Goal: Task Accomplishment & Management: Use online tool/utility

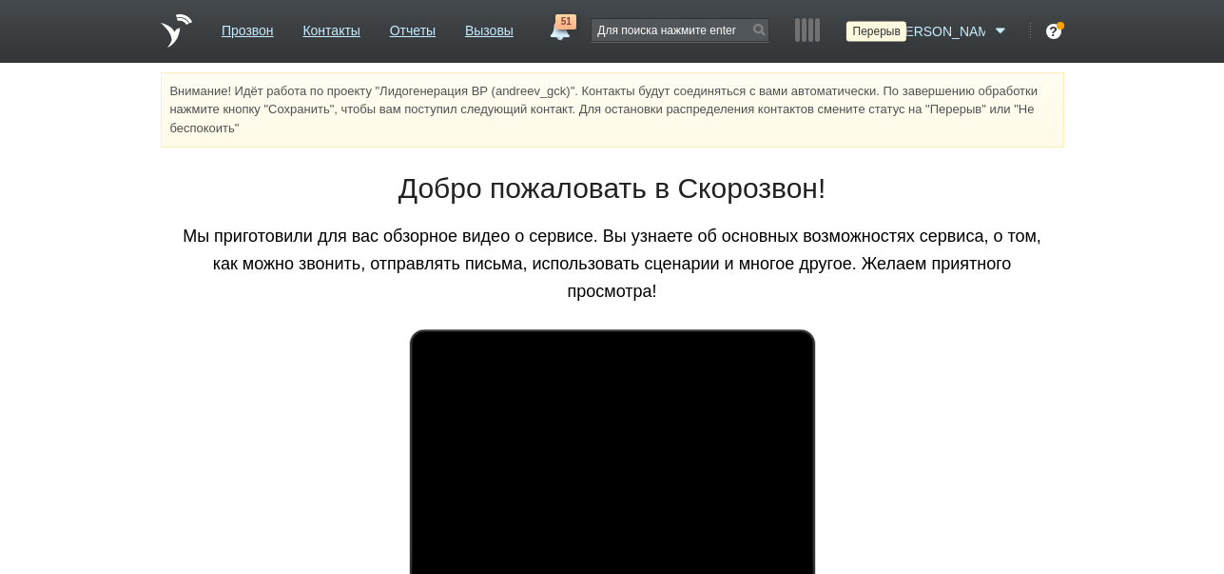
click at [888, 28] on icon at bounding box center [876, 31] width 26 height 19
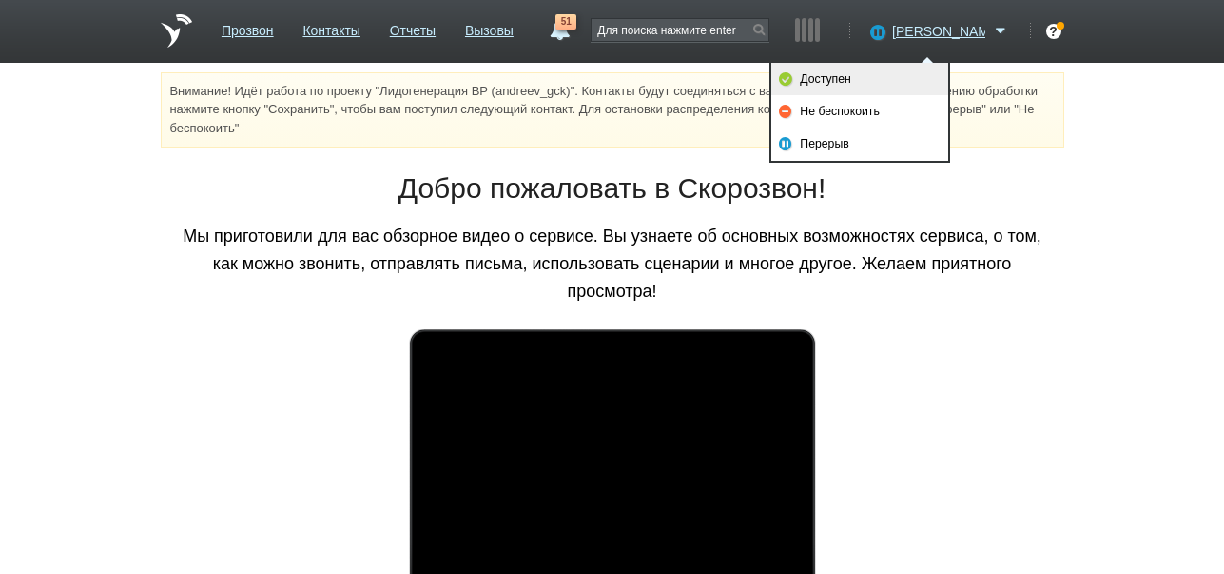
click at [898, 72] on link "Доступен" at bounding box center [859, 79] width 177 height 32
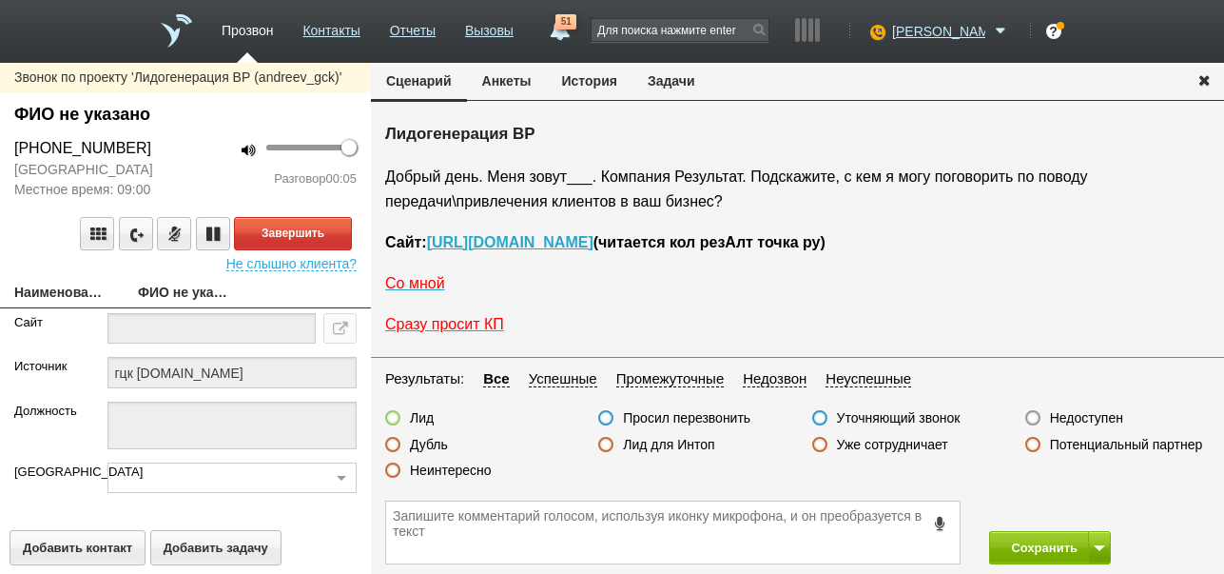
click at [1075, 418] on label "Недоступен" at bounding box center [1086, 417] width 73 height 17
click at [0, 0] on input "Недоступен" at bounding box center [0, 0] width 0 height 0
click at [322, 232] on button "Завершить" at bounding box center [293, 233] width 118 height 33
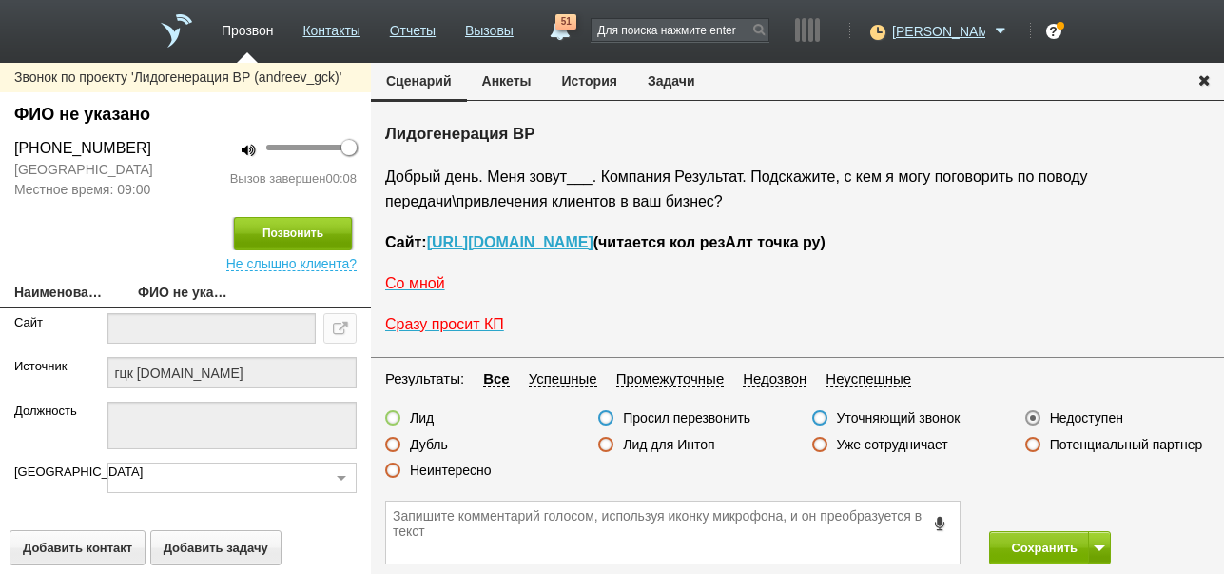
click at [327, 234] on button "Позвонить" at bounding box center [293, 233] width 118 height 33
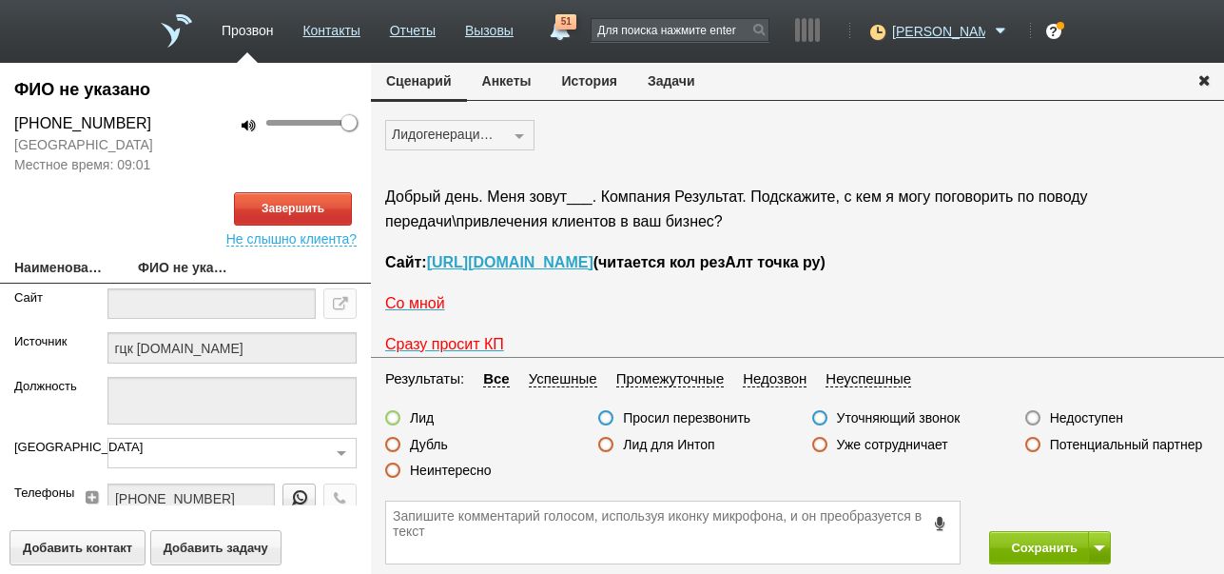
click at [577, 75] on button "История" at bounding box center [590, 81] width 86 height 36
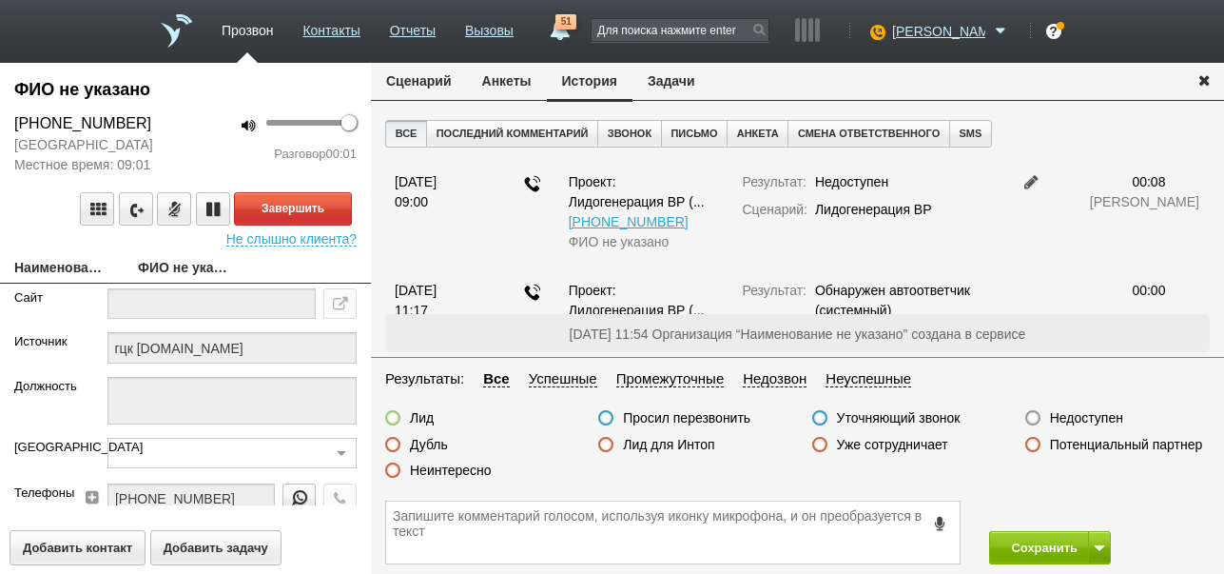
click at [428, 78] on button "Сценарий" at bounding box center [419, 81] width 96 height 36
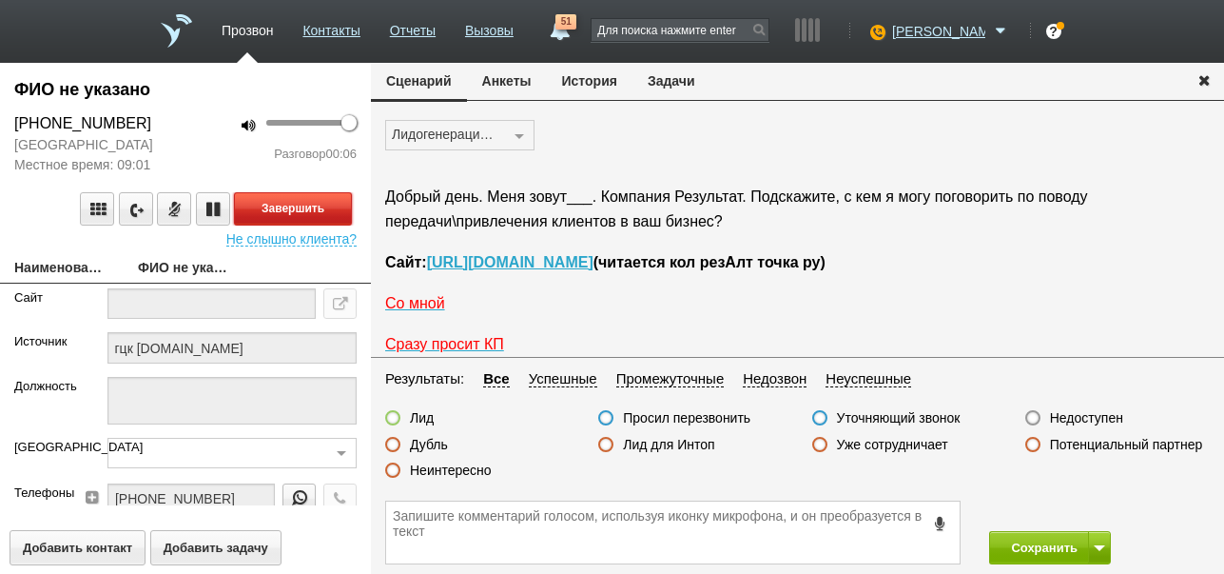
click at [338, 204] on button "Завершить" at bounding box center [293, 208] width 118 height 33
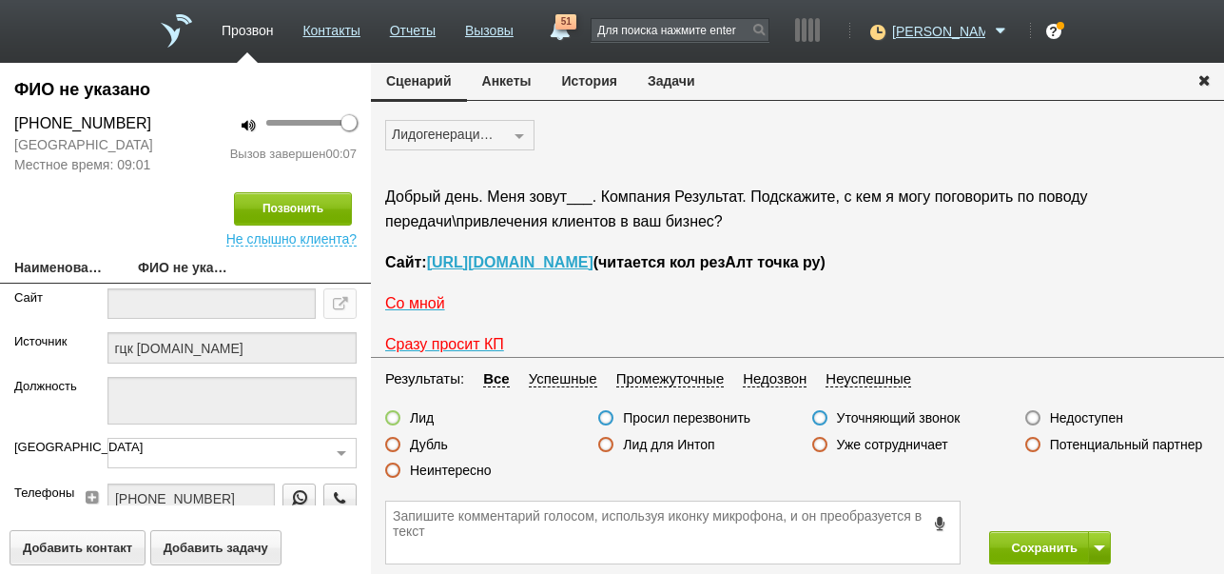
click at [1061, 420] on label "Недоступен" at bounding box center [1086, 417] width 73 height 17
click at [0, 0] on input "Недоступен" at bounding box center [0, 0] width 0 height 0
click at [1016, 542] on button "Сохранить" at bounding box center [1039, 547] width 100 height 33
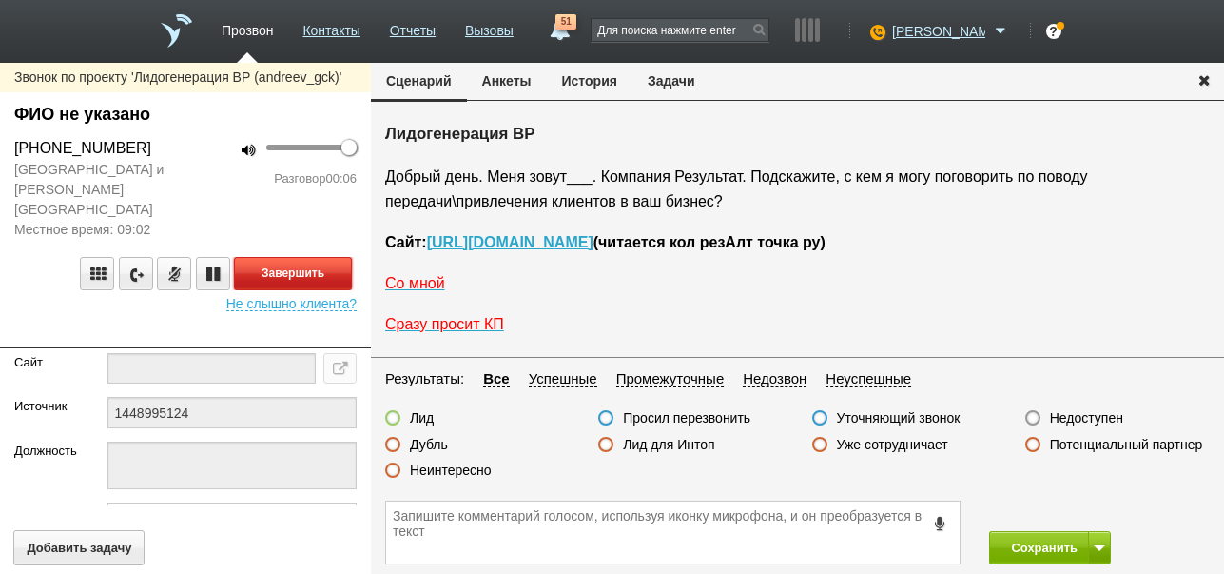
click at [308, 257] on button "Завершить" at bounding box center [293, 273] width 118 height 33
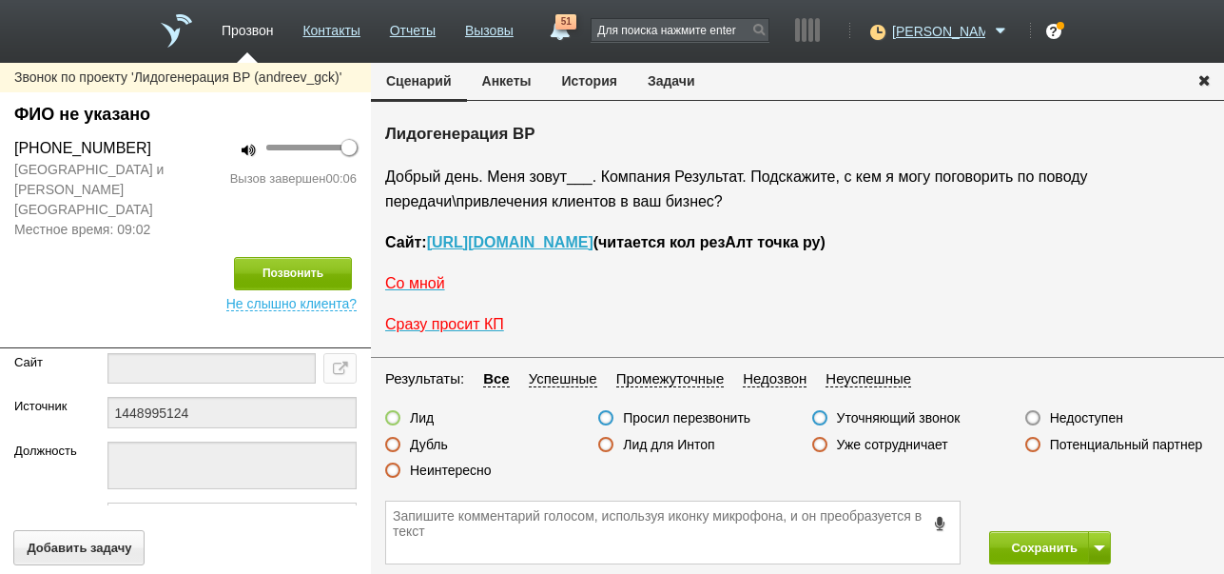
click at [1080, 420] on label "Недоступен" at bounding box center [1086, 417] width 73 height 17
click at [0, 0] on input "Недоступен" at bounding box center [0, 0] width 0 height 0
click at [1093, 537] on button at bounding box center [1099, 547] width 23 height 33
click at [1082, 508] on button "Сохранить и остаться" at bounding box center [1036, 512] width 147 height 33
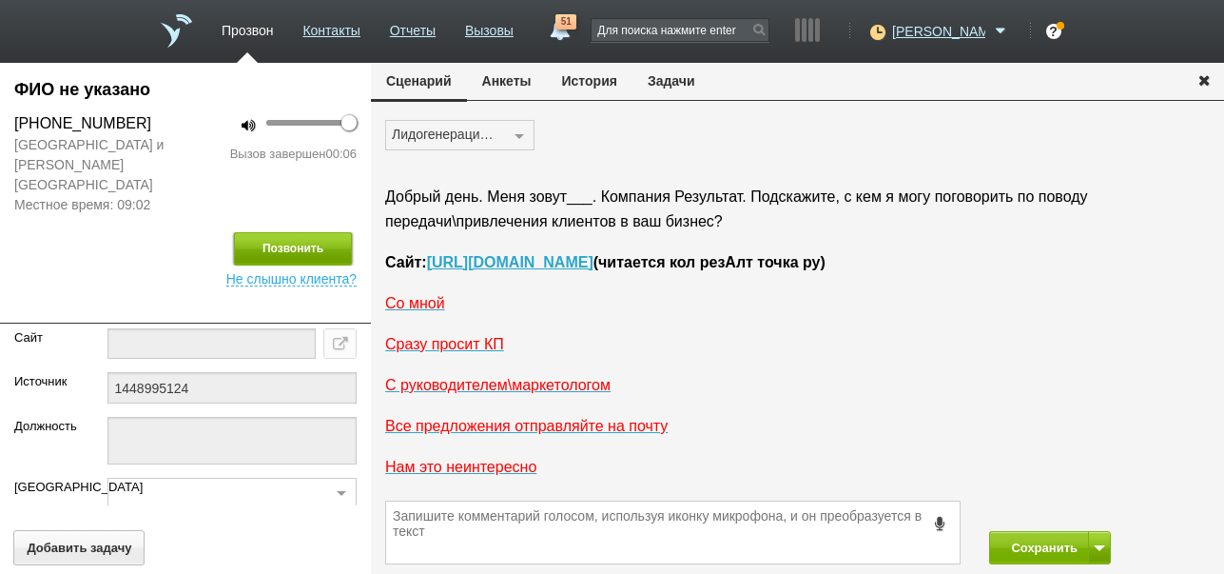
click at [302, 232] on button "Позвонить" at bounding box center [293, 248] width 118 height 33
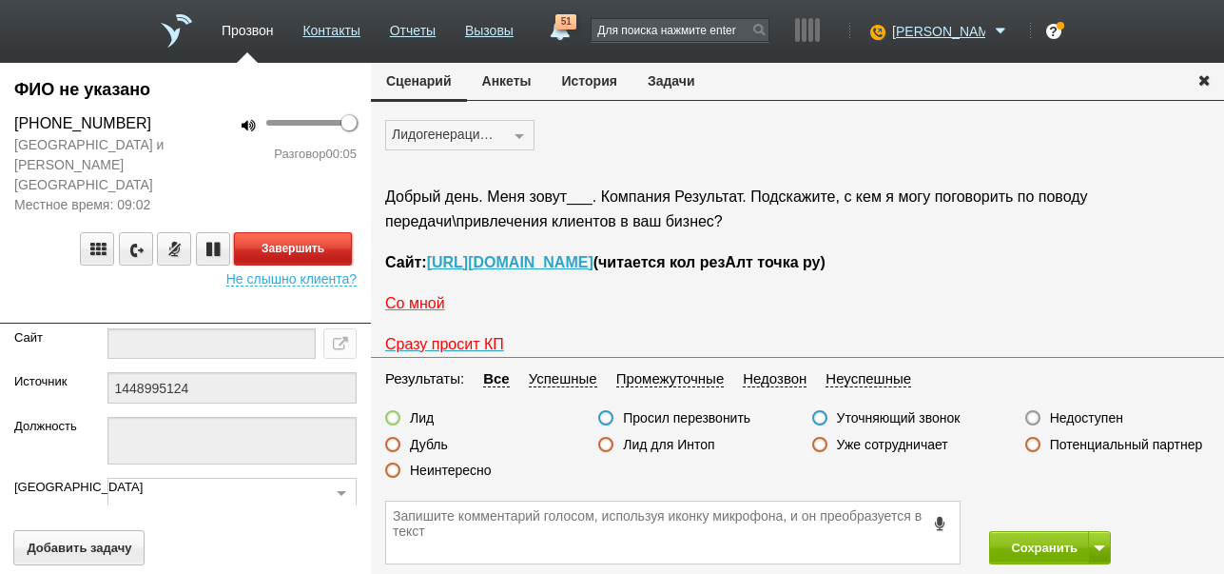
click at [320, 237] on button "Завершить" at bounding box center [293, 248] width 118 height 33
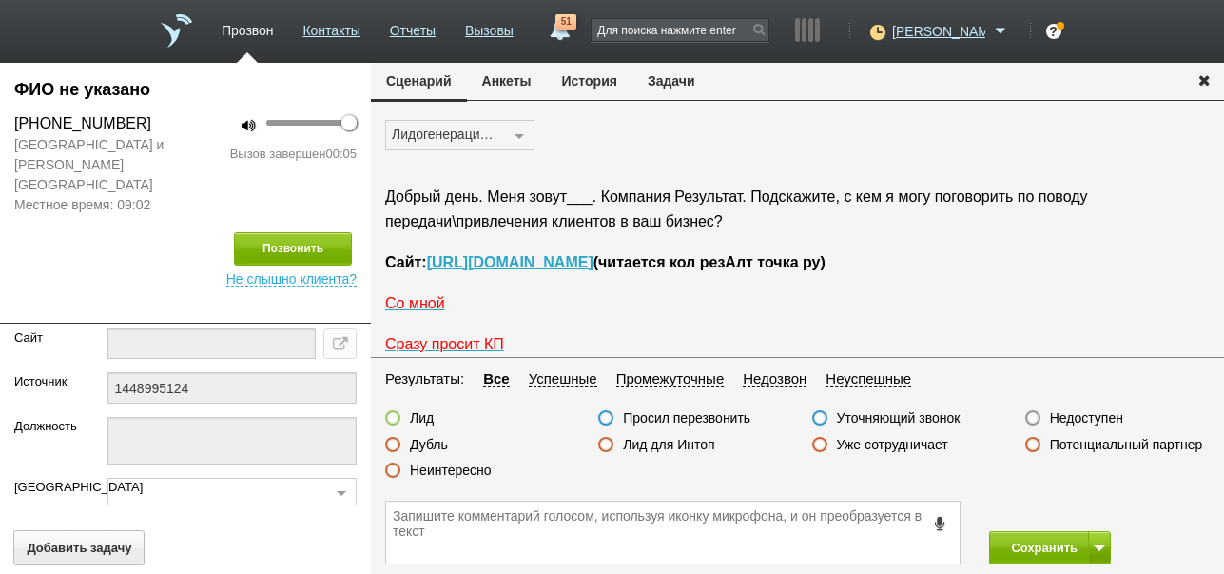
click at [1057, 416] on label "Недоступен" at bounding box center [1086, 417] width 73 height 17
click at [0, 0] on input "Недоступен" at bounding box center [0, 0] width 0 height 0
click at [999, 542] on button "Сохранить" at bounding box center [1039, 547] width 100 height 33
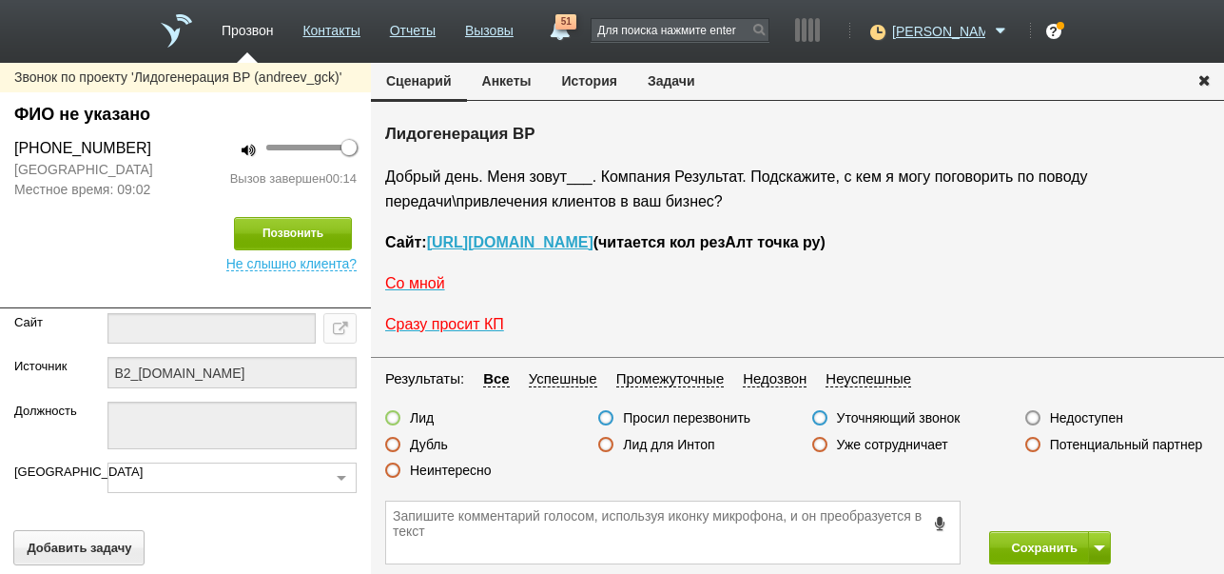
click at [478, 470] on label "Неинтересно" at bounding box center [451, 469] width 82 height 17
click at [0, 0] on input "Неинтересно" at bounding box center [0, 0] width 0 height 0
click at [1006, 537] on button "Сохранить" at bounding box center [1039, 547] width 100 height 33
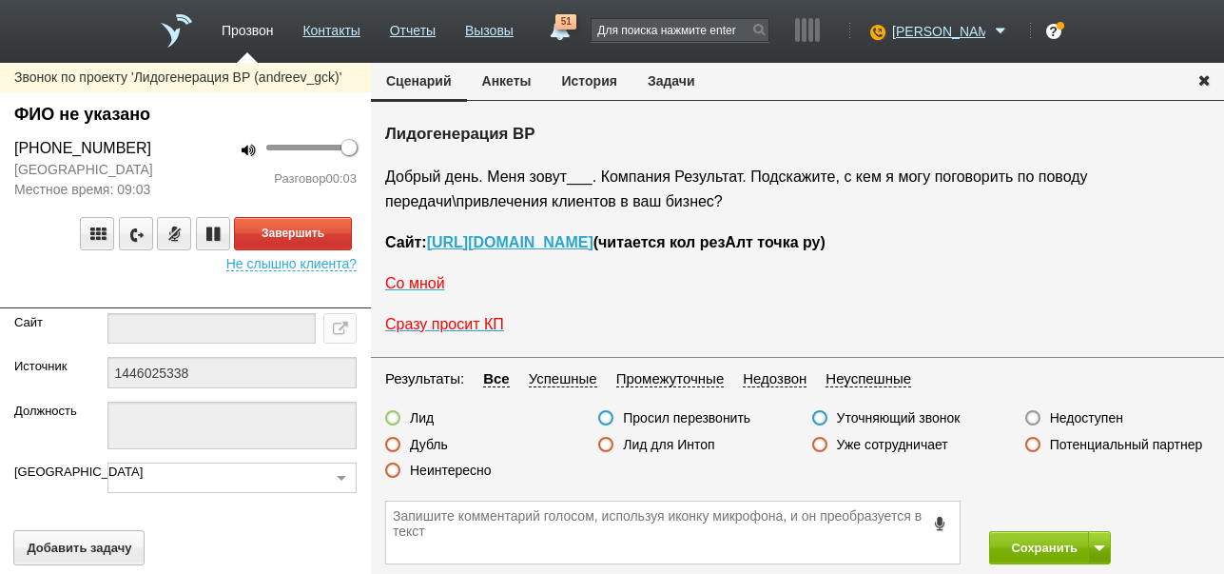
click at [598, 79] on button "История" at bounding box center [590, 81] width 86 height 36
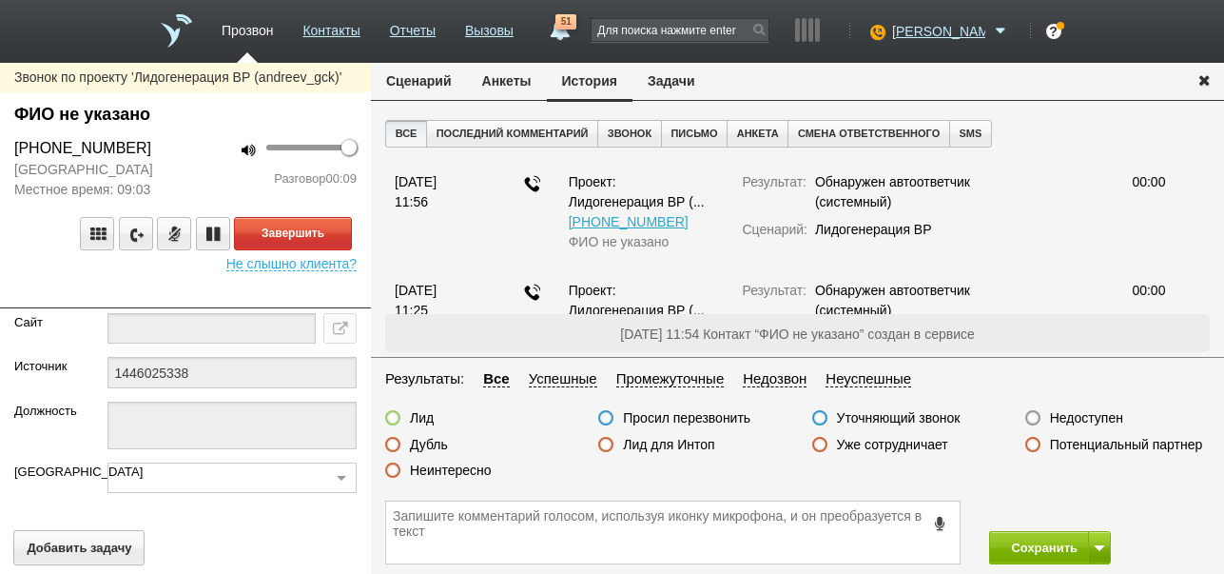
click at [404, 78] on button "Сценарий" at bounding box center [419, 81] width 96 height 36
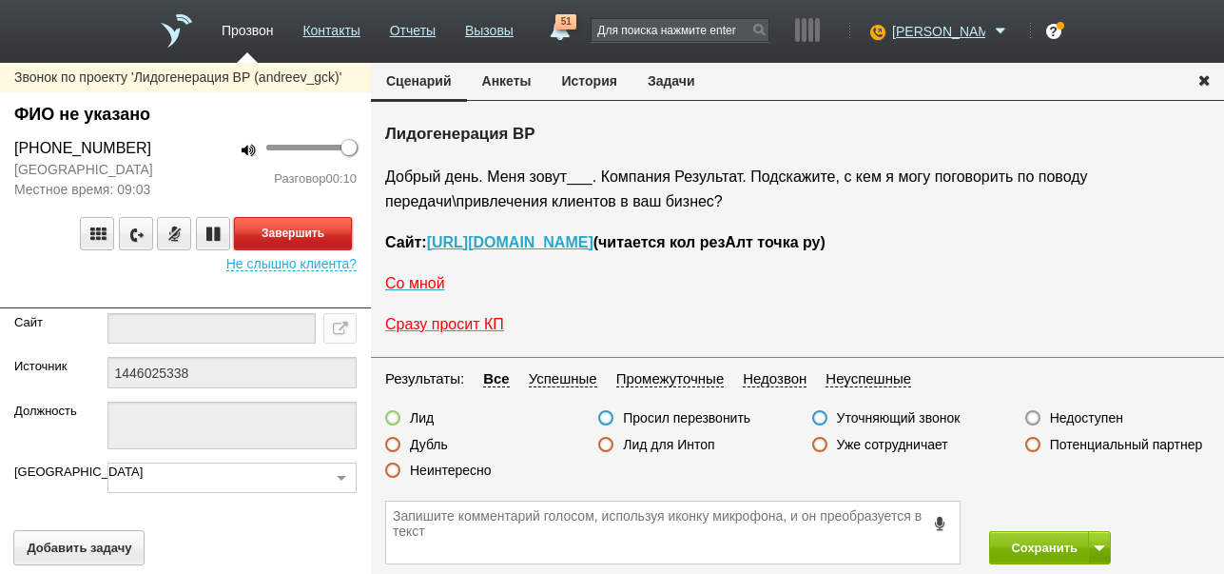
click at [321, 234] on button "Завершить" at bounding box center [293, 233] width 118 height 33
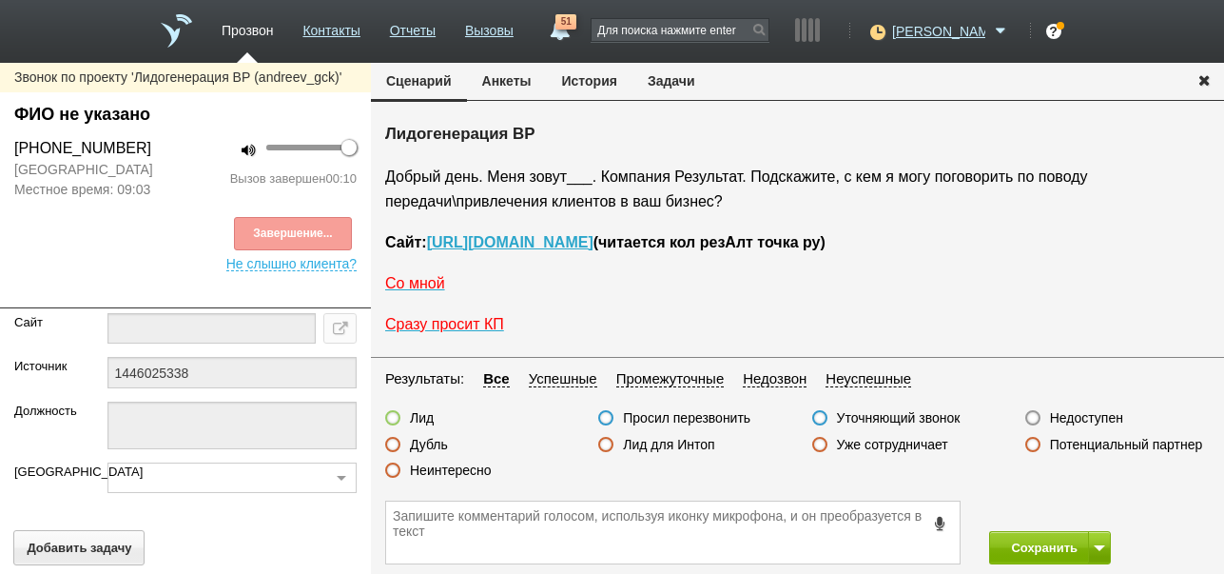
click at [1064, 414] on label "Недоступен" at bounding box center [1086, 417] width 73 height 17
click at [0, 0] on input "Недоступен" at bounding box center [0, 0] width 0 height 0
click at [1096, 536] on button at bounding box center [1099, 547] width 23 height 33
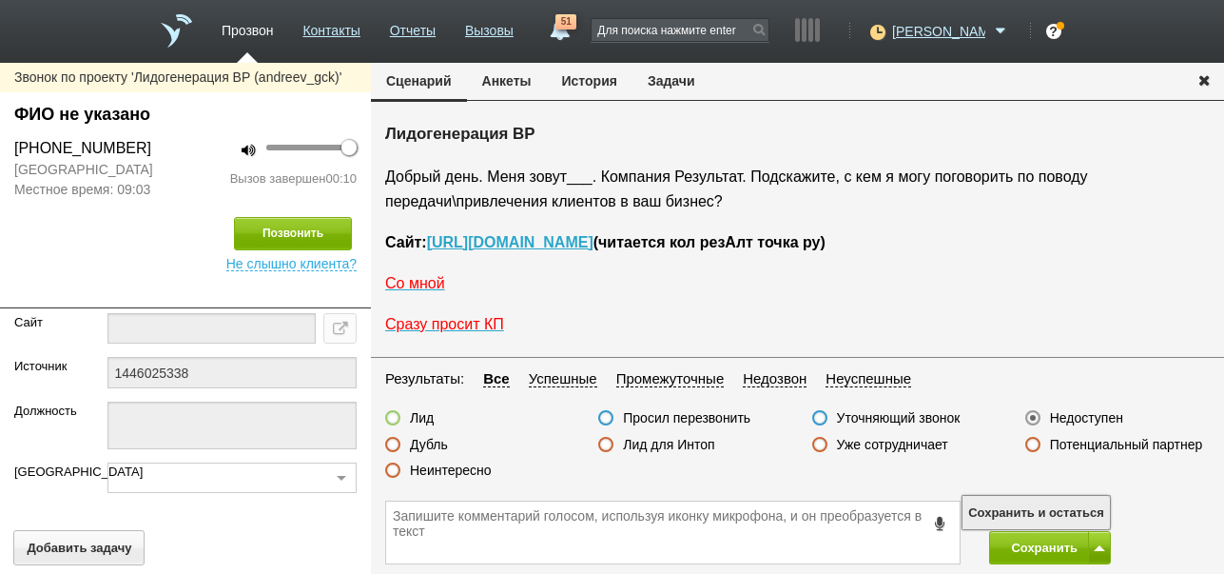
click at [1084, 516] on button "Сохранить и остаться" at bounding box center [1036, 512] width 147 height 33
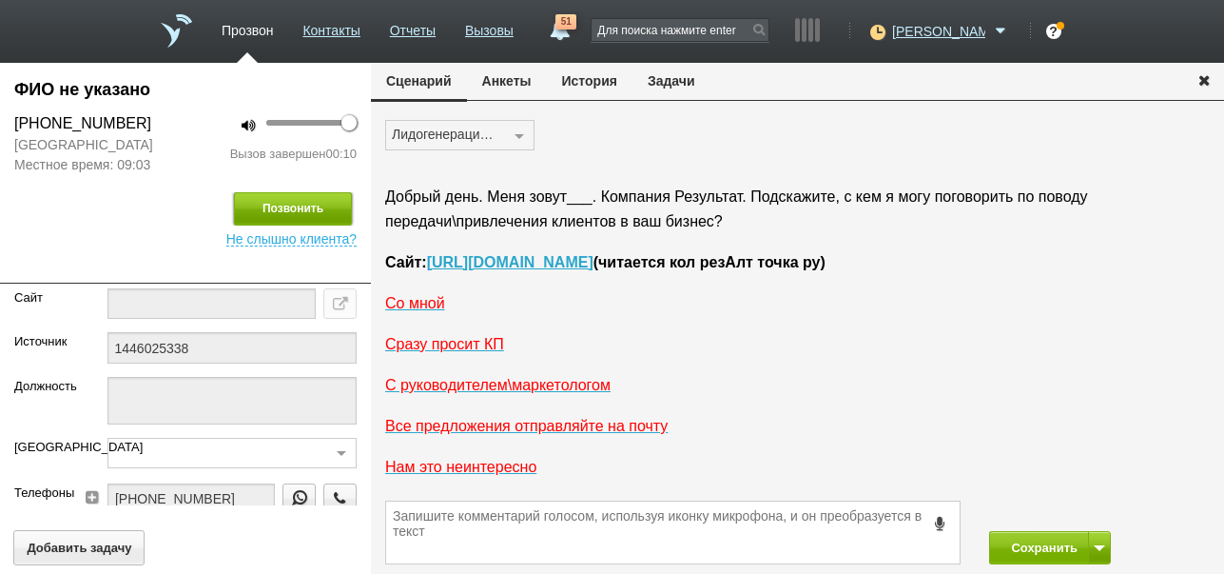
click at [274, 207] on button "Позвонить" at bounding box center [293, 208] width 118 height 33
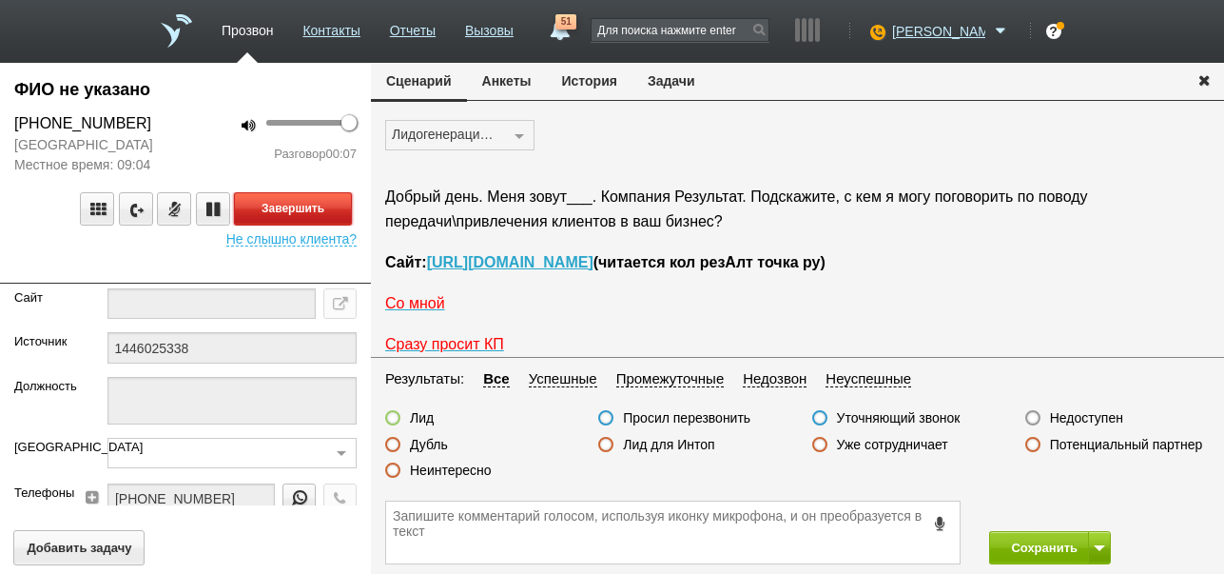
click at [330, 202] on button "Завершить" at bounding box center [293, 208] width 118 height 33
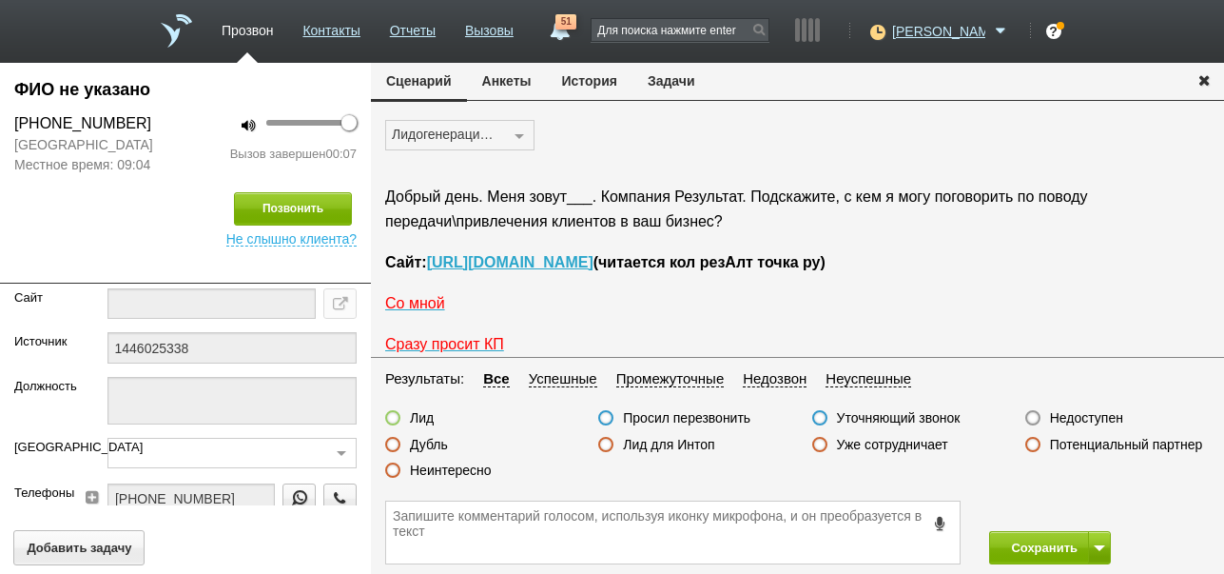
click at [1089, 409] on label "Недоступен" at bounding box center [1086, 417] width 73 height 17
click at [0, 0] on input "Недоступен" at bounding box center [0, 0] width 0 height 0
click at [1034, 537] on button "Сохранить" at bounding box center [1039, 547] width 100 height 33
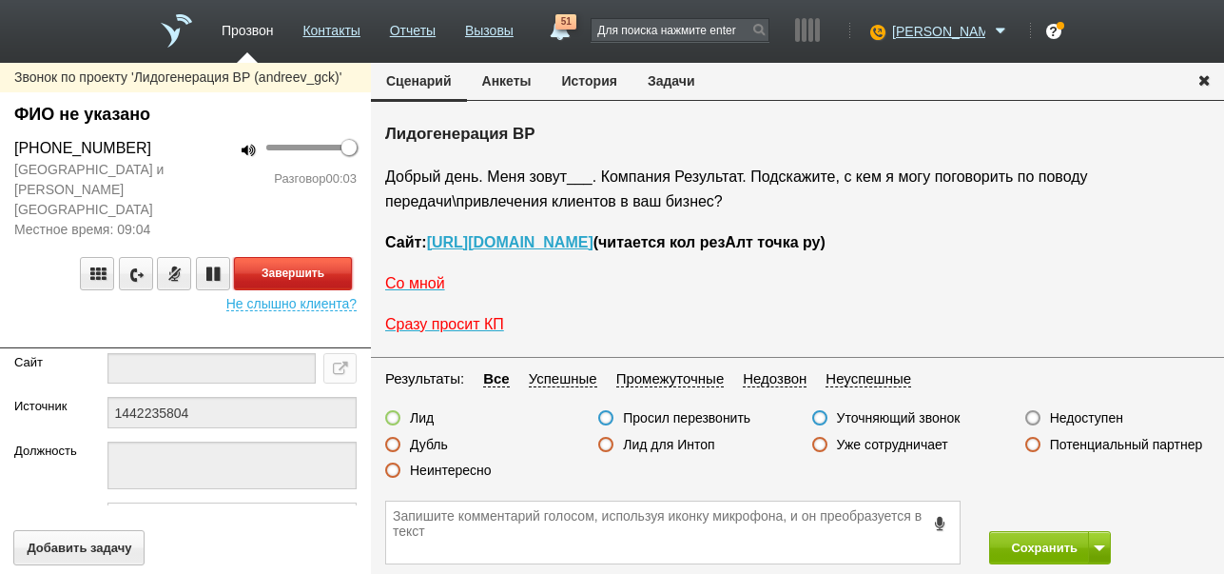
click at [326, 258] on button "Завершить" at bounding box center [293, 273] width 118 height 33
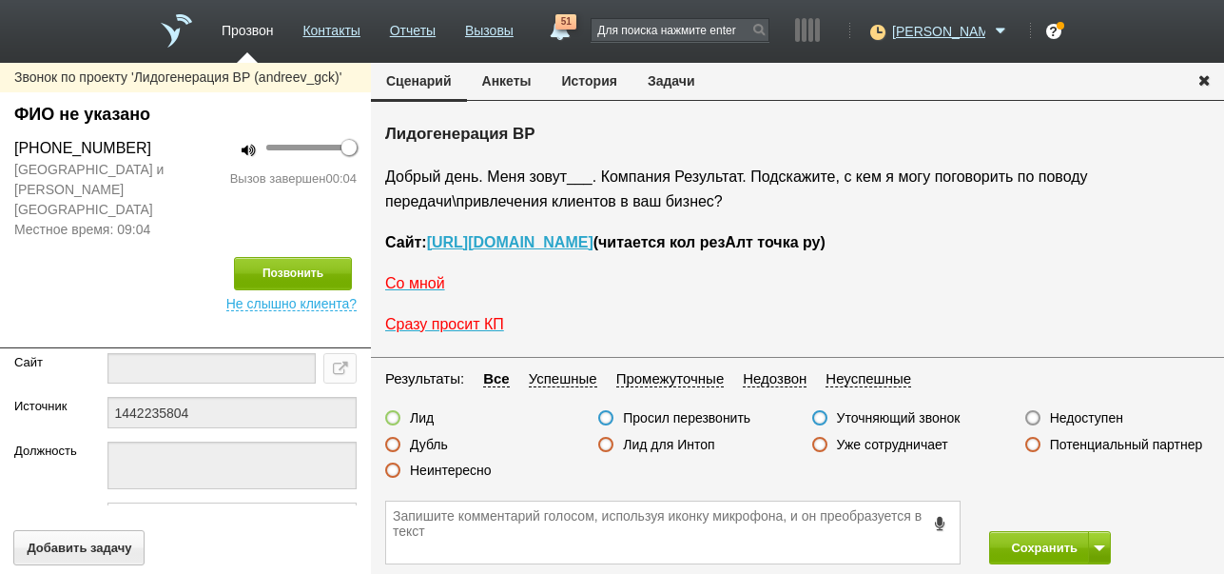
click at [1085, 418] on label "Недоступен" at bounding box center [1086, 417] width 73 height 17
click at [0, 0] on input "Недоступен" at bounding box center [0, 0] width 0 height 0
click at [1102, 543] on button at bounding box center [1099, 547] width 23 height 33
click at [1096, 513] on button "Сохранить и остаться" at bounding box center [1036, 512] width 147 height 33
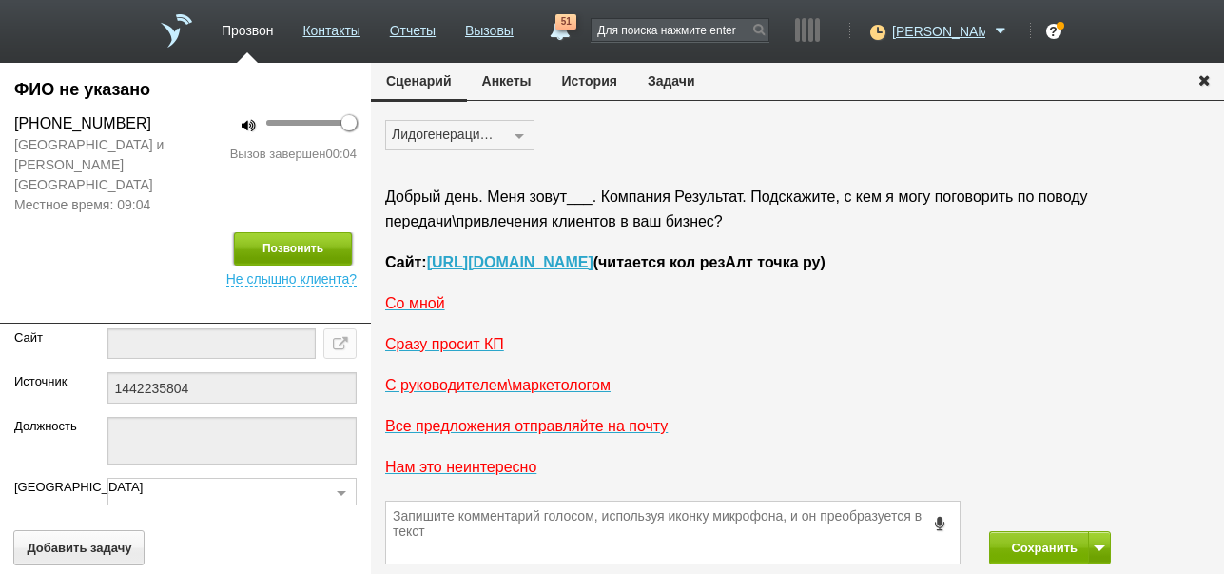
click at [338, 236] on button "Позвонить" at bounding box center [293, 248] width 118 height 33
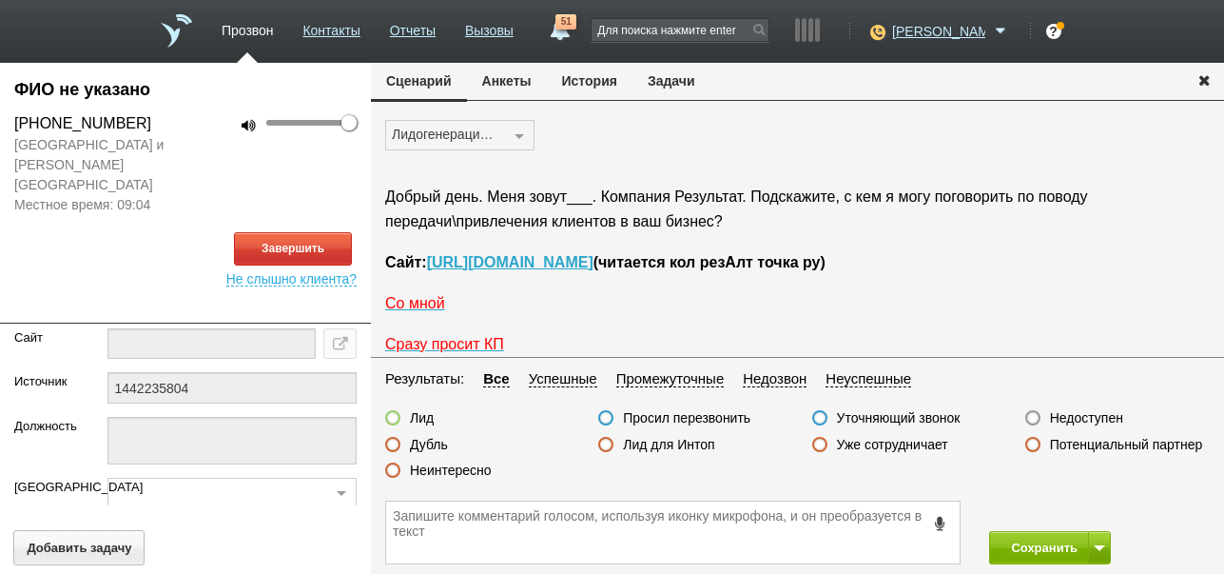
click at [593, 84] on button "История" at bounding box center [590, 81] width 86 height 36
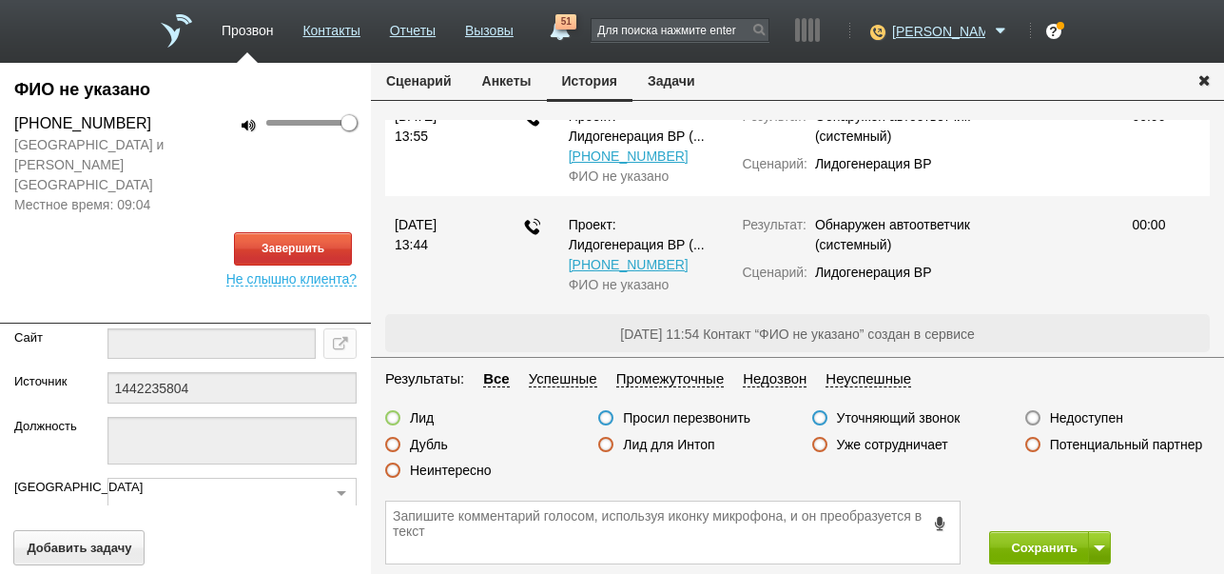
scroll to position [124, 0]
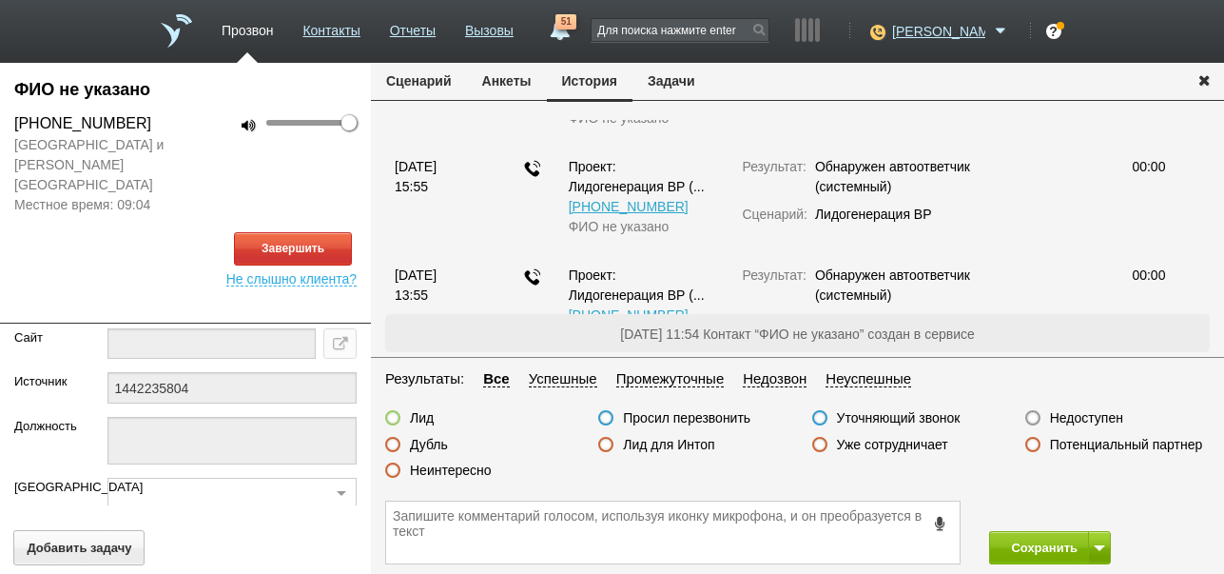
click at [436, 80] on button "Сценарий" at bounding box center [419, 81] width 96 height 36
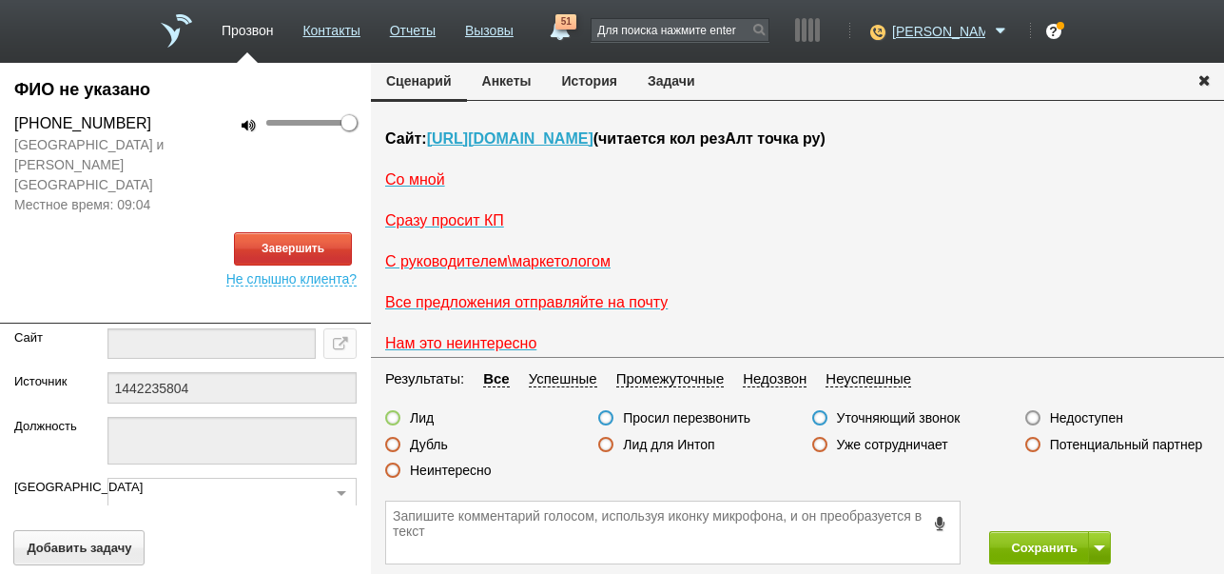
scroll to position [0, 0]
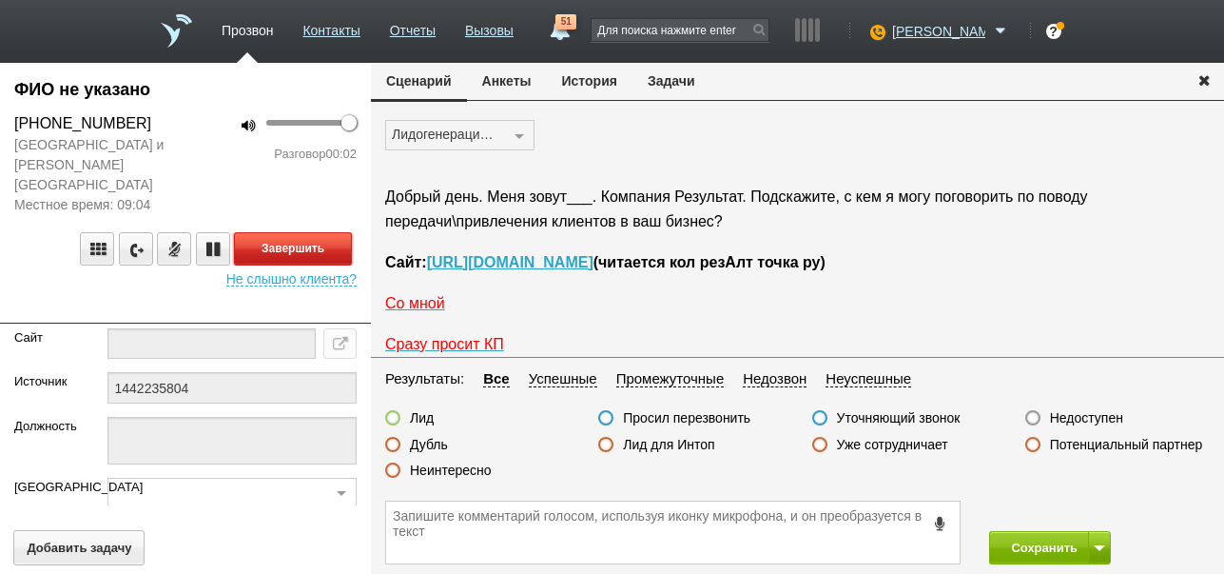
click at [276, 232] on button "Завершить" at bounding box center [293, 248] width 118 height 33
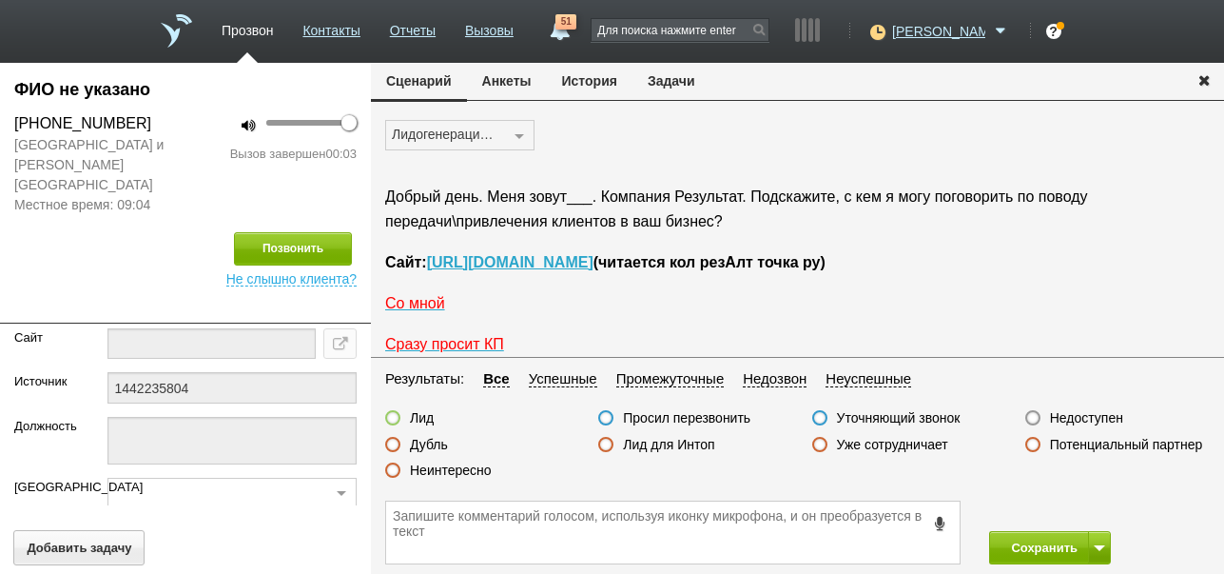
click at [1082, 412] on label "Недоступен" at bounding box center [1086, 417] width 73 height 17
click at [0, 0] on input "Недоступен" at bounding box center [0, 0] width 0 height 0
click at [1029, 544] on button "Сохранить" at bounding box center [1039, 547] width 100 height 33
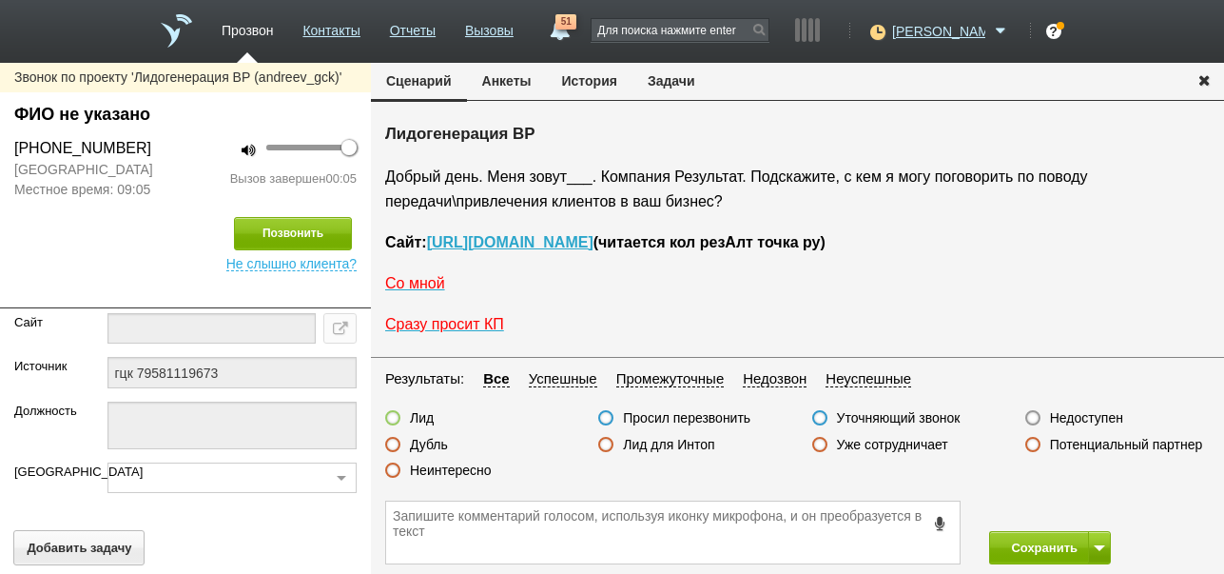
click at [1084, 419] on label "Недоступен" at bounding box center [1086, 417] width 73 height 17
click at [0, 0] on input "Недоступен" at bounding box center [0, 0] width 0 height 0
click at [1098, 545] on span at bounding box center [1099, 548] width 11 height 6
click at [1084, 510] on button "Сохранить и остаться" at bounding box center [1036, 512] width 147 height 33
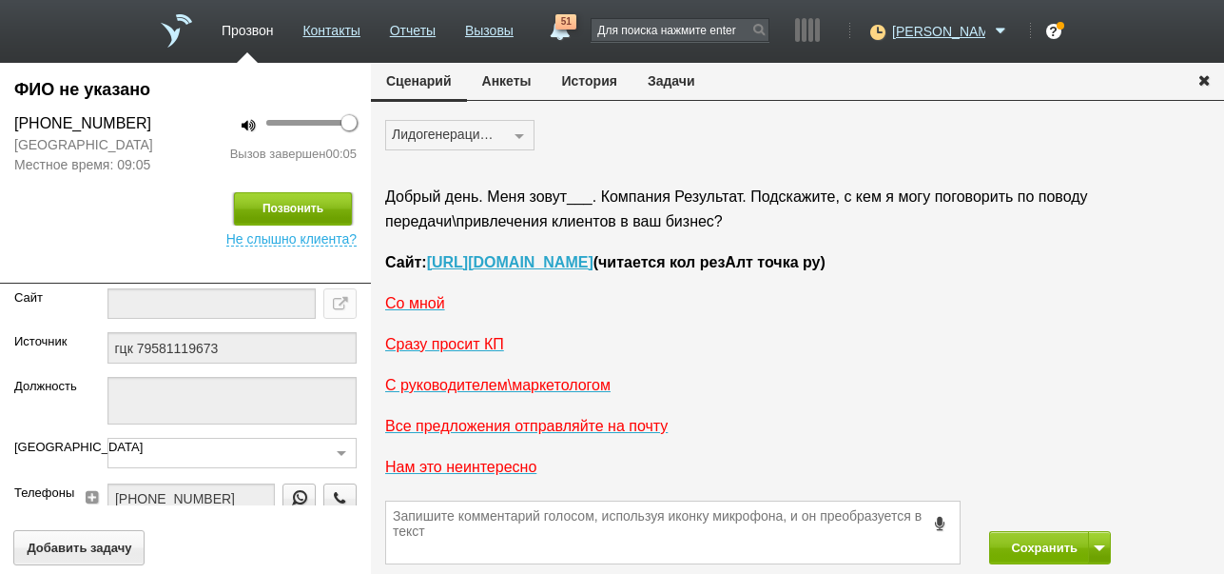
click at [305, 206] on button "Позвонить" at bounding box center [293, 208] width 118 height 33
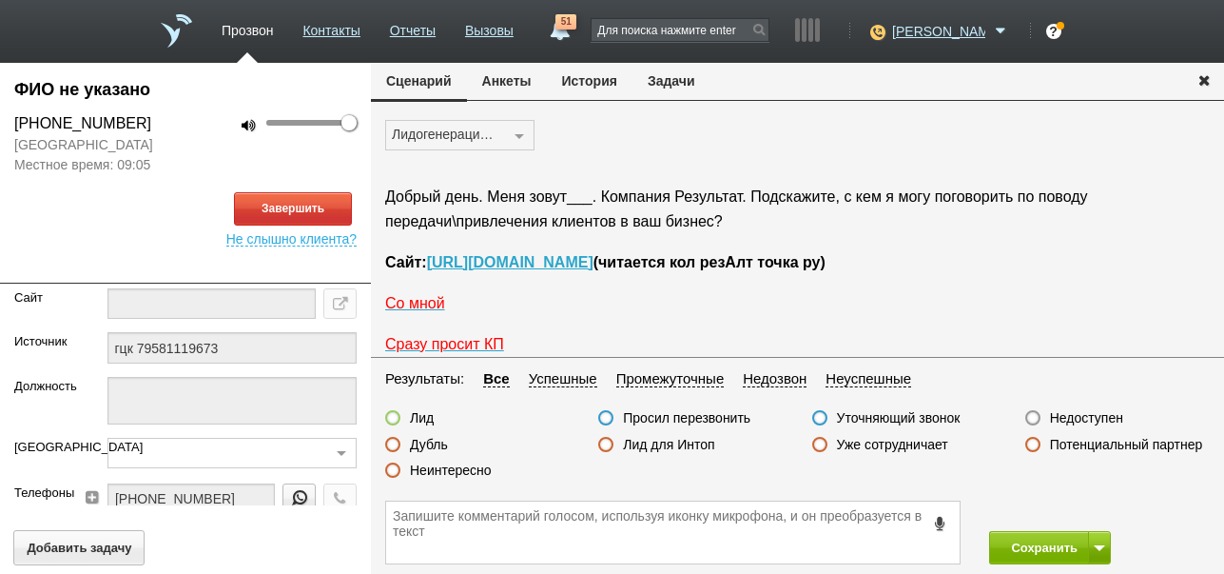
click at [599, 84] on button "История" at bounding box center [590, 81] width 86 height 36
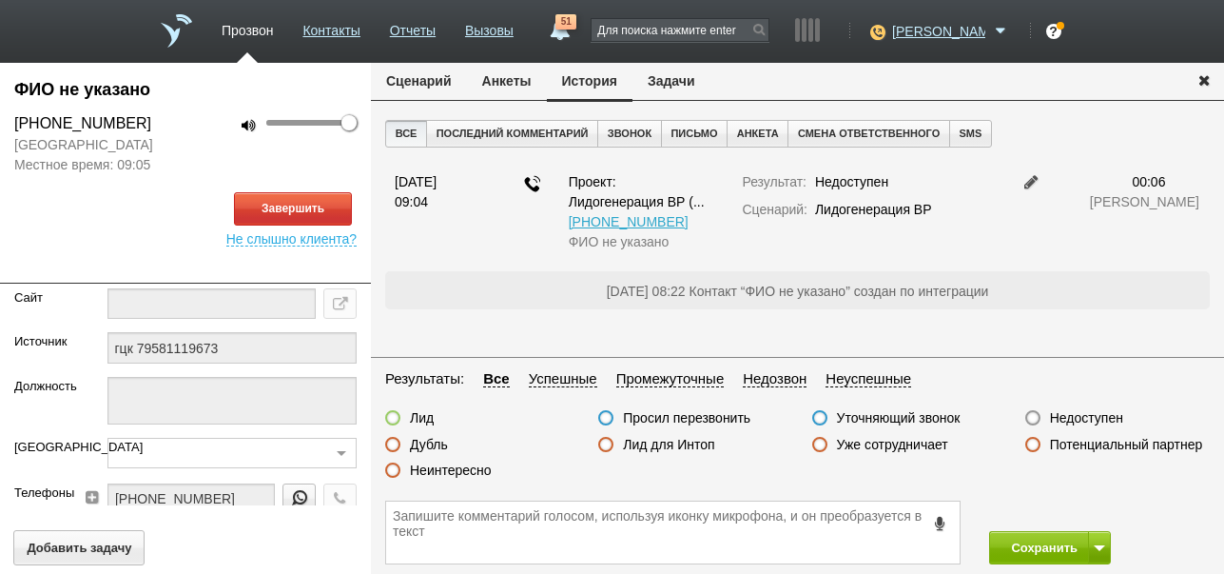
click at [427, 77] on button "Сценарий" at bounding box center [419, 81] width 96 height 36
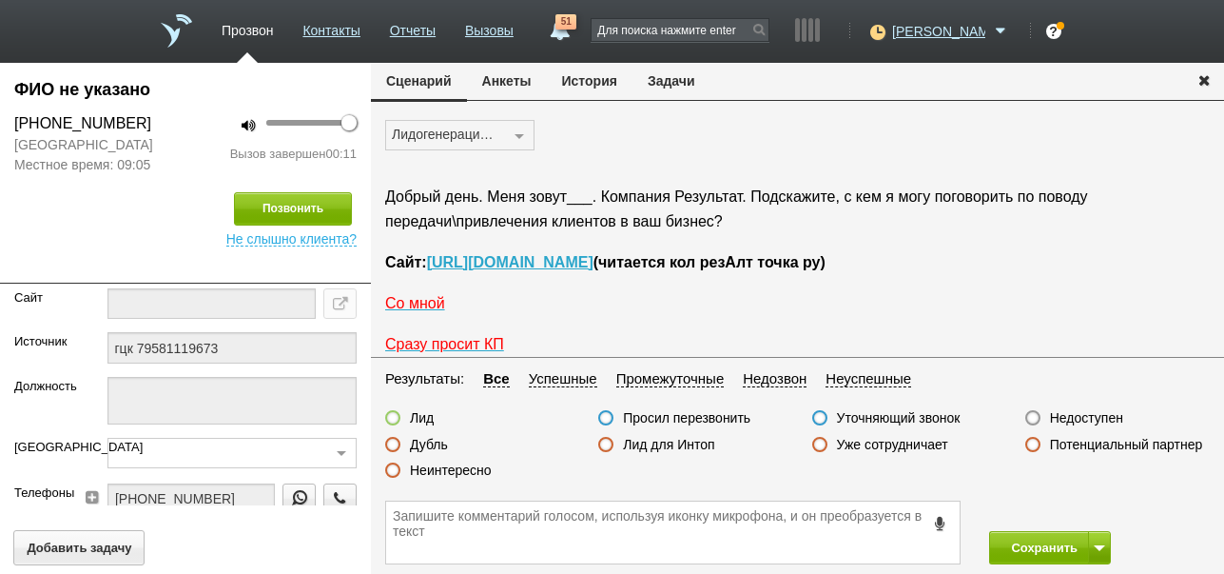
click at [466, 471] on label "Неинтересно" at bounding box center [451, 469] width 82 height 17
click at [0, 0] on input "Неинтересно" at bounding box center [0, 0] width 0 height 0
click at [1017, 542] on button "Сохранить" at bounding box center [1039, 547] width 100 height 33
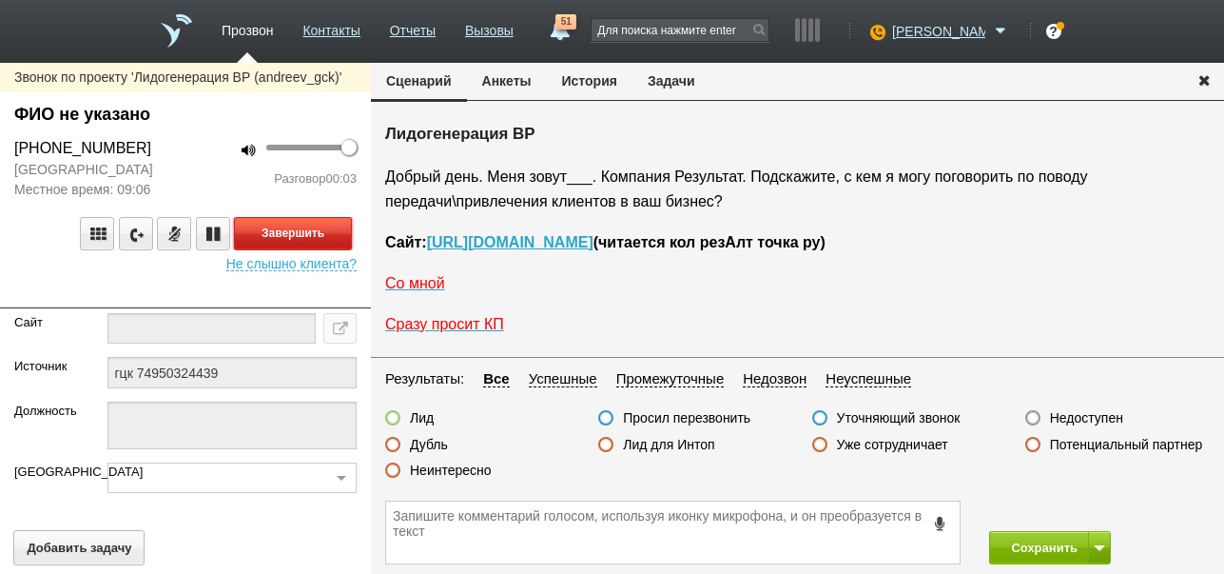
click at [327, 233] on button "Завершить" at bounding box center [293, 233] width 118 height 33
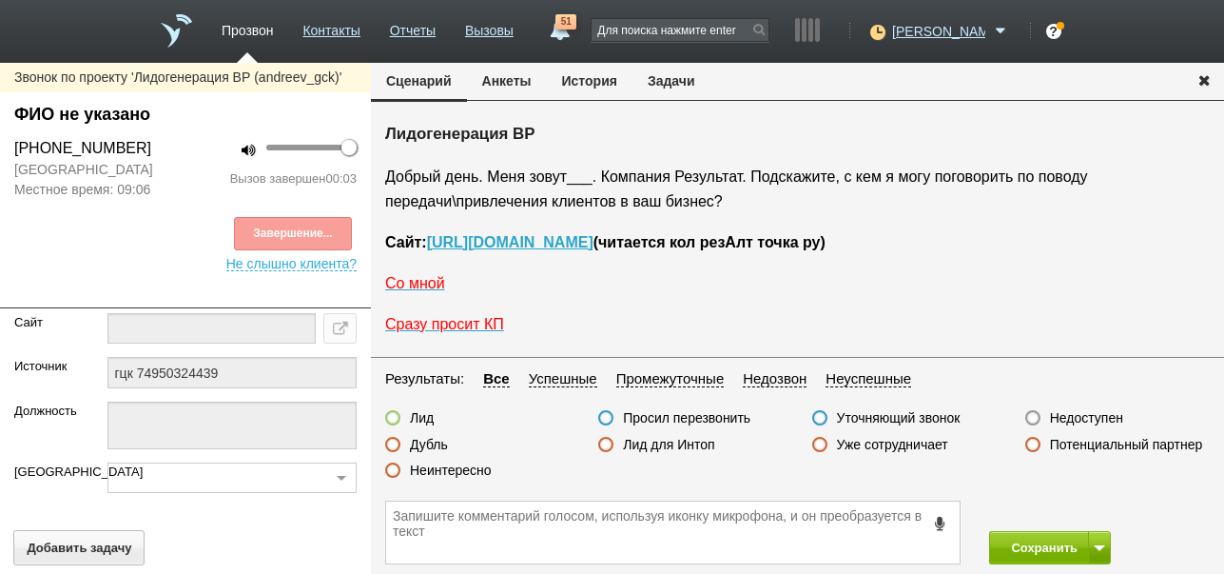
click at [1066, 415] on label "Недоступен" at bounding box center [1086, 417] width 73 height 17
click at [0, 0] on input "Недоступен" at bounding box center [0, 0] width 0 height 0
click at [1095, 546] on span at bounding box center [1099, 548] width 11 height 6
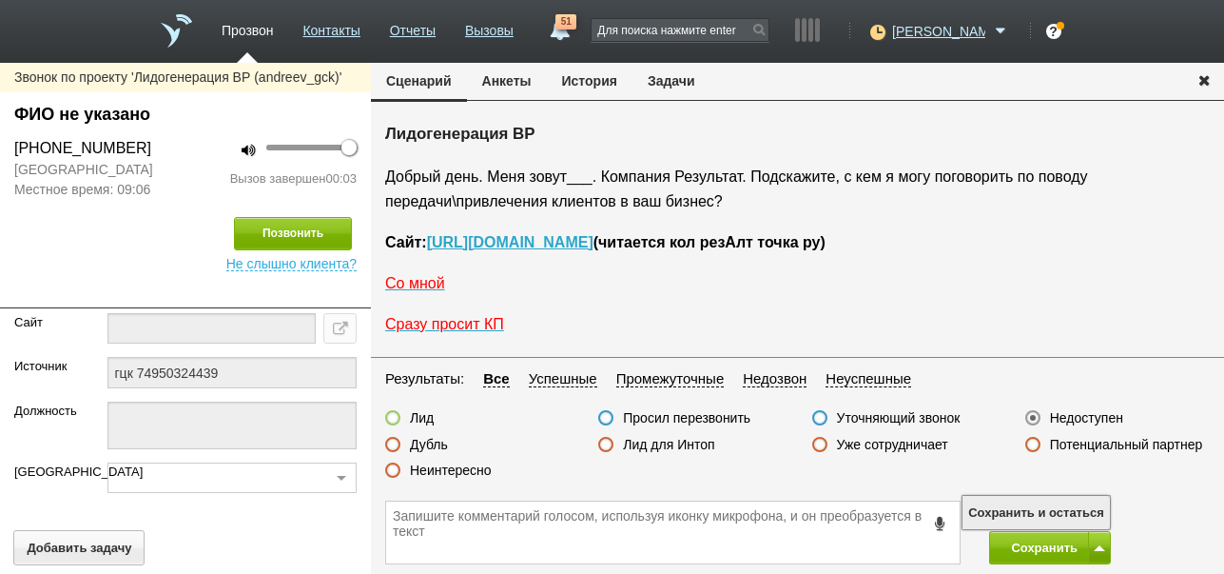
click at [1094, 507] on button "Сохранить и остаться" at bounding box center [1036, 512] width 147 height 33
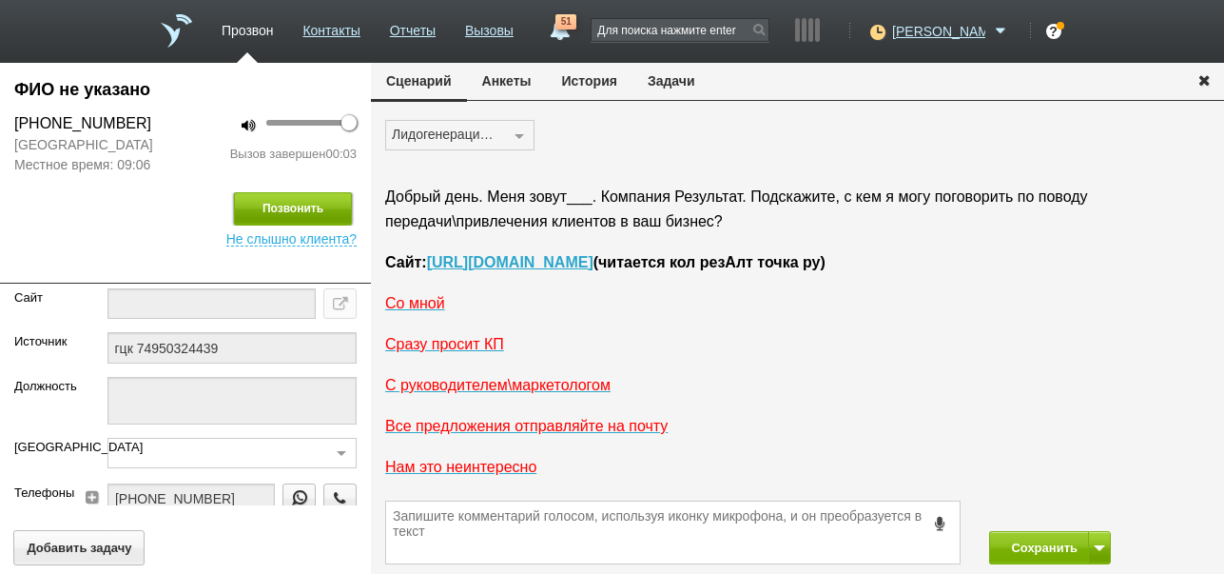
click at [318, 214] on button "Позвонить" at bounding box center [293, 208] width 118 height 33
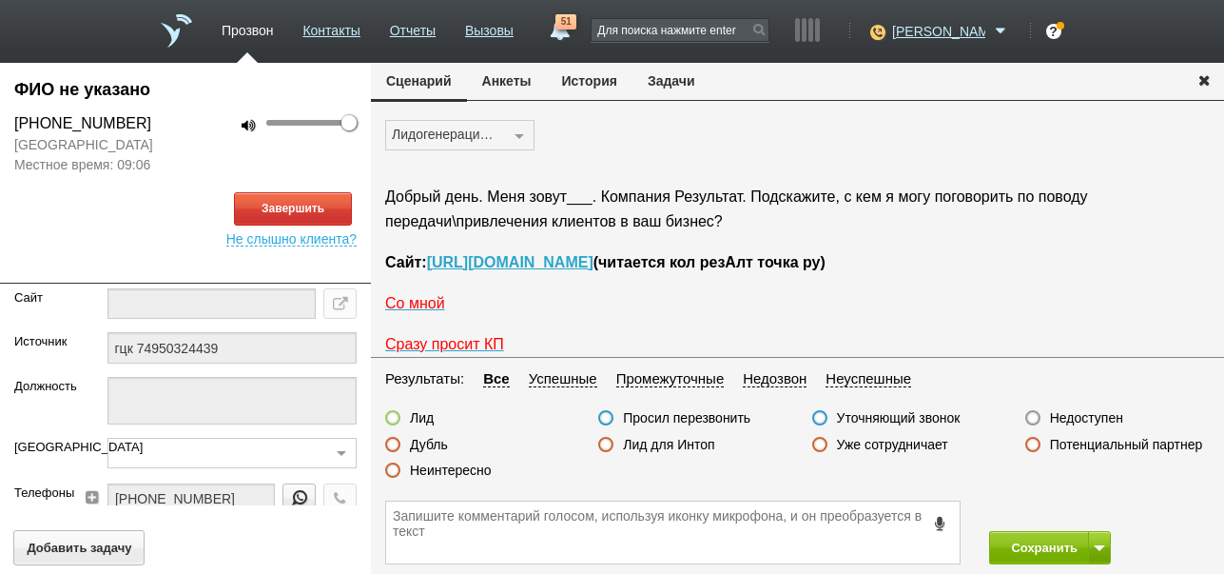
click at [607, 77] on button "История" at bounding box center [590, 81] width 86 height 36
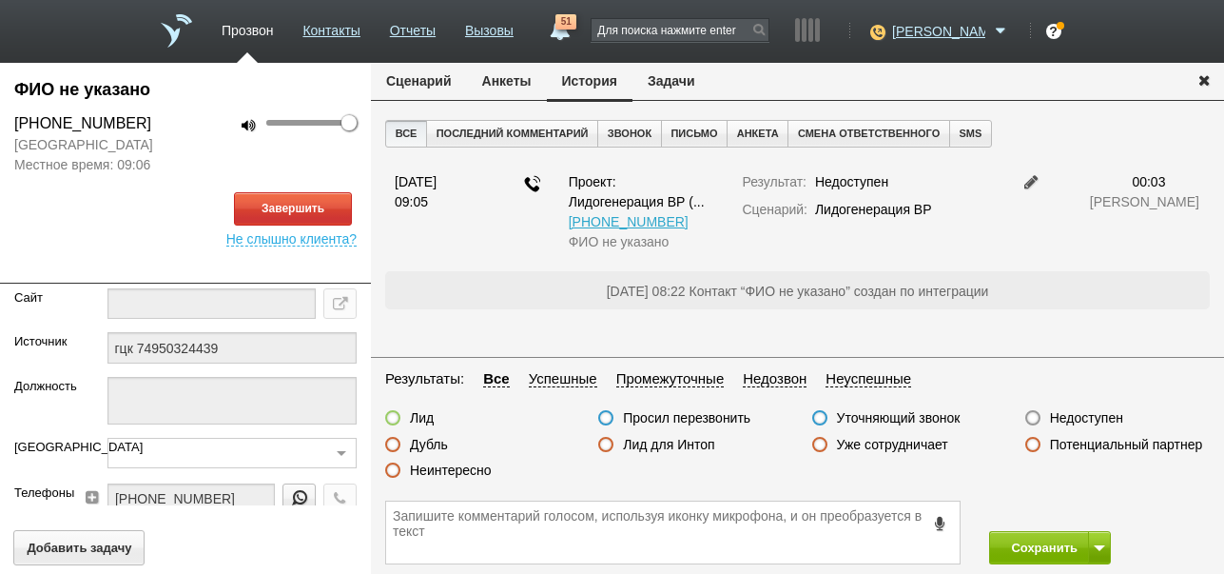
click at [418, 87] on button "Сценарий" at bounding box center [419, 81] width 96 height 36
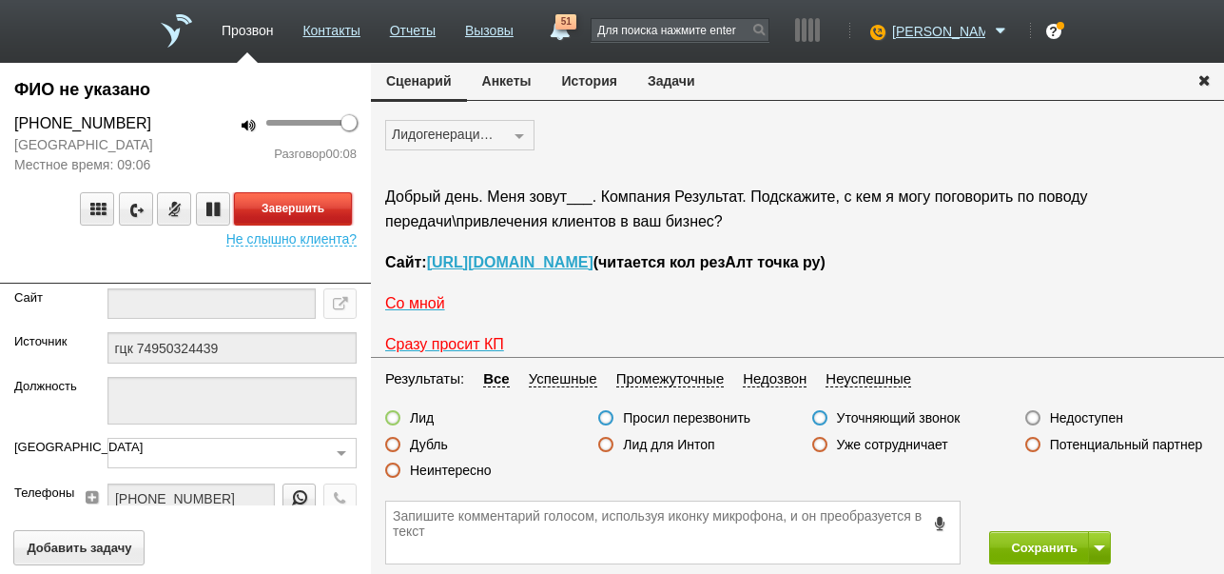
click at [330, 212] on button "Завершить" at bounding box center [293, 208] width 118 height 33
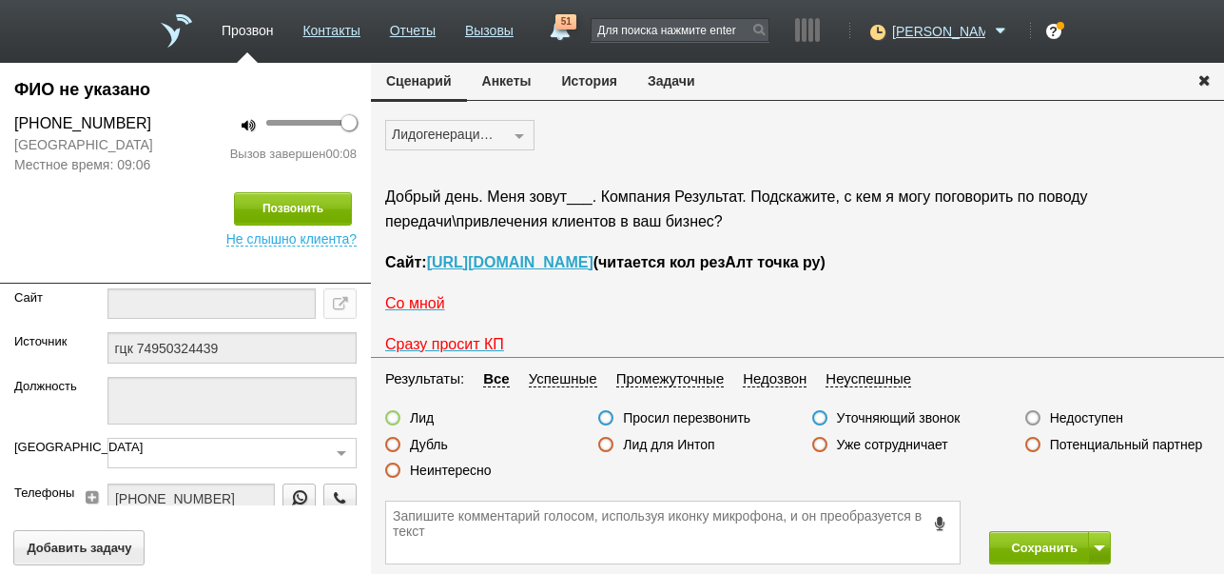
click at [1106, 415] on label "Недоступен" at bounding box center [1086, 417] width 73 height 17
click at [0, 0] on input "Недоступен" at bounding box center [0, 0] width 0 height 0
click at [1062, 548] on button "Сохранить" at bounding box center [1039, 547] width 100 height 33
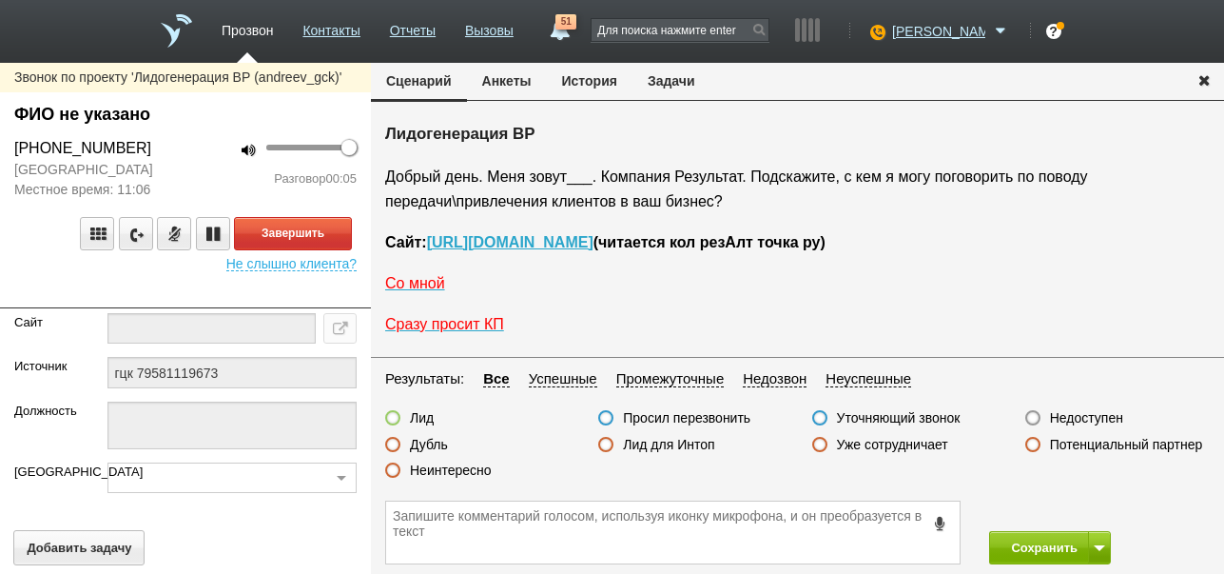
click at [1066, 421] on label "Недоступен" at bounding box center [1086, 417] width 73 height 17
click at [0, 0] on input "Недоступен" at bounding box center [0, 0] width 0 height 0
click at [282, 235] on button "Завершить" at bounding box center [293, 233] width 118 height 33
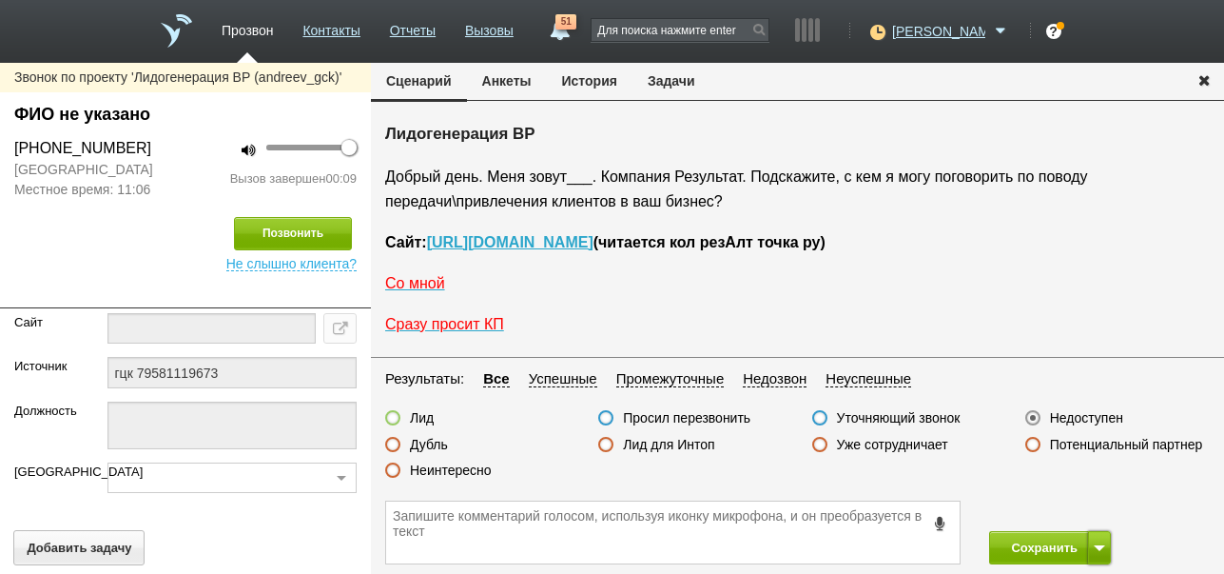
click at [1105, 542] on button at bounding box center [1099, 547] width 23 height 33
click at [1096, 512] on button "Сохранить и остаться" at bounding box center [1036, 512] width 147 height 33
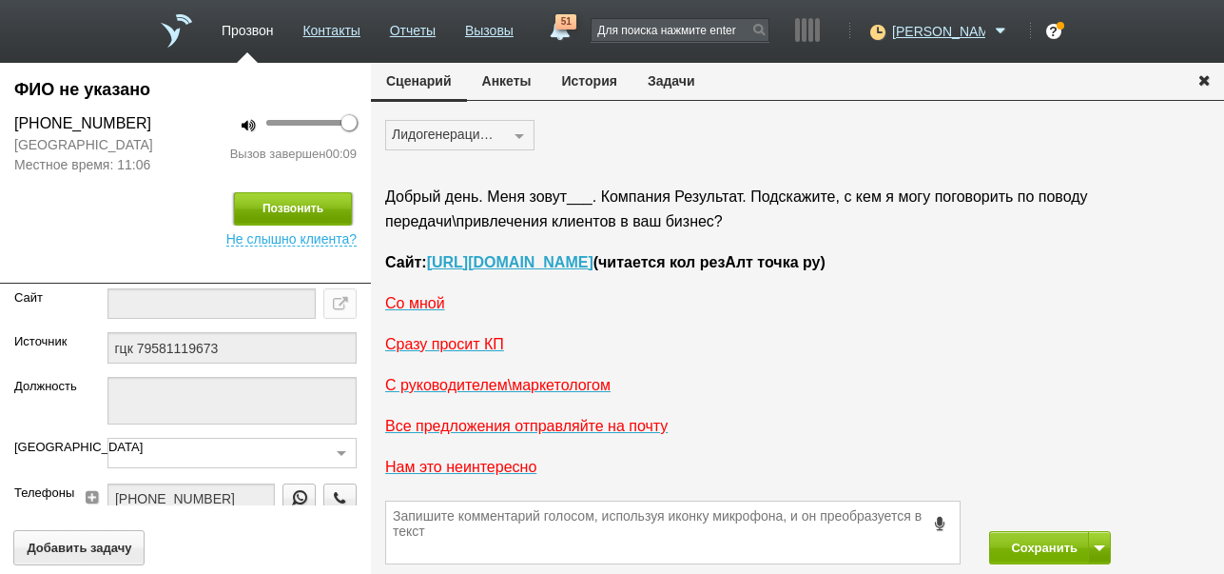
click at [311, 219] on button "Позвонить" at bounding box center [293, 208] width 118 height 33
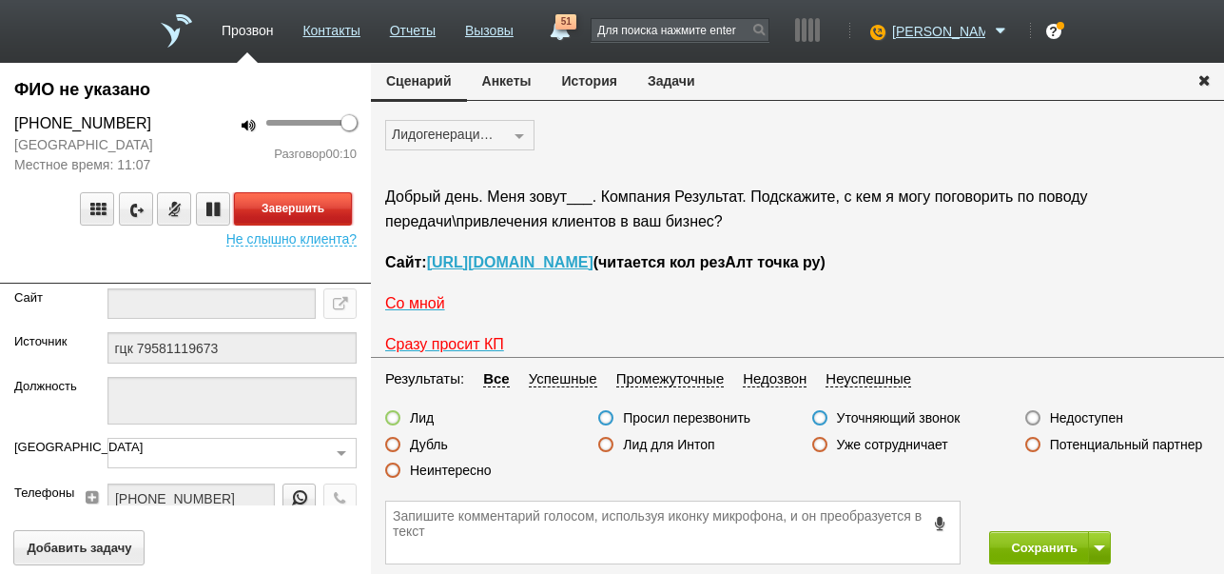
click at [300, 211] on button "Завершить" at bounding box center [293, 208] width 118 height 33
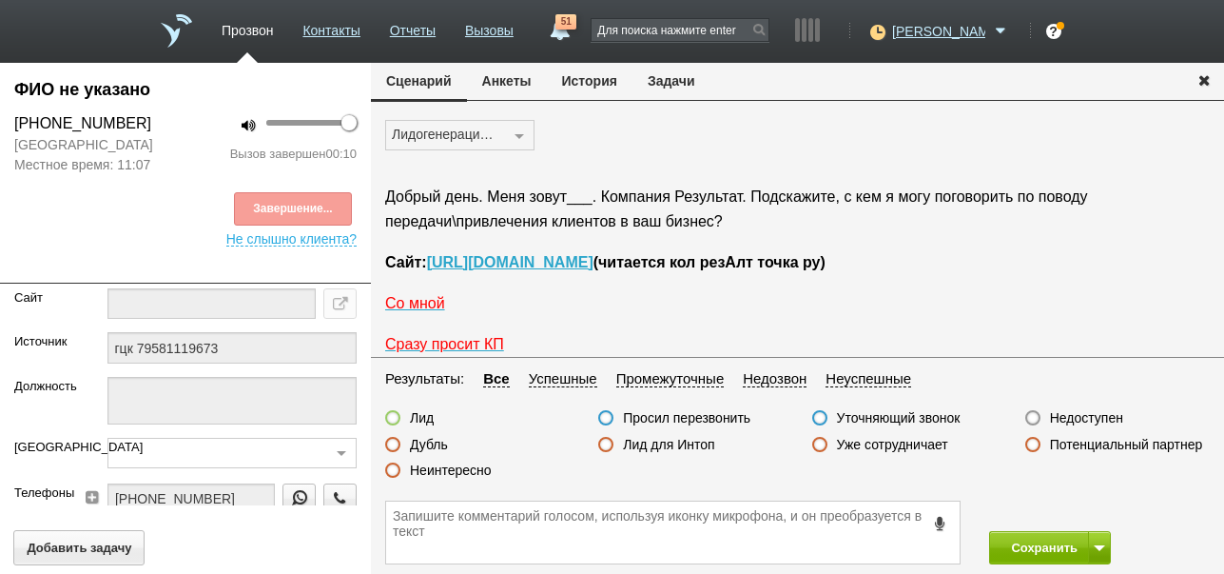
click at [485, 467] on label "Неинтересно" at bounding box center [451, 469] width 82 height 17
click at [0, 0] on input "Неинтересно" at bounding box center [0, 0] width 0 height 0
click at [1050, 540] on button "Сохранить" at bounding box center [1039, 547] width 100 height 33
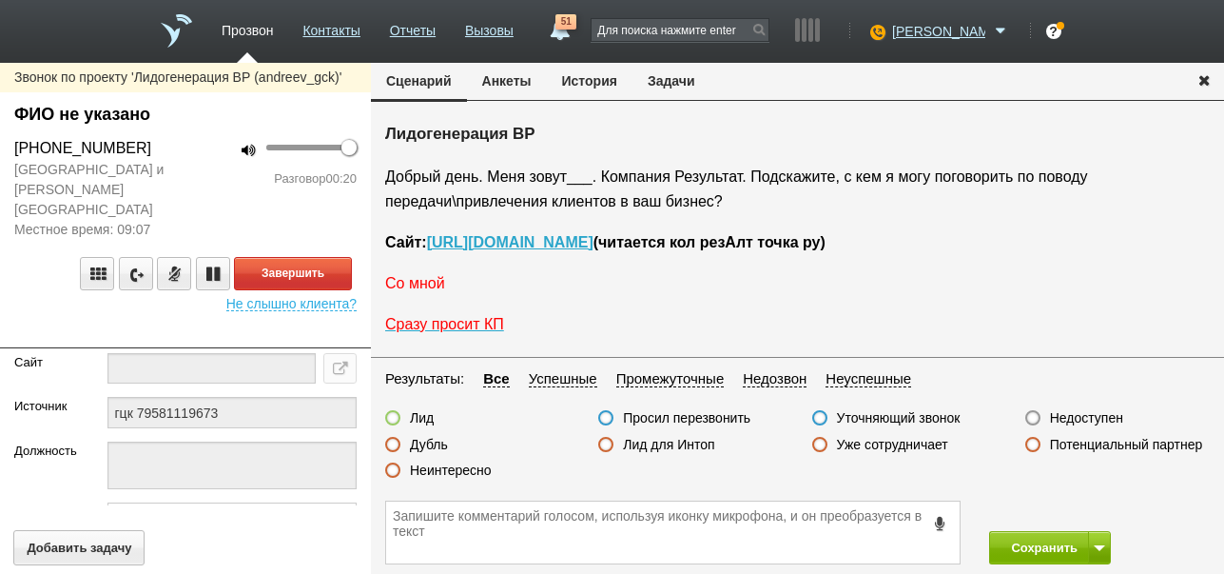
click at [432, 283] on span "Со мной" at bounding box center [415, 283] width 60 height 16
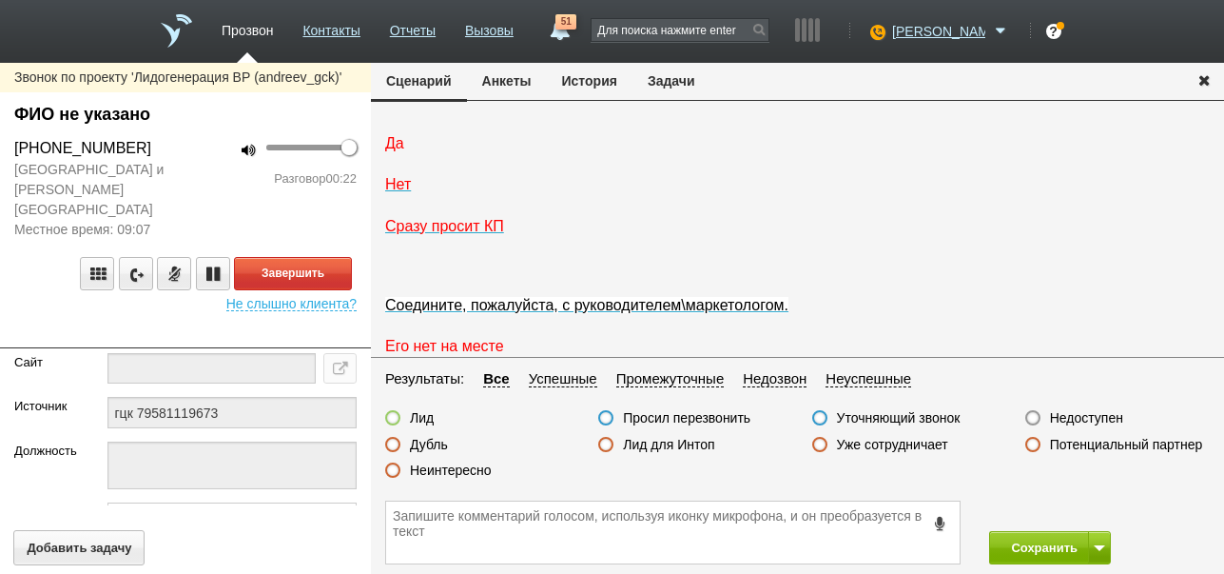
click at [392, 151] on span "Да" at bounding box center [394, 143] width 19 height 16
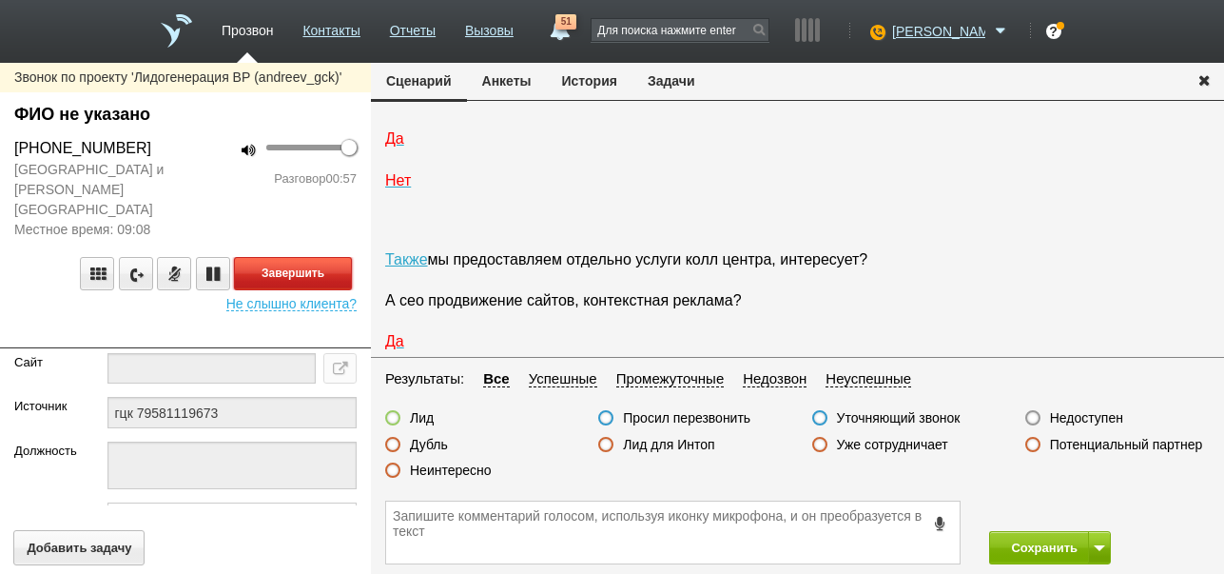
click at [339, 259] on button "Завершить" at bounding box center [293, 273] width 118 height 33
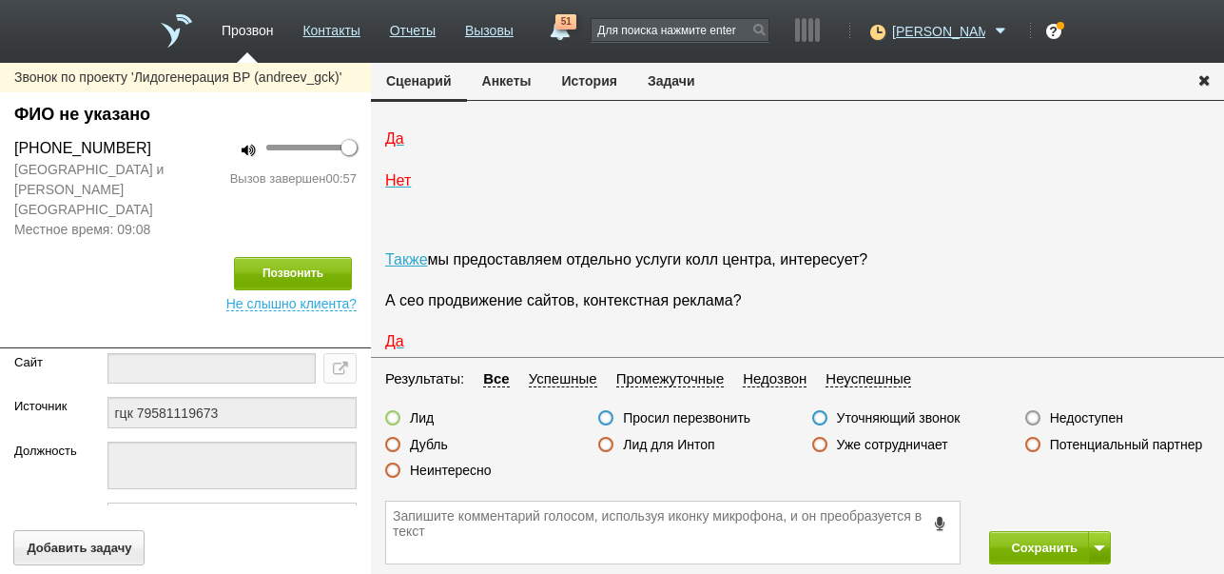
click at [476, 474] on label "Неинтересно" at bounding box center [451, 469] width 82 height 17
click at [0, 0] on input "Неинтересно" at bounding box center [0, 0] width 0 height 0
click at [1050, 514] on div "Сохранить" at bounding box center [797, 532] width 853 height 83
click at [1044, 537] on button "Сохранить" at bounding box center [1039, 547] width 100 height 33
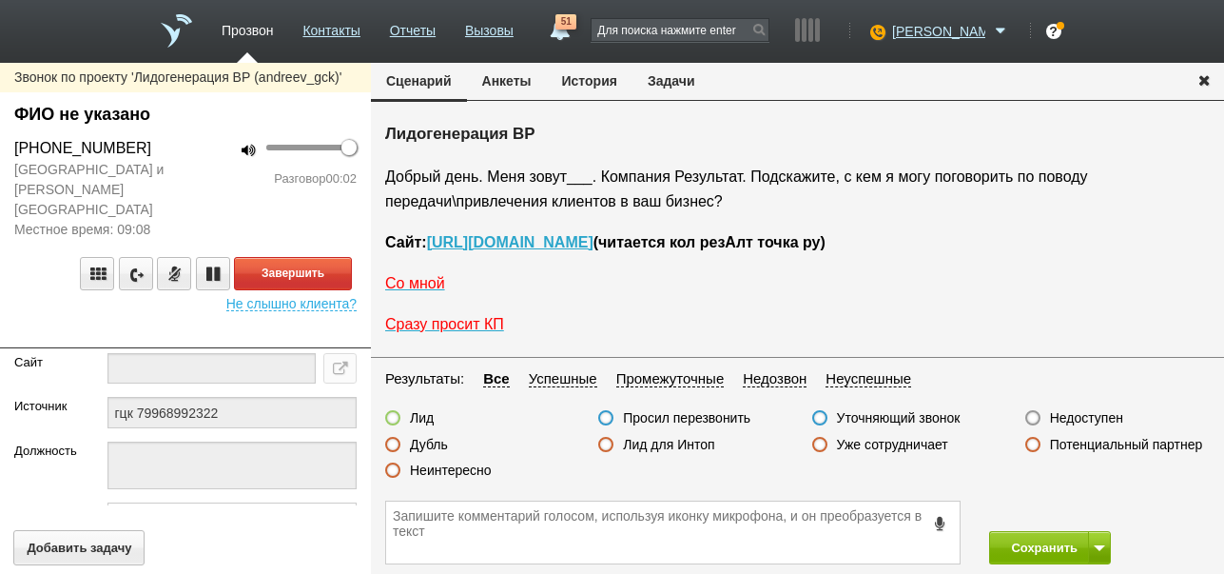
click at [614, 83] on button "История" at bounding box center [590, 81] width 86 height 36
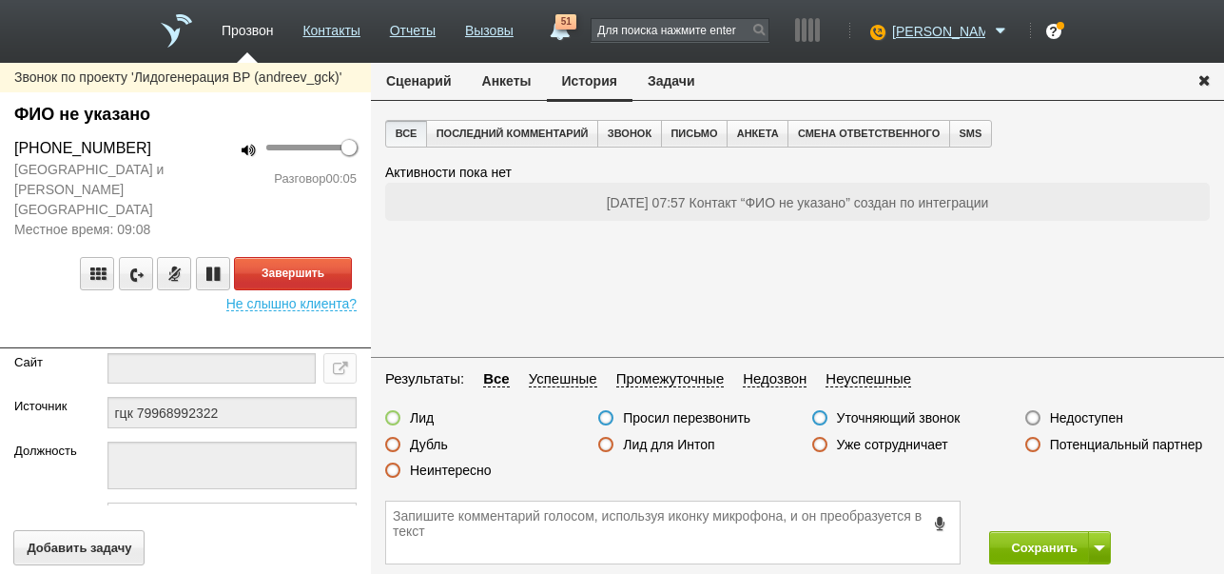
click at [432, 87] on button "Сценарий" at bounding box center [419, 81] width 96 height 36
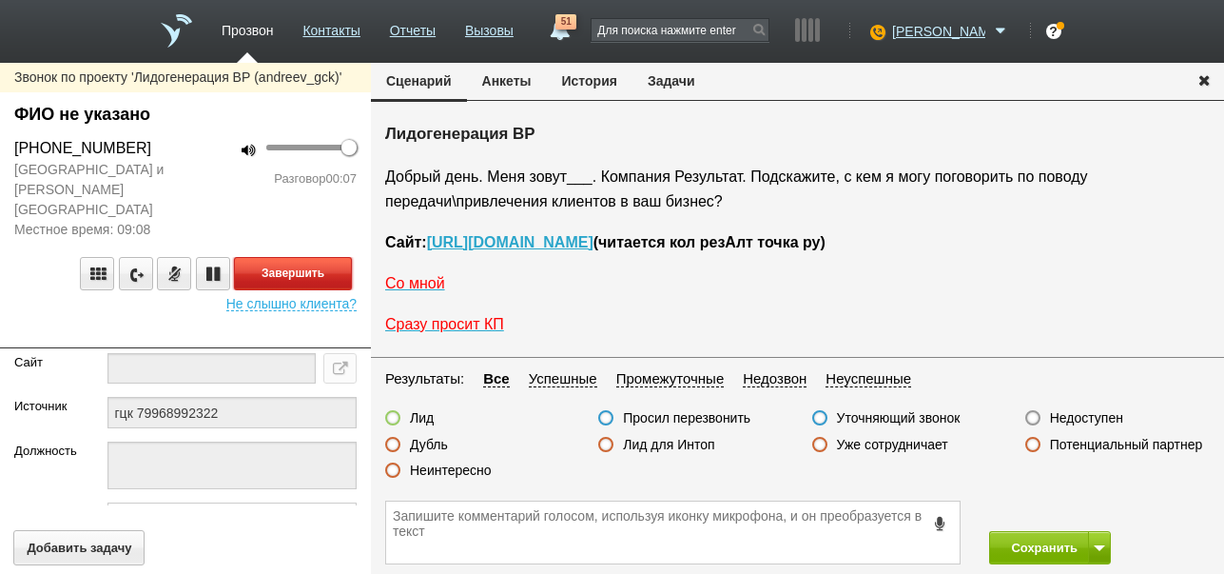
click at [333, 257] on button "Завершить" at bounding box center [293, 273] width 118 height 33
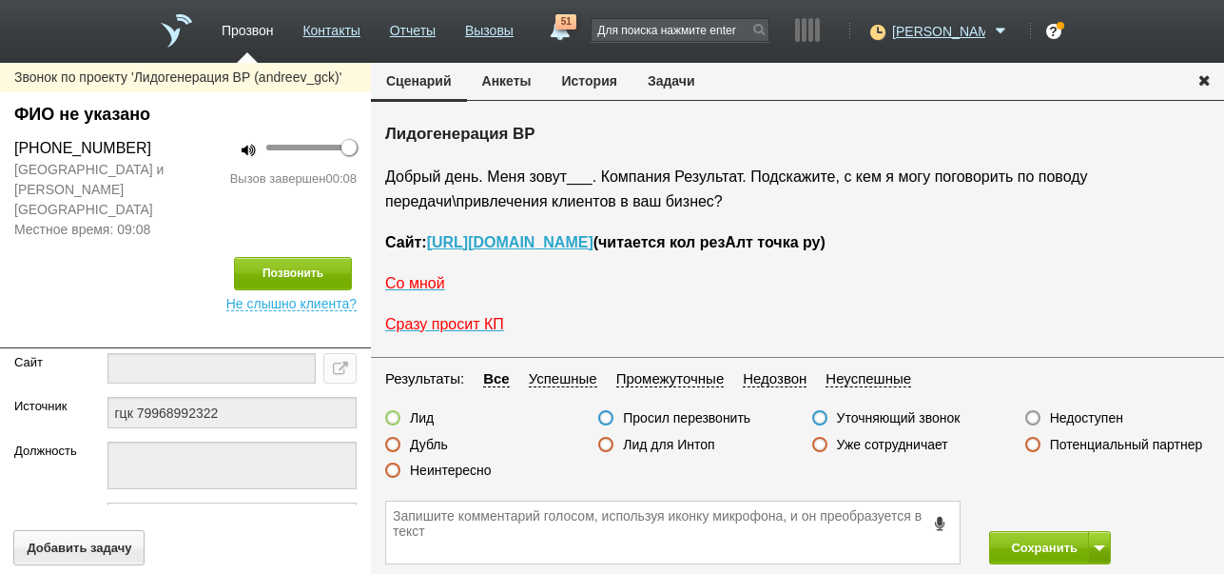
click at [1070, 414] on label "Недоступен" at bounding box center [1086, 417] width 73 height 17
click at [0, 0] on input "Недоступен" at bounding box center [0, 0] width 0 height 0
click at [1101, 547] on span at bounding box center [1099, 548] width 11 height 6
click at [1094, 508] on button "Сохранить и остаться" at bounding box center [1036, 512] width 147 height 33
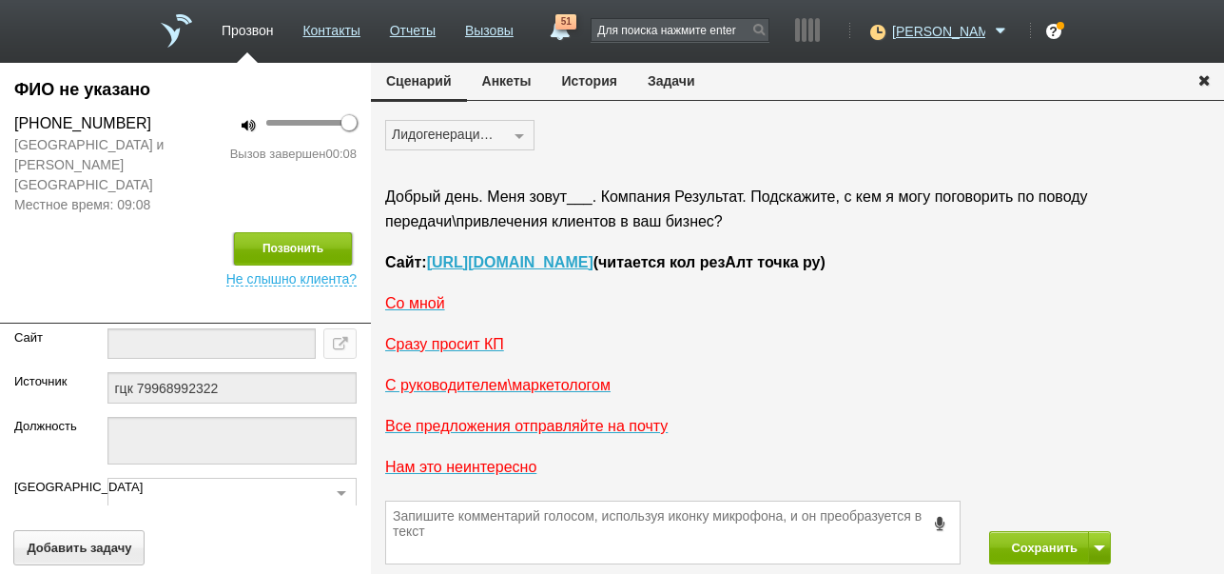
click at [314, 232] on button "Позвонить" at bounding box center [293, 248] width 118 height 33
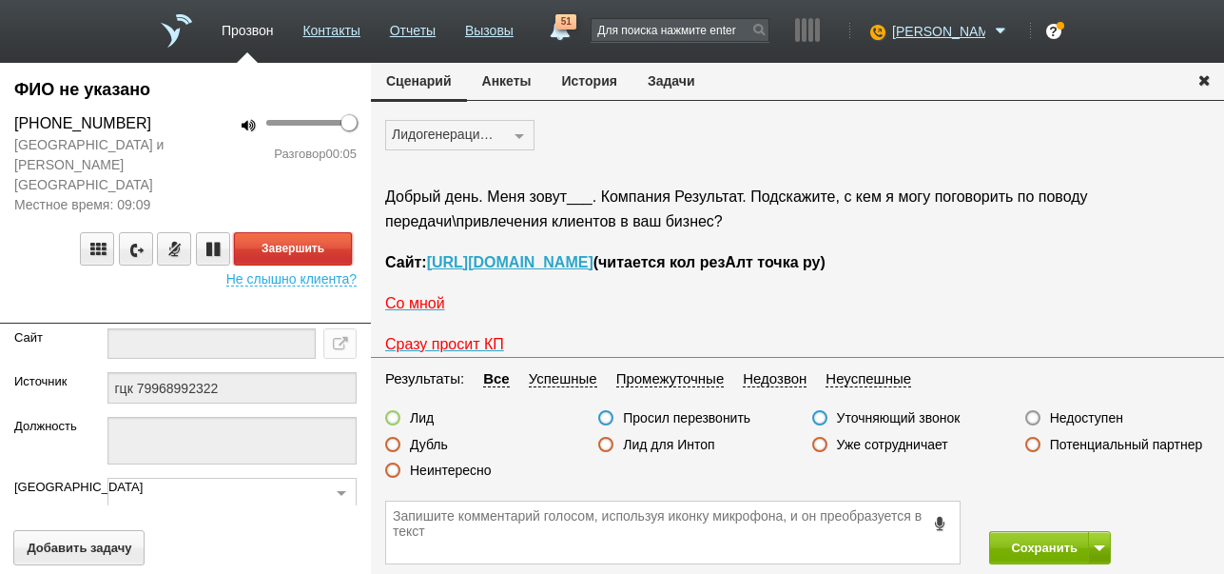
drag, startPoint x: 315, startPoint y: 222, endPoint x: 356, endPoint y: 226, distance: 41.2
click at [315, 232] on button "Завершить" at bounding box center [293, 248] width 118 height 33
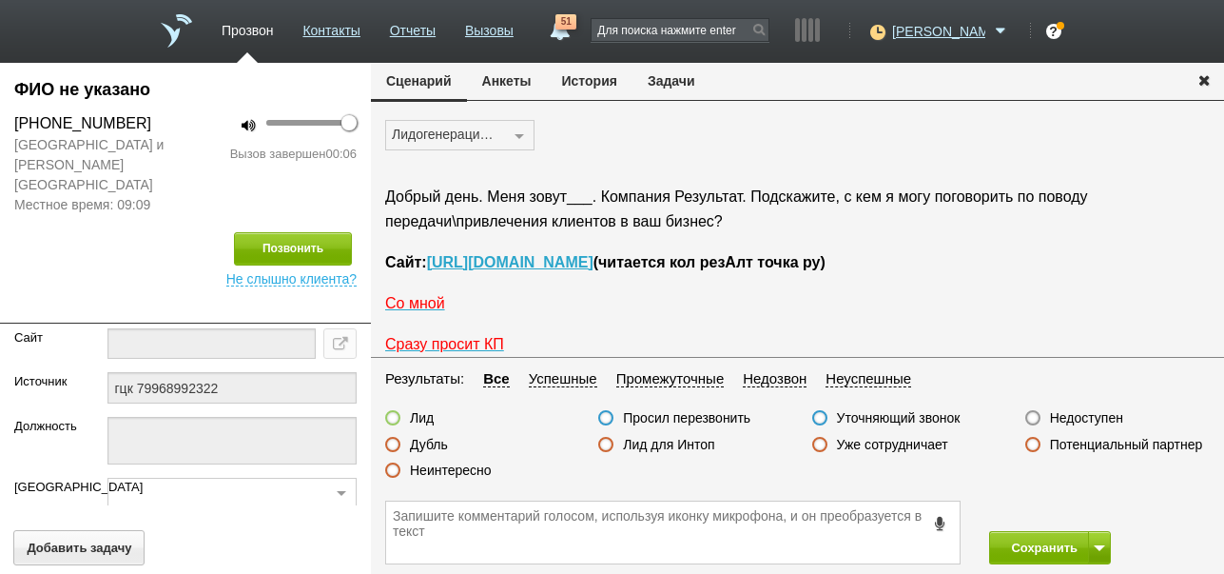
click at [1097, 420] on label "Недоступен" at bounding box center [1086, 417] width 73 height 17
click at [0, 0] on input "Недоступен" at bounding box center [0, 0] width 0 height 0
click at [1047, 538] on button "Сохранить" at bounding box center [1039, 547] width 100 height 33
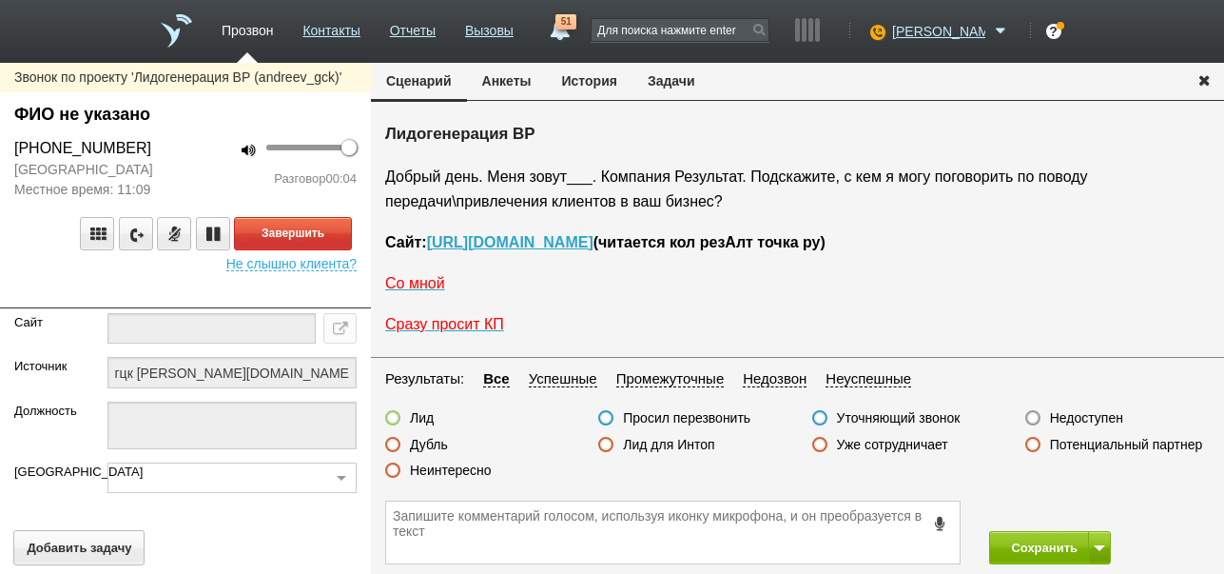
click at [574, 85] on button "История" at bounding box center [590, 81] width 86 height 36
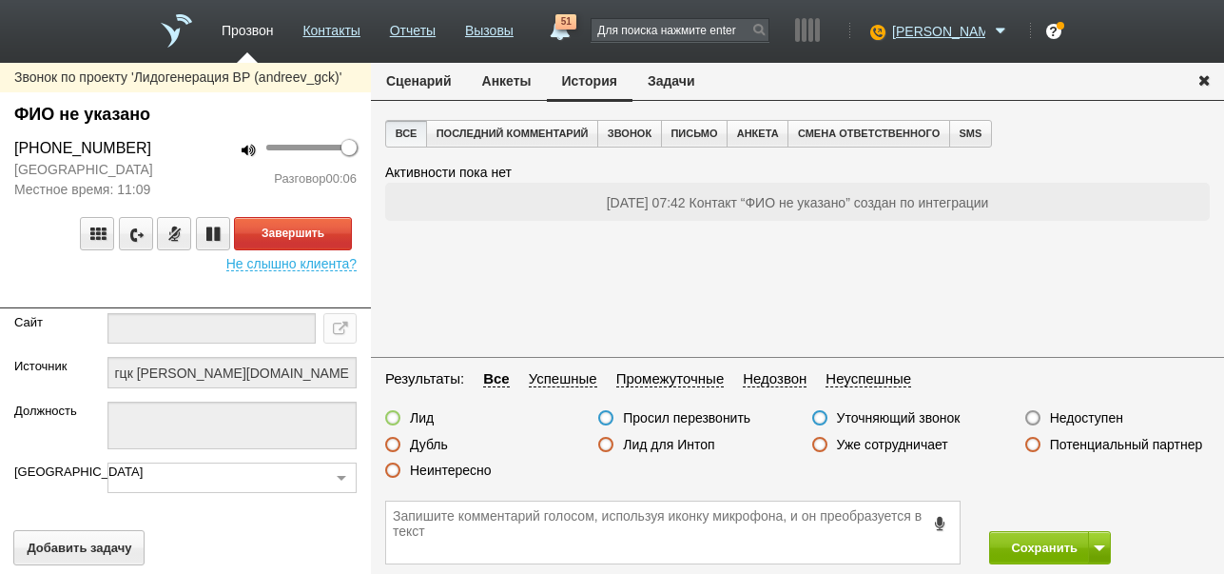
click at [426, 76] on button "Сценарий" at bounding box center [419, 81] width 96 height 36
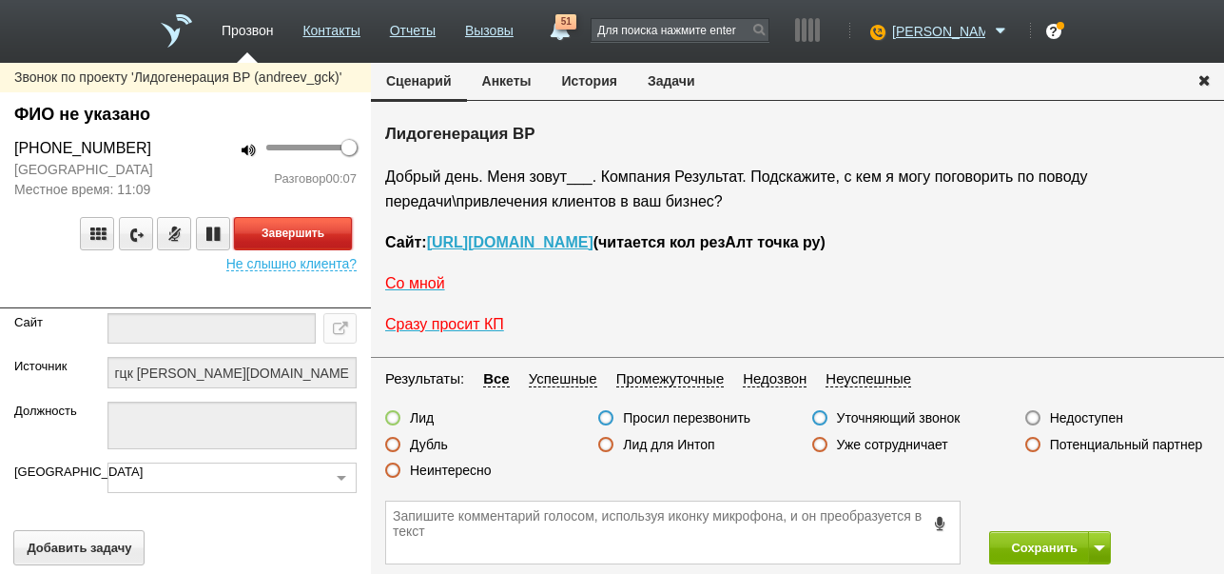
click at [314, 229] on button "Завершить" at bounding box center [293, 233] width 118 height 33
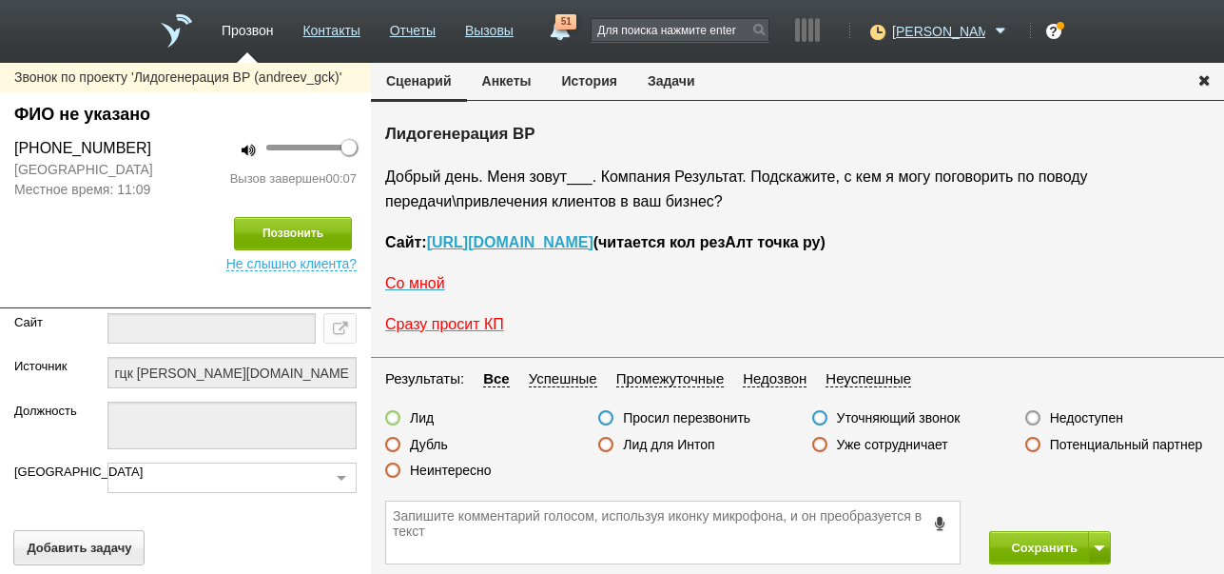
click at [1068, 414] on label "Недоступен" at bounding box center [1086, 417] width 73 height 17
click at [0, 0] on input "Недоступен" at bounding box center [0, 0] width 0 height 0
click at [1101, 545] on span at bounding box center [1099, 548] width 11 height 6
drag, startPoint x: 1092, startPoint y: 514, endPoint x: 927, endPoint y: 460, distance: 173.9
click at [1092, 513] on button "Сохранить и остаться" at bounding box center [1036, 512] width 147 height 33
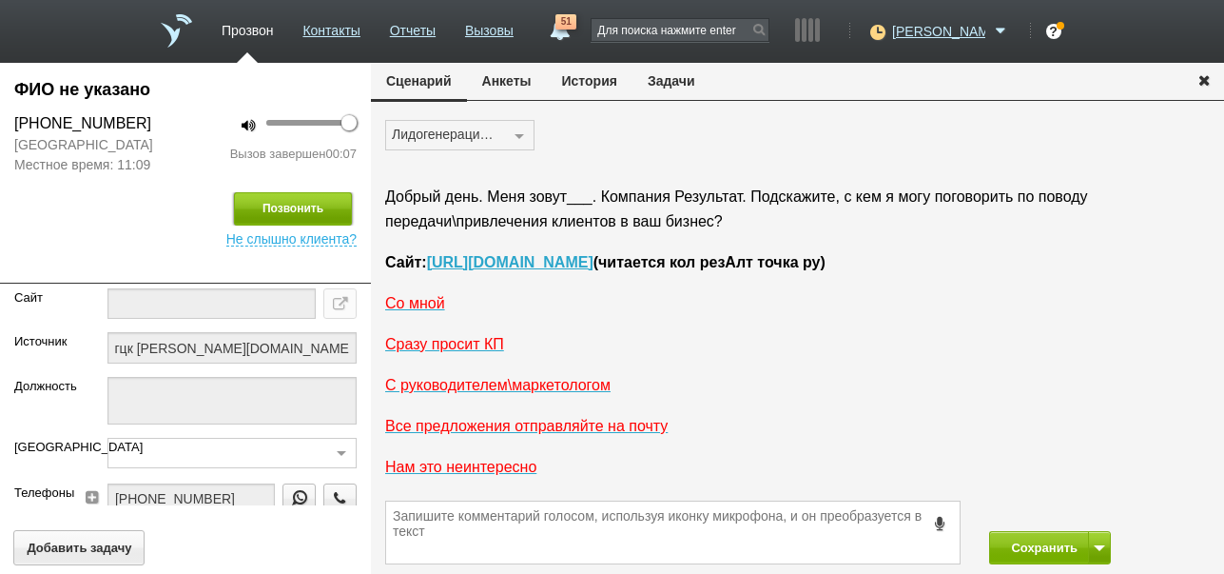
click at [329, 211] on button "Позвонить" at bounding box center [293, 208] width 118 height 33
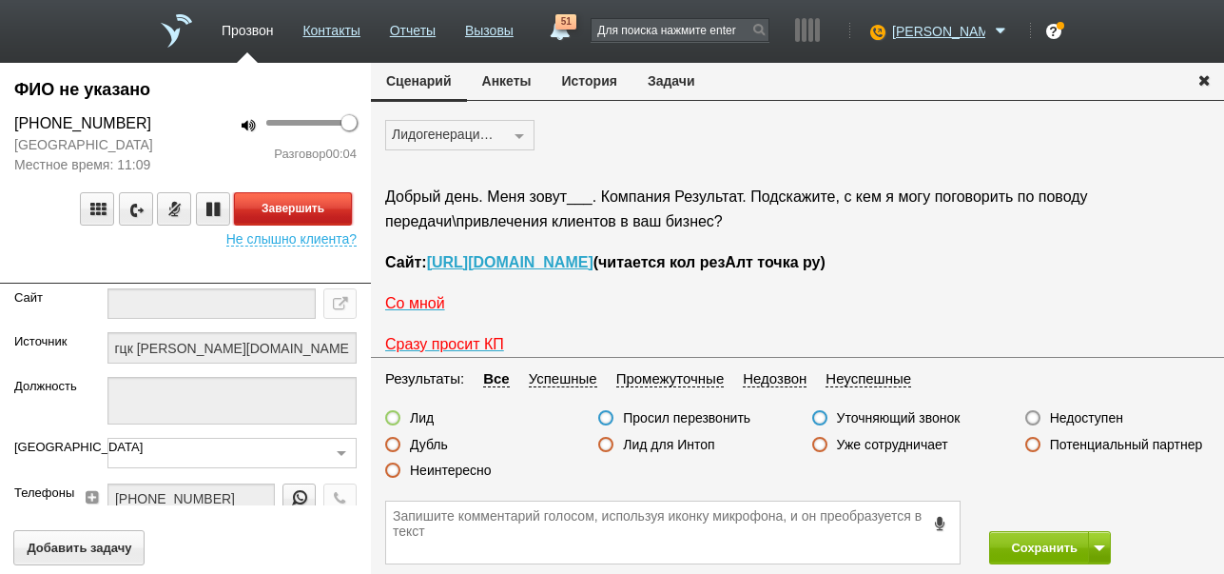
click at [335, 214] on button "Завершить" at bounding box center [293, 208] width 118 height 33
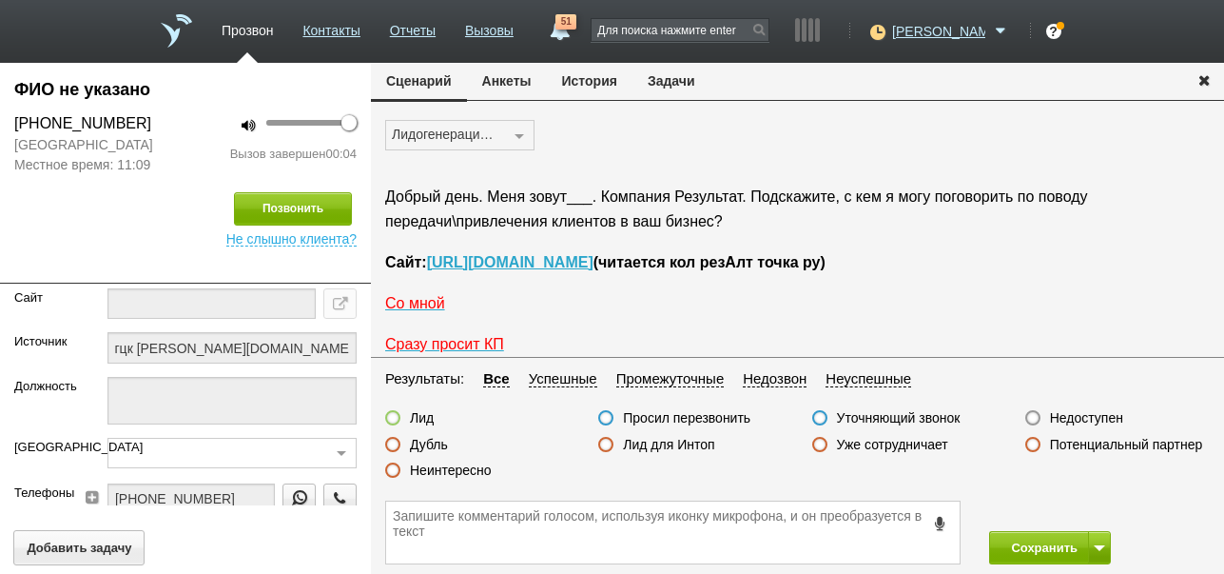
click at [1072, 423] on label "Недоступен" at bounding box center [1086, 417] width 73 height 17
click at [0, 0] on input "Недоступен" at bounding box center [0, 0] width 0 height 0
drag, startPoint x: 1023, startPoint y: 544, endPoint x: 999, endPoint y: 436, distance: 111.0
click at [1022, 543] on button "Сохранить" at bounding box center [1039, 547] width 100 height 33
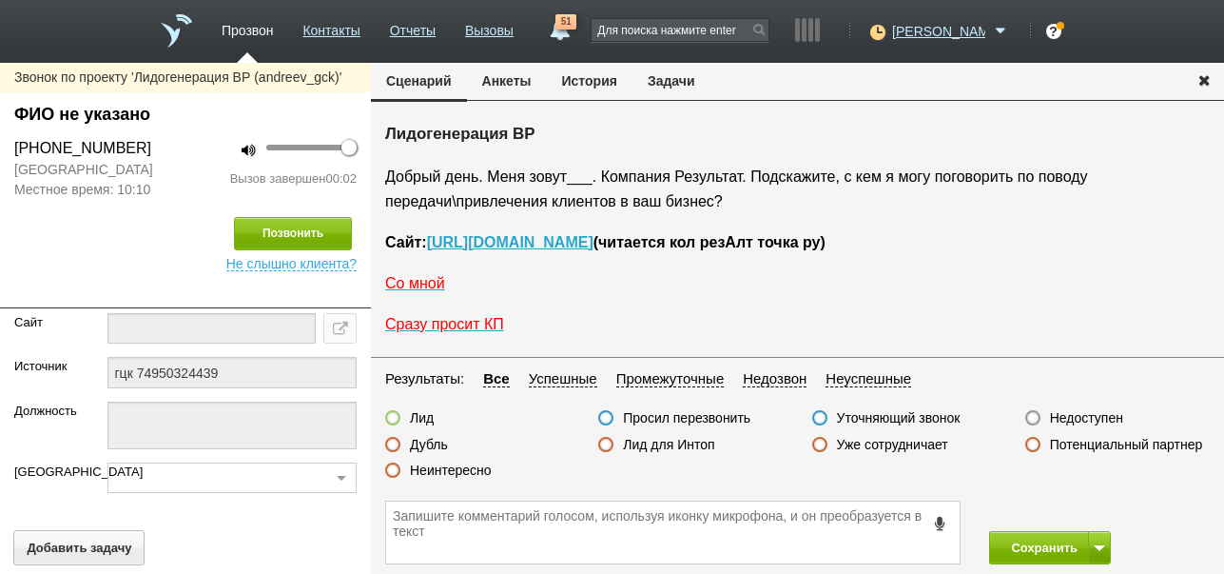
drag, startPoint x: 1091, startPoint y: 416, endPoint x: 954, endPoint y: 282, distance: 191.7
click at [1090, 416] on label "Недоступен" at bounding box center [1086, 417] width 73 height 17
click at [0, 0] on input "Недоступен" at bounding box center [0, 0] width 0 height 0
click at [593, 82] on button "История" at bounding box center [590, 81] width 86 height 36
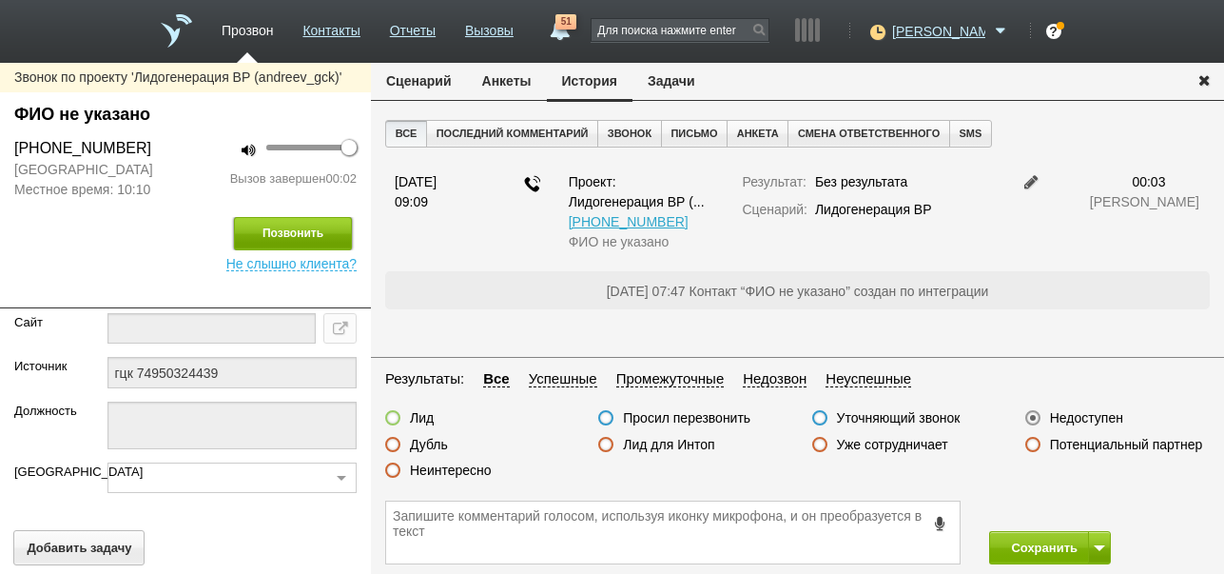
click at [308, 234] on button "Позвонить" at bounding box center [293, 233] width 118 height 33
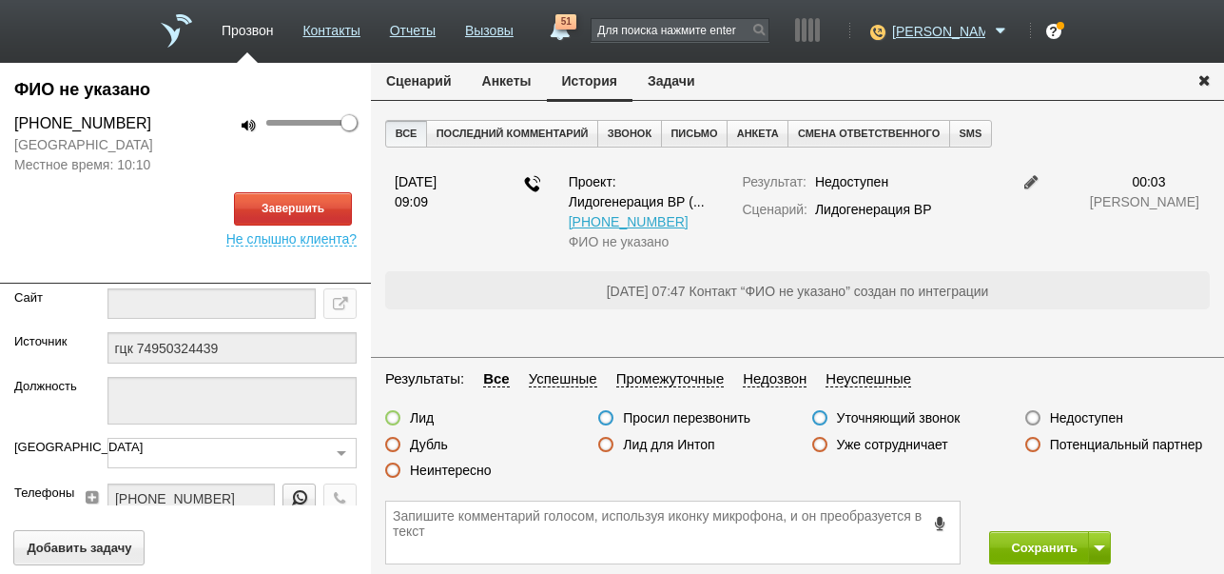
click at [425, 76] on button "Сценарий" at bounding box center [419, 81] width 96 height 36
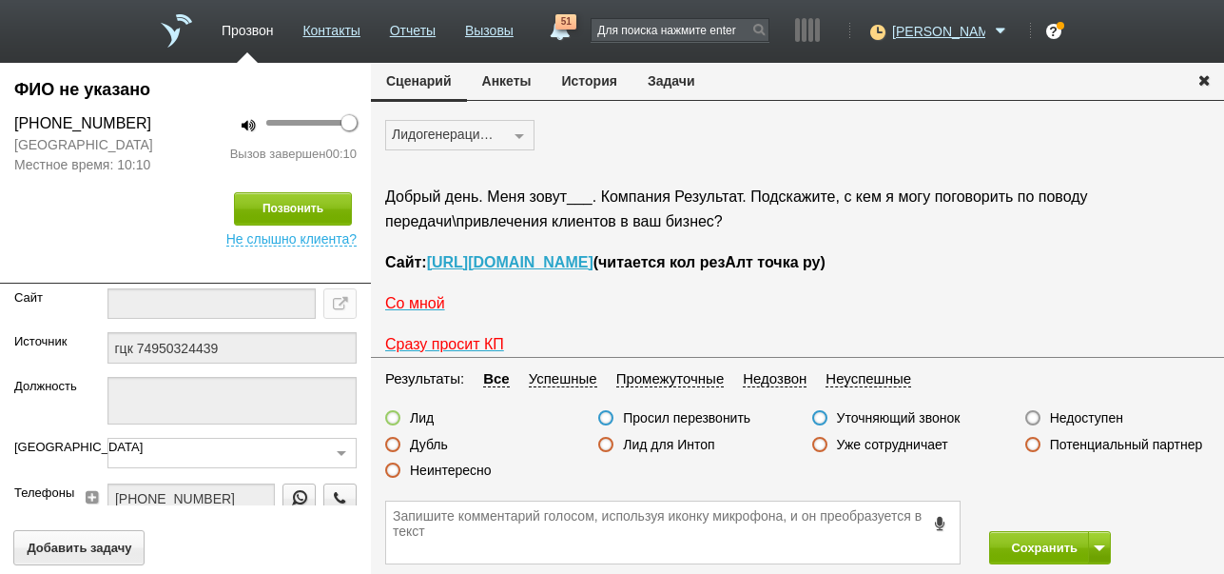
click at [475, 474] on label "Неинтересно" at bounding box center [451, 469] width 82 height 17
click at [0, 0] on input "Неинтересно" at bounding box center [0, 0] width 0 height 0
click at [1017, 539] on button "Сохранить" at bounding box center [1039, 547] width 100 height 33
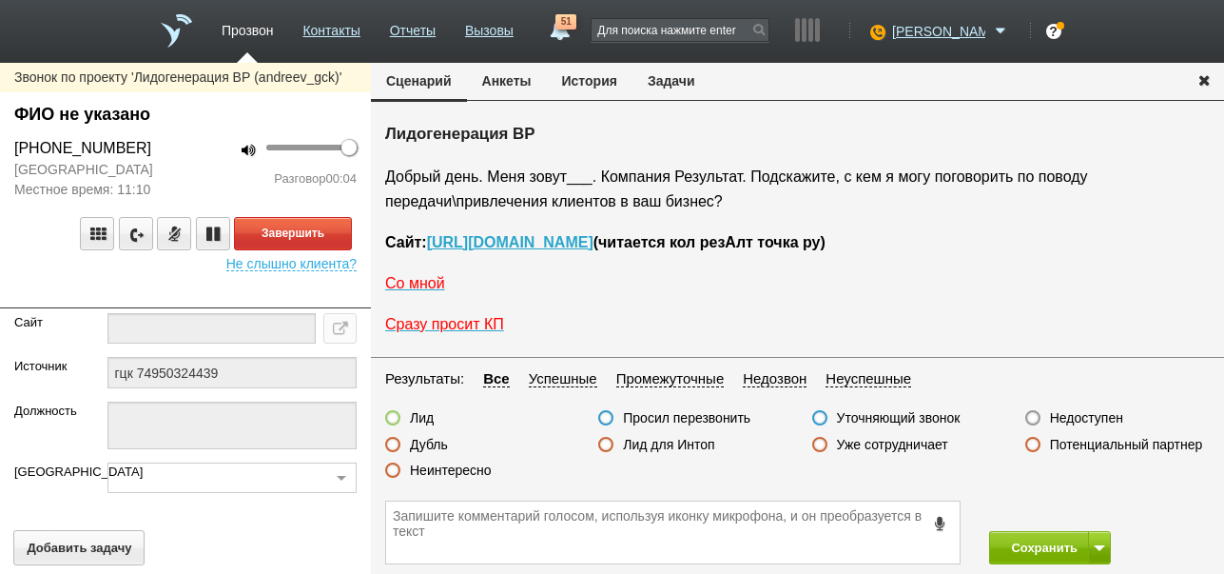
click at [607, 82] on button "История" at bounding box center [590, 81] width 86 height 36
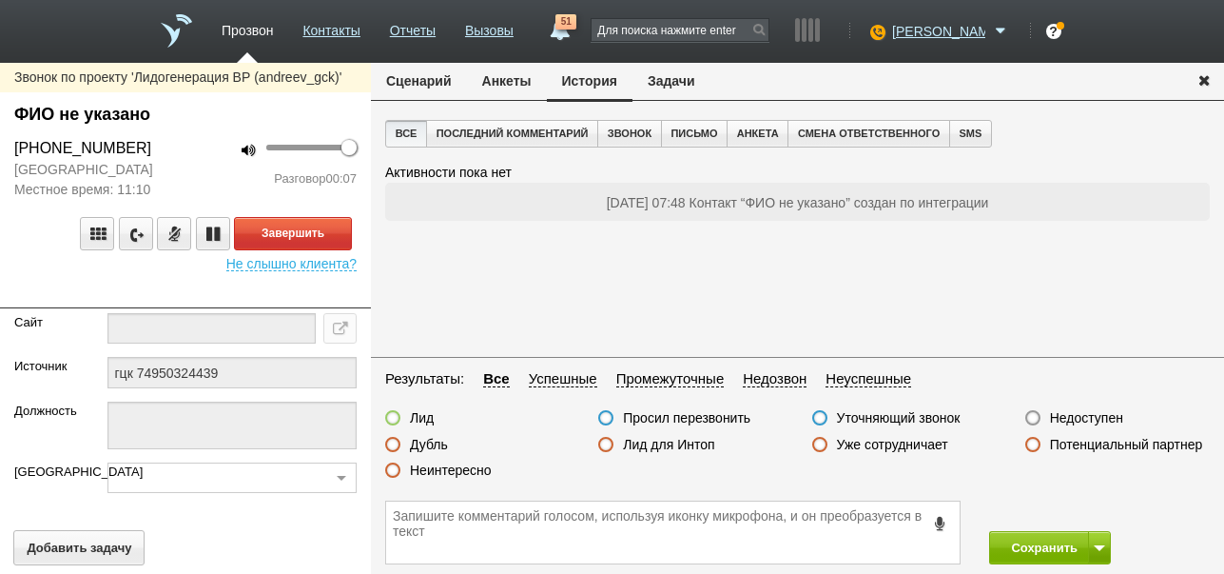
click at [441, 75] on button "Сценарий" at bounding box center [419, 81] width 96 height 36
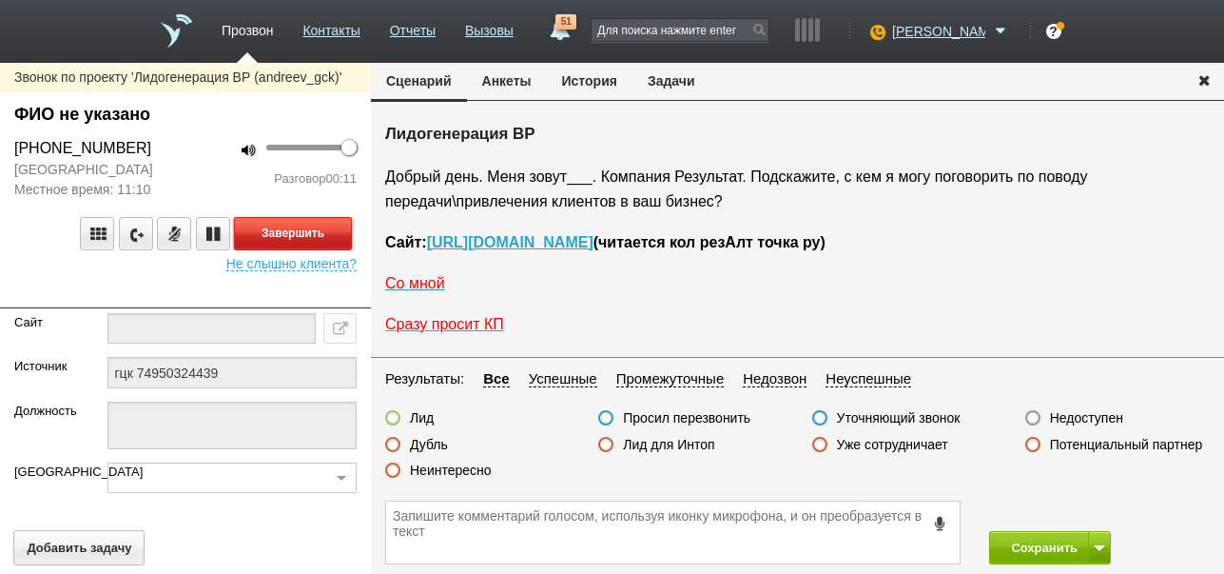
click at [332, 243] on button "Завершить" at bounding box center [293, 233] width 118 height 33
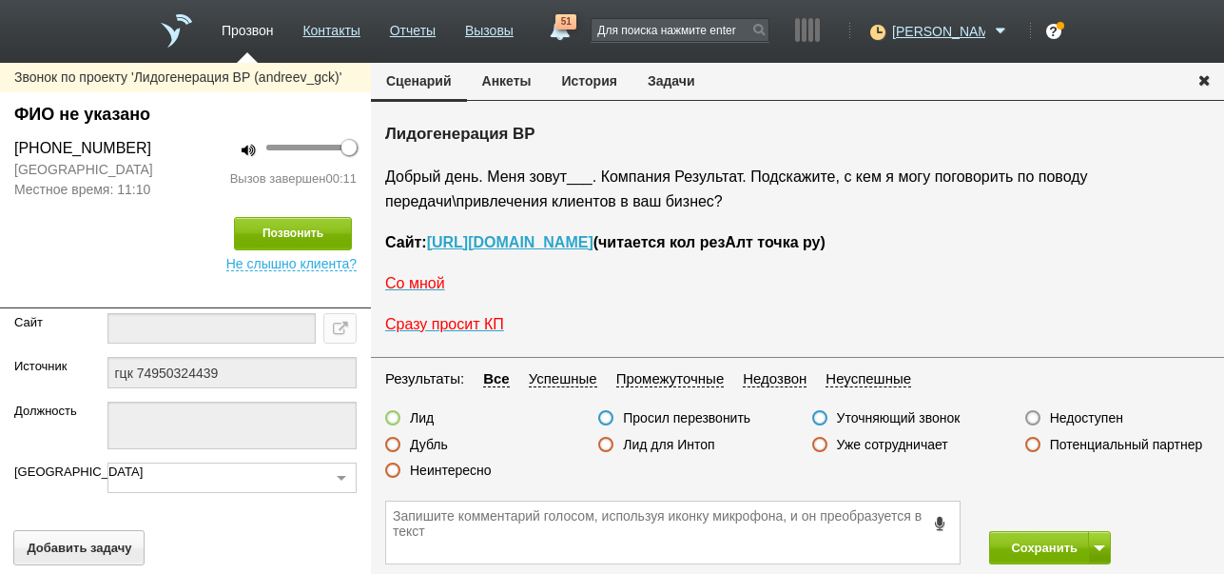
drag, startPoint x: 1099, startPoint y: 419, endPoint x: 1092, endPoint y: 458, distance: 39.6
click at [1100, 417] on label "Недоступен" at bounding box center [1086, 417] width 73 height 17
click at [0, 0] on input "Недоступен" at bounding box center [0, 0] width 0 height 0
click at [1094, 551] on button at bounding box center [1099, 547] width 23 height 33
click at [1077, 513] on button "Сохранить и остаться" at bounding box center [1036, 512] width 147 height 33
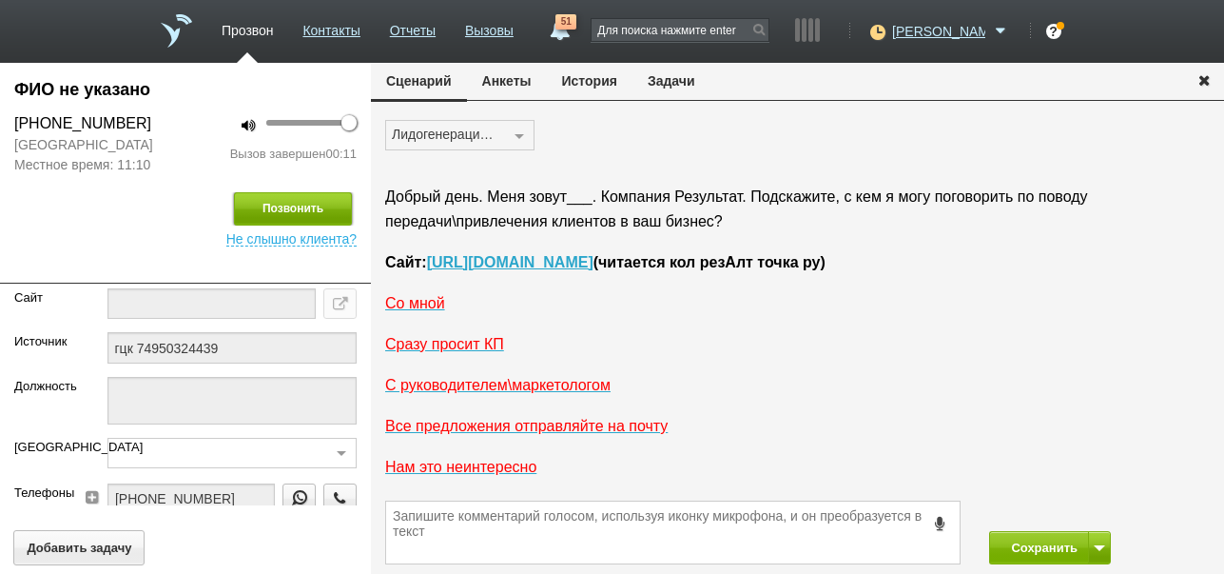
click at [309, 217] on button "Позвонить" at bounding box center [293, 208] width 118 height 33
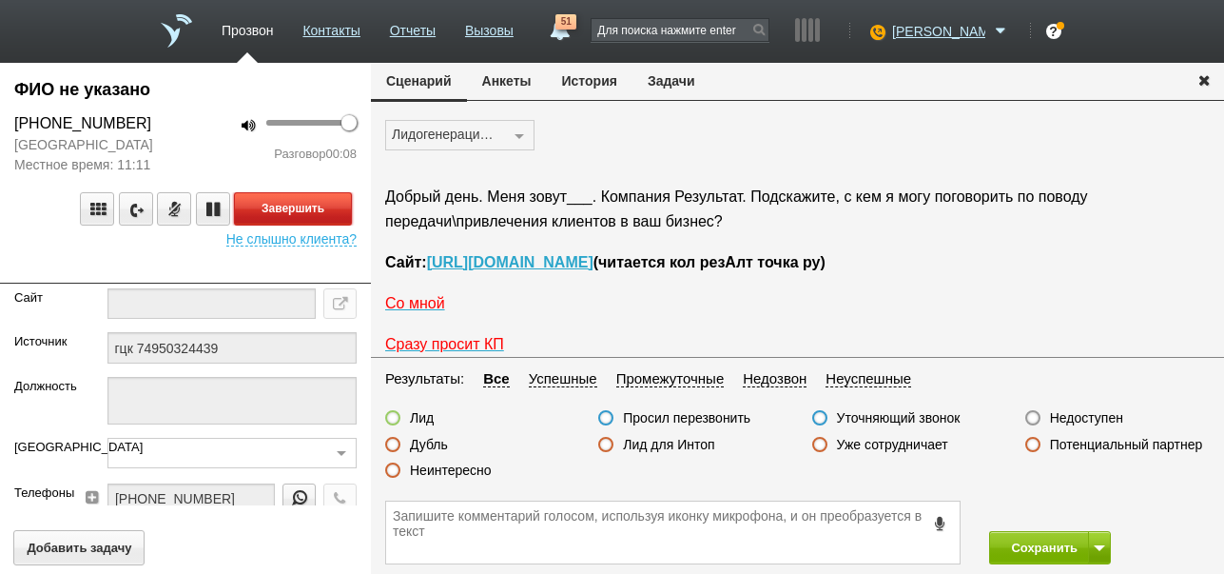
click at [305, 202] on button "Завершить" at bounding box center [293, 208] width 118 height 33
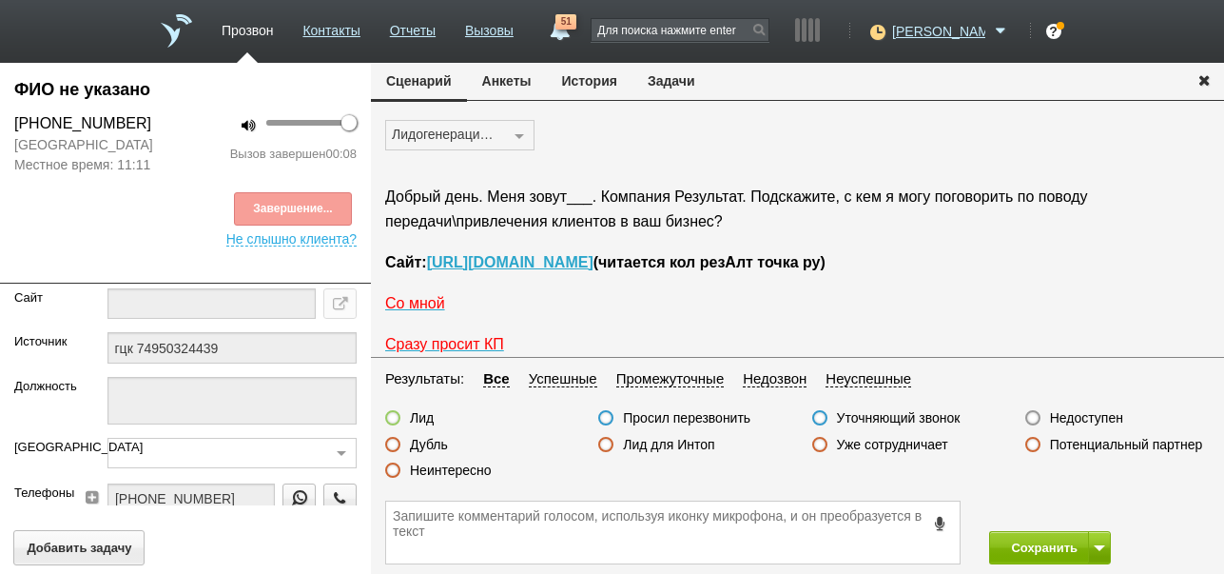
click at [1083, 415] on label "Недоступен" at bounding box center [1086, 417] width 73 height 17
click at [0, 0] on input "Недоступен" at bounding box center [0, 0] width 0 height 0
click at [1032, 541] on button "Сохранить" at bounding box center [1039, 547] width 100 height 33
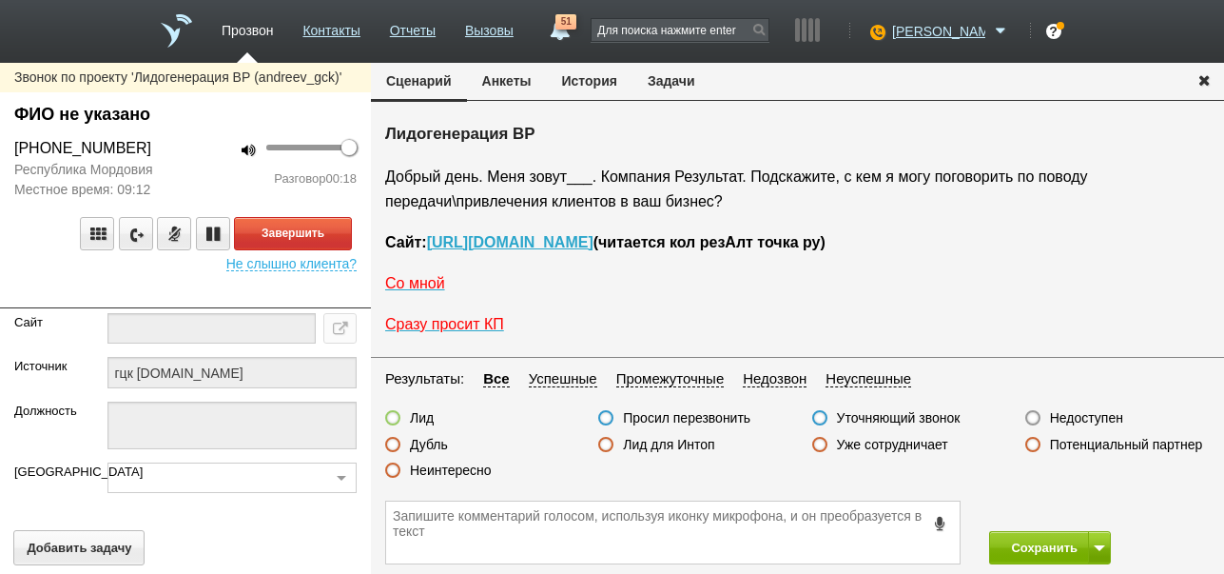
click at [462, 470] on label "Неинтересно" at bounding box center [451, 469] width 82 height 17
click at [0, 0] on input "Неинтересно" at bounding box center [0, 0] width 0 height 0
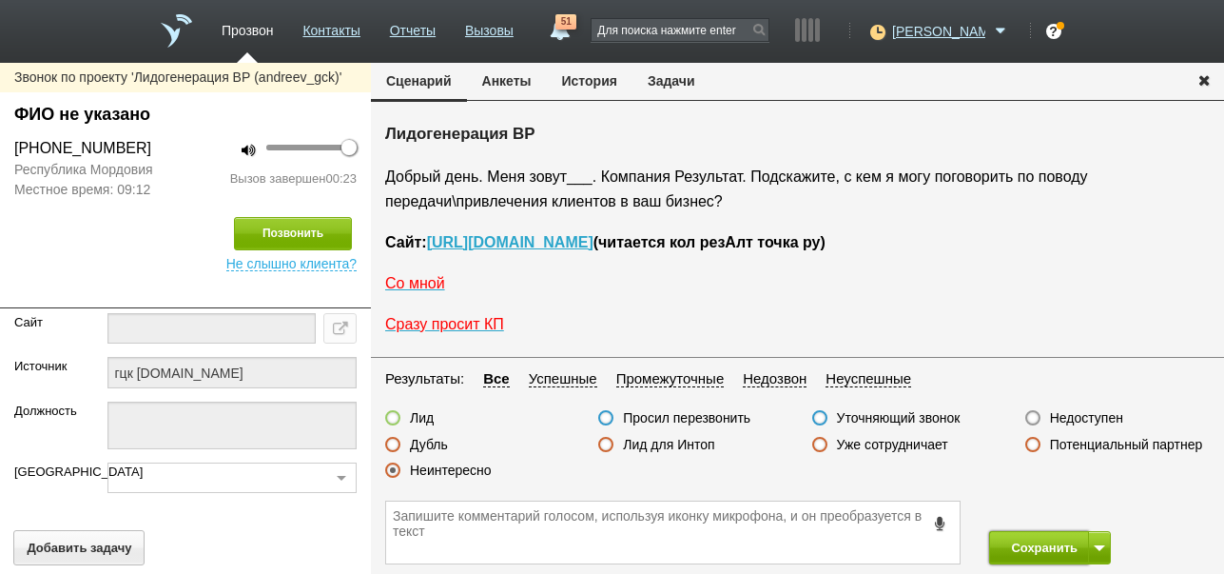
click at [1003, 540] on button "Сохранить" at bounding box center [1039, 547] width 100 height 33
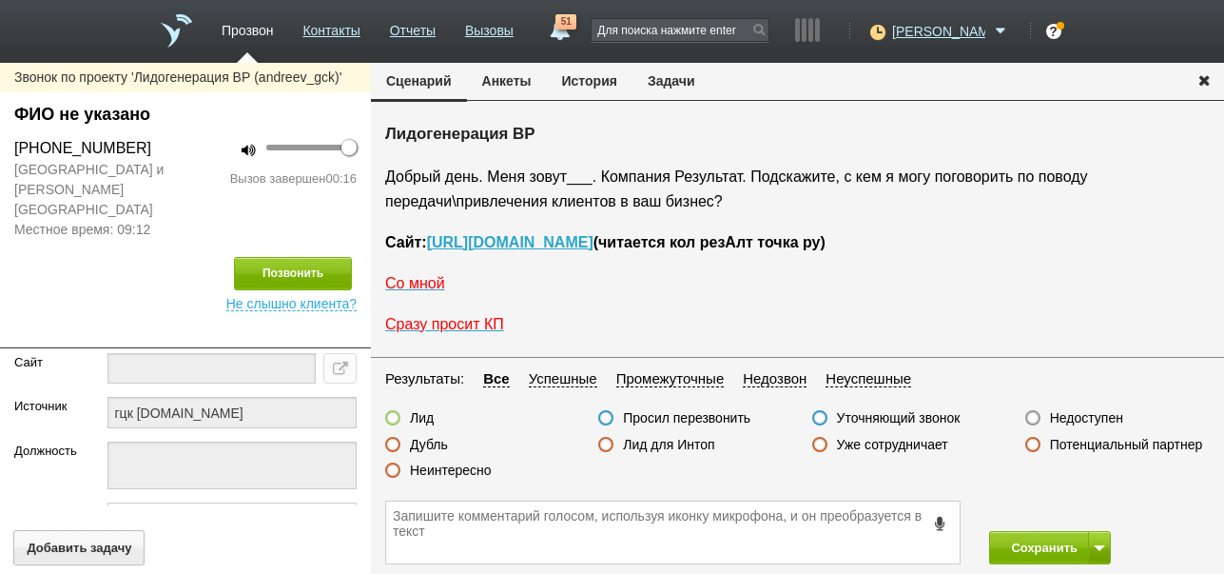
click at [475, 465] on label "Неинтересно" at bounding box center [451, 469] width 82 height 17
click at [0, 0] on input "Неинтересно" at bounding box center [0, 0] width 0 height 0
click at [1009, 548] on button "Сохранить" at bounding box center [1039, 547] width 100 height 33
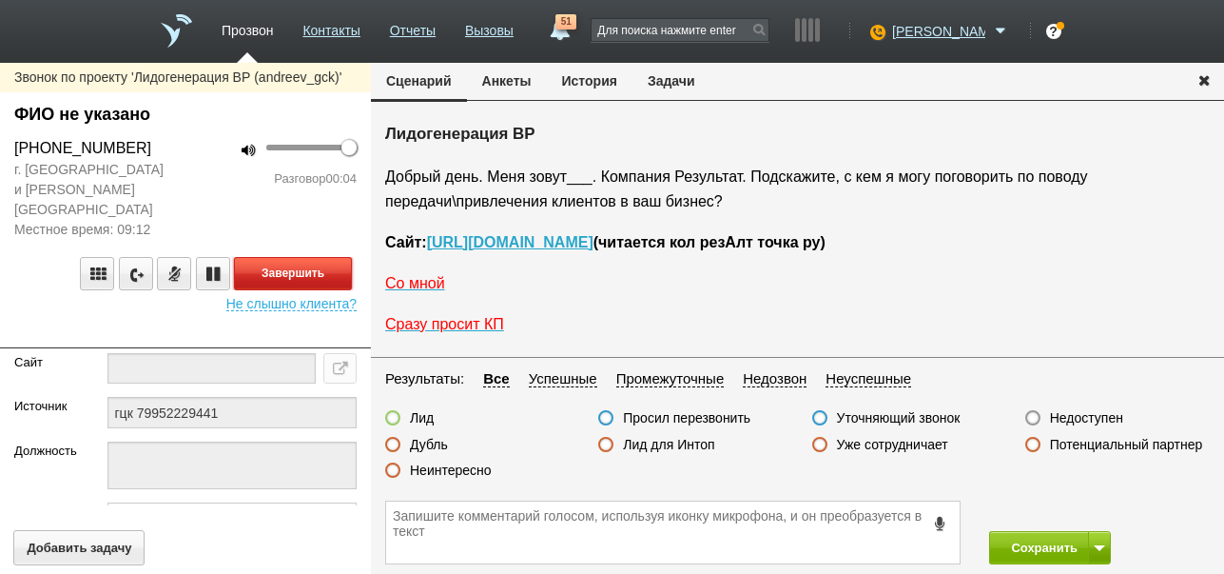
click at [336, 257] on button "Завершить" at bounding box center [293, 273] width 118 height 33
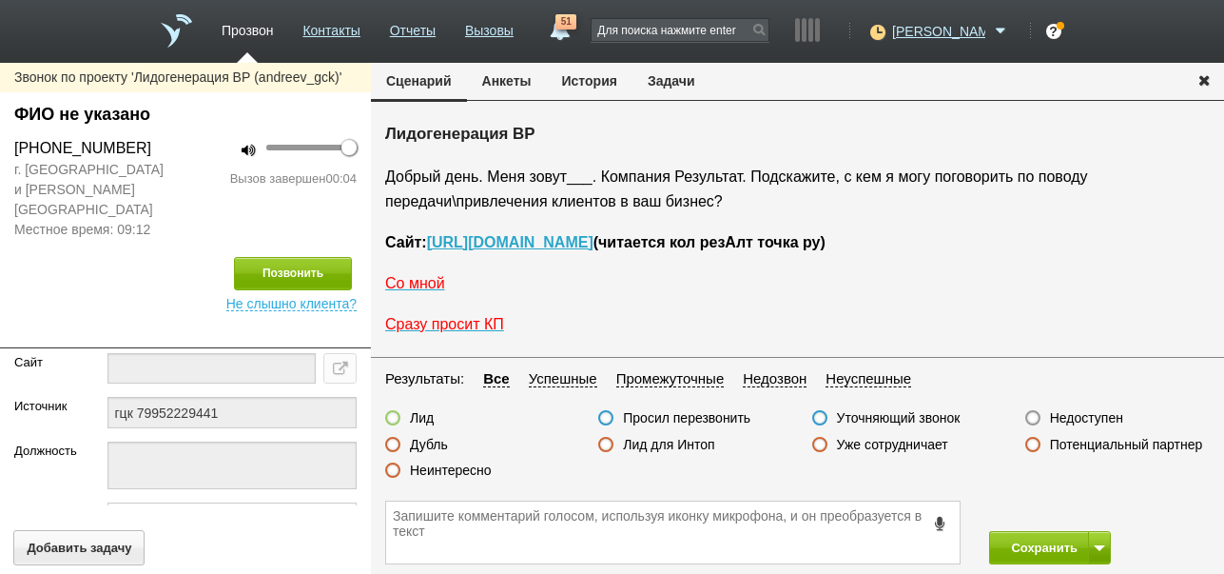
click at [1112, 418] on label "Недоступен" at bounding box center [1086, 417] width 73 height 17
click at [0, 0] on input "Недоступен" at bounding box center [0, 0] width 0 height 0
click at [1096, 545] on span at bounding box center [1099, 548] width 11 height 6
click at [1079, 513] on button "Сохранить и остаться" at bounding box center [1036, 512] width 147 height 33
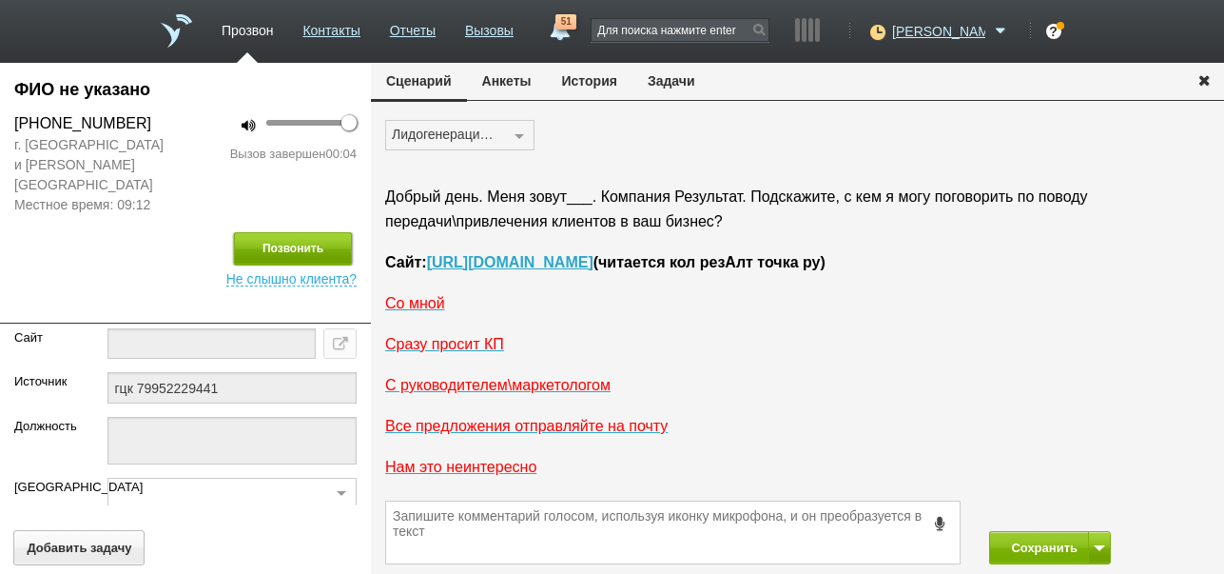
click at [317, 234] on button "Позвонить" at bounding box center [293, 248] width 118 height 33
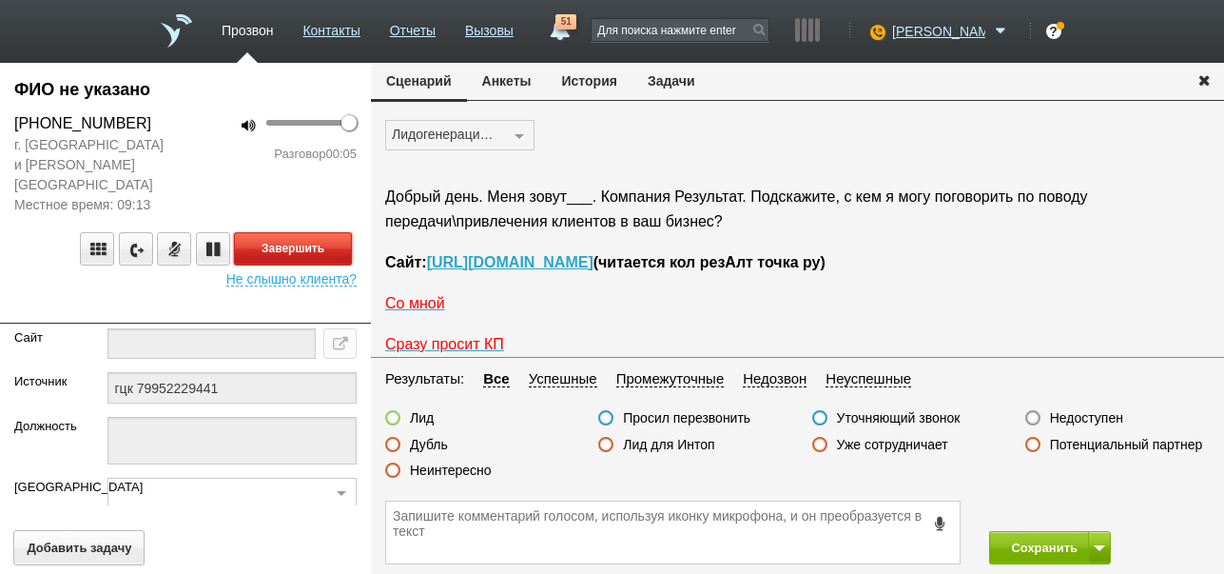
click at [333, 232] on button "Завершить" at bounding box center [293, 248] width 118 height 33
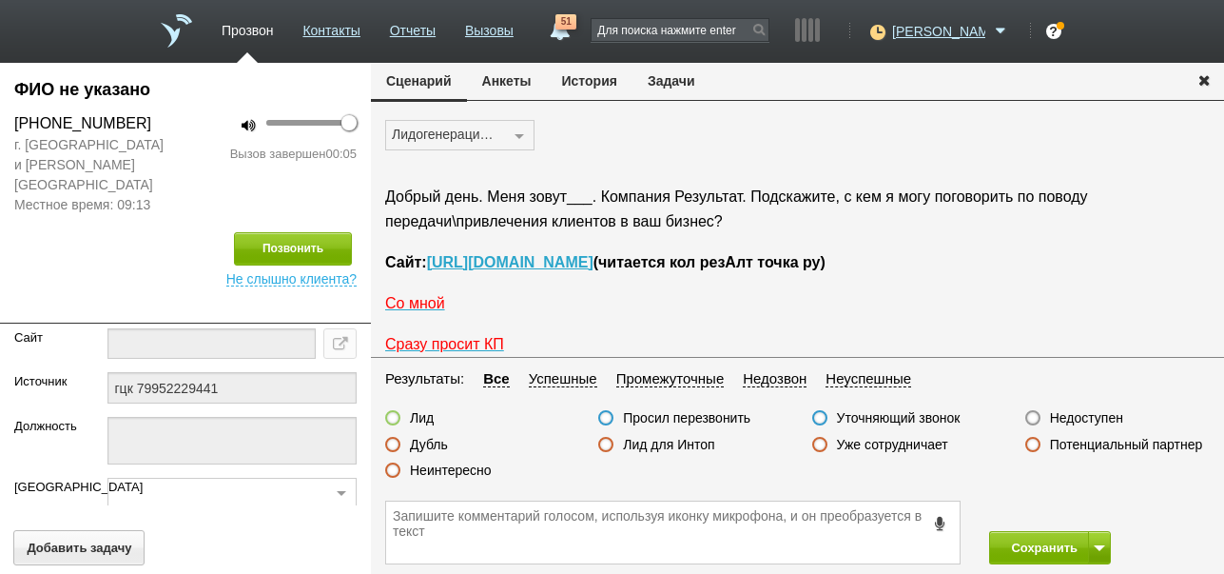
click at [1092, 417] on label "Недоступен" at bounding box center [1086, 417] width 73 height 17
click at [0, 0] on input "Недоступен" at bounding box center [0, 0] width 0 height 0
click at [1039, 541] on button "Сохранить" at bounding box center [1039, 547] width 100 height 33
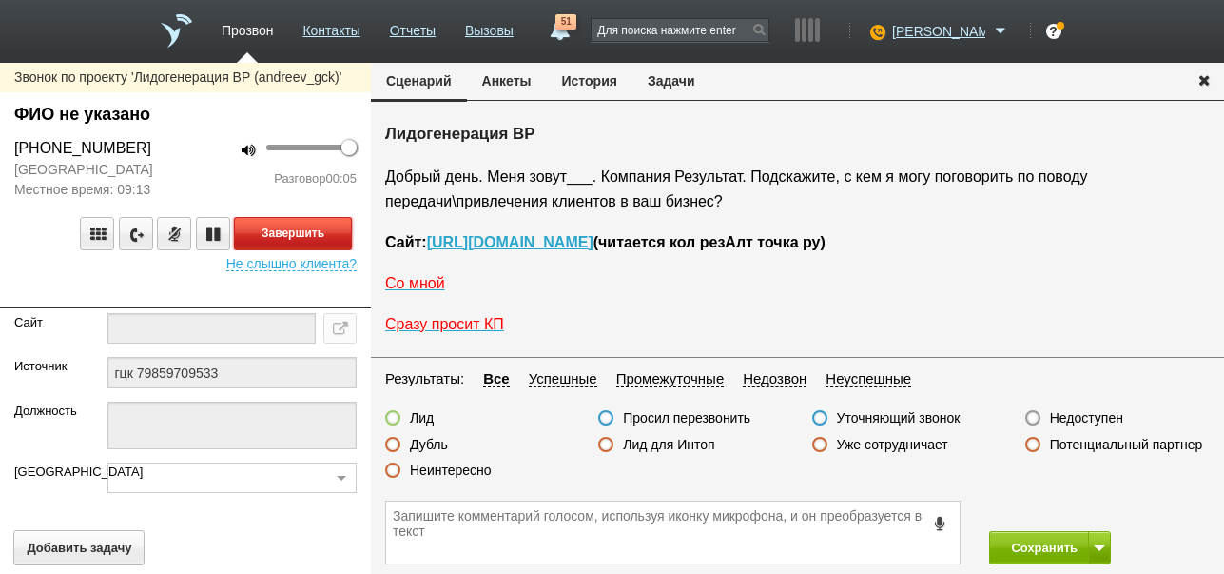
click at [331, 232] on button "Завершить" at bounding box center [293, 233] width 118 height 33
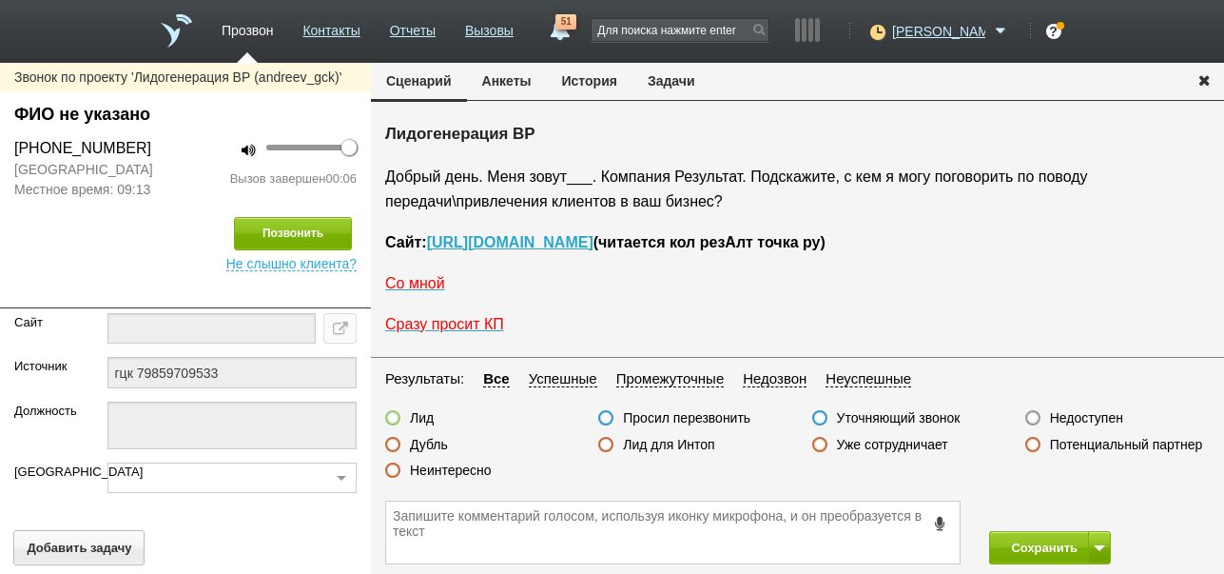
click at [1065, 419] on label "Недоступен" at bounding box center [1086, 417] width 73 height 17
click at [0, 0] on input "Недоступен" at bounding box center [0, 0] width 0 height 0
click at [260, 227] on button "Позвонить" at bounding box center [293, 233] width 118 height 33
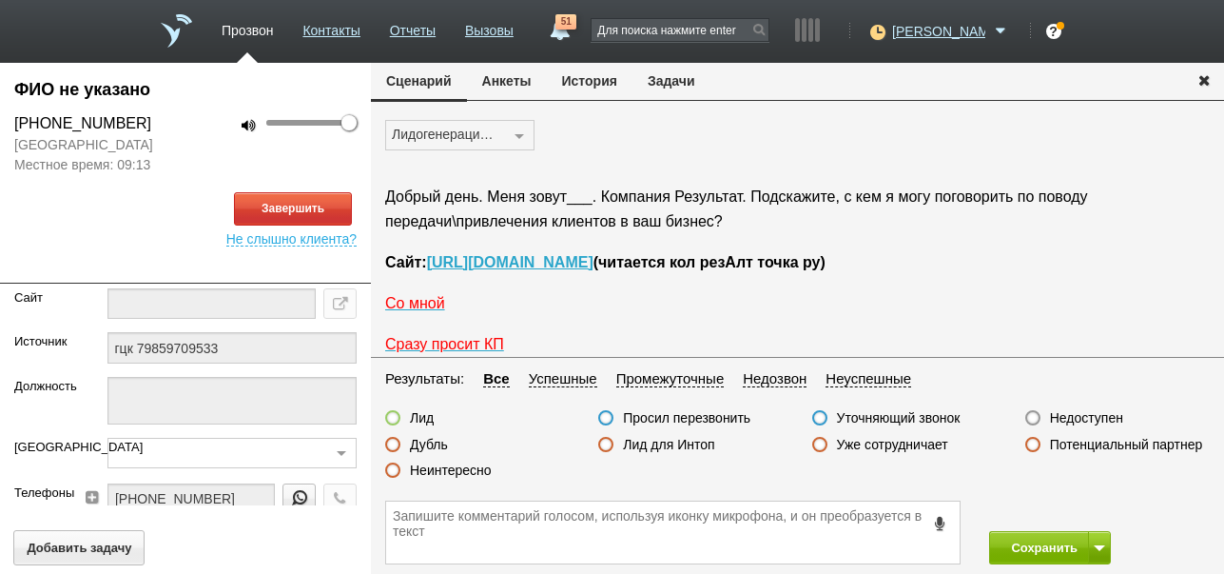
click at [607, 86] on button "История" at bounding box center [590, 81] width 86 height 36
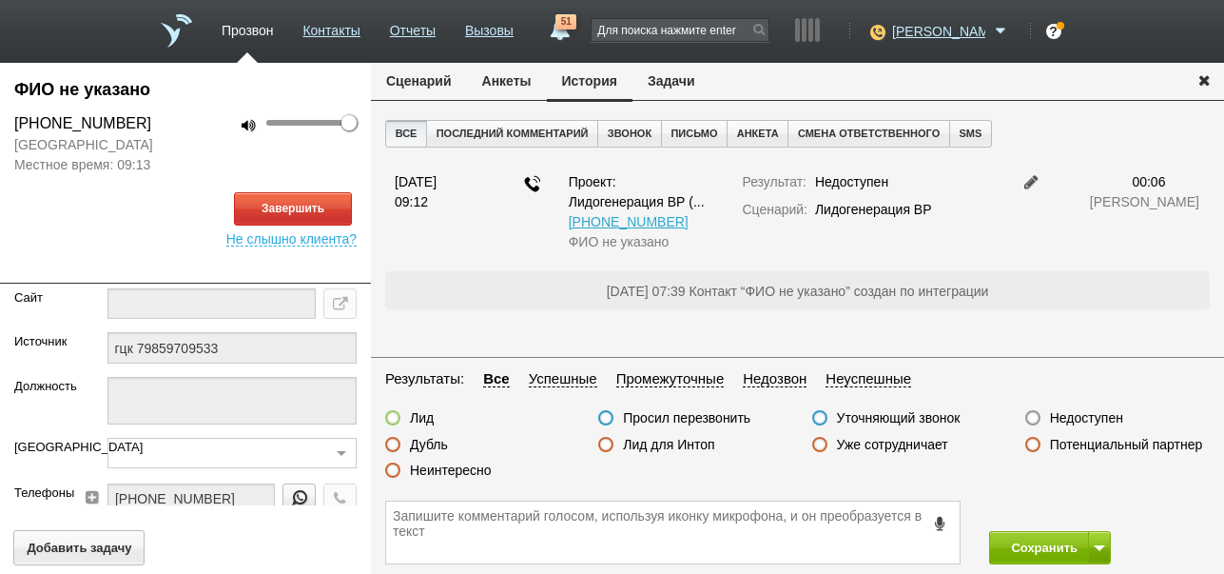
click at [402, 75] on button "Сценарий" at bounding box center [419, 81] width 96 height 36
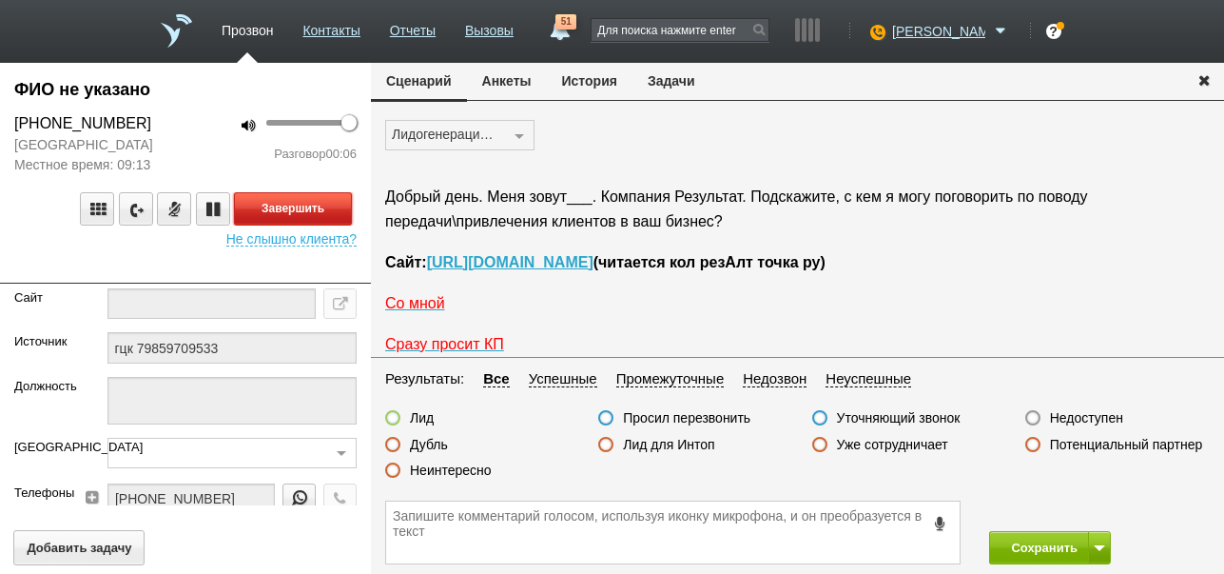
click at [276, 200] on button "Завершить" at bounding box center [293, 208] width 118 height 33
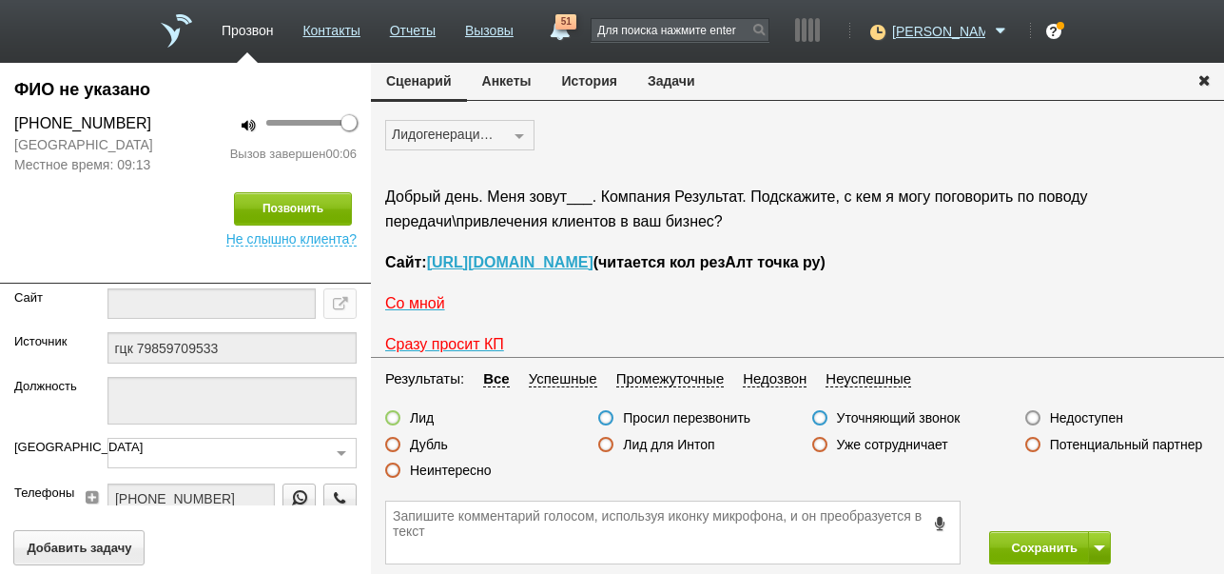
click at [1089, 414] on label "Недоступен" at bounding box center [1086, 417] width 73 height 17
click at [0, 0] on input "Недоступен" at bounding box center [0, 0] width 0 height 0
click at [1044, 547] on button "Сохранить" at bounding box center [1039, 547] width 100 height 33
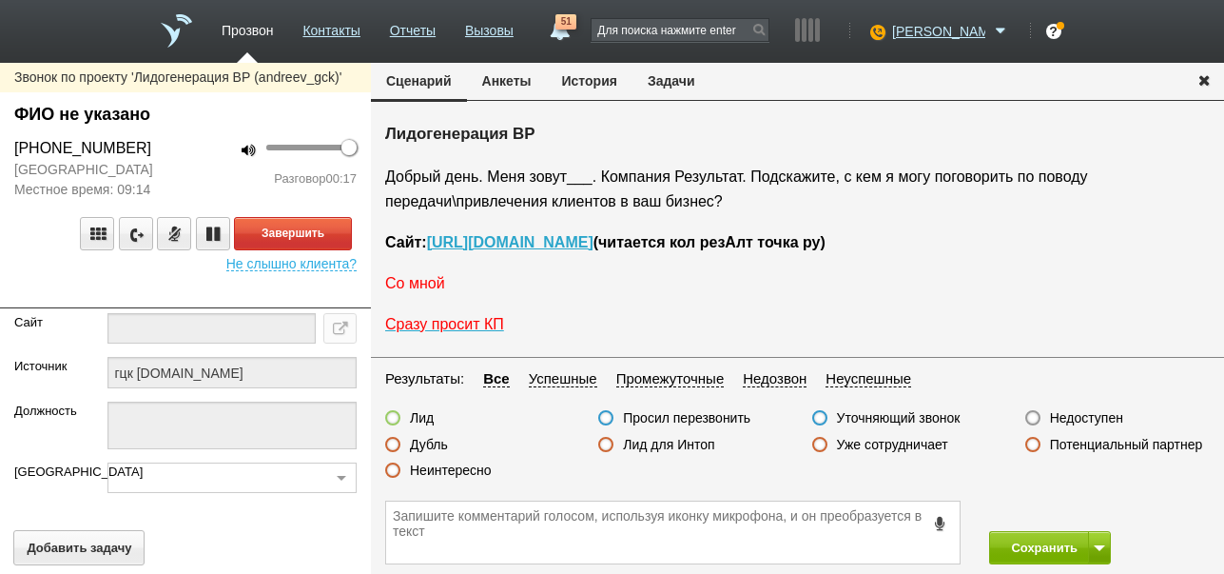
click at [430, 291] on span "Со мной" at bounding box center [415, 283] width 60 height 16
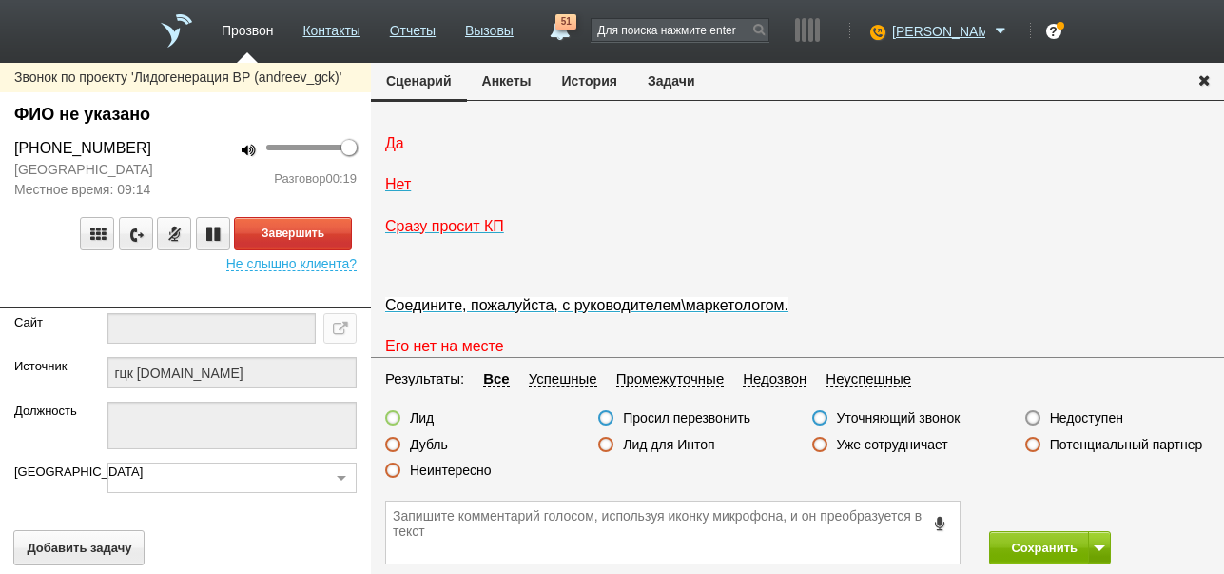
click at [399, 151] on span "Да" at bounding box center [394, 143] width 19 height 16
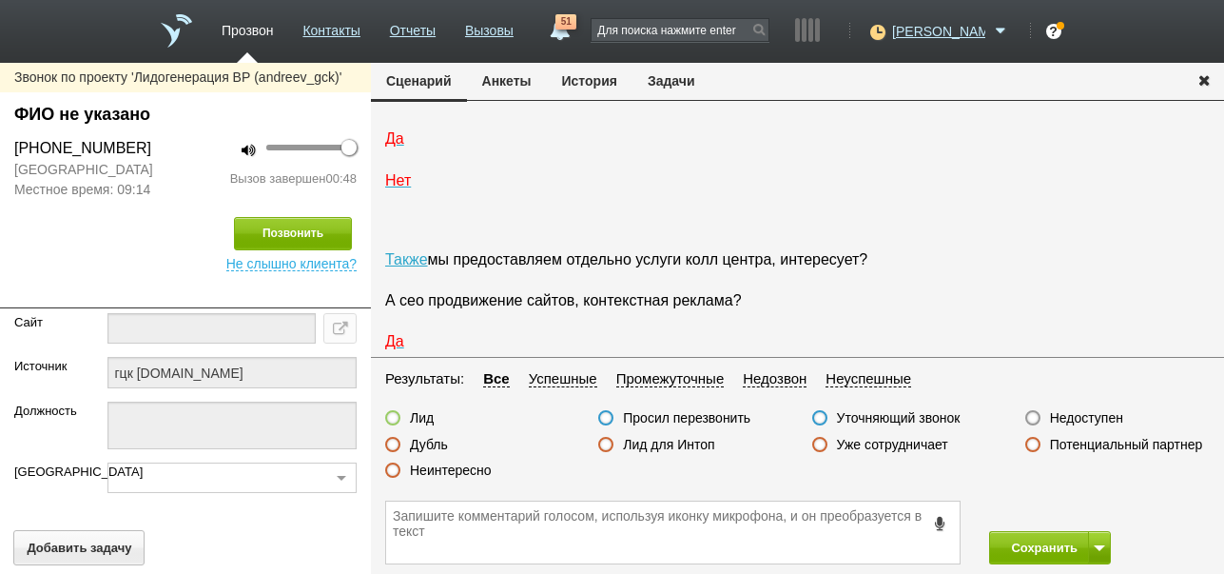
click at [469, 474] on label "Неинтересно" at bounding box center [451, 469] width 82 height 17
click at [0, 0] on input "Неинтересно" at bounding box center [0, 0] width 0 height 0
click at [1032, 539] on button "Сохранить" at bounding box center [1039, 547] width 100 height 33
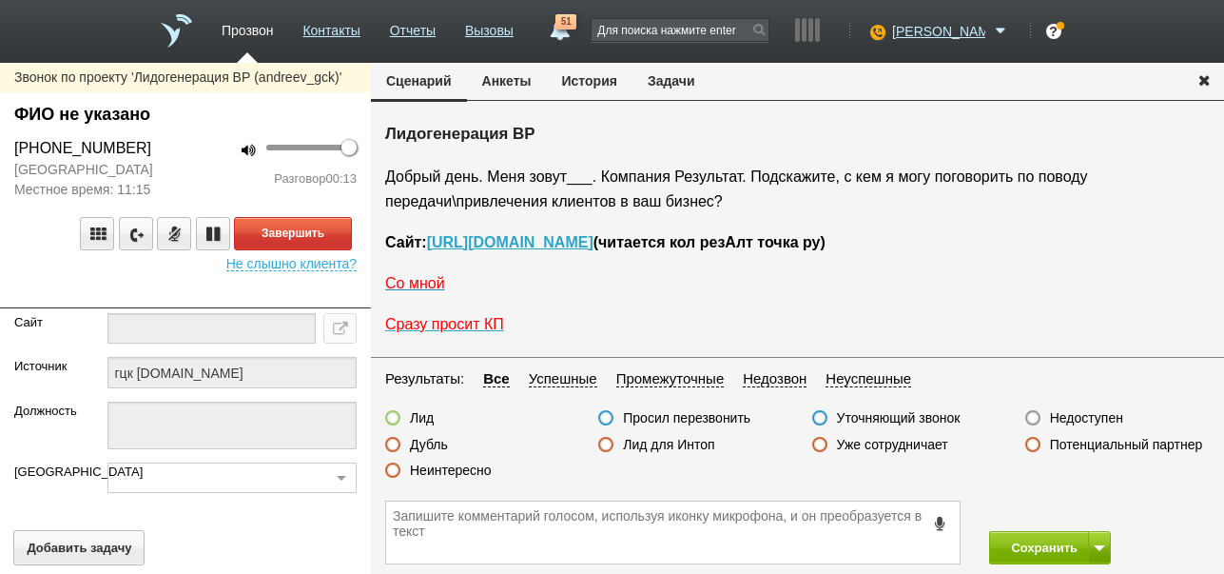
click at [409, 289] on span "Со мной" at bounding box center [415, 283] width 60 height 16
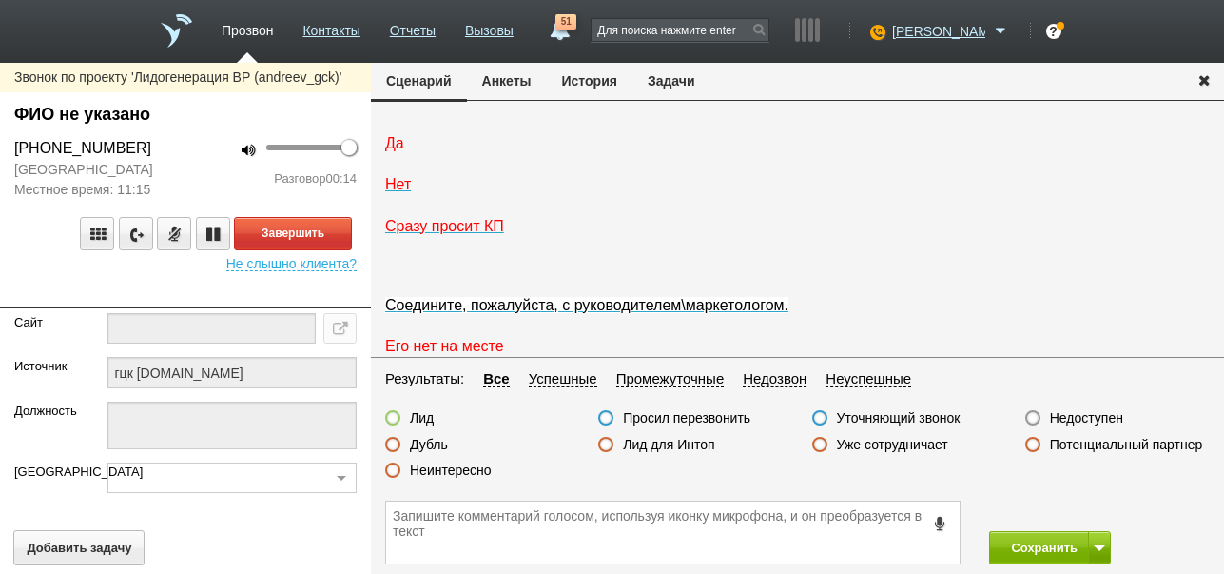
click at [400, 151] on span "Да" at bounding box center [394, 143] width 19 height 16
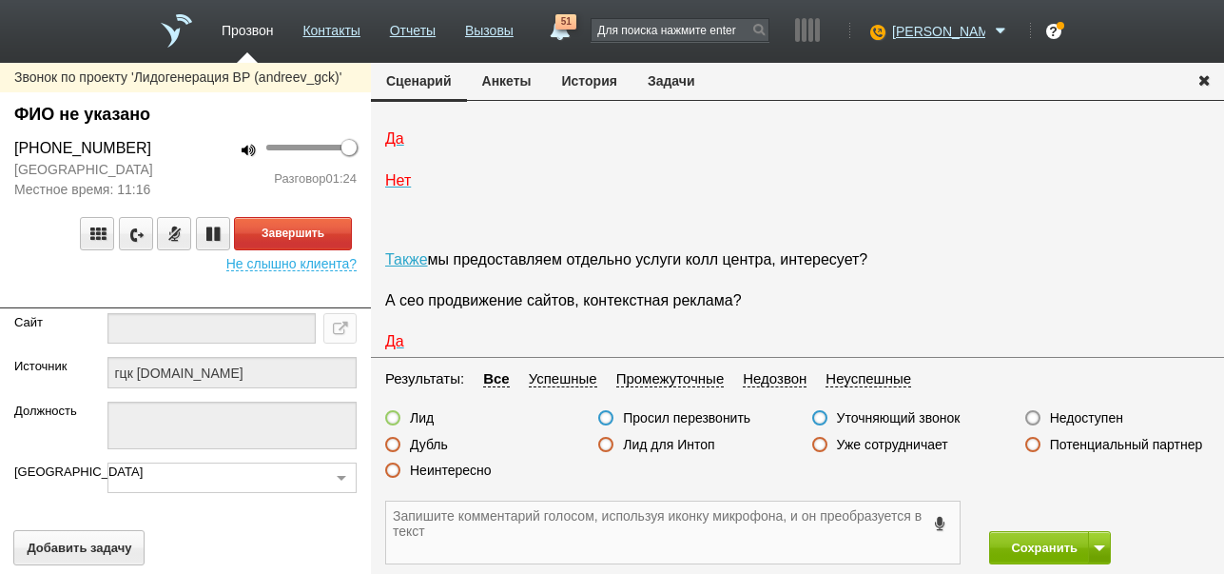
click at [678, 524] on textarea at bounding box center [673, 532] width 574 height 62
click at [619, 534] on textarea at bounding box center [673, 532] width 574 height 62
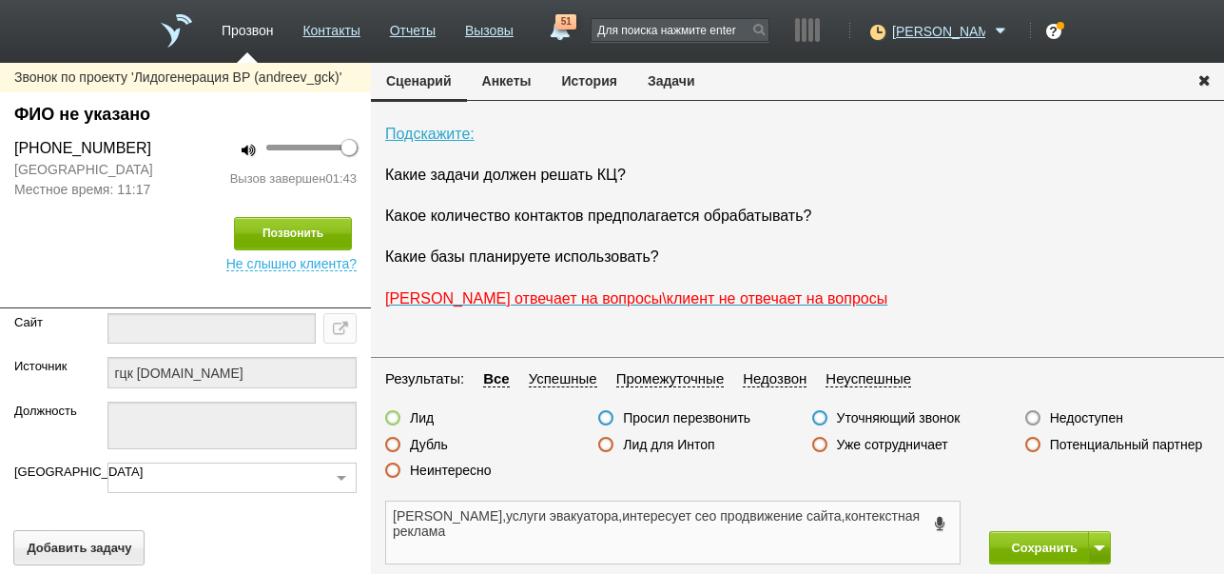
scroll to position [3600, 0]
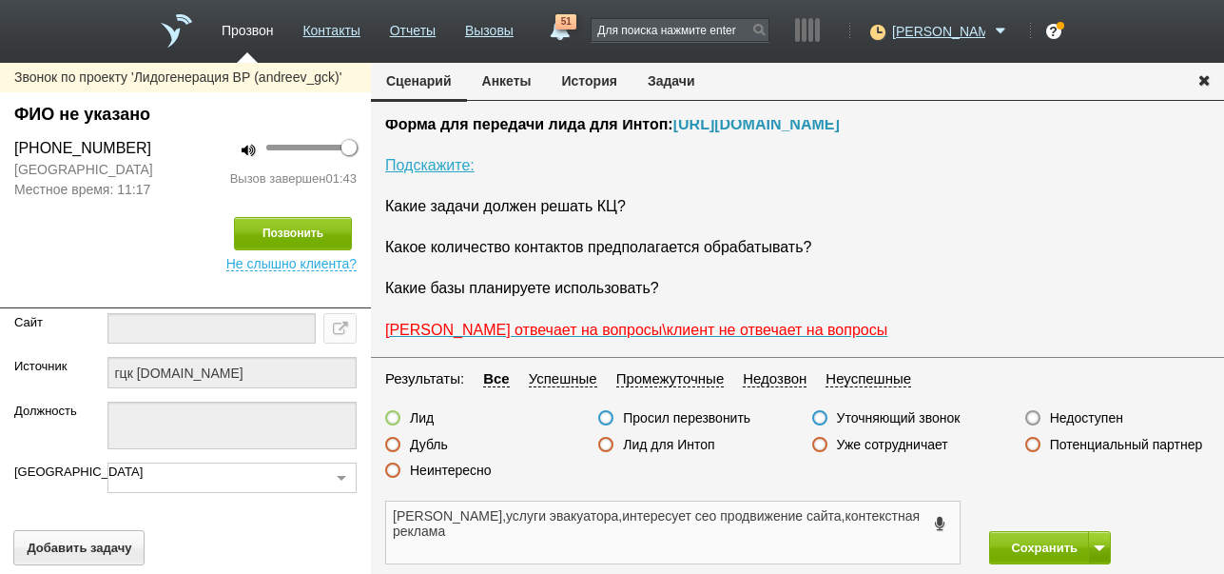
type textarea "Евгений,услуги эвакуатора,интересует сео продвижение сайта,контекстная реклама"
click at [735, 132] on link "[URL][DOMAIN_NAME]" at bounding box center [756, 124] width 166 height 16
drag, startPoint x: 13, startPoint y: 144, endPoint x: 166, endPoint y: 156, distance: 152.7
click at [166, 156] on div "+7 (900) 043-25-85" at bounding box center [92, 148] width 185 height 23
copy div "+7 (900) 043-25-85"
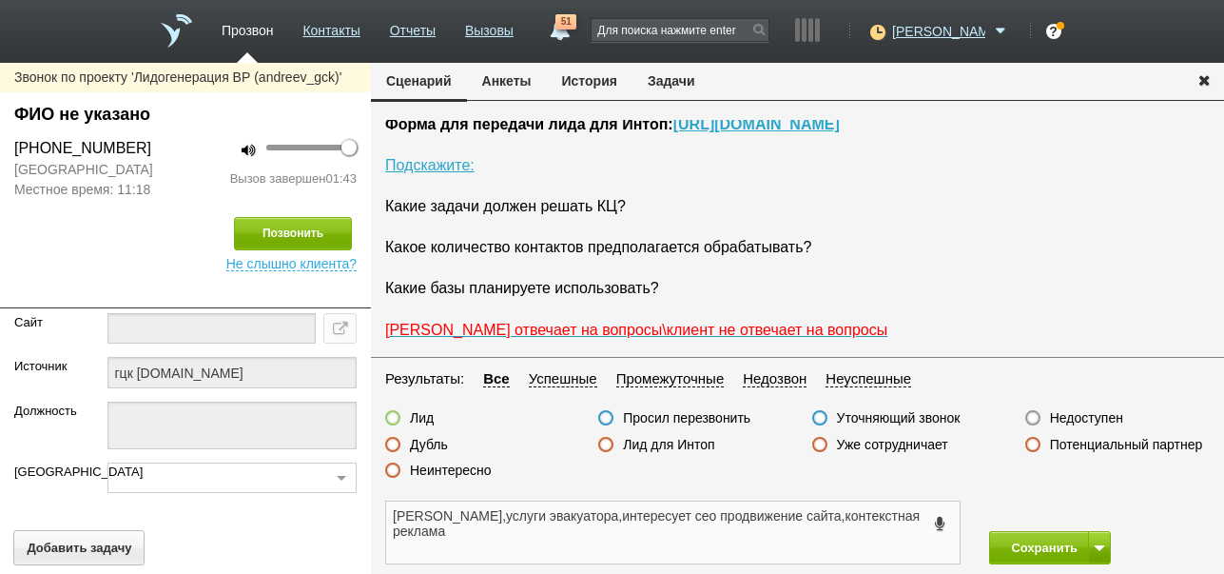
drag, startPoint x: 393, startPoint y: 517, endPoint x: 960, endPoint y: 555, distance: 568.2
click at [960, 555] on textarea "Евгений,услуги эвакуатора,интересует сео продвижение сайта,контекстная реклама" at bounding box center [673, 532] width 574 height 62
click at [604, 443] on label at bounding box center [605, 444] width 15 height 15
click at [0, 0] on input "Лид для Интоп" at bounding box center [0, 0] width 0 height 0
click at [1022, 548] on button "Сохранить" at bounding box center [1039, 547] width 100 height 33
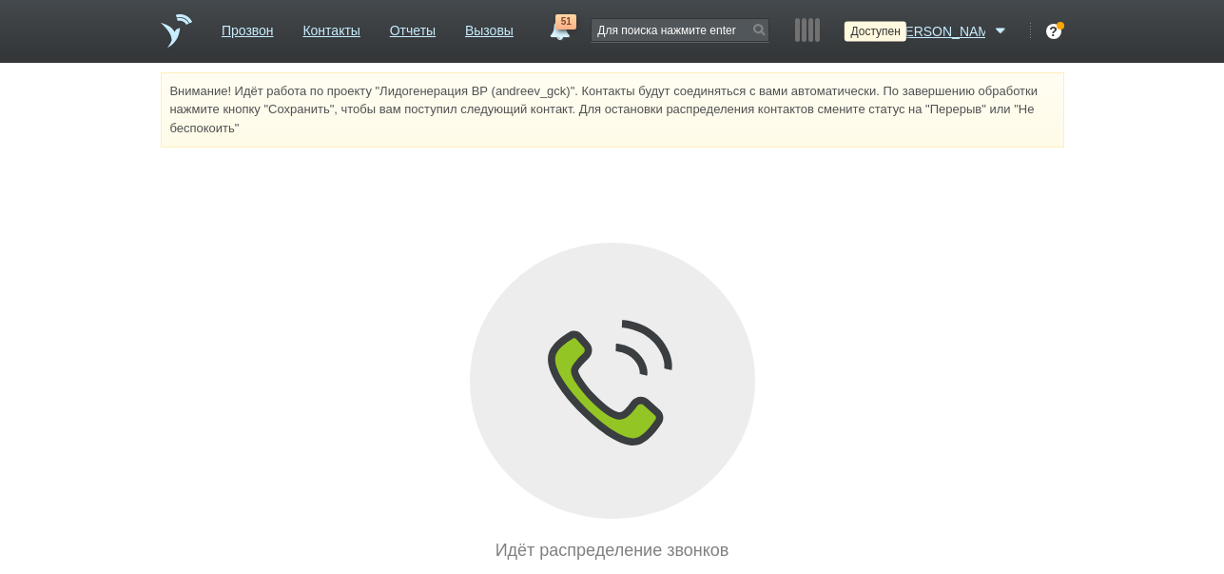
click at [888, 32] on icon at bounding box center [876, 31] width 26 height 19
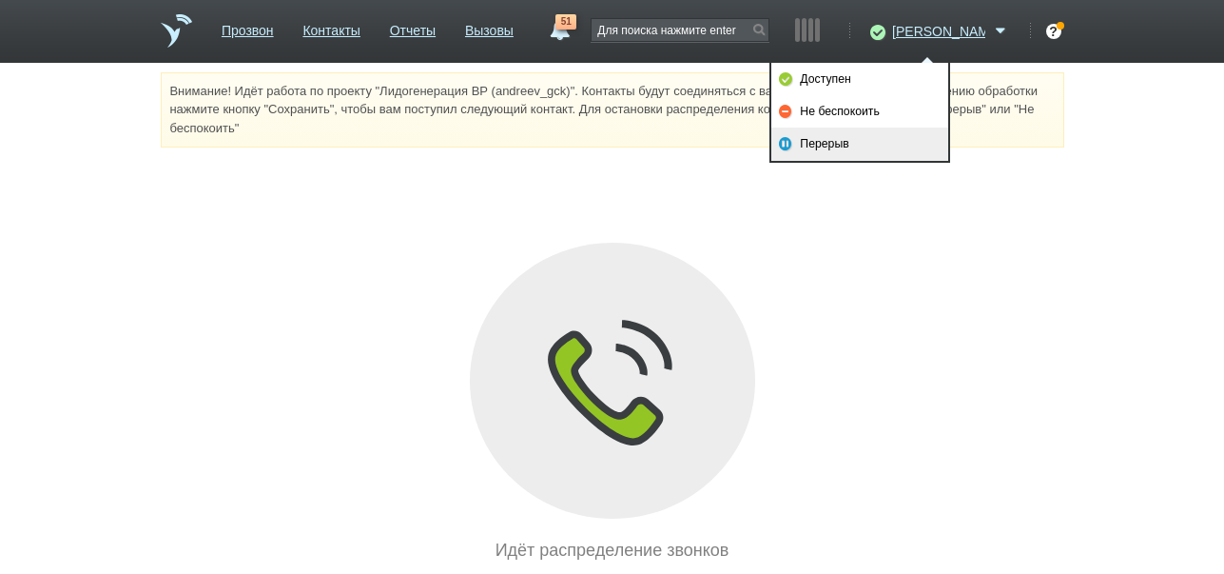
click at [840, 143] on link "Перерыв" at bounding box center [859, 143] width 177 height 32
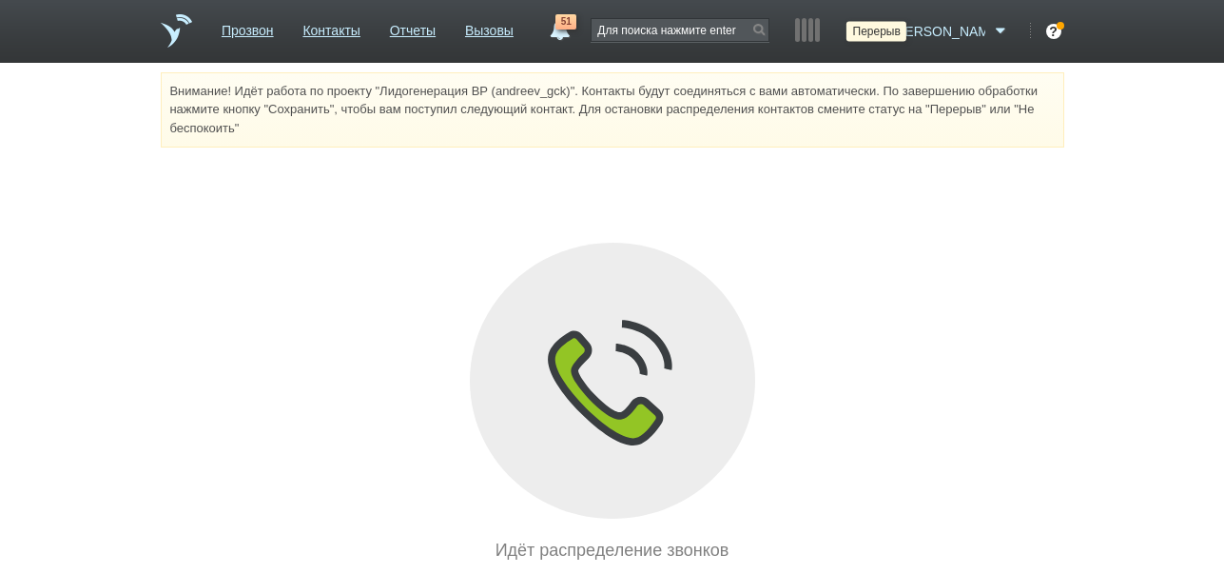
click at [888, 29] on icon at bounding box center [876, 31] width 26 height 19
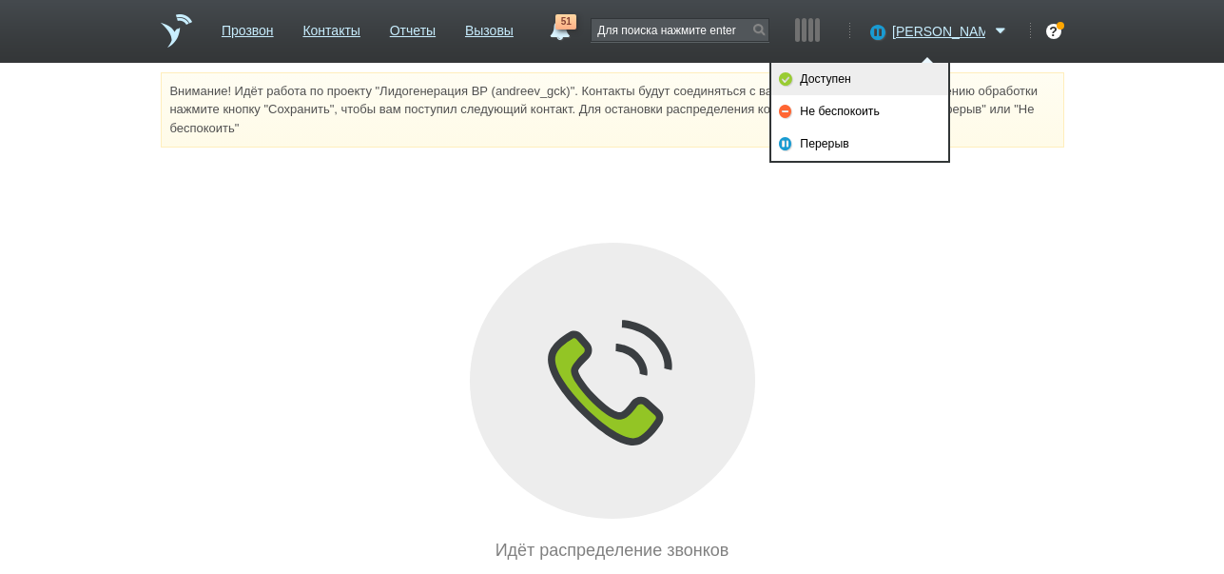
click at [866, 75] on link "Доступен" at bounding box center [859, 79] width 177 height 32
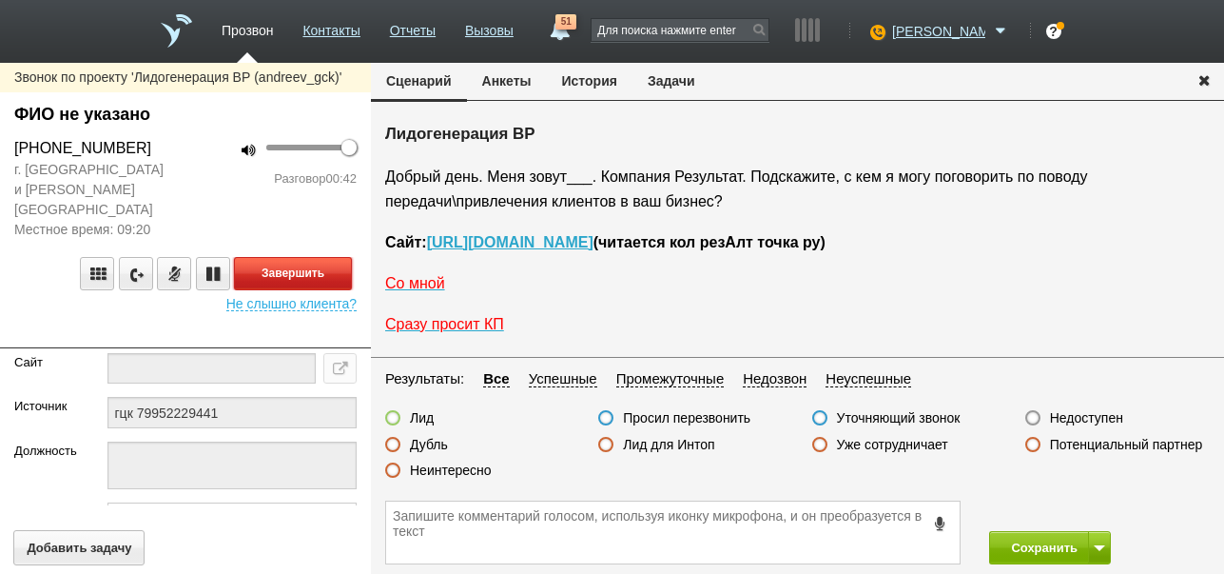
click at [341, 257] on button "Завершить" at bounding box center [293, 273] width 118 height 33
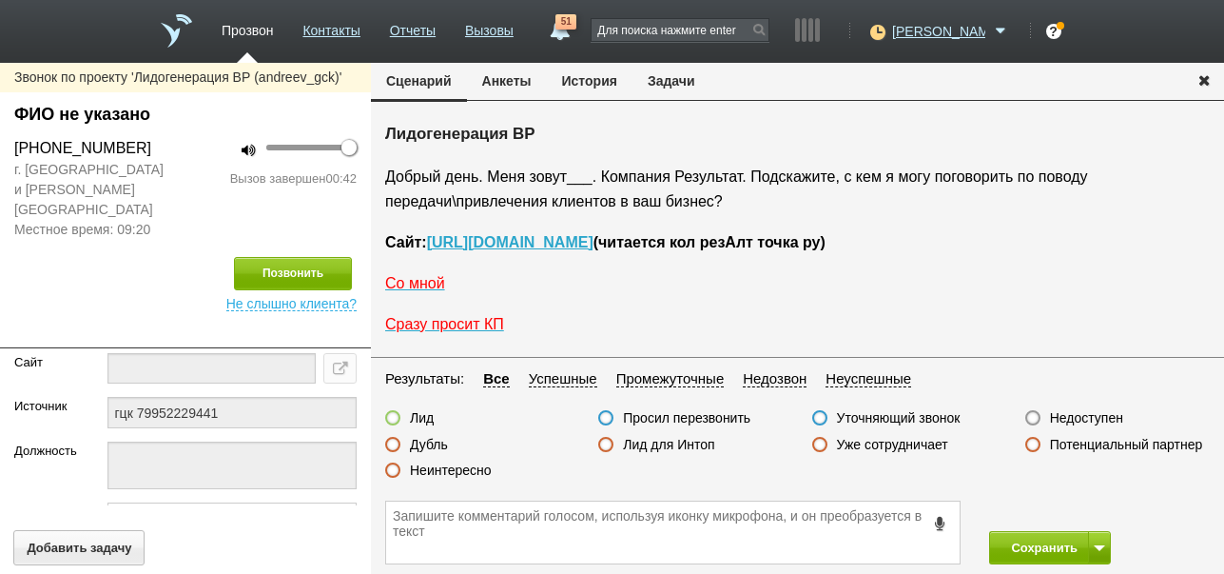
click at [457, 473] on label "Неинтересно" at bounding box center [451, 469] width 82 height 17
click at [0, 0] on input "Неинтересно" at bounding box center [0, 0] width 0 height 0
click at [1014, 540] on button "Сохранить" at bounding box center [1039, 547] width 100 height 33
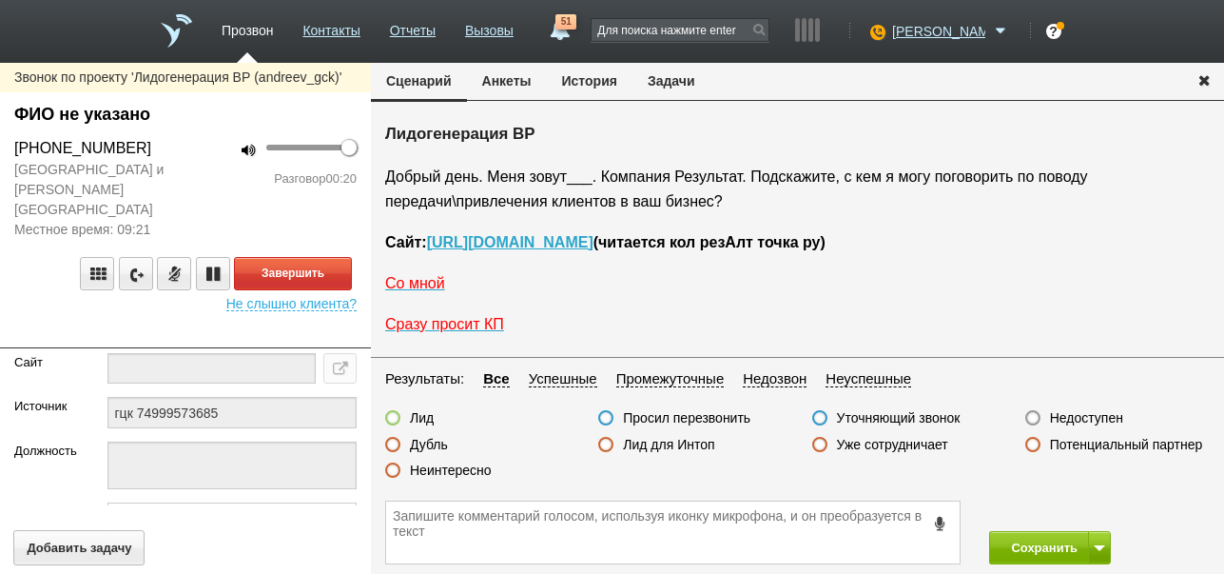
click at [603, 83] on button "История" at bounding box center [590, 81] width 86 height 36
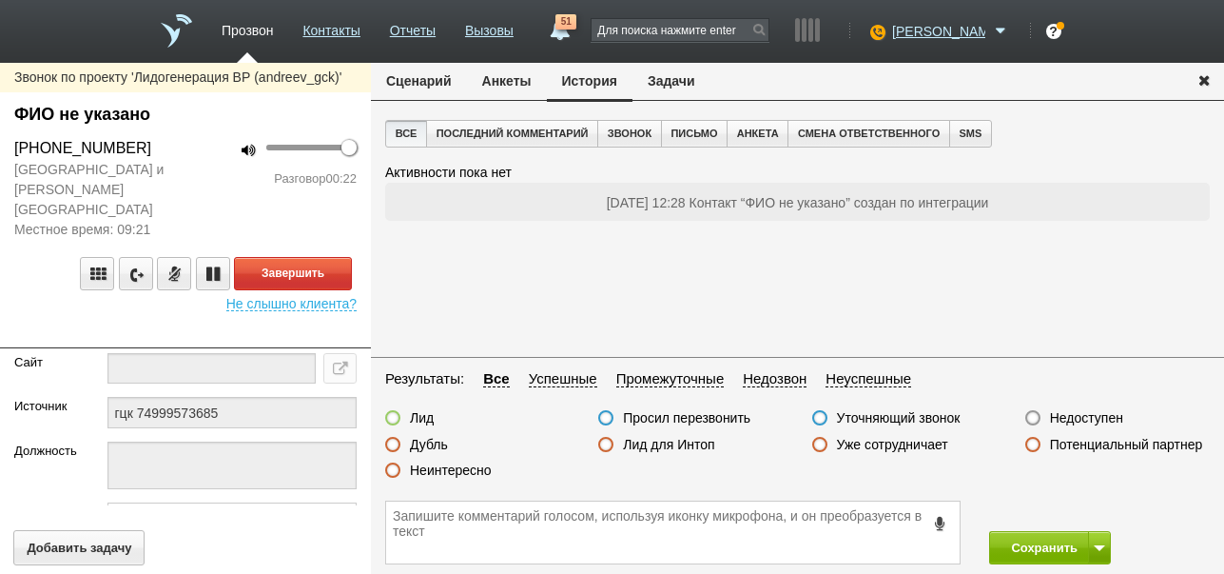
click at [431, 80] on button "Сценарий" at bounding box center [419, 81] width 96 height 36
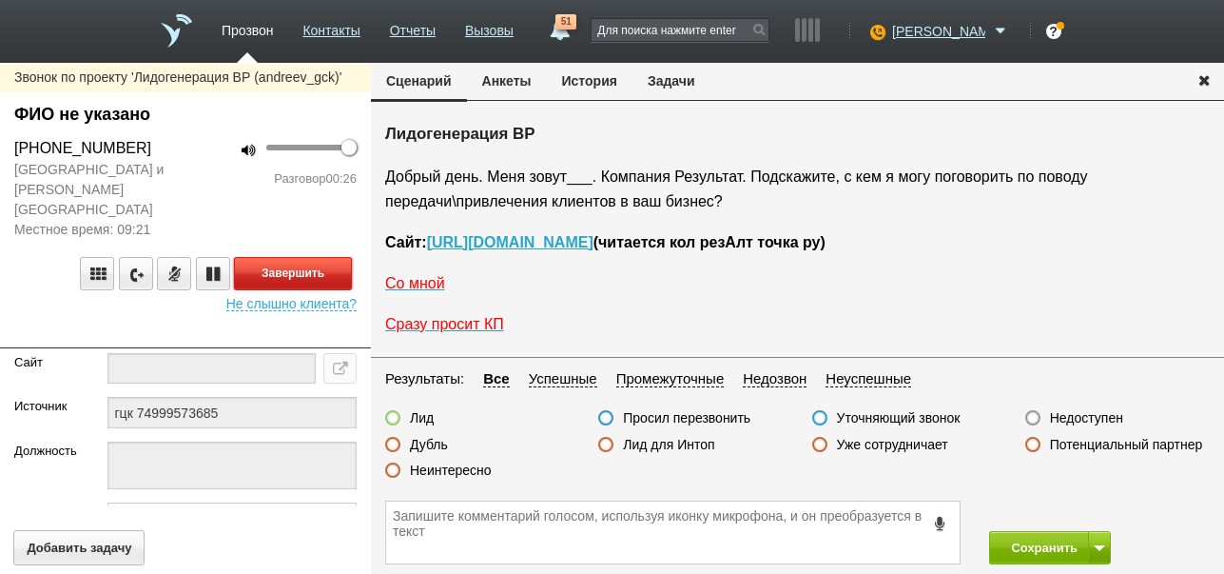
click at [321, 257] on button "Завершить" at bounding box center [293, 273] width 118 height 33
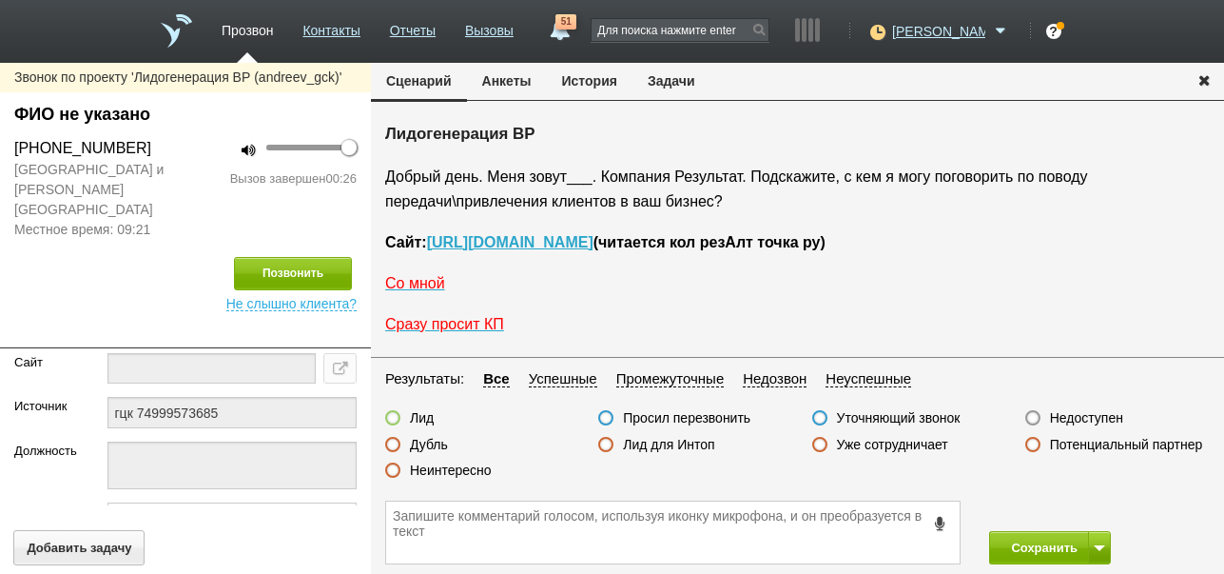
click at [444, 468] on label "Неинтересно" at bounding box center [451, 469] width 82 height 17
click at [0, 0] on input "Неинтересно" at bounding box center [0, 0] width 0 height 0
click at [1035, 542] on button "Сохранить" at bounding box center [1039, 547] width 100 height 33
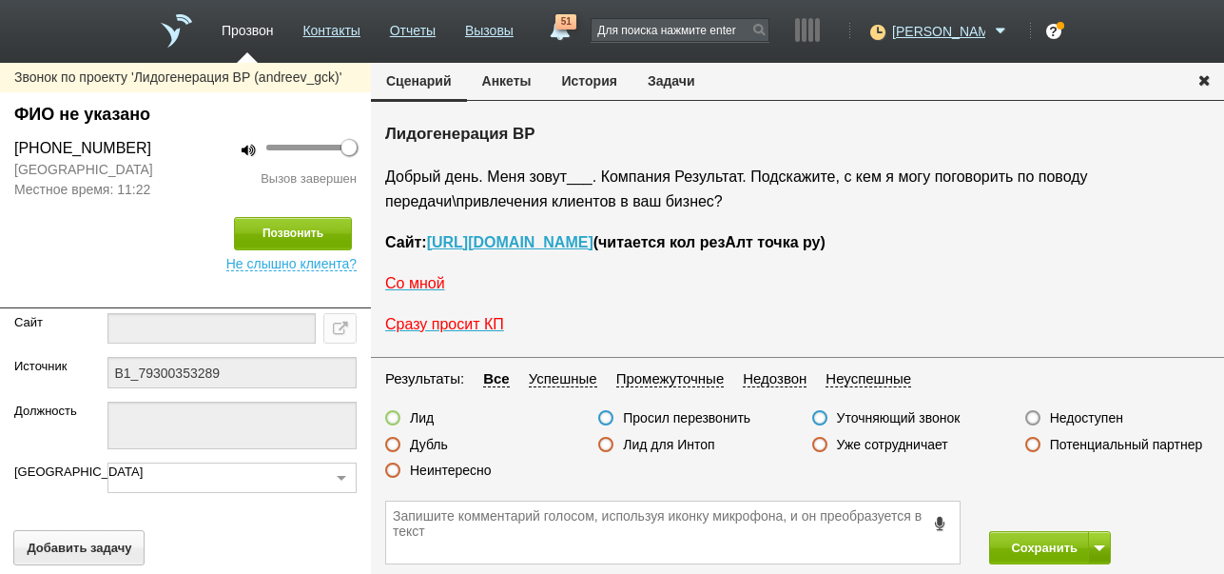
click at [1066, 415] on label "Недоступен" at bounding box center [1086, 417] width 73 height 17
click at [0, 0] on input "Недоступен" at bounding box center [0, 0] width 0 height 0
click at [590, 81] on button "История" at bounding box center [590, 81] width 86 height 36
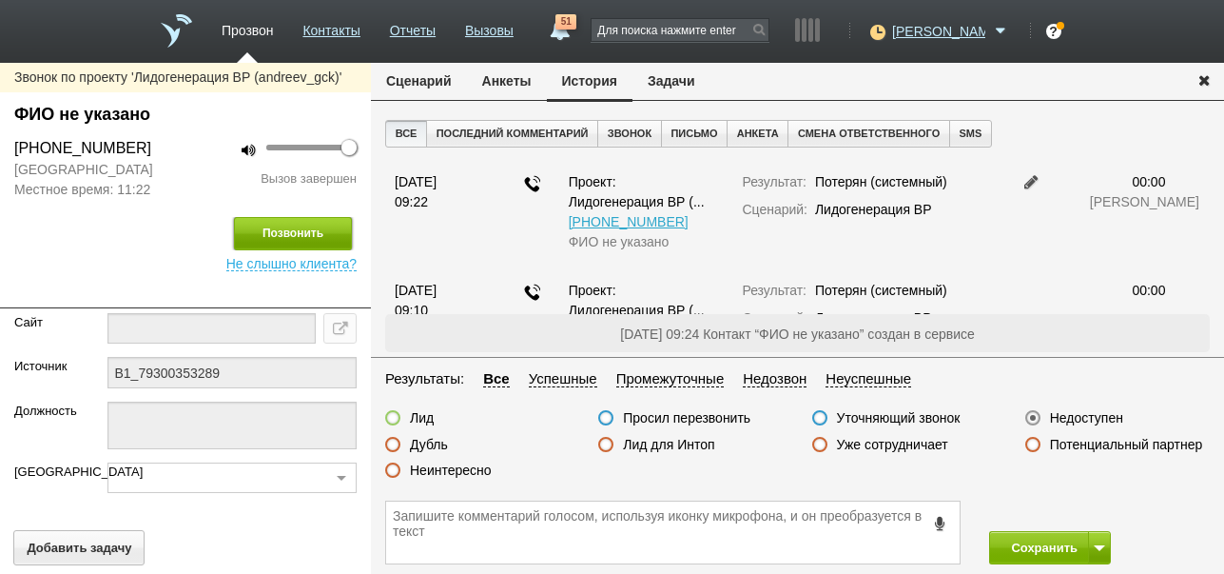
click at [269, 234] on button "Позвонить" at bounding box center [293, 233] width 118 height 33
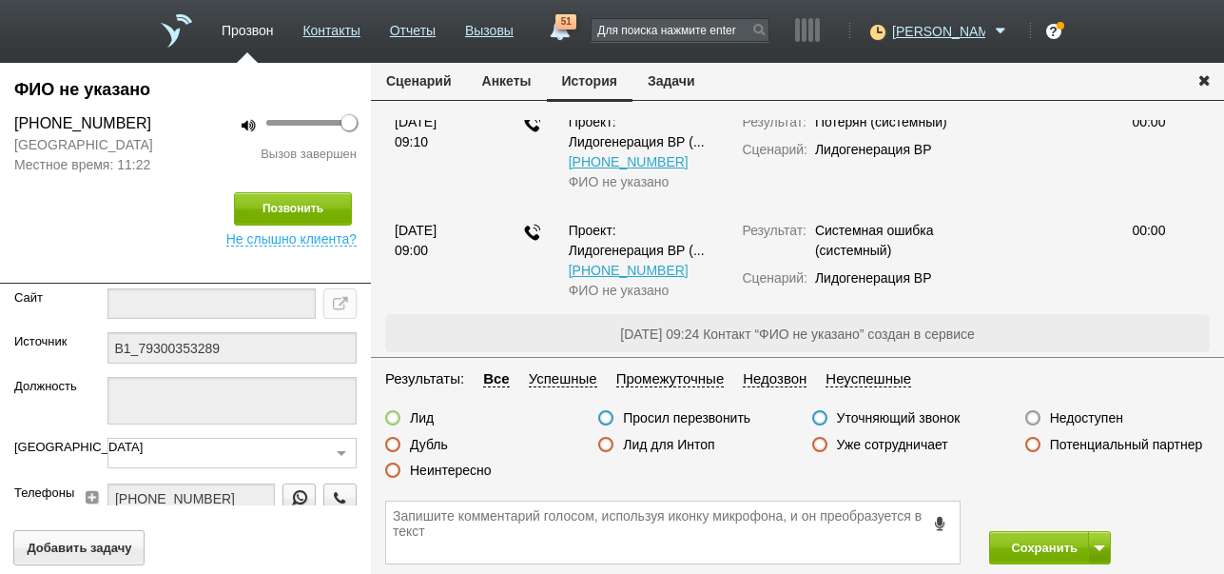
scroll to position [126, 0]
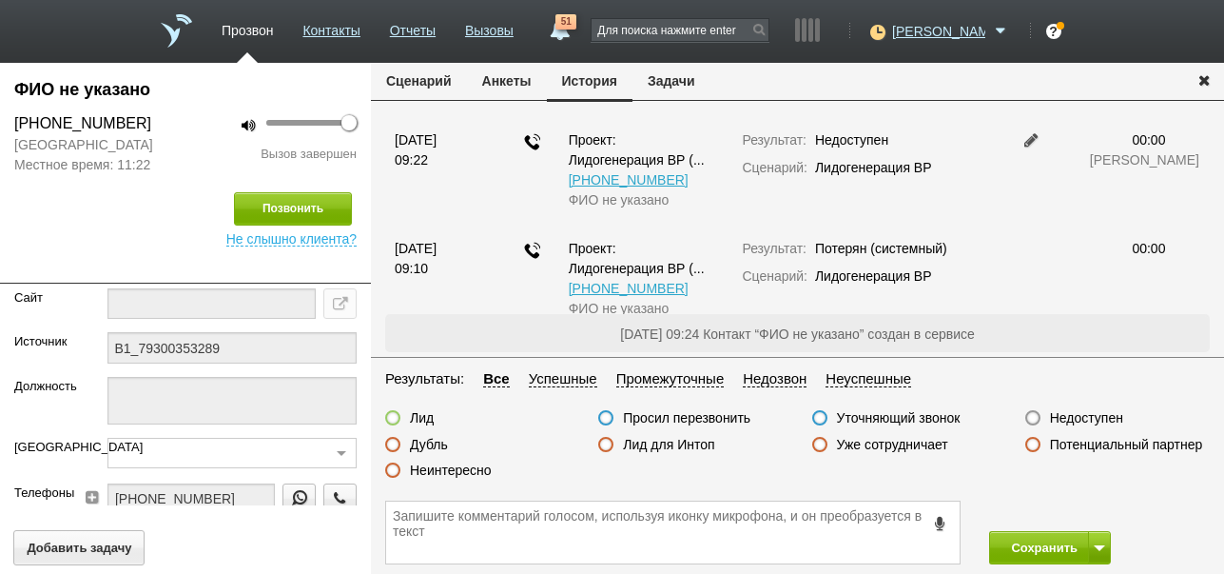
click at [420, 78] on button "Сценарий" at bounding box center [419, 81] width 96 height 36
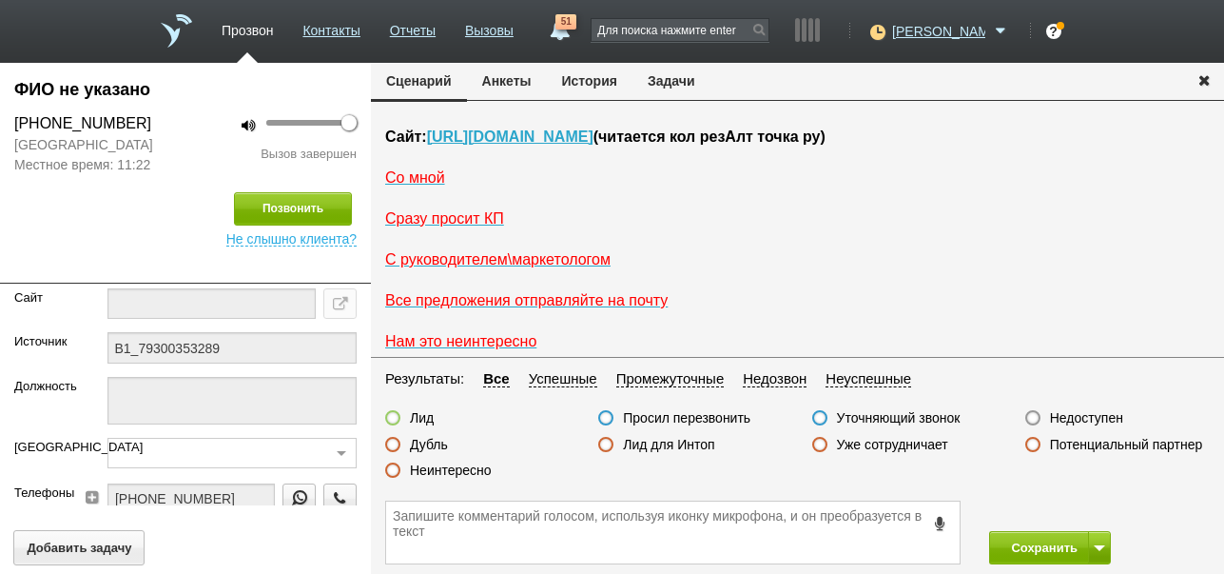
scroll to position [0, 0]
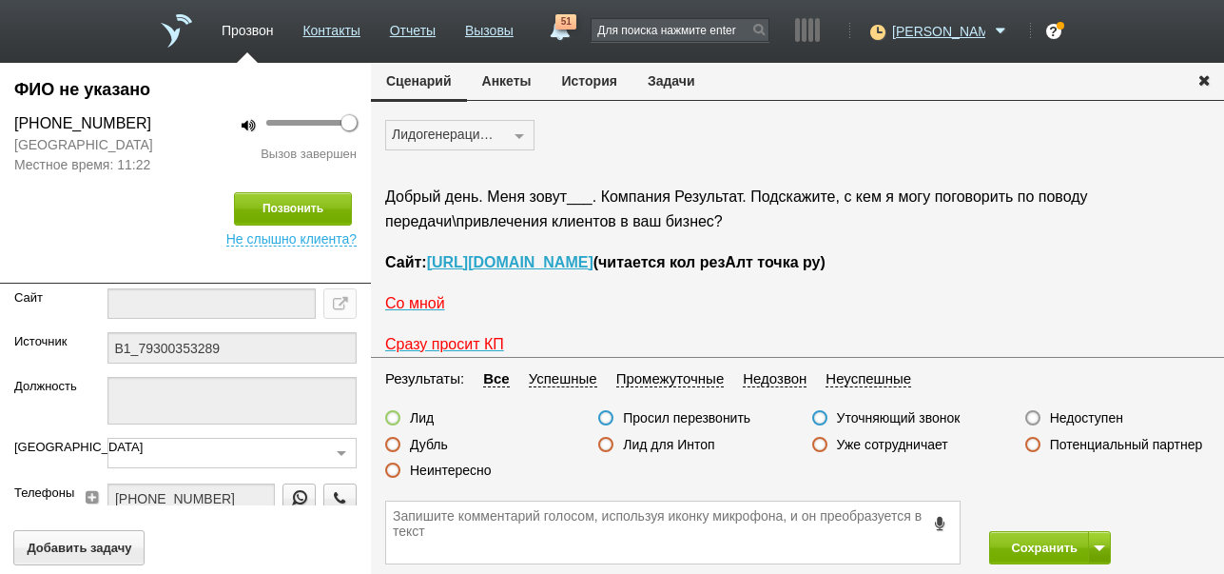
click at [1072, 414] on label "Недоступен" at bounding box center [1086, 417] width 73 height 17
click at [0, 0] on input "Недоступен" at bounding box center [0, 0] width 0 height 0
click at [1045, 549] on button "Сохранить" at bounding box center [1039, 547] width 100 height 33
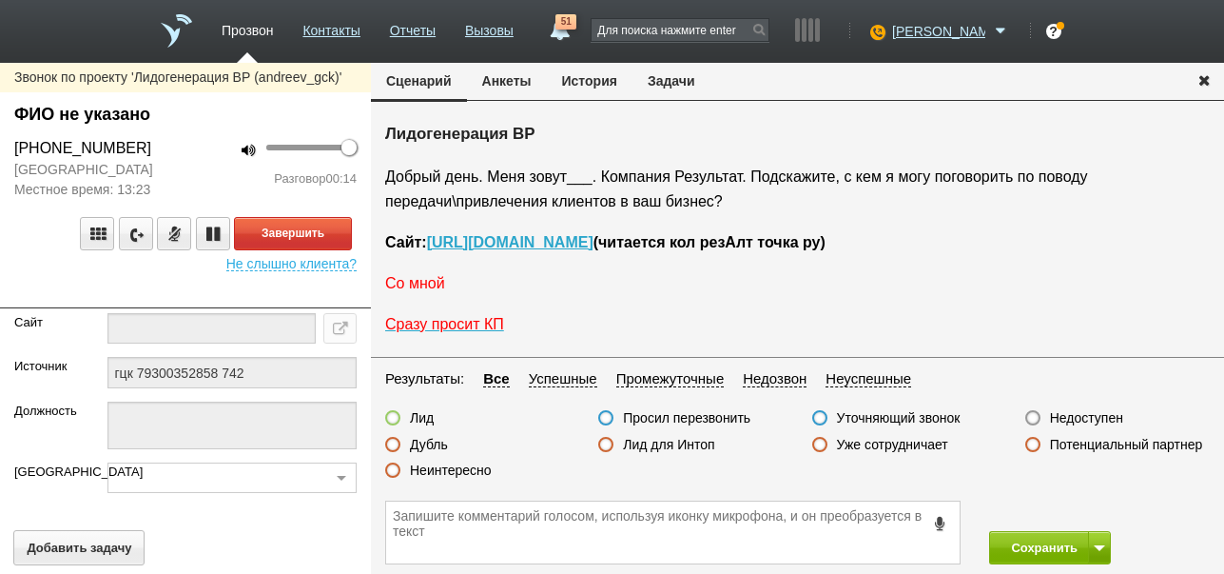
click at [430, 291] on span "Со мной" at bounding box center [415, 283] width 60 height 16
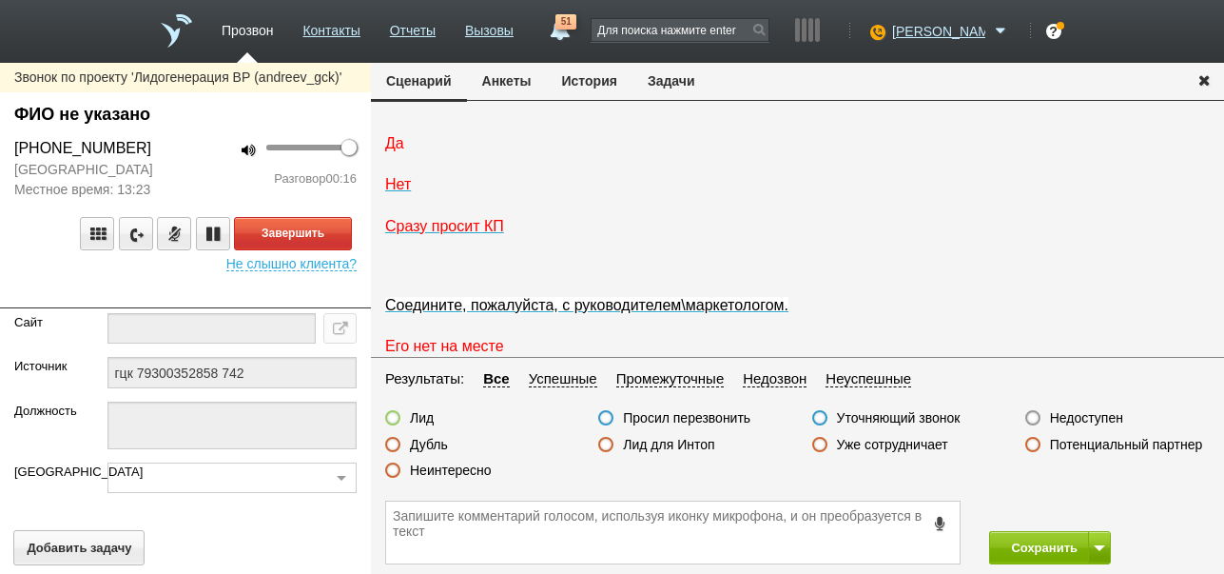
click at [393, 151] on span "Да" at bounding box center [394, 143] width 19 height 16
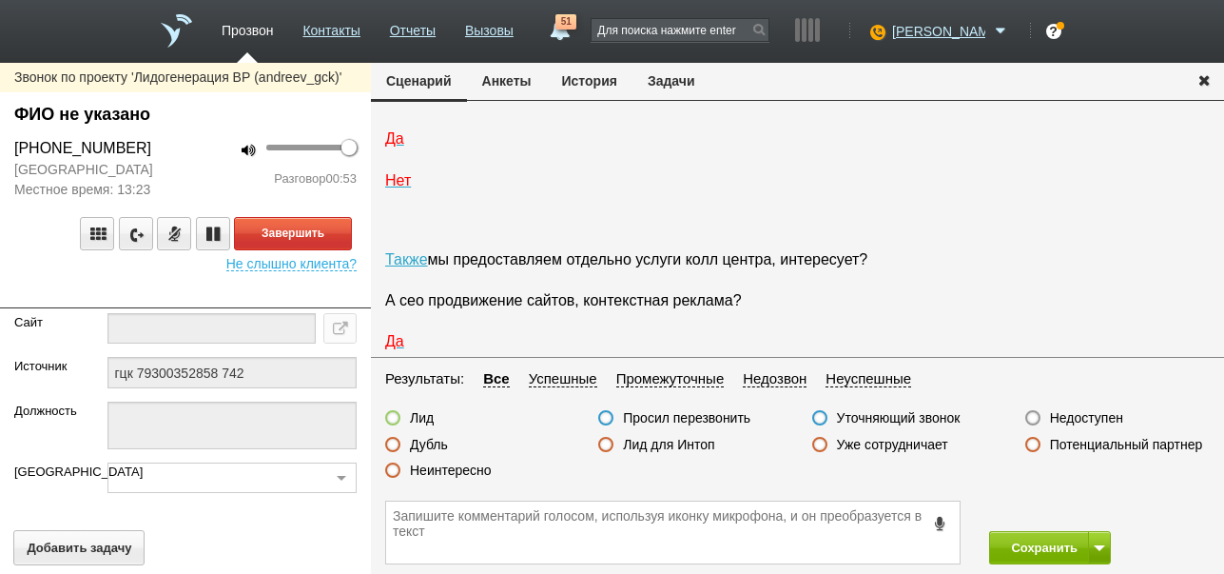
click at [484, 468] on label "Неинтересно" at bounding box center [451, 469] width 82 height 17
click at [0, 0] on input "Неинтересно" at bounding box center [0, 0] width 0 height 0
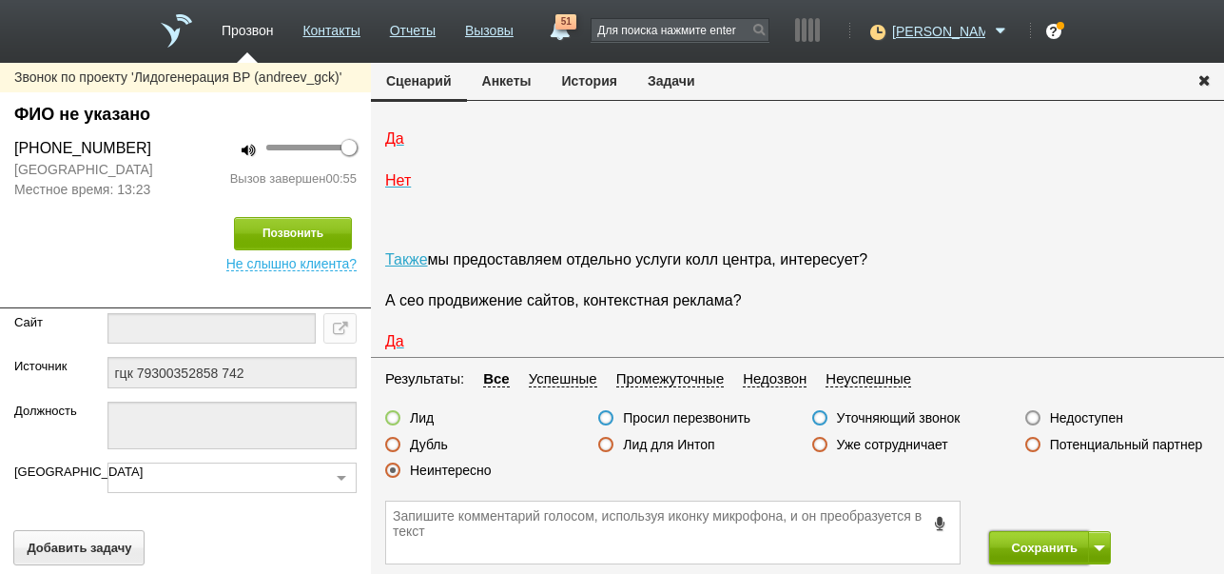
click at [1024, 553] on button "Сохранить" at bounding box center [1039, 547] width 100 height 33
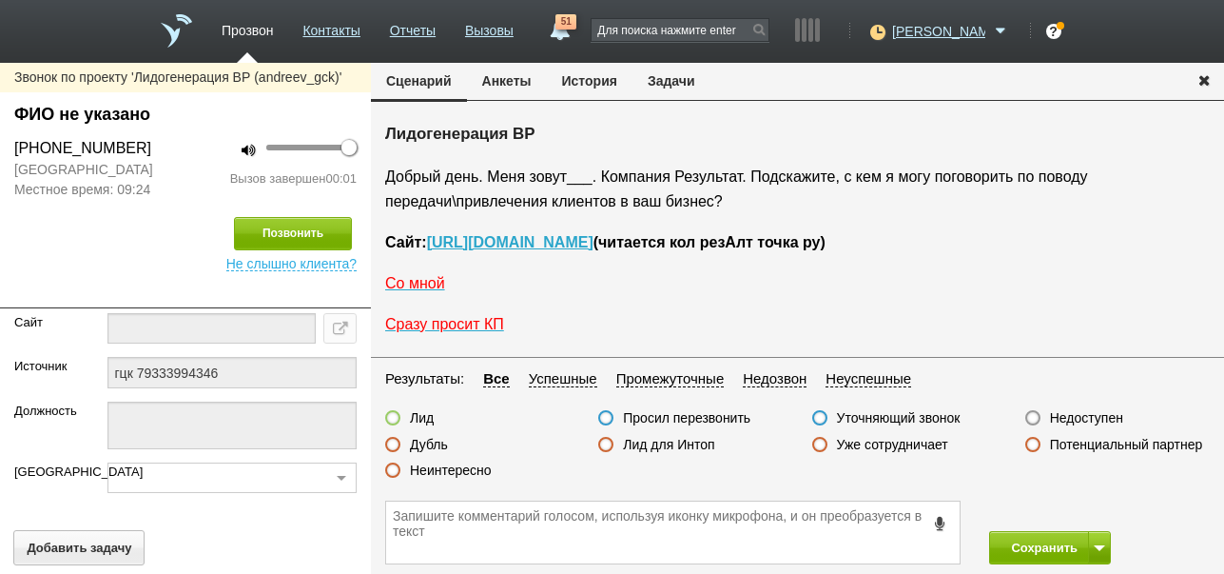
click at [1091, 414] on label "Недоступен" at bounding box center [1086, 417] width 73 height 17
click at [0, 0] on input "Недоступен" at bounding box center [0, 0] width 0 height 0
click at [305, 221] on button "Позвонить" at bounding box center [293, 233] width 118 height 33
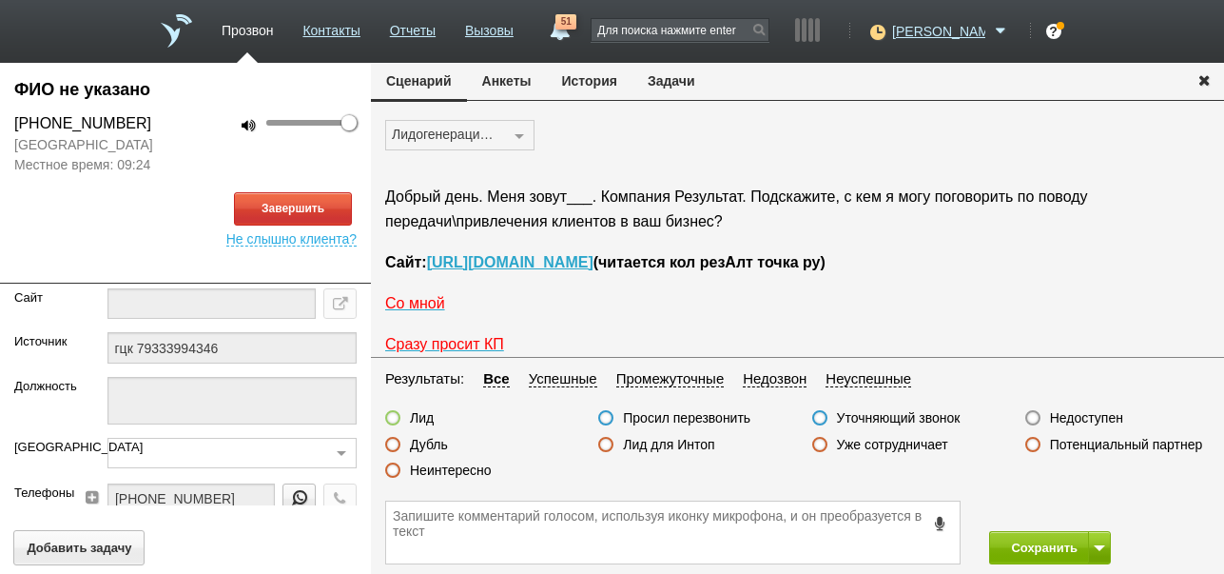
click at [588, 73] on button "История" at bounding box center [590, 81] width 86 height 36
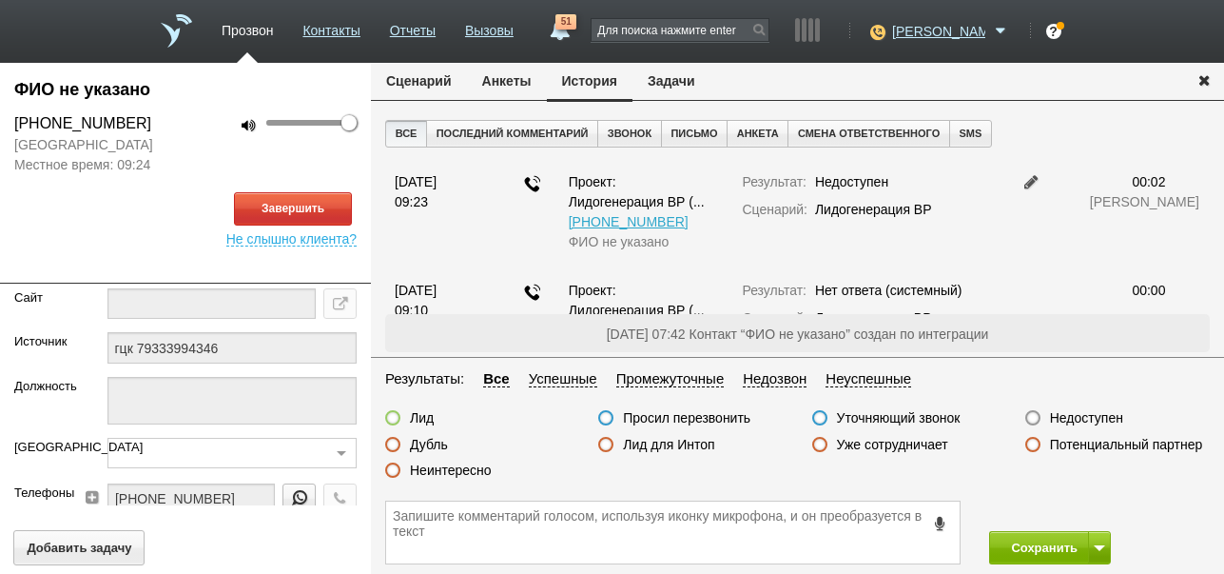
click at [409, 77] on button "Сценарий" at bounding box center [419, 81] width 96 height 36
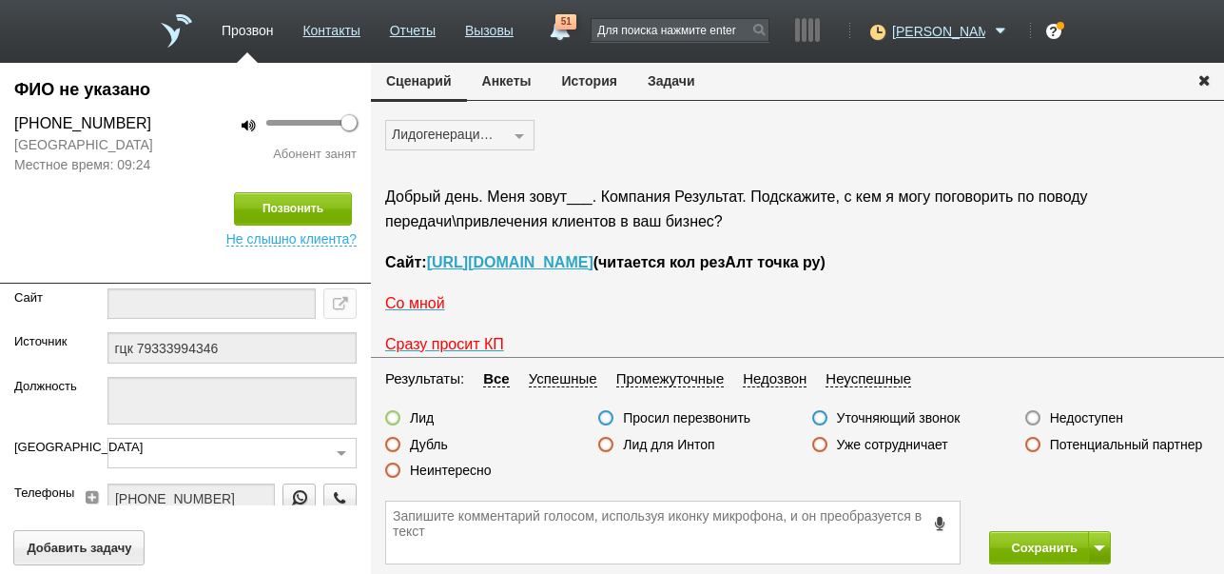
click at [1088, 412] on label "Недоступен" at bounding box center [1086, 417] width 73 height 17
click at [0, 0] on input "Недоступен" at bounding box center [0, 0] width 0 height 0
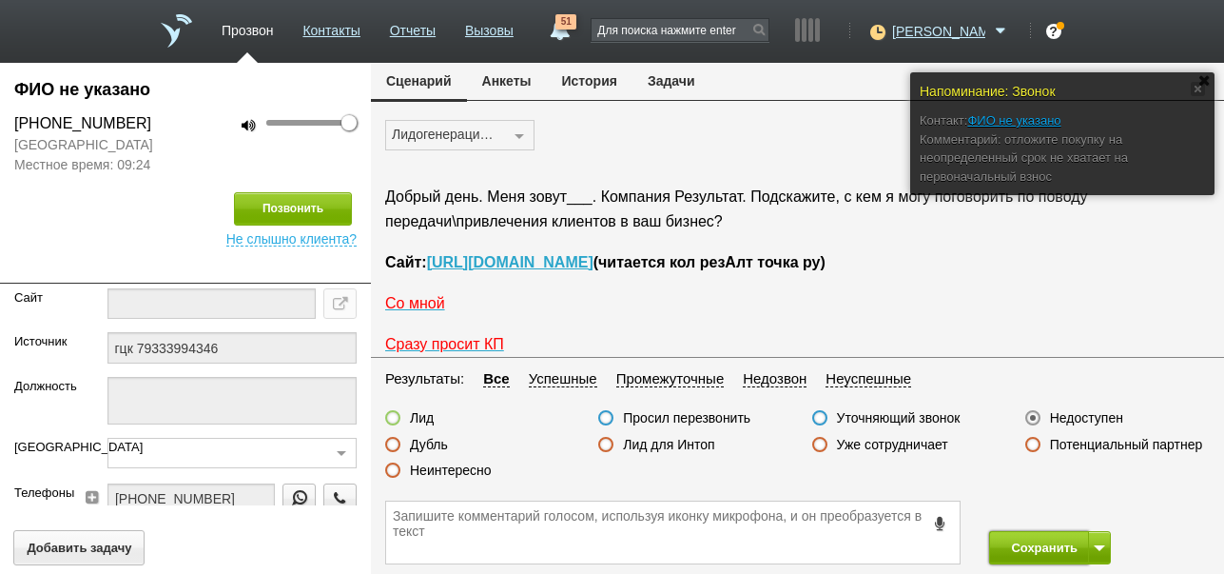
click at [1025, 544] on button "Сохранить" at bounding box center [1039, 547] width 100 height 33
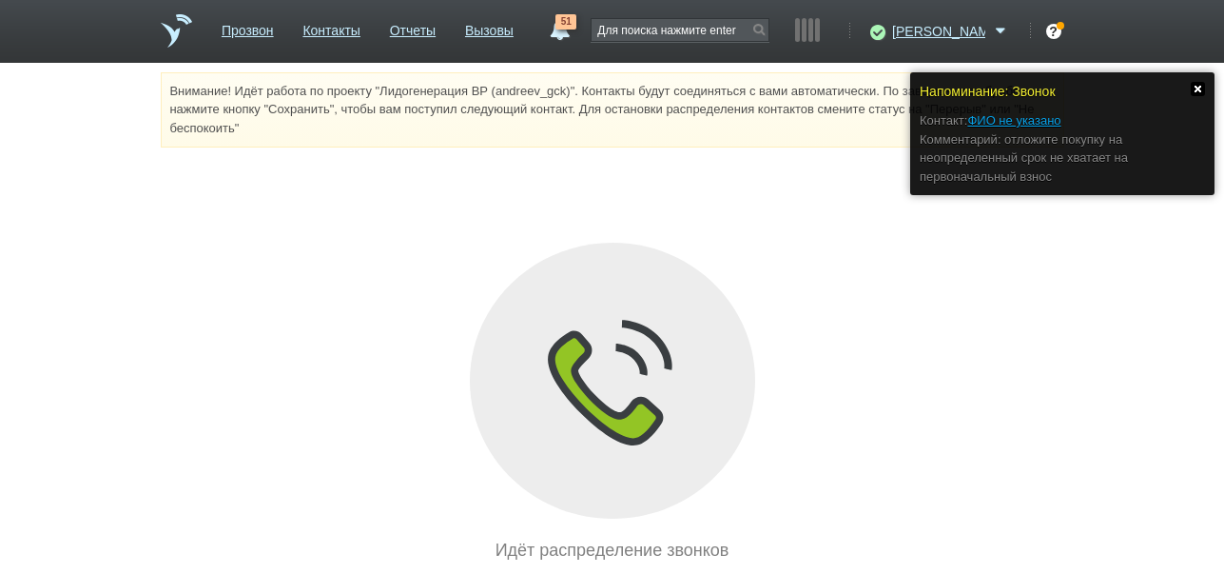
click at [1201, 84] on link at bounding box center [1198, 89] width 14 height 14
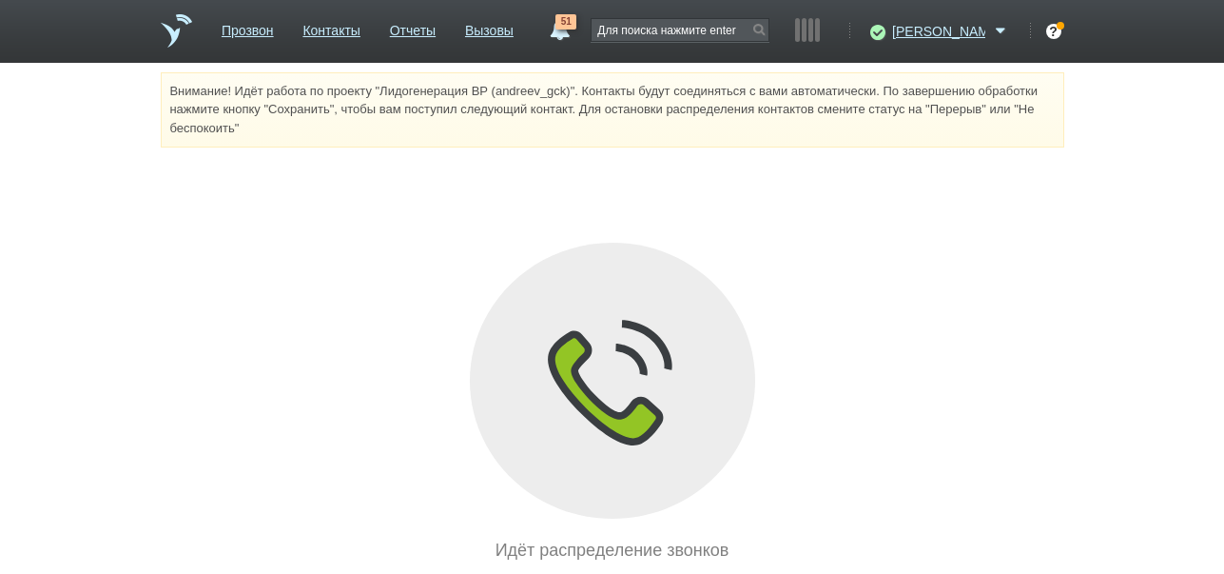
click at [576, 29] on span "51" at bounding box center [566, 21] width 21 height 15
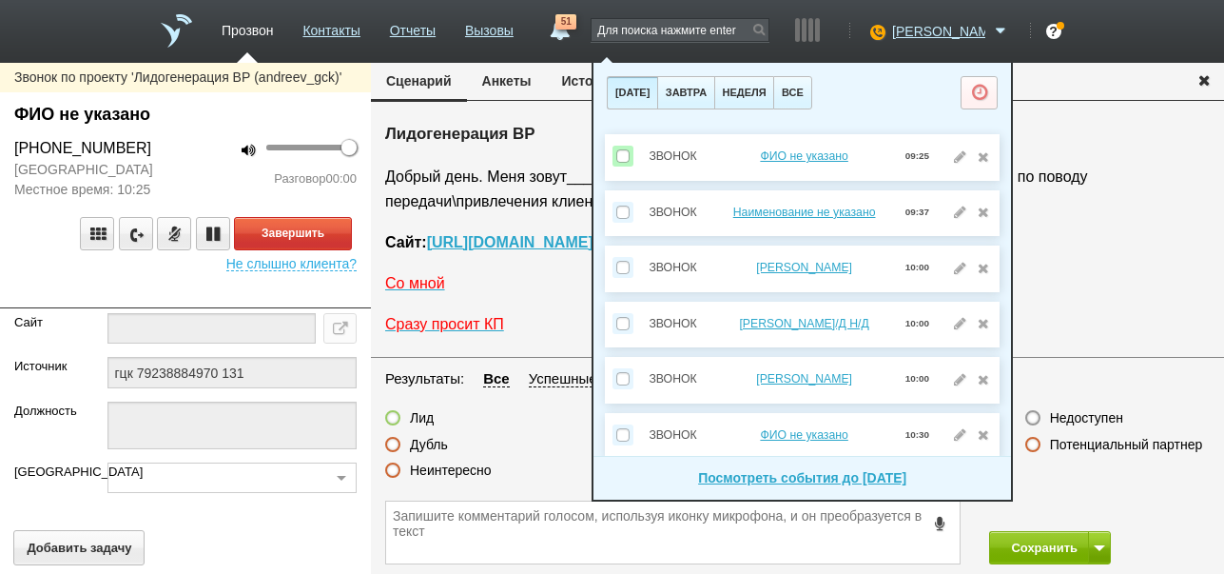
click at [1116, 236] on p "Сайт: https://callresult.ru/ (читается кол резАлт точка ру)" at bounding box center [797, 242] width 825 height 25
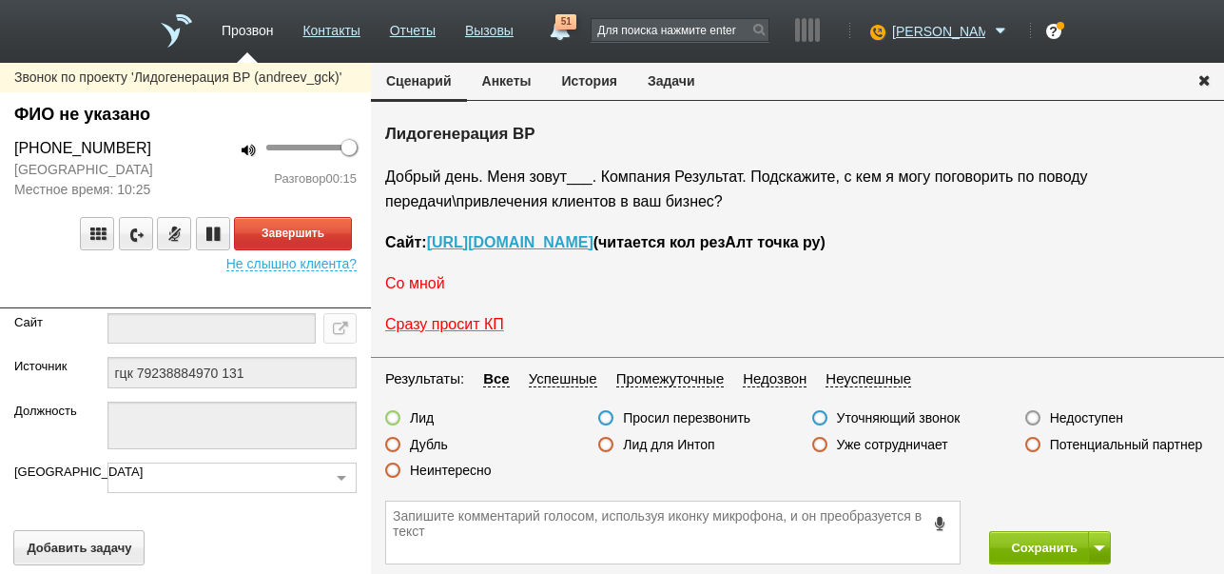
click at [420, 285] on span "Со мной" at bounding box center [415, 283] width 60 height 16
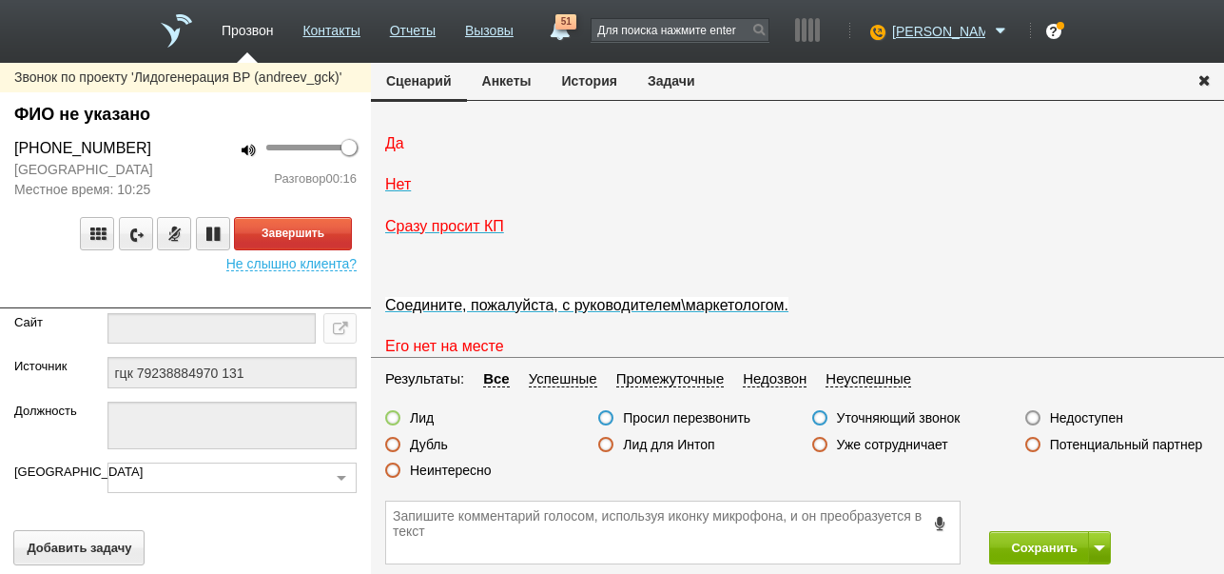
click at [386, 151] on span "Да" at bounding box center [394, 143] width 19 height 16
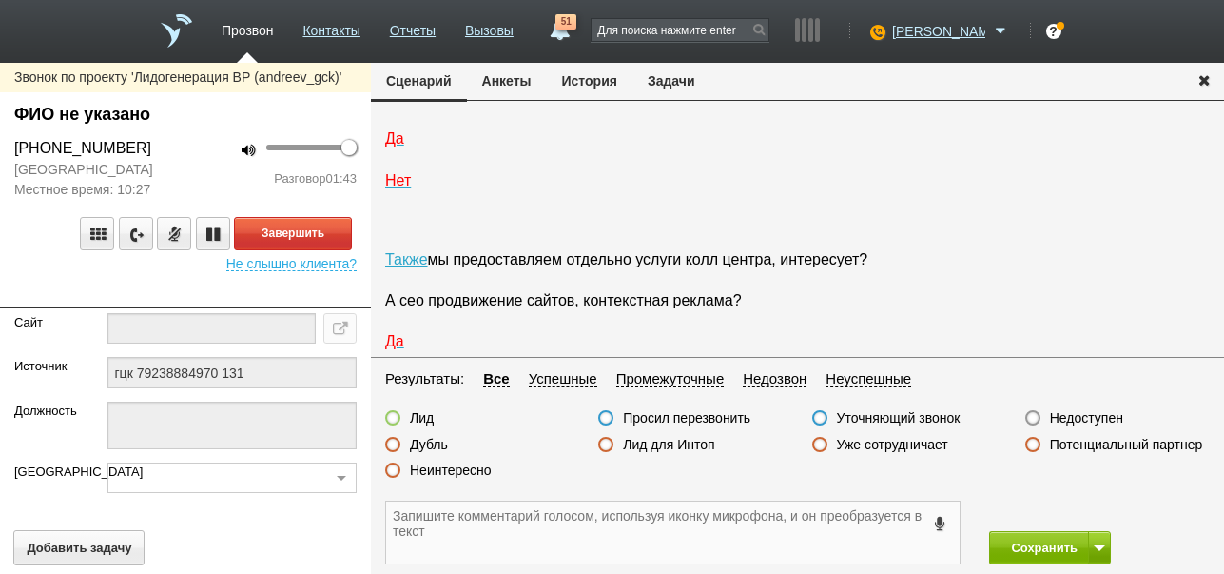
click at [507, 519] on textarea at bounding box center [673, 532] width 574 height 62
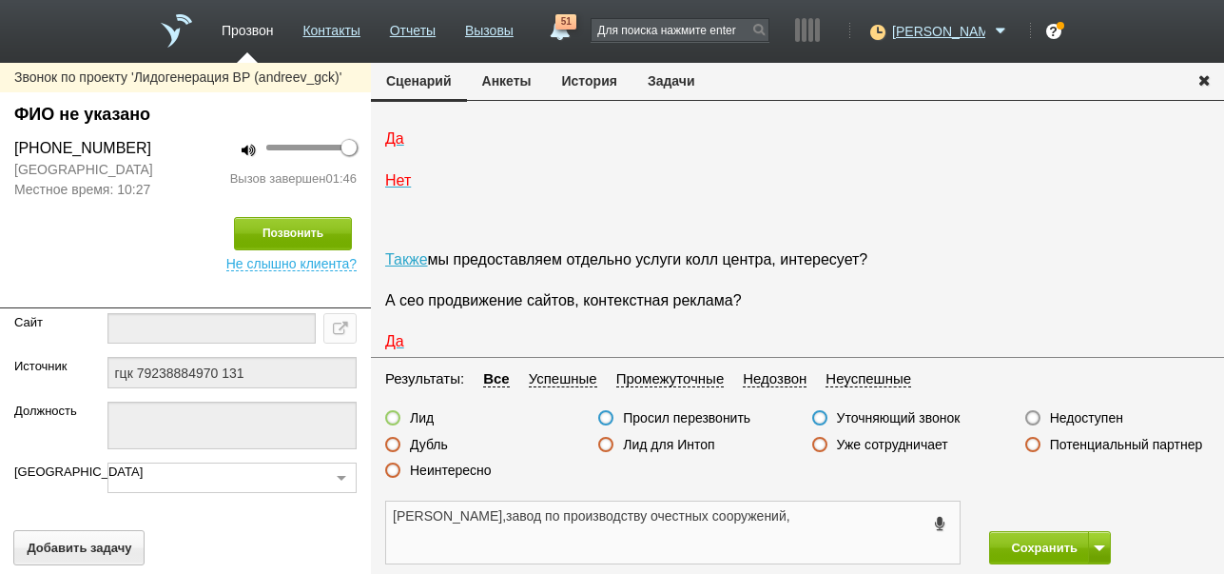
click at [595, 515] on textarea "Анна,завод по производству очестных сооружений," at bounding box center [673, 532] width 574 height 62
click at [729, 525] on textarea "Анна,завод по производству очистных сооружений," at bounding box center [673, 532] width 574 height 62
type textarea "Анна,завод по производству очистных сооружений,интересует привлечение клиентов,…"
click at [393, 416] on label at bounding box center [392, 417] width 15 height 15
click at [0, 0] on input "Лид" at bounding box center [0, 0] width 0 height 0
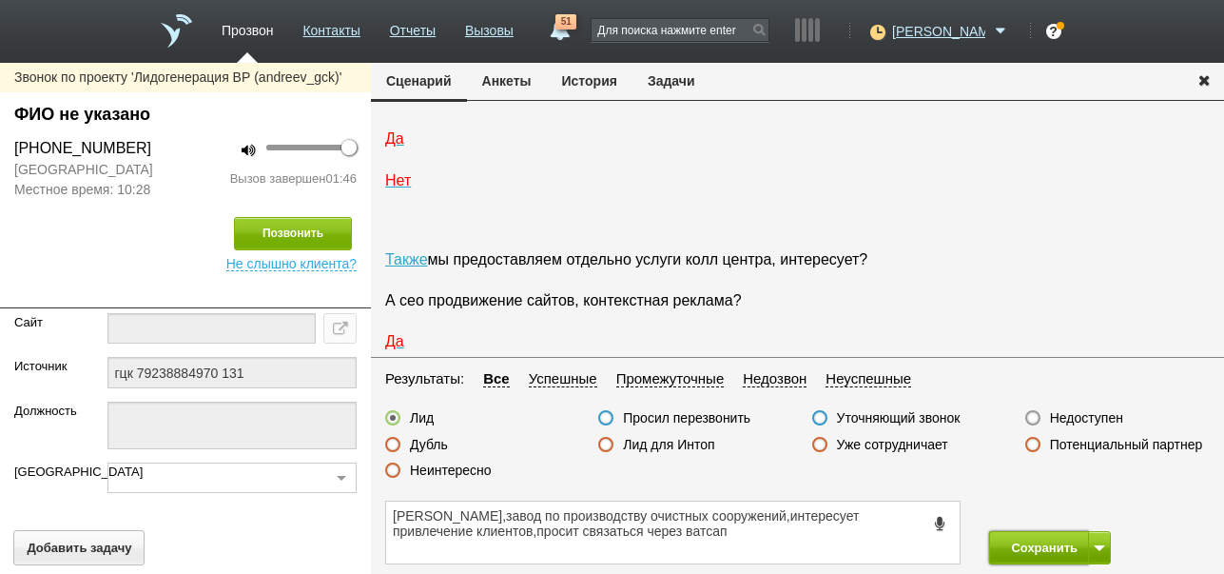
click at [1049, 540] on button "Сохранить" at bounding box center [1039, 547] width 100 height 33
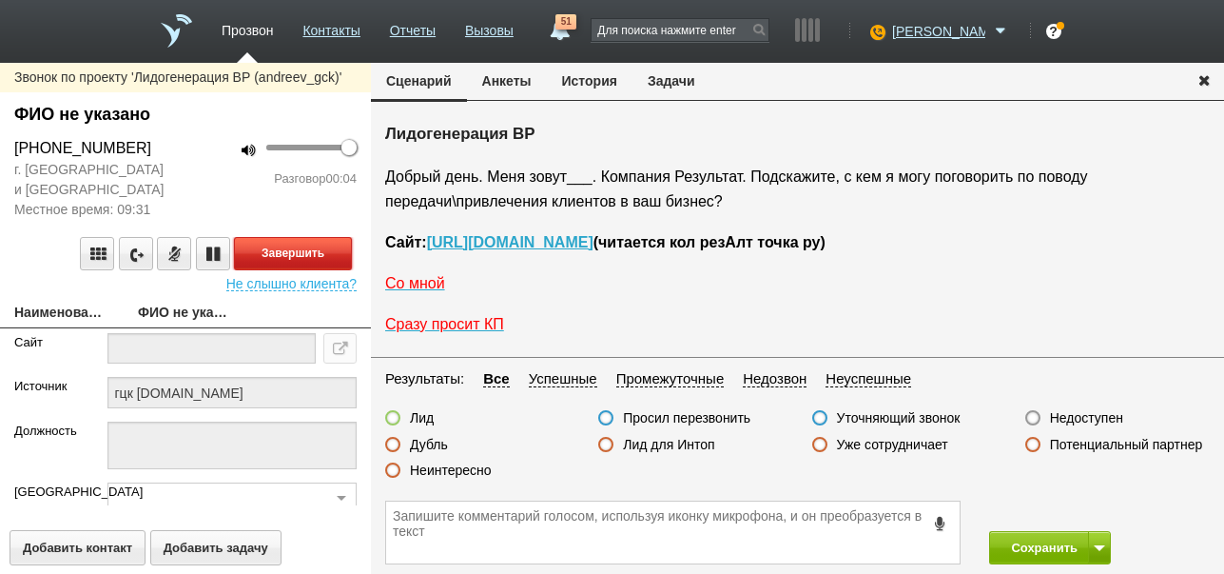
click at [341, 257] on button "Завершить" at bounding box center [293, 253] width 118 height 33
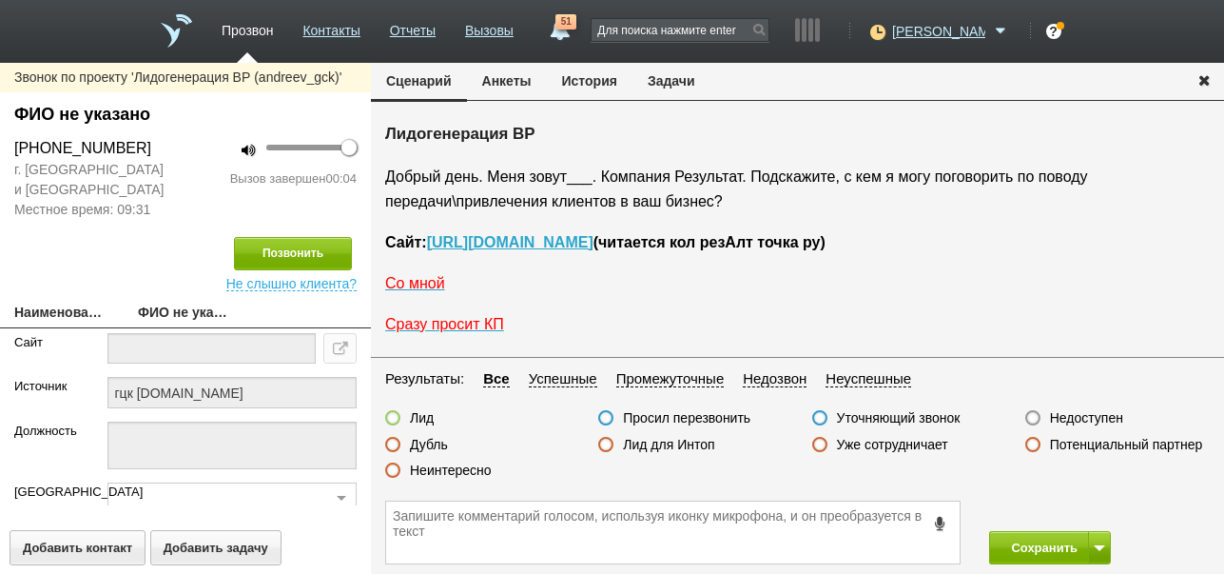
click at [1083, 410] on label "Недоступен" at bounding box center [1086, 417] width 73 height 17
click at [0, 0] on input "Недоступен" at bounding box center [0, 0] width 0 height 0
click at [1102, 541] on button at bounding box center [1099, 547] width 23 height 33
click at [1089, 507] on button "Сохранить и остаться" at bounding box center [1036, 512] width 147 height 33
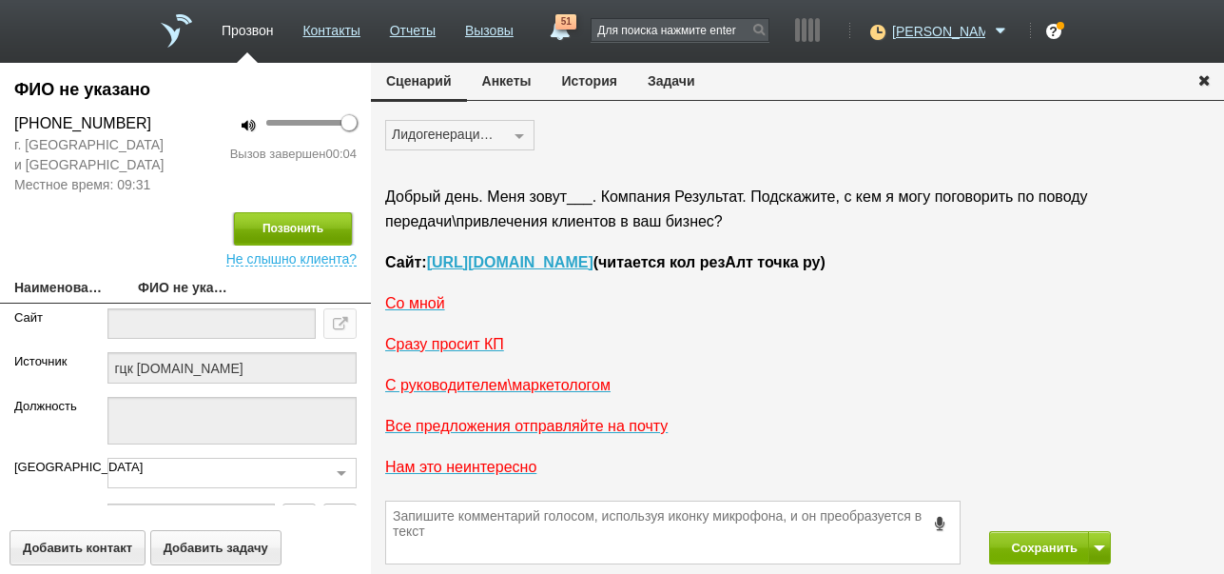
click at [331, 230] on button "Позвонить" at bounding box center [293, 228] width 118 height 33
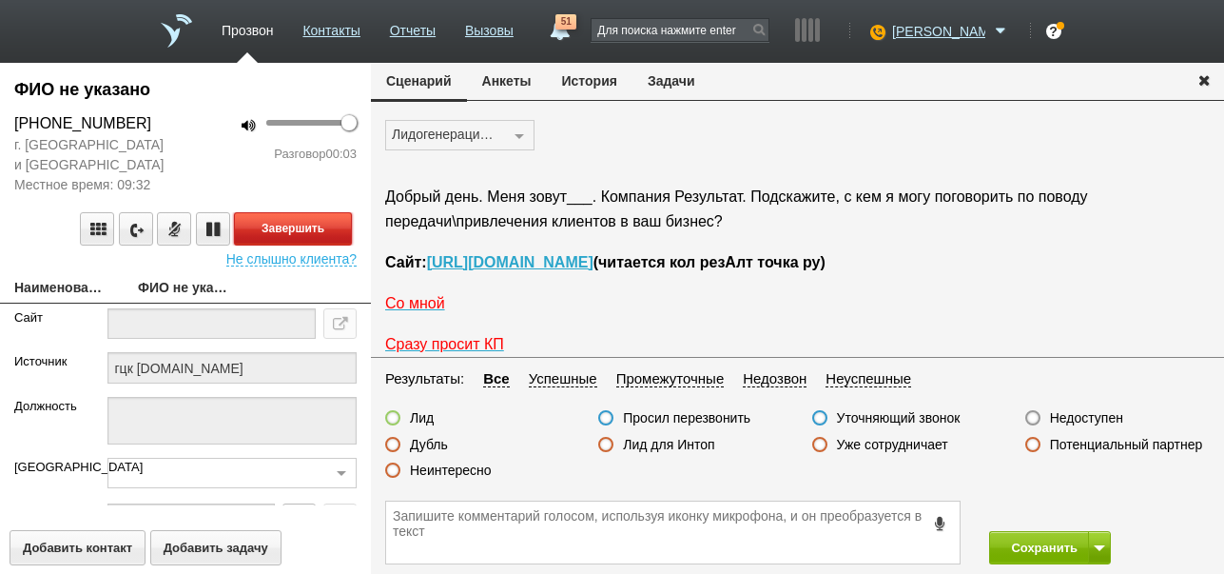
click at [341, 230] on button "Завершить" at bounding box center [293, 228] width 118 height 33
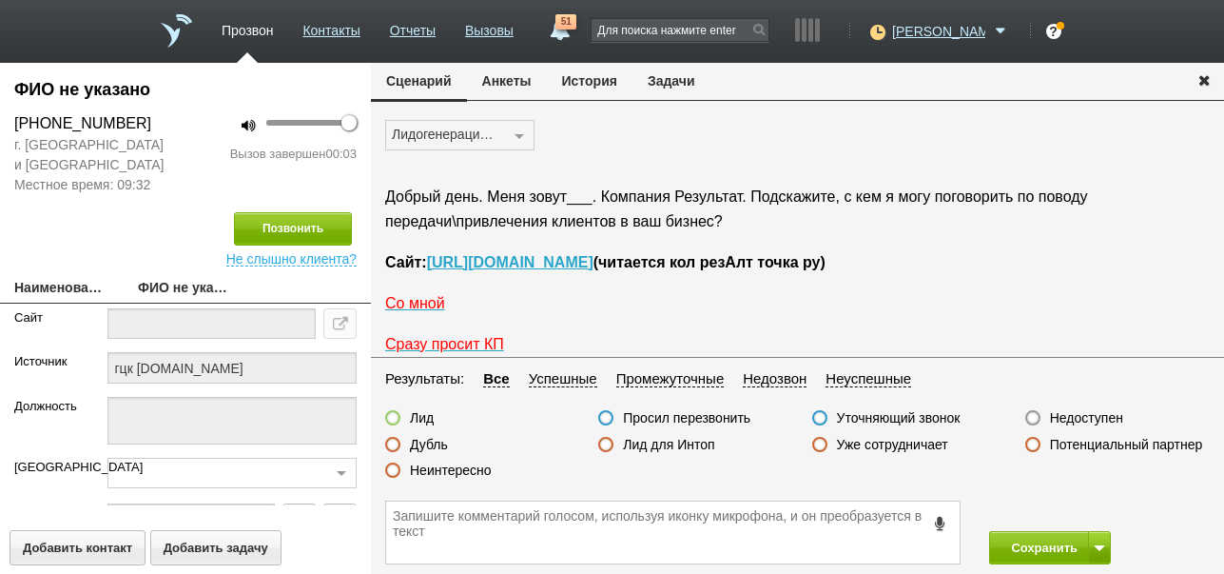
click at [1083, 416] on label "Недоступен" at bounding box center [1086, 417] width 73 height 17
click at [0, 0] on input "Недоступен" at bounding box center [0, 0] width 0 height 0
click at [1034, 547] on button "Сохранить" at bounding box center [1039, 547] width 100 height 33
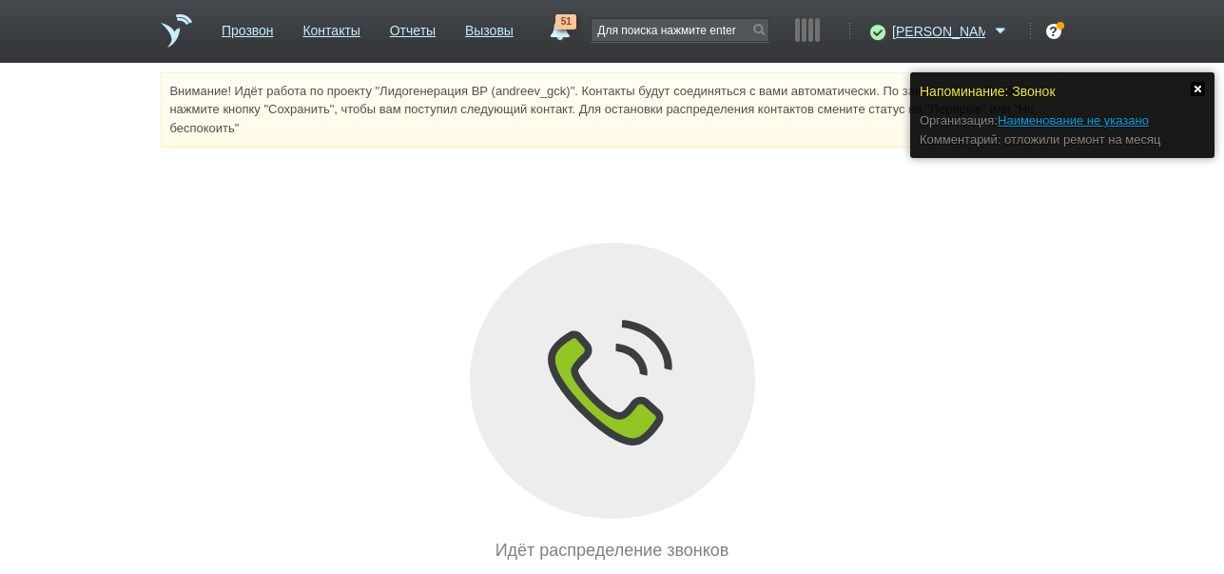
click at [1200, 87] on link at bounding box center [1198, 89] width 14 height 14
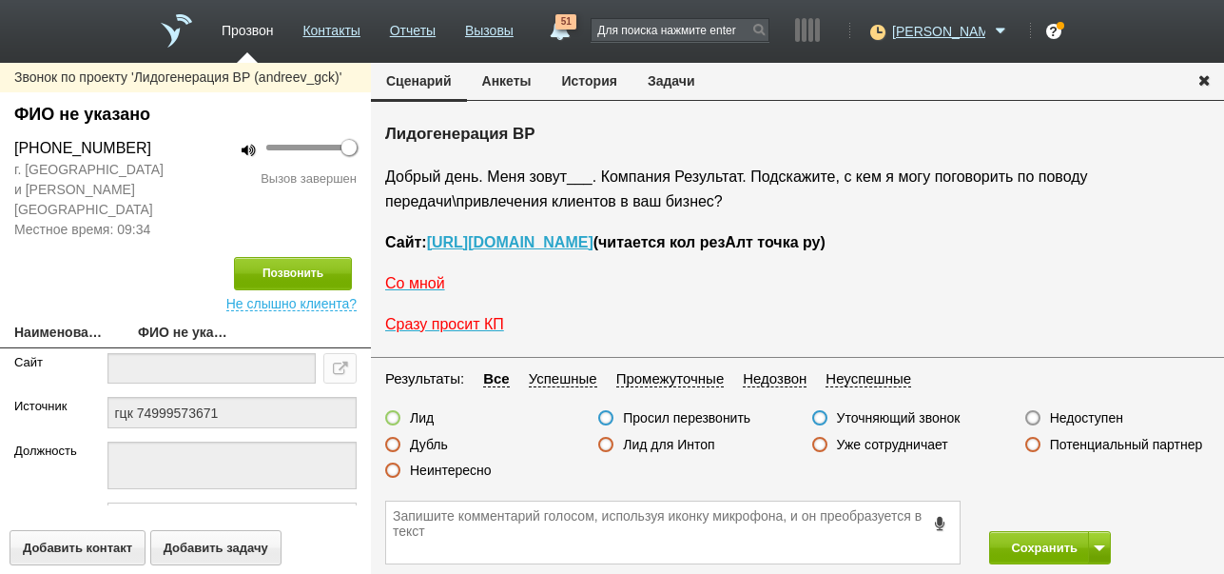
click at [1092, 422] on label "Недоступен" at bounding box center [1086, 417] width 73 height 17
click at [0, 0] on input "Недоступен" at bounding box center [0, 0] width 0 height 0
click at [277, 257] on button "Позвонить" at bounding box center [293, 273] width 118 height 33
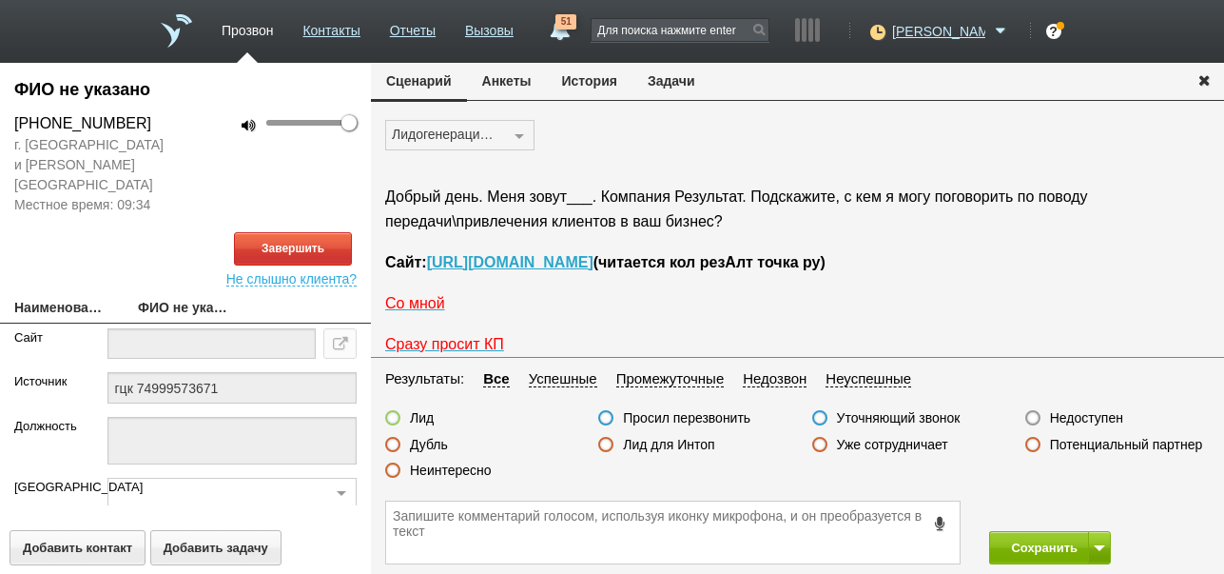
click at [588, 84] on button "История" at bounding box center [590, 81] width 86 height 36
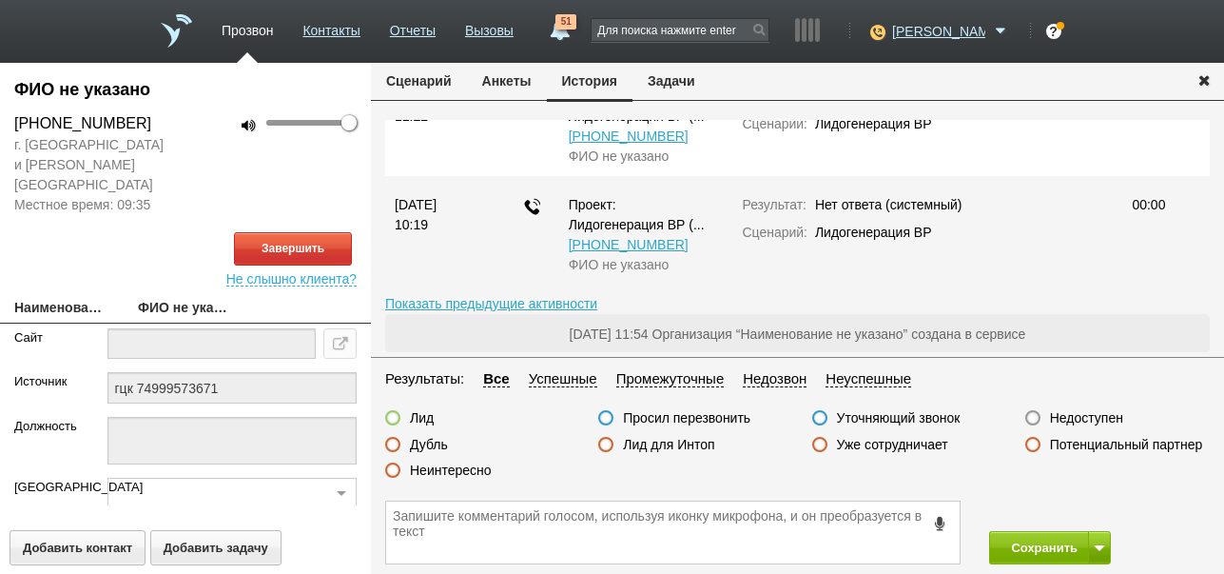
scroll to position [316, 0]
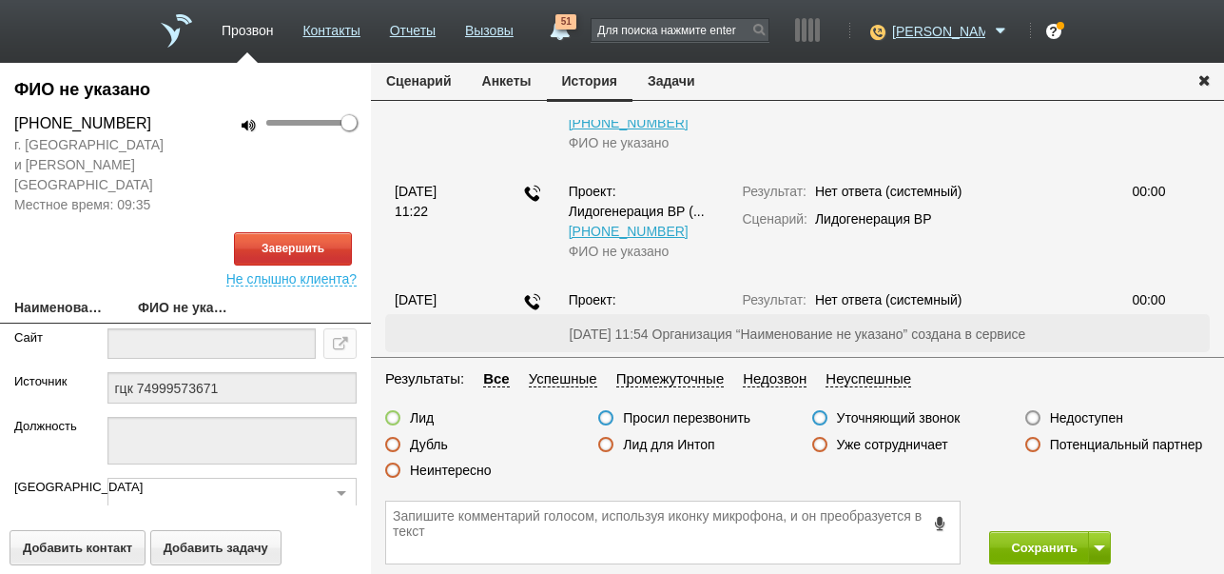
click at [442, 80] on button "Сценарий" at bounding box center [419, 81] width 96 height 36
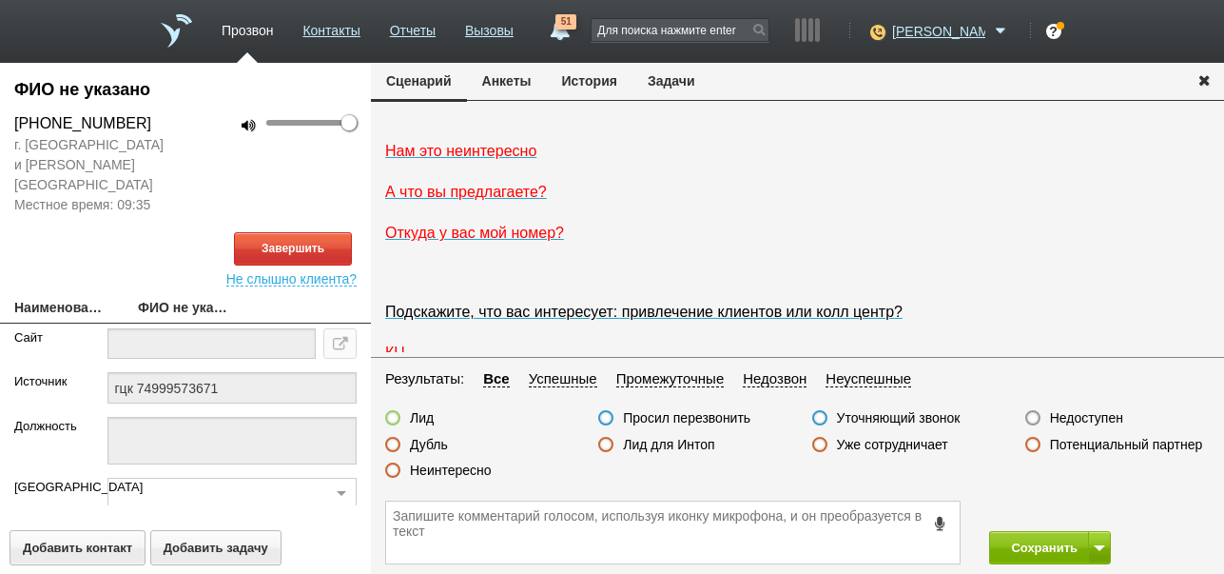
scroll to position [0, 0]
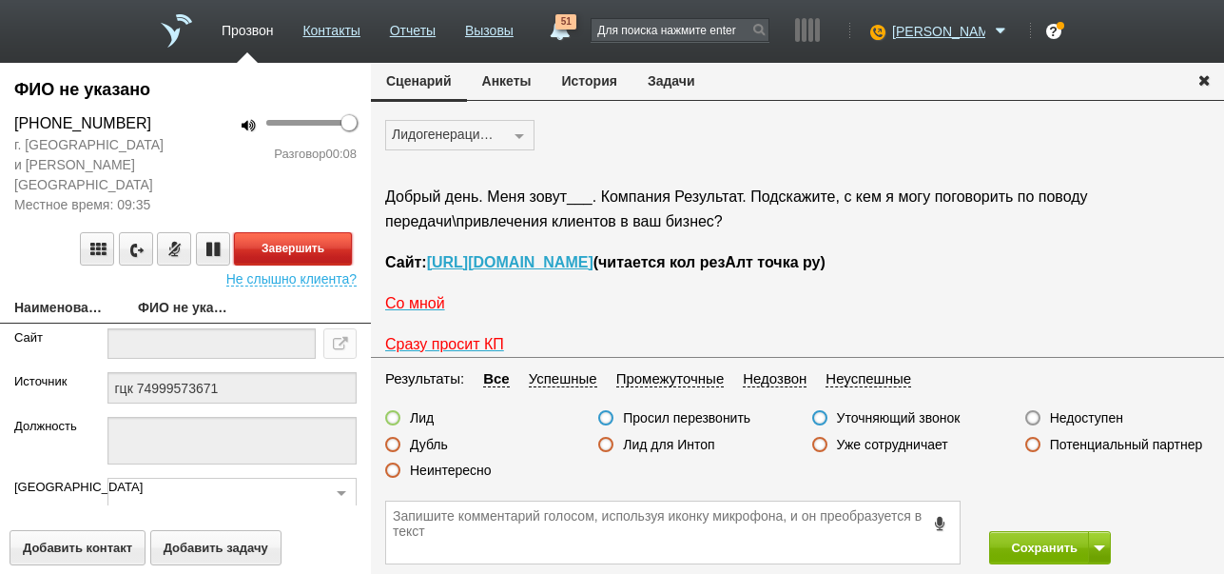
click at [318, 232] on button "Завершить" at bounding box center [293, 248] width 118 height 33
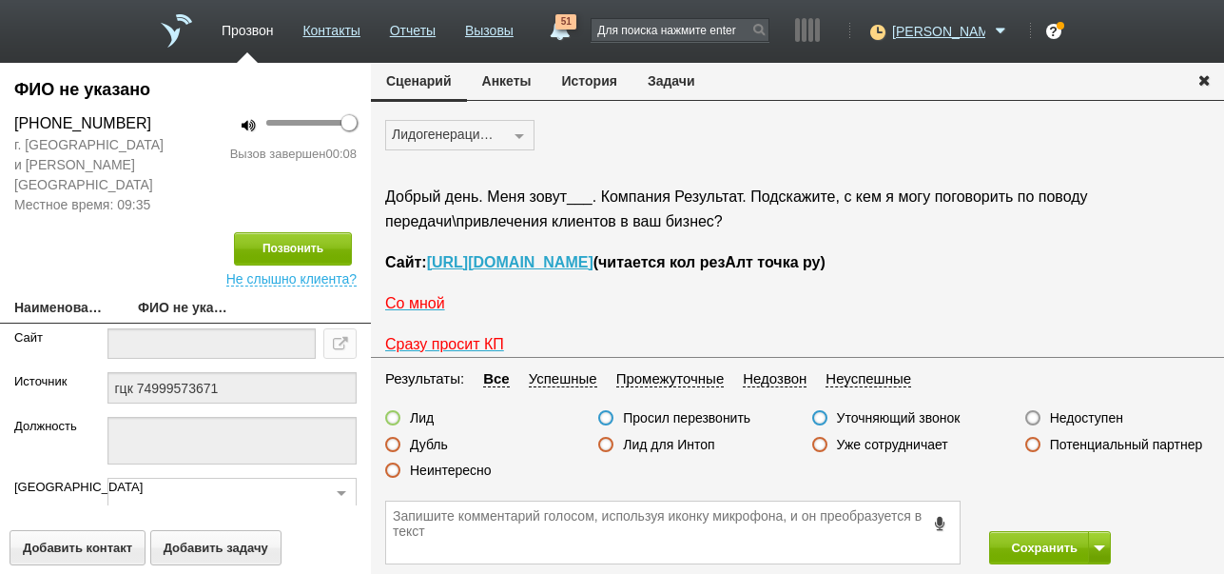
click at [1075, 417] on label "Недоступен" at bounding box center [1086, 417] width 73 height 17
click at [0, 0] on input "Недоступен" at bounding box center [0, 0] width 0 height 0
click at [1043, 549] on button "Сохранить" at bounding box center [1039, 547] width 100 height 33
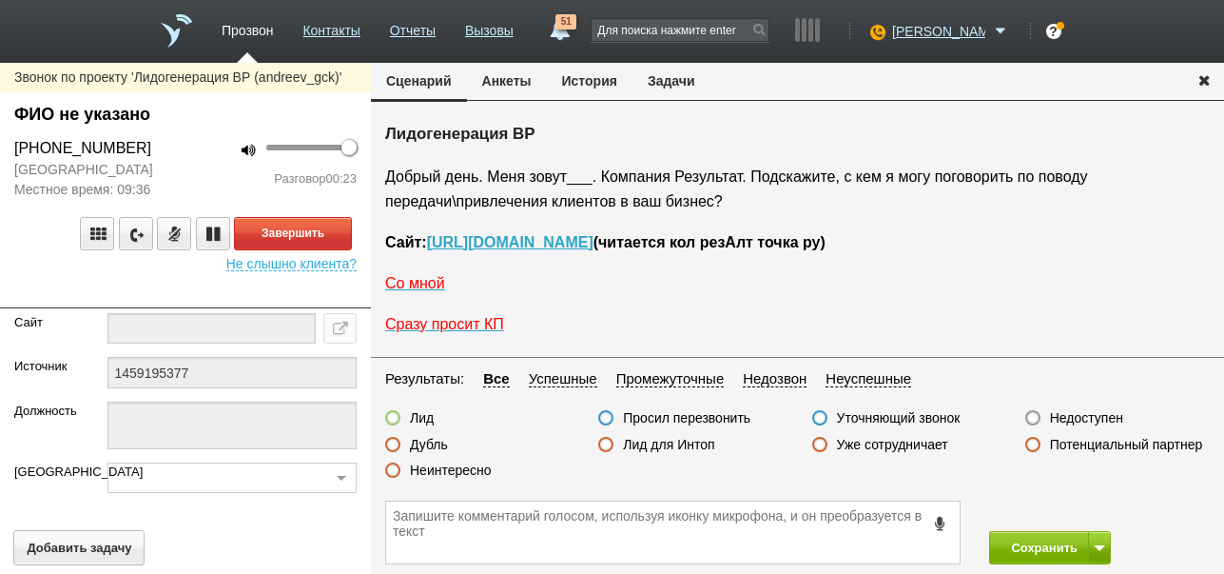
click at [462, 468] on label "Неинтересно" at bounding box center [451, 469] width 82 height 17
click at [0, 0] on input "Неинтересно" at bounding box center [0, 0] width 0 height 0
click at [344, 223] on button "Завершить" at bounding box center [293, 233] width 118 height 33
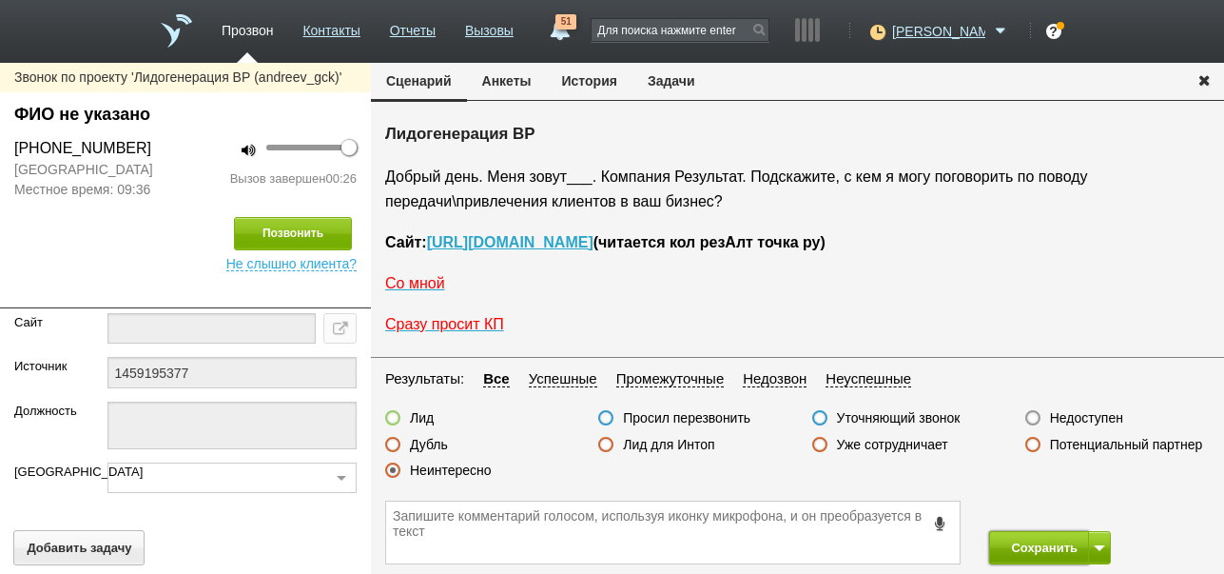
click at [1051, 543] on button "Сохранить" at bounding box center [1039, 547] width 100 height 33
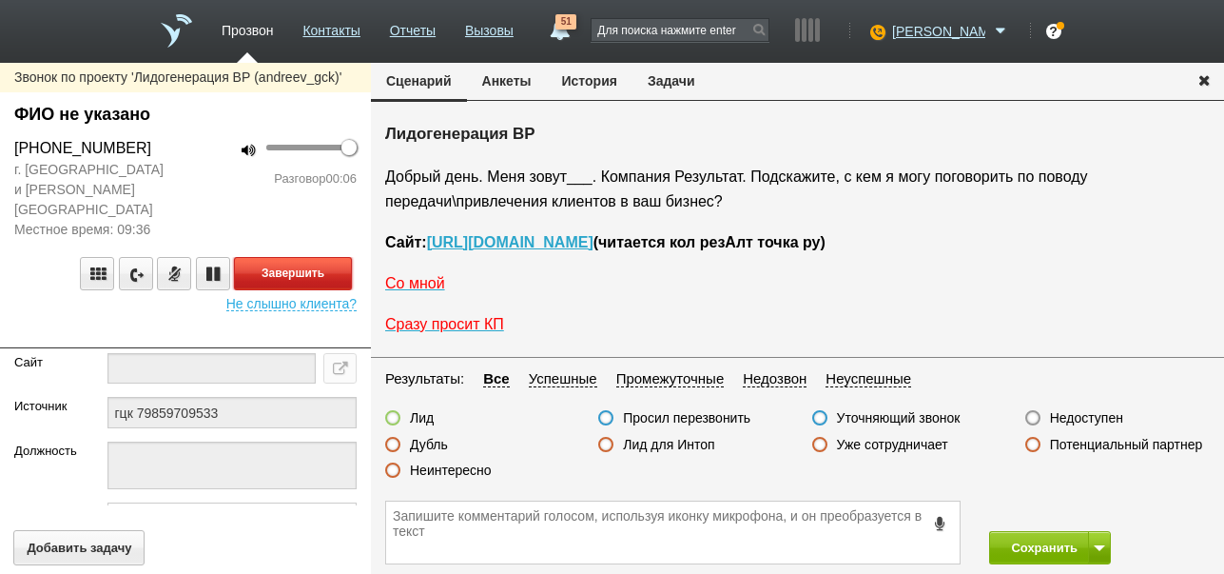
click at [306, 257] on button "Завершить" at bounding box center [293, 273] width 118 height 33
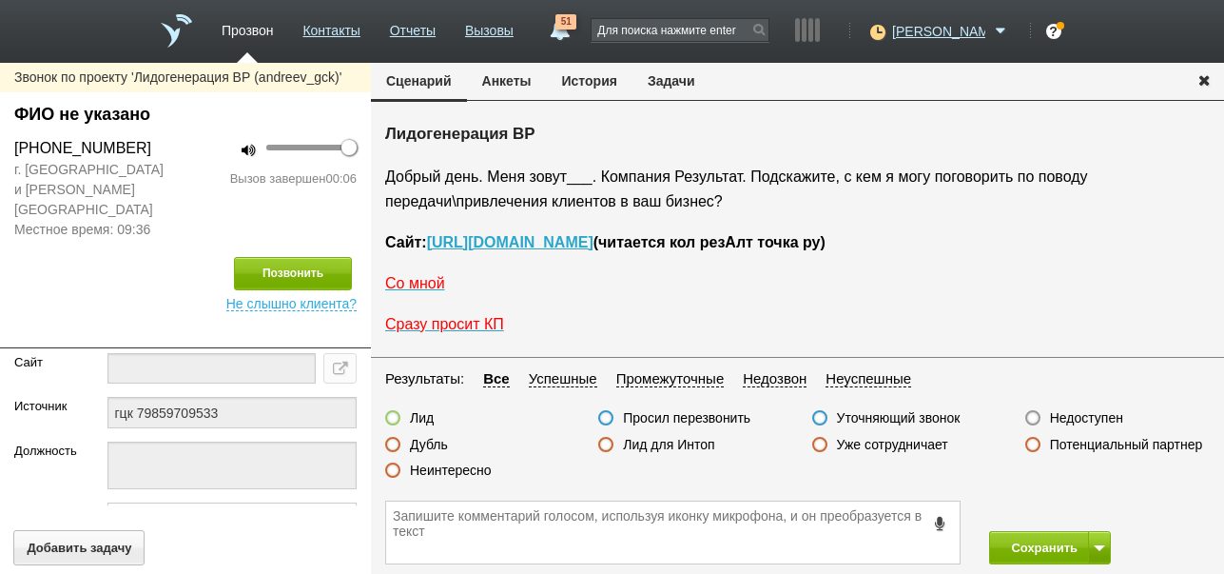
click at [1096, 413] on label "Недоступен" at bounding box center [1086, 417] width 73 height 17
click at [0, 0] on input "Недоступен" at bounding box center [0, 0] width 0 height 0
click at [1102, 536] on button at bounding box center [1099, 547] width 23 height 33
click at [1092, 509] on button "Сохранить и остаться" at bounding box center [1036, 512] width 147 height 33
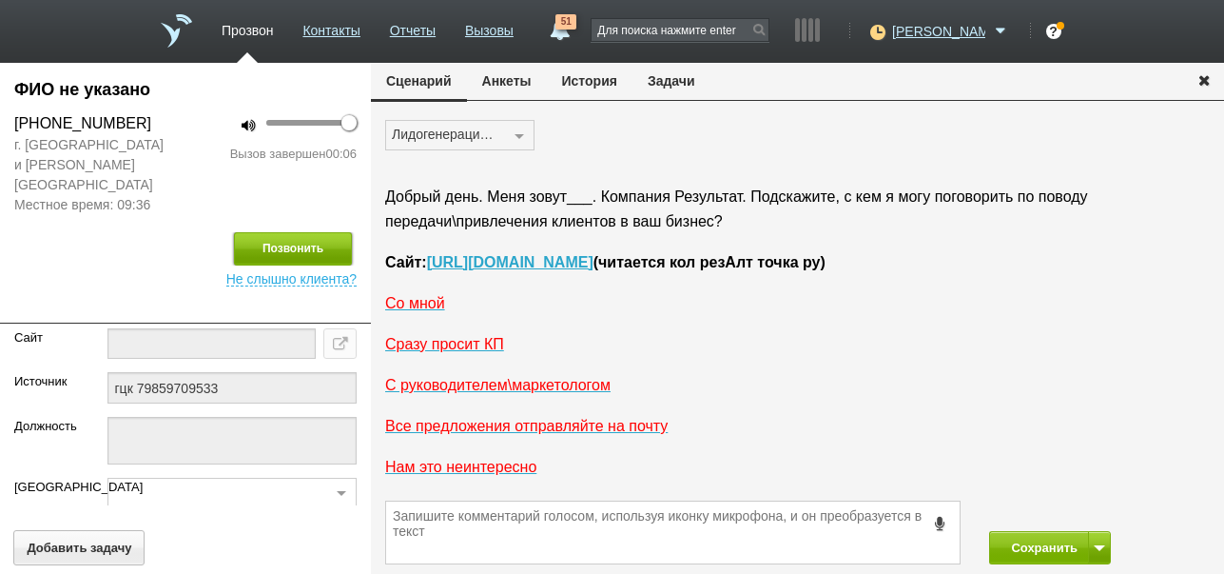
click at [329, 232] on button "Позвонить" at bounding box center [293, 248] width 118 height 33
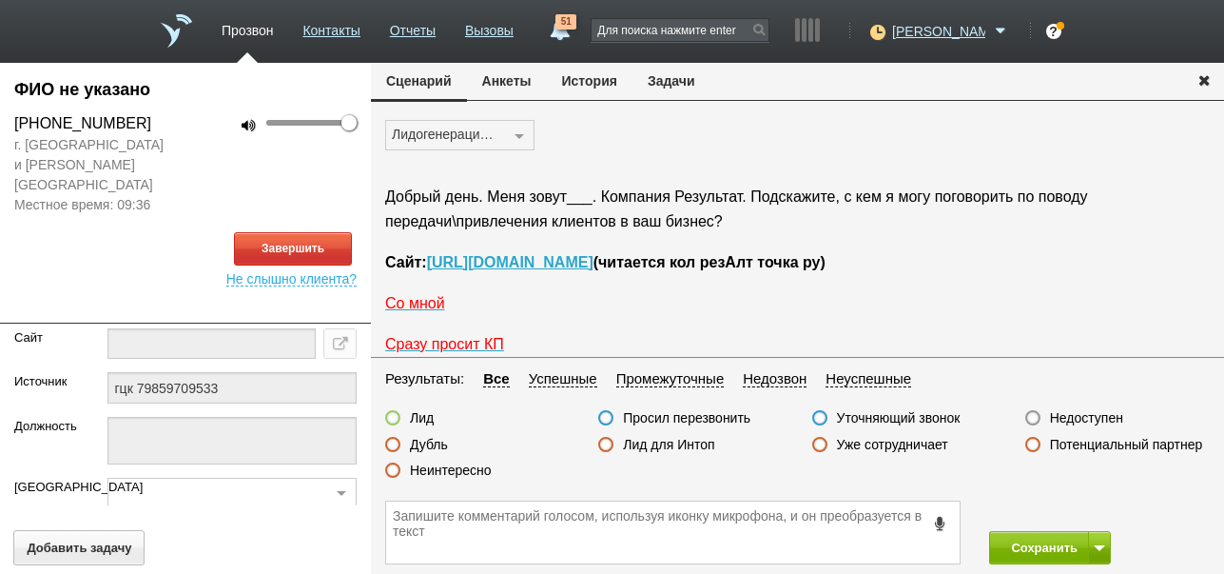
click at [600, 78] on button "История" at bounding box center [590, 81] width 86 height 36
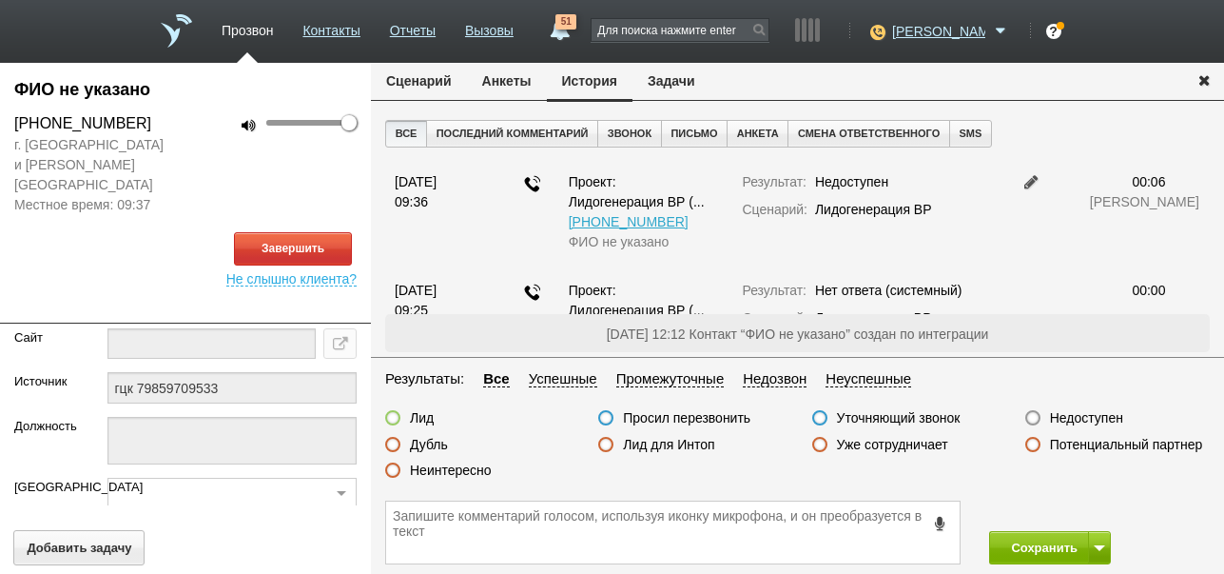
click at [441, 83] on button "Сценарий" at bounding box center [419, 81] width 96 height 36
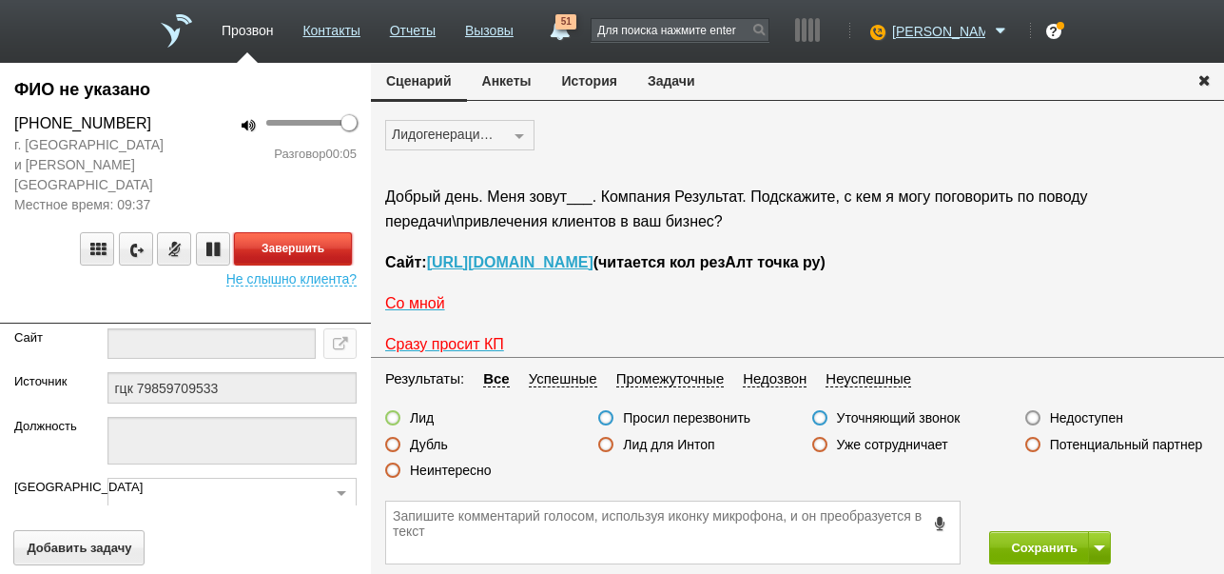
click at [283, 232] on button "Завершить" at bounding box center [293, 248] width 118 height 33
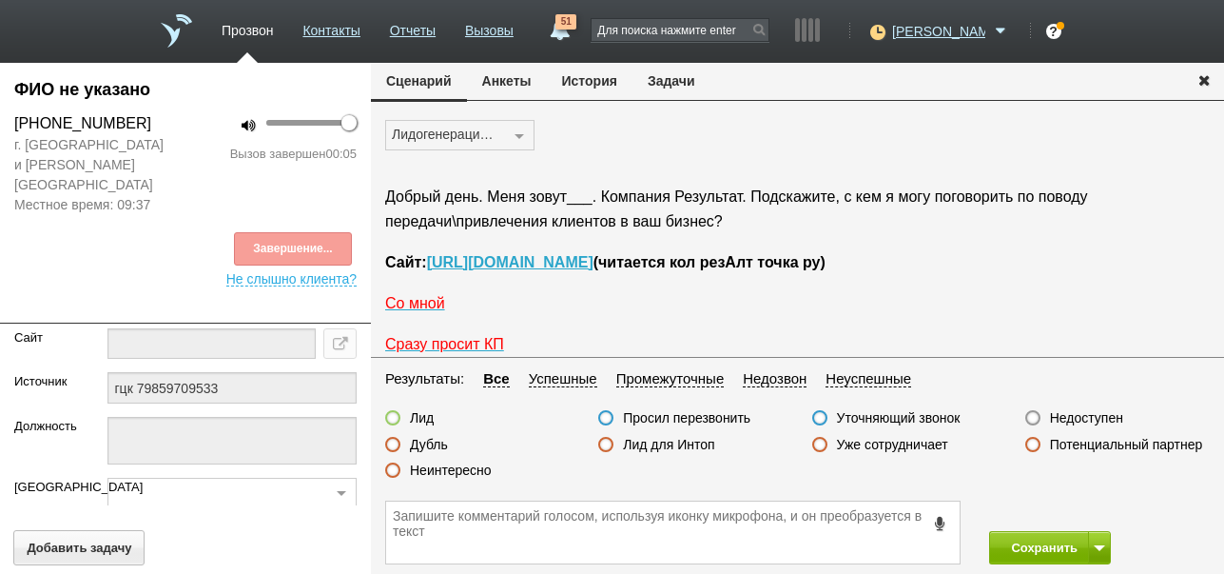
click at [1077, 414] on label "Недоступен" at bounding box center [1086, 417] width 73 height 17
click at [0, 0] on input "Недоступен" at bounding box center [0, 0] width 0 height 0
click at [1025, 554] on button "Сохранить" at bounding box center [1039, 547] width 100 height 33
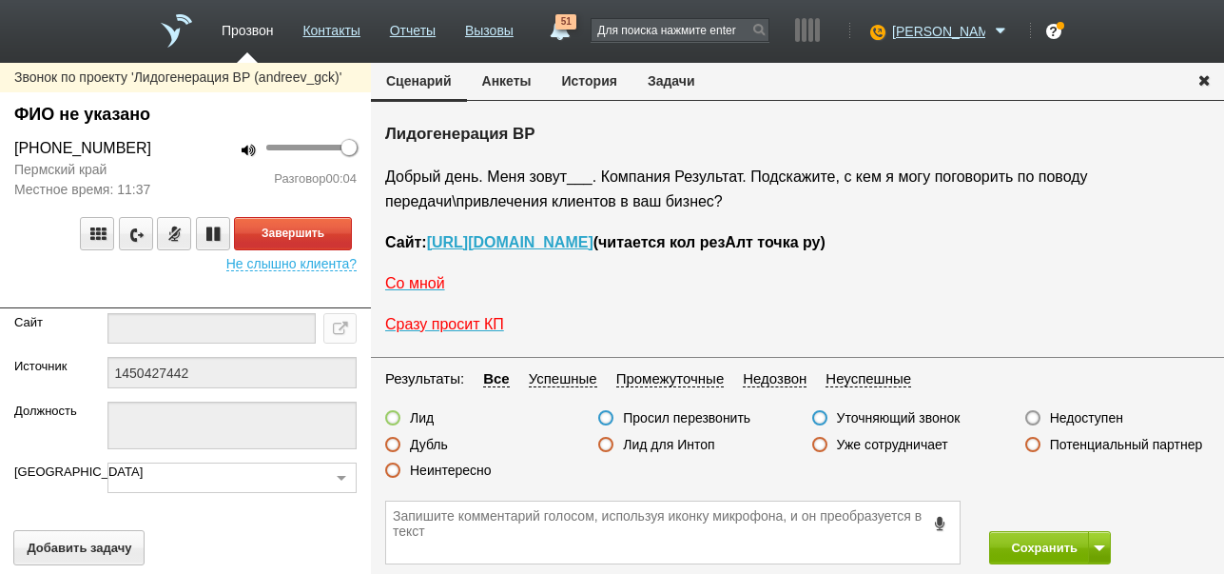
click at [582, 87] on button "История" at bounding box center [590, 81] width 86 height 36
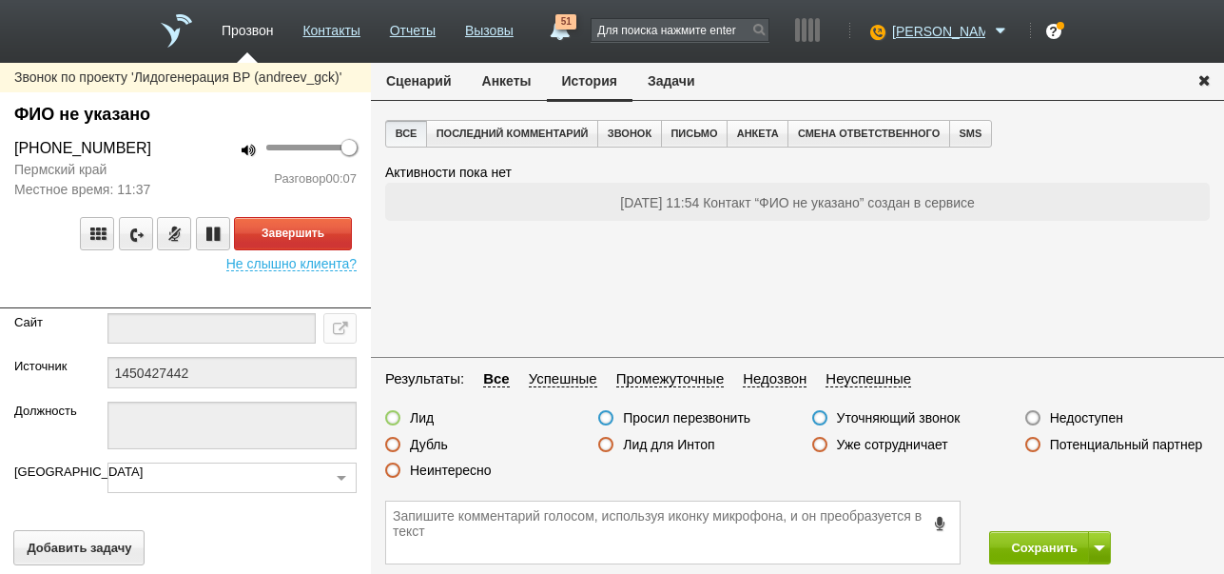
click at [419, 77] on button "Сценарий" at bounding box center [419, 81] width 96 height 36
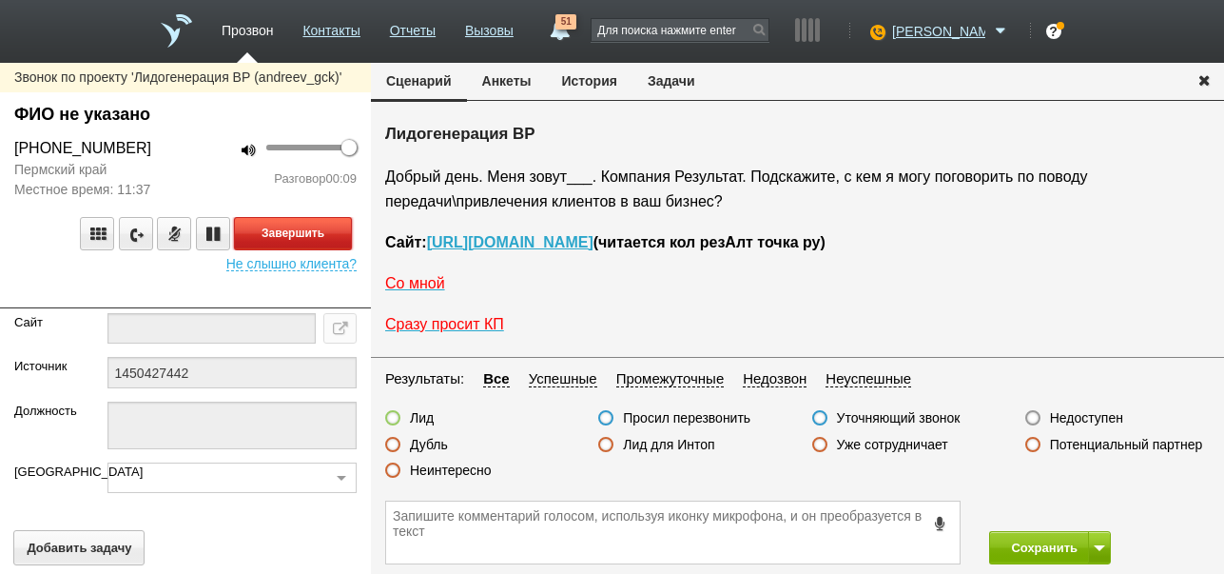
click at [297, 233] on button "Завершить" at bounding box center [293, 233] width 118 height 33
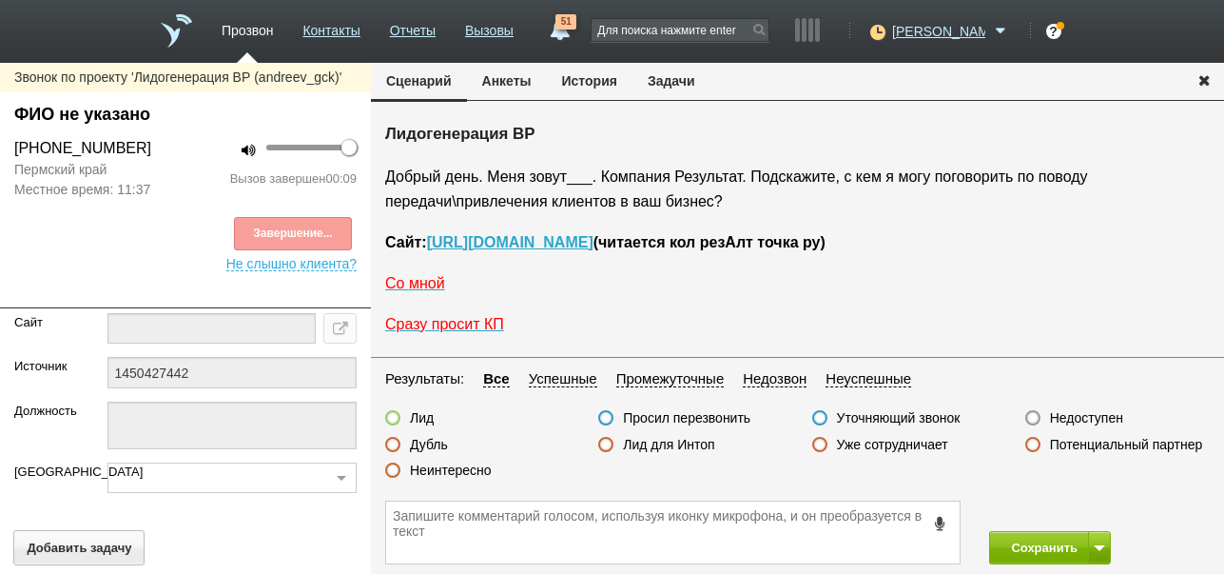
click at [1077, 411] on label "Недоступен" at bounding box center [1086, 417] width 73 height 17
click at [0, 0] on input "Недоступен" at bounding box center [0, 0] width 0 height 0
click at [1097, 545] on span at bounding box center [1099, 548] width 11 height 6
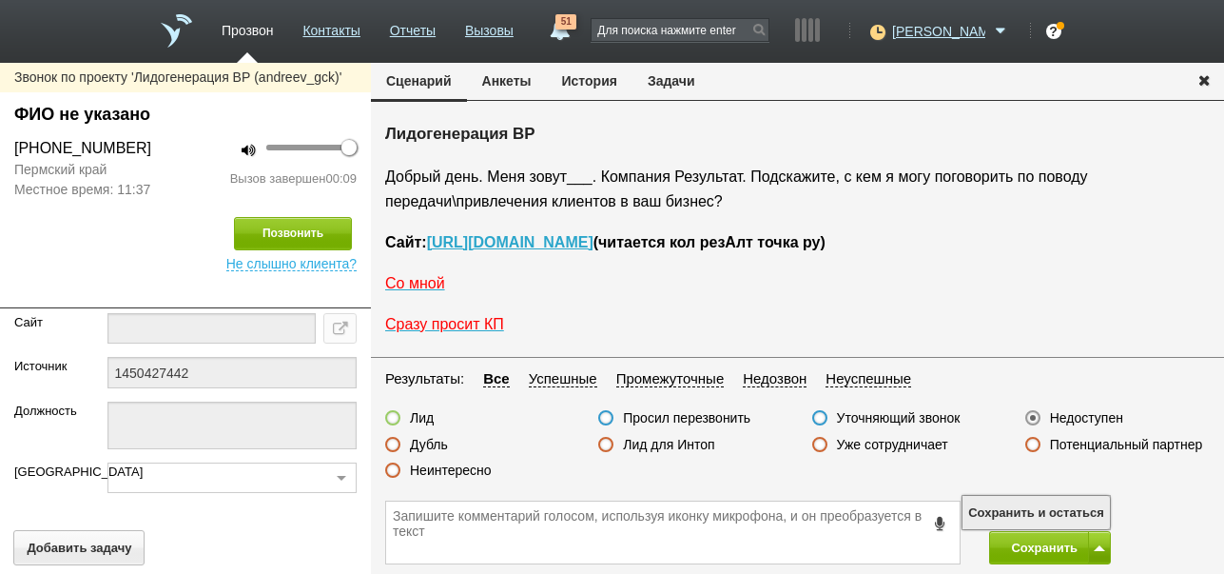
click at [1074, 513] on button "Сохранить и остаться" at bounding box center [1036, 512] width 147 height 33
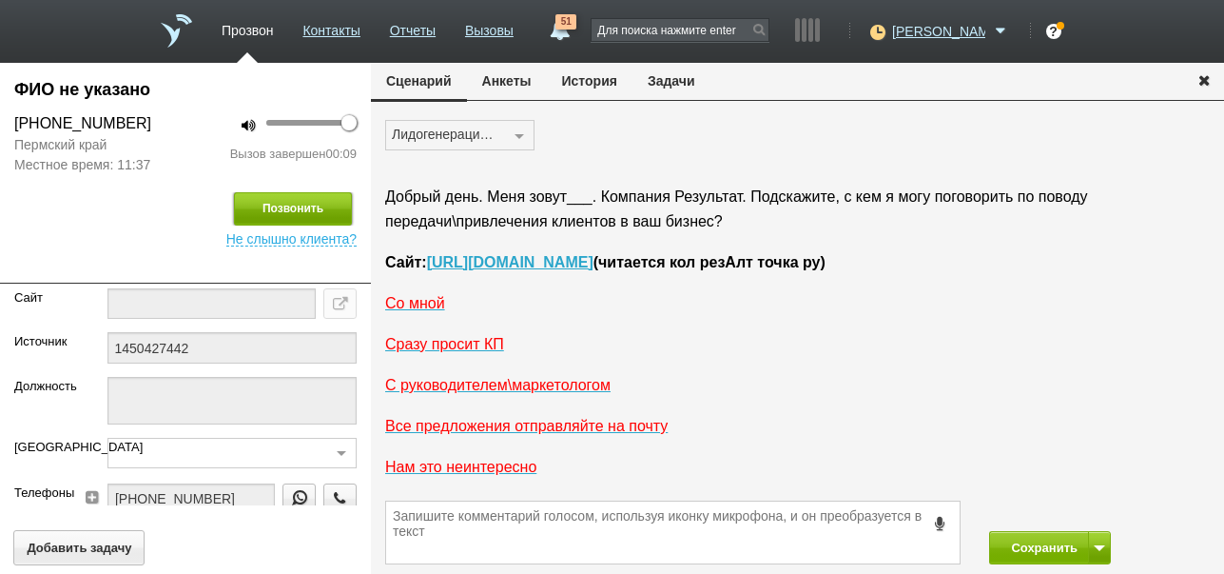
click at [296, 210] on button "Позвонить" at bounding box center [293, 208] width 118 height 33
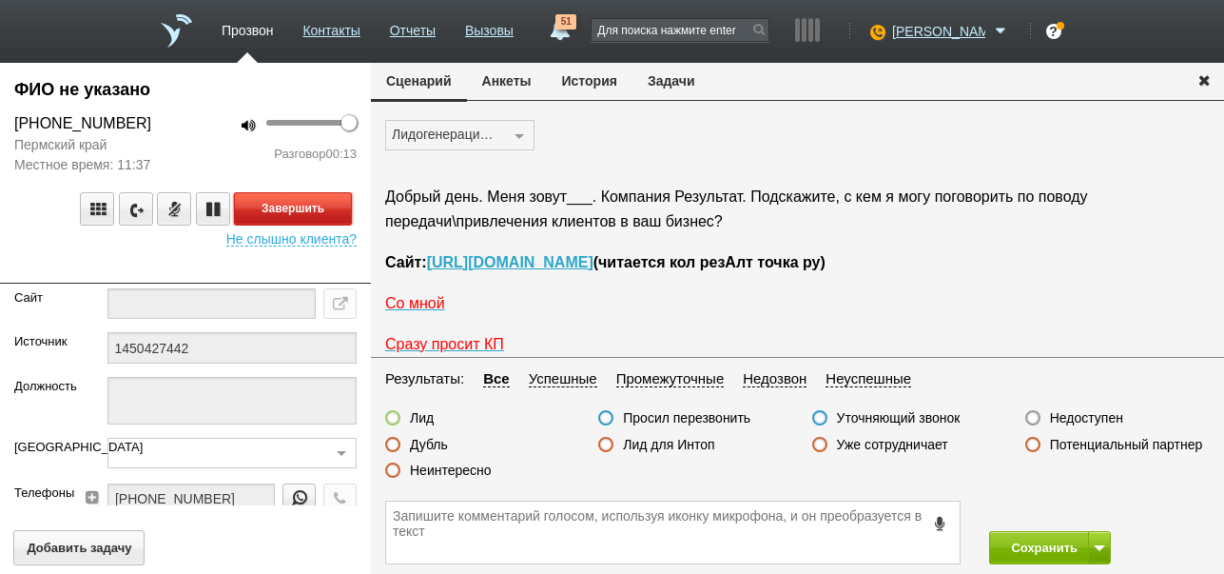
click at [339, 211] on button "Завершить" at bounding box center [293, 208] width 118 height 33
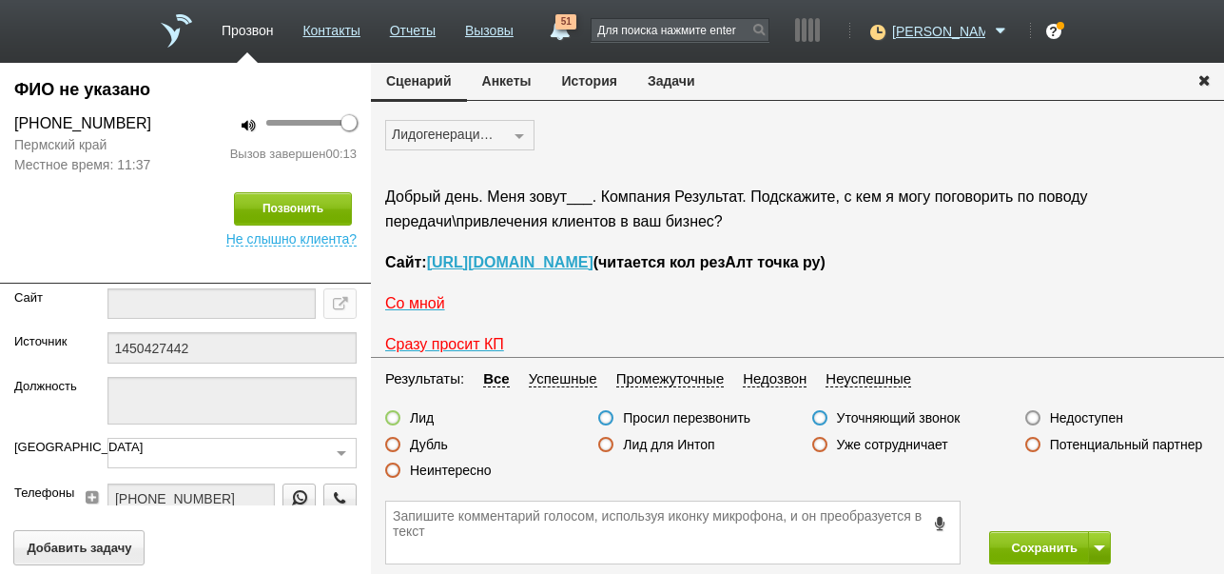
click at [1093, 414] on label "Недоступен" at bounding box center [1086, 417] width 73 height 17
click at [0, 0] on input "Недоступен" at bounding box center [0, 0] width 0 height 0
drag, startPoint x: 1032, startPoint y: 549, endPoint x: 981, endPoint y: 413, distance: 145.4
click at [1031, 548] on button "Сохранить" at bounding box center [1039, 547] width 100 height 33
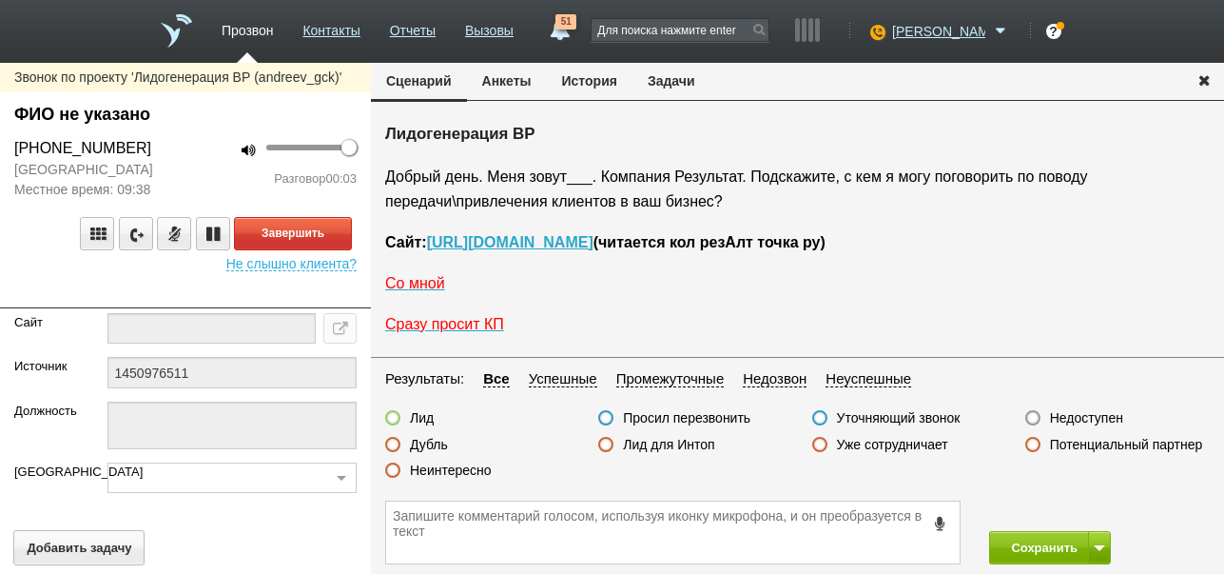
click at [611, 84] on button "История" at bounding box center [590, 81] width 86 height 36
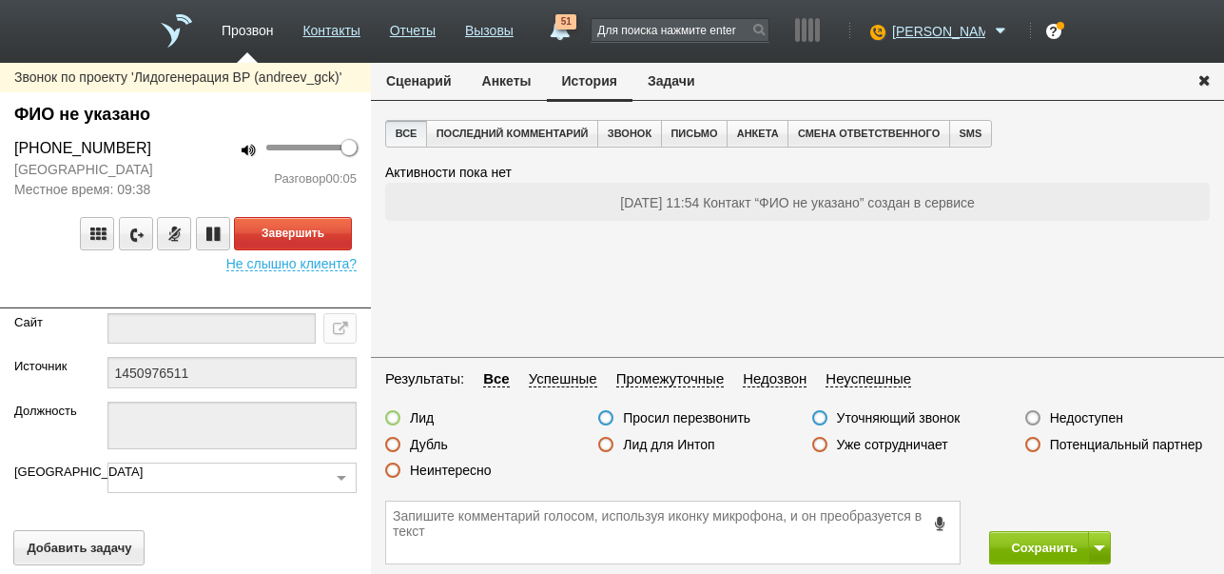
click at [431, 84] on button "Сценарий" at bounding box center [419, 81] width 96 height 36
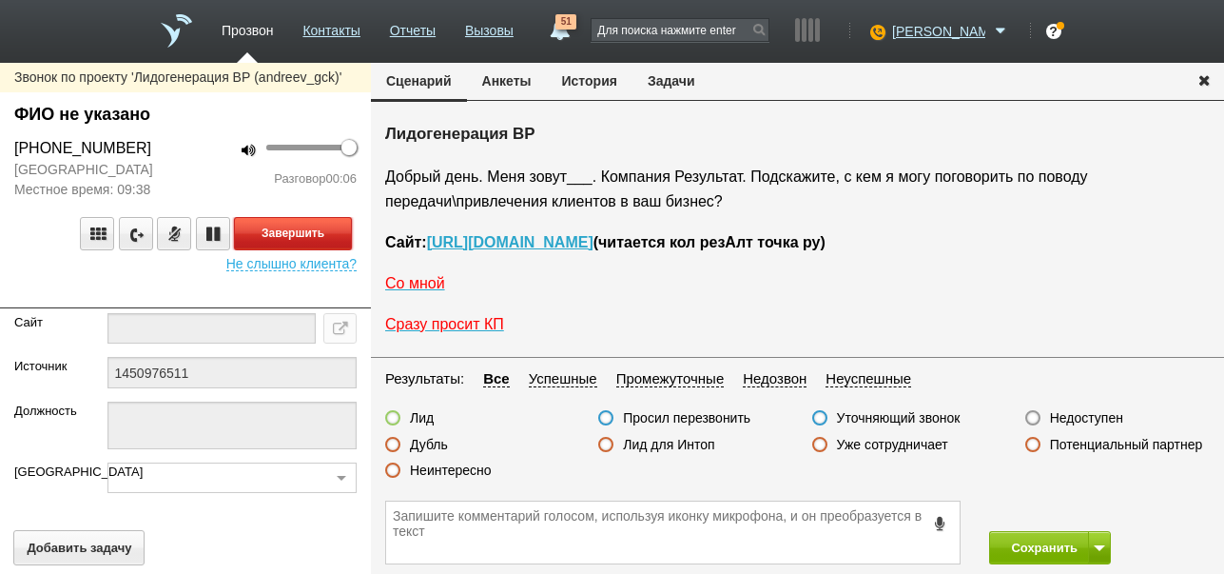
click at [341, 230] on button "Завершить" at bounding box center [293, 233] width 118 height 33
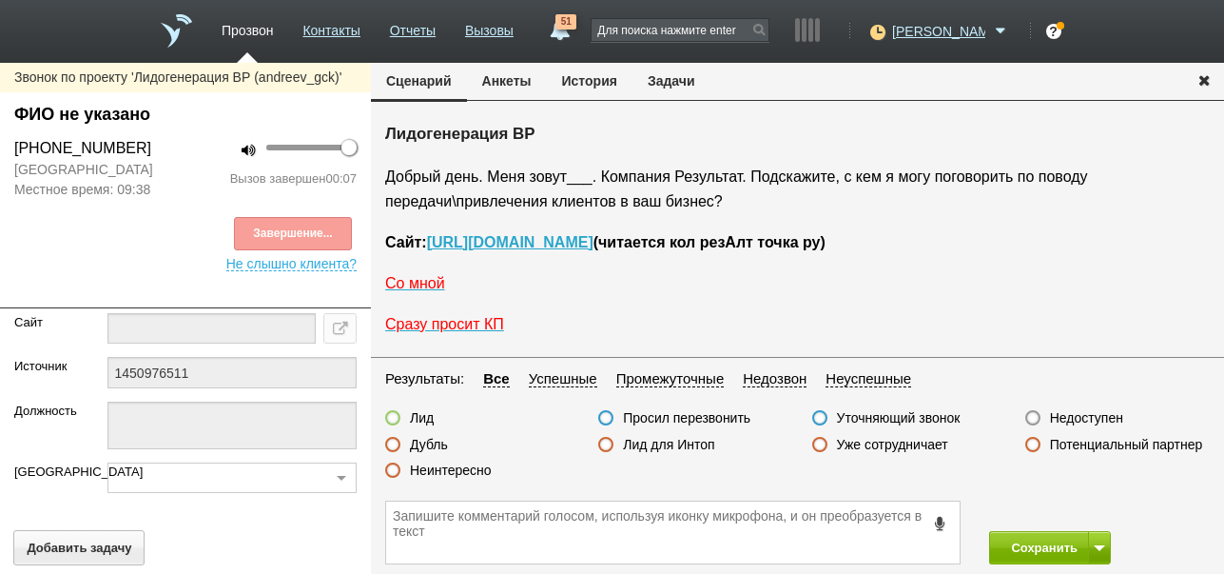
click at [1094, 418] on label "Недоступен" at bounding box center [1086, 417] width 73 height 17
click at [0, 0] on input "Недоступен" at bounding box center [0, 0] width 0 height 0
click at [1094, 542] on button at bounding box center [1099, 547] width 23 height 33
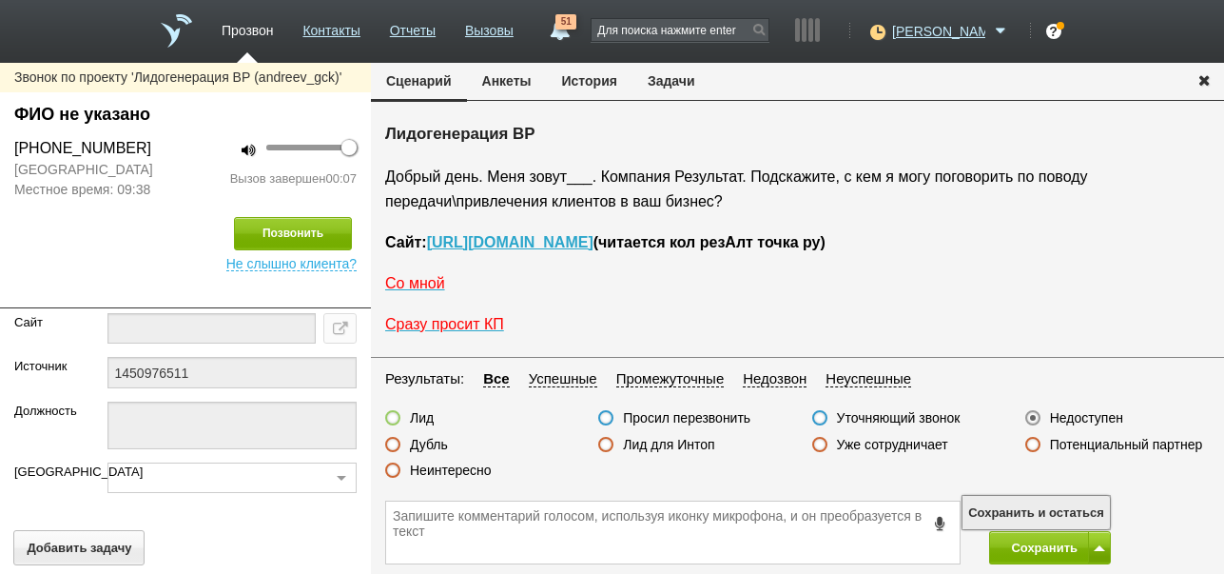
click at [1070, 501] on button "Сохранить и остаться" at bounding box center [1036, 512] width 147 height 33
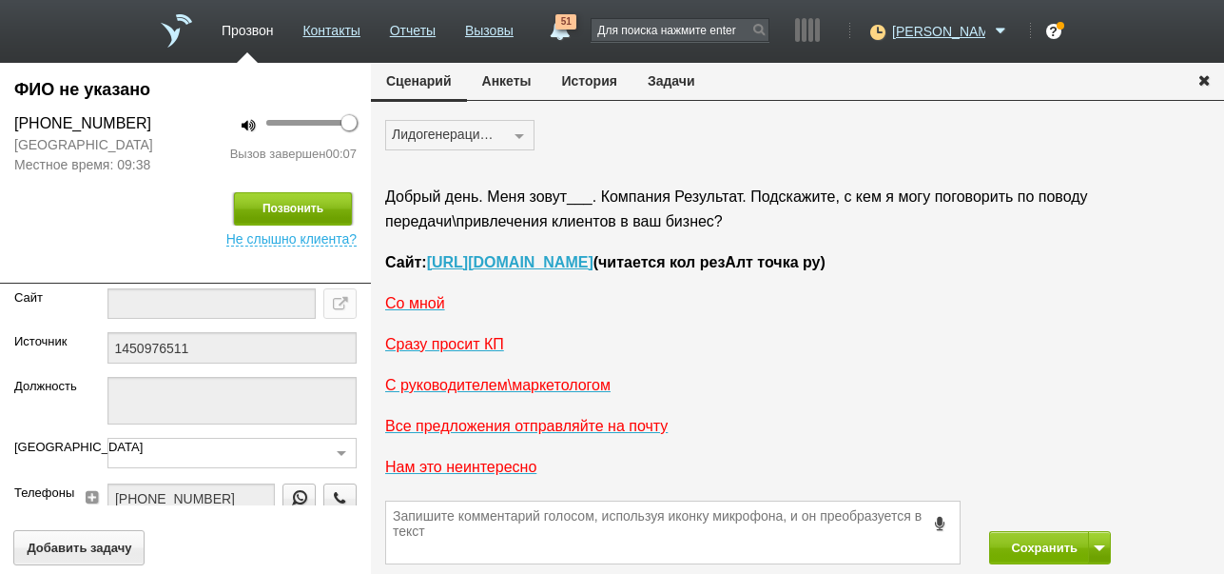
click at [291, 198] on button "Позвонить" at bounding box center [293, 208] width 118 height 33
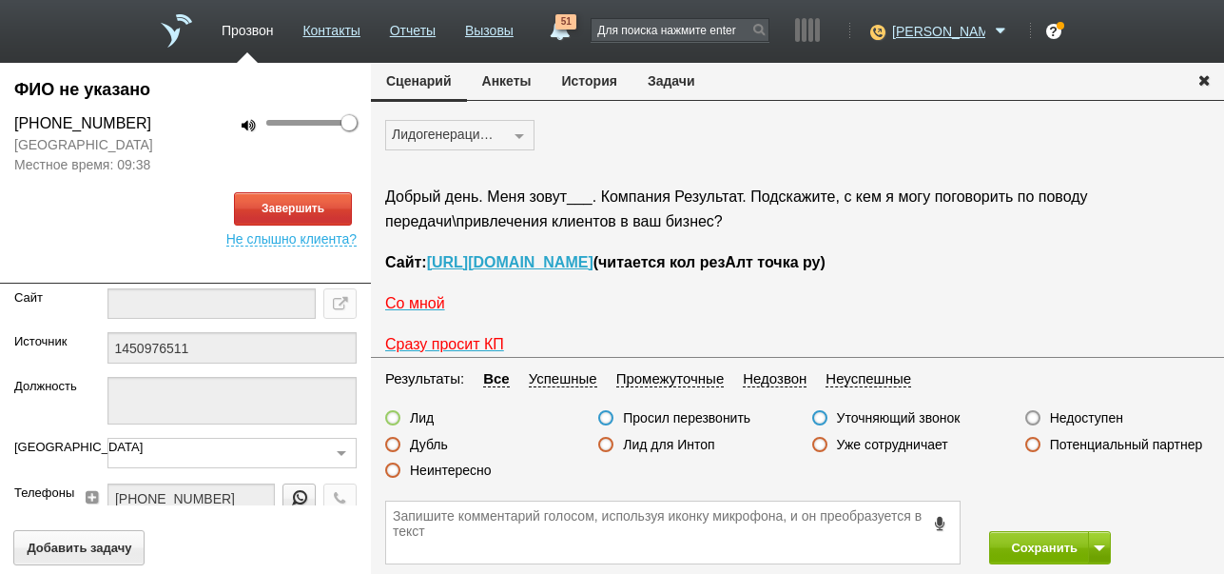
click at [592, 77] on button "История" at bounding box center [590, 81] width 86 height 36
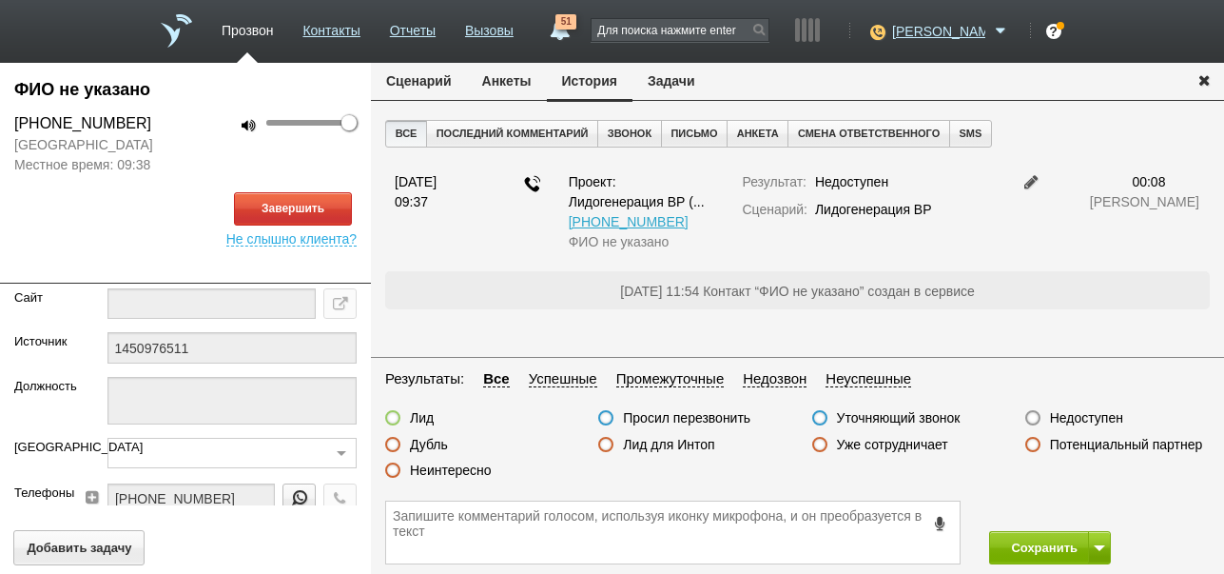
click at [421, 77] on button "Сценарий" at bounding box center [419, 81] width 96 height 36
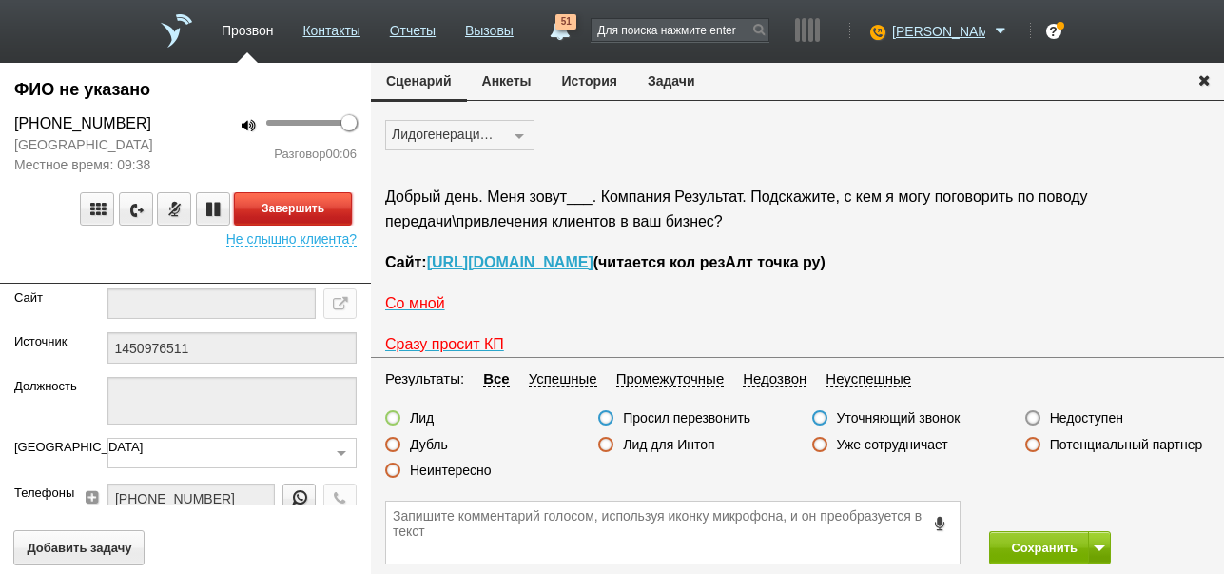
click at [334, 207] on button "Завершить" at bounding box center [293, 208] width 118 height 33
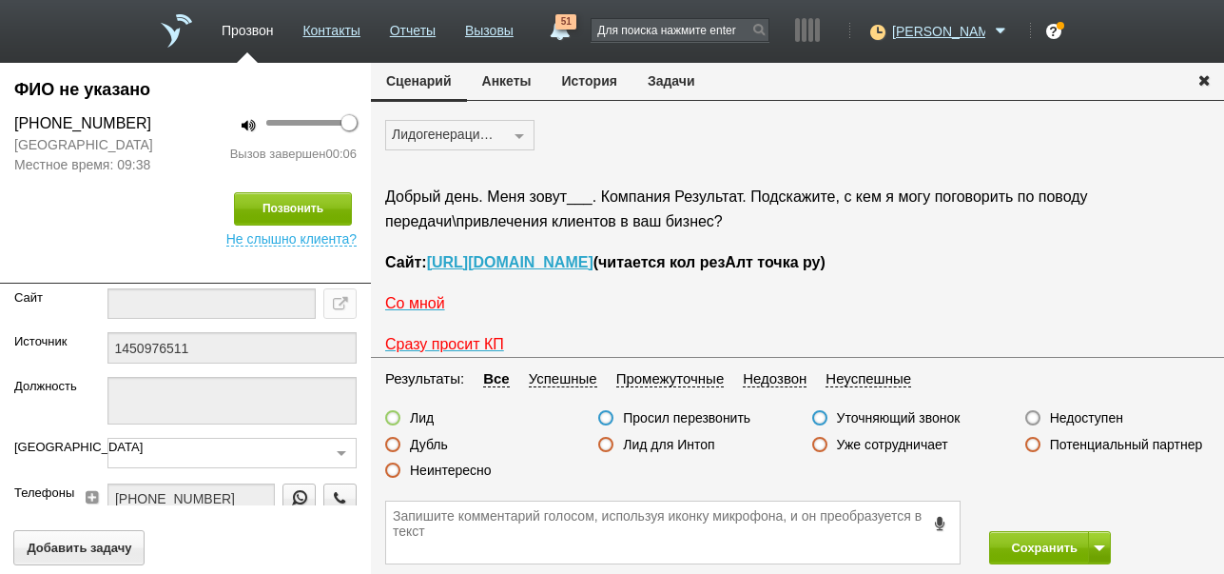
click at [1067, 418] on label "Недоступен" at bounding box center [1086, 417] width 73 height 17
click at [0, 0] on input "Недоступен" at bounding box center [0, 0] width 0 height 0
drag, startPoint x: 1037, startPoint y: 545, endPoint x: 1000, endPoint y: 395, distance: 154.8
click at [1036, 545] on button "Сохранить" at bounding box center [1039, 547] width 100 height 33
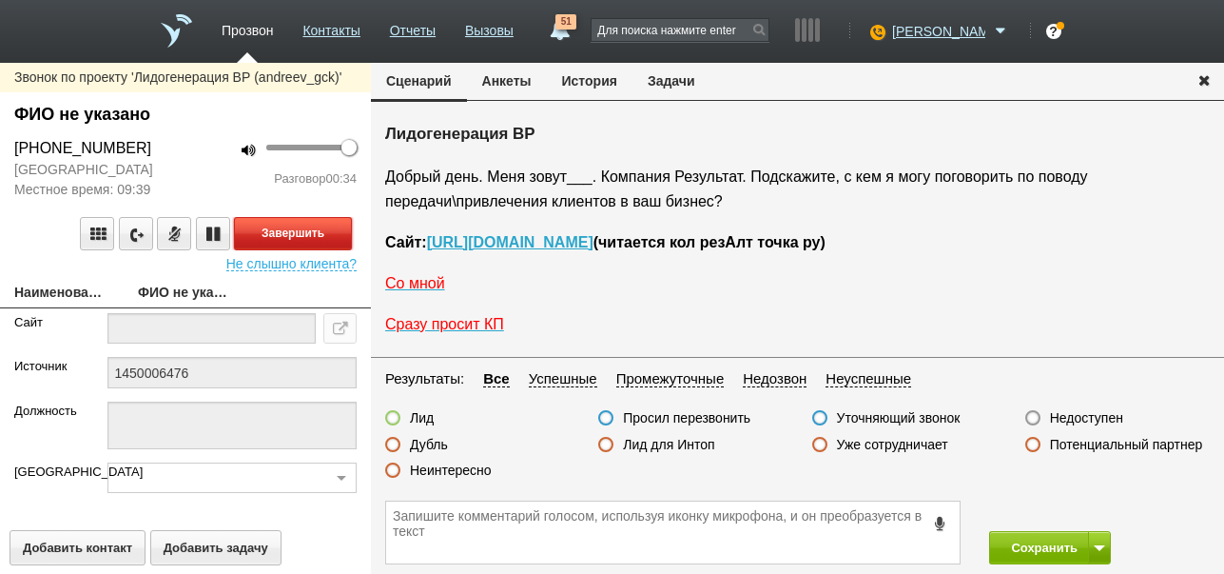
click at [333, 239] on button "Завершить" at bounding box center [293, 233] width 118 height 33
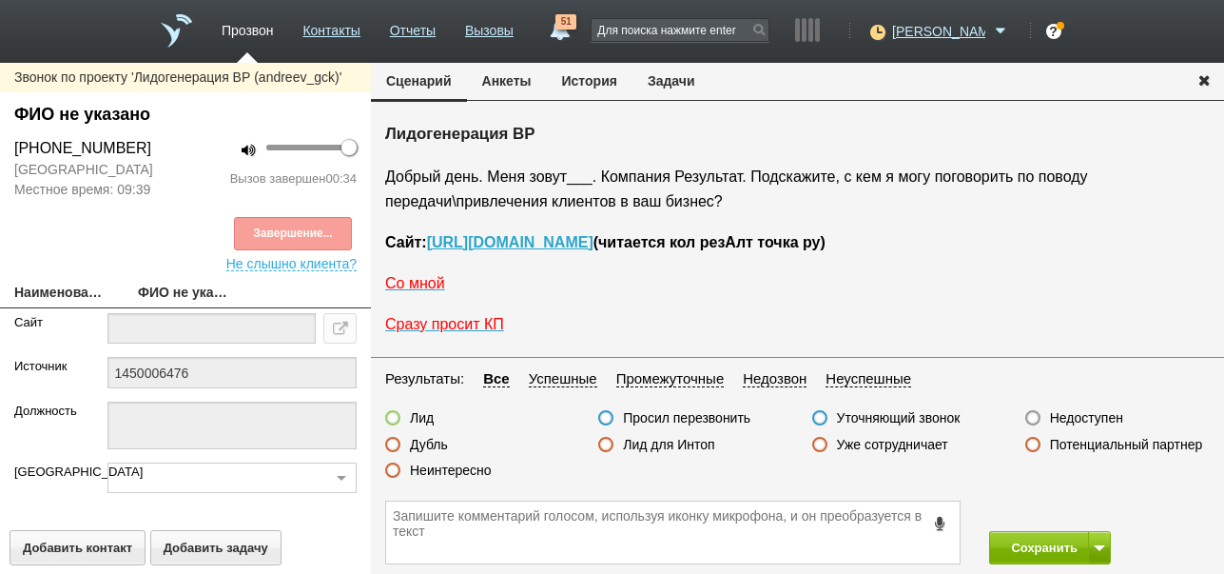
click at [1106, 419] on label "Недоступен" at bounding box center [1086, 417] width 73 height 17
click at [0, 0] on input "Недоступен" at bounding box center [0, 0] width 0 height 0
click at [258, 232] on button "Позвонить" at bounding box center [293, 233] width 118 height 33
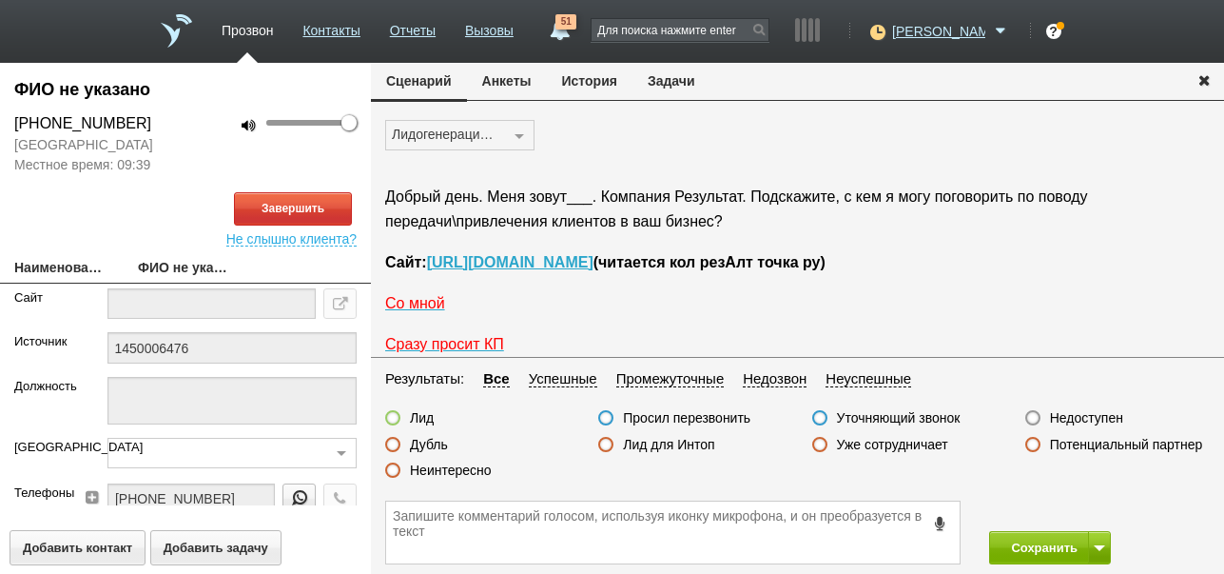
click at [594, 79] on button "История" at bounding box center [590, 81] width 86 height 36
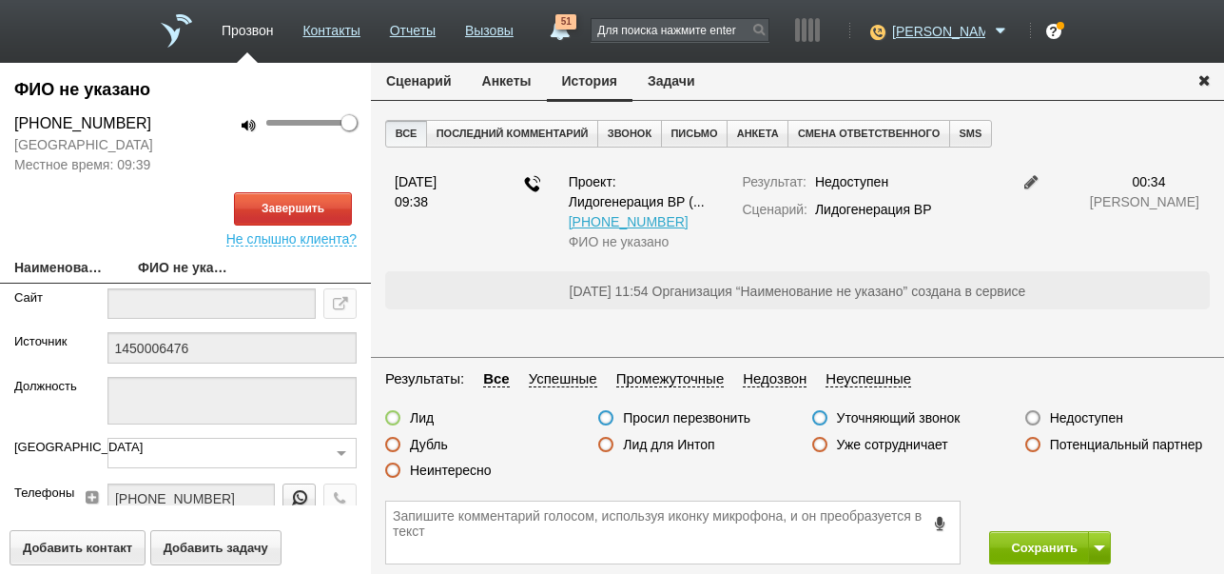
click at [447, 88] on button "Сценарий" at bounding box center [419, 81] width 96 height 36
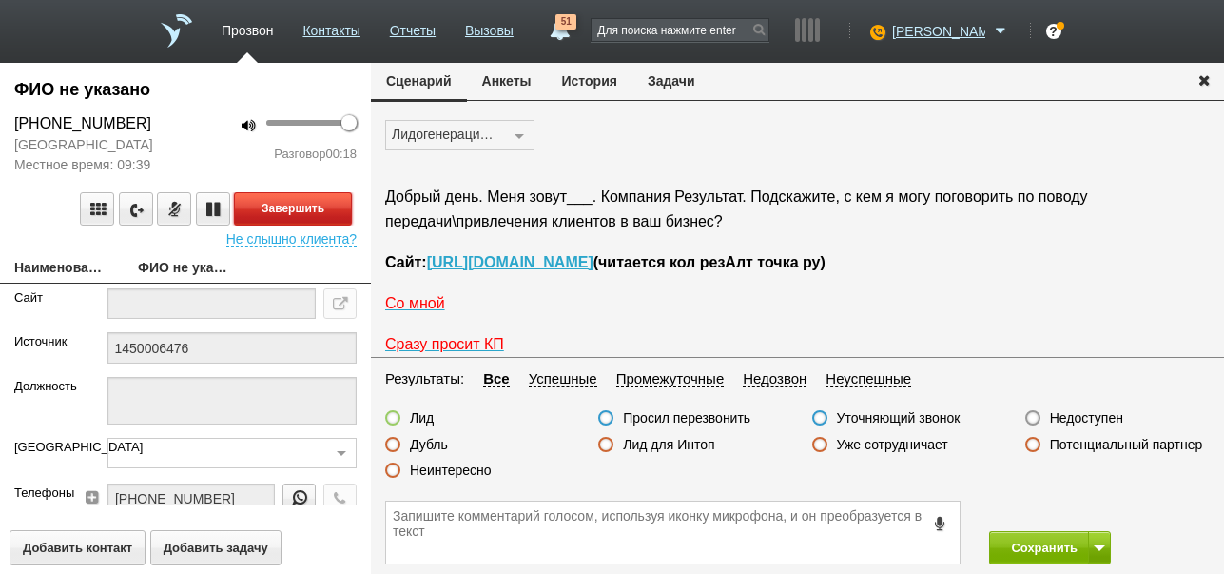
click at [306, 202] on button "Завершить" at bounding box center [293, 208] width 118 height 33
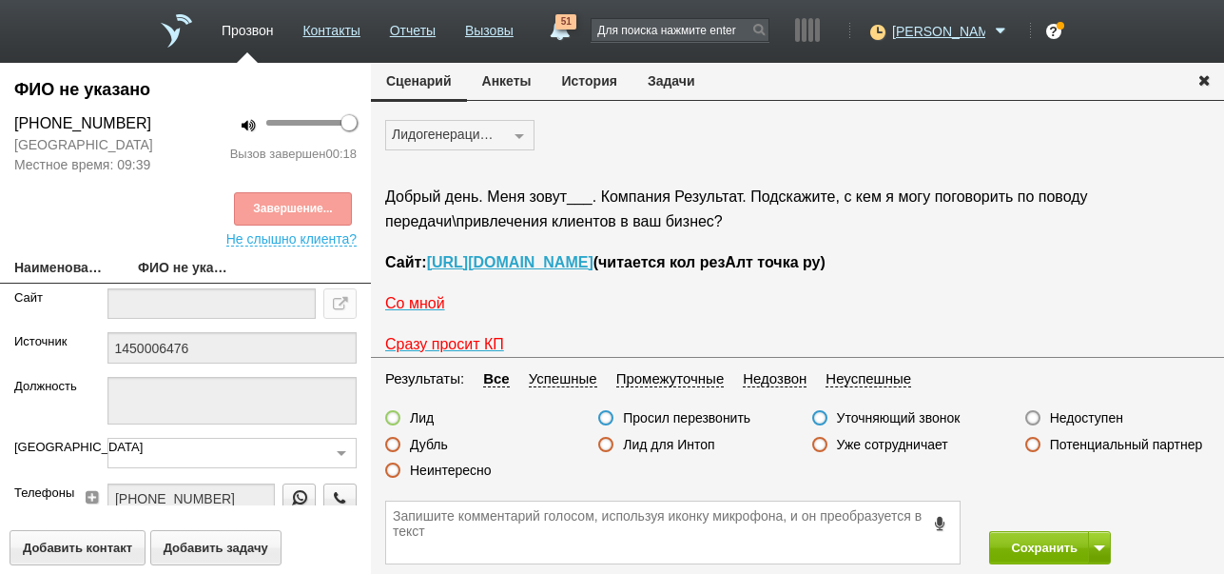
click at [1107, 414] on label "Недоступен" at bounding box center [1086, 417] width 73 height 17
click at [0, 0] on input "Недоступен" at bounding box center [0, 0] width 0 height 0
click at [1031, 541] on button "Сохранить" at bounding box center [1039, 547] width 100 height 33
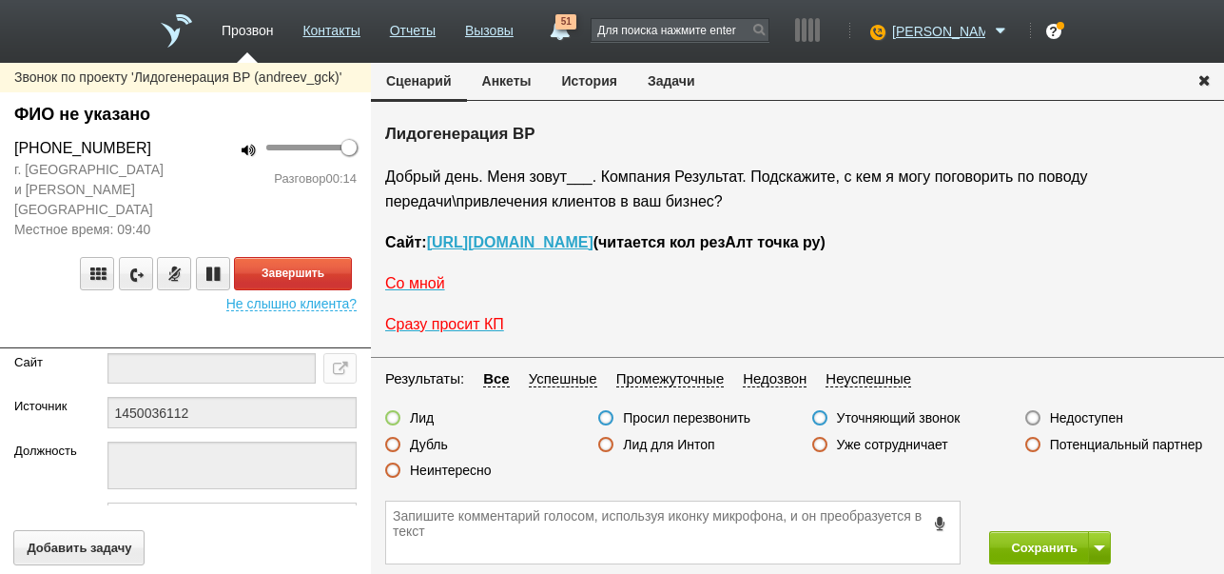
click at [459, 471] on label "Неинтересно" at bounding box center [451, 469] width 82 height 17
click at [0, 0] on input "Неинтересно" at bounding box center [0, 0] width 0 height 0
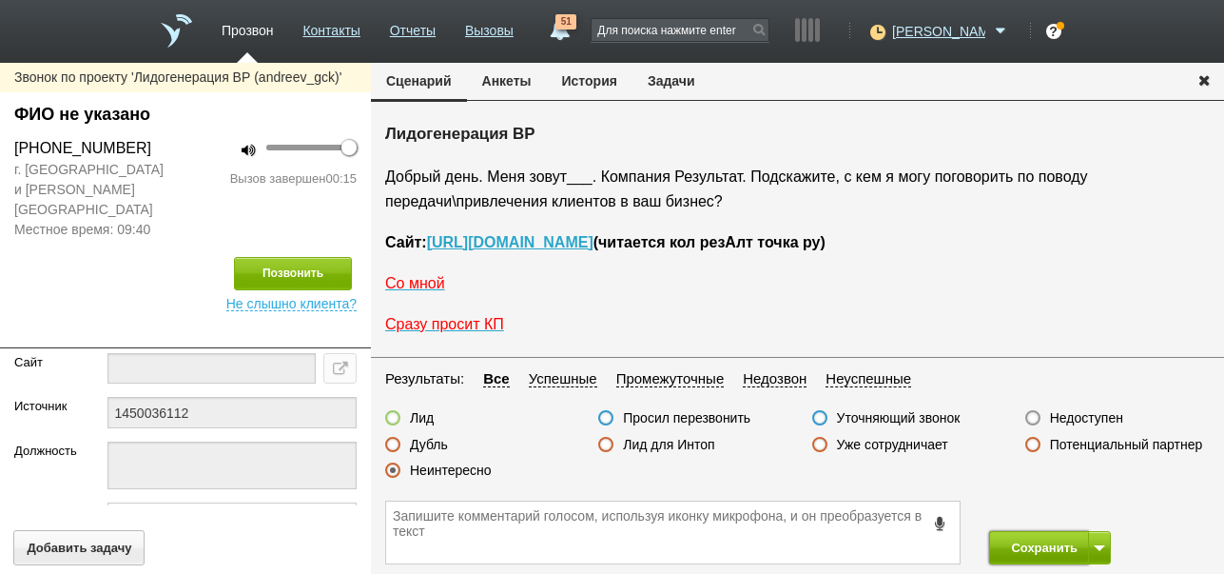
click at [1064, 550] on button "Сохранить" at bounding box center [1039, 547] width 100 height 33
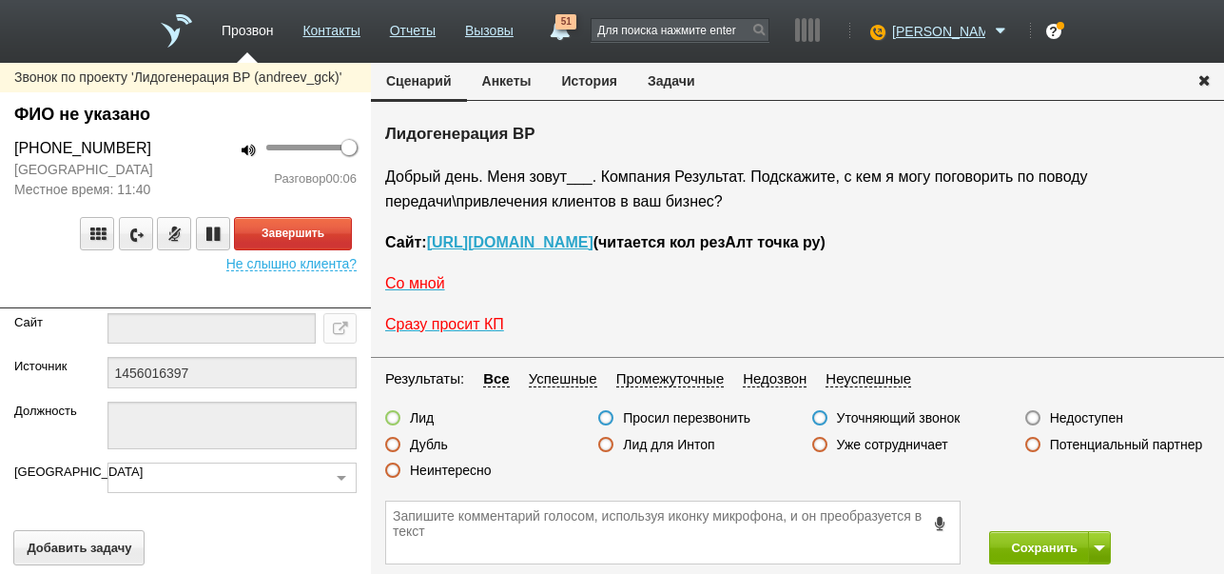
click at [579, 86] on button "История" at bounding box center [590, 81] width 86 height 36
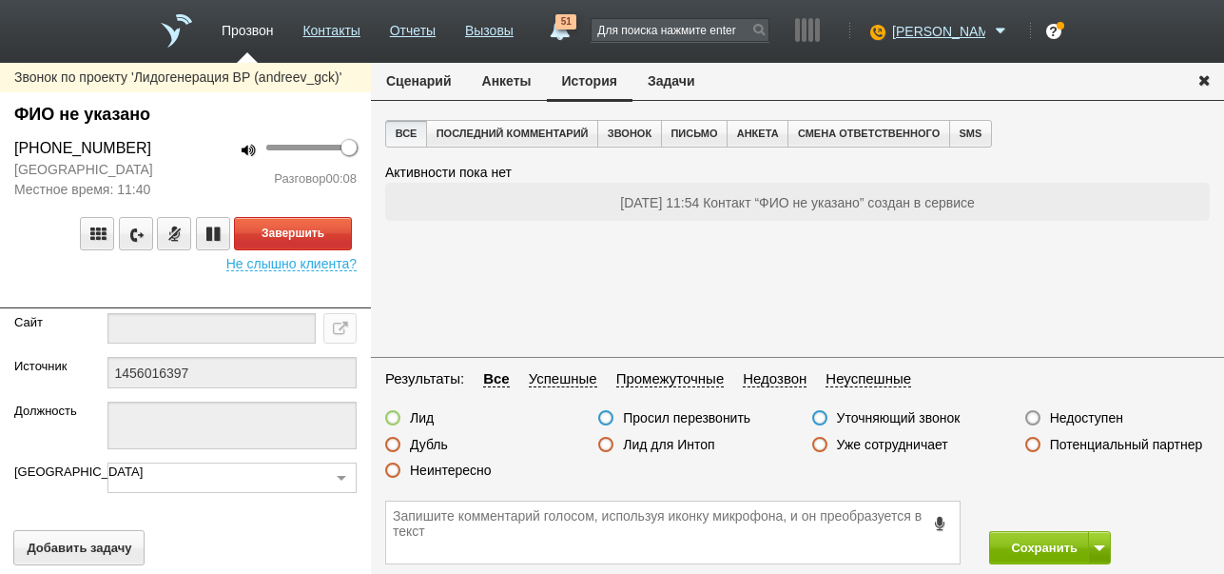
click at [430, 85] on button "Сценарий" at bounding box center [419, 81] width 96 height 36
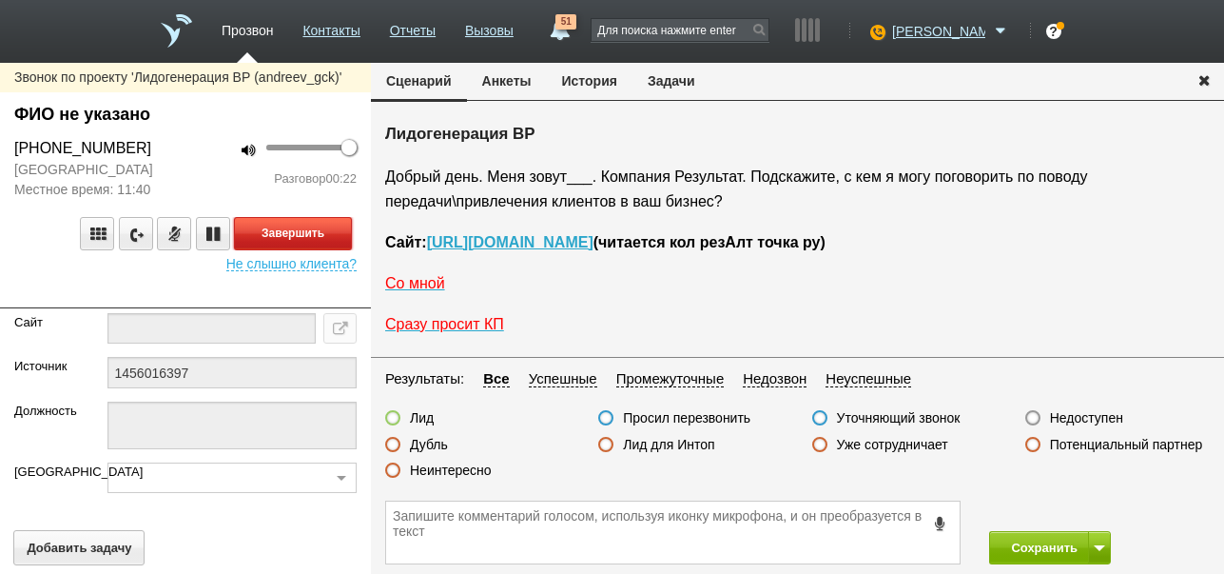
click at [325, 234] on button "Завершить" at bounding box center [293, 233] width 118 height 33
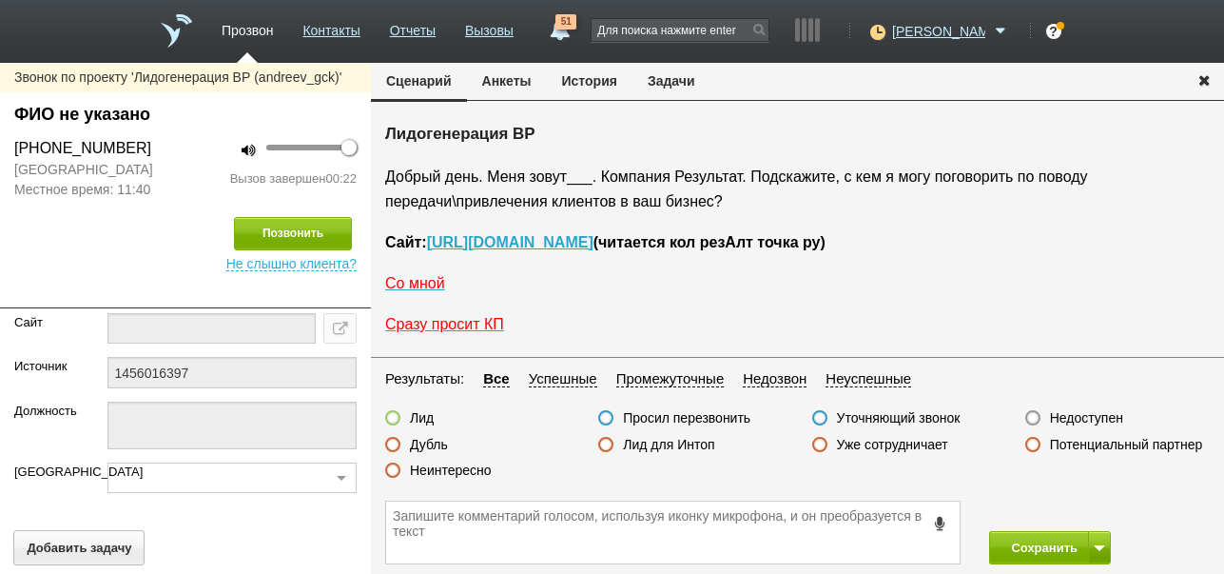
click at [1081, 417] on label "Недоступен" at bounding box center [1086, 417] width 73 height 17
click at [0, 0] on input "Недоступен" at bounding box center [0, 0] width 0 height 0
click at [1099, 538] on button at bounding box center [1099, 547] width 23 height 33
click at [1088, 516] on button "Сохранить и остаться" at bounding box center [1036, 512] width 147 height 33
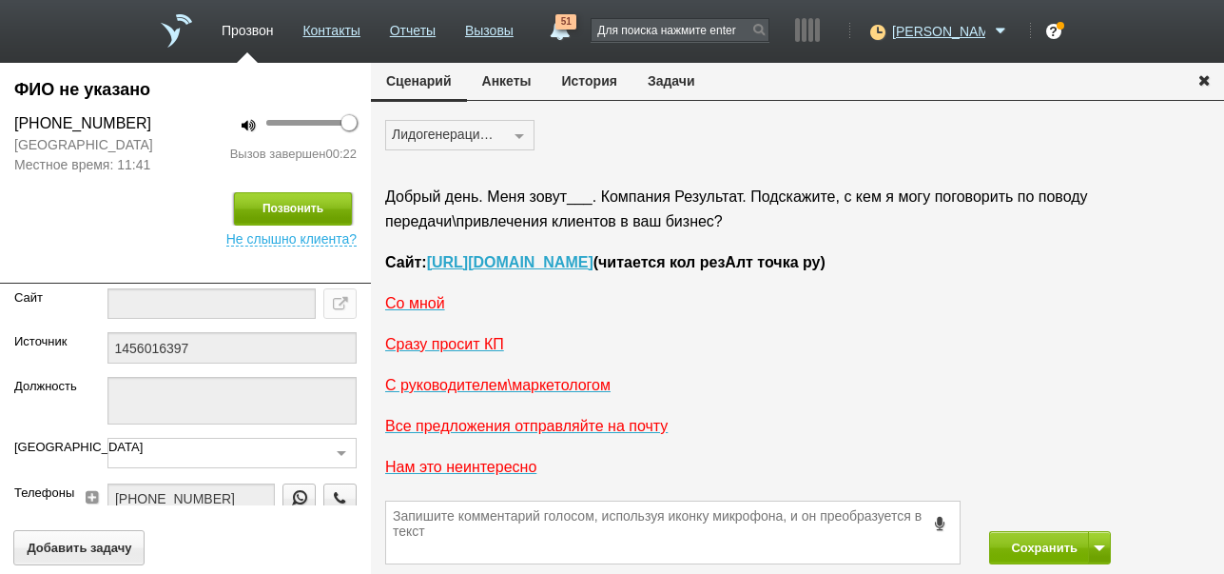
click at [293, 203] on button "Позвонить" at bounding box center [293, 208] width 118 height 33
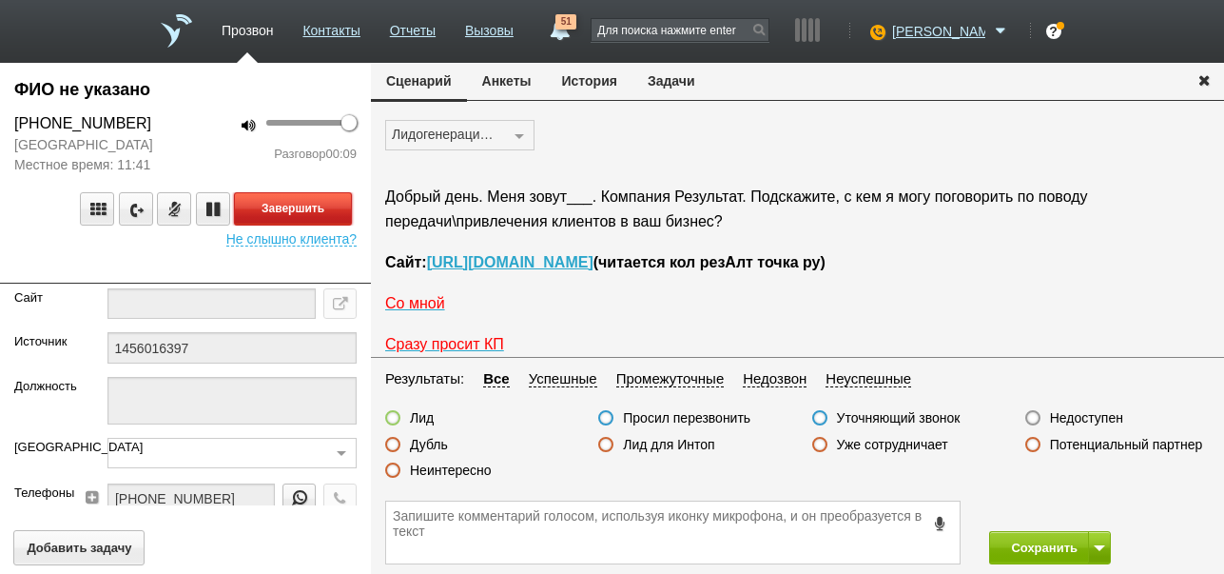
click at [341, 199] on button "Завершить" at bounding box center [293, 208] width 118 height 33
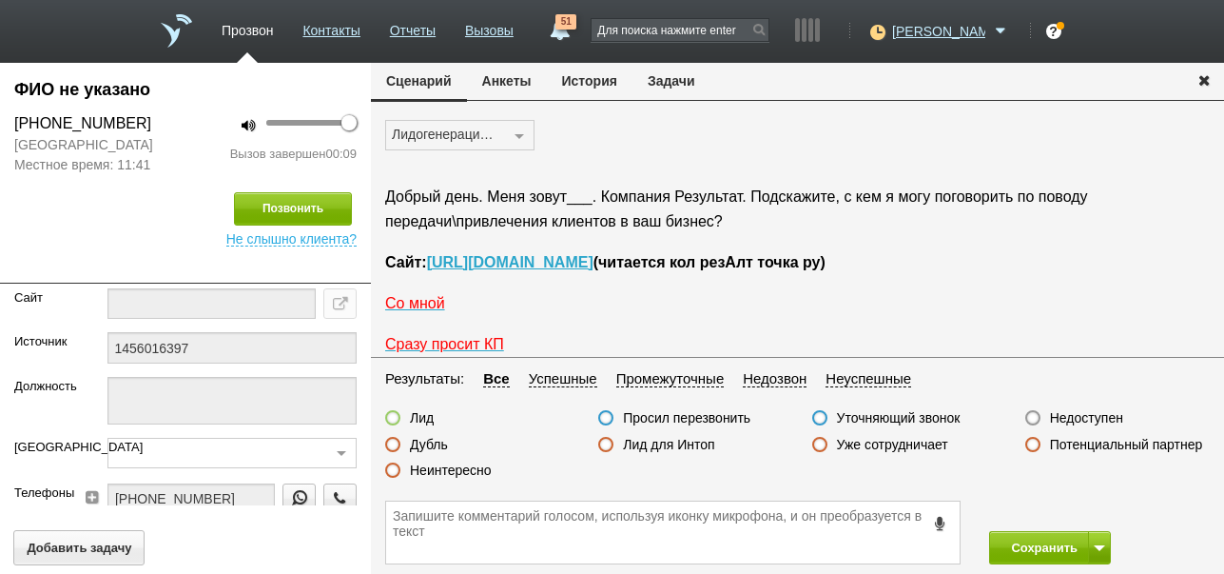
click at [1081, 416] on label "Недоступен" at bounding box center [1086, 417] width 73 height 17
click at [0, 0] on input "Недоступен" at bounding box center [0, 0] width 0 height 0
click at [1046, 546] on button "Сохранить" at bounding box center [1039, 547] width 100 height 33
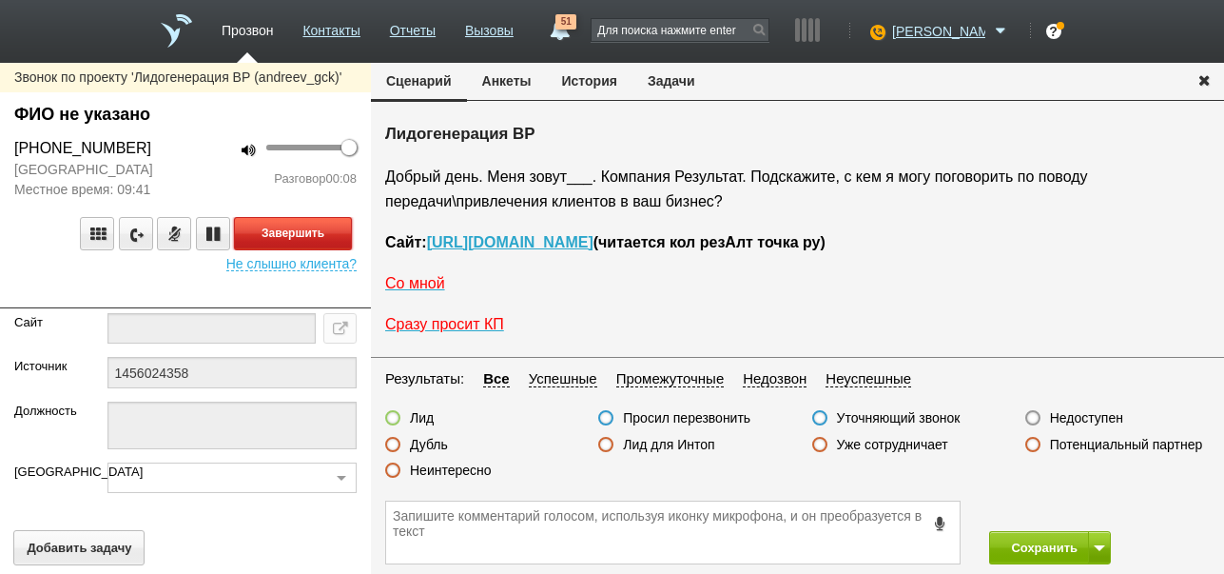
click at [320, 226] on button "Завершить" at bounding box center [293, 233] width 118 height 33
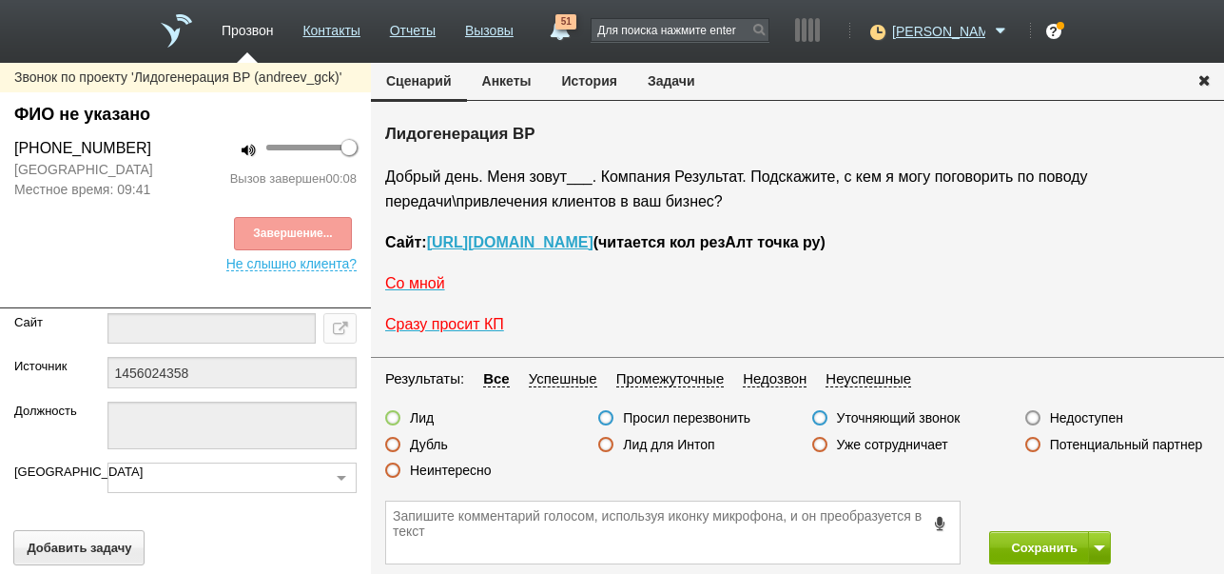
click at [1076, 413] on label "Недоступен" at bounding box center [1086, 417] width 73 height 17
click at [0, 0] on input "Недоступен" at bounding box center [0, 0] width 0 height 0
click at [1092, 552] on button at bounding box center [1099, 547] width 23 height 33
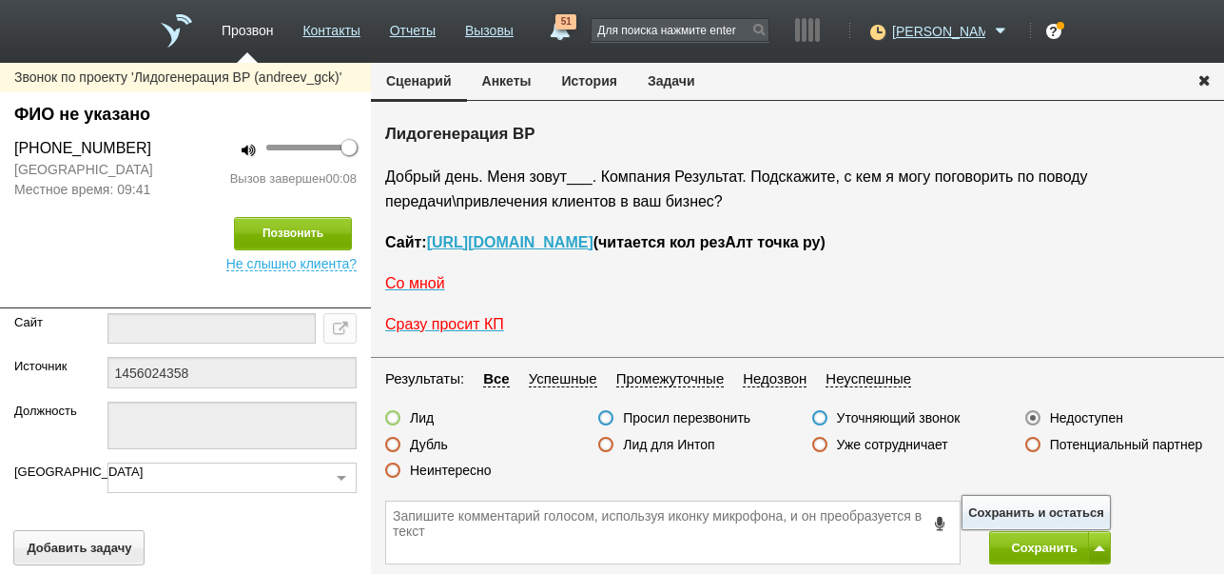
drag, startPoint x: 1085, startPoint y: 515, endPoint x: 813, endPoint y: 404, distance: 293.6
click at [1085, 511] on button "Сохранить и остаться" at bounding box center [1036, 512] width 147 height 33
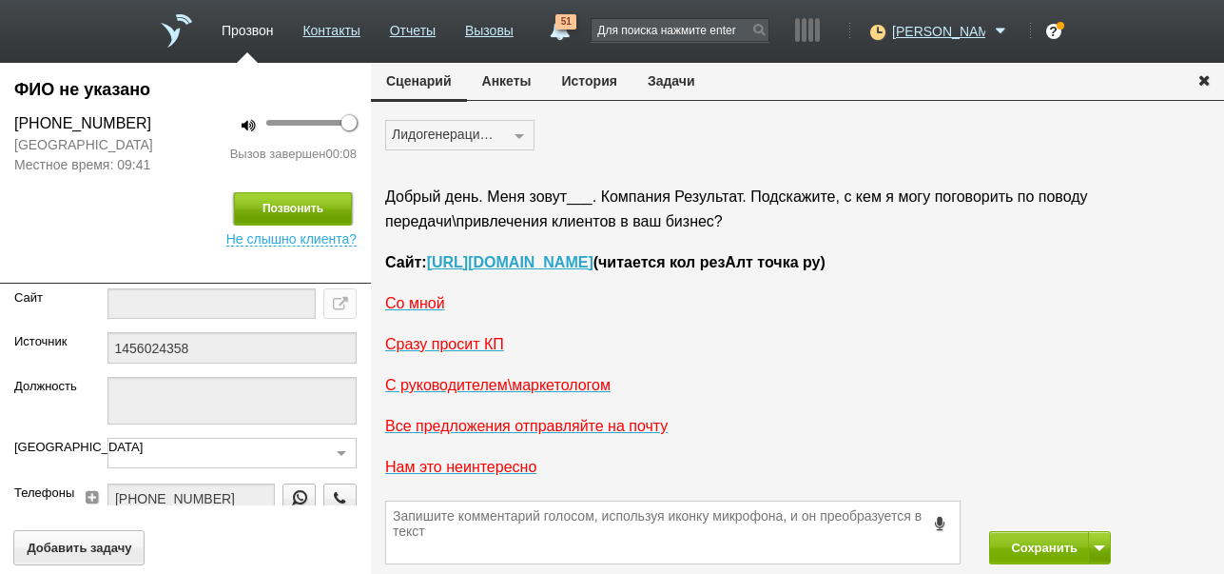
click at [302, 204] on button "Позвонить" at bounding box center [293, 208] width 118 height 33
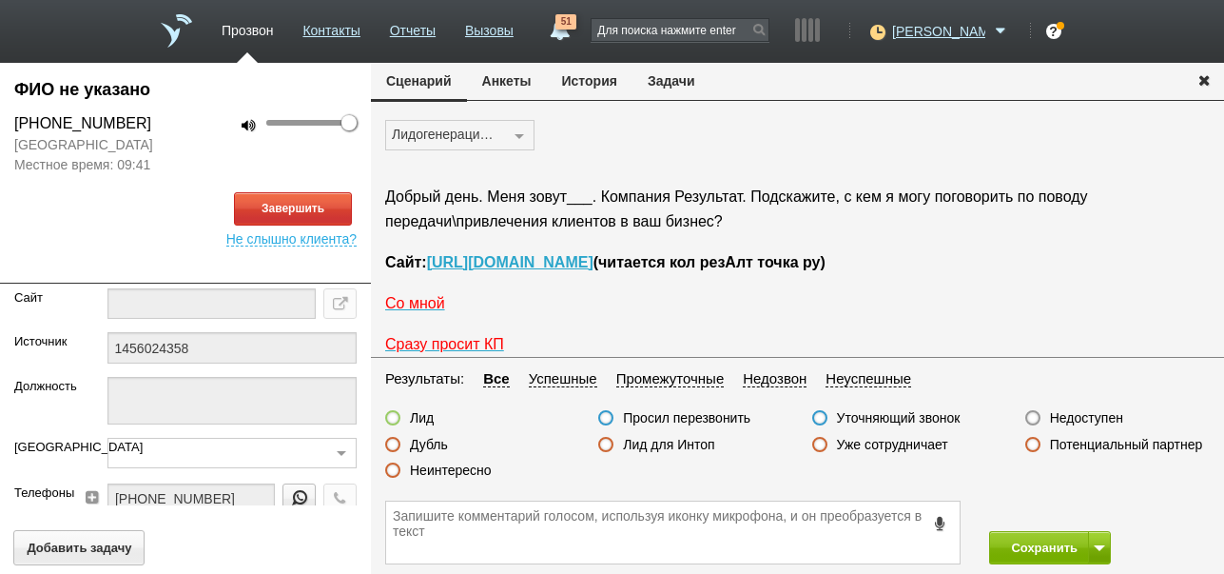
click at [605, 79] on button "История" at bounding box center [590, 81] width 86 height 36
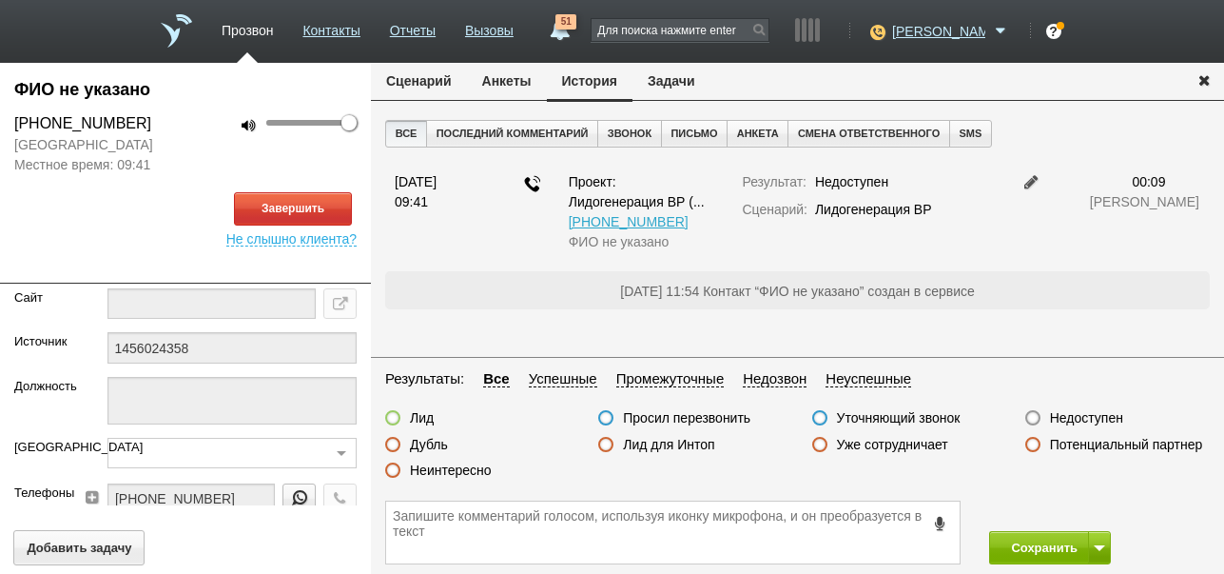
click at [439, 74] on button "Сценарий" at bounding box center [419, 81] width 96 height 36
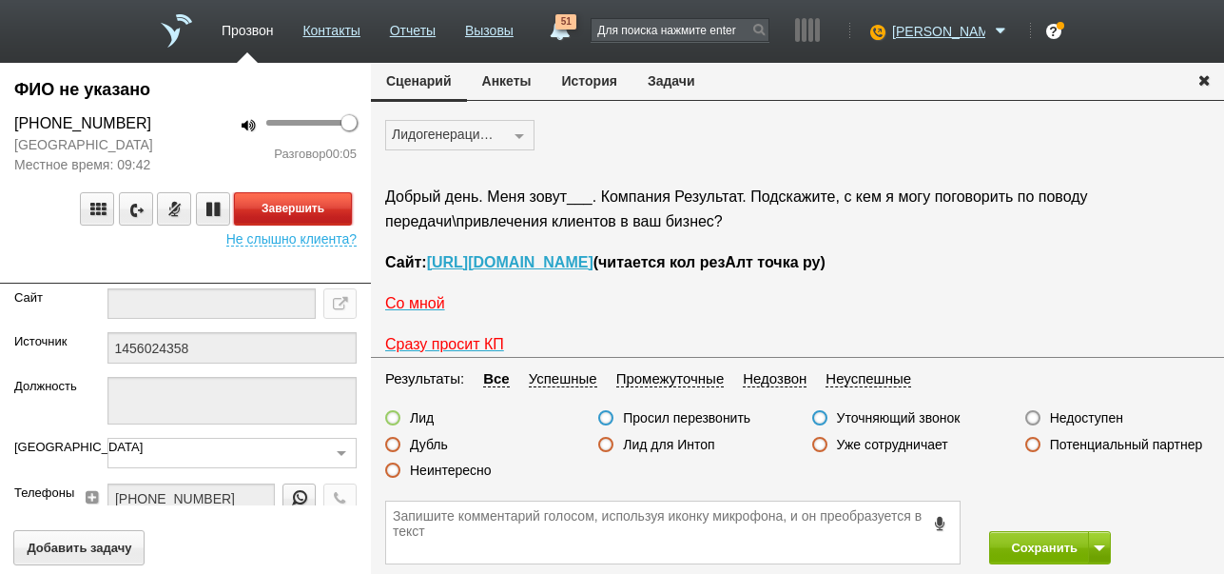
click at [275, 202] on button "Завершить" at bounding box center [293, 208] width 118 height 33
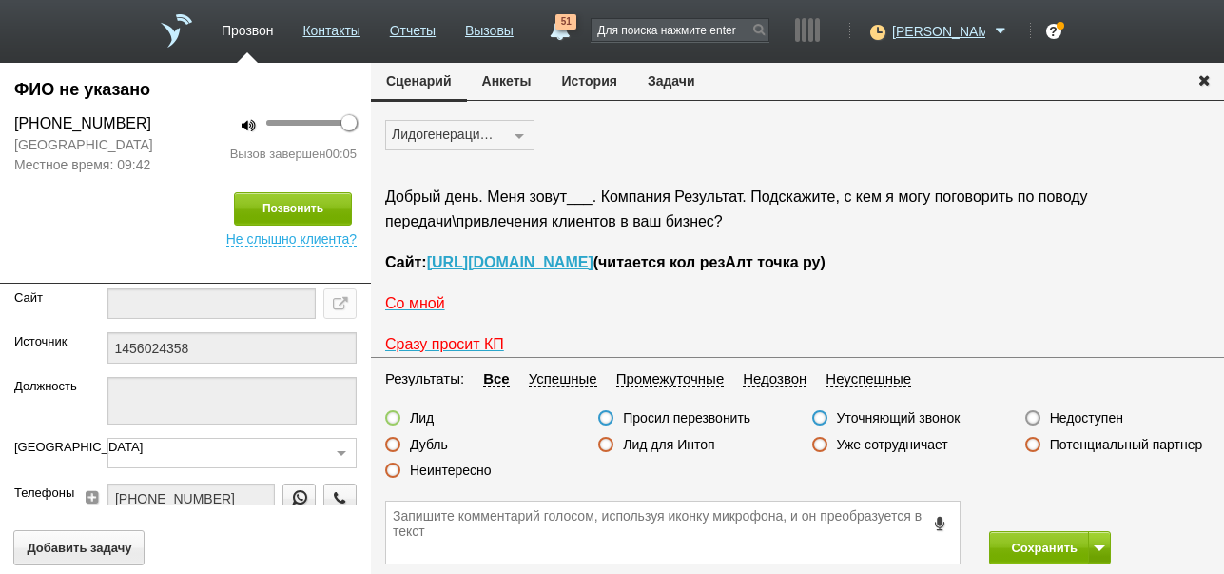
click at [1073, 413] on label "Недоступен" at bounding box center [1086, 417] width 73 height 17
click at [0, 0] on input "Недоступен" at bounding box center [0, 0] width 0 height 0
click at [1042, 556] on button "Сохранить" at bounding box center [1039, 547] width 100 height 33
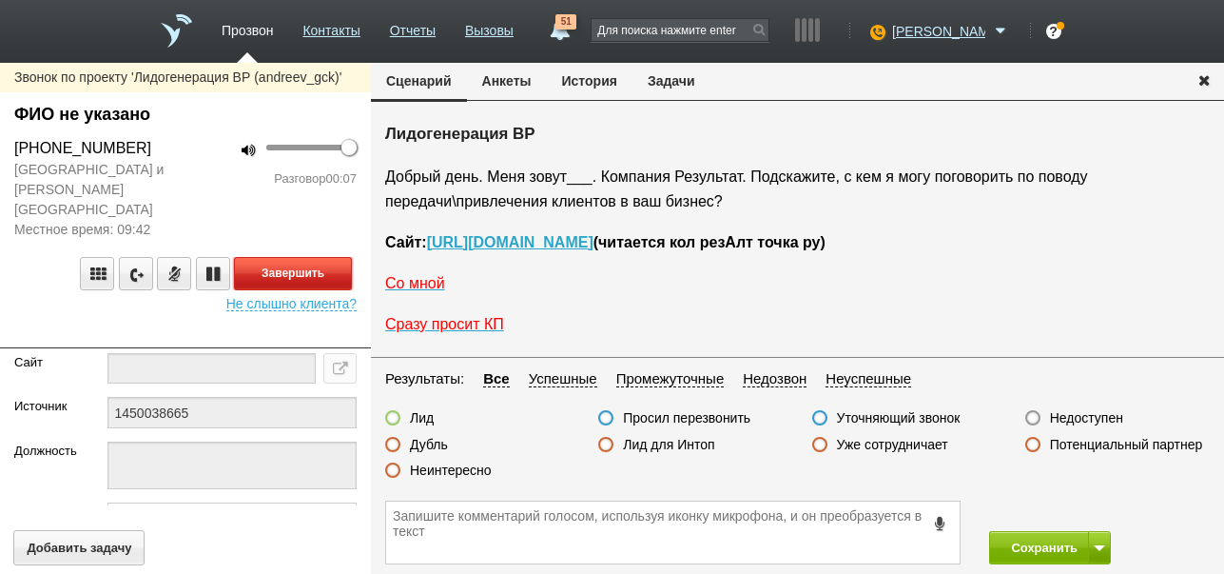
click at [316, 257] on button "Завершить" at bounding box center [293, 273] width 118 height 33
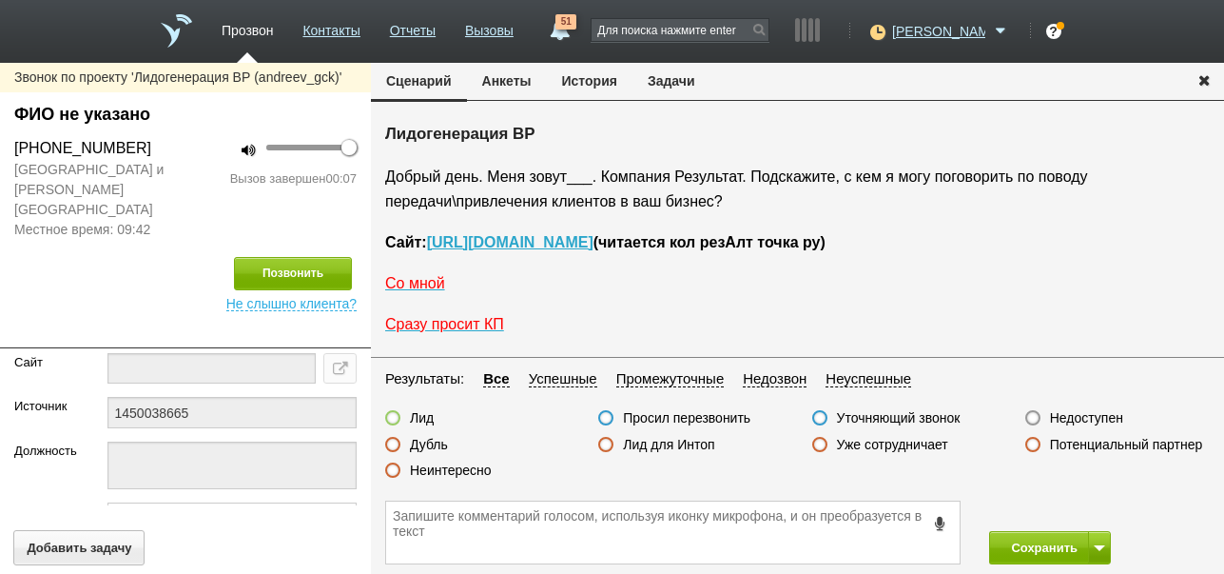
click at [1092, 416] on label "Недоступен" at bounding box center [1086, 417] width 73 height 17
click at [0, 0] on input "Недоступен" at bounding box center [0, 0] width 0 height 0
click at [1105, 547] on button at bounding box center [1099, 547] width 23 height 33
click at [1102, 513] on button "Сохранить и остаться" at bounding box center [1036, 512] width 147 height 33
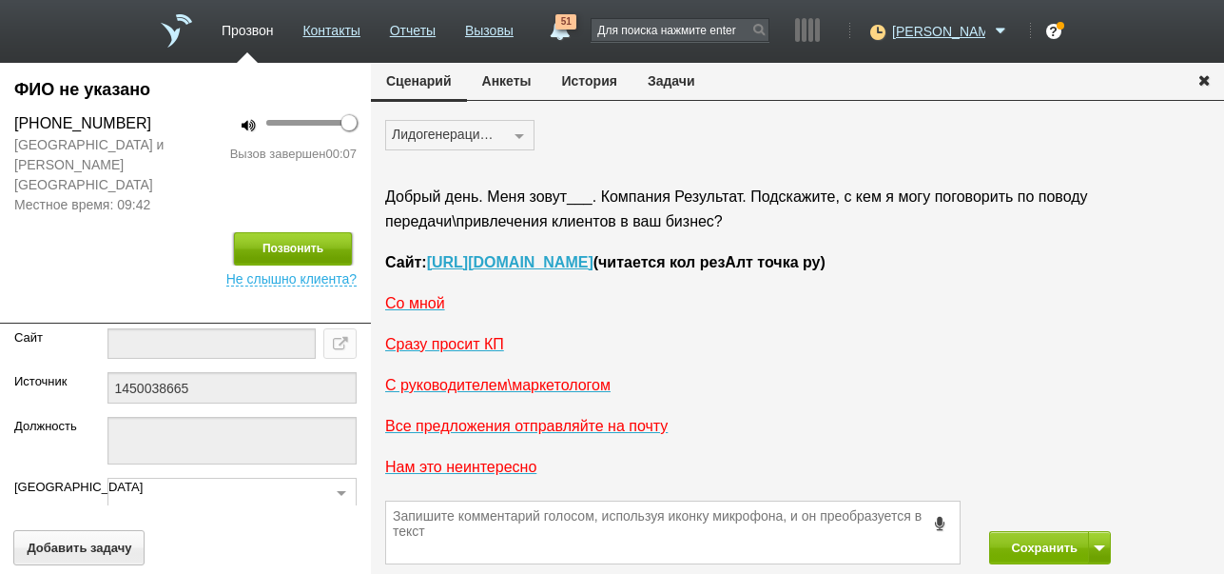
click at [332, 232] on button "Позвонить" at bounding box center [293, 248] width 118 height 33
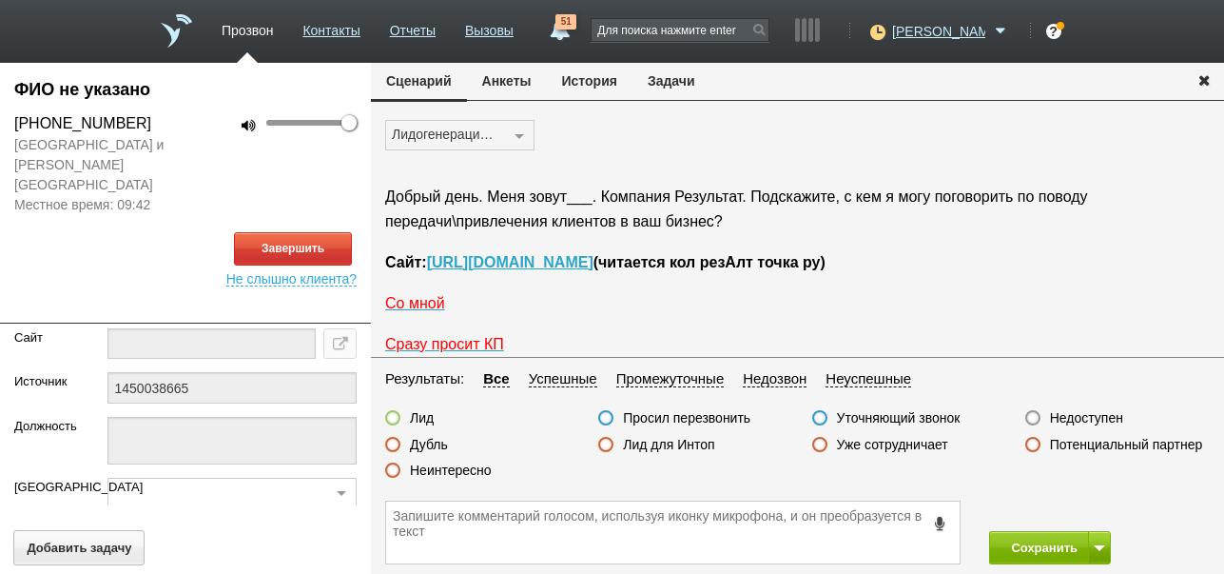
click at [603, 79] on button "История" at bounding box center [590, 81] width 86 height 36
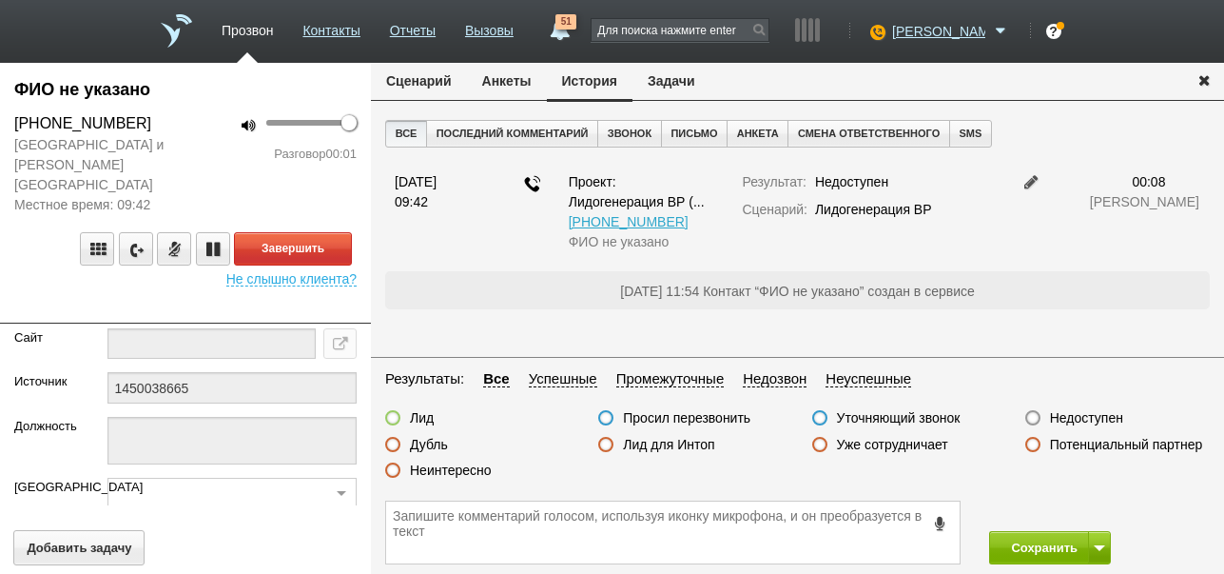
click at [428, 86] on button "Сценарий" at bounding box center [419, 81] width 96 height 36
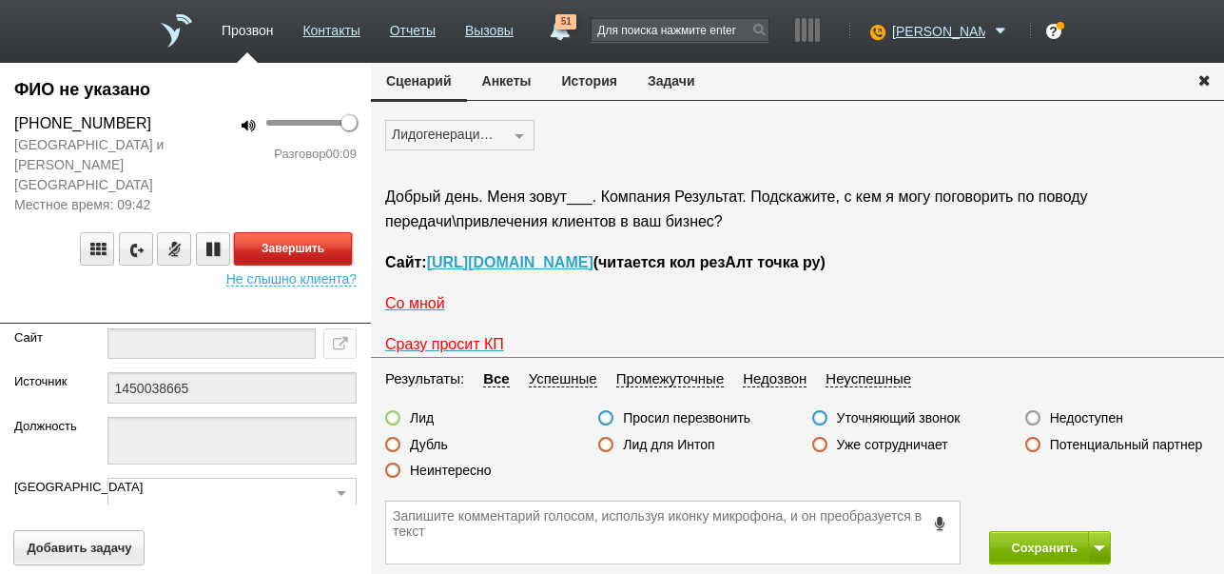
click at [332, 232] on button "Завершить" at bounding box center [293, 248] width 118 height 33
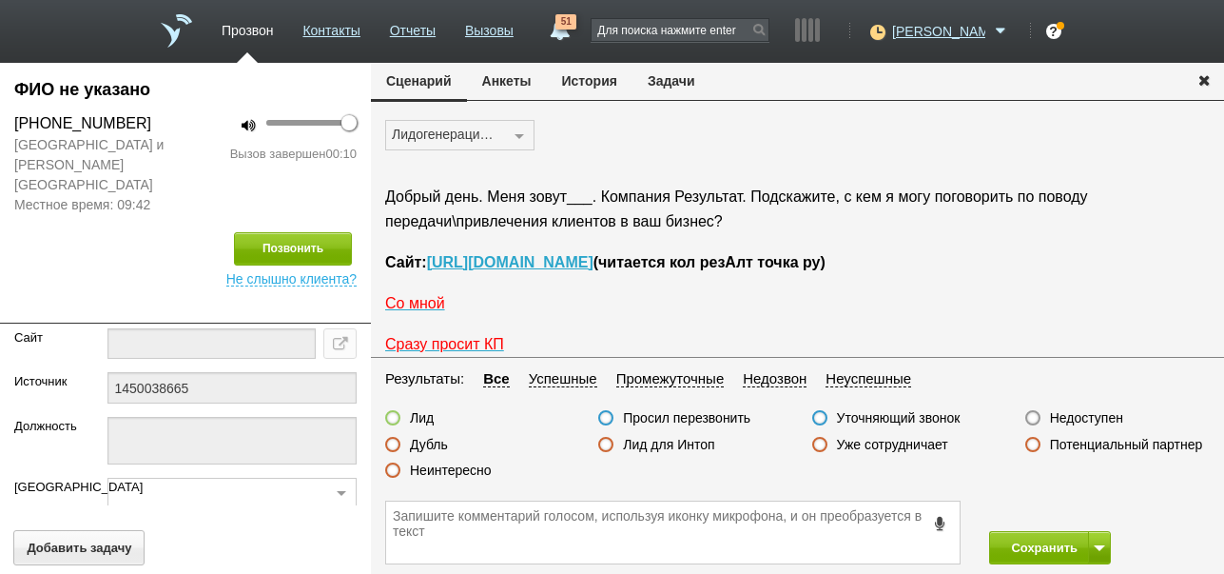
click at [1103, 420] on label "Недоступен" at bounding box center [1086, 417] width 73 height 17
click at [0, 0] on input "Недоступен" at bounding box center [0, 0] width 0 height 0
click at [1062, 537] on button "Сохранить" at bounding box center [1039, 547] width 100 height 33
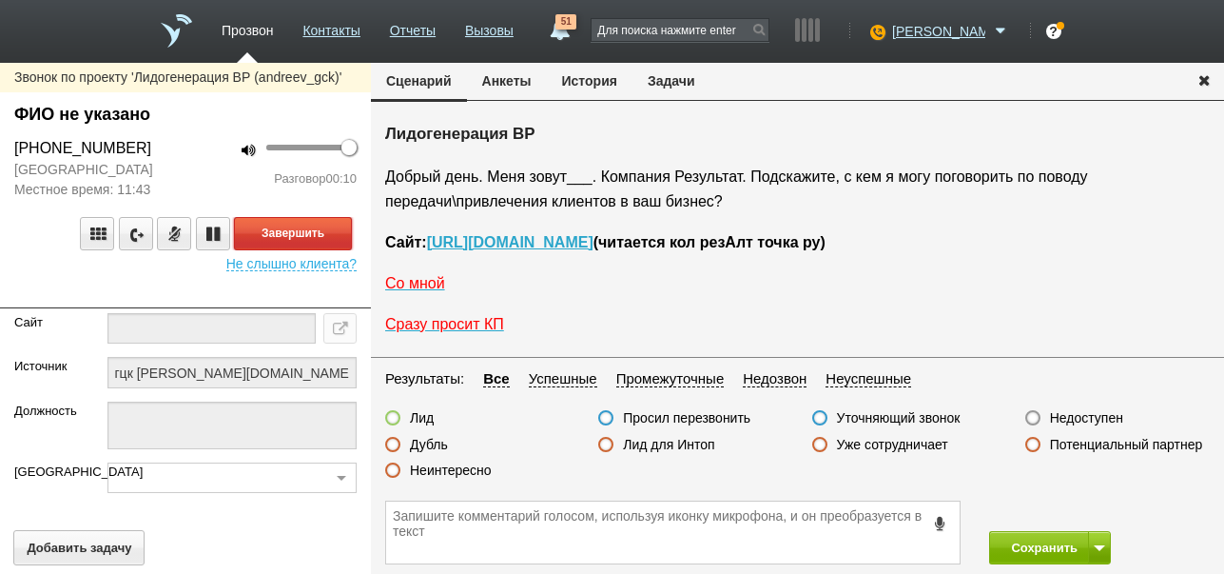
drag, startPoint x: 312, startPoint y: 234, endPoint x: 1108, endPoint y: 367, distance: 807.3
click at [312, 233] on button "Завершить" at bounding box center [293, 233] width 118 height 33
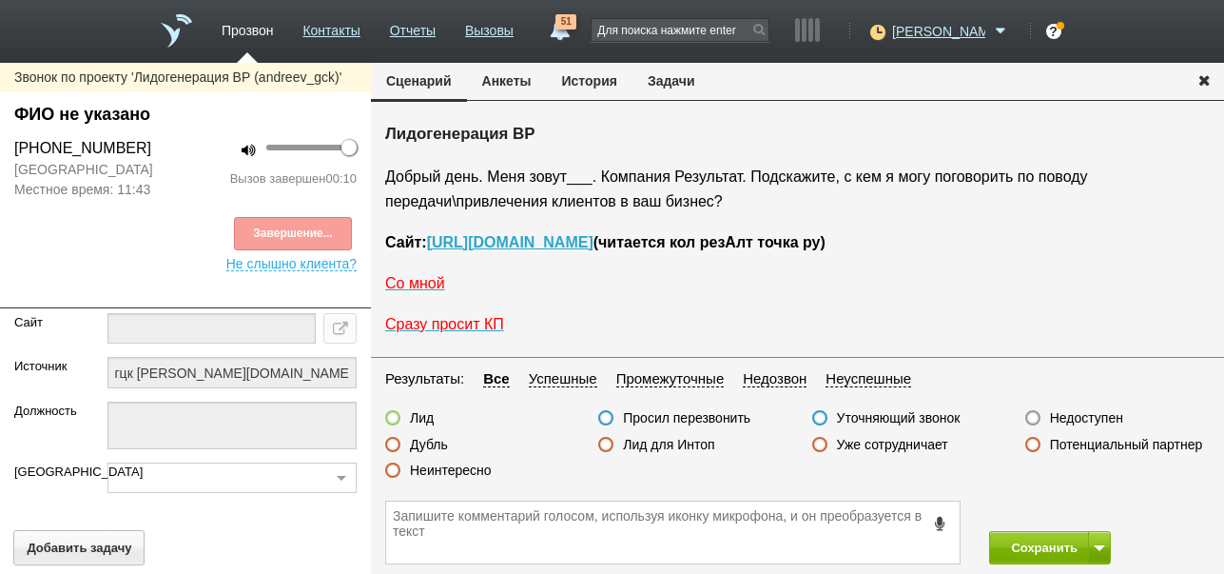
click at [1102, 411] on label "Недоступен" at bounding box center [1086, 417] width 73 height 17
click at [0, 0] on input "Недоступен" at bounding box center [0, 0] width 0 height 0
click at [1099, 553] on button at bounding box center [1099, 547] width 23 height 33
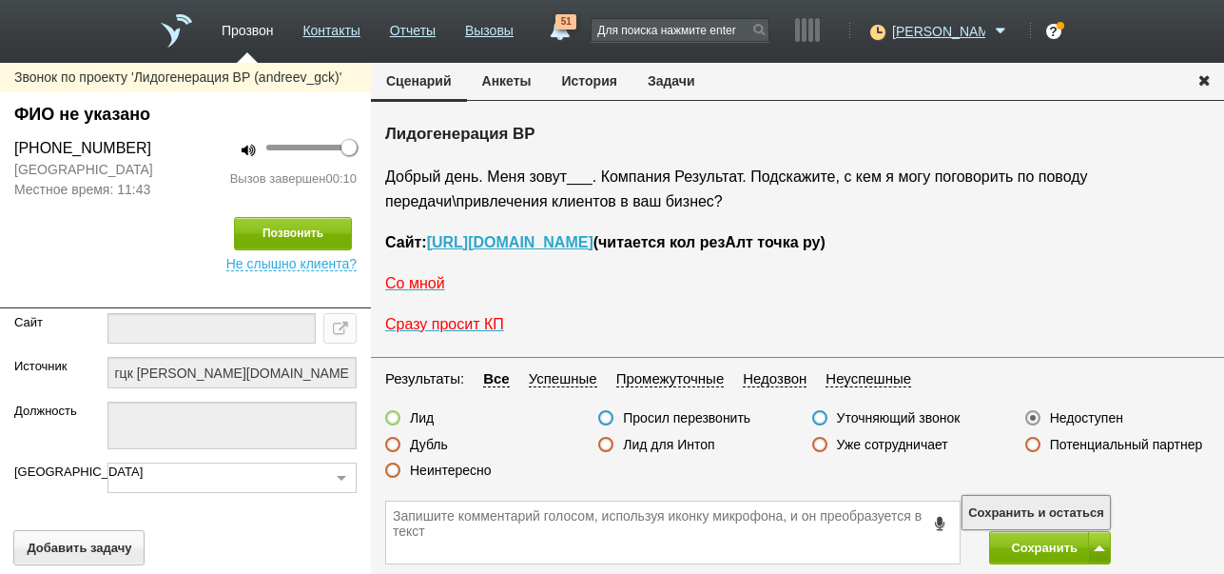
click at [1073, 504] on button "Сохранить и остаться" at bounding box center [1036, 512] width 147 height 33
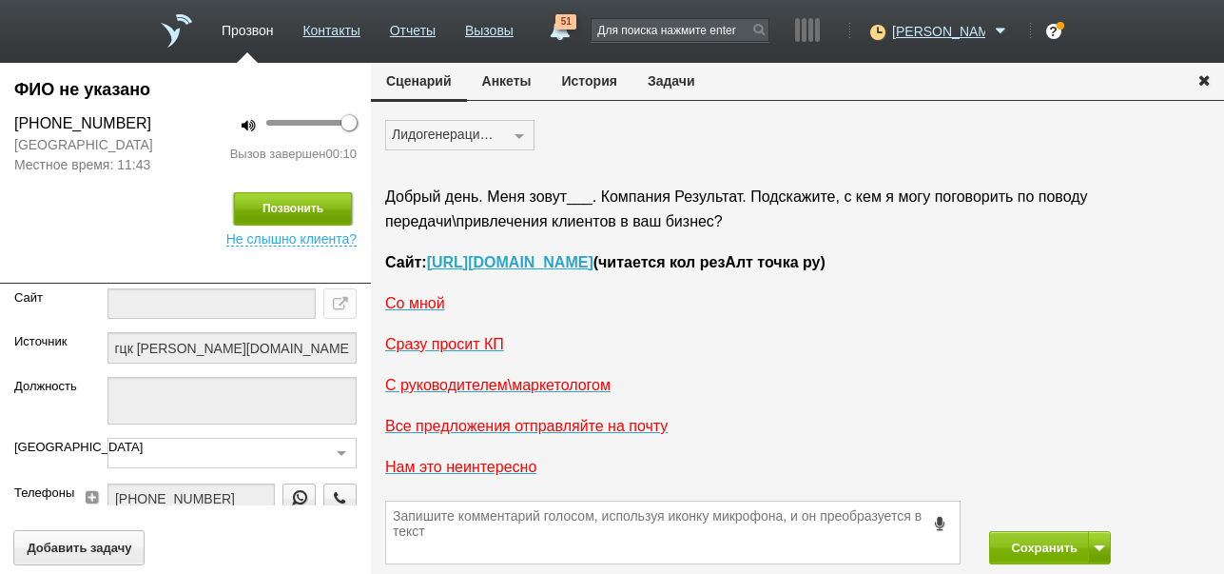
click at [279, 199] on button "Позвонить" at bounding box center [293, 208] width 118 height 33
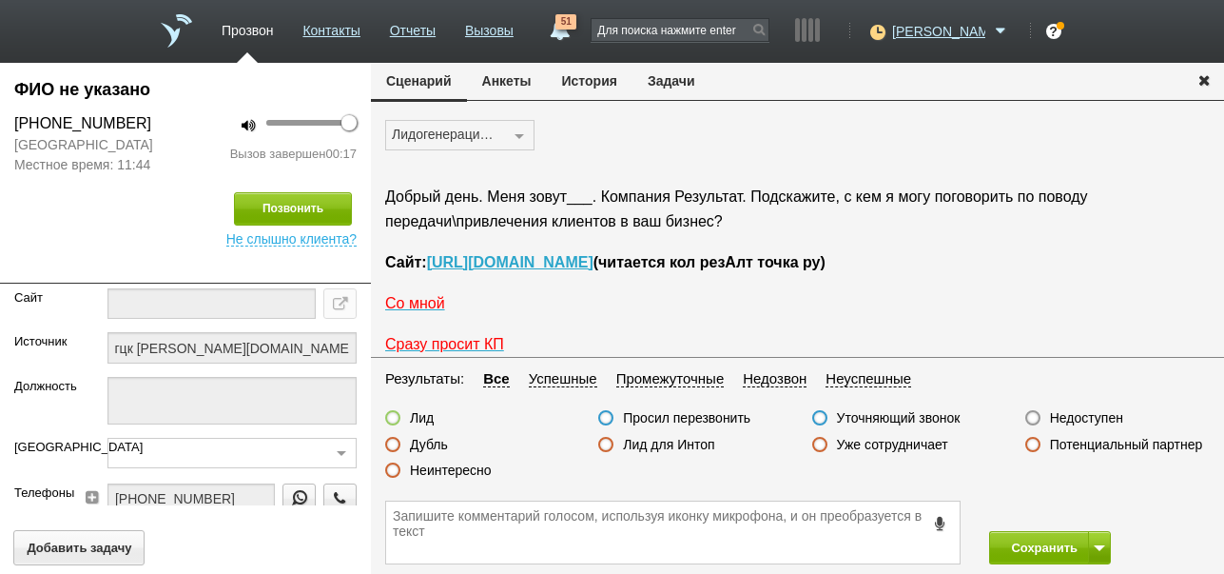
click at [441, 468] on label "Неинтересно" at bounding box center [451, 469] width 82 height 17
click at [0, 0] on input "Неинтересно" at bounding box center [0, 0] width 0 height 0
click at [1029, 533] on button "Сохранить" at bounding box center [1039, 547] width 100 height 33
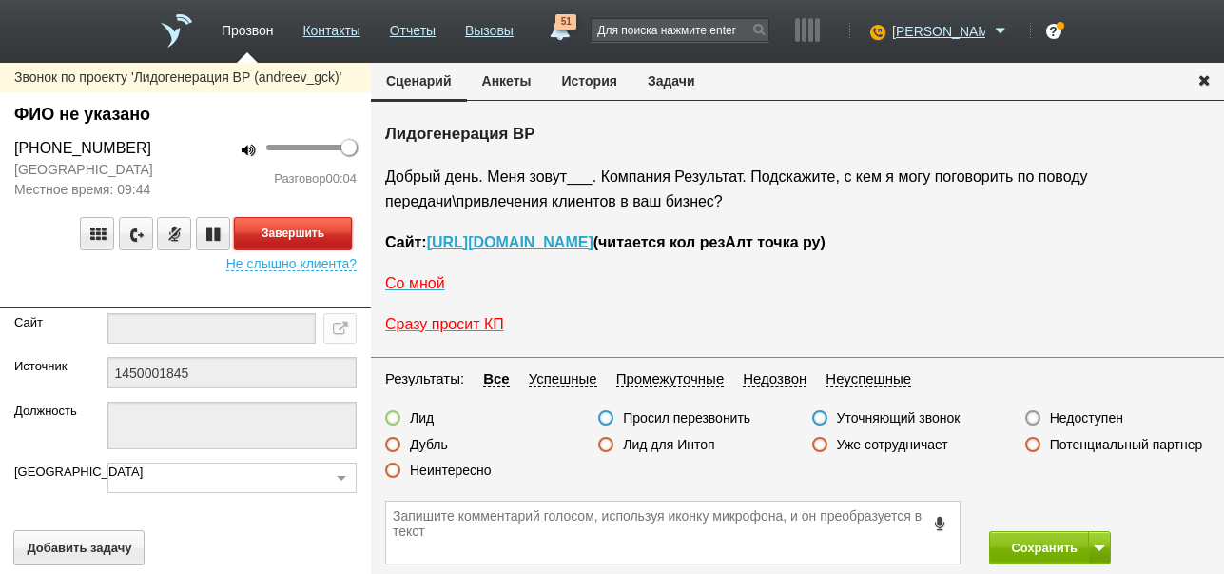
click at [332, 238] on button "Завершить" at bounding box center [293, 233] width 118 height 33
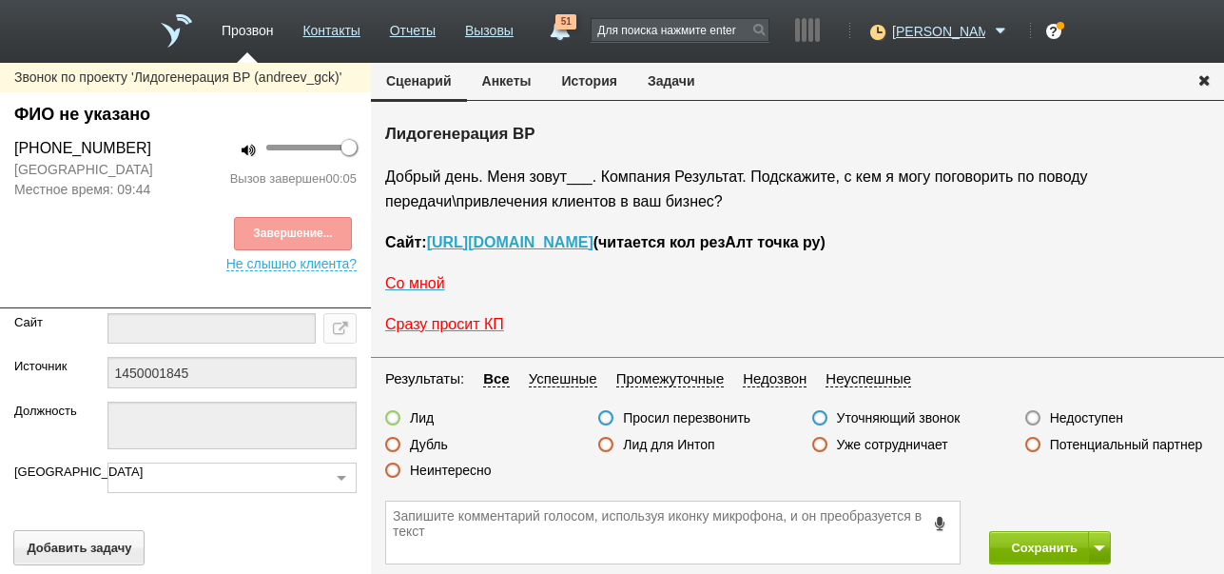
drag, startPoint x: 1086, startPoint y: 412, endPoint x: 1122, endPoint y: 541, distance: 134.3
click at [1088, 412] on label "Недоступен" at bounding box center [1086, 417] width 73 height 17
click at [0, 0] on input "Недоступен" at bounding box center [0, 0] width 0 height 0
click at [1101, 543] on button at bounding box center [1099, 547] width 23 height 33
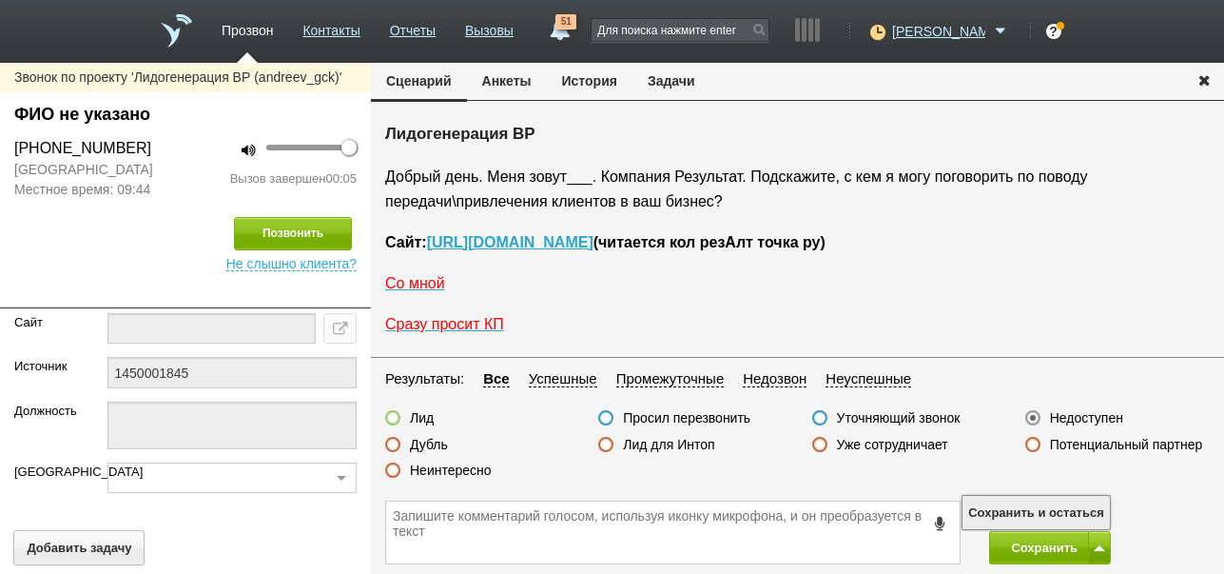
click at [1076, 508] on button "Сохранить и остаться" at bounding box center [1036, 512] width 147 height 33
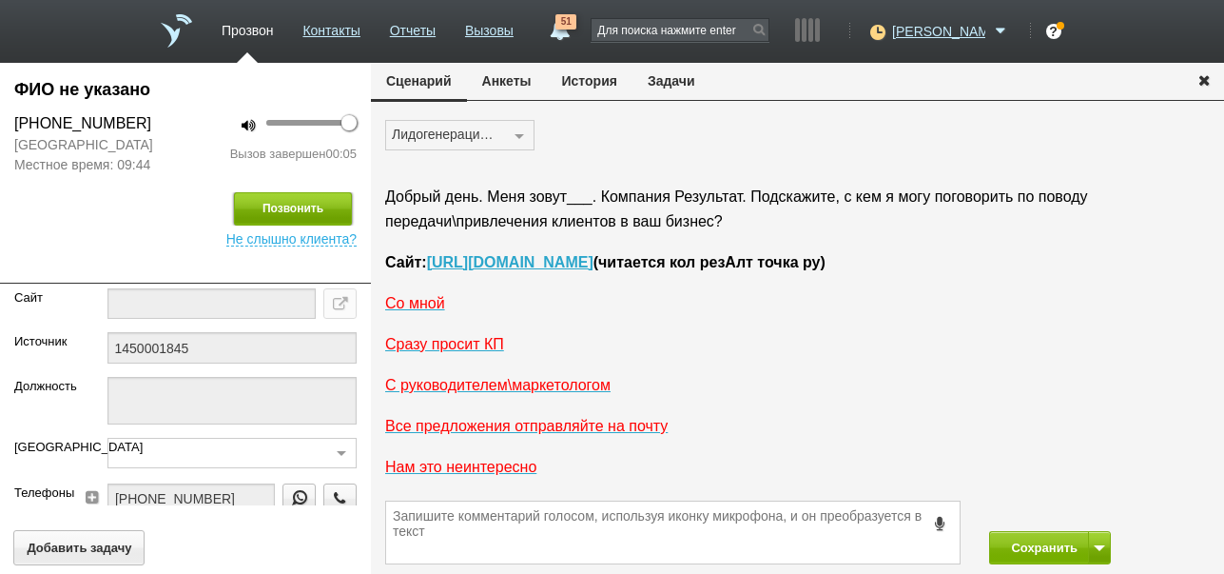
click at [272, 214] on button "Позвонить" at bounding box center [293, 208] width 118 height 33
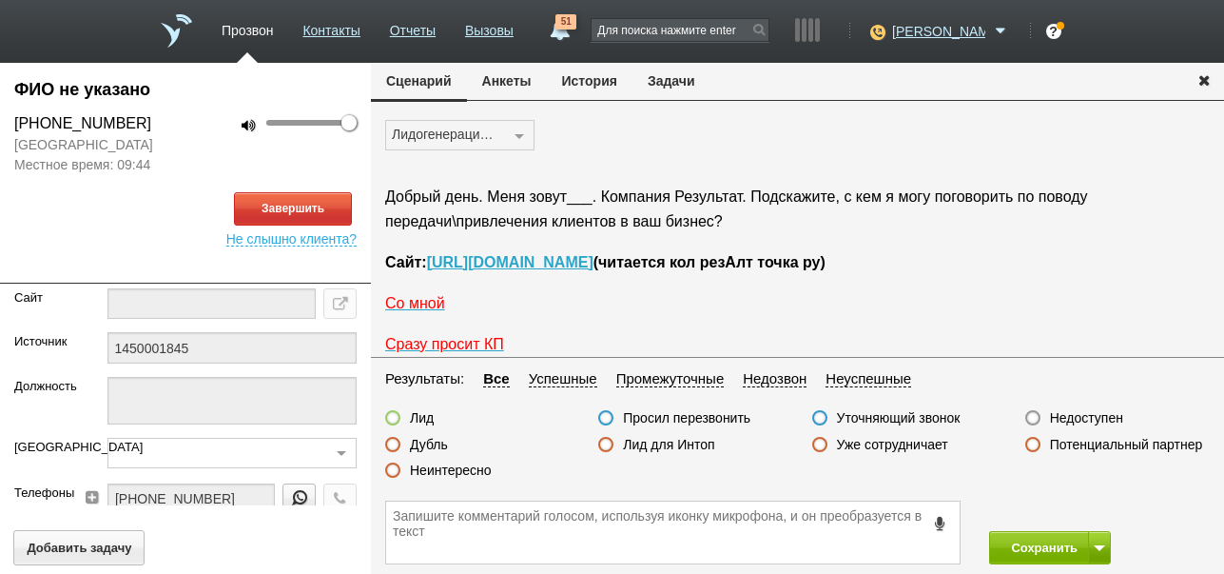
click at [579, 87] on button "История" at bounding box center [590, 81] width 86 height 36
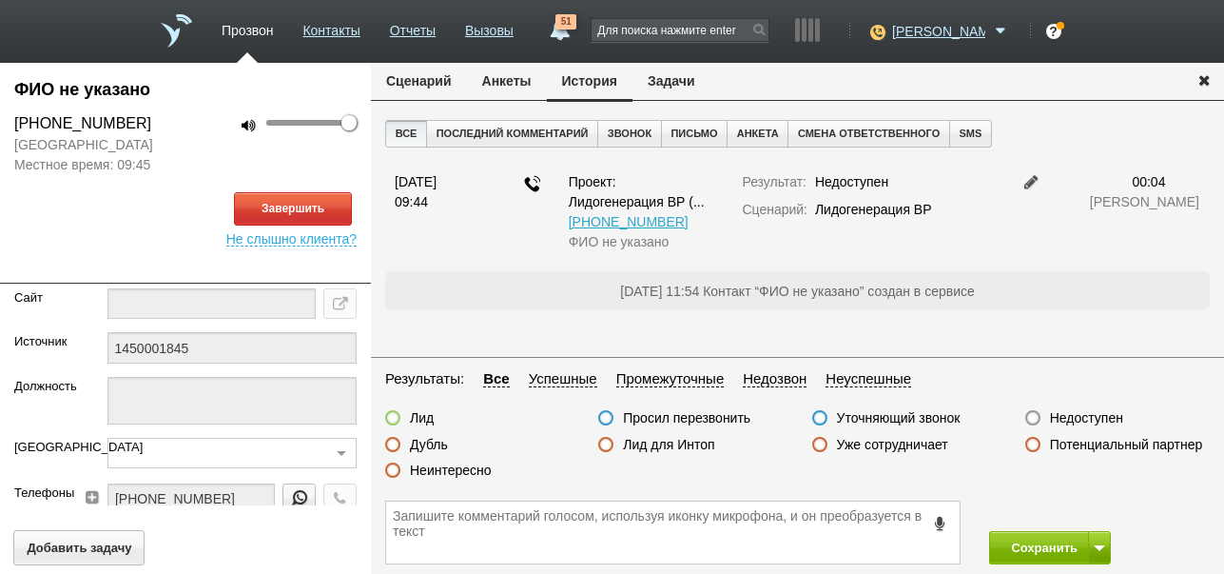
click at [405, 84] on button "Сценарий" at bounding box center [419, 81] width 96 height 36
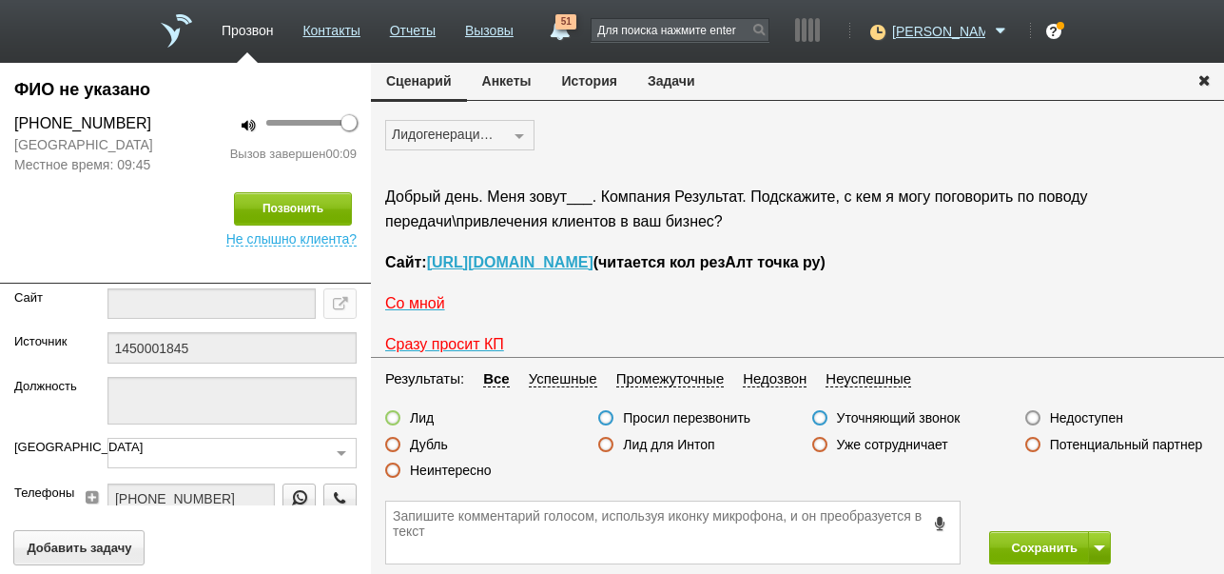
click at [476, 466] on label "Неинтересно" at bounding box center [451, 469] width 82 height 17
click at [0, 0] on input "Неинтересно" at bounding box center [0, 0] width 0 height 0
click at [1010, 543] on button "Сохранить" at bounding box center [1039, 547] width 100 height 33
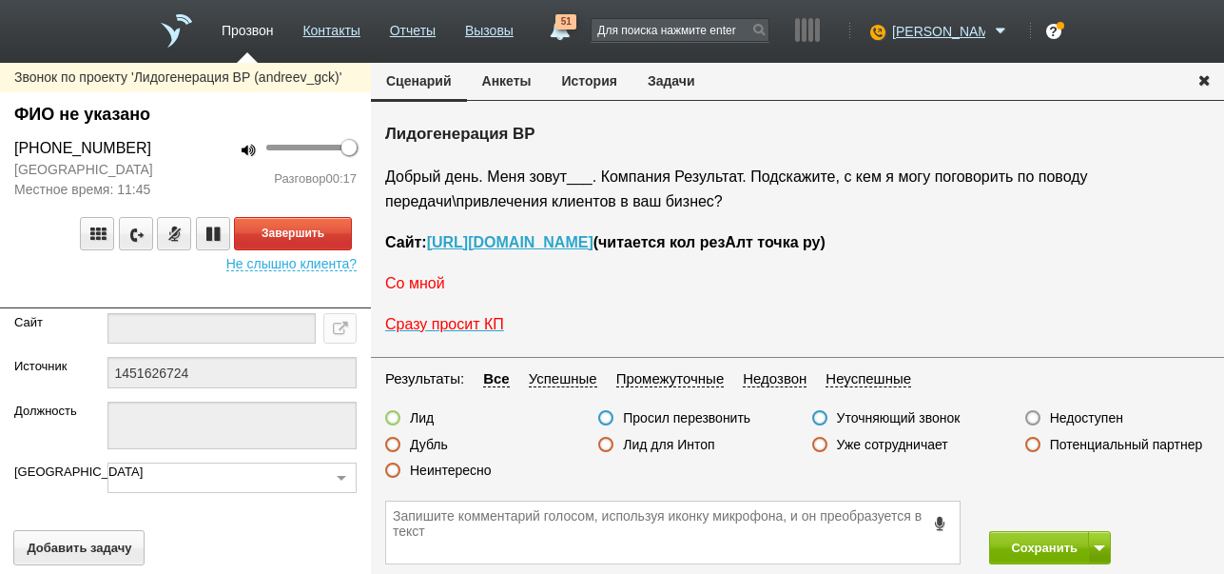
click at [431, 291] on span "Со мной" at bounding box center [415, 283] width 60 height 16
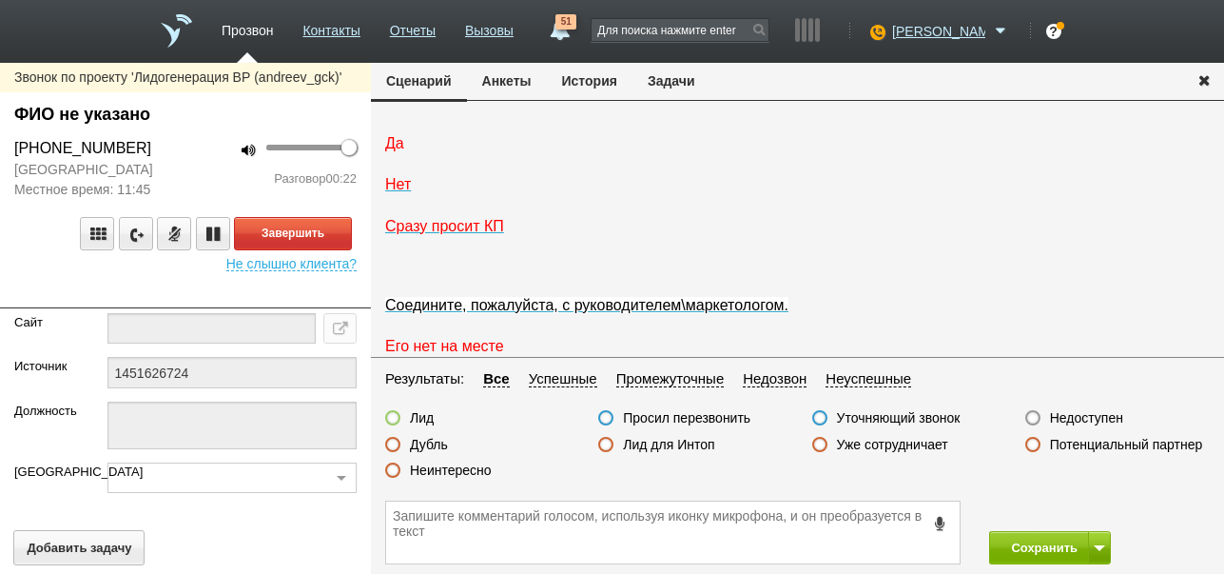
click at [388, 151] on span "Да" at bounding box center [394, 143] width 19 height 16
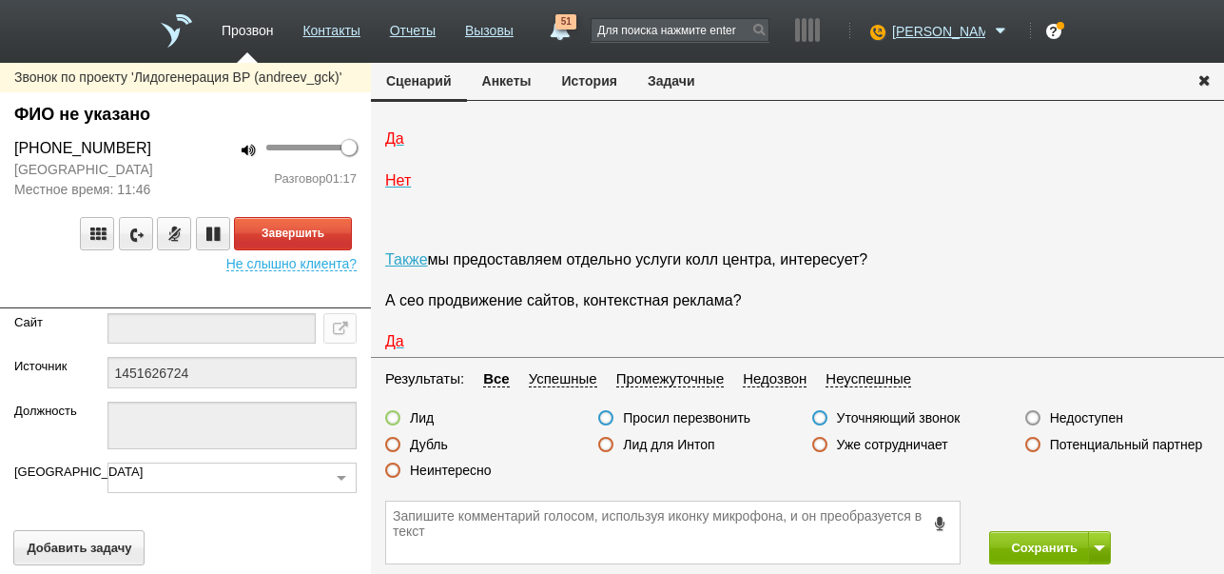
click at [459, 470] on label "Неинтересно" at bounding box center [451, 469] width 82 height 17
click at [0, 0] on input "Неинтересно" at bounding box center [0, 0] width 0 height 0
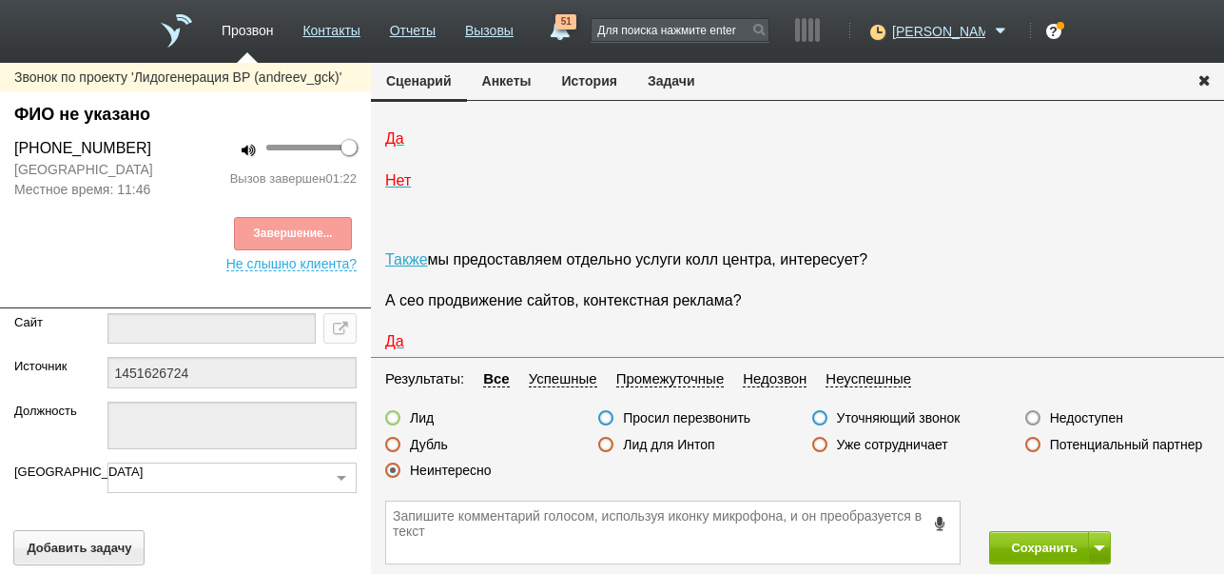
click at [343, 250] on div "Завершение..." at bounding box center [185, 233] width 342 height 33
click at [1031, 543] on button "Сохранить" at bounding box center [1039, 547] width 100 height 33
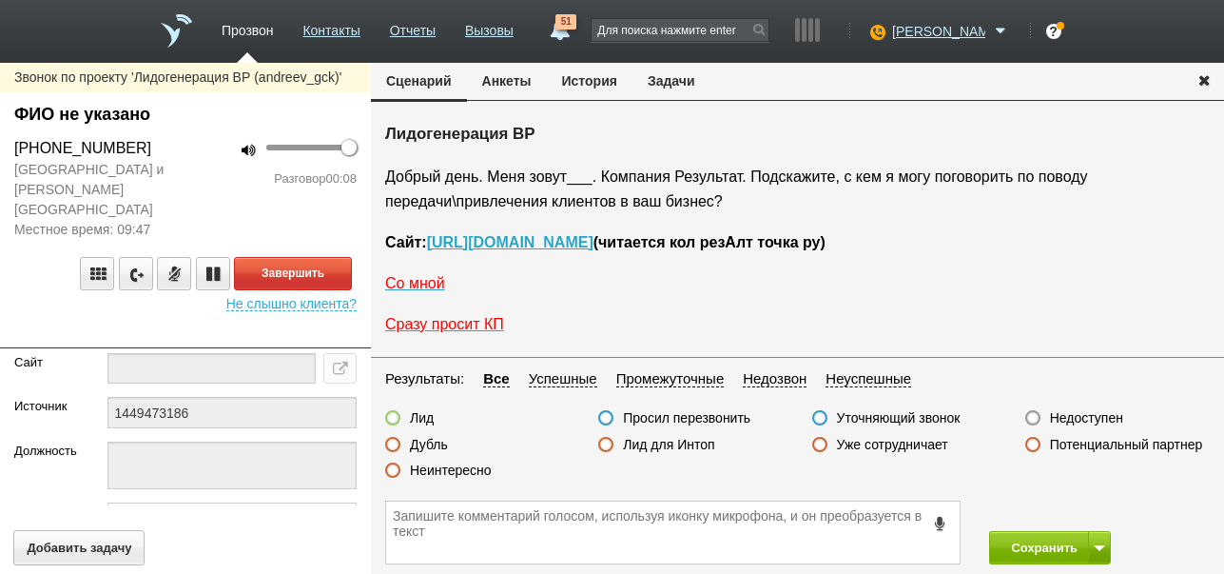
click at [602, 83] on button "История" at bounding box center [590, 81] width 86 height 36
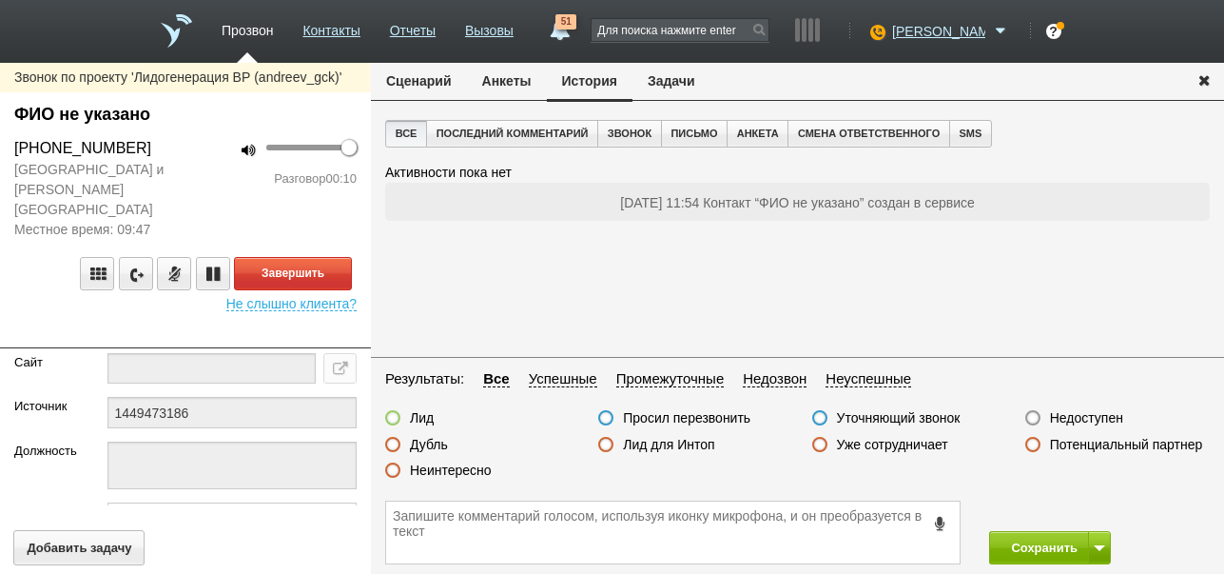
click at [406, 74] on button "Сценарий" at bounding box center [419, 81] width 96 height 36
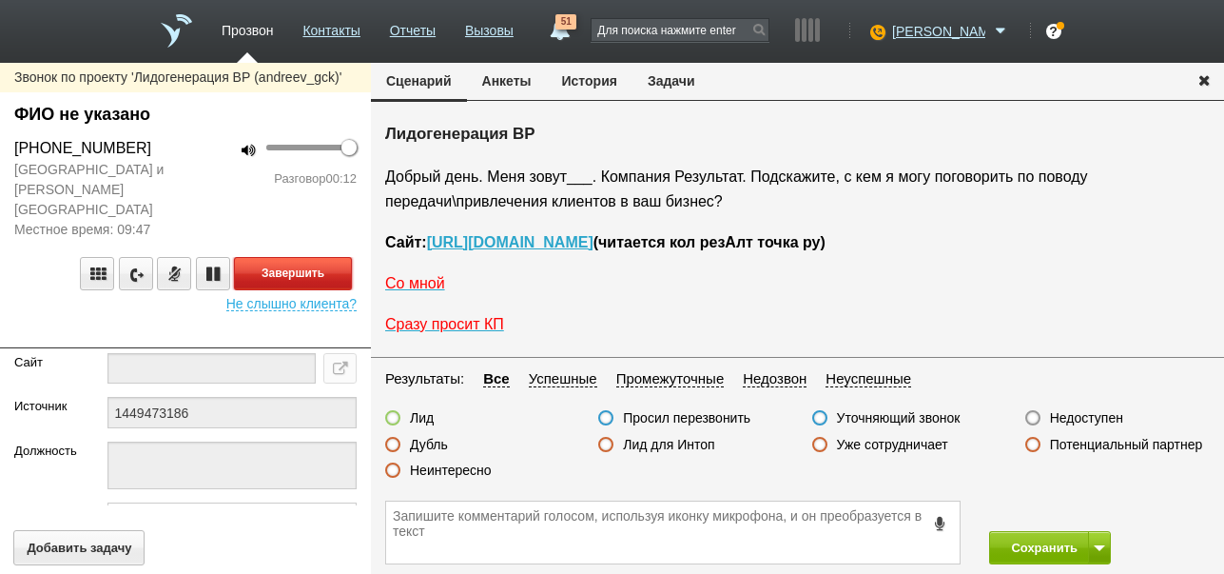
click at [310, 257] on button "Завершить" at bounding box center [293, 273] width 118 height 33
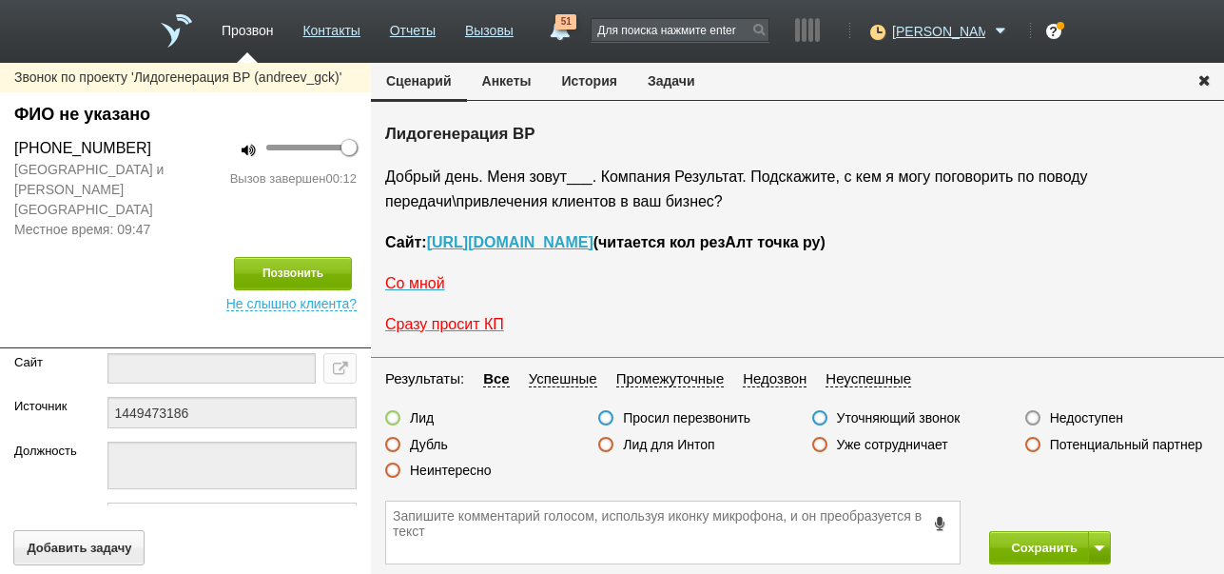
drag, startPoint x: 1072, startPoint y: 419, endPoint x: 1076, endPoint y: 475, distance: 56.3
click at [1071, 420] on label "Недоступен" at bounding box center [1086, 417] width 73 height 17
click at [0, 0] on input "Недоступен" at bounding box center [0, 0] width 0 height 0
click at [1097, 552] on button at bounding box center [1099, 547] width 23 height 33
drag, startPoint x: 1087, startPoint y: 515, endPoint x: 915, endPoint y: 424, distance: 194.5
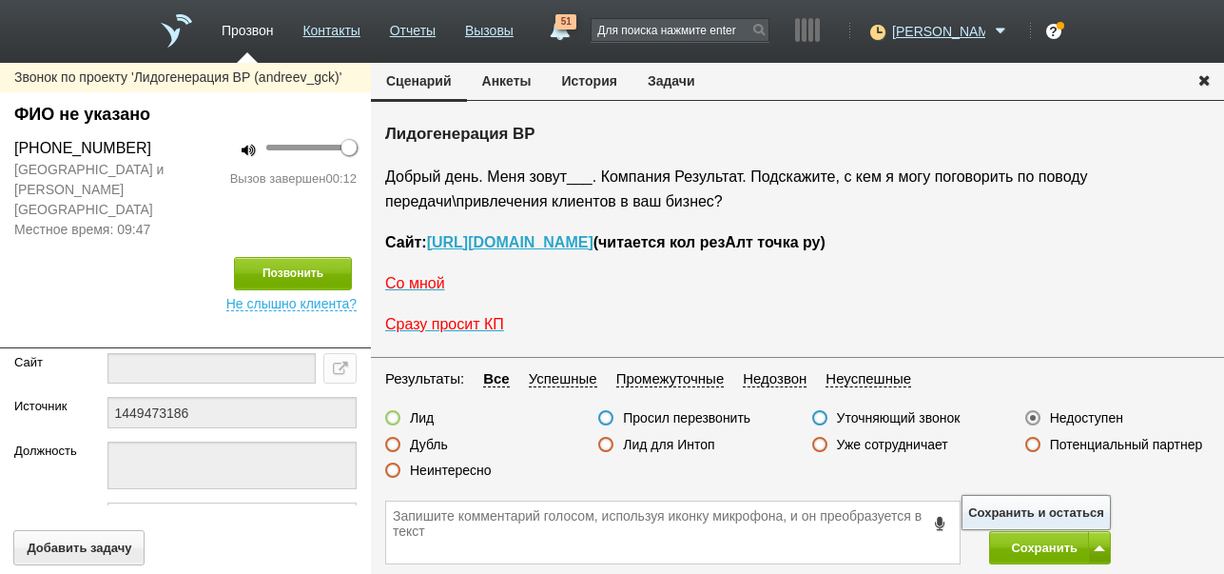
click at [1087, 514] on button "Сохранить и остаться" at bounding box center [1036, 512] width 147 height 33
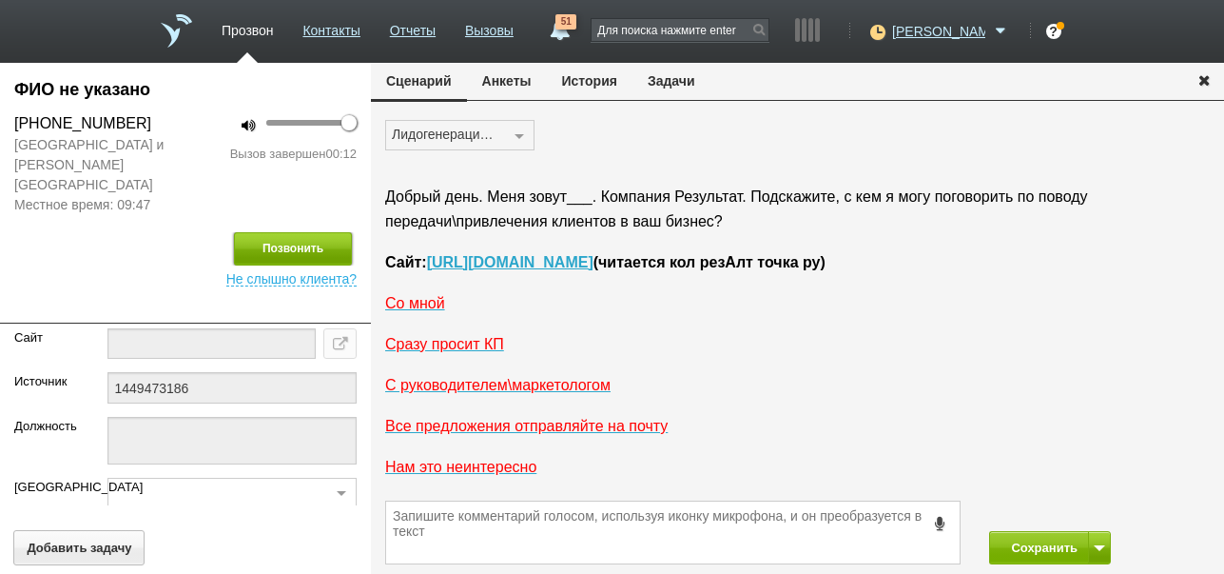
click at [286, 232] on button "Позвонить" at bounding box center [293, 248] width 118 height 33
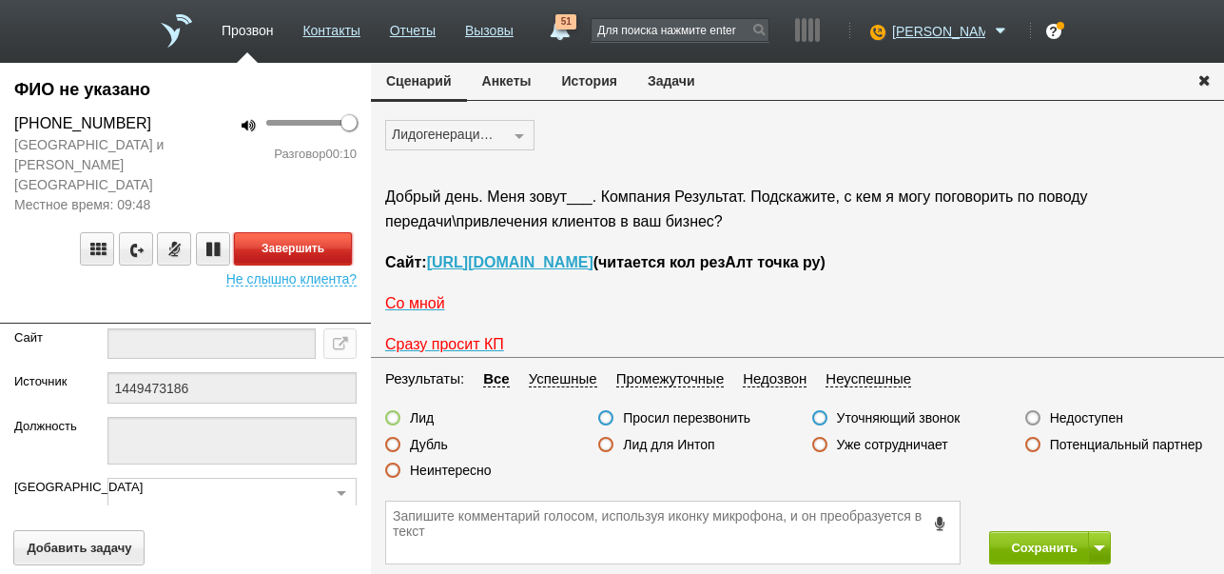
click at [322, 232] on button "Завершить" at bounding box center [293, 248] width 118 height 33
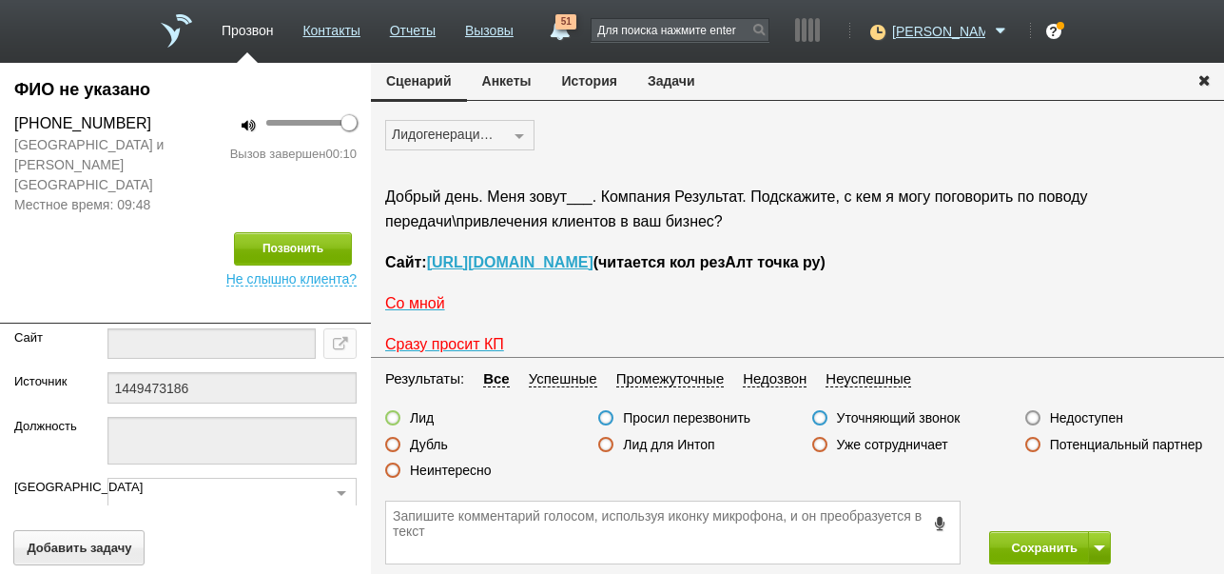
click at [1102, 415] on label "Недоступен" at bounding box center [1086, 417] width 73 height 17
click at [0, 0] on input "Недоступен" at bounding box center [0, 0] width 0 height 0
click at [1011, 552] on button "Сохранить" at bounding box center [1039, 547] width 100 height 33
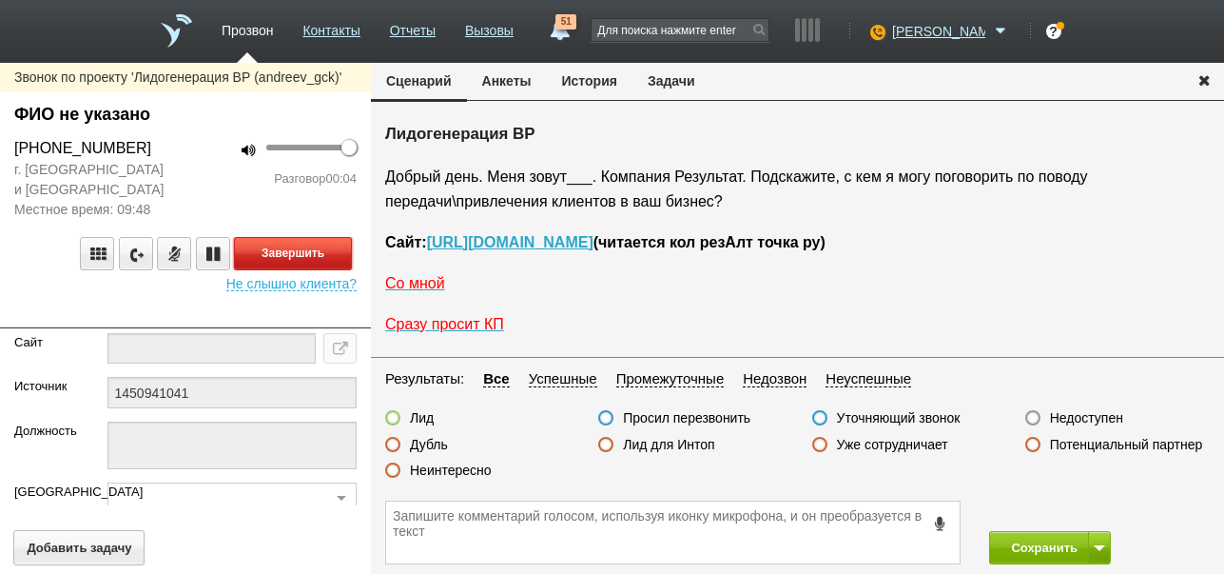
click at [323, 254] on button "Завершить" at bounding box center [293, 253] width 118 height 33
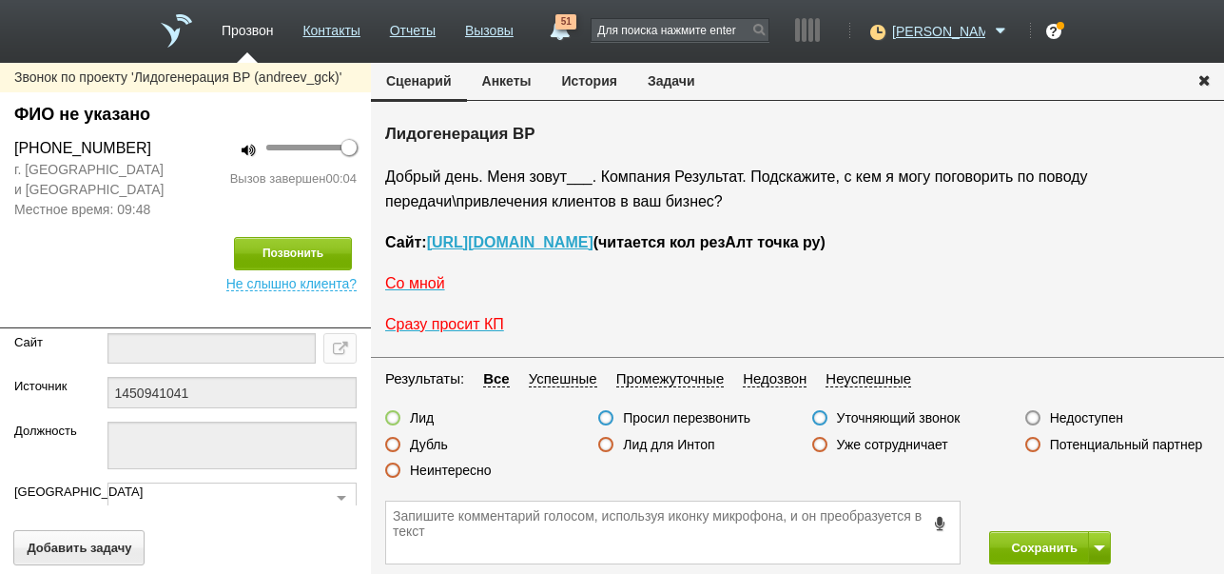
click at [1085, 413] on label "Недоступен" at bounding box center [1086, 417] width 73 height 17
click at [0, 0] on input "Недоступен" at bounding box center [0, 0] width 0 height 0
click at [1102, 546] on span at bounding box center [1099, 548] width 11 height 6
click at [1083, 508] on button "Сохранить и остаться" at bounding box center [1036, 512] width 147 height 33
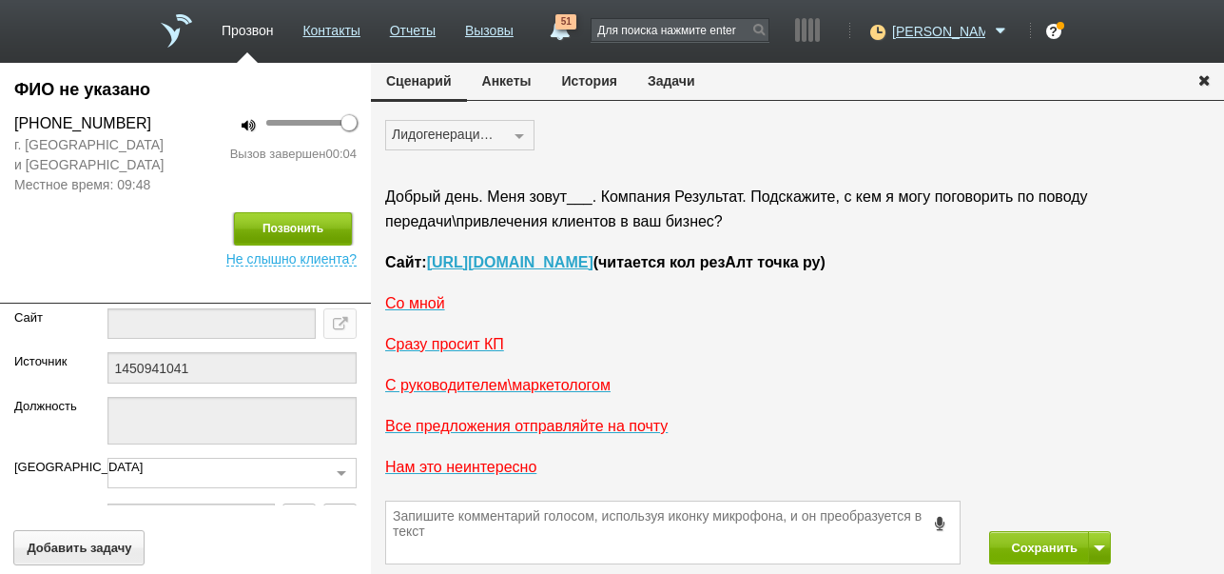
click at [306, 223] on button "Позвонить" at bounding box center [293, 228] width 118 height 33
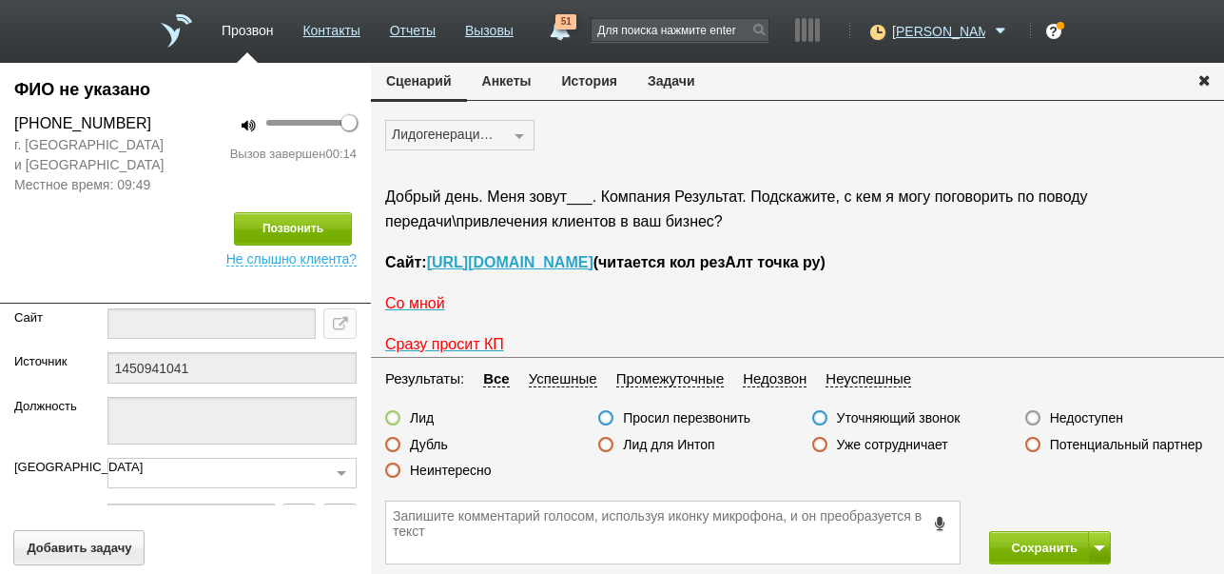
click at [442, 472] on label "Неинтересно" at bounding box center [451, 469] width 82 height 17
click at [0, 0] on input "Неинтересно" at bounding box center [0, 0] width 0 height 0
click at [1010, 550] on button "Сохранить" at bounding box center [1039, 547] width 100 height 33
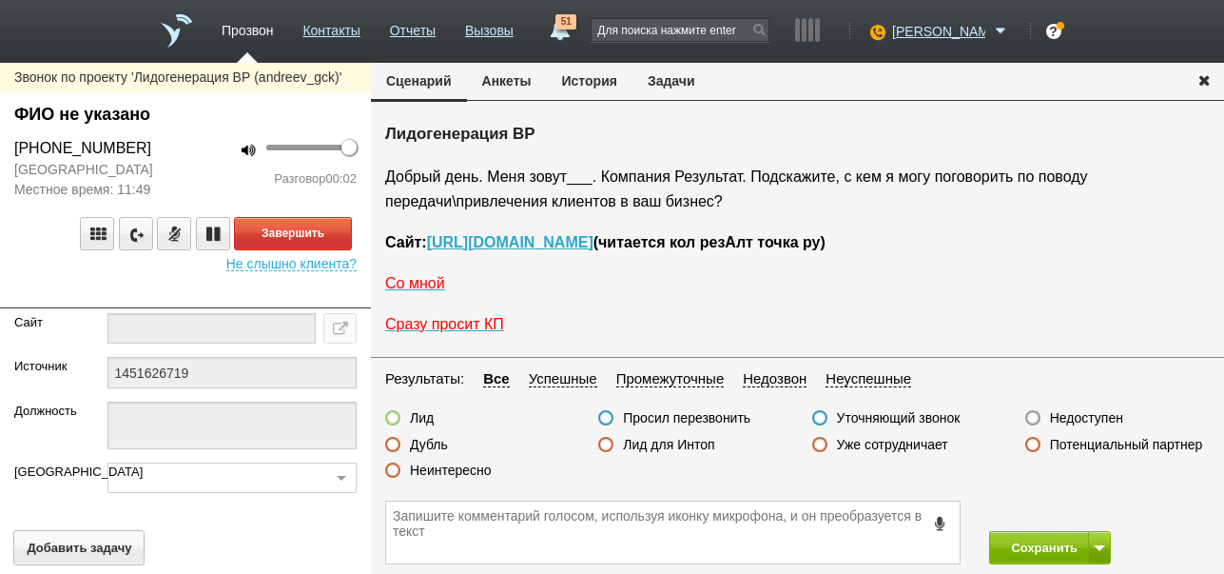
click at [609, 84] on button "История" at bounding box center [590, 81] width 86 height 36
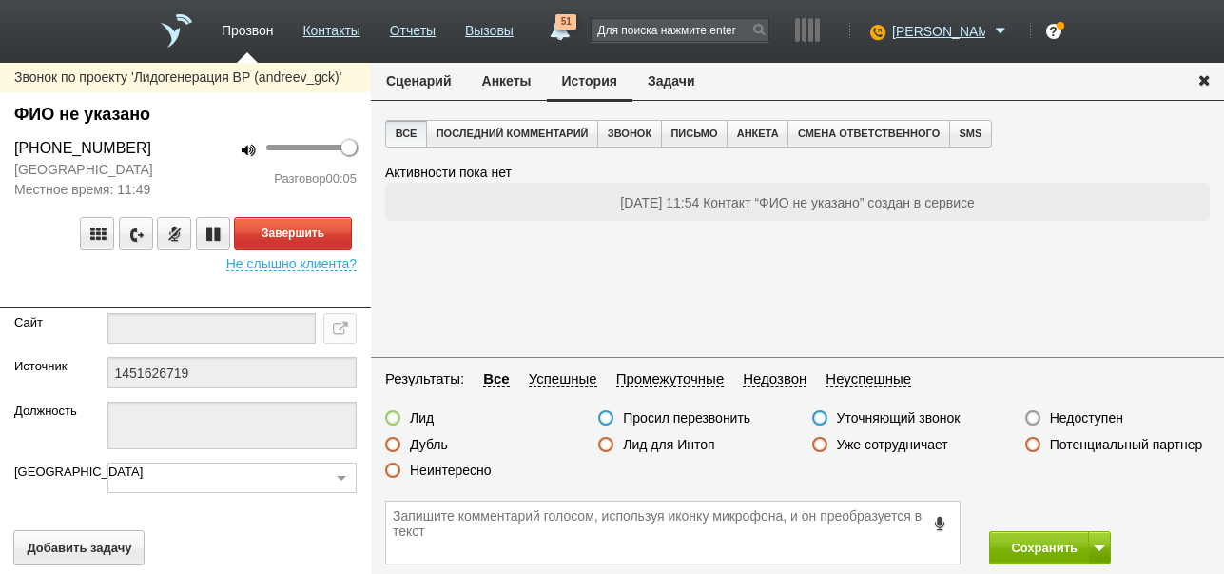
click at [411, 84] on button "Сценарий" at bounding box center [419, 81] width 96 height 36
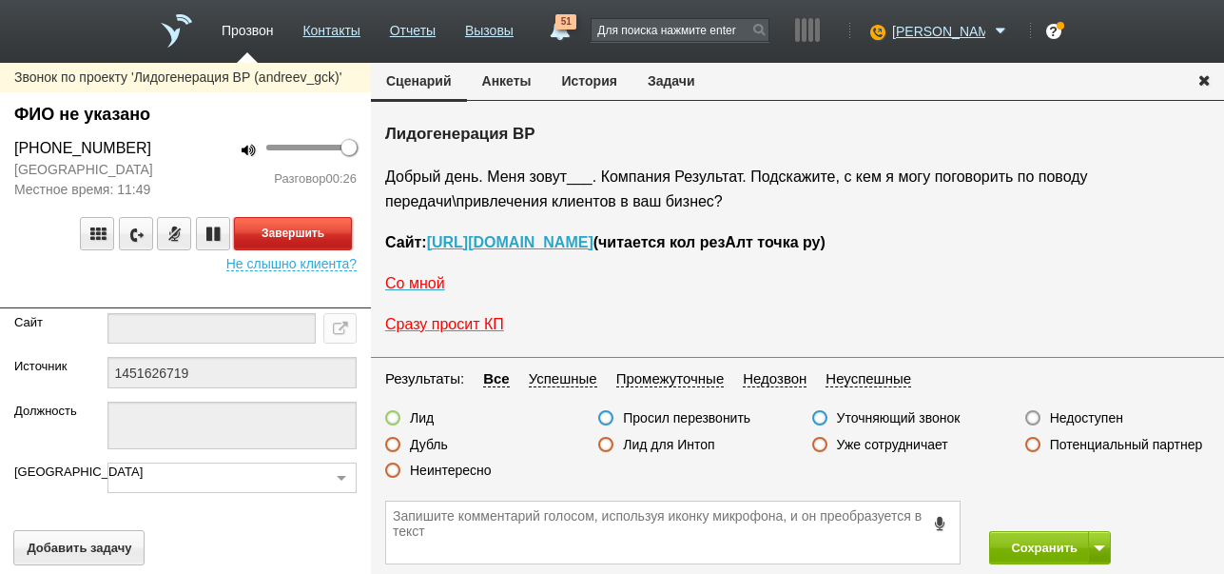
click at [344, 250] on button "Завершить" at bounding box center [293, 233] width 118 height 33
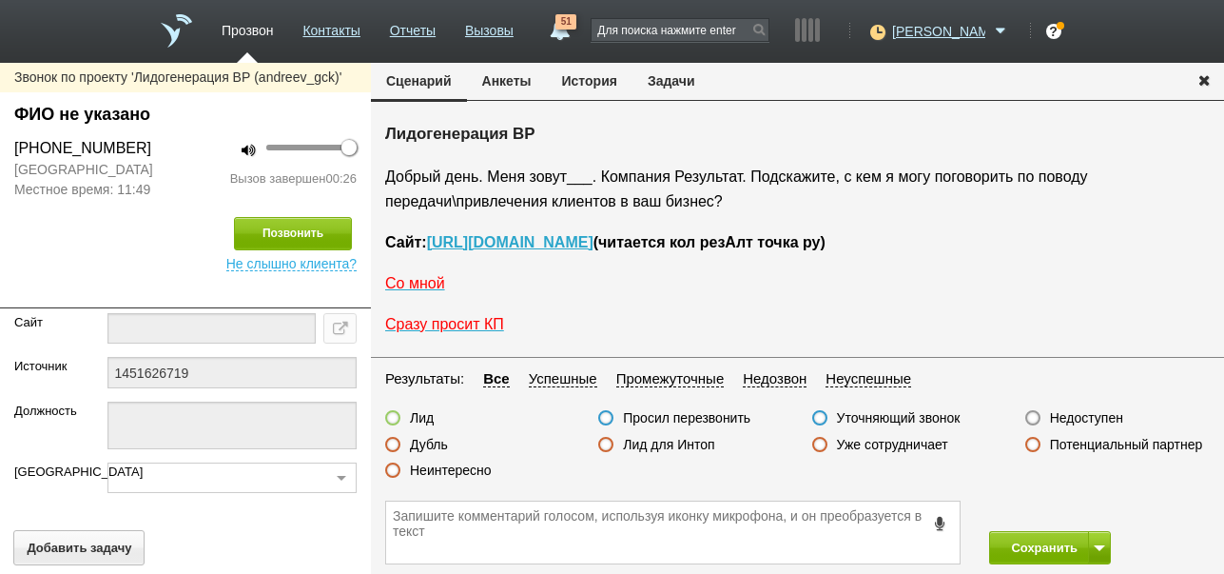
click at [1062, 413] on label "Недоступен" at bounding box center [1086, 417] width 73 height 17
click at [0, 0] on input "Недоступен" at bounding box center [0, 0] width 0 height 0
click at [302, 243] on button "Позвонить" at bounding box center [293, 233] width 118 height 33
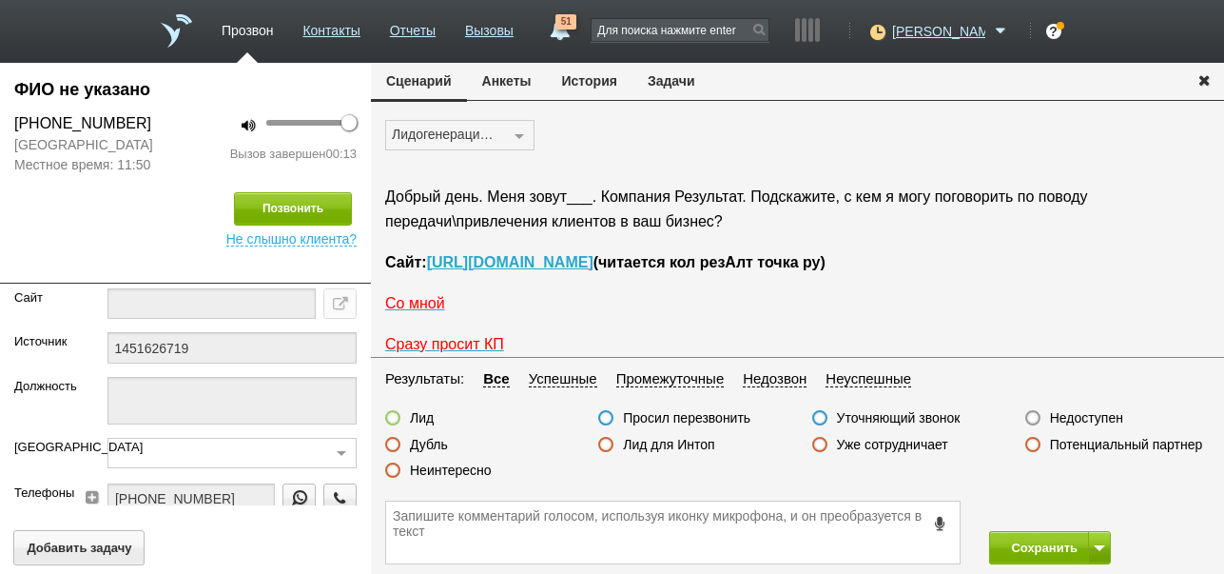
click at [465, 470] on label "Неинтересно" at bounding box center [451, 469] width 82 height 17
click at [0, 0] on input "Неинтересно" at bounding box center [0, 0] width 0 height 0
click at [1048, 547] on button "Сохранить" at bounding box center [1039, 547] width 100 height 33
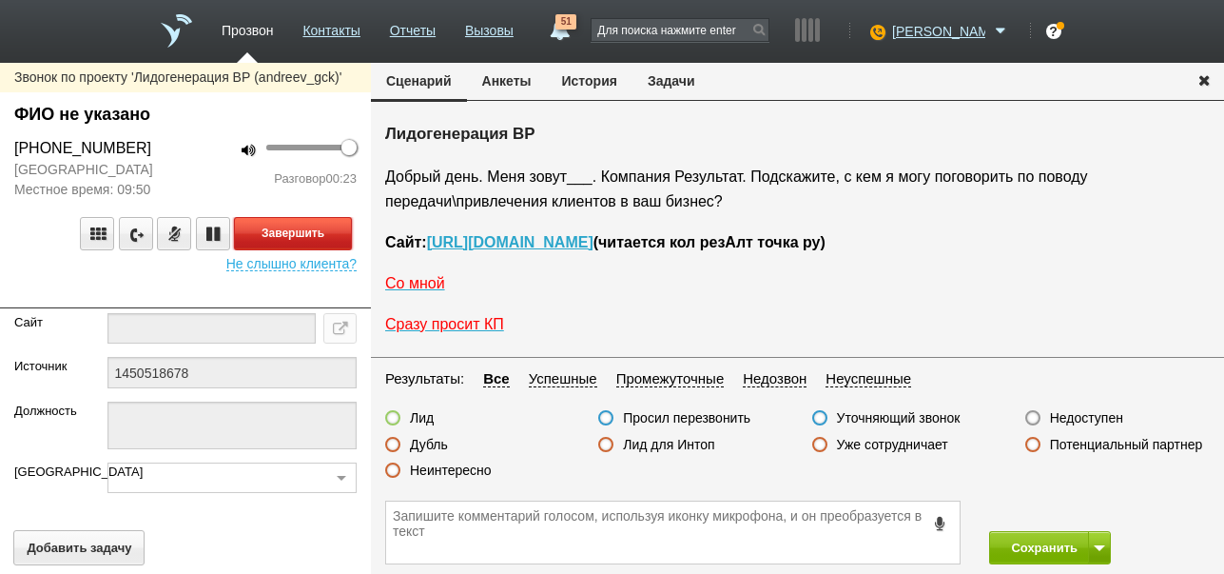
click at [339, 230] on button "Завершить" at bounding box center [293, 233] width 118 height 33
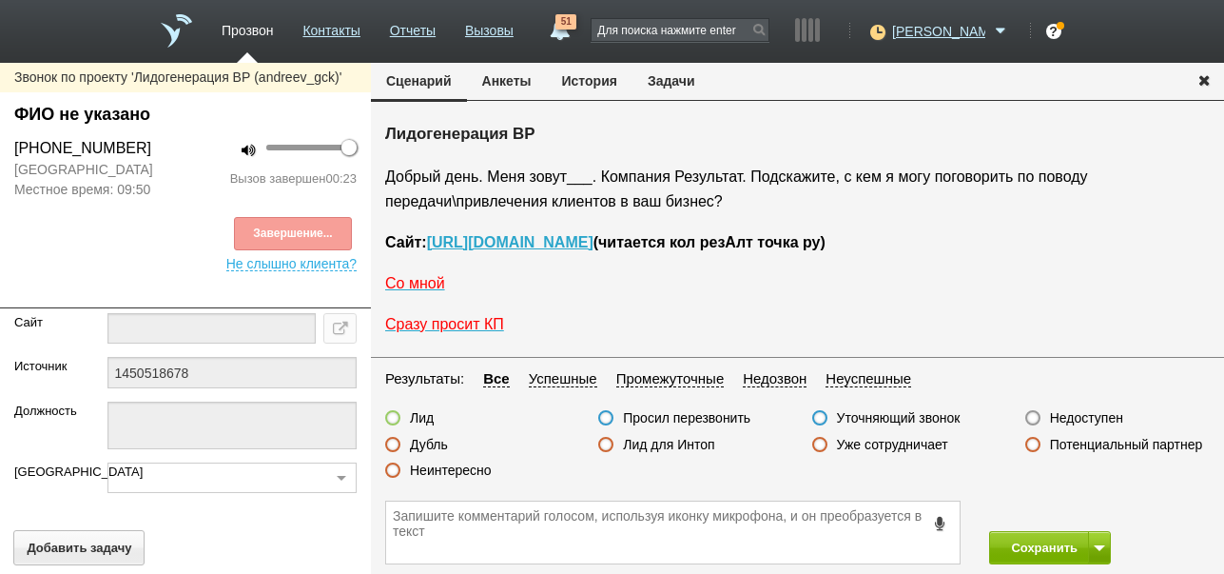
click at [1083, 416] on label "Недоступен" at bounding box center [1086, 417] width 73 height 17
click at [0, 0] on input "Недоступен" at bounding box center [0, 0] width 0 height 0
click at [1097, 545] on span at bounding box center [1099, 548] width 11 height 6
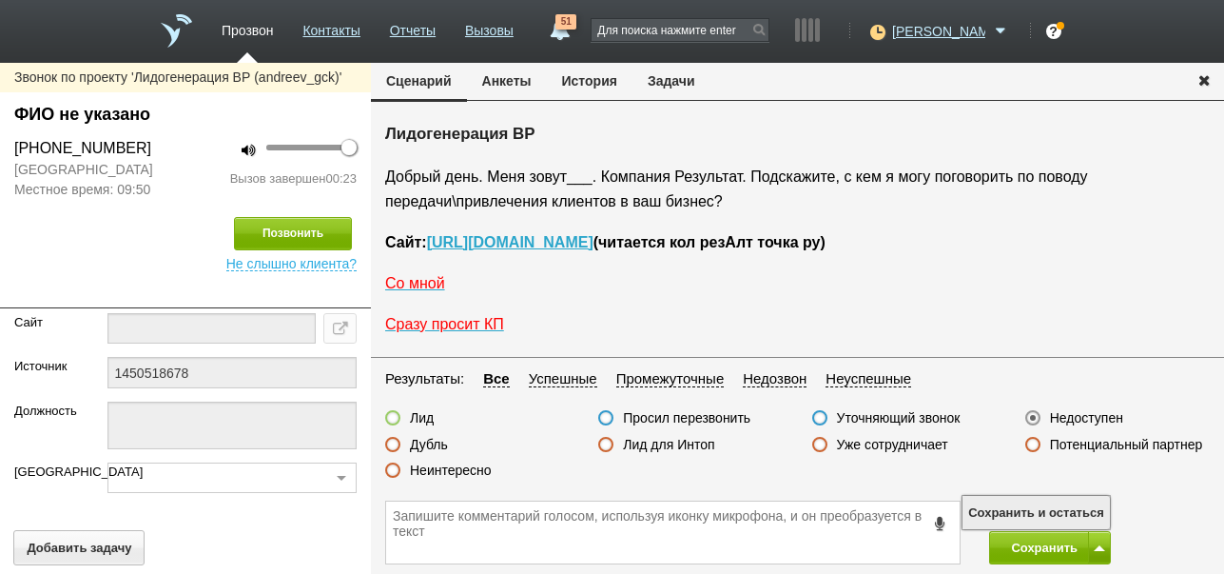
click at [1076, 506] on button "Сохранить и остаться" at bounding box center [1036, 512] width 147 height 33
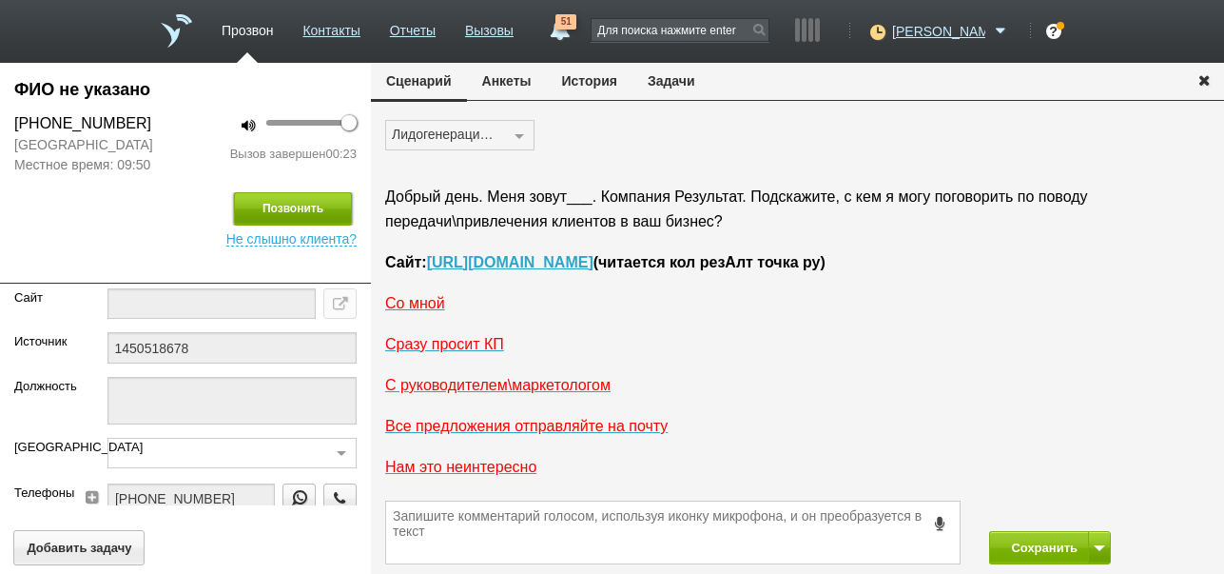
click at [297, 217] on button "Позвонить" at bounding box center [293, 208] width 118 height 33
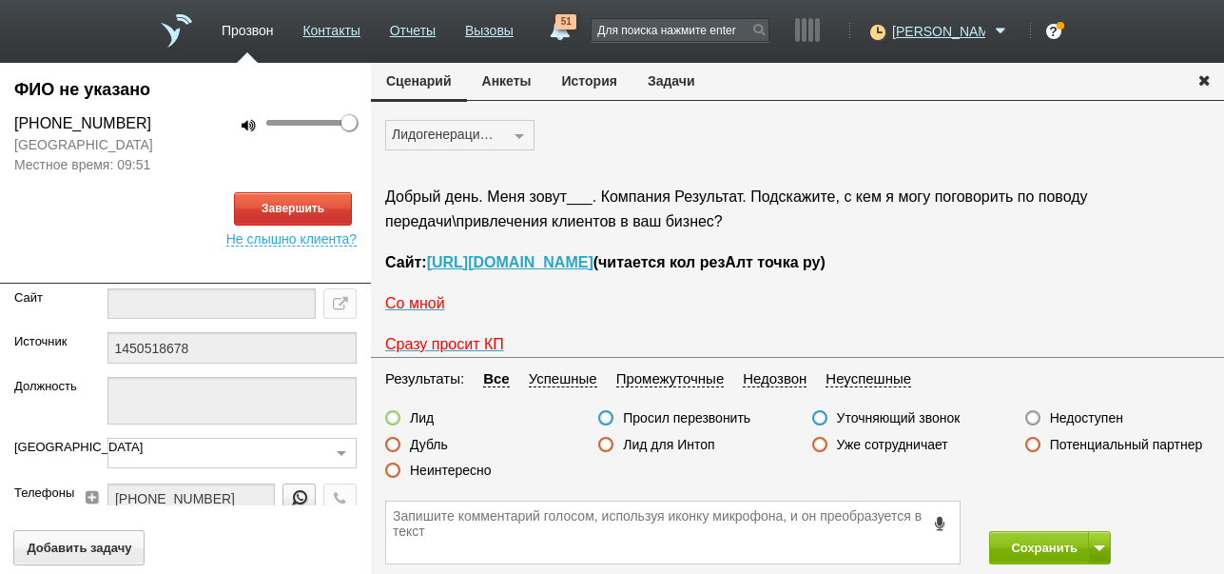
click at [574, 84] on button "История" at bounding box center [590, 81] width 86 height 36
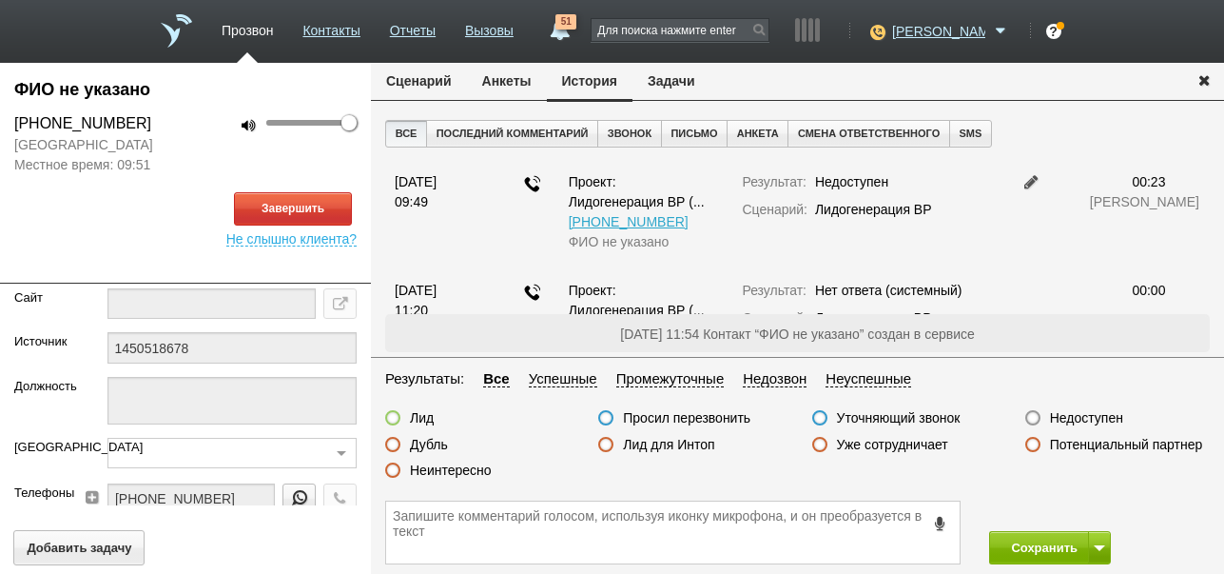
click at [446, 84] on button "Сценарий" at bounding box center [419, 81] width 96 height 36
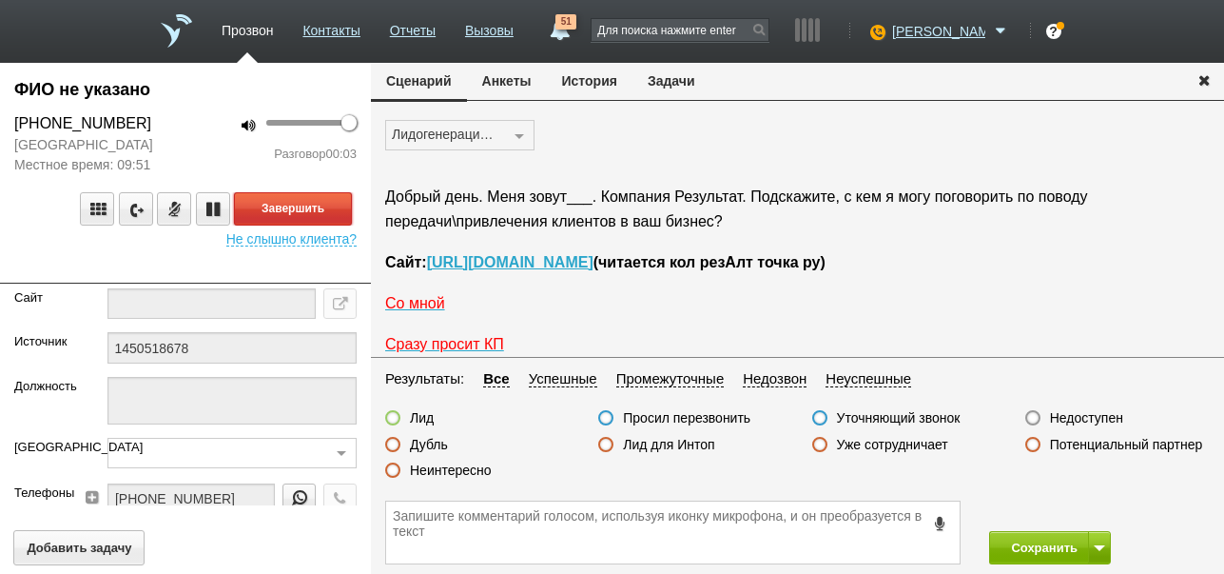
click at [330, 207] on button "Завершить" at bounding box center [293, 208] width 118 height 33
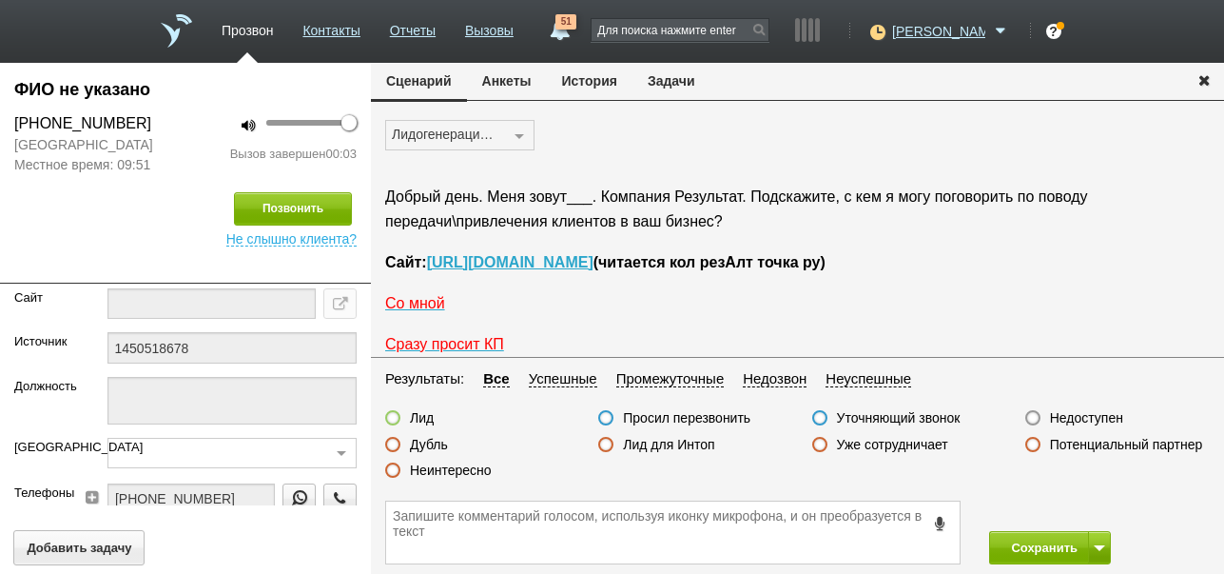
click at [1062, 420] on label "Недоступен" at bounding box center [1086, 417] width 73 height 17
click at [0, 0] on input "Недоступен" at bounding box center [0, 0] width 0 height 0
click at [1023, 551] on button "Сохранить" at bounding box center [1039, 547] width 100 height 33
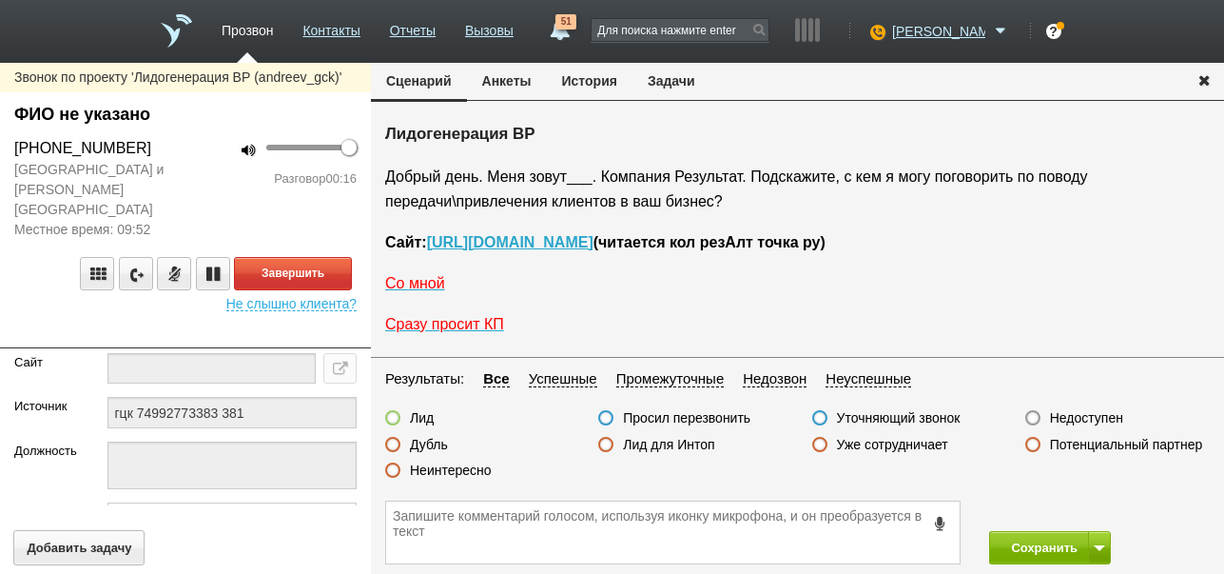
click at [444, 472] on label "Неинтересно" at bounding box center [451, 469] width 82 height 17
click at [0, 0] on input "Неинтересно" at bounding box center [0, 0] width 0 height 0
click at [346, 257] on button "Завершить" at bounding box center [293, 273] width 118 height 33
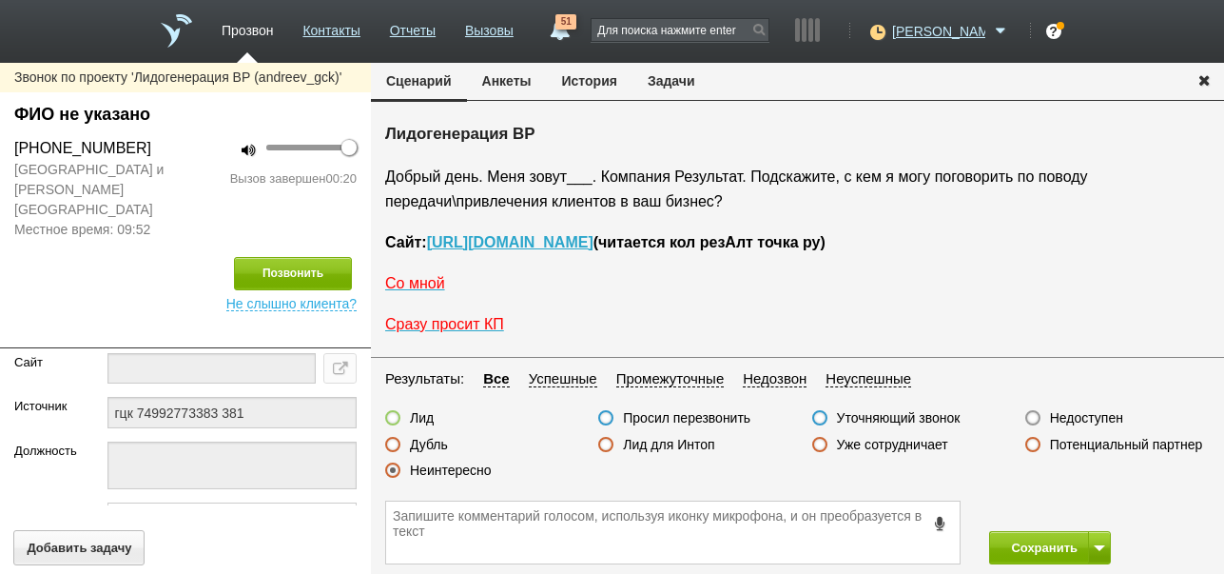
click at [1099, 419] on label "Недоступен" at bounding box center [1086, 417] width 73 height 17
click at [0, 0] on input "Недоступен" at bounding box center [0, 0] width 0 height 0
click at [606, 81] on button "История" at bounding box center [590, 81] width 86 height 36
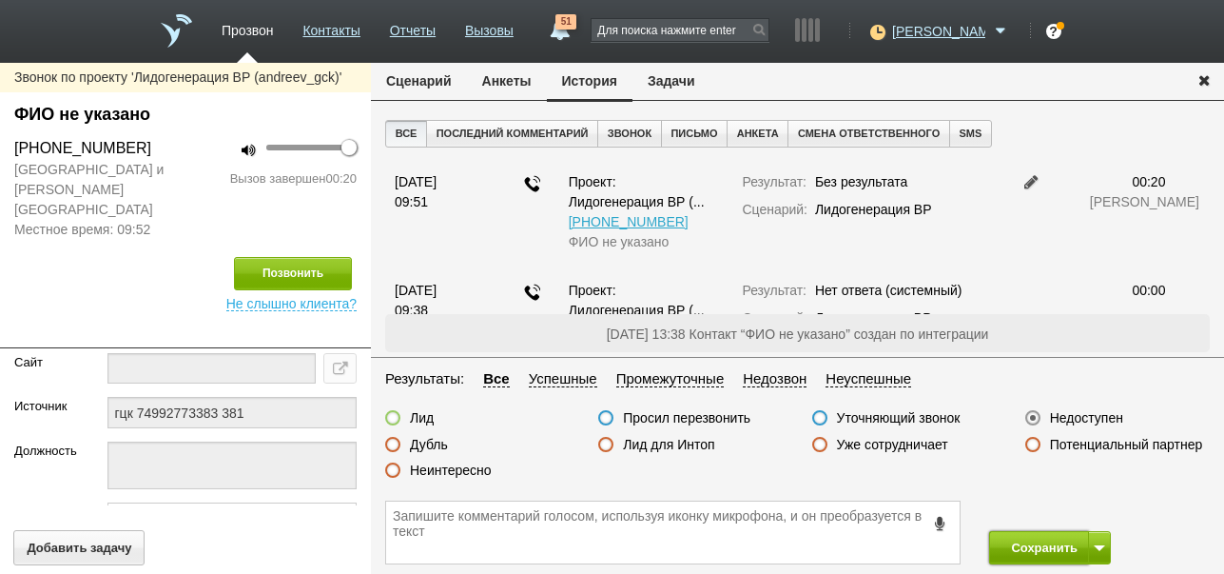
click at [1019, 544] on button "Сохранить" at bounding box center [1039, 547] width 100 height 33
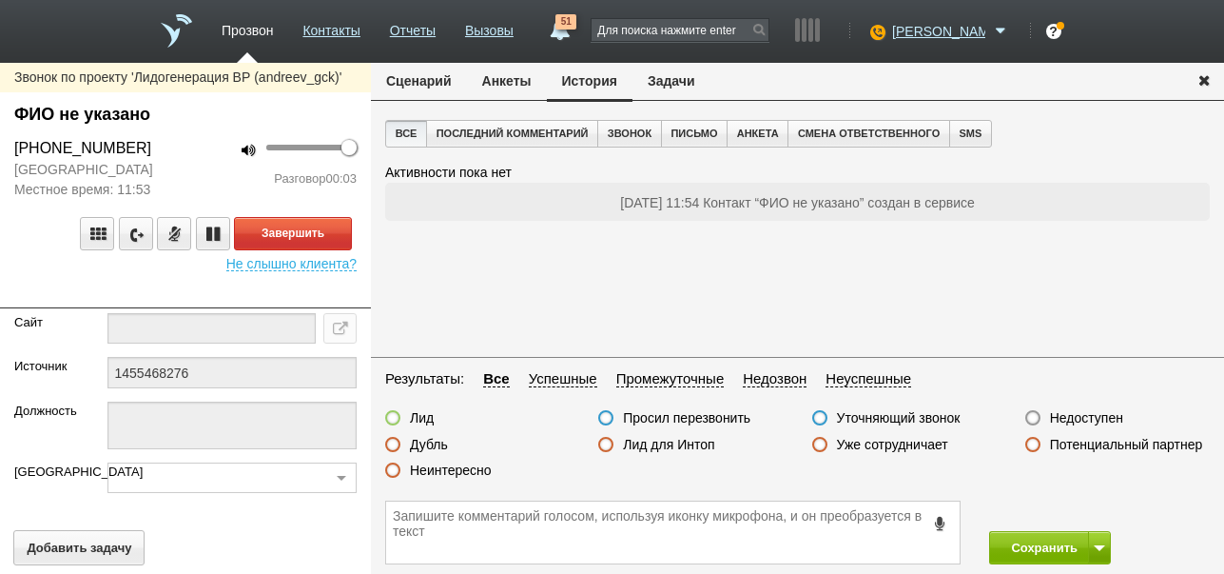
click at [435, 86] on button "Сценарий" at bounding box center [419, 81] width 96 height 36
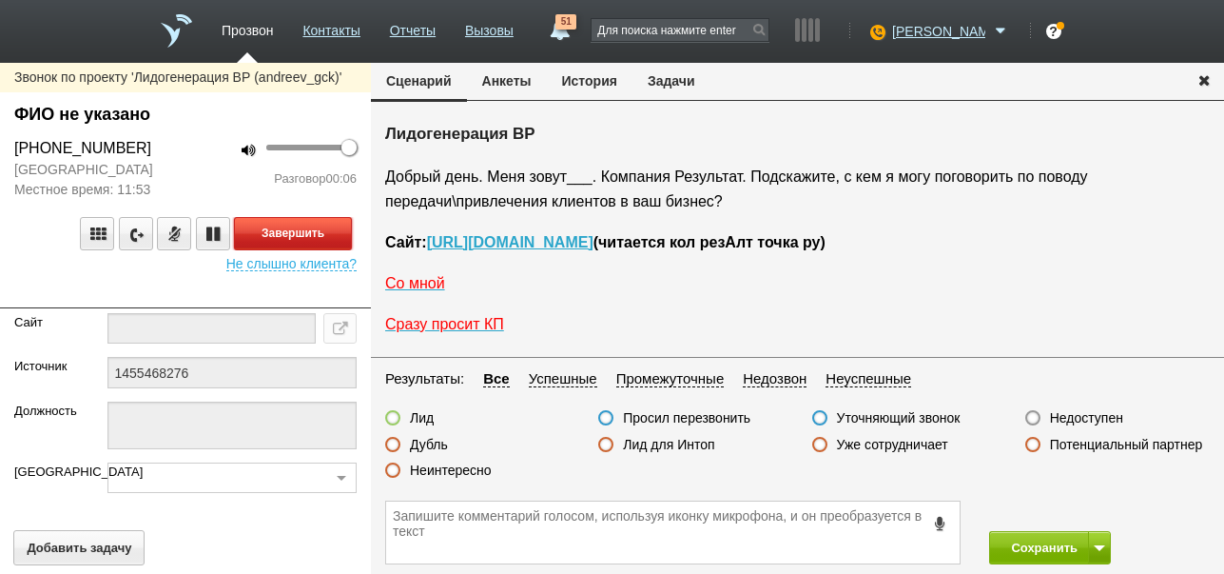
click at [323, 223] on button "Завершить" at bounding box center [293, 233] width 118 height 33
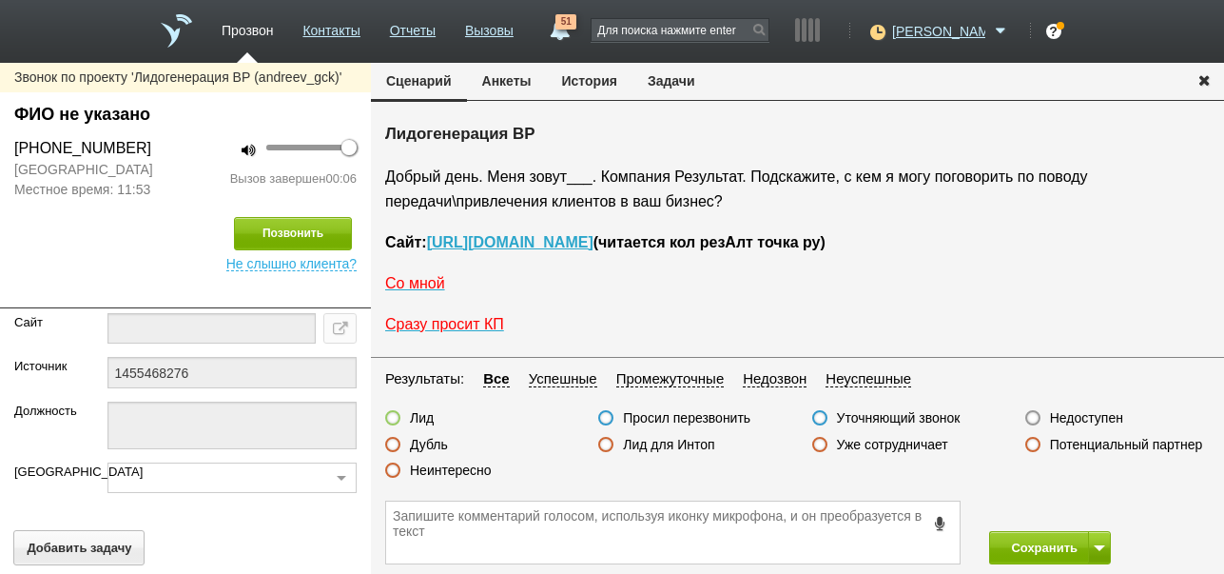
click at [1062, 416] on label "Недоступен" at bounding box center [1086, 417] width 73 height 17
click at [0, 0] on input "Недоступен" at bounding box center [0, 0] width 0 height 0
click at [1102, 543] on button at bounding box center [1099, 547] width 23 height 33
click at [1088, 511] on button "Сохранить и остаться" at bounding box center [1036, 512] width 147 height 33
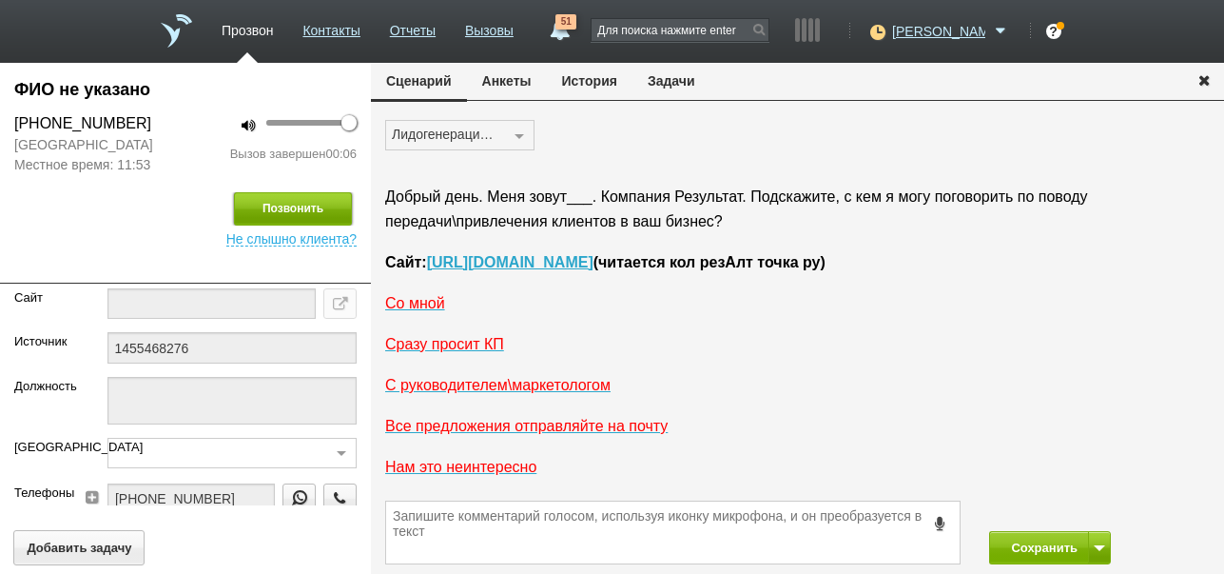
click at [322, 213] on button "Позвонить" at bounding box center [293, 208] width 118 height 33
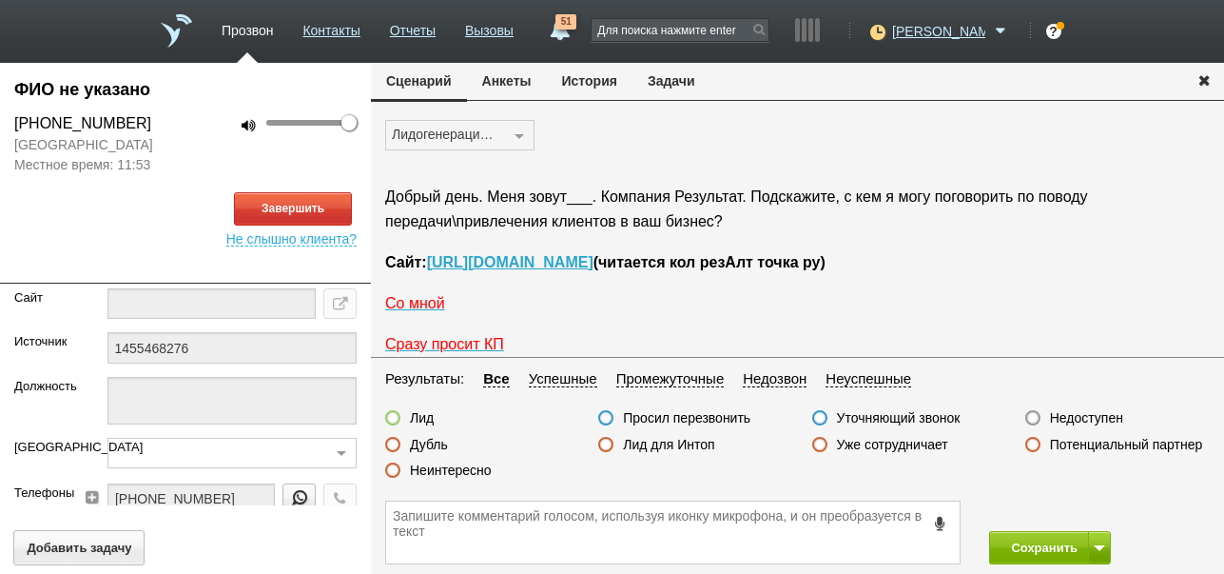
click at [598, 88] on button "История" at bounding box center [590, 81] width 86 height 36
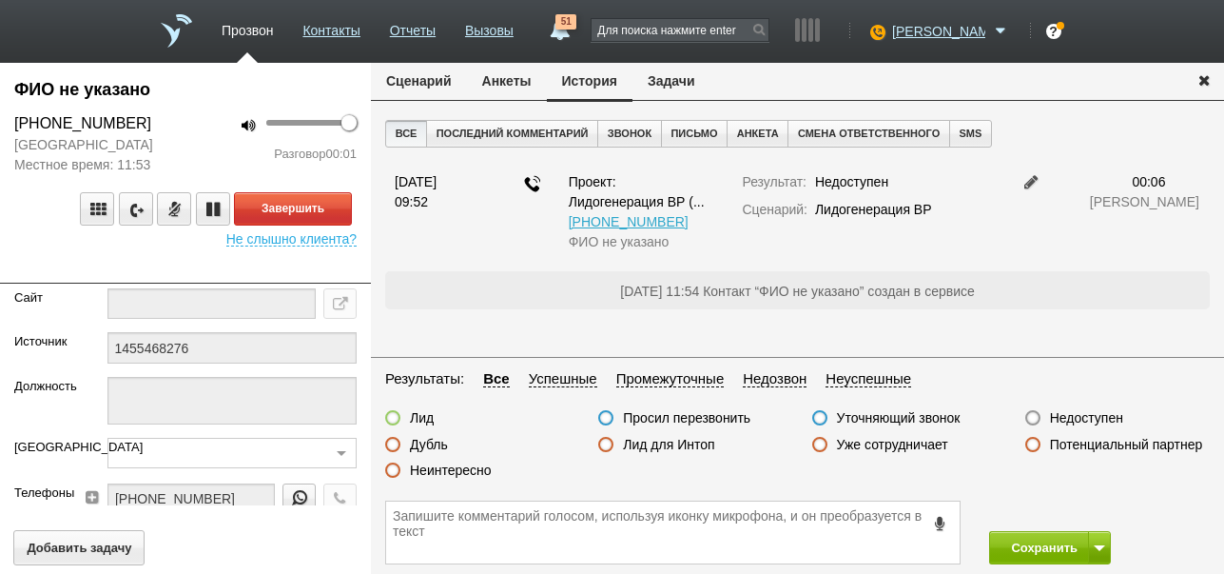
click at [410, 78] on button "Сценарий" at bounding box center [419, 81] width 96 height 36
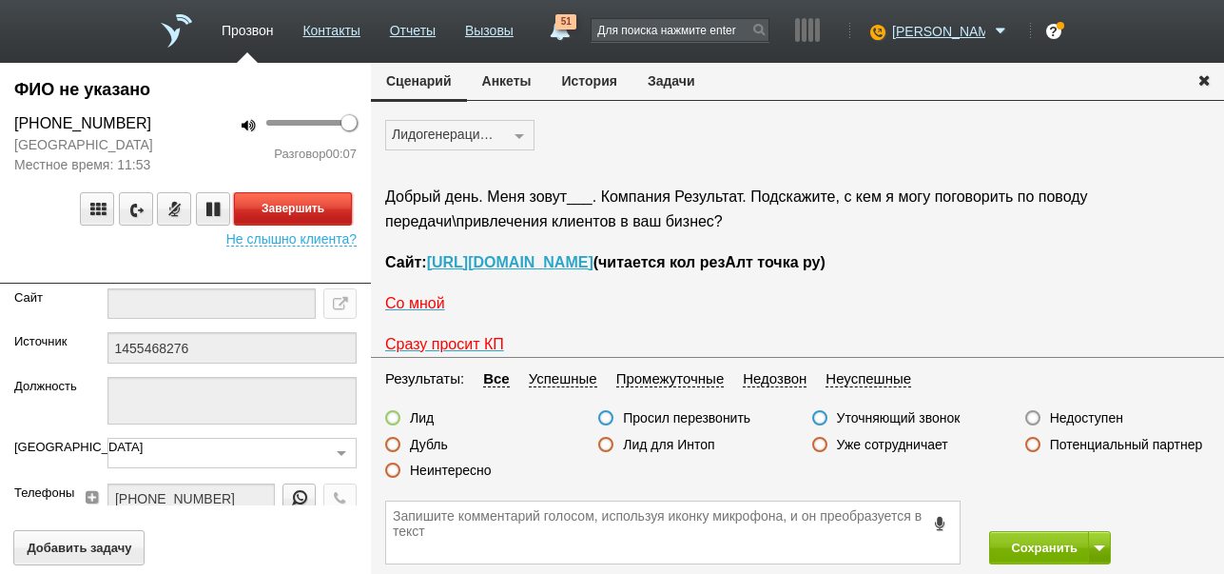
click at [335, 210] on button "Завершить" at bounding box center [293, 208] width 118 height 33
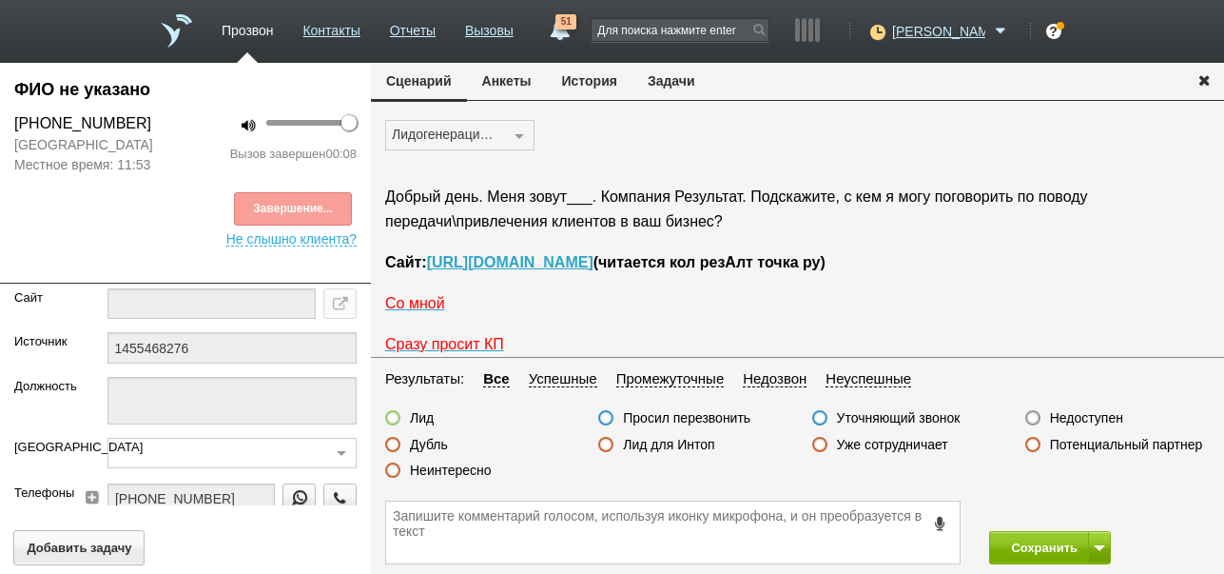
click at [1067, 414] on label "Недоступен" at bounding box center [1086, 417] width 73 height 17
click at [0, 0] on input "Недоступен" at bounding box center [0, 0] width 0 height 0
click at [1048, 546] on button "Сохранить" at bounding box center [1039, 547] width 100 height 33
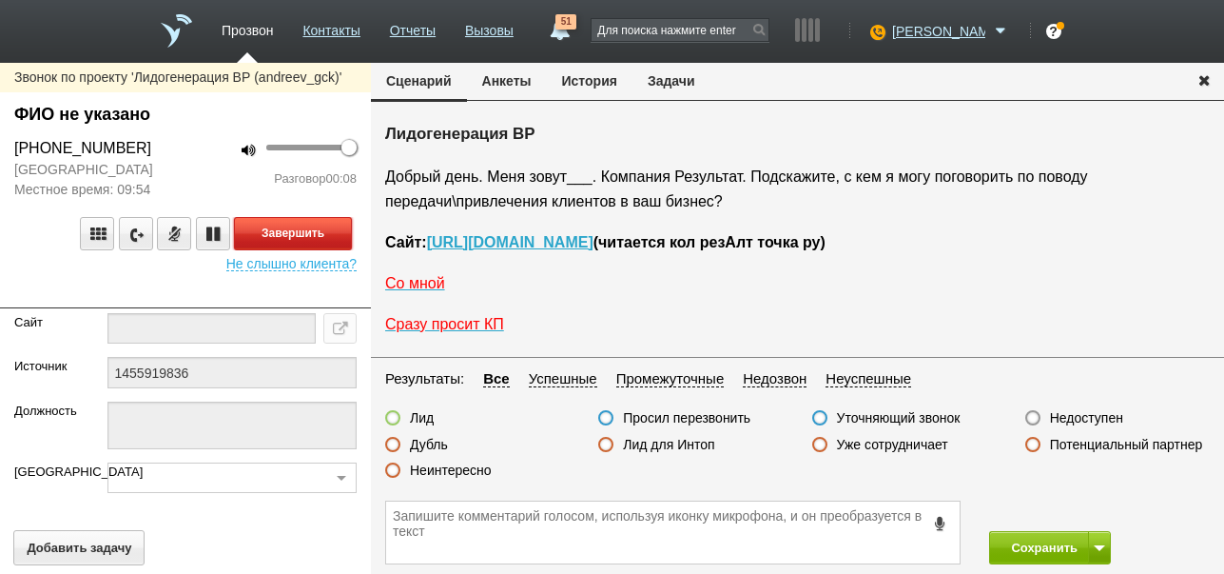
click at [309, 227] on button "Завершить" at bounding box center [293, 233] width 118 height 33
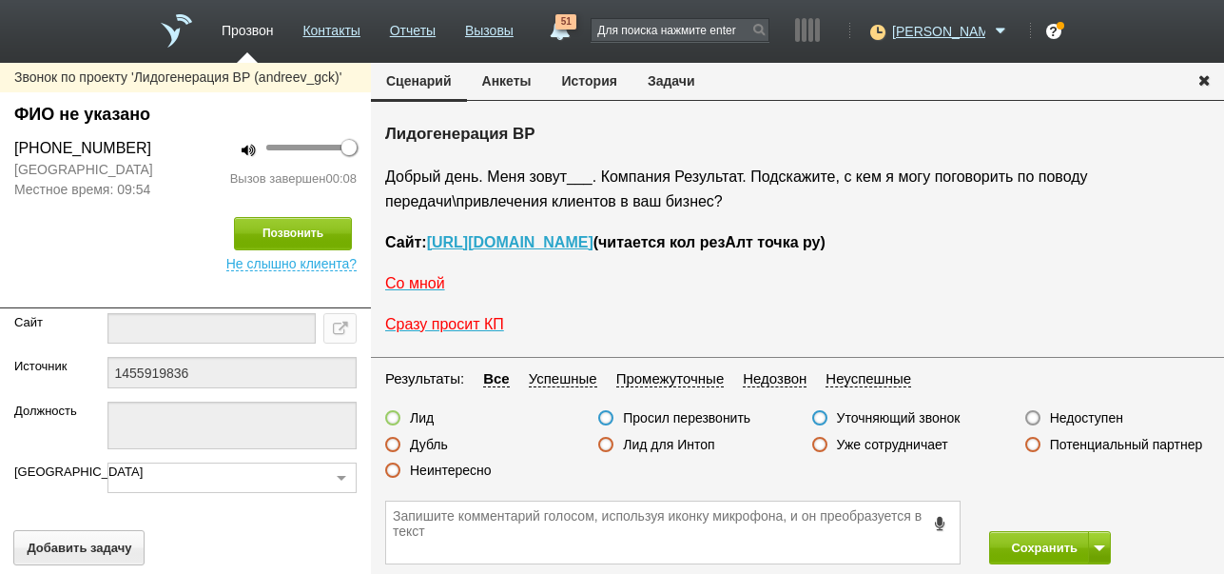
click at [1116, 418] on label "Недоступен" at bounding box center [1086, 417] width 73 height 17
click at [0, 0] on input "Недоступен" at bounding box center [0, 0] width 0 height 0
click at [258, 238] on button "Позвонить" at bounding box center [293, 233] width 118 height 33
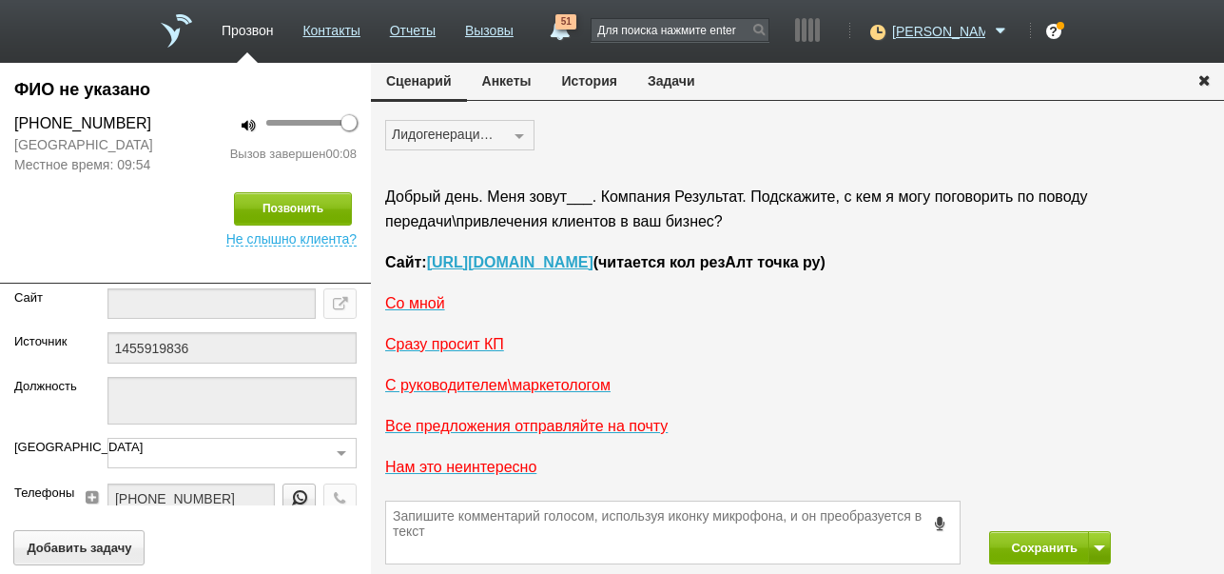
click at [589, 88] on button "История" at bounding box center [590, 81] width 86 height 36
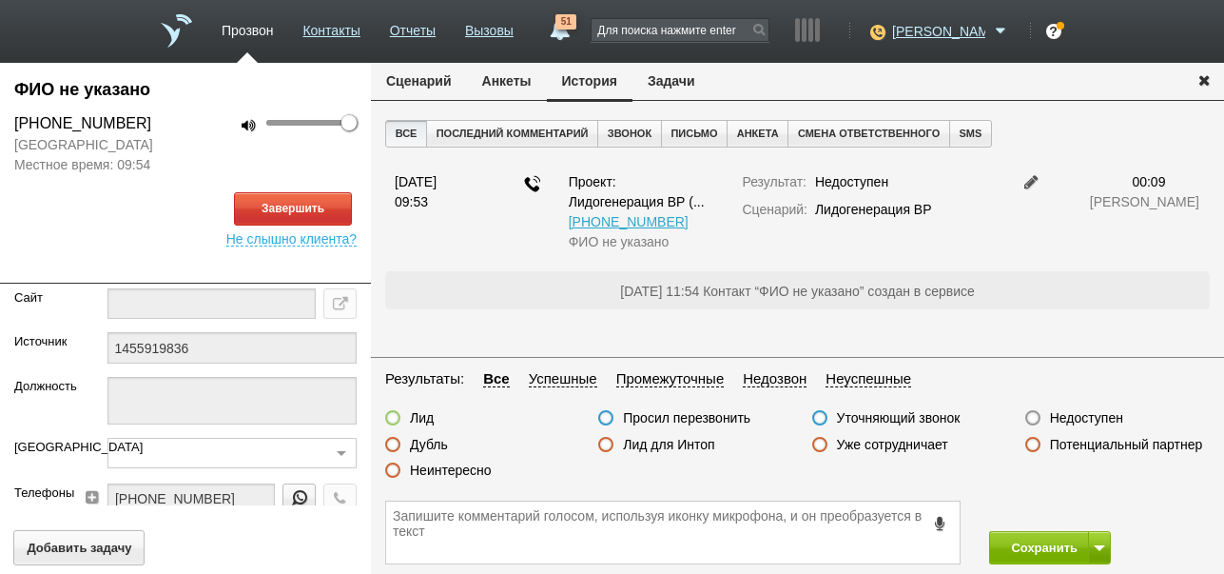
click at [426, 80] on button "Сценарий" at bounding box center [419, 81] width 96 height 36
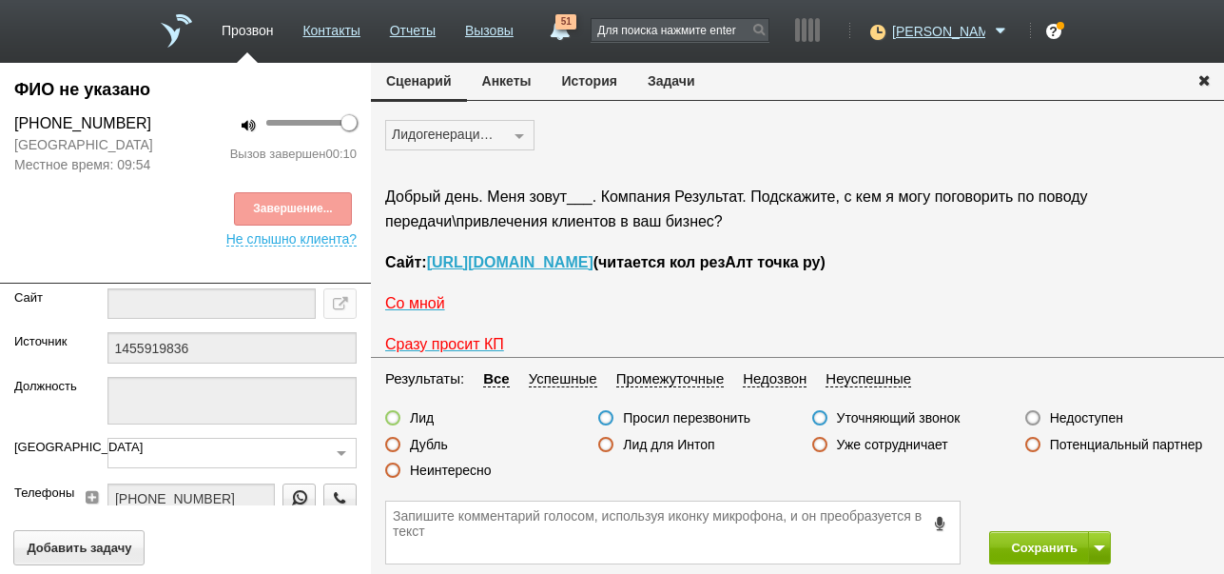
click at [474, 470] on label "Неинтересно" at bounding box center [451, 469] width 82 height 17
click at [0, 0] on input "Неинтересно" at bounding box center [0, 0] width 0 height 0
click at [1005, 541] on button "Сохранить" at bounding box center [1039, 547] width 100 height 33
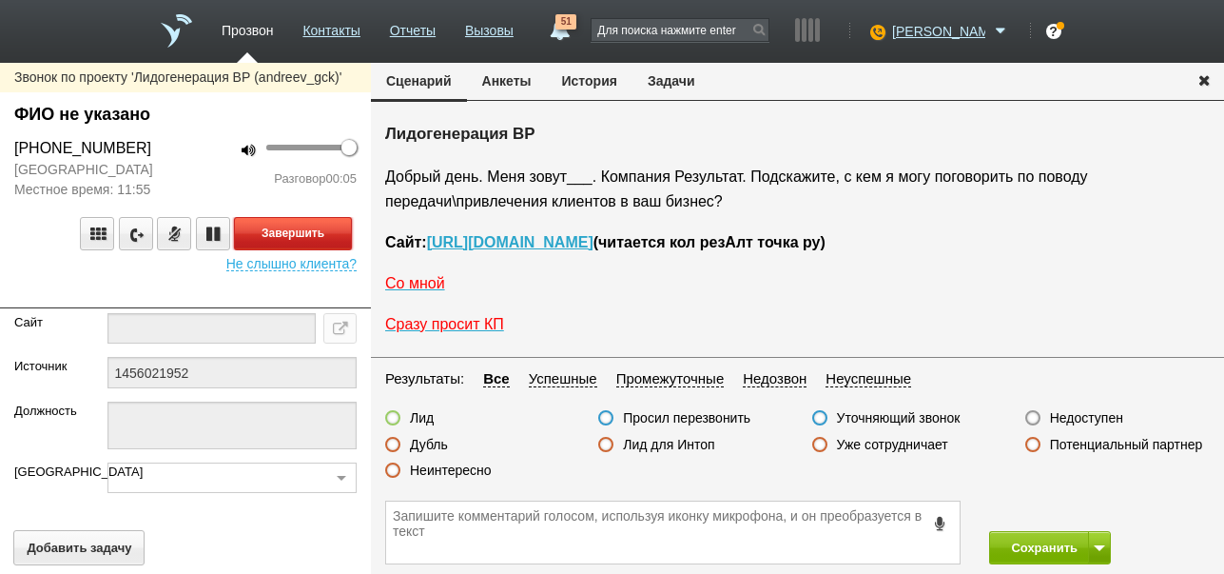
click at [310, 229] on button "Завершить" at bounding box center [293, 233] width 118 height 33
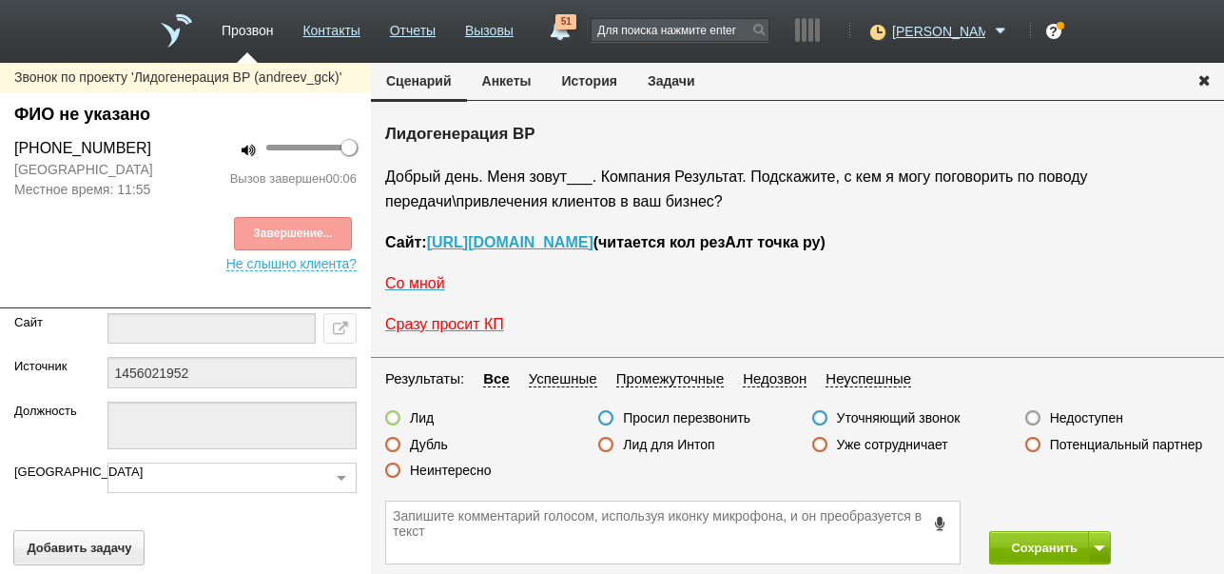
click at [1104, 418] on label "Недоступен" at bounding box center [1086, 417] width 73 height 17
click at [0, 0] on input "Недоступен" at bounding box center [0, 0] width 0 height 0
click at [267, 224] on button "Позвонить" at bounding box center [293, 233] width 118 height 33
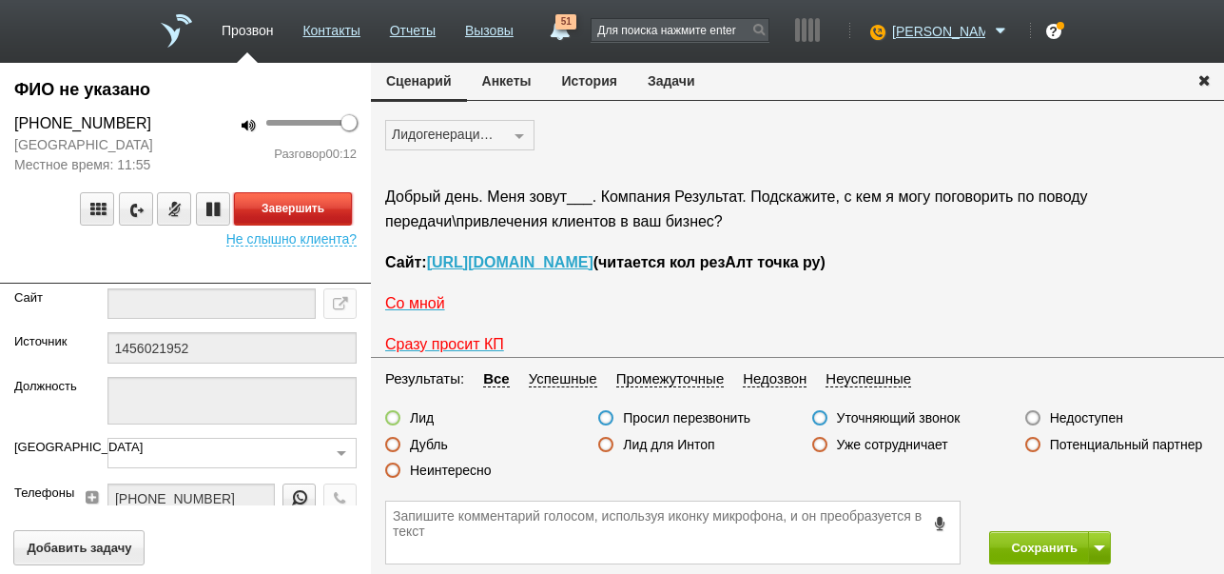
click at [283, 199] on button "Завершить" at bounding box center [293, 208] width 118 height 33
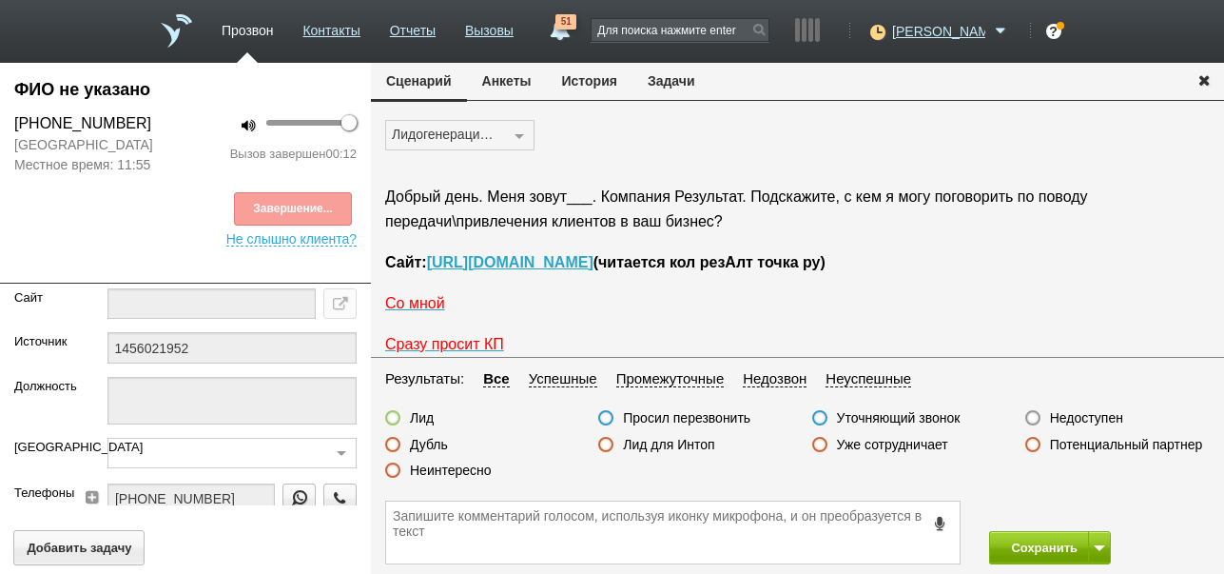
click at [1111, 414] on label "Недоступен" at bounding box center [1086, 417] width 73 height 17
click at [0, 0] on input "Недоступен" at bounding box center [0, 0] width 0 height 0
click at [1036, 549] on button "Сохранить" at bounding box center [1039, 547] width 100 height 33
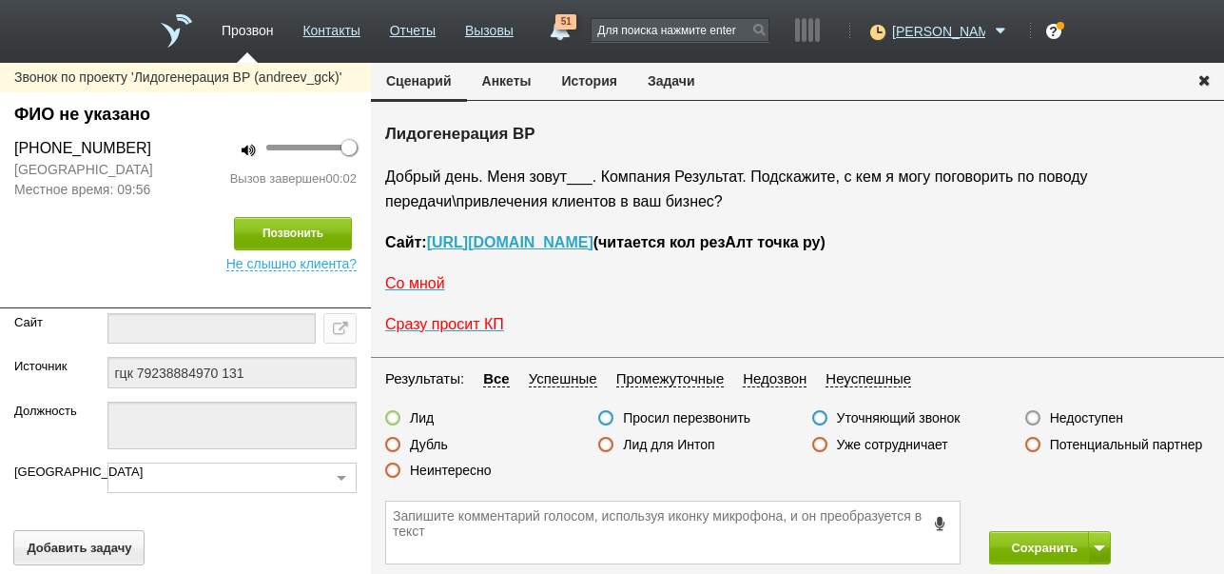
click at [1077, 408] on fieldset "Результаты: Все Успешные Промежуточные Недозвон Неуспешные Лид Просил перезвони…" at bounding box center [797, 429] width 853 height 124
click at [1073, 419] on label "Недоступен" at bounding box center [1086, 417] width 73 height 17
click at [0, 0] on input "Недоступен" at bounding box center [0, 0] width 0 height 0
click at [283, 228] on button "Позвонить" at bounding box center [293, 233] width 118 height 33
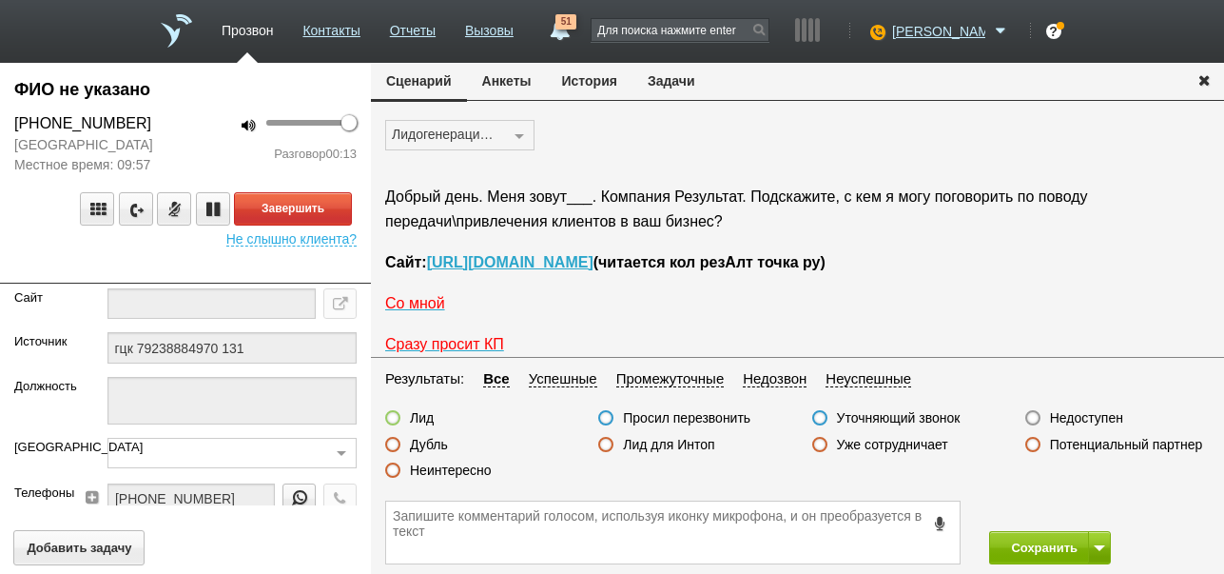
click at [478, 465] on label "Неинтересно" at bounding box center [451, 469] width 82 height 17
click at [0, 0] on input "Неинтересно" at bounding box center [0, 0] width 0 height 0
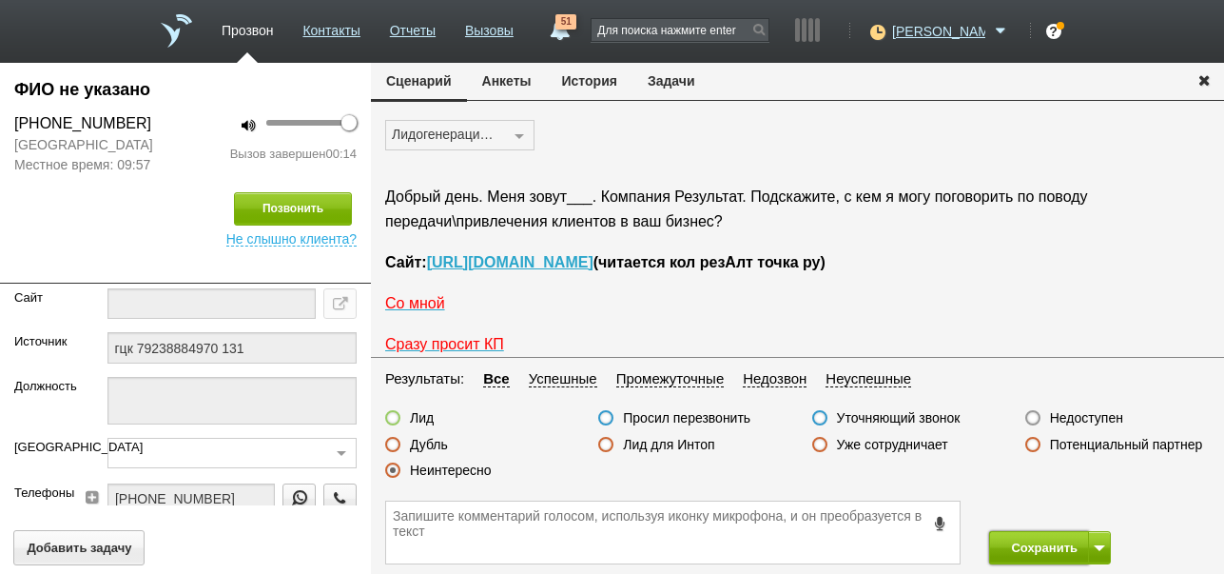
click at [1050, 538] on button "Сохранить" at bounding box center [1039, 547] width 100 height 33
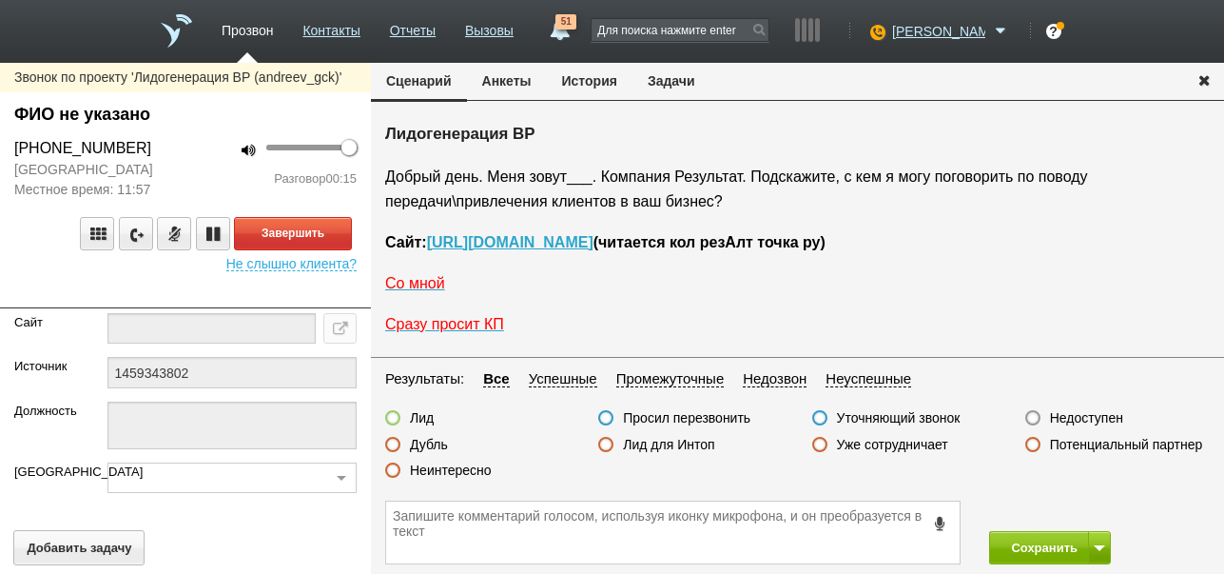
click at [599, 84] on button "История" at bounding box center [590, 81] width 86 height 36
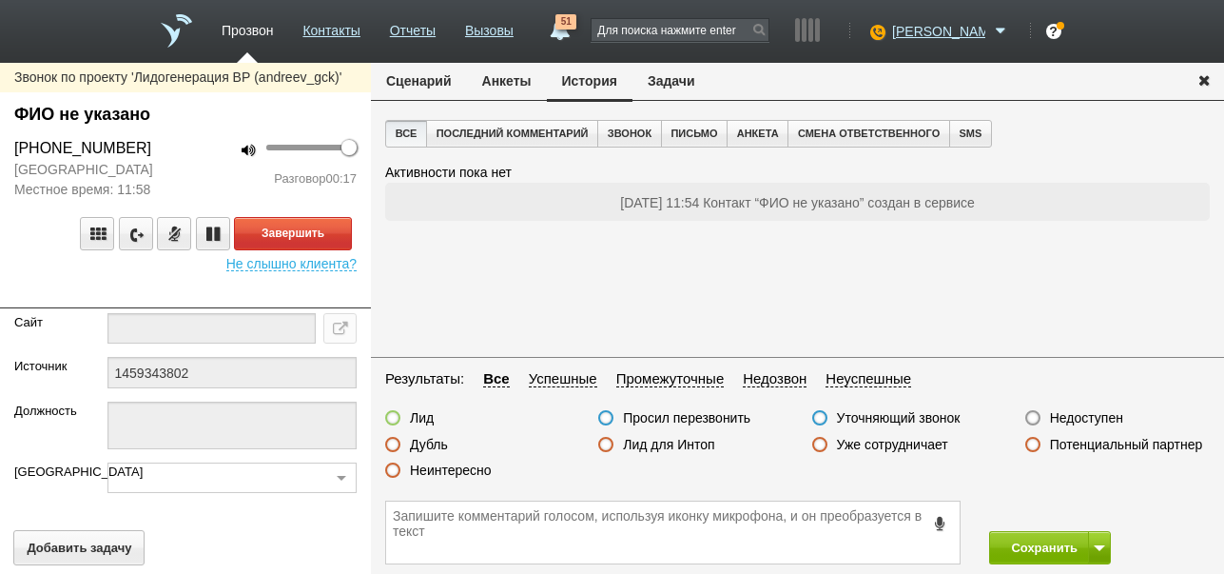
click at [422, 87] on button "Сценарий" at bounding box center [419, 81] width 96 height 36
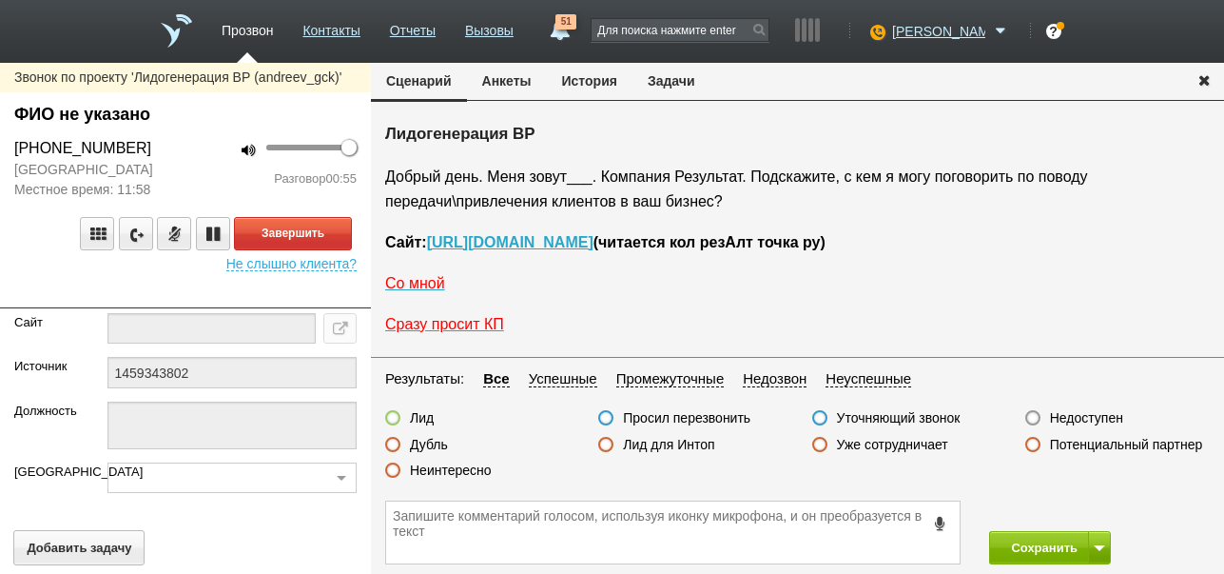
click at [587, 81] on button "История" at bounding box center [590, 81] width 86 height 36
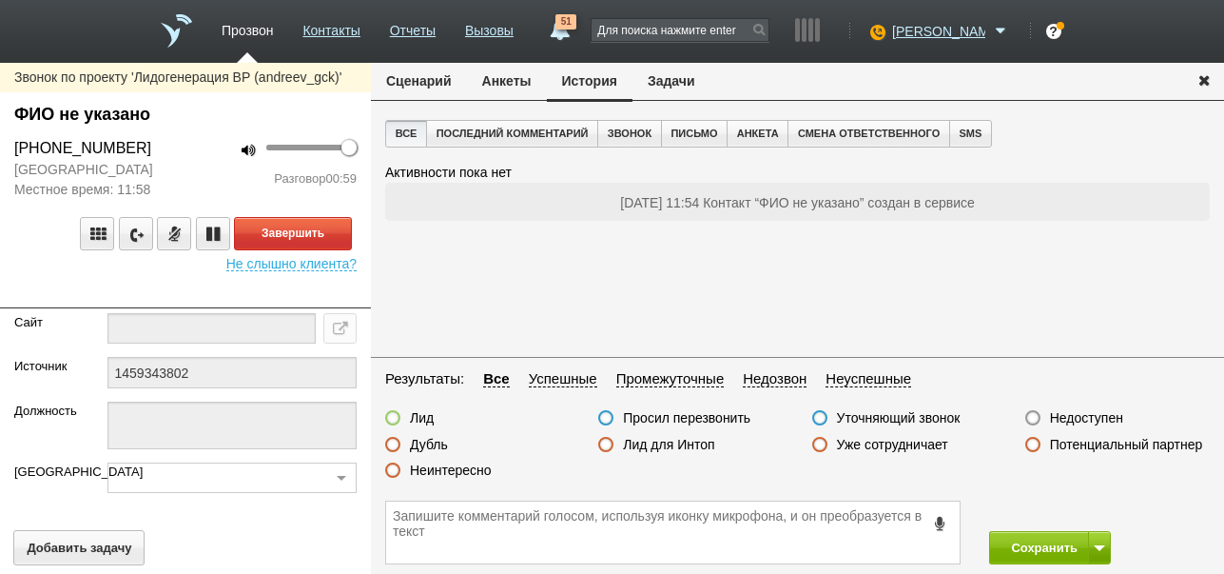
click at [442, 82] on button "Сценарий" at bounding box center [419, 81] width 96 height 36
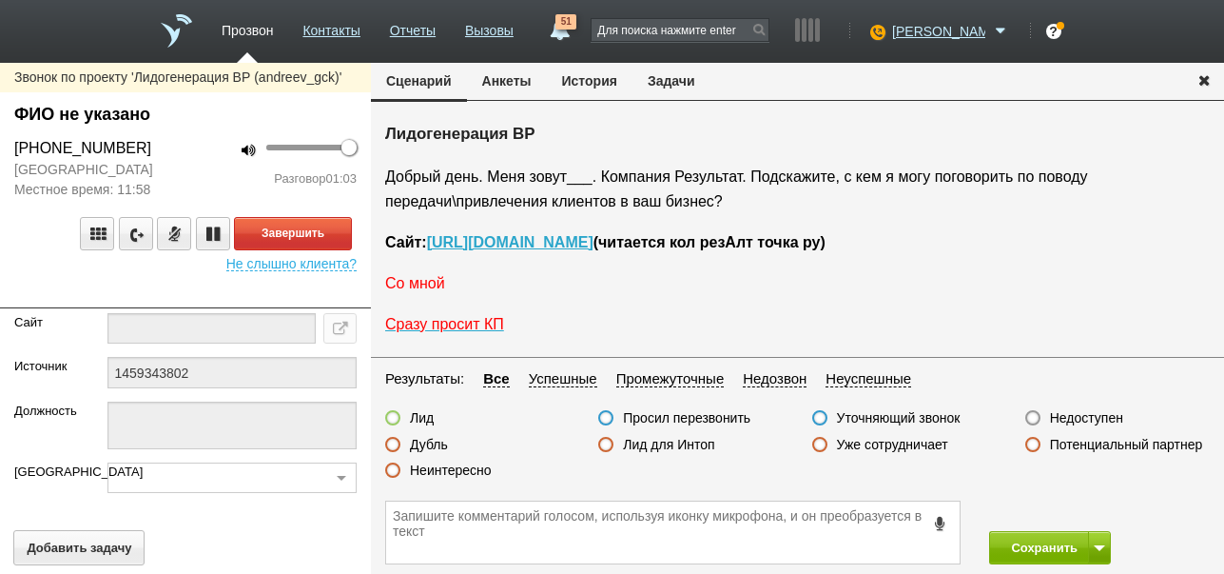
click at [421, 282] on span "Со мной" at bounding box center [415, 283] width 60 height 16
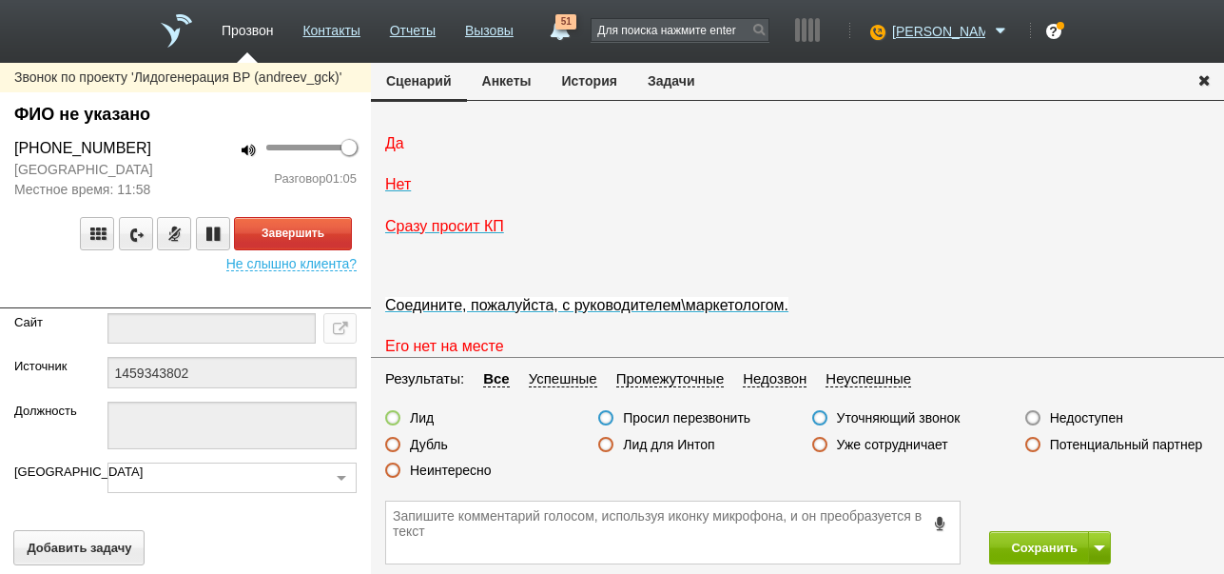
click at [399, 151] on span "Да" at bounding box center [394, 143] width 19 height 16
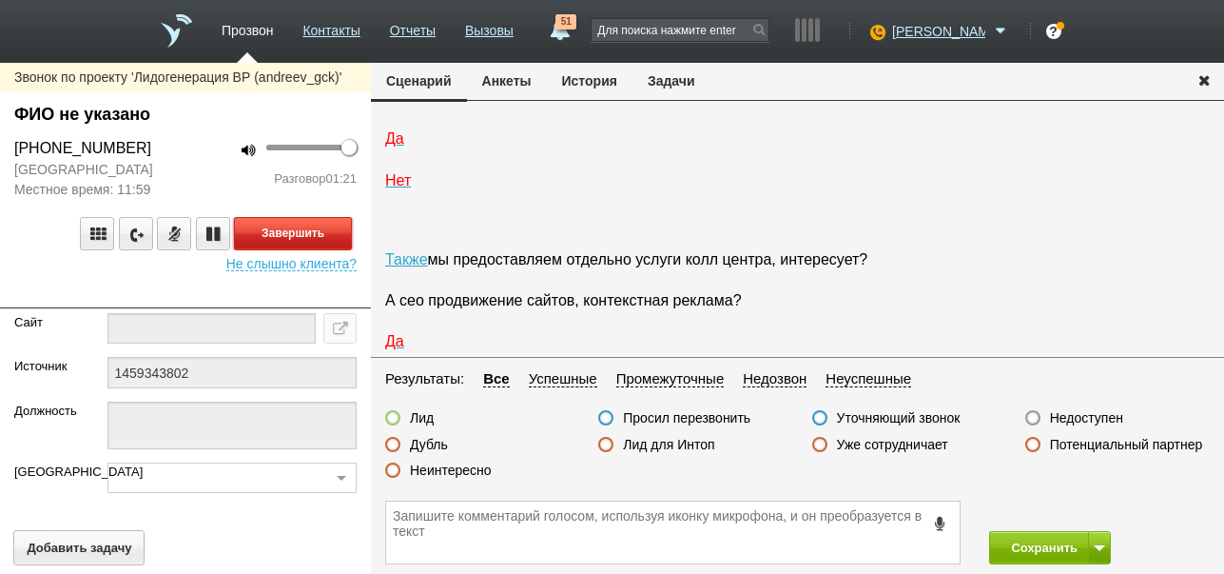
click at [336, 241] on button "Завершить" at bounding box center [293, 233] width 118 height 33
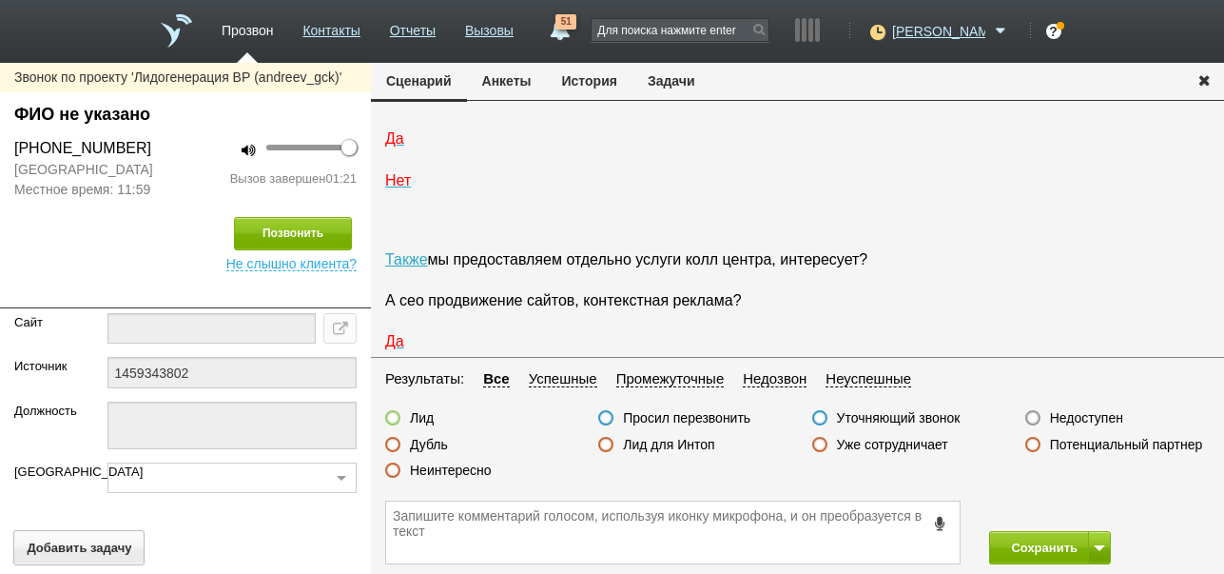
click at [453, 464] on label "Неинтересно" at bounding box center [451, 469] width 82 height 17
click at [0, 0] on input "Неинтересно" at bounding box center [0, 0] width 0 height 0
click at [1043, 537] on button "Сохранить" at bounding box center [1039, 547] width 100 height 33
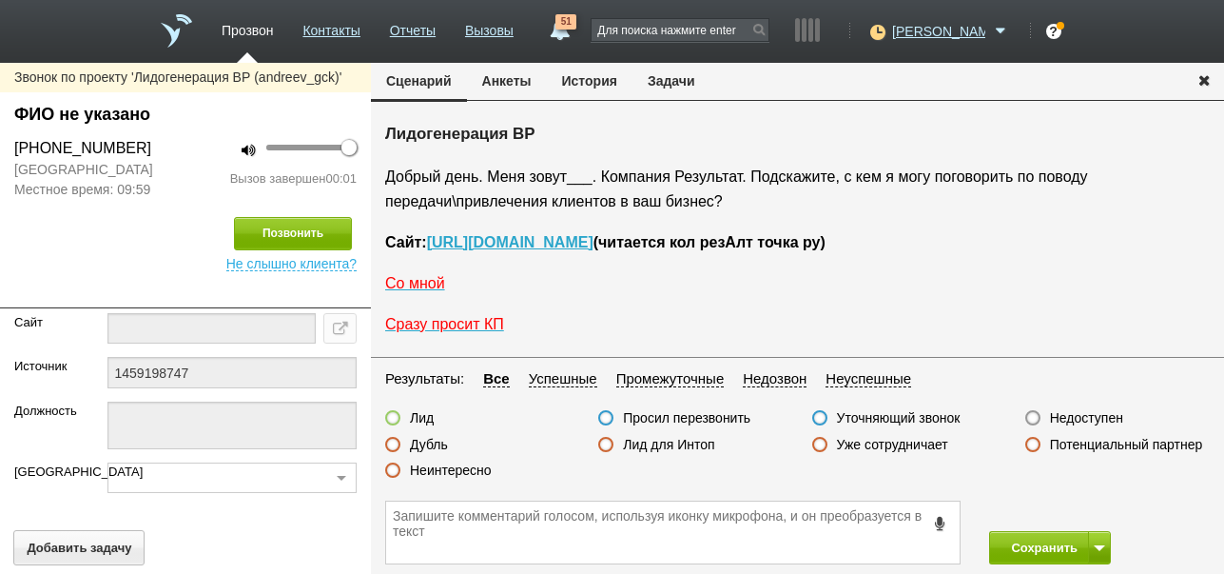
click at [1095, 412] on label "Недоступен" at bounding box center [1086, 417] width 73 height 17
click at [0, 0] on input "Недоступен" at bounding box center [0, 0] width 0 height 0
click at [310, 232] on button "Позвонить" at bounding box center [293, 233] width 118 height 33
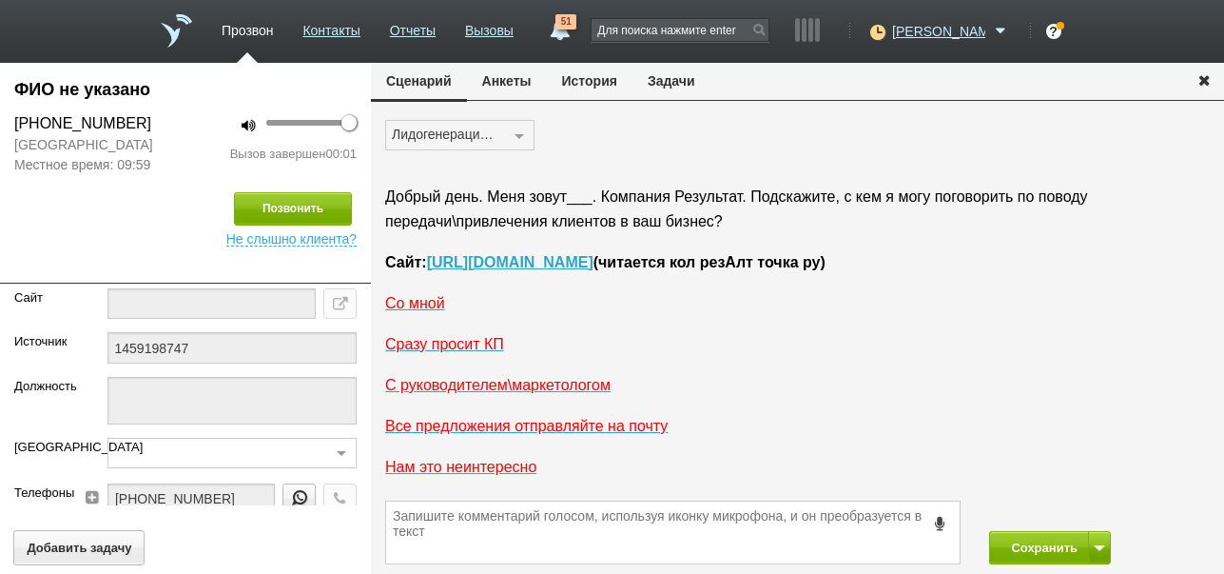
click at [593, 83] on button "История" at bounding box center [590, 81] width 86 height 36
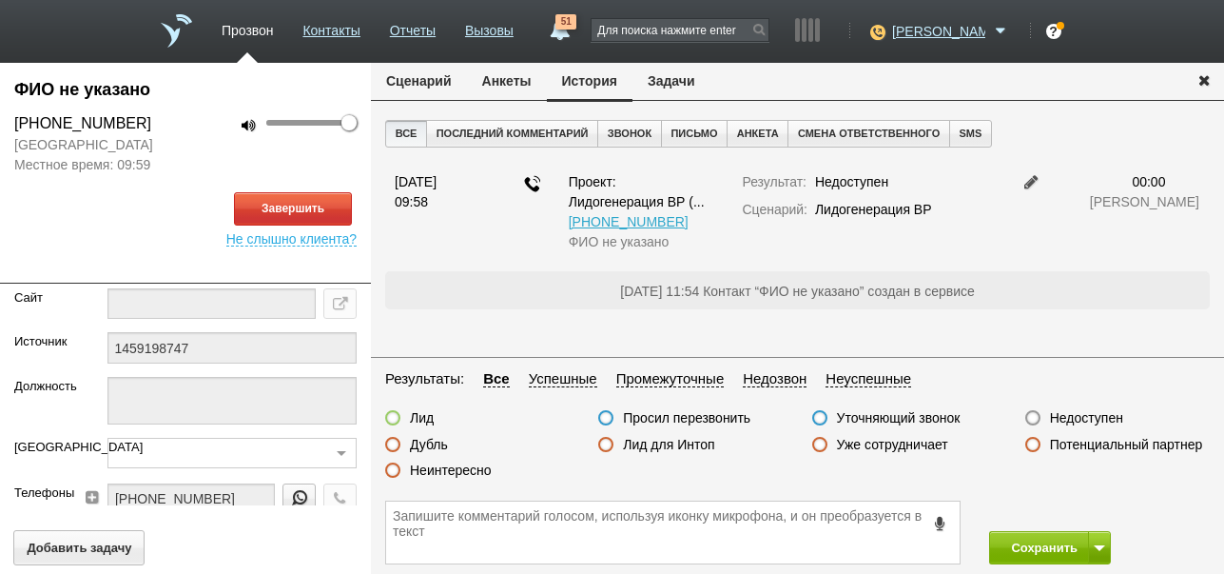
click at [412, 74] on button "Сценарий" at bounding box center [419, 81] width 96 height 36
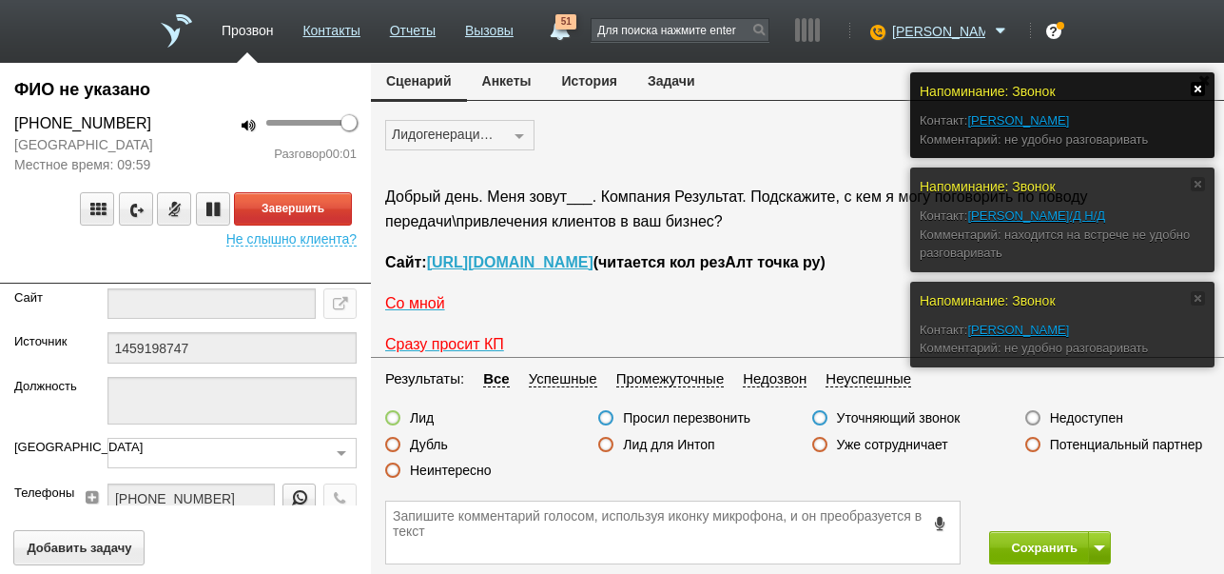
click at [1201, 88] on link at bounding box center [1198, 89] width 14 height 14
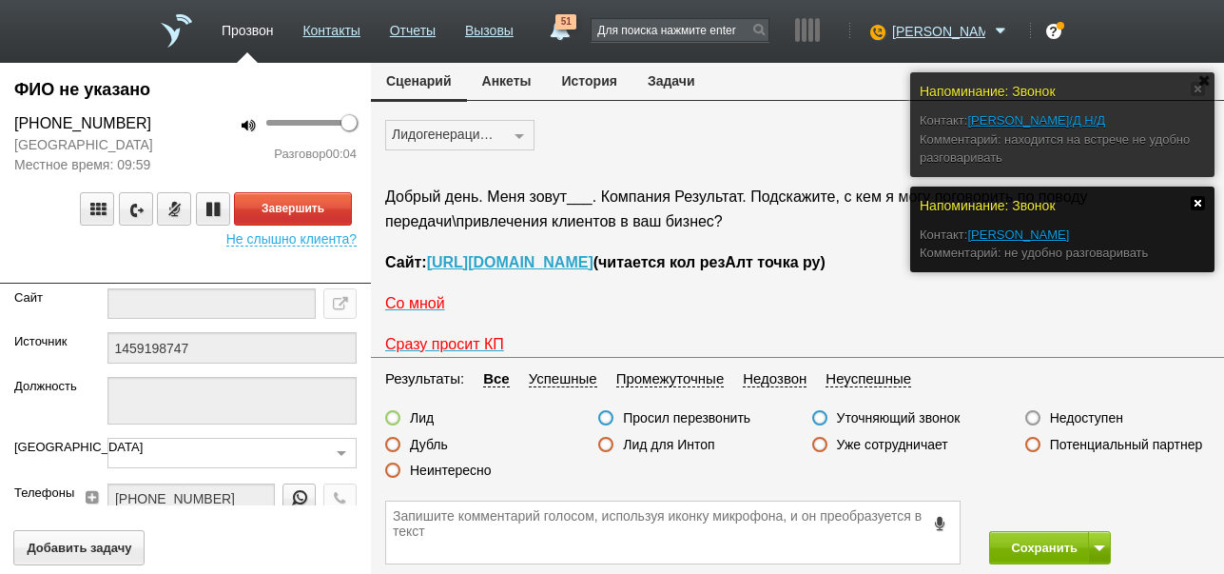
click at [1195, 200] on link at bounding box center [1198, 203] width 14 height 14
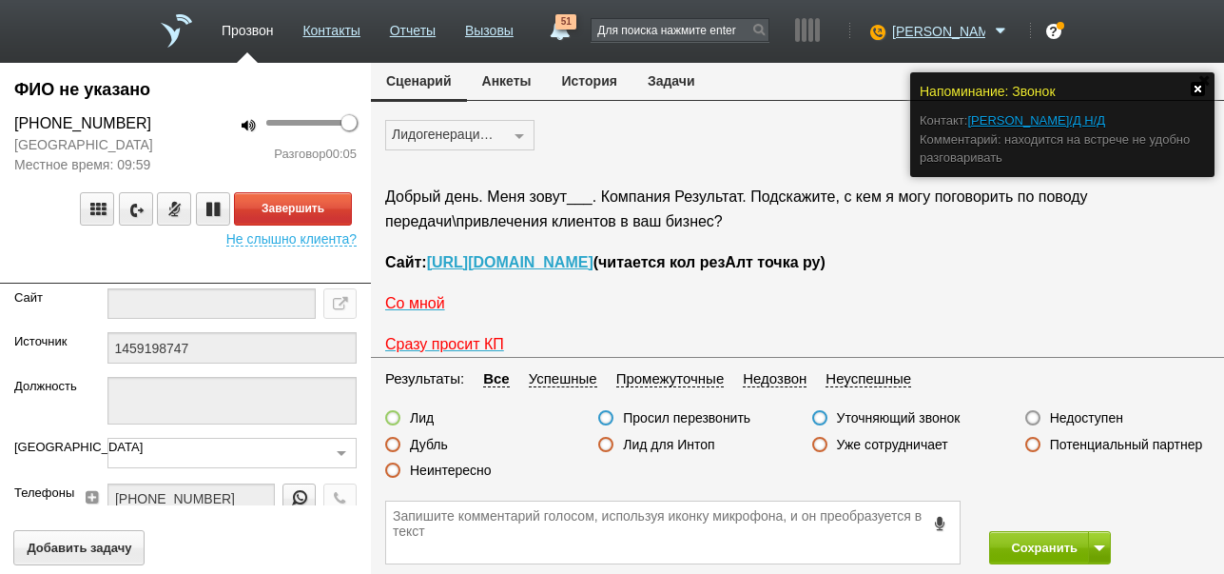
click at [1200, 87] on link at bounding box center [1198, 89] width 14 height 14
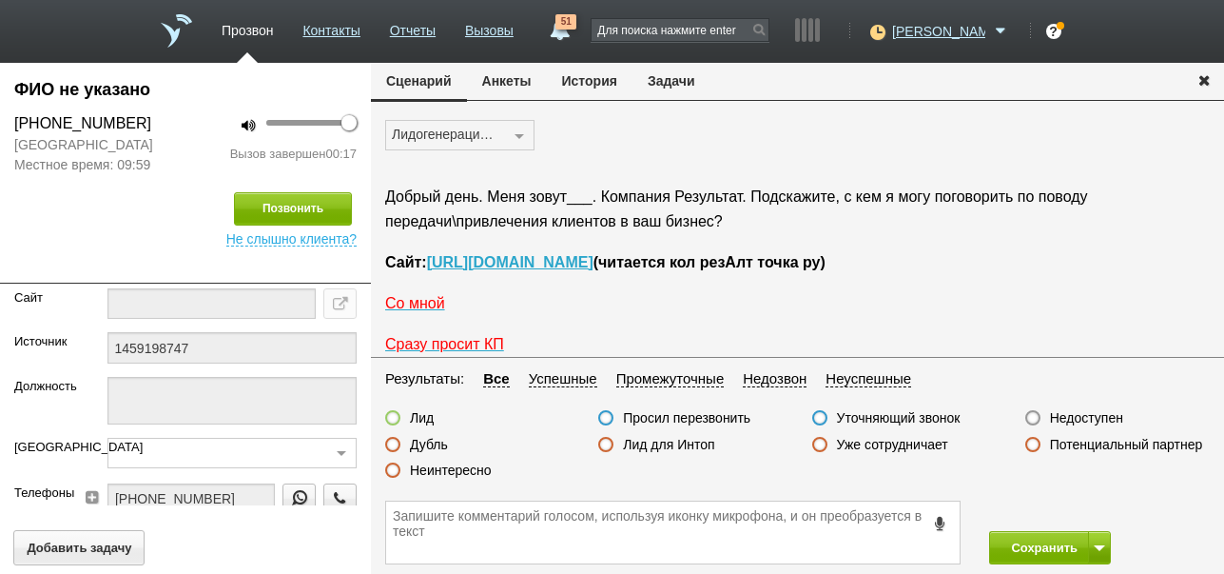
click at [473, 469] on label "Неинтересно" at bounding box center [451, 469] width 82 height 17
click at [0, 0] on input "Неинтересно" at bounding box center [0, 0] width 0 height 0
drag, startPoint x: 1047, startPoint y: 554, endPoint x: 949, endPoint y: 417, distance: 168.4
click at [1047, 553] on button "Сохранить" at bounding box center [1039, 547] width 100 height 33
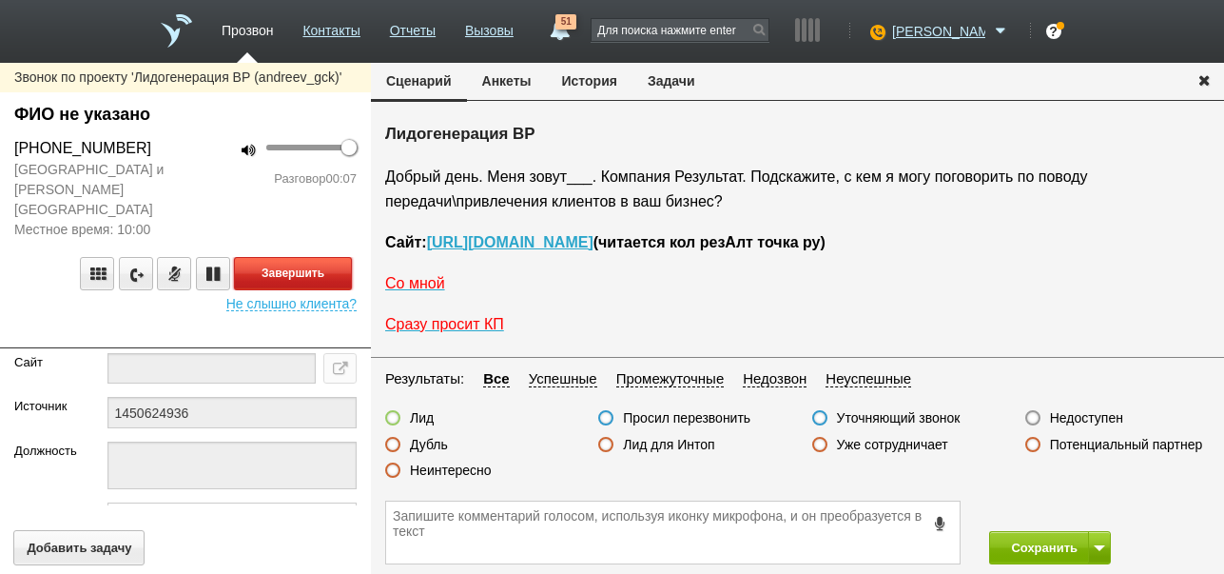
click at [302, 257] on button "Завершить" at bounding box center [293, 273] width 118 height 33
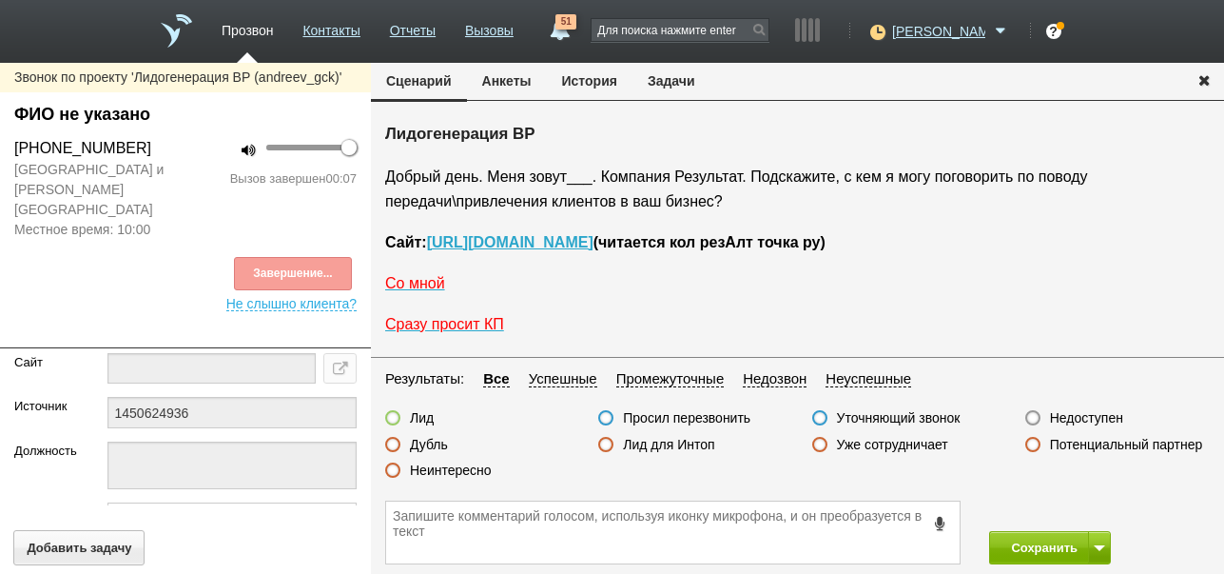
click at [1081, 419] on label "Недоступен" at bounding box center [1086, 417] width 73 height 17
click at [0, 0] on input "Недоступен" at bounding box center [0, 0] width 0 height 0
click at [312, 257] on button "Позвонить" at bounding box center [293, 273] width 118 height 33
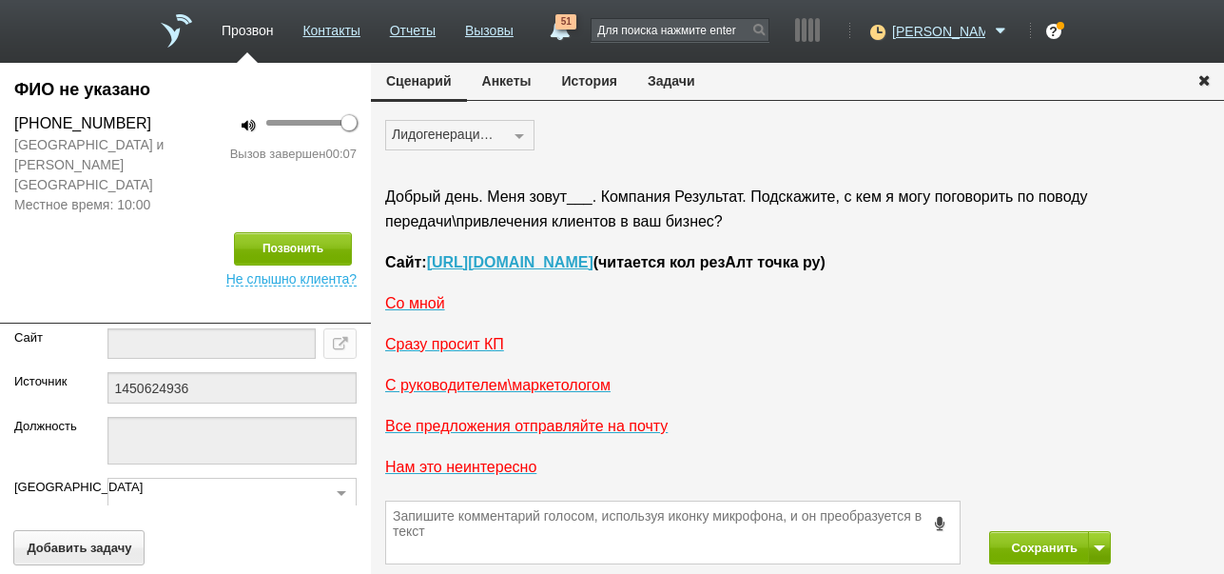
click at [611, 82] on button "История" at bounding box center [590, 81] width 86 height 36
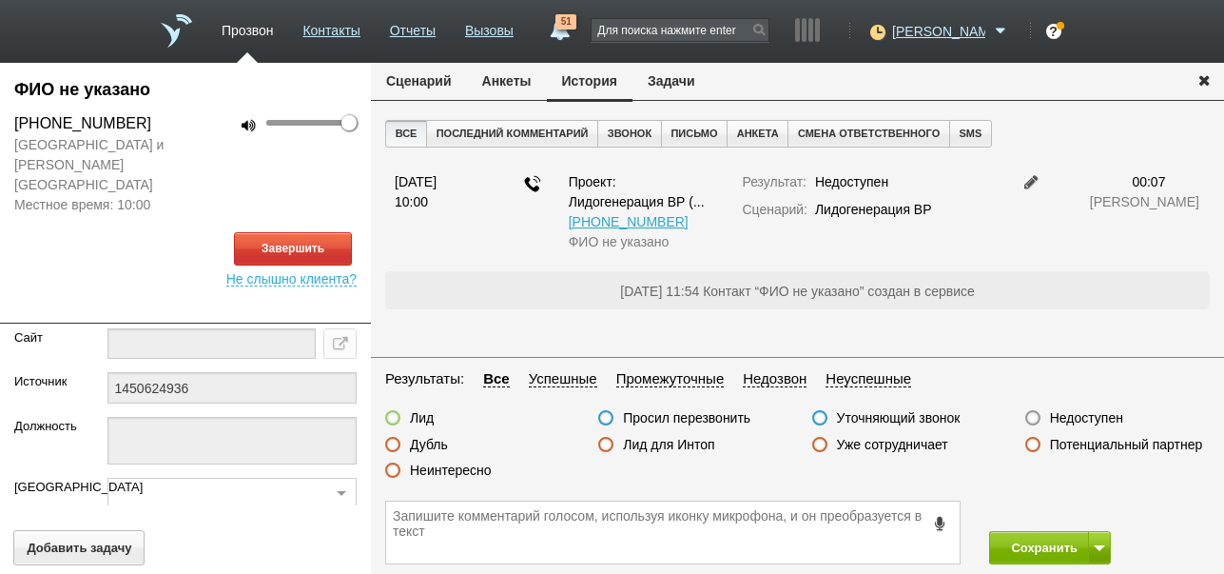
click at [428, 76] on button "Сценарий" at bounding box center [419, 81] width 96 height 36
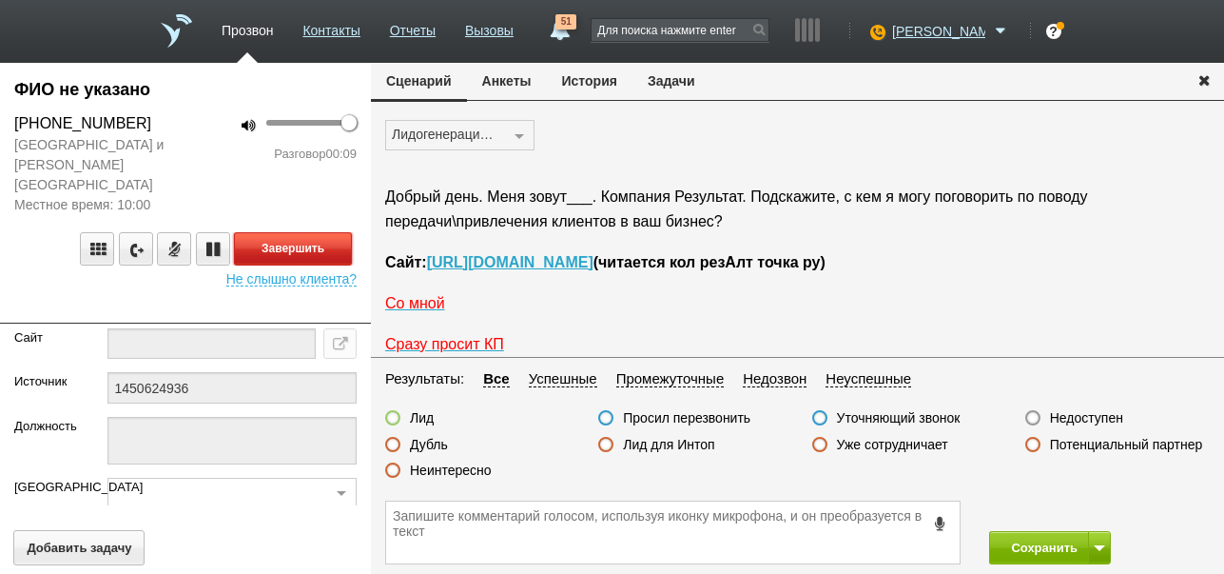
click at [286, 232] on button "Завершить" at bounding box center [293, 248] width 118 height 33
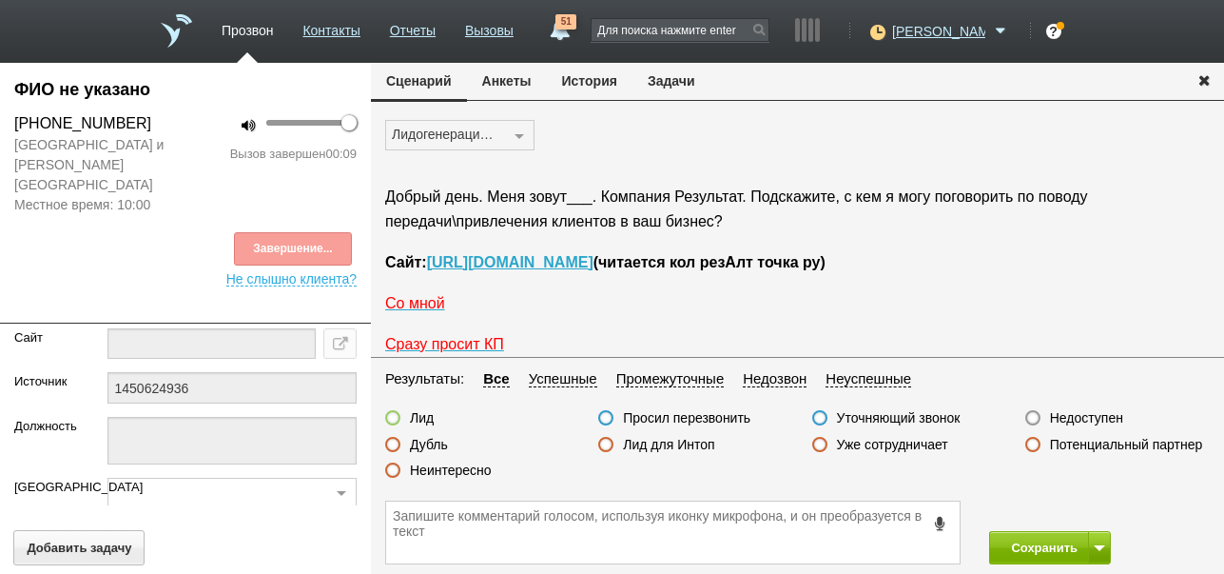
click at [1083, 419] on label "Недоступен" at bounding box center [1086, 417] width 73 height 17
click at [0, 0] on input "Недоступен" at bounding box center [0, 0] width 0 height 0
click at [1033, 552] on button "Сохранить" at bounding box center [1039, 547] width 100 height 33
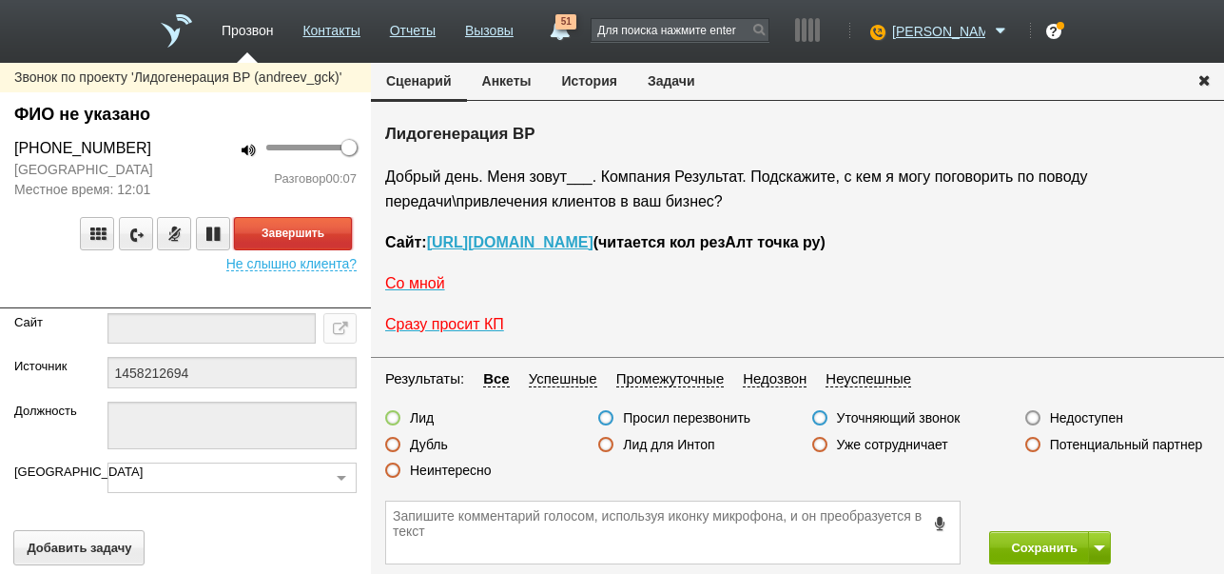
click at [322, 250] on button "Завершить" at bounding box center [293, 233] width 118 height 33
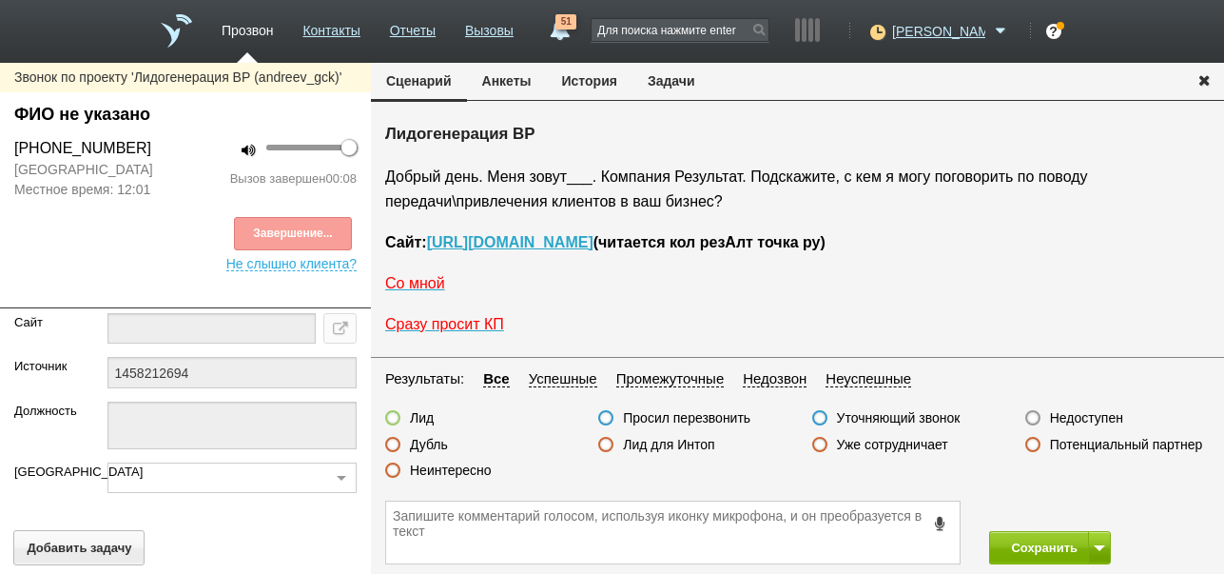
click at [1080, 417] on label "Недоступен" at bounding box center [1086, 417] width 73 height 17
click at [0, 0] on input "Недоступен" at bounding box center [0, 0] width 0 height 0
click at [1103, 539] on button at bounding box center [1099, 547] width 23 height 33
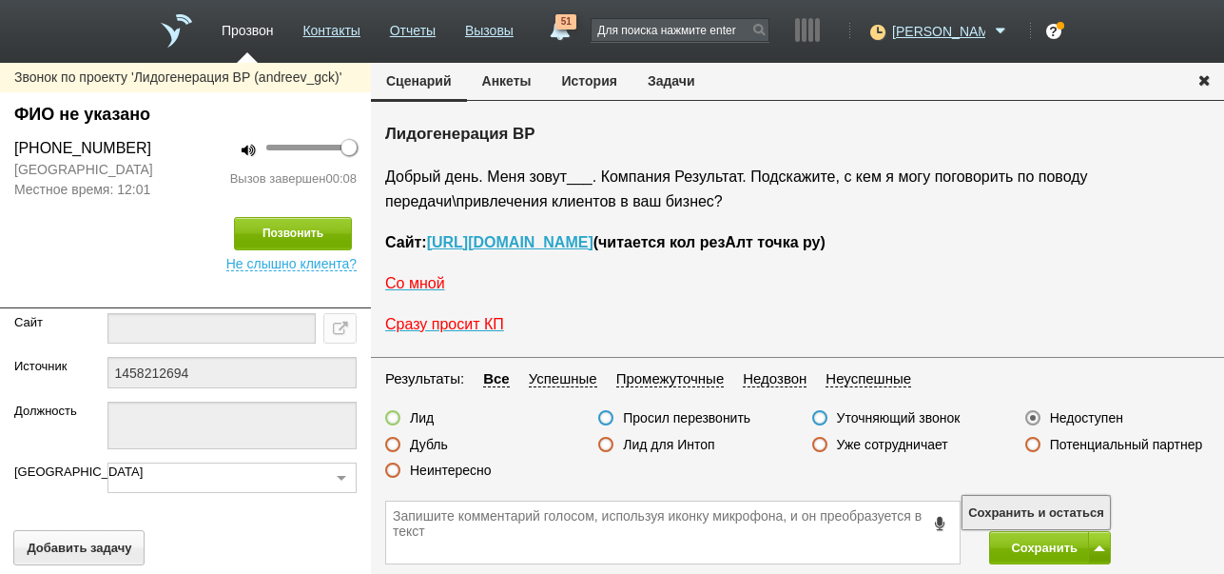
click at [1091, 507] on button "Сохранить и остаться" at bounding box center [1036, 512] width 147 height 33
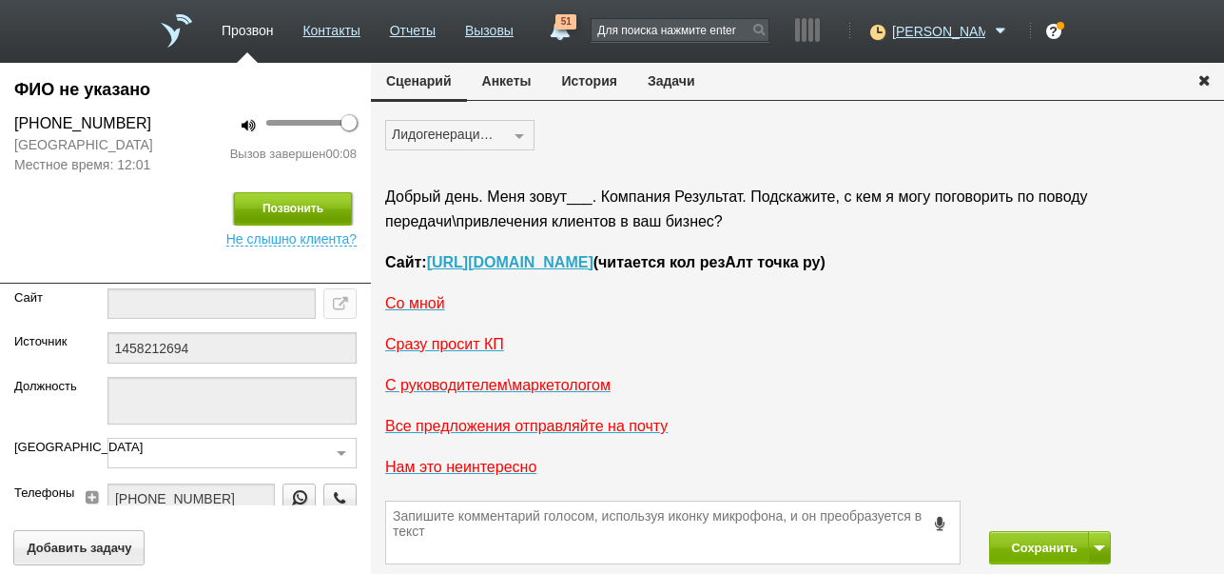
click at [318, 225] on button "Позвонить" at bounding box center [293, 208] width 118 height 33
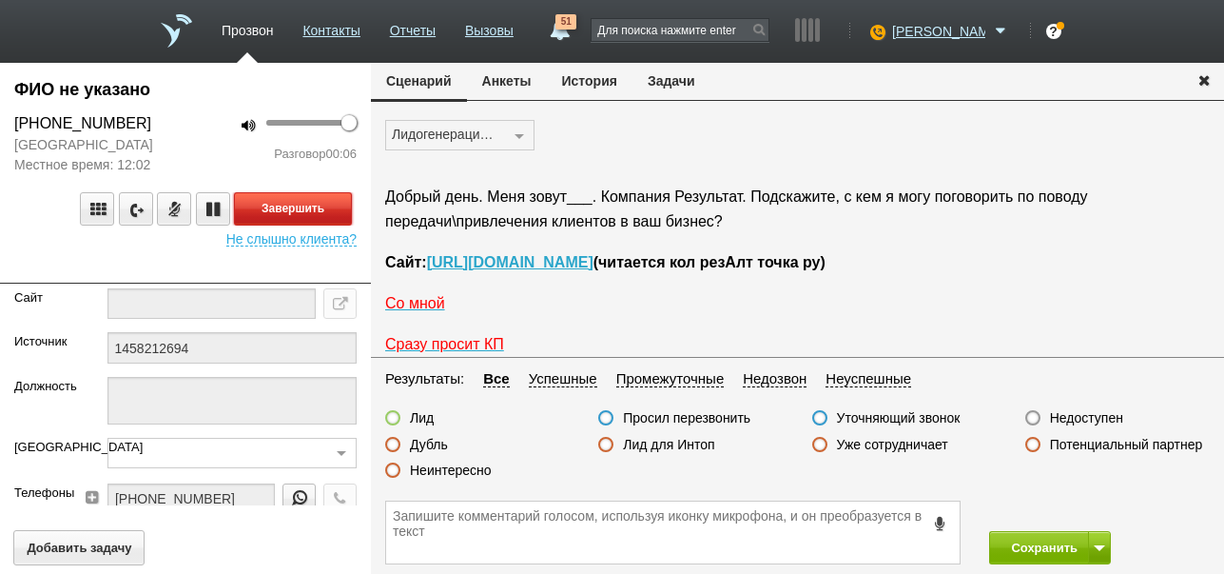
click at [322, 225] on button "Завершить" at bounding box center [293, 208] width 118 height 33
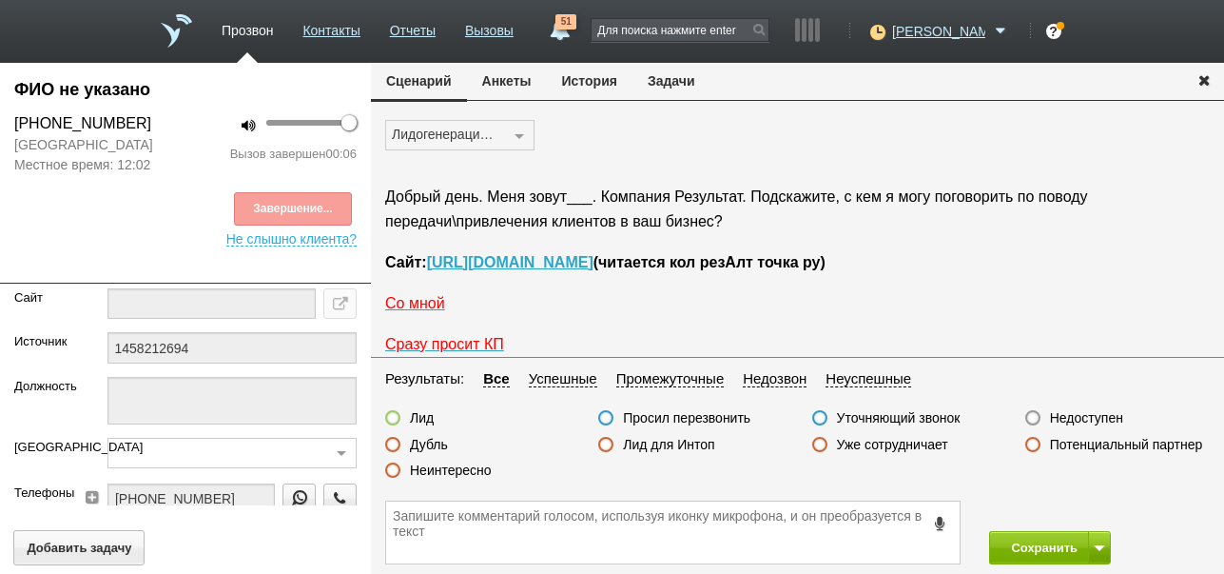
click at [1071, 420] on label "Недоступен" at bounding box center [1086, 417] width 73 height 17
click at [0, 0] on input "Недоступен" at bounding box center [0, 0] width 0 height 0
drag, startPoint x: 1039, startPoint y: 540, endPoint x: 992, endPoint y: 281, distance: 263.8
click at [1036, 539] on button "Сохранить" at bounding box center [1039, 547] width 100 height 33
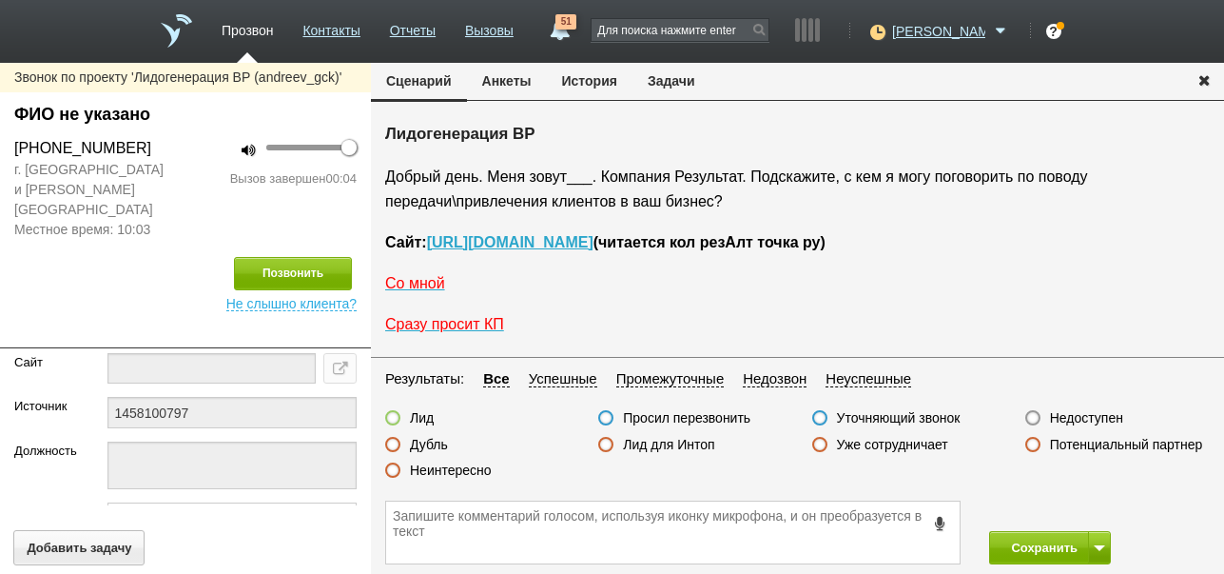
click at [1102, 420] on label "Недоступен" at bounding box center [1086, 417] width 73 height 17
click at [0, 0] on input "Недоступен" at bounding box center [0, 0] width 0 height 0
click at [317, 257] on button "Позвонить" at bounding box center [293, 273] width 118 height 33
click at [588, 74] on button "История" at bounding box center [590, 81] width 86 height 36
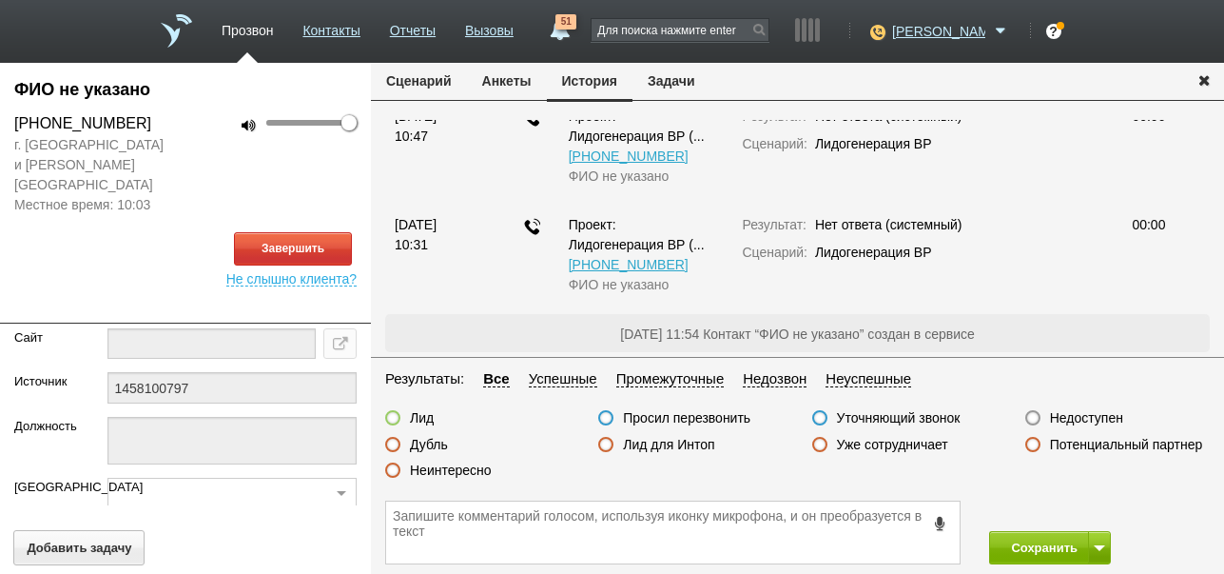
scroll to position [48, 0]
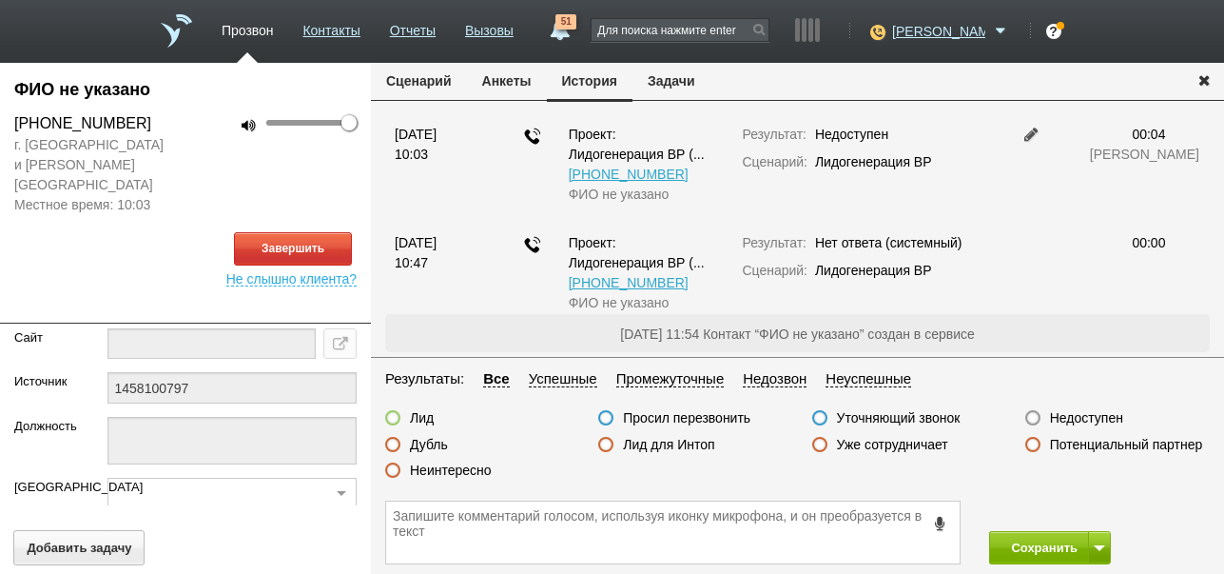
click at [420, 71] on button "Сценарий" at bounding box center [419, 81] width 96 height 36
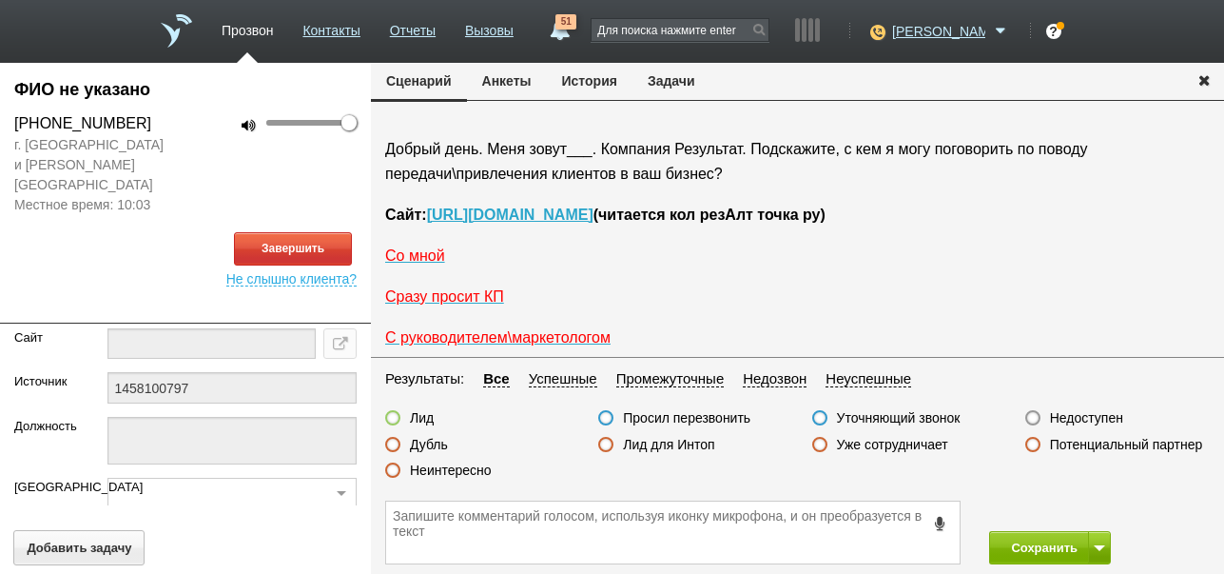
scroll to position [0, 0]
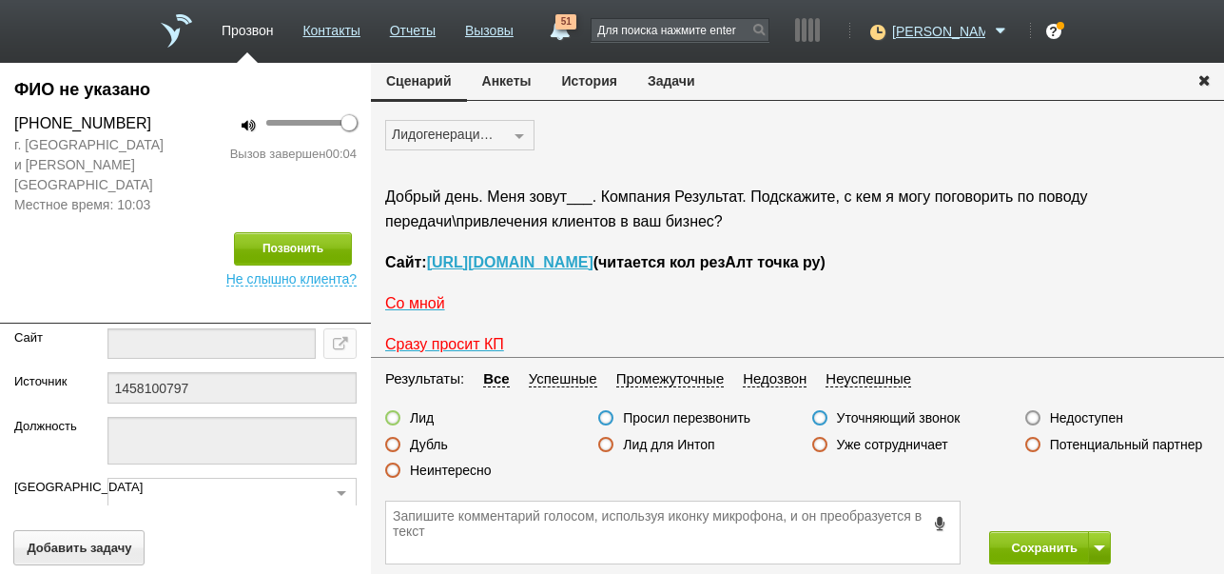
drag, startPoint x: 1093, startPoint y: 416, endPoint x: 1079, endPoint y: 496, distance: 81.2
click at [1091, 416] on label "Недоступен" at bounding box center [1086, 417] width 73 height 17
click at [1070, 419] on label "Недоступен" at bounding box center [1086, 417] width 73 height 17
click at [0, 0] on input "Недоступен" at bounding box center [0, 0] width 0 height 0
click at [1031, 548] on button "Сохранить" at bounding box center [1039, 547] width 100 height 33
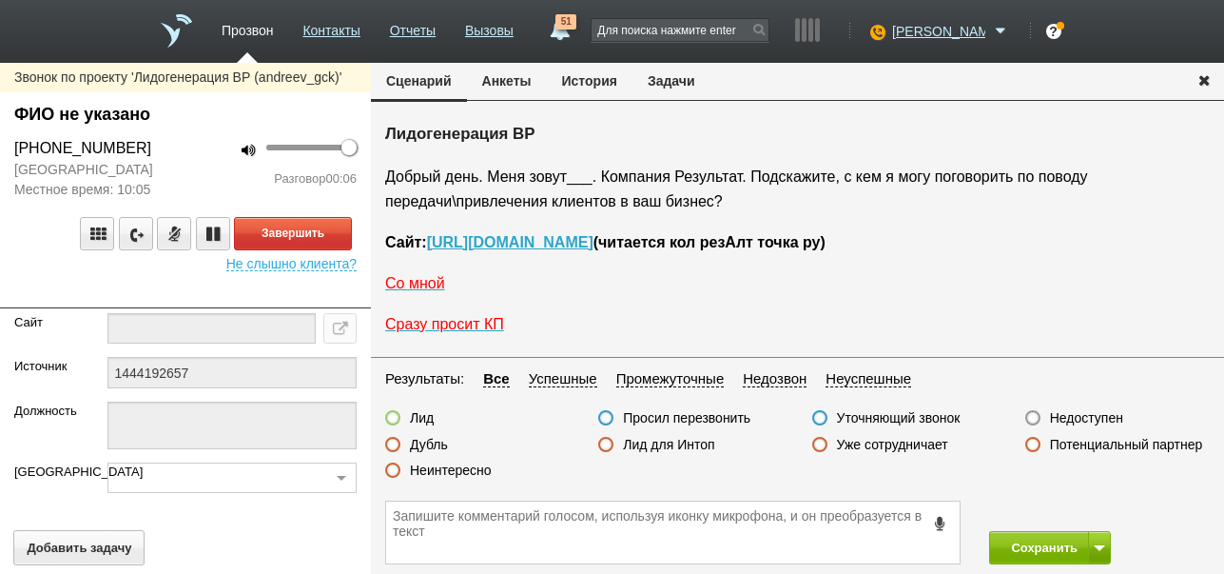
click at [593, 72] on button "История" at bounding box center [590, 81] width 86 height 36
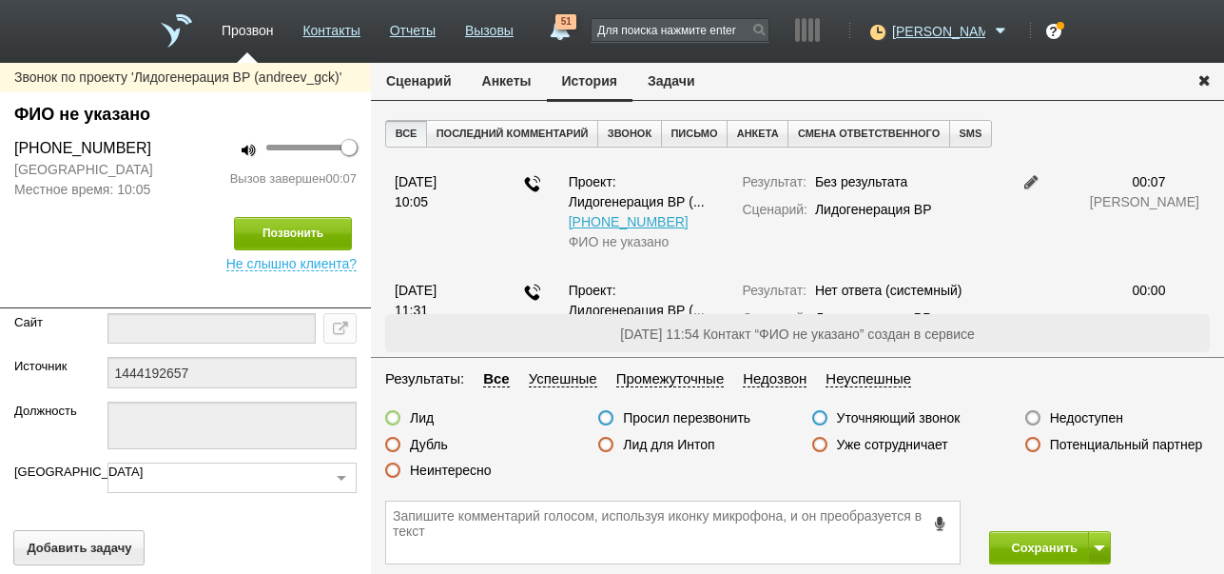
click at [1099, 420] on label "Недоступен" at bounding box center [1086, 417] width 73 height 17
click at [0, 0] on input "Недоступен" at bounding box center [0, 0] width 0 height 0
click at [335, 236] on button "Позвонить" at bounding box center [293, 233] width 118 height 33
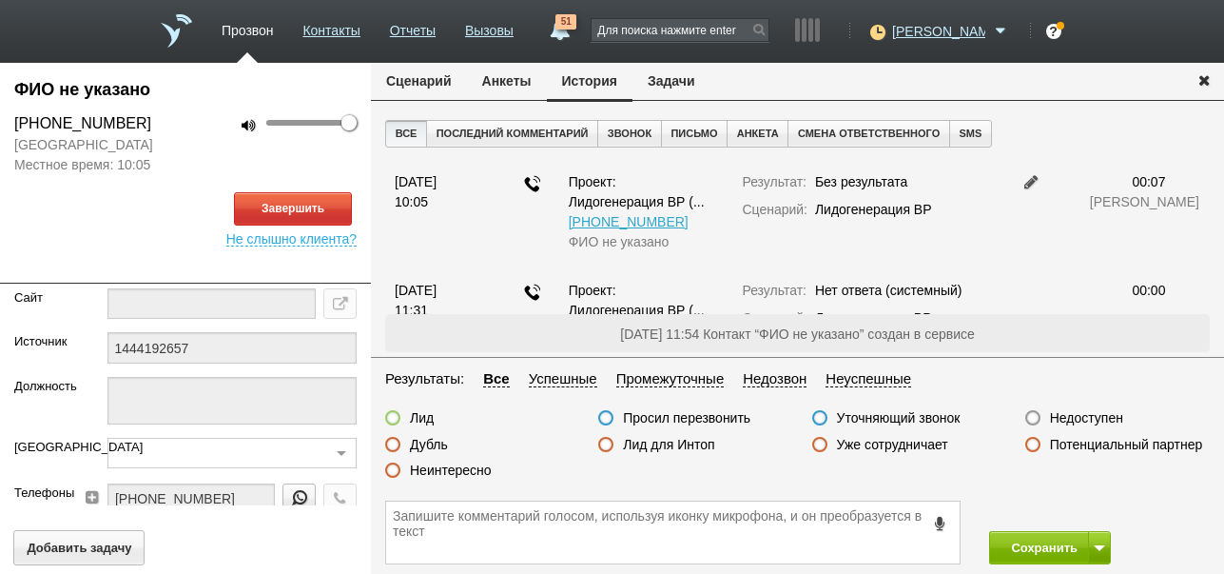
click at [432, 76] on button "Сценарий" at bounding box center [419, 81] width 96 height 36
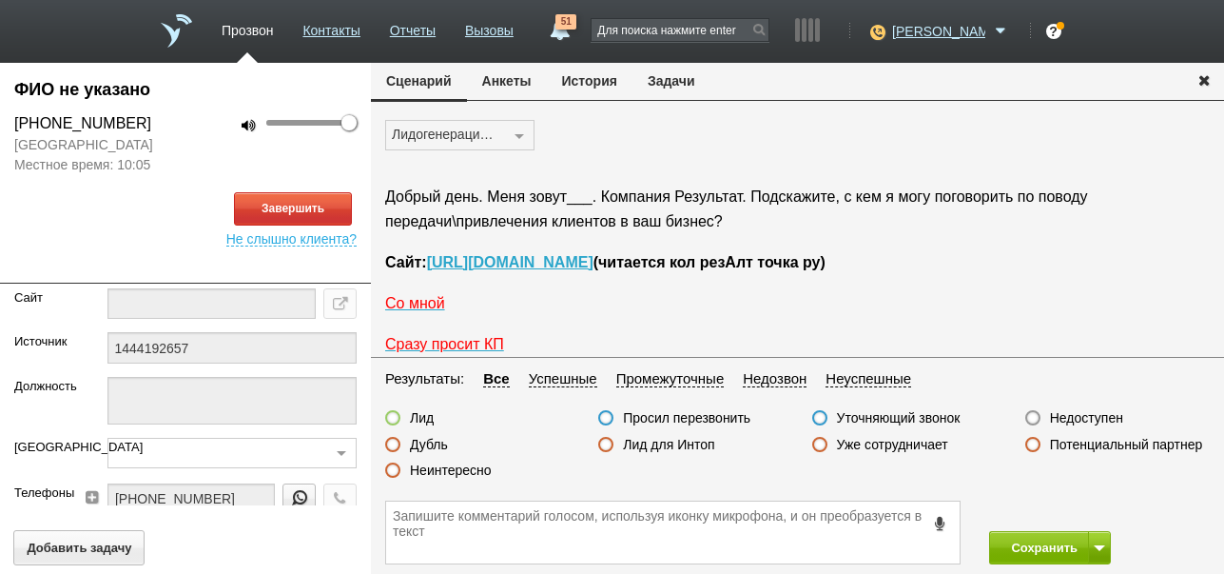
click at [595, 82] on button "История" at bounding box center [590, 81] width 86 height 36
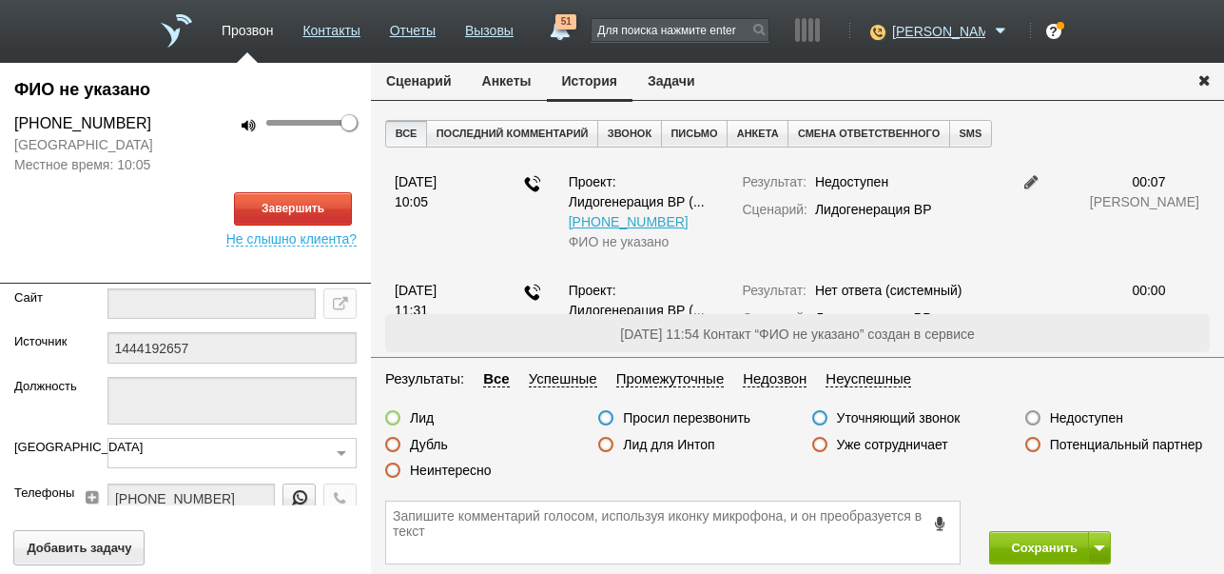
click at [425, 82] on button "Сценарий" at bounding box center [419, 81] width 96 height 36
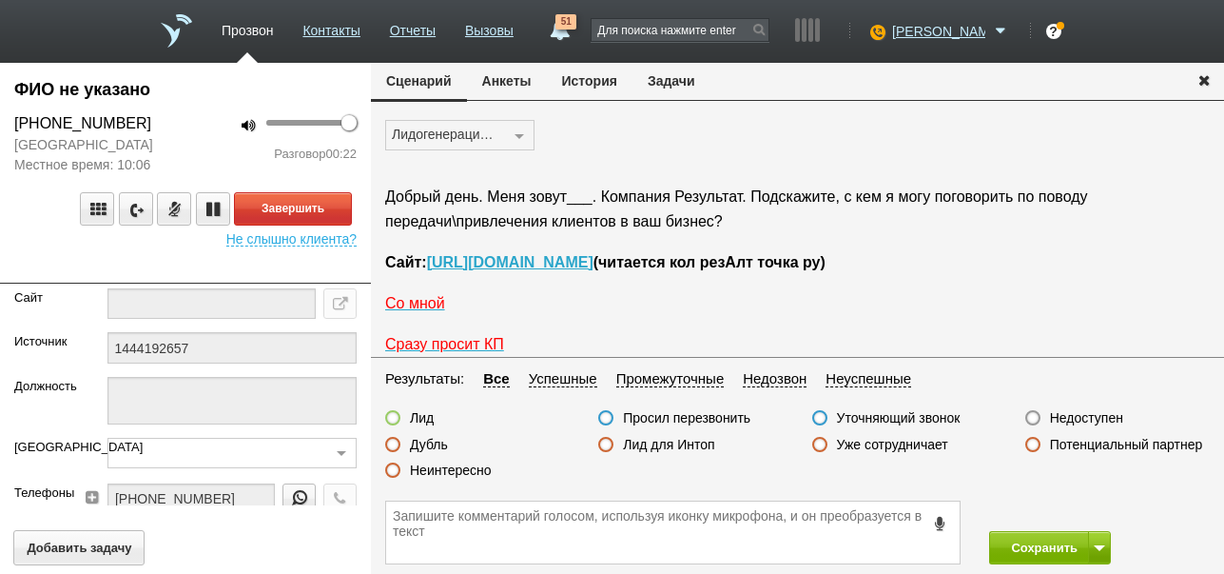
click at [476, 473] on label "Неинтересно" at bounding box center [451, 469] width 82 height 17
click at [0, 0] on input "Неинтересно" at bounding box center [0, 0] width 0 height 0
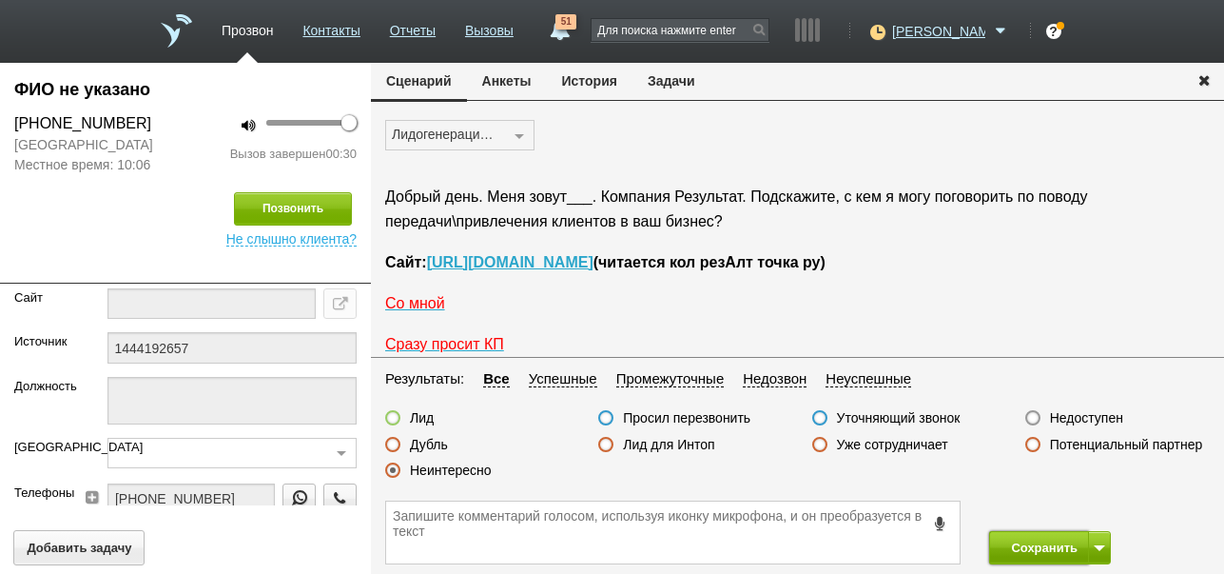
click at [1021, 542] on button "Сохранить" at bounding box center [1039, 547] width 100 height 33
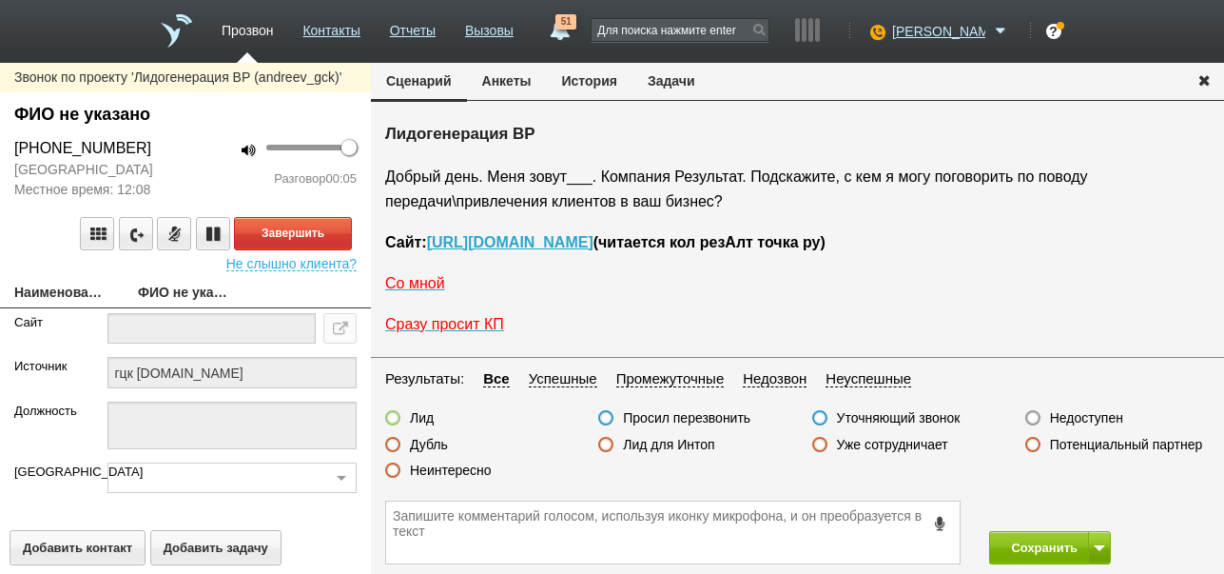
click at [605, 84] on button "История" at bounding box center [590, 81] width 86 height 36
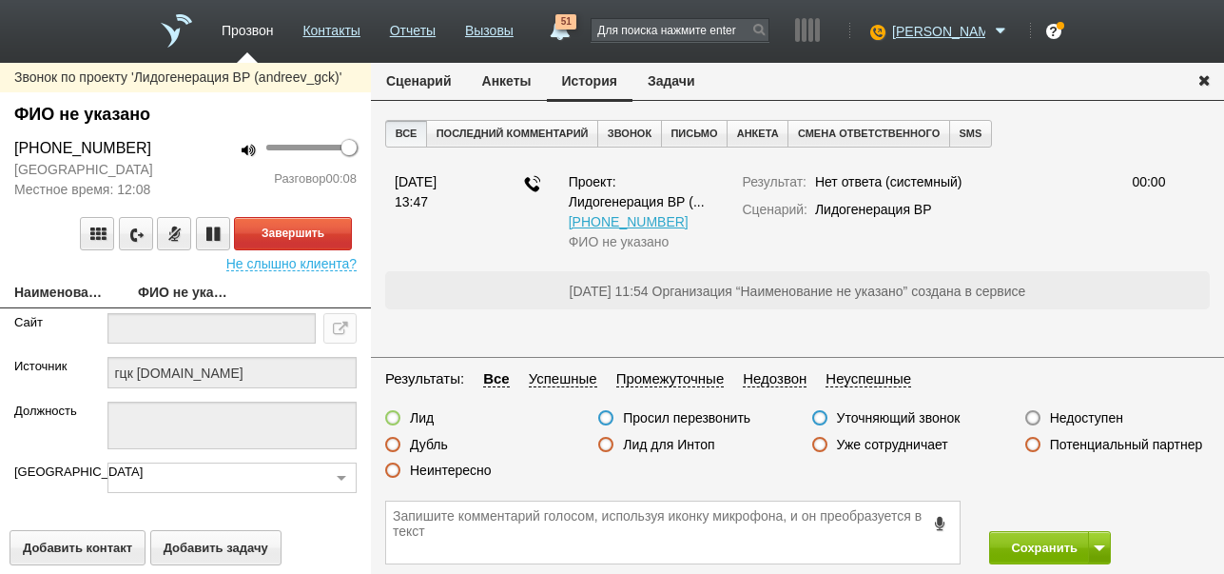
click at [428, 77] on button "Сценарий" at bounding box center [419, 81] width 96 height 36
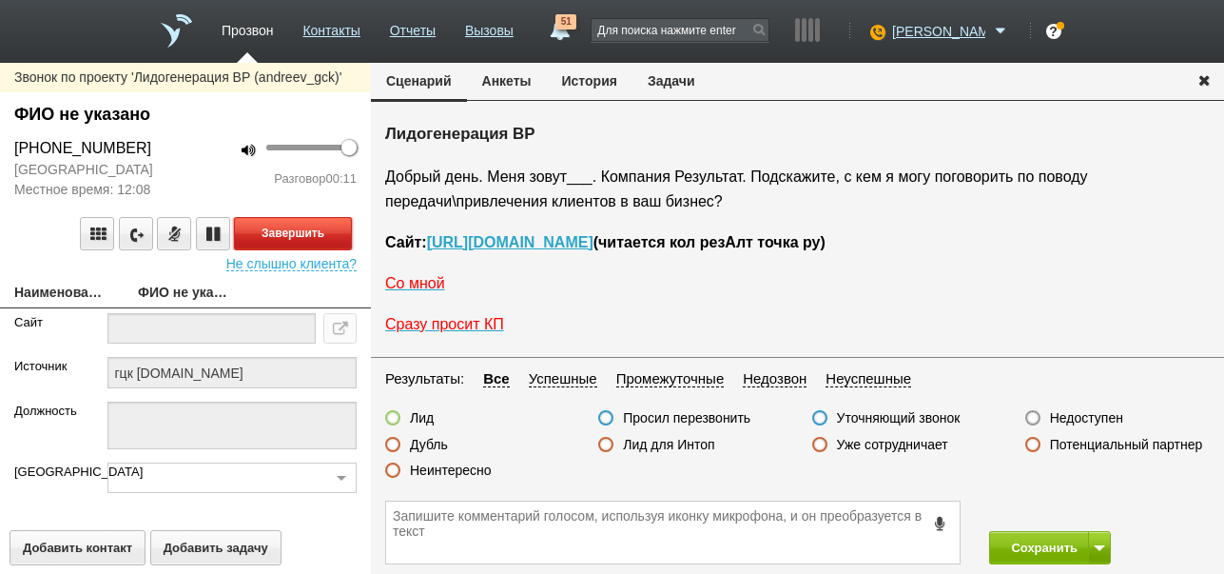
click at [319, 237] on button "Завершить" at bounding box center [293, 233] width 118 height 33
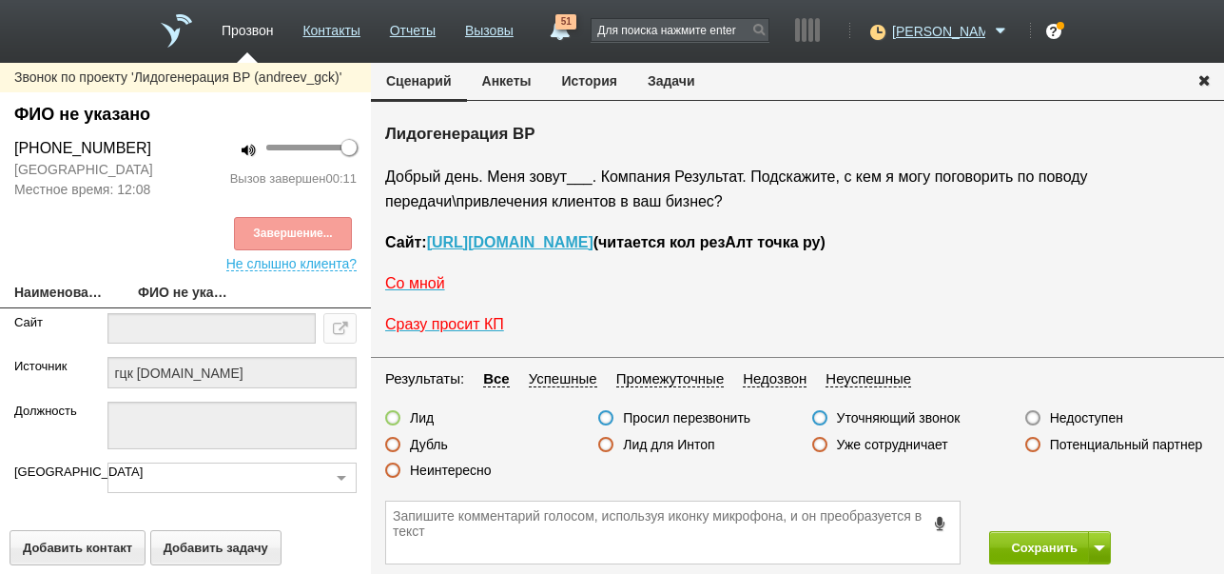
click at [1086, 416] on label "Недоступен" at bounding box center [1086, 417] width 73 height 17
click at [0, 0] on input "Недоступен" at bounding box center [0, 0] width 0 height 0
click at [1099, 538] on button at bounding box center [1099, 547] width 23 height 33
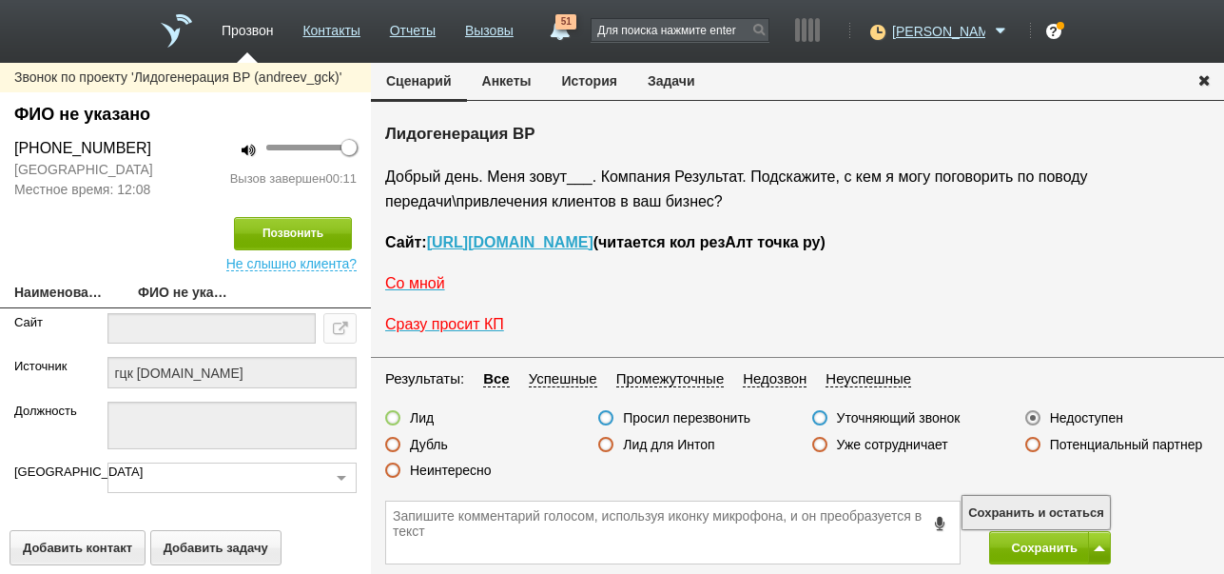
click at [1085, 512] on button "Сохранить и остаться" at bounding box center [1036, 512] width 147 height 33
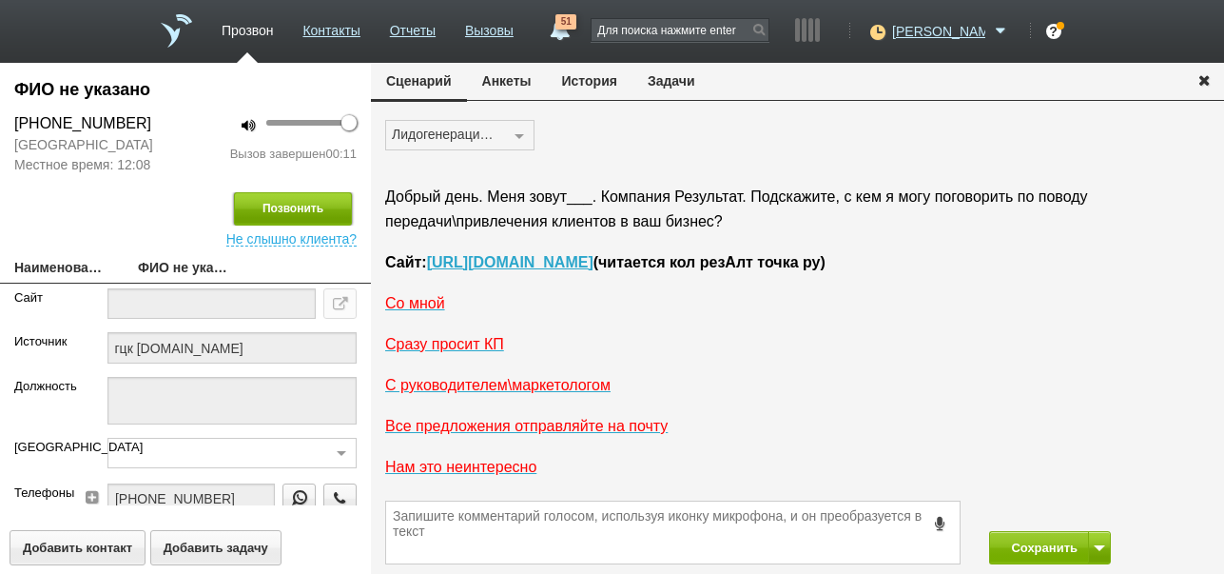
click at [296, 213] on button "Позвонить" at bounding box center [293, 208] width 118 height 33
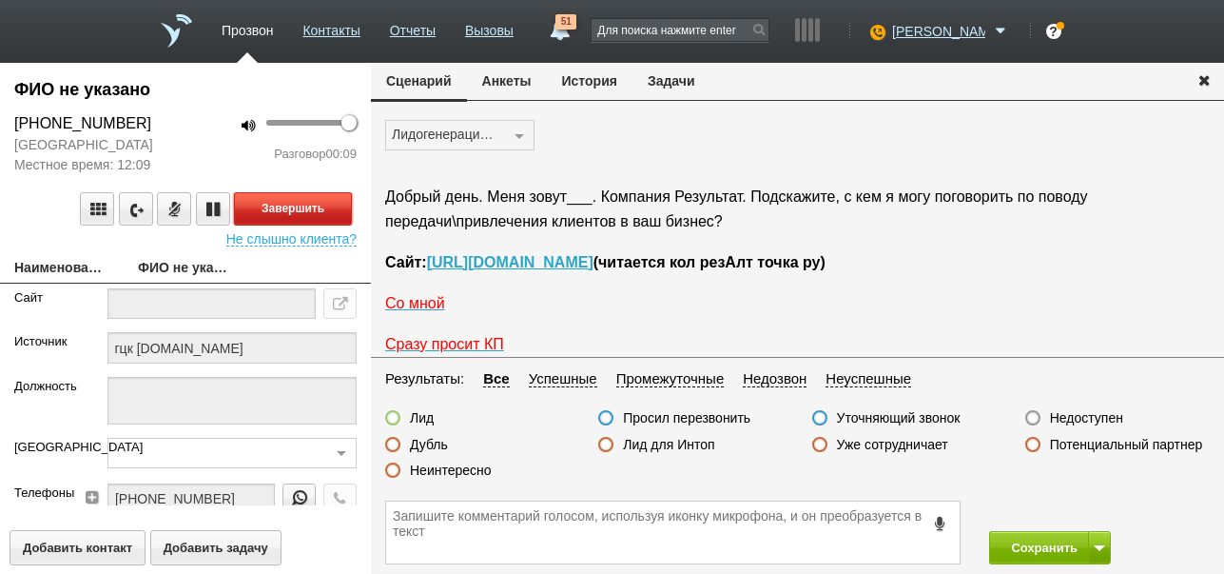
click at [319, 207] on button "Завершить" at bounding box center [293, 208] width 118 height 33
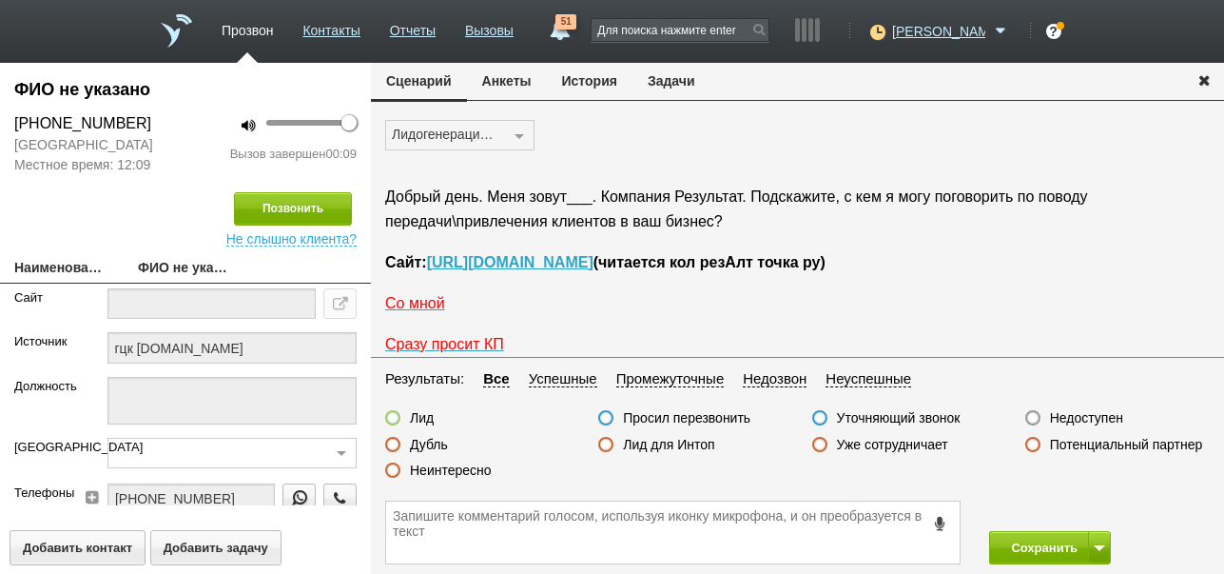
click at [1098, 416] on label "Недоступен" at bounding box center [1086, 417] width 73 height 17
click at [0, 0] on input "Недоступен" at bounding box center [0, 0] width 0 height 0
click at [1046, 554] on button "Сохранить" at bounding box center [1039, 547] width 100 height 33
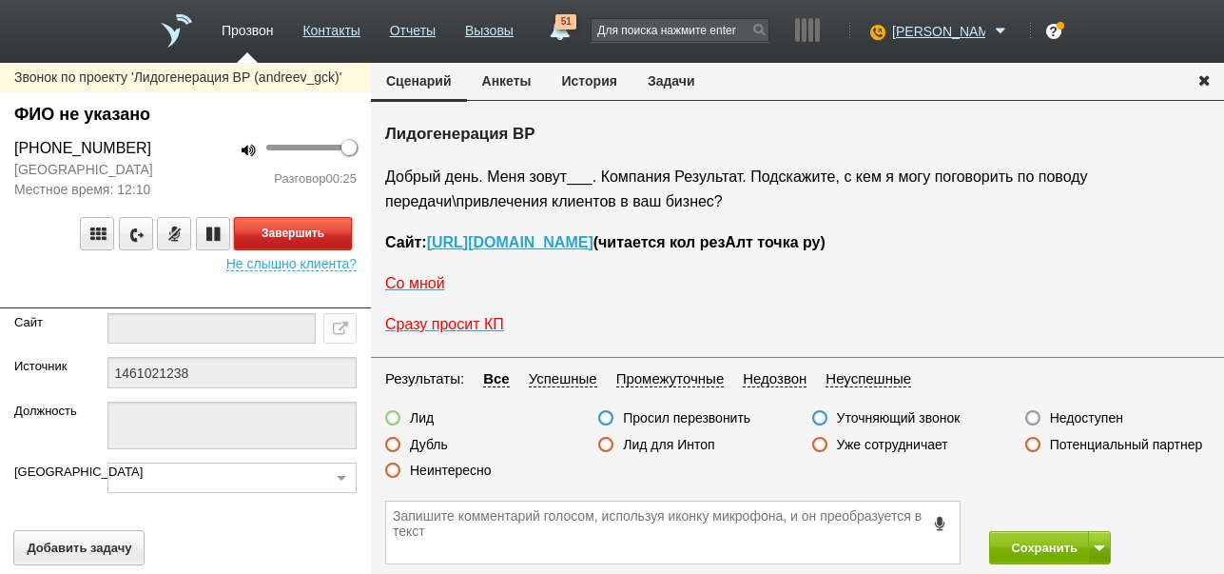
click at [324, 243] on button "Завершить" at bounding box center [293, 233] width 118 height 33
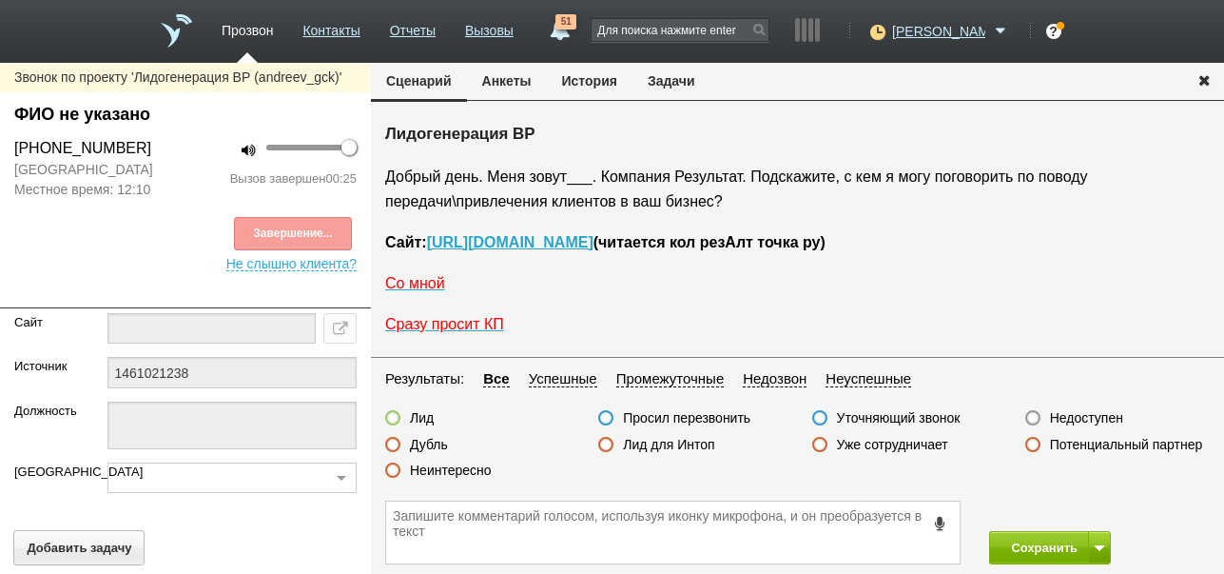
click at [1071, 414] on label "Недоступен" at bounding box center [1086, 417] width 73 height 17
click at [0, 0] on input "Недоступен" at bounding box center [0, 0] width 0 height 0
click at [1098, 546] on span at bounding box center [1099, 548] width 11 height 6
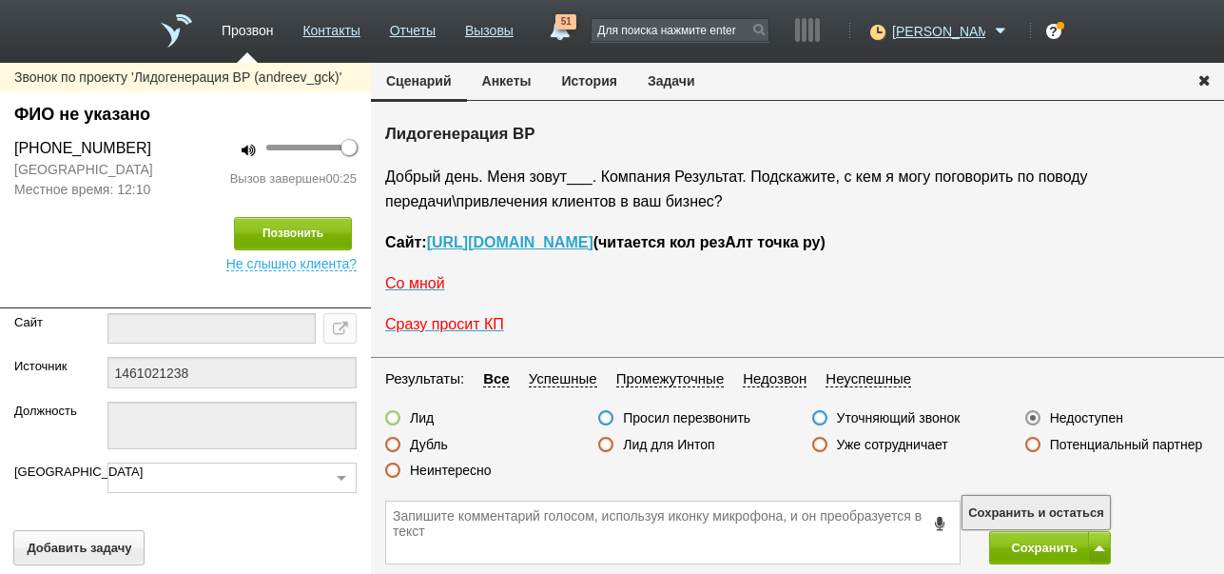
click at [1088, 505] on button "Сохранить и остаться" at bounding box center [1036, 512] width 147 height 33
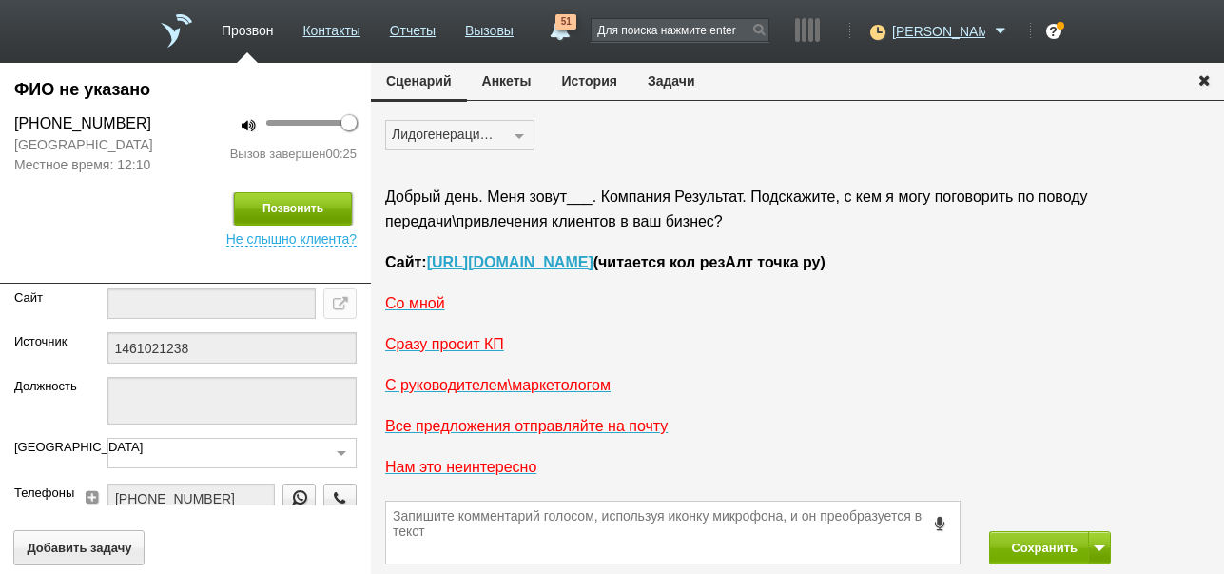
click at [309, 225] on button "Позвонить" at bounding box center [293, 208] width 118 height 33
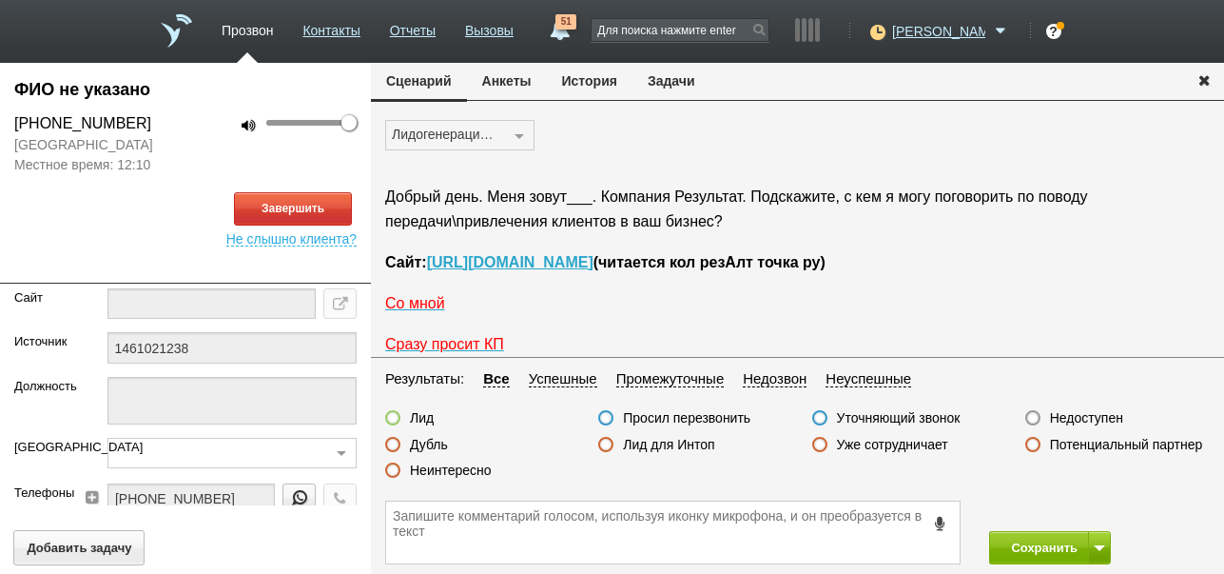
click at [577, 83] on button "История" at bounding box center [590, 81] width 86 height 36
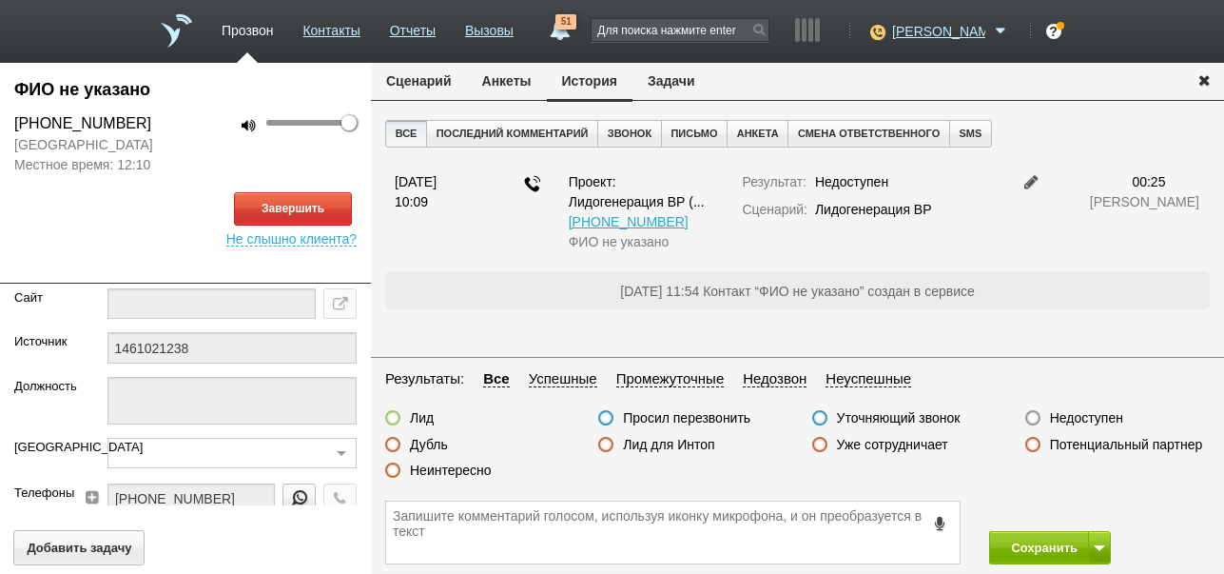
click at [445, 76] on button "Сценарий" at bounding box center [419, 81] width 96 height 36
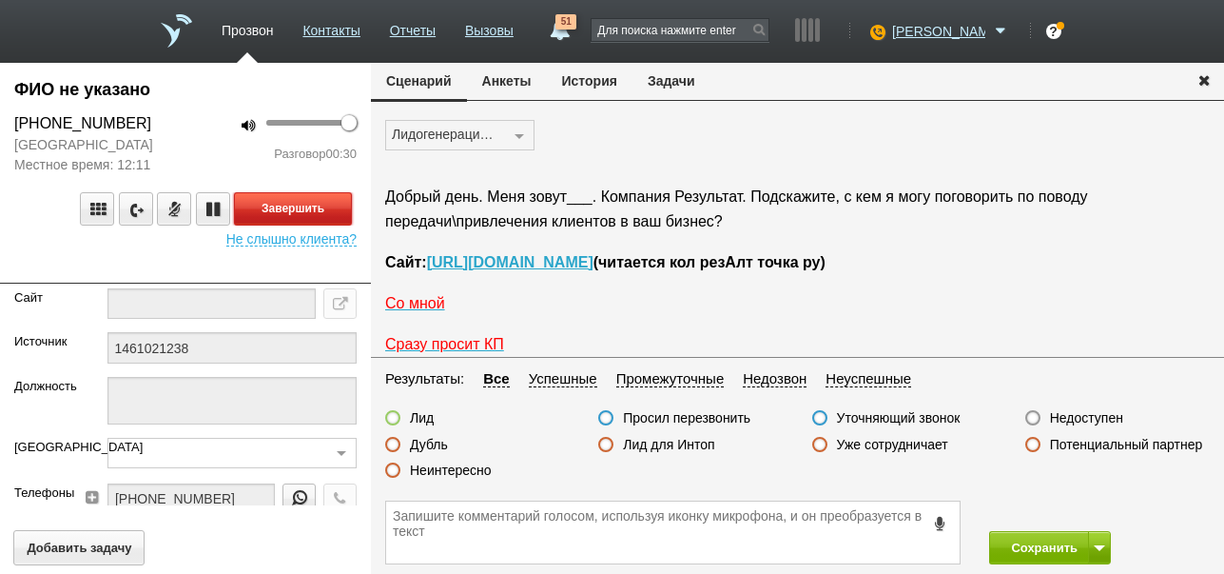
click at [312, 225] on button "Завершить" at bounding box center [293, 208] width 118 height 33
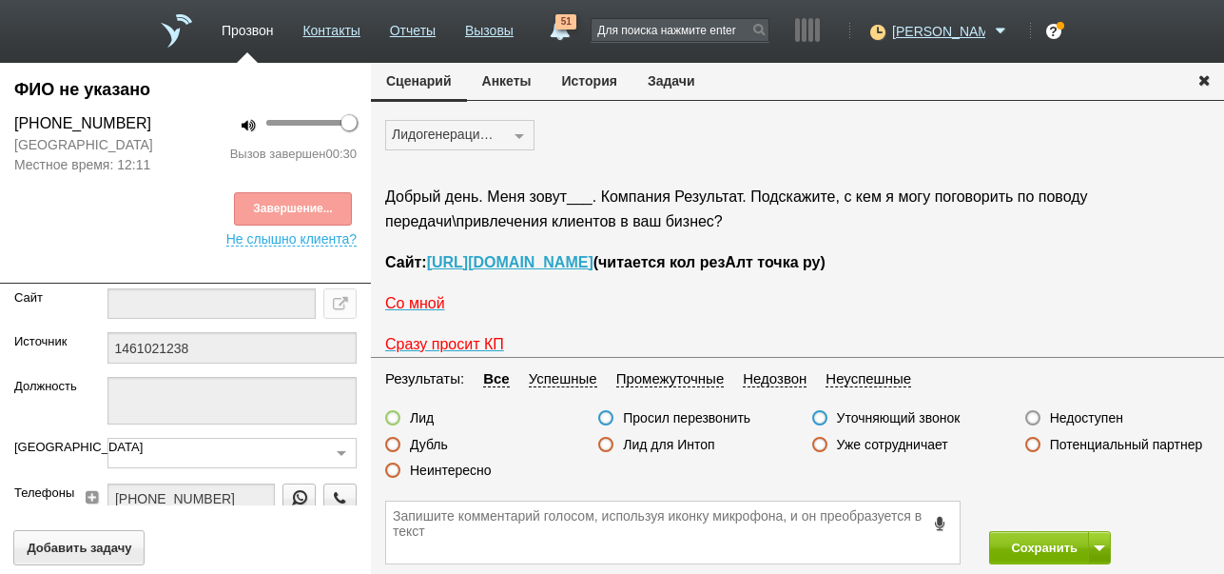
click at [1075, 419] on label "Недоступен" at bounding box center [1086, 417] width 73 height 17
click at [0, 0] on input "Недоступен" at bounding box center [0, 0] width 0 height 0
click at [1037, 547] on button "Сохранить" at bounding box center [1039, 547] width 100 height 33
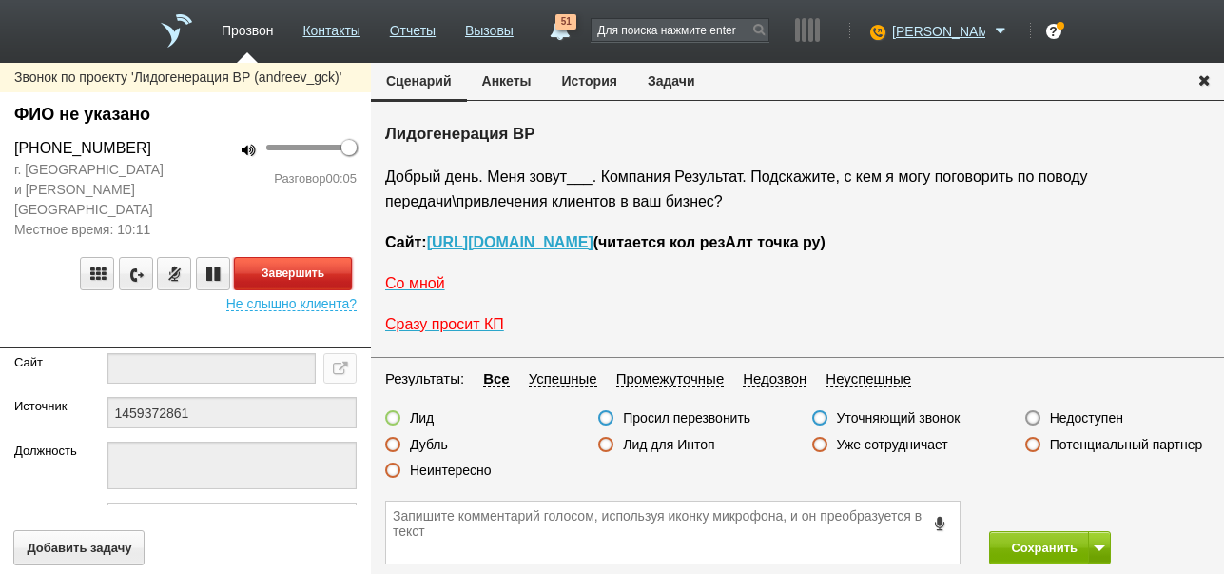
click at [320, 263] on button "Завершить" at bounding box center [293, 273] width 118 height 33
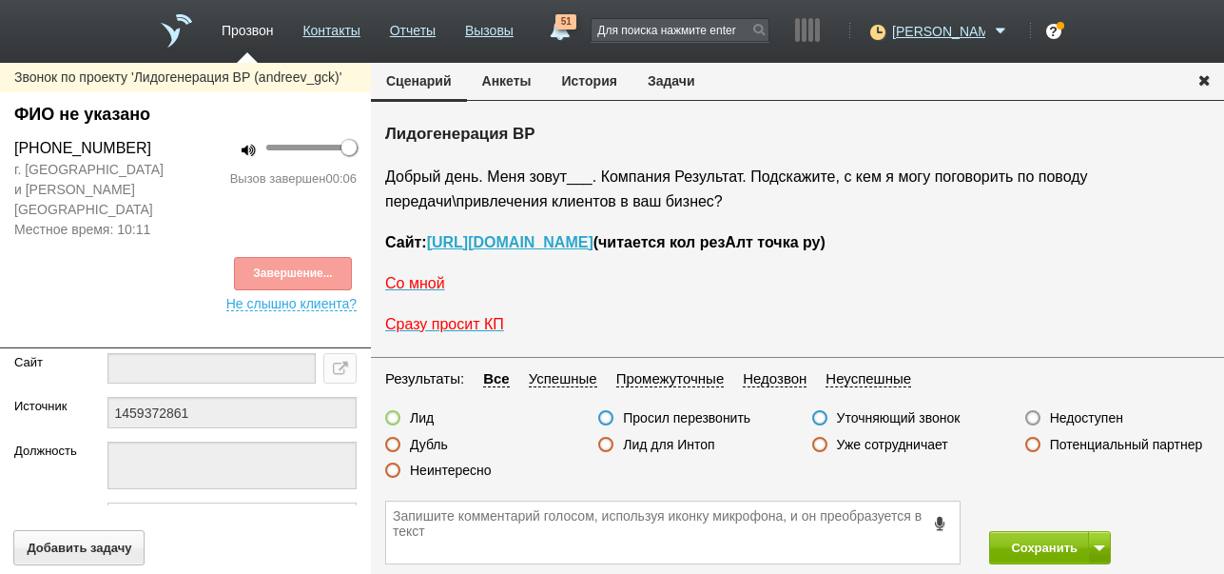
click at [599, 94] on button "История" at bounding box center [590, 81] width 86 height 36
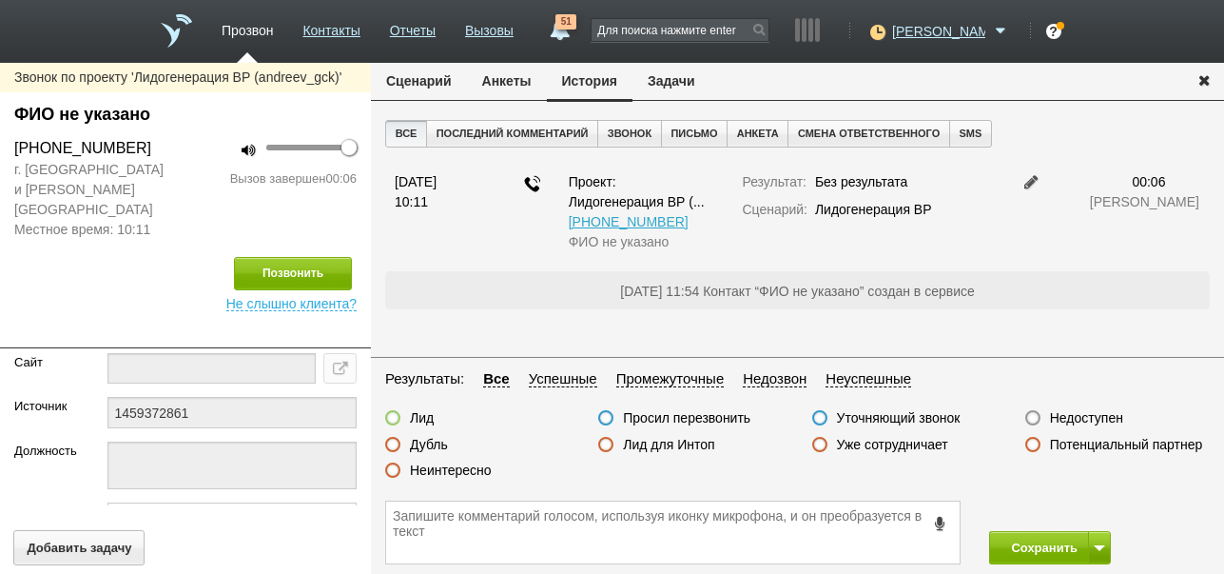
click at [1091, 415] on label "Недоступен" at bounding box center [1086, 417] width 73 height 17
click at [0, 0] on input "Недоступен" at bounding box center [0, 0] width 0 height 0
click at [1099, 545] on span at bounding box center [1099, 548] width 11 height 6
click at [1085, 505] on button "Сохранить и остаться" at bounding box center [1036, 512] width 147 height 33
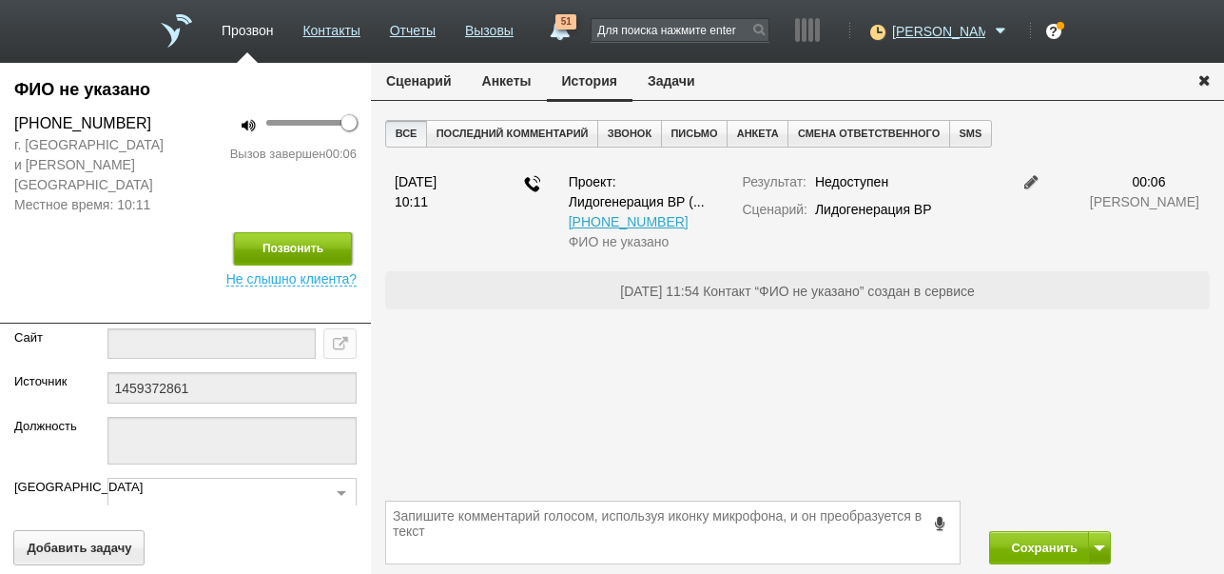
click at [279, 232] on button "Позвонить" at bounding box center [293, 248] width 118 height 33
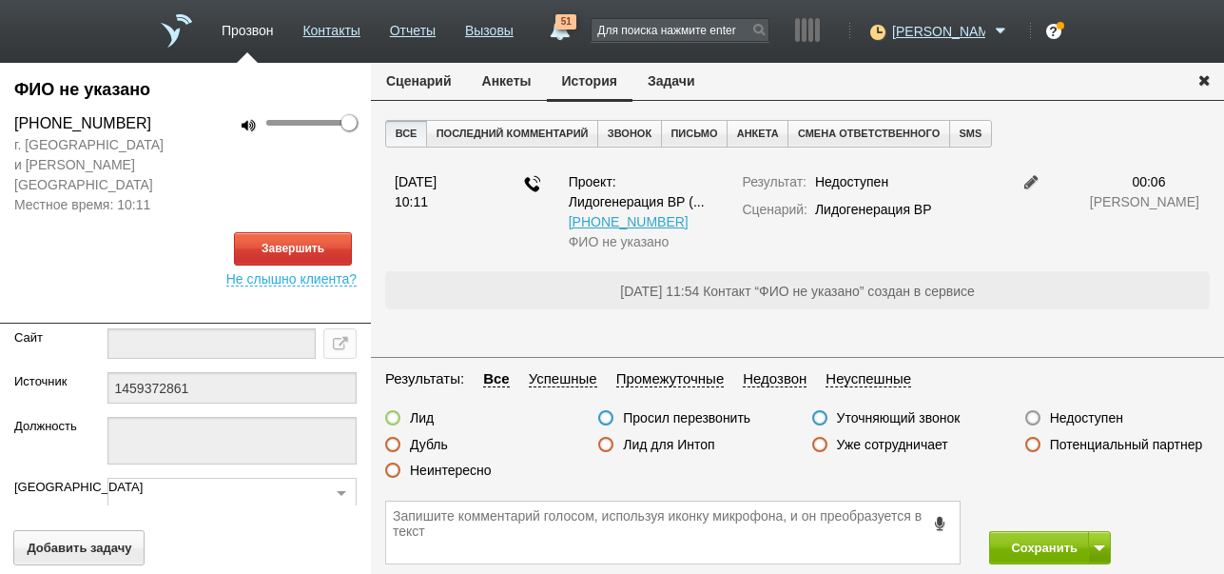
click at [422, 88] on button "Сценарий" at bounding box center [419, 81] width 96 height 36
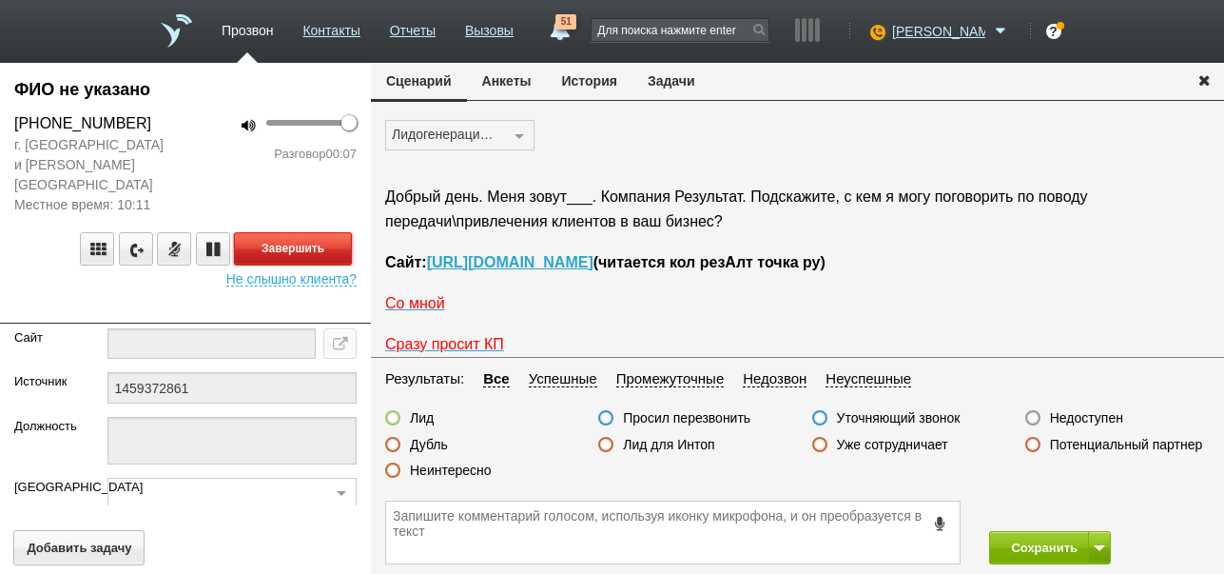
click at [333, 232] on button "Завершить" at bounding box center [293, 248] width 118 height 33
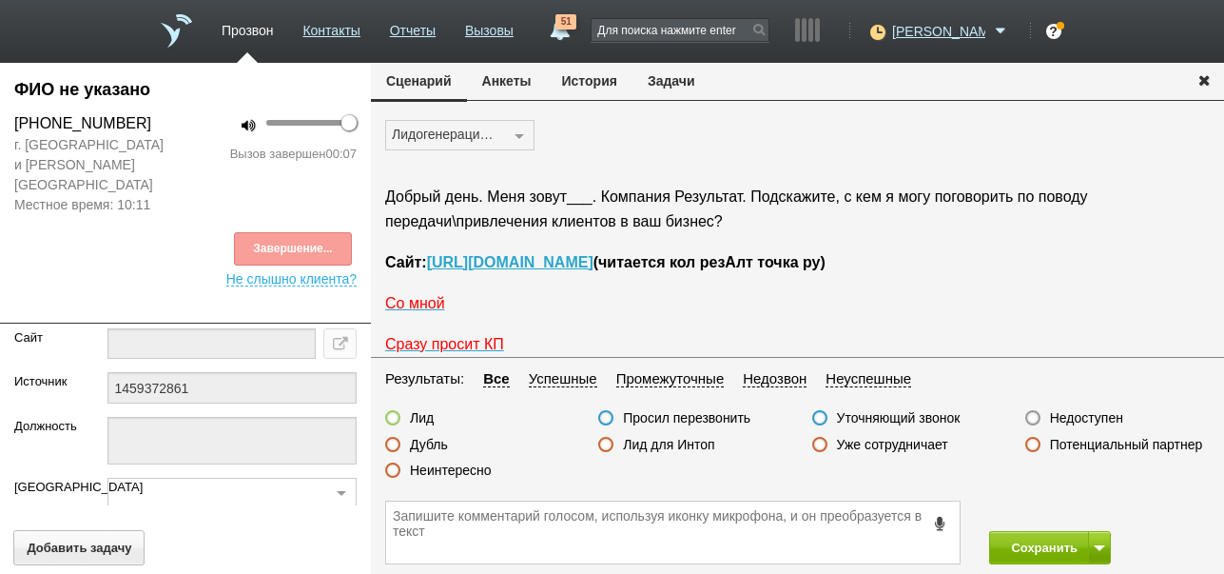
click at [1079, 421] on label "Недоступен" at bounding box center [1086, 417] width 73 height 17
click at [0, 0] on input "Недоступен" at bounding box center [0, 0] width 0 height 0
click at [1002, 554] on button "Сохранить" at bounding box center [1039, 547] width 100 height 33
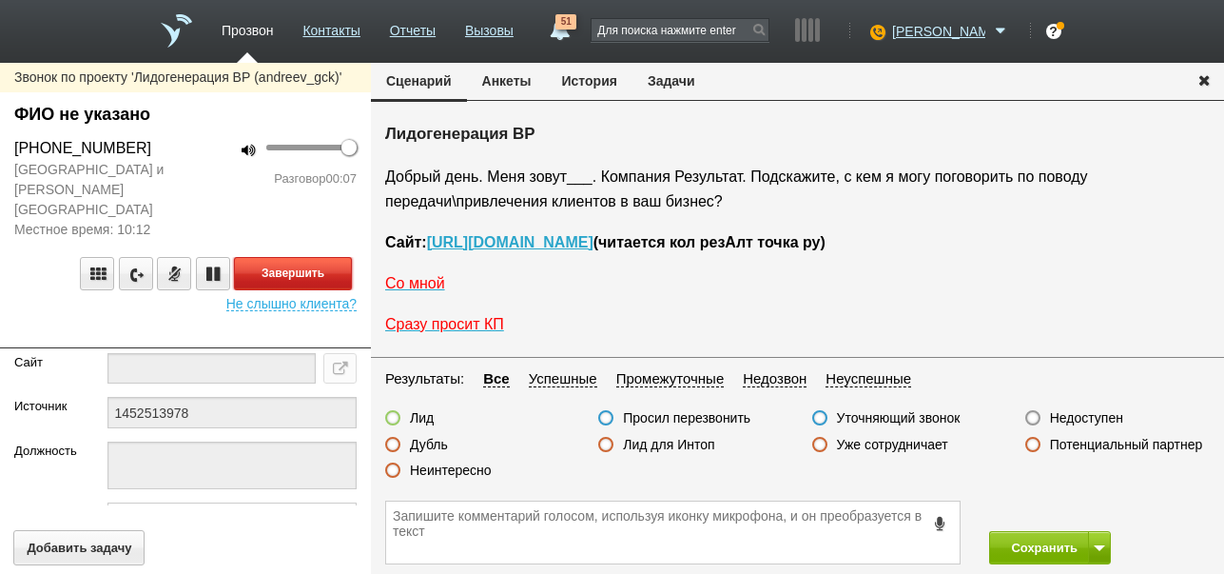
click at [288, 257] on button "Завершить" at bounding box center [293, 273] width 118 height 33
click at [1097, 415] on label "Недоступен" at bounding box center [1086, 417] width 73 height 17
click at [0, 0] on input "Недоступен" at bounding box center [0, 0] width 0 height 0
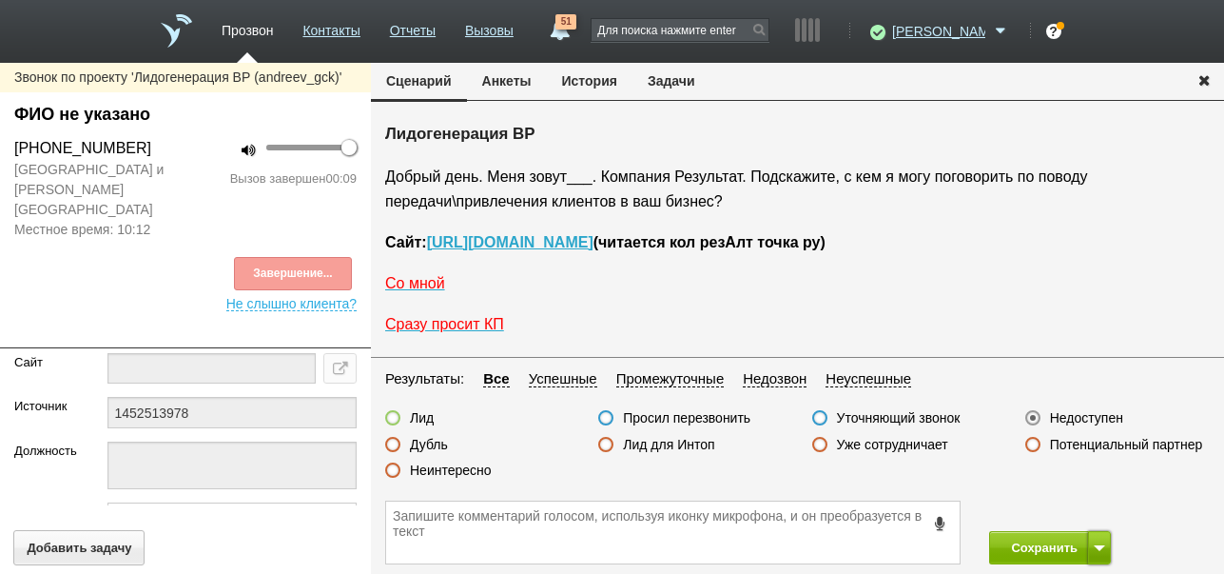
click at [1096, 547] on span at bounding box center [1099, 548] width 11 height 6
click at [1091, 508] on button "Сохранить и остаться" at bounding box center [1036, 512] width 147 height 33
click at [319, 290] on span "Не слышно клиента?" at bounding box center [291, 300] width 130 height 21
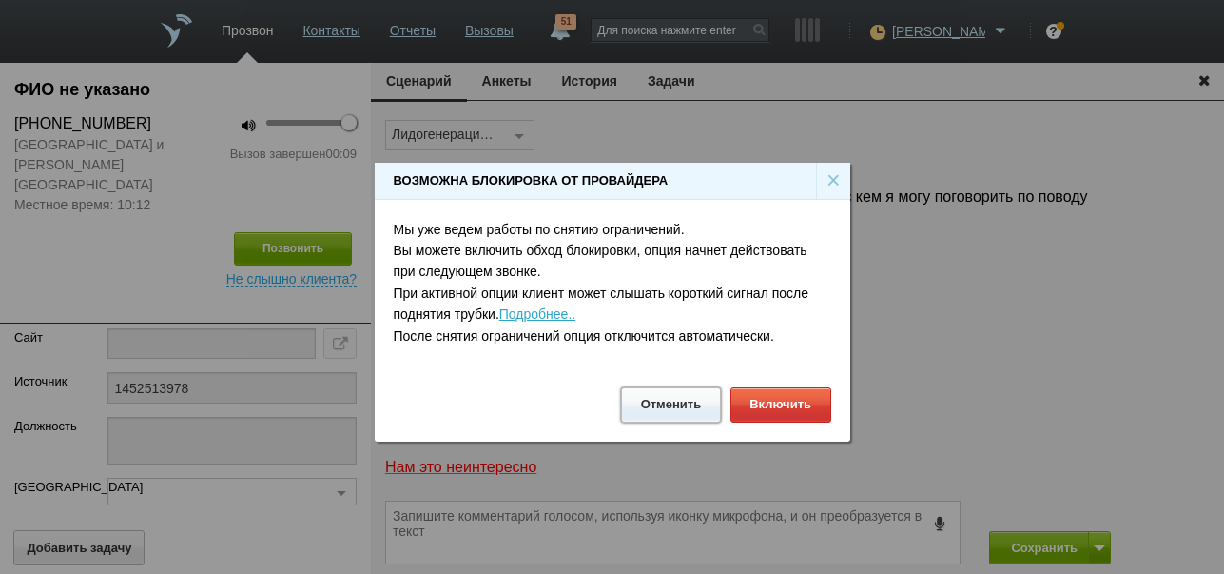
click at [658, 407] on button "Отменить" at bounding box center [671, 404] width 100 height 35
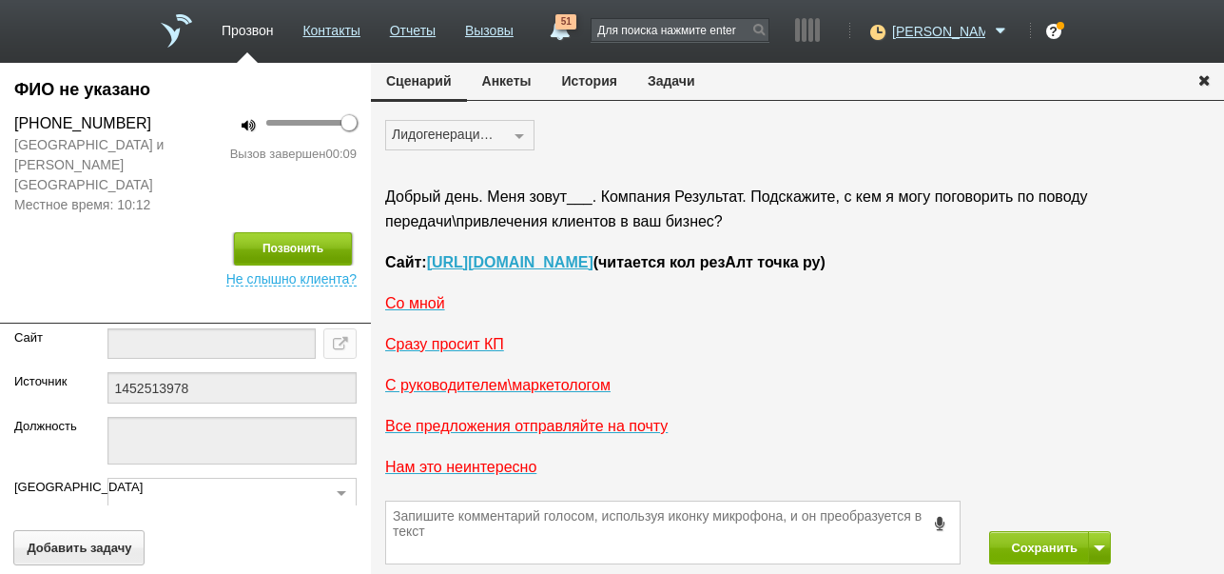
click at [310, 232] on button "Позвонить" at bounding box center [293, 248] width 118 height 33
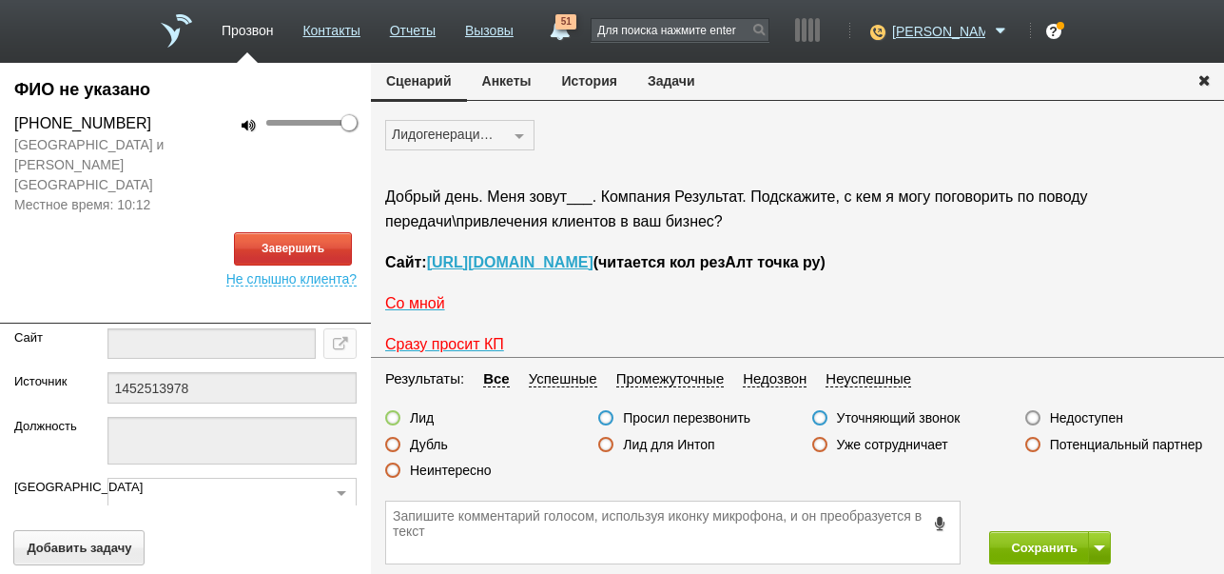
click at [576, 77] on button "История" at bounding box center [590, 81] width 86 height 36
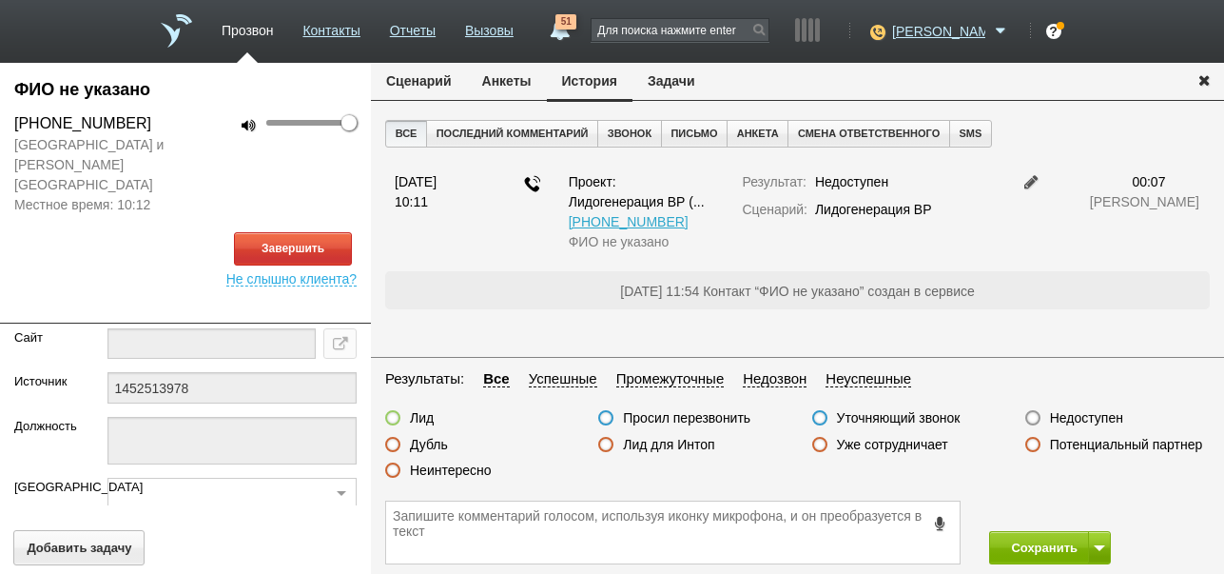
click at [433, 79] on button "Сценарий" at bounding box center [419, 81] width 96 height 36
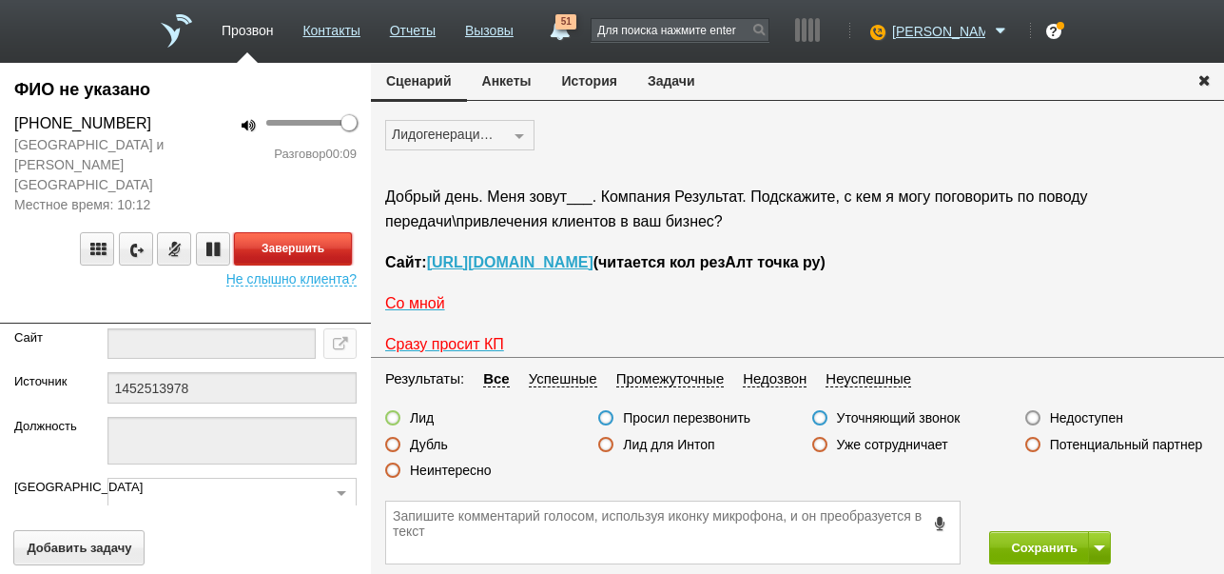
click at [272, 232] on button "Завершить" at bounding box center [293, 248] width 118 height 33
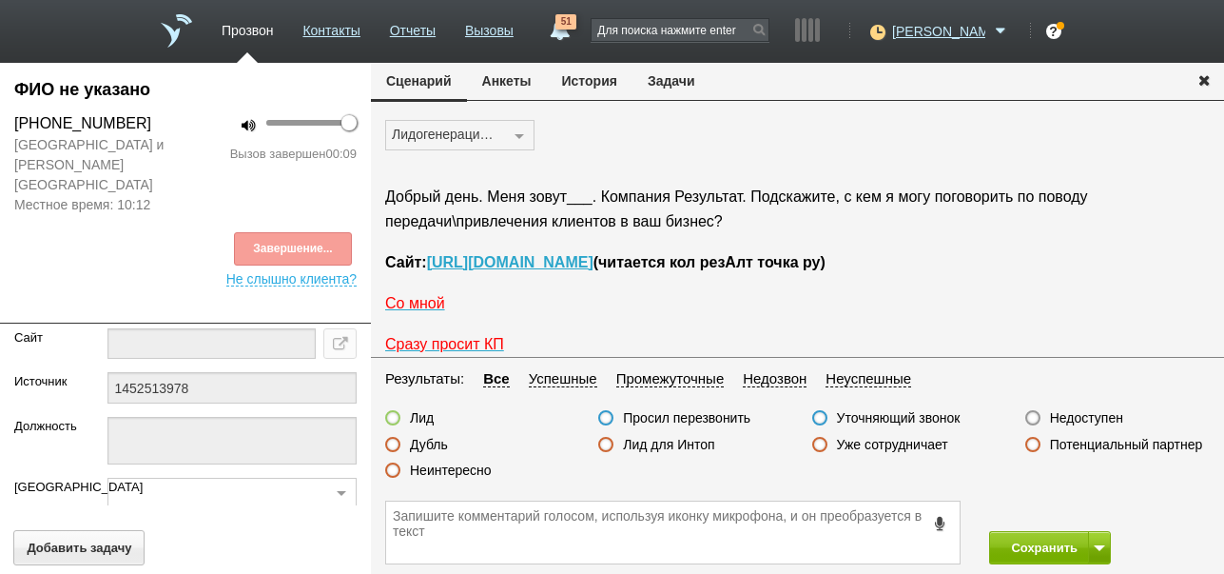
click at [1110, 420] on label "Недоступен" at bounding box center [1086, 417] width 73 height 17
click at [0, 0] on input "Недоступен" at bounding box center [0, 0] width 0 height 0
click at [1056, 545] on button "Сохранить" at bounding box center [1039, 547] width 100 height 33
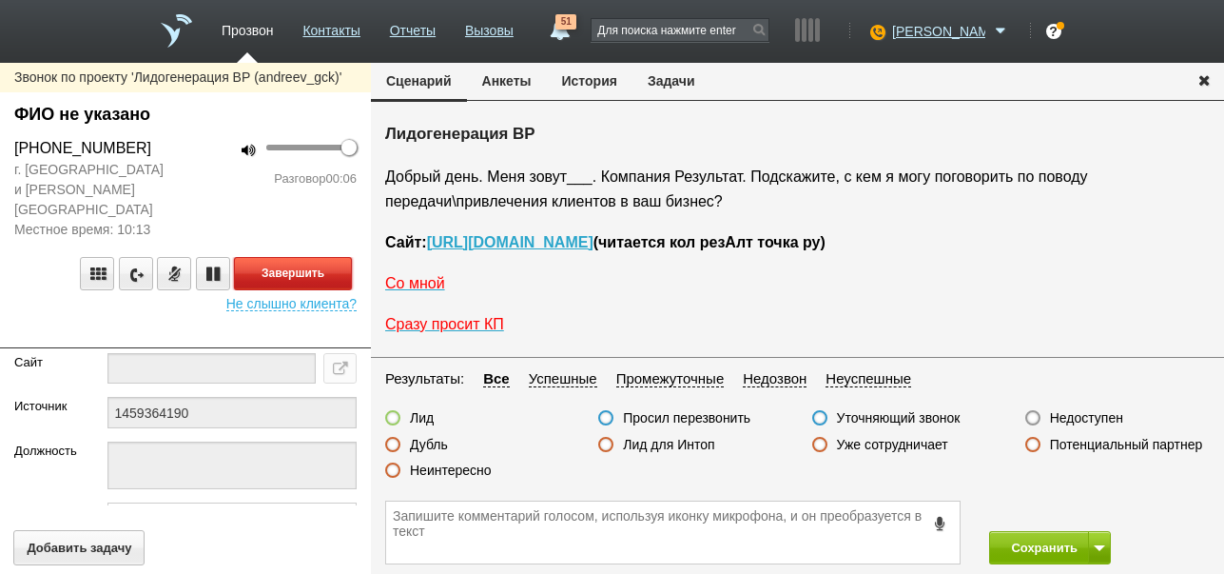
click at [309, 257] on button "Завершить" at bounding box center [293, 273] width 118 height 33
click at [1083, 418] on label "Недоступен" at bounding box center [1086, 417] width 73 height 17
click at [0, 0] on input "Недоступен" at bounding box center [0, 0] width 0 height 0
click at [1104, 551] on button at bounding box center [1099, 547] width 23 height 33
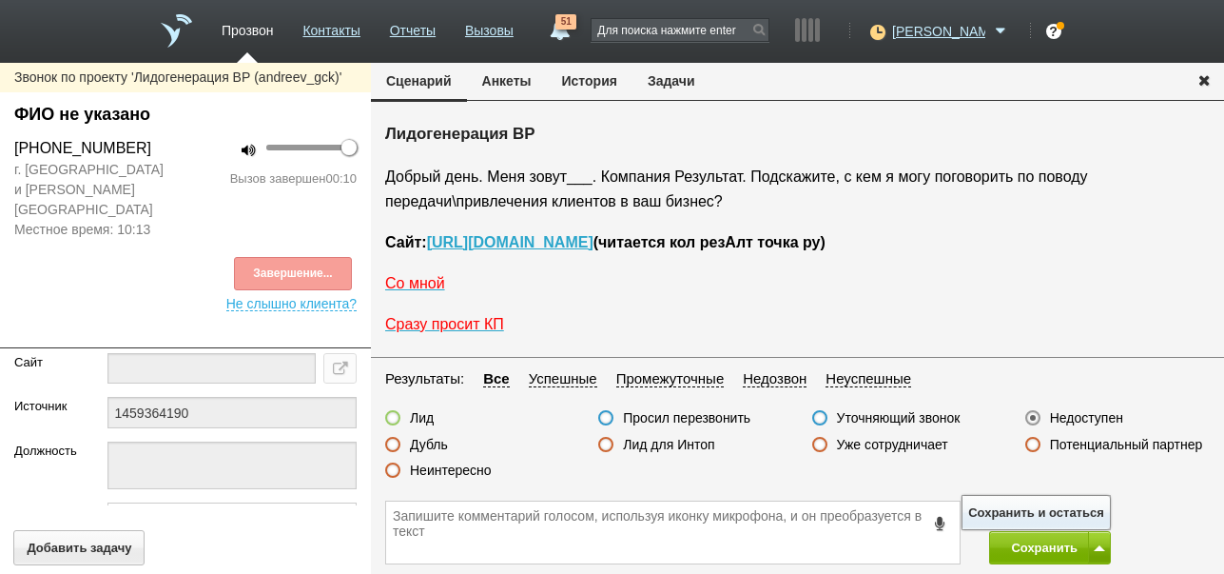
click at [1094, 508] on button "Сохранить и остаться" at bounding box center [1036, 512] width 147 height 33
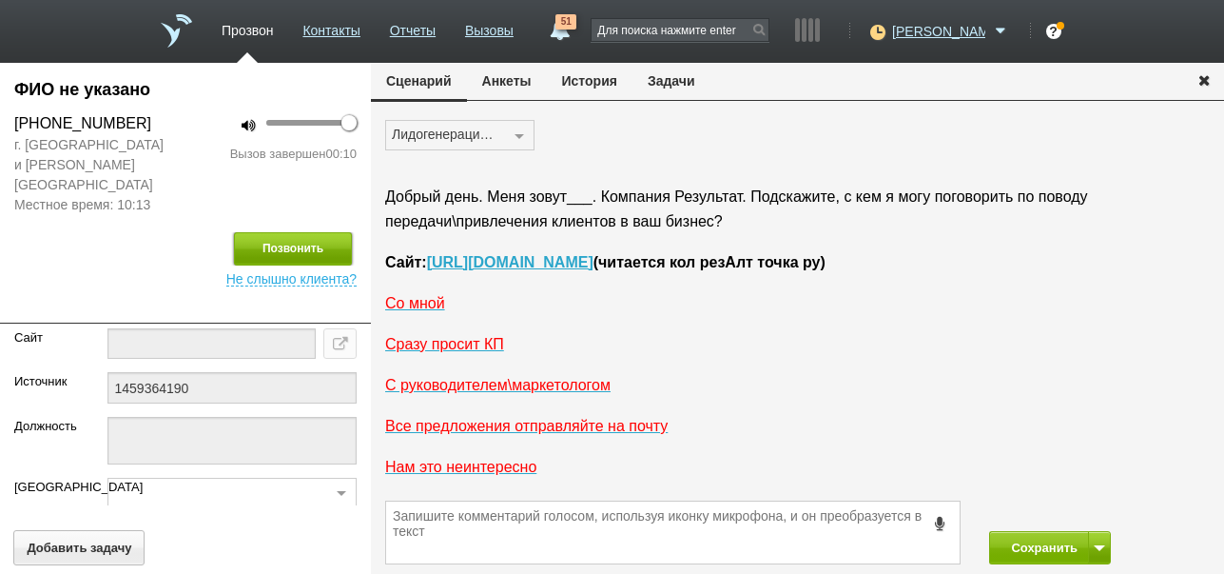
click at [320, 232] on button "Позвонить" at bounding box center [293, 248] width 118 height 33
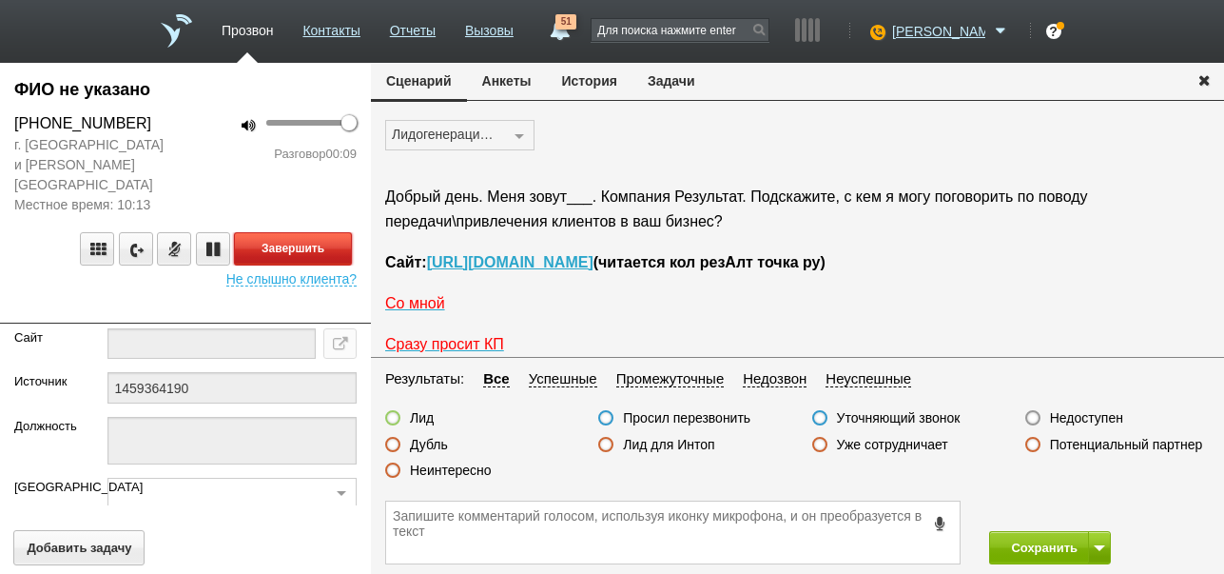
click at [286, 232] on button "Завершить" at bounding box center [293, 248] width 118 height 33
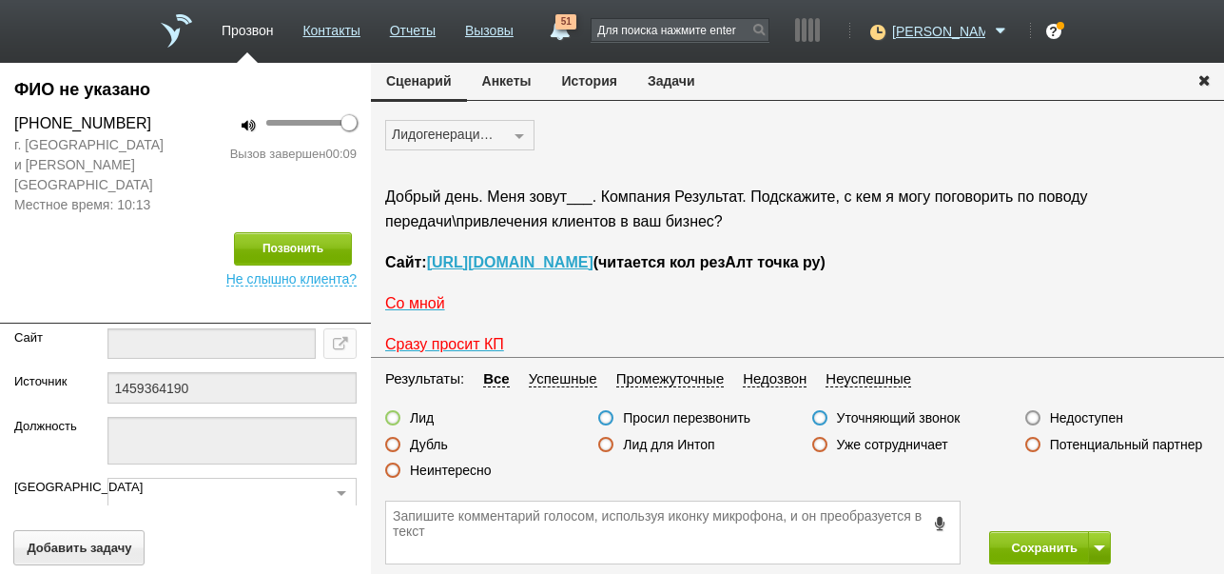
click at [1099, 416] on label "Недоступен" at bounding box center [1086, 417] width 73 height 17
click at [0, 0] on input "Недоступен" at bounding box center [0, 0] width 0 height 0
click at [1035, 542] on button "Сохранить" at bounding box center [1039, 547] width 100 height 33
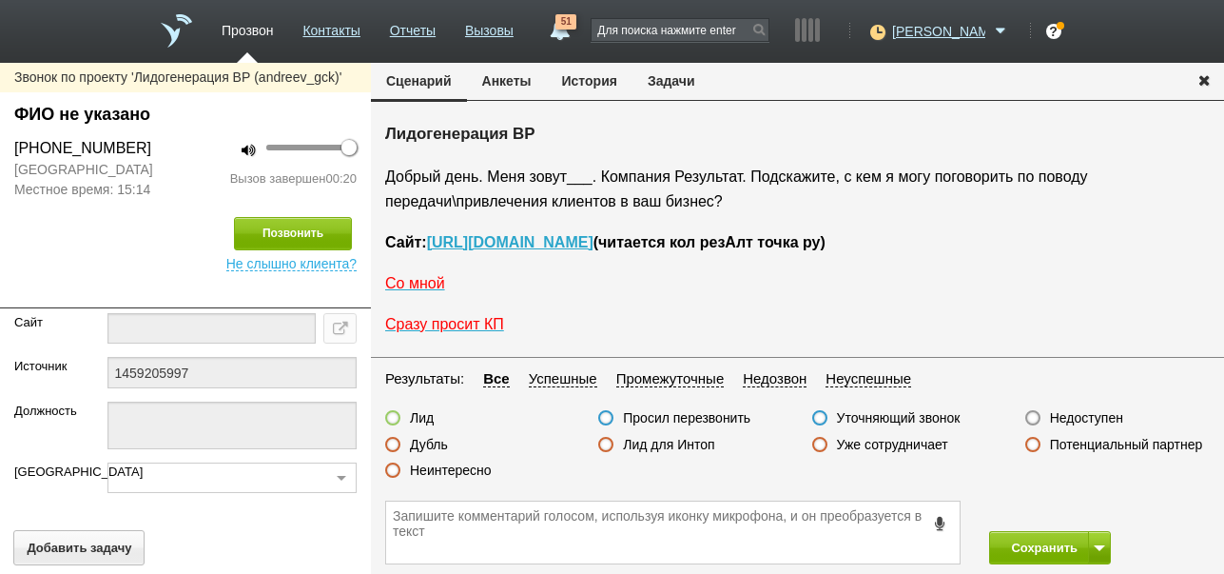
click at [471, 464] on label "Неинтересно" at bounding box center [451, 469] width 82 height 17
click at [0, 0] on input "Неинтересно" at bounding box center [0, 0] width 0 height 0
click at [1019, 542] on button "Сохранить" at bounding box center [1039, 547] width 100 height 33
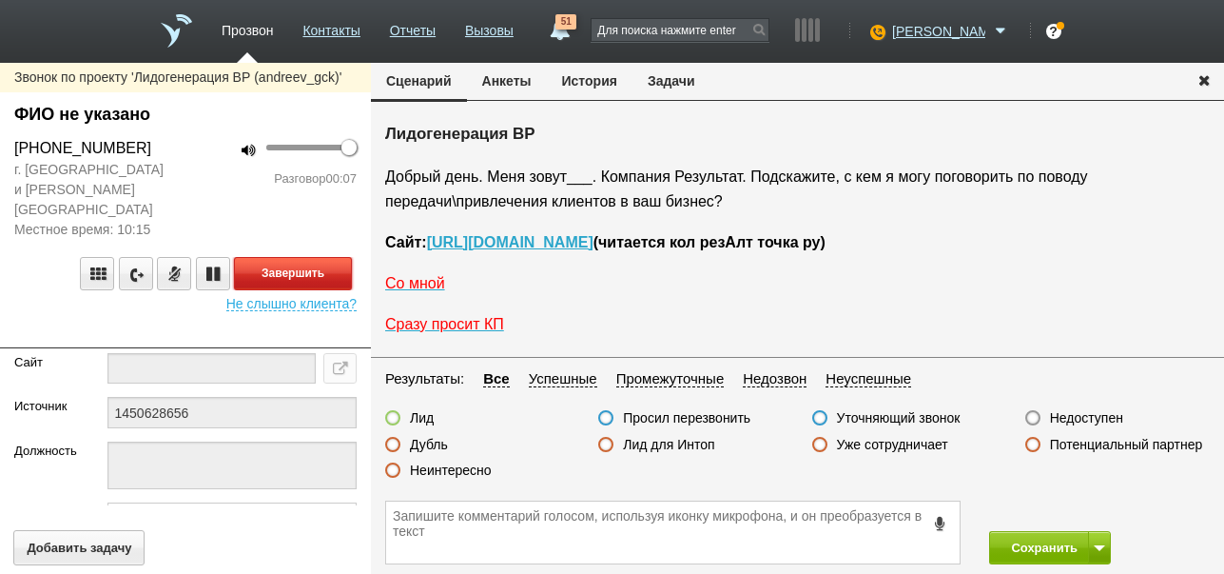
click at [315, 257] on button "Завершить" at bounding box center [293, 273] width 118 height 33
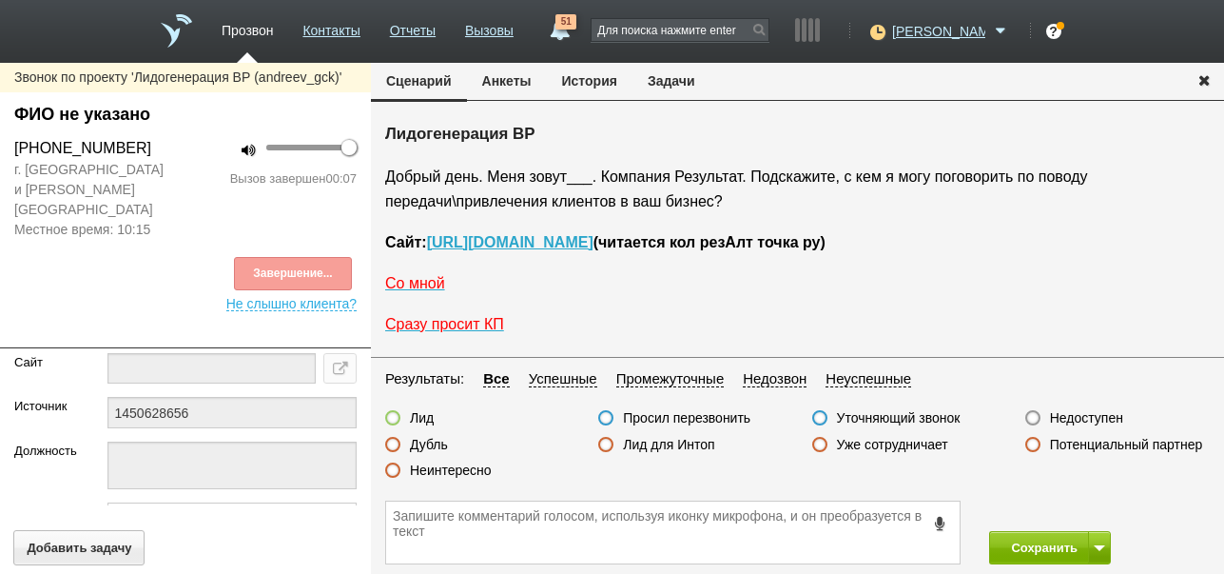
click at [1075, 413] on label "Недоступен" at bounding box center [1086, 417] width 73 height 17
click at [0, 0] on input "Недоступен" at bounding box center [0, 0] width 0 height 0
click at [1099, 540] on button at bounding box center [1099, 547] width 23 height 33
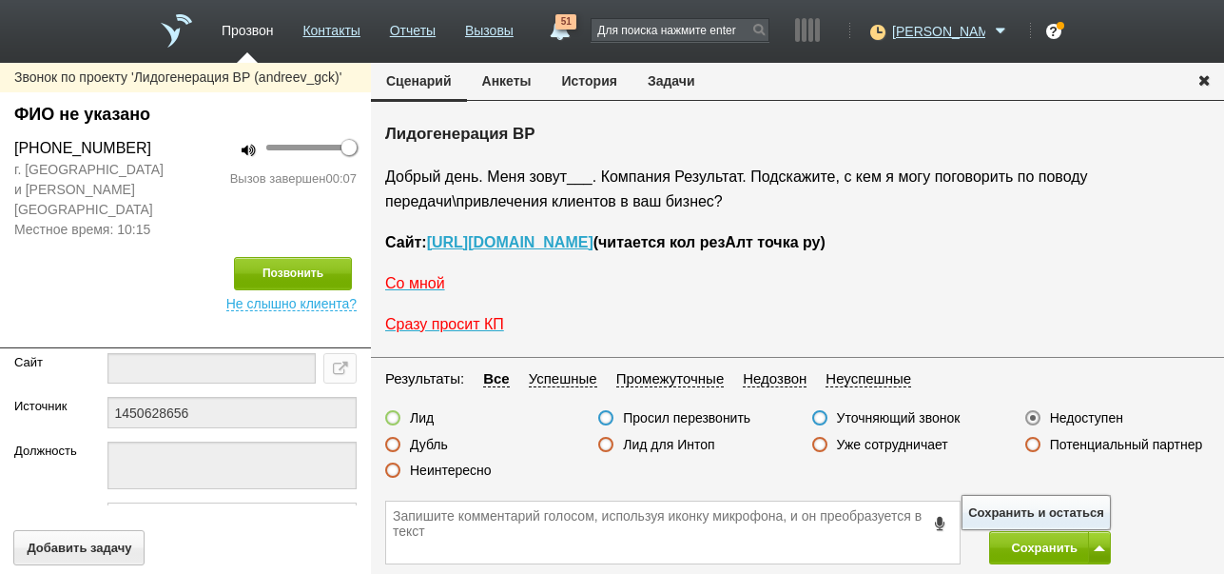
click at [1080, 507] on button "Сохранить и остаться" at bounding box center [1036, 512] width 147 height 33
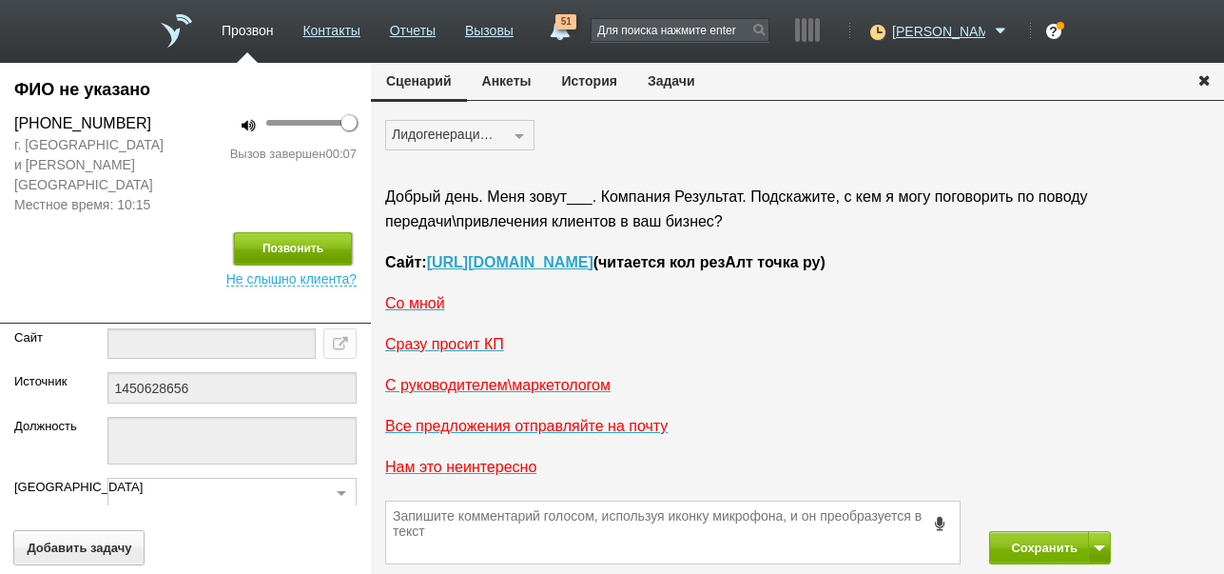
click at [304, 232] on button "Позвонить" at bounding box center [293, 248] width 118 height 33
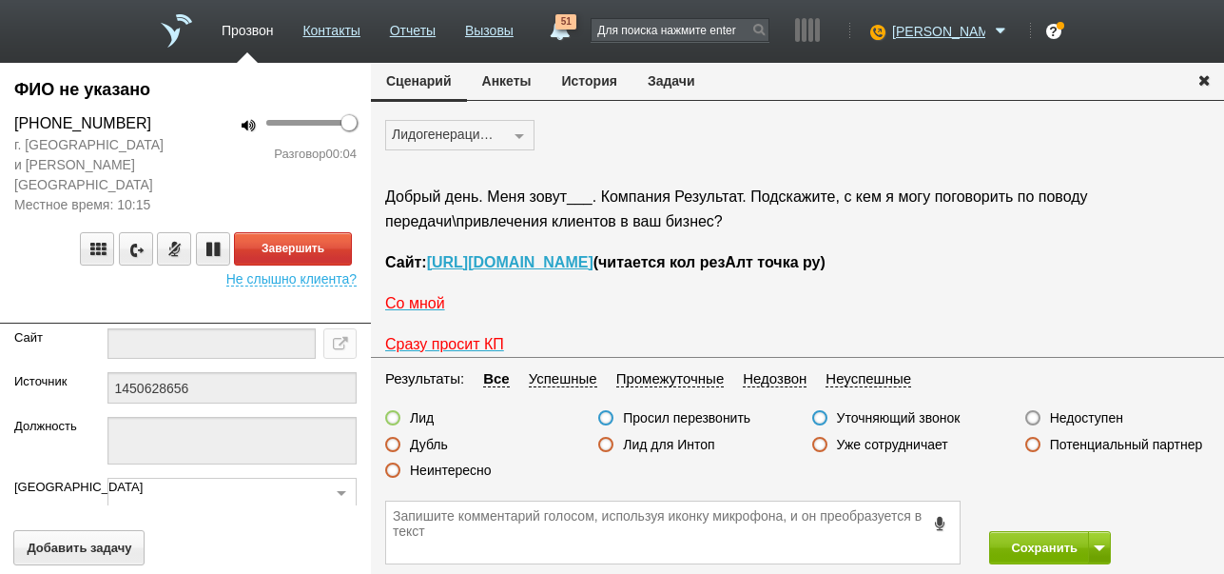
click at [599, 83] on button "История" at bounding box center [590, 81] width 86 height 36
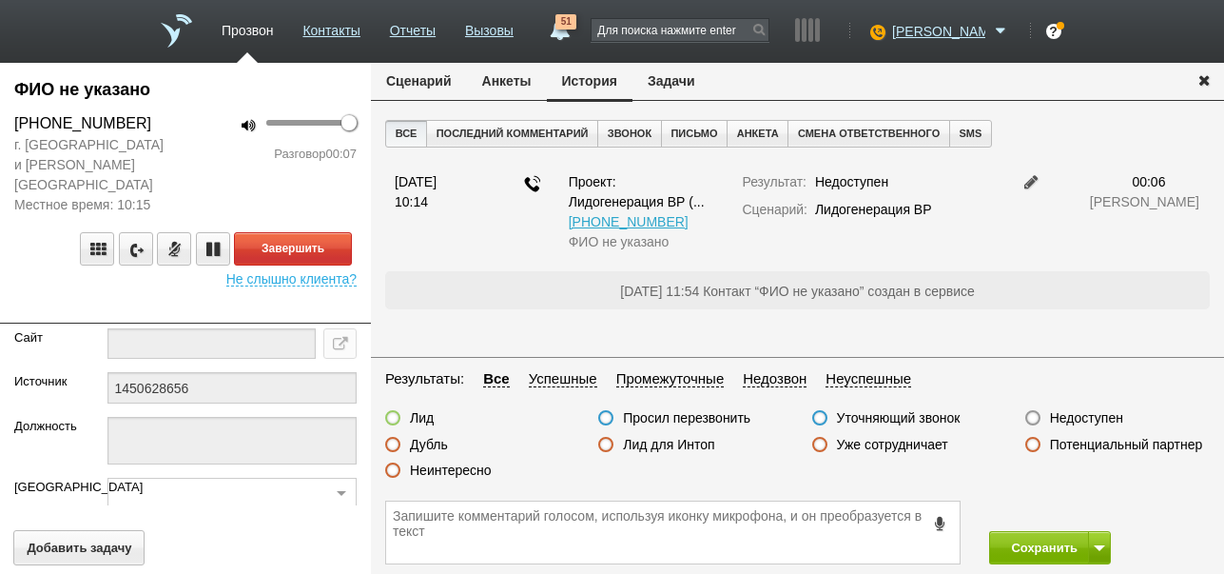
click at [409, 77] on button "Сценарий" at bounding box center [419, 81] width 96 height 36
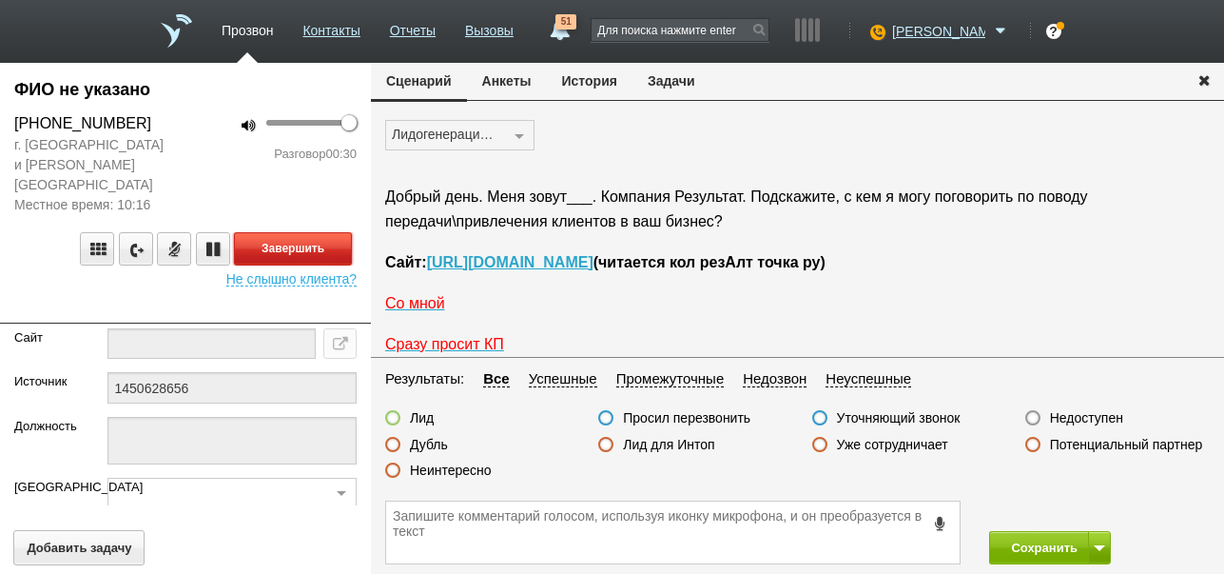
click at [328, 232] on button "Завершить" at bounding box center [293, 248] width 118 height 33
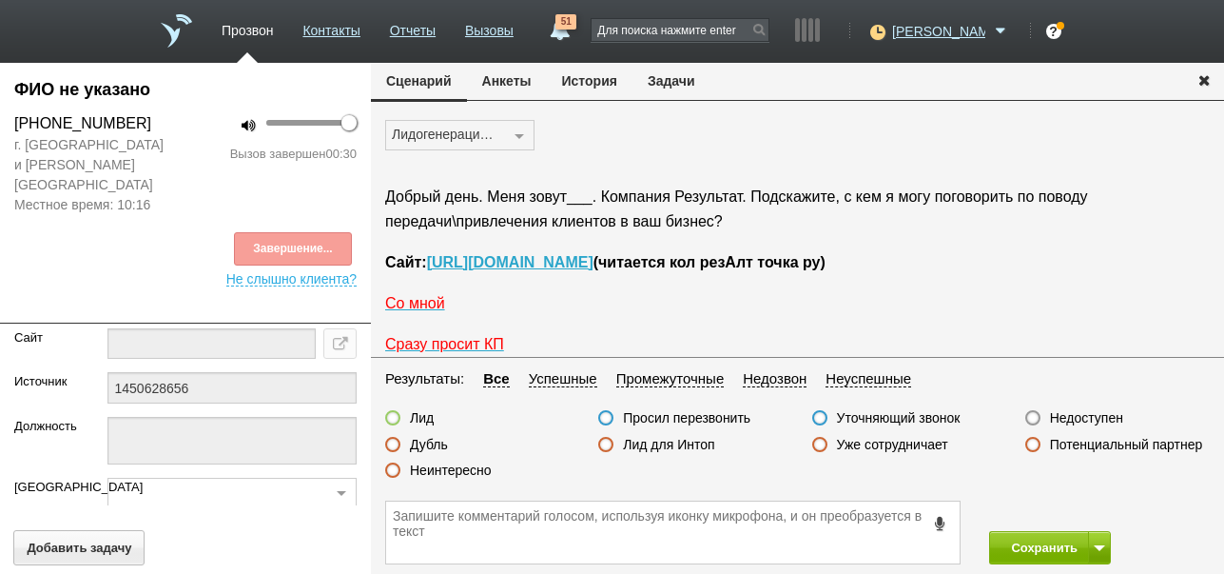
click at [1107, 415] on label "Недоступен" at bounding box center [1086, 417] width 73 height 17
click at [0, 0] on input "Недоступен" at bounding box center [0, 0] width 0 height 0
click at [1048, 538] on button "Сохранить" at bounding box center [1039, 547] width 100 height 33
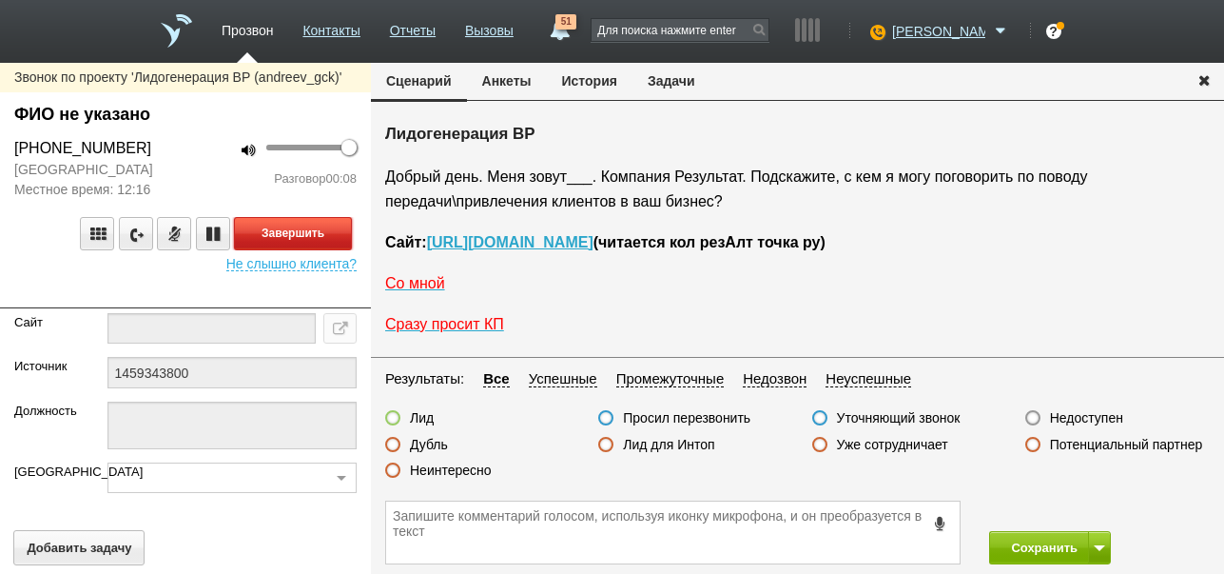
click at [314, 235] on button "Завершить" at bounding box center [293, 233] width 118 height 33
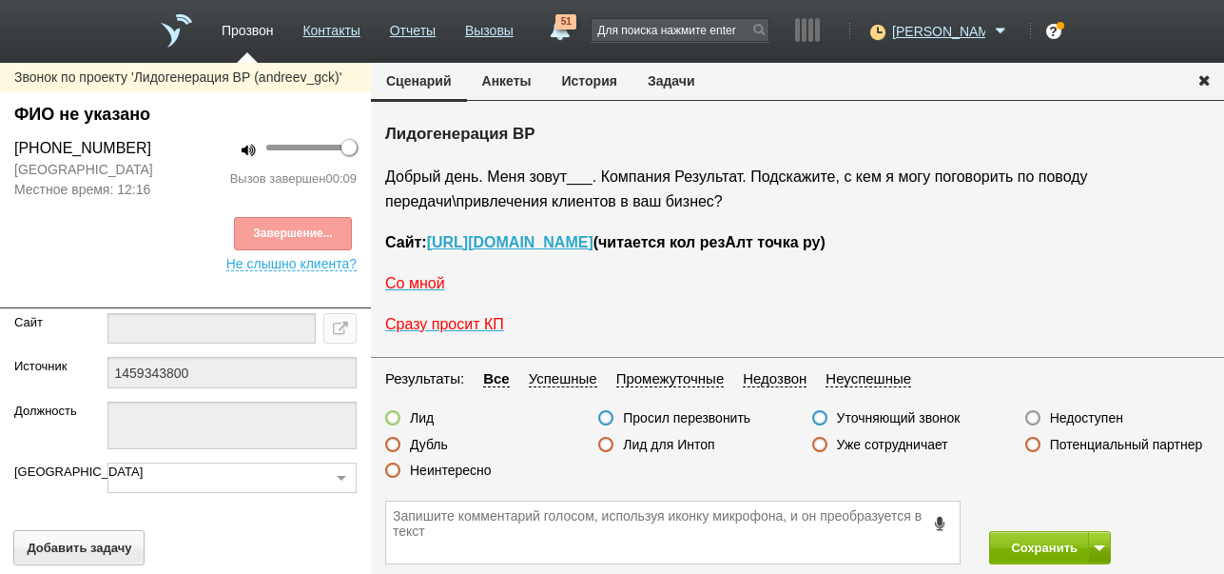
click at [1090, 414] on label "Недоступен" at bounding box center [1086, 417] width 73 height 17
click at [0, 0] on input "Недоступен" at bounding box center [0, 0] width 0 height 0
click at [271, 228] on button "Позвонить" at bounding box center [293, 233] width 118 height 33
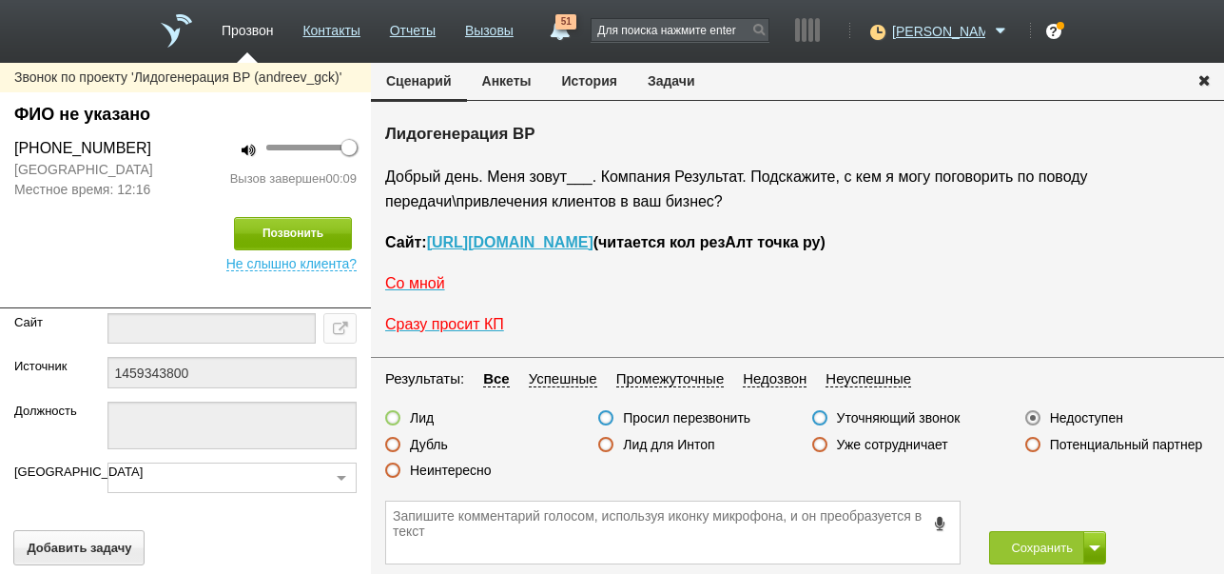
click at [601, 81] on button "История" at bounding box center [590, 81] width 86 height 36
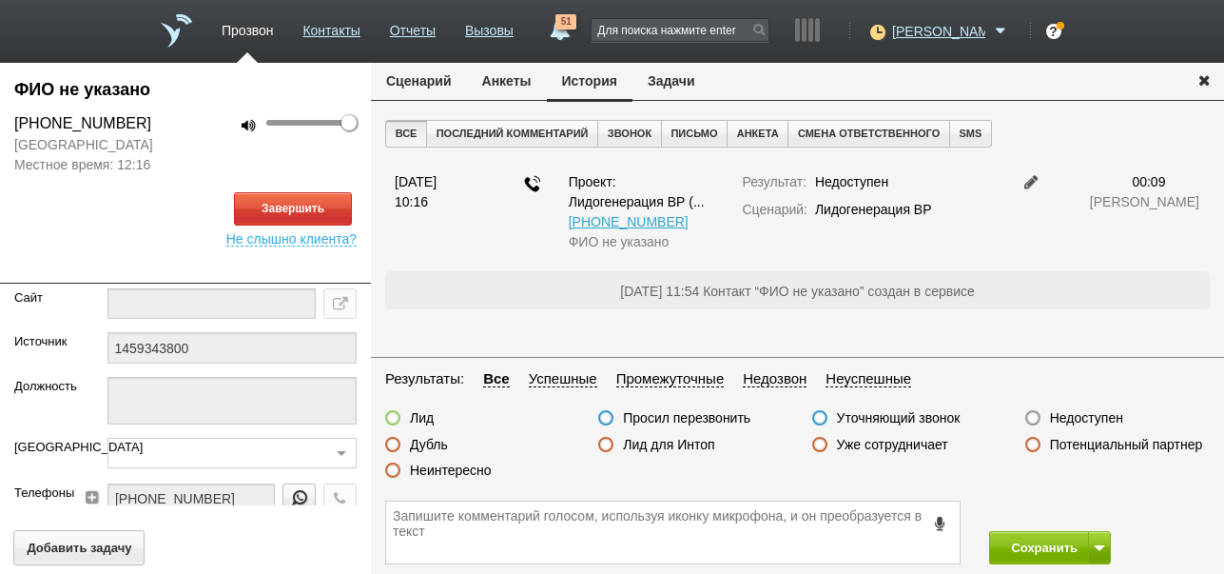
click at [416, 77] on button "Сценарий" at bounding box center [419, 81] width 96 height 36
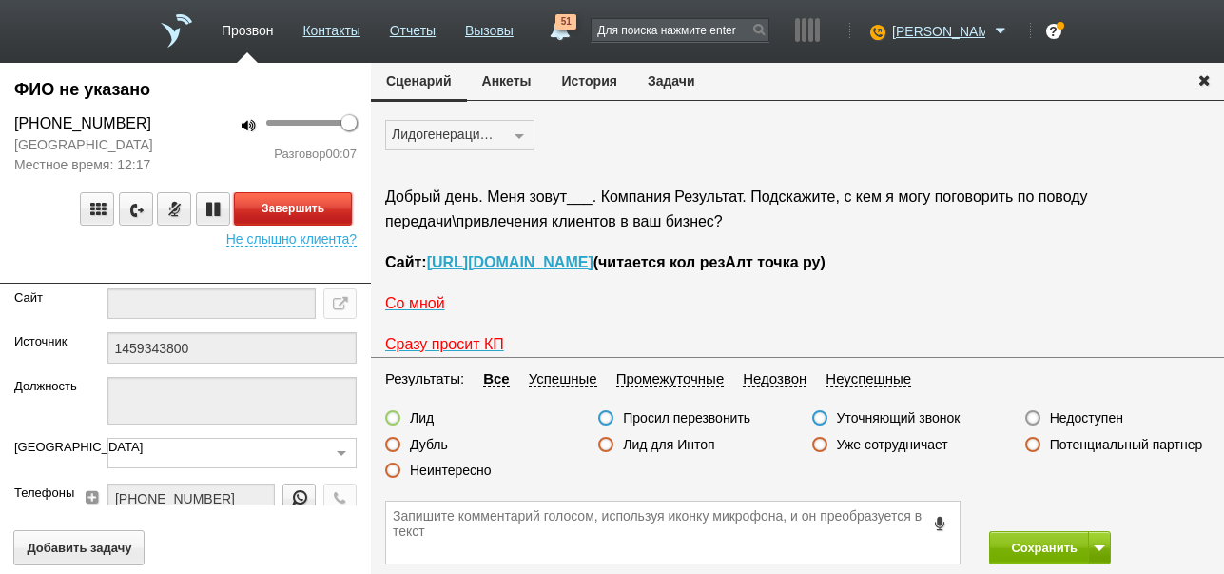
click at [303, 206] on button "Завершить" at bounding box center [293, 208] width 118 height 33
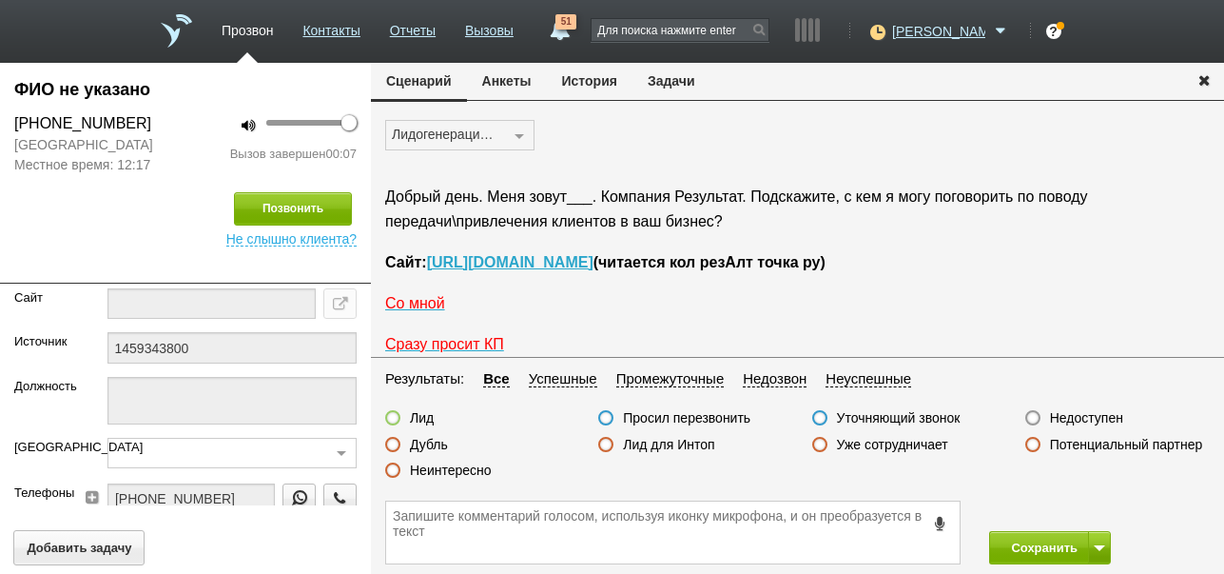
click at [1105, 420] on label "Недоступен" at bounding box center [1086, 417] width 73 height 17
click at [0, 0] on input "Недоступен" at bounding box center [0, 0] width 0 height 0
click at [1031, 541] on button "Сохранить" at bounding box center [1039, 547] width 100 height 33
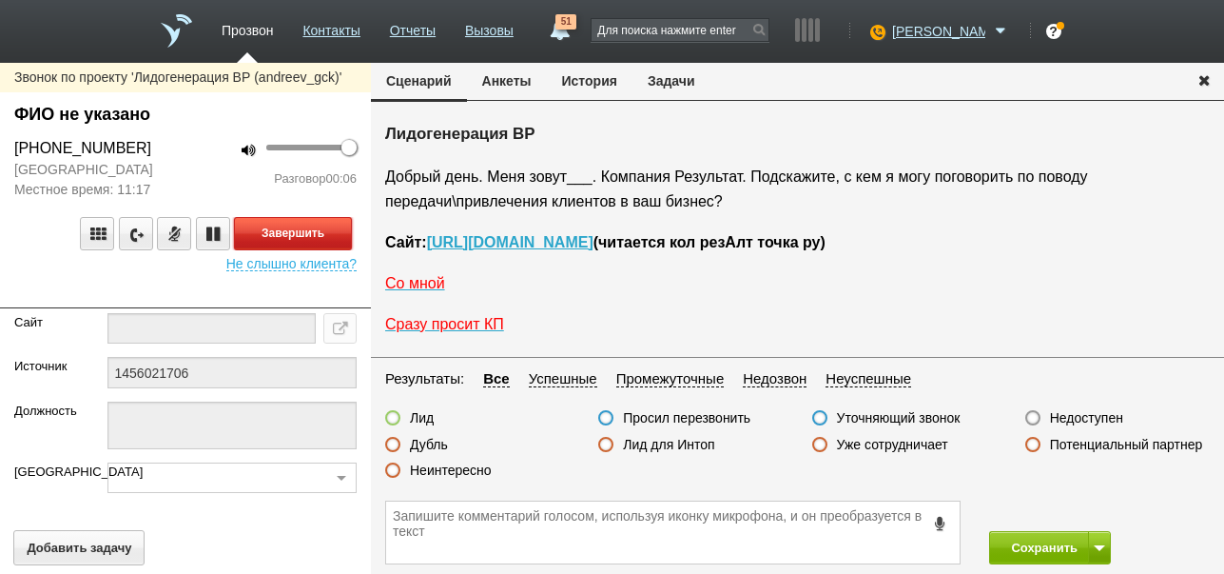
click at [297, 234] on button "Завершить" at bounding box center [293, 233] width 118 height 33
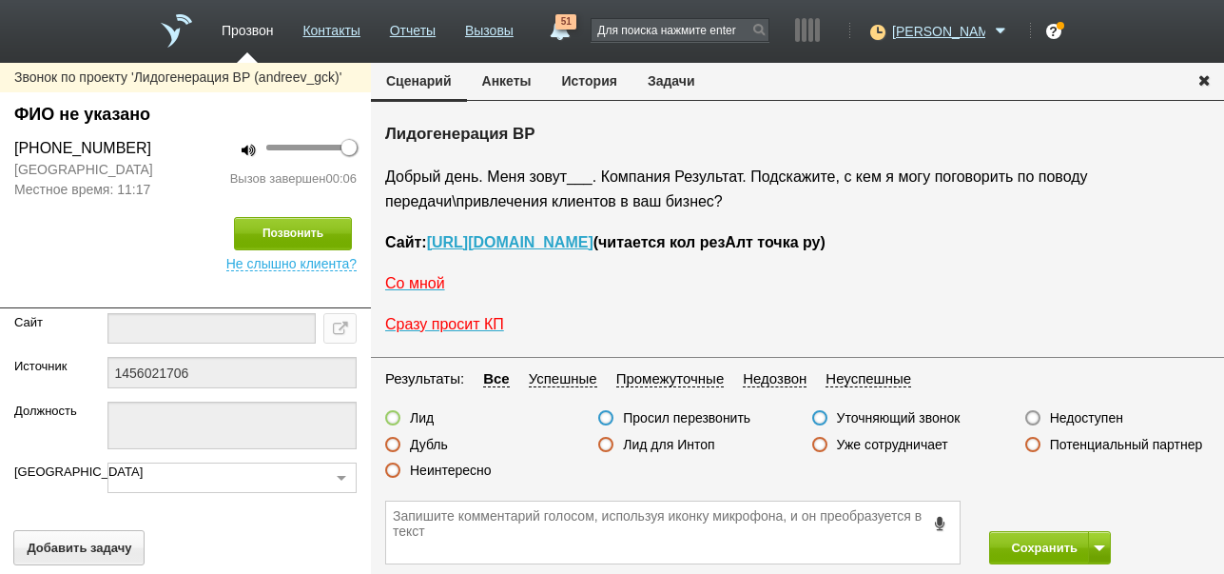
click at [1092, 422] on label "Недоступен" at bounding box center [1086, 417] width 73 height 17
click at [0, 0] on input "Недоступен" at bounding box center [0, 0] width 0 height 0
click at [336, 227] on button "Позвонить" at bounding box center [293, 233] width 118 height 33
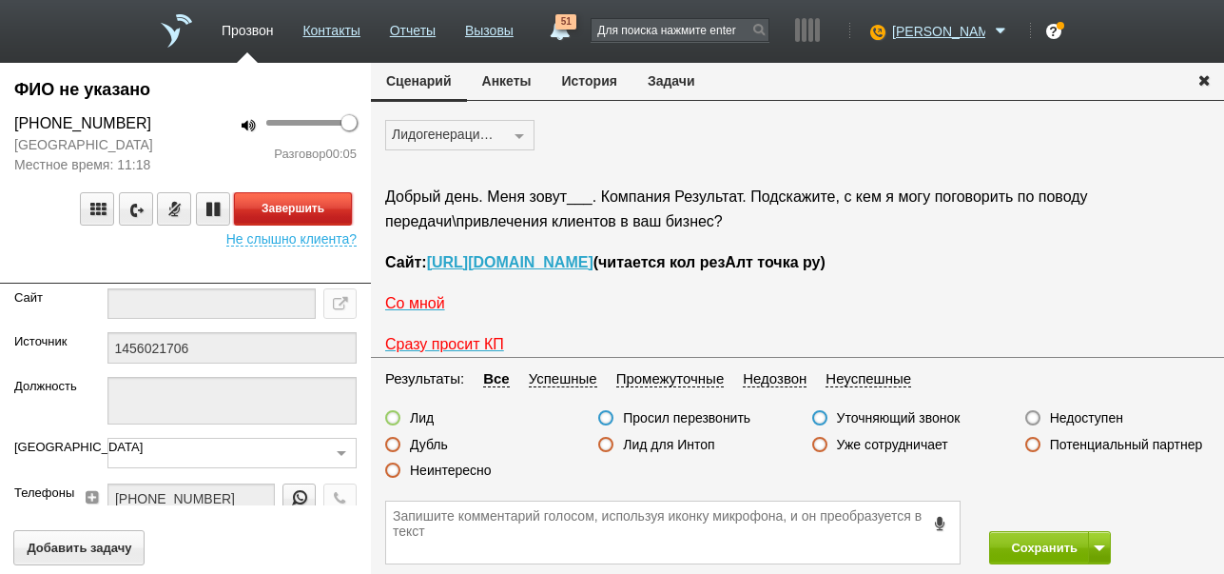
click at [313, 215] on button "Завершить" at bounding box center [293, 208] width 118 height 33
click at [1086, 416] on label "Недоступен" at bounding box center [1086, 417] width 73 height 17
click at [0, 0] on input "Недоступен" at bounding box center [0, 0] width 0 height 0
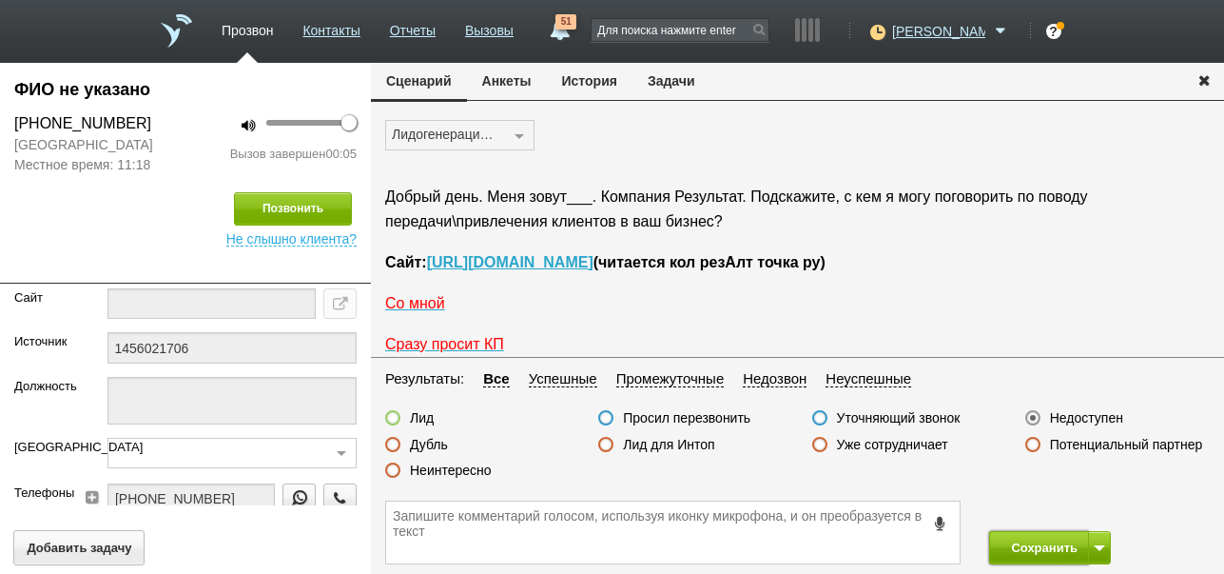
click at [1026, 542] on button "Сохранить" at bounding box center [1039, 547] width 100 height 33
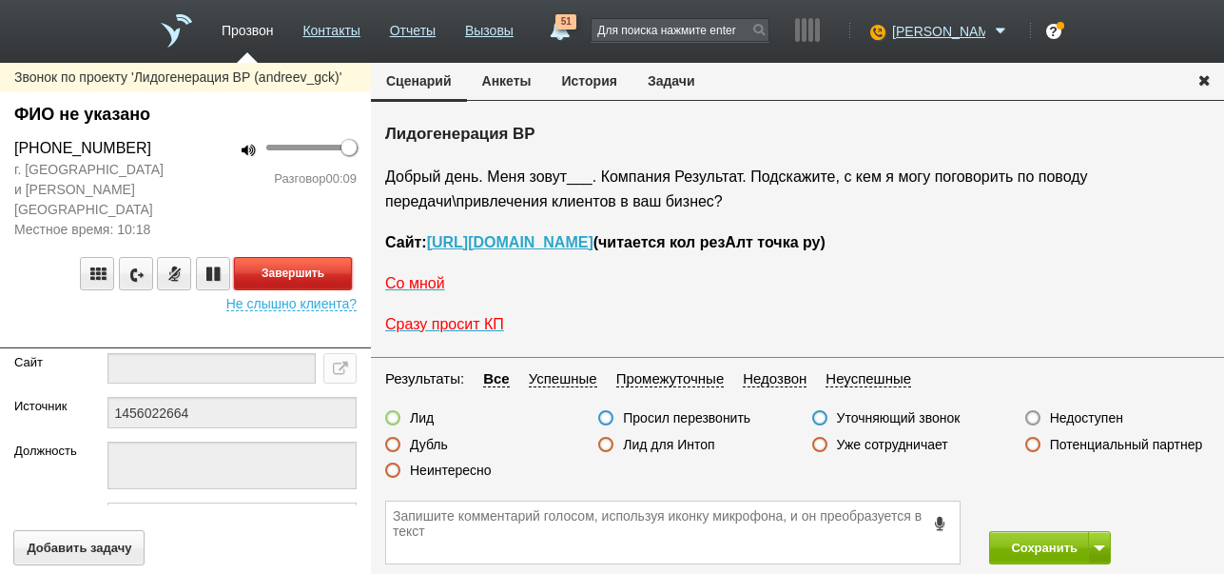
click at [306, 257] on button "Завершить" at bounding box center [293, 273] width 118 height 33
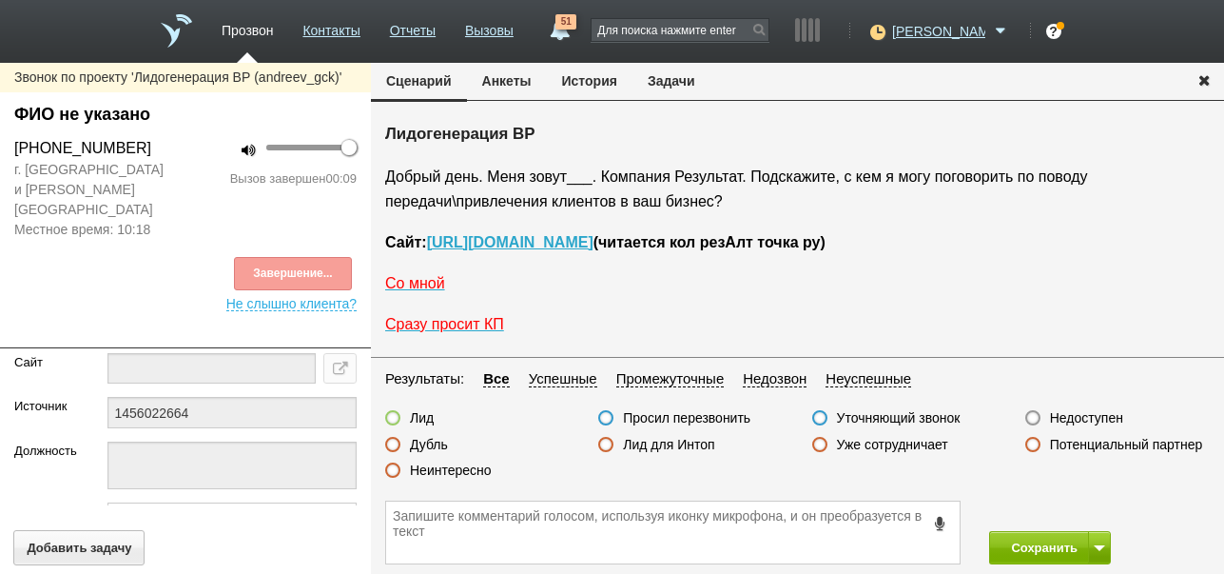
click at [1076, 419] on label "Недоступен" at bounding box center [1086, 417] width 73 height 17
click at [0, 0] on input "Недоступен" at bounding box center [0, 0] width 0 height 0
click at [1096, 539] on button at bounding box center [1099, 547] width 23 height 33
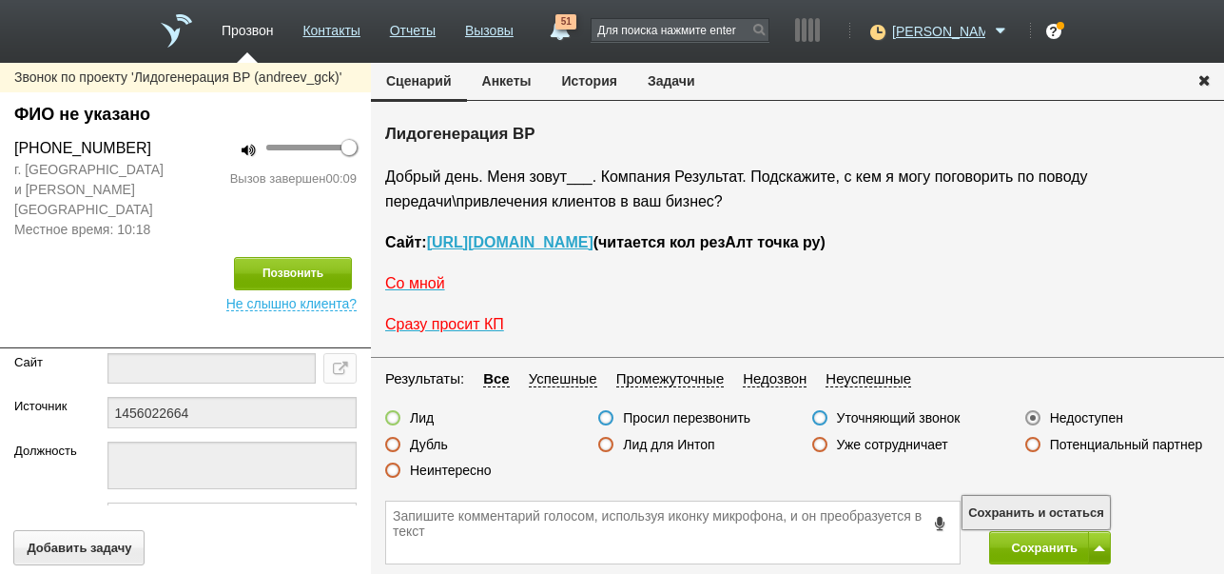
click at [1089, 508] on button "Сохранить и остаться" at bounding box center [1036, 512] width 147 height 33
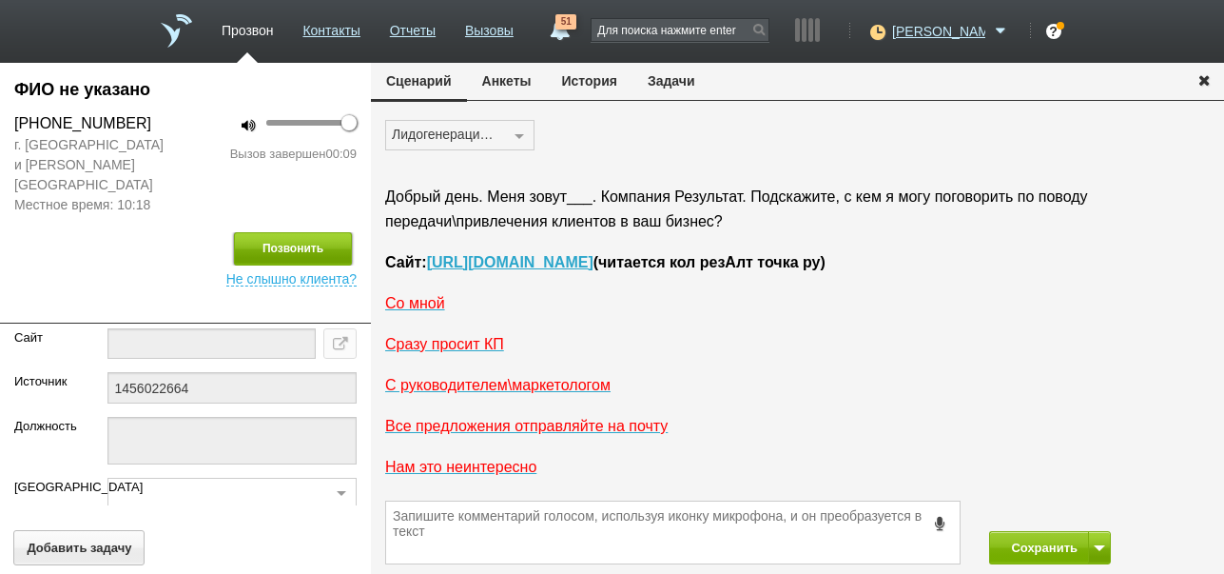
click at [281, 232] on button "Позвонить" at bounding box center [293, 248] width 118 height 33
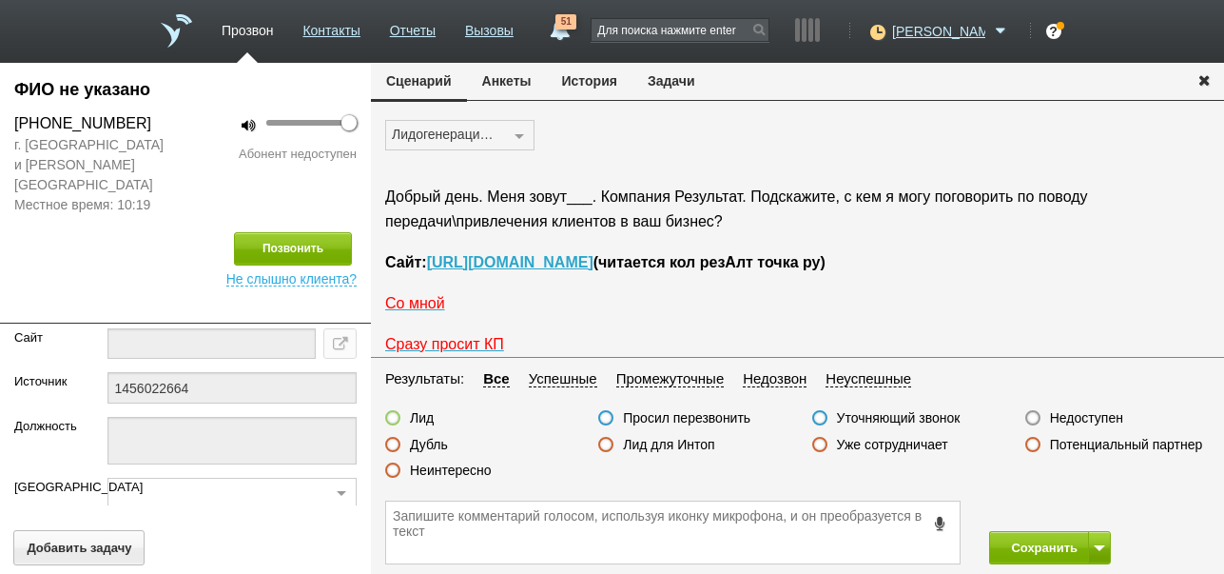
click at [1094, 415] on label "Недоступен" at bounding box center [1086, 417] width 73 height 17
click at [0, 0] on input "Недоступен" at bounding box center [0, 0] width 0 height 0
click at [1039, 546] on button "Сохранить" at bounding box center [1039, 547] width 100 height 33
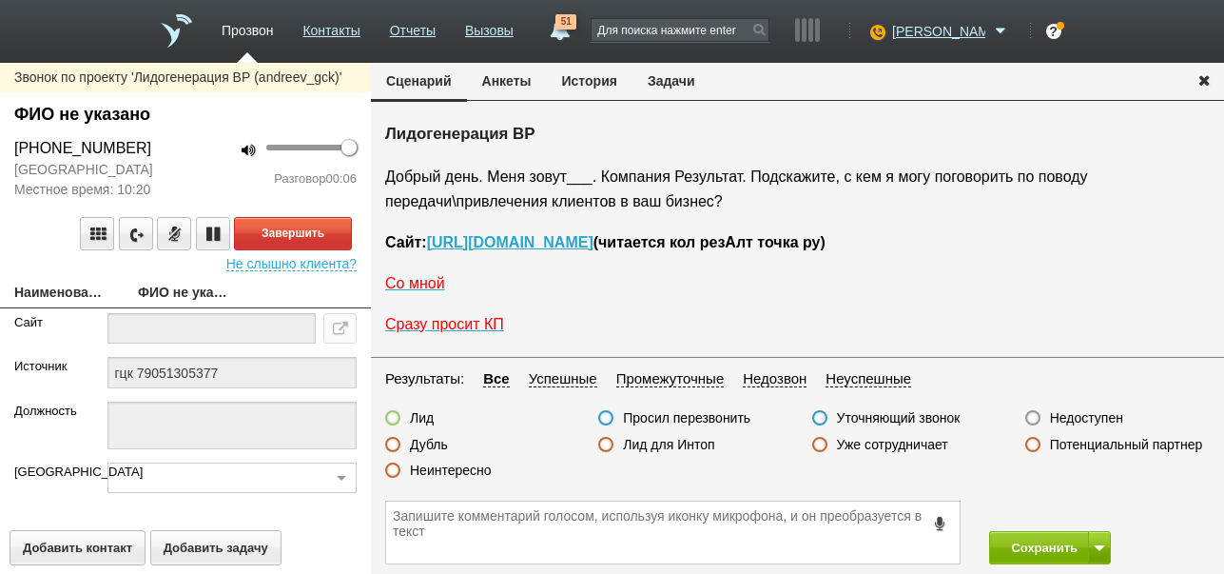
click at [593, 88] on button "История" at bounding box center [590, 81] width 86 height 36
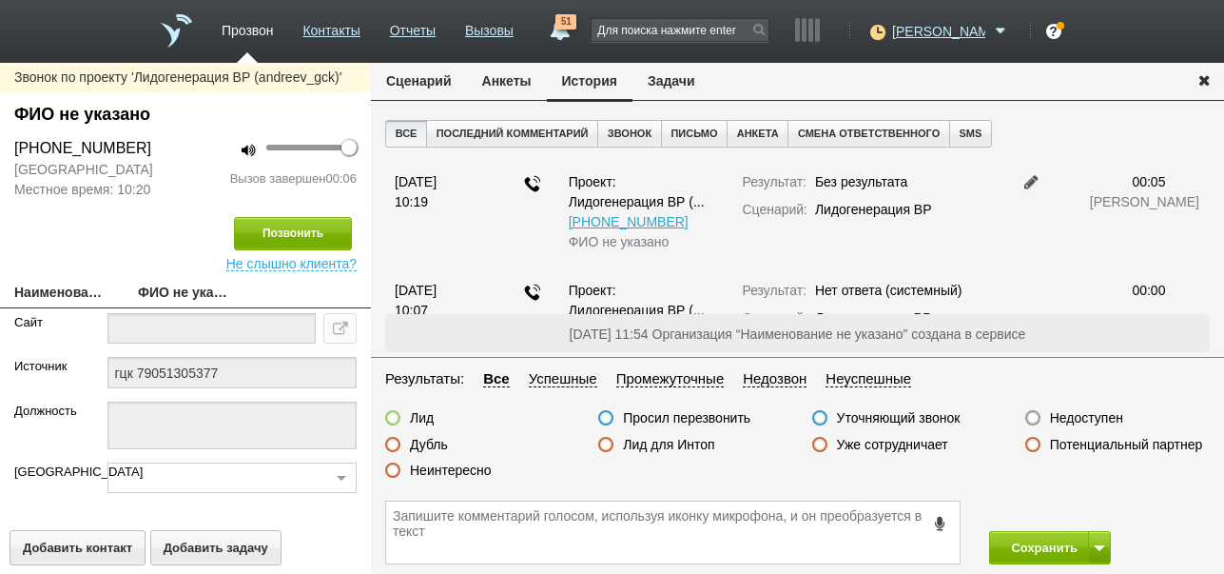
click at [414, 82] on button "Сценарий" at bounding box center [419, 81] width 96 height 36
click at [1069, 418] on label "Недоступен" at bounding box center [1086, 417] width 73 height 17
click at [0, 0] on input "Недоступен" at bounding box center [0, 0] width 0 height 0
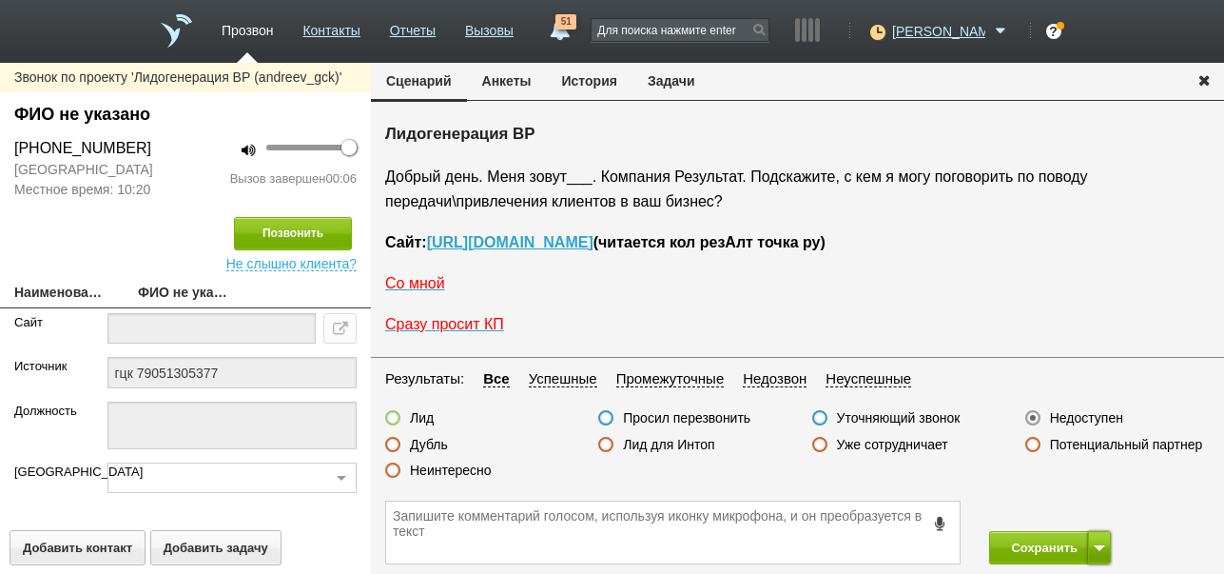
click at [1100, 546] on span at bounding box center [1099, 548] width 11 height 6
click at [1088, 506] on button "Сохранить и остаться" at bounding box center [1036, 512] width 147 height 33
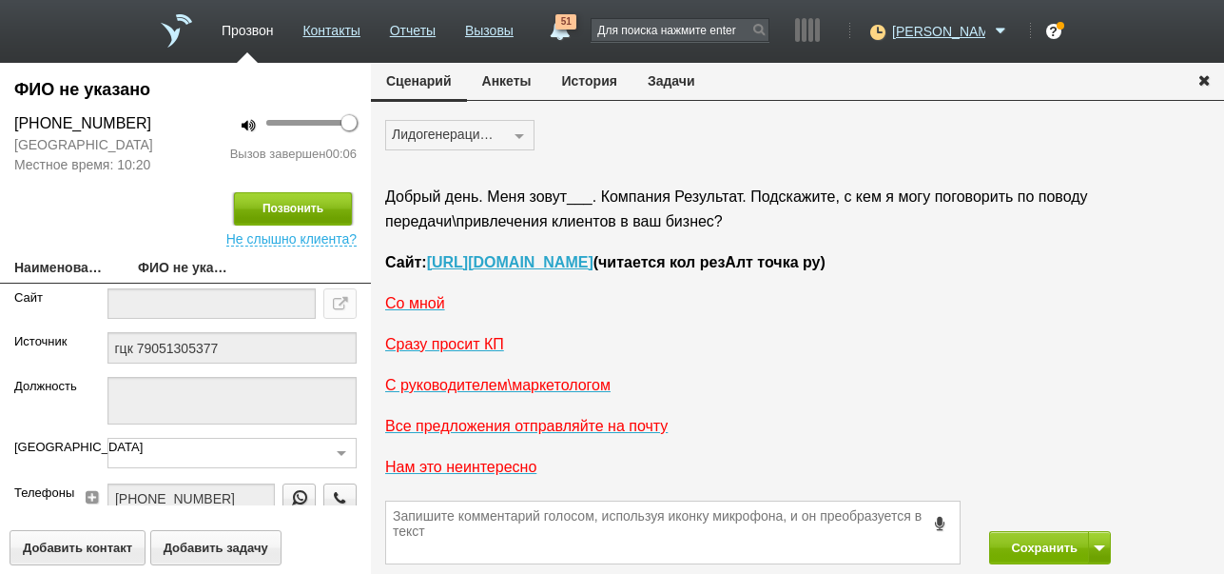
click at [327, 208] on button "Позвонить" at bounding box center [293, 208] width 118 height 33
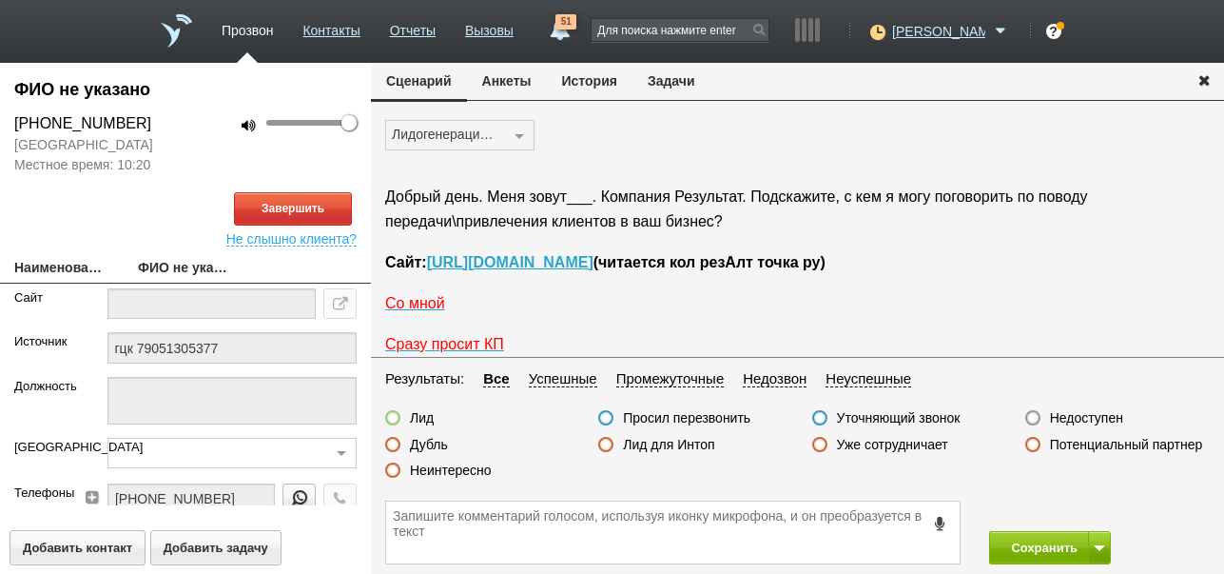
click at [607, 86] on button "История" at bounding box center [590, 81] width 86 height 36
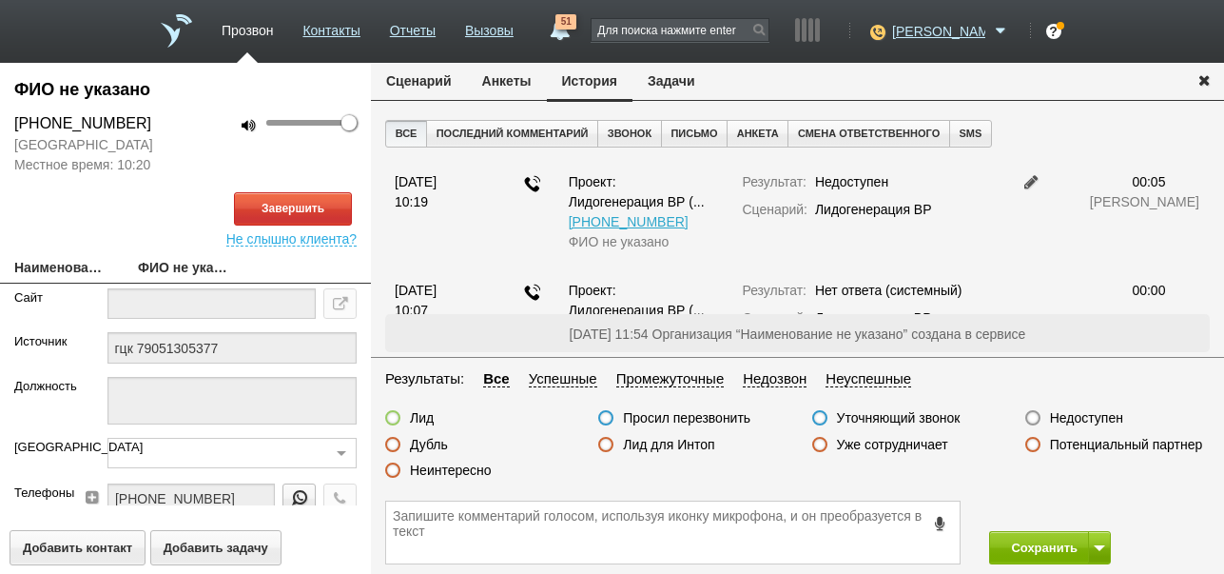
click at [397, 86] on button "Сценарий" at bounding box center [419, 81] width 96 height 36
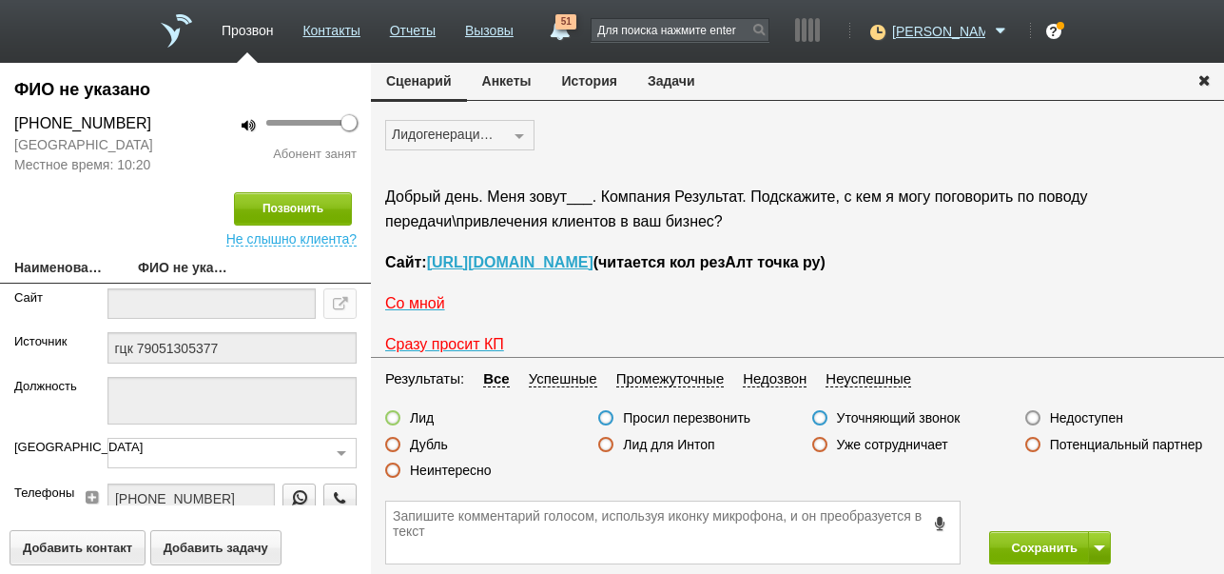
click at [1108, 418] on label "Недоступен" at bounding box center [1086, 417] width 73 height 17
click at [0, 0] on input "Недоступен" at bounding box center [0, 0] width 0 height 0
click at [1026, 553] on button "Сохранить" at bounding box center [1039, 547] width 100 height 33
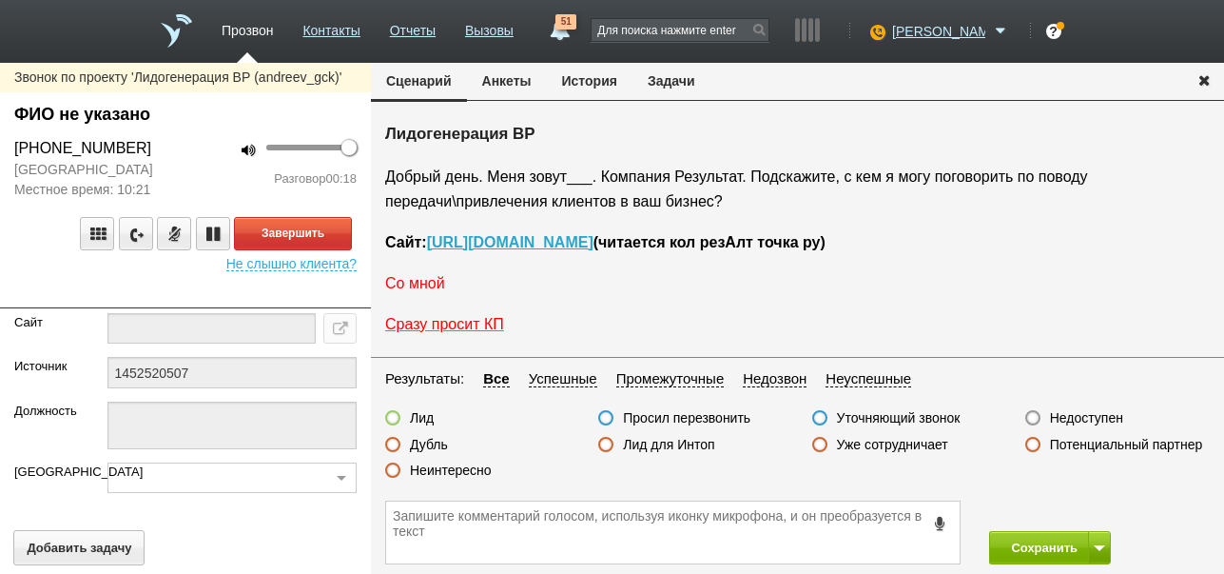
click at [435, 287] on span "Со мной" at bounding box center [415, 283] width 60 height 16
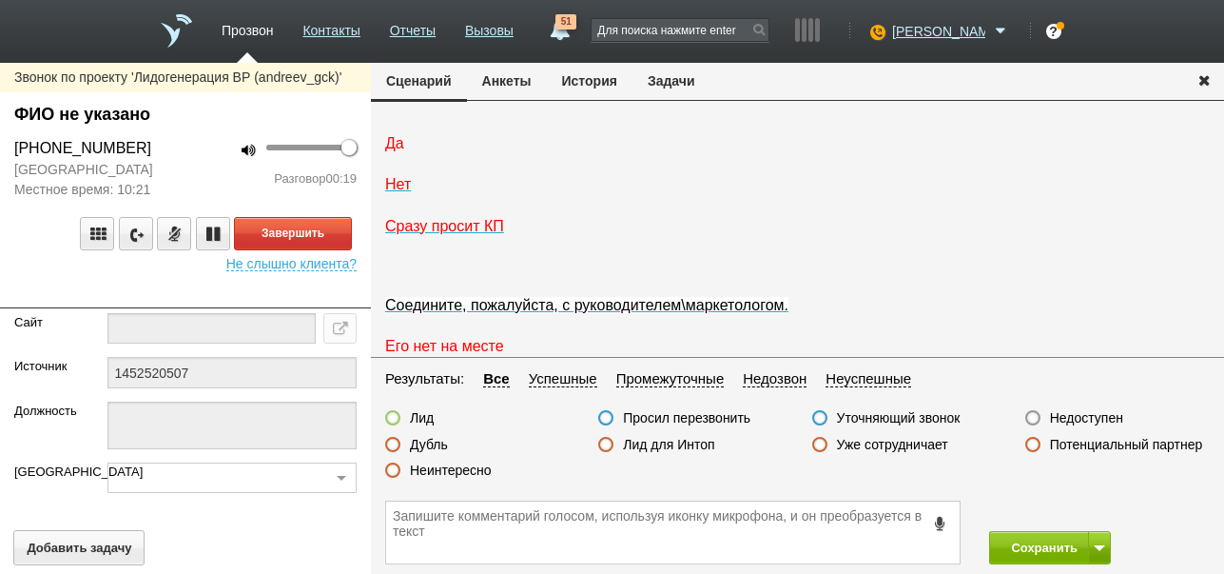
click at [399, 151] on span "Да" at bounding box center [394, 143] width 19 height 16
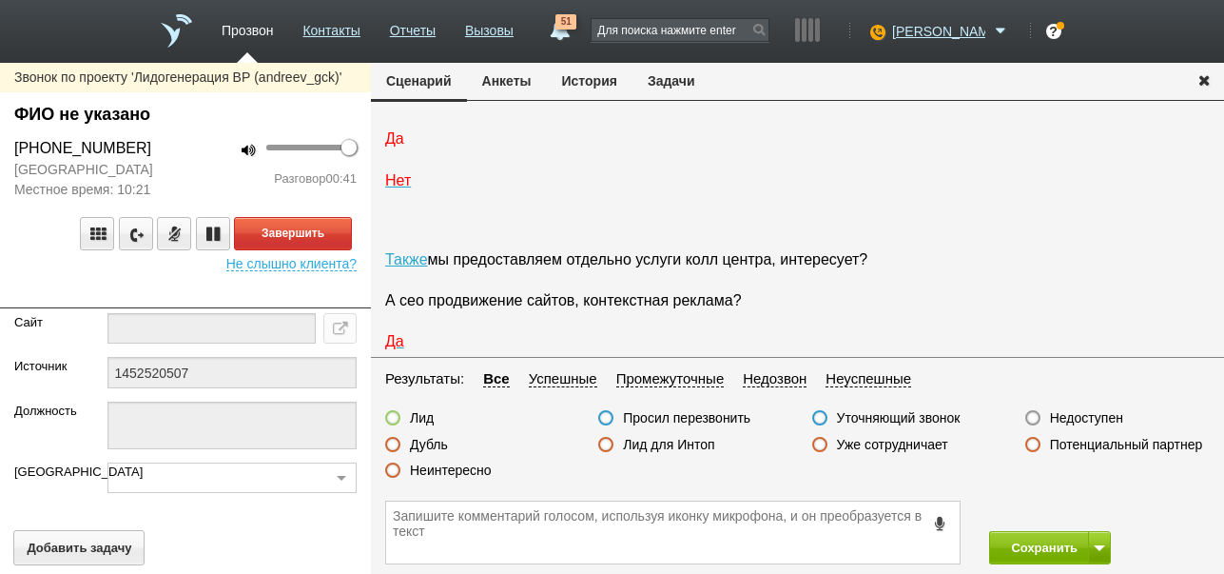
click at [399, 146] on span "Да" at bounding box center [394, 138] width 19 height 16
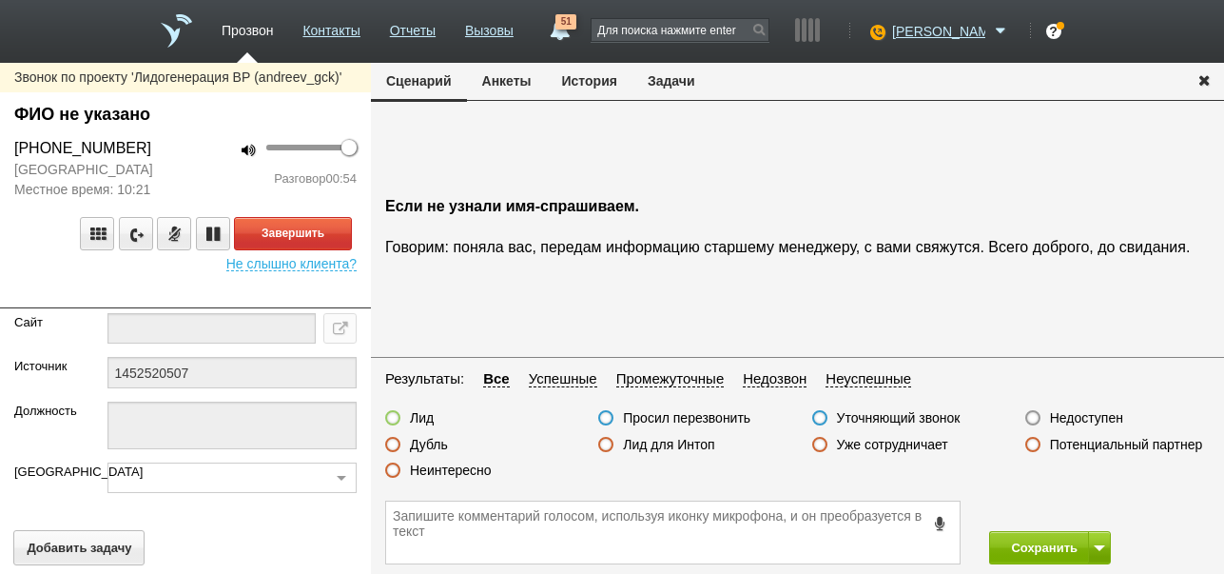
scroll to position [4177, 0]
click at [579, 523] on textarea at bounding box center [673, 532] width 574 height 62
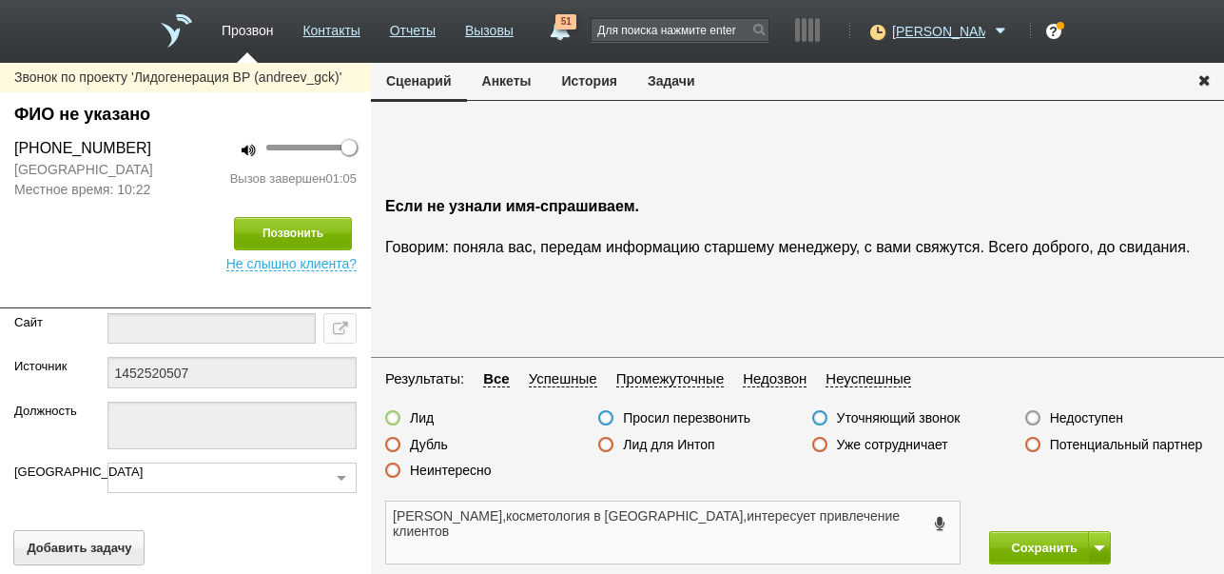
type textarea "Евгений,косметология в Москве,интересует привлечение клиентов"
click at [394, 415] on label at bounding box center [392, 417] width 15 height 15
click at [0, 0] on input "Лид" at bounding box center [0, 0] width 0 height 0
click at [1033, 539] on button "Сохранить" at bounding box center [1039, 547] width 100 height 33
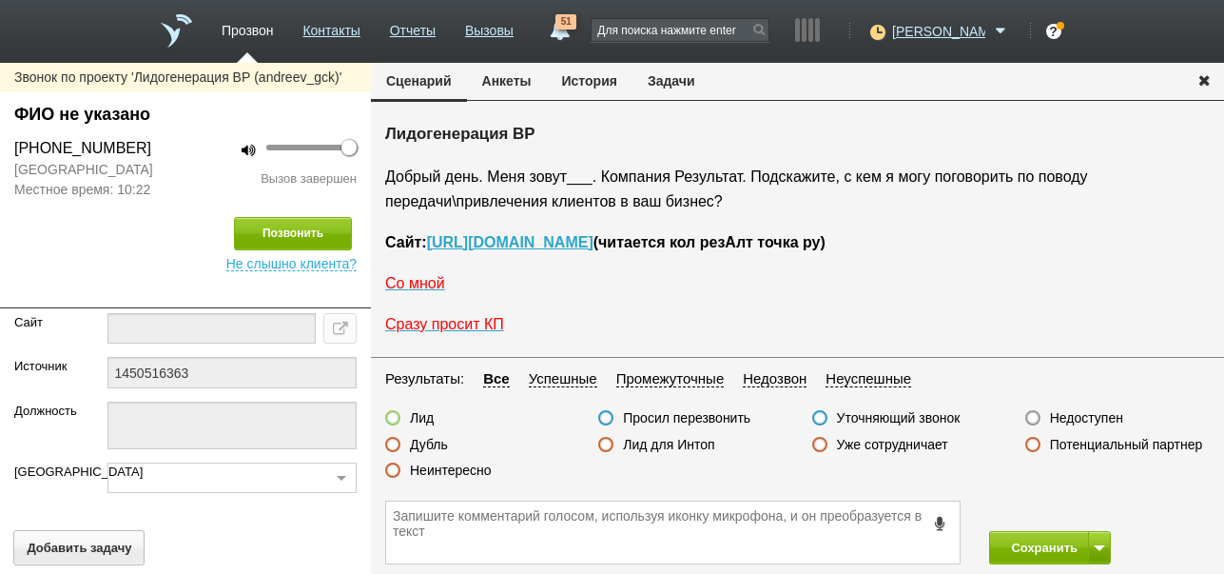
click at [1074, 421] on label "Недоступен" at bounding box center [1086, 417] width 73 height 17
click at [0, 0] on input "Недоступен" at bounding box center [0, 0] width 0 height 0
click at [1101, 545] on span at bounding box center [1099, 548] width 11 height 6
click at [1092, 510] on button "Сохранить и остаться" at bounding box center [1036, 512] width 147 height 33
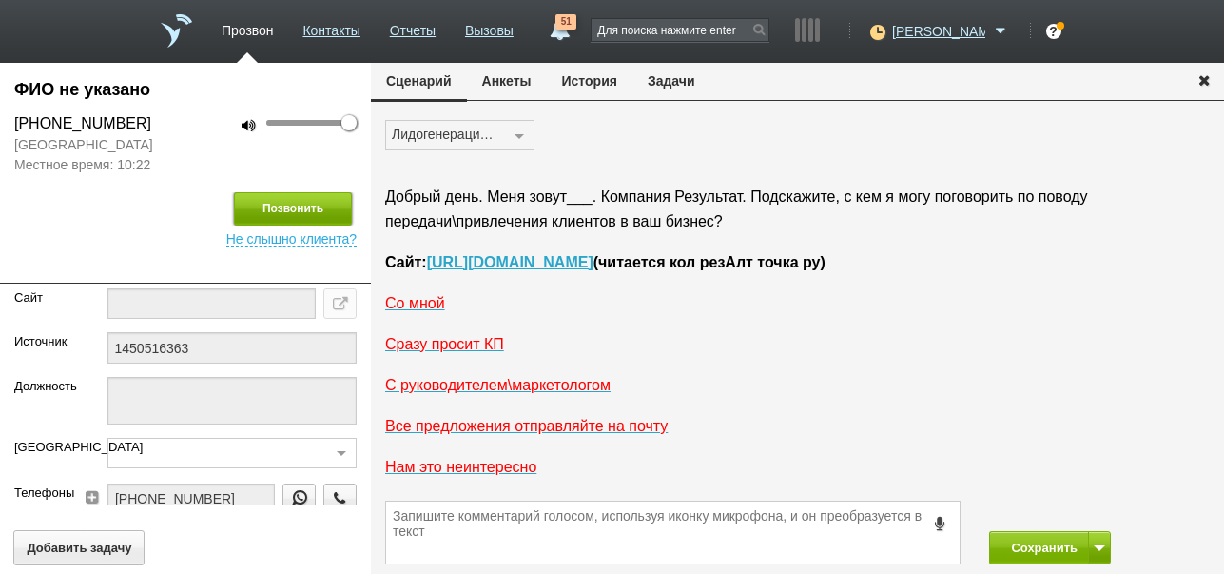
click at [309, 215] on button "Позвонить" at bounding box center [293, 208] width 118 height 33
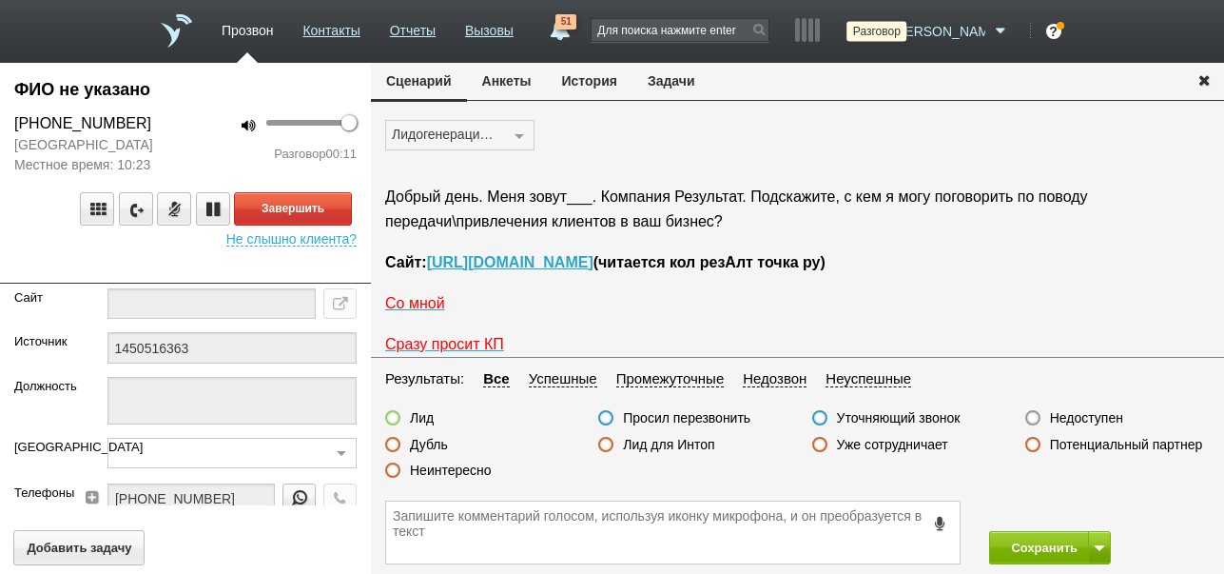
click at [888, 27] on icon at bounding box center [876, 31] width 26 height 19
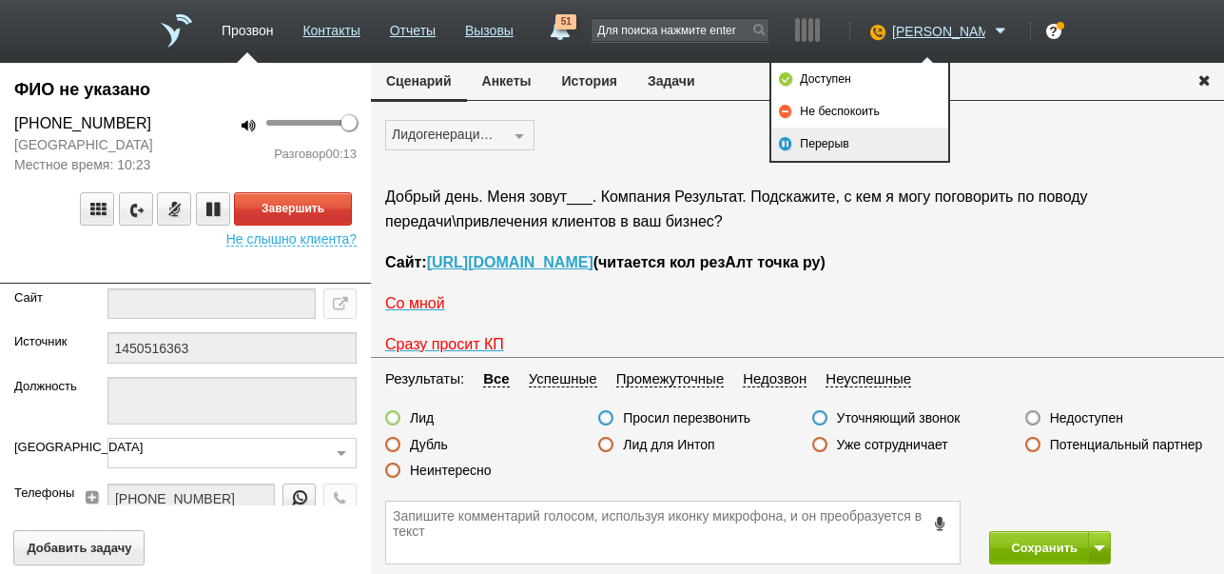
click at [867, 141] on link "Перерыв" at bounding box center [859, 143] width 177 height 32
click at [324, 210] on button "Завершить" at bounding box center [293, 208] width 118 height 33
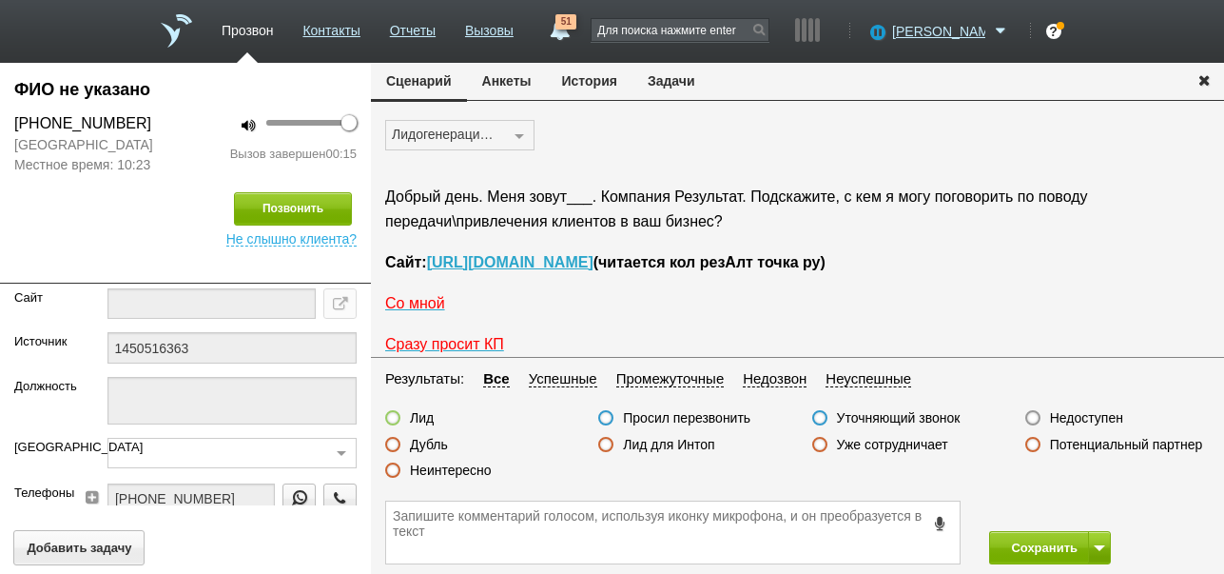
click at [1083, 413] on label "Недоступен" at bounding box center [1086, 417] width 73 height 17
click at [0, 0] on input "Недоступен" at bounding box center [0, 0] width 0 height 0
click at [1040, 541] on button "Сохранить" at bounding box center [1039, 547] width 100 height 33
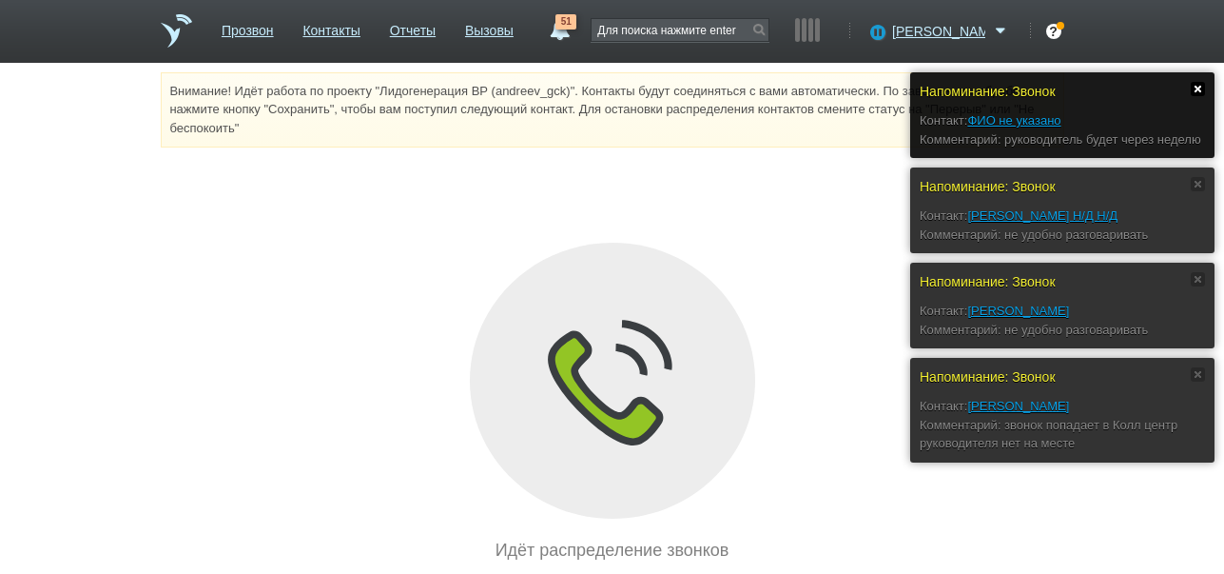
click at [1199, 90] on link at bounding box center [1198, 89] width 14 height 14
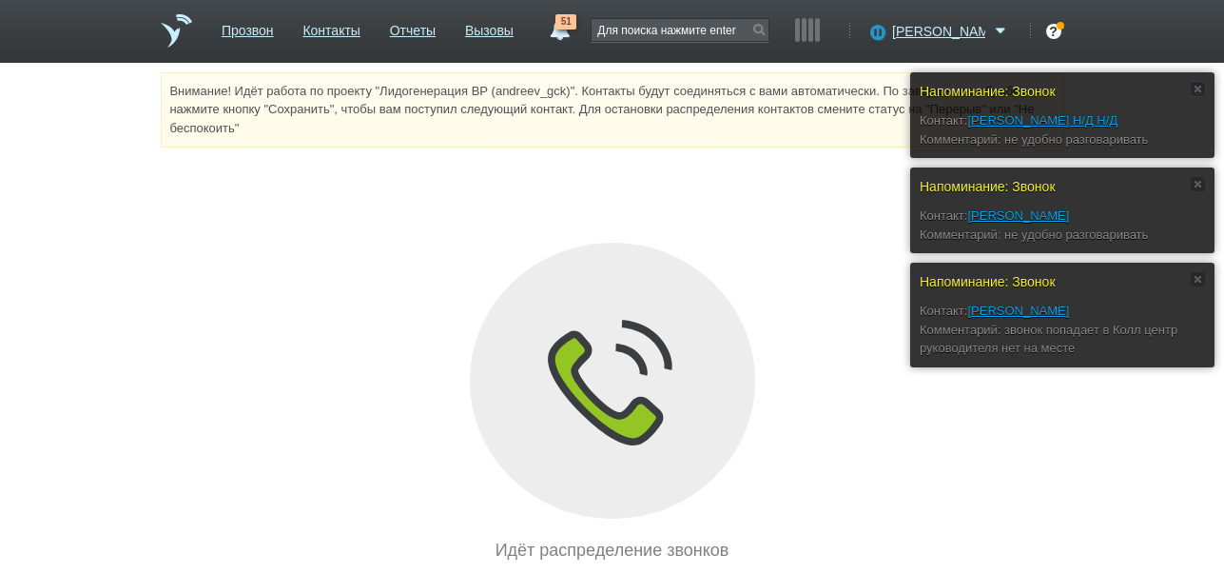
click at [1199, 90] on link at bounding box center [1198, 89] width 14 height 14
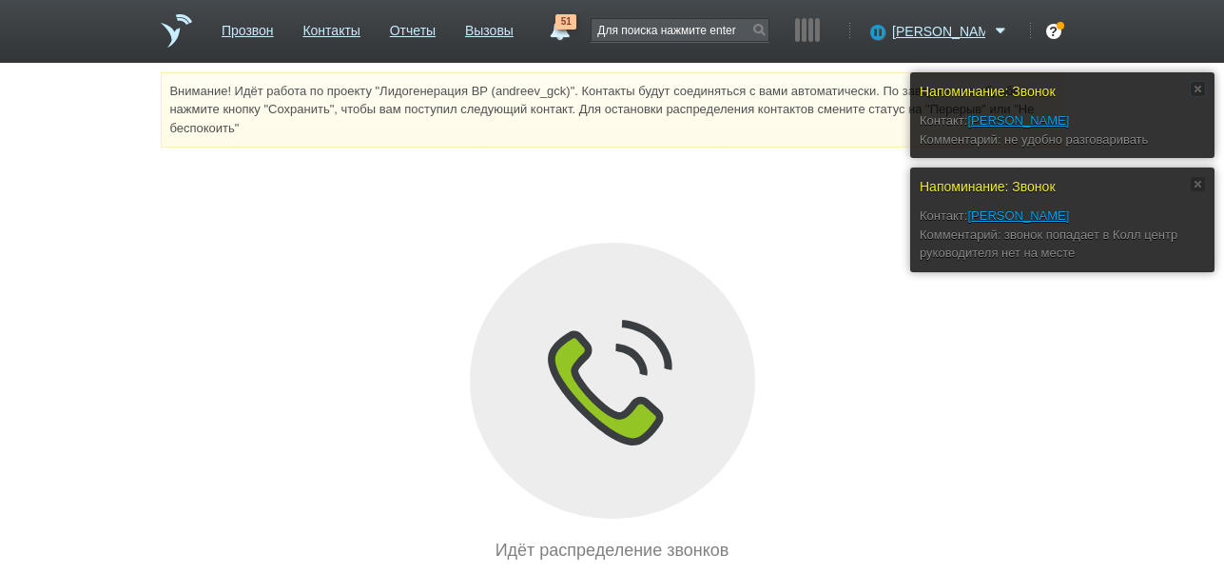
click at [1199, 90] on link at bounding box center [1198, 89] width 14 height 14
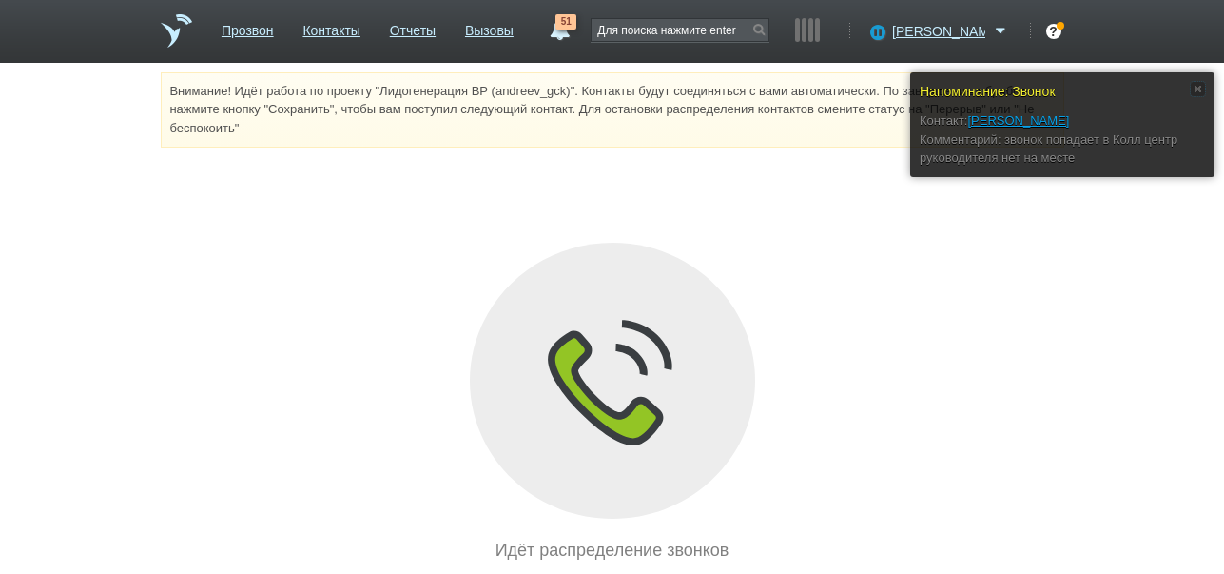
click at [1199, 90] on link at bounding box center [1198, 89] width 14 height 14
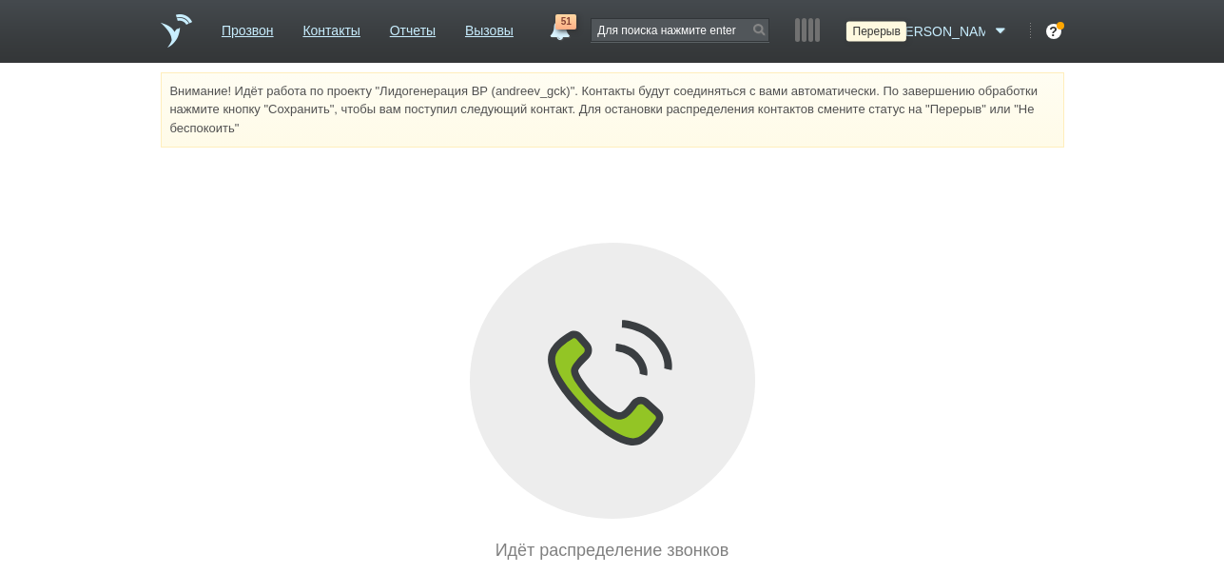
click at [888, 32] on icon at bounding box center [876, 31] width 26 height 19
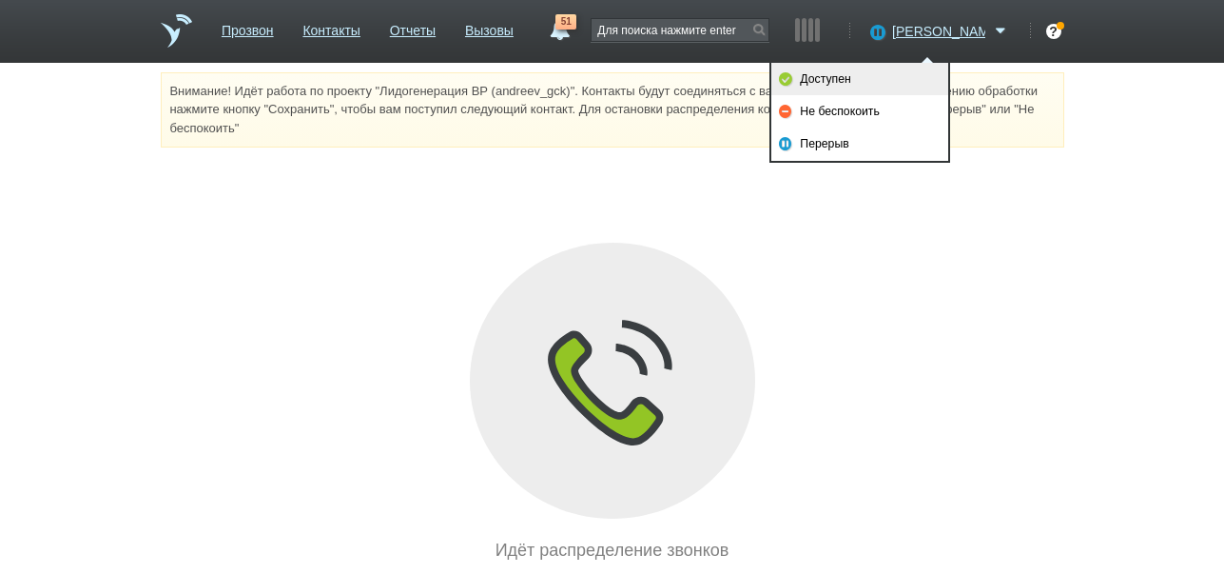
click at [890, 76] on link "Доступен" at bounding box center [859, 79] width 177 height 32
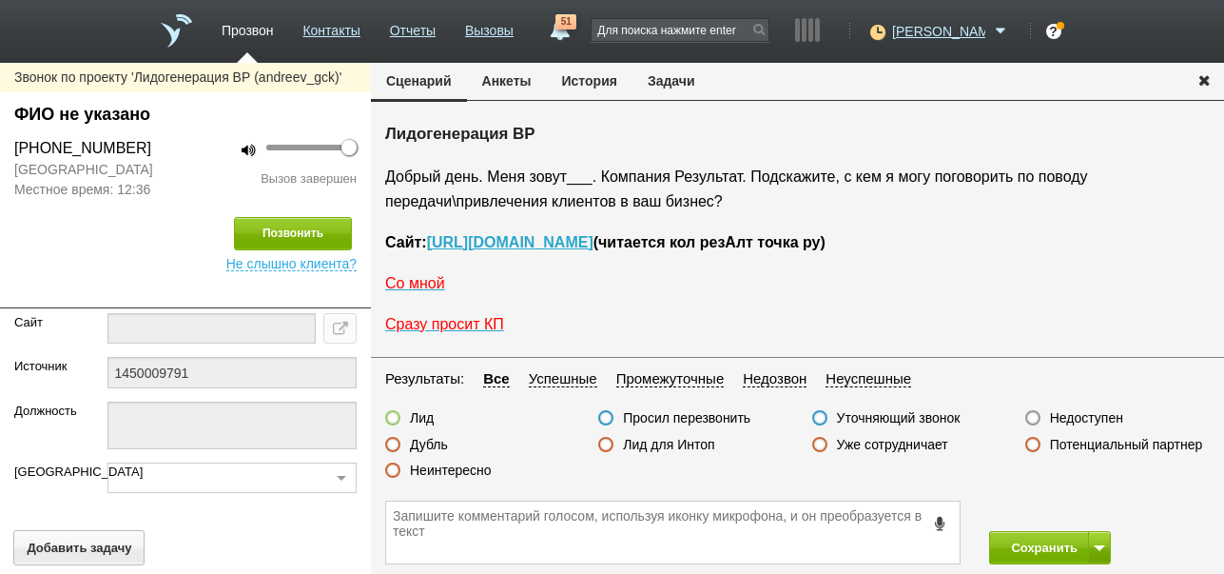
click at [1090, 416] on label "Недоступен" at bounding box center [1086, 417] width 73 height 17
click at [0, 0] on input "Недоступен" at bounding box center [0, 0] width 0 height 0
click at [1097, 541] on button at bounding box center [1099, 547] width 23 height 33
click at [1081, 513] on button "Сохранить и остаться" at bounding box center [1036, 512] width 147 height 33
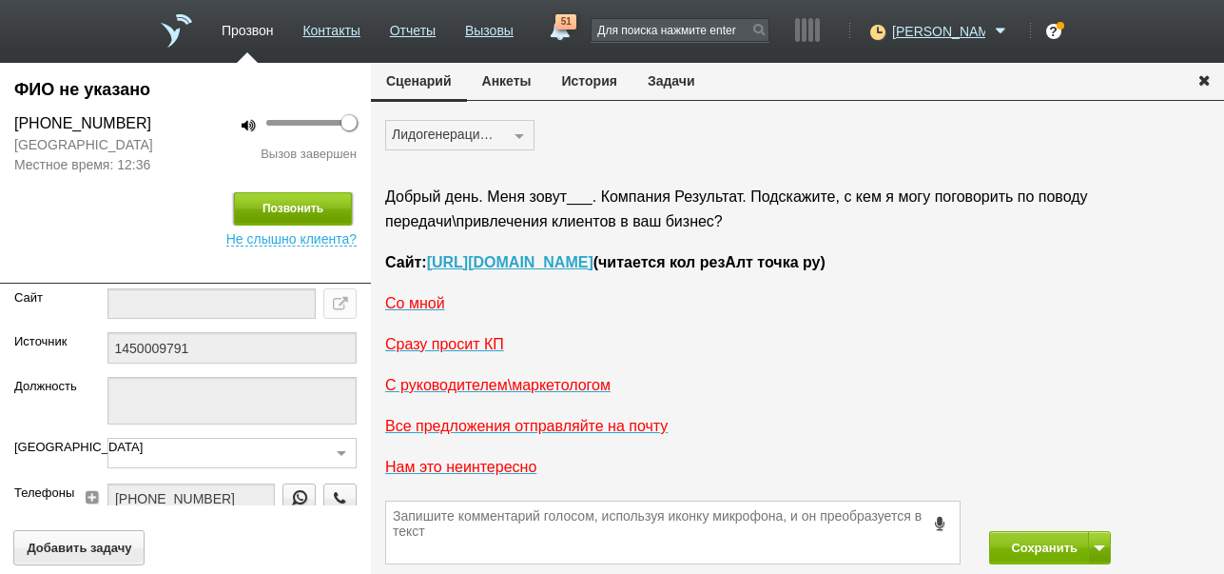
click at [308, 210] on button "Позвонить" at bounding box center [293, 208] width 118 height 33
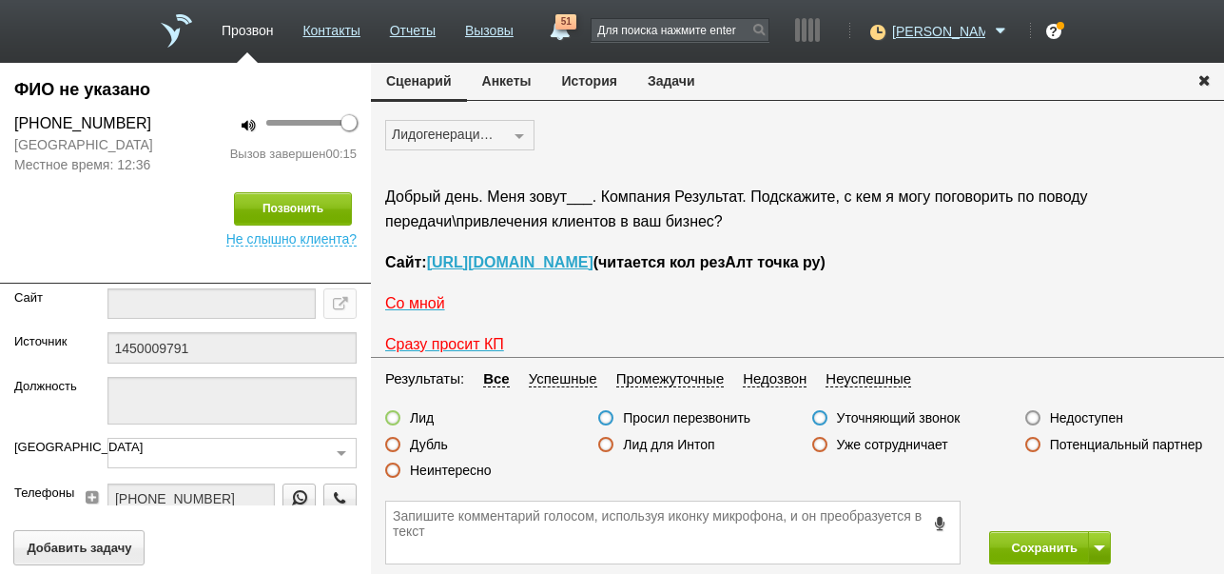
click at [469, 474] on label "Неинтересно" at bounding box center [451, 469] width 82 height 17
click at [0, 0] on input "Неинтересно" at bounding box center [0, 0] width 0 height 0
click at [1013, 551] on button "Сохранить" at bounding box center [1039, 547] width 100 height 33
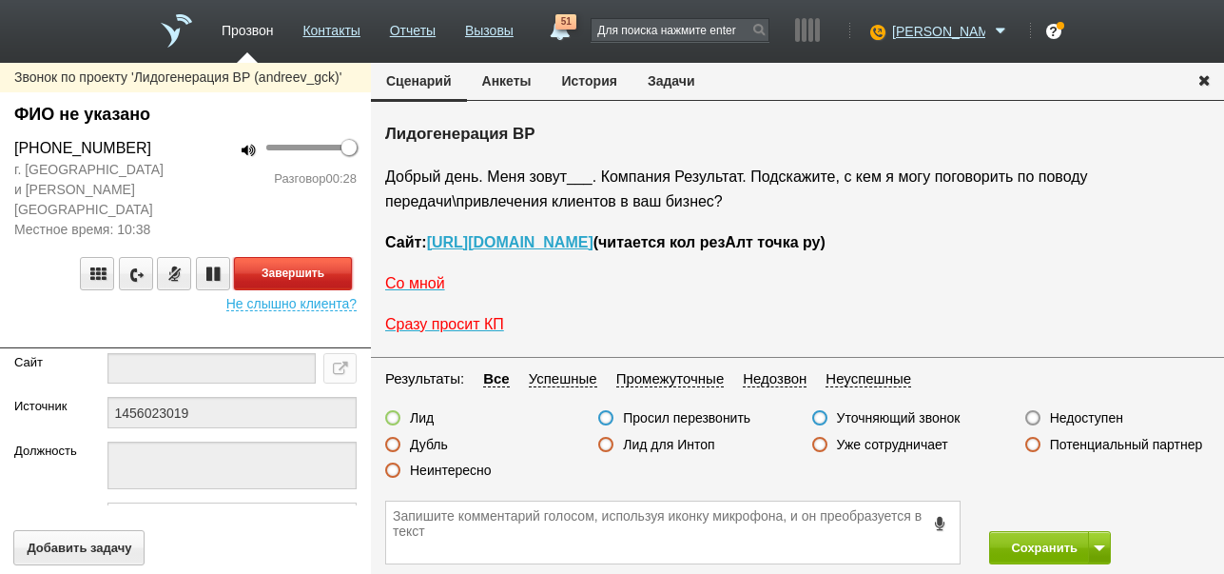
click at [279, 257] on button "Завершить" at bounding box center [293, 273] width 118 height 33
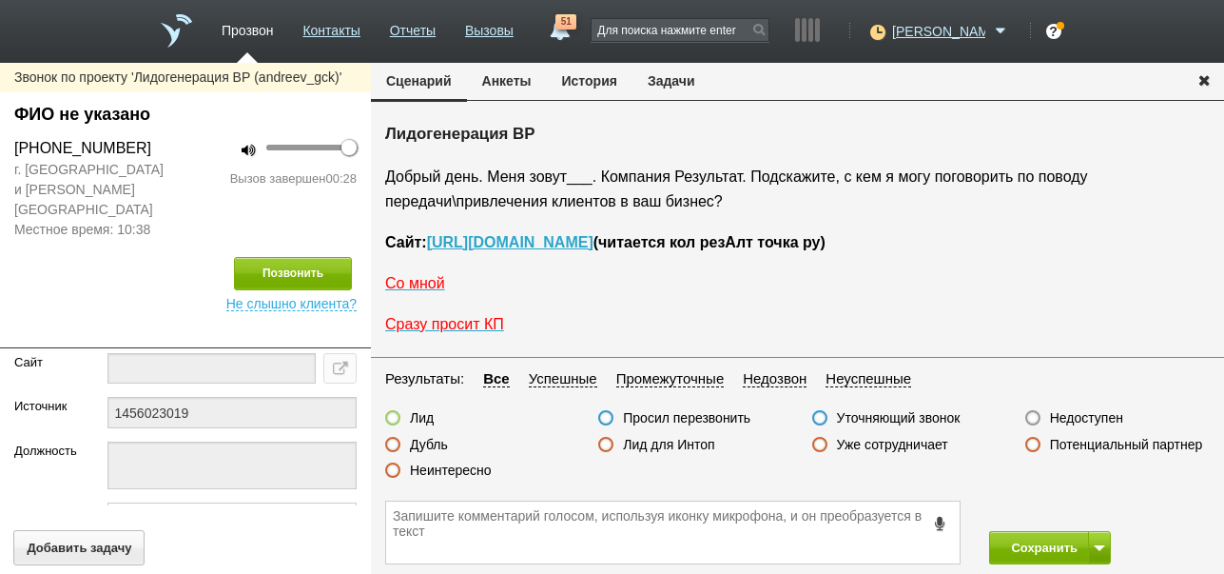
click at [1079, 416] on label "Недоступен" at bounding box center [1086, 417] width 73 height 17
click at [0, 0] on input "Недоступен" at bounding box center [0, 0] width 0 height 0
click at [244, 257] on button "Позвонить" at bounding box center [293, 273] width 118 height 33
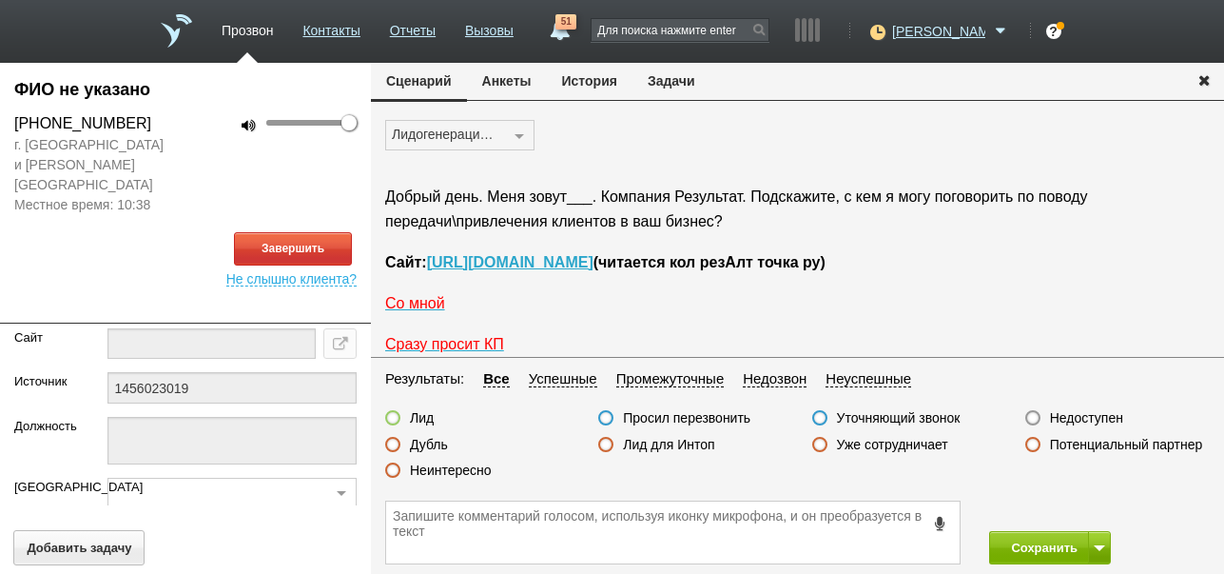
click at [579, 85] on button "История" at bounding box center [590, 81] width 86 height 36
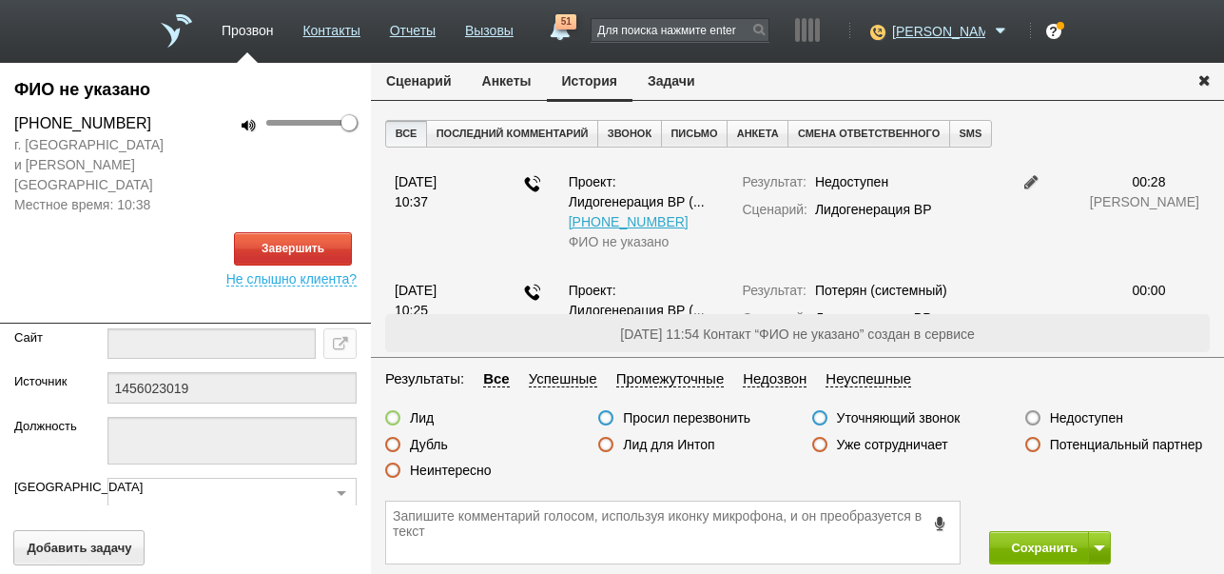
click at [438, 76] on button "Сценарий" at bounding box center [419, 81] width 96 height 36
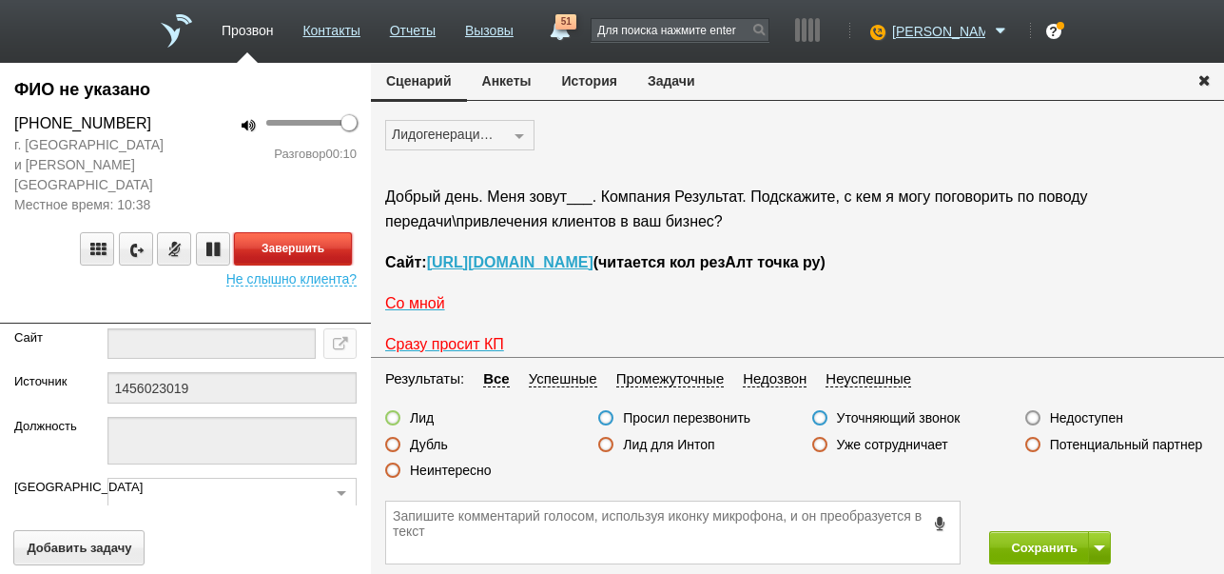
click at [331, 232] on button "Завершить" at bounding box center [293, 248] width 118 height 33
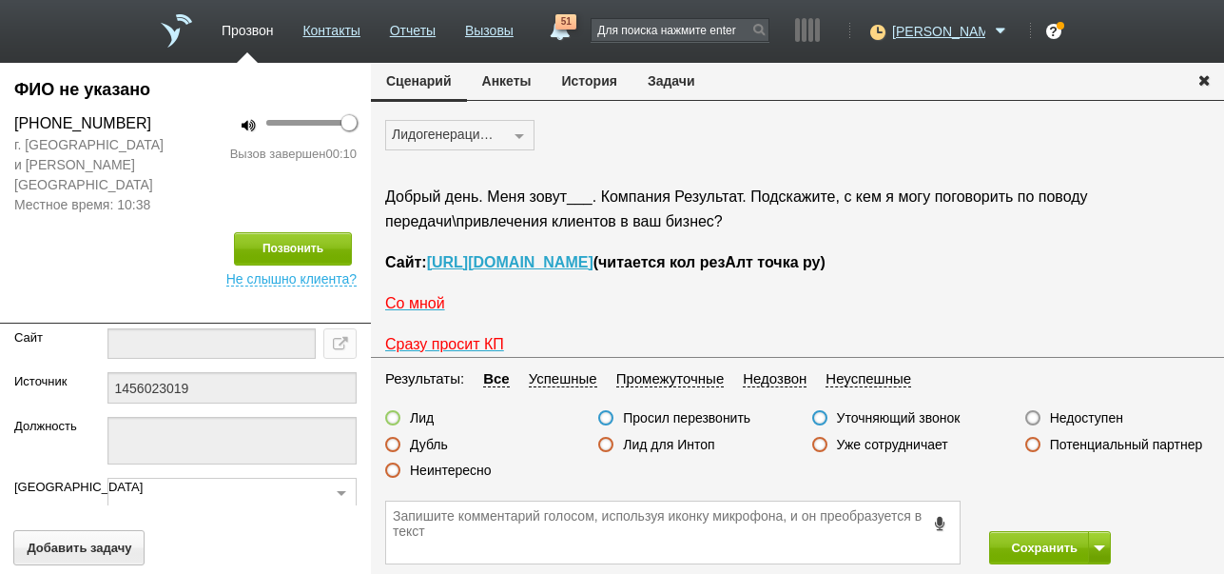
click at [1078, 420] on label "Недоступен" at bounding box center [1086, 417] width 73 height 17
click at [0, 0] on input "Недоступен" at bounding box center [0, 0] width 0 height 0
click at [1025, 540] on button "Сохранить" at bounding box center [1039, 547] width 100 height 33
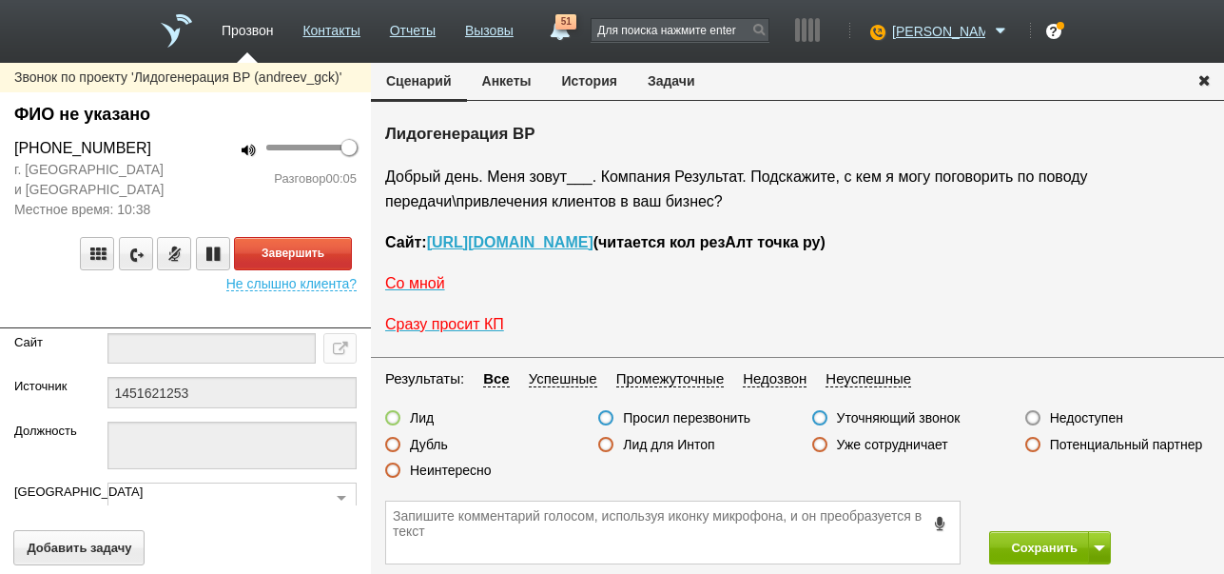
click at [601, 81] on button "История" at bounding box center [590, 81] width 86 height 36
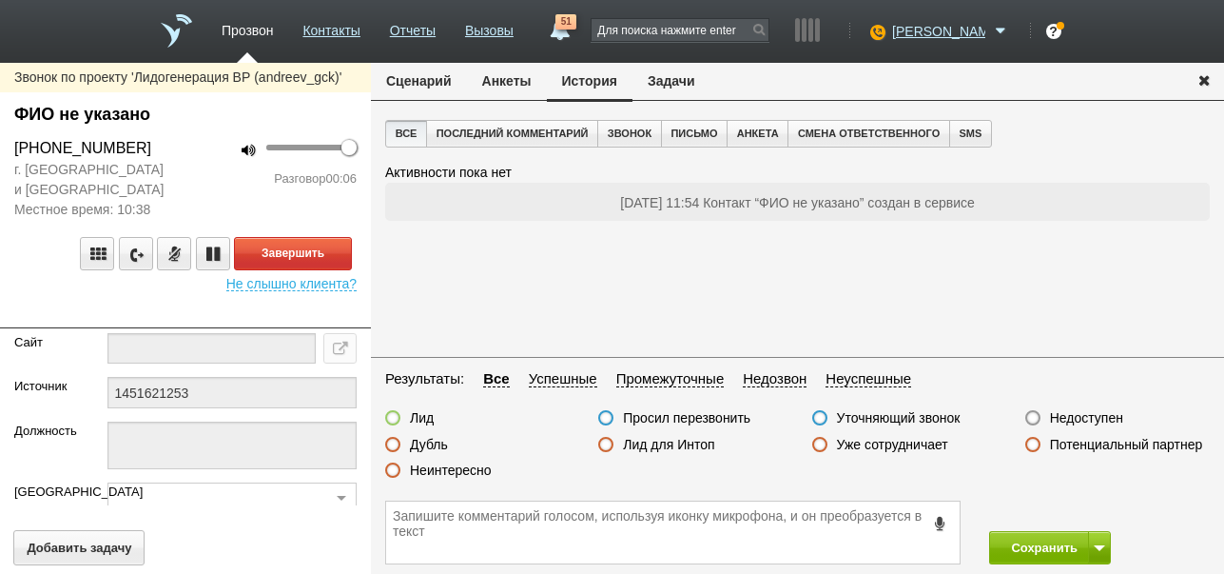
click at [443, 79] on button "Сценарий" at bounding box center [419, 81] width 96 height 36
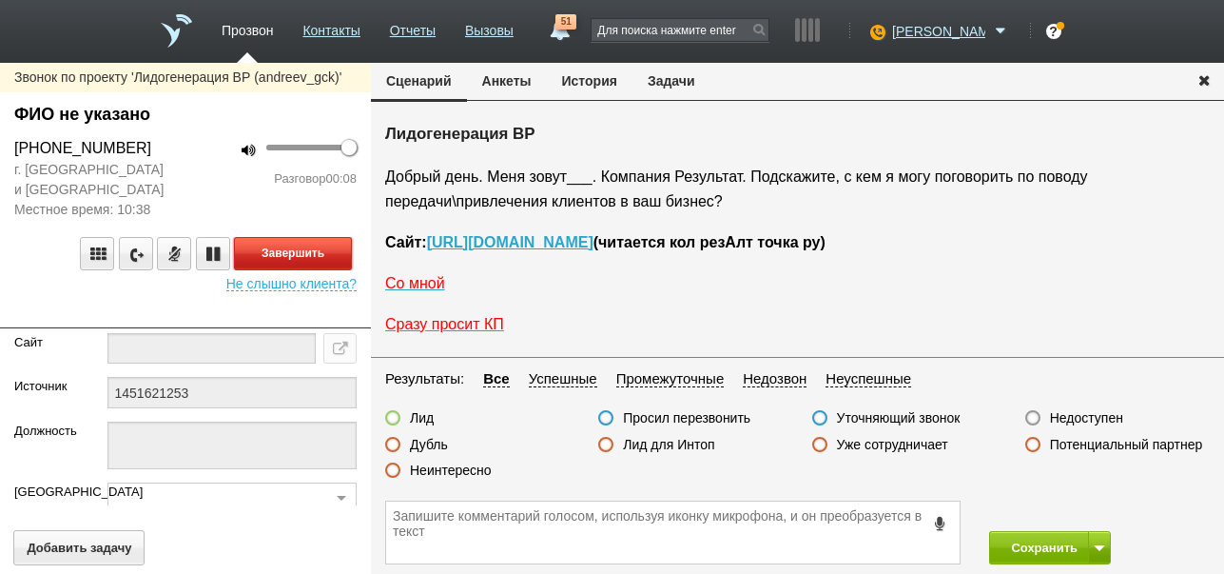
click at [326, 256] on button "Завершить" at bounding box center [293, 253] width 118 height 33
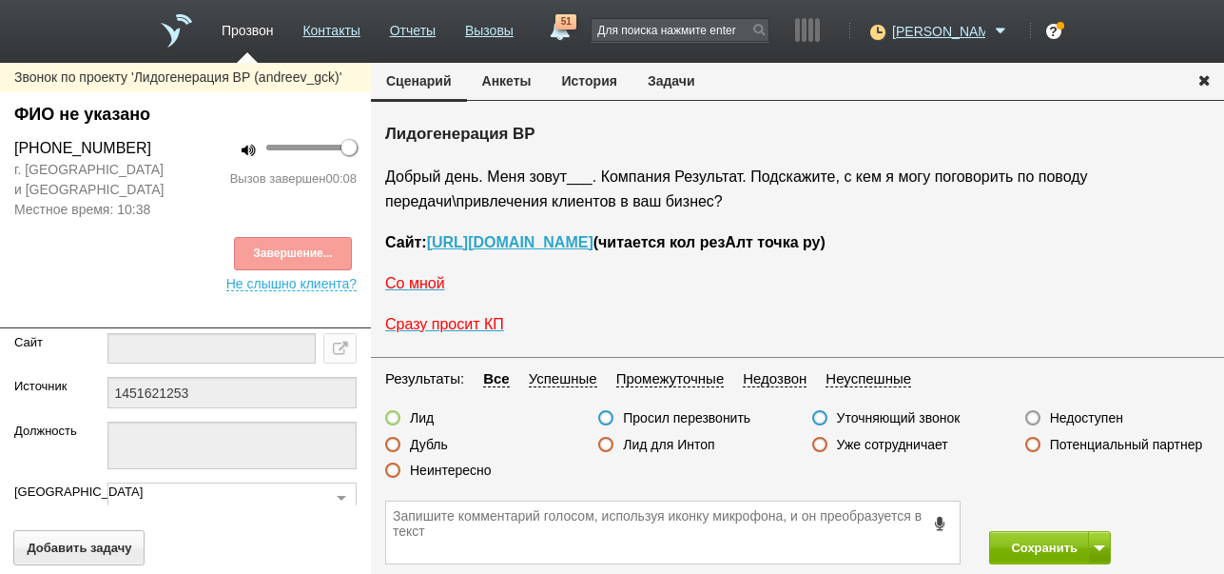
click at [1071, 416] on label "Недоступен" at bounding box center [1086, 417] width 73 height 17
click at [0, 0] on input "Недоступен" at bounding box center [0, 0] width 0 height 0
click at [1096, 539] on button at bounding box center [1099, 547] width 23 height 33
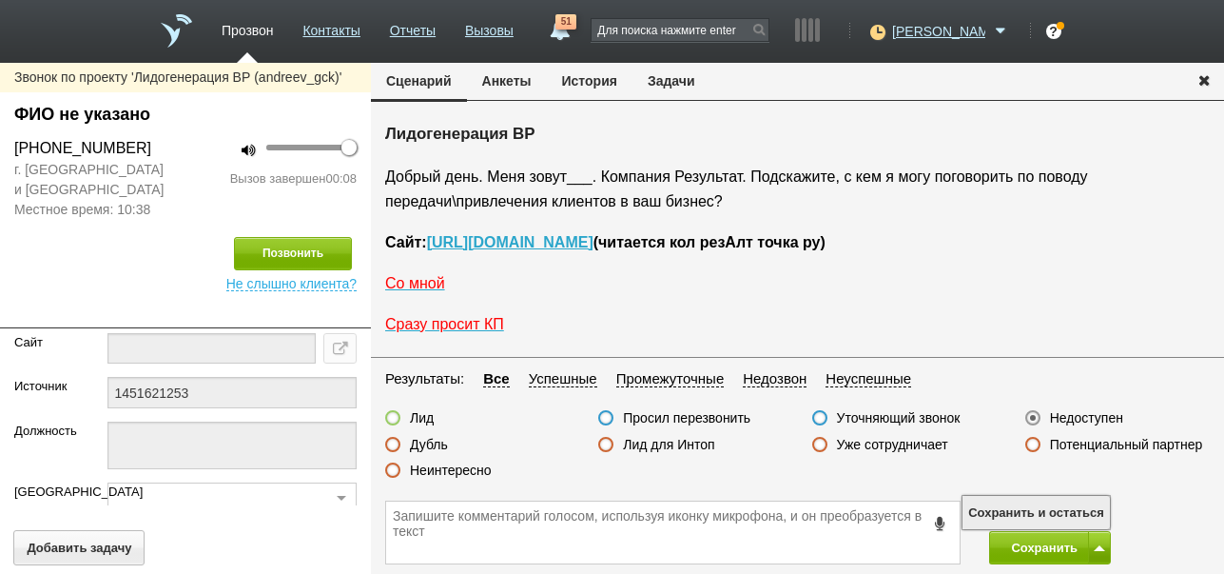
click at [1083, 510] on button "Сохранить и остаться" at bounding box center [1036, 512] width 147 height 33
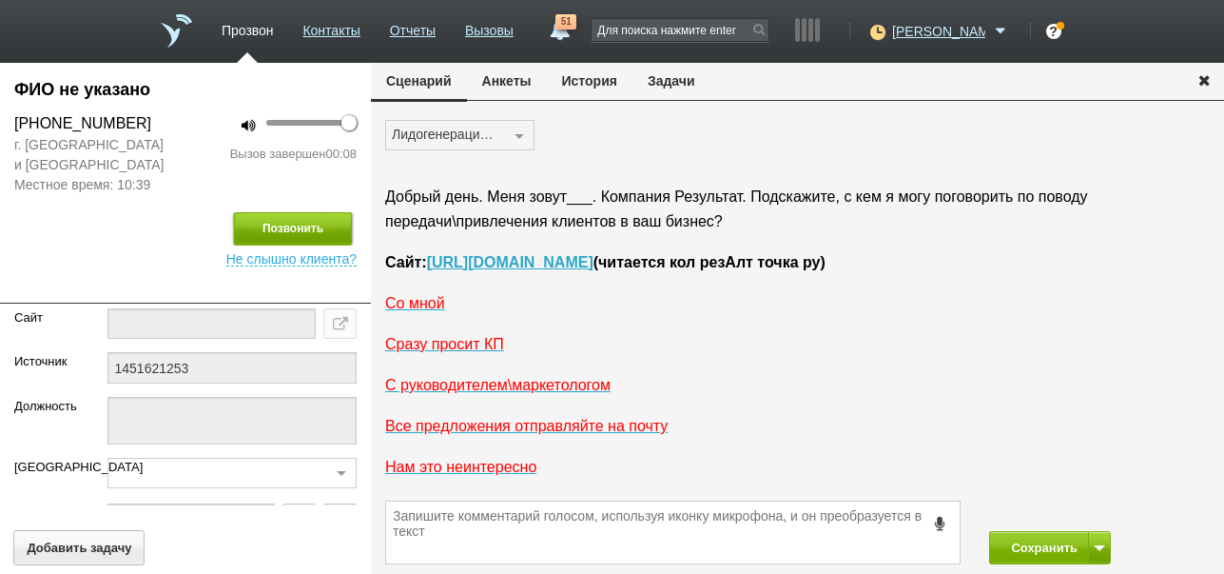
click at [315, 232] on button "Позвонить" at bounding box center [293, 228] width 118 height 33
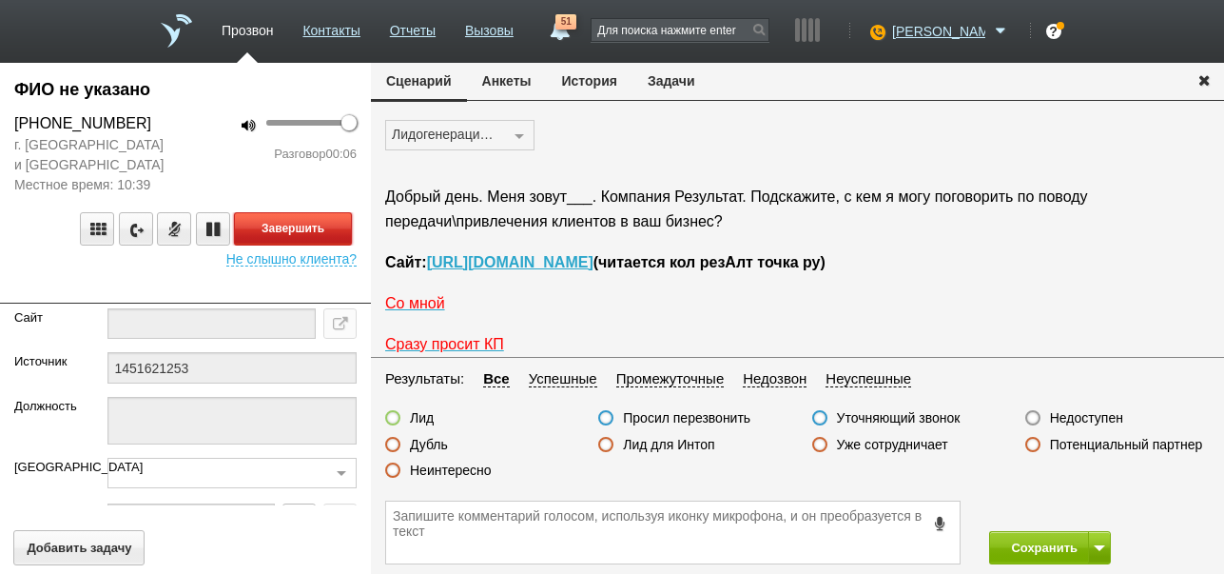
click at [293, 230] on button "Завершить" at bounding box center [293, 228] width 118 height 33
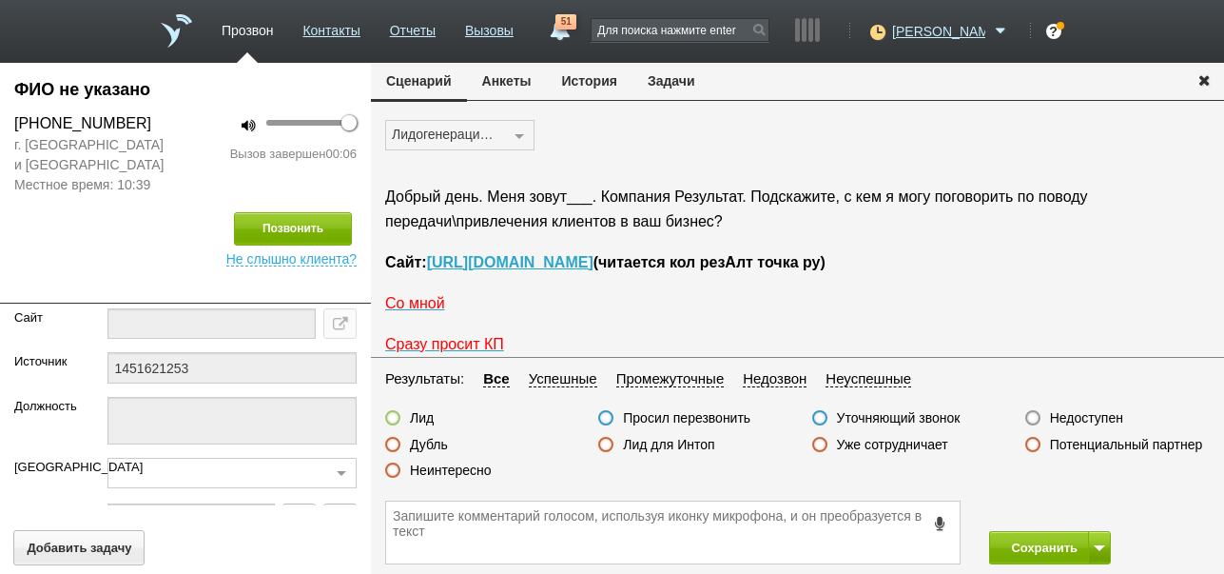
click at [1071, 420] on label "Недоступен" at bounding box center [1086, 417] width 73 height 17
click at [0, 0] on input "Недоступен" at bounding box center [0, 0] width 0 height 0
drag, startPoint x: 1034, startPoint y: 537, endPoint x: 1005, endPoint y: 433, distance: 107.5
click at [1034, 537] on button "Сохранить" at bounding box center [1039, 547] width 100 height 33
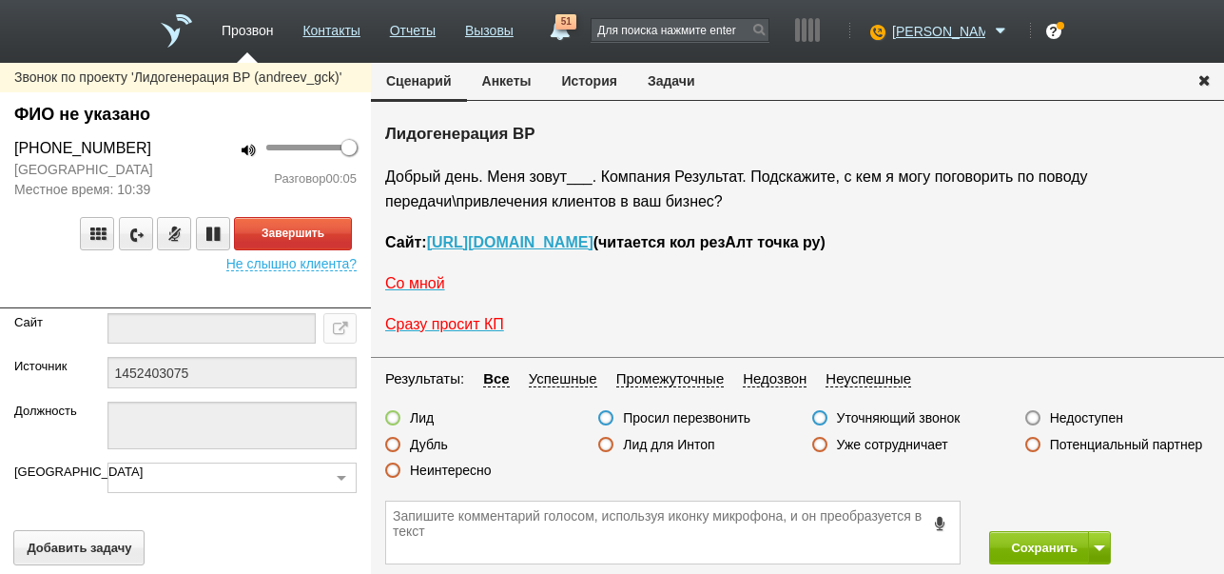
click at [595, 88] on button "История" at bounding box center [590, 81] width 86 height 36
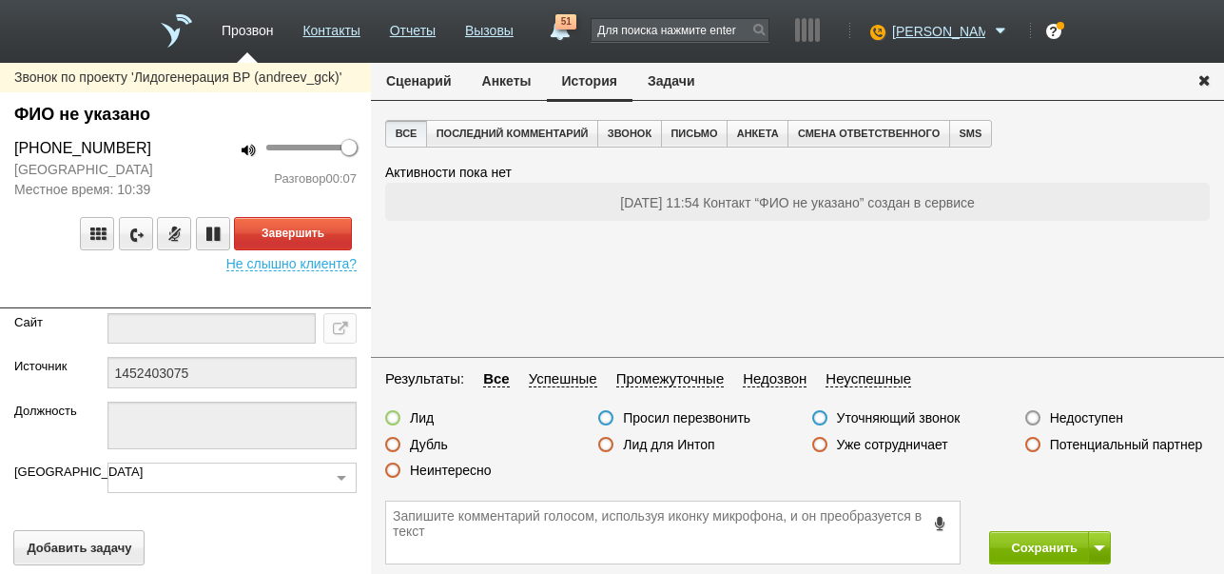
click at [402, 85] on button "Сценарий" at bounding box center [419, 81] width 96 height 36
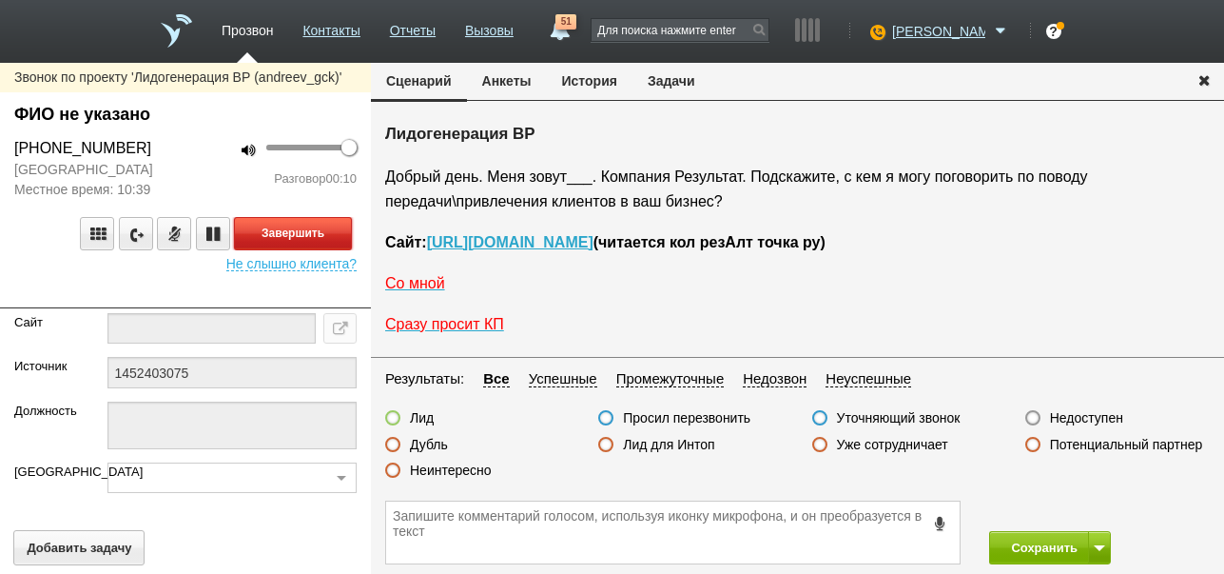
click at [327, 240] on button "Завершить" at bounding box center [293, 233] width 118 height 33
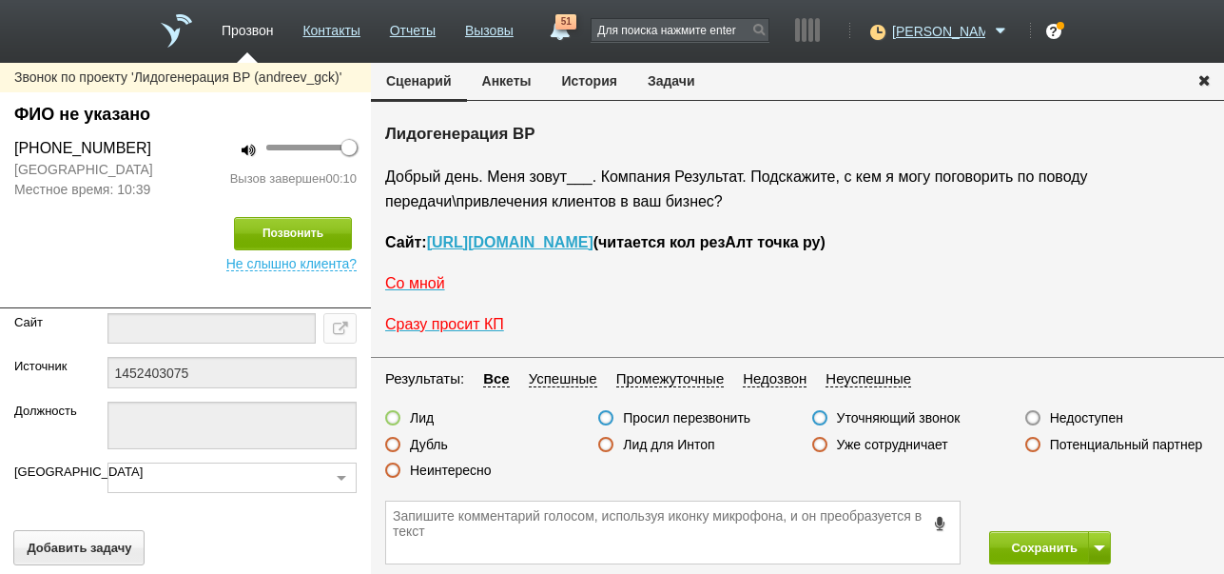
click at [1114, 421] on label "Недоступен" at bounding box center [1086, 417] width 73 height 17
click at [0, 0] on input "Недоступен" at bounding box center [0, 0] width 0 height 0
click at [1108, 542] on button at bounding box center [1099, 547] width 23 height 33
click at [1089, 509] on button "Сохранить и остаться" at bounding box center [1036, 512] width 147 height 33
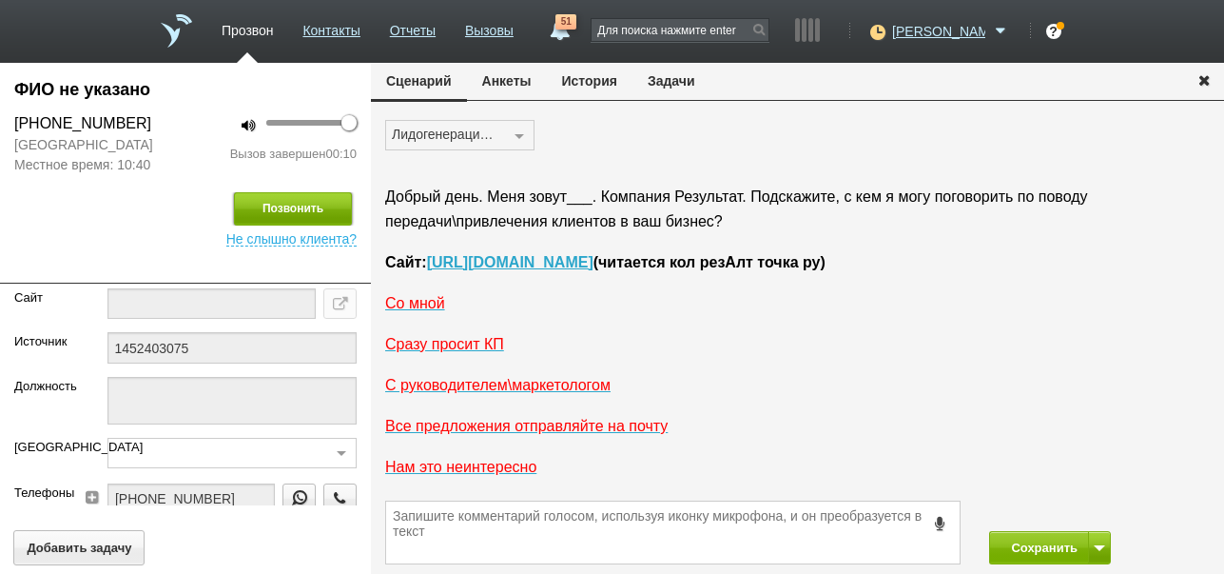
click at [299, 207] on button "Позвонить" at bounding box center [293, 208] width 118 height 33
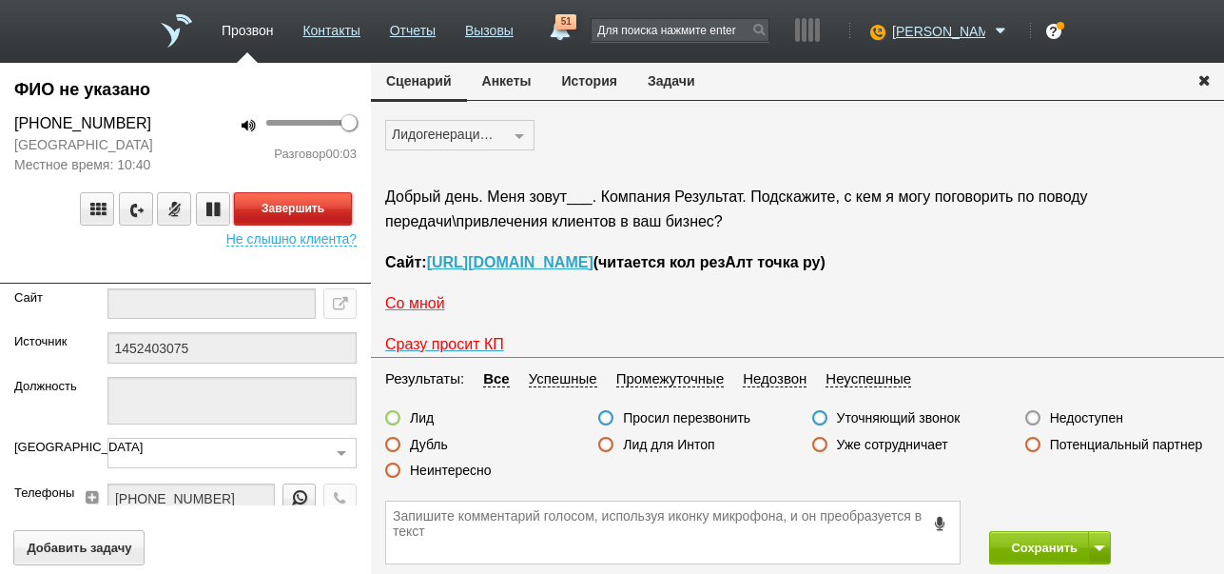
click at [341, 209] on button "Завершить" at bounding box center [293, 208] width 118 height 33
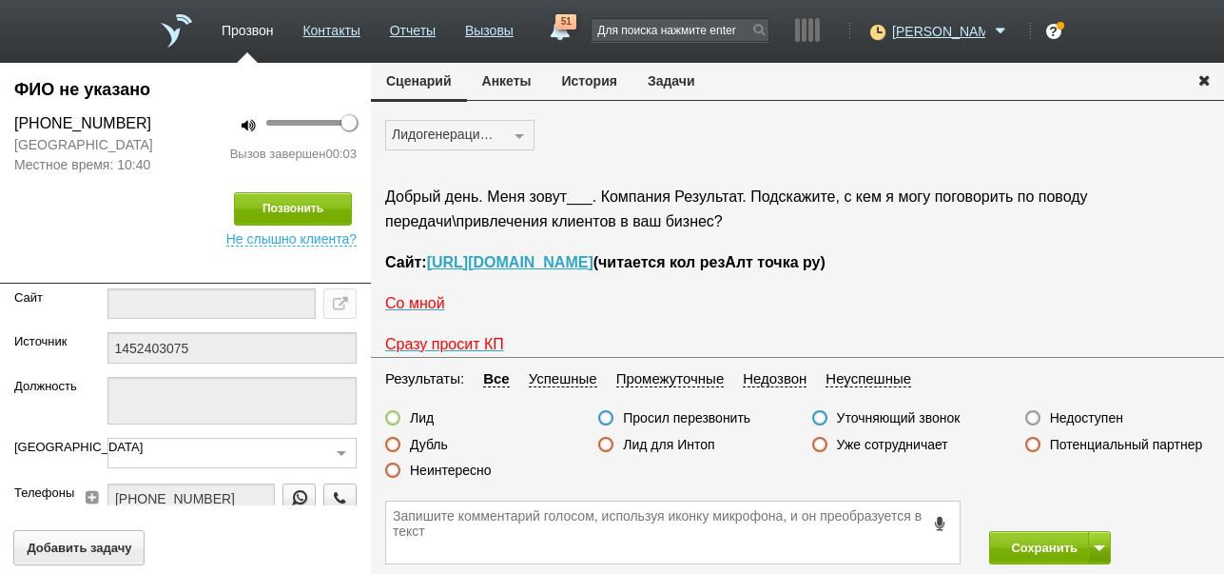
click at [1097, 415] on label "Недоступен" at bounding box center [1086, 417] width 73 height 17
click at [0, 0] on input "Недоступен" at bounding box center [0, 0] width 0 height 0
click at [1043, 543] on button "Сохранить" at bounding box center [1039, 547] width 100 height 33
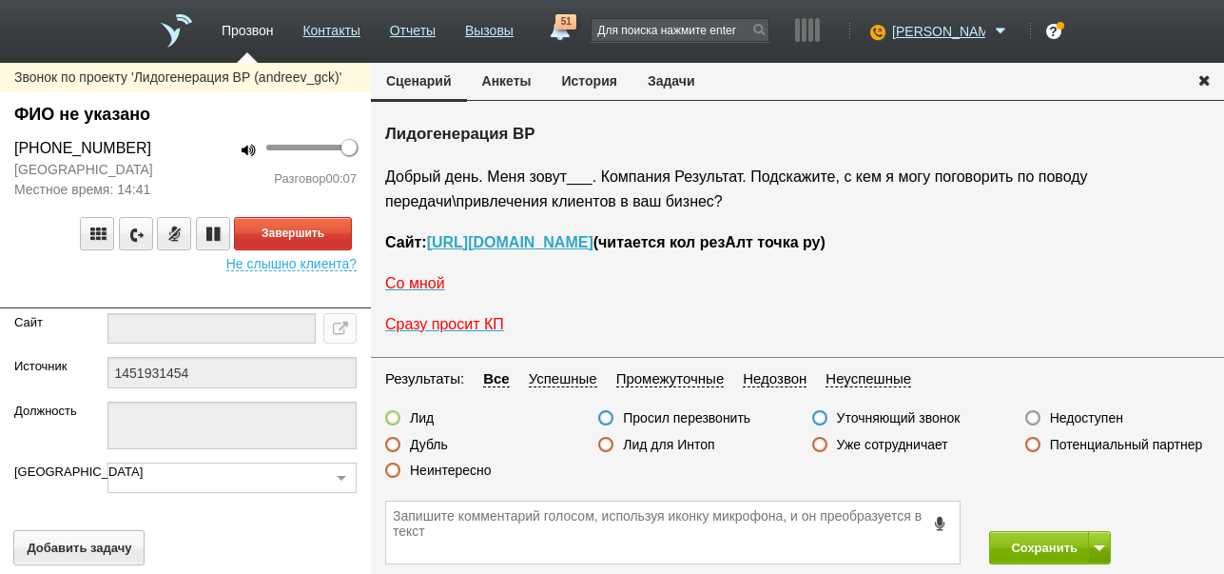
click at [1101, 416] on label "Недоступен" at bounding box center [1086, 417] width 73 height 17
click at [0, 0] on input "Недоступен" at bounding box center [0, 0] width 0 height 0
click at [321, 241] on button "Завершить" at bounding box center [293, 233] width 118 height 33
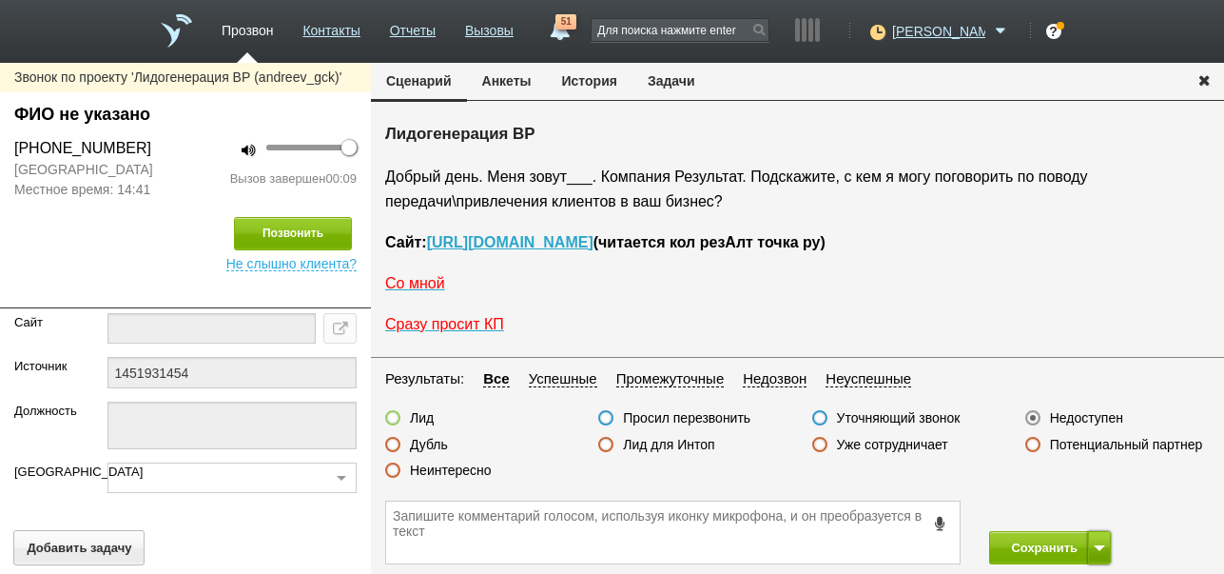
click at [1095, 551] on button at bounding box center [1099, 547] width 23 height 33
drag, startPoint x: 1092, startPoint y: 508, endPoint x: 1047, endPoint y: 481, distance: 52.0
click at [1092, 506] on button "Сохранить и остаться" at bounding box center [1036, 512] width 147 height 33
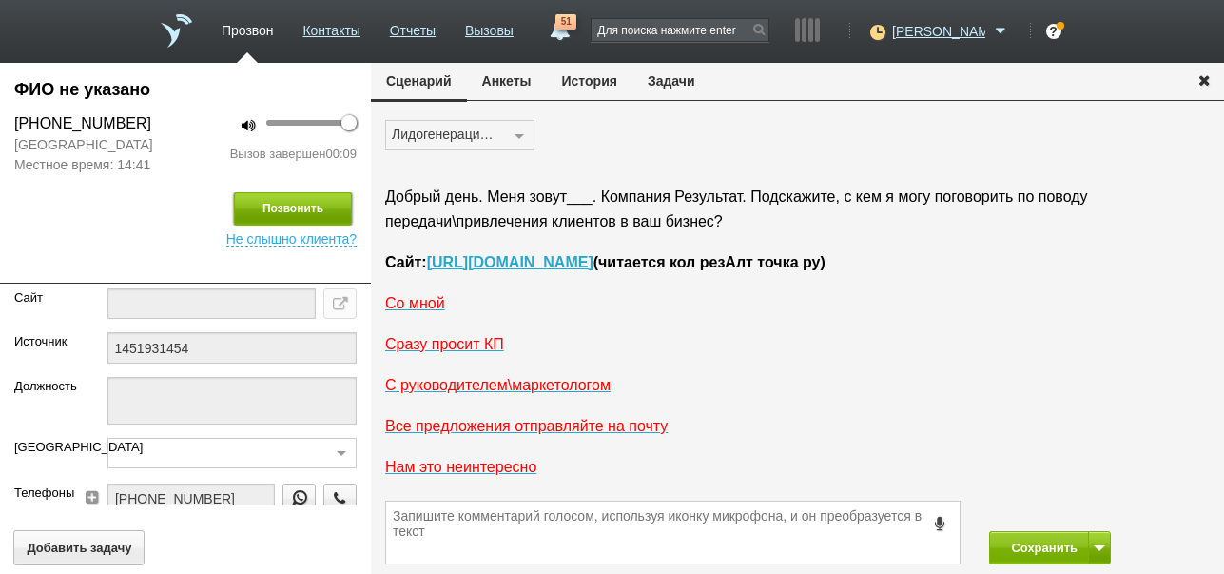
click at [322, 197] on button "Позвонить" at bounding box center [293, 208] width 118 height 33
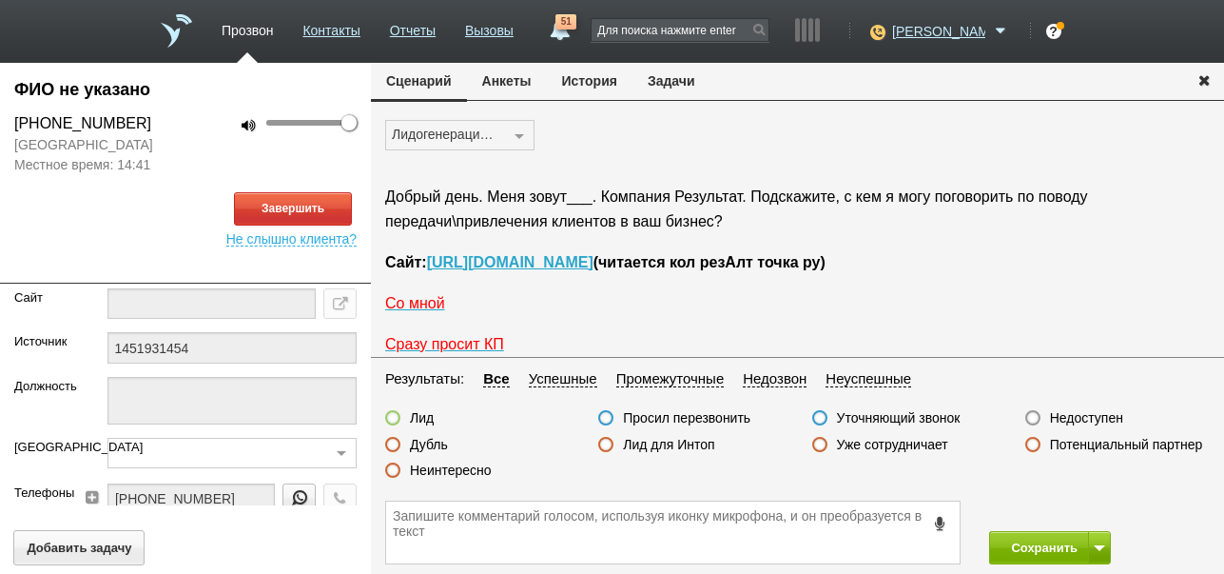
click at [590, 75] on button "История" at bounding box center [590, 81] width 86 height 36
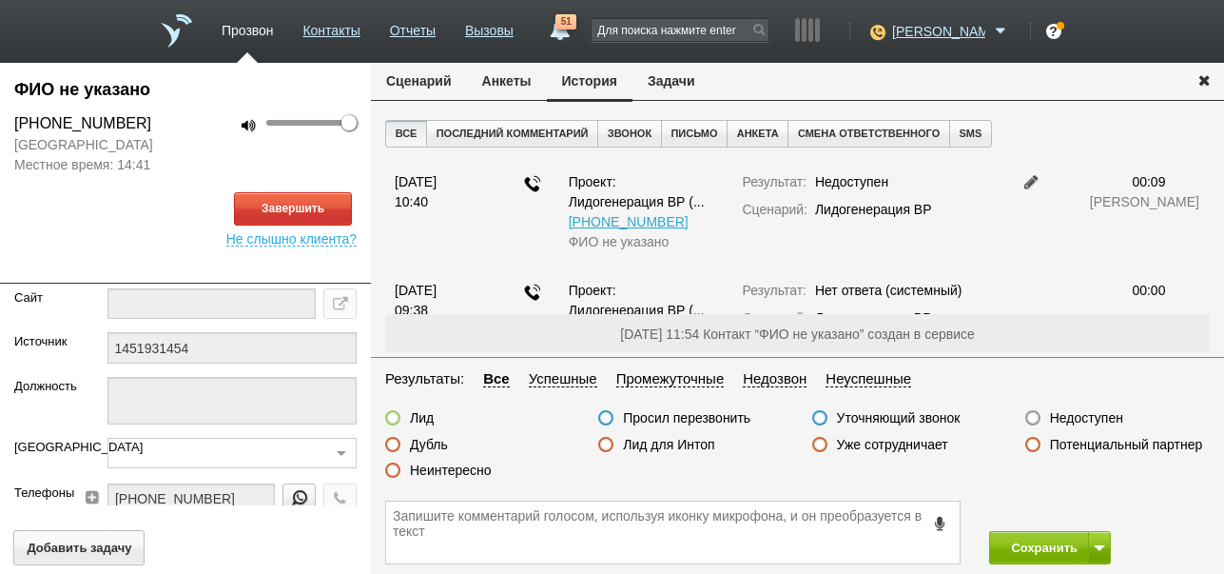
click at [433, 79] on button "Сценарий" at bounding box center [419, 81] width 96 height 36
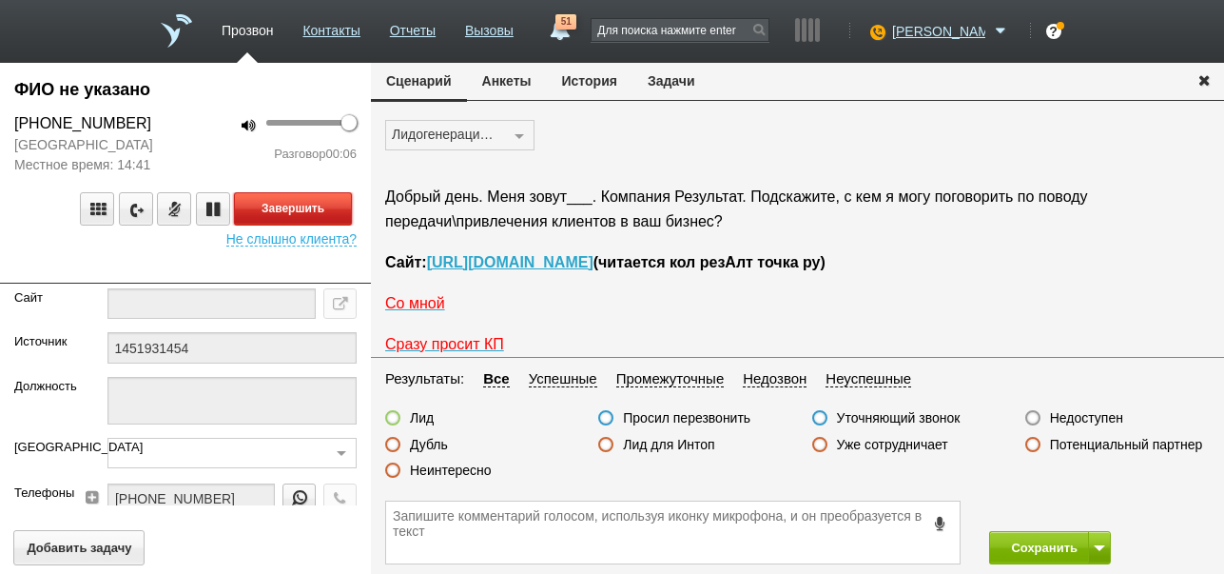
click at [348, 215] on button "Завершить" at bounding box center [293, 208] width 118 height 33
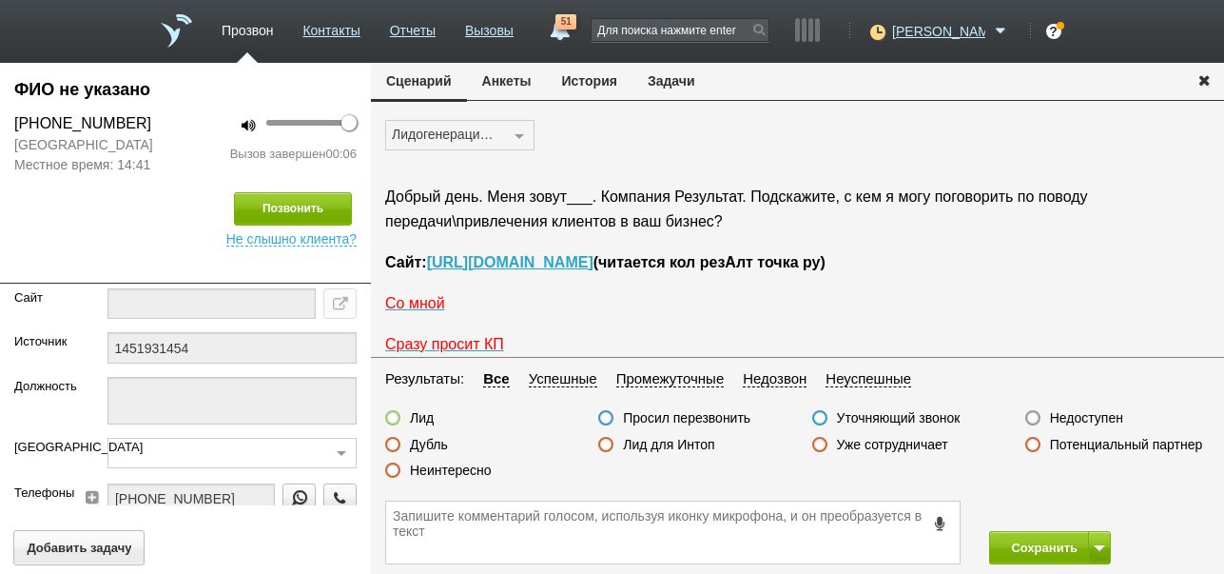
click at [1105, 419] on label "Недоступен" at bounding box center [1086, 417] width 73 height 17
click at [0, 0] on input "Недоступен" at bounding box center [0, 0] width 0 height 0
click at [1042, 538] on button "Сохранить" at bounding box center [1039, 547] width 100 height 33
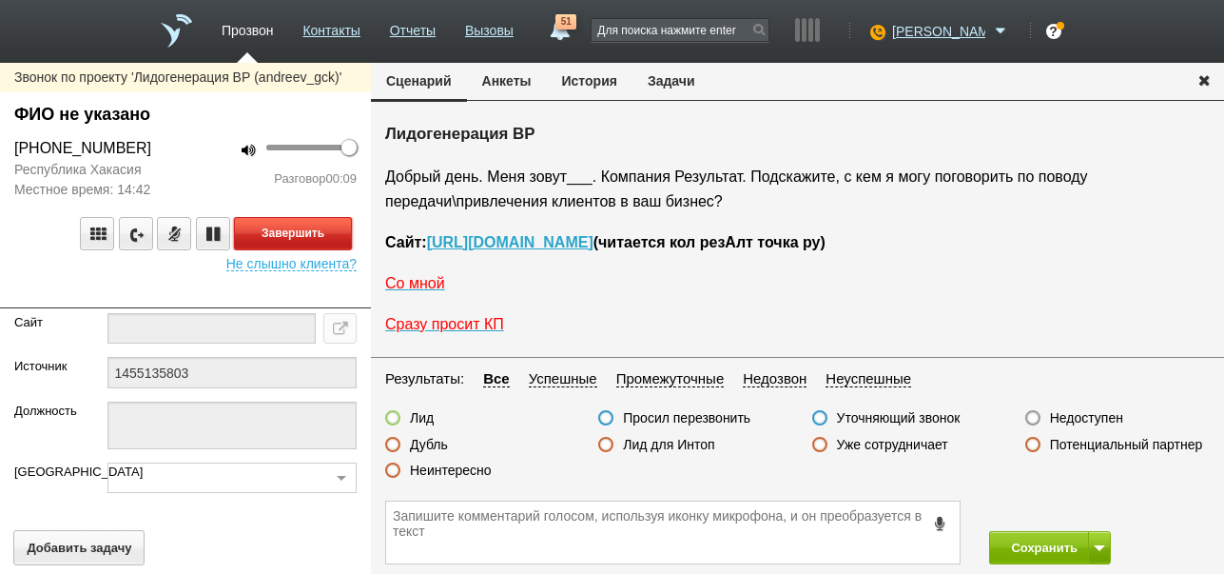
click at [329, 239] on button "Завершить" at bounding box center [293, 233] width 118 height 33
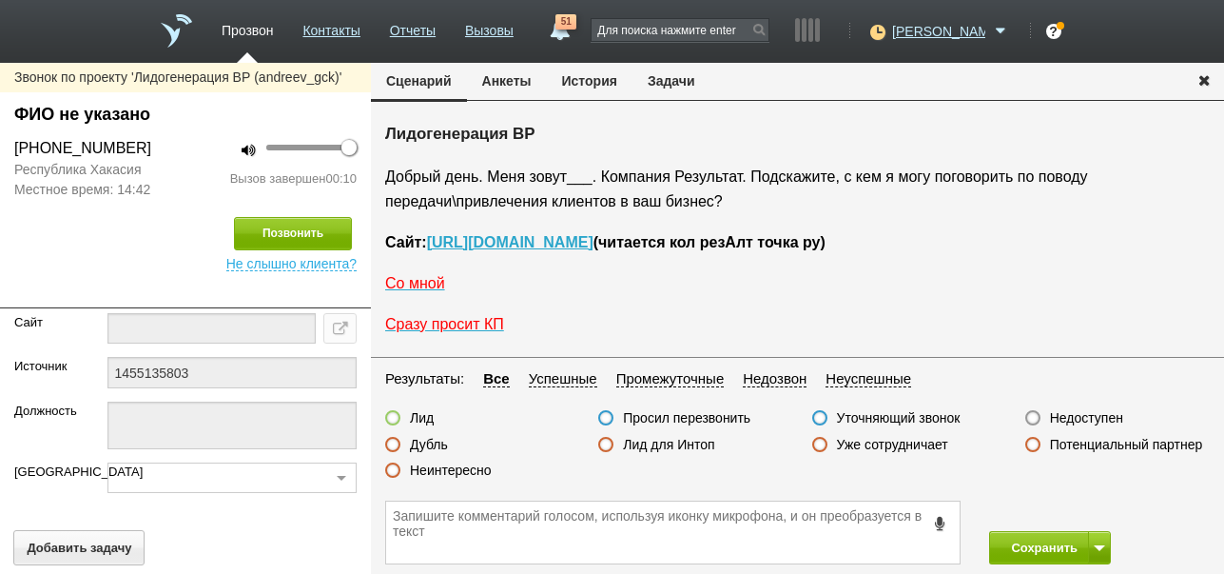
click at [1072, 418] on label "Недоступен" at bounding box center [1086, 417] width 73 height 17
click at [0, 0] on input "Недоступен" at bounding box center [0, 0] width 0 height 0
click at [1099, 538] on button at bounding box center [1099, 547] width 23 height 33
click at [1095, 513] on button "Сохранить и остаться" at bounding box center [1036, 512] width 147 height 33
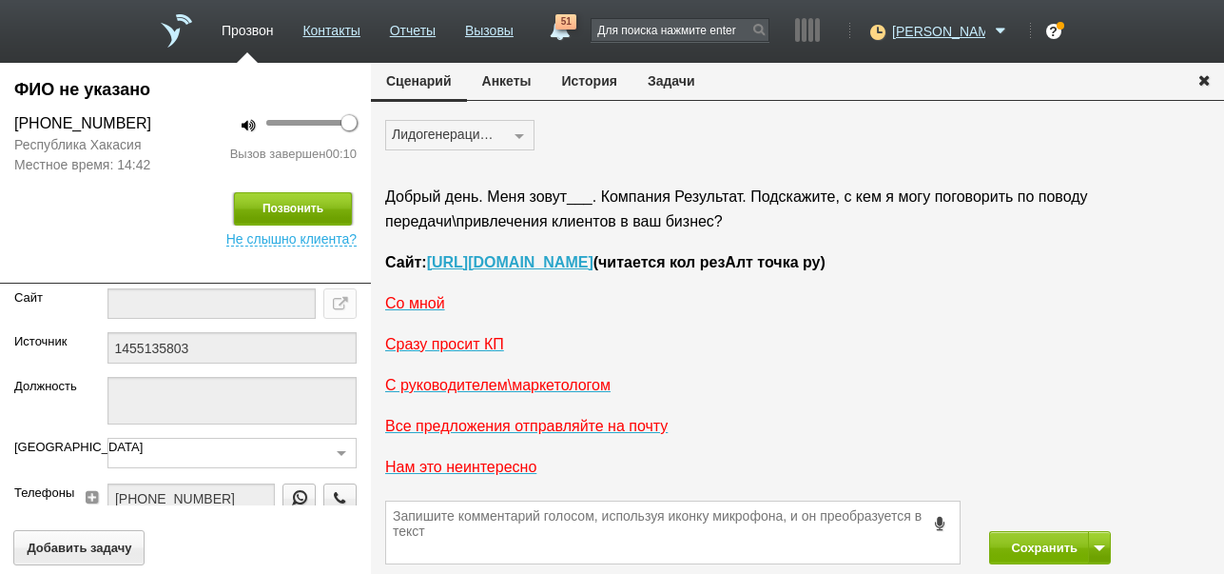
click at [260, 193] on button "Позвонить" at bounding box center [293, 208] width 118 height 33
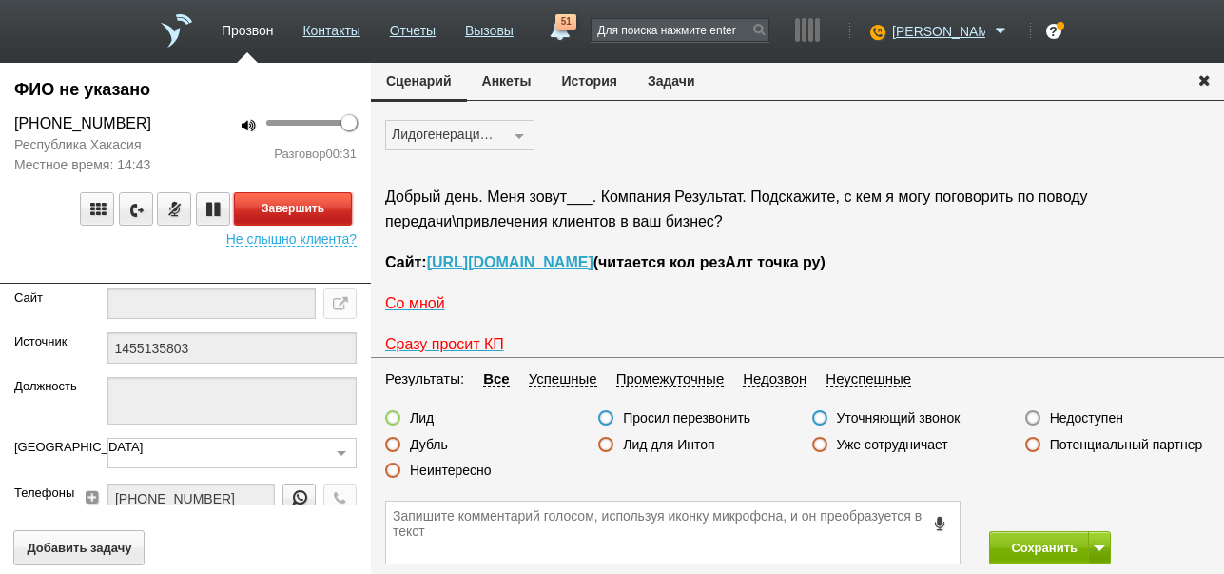
click at [330, 209] on button "Завершить" at bounding box center [293, 208] width 118 height 33
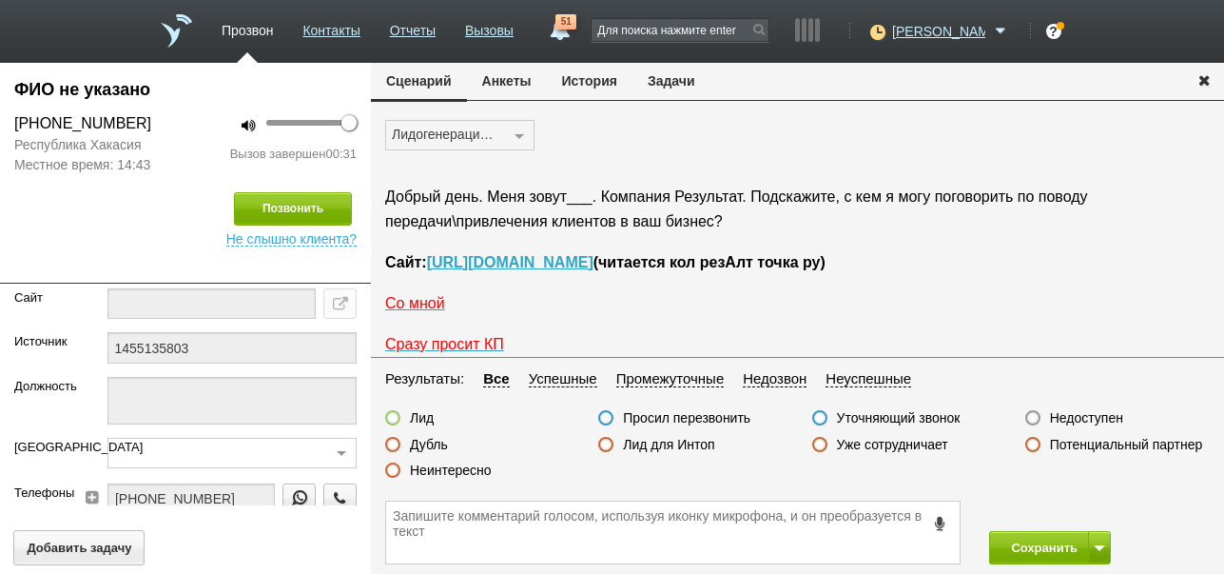
click at [1112, 420] on label "Недоступен" at bounding box center [1086, 417] width 73 height 17
click at [0, 0] on input "Недоступен" at bounding box center [0, 0] width 0 height 0
click at [1056, 555] on button "Сохранить" at bounding box center [1039, 547] width 100 height 33
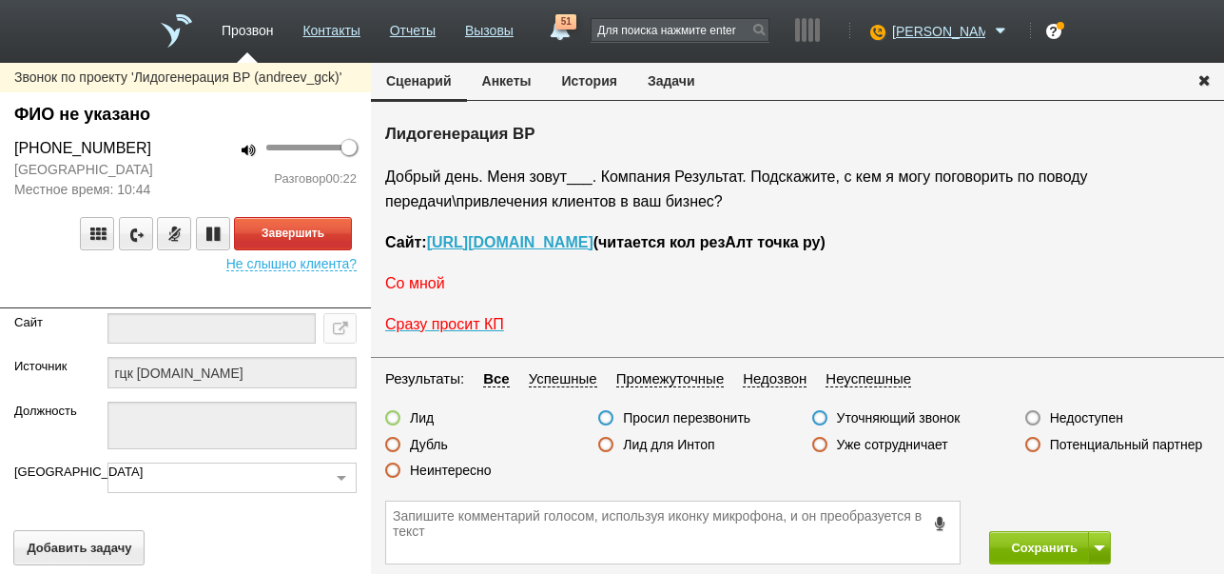
click at [433, 288] on span "Со мной" at bounding box center [415, 283] width 60 height 16
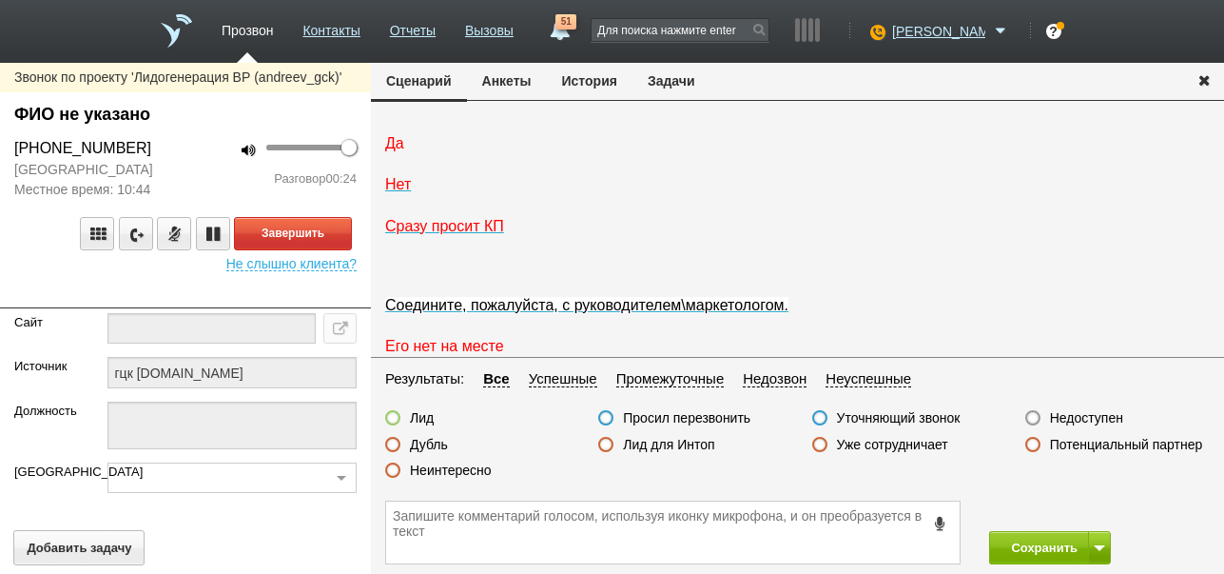
click at [396, 151] on span "Да" at bounding box center [394, 143] width 19 height 16
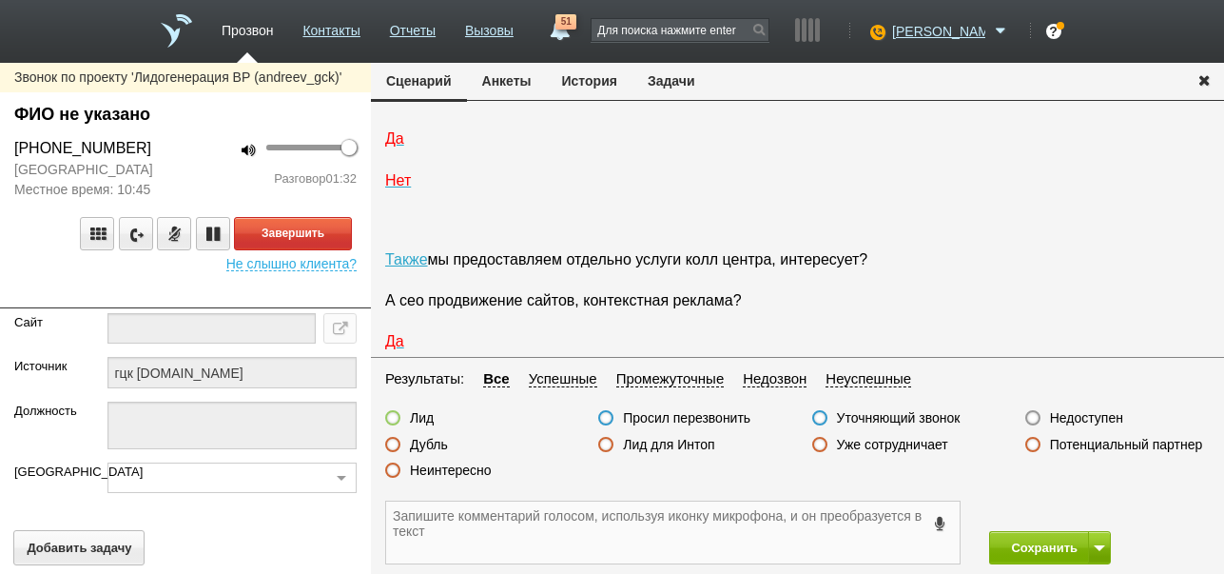
click at [530, 535] on textarea at bounding box center [673, 532] width 574 height 62
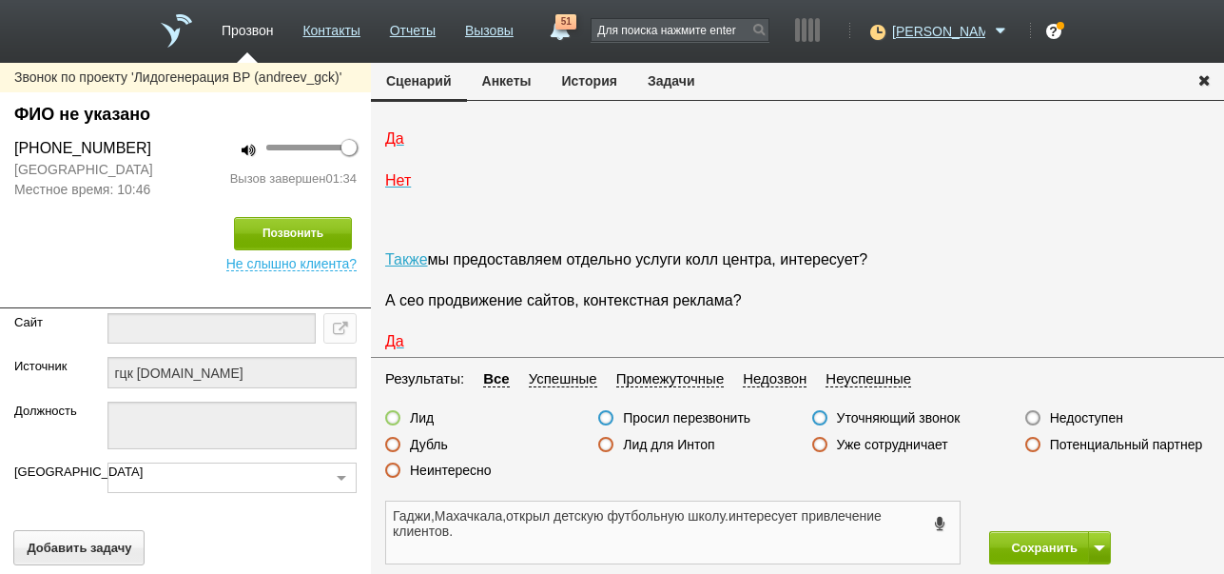
type textarea "Гаджи,Махачкала,открыл детскую футбольную школу.интересует привлечение клиентов."
click at [392, 418] on label at bounding box center [392, 417] width 15 height 15
click at [0, 0] on input "Лид" at bounding box center [0, 0] width 0 height 0
click at [1041, 551] on button "Сохранить" at bounding box center [1039, 547] width 100 height 33
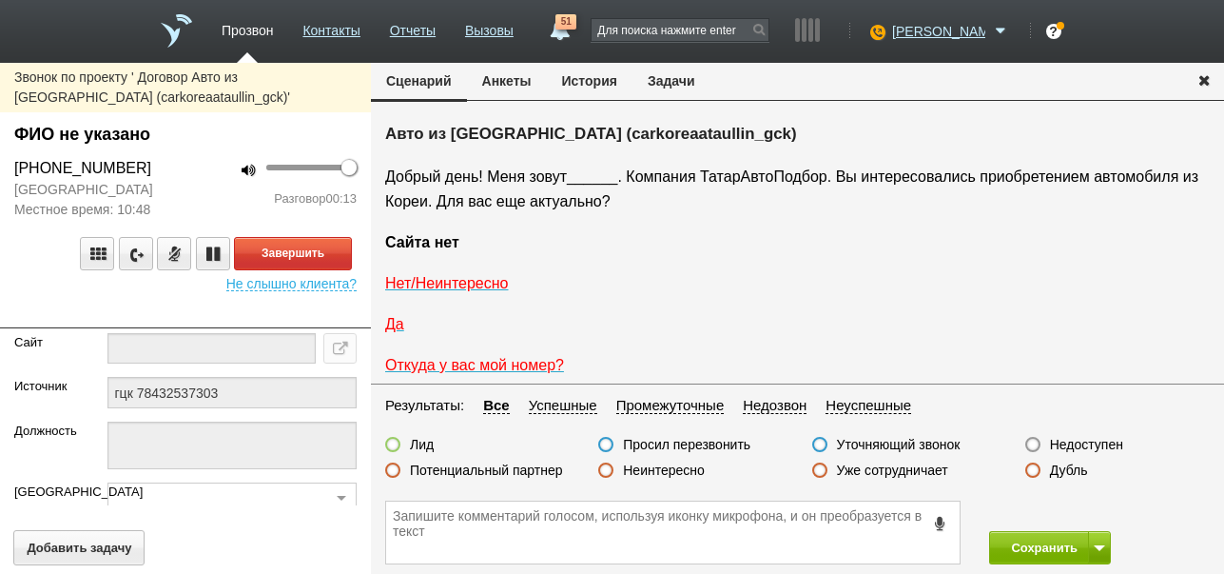
click at [690, 474] on label "Неинтересно" at bounding box center [664, 469] width 82 height 17
click at [0, 0] on input "Неинтересно" at bounding box center [0, 0] width 0 height 0
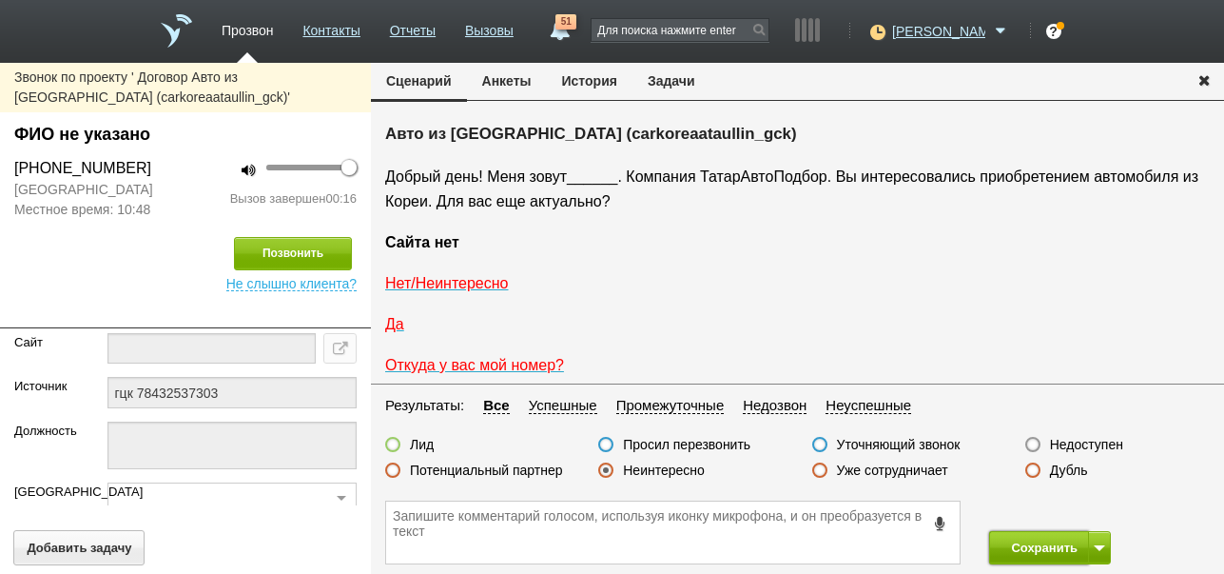
click at [1056, 536] on button "Сохранить" at bounding box center [1039, 547] width 100 height 33
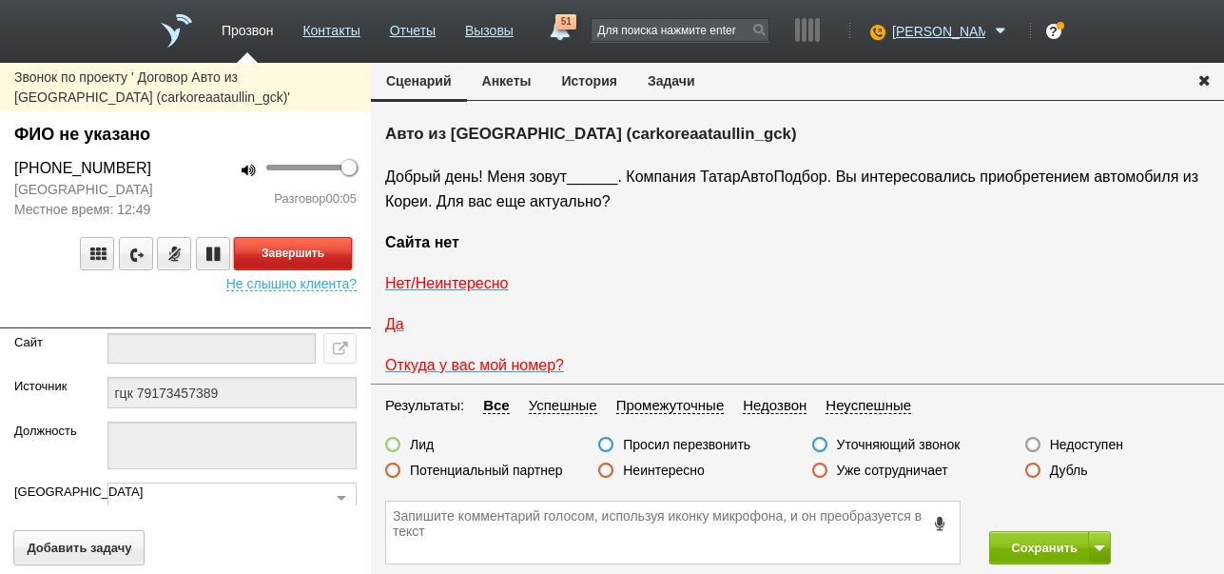
click at [302, 270] on button "Завершить" at bounding box center [293, 253] width 118 height 33
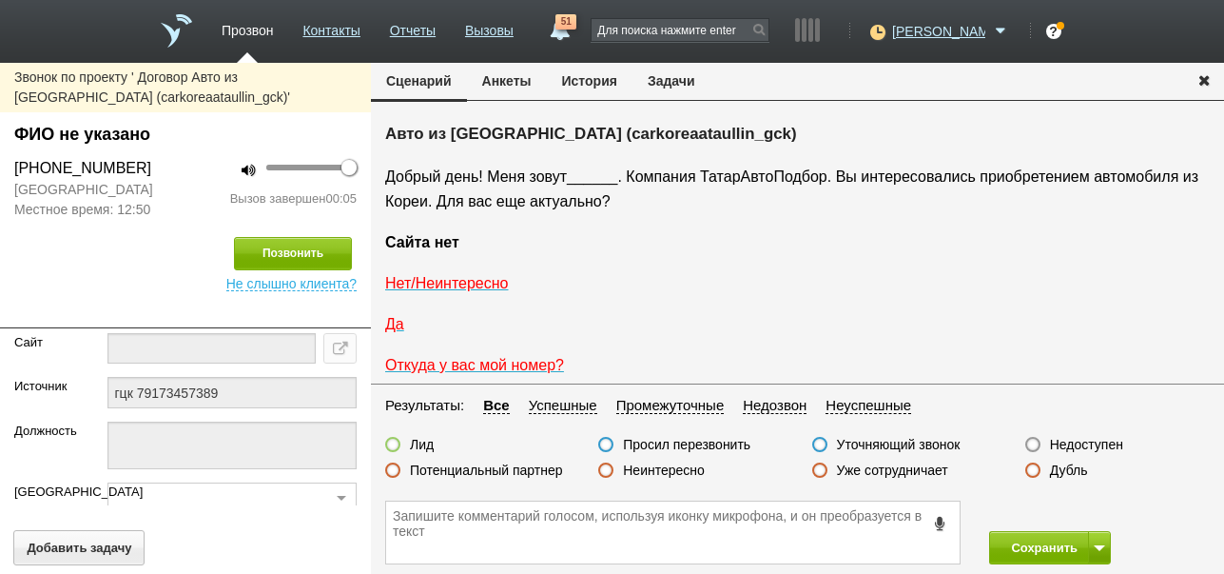
click at [1086, 448] on label "Недоступен" at bounding box center [1086, 444] width 73 height 17
click at [0, 0] on input "Недоступен" at bounding box center [0, 0] width 0 height 0
click at [291, 259] on button "Позвонить" at bounding box center [293, 253] width 118 height 33
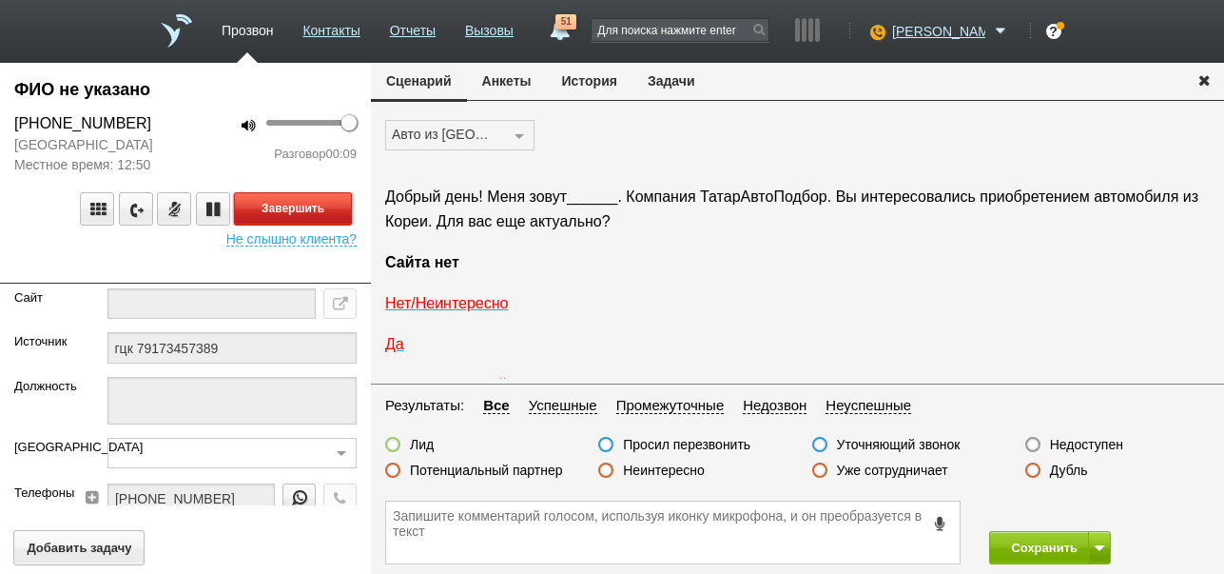
click at [313, 225] on button "Завершить" at bounding box center [293, 208] width 118 height 33
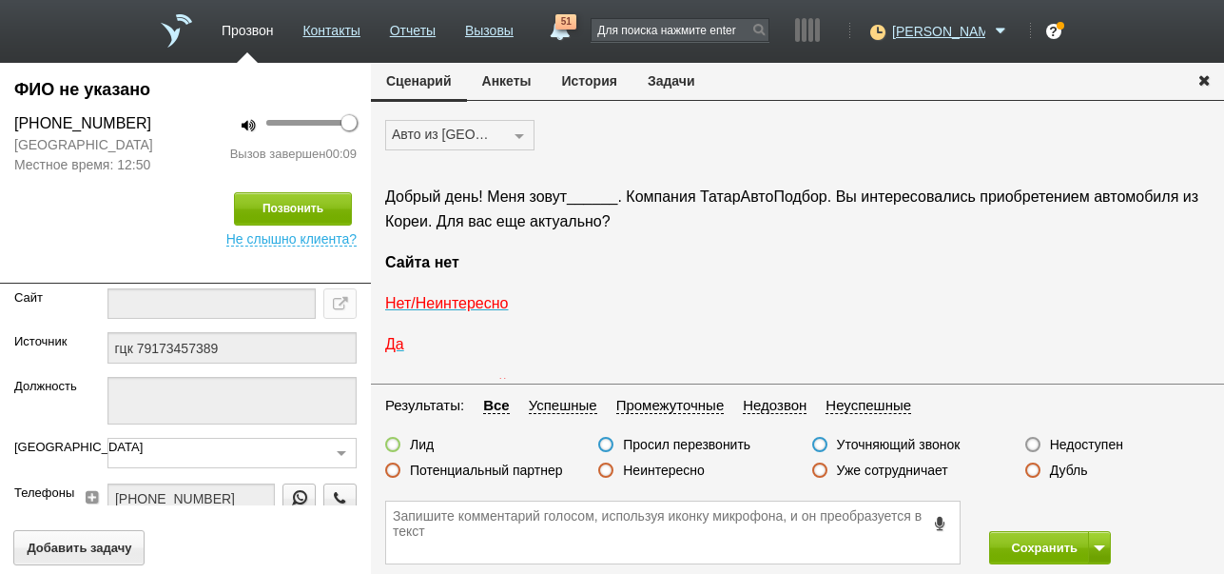
click at [611, 79] on button "История" at bounding box center [590, 81] width 86 height 36
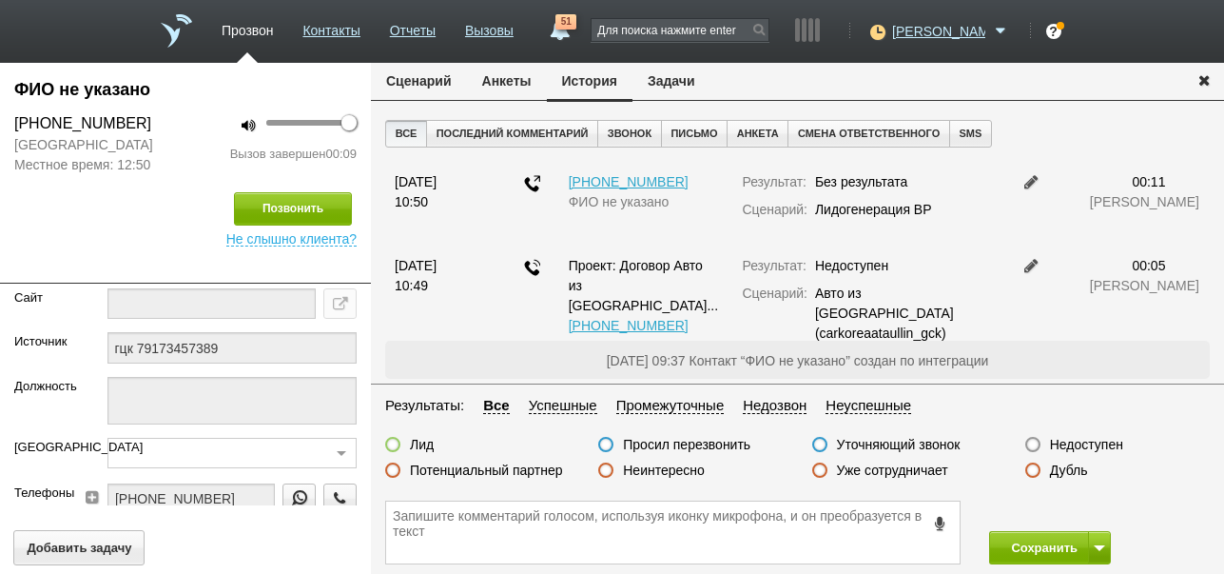
click at [431, 89] on button "Сценарий" at bounding box center [419, 81] width 96 height 36
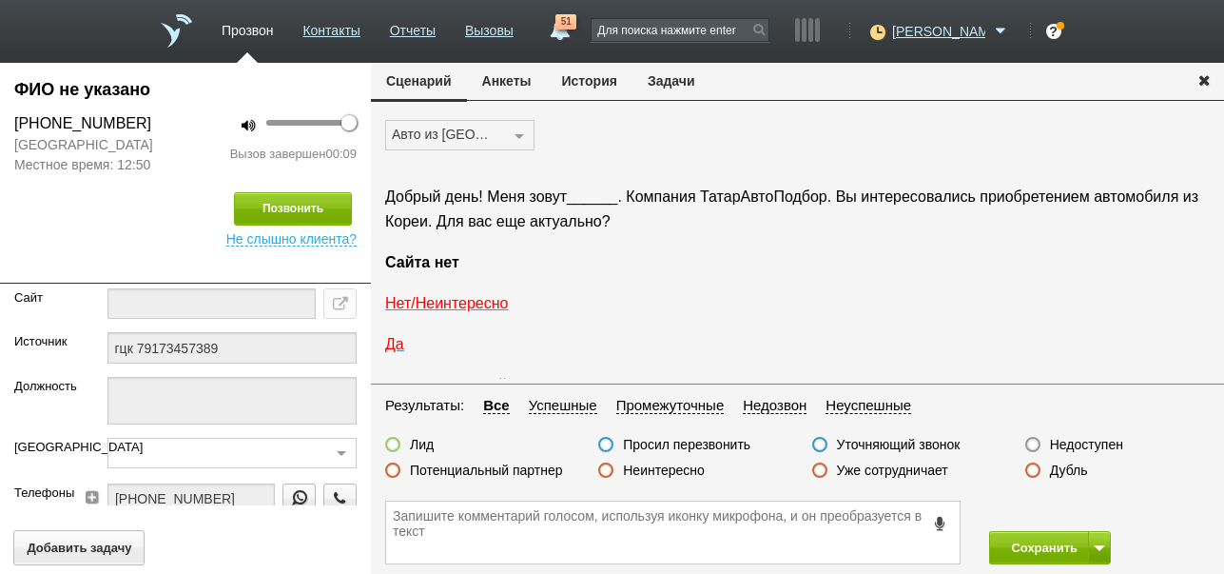
click at [1072, 439] on label "Недоступен" at bounding box center [1086, 444] width 73 height 17
click at [0, 0] on input "Недоступен" at bounding box center [0, 0] width 0 height 0
click at [1039, 538] on button "Сохранить" at bounding box center [1039, 547] width 100 height 33
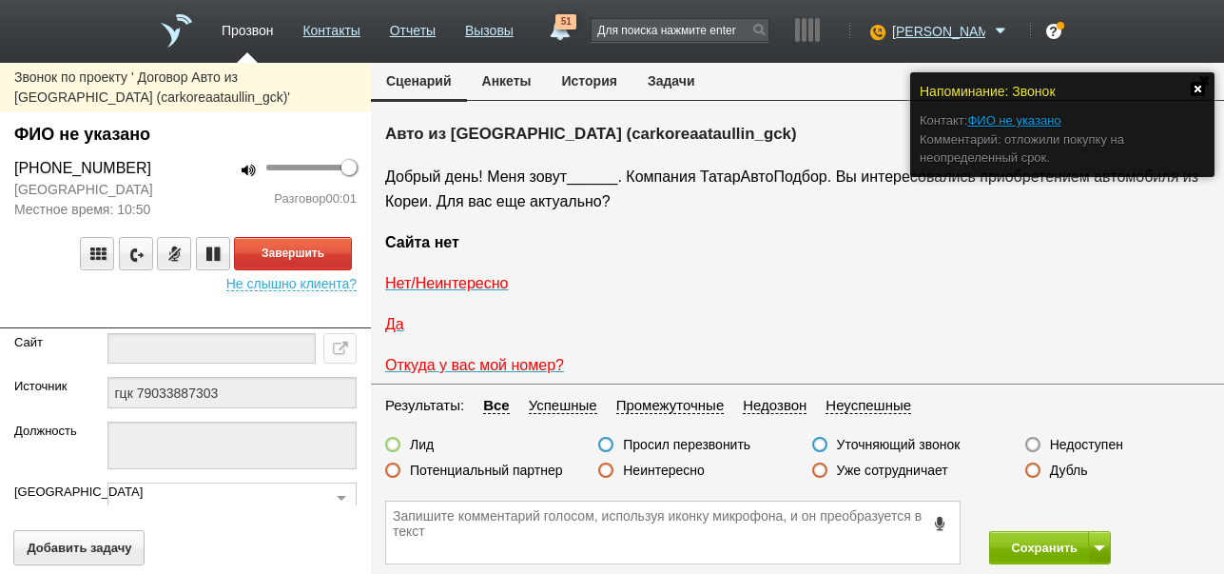
click at [1200, 85] on link at bounding box center [1198, 89] width 14 height 14
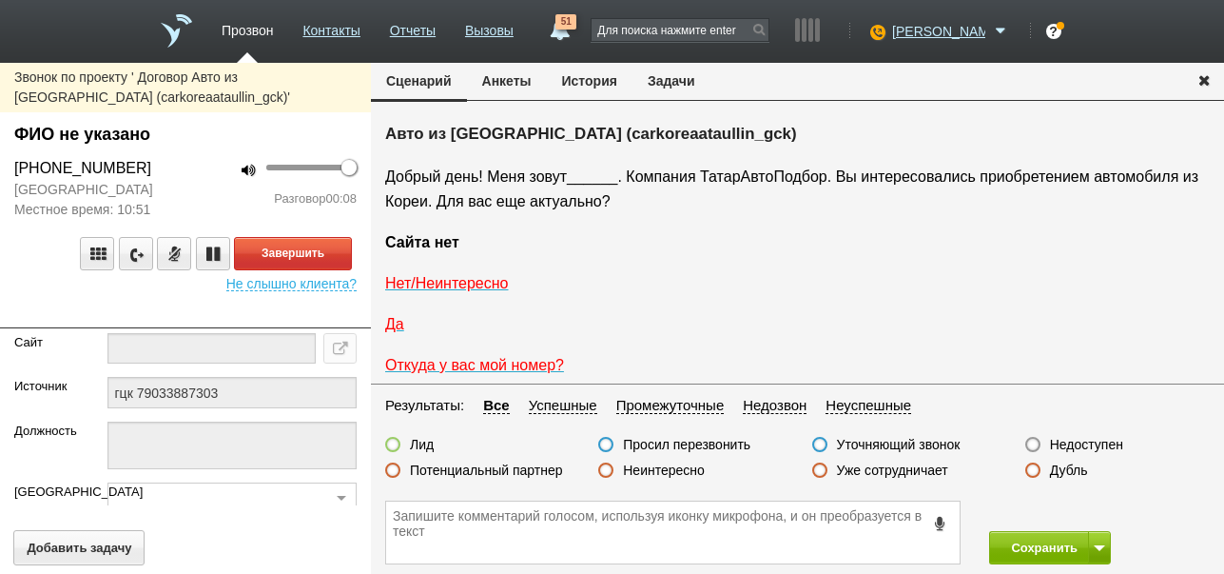
click at [585, 85] on button "История" at bounding box center [590, 81] width 86 height 36
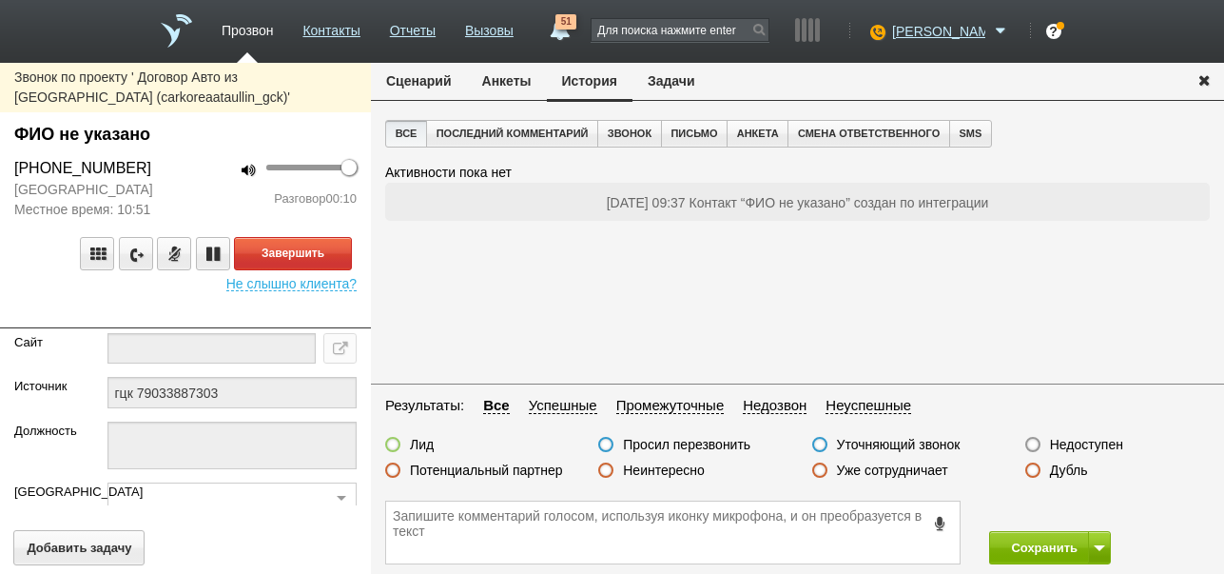
click at [447, 88] on button "Сценарий" at bounding box center [419, 81] width 96 height 36
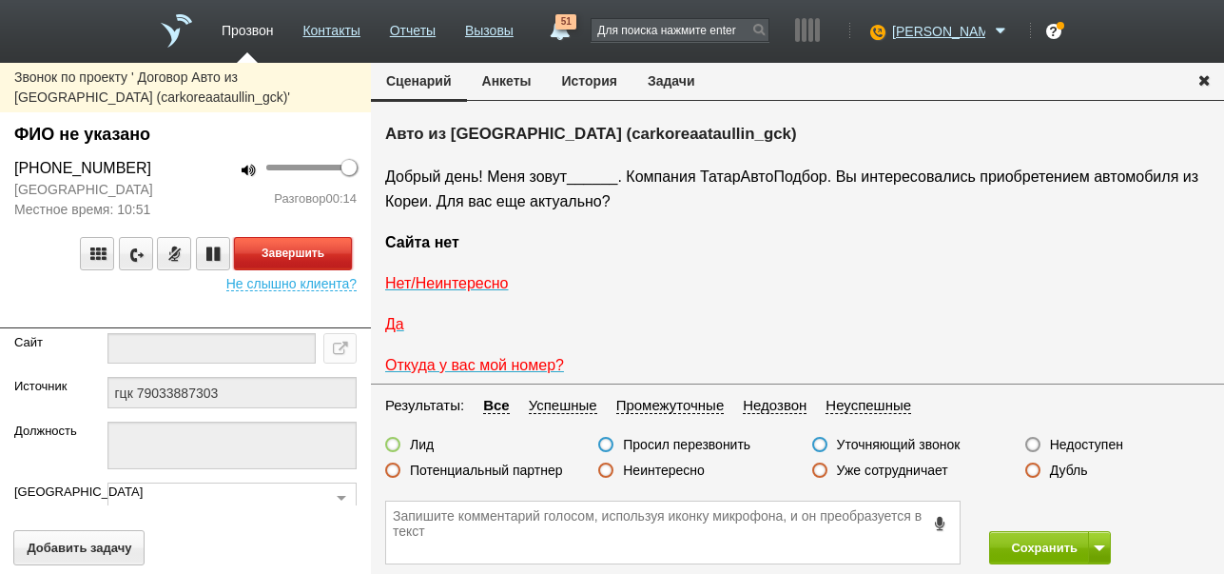
click at [328, 261] on button "Завершить" at bounding box center [293, 253] width 118 height 33
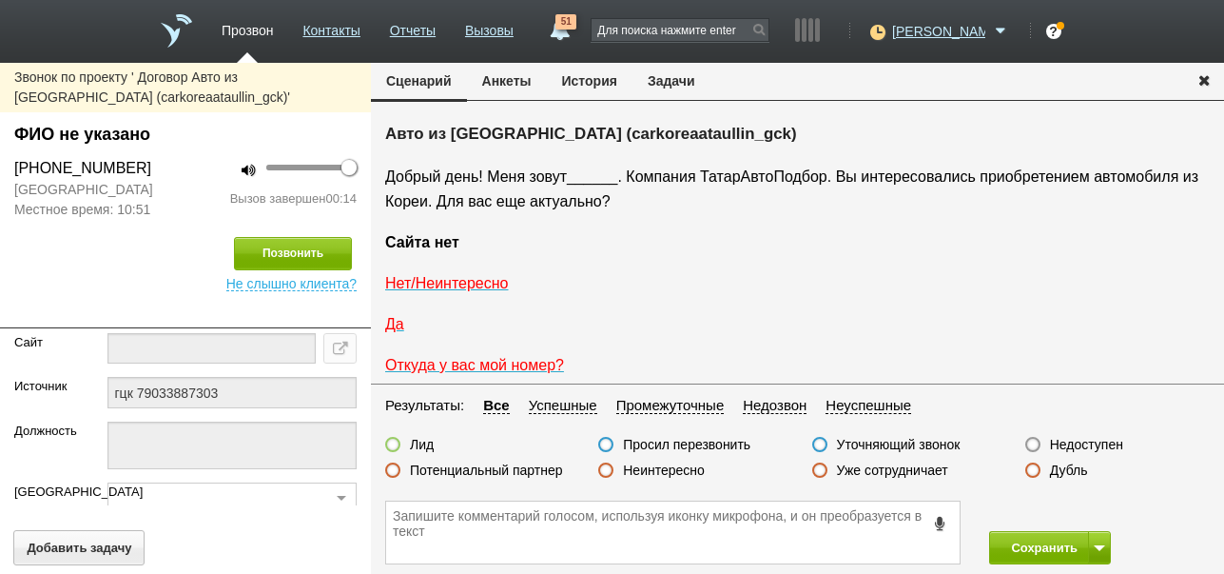
click at [1075, 439] on label "Недоступен" at bounding box center [1086, 444] width 73 height 17
click at [0, 0] on input "Недоступен" at bounding box center [0, 0] width 0 height 0
click at [1015, 538] on button "Сохранить" at bounding box center [1039, 547] width 100 height 33
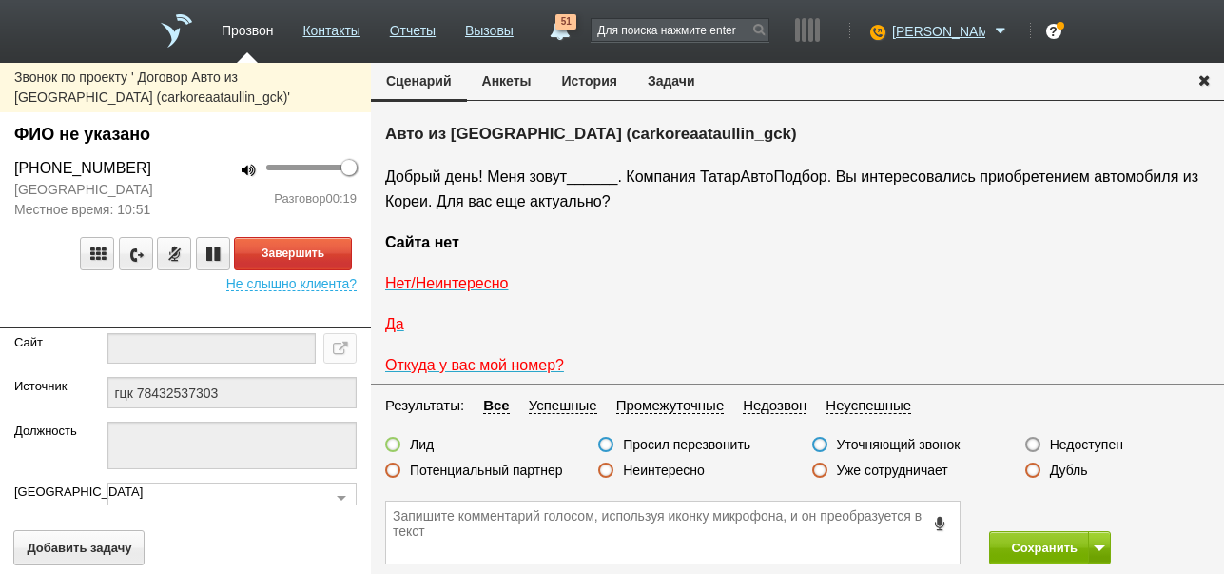
click at [680, 468] on label "Неинтересно" at bounding box center [664, 469] width 82 height 17
click at [0, 0] on input "Неинтересно" at bounding box center [0, 0] width 0 height 0
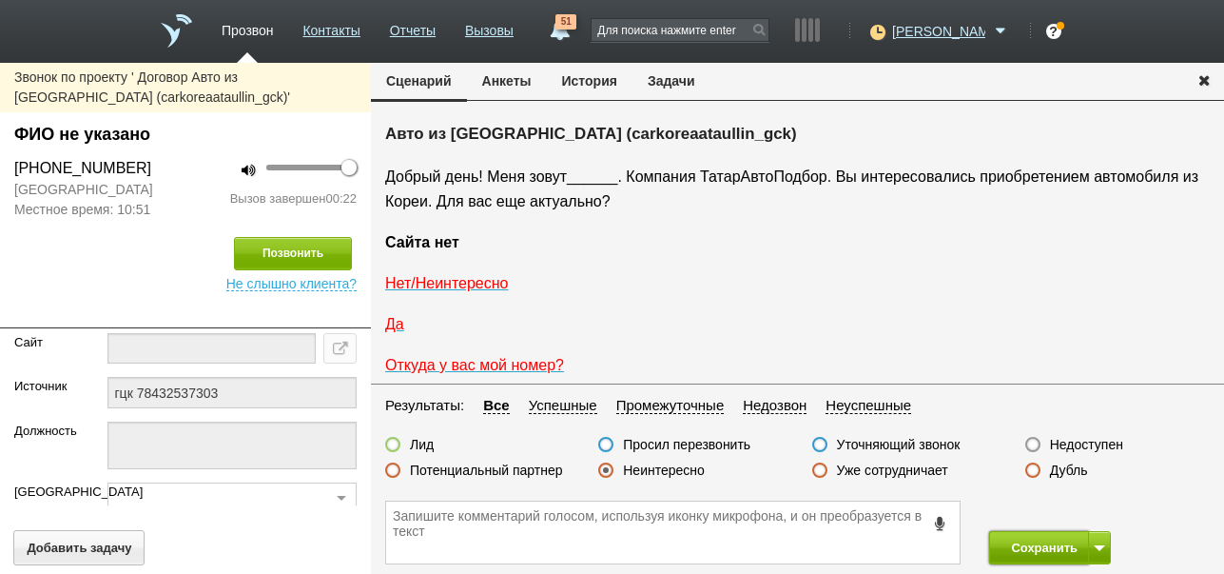
click at [1030, 543] on button "Сохранить" at bounding box center [1039, 547] width 100 height 33
click at [1108, 439] on label "Недоступен" at bounding box center [1086, 444] width 73 height 17
click at [0, 0] on input "Недоступен" at bounding box center [0, 0] width 0 height 0
click at [1096, 537] on button at bounding box center [1099, 547] width 23 height 33
click at [1073, 506] on button "Сохранить и остаться" at bounding box center [1036, 512] width 147 height 33
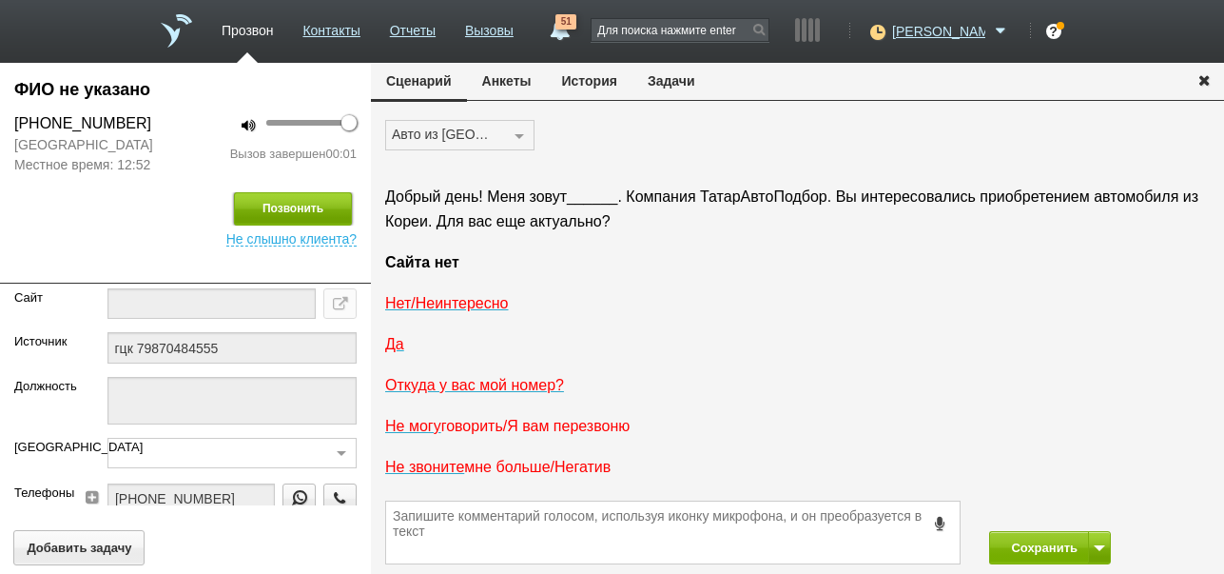
click at [299, 223] on button "Позвонить" at bounding box center [293, 208] width 118 height 33
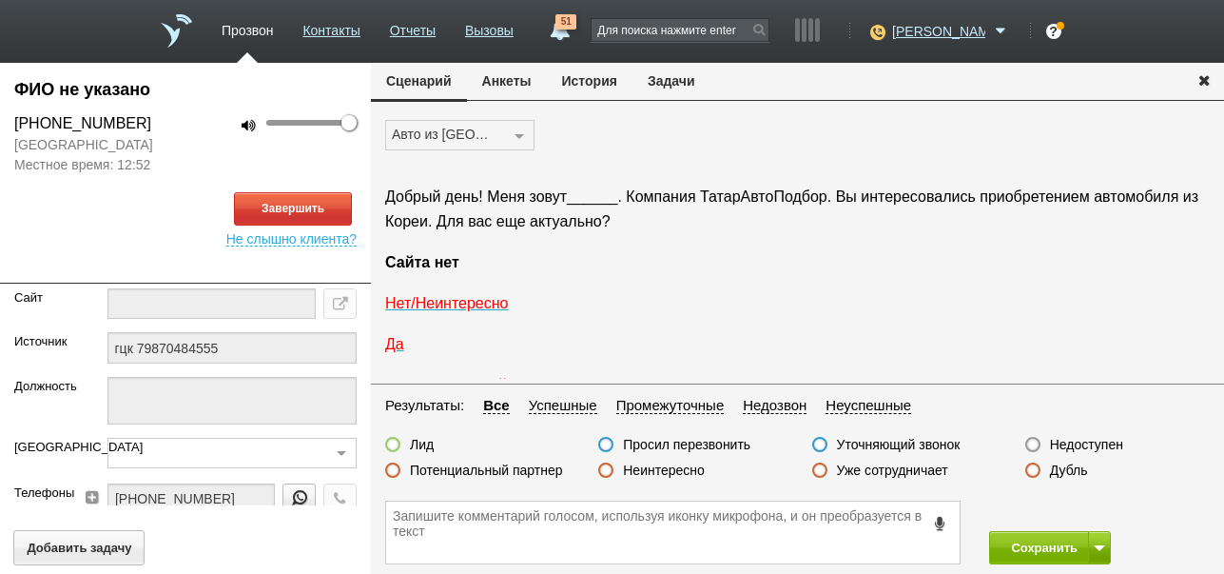
click at [589, 75] on button "История" at bounding box center [590, 81] width 86 height 36
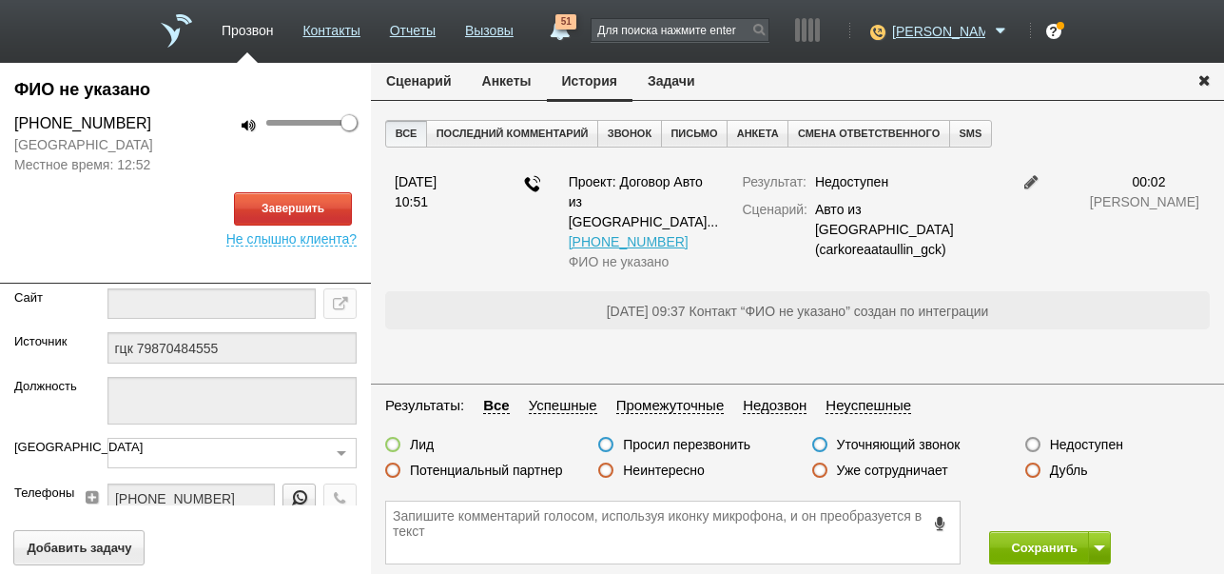
click at [438, 87] on button "Сценарий" at bounding box center [419, 81] width 96 height 36
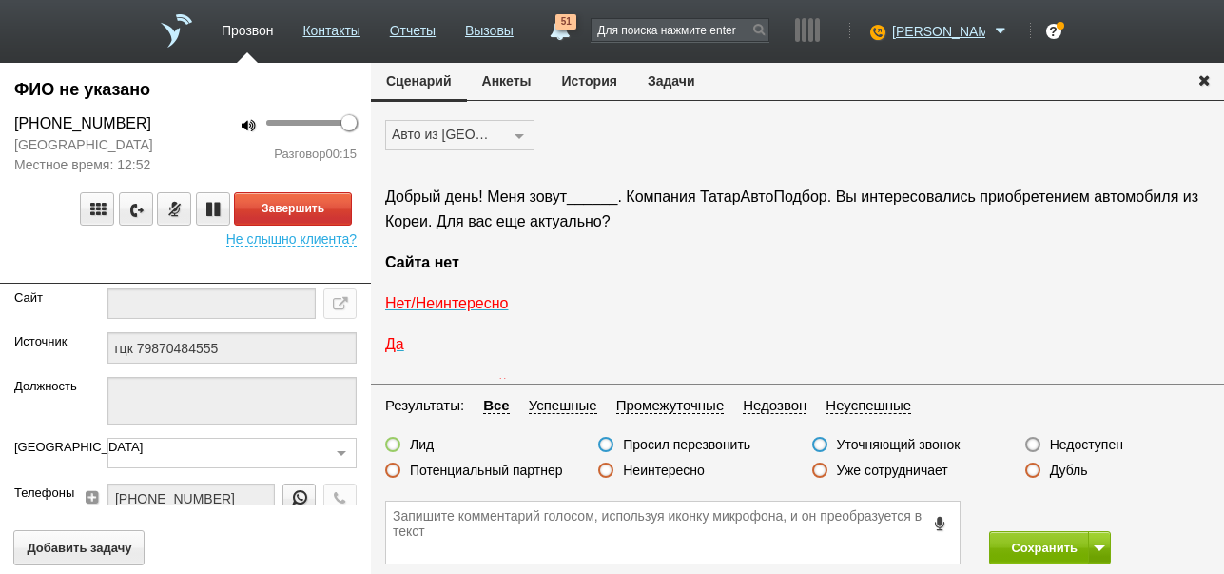
click at [659, 470] on label "Неинтересно" at bounding box center [664, 469] width 82 height 17
click at [0, 0] on input "Неинтересно" at bounding box center [0, 0] width 0 height 0
click at [485, 305] on span "Нет/Неинтересно" at bounding box center [447, 303] width 124 height 16
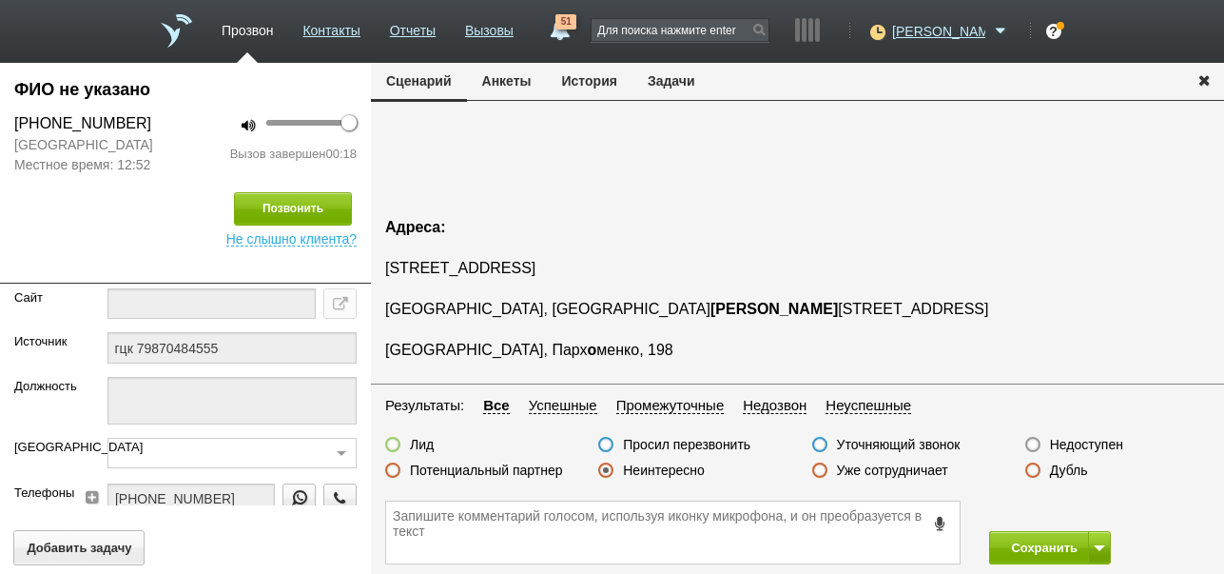
scroll to position [1927, 0]
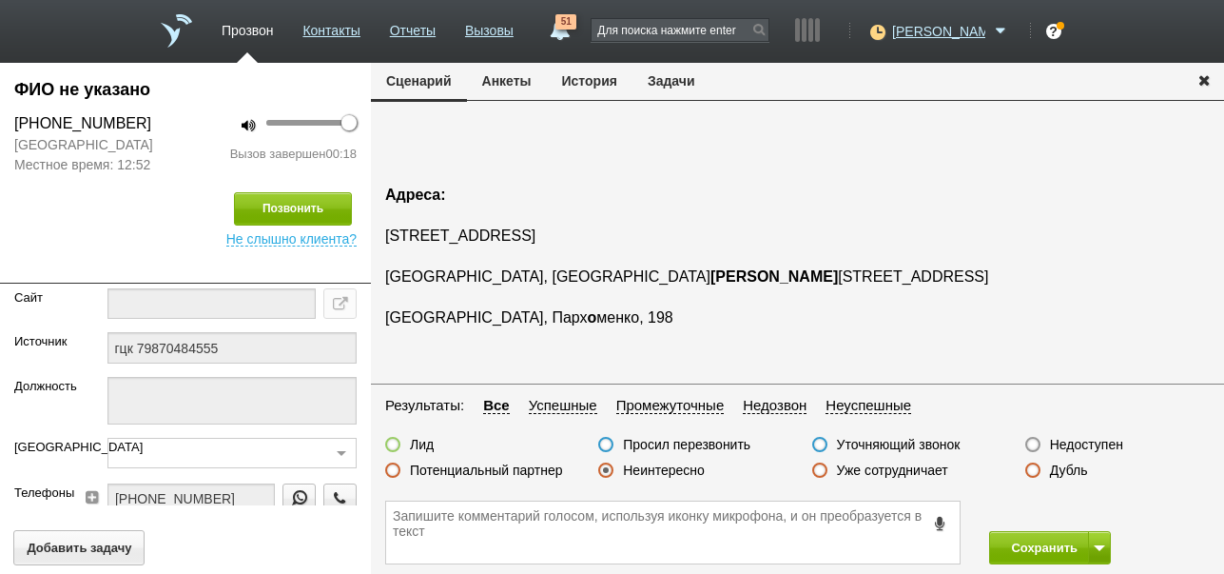
click at [1079, 445] on label "Недоступен" at bounding box center [1086, 444] width 73 height 17
click at [0, 0] on input "Недоступен" at bounding box center [0, 0] width 0 height 0
click at [693, 468] on label "Неинтересно" at bounding box center [664, 469] width 82 height 17
click at [0, 0] on input "Неинтересно" at bounding box center [0, 0] width 0 height 0
click at [1012, 539] on button "Сохранить" at bounding box center [1039, 547] width 100 height 33
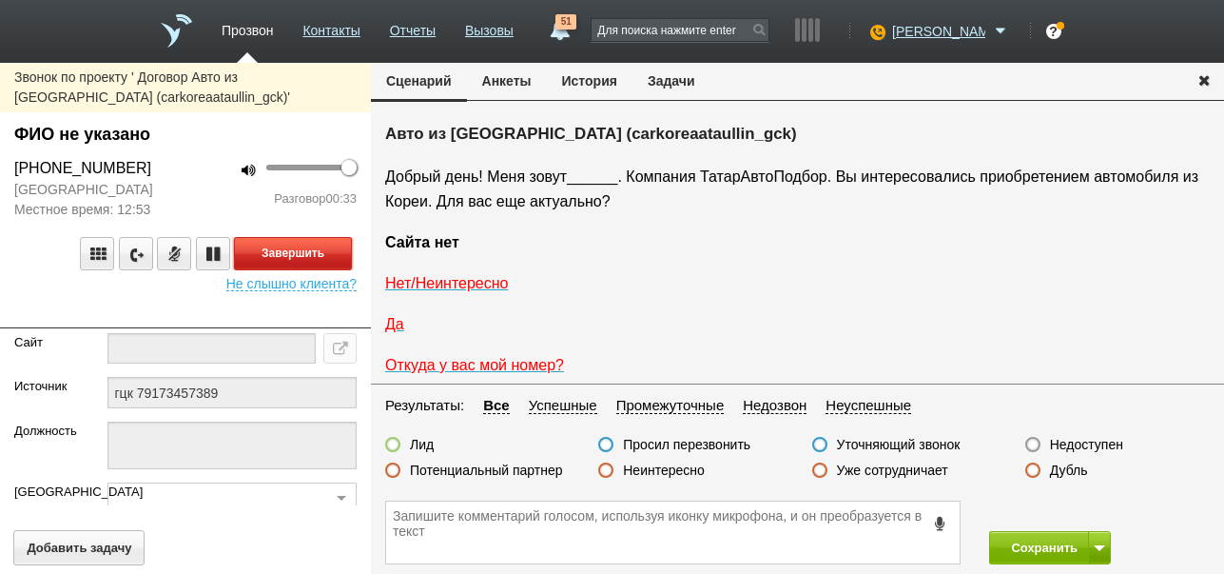
click at [319, 270] on button "Завершить" at bounding box center [293, 253] width 118 height 33
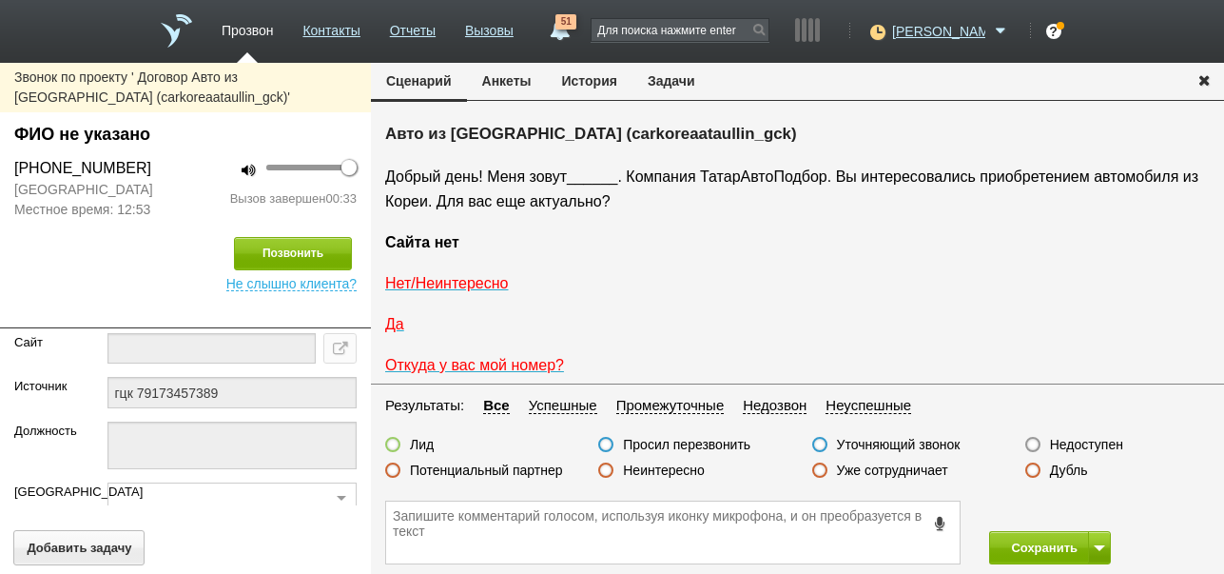
click at [673, 467] on label "Неинтересно" at bounding box center [664, 469] width 82 height 17
click at [0, 0] on input "Неинтересно" at bounding box center [0, 0] width 0 height 0
click at [1043, 545] on button "Сохранить" at bounding box center [1039, 547] width 100 height 33
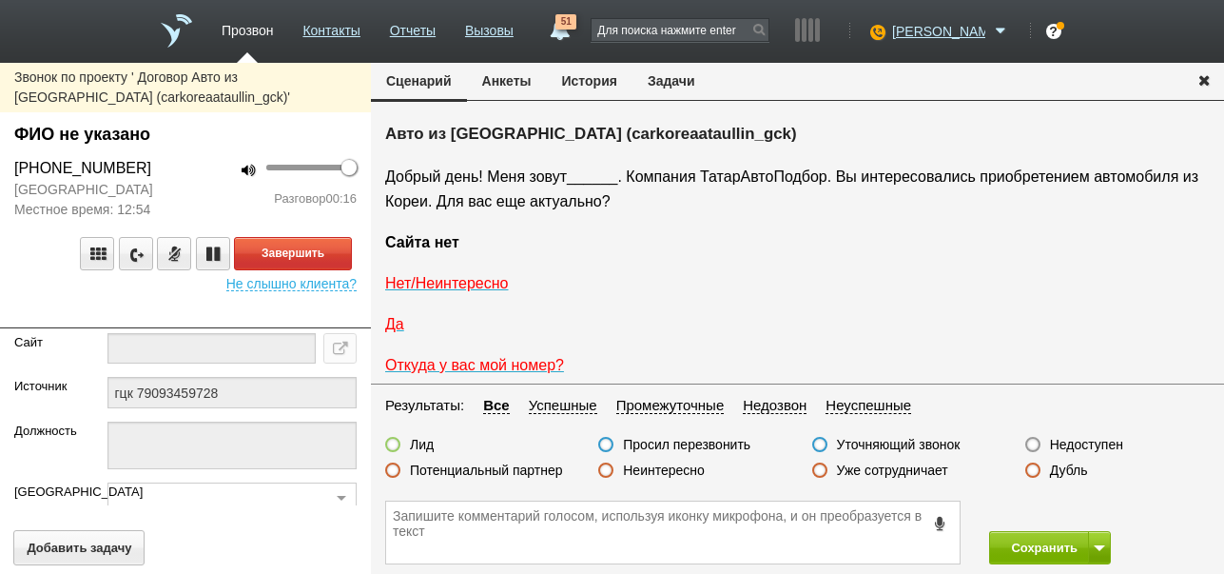
click at [658, 472] on label "Неинтересно" at bounding box center [664, 469] width 82 height 17
click at [0, 0] on input "Неинтересно" at bounding box center [0, 0] width 0 height 0
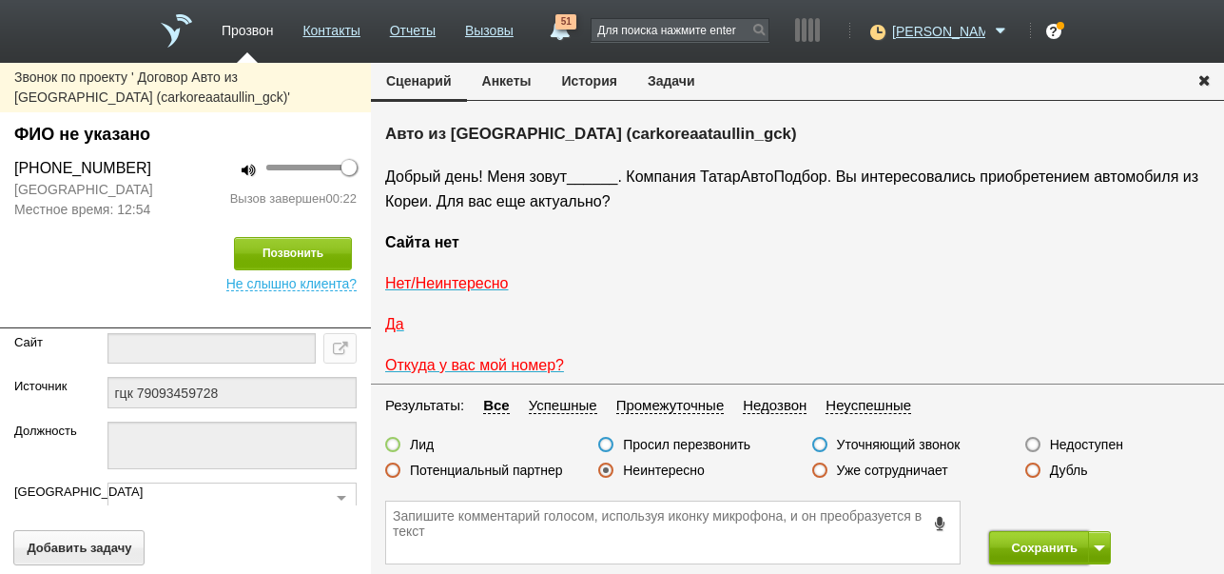
click at [1013, 538] on button "Сохранить" at bounding box center [1039, 547] width 100 height 33
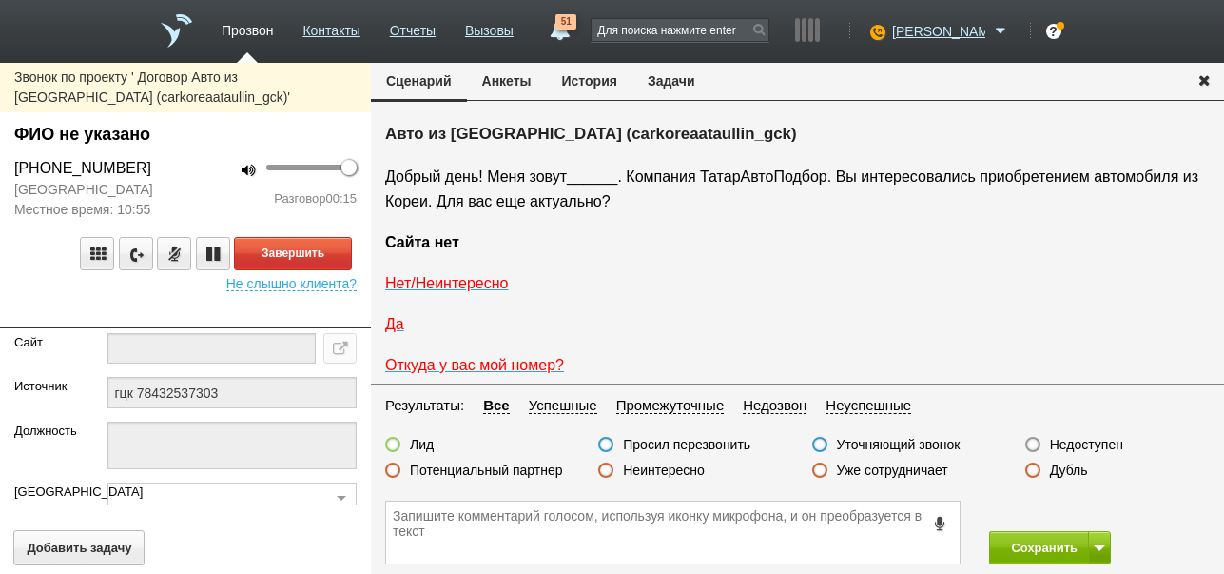
click at [648, 466] on label "Неинтересно" at bounding box center [664, 469] width 82 height 17
click at [0, 0] on input "Неинтересно" at bounding box center [0, 0] width 0 height 0
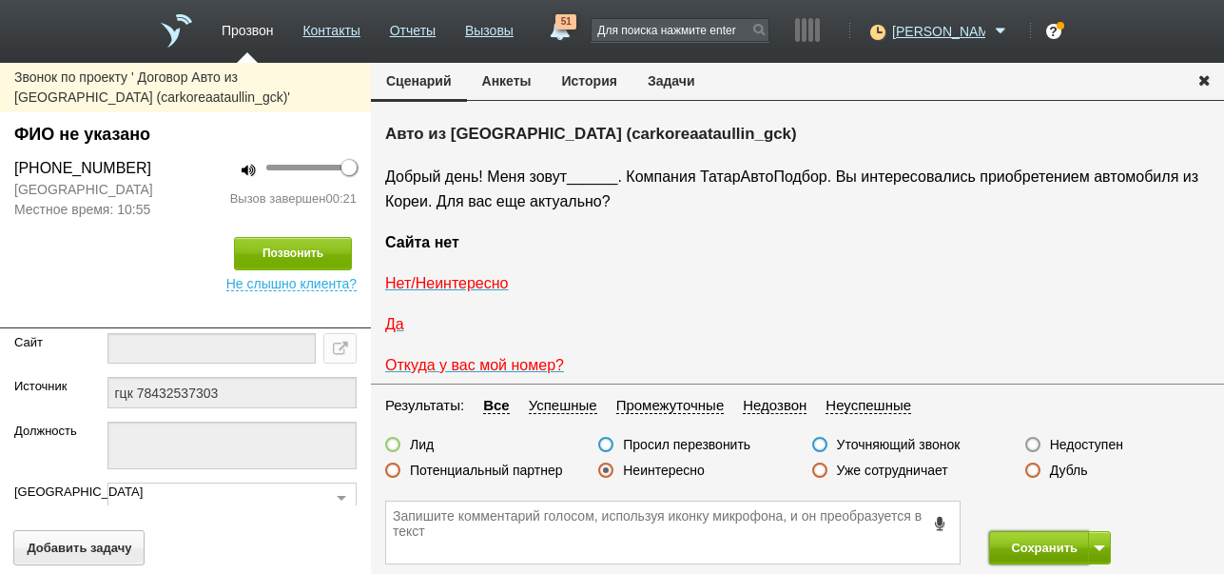
click at [1026, 539] on button "Сохранить" at bounding box center [1039, 547] width 100 height 33
click at [1076, 446] on label "Недоступен" at bounding box center [1086, 444] width 73 height 17
click at [0, 0] on input "Недоступен" at bounding box center [0, 0] width 0 height 0
click at [307, 255] on button "Позвонить" at bounding box center [293, 253] width 118 height 33
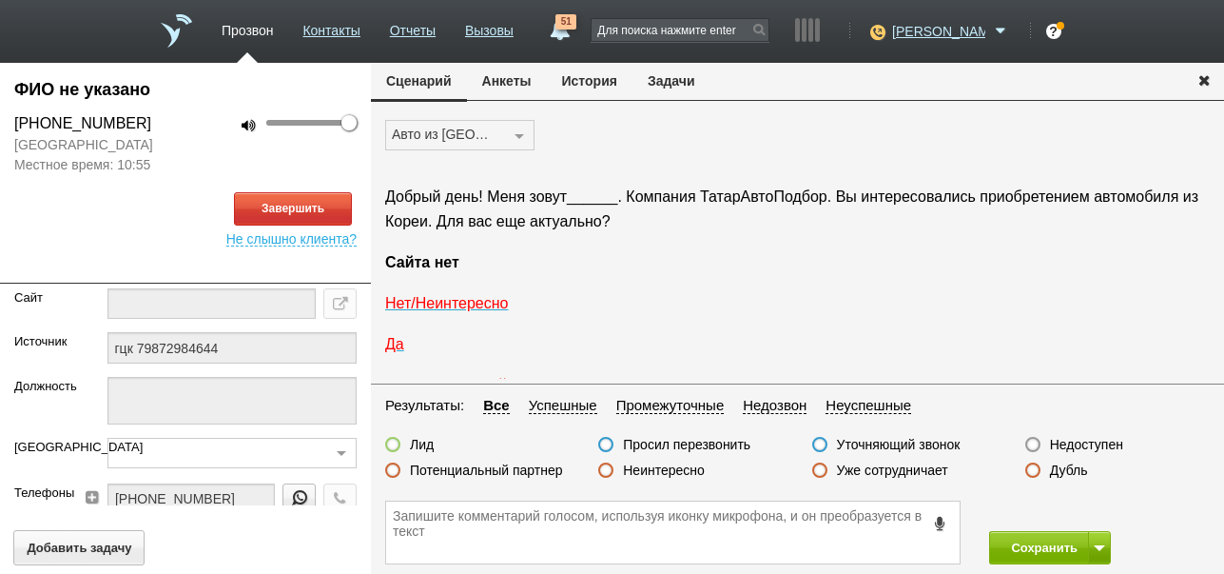
click at [592, 84] on button "История" at bounding box center [590, 81] width 86 height 36
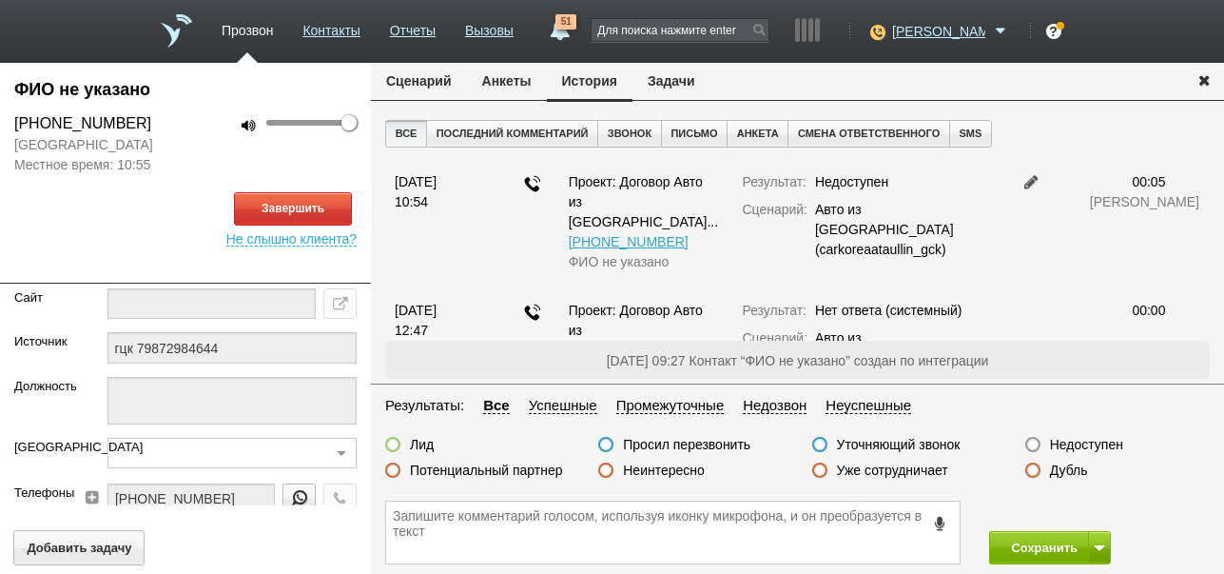
click at [429, 77] on button "Сценарий" at bounding box center [419, 81] width 96 height 36
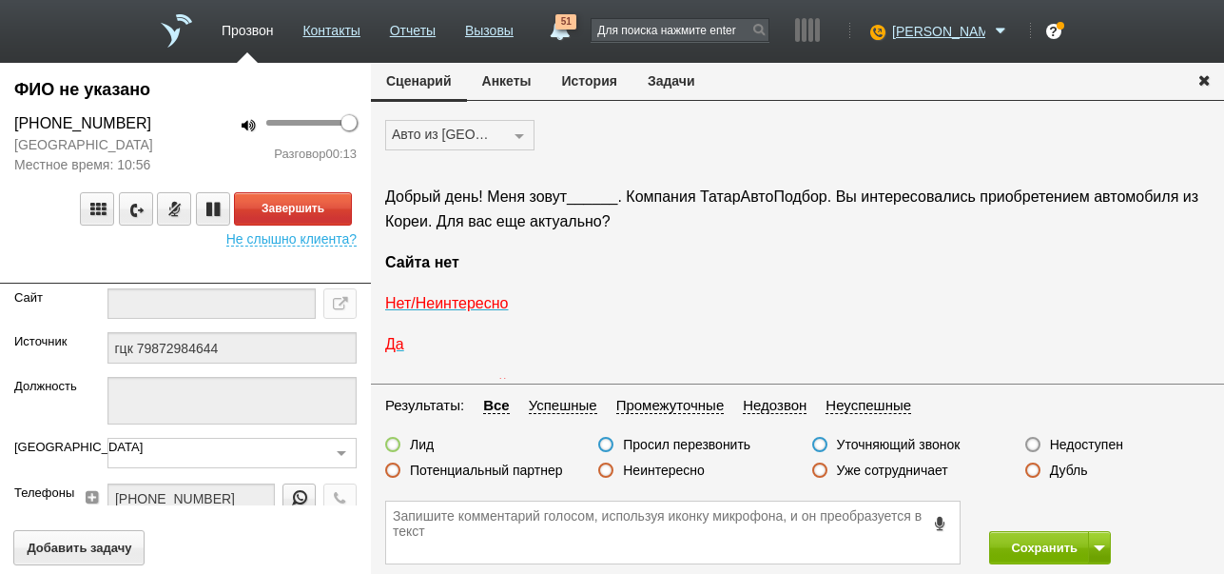
click at [659, 474] on label "Неинтересно" at bounding box center [664, 469] width 82 height 17
click at [0, 0] on input "Неинтересно" at bounding box center [0, 0] width 0 height 0
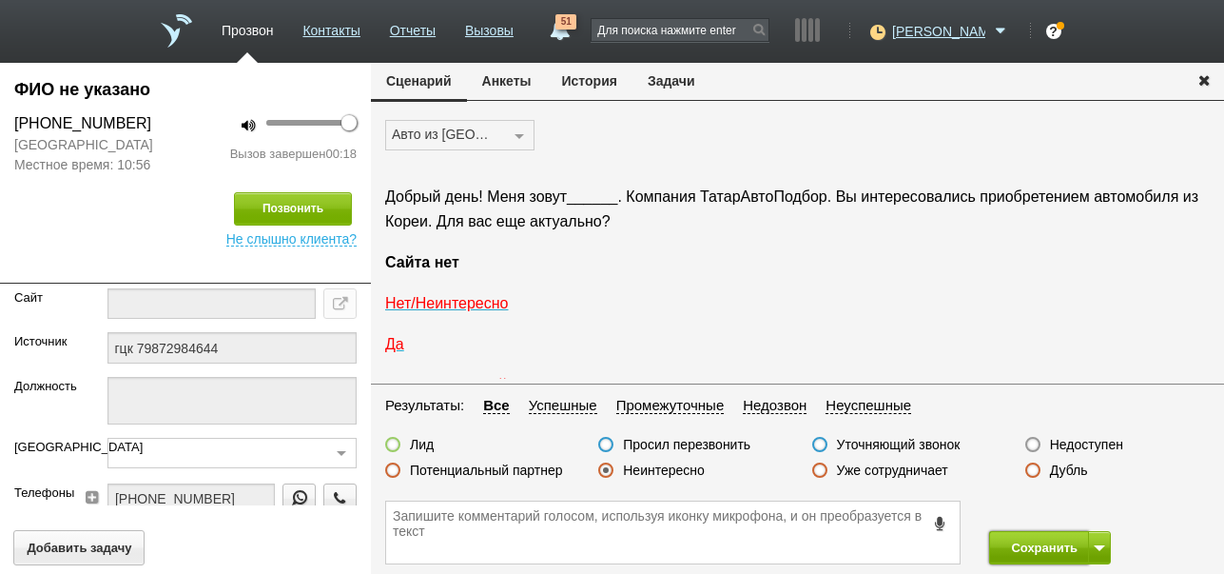
click at [1048, 551] on button "Сохранить" at bounding box center [1039, 547] width 100 height 33
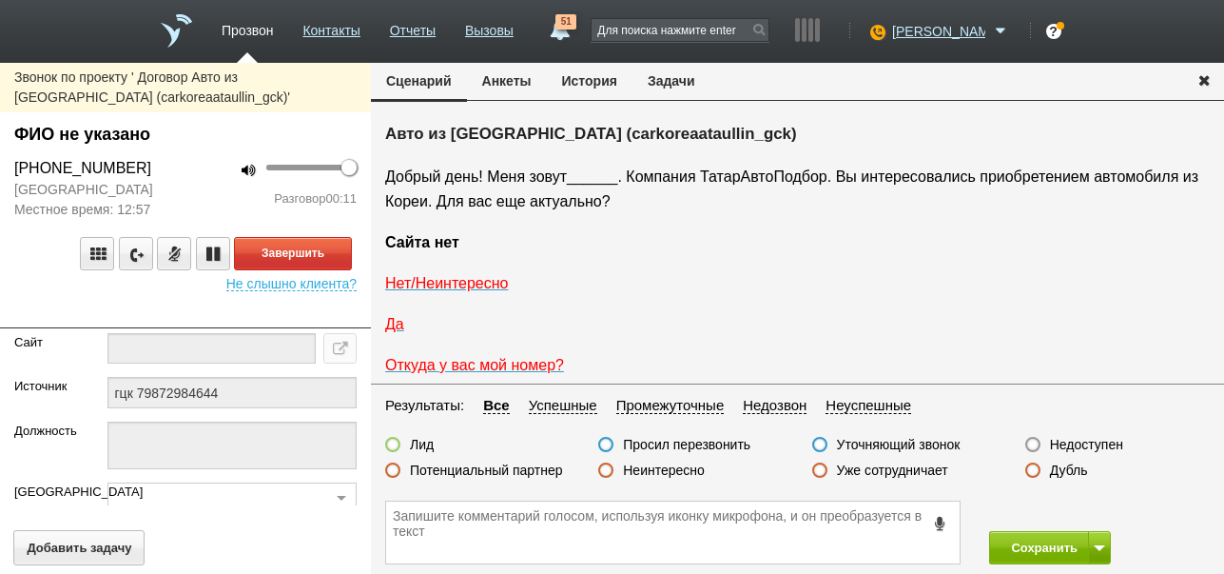
click at [682, 461] on label "Неинтересно" at bounding box center [664, 469] width 82 height 17
click at [0, 0] on input "Неинтересно" at bounding box center [0, 0] width 0 height 0
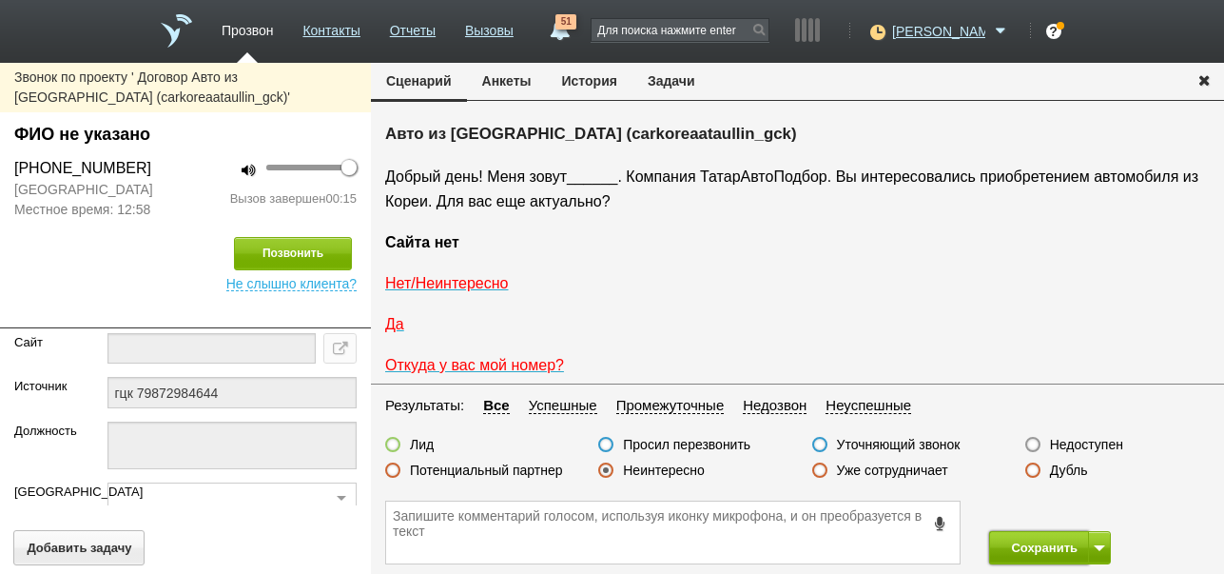
click at [1030, 537] on button "Сохранить" at bounding box center [1039, 547] width 100 height 33
click at [1080, 444] on label "Недоступен" at bounding box center [1086, 444] width 73 height 17
click at [0, 0] on input "Недоступен" at bounding box center [0, 0] width 0 height 0
click at [322, 249] on button "Позвонить" at bounding box center [293, 253] width 118 height 33
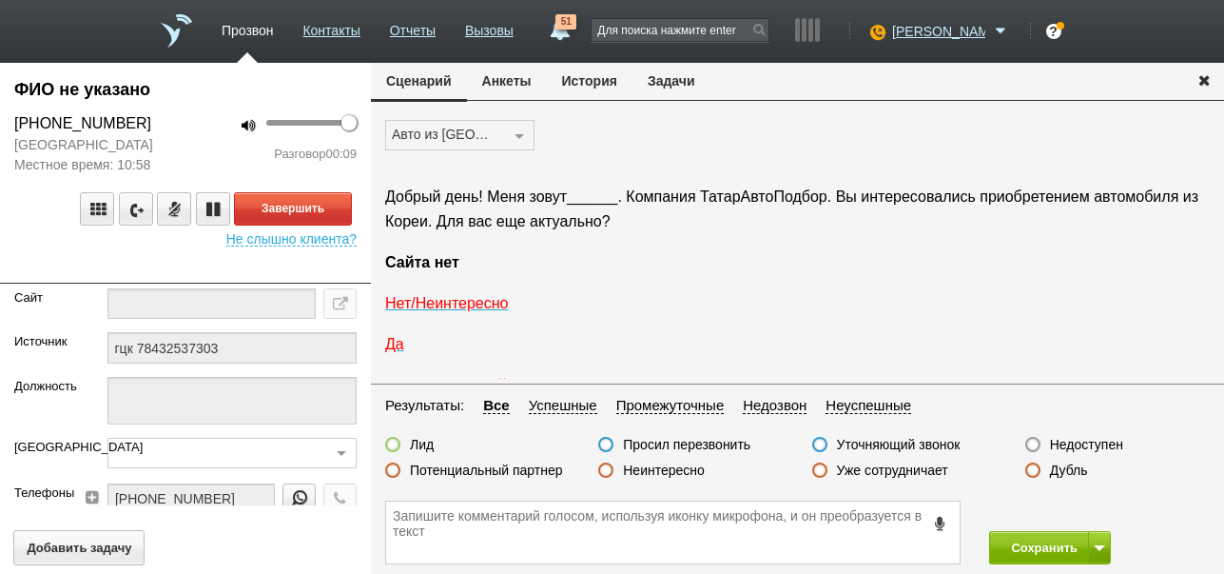
click at [659, 470] on label "Неинтересно" at bounding box center [664, 469] width 82 height 17
click at [0, 0] on input "Неинтересно" at bounding box center [0, 0] width 0 height 0
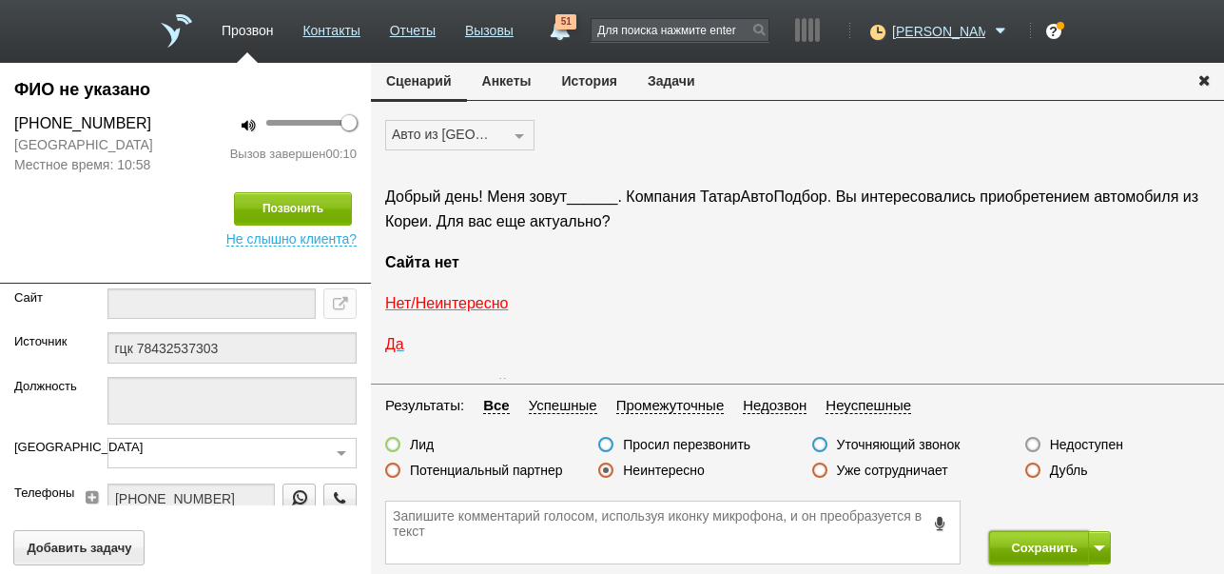
click at [1037, 549] on button "Сохранить" at bounding box center [1039, 547] width 100 height 33
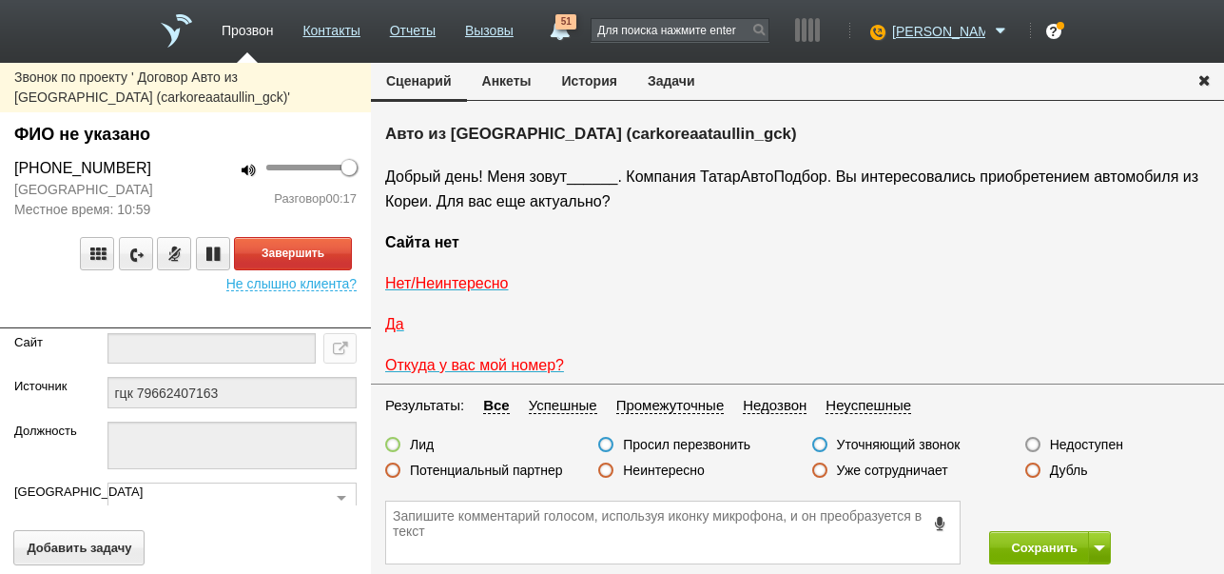
click at [667, 473] on label "Неинтересно" at bounding box center [664, 469] width 82 height 17
click at [0, 0] on input "Неинтересно" at bounding box center [0, 0] width 0 height 0
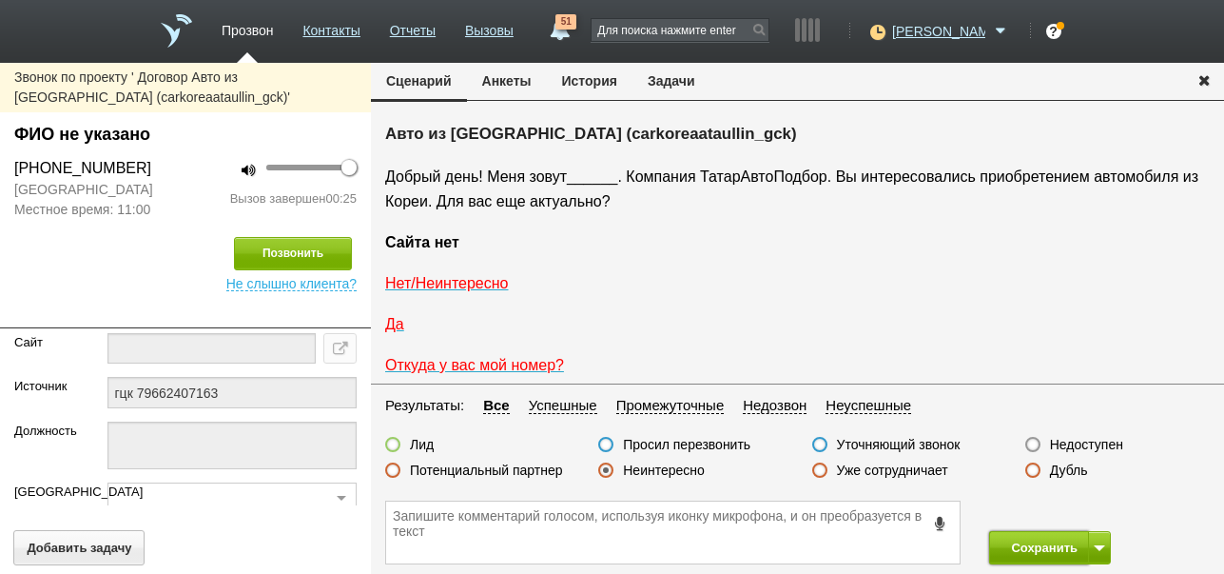
click at [1018, 552] on button "Сохранить" at bounding box center [1039, 547] width 100 height 33
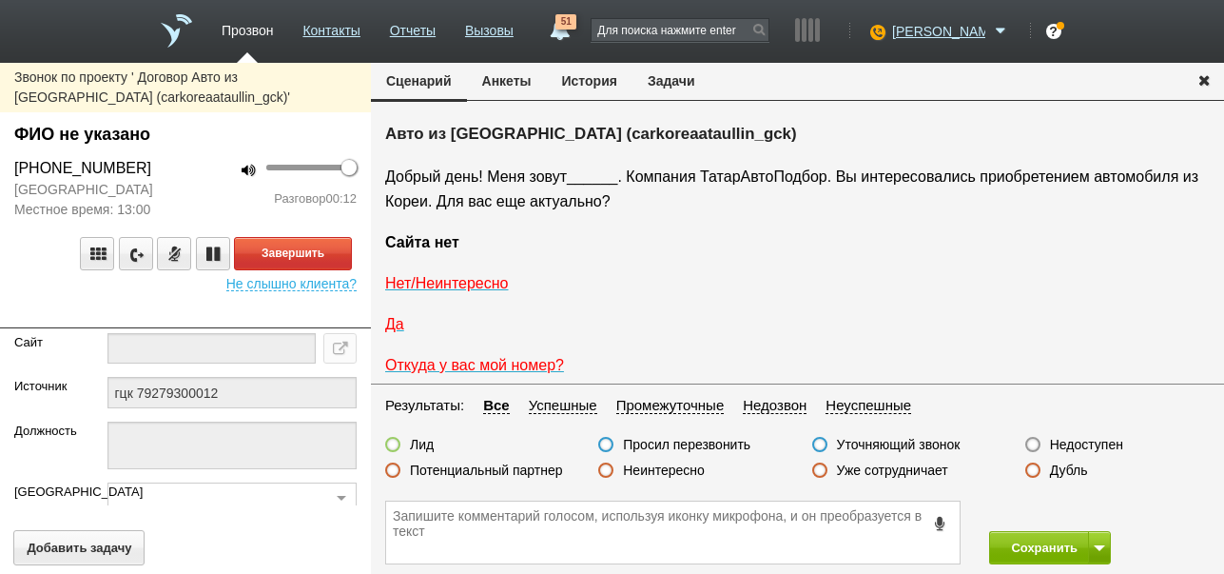
click at [656, 469] on label "Неинтересно" at bounding box center [664, 469] width 82 height 17
click at [0, 0] on input "Неинтересно" at bounding box center [0, 0] width 0 height 0
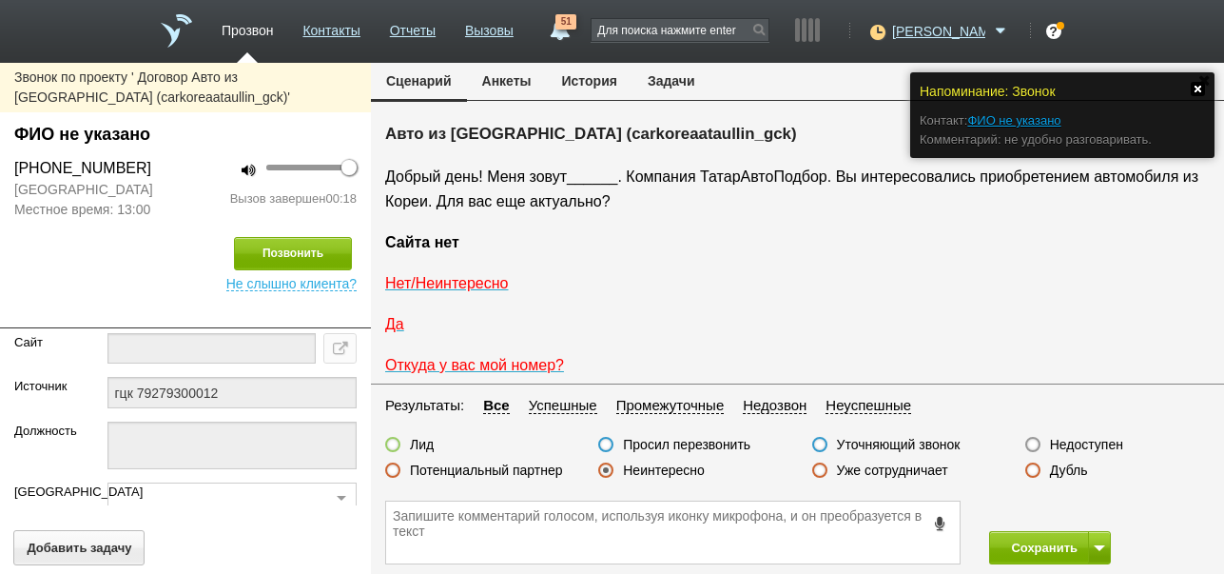
click at [1200, 90] on link at bounding box center [1198, 89] width 14 height 14
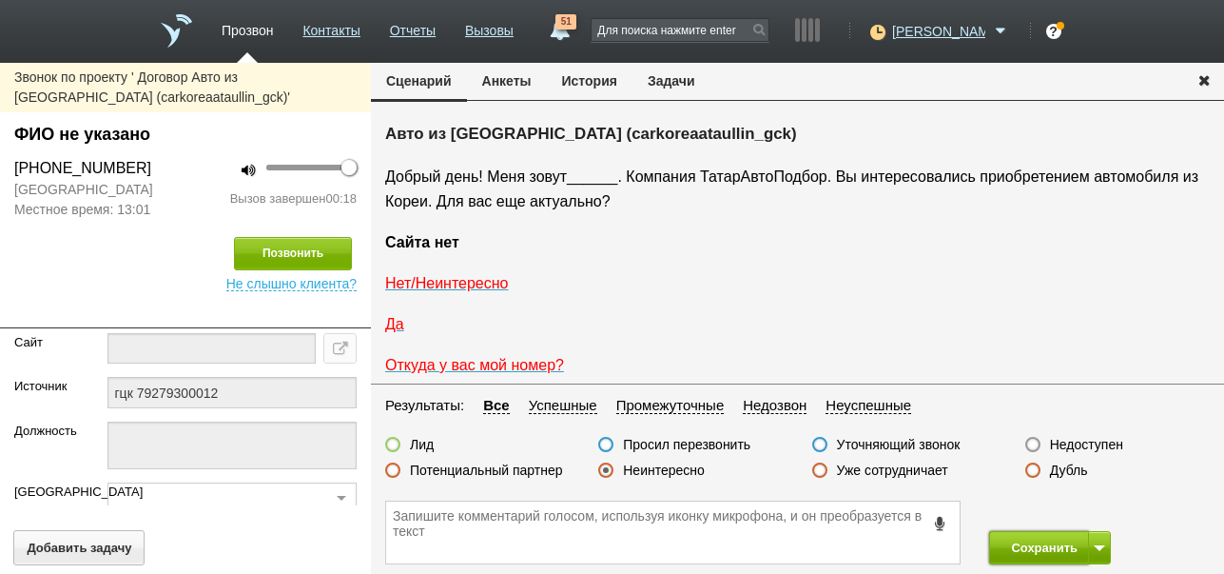
click at [1052, 547] on button "Сохранить" at bounding box center [1039, 547] width 100 height 33
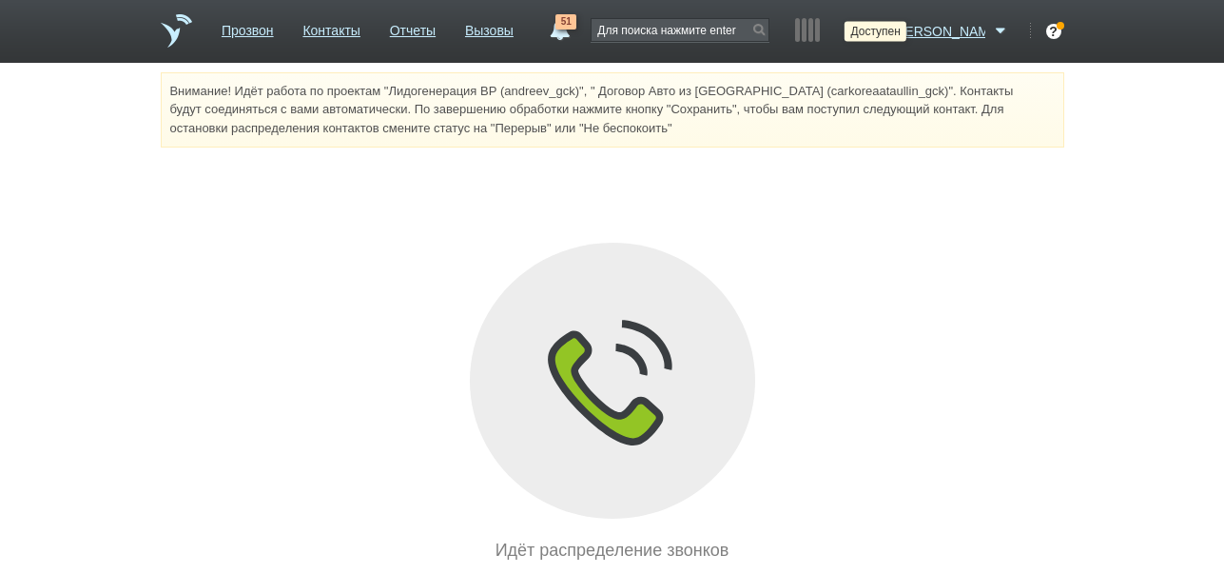
click at [888, 29] on icon at bounding box center [876, 31] width 26 height 19
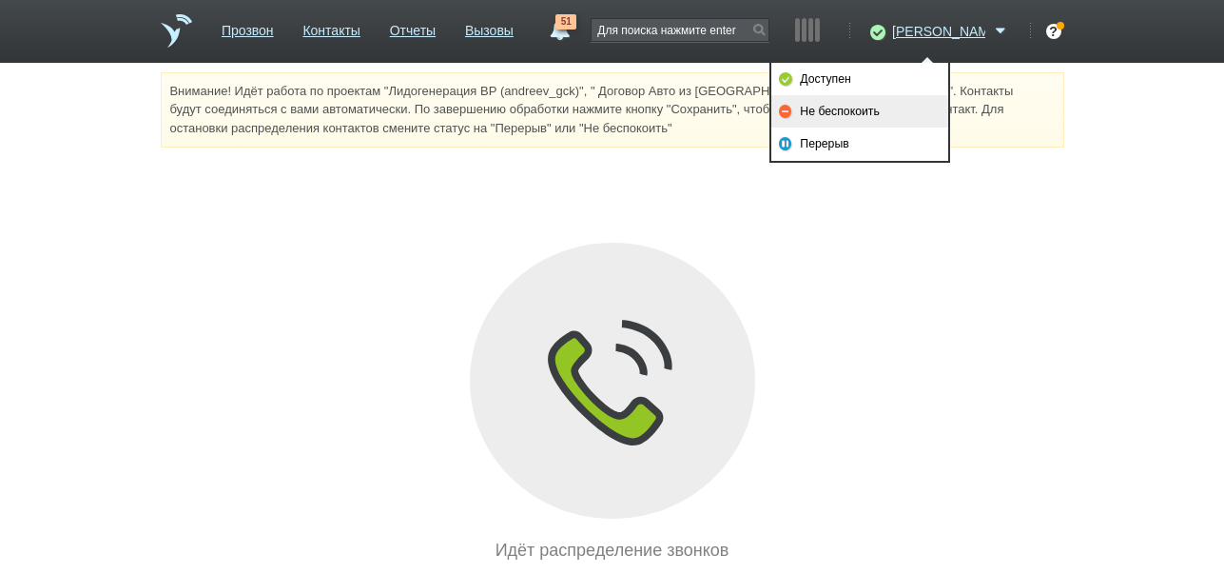
click at [874, 112] on link "Не беспокоить" at bounding box center [859, 111] width 177 height 32
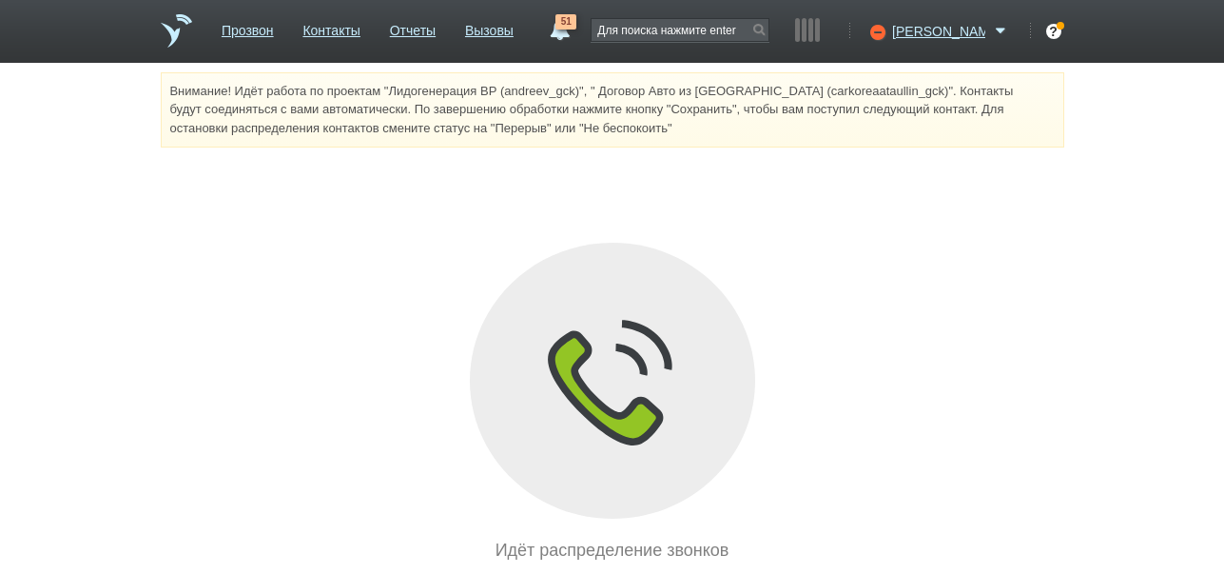
click at [576, 22] on span "51" at bounding box center [566, 21] width 21 height 15
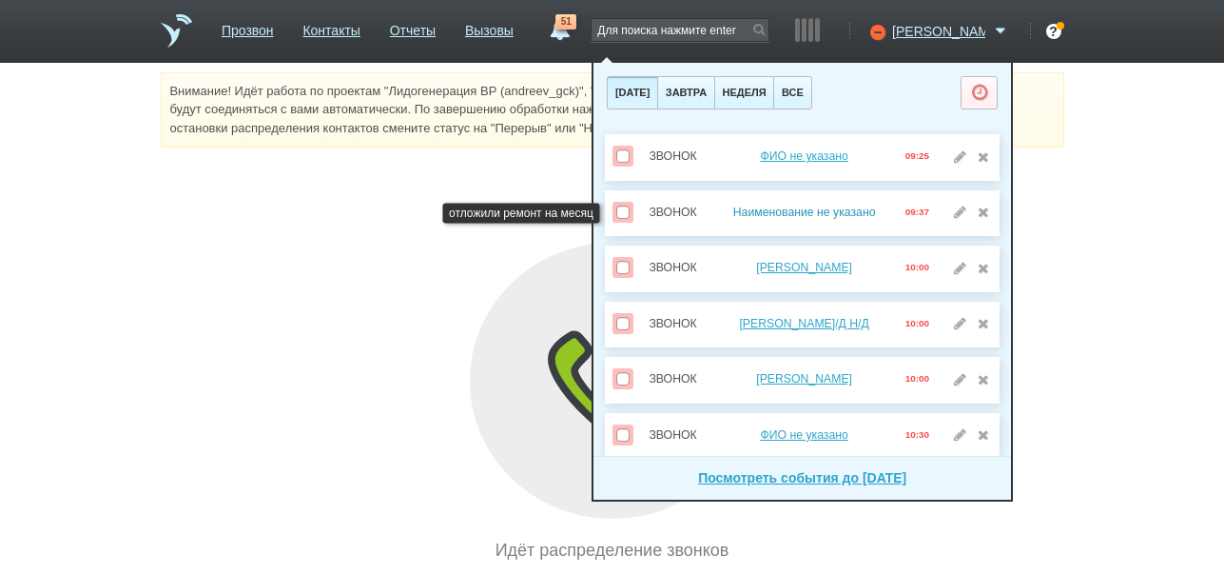
click at [839, 208] on link "Наименование не указано" at bounding box center [804, 211] width 143 height 13
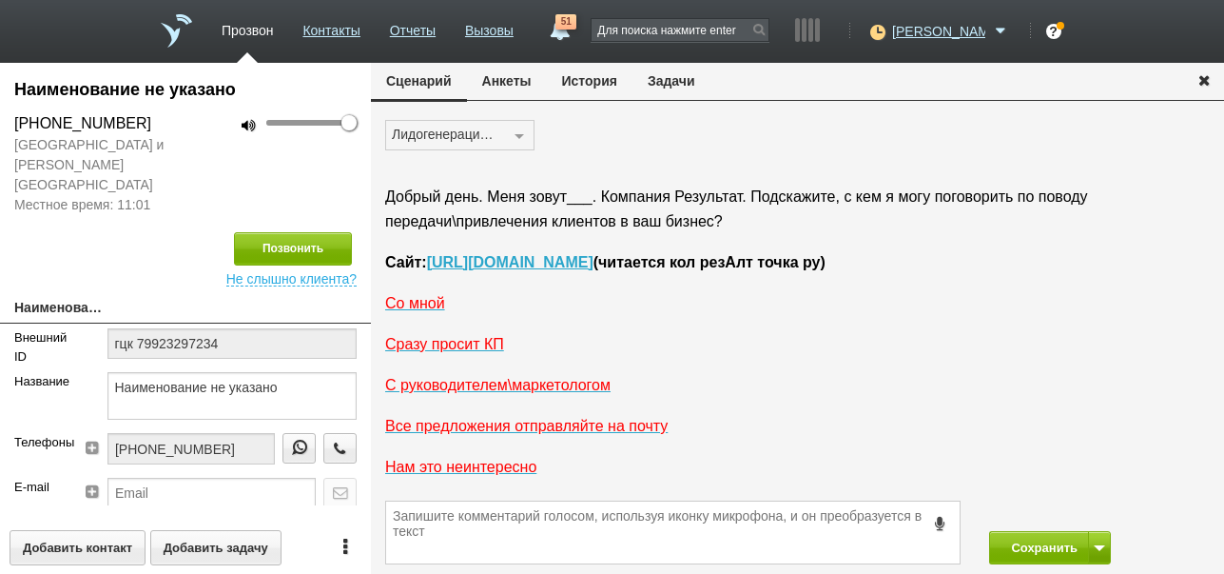
click at [584, 91] on button "История" at bounding box center [590, 81] width 86 height 36
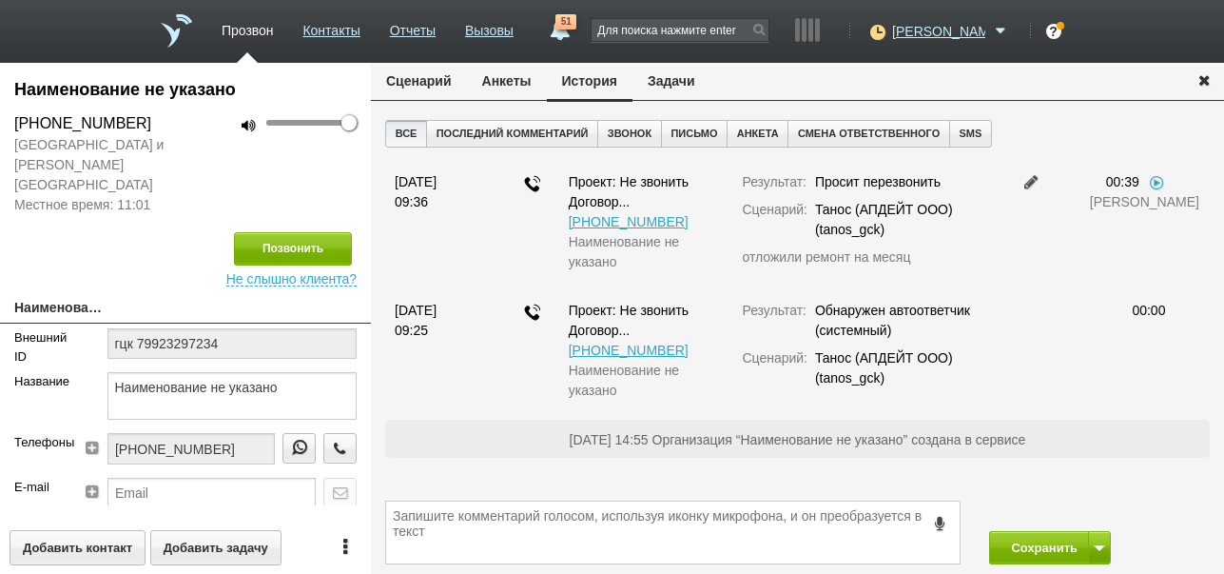
click at [451, 77] on button "Сценарий" at bounding box center [419, 81] width 96 height 36
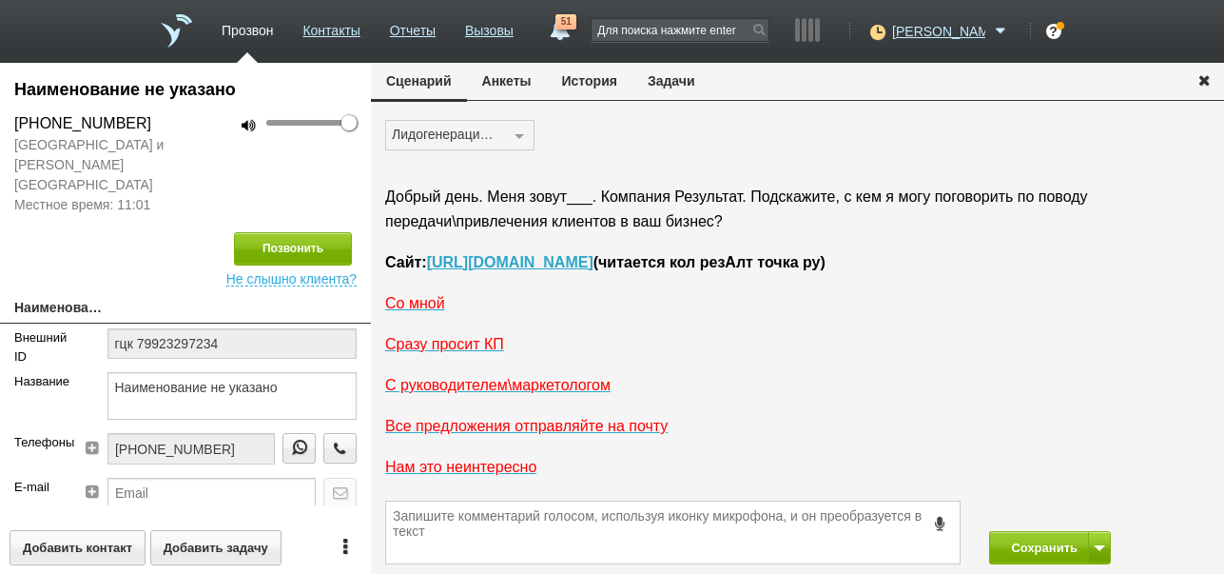
click at [1203, 78] on icon "button" at bounding box center [1204, 79] width 21 height 14
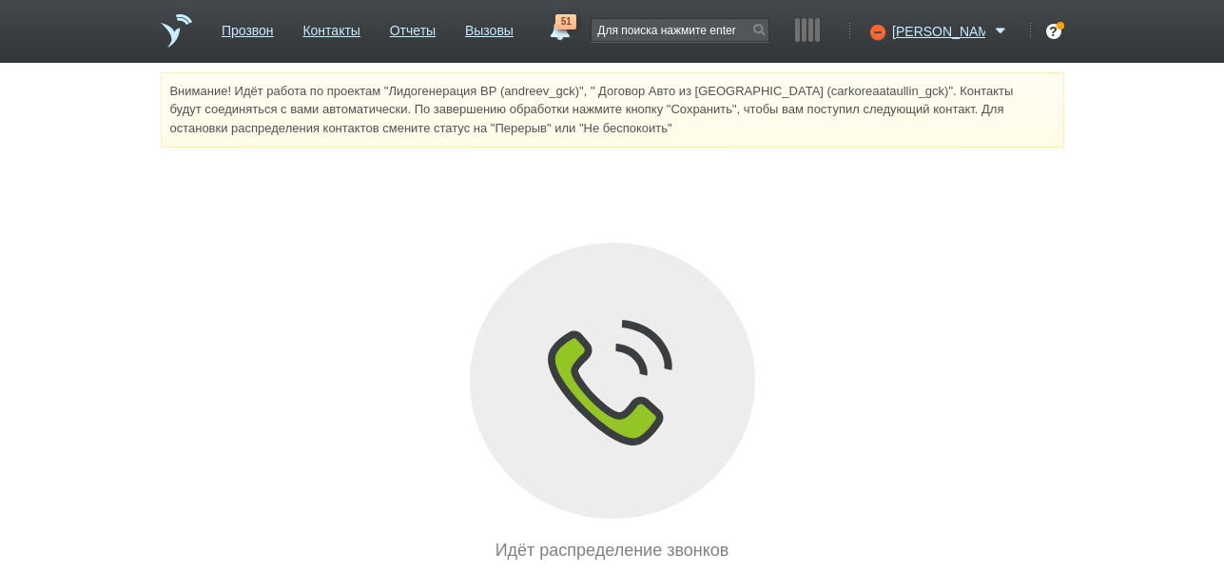
click at [576, 21] on span "51" at bounding box center [566, 21] width 21 height 15
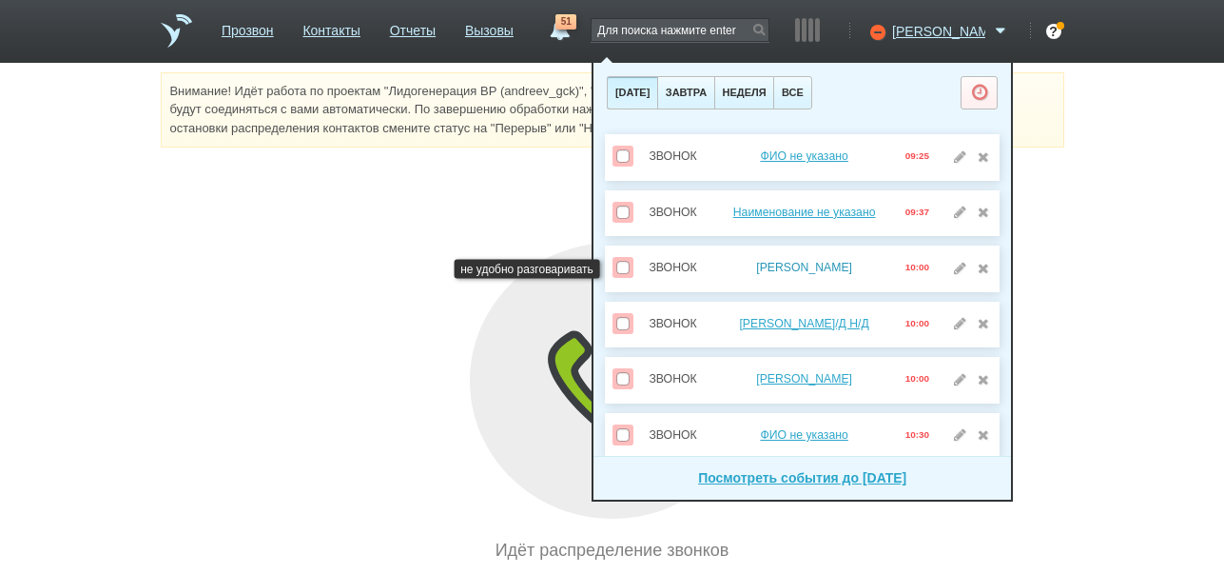
click at [776, 267] on link "Батюшкина Марина Максимовна" at bounding box center [804, 267] width 96 height 13
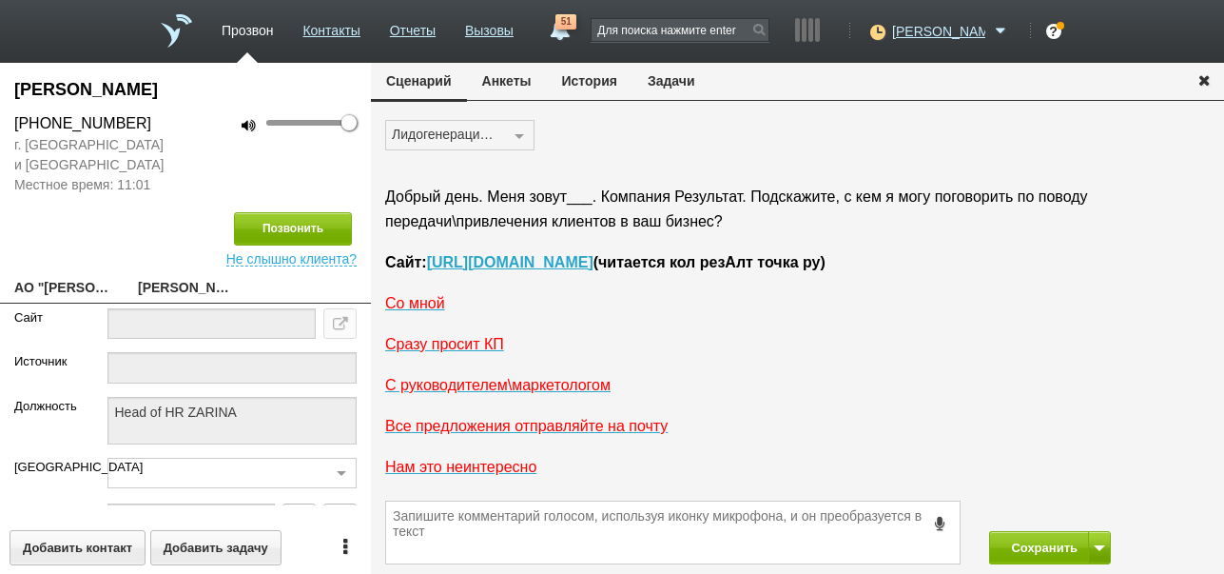
click at [565, 89] on button "История" at bounding box center [590, 81] width 86 height 36
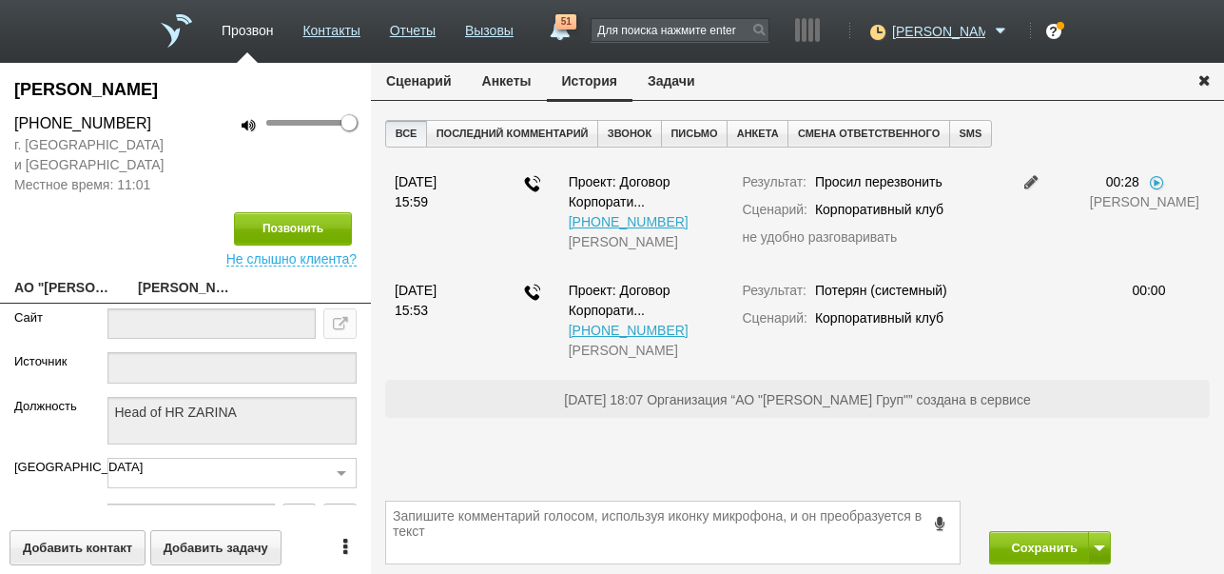
click at [680, 84] on button "Задачи" at bounding box center [672, 81] width 78 height 36
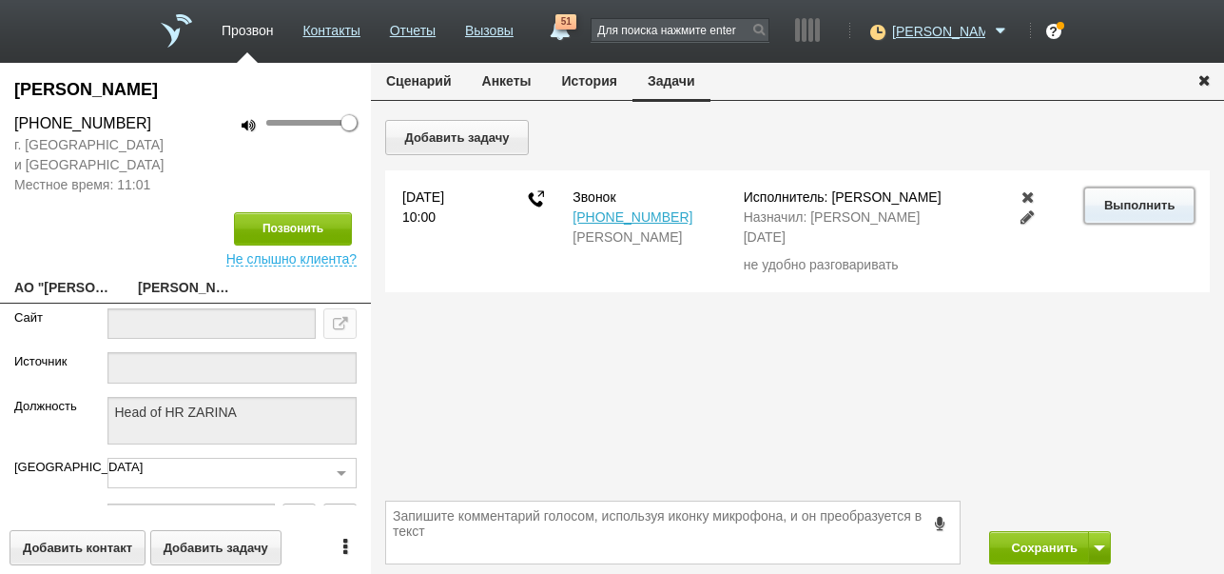
click at [1174, 206] on button "Выполнить" at bounding box center [1138, 204] width 109 height 35
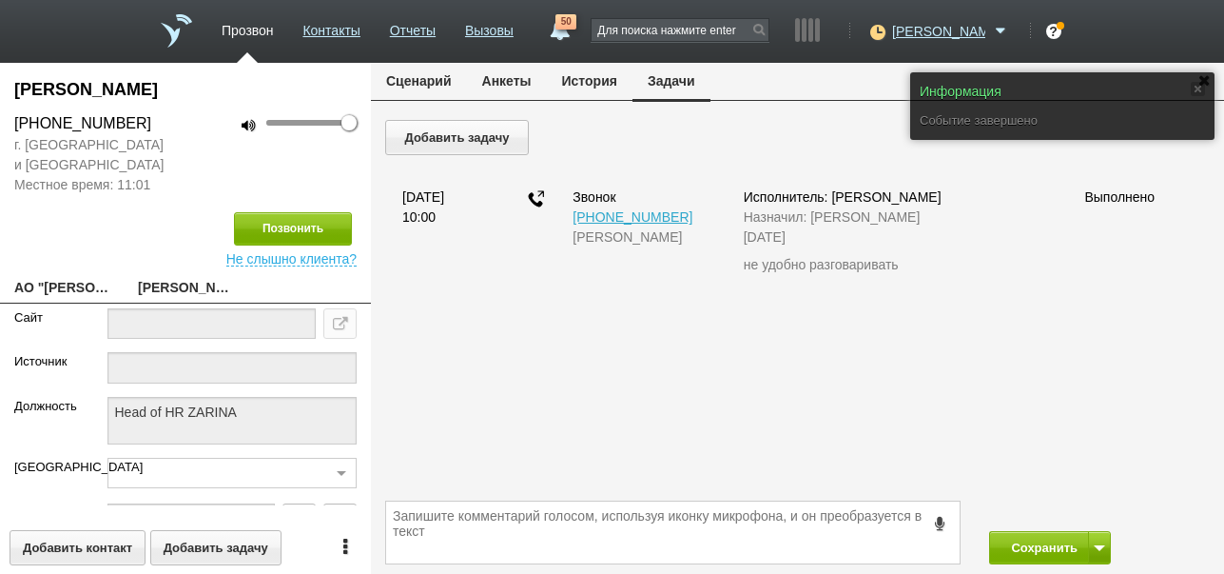
click at [438, 76] on button "Сценарий" at bounding box center [419, 81] width 96 height 36
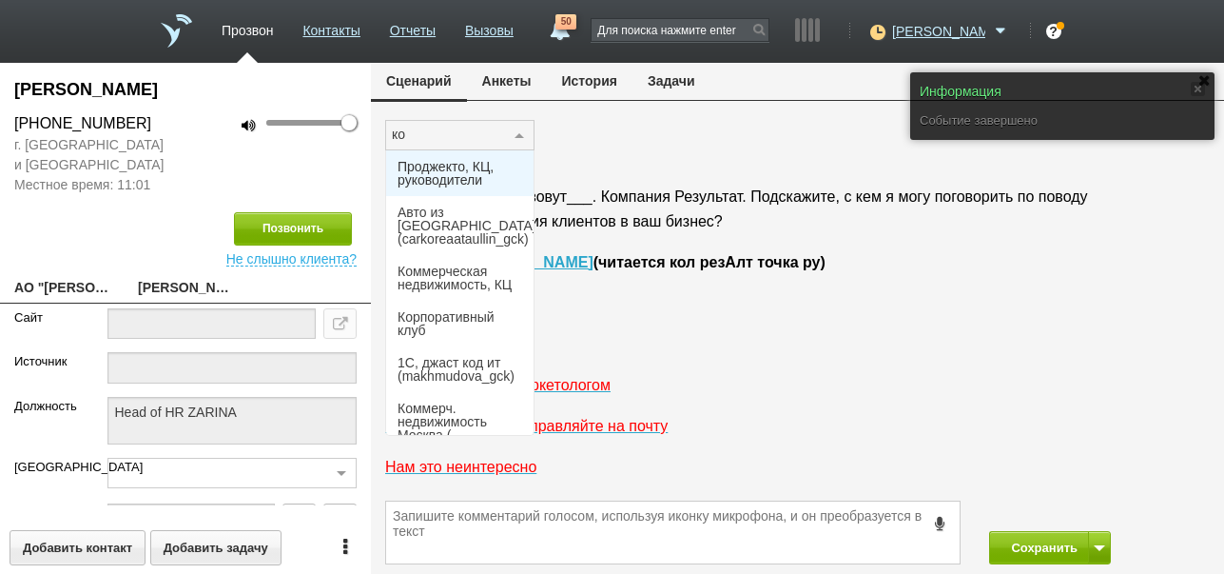
type input "кор"
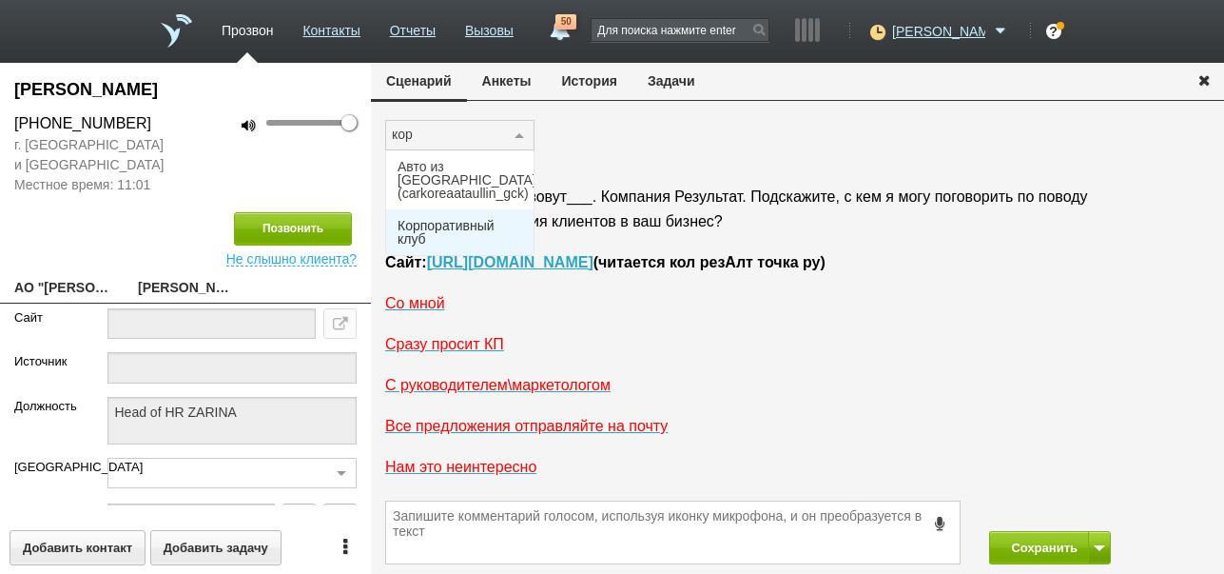
click at [443, 219] on span "Корпоративный клуб" at bounding box center [460, 232] width 125 height 27
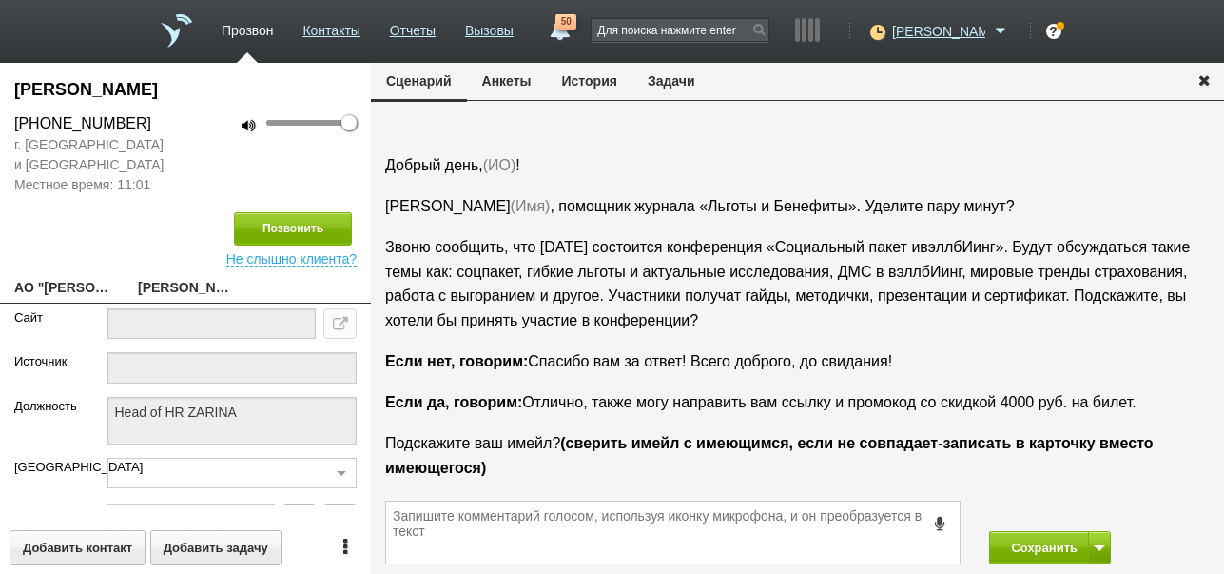
scroll to position [64, 0]
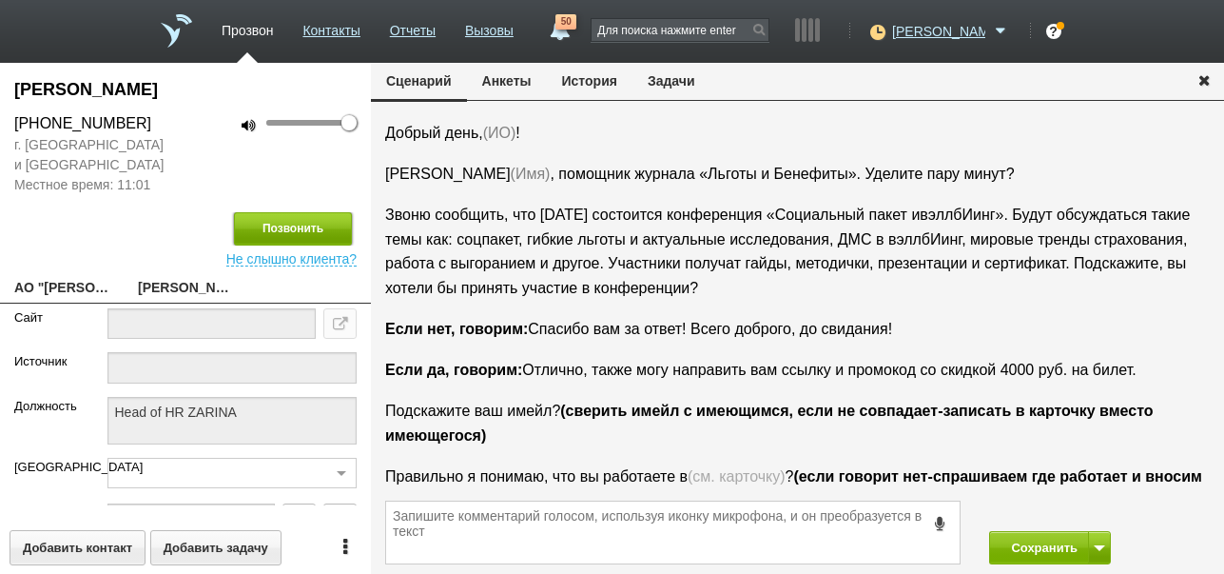
click at [337, 230] on button "Позвонить" at bounding box center [293, 228] width 118 height 33
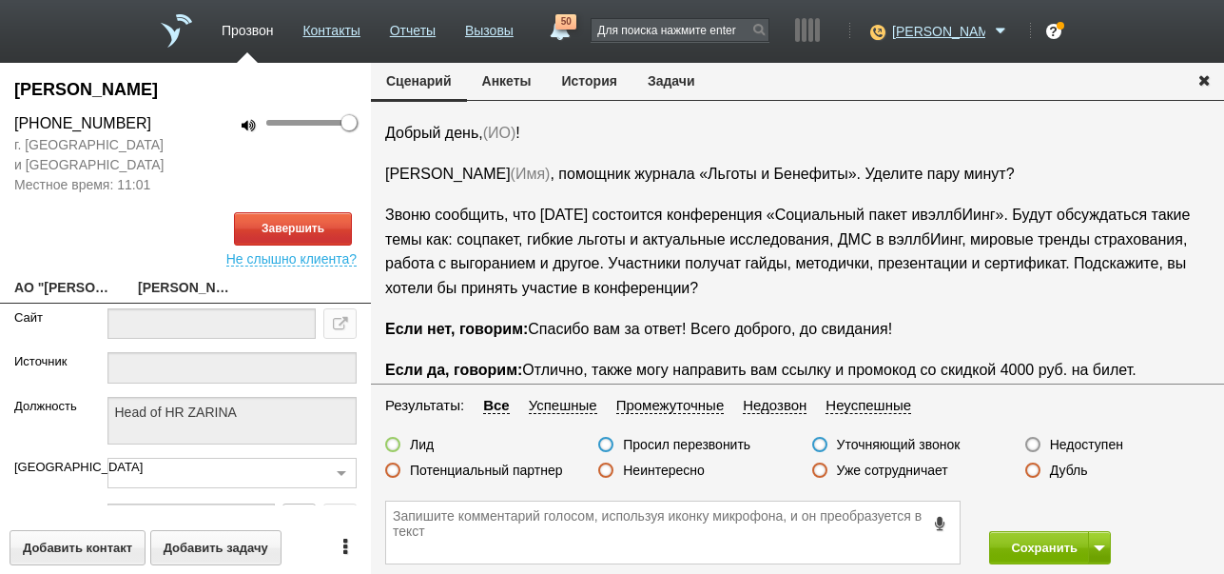
click at [601, 83] on button "История" at bounding box center [590, 81] width 86 height 36
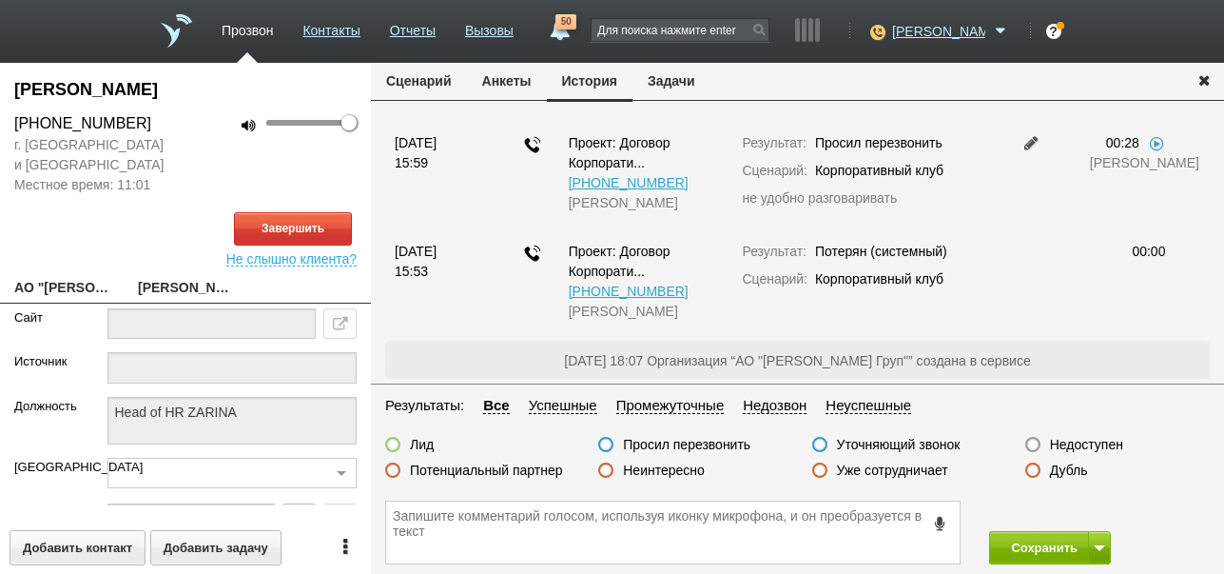
scroll to position [0, 0]
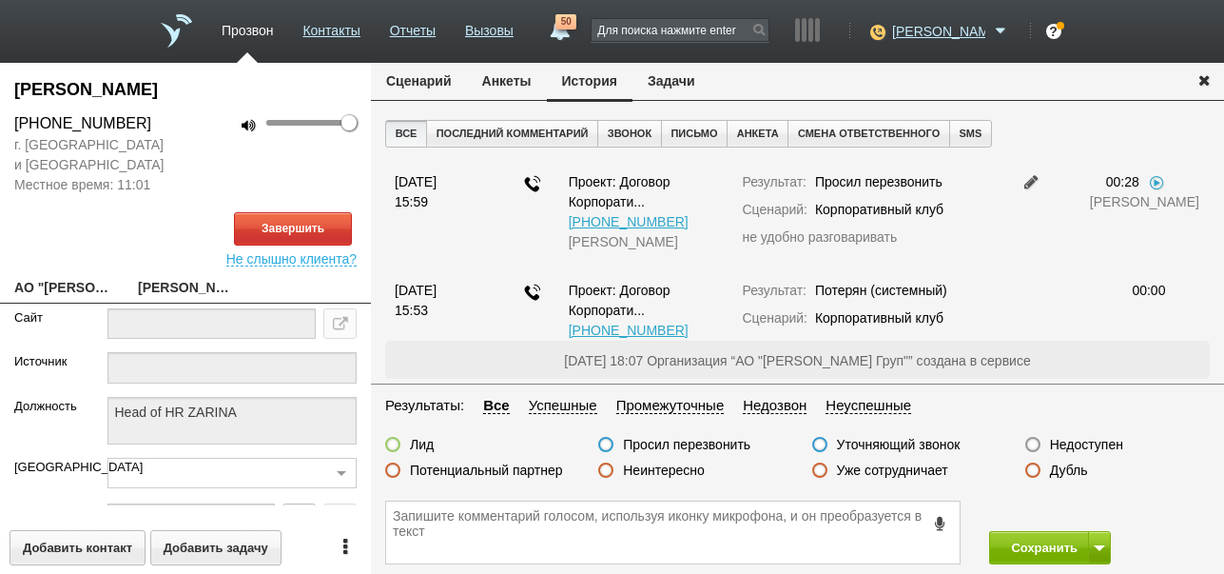
click at [401, 79] on button "Сценарий" at bounding box center [419, 81] width 96 height 36
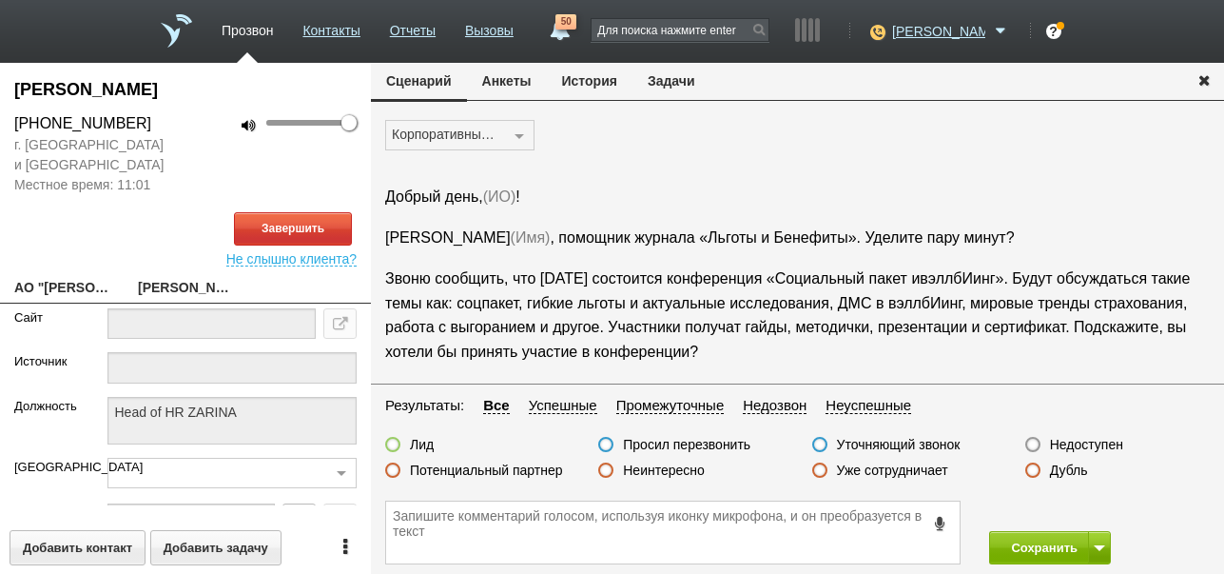
scroll to position [64, 0]
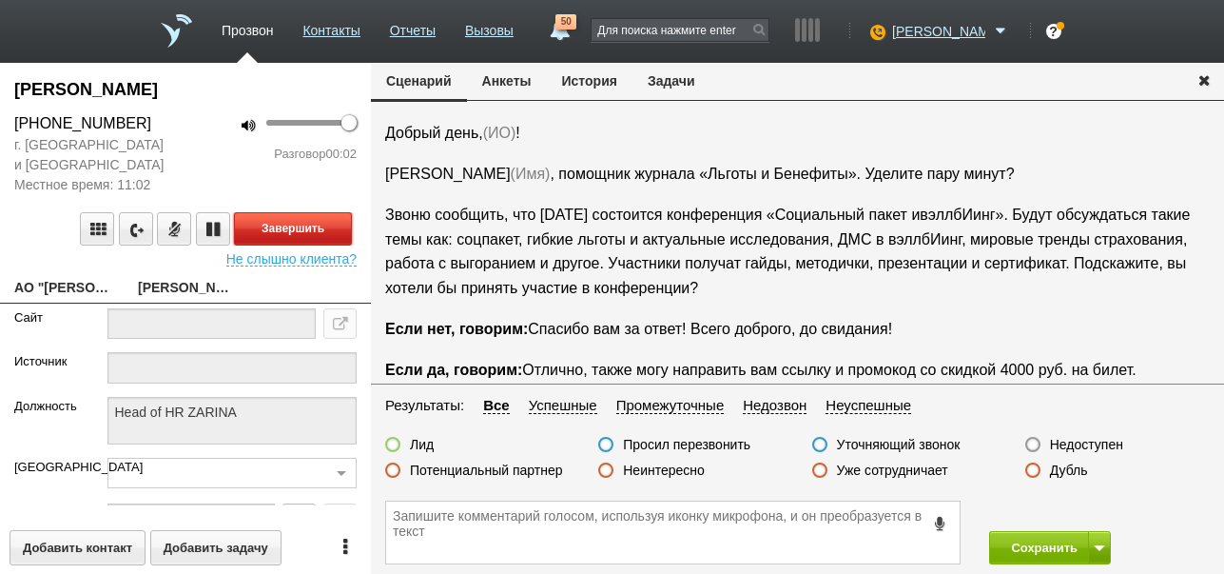
click at [283, 224] on button "Завершить" at bounding box center [293, 228] width 118 height 33
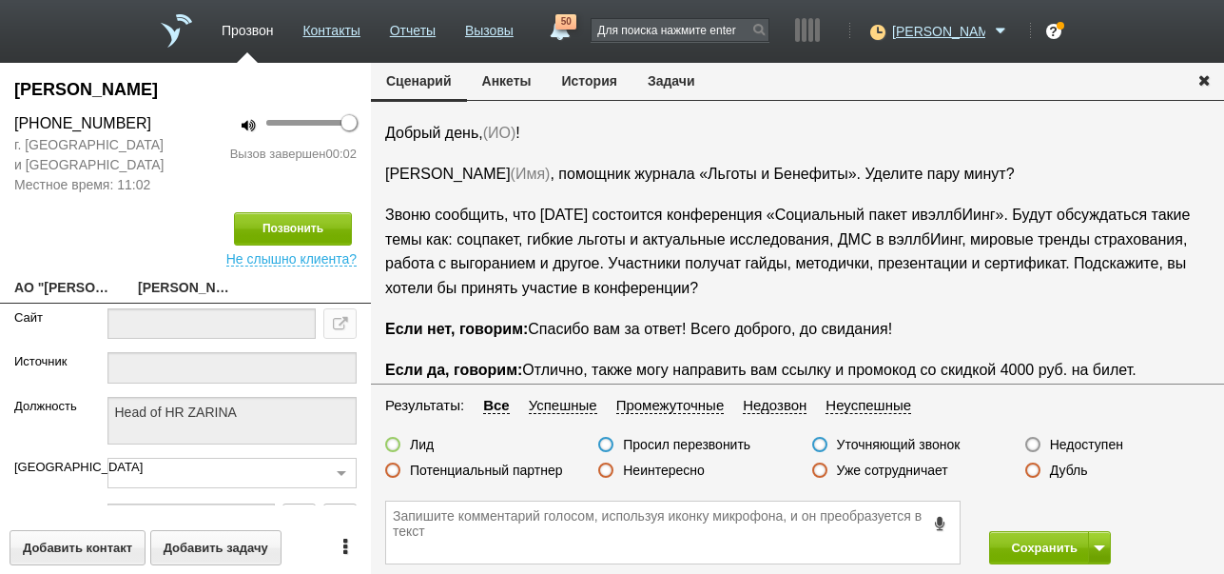
click at [1079, 448] on label "Недоступен" at bounding box center [1086, 444] width 73 height 17
click at [0, 0] on input "Недоступен" at bounding box center [0, 0] width 0 height 0
click at [1041, 540] on button "Сохранить" at bounding box center [1039, 547] width 100 height 33
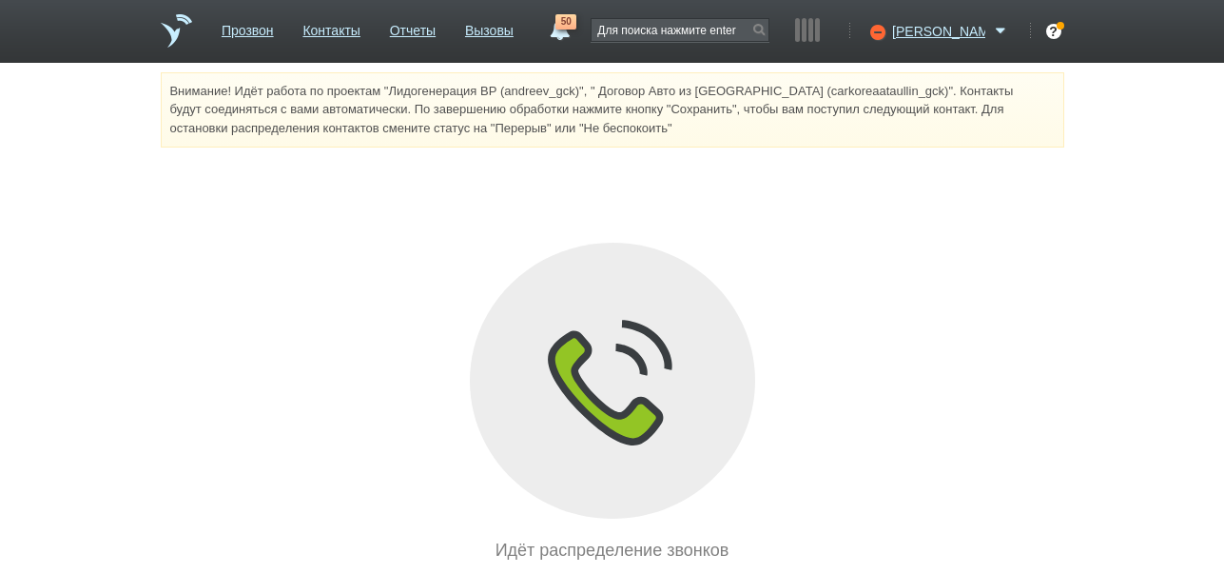
click at [576, 36] on link "50" at bounding box center [559, 25] width 34 height 23
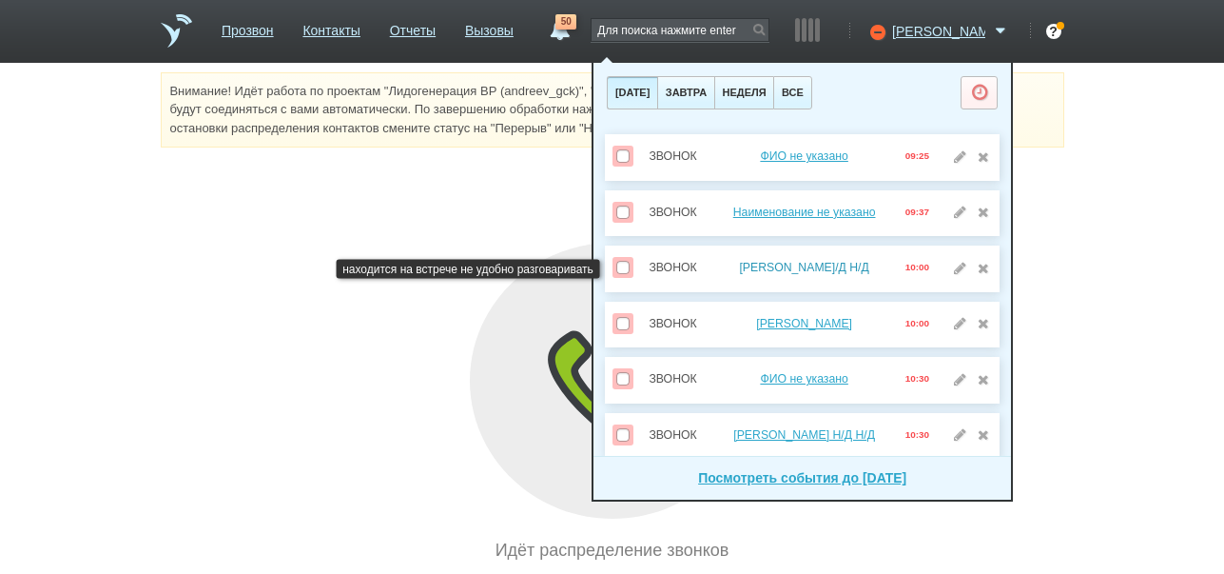
click at [826, 265] on link "Гульянц Виктория Н/Д Н/Д" at bounding box center [803, 267] width 129 height 13
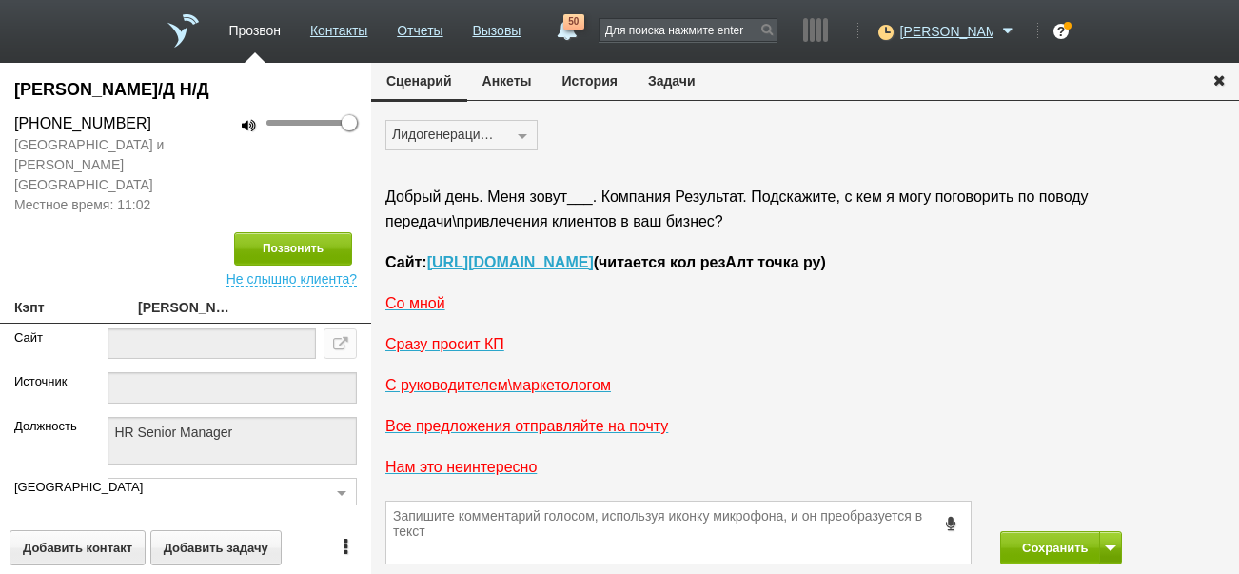
click at [576, 81] on button "История" at bounding box center [590, 81] width 86 height 36
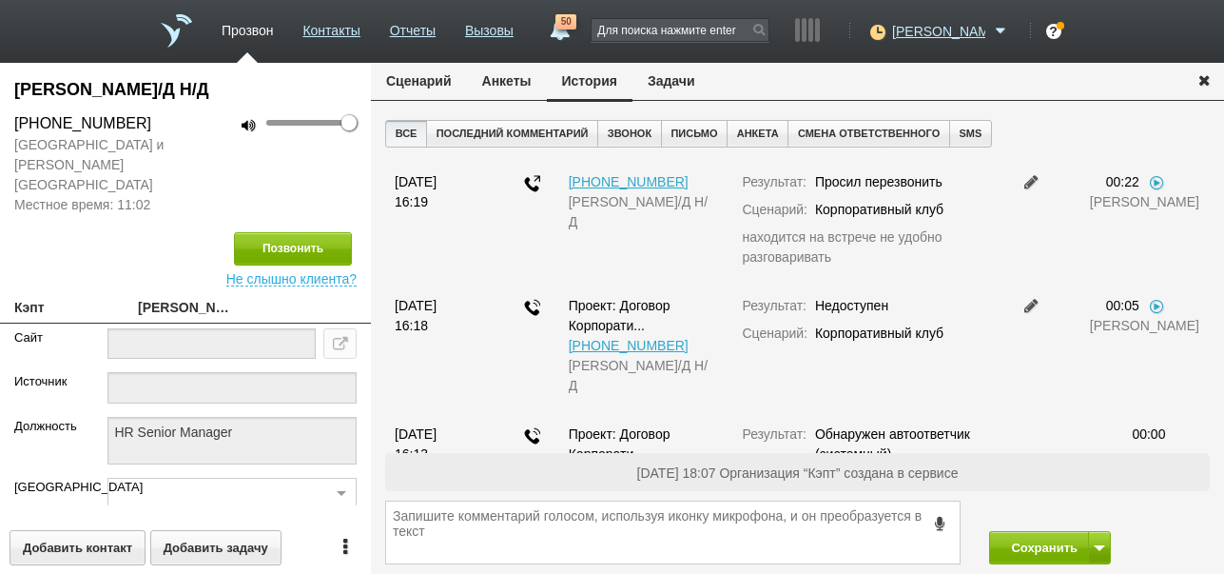
click at [682, 81] on button "Задачи" at bounding box center [672, 81] width 78 height 36
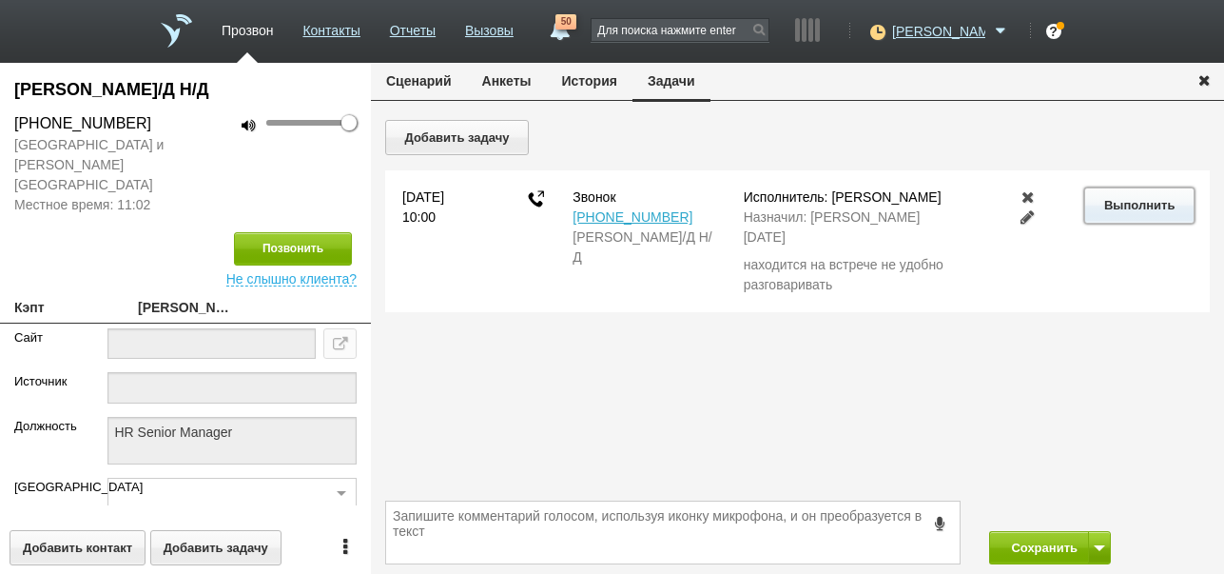
click at [1134, 200] on button "Выполнить" at bounding box center [1138, 204] width 109 height 35
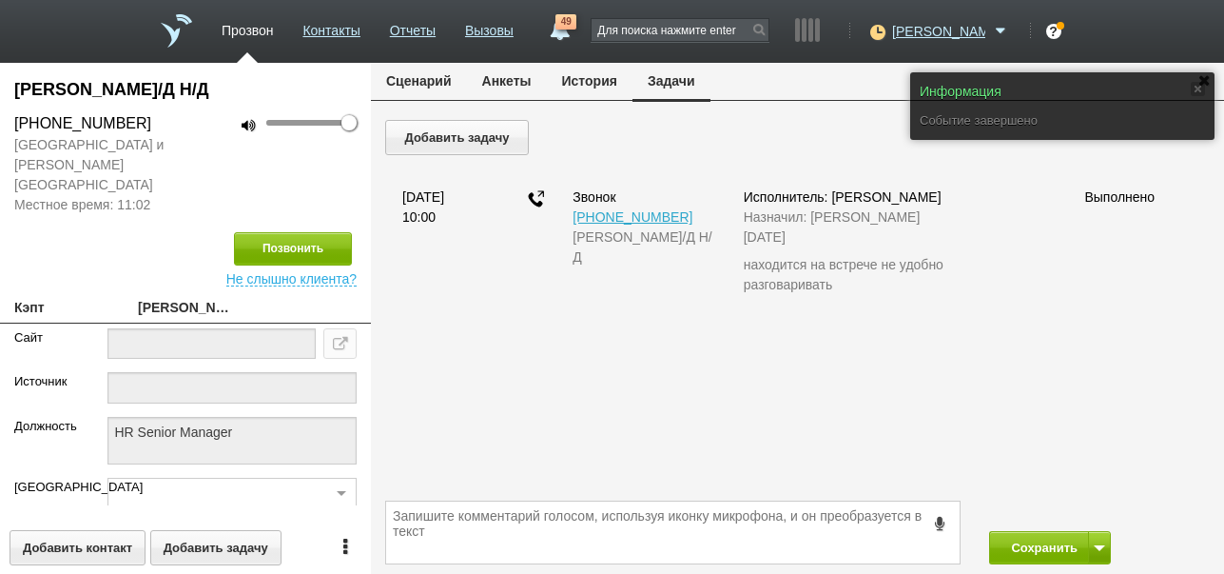
click at [426, 74] on button "Сценарий" at bounding box center [419, 81] width 96 height 36
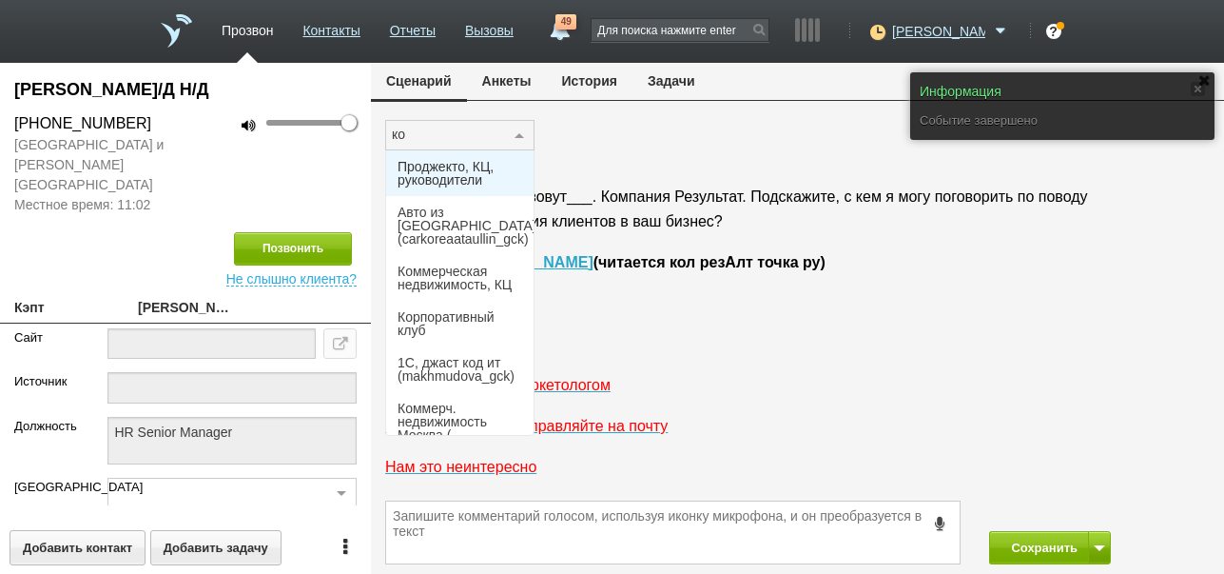
type input "кор"
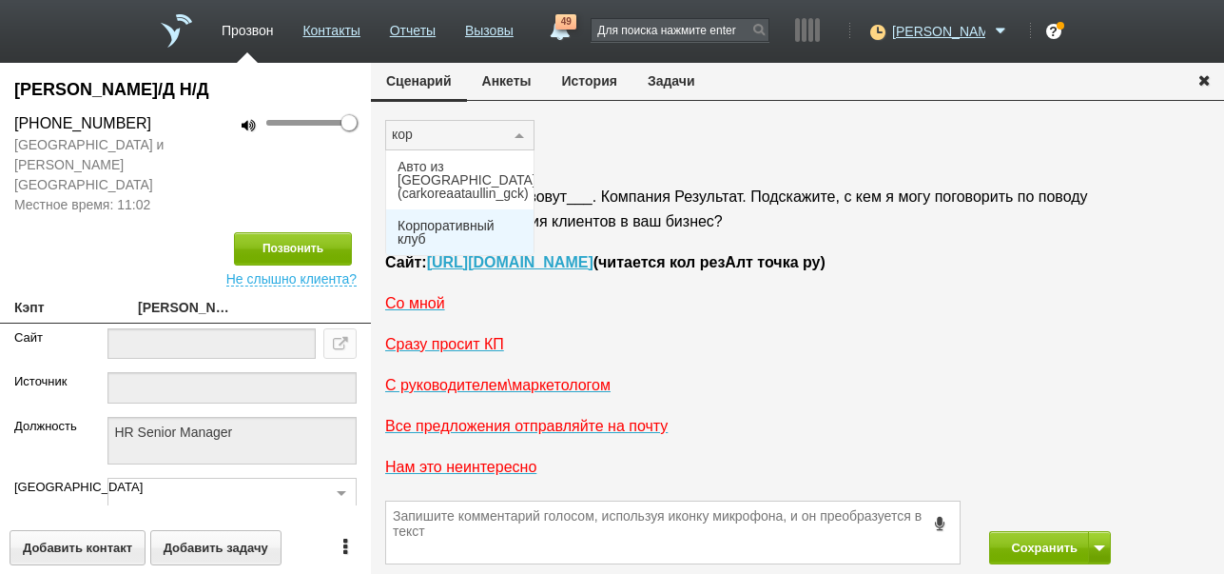
click at [454, 219] on span "Корпоративный клуб" at bounding box center [460, 232] width 125 height 27
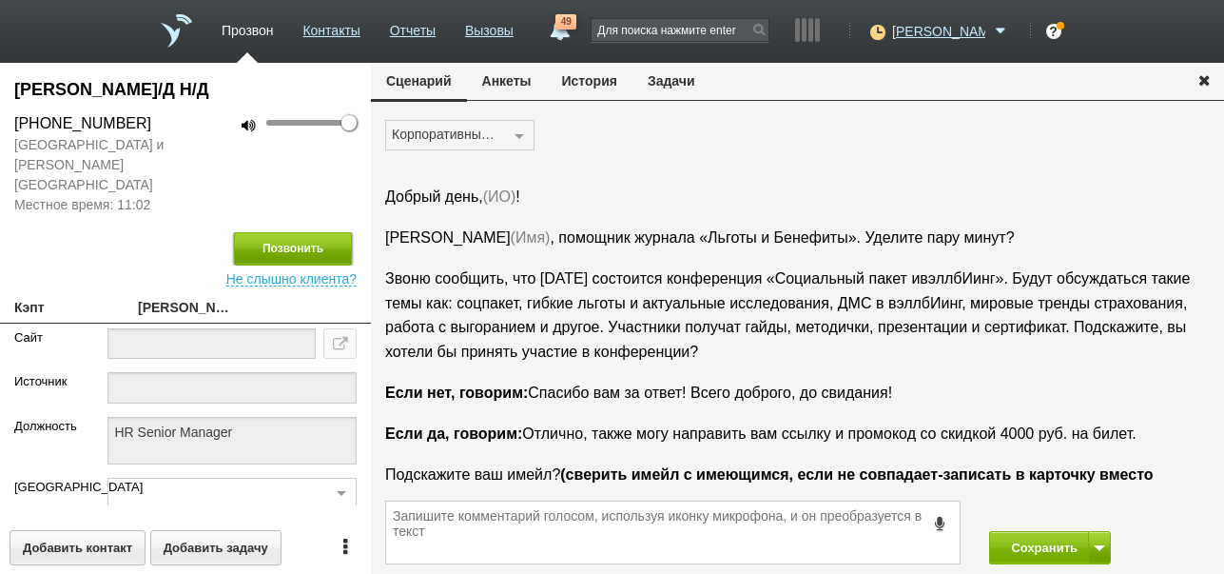
click at [334, 233] on button "Позвонить" at bounding box center [293, 248] width 118 height 33
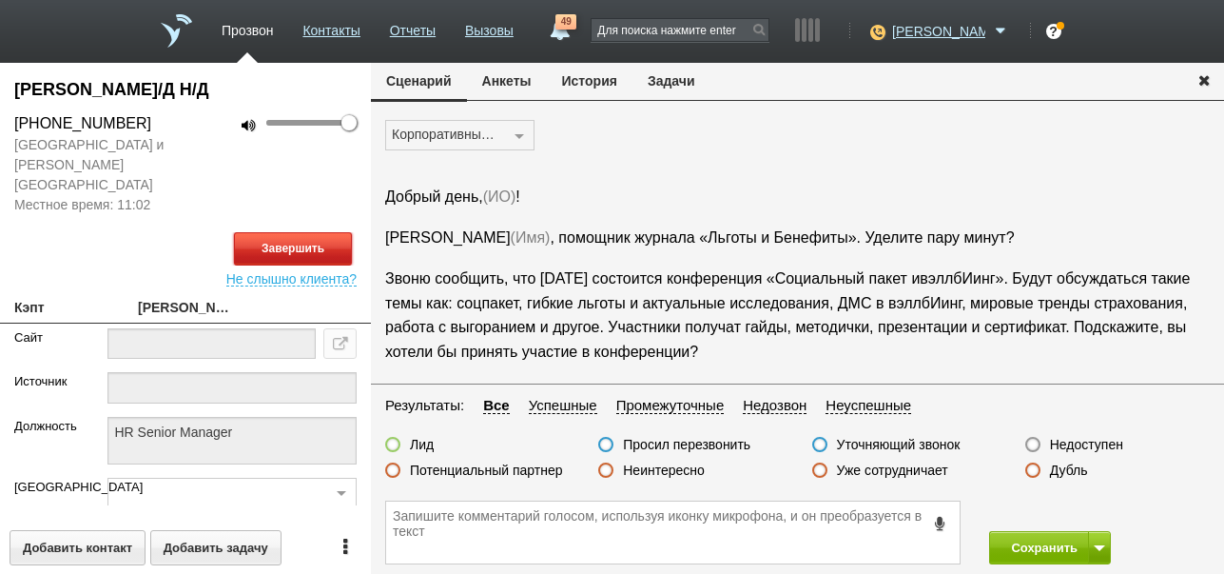
click at [313, 232] on button "Завершить" at bounding box center [293, 248] width 118 height 33
click at [1064, 443] on label "Недоступен" at bounding box center [1086, 444] width 73 height 17
click at [0, 0] on input "Недоступен" at bounding box center [0, 0] width 0 height 0
click at [324, 232] on button "Позвонить" at bounding box center [293, 248] width 118 height 33
click at [330, 232] on button "Завершить" at bounding box center [293, 248] width 118 height 33
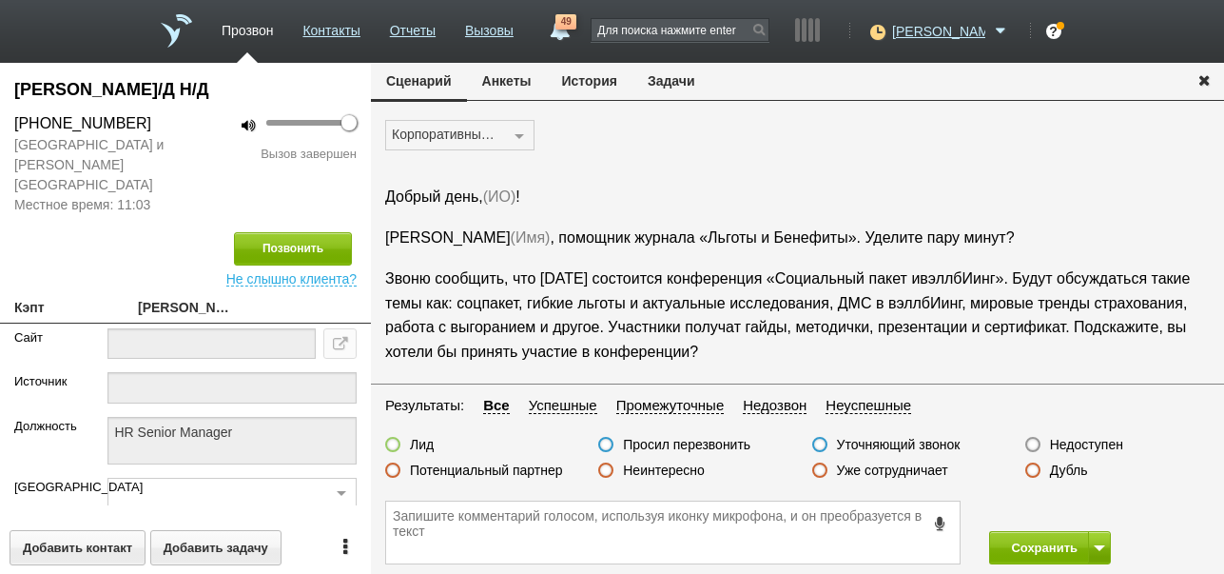
click at [1098, 445] on label "Недоступен" at bounding box center [1086, 444] width 73 height 17
click at [0, 0] on input "Недоступен" at bounding box center [0, 0] width 0 height 0
click at [1054, 537] on button "Сохранить" at bounding box center [1039, 547] width 100 height 33
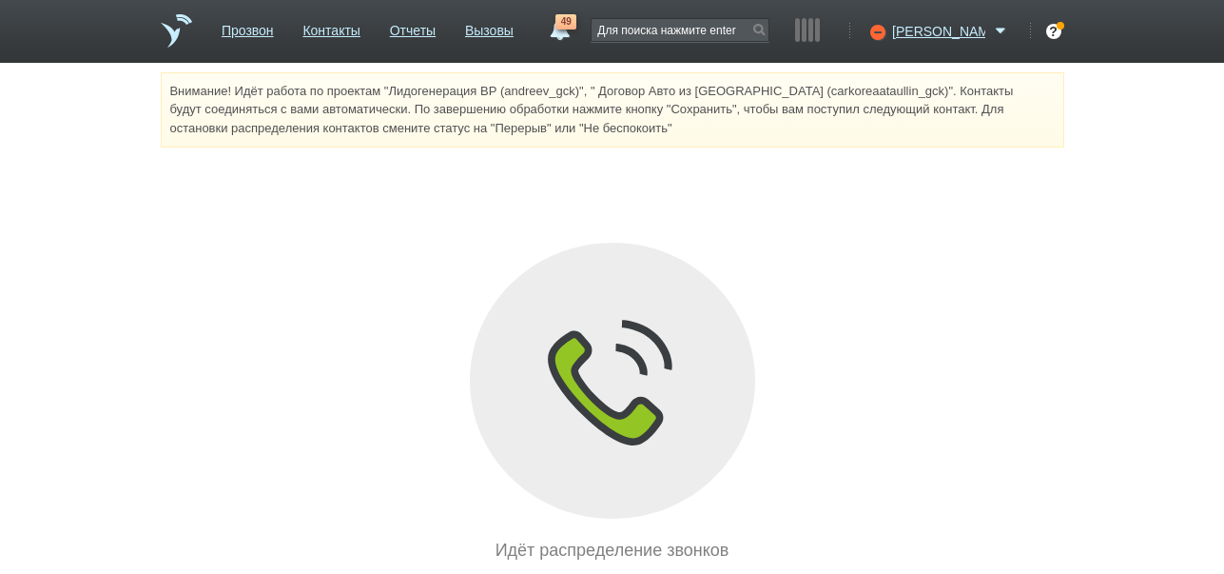
click at [576, 31] on link "49" at bounding box center [559, 25] width 34 height 23
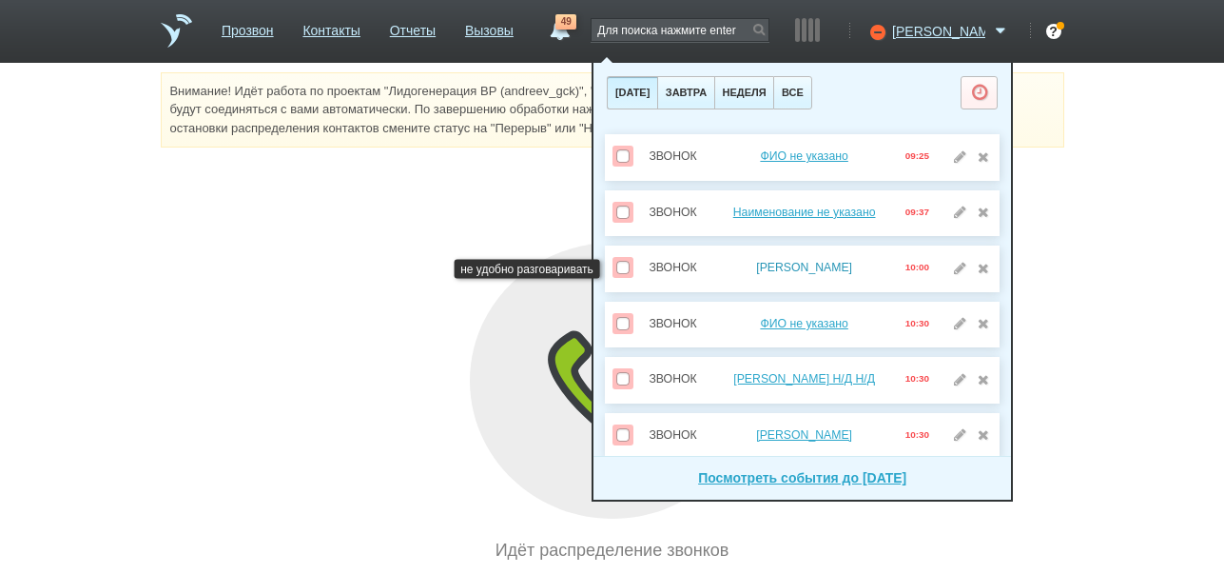
click at [802, 269] on link "Коровина Мария Александровна" at bounding box center [804, 267] width 96 height 13
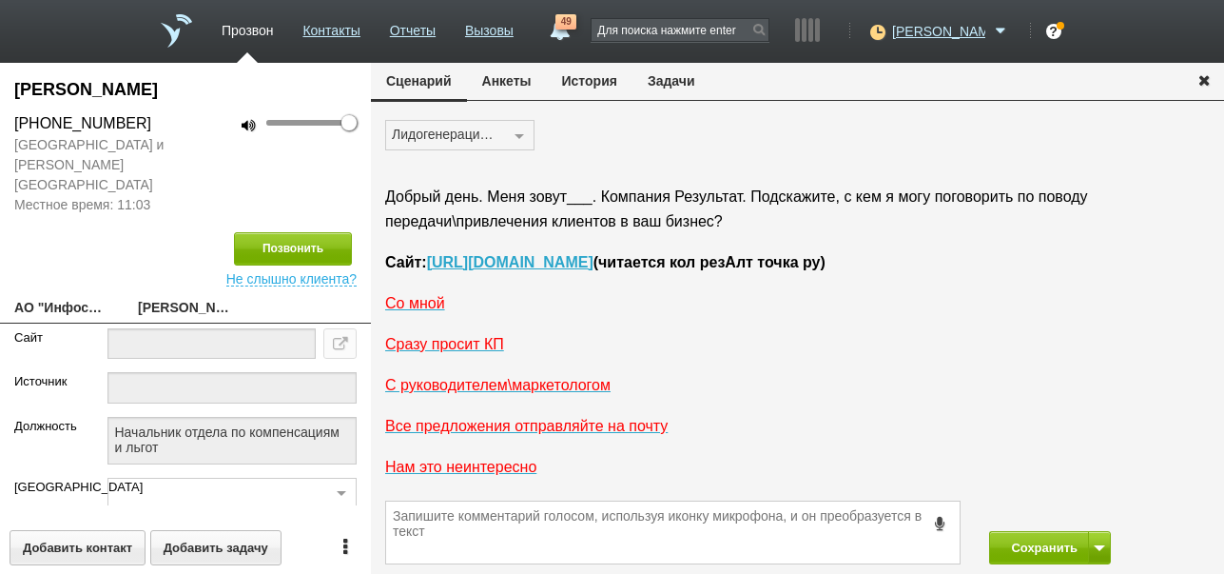
click at [602, 87] on button "История" at bounding box center [590, 81] width 86 height 36
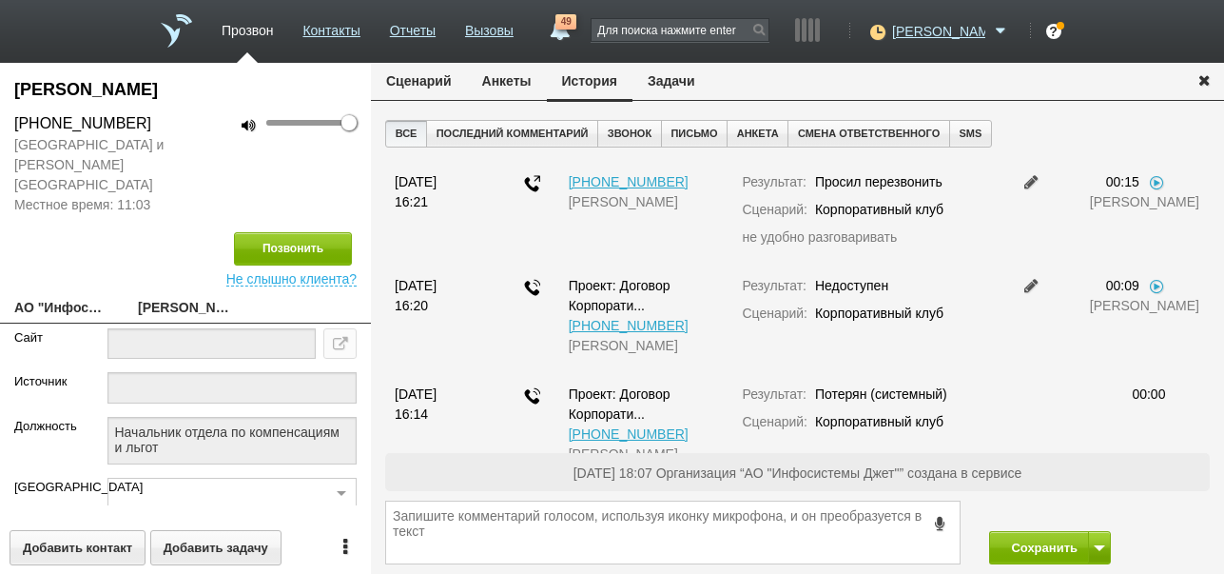
click at [691, 82] on button "Задачи" at bounding box center [672, 81] width 78 height 36
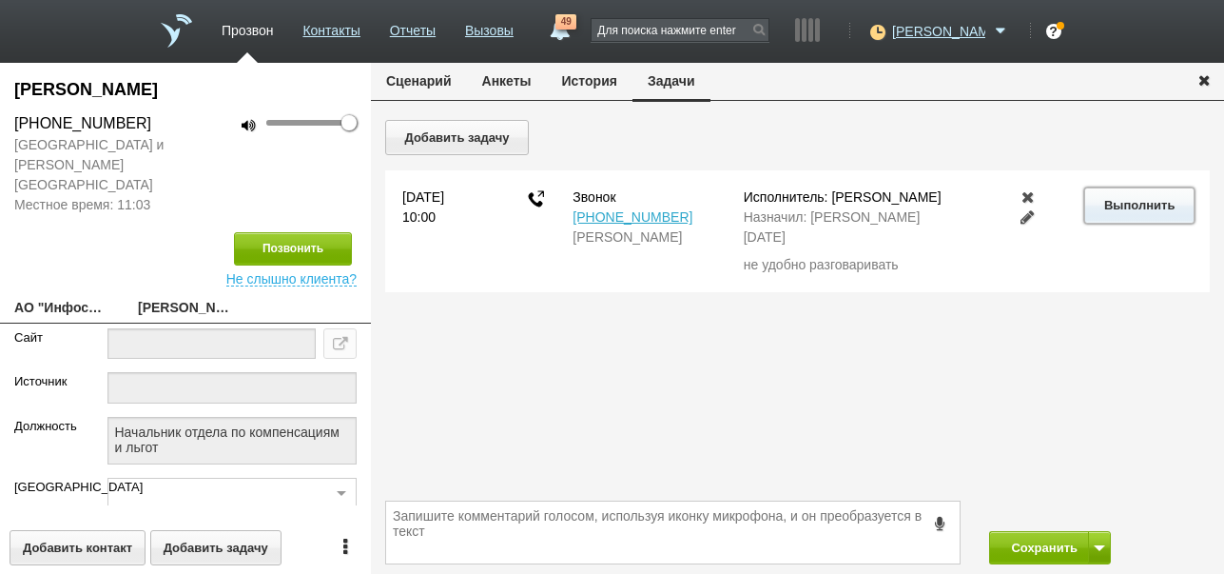
click at [1127, 213] on button "Выполнить" at bounding box center [1138, 204] width 109 height 35
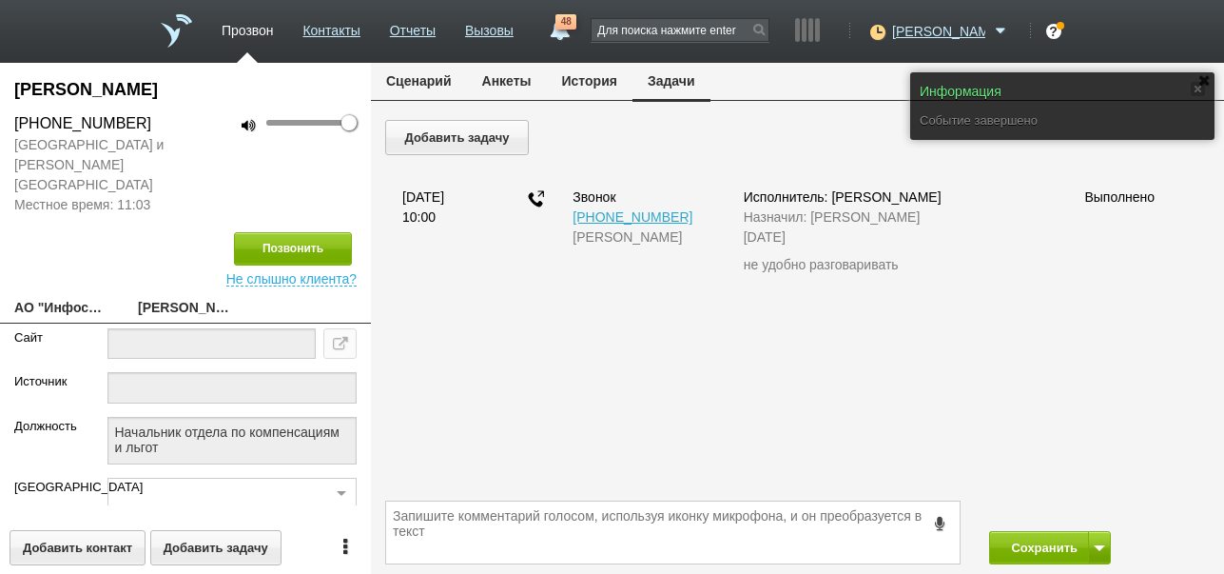
click at [430, 73] on button "Сценарий" at bounding box center [419, 81] width 96 height 36
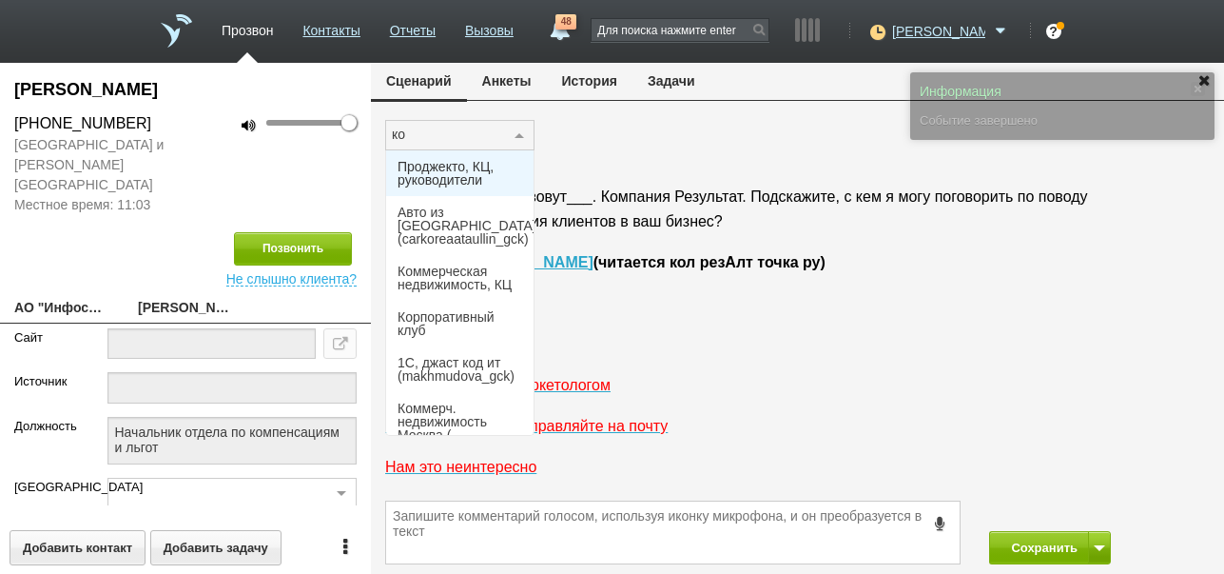
type input "кор"
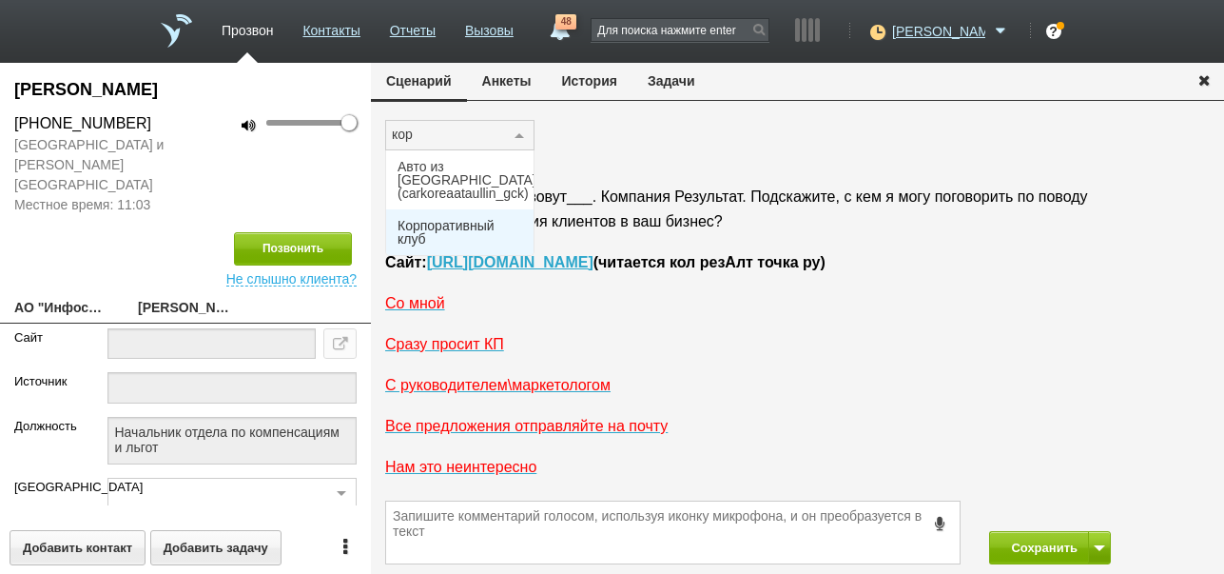
click at [439, 220] on span "Корпоративный клуб" at bounding box center [460, 232] width 125 height 27
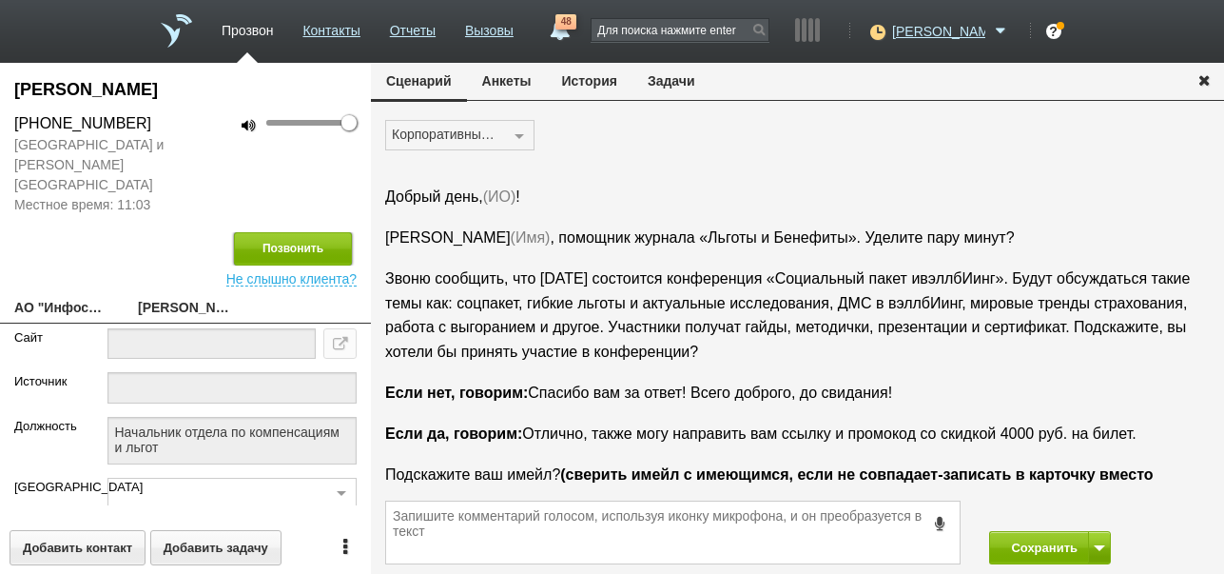
drag, startPoint x: 312, startPoint y: 226, endPoint x: 671, endPoint y: 212, distance: 358.9
click at [314, 232] on button "Позвонить" at bounding box center [293, 248] width 118 height 33
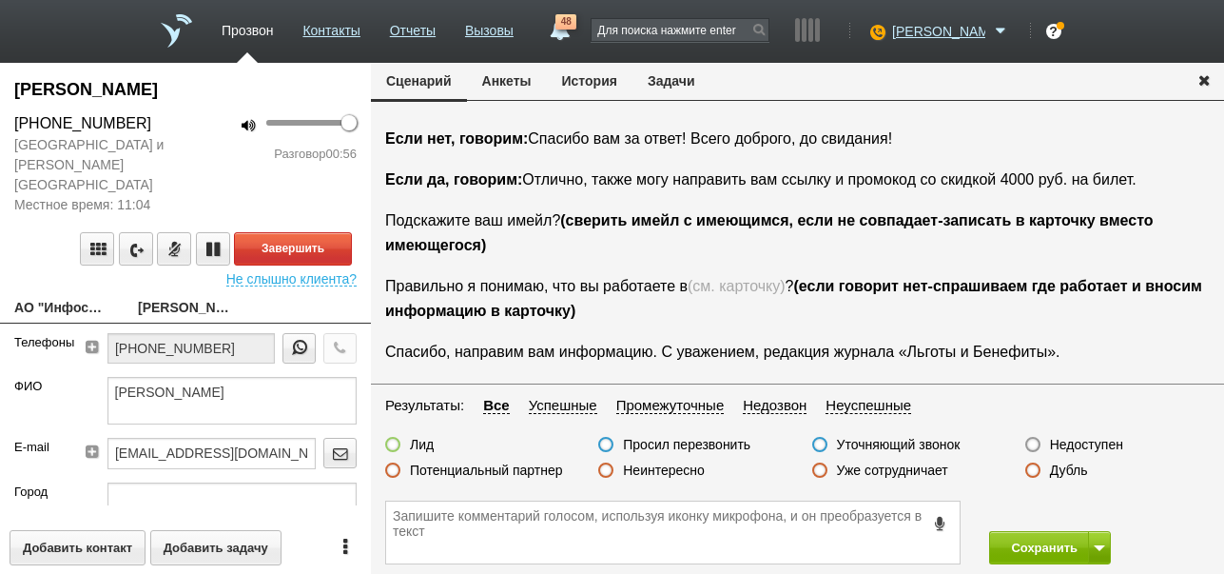
scroll to position [222, 0]
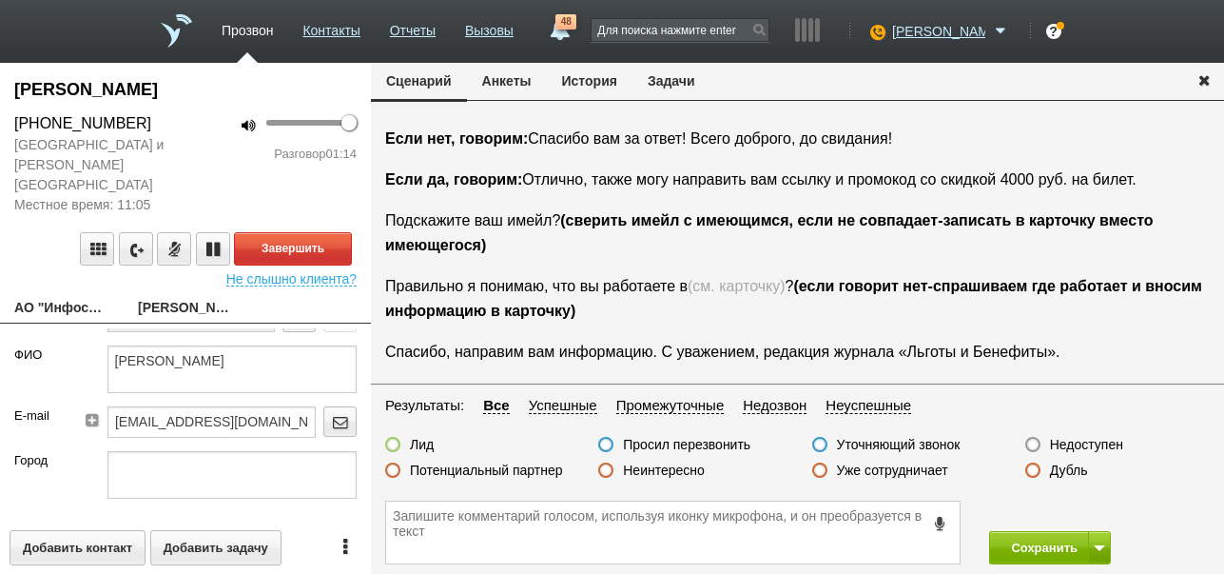
click at [592, 76] on button "История" at bounding box center [590, 81] width 86 height 36
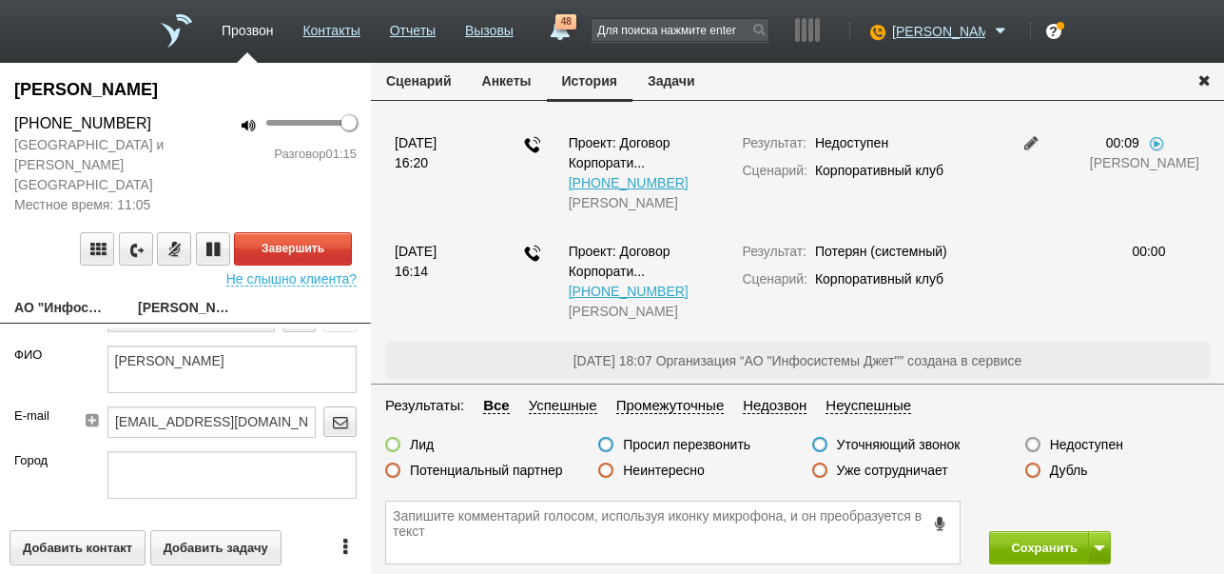
scroll to position [0, 0]
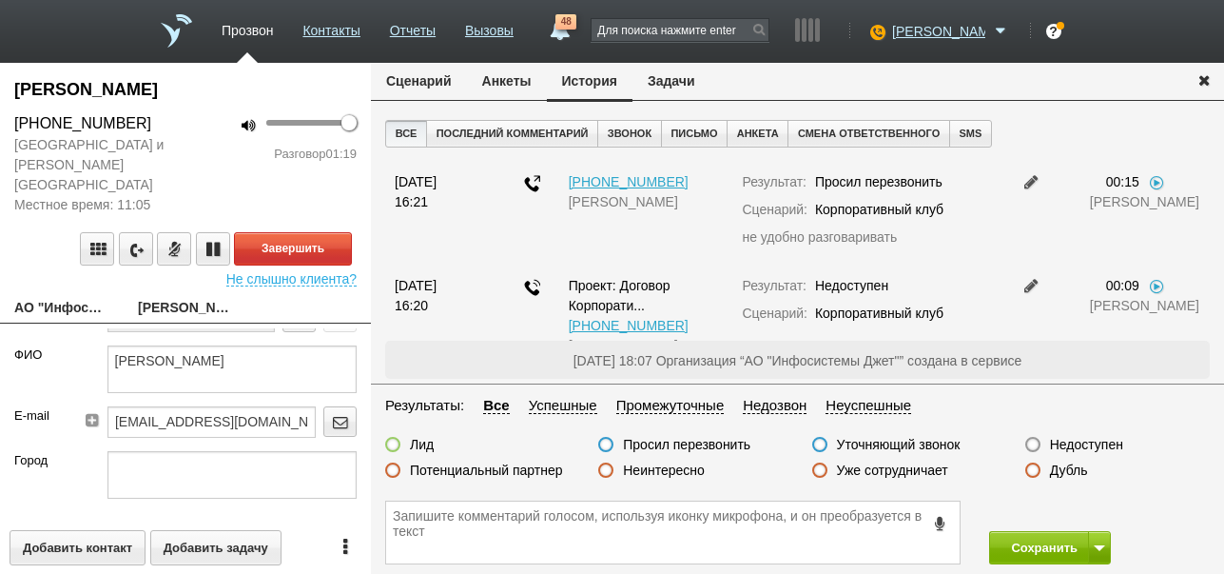
click at [434, 83] on button "Сценарий" at bounding box center [419, 81] width 96 height 36
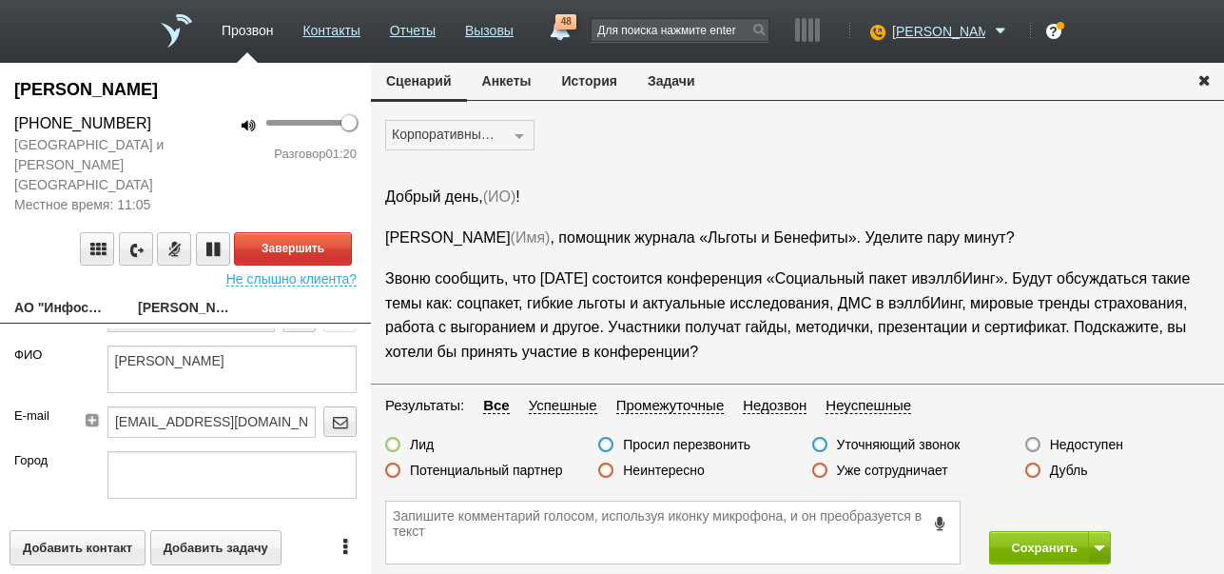
scroll to position [254, 0]
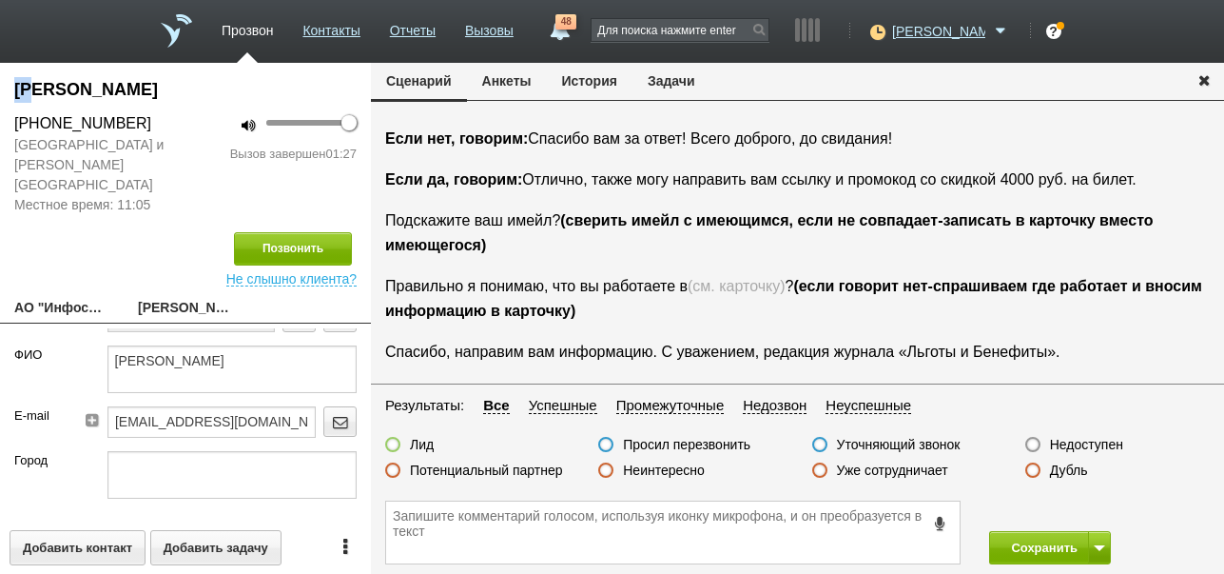
drag, startPoint x: 10, startPoint y: 74, endPoint x: 33, endPoint y: 86, distance: 25.5
click at [33, 86] on div "Коровина Мария Александровна +7 (926) 823-99-06 Москва и Московская область Мес…" at bounding box center [185, 318] width 371 height 511
click at [188, 135] on div "100 Вызов завершен 01:27" at bounding box center [277, 163] width 185 height 103
click at [696, 447] on label "Просил перезвонить" at bounding box center [686, 444] width 127 height 17
click at [0, 0] on input "Просил перезвонить" at bounding box center [0, 0] width 0 height 0
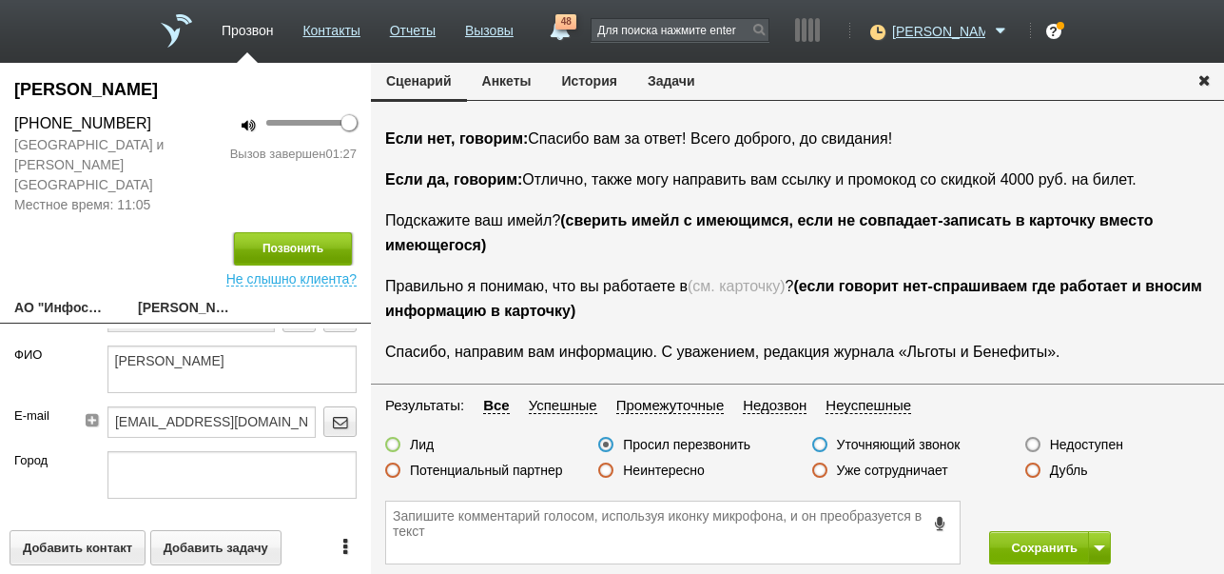
click at [306, 233] on button "Позвонить" at bounding box center [293, 248] width 118 height 33
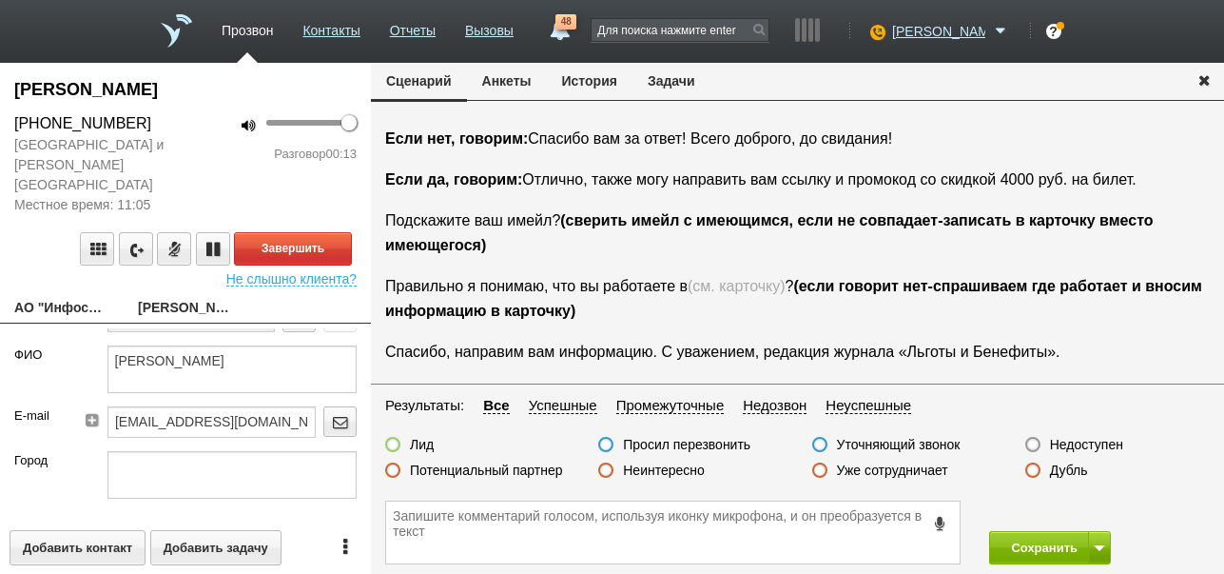
drag, startPoint x: 16, startPoint y: 86, endPoint x: 156, endPoint y: 118, distance: 143.5
click at [156, 118] on div "Коровина Мария Александровна +7 (926) 823-99-06 Москва и Московская область Мес…" at bounding box center [185, 181] width 371 height 209
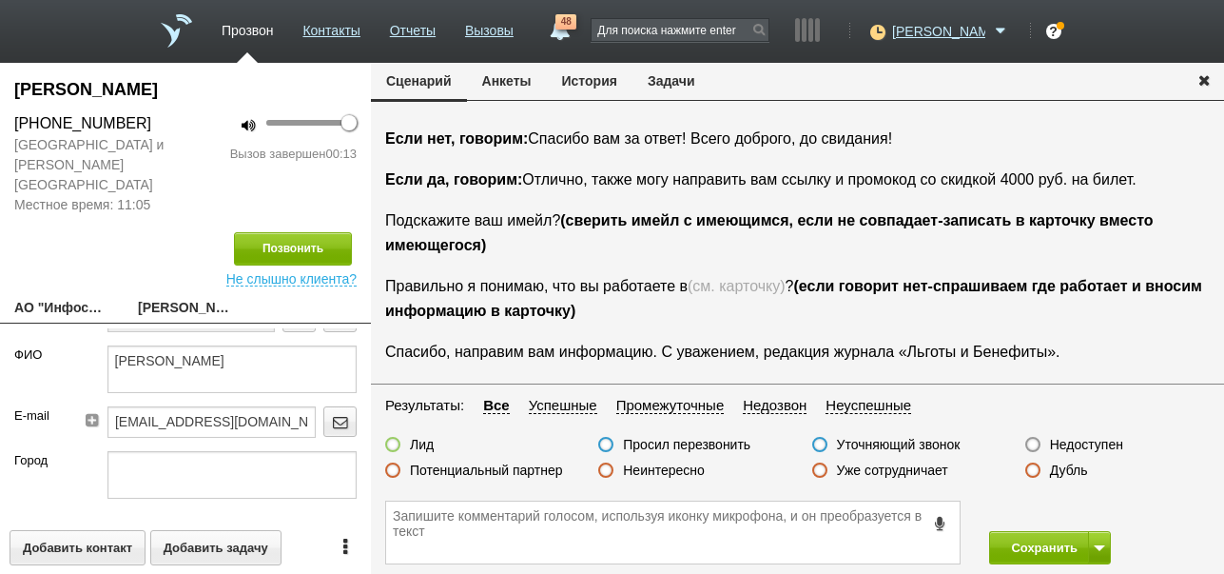
copy div "Коровина Мария Александровна +7 (926) 823-99-06"
click at [486, 529] on textarea at bounding box center [673, 532] width 574 height 62
paste textarea "Коровина Мария Александровна +7 (926) 823-99-06"
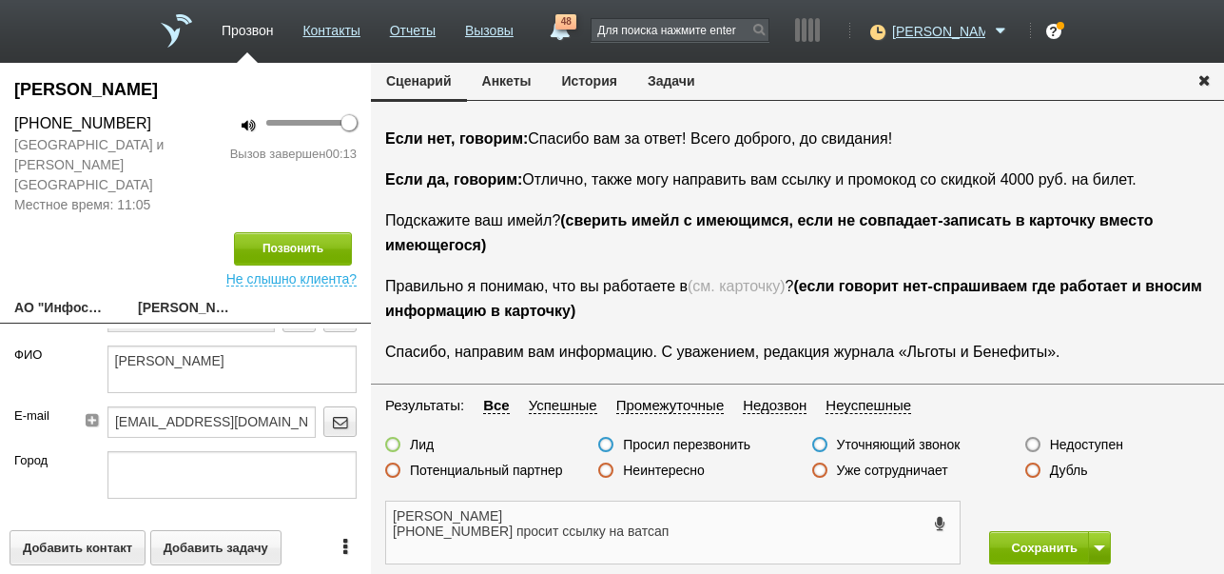
type textarea "Коровина Мария Александровна +7 (926) 823-99-06 просит ссылку на ватсап"
click at [393, 443] on label at bounding box center [392, 444] width 15 height 15
click at [0, 0] on input "Лид" at bounding box center [0, 0] width 0 height 0
click at [1019, 539] on button "Сохранить" at bounding box center [1039, 547] width 100 height 33
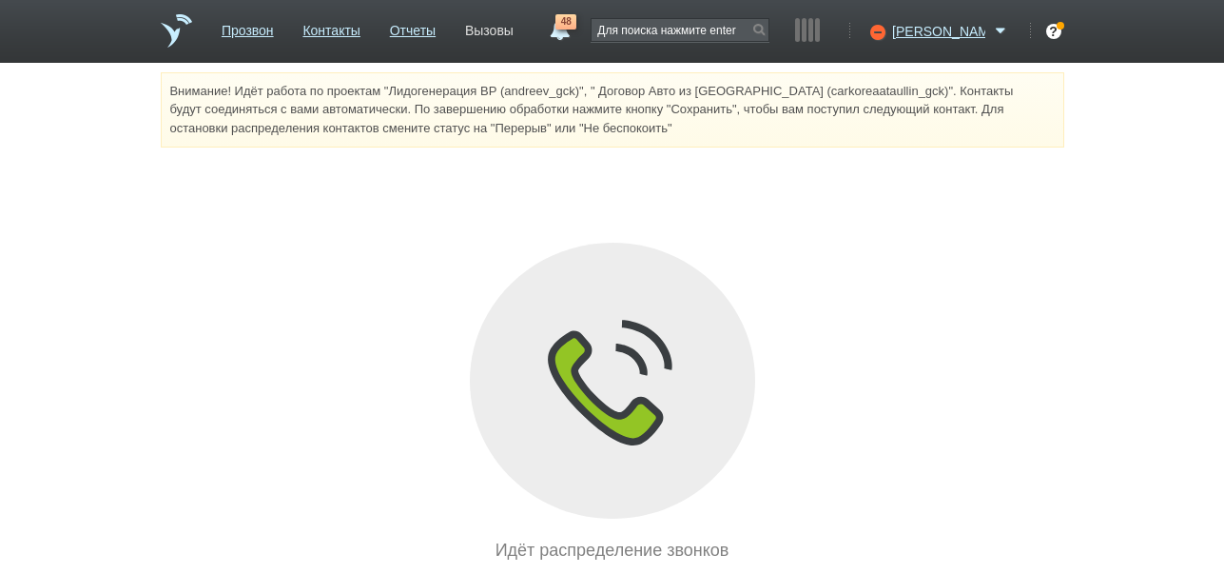
click at [514, 26] on link "Вызовы" at bounding box center [489, 27] width 49 height 28
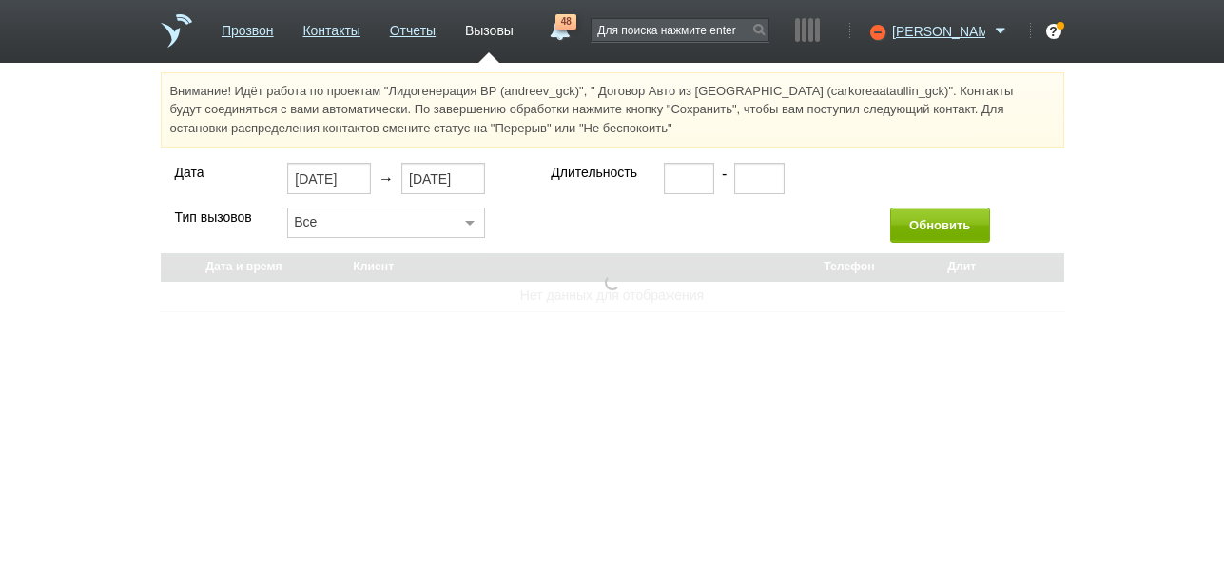
click at [576, 32] on link "48" at bounding box center [559, 25] width 34 height 23
select select "30"
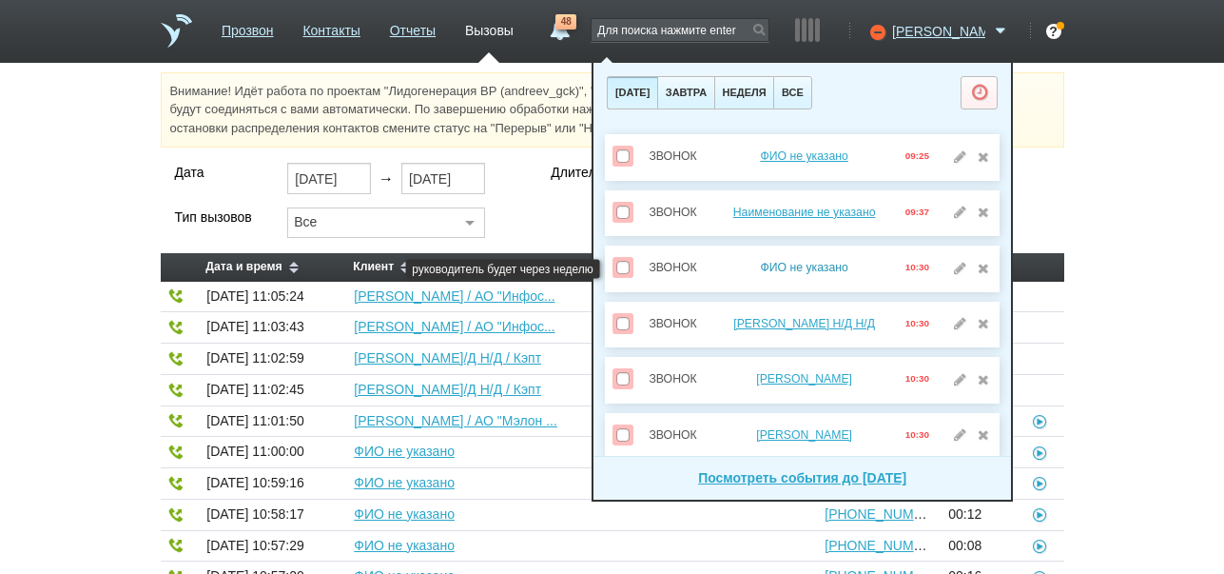
click at [813, 263] on link "ФИО не указано" at bounding box center [804, 267] width 88 height 13
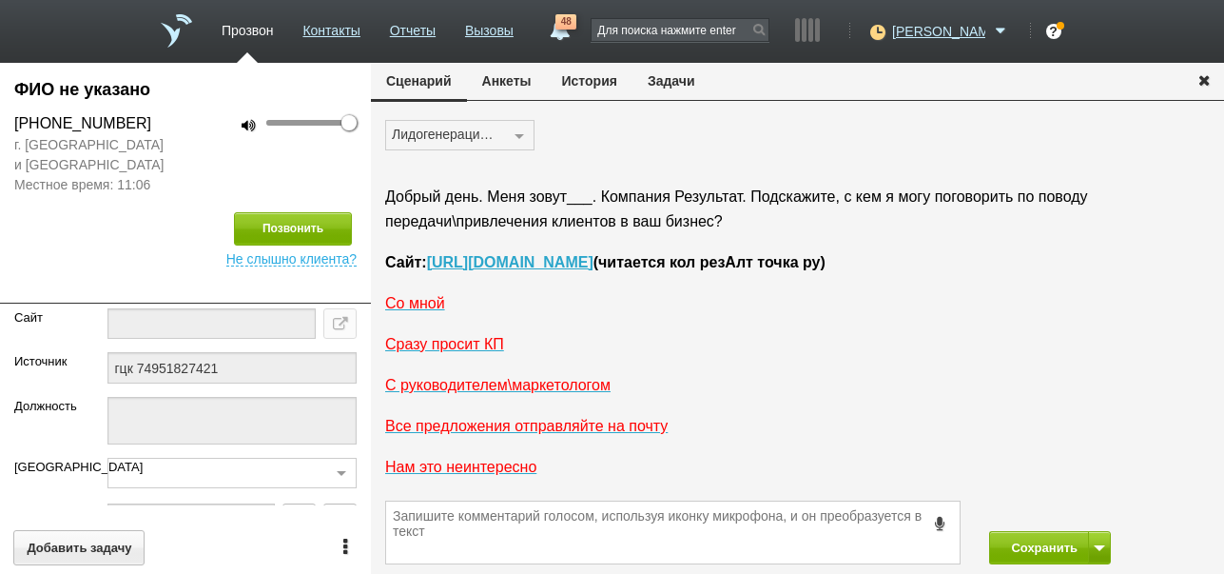
click at [587, 80] on button "История" at bounding box center [590, 81] width 86 height 36
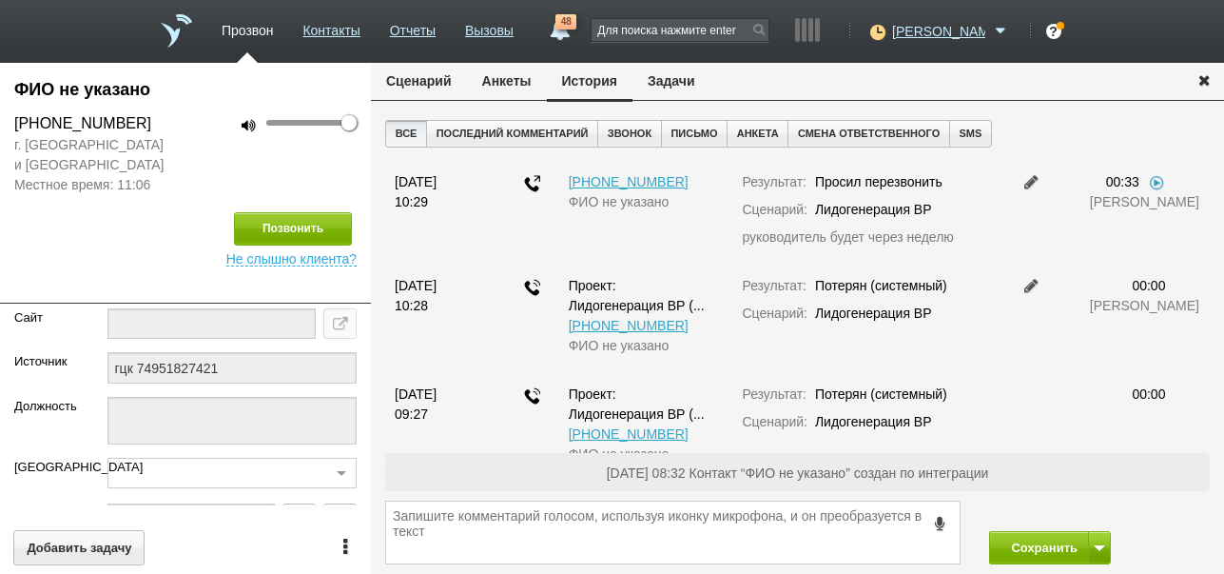
click at [674, 77] on button "Задачи" at bounding box center [672, 81] width 78 height 36
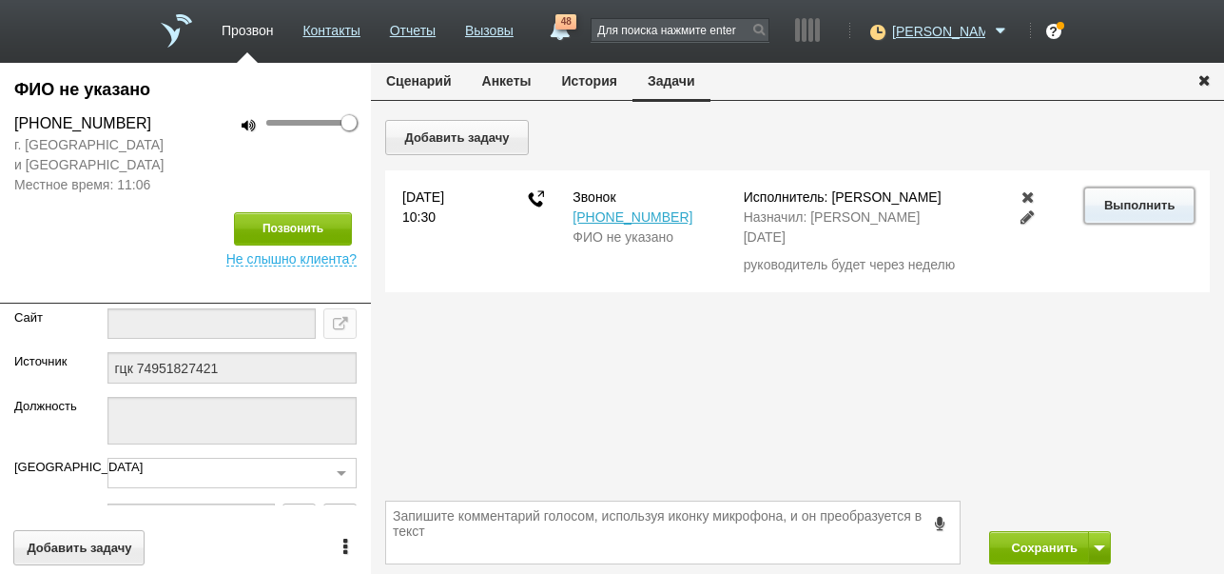
click at [1169, 202] on button "Выполнить" at bounding box center [1138, 204] width 109 height 35
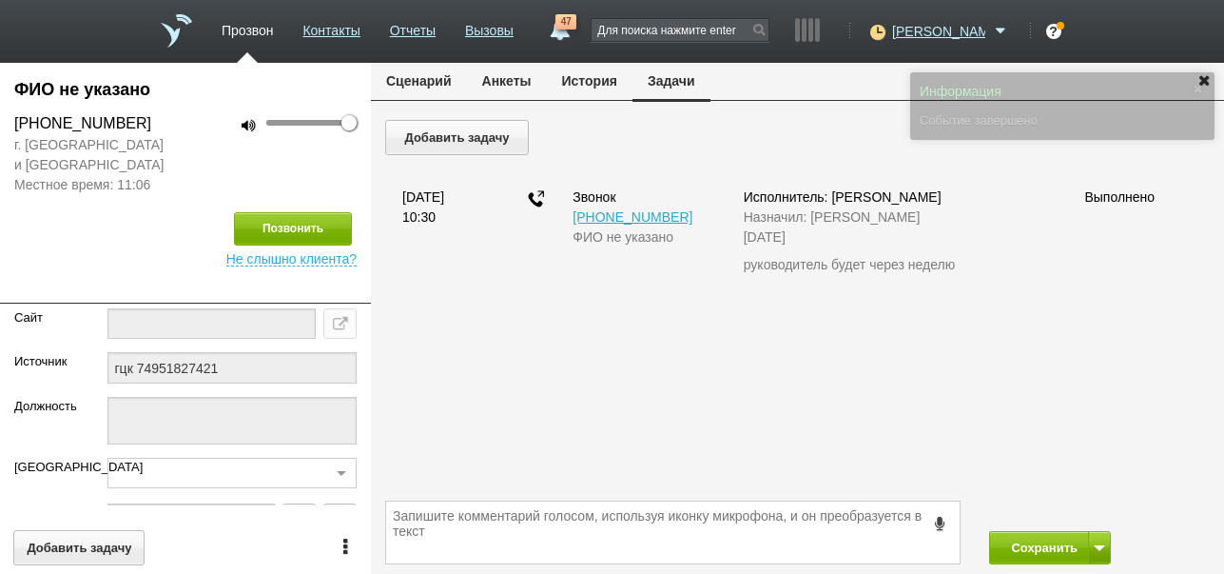
click at [430, 83] on button "Сценарий" at bounding box center [419, 81] width 96 height 36
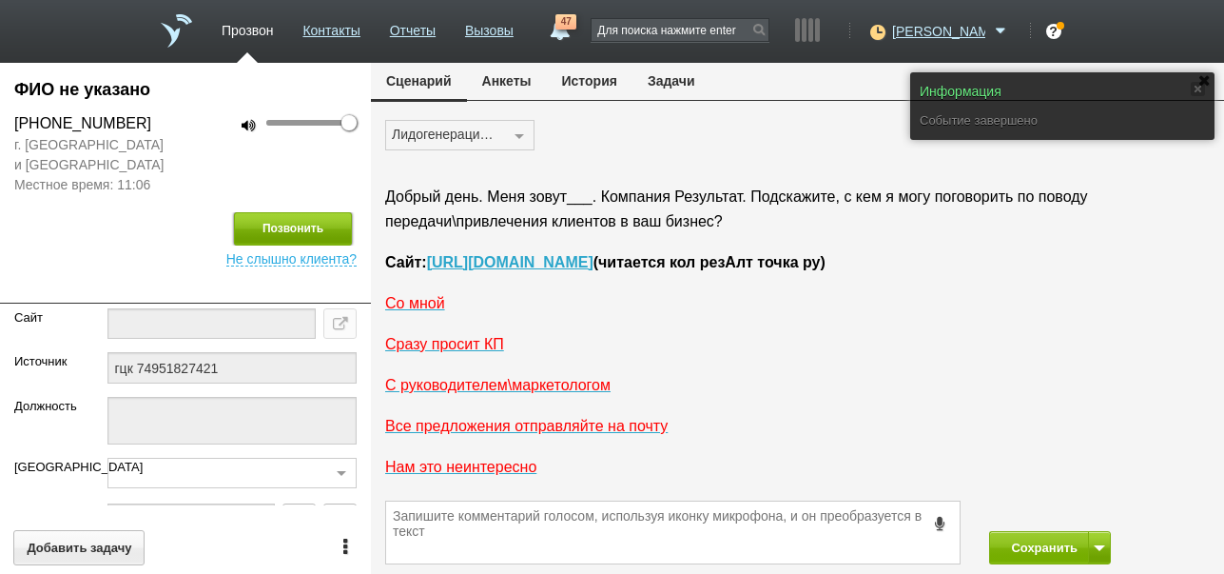
click at [315, 227] on button "Позвонить" at bounding box center [293, 228] width 118 height 33
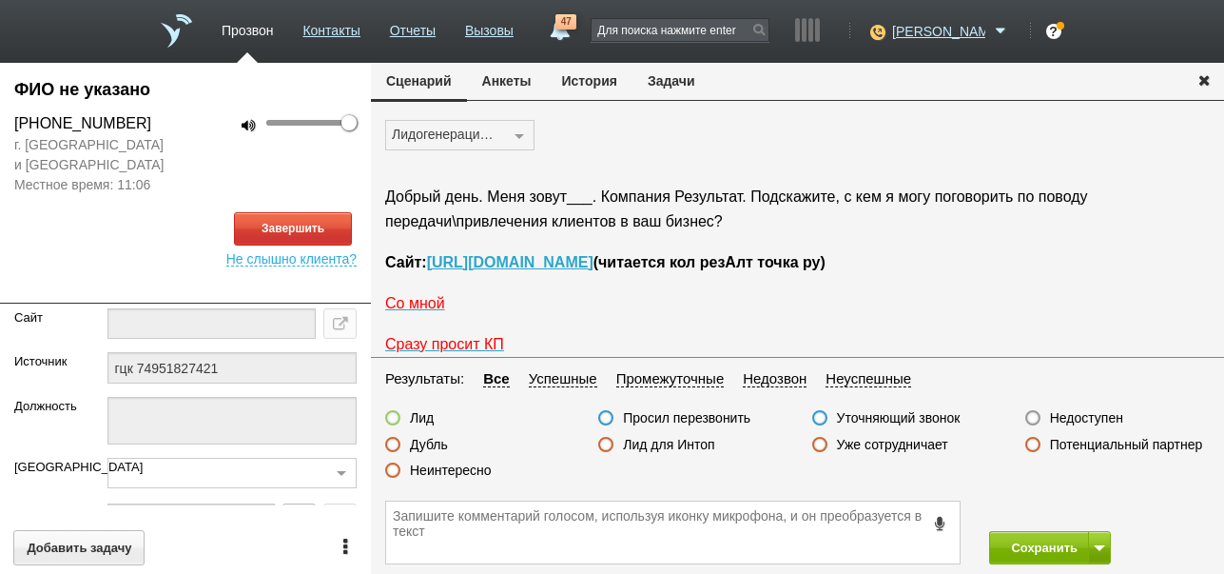
click at [576, 28] on span "47" at bounding box center [566, 21] width 21 height 15
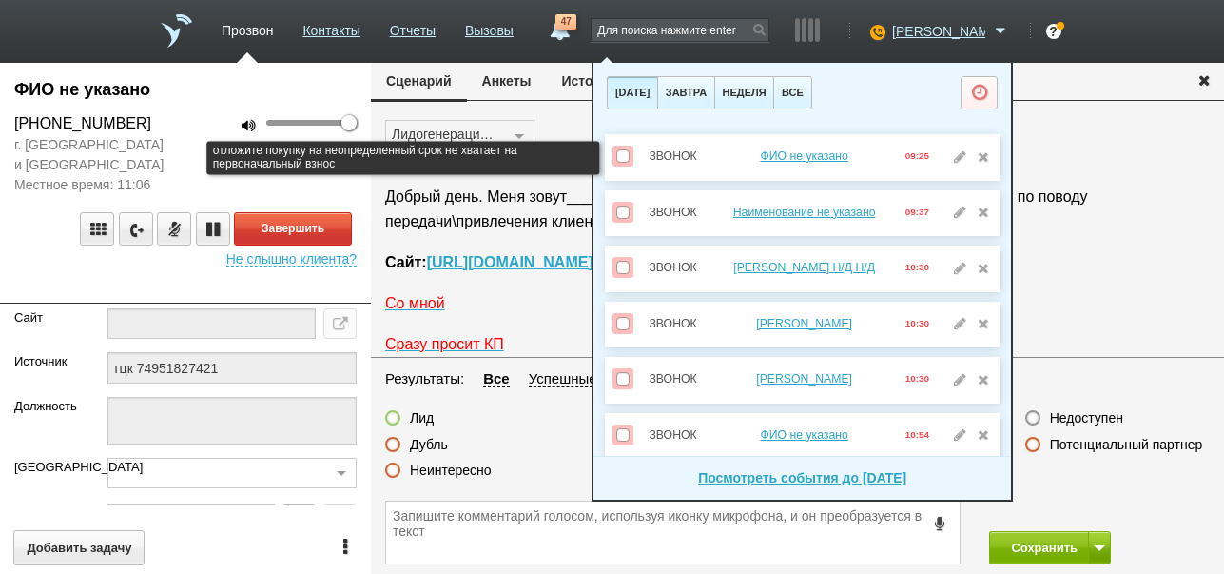
click at [622, 155] on span at bounding box center [622, 155] width 13 height 13
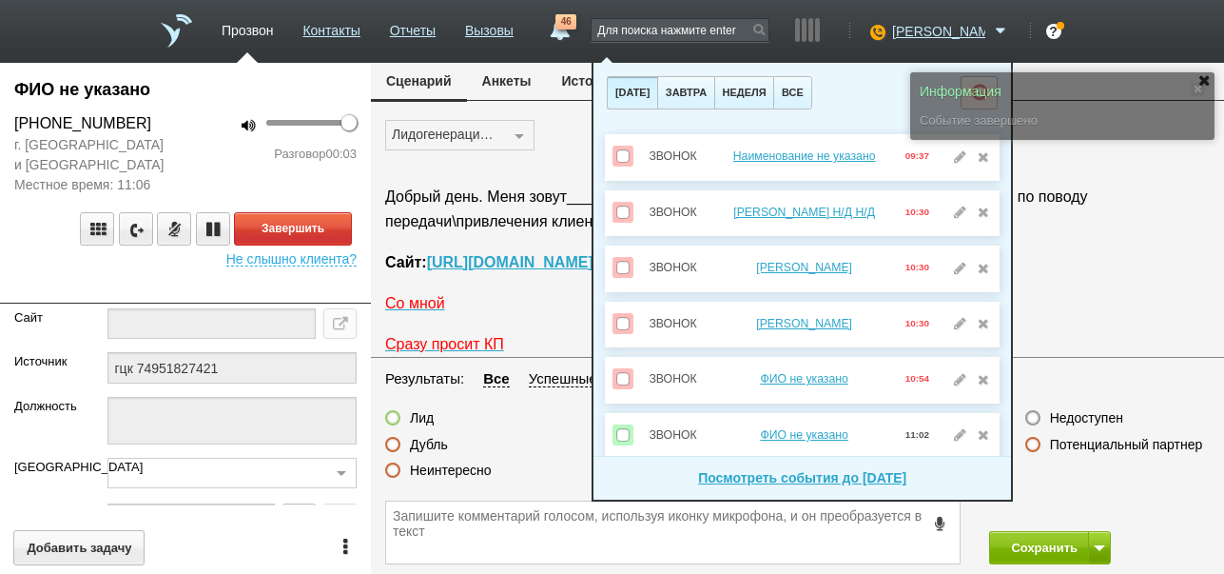
click at [563, 128] on div "Лидогенерация ВР ЖК Дзен парк (dzen_gck) ЖК Эво (evo_gck ) Право, КЦ Прозвон 1С…" at bounding box center [797, 143] width 853 height 46
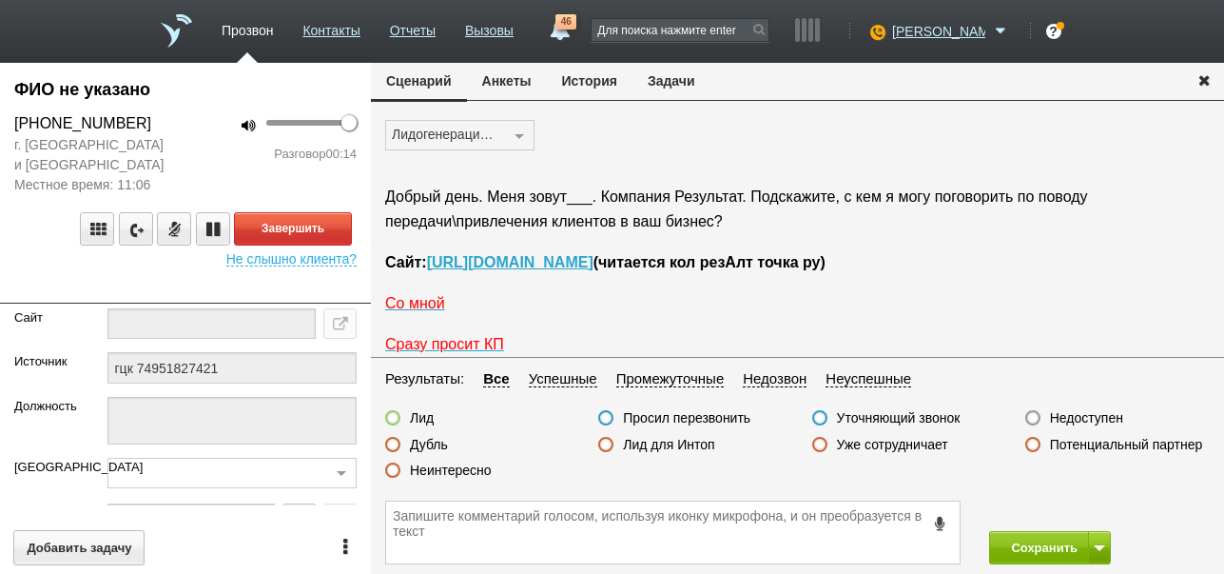
scroll to position [31, 0]
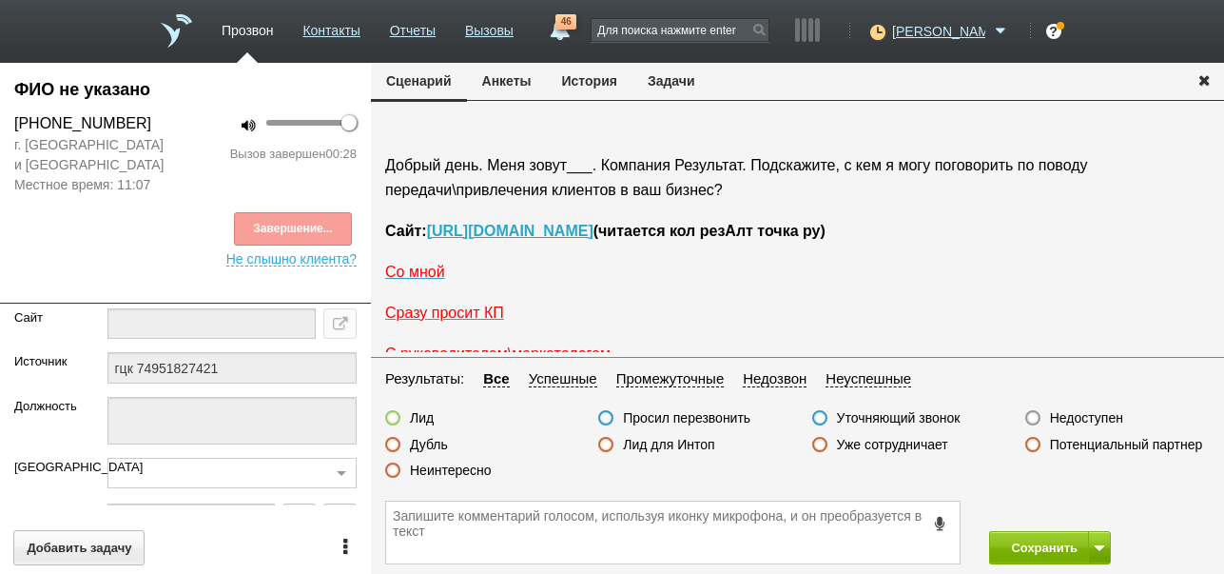
click at [337, 224] on div "Завершение..." at bounding box center [185, 228] width 342 height 33
click at [940, 521] on icon at bounding box center [940, 523] width 21 height 14
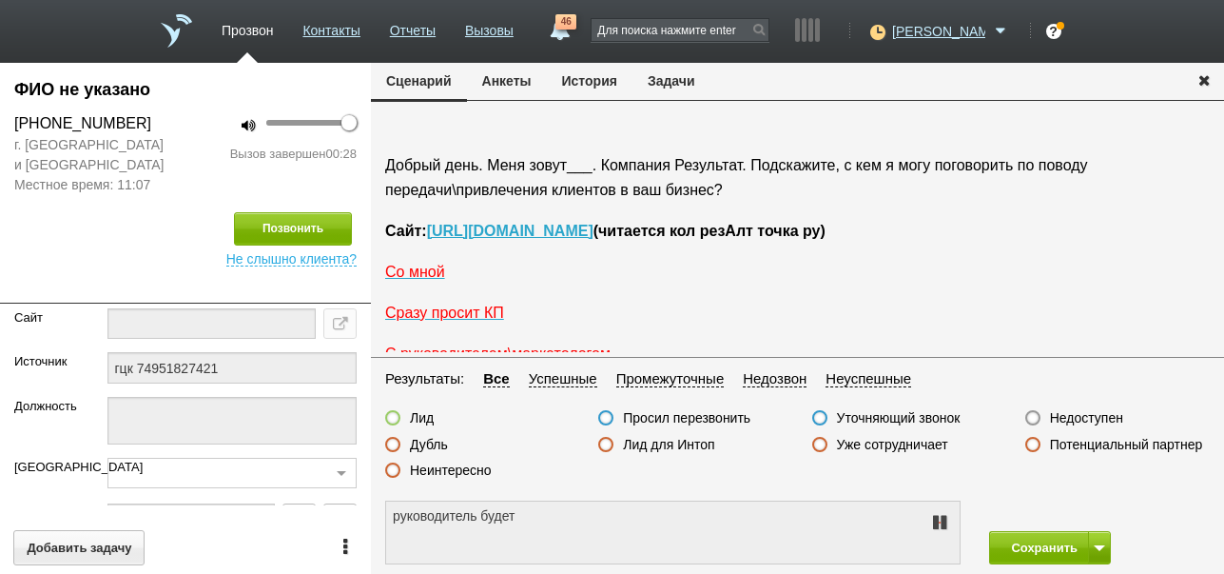
type textarea "руководитель будет завтра"
click at [940, 521] on icon at bounding box center [939, 522] width 23 height 15
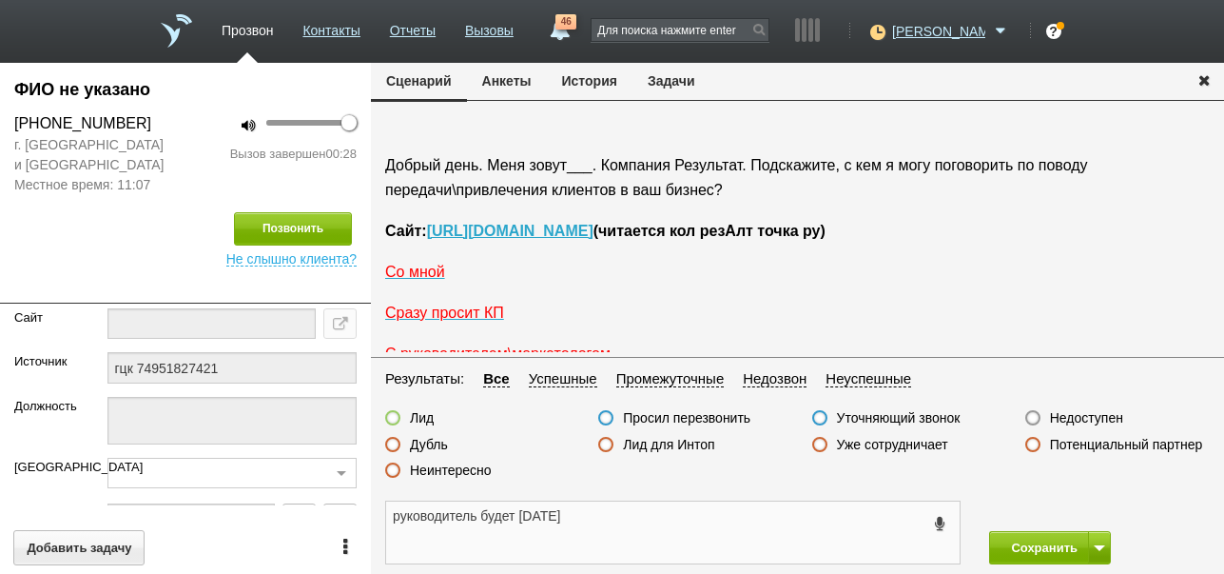
drag, startPoint x: 395, startPoint y: 517, endPoint x: 615, endPoint y: 529, distance: 221.0
click at [615, 529] on textarea "руководитель будет завтра" at bounding box center [673, 532] width 574 height 62
click at [687, 83] on button "Задачи" at bounding box center [672, 81] width 78 height 36
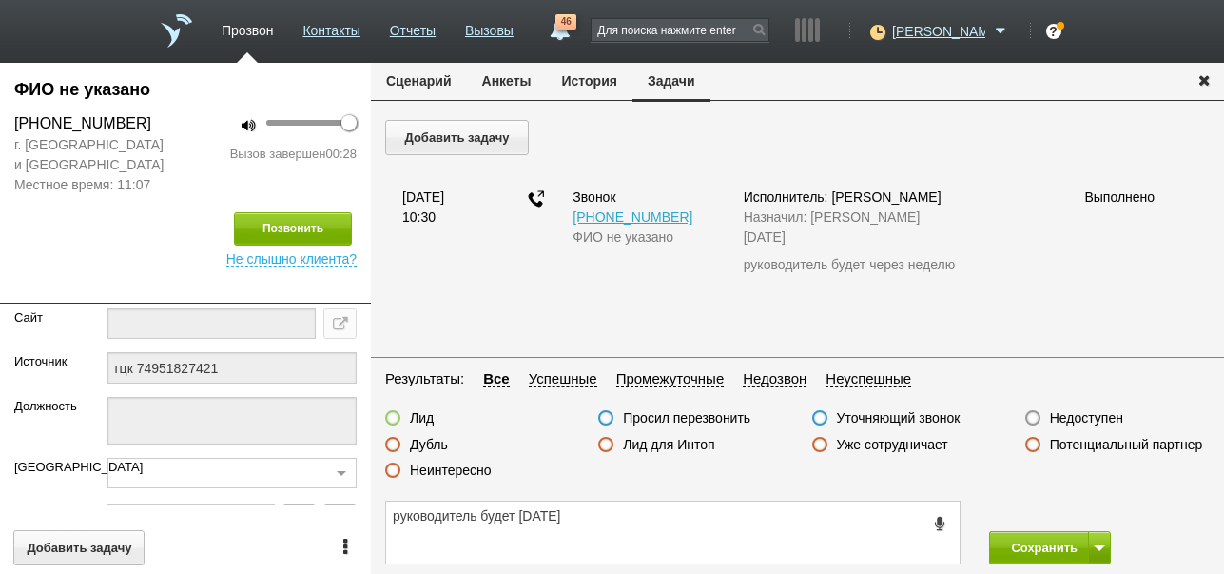
scroll to position [0, 0]
click at [506, 141] on button "Добавить задачу" at bounding box center [457, 137] width 144 height 35
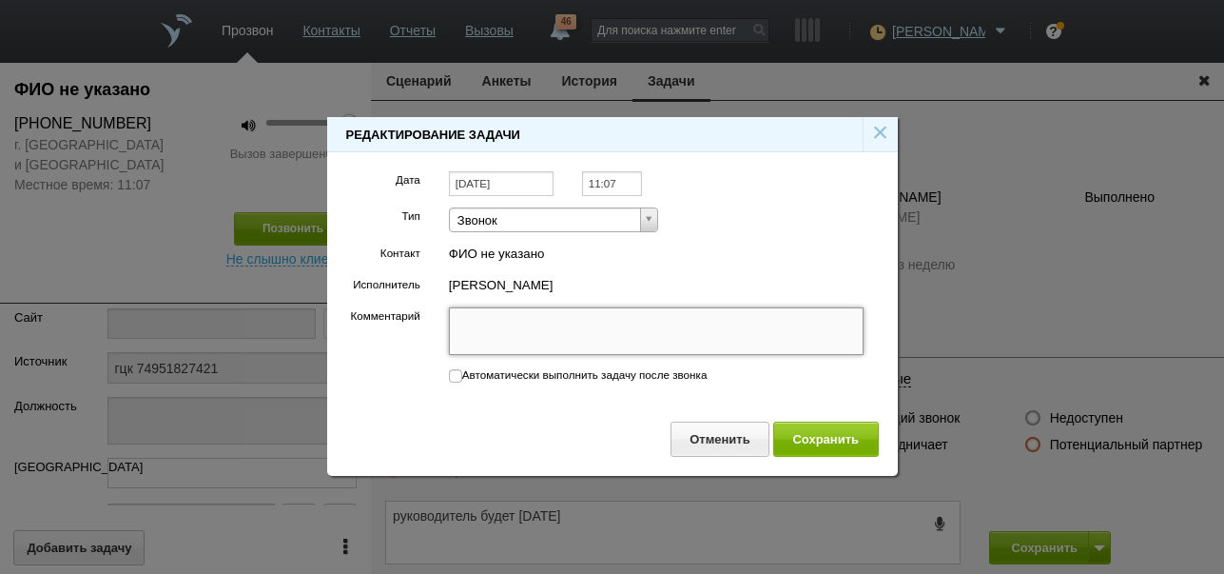
click at [539, 340] on textarea "Комментарий" at bounding box center [657, 331] width 416 height 48
paste textarea "руководитель будет завтра"
type textarea "руководитель будет завтра"
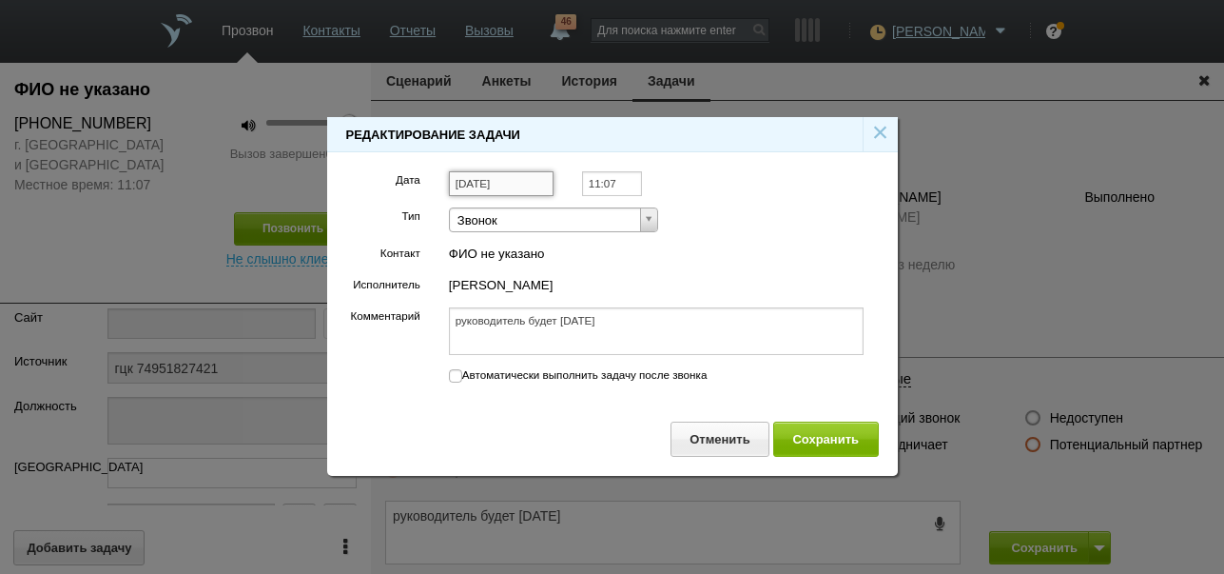
type textarea "руководитель будет завтра"
click at [528, 181] on input "[DATE]" at bounding box center [501, 184] width 105 height 26
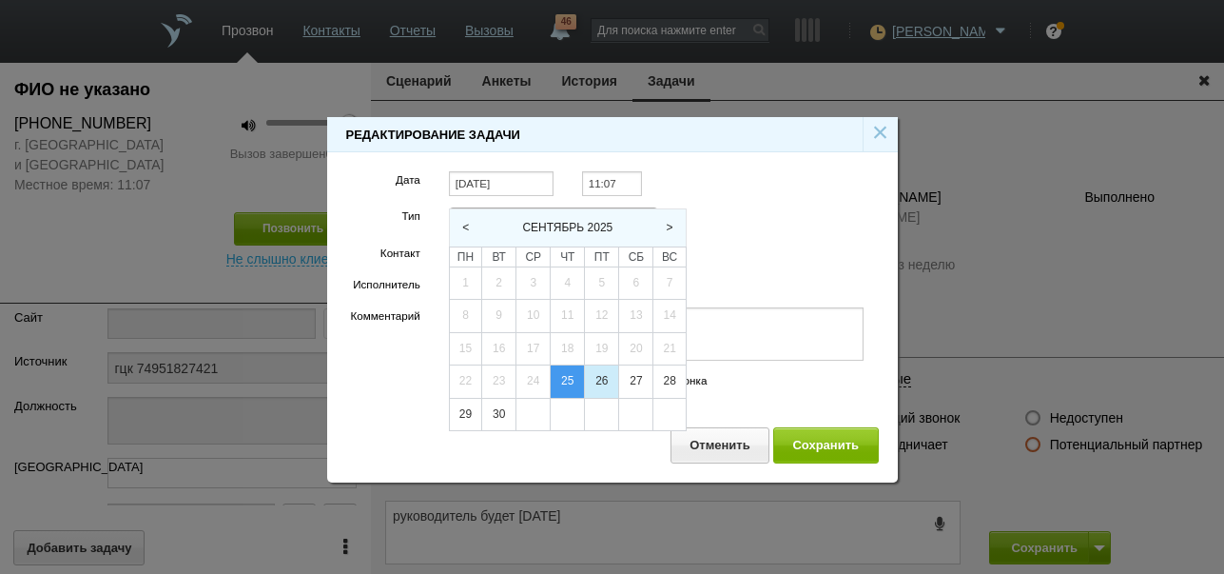
click at [600, 375] on div "26" at bounding box center [601, 381] width 33 height 32
type input "[DATE]"
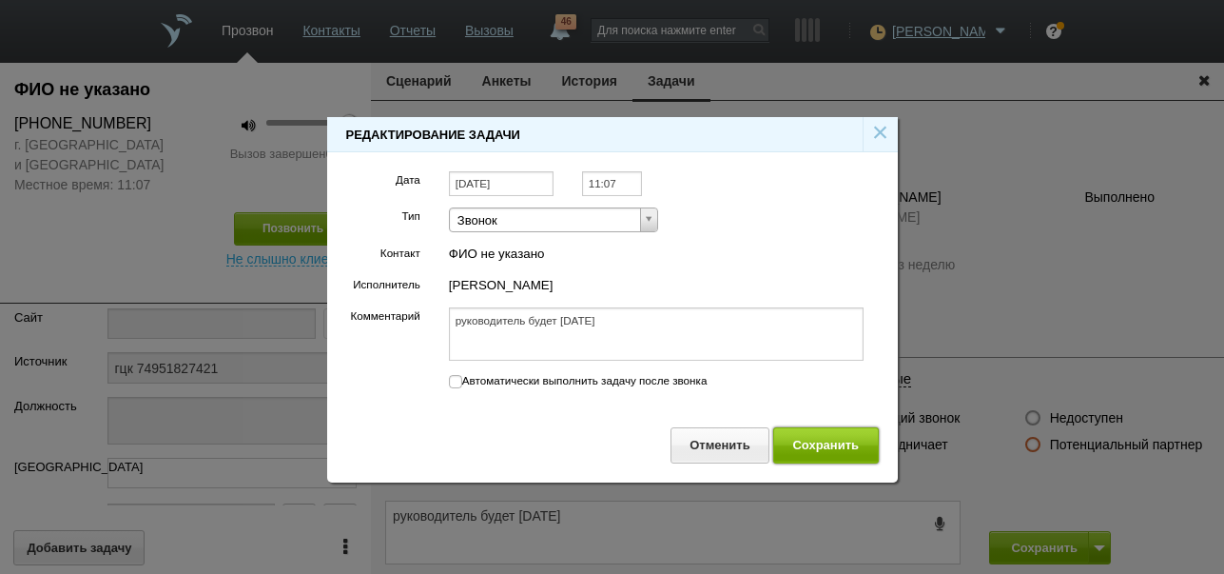
click at [808, 442] on button "Сохранить" at bounding box center [826, 444] width 106 height 35
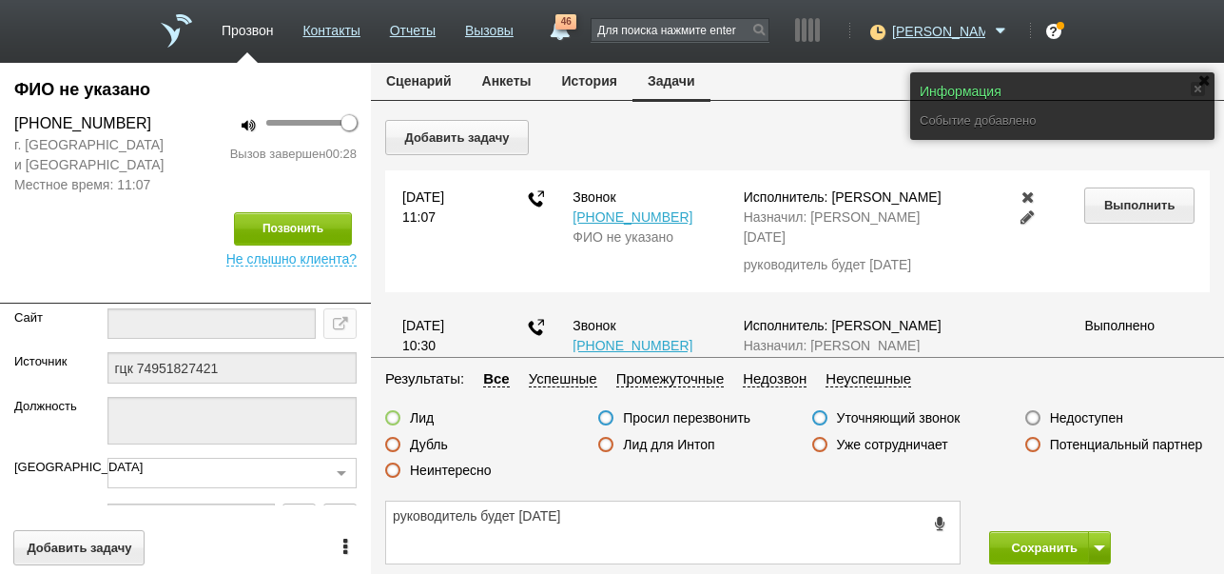
click at [420, 85] on button "Сценарий" at bounding box center [419, 81] width 96 height 36
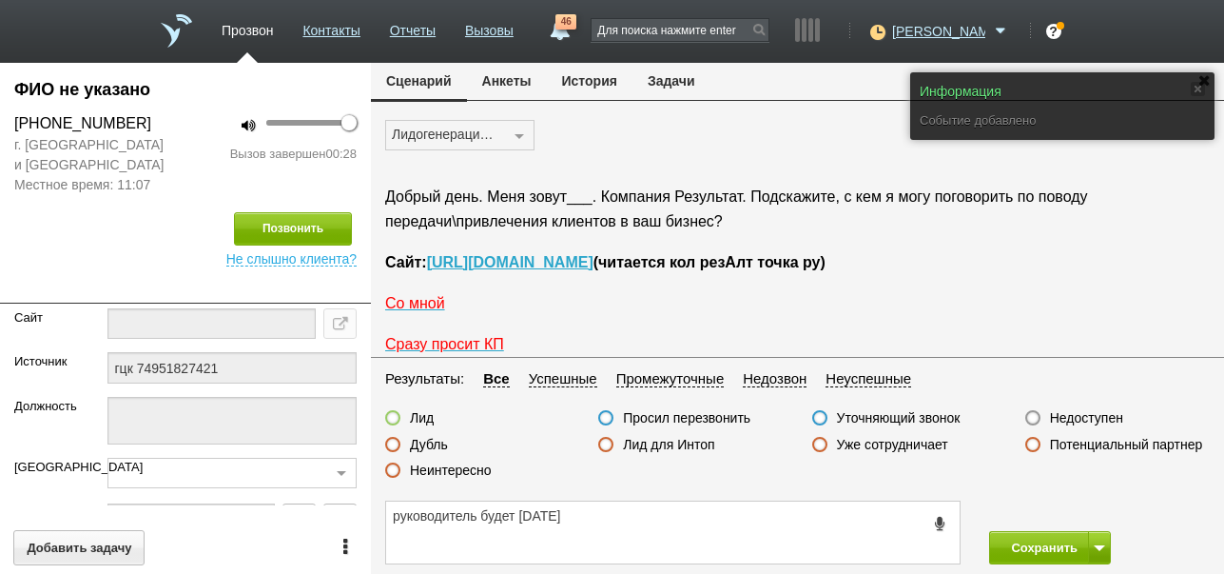
scroll to position [31, 0]
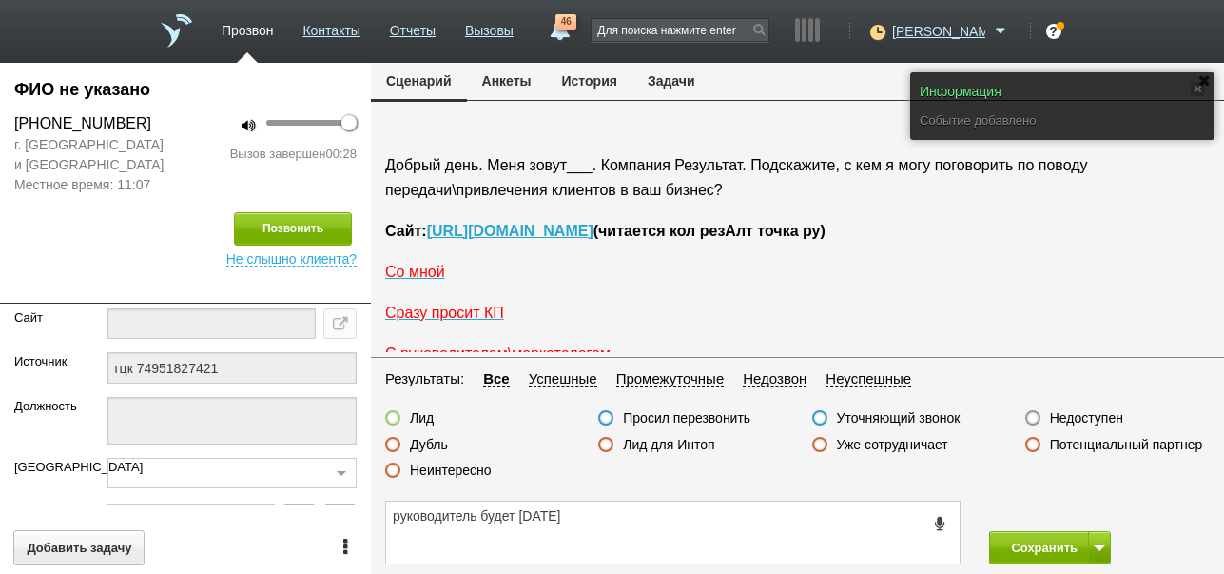
click at [707, 417] on label "Просил перезвонить" at bounding box center [686, 417] width 127 height 17
click at [0, 0] on input "Просил перезвонить" at bounding box center [0, 0] width 0 height 0
click at [1034, 552] on button "Сохранить" at bounding box center [1039, 547] width 100 height 33
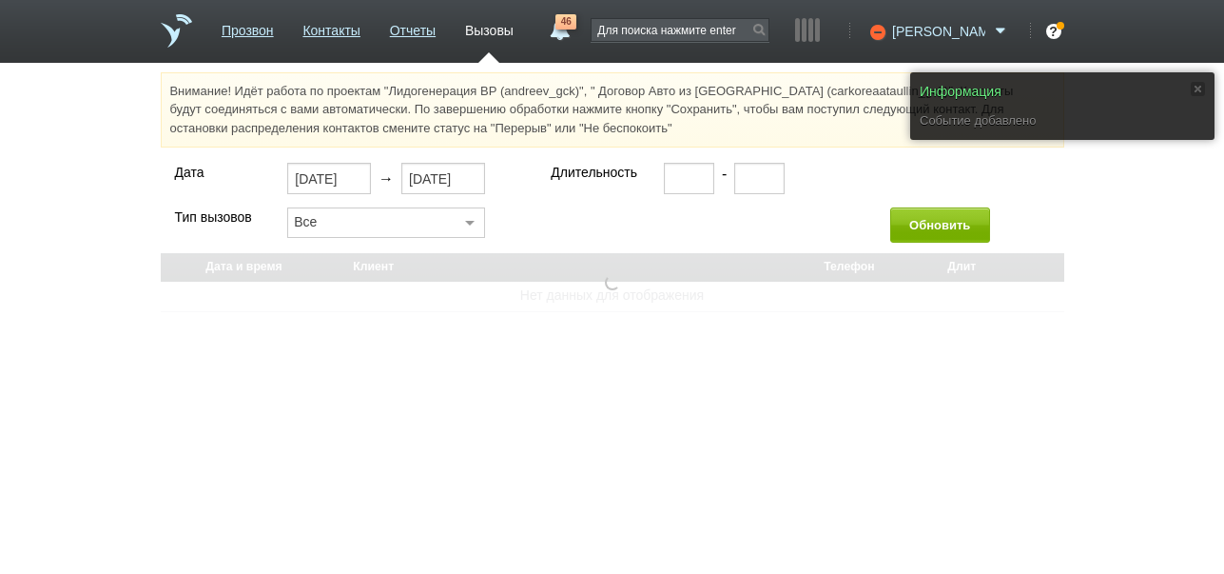
click at [888, 28] on icon at bounding box center [876, 31] width 26 height 19
select select "30"
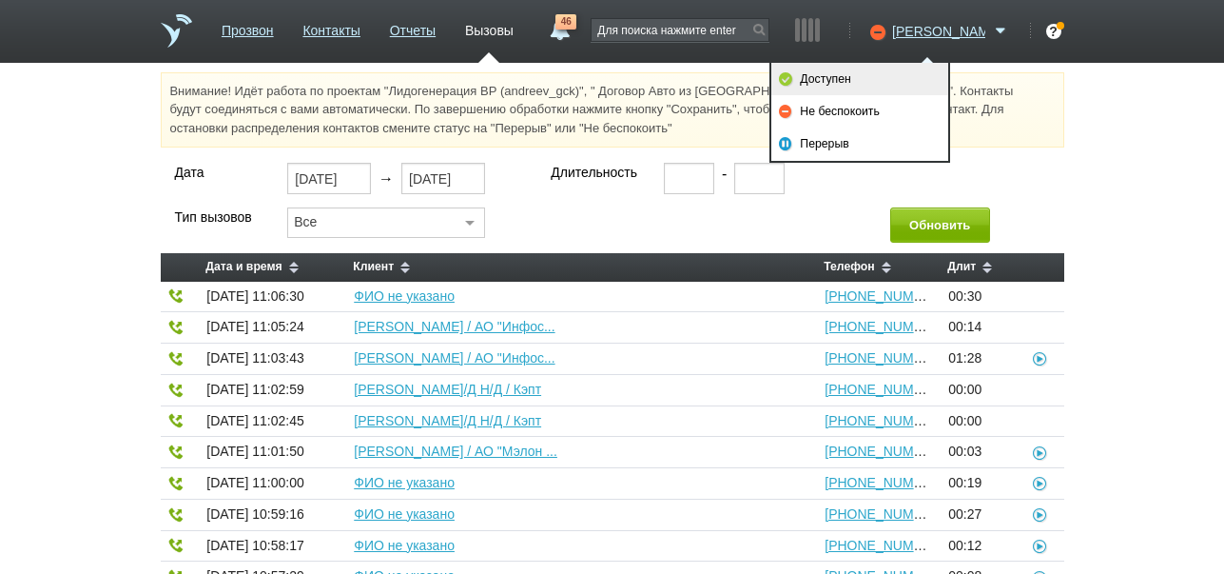
click at [857, 84] on link "Доступен" at bounding box center [859, 79] width 177 height 32
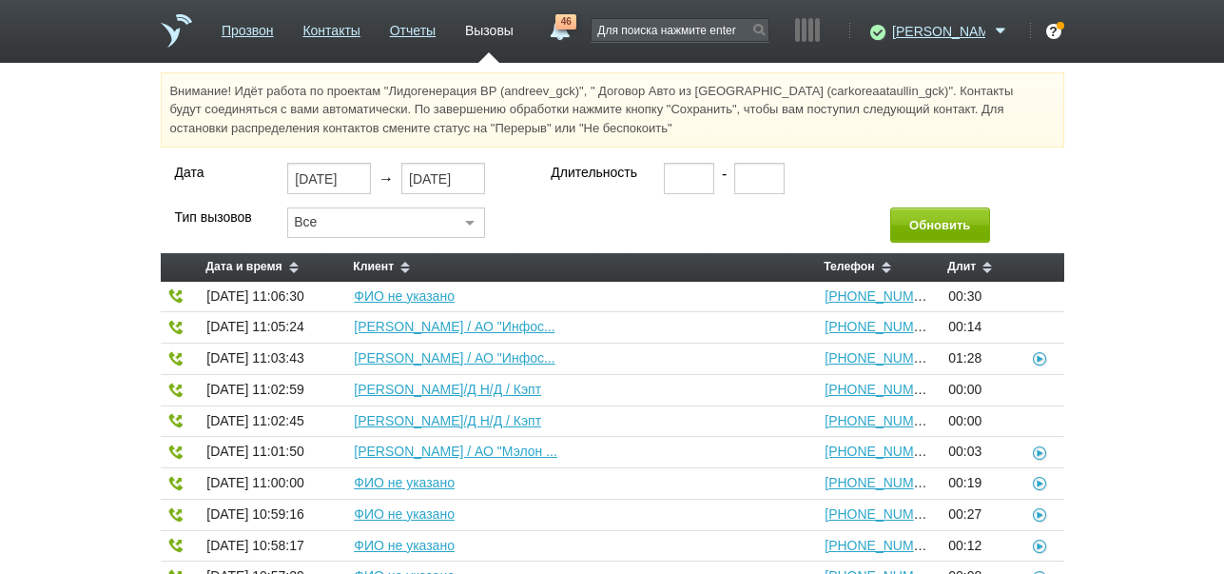
click at [576, 29] on link "46" at bounding box center [559, 25] width 34 height 23
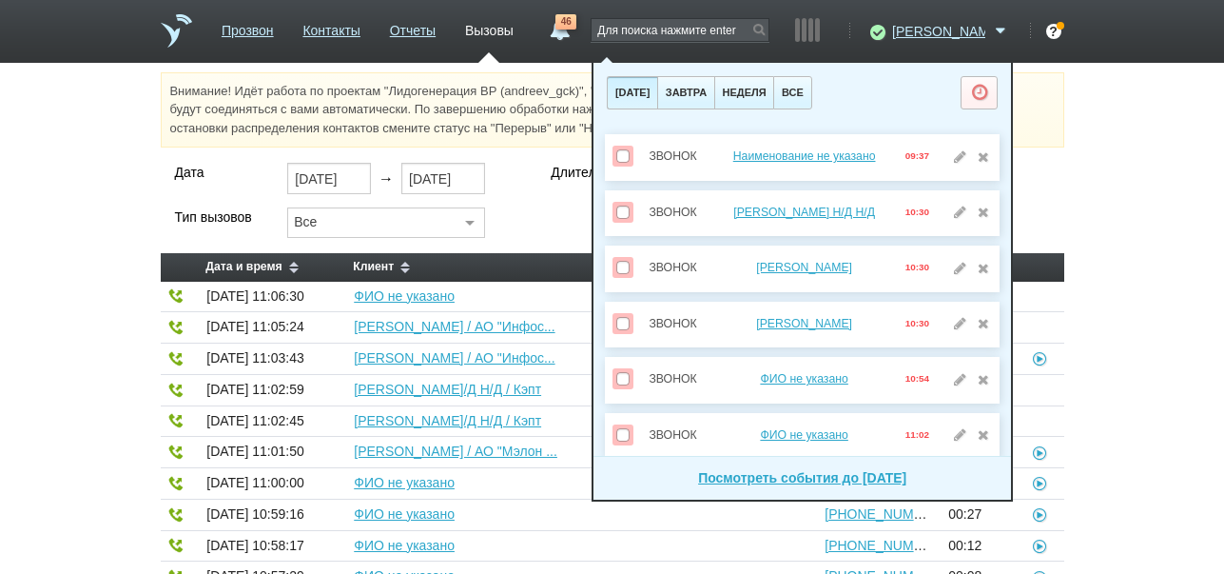
click at [576, 28] on span "46" at bounding box center [566, 21] width 21 height 15
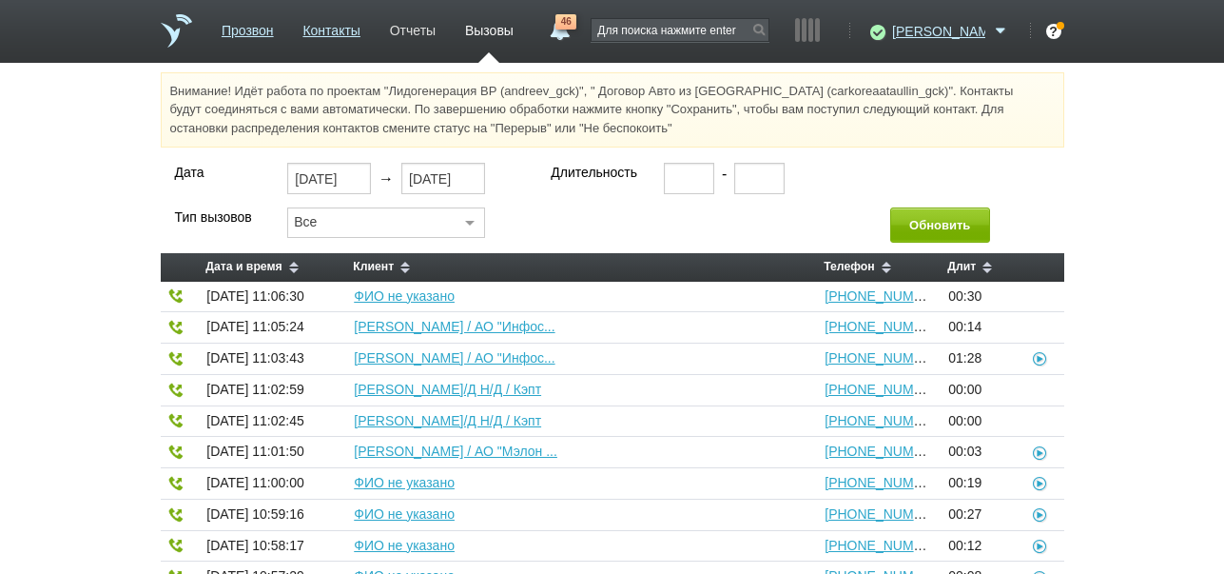
click at [436, 25] on link "Отчеты" at bounding box center [413, 27] width 46 height 28
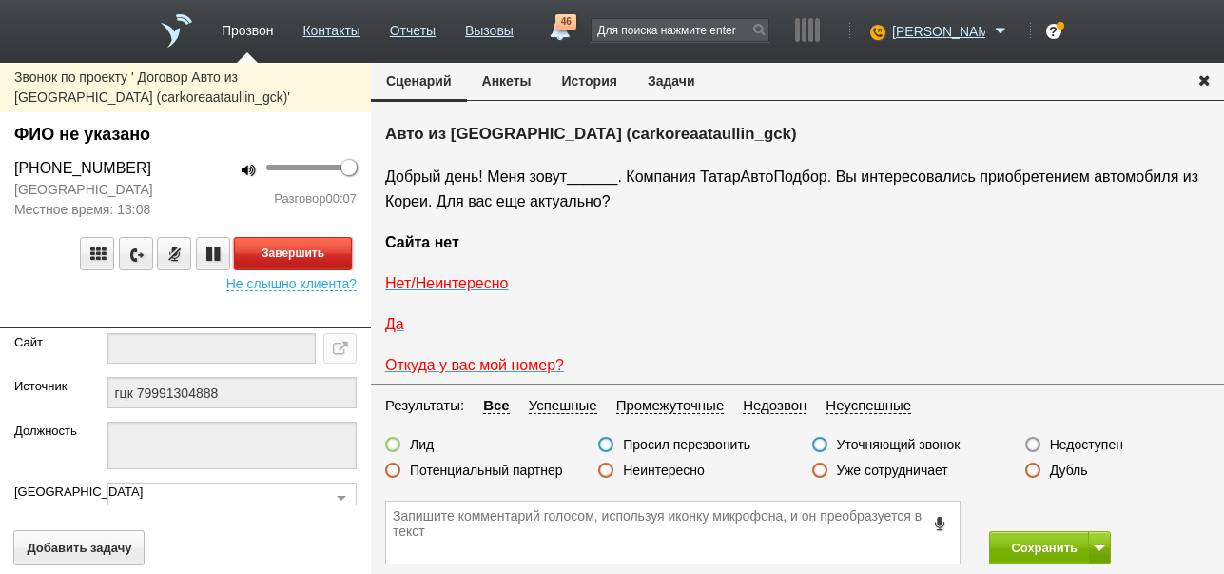
click at [286, 270] on button "Завершить" at bounding box center [293, 253] width 118 height 33
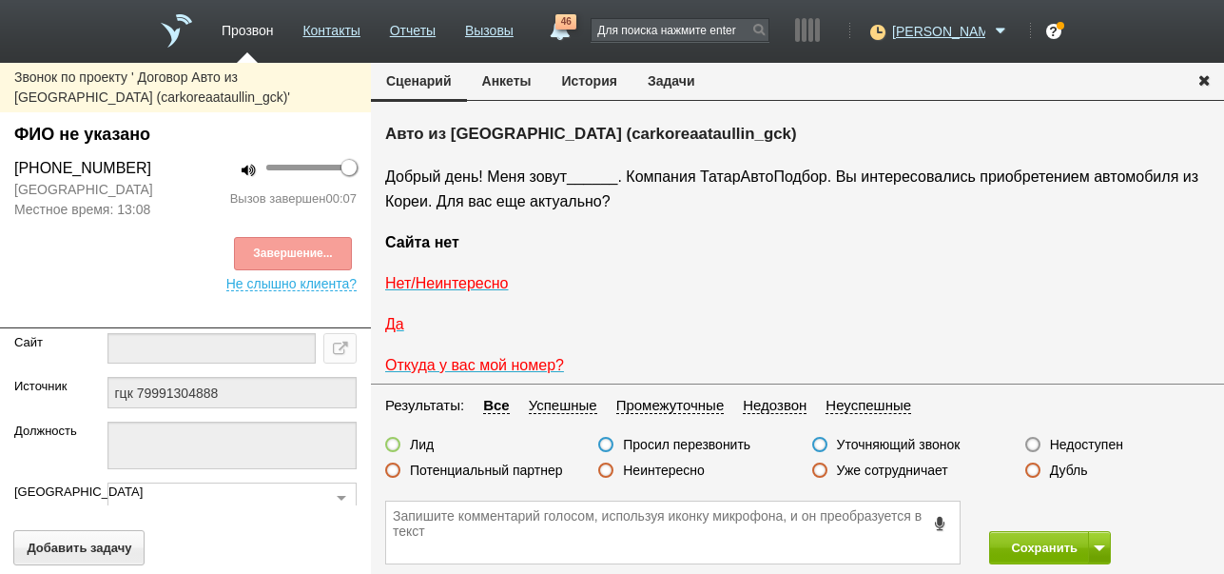
drag, startPoint x: 1086, startPoint y: 441, endPoint x: 1092, endPoint y: 533, distance: 91.5
click at [1086, 442] on label "Недоступен" at bounding box center [1086, 444] width 73 height 17
click at [0, 0] on input "Недоступен" at bounding box center [0, 0] width 0 height 0
click at [1098, 550] on span at bounding box center [1099, 548] width 11 height 6
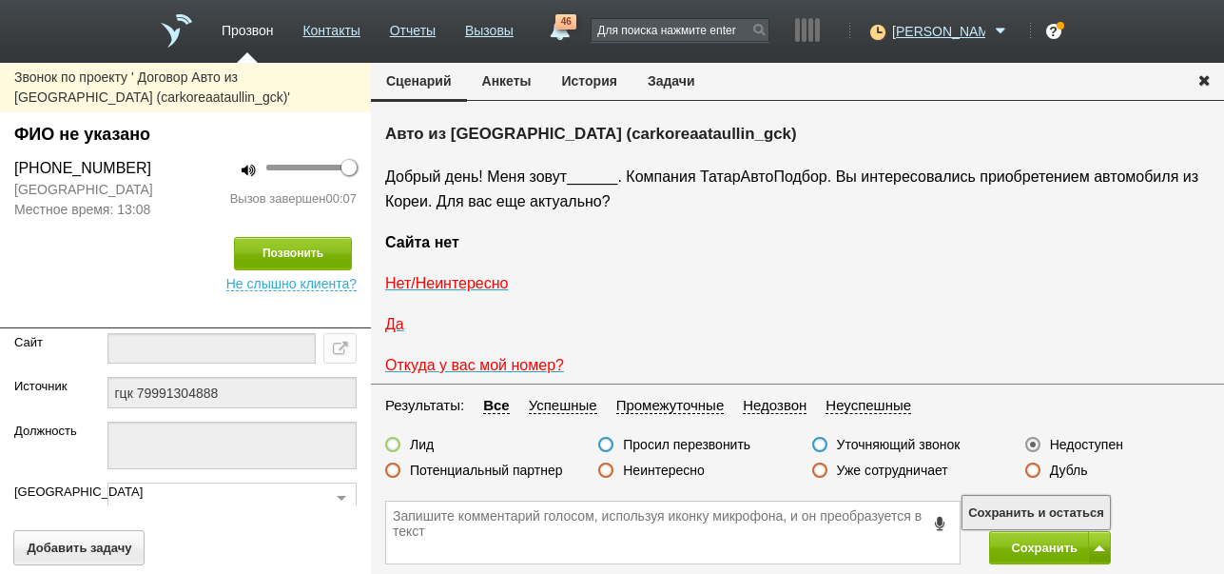
click at [1083, 503] on button "Сохранить и остаться" at bounding box center [1036, 512] width 147 height 33
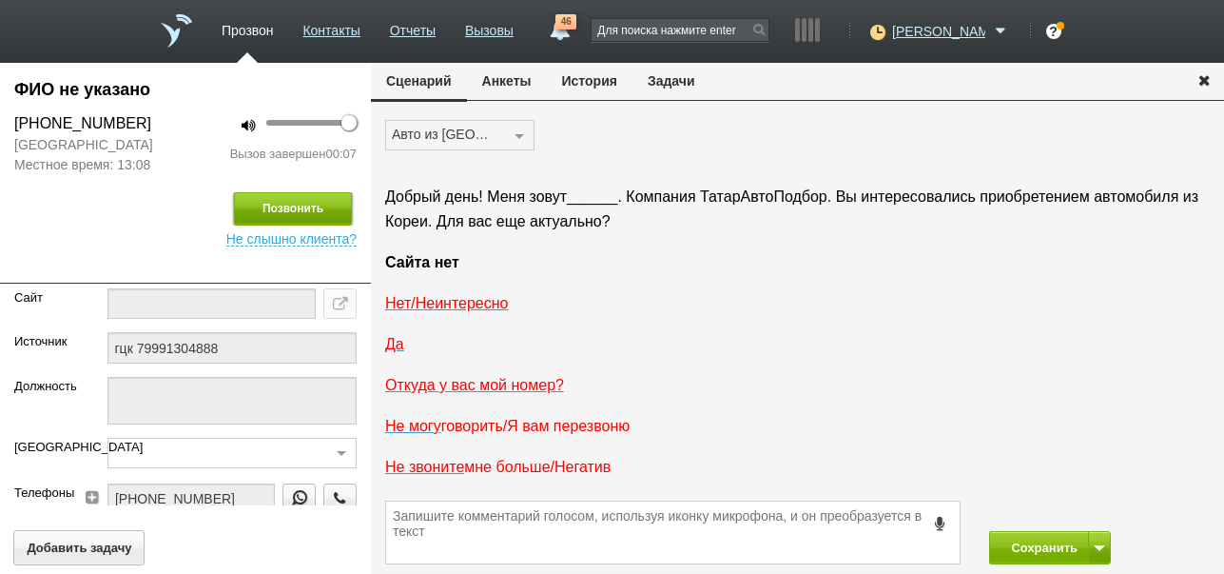
click at [304, 225] on button "Позвонить" at bounding box center [293, 208] width 118 height 33
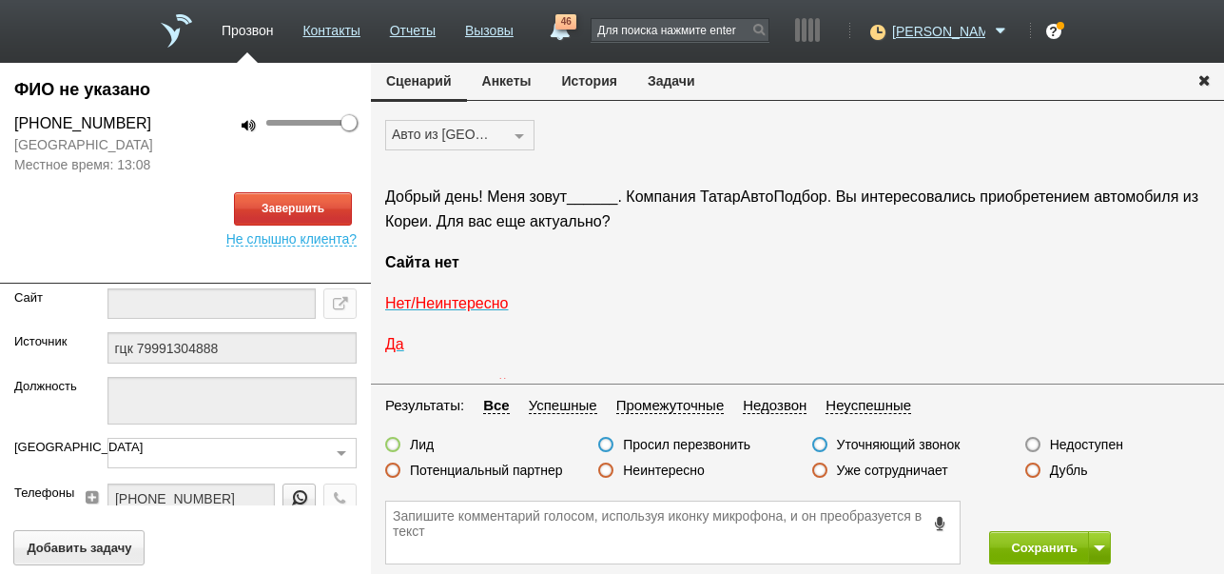
click at [600, 85] on button "История" at bounding box center [590, 81] width 86 height 36
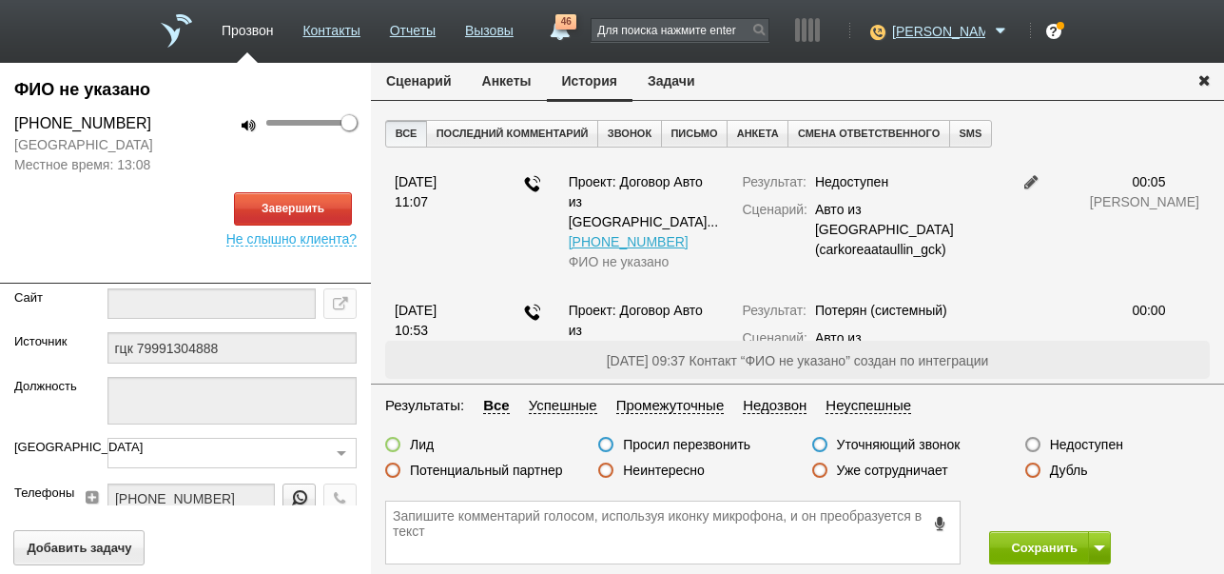
click at [410, 76] on button "Сценарий" at bounding box center [419, 81] width 96 height 36
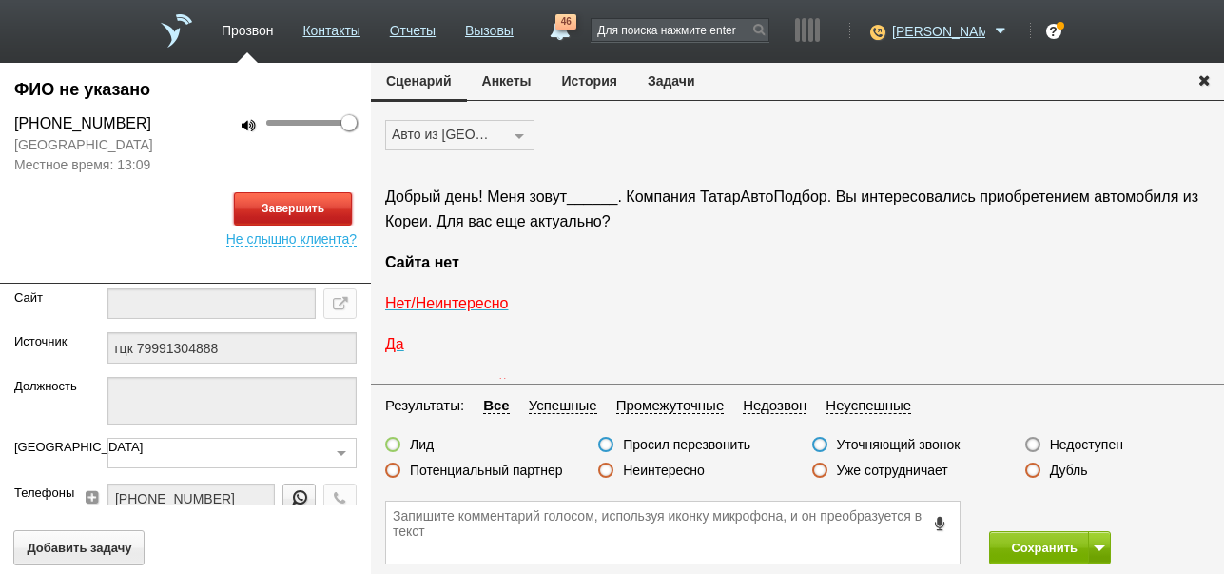
click at [317, 224] on button "Завершить" at bounding box center [293, 208] width 118 height 33
click at [1066, 439] on label "Недоступен" at bounding box center [1086, 444] width 73 height 17
click at [0, 0] on input "Недоступен" at bounding box center [0, 0] width 0 height 0
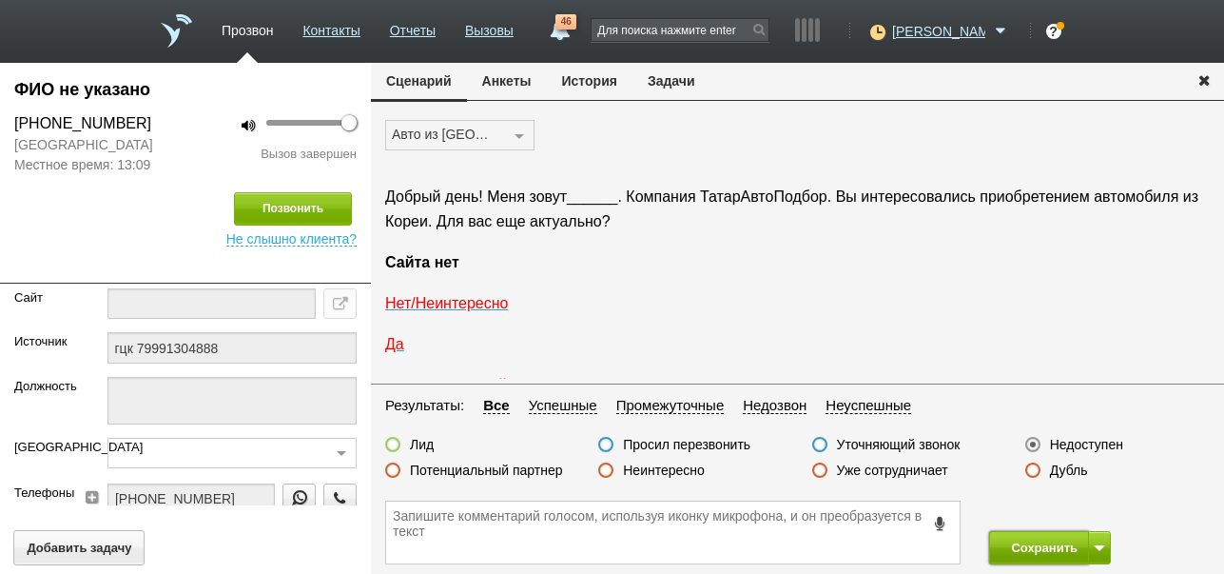
click at [1030, 549] on button "Сохранить" at bounding box center [1039, 547] width 100 height 33
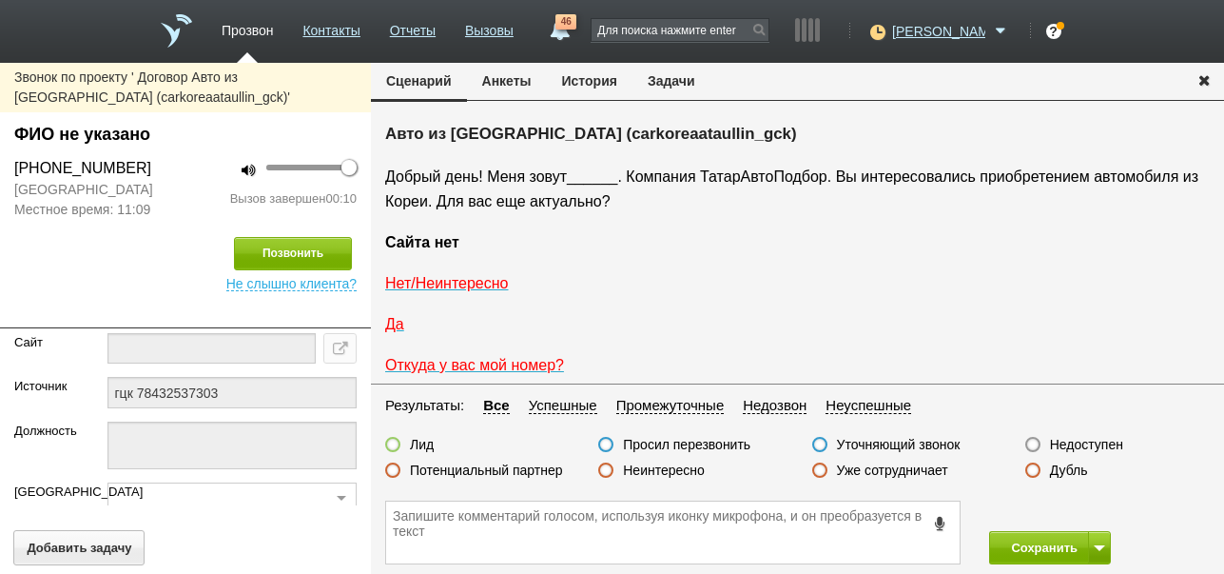
click at [652, 469] on label "Неинтересно" at bounding box center [664, 469] width 82 height 17
click at [0, 0] on input "Неинтересно" at bounding box center [0, 0] width 0 height 0
click at [1015, 537] on button "Сохранить" at bounding box center [1039, 547] width 100 height 33
click at [694, 469] on label "Неинтересно" at bounding box center [664, 469] width 82 height 17
click at [0, 0] on input "Неинтересно" at bounding box center [0, 0] width 0 height 0
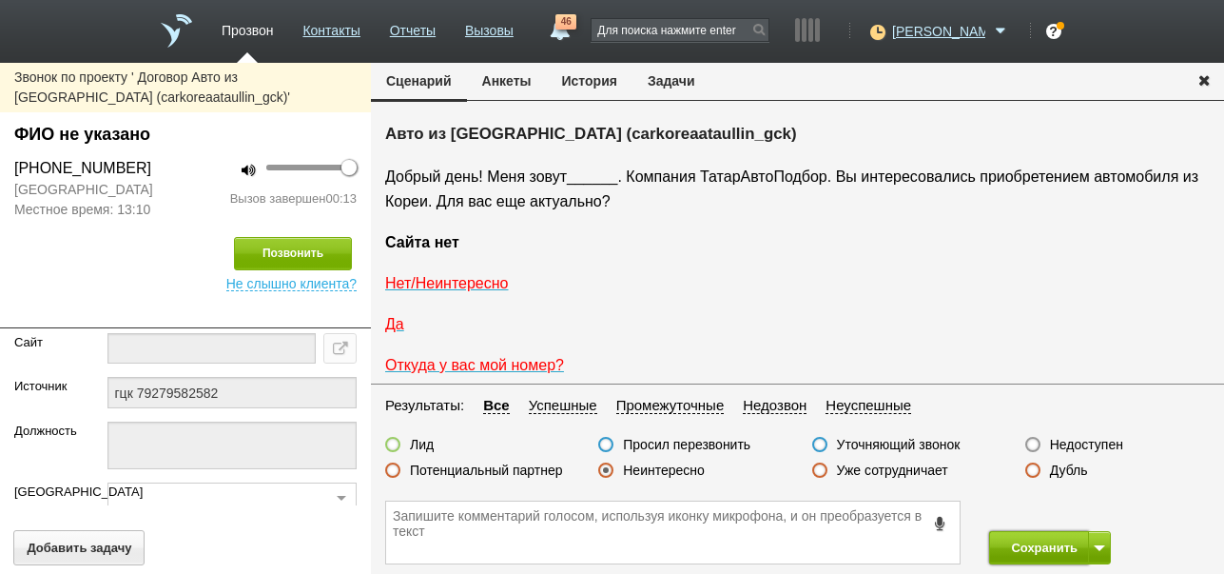
click at [1017, 548] on button "Сохранить" at bounding box center [1039, 547] width 100 height 33
click at [615, 83] on button "История" at bounding box center [590, 81] width 86 height 36
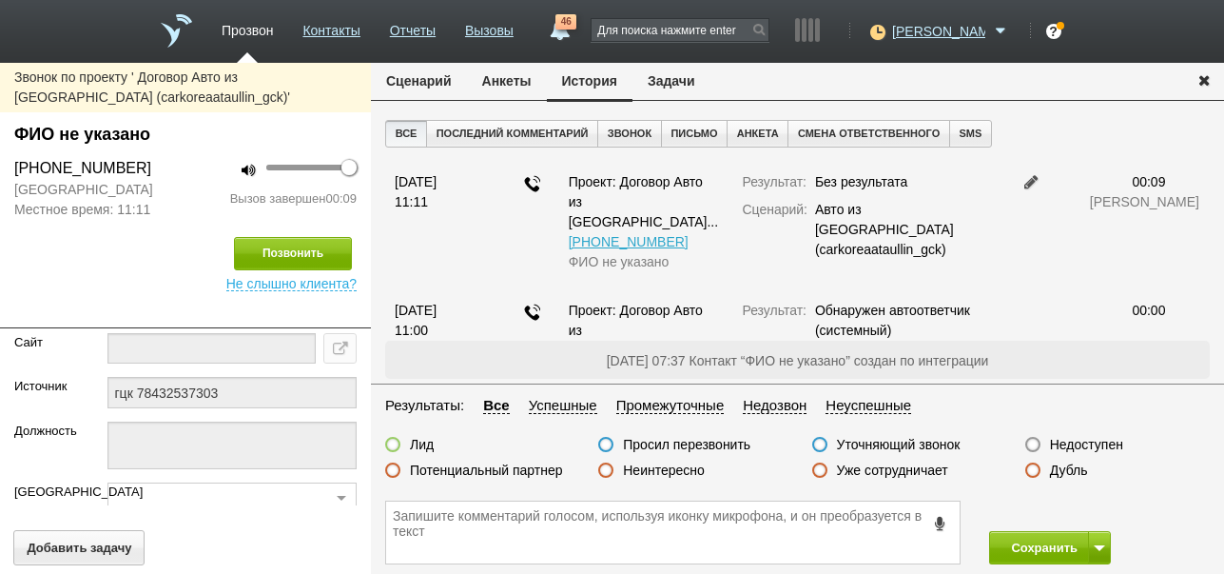
click at [432, 83] on button "Сценарий" at bounding box center [419, 81] width 96 height 36
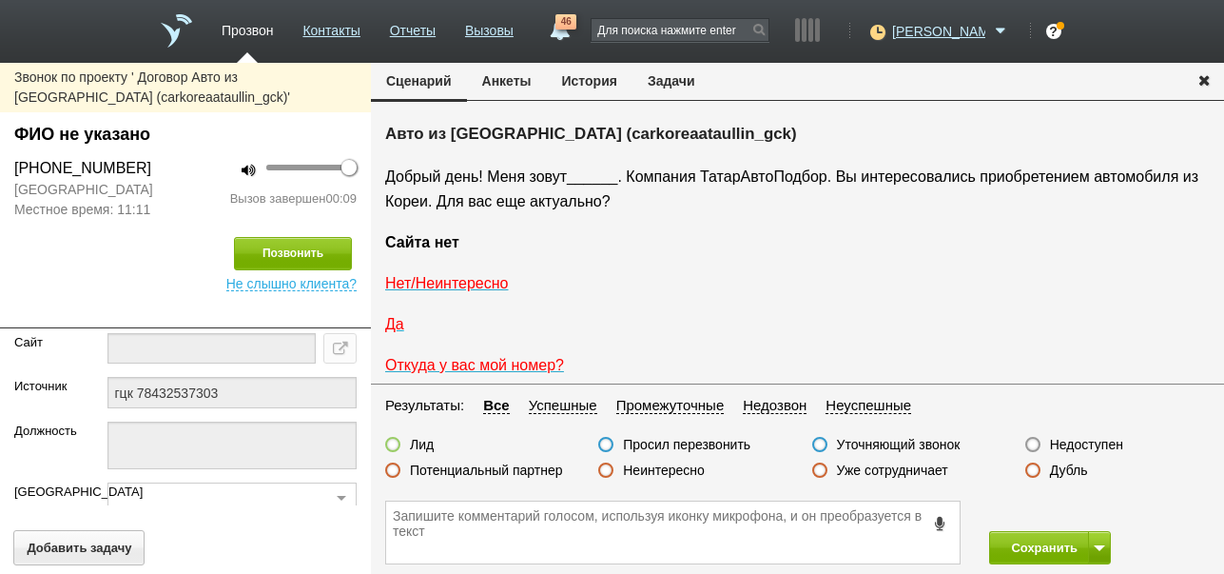
click at [1078, 445] on label "Недоступен" at bounding box center [1086, 444] width 73 height 17
click at [0, 0] on input "Недоступен" at bounding box center [0, 0] width 0 height 0
click at [1051, 539] on button "Сохранить" at bounding box center [1039, 547] width 100 height 33
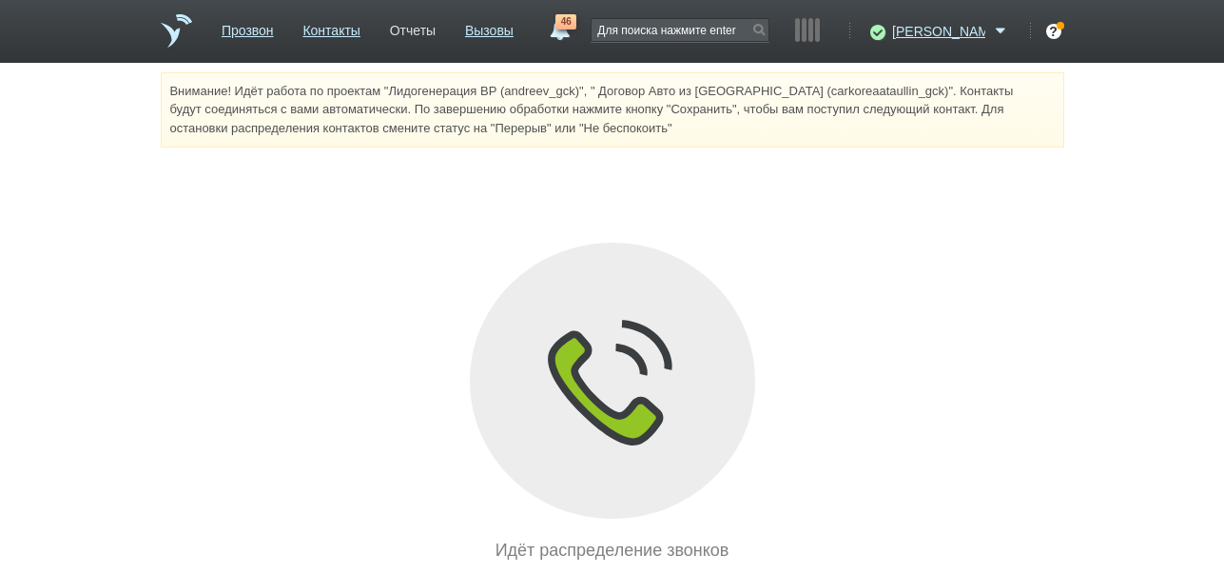
click at [436, 31] on link "Отчеты" at bounding box center [413, 27] width 46 height 28
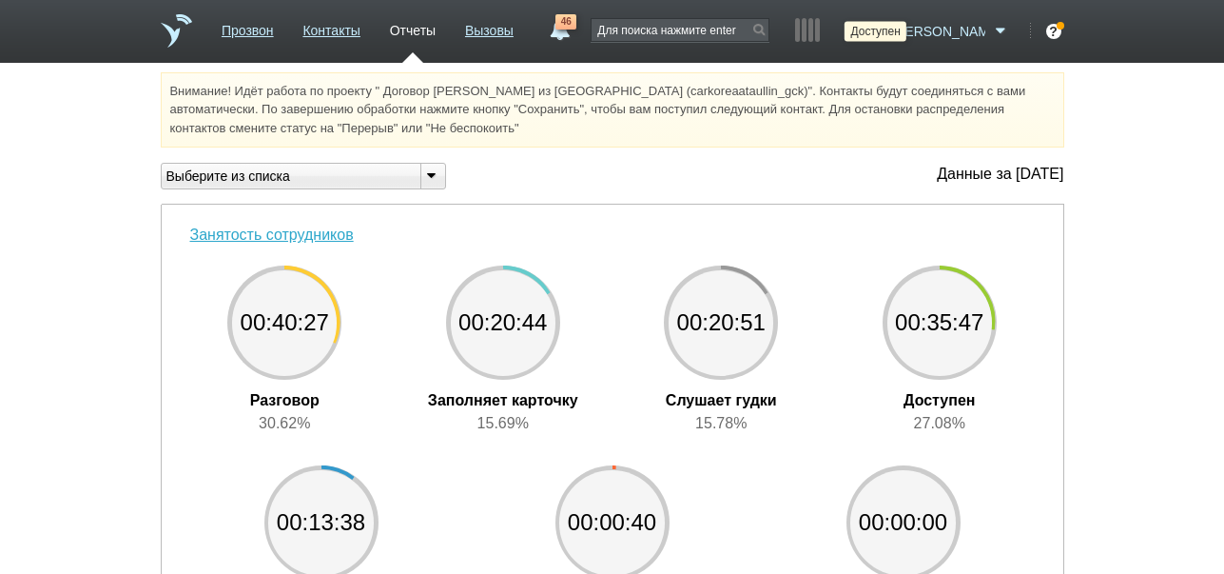
click at [888, 31] on icon at bounding box center [876, 31] width 26 height 19
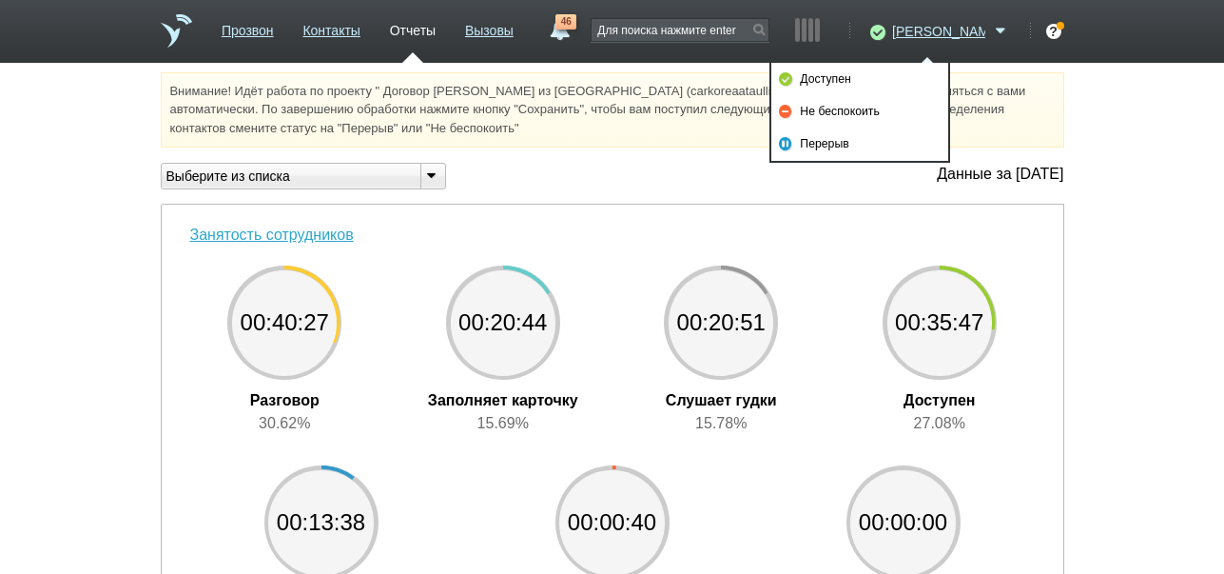
drag, startPoint x: 886, startPoint y: 110, endPoint x: 778, endPoint y: 91, distance: 109.2
click at [885, 110] on link "Не беспокоить" at bounding box center [859, 111] width 177 height 32
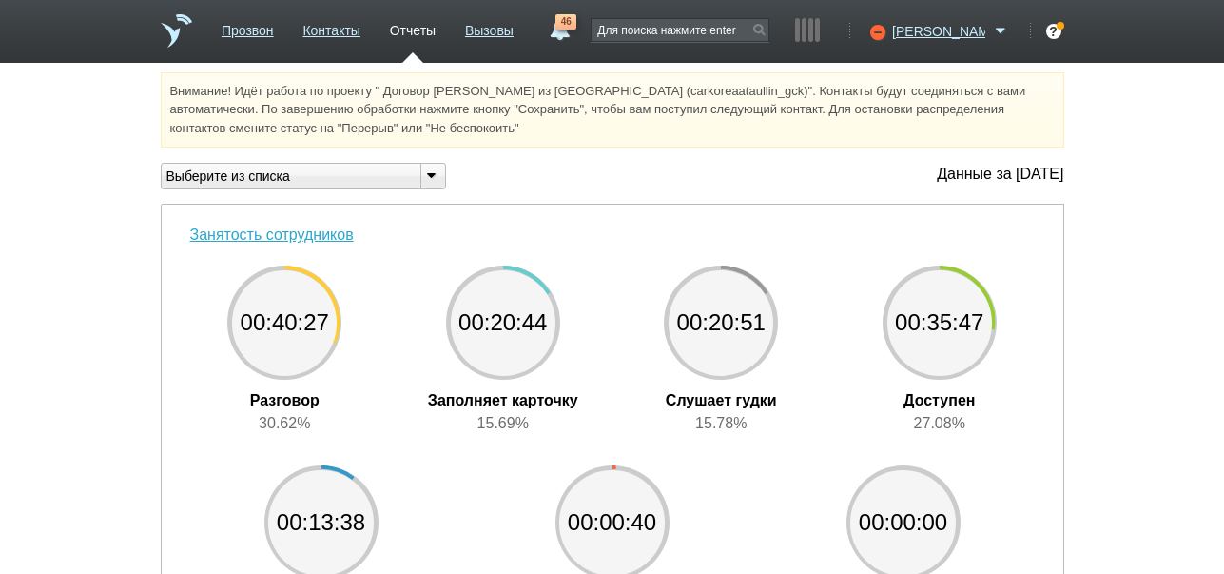
click at [576, 27] on span "46" at bounding box center [566, 21] width 21 height 15
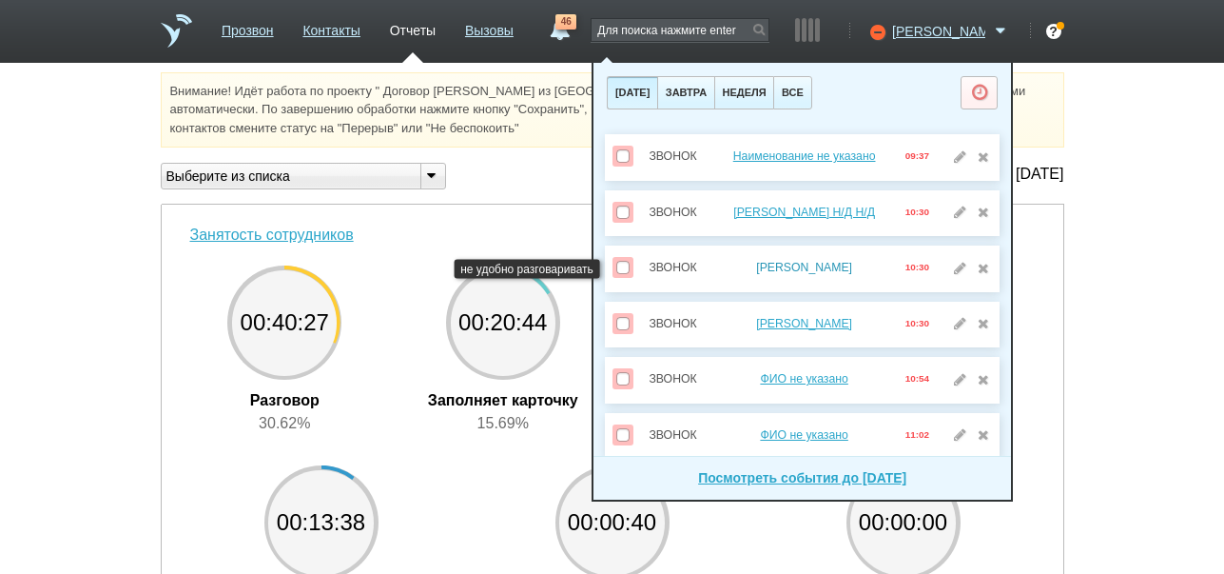
click at [794, 262] on link "[PERSON_NAME]" at bounding box center [804, 267] width 96 height 13
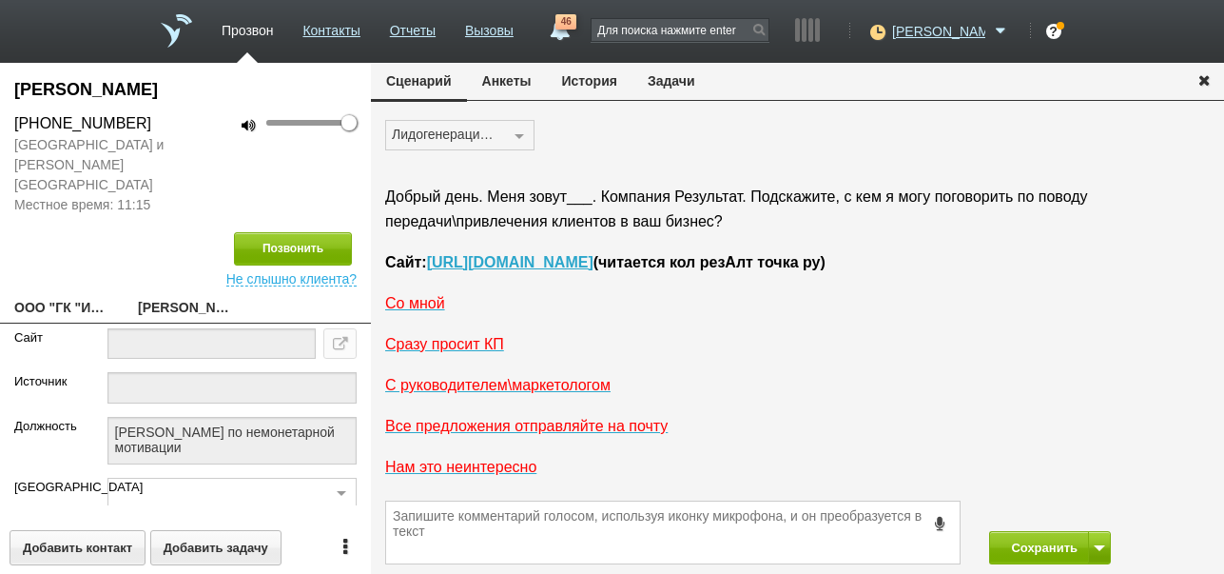
click at [583, 83] on button "История" at bounding box center [590, 81] width 86 height 36
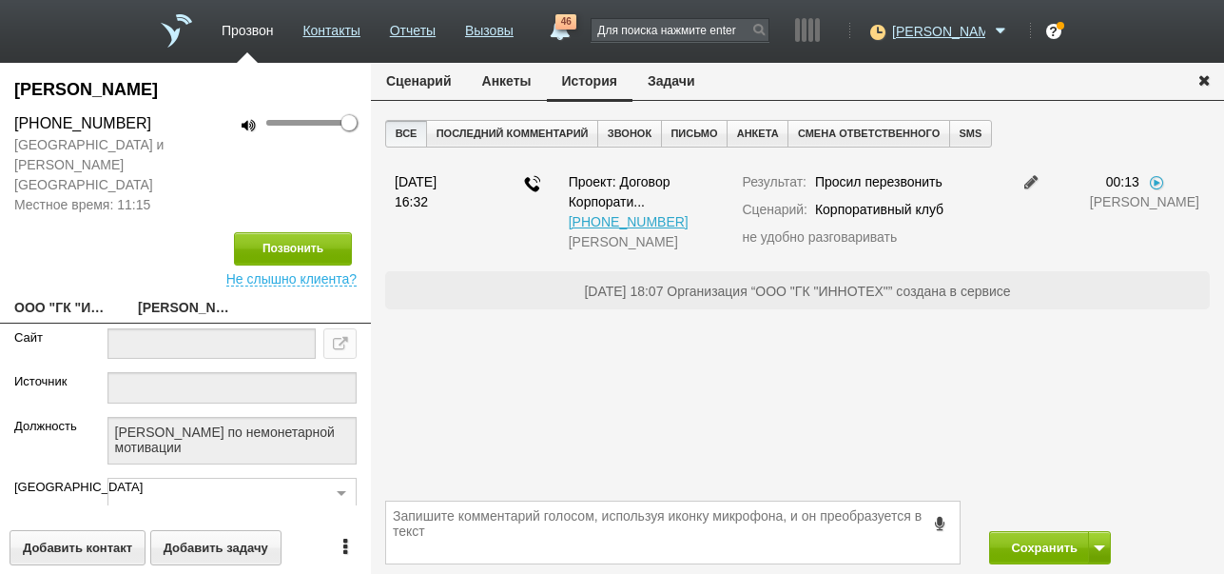
click at [670, 89] on button "Задачи" at bounding box center [672, 81] width 78 height 36
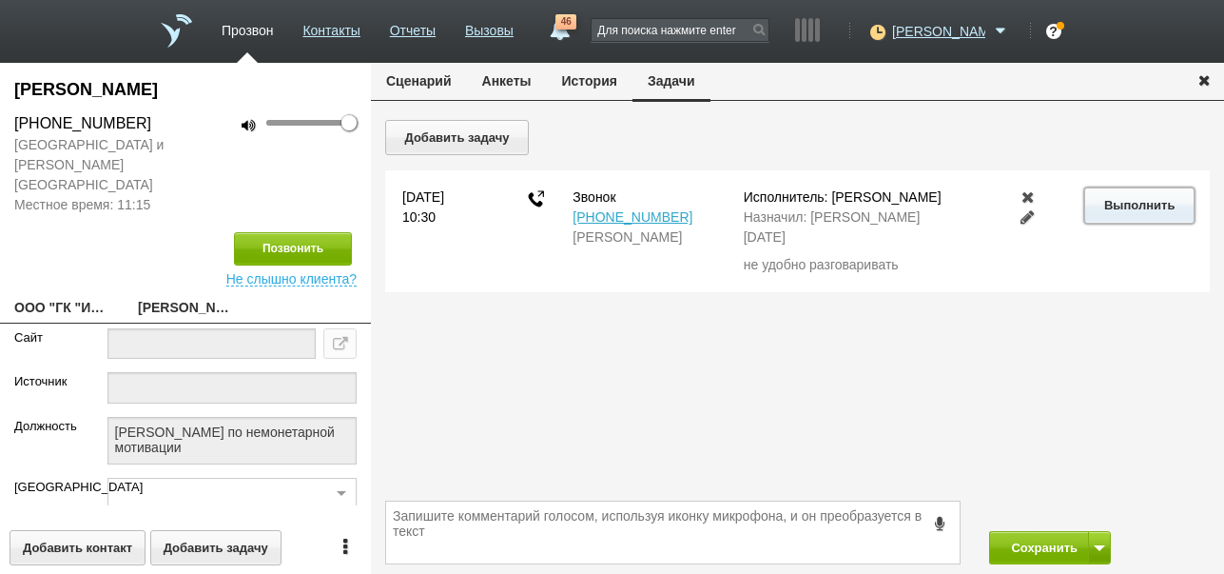
click at [1159, 205] on button "Выполнить" at bounding box center [1138, 204] width 109 height 35
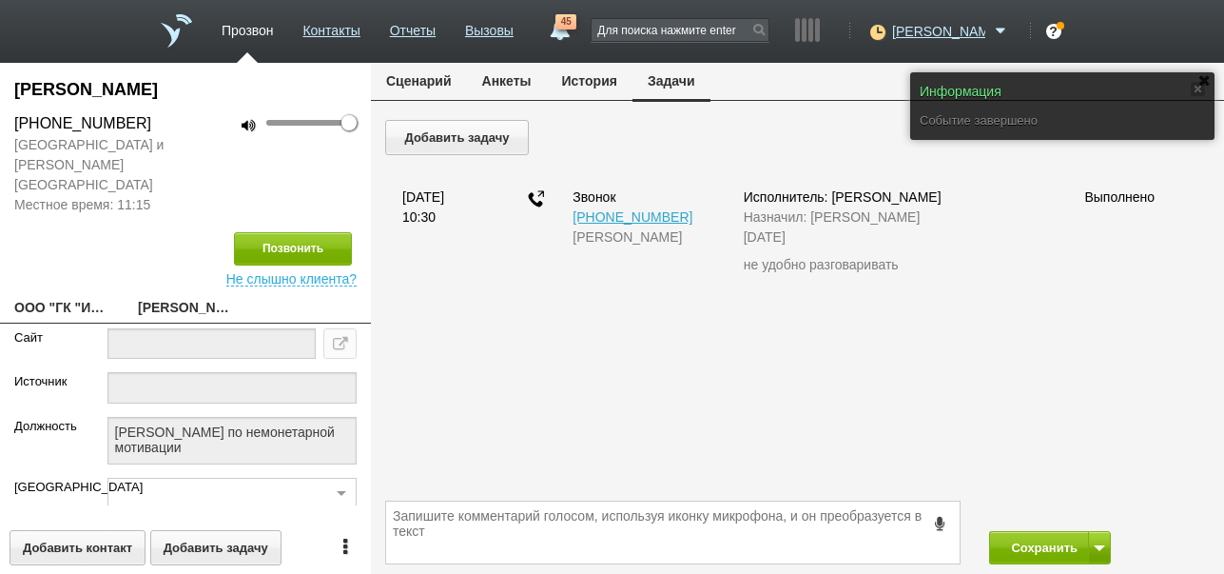
click at [440, 77] on button "Сценарий" at bounding box center [419, 81] width 96 height 36
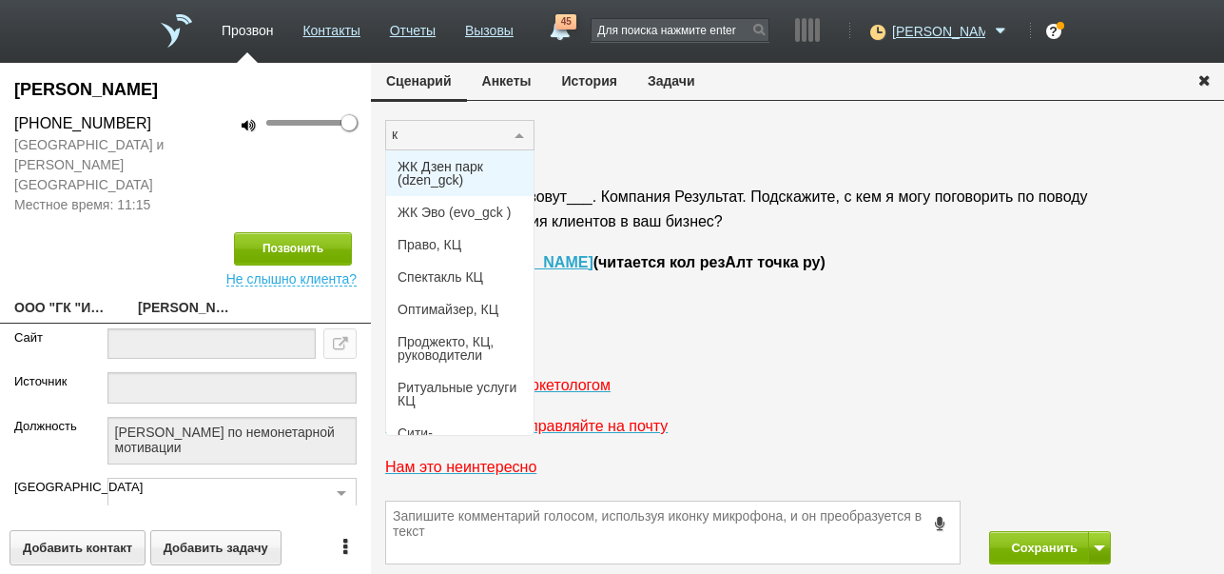
type input "ко"
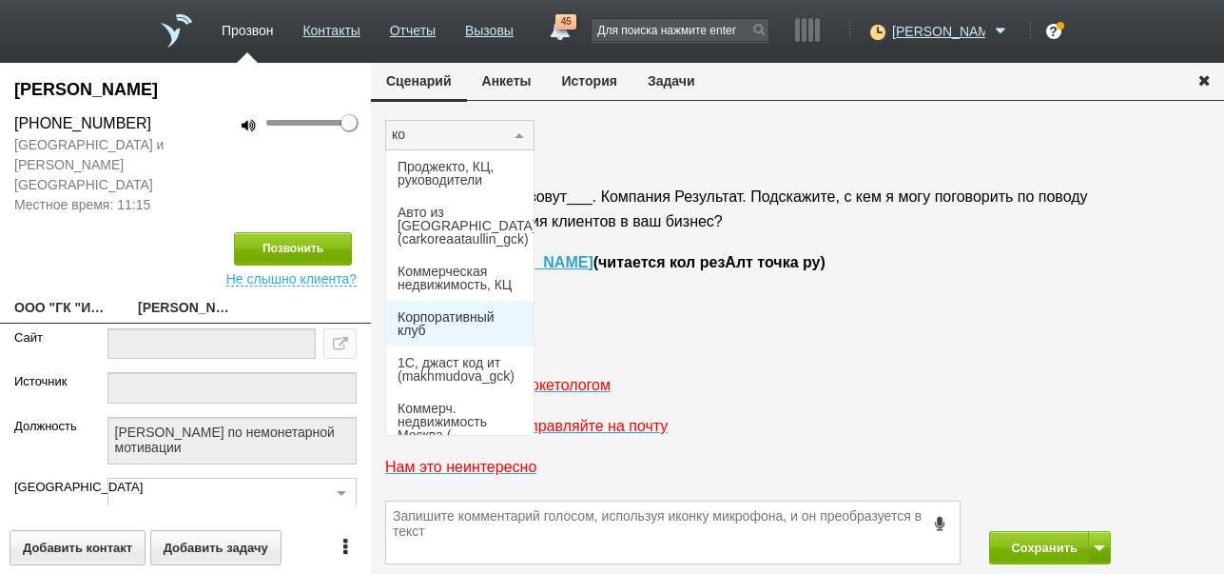
click at [432, 310] on span "Корпоративный клуб" at bounding box center [460, 323] width 125 height 27
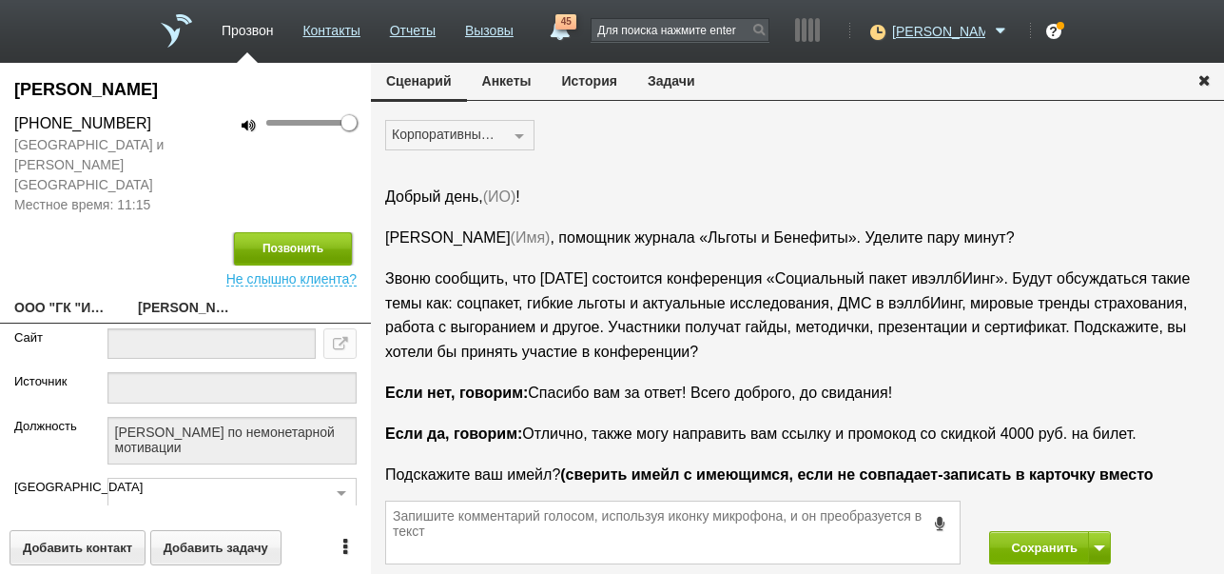
click at [302, 233] on button "Позвонить" at bounding box center [293, 248] width 118 height 33
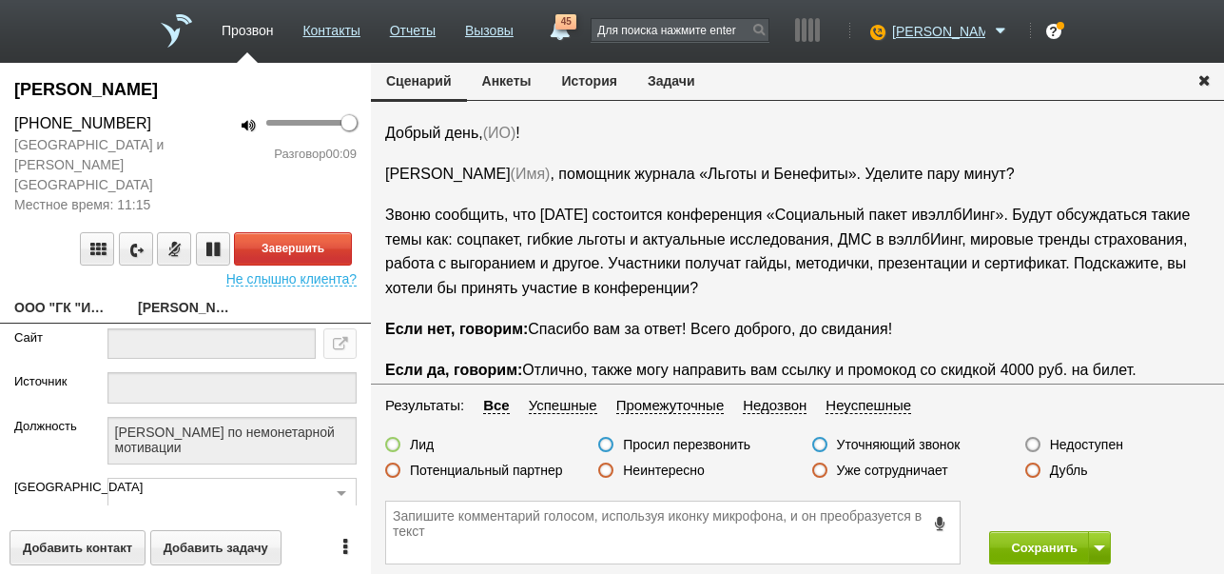
scroll to position [95, 0]
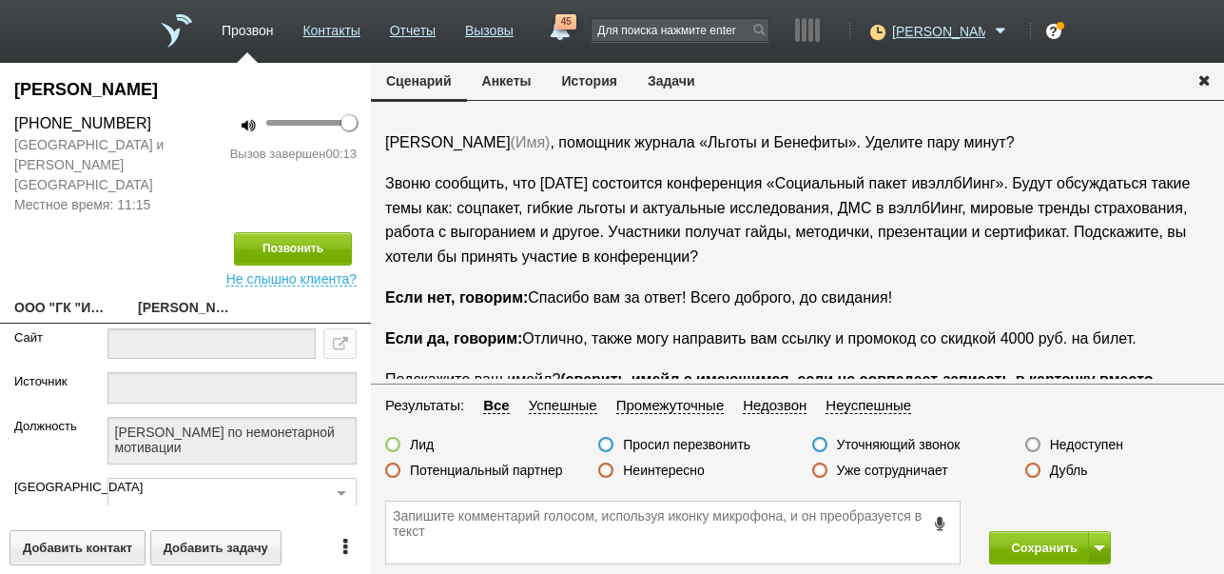
click at [941, 519] on icon at bounding box center [940, 523] width 21 height 14
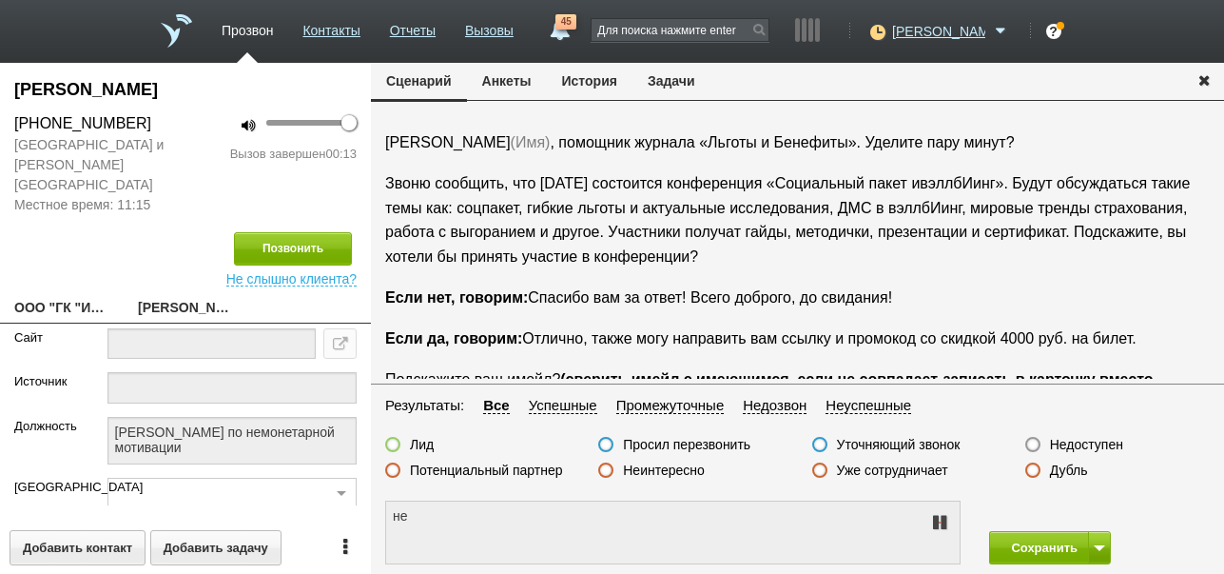
type textarea "не удобно разговаривать"
click at [941, 519] on icon at bounding box center [939, 522] width 23 height 15
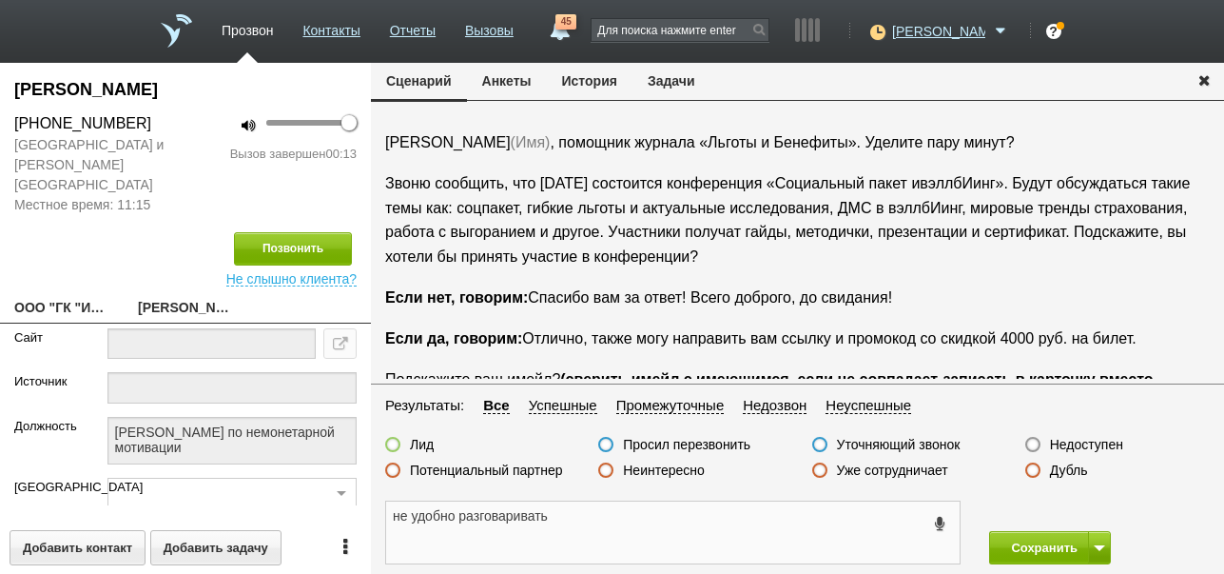
drag, startPoint x: 389, startPoint y: 520, endPoint x: 549, endPoint y: 531, distance: 160.2
click at [549, 531] on textarea "не удобно разговаривать" at bounding box center [673, 532] width 574 height 62
click at [694, 74] on button "Задачи" at bounding box center [672, 81] width 78 height 36
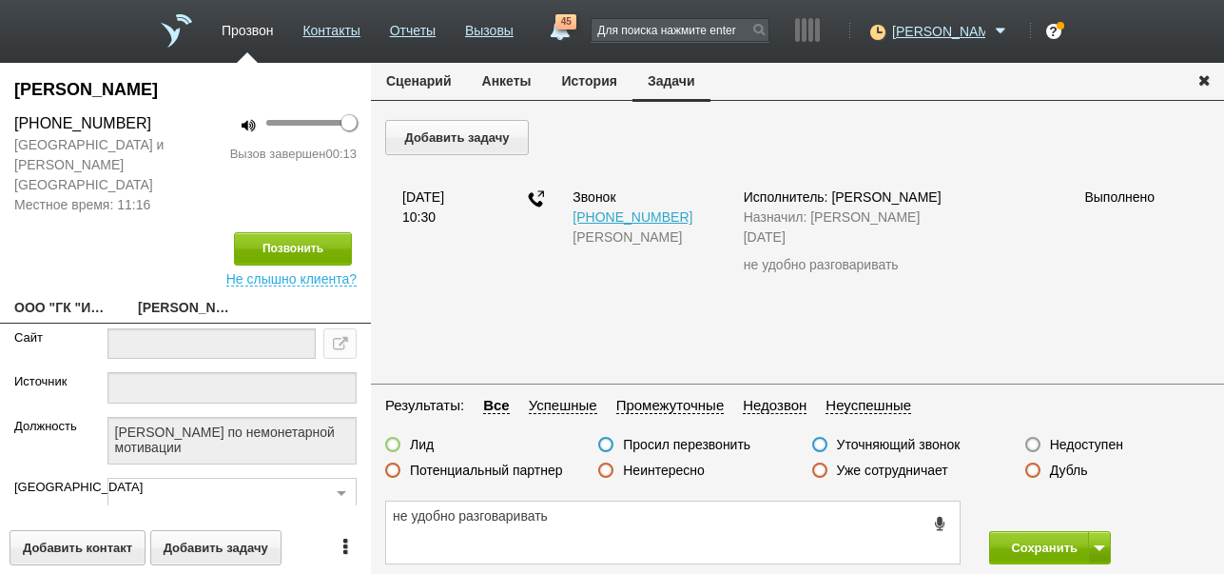
scroll to position [0, 0]
click at [522, 144] on button "Добавить задачу" at bounding box center [457, 137] width 144 height 35
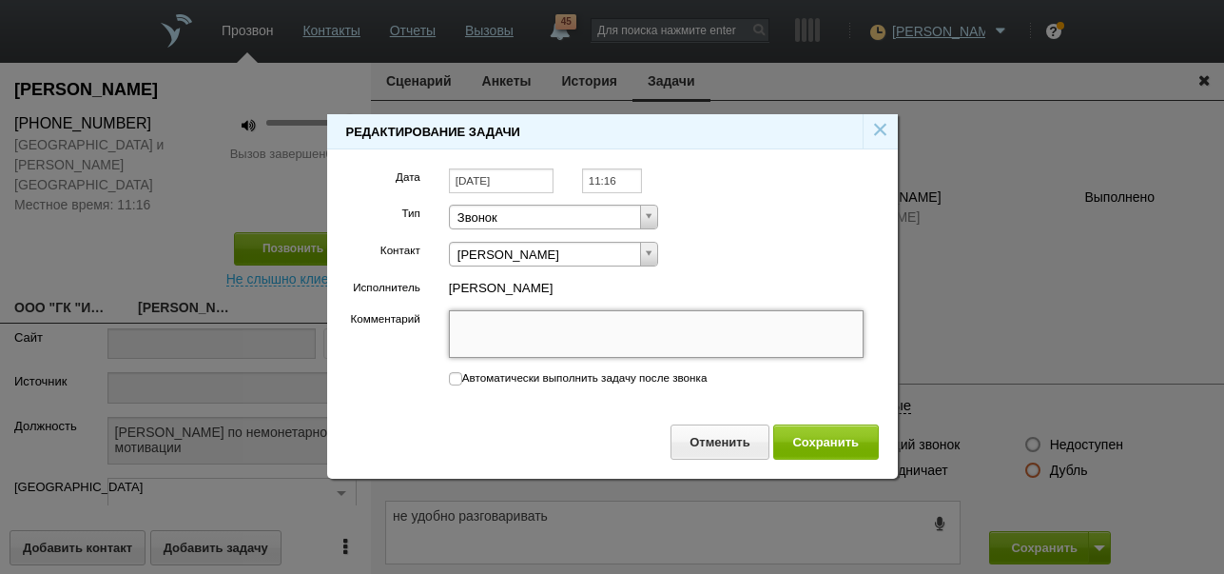
click at [565, 342] on textarea "Комментарий" at bounding box center [657, 334] width 416 height 48
paste textarea "не удобно разговаривать"
type textarea "не удобно разговаривать"
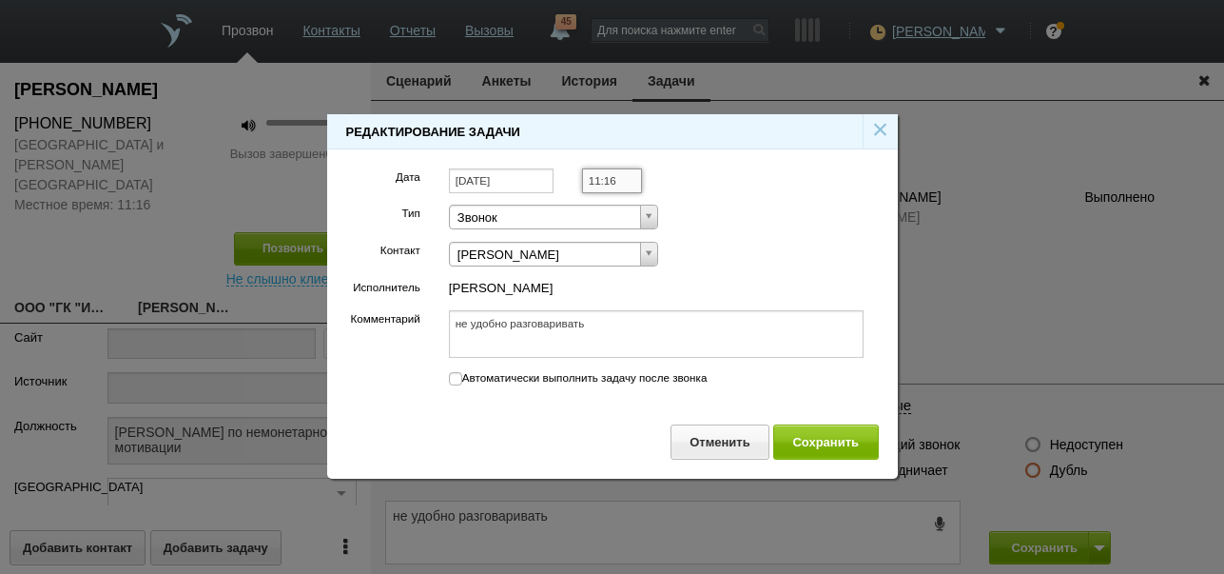
type textarea "не удобно разговаривать"
click at [625, 182] on input "11:16" at bounding box center [612, 181] width 60 height 26
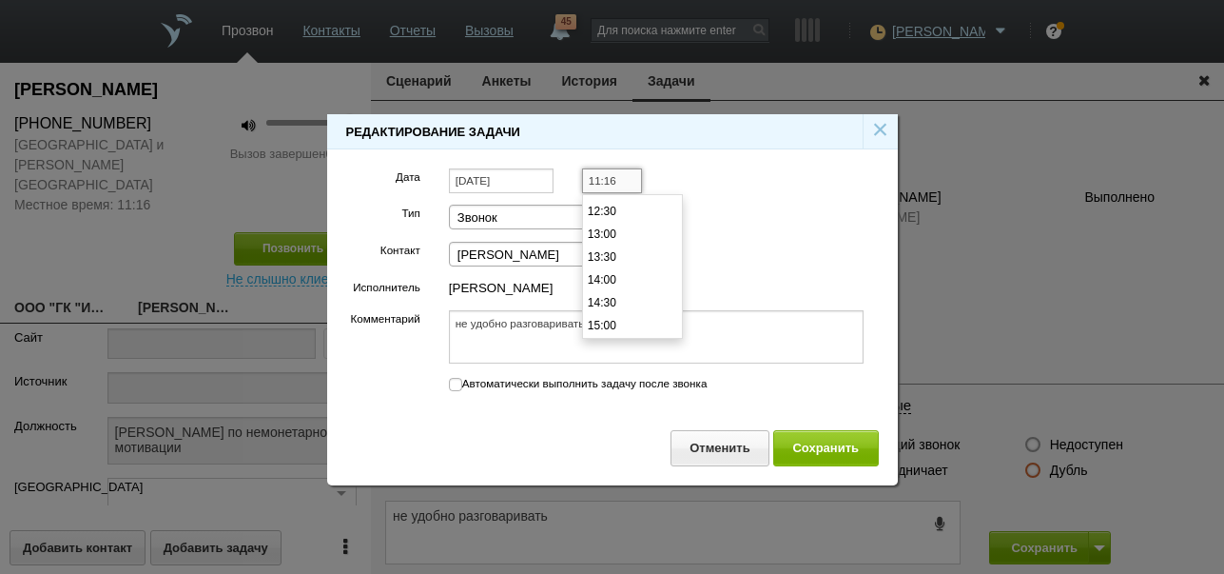
scroll to position [661, 0]
click at [627, 298] on li "16:30" at bounding box center [632, 298] width 99 height 23
type input "16:30"
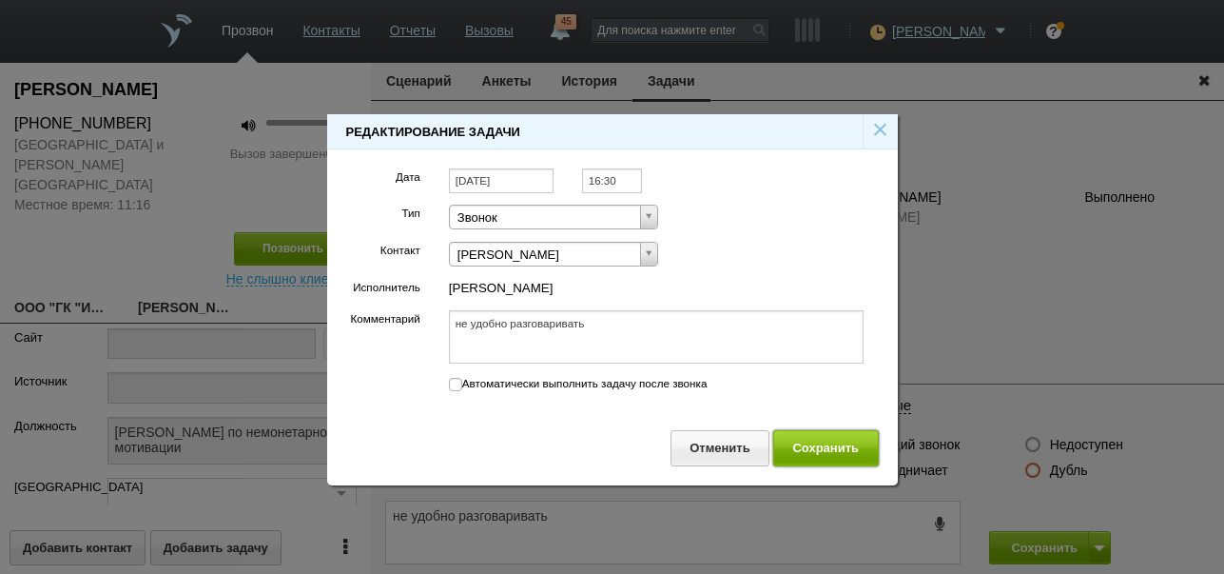
click at [808, 443] on button "Сохранить" at bounding box center [826, 447] width 106 height 35
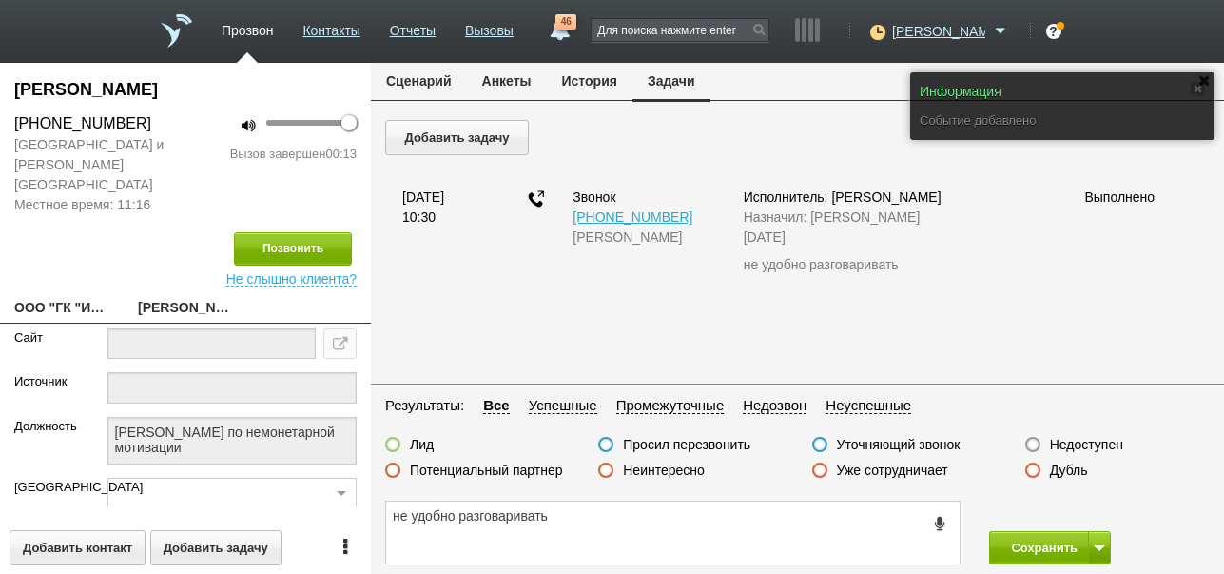
click at [415, 82] on button "Сценарий" at bounding box center [419, 81] width 96 height 36
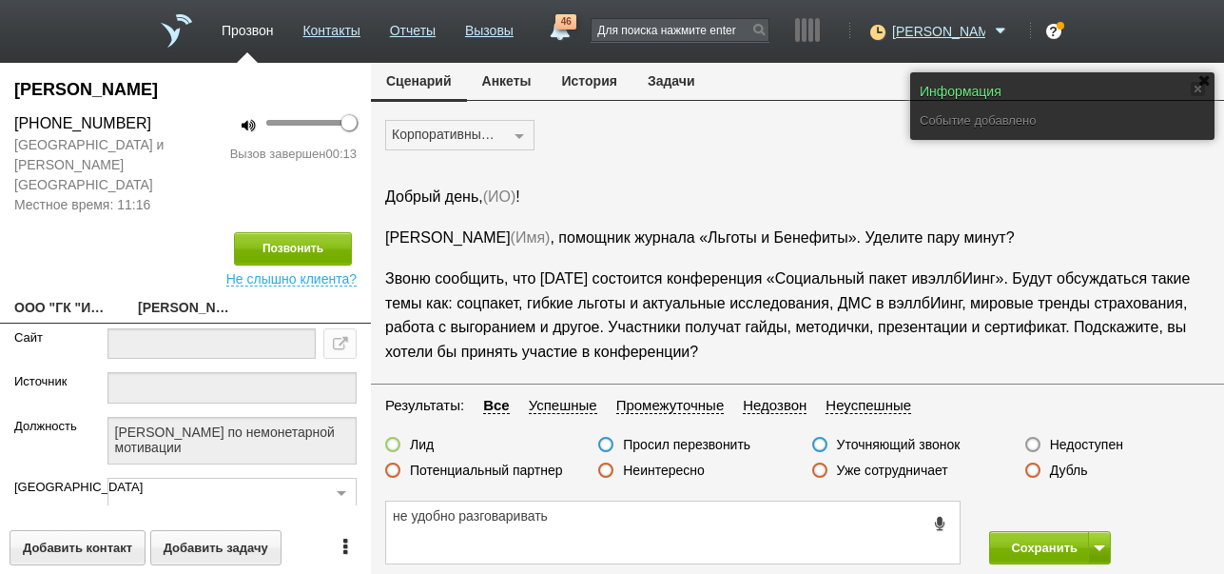
scroll to position [95, 0]
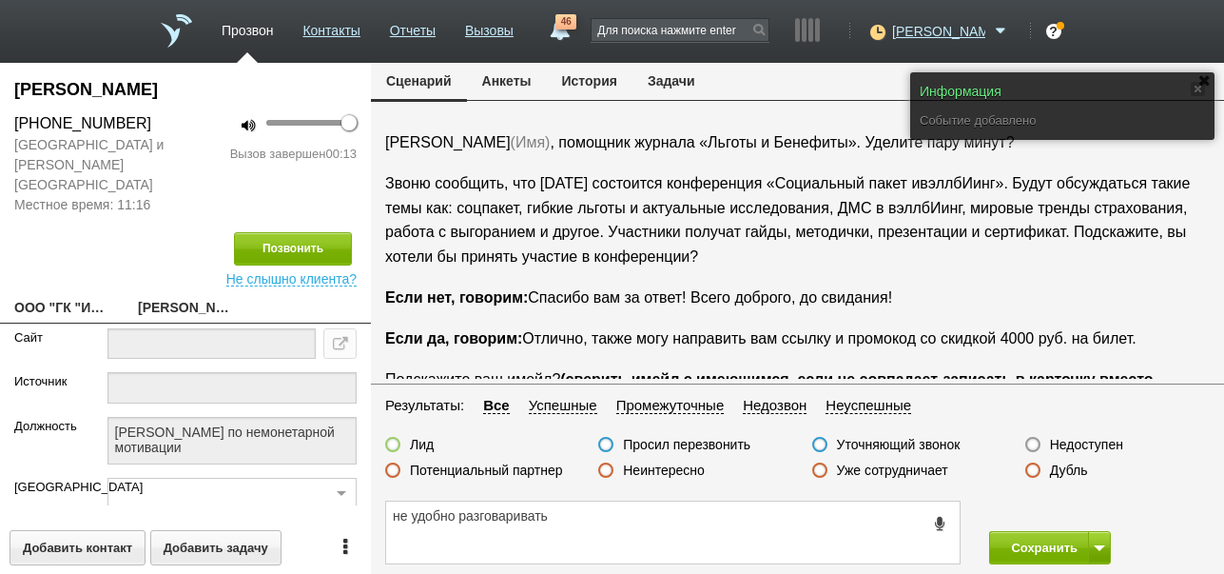
click at [720, 443] on label "Просил перезвонить" at bounding box center [686, 444] width 127 height 17
click at [0, 0] on input "Просил перезвонить" at bounding box center [0, 0] width 0 height 0
click at [1022, 553] on button "Сохранить" at bounding box center [1039, 547] width 100 height 33
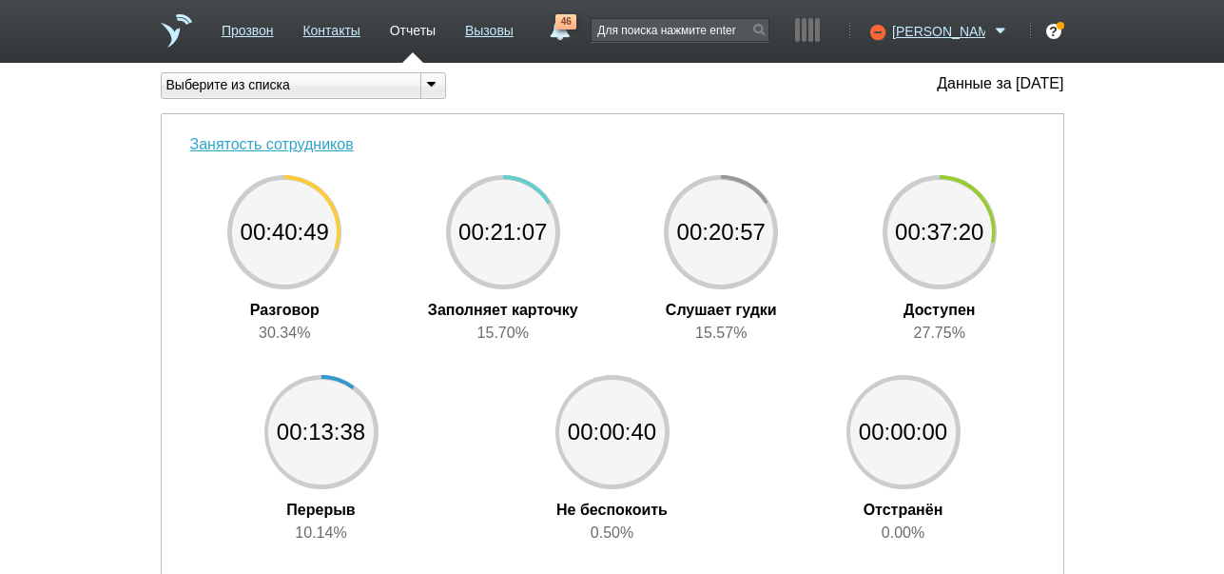
click at [576, 29] on span "46" at bounding box center [566, 21] width 21 height 15
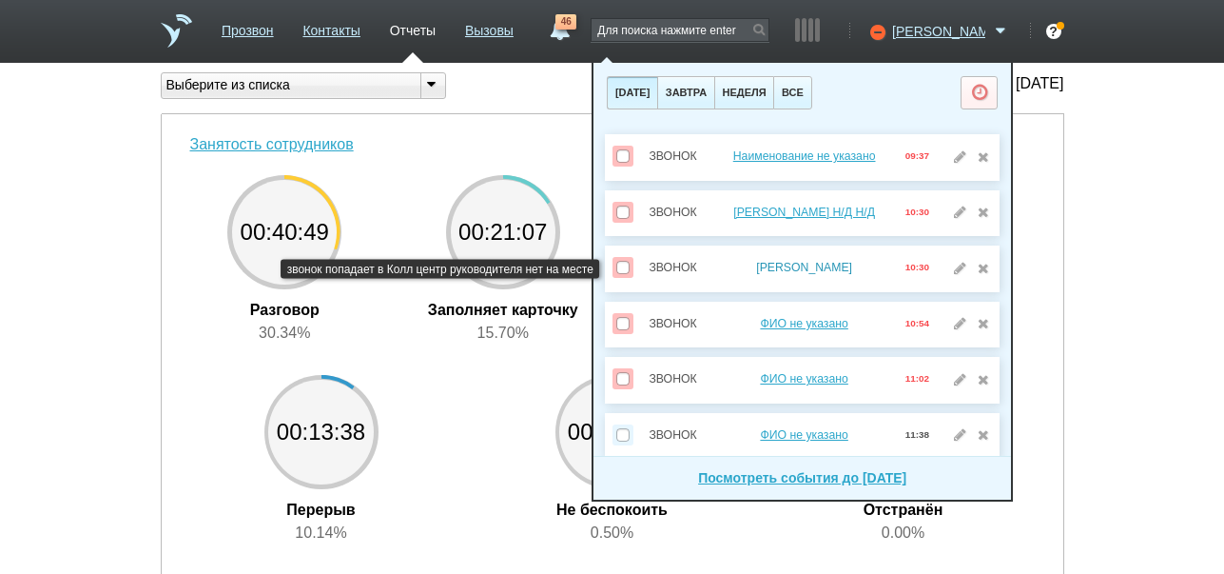
click at [823, 267] on link "[PERSON_NAME]" at bounding box center [804, 267] width 96 height 13
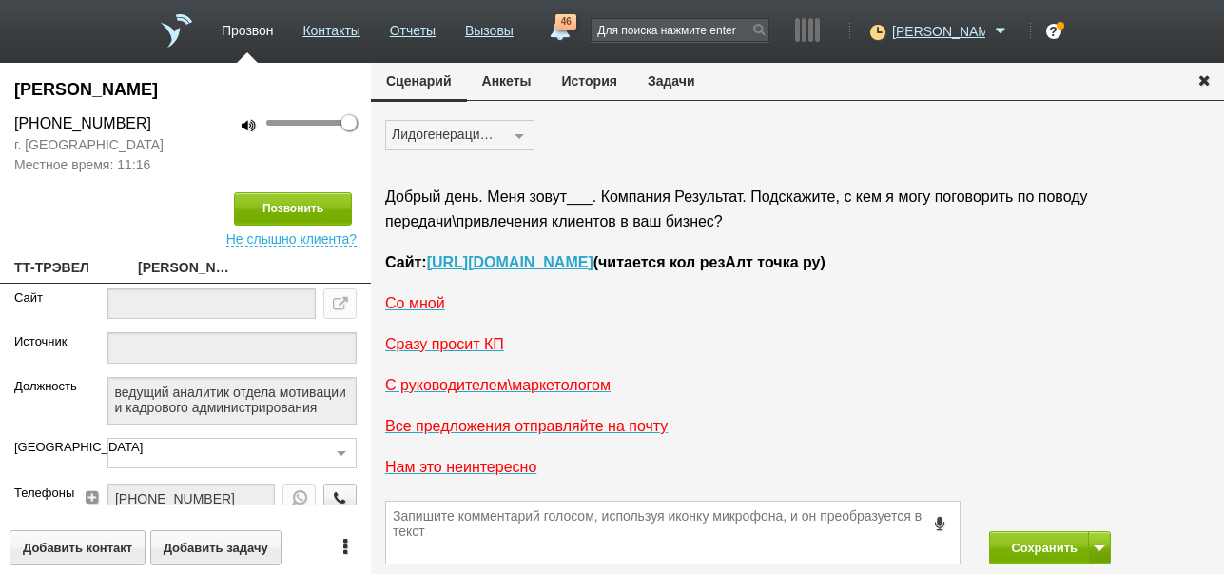
click at [583, 86] on button "История" at bounding box center [590, 81] width 86 height 36
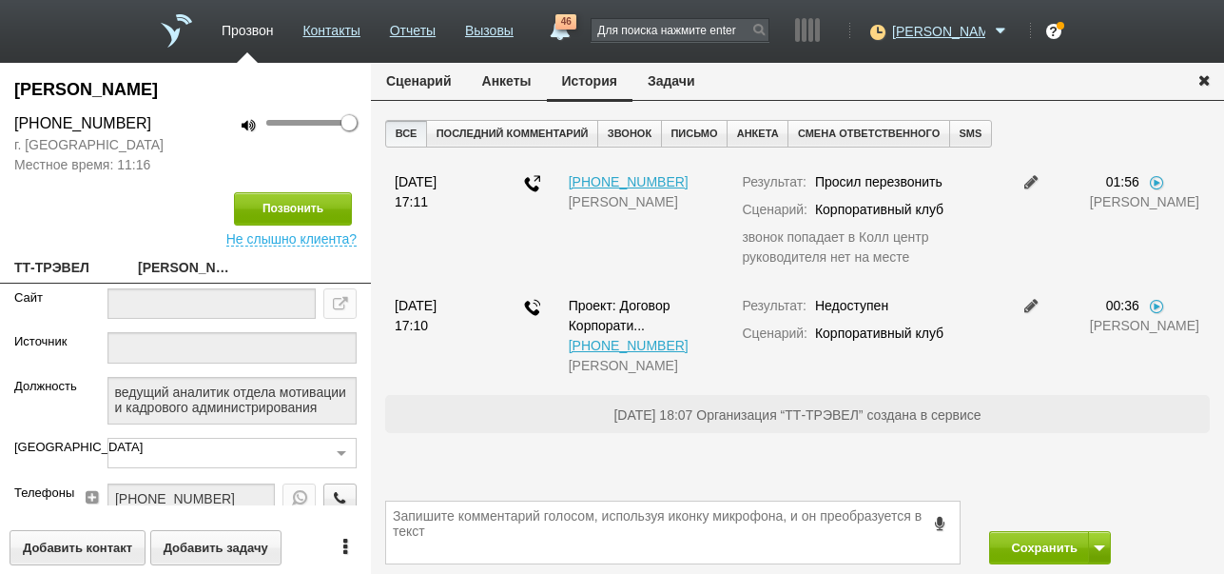
click at [688, 81] on button "Задачи" at bounding box center [672, 81] width 78 height 36
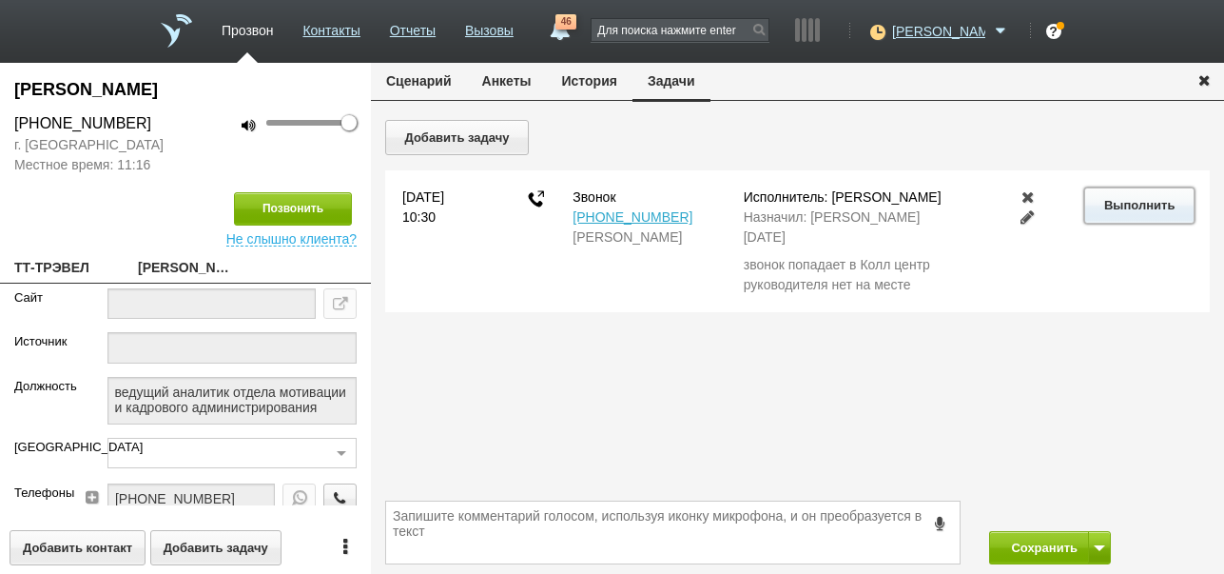
click at [1113, 204] on button "Выполнить" at bounding box center [1138, 204] width 109 height 35
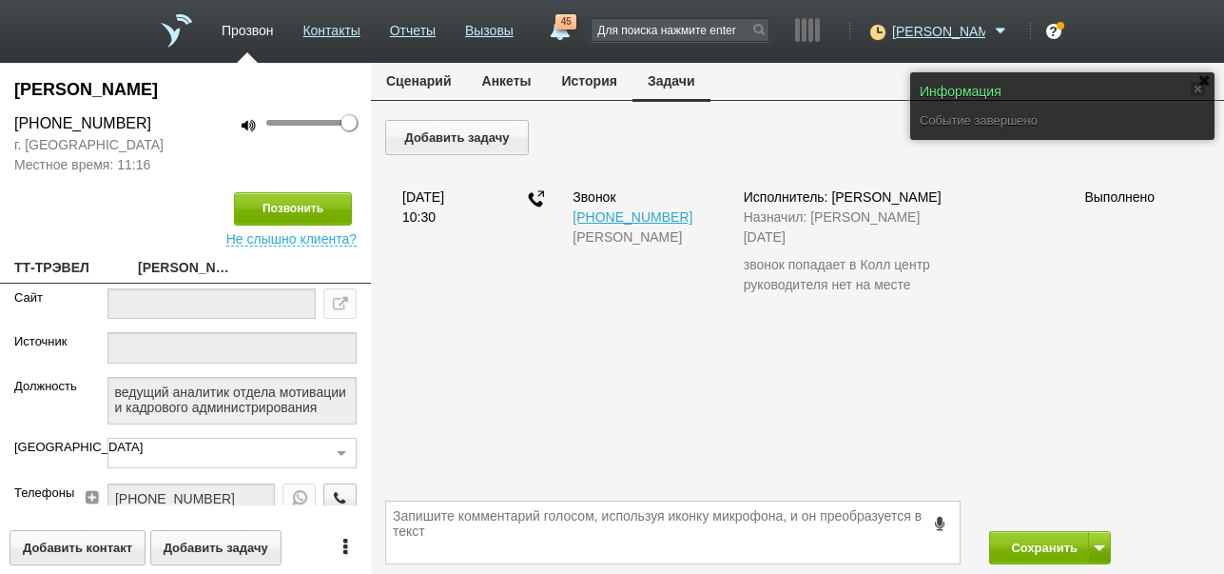
click at [400, 80] on button "Сценарий" at bounding box center [419, 81] width 96 height 36
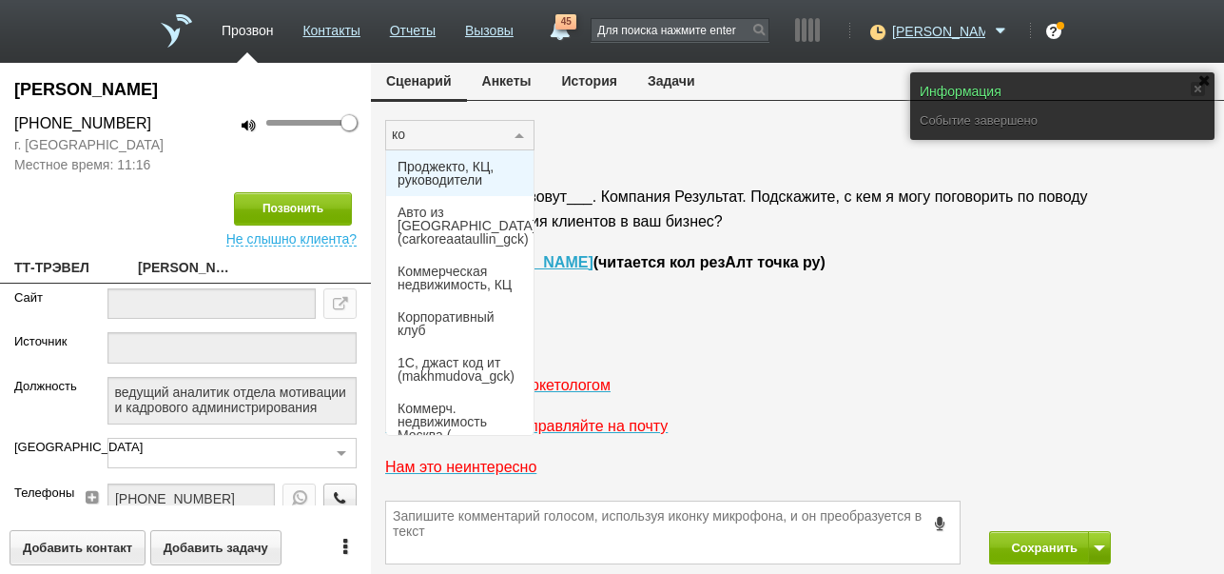
type input "кор"
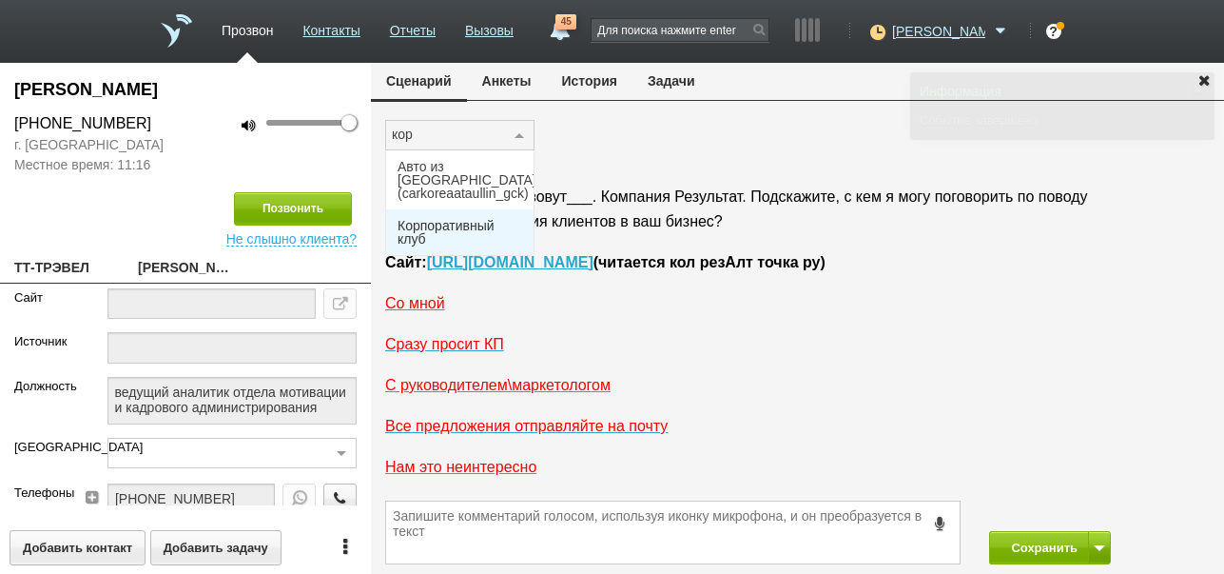
click at [423, 219] on span "Корпоративный клуб" at bounding box center [460, 232] width 125 height 27
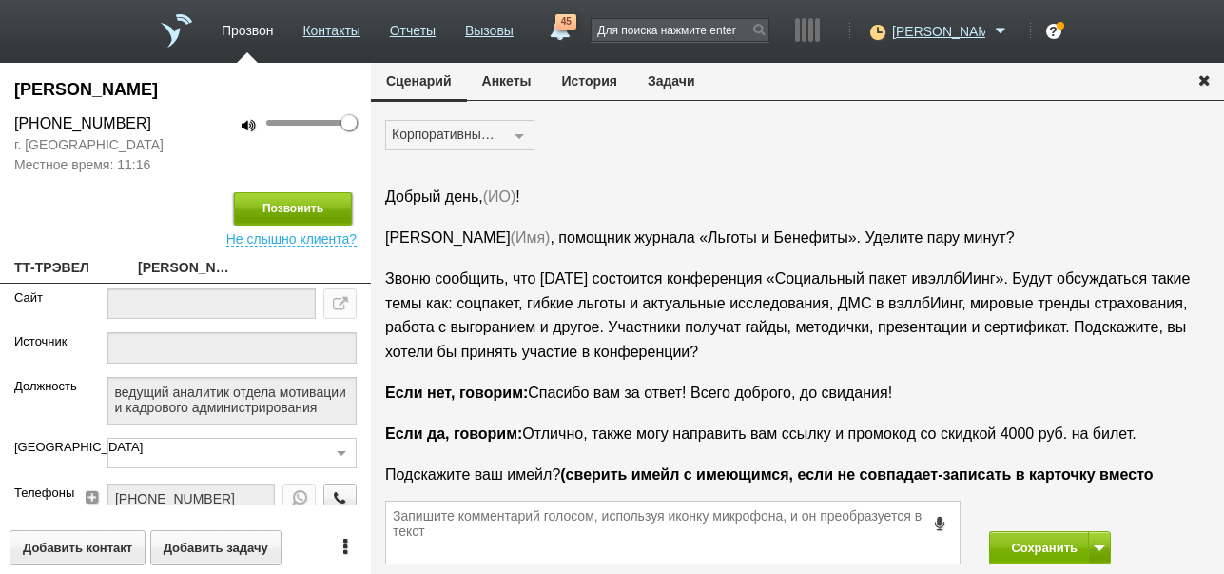
click at [338, 209] on button "Позвонить" at bounding box center [293, 208] width 118 height 33
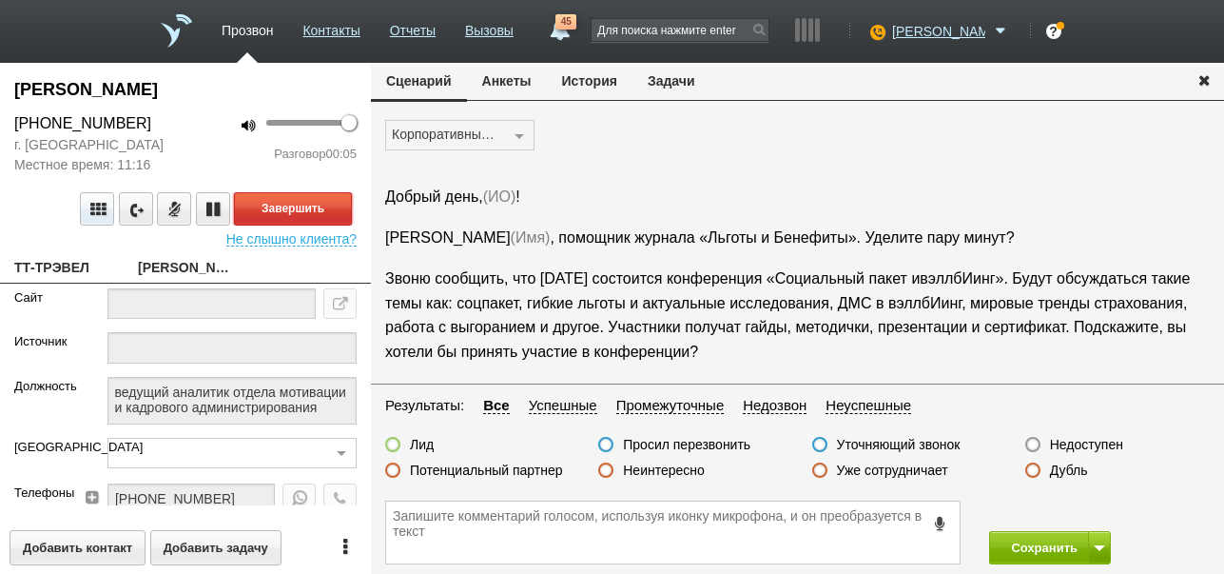
click at [338, 209] on button "Завершить" at bounding box center [293, 208] width 118 height 33
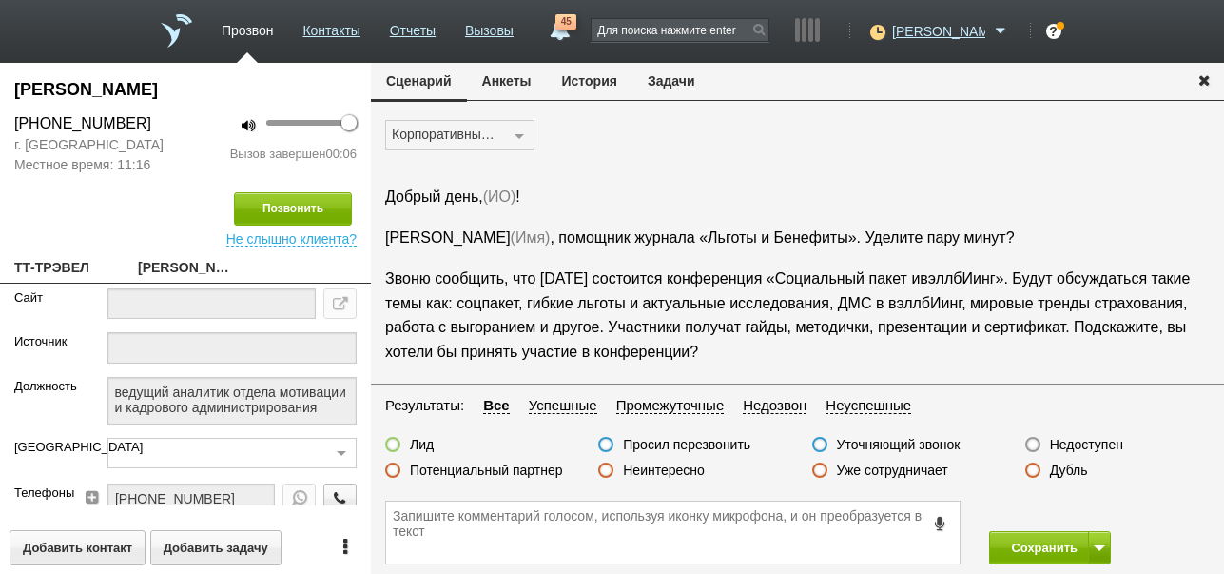
click at [1064, 442] on label "Недоступен" at bounding box center [1086, 444] width 73 height 17
click at [0, 0] on input "Недоступен" at bounding box center [0, 0] width 0 height 0
click at [1032, 550] on button "Сохранить" at bounding box center [1039, 547] width 100 height 33
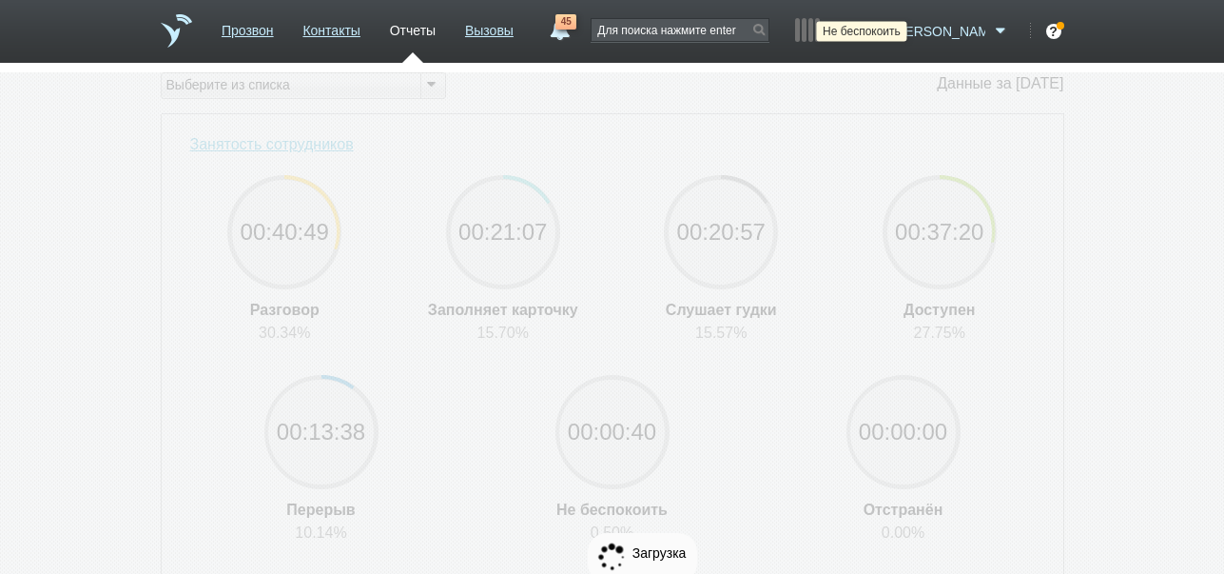
click at [888, 29] on icon at bounding box center [876, 31] width 26 height 19
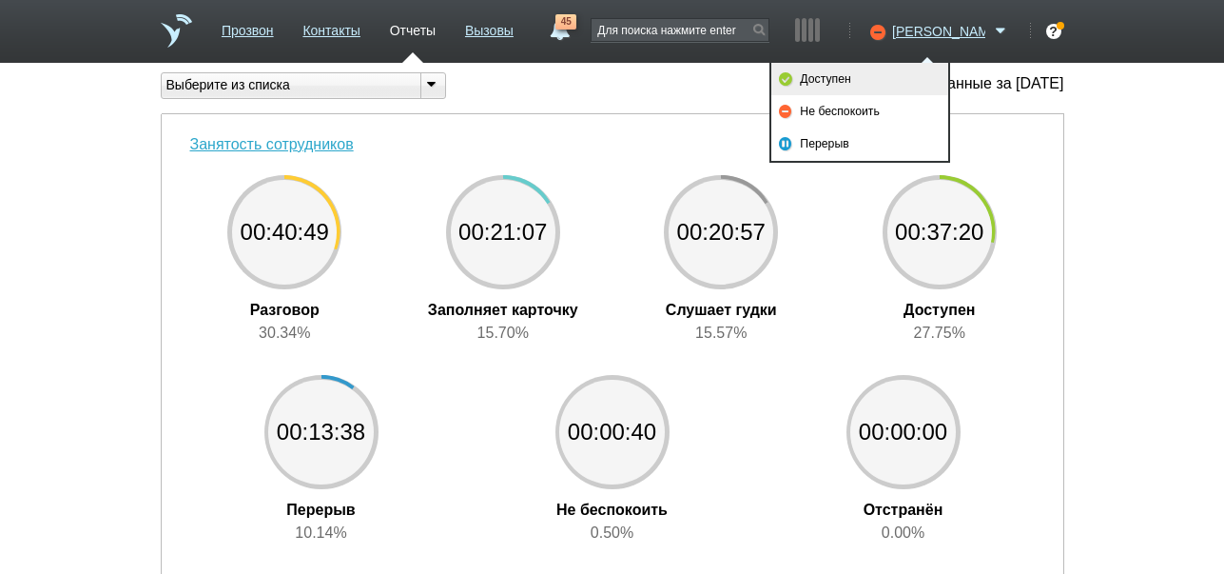
click at [882, 80] on link "Доступен" at bounding box center [859, 79] width 177 height 32
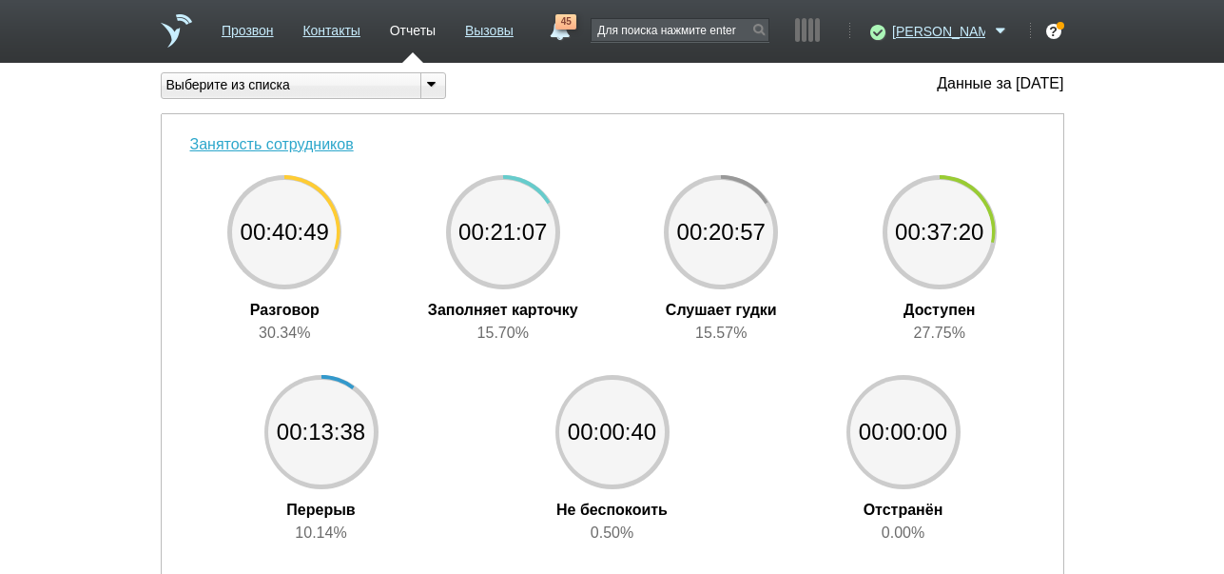
click at [576, 32] on link "45" at bounding box center [559, 25] width 34 height 23
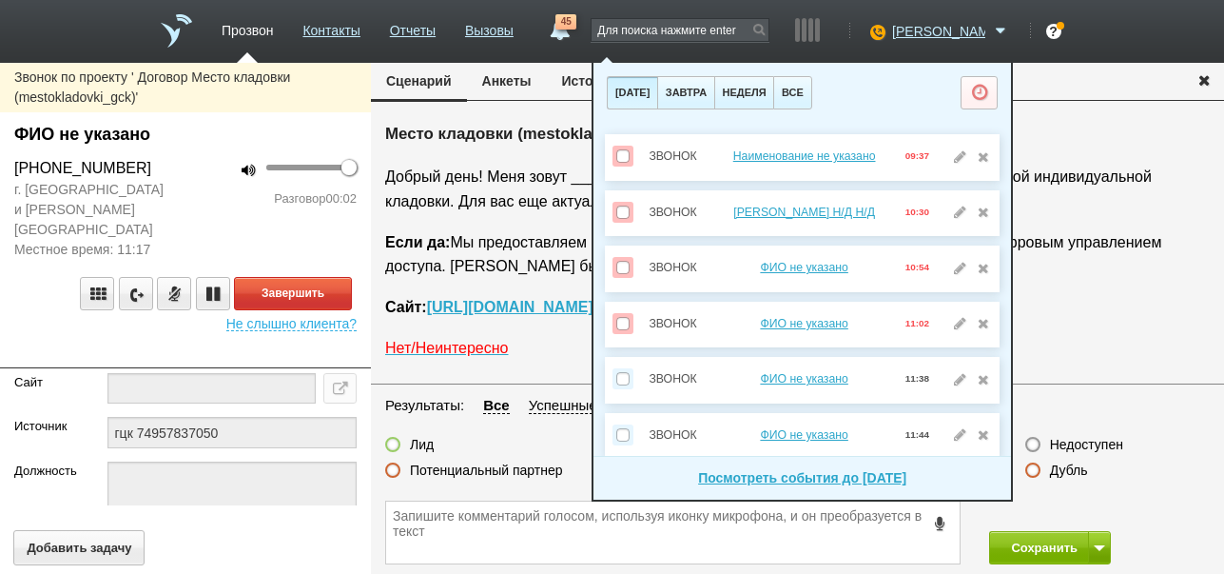
click at [525, 114] on div "Сценарий [PERSON_NAME] История Задачи Место кладовки (mestokladovki_gck) Добрый…" at bounding box center [797, 318] width 853 height 511
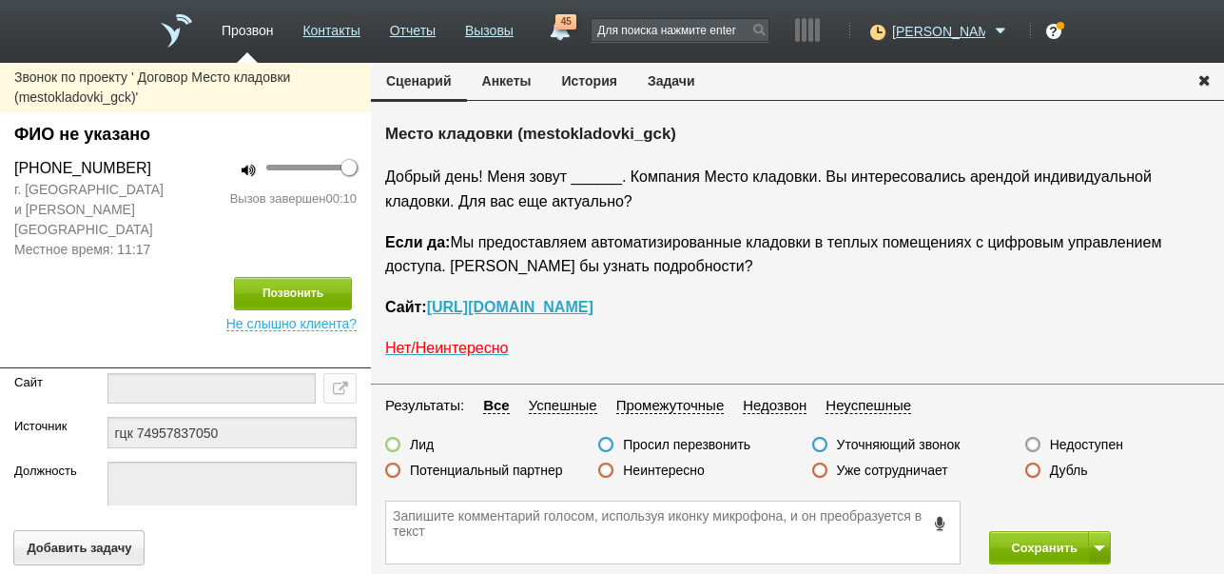
click at [650, 463] on label "Неинтересно" at bounding box center [664, 469] width 82 height 17
click at [0, 0] on input "Неинтересно" at bounding box center [0, 0] width 0 height 0
click at [1028, 544] on button "Сохранить" at bounding box center [1039, 547] width 100 height 33
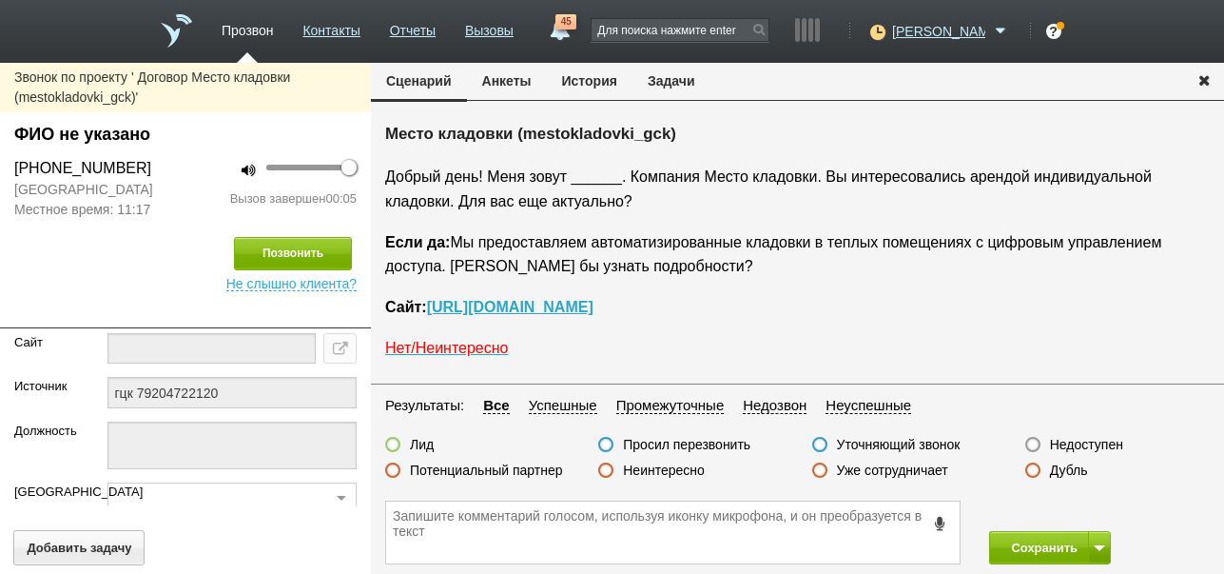
click at [1074, 447] on label "Недоступен" at bounding box center [1086, 444] width 73 height 17
click at [0, 0] on input "Недоступен" at bounding box center [0, 0] width 0 height 0
click at [1098, 545] on span at bounding box center [1099, 548] width 11 height 6
click at [1081, 508] on button "Сохранить и остаться" at bounding box center [1036, 512] width 147 height 33
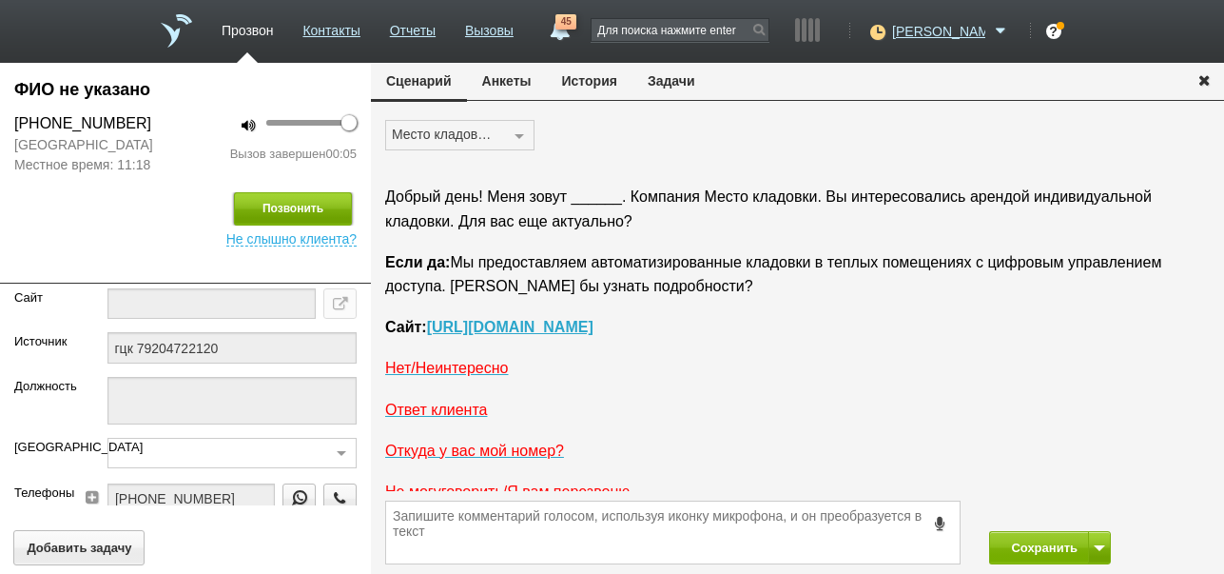
click at [317, 205] on button "Позвонить" at bounding box center [293, 208] width 118 height 33
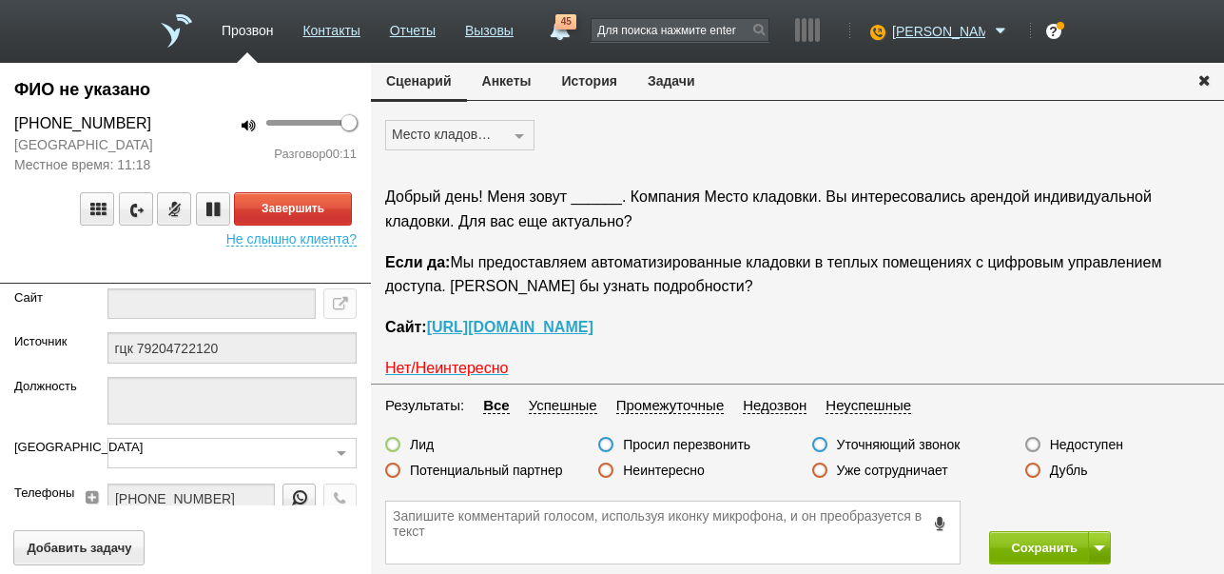
click at [671, 473] on label "Неинтересно" at bounding box center [664, 469] width 82 height 17
click at [0, 0] on input "Неинтересно" at bounding box center [0, 0] width 0 height 0
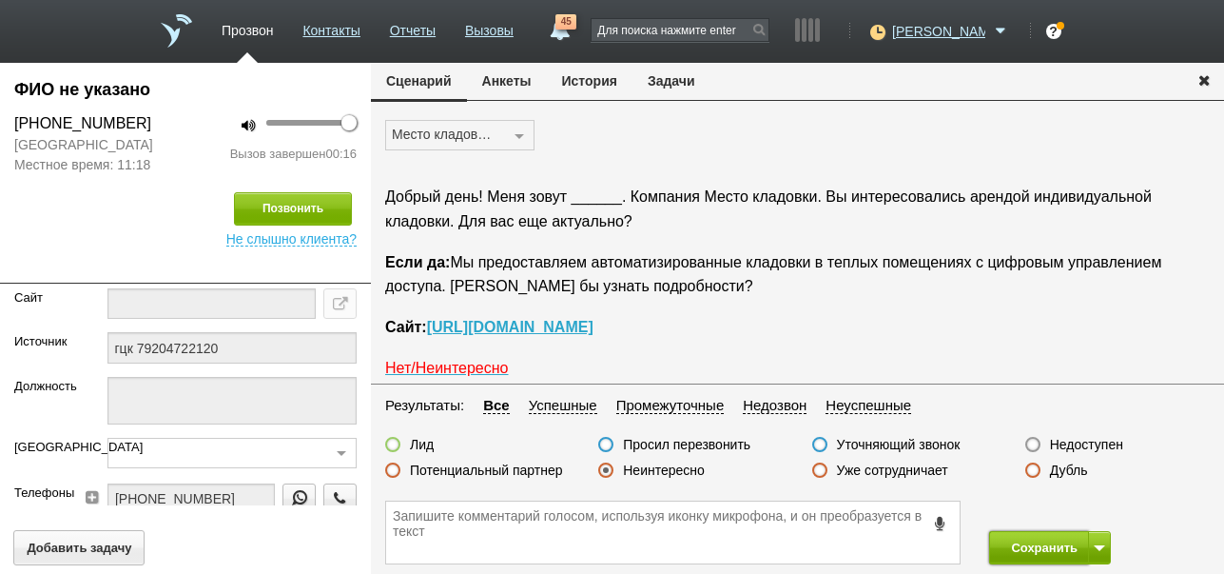
click at [1010, 541] on button "Сохранить" at bounding box center [1039, 547] width 100 height 33
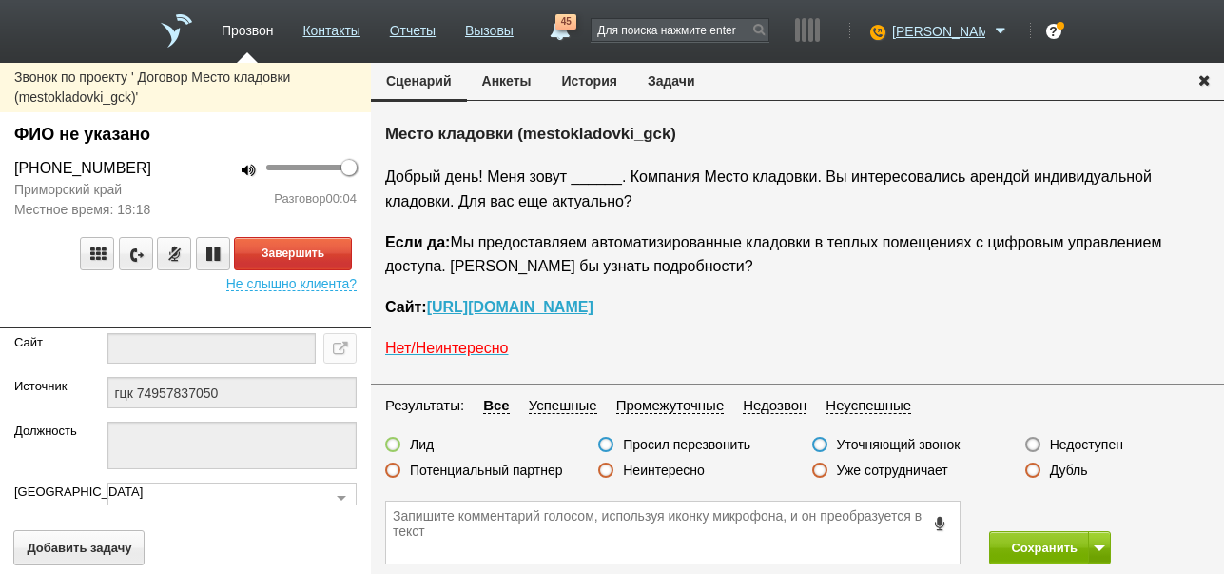
click at [1061, 443] on label "Недоступен" at bounding box center [1086, 444] width 73 height 17
click at [0, 0] on input "Недоступен" at bounding box center [0, 0] width 0 height 0
click at [338, 258] on button "Завершить" at bounding box center [293, 253] width 118 height 33
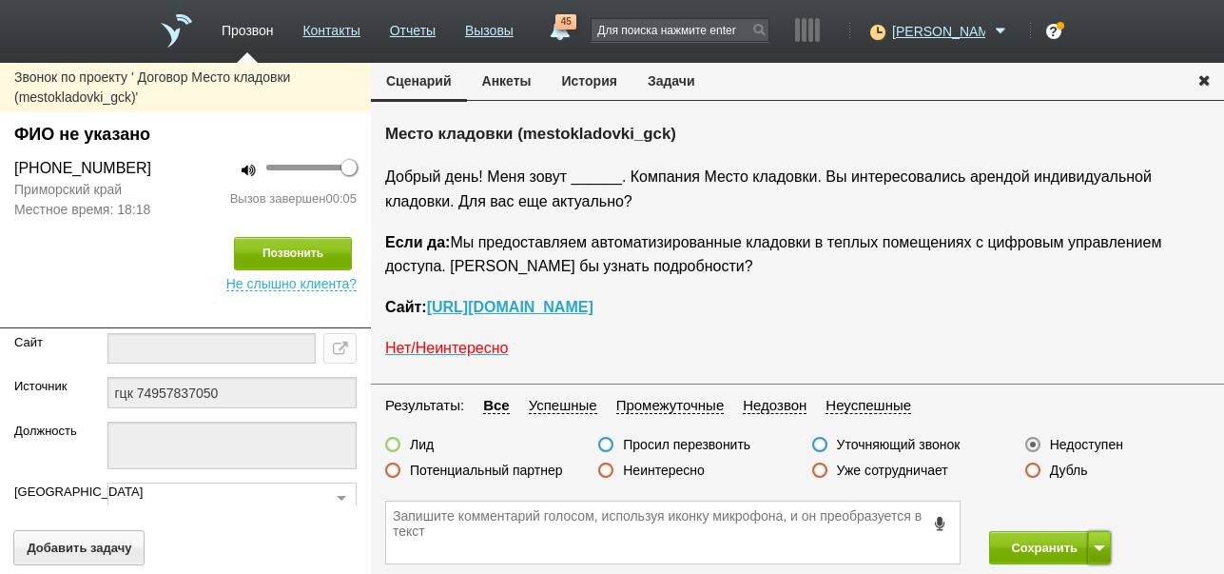
click at [1097, 552] on button at bounding box center [1099, 547] width 23 height 33
click at [1093, 506] on button "Сохранить и остаться" at bounding box center [1036, 512] width 147 height 33
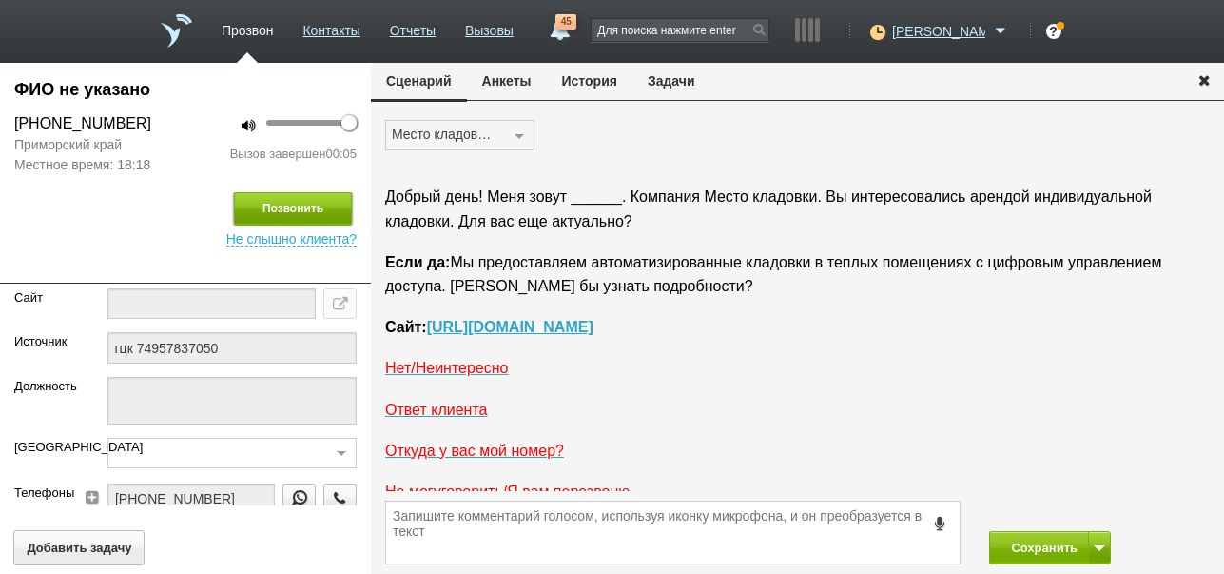
click at [283, 211] on button "Позвонить" at bounding box center [293, 208] width 118 height 33
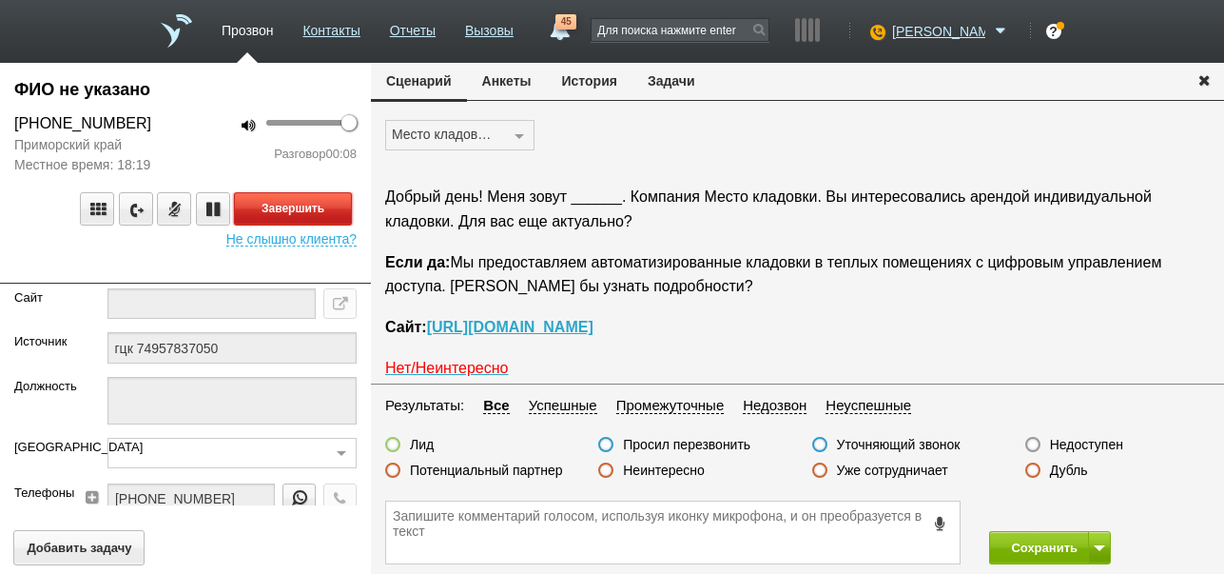
click at [295, 206] on button "Завершить" at bounding box center [293, 208] width 118 height 33
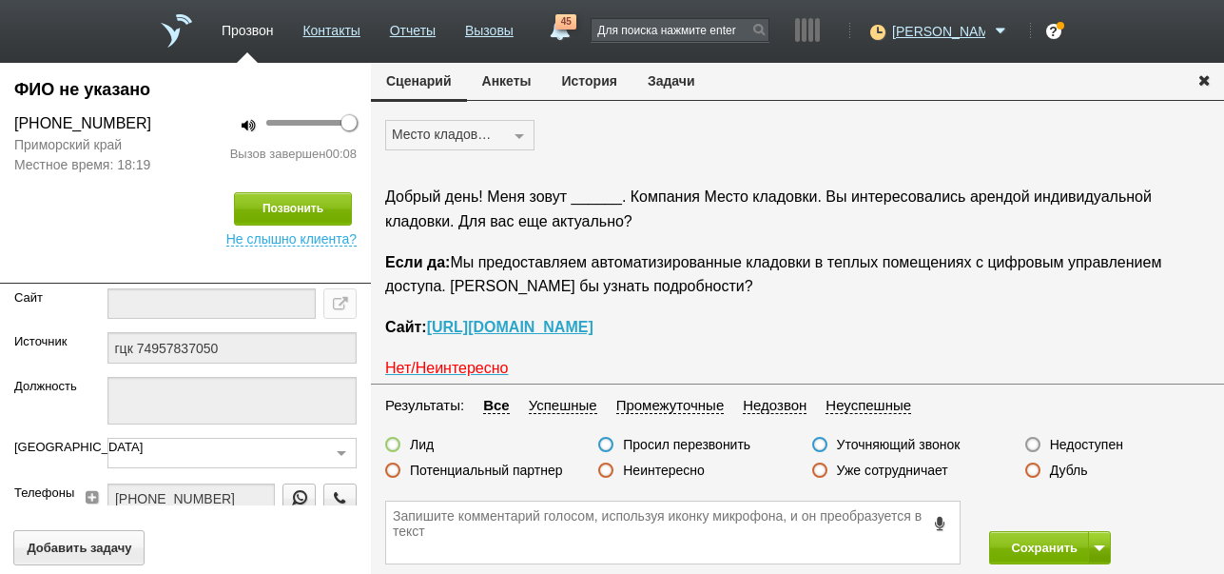
click at [1087, 445] on label "Недоступен" at bounding box center [1086, 444] width 73 height 17
click at [0, 0] on input "Недоступен" at bounding box center [0, 0] width 0 height 0
click at [1010, 557] on button "Сохранить" at bounding box center [1039, 547] width 100 height 33
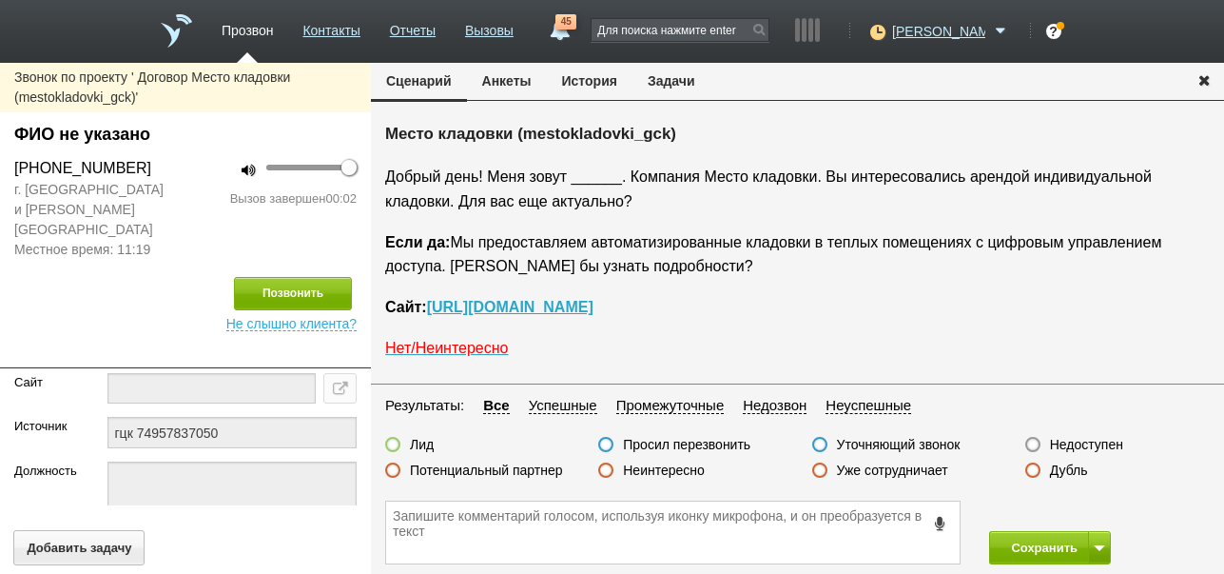
click at [1090, 443] on label "Недоступен" at bounding box center [1086, 444] width 73 height 17
click at [0, 0] on input "Недоступен" at bounding box center [0, 0] width 0 height 0
click at [1102, 550] on span at bounding box center [1099, 548] width 11 height 6
click at [1089, 514] on button "Сохранить и остаться" at bounding box center [1036, 512] width 147 height 33
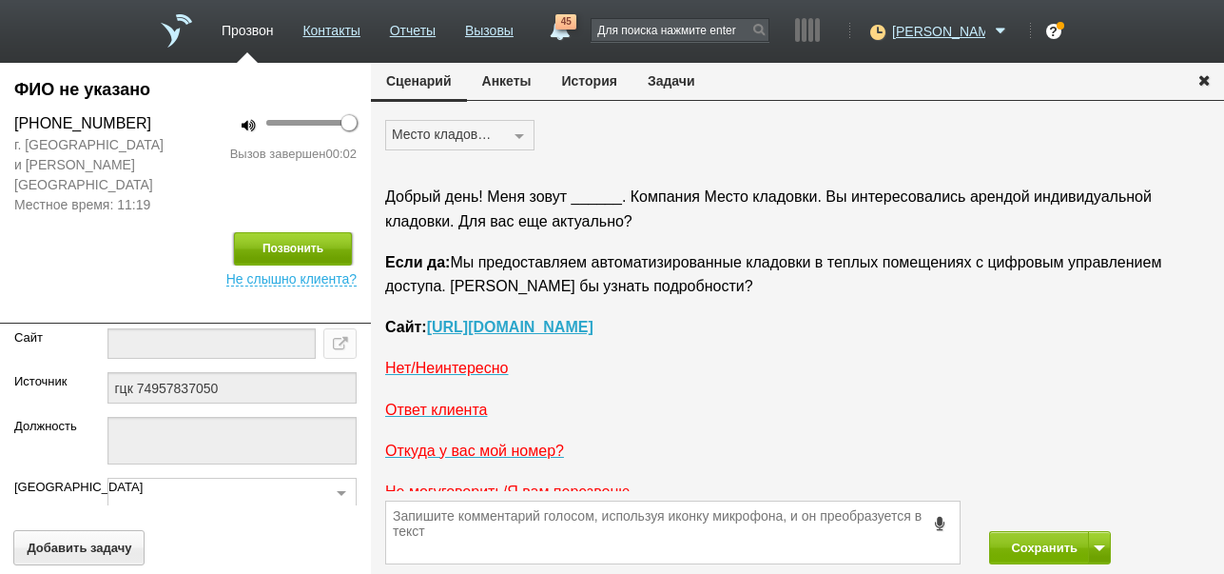
click at [302, 236] on button "Позвонить" at bounding box center [293, 248] width 118 height 33
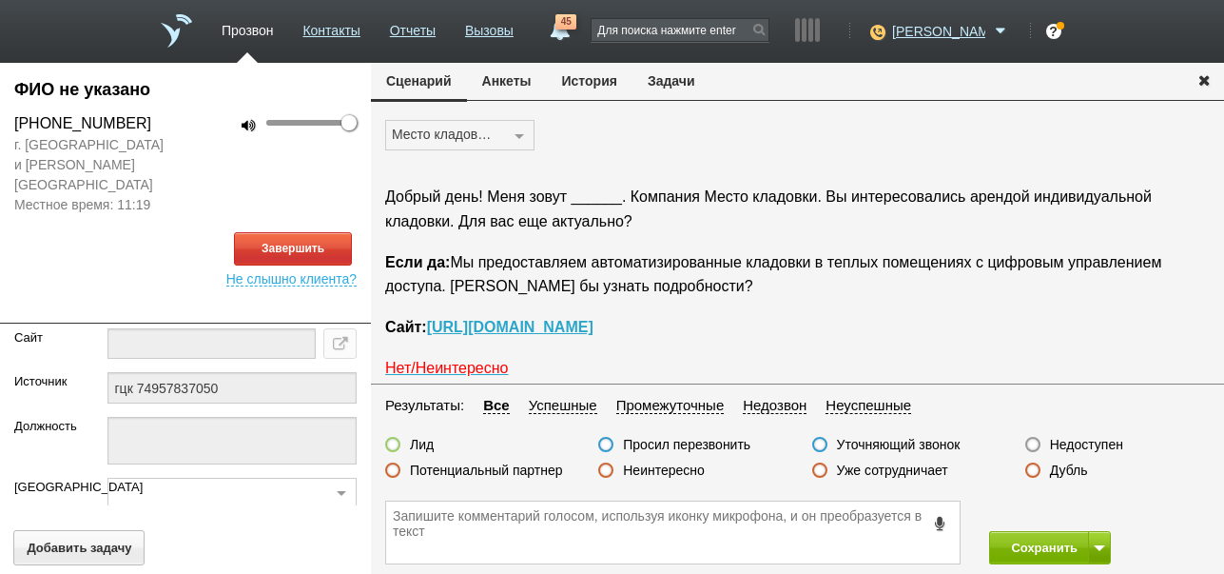
click at [586, 80] on button "История" at bounding box center [590, 81] width 86 height 36
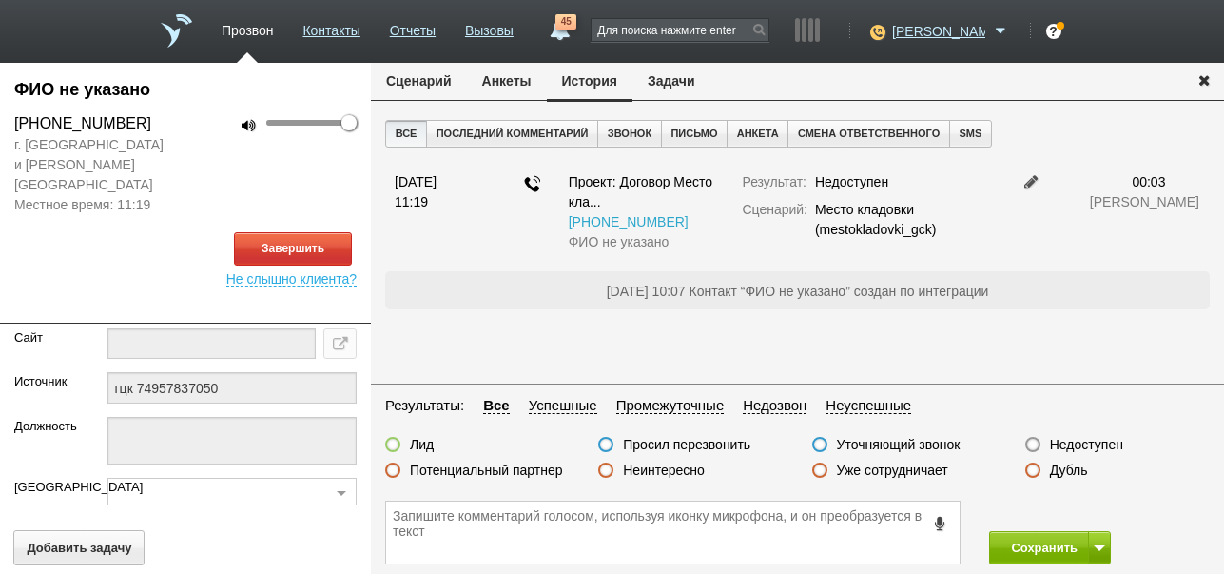
click at [417, 86] on button "Сценарий" at bounding box center [419, 81] width 96 height 36
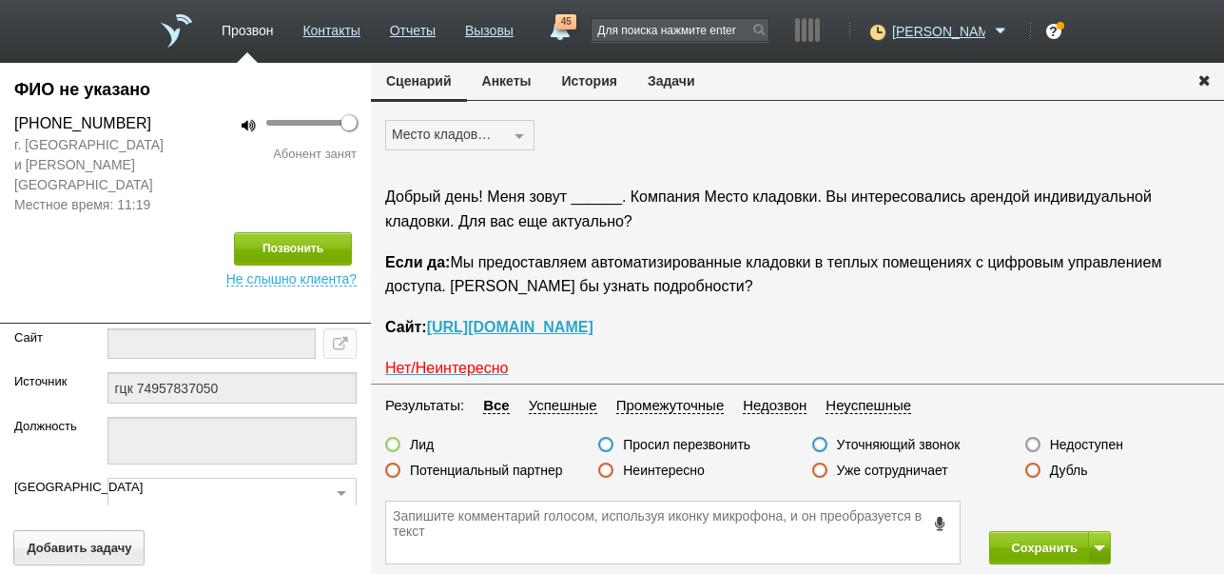
click at [1109, 448] on label "Недоступен" at bounding box center [1086, 444] width 73 height 17
click at [0, 0] on input "Недоступен" at bounding box center [0, 0] width 0 height 0
drag, startPoint x: 1014, startPoint y: 543, endPoint x: 1000, endPoint y: 340, distance: 204.1
click at [1015, 543] on button "Сохранить" at bounding box center [1039, 547] width 100 height 33
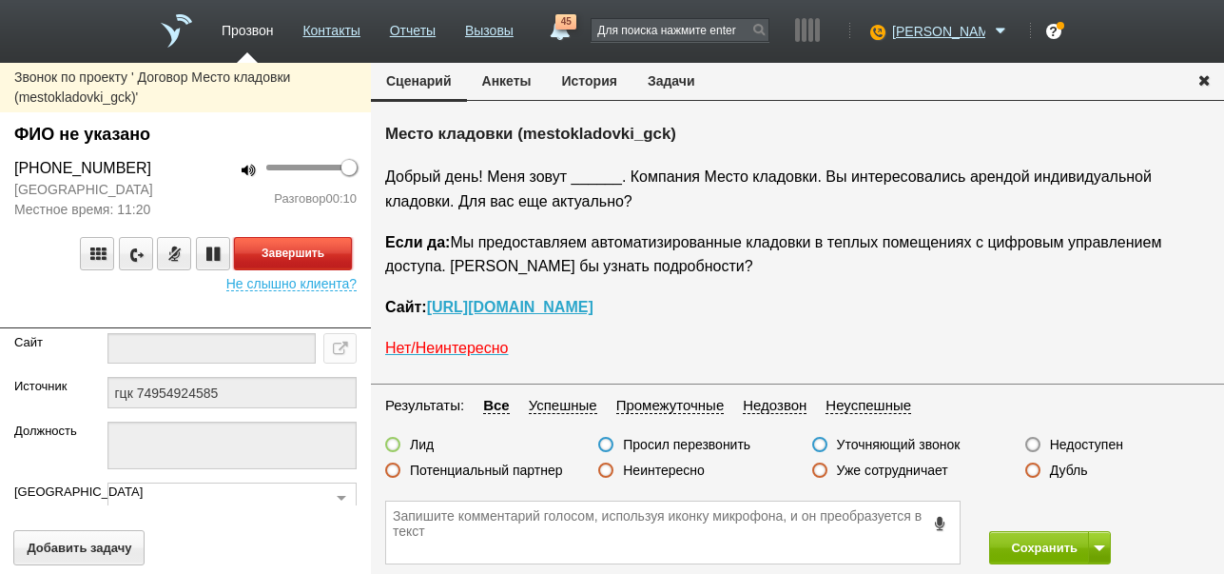
click at [341, 259] on button "Завершить" at bounding box center [293, 253] width 118 height 33
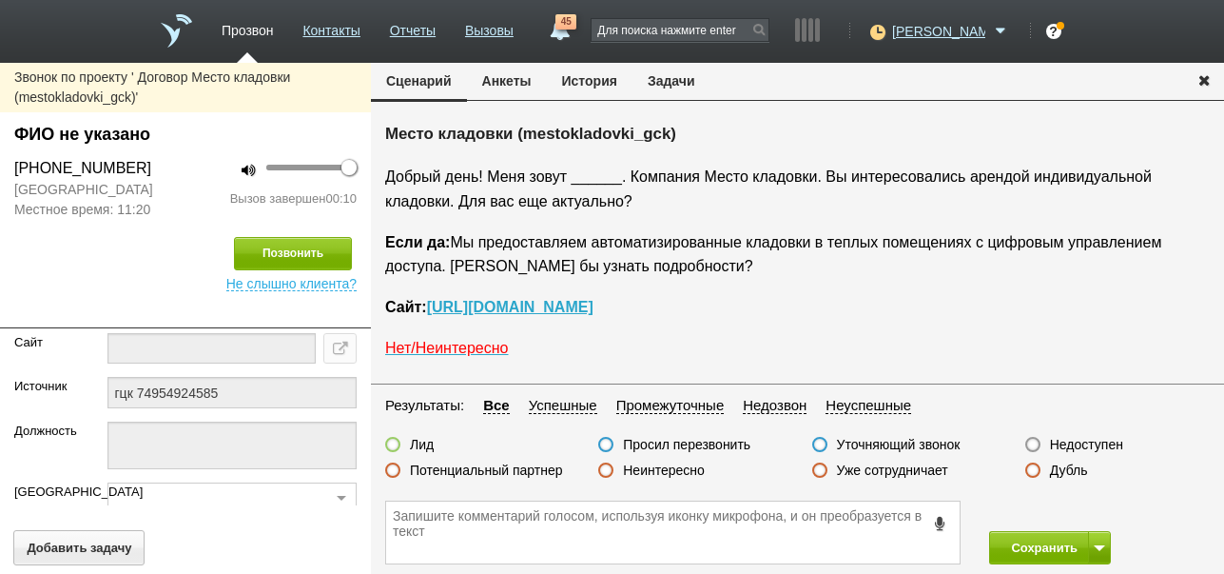
click at [1108, 442] on label "Недоступен" at bounding box center [1086, 444] width 73 height 17
click at [0, 0] on input "Недоступен" at bounding box center [0, 0] width 0 height 0
click at [1103, 539] on button at bounding box center [1099, 547] width 23 height 33
click at [1086, 500] on button "Сохранить и остаться" at bounding box center [1036, 512] width 147 height 33
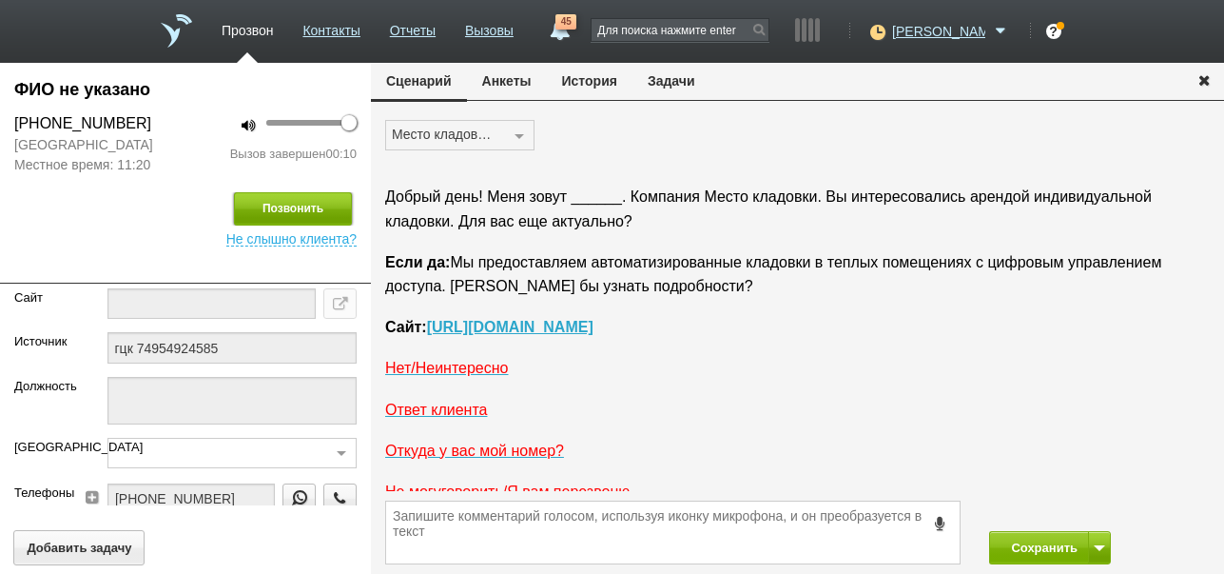
click at [285, 205] on button "Позвонить" at bounding box center [293, 208] width 118 height 33
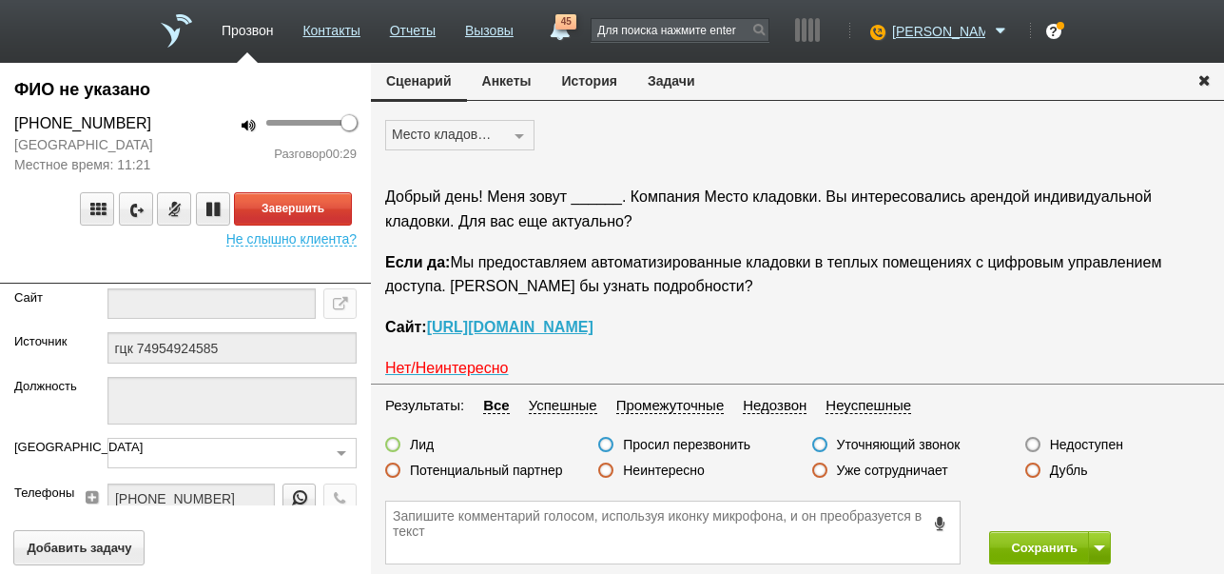
click at [666, 472] on label "Неинтересно" at bounding box center [664, 469] width 82 height 17
click at [0, 0] on input "Неинтересно" at bounding box center [0, 0] width 0 height 0
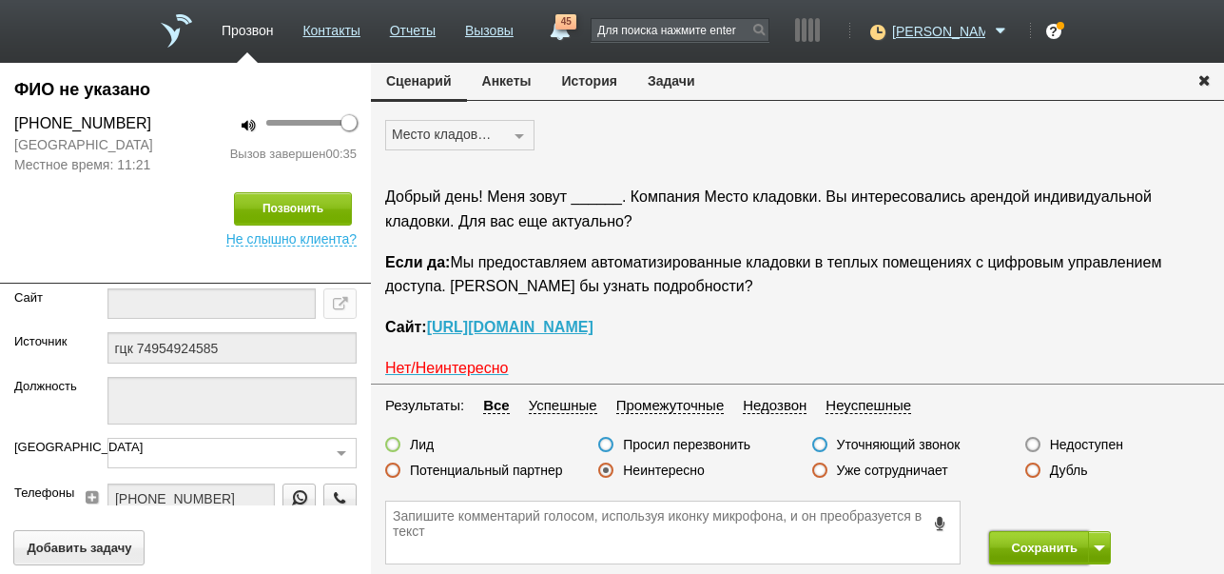
click at [1050, 552] on button "Сохранить" at bounding box center [1039, 547] width 100 height 33
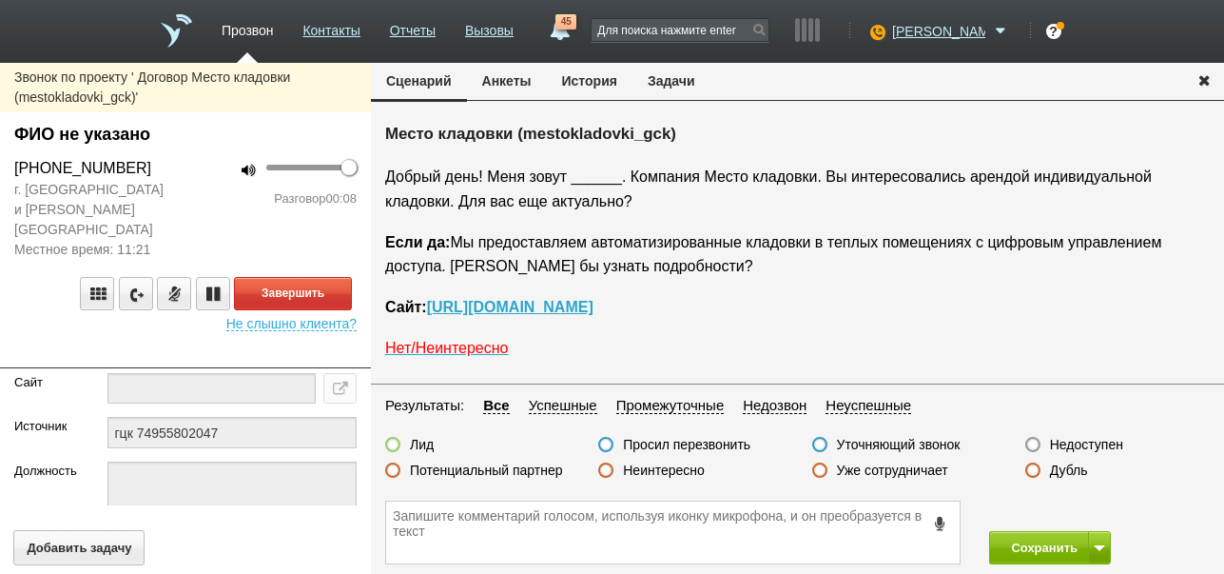
click at [613, 87] on button "История" at bounding box center [590, 81] width 86 height 36
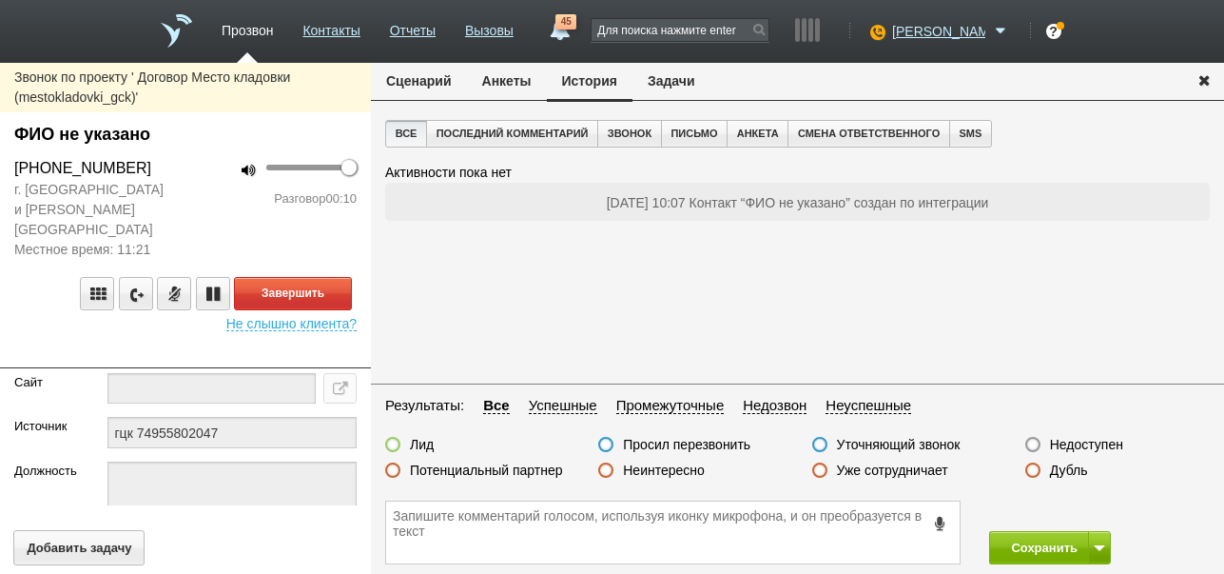
click at [426, 82] on button "Сценарий" at bounding box center [419, 81] width 96 height 36
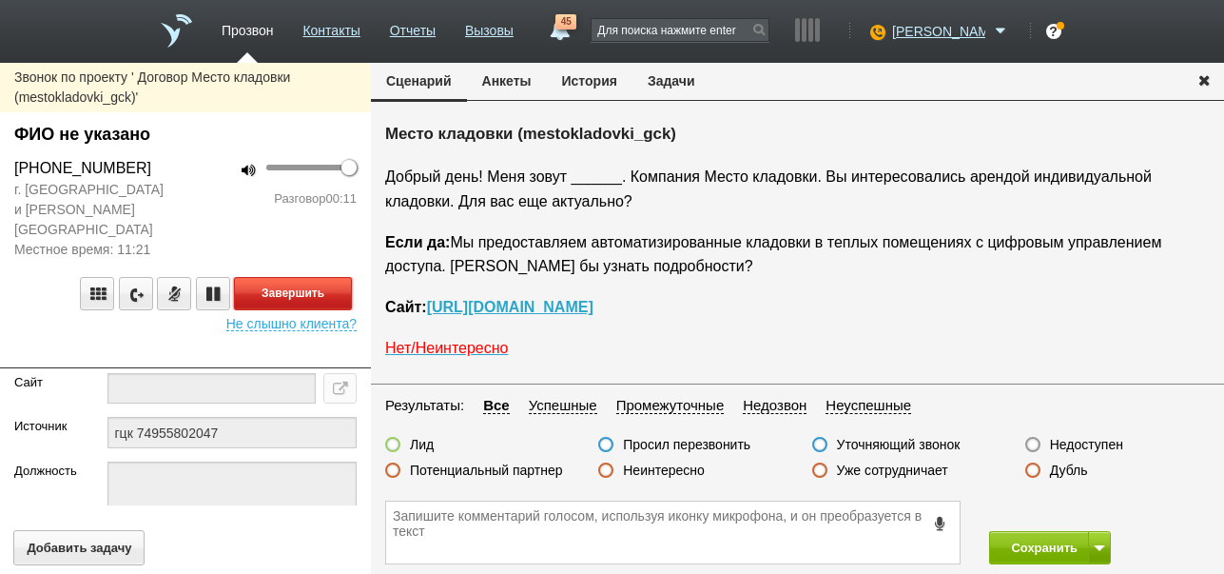
click at [342, 277] on button "Завершить" at bounding box center [293, 293] width 118 height 33
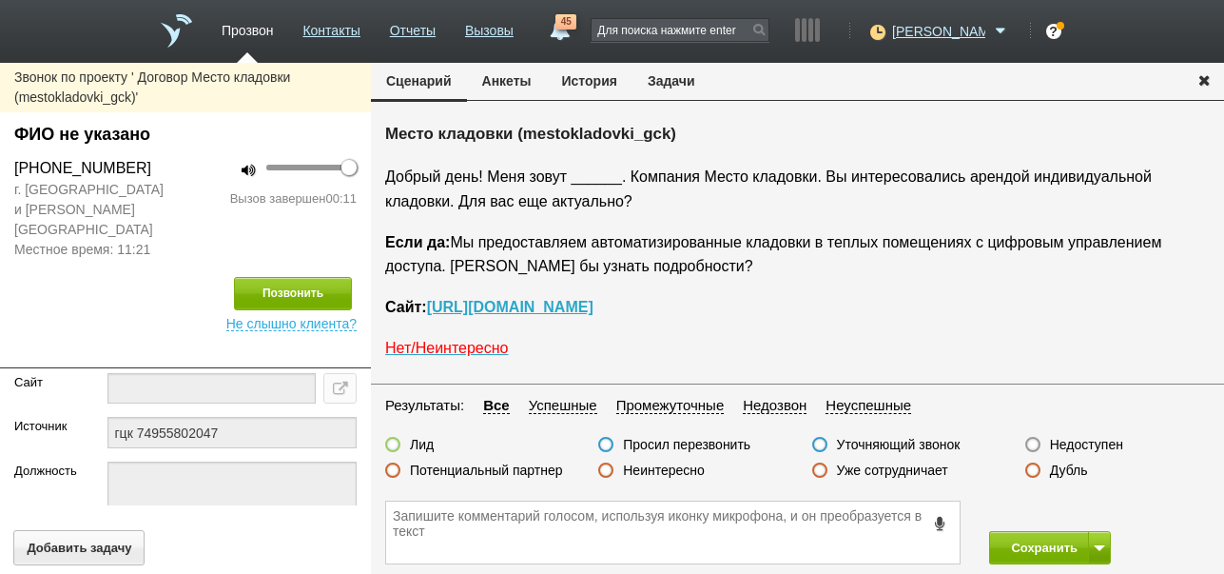
click at [1092, 444] on label "Недоступен" at bounding box center [1086, 444] width 73 height 17
click at [0, 0] on input "Недоступен" at bounding box center [0, 0] width 0 height 0
click at [1102, 536] on button at bounding box center [1099, 547] width 23 height 33
click at [1092, 513] on button "Сохранить и остаться" at bounding box center [1036, 512] width 147 height 33
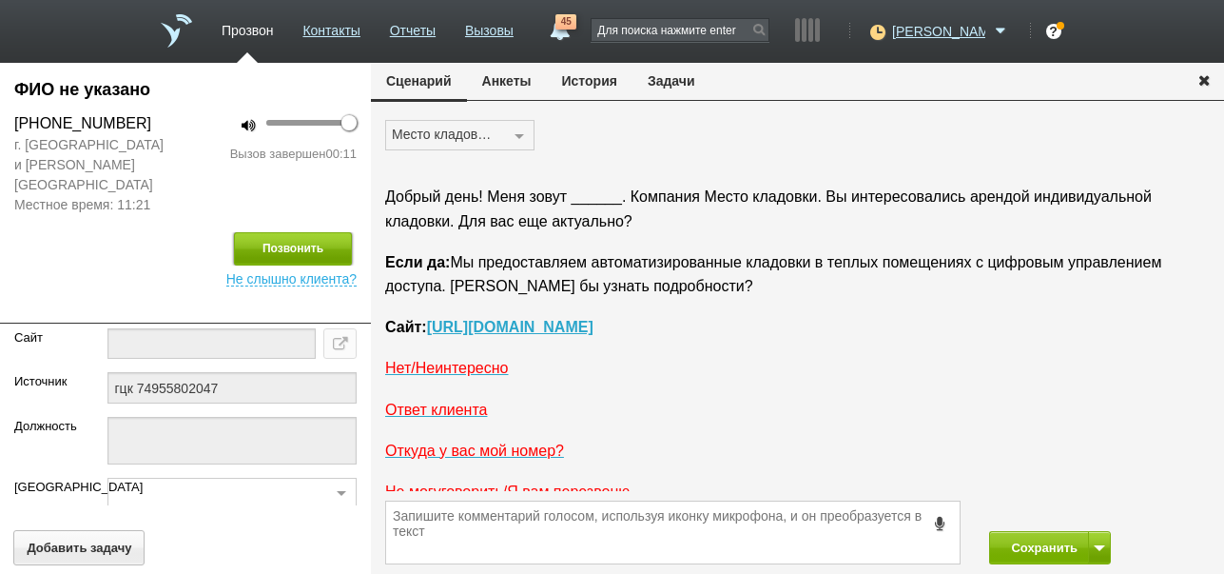
click at [327, 237] on button "Позвонить" at bounding box center [293, 248] width 118 height 33
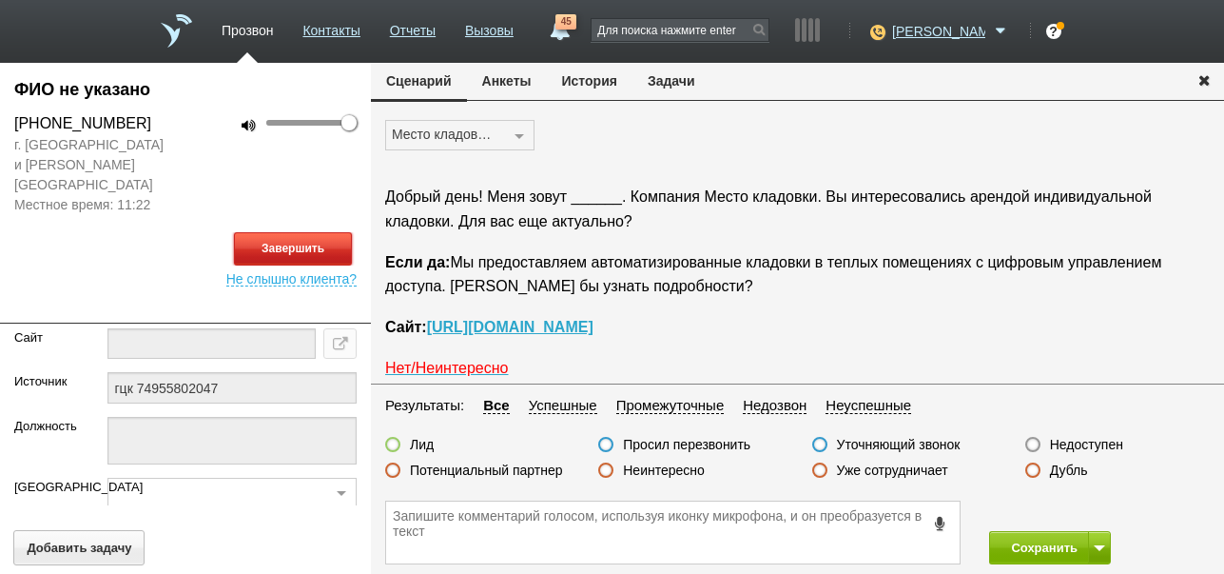
click at [338, 232] on button "Завершить" at bounding box center [293, 248] width 118 height 33
click at [1065, 443] on label "Недоступен" at bounding box center [1086, 444] width 73 height 17
click at [0, 0] on input "Недоступен" at bounding box center [0, 0] width 0 height 0
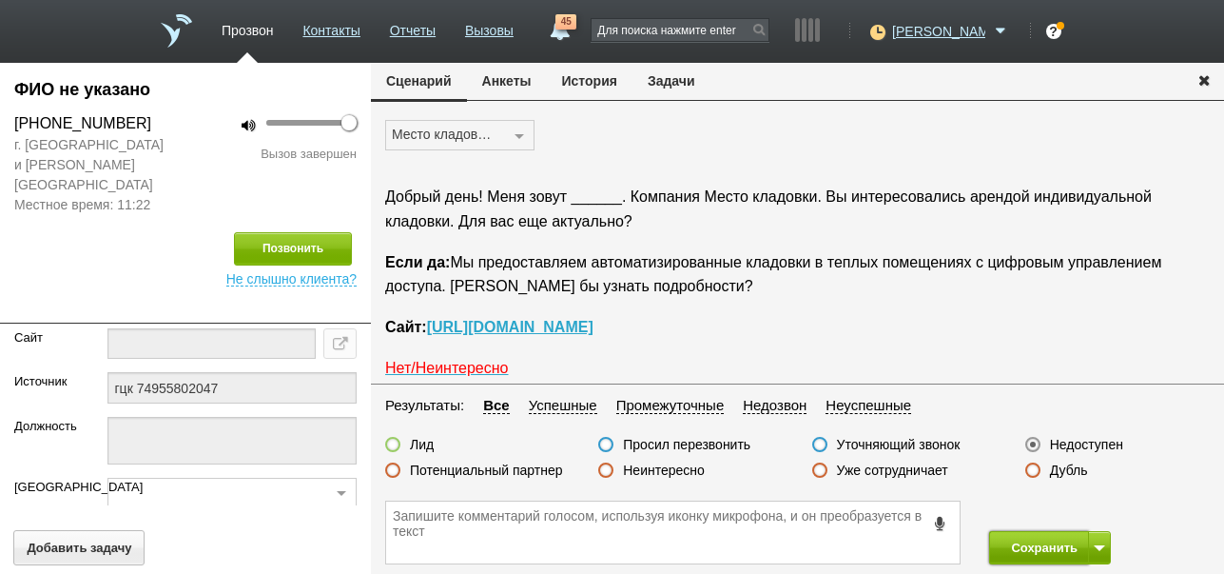
click at [1031, 543] on button "Сохранить" at bounding box center [1039, 547] width 100 height 33
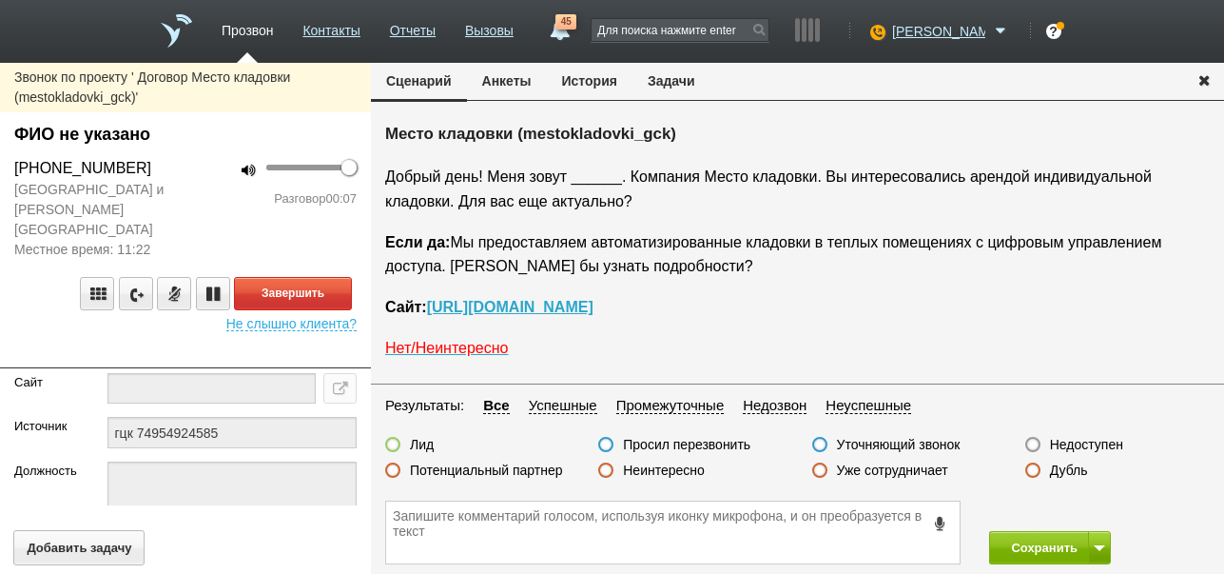
click at [608, 79] on button "История" at bounding box center [590, 81] width 86 height 36
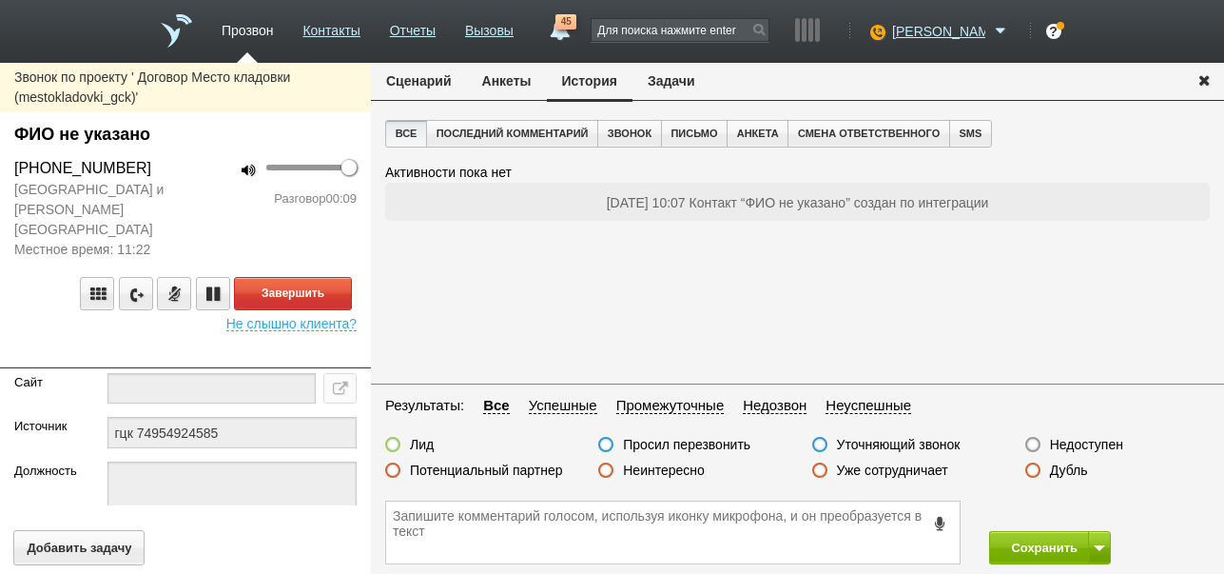
click at [445, 82] on button "Сценарий" at bounding box center [419, 81] width 96 height 36
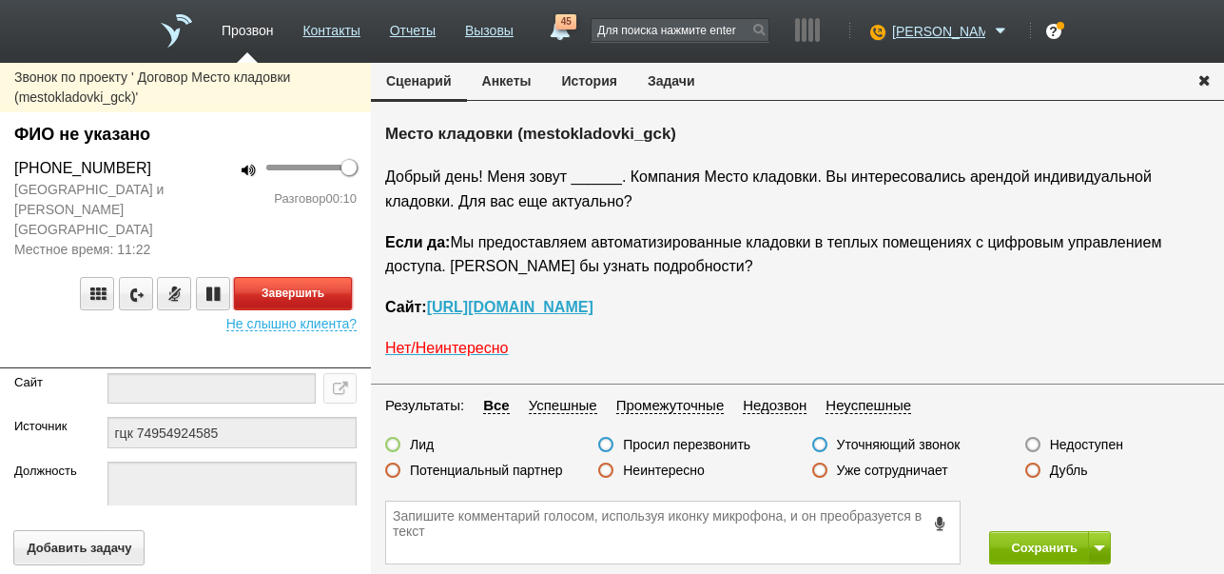
click at [320, 277] on button "Завершить" at bounding box center [293, 293] width 118 height 33
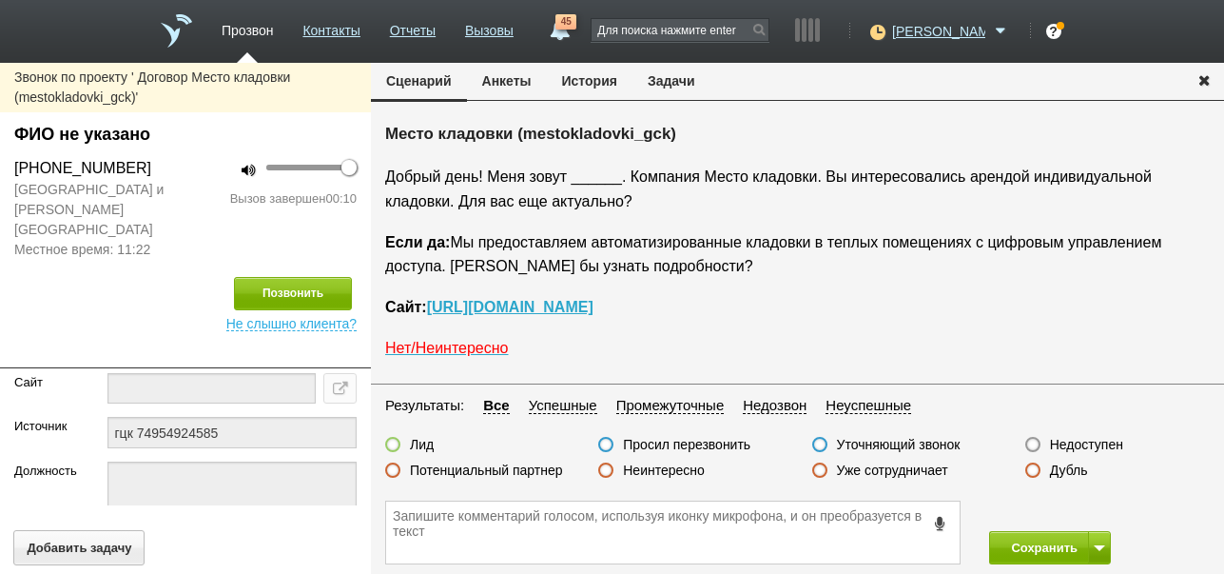
click at [1094, 447] on label "Недоступен" at bounding box center [1086, 444] width 73 height 17
click at [0, 0] on input "Недоступен" at bounding box center [0, 0] width 0 height 0
click at [1097, 547] on span at bounding box center [1099, 548] width 11 height 6
click at [1076, 513] on button "Сохранить и остаться" at bounding box center [1036, 512] width 147 height 33
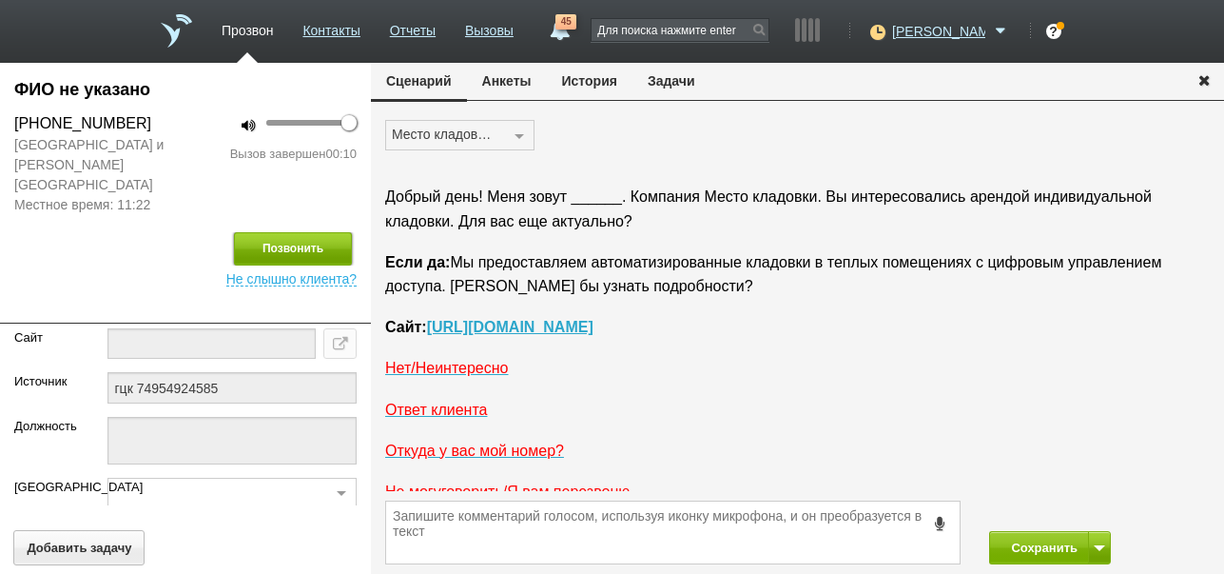
click at [303, 232] on button "Позвонить" at bounding box center [293, 248] width 118 height 33
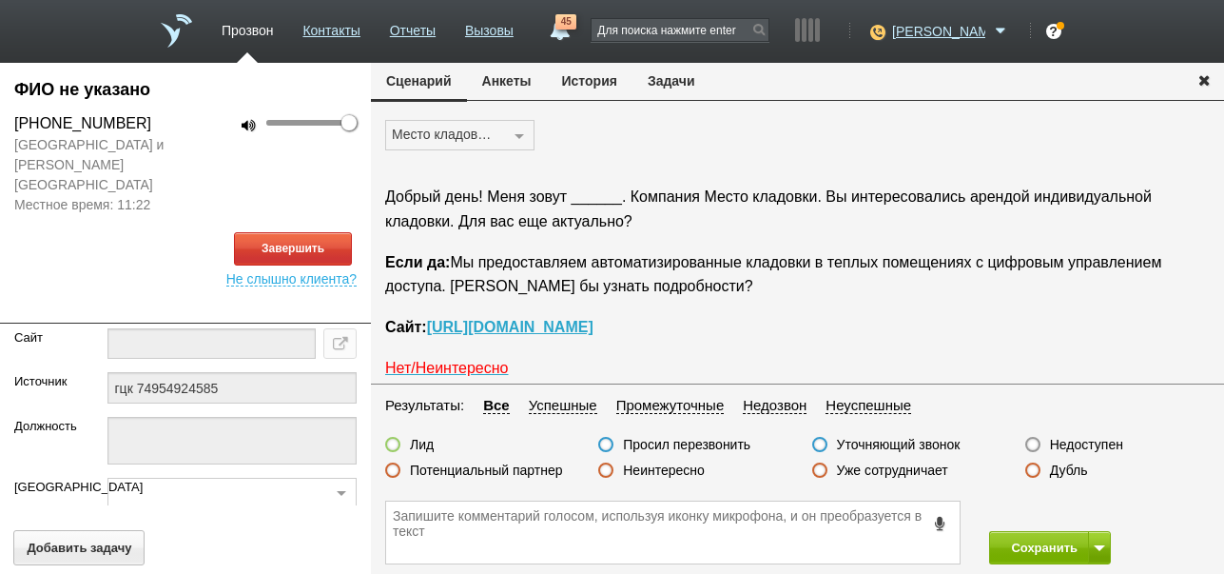
click at [571, 80] on button "История" at bounding box center [590, 81] width 86 height 36
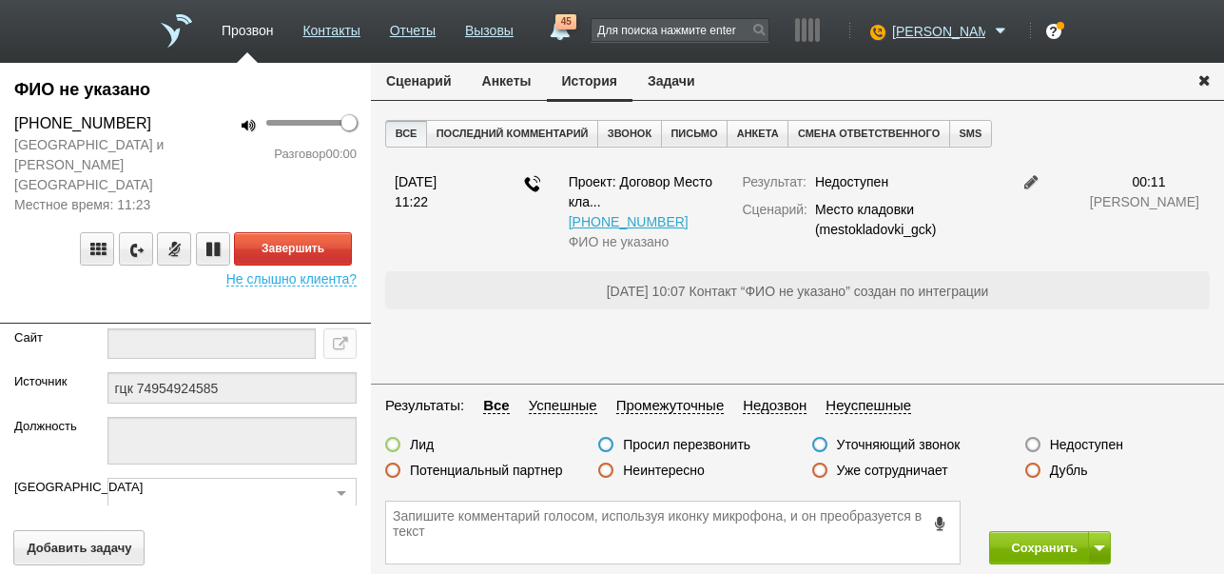
click at [420, 88] on button "Сценарий" at bounding box center [419, 81] width 96 height 36
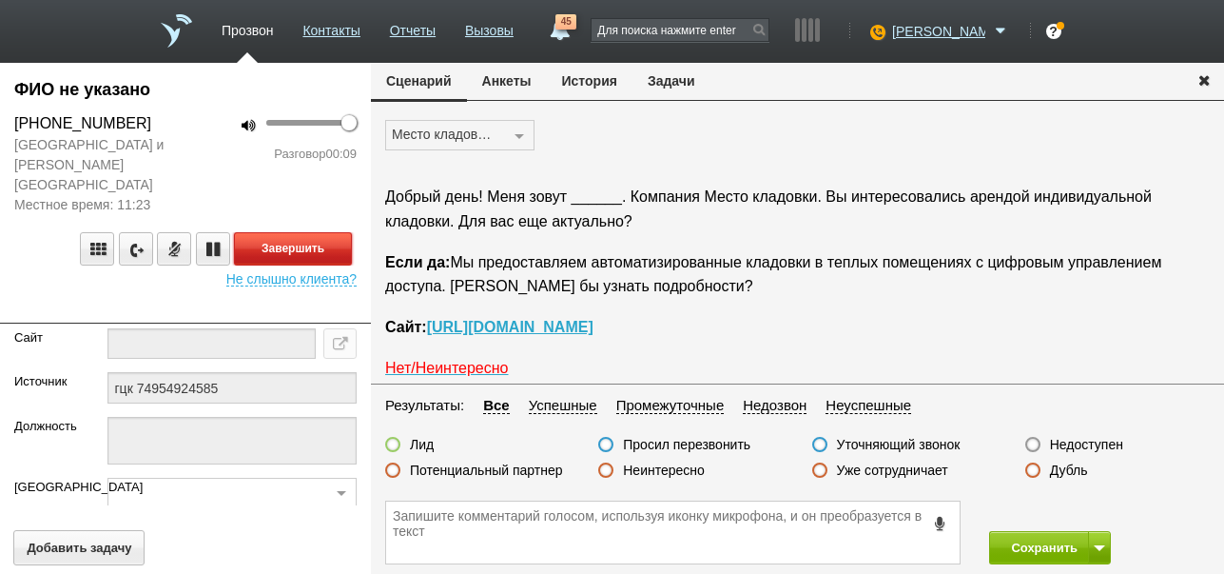
click at [320, 232] on button "Завершить" at bounding box center [293, 248] width 118 height 33
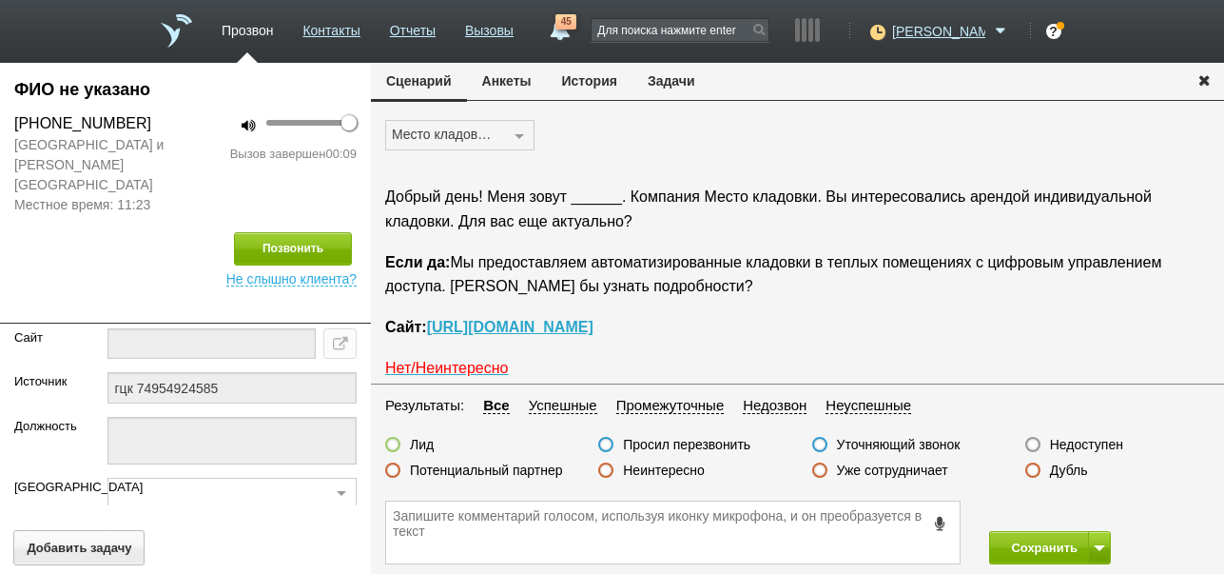
click at [1104, 438] on label "Недоступен" at bounding box center [1086, 444] width 73 height 17
click at [0, 0] on input "Недоступен" at bounding box center [0, 0] width 0 height 0
click at [1035, 542] on button "Сохранить" at bounding box center [1039, 547] width 100 height 33
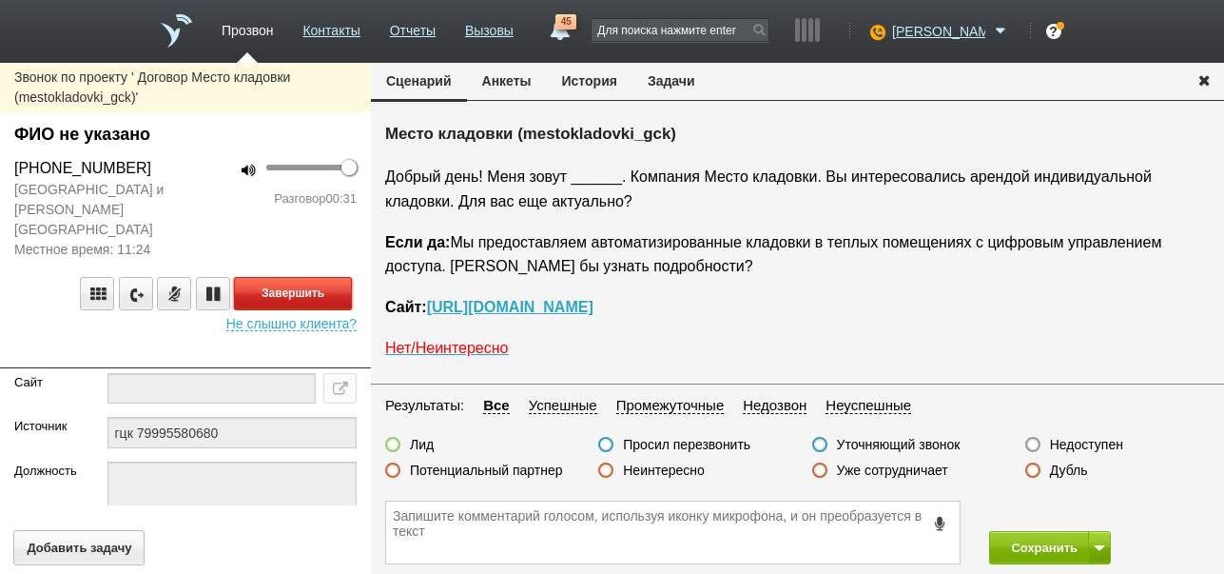
click at [313, 277] on button "Завершить" at bounding box center [293, 293] width 118 height 33
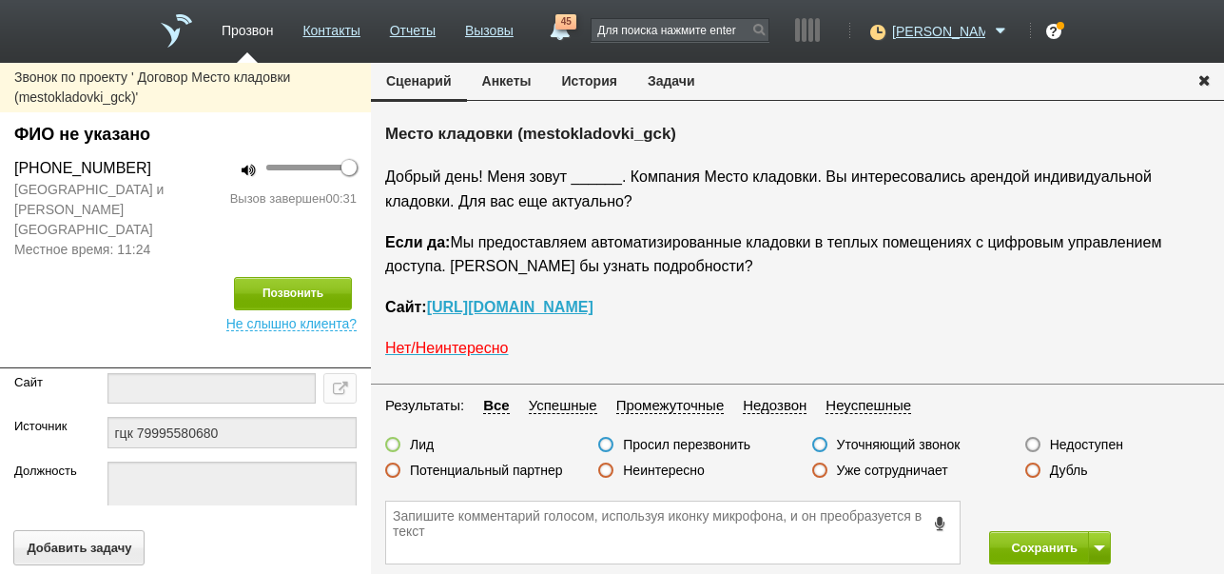
click at [1088, 443] on label "Недоступен" at bounding box center [1086, 444] width 73 height 17
click at [0, 0] on input "Недоступен" at bounding box center [0, 0] width 0 height 0
click at [1102, 540] on button at bounding box center [1099, 547] width 23 height 33
click at [1081, 505] on button "Сохранить и остаться" at bounding box center [1036, 512] width 147 height 33
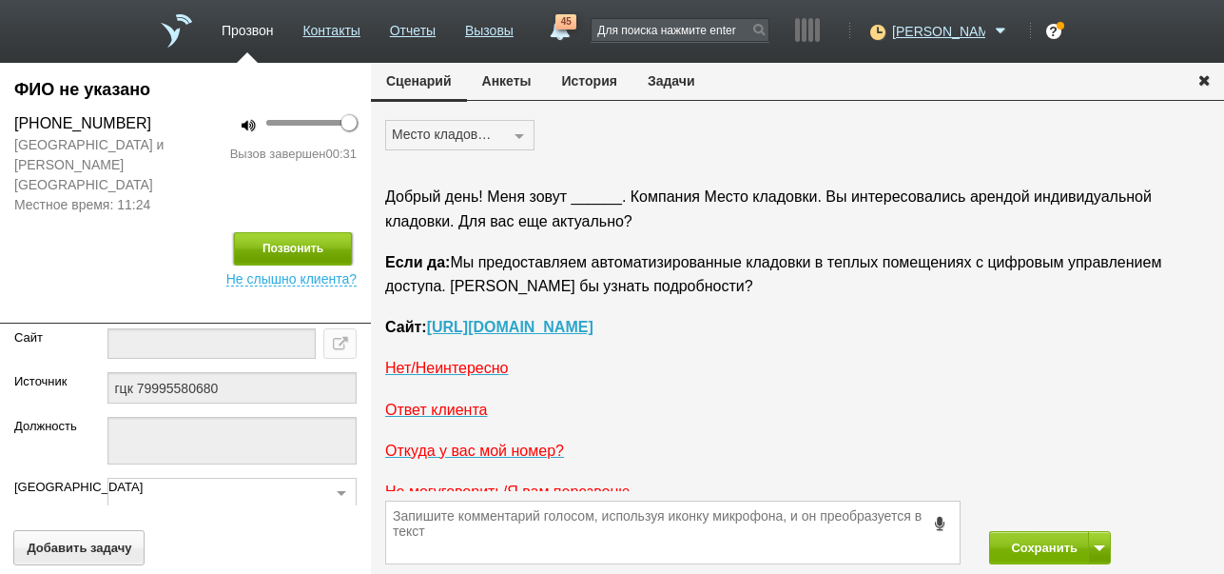
click at [274, 232] on button "Позвонить" at bounding box center [293, 248] width 118 height 33
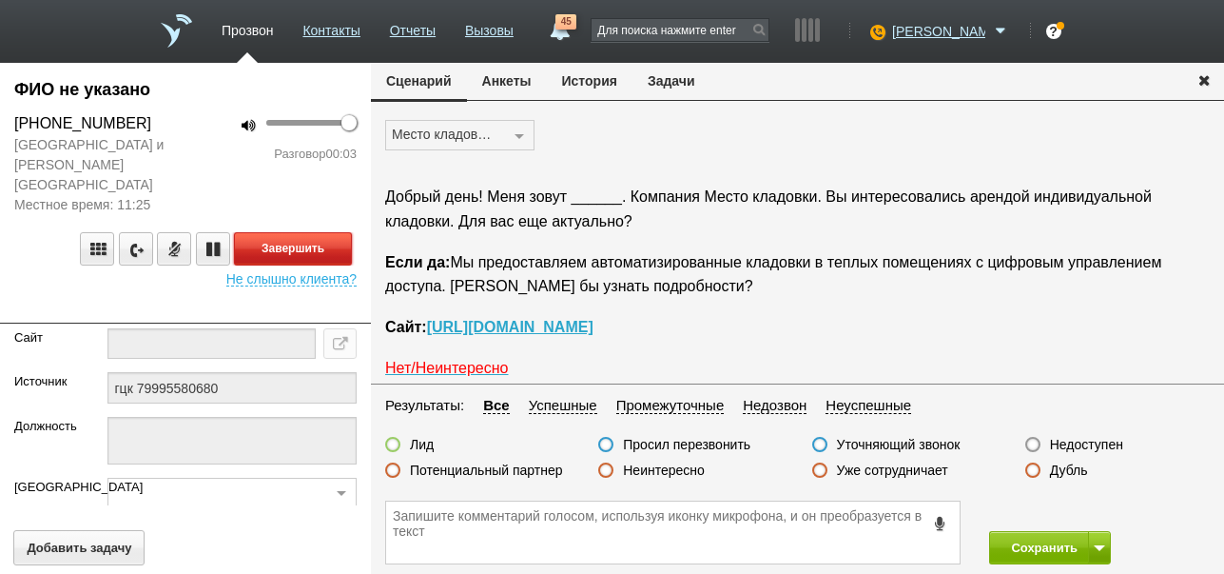
click at [338, 233] on button "Завершить" at bounding box center [293, 248] width 118 height 33
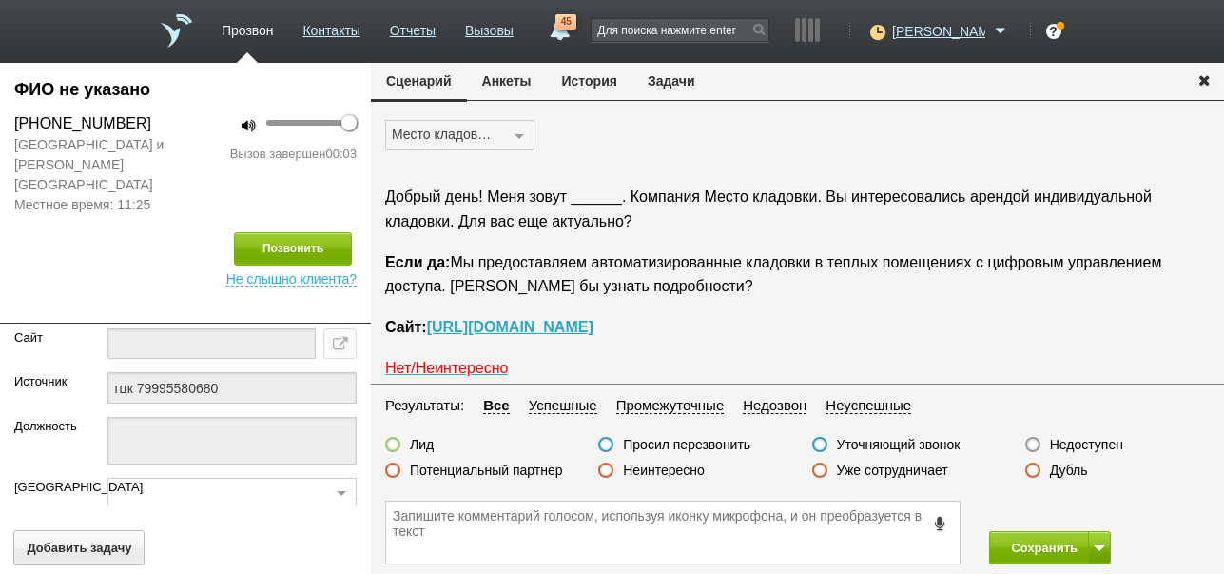
click at [1086, 443] on label "Недоступен" at bounding box center [1086, 444] width 73 height 17
click at [0, 0] on input "Недоступен" at bounding box center [0, 0] width 0 height 0
click at [1044, 552] on button "Сохранить" at bounding box center [1039, 547] width 100 height 33
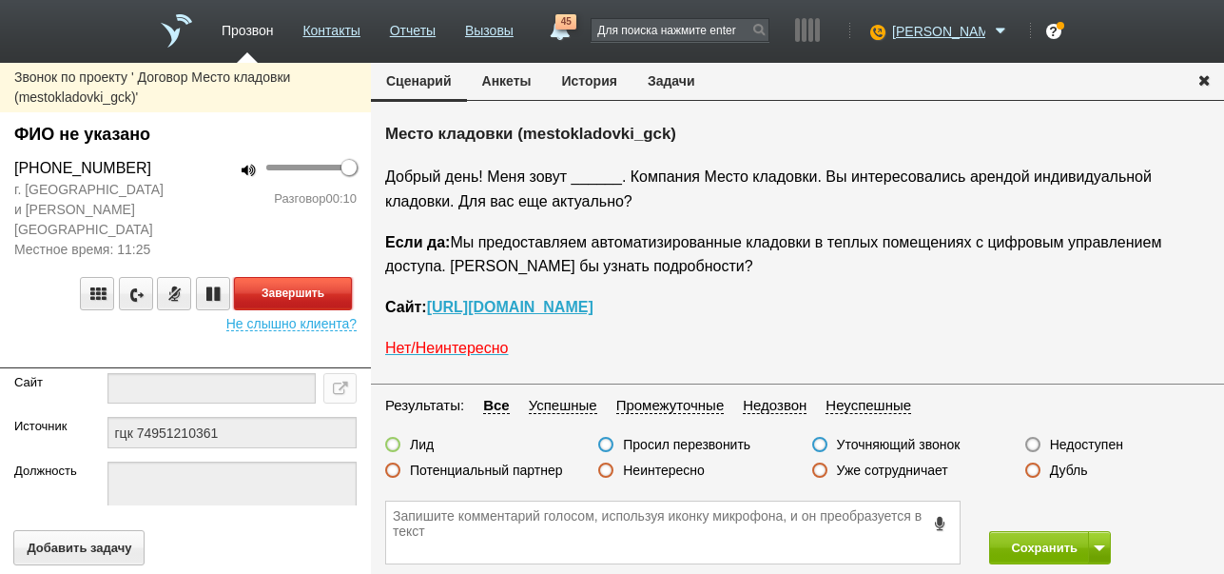
click at [345, 277] on button "Завершить" at bounding box center [293, 293] width 118 height 33
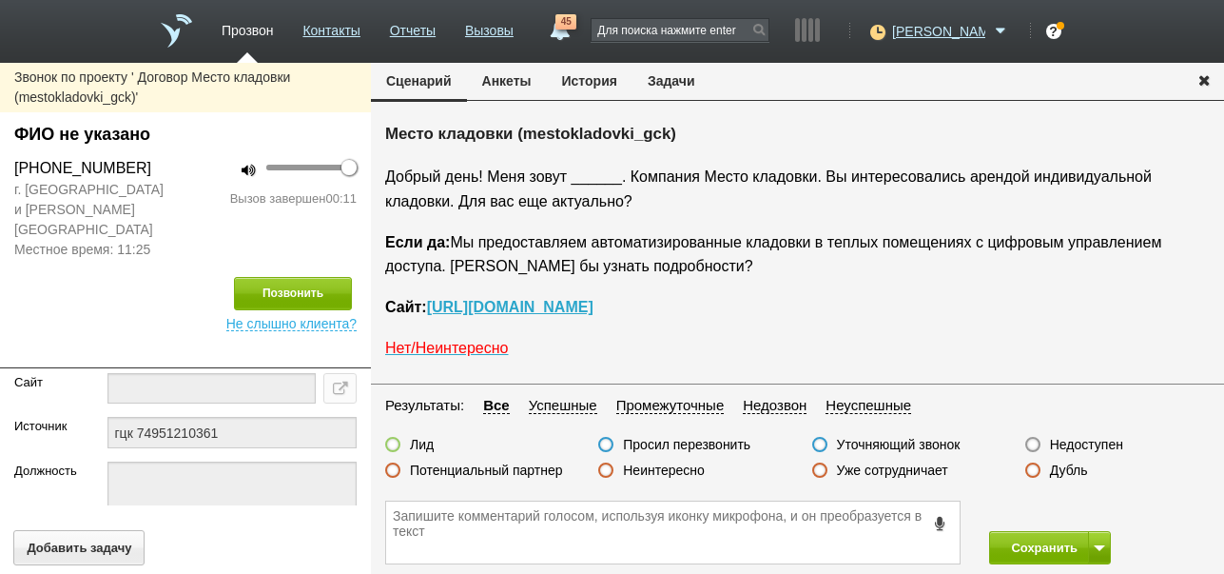
click at [1094, 443] on label "Недоступен" at bounding box center [1086, 444] width 73 height 17
click at [0, 0] on input "Недоступен" at bounding box center [0, 0] width 0 height 0
click at [1104, 545] on span at bounding box center [1099, 548] width 11 height 6
click at [1090, 510] on button "Сохранить и остаться" at bounding box center [1036, 512] width 147 height 33
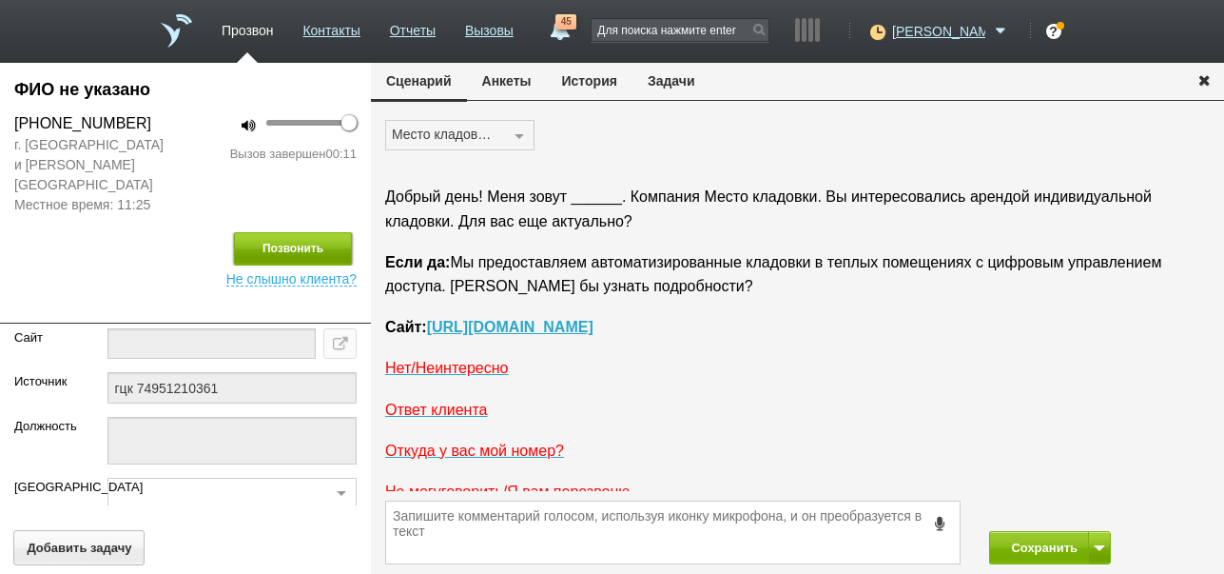
click at [331, 232] on button "Позвонить" at bounding box center [293, 248] width 118 height 33
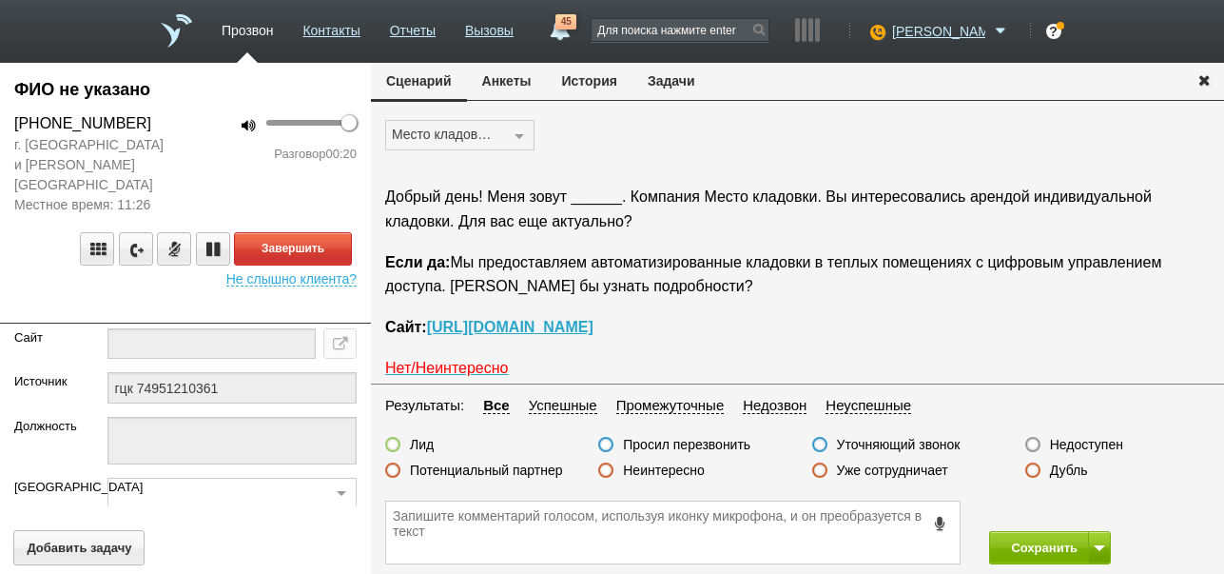
click at [673, 468] on label "Неинтересно" at bounding box center [664, 469] width 82 height 17
click at [0, 0] on input "Неинтересно" at bounding box center [0, 0] width 0 height 0
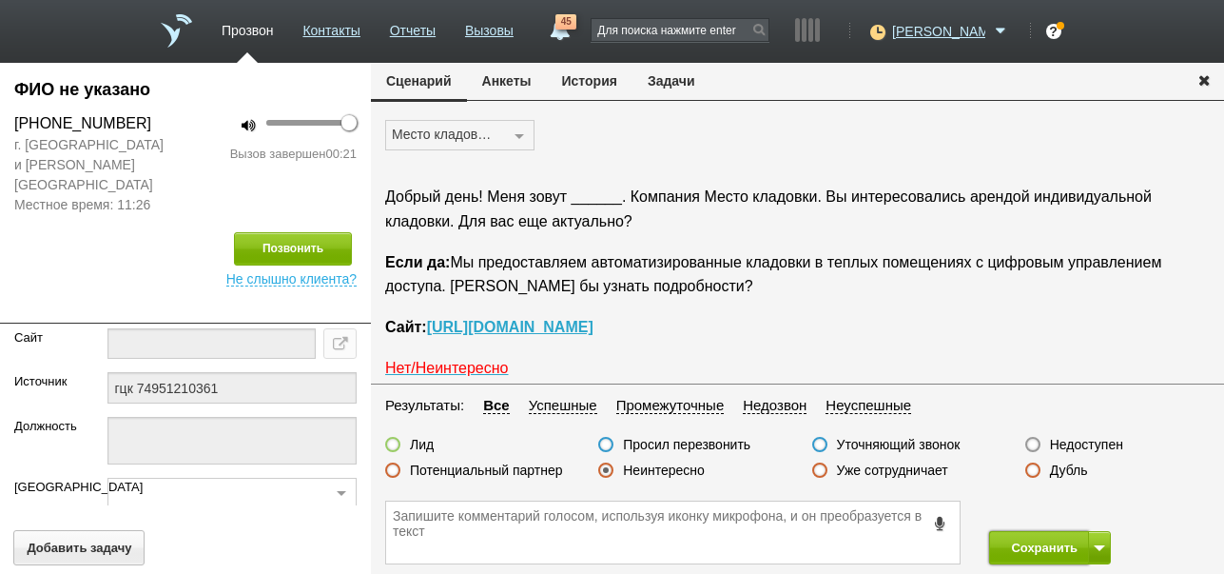
drag, startPoint x: 1029, startPoint y: 541, endPoint x: 957, endPoint y: 394, distance: 164.2
click at [1033, 537] on button "Сохранить" at bounding box center [1039, 547] width 100 height 33
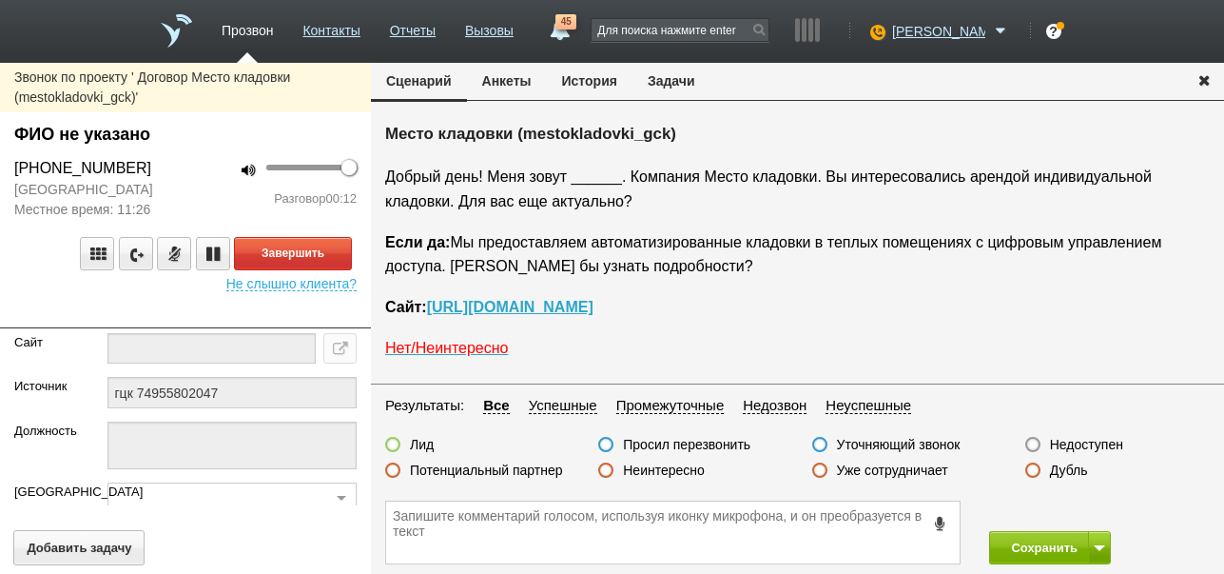
click at [688, 470] on label "Неинтересно" at bounding box center [664, 469] width 82 height 17
click at [0, 0] on input "Неинтересно" at bounding box center [0, 0] width 0 height 0
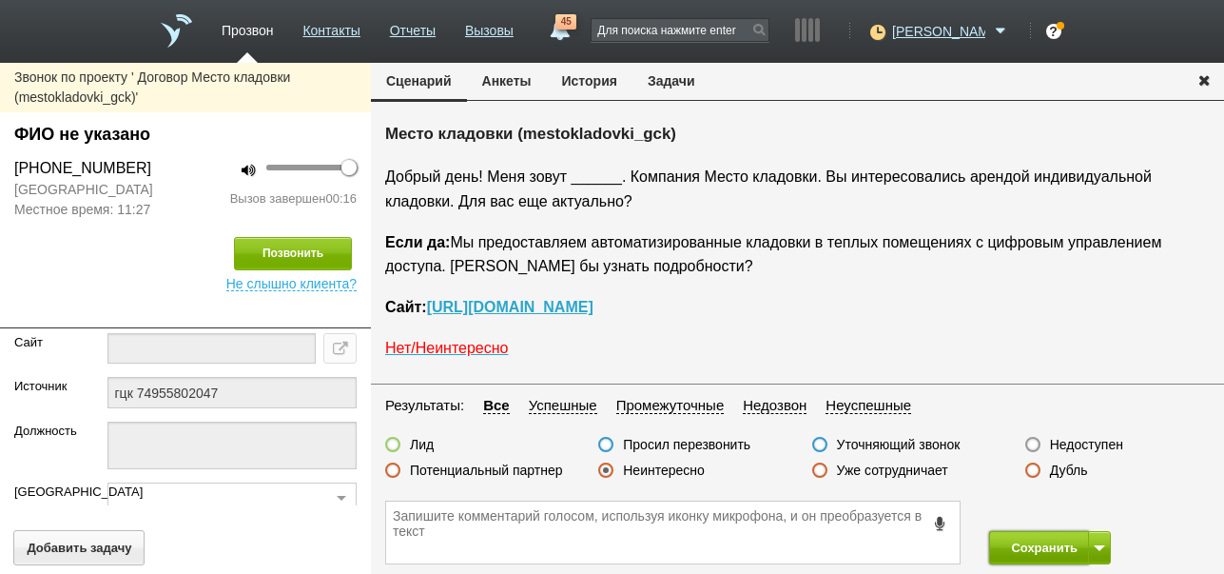
click at [1030, 544] on button "Сохранить" at bounding box center [1039, 547] width 100 height 33
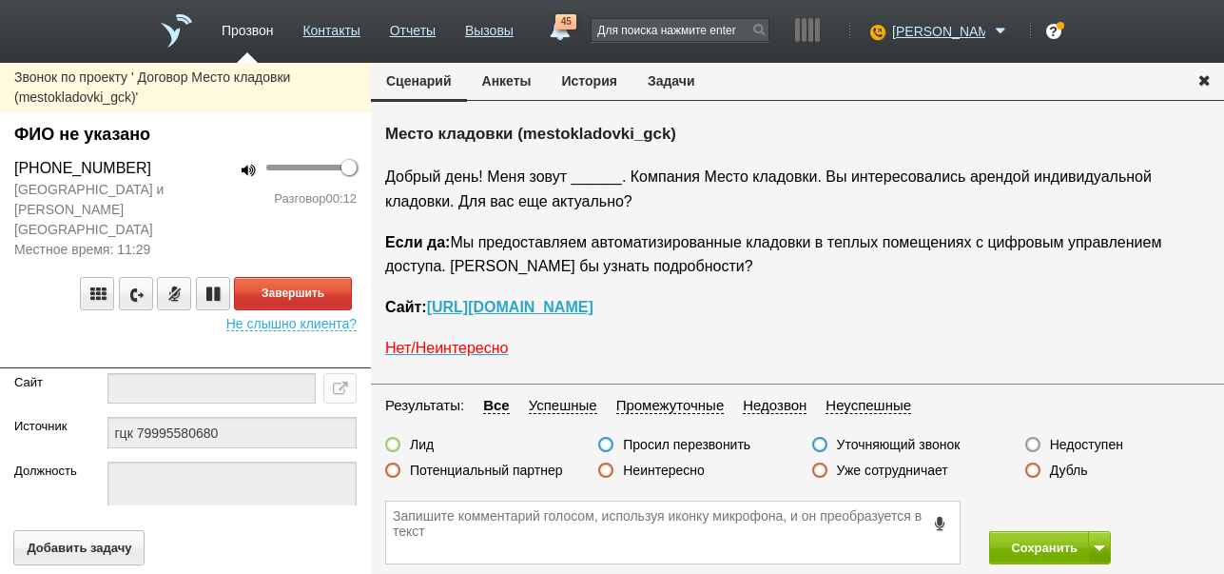
scroll to position [64, 0]
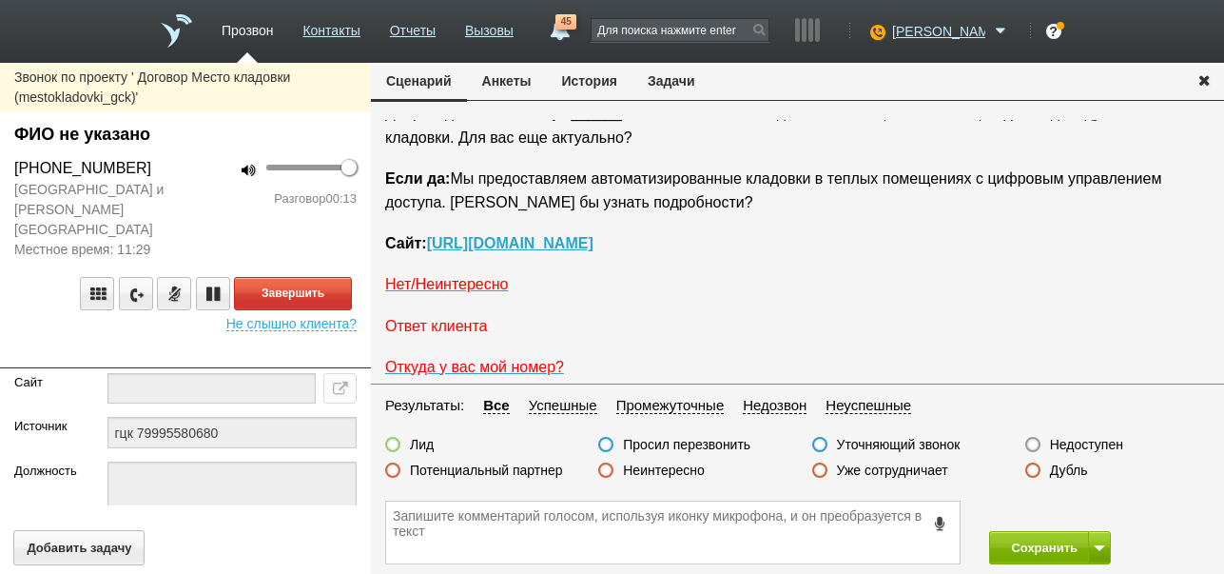
click at [459, 329] on span "Ответ клиента" at bounding box center [436, 326] width 102 height 16
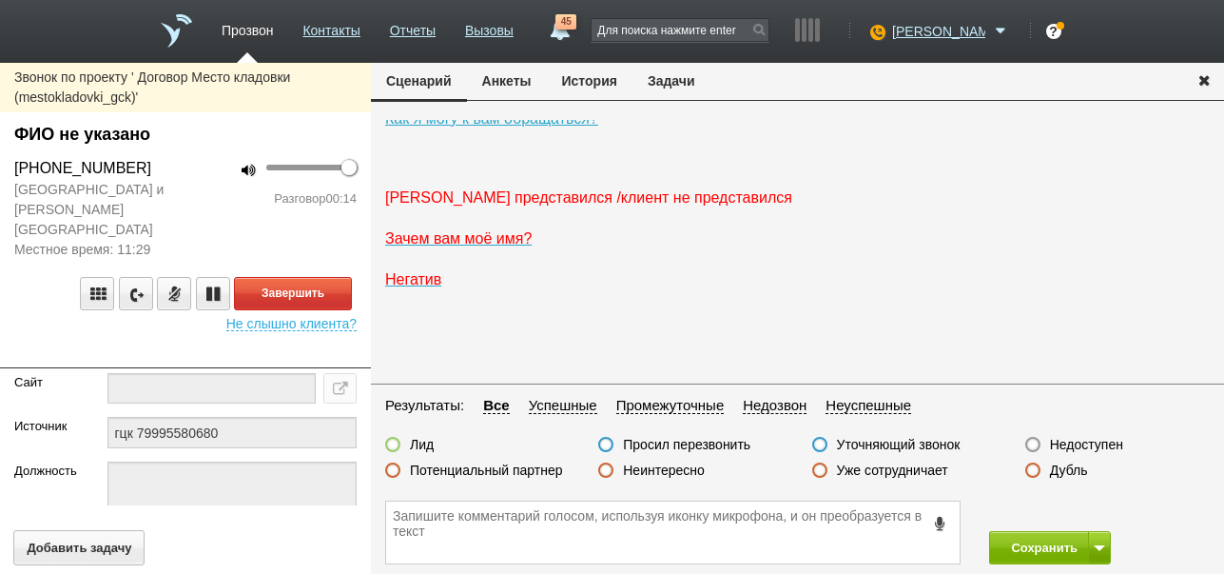
click at [455, 205] on span "[PERSON_NAME] представился /клиент не представился" at bounding box center [588, 197] width 407 height 16
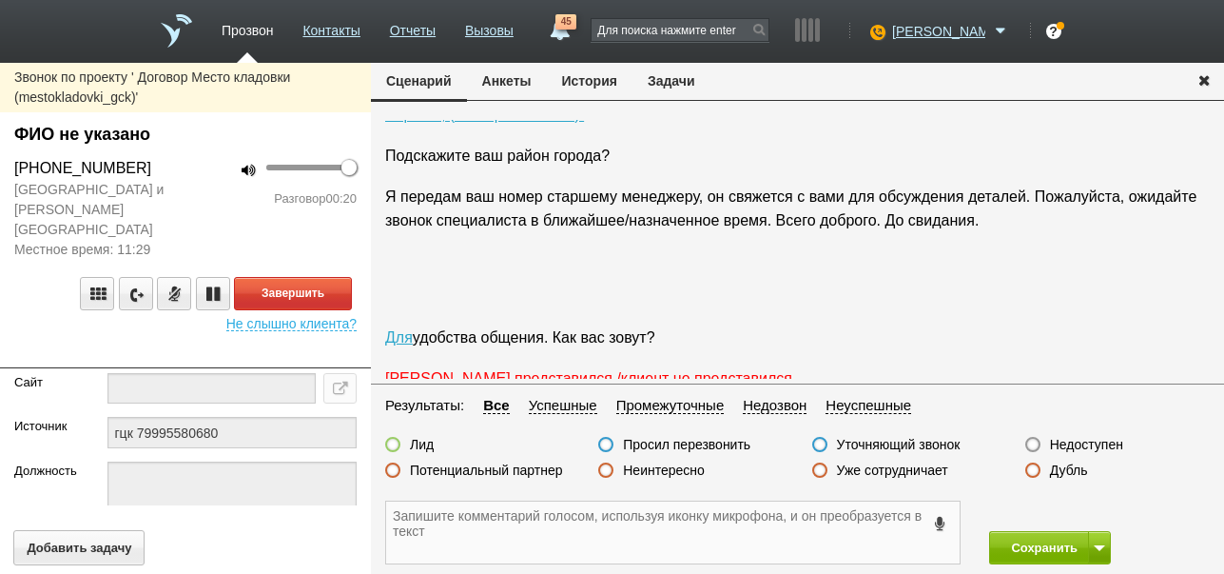
click at [555, 537] on textarea at bounding box center [673, 532] width 574 height 62
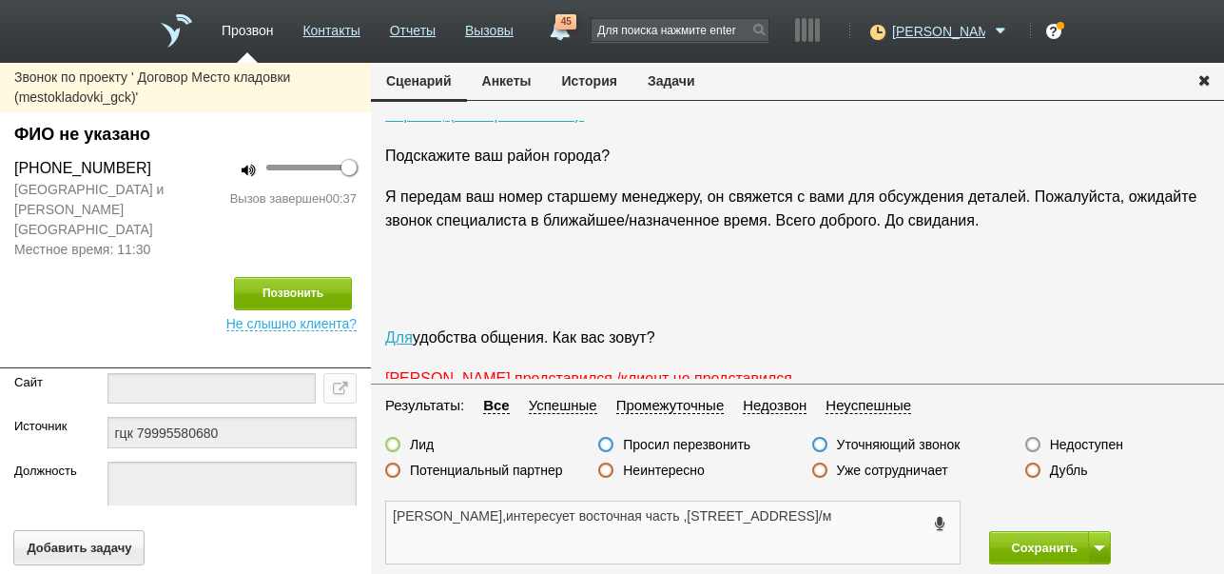
click at [721, 513] on textarea "[PERSON_NAME],интересует восточная часть ,[STREET_ADDRESS]/м" at bounding box center [673, 532] width 574 height 62
type textarea "[PERSON_NAME],интересует восточная часть ,район [GEOGRAPHIC_DATA],объём 15-30ку…"
click at [392, 443] on label at bounding box center [392, 444] width 15 height 15
click at [0, 0] on input "Лид" at bounding box center [0, 0] width 0 height 0
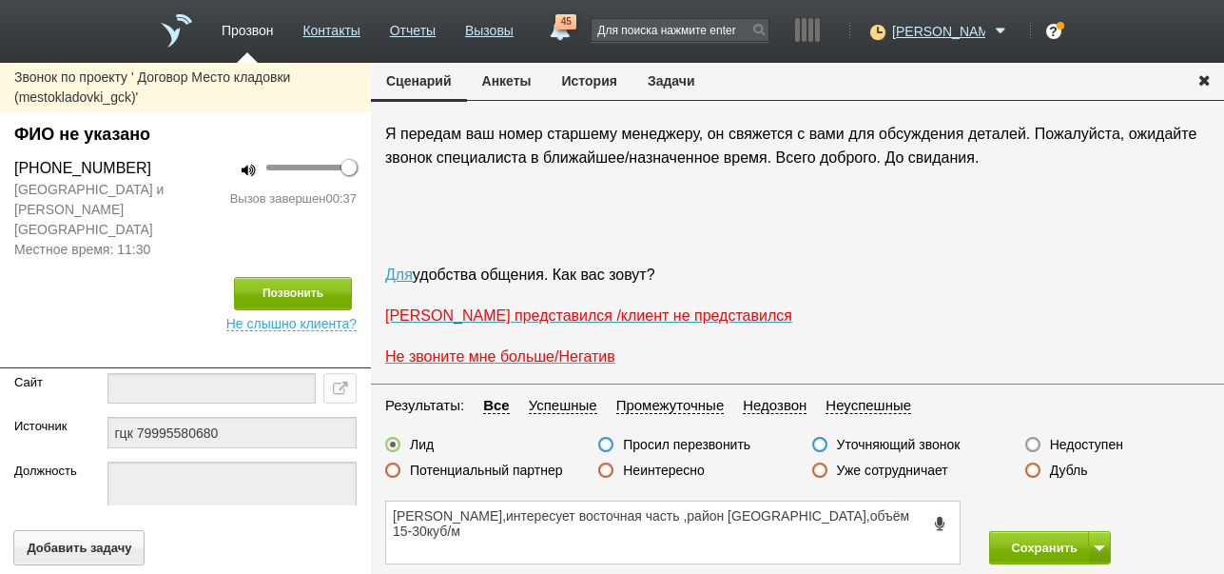
scroll to position [1005, 0]
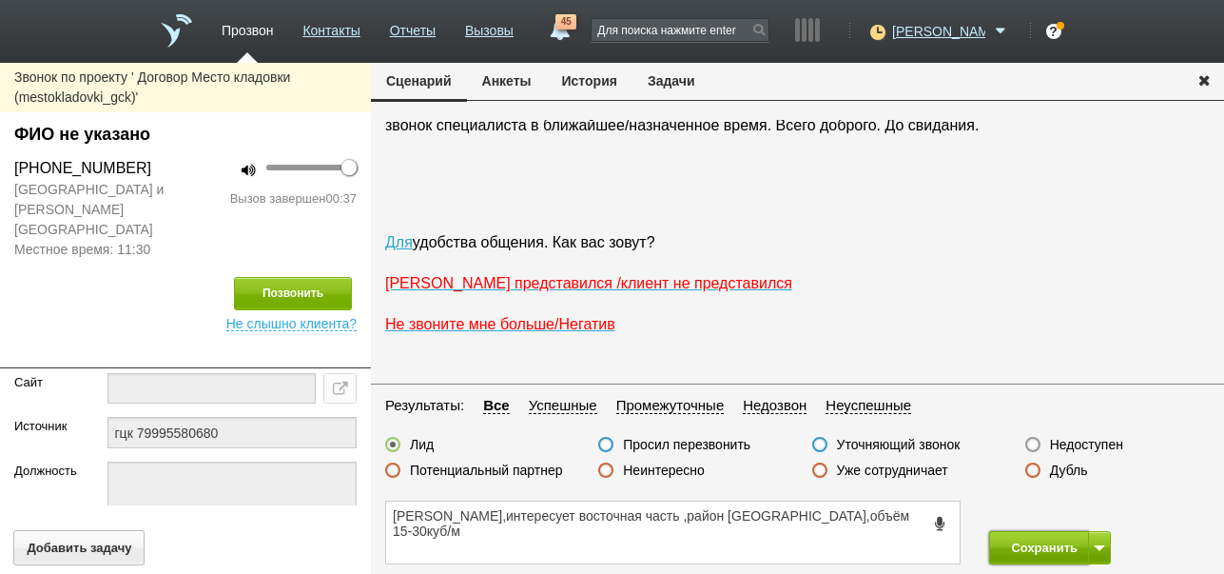
click at [1035, 547] on button "Сохранить" at bounding box center [1039, 547] width 100 height 33
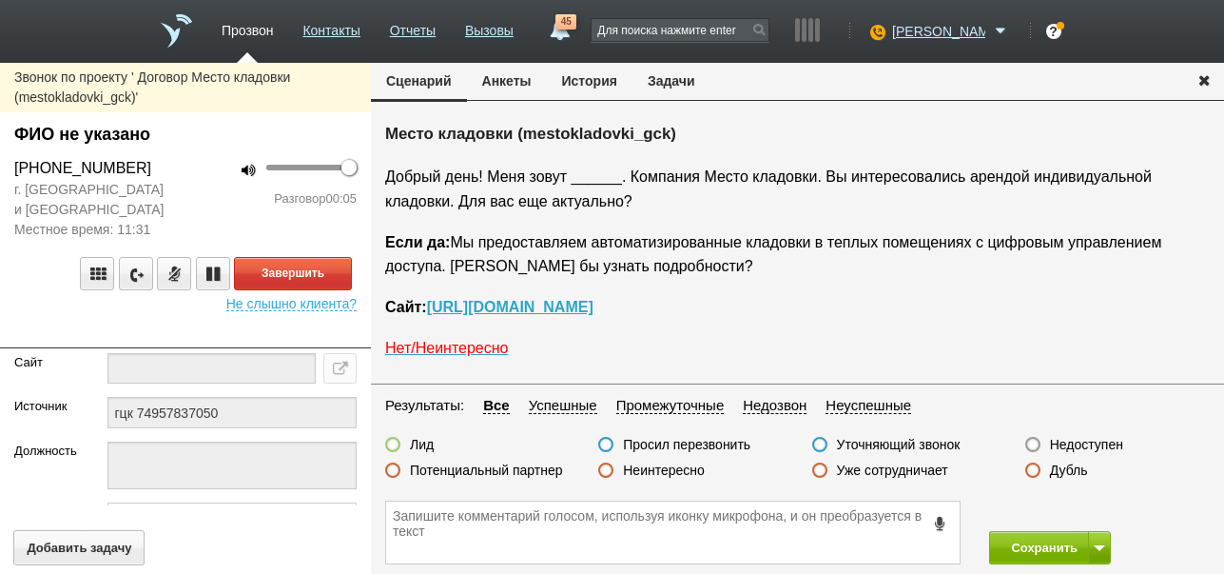
click at [608, 78] on button "История" at bounding box center [590, 81] width 86 height 36
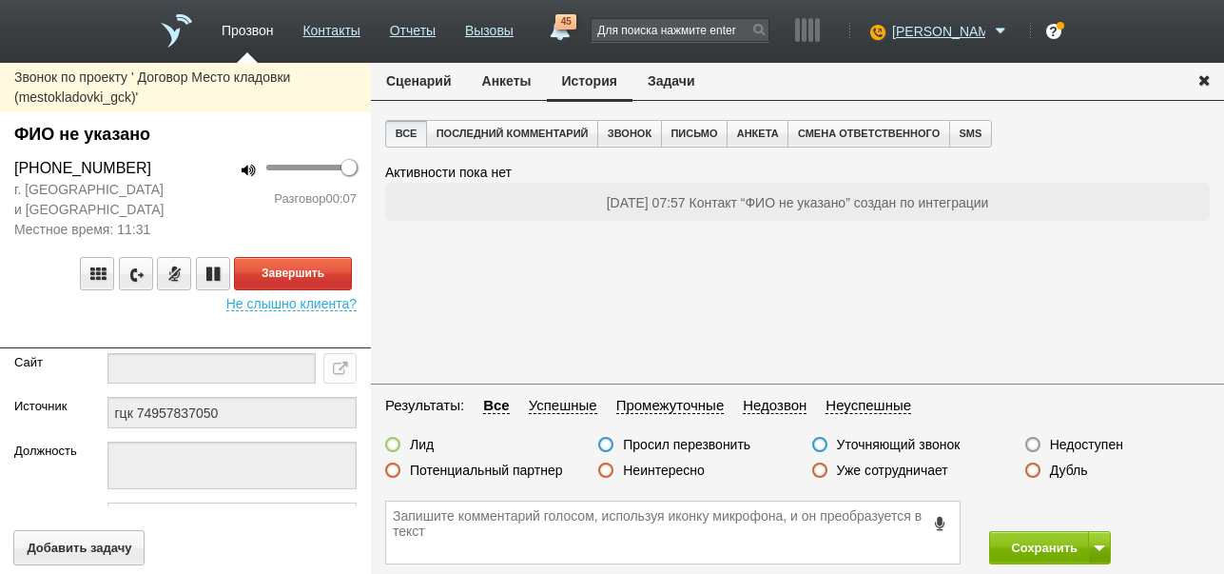
click at [413, 82] on button "Сценарий" at bounding box center [419, 81] width 96 height 36
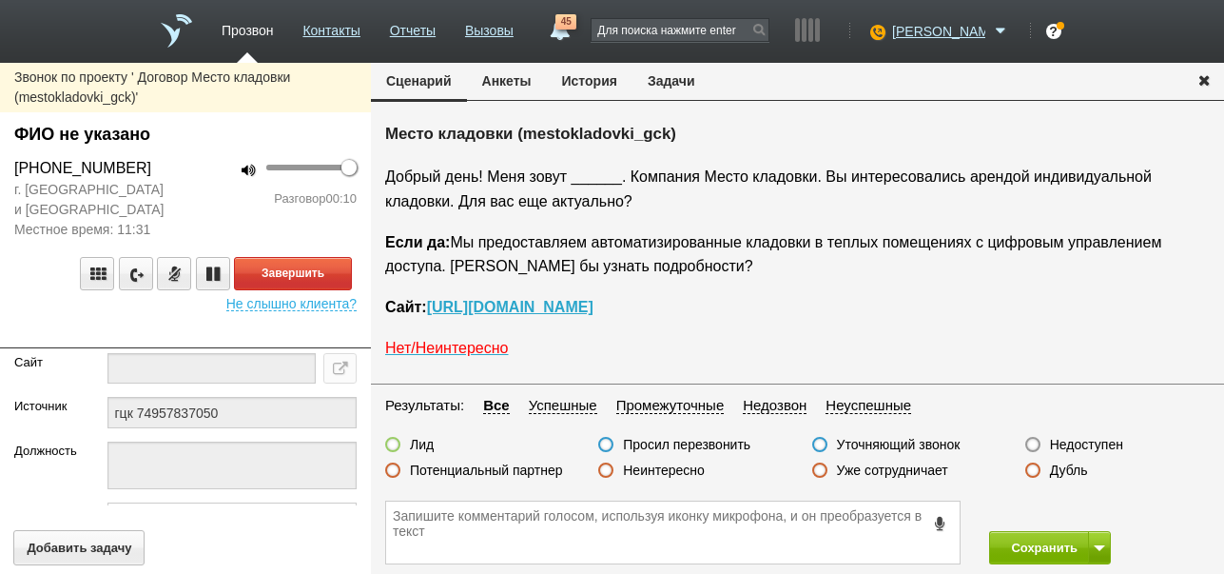
click at [1084, 439] on label "Недоступен" at bounding box center [1086, 444] width 73 height 17
click at [0, 0] on input "Недоступен" at bounding box center [0, 0] width 0 height 0
click at [329, 267] on button "Завершить" at bounding box center [293, 273] width 118 height 33
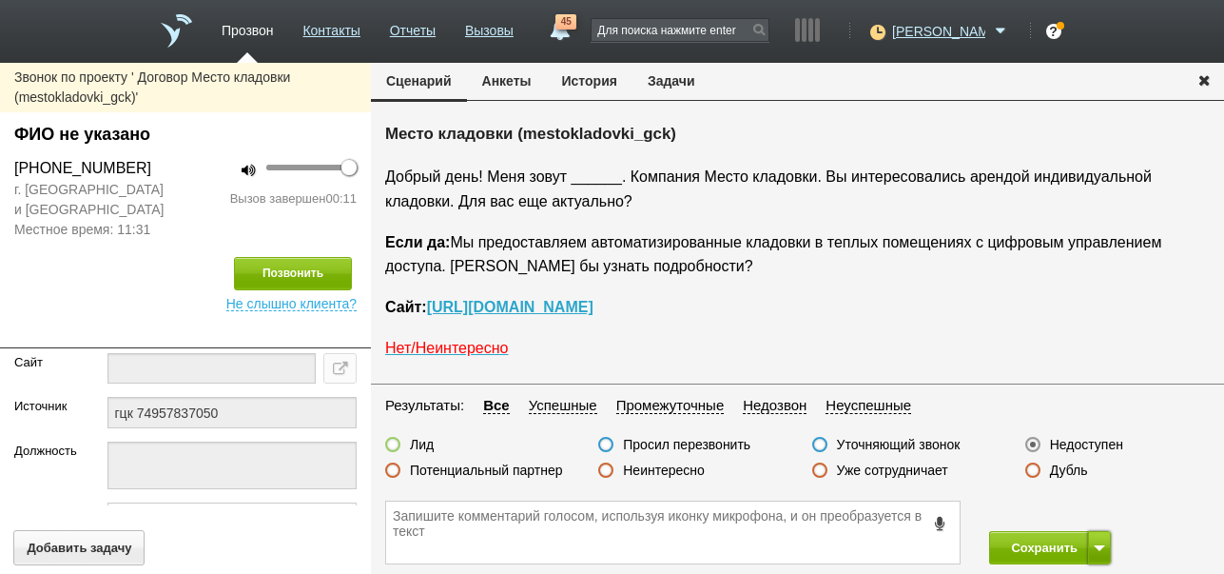
click at [1092, 547] on button at bounding box center [1099, 547] width 23 height 33
click at [1079, 506] on button "Сохранить и остаться" at bounding box center [1036, 512] width 147 height 33
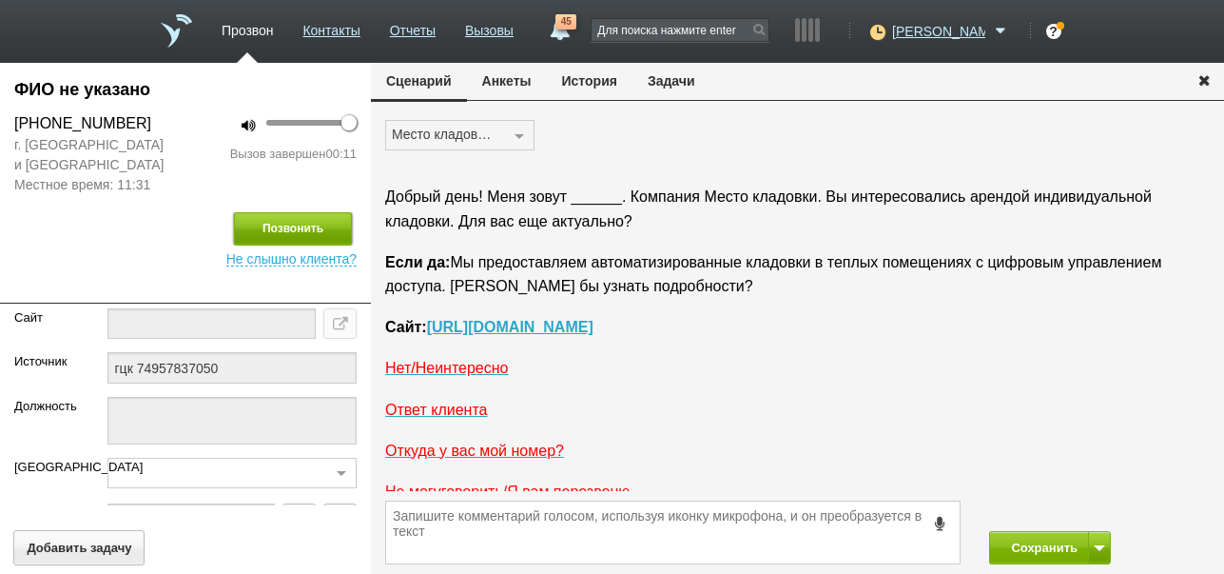
click at [336, 237] on button "Позвонить" at bounding box center [293, 228] width 118 height 33
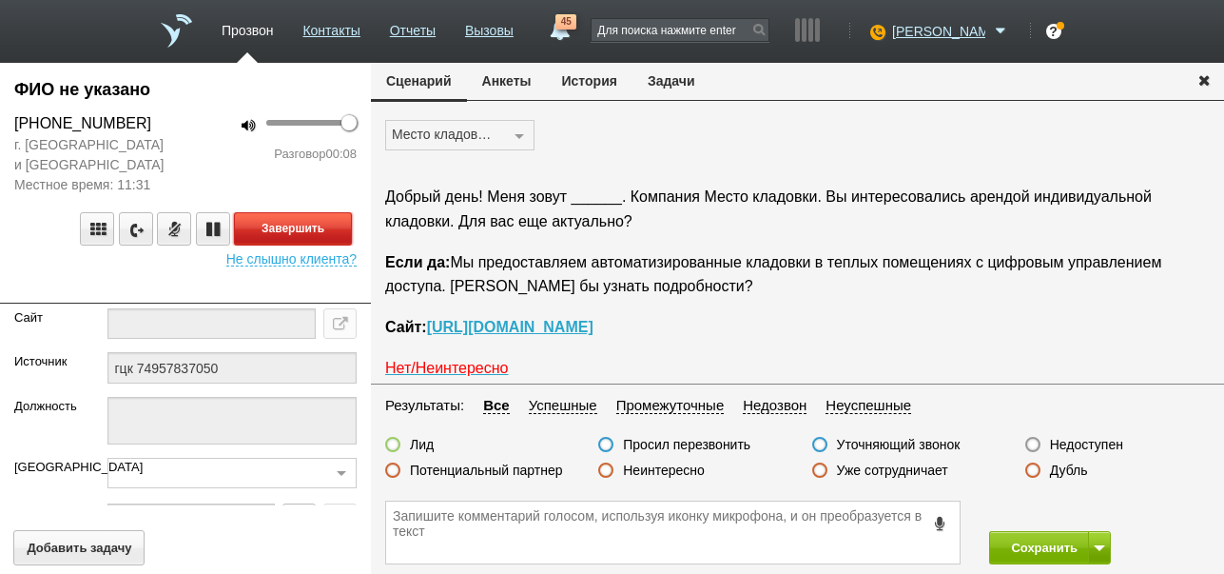
click at [307, 234] on button "Завершить" at bounding box center [293, 228] width 118 height 33
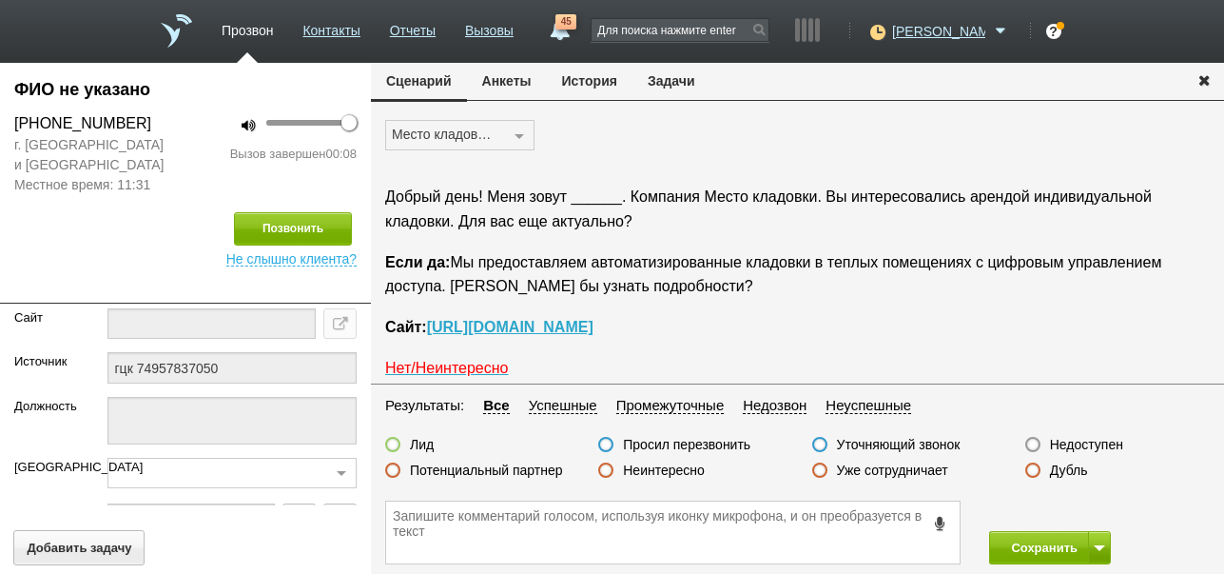
click at [1083, 446] on label "Недоступен" at bounding box center [1086, 444] width 73 height 17
click at [0, 0] on input "Недоступен" at bounding box center [0, 0] width 0 height 0
click at [1031, 539] on button "Сохранить" at bounding box center [1039, 547] width 100 height 33
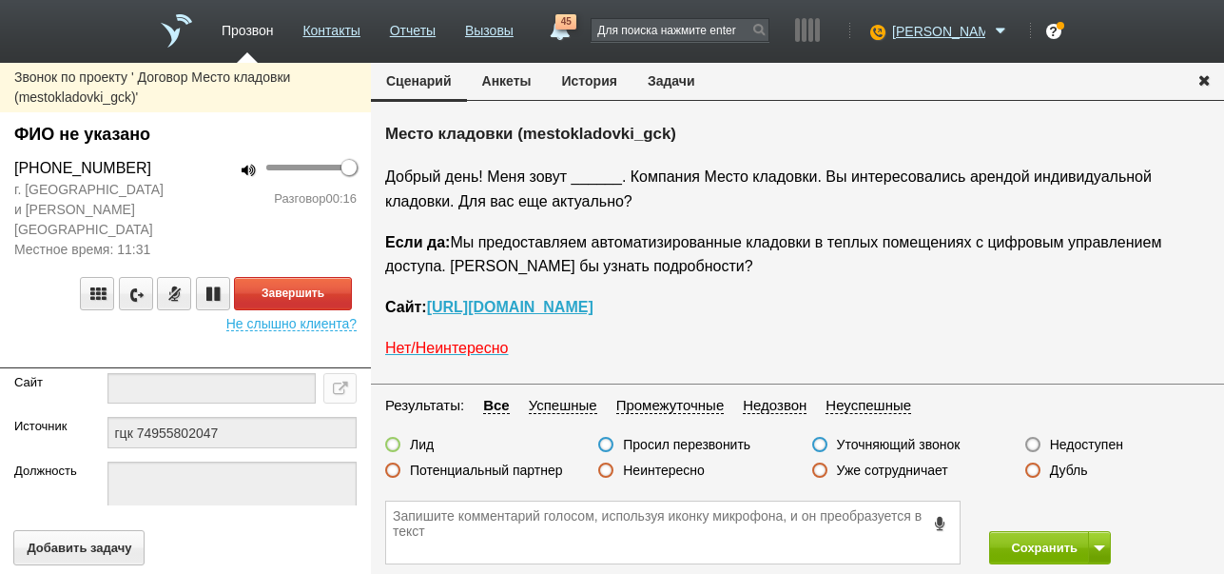
click at [659, 467] on label "Неинтересно" at bounding box center [664, 469] width 82 height 17
click at [0, 0] on input "Неинтересно" at bounding box center [0, 0] width 0 height 0
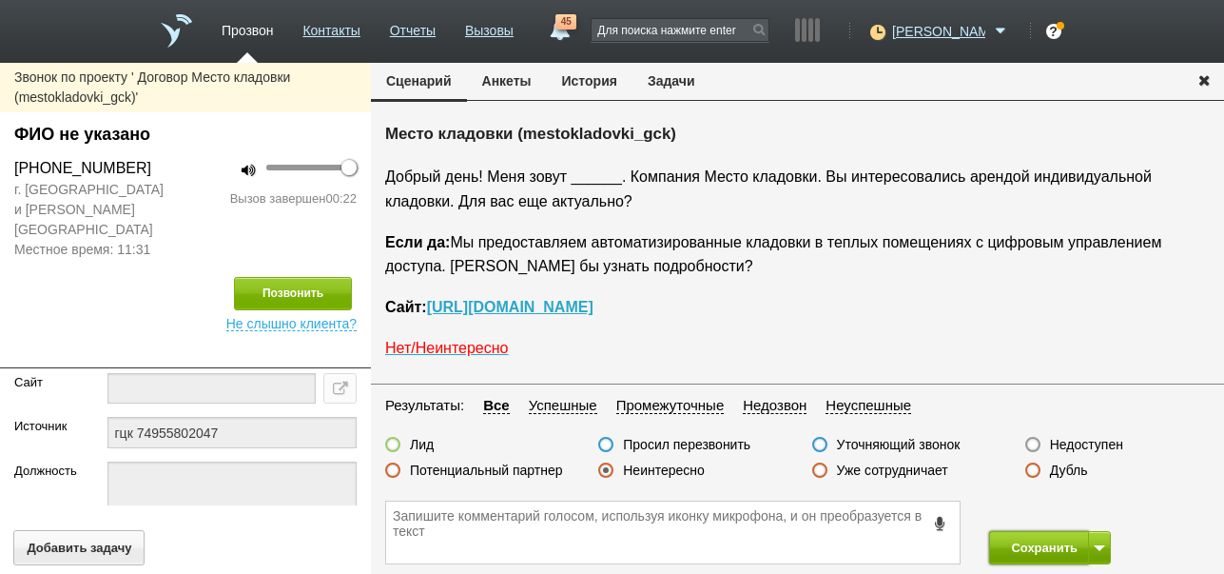
click at [1023, 549] on button "Сохранить" at bounding box center [1039, 547] width 100 height 33
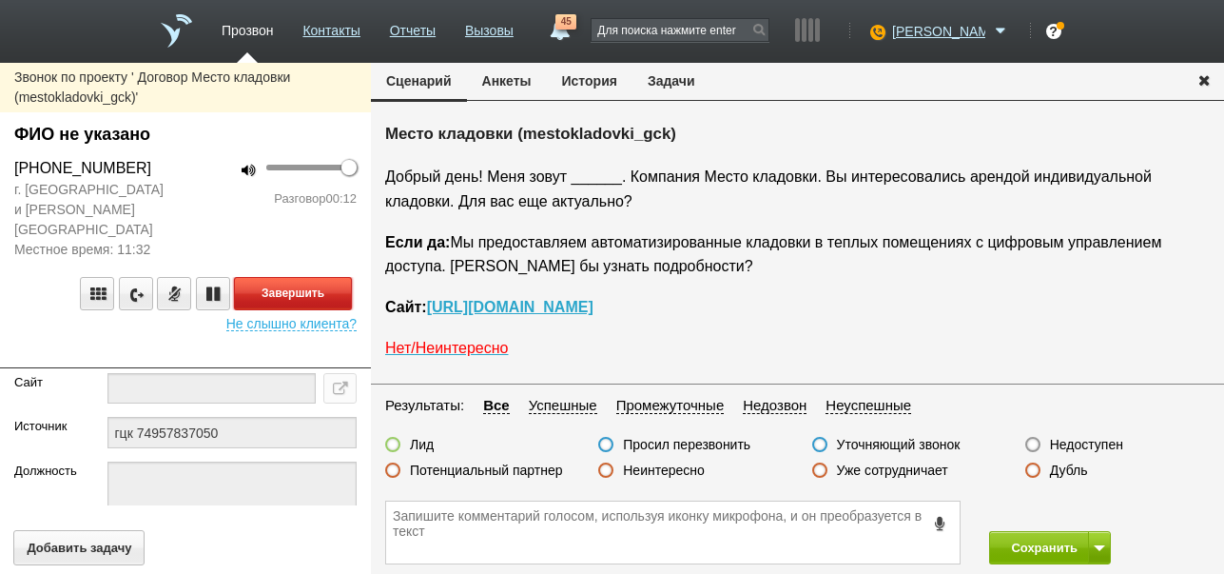
click at [326, 277] on button "Завершить" at bounding box center [293, 293] width 118 height 33
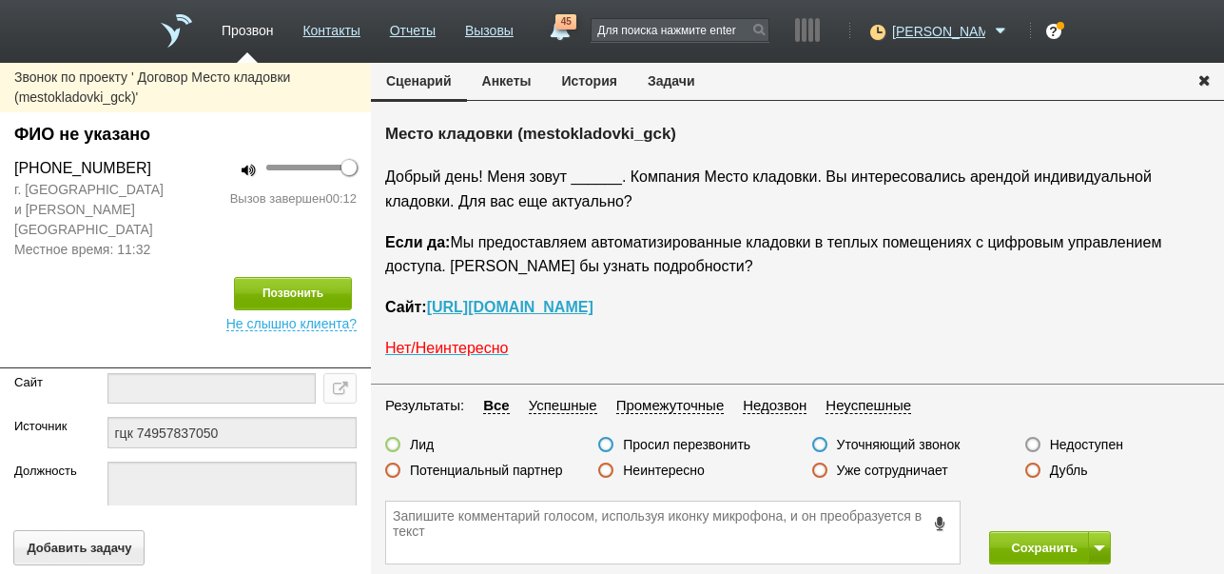
click at [1072, 442] on label "Недоступен" at bounding box center [1086, 444] width 73 height 17
click at [0, 0] on input "Недоступен" at bounding box center [0, 0] width 0 height 0
click at [1098, 539] on button at bounding box center [1099, 547] width 23 height 33
click at [1092, 514] on button "Сохранить и остаться" at bounding box center [1036, 512] width 147 height 33
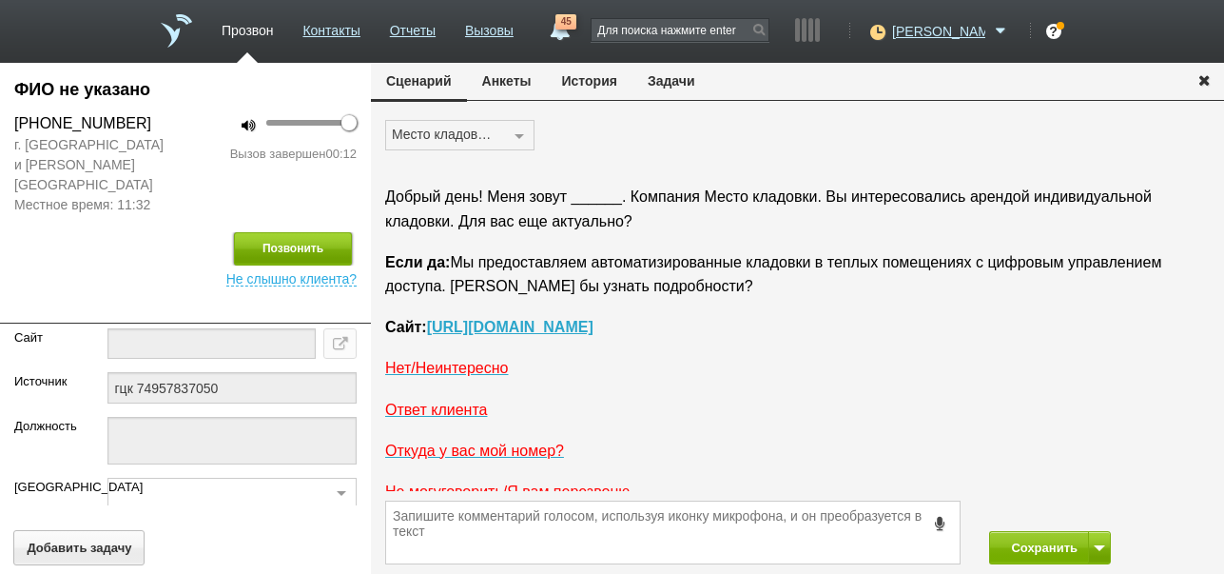
click at [326, 232] on button "Позвонить" at bounding box center [293, 248] width 118 height 33
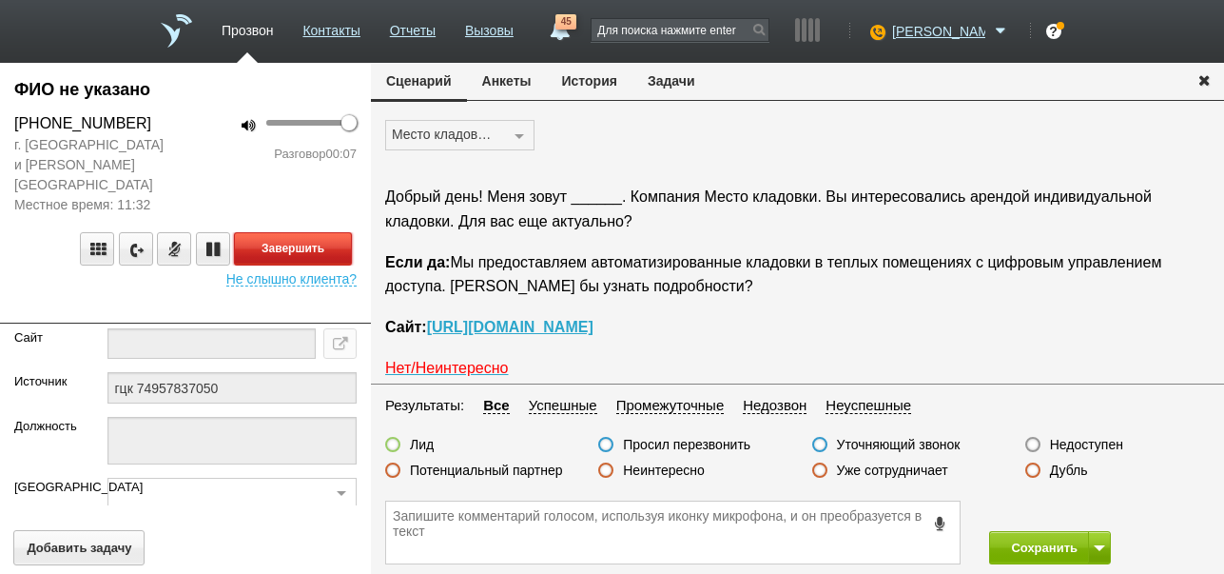
click at [322, 232] on button "Завершить" at bounding box center [293, 248] width 118 height 33
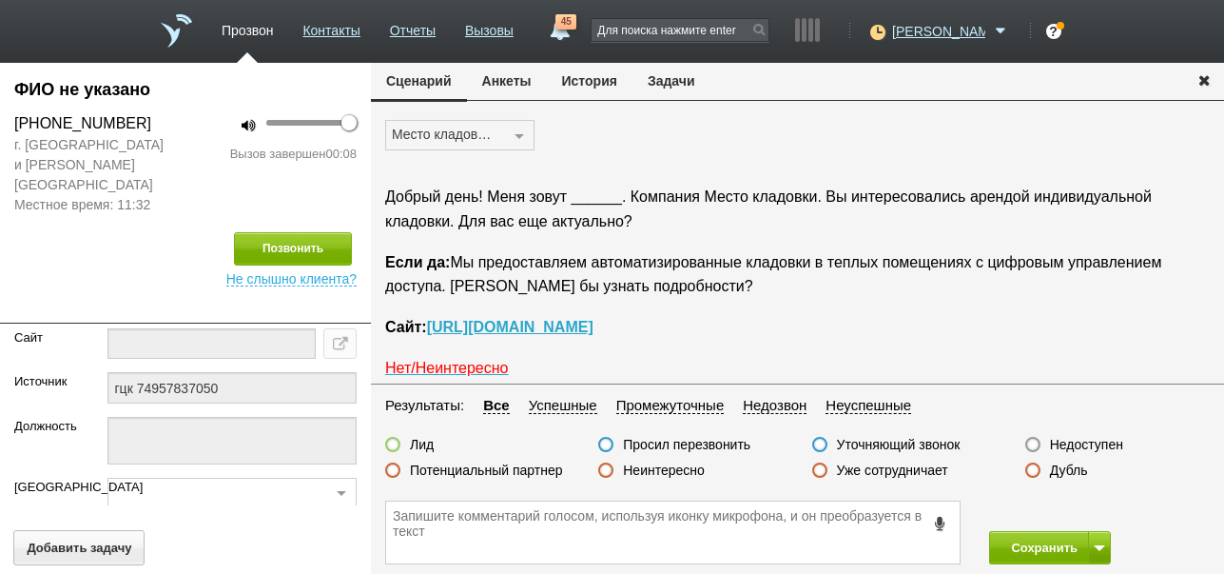
click at [650, 466] on label "Неинтересно" at bounding box center [664, 469] width 82 height 17
click at [0, 0] on input "Неинтересно" at bounding box center [0, 0] width 0 height 0
click at [1021, 546] on button "Сохранить" at bounding box center [1039, 547] width 100 height 33
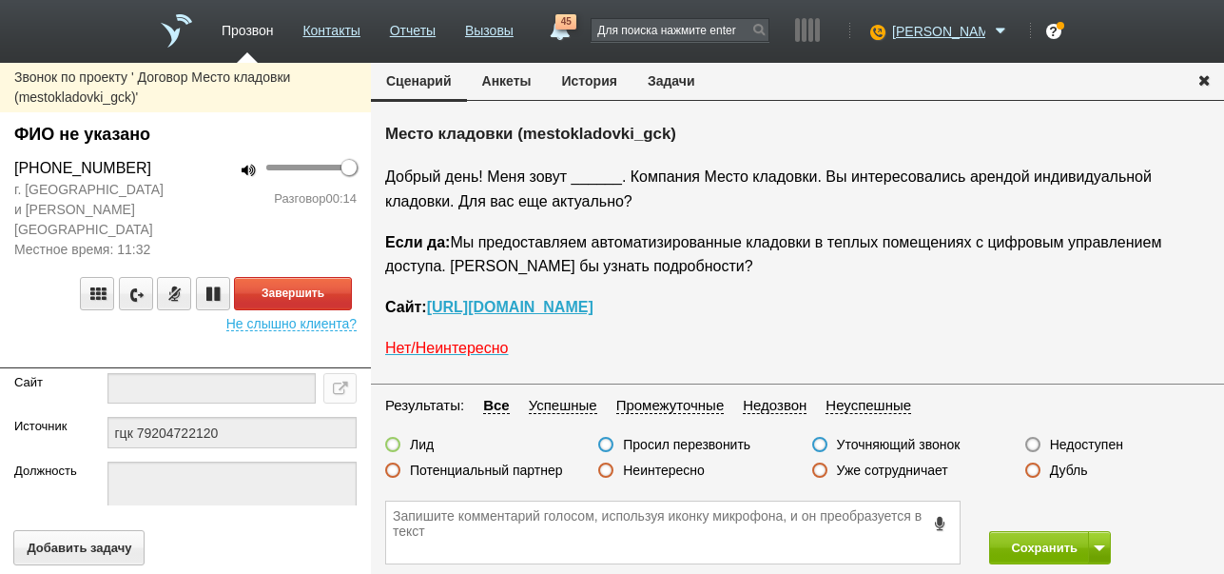
scroll to position [95, 0]
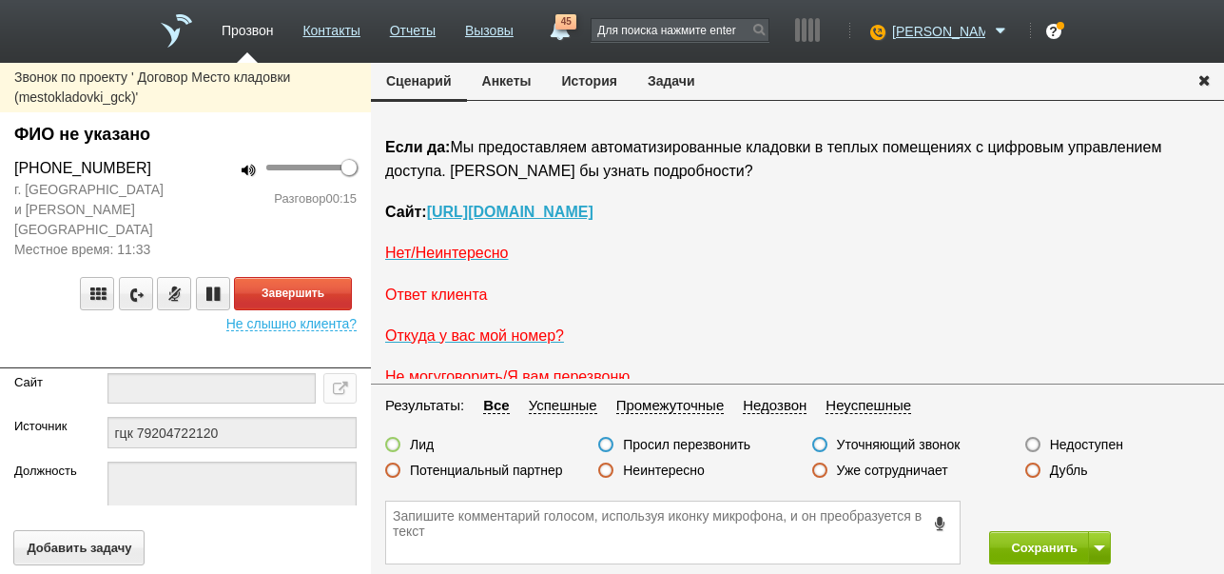
click at [446, 299] on span "Ответ клиента" at bounding box center [436, 294] width 102 height 16
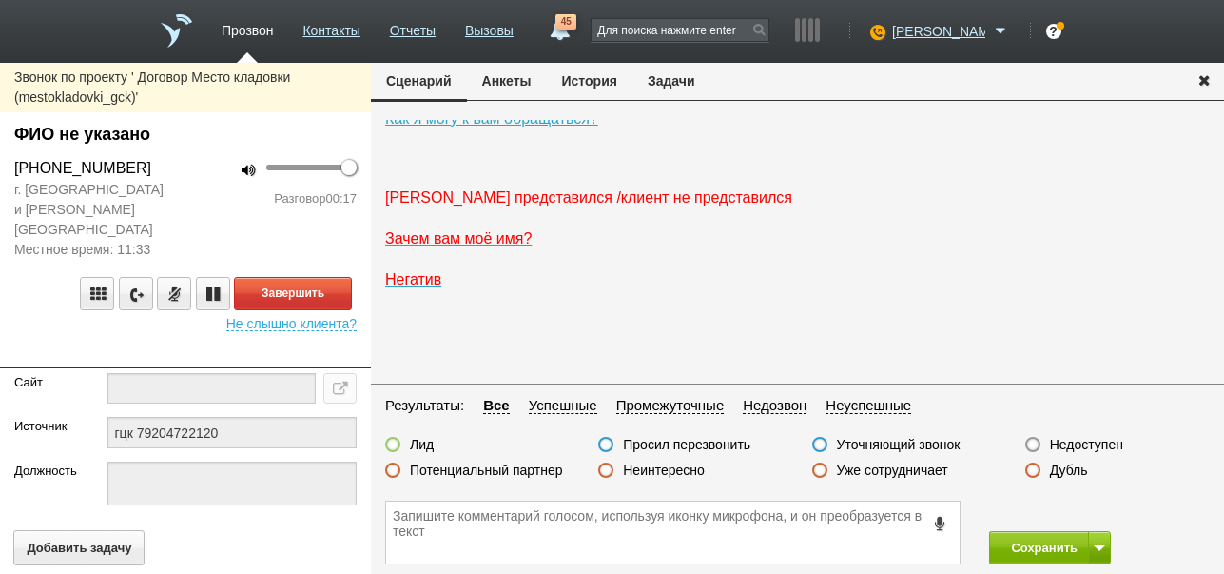
click at [483, 205] on span "[PERSON_NAME] представился /клиент не представился" at bounding box center [588, 197] width 407 height 16
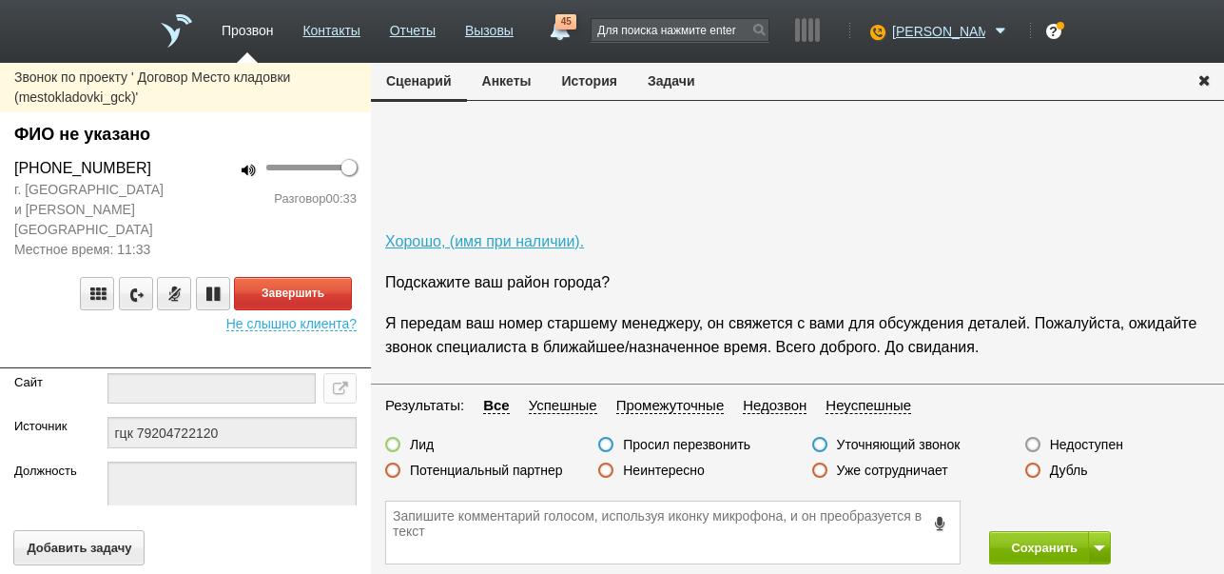
scroll to position [846, 0]
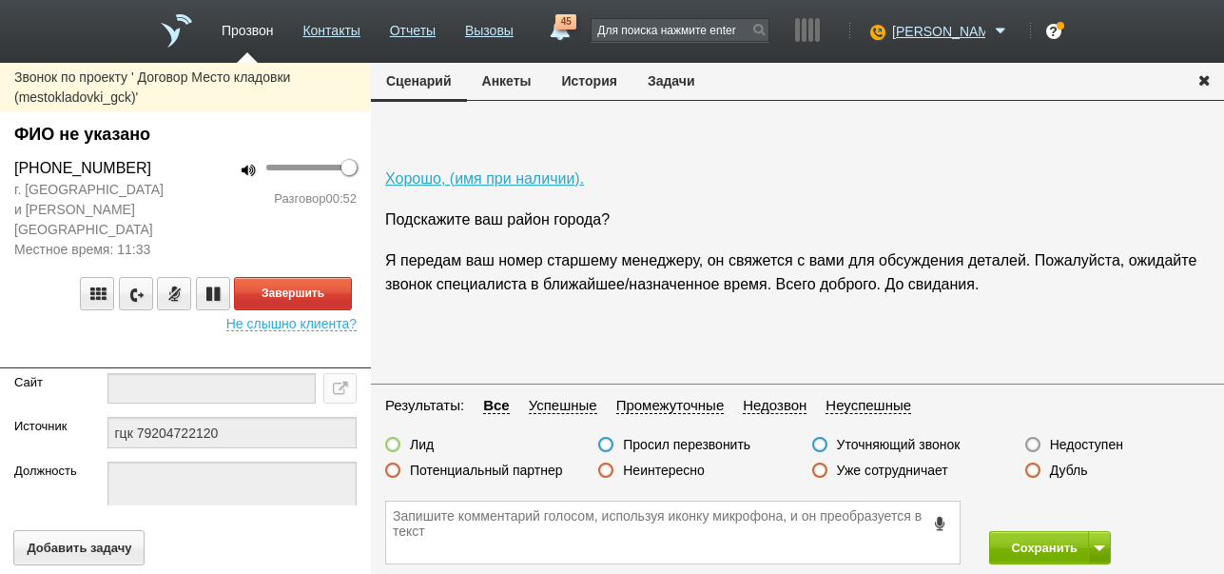
click at [665, 471] on label "Неинтересно" at bounding box center [664, 469] width 82 height 17
click at [0, 0] on input "Неинтересно" at bounding box center [0, 0] width 0 height 0
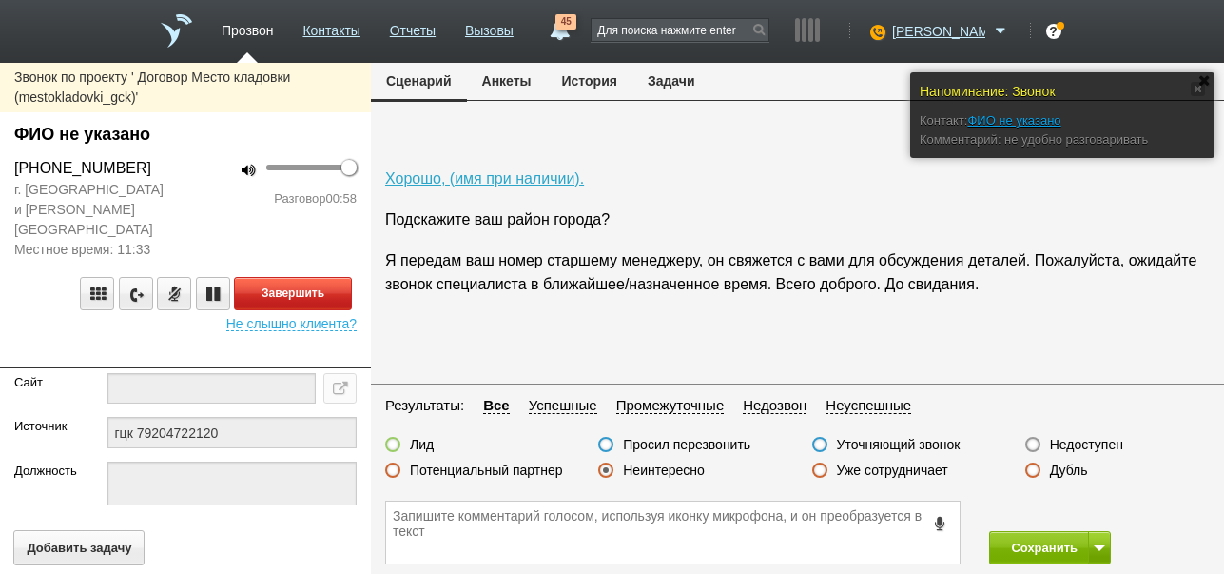
click at [345, 277] on div "Завершить" at bounding box center [185, 293] width 342 height 33
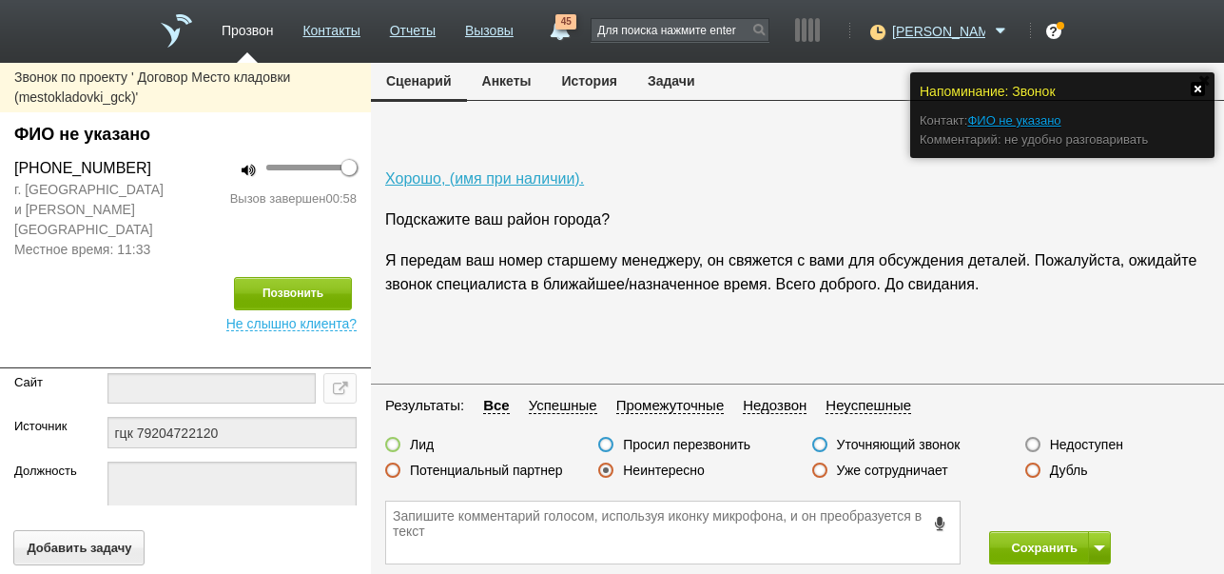
click at [1195, 84] on link at bounding box center [1198, 89] width 14 height 14
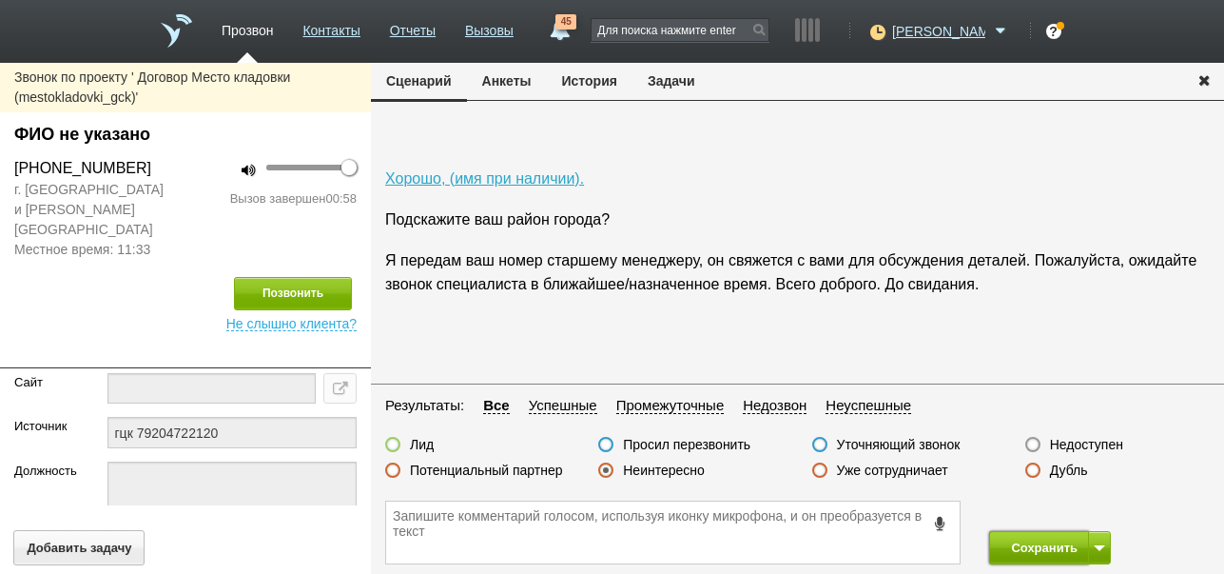
click at [1057, 546] on button "Сохранить" at bounding box center [1039, 547] width 100 height 33
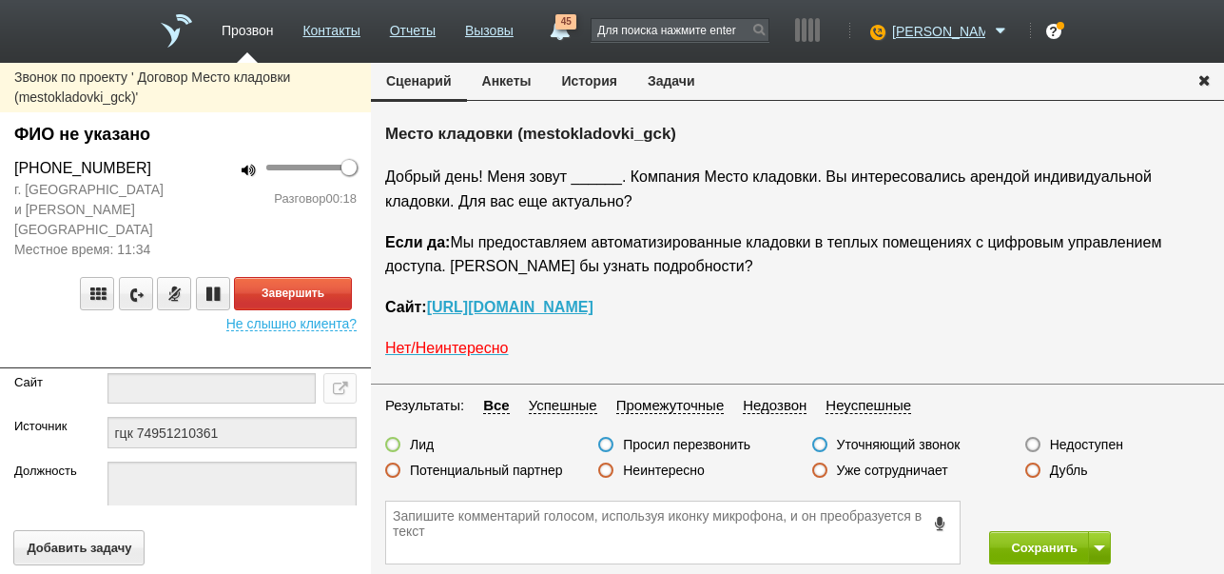
click at [677, 467] on label "Неинтересно" at bounding box center [664, 469] width 82 height 17
click at [0, 0] on input "Неинтересно" at bounding box center [0, 0] width 0 height 0
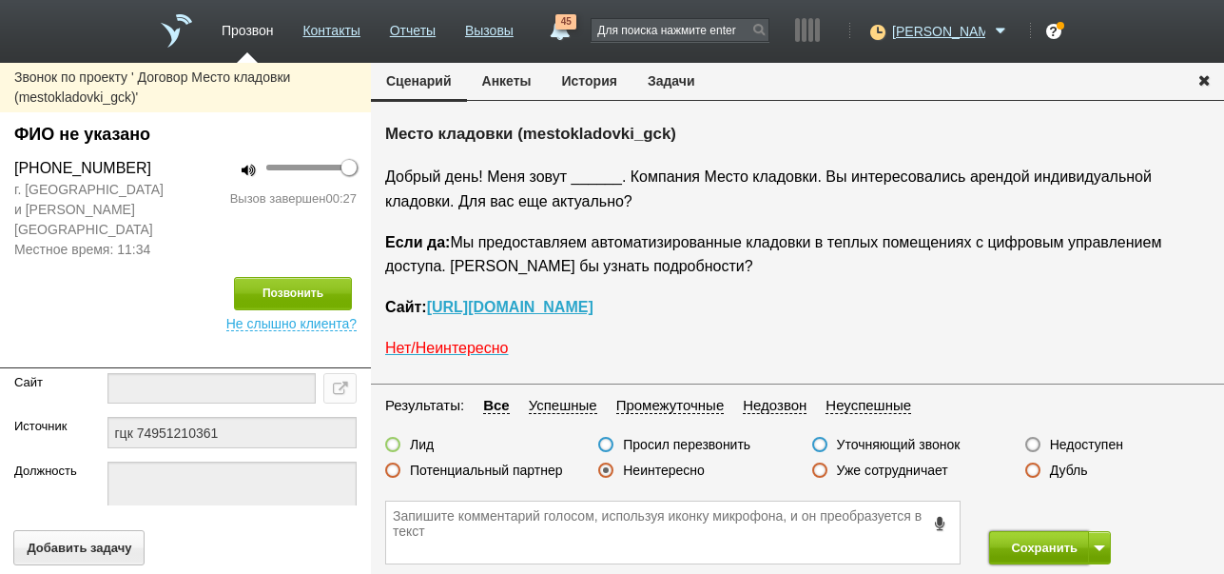
click at [1020, 562] on button "Сохранить" at bounding box center [1039, 547] width 100 height 33
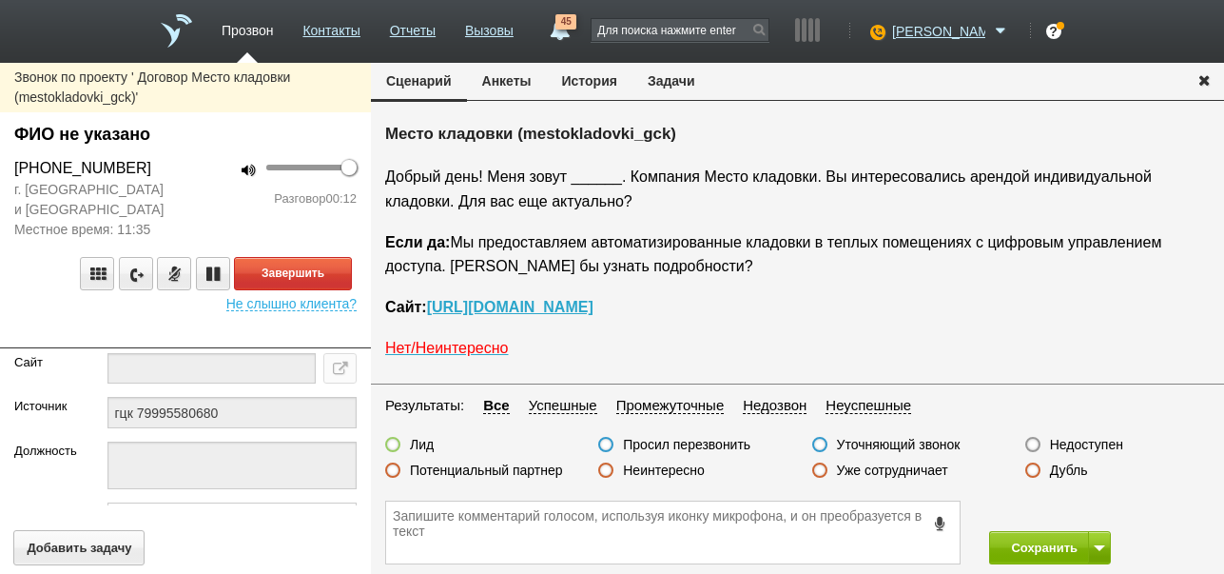
click at [676, 471] on label "Неинтересно" at bounding box center [664, 469] width 82 height 17
click at [0, 0] on input "Неинтересно" at bounding box center [0, 0] width 0 height 0
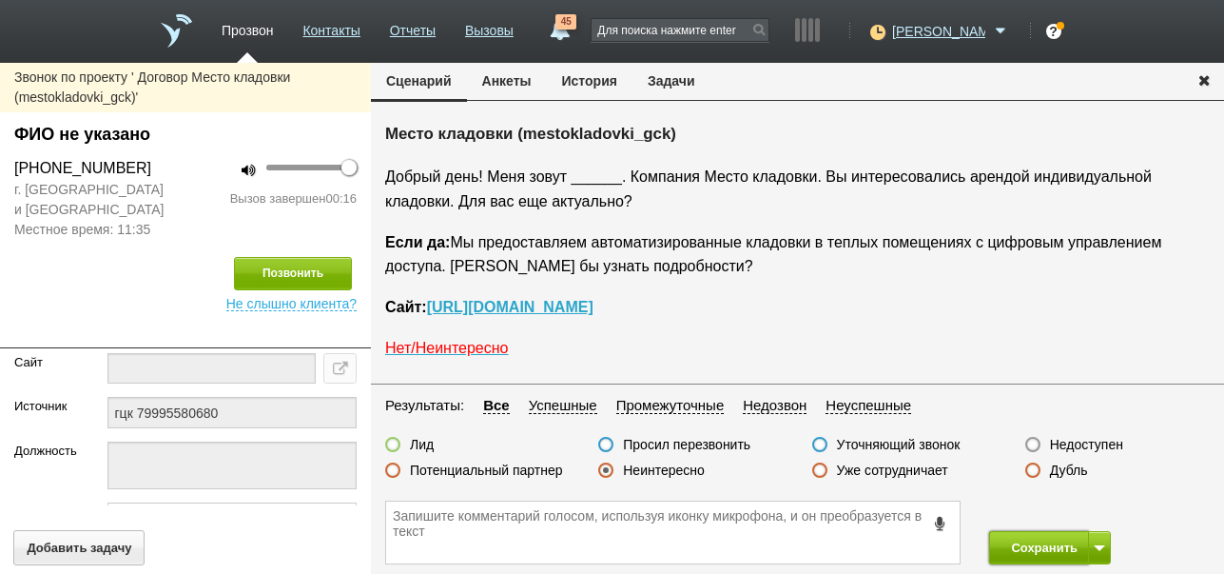
click at [1034, 541] on button "Сохранить" at bounding box center [1039, 547] width 100 height 33
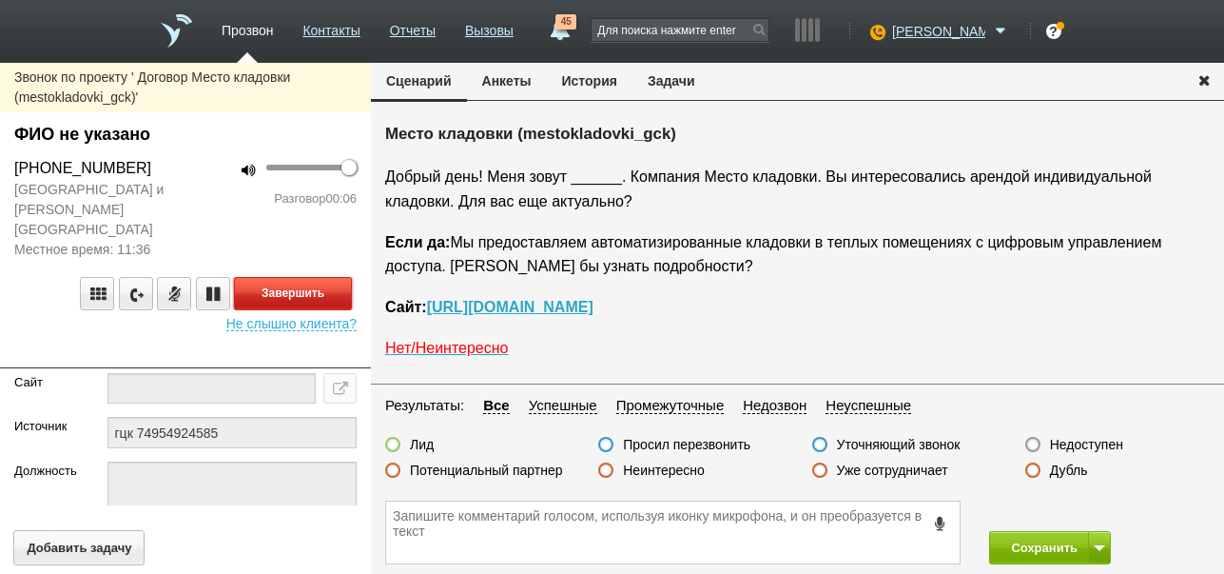
click at [336, 277] on button "Завершить" at bounding box center [293, 293] width 118 height 33
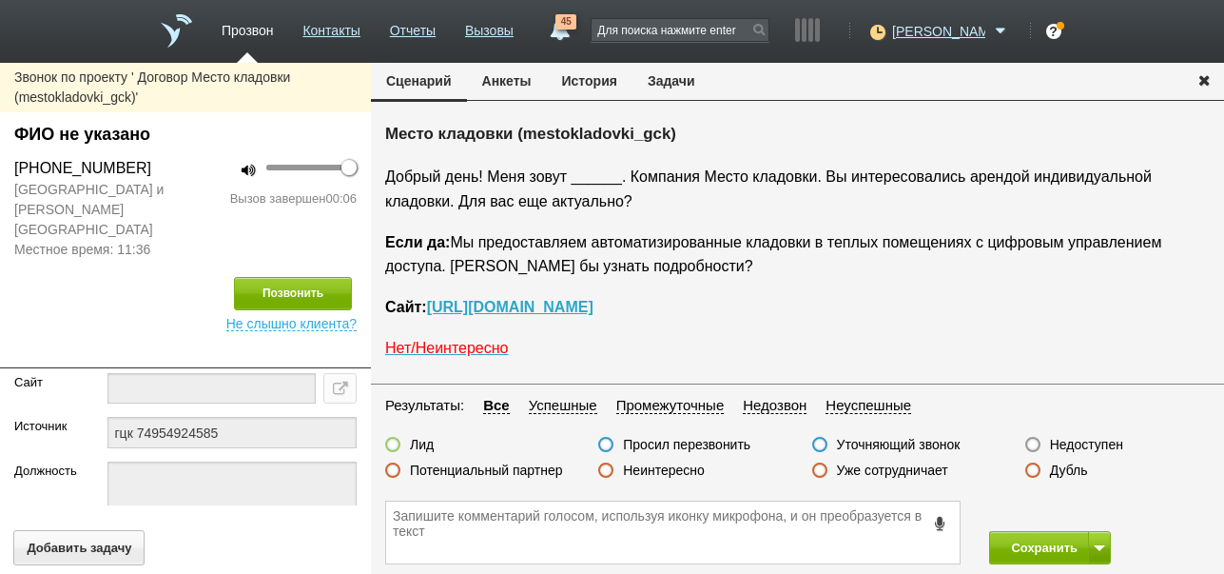
click at [1090, 446] on label "Недоступен" at bounding box center [1086, 444] width 73 height 17
click at [0, 0] on input "Недоступен" at bounding box center [0, 0] width 0 height 0
click at [1098, 545] on span at bounding box center [1099, 548] width 11 height 6
click at [1097, 511] on button "Сохранить и остаться" at bounding box center [1036, 512] width 147 height 33
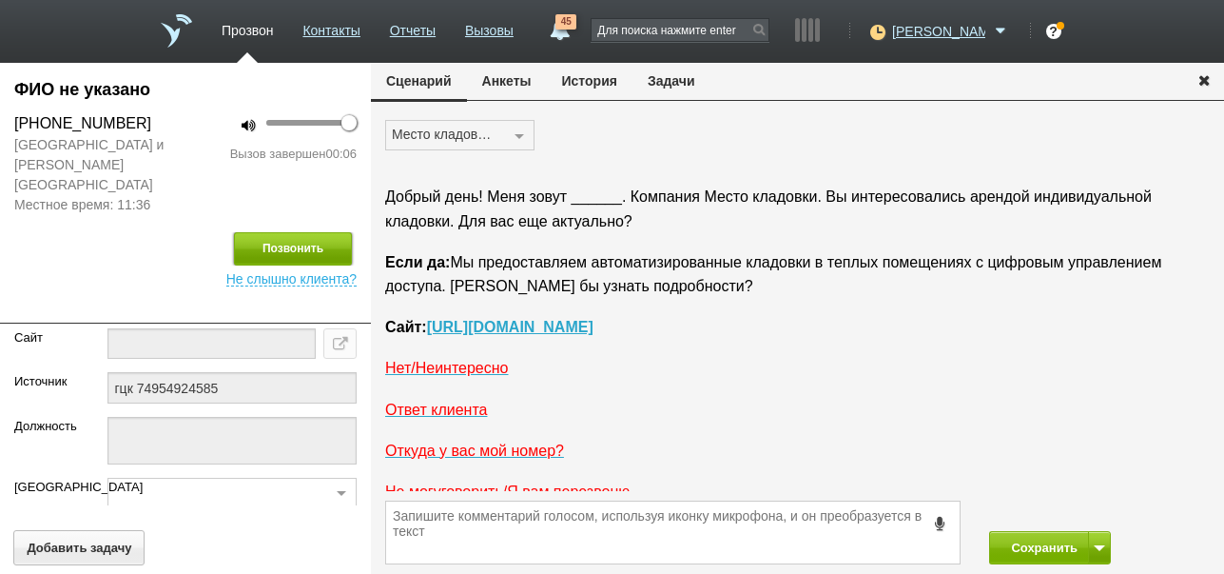
click at [294, 232] on button "Позвонить" at bounding box center [293, 248] width 118 height 33
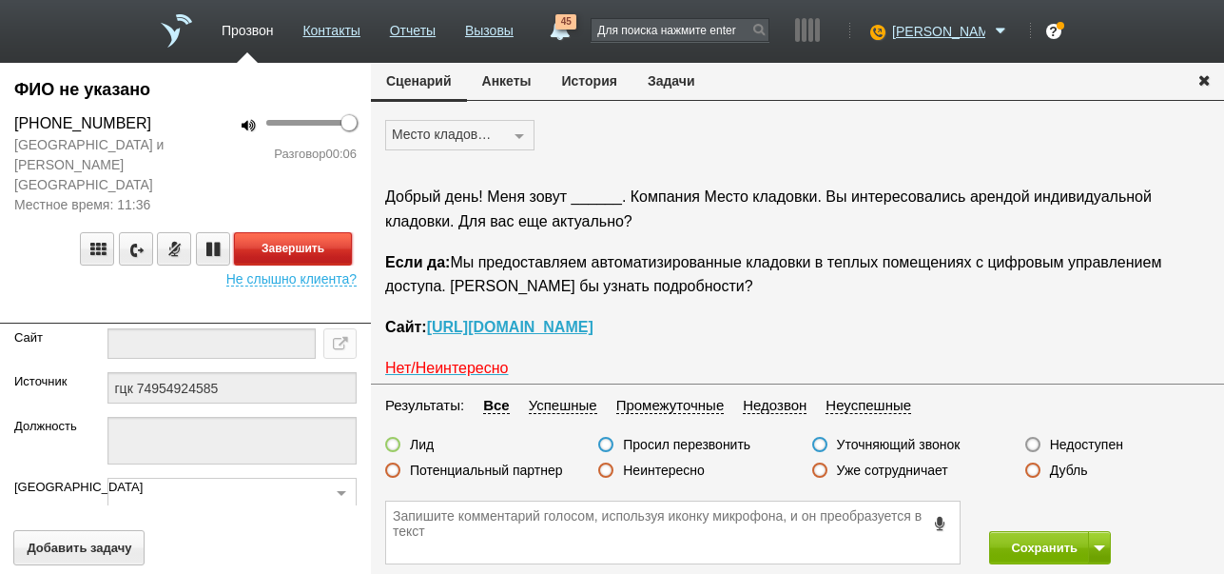
click at [345, 239] on button "Завершить" at bounding box center [293, 248] width 118 height 33
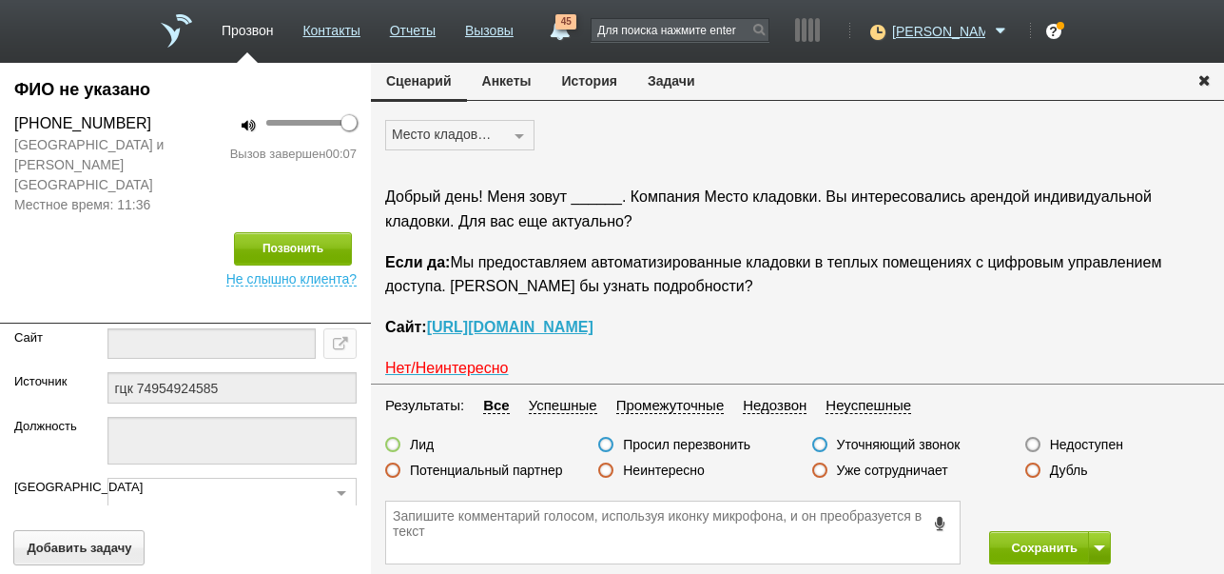
click at [1081, 442] on label "Недоступен" at bounding box center [1086, 444] width 73 height 17
click at [0, 0] on input "Недоступен" at bounding box center [0, 0] width 0 height 0
click at [1017, 543] on button "Сохранить" at bounding box center [1039, 547] width 100 height 33
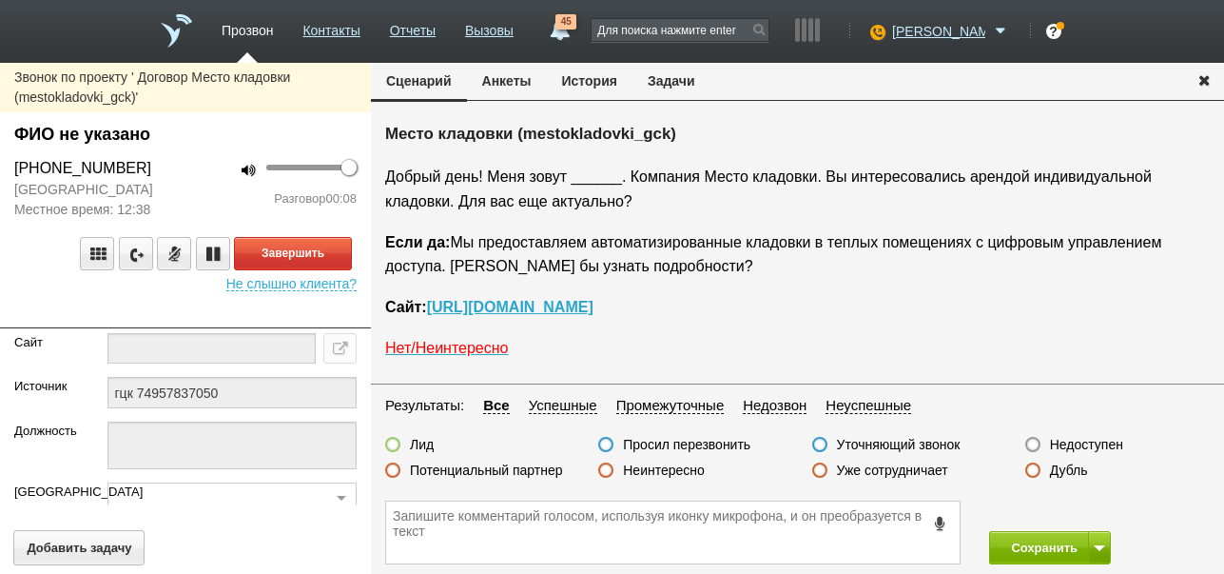
click at [606, 82] on button "История" at bounding box center [590, 81] width 86 height 36
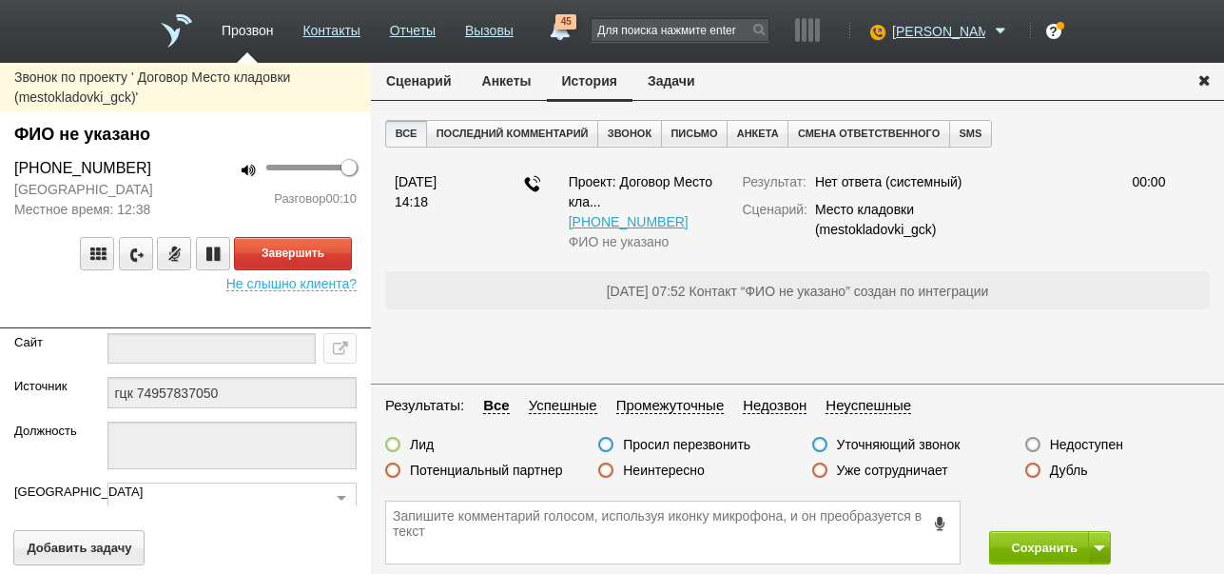
click at [412, 88] on button "Сценарий" at bounding box center [419, 81] width 96 height 36
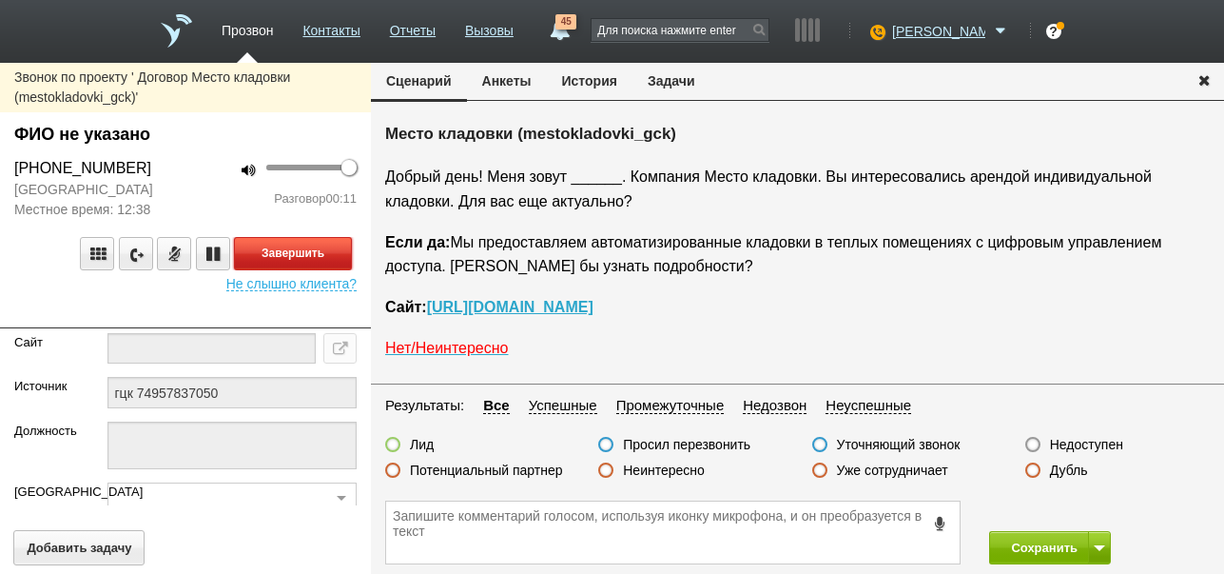
click at [323, 246] on button "Завершить" at bounding box center [293, 253] width 118 height 33
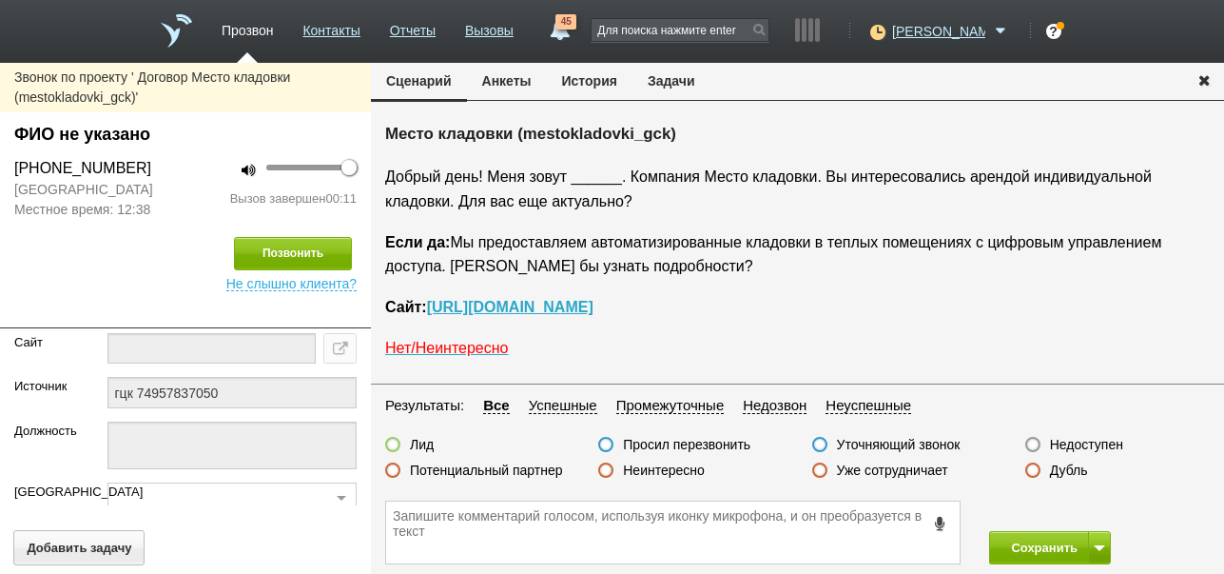
click at [1096, 441] on label "Недоступен" at bounding box center [1086, 444] width 73 height 17
click at [0, 0] on input "Недоступен" at bounding box center [0, 0] width 0 height 0
click at [1094, 555] on button at bounding box center [1099, 547] width 23 height 33
click at [1091, 510] on button "Сохранить и остаться" at bounding box center [1036, 512] width 147 height 33
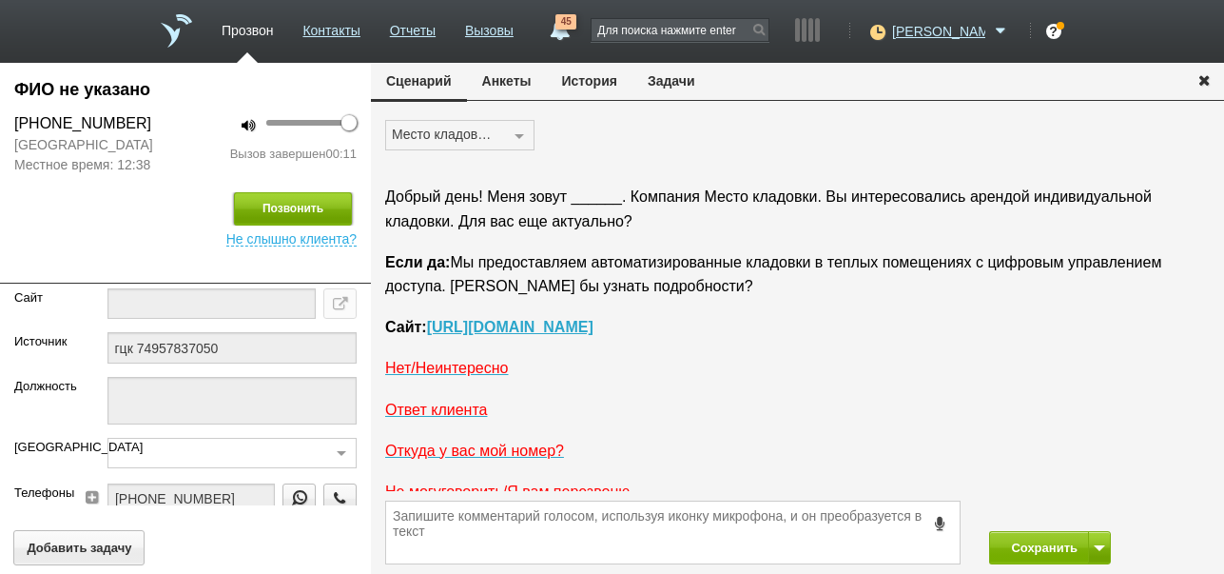
click at [324, 204] on button "Позвонить" at bounding box center [293, 208] width 118 height 33
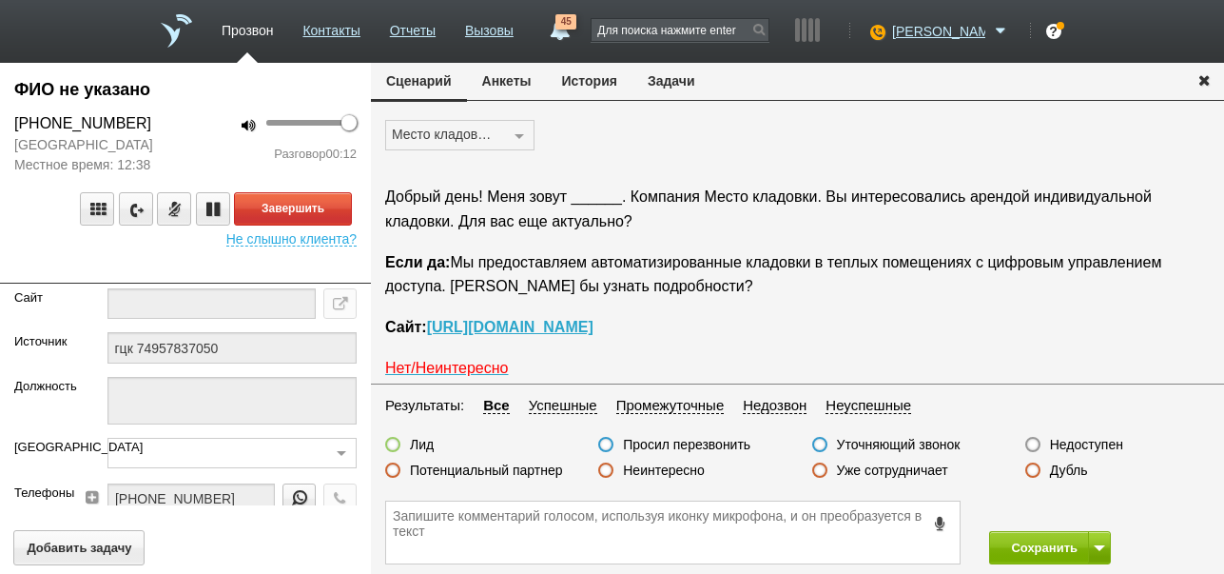
click at [666, 466] on label "Неинтересно" at bounding box center [664, 469] width 82 height 17
click at [0, 0] on input "Неинтересно" at bounding box center [0, 0] width 0 height 0
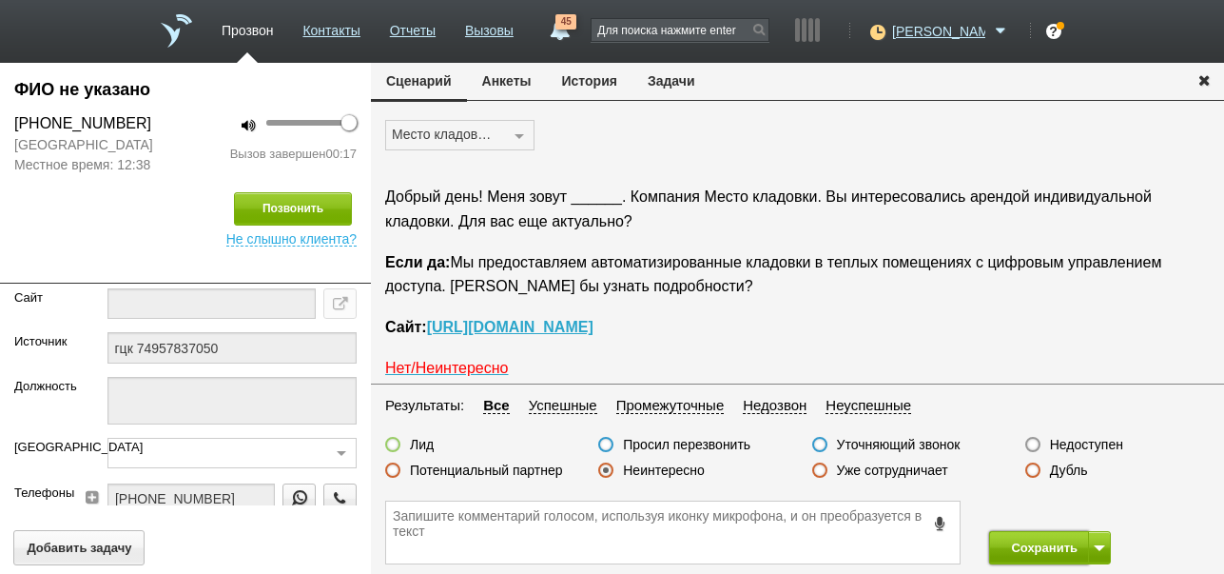
click at [1044, 553] on button "Сохранить" at bounding box center [1039, 547] width 100 height 33
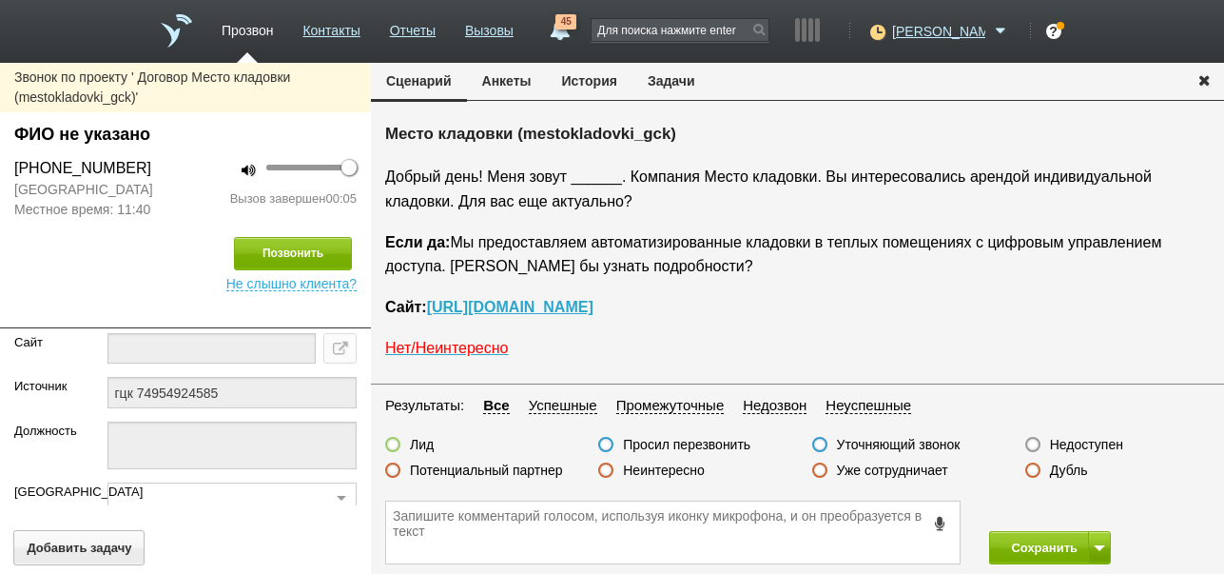
click at [1073, 438] on label "Недоступен" at bounding box center [1086, 444] width 73 height 17
click at [0, 0] on input "Недоступен" at bounding box center [0, 0] width 0 height 0
click at [279, 245] on button "Позвонить" at bounding box center [293, 253] width 118 height 33
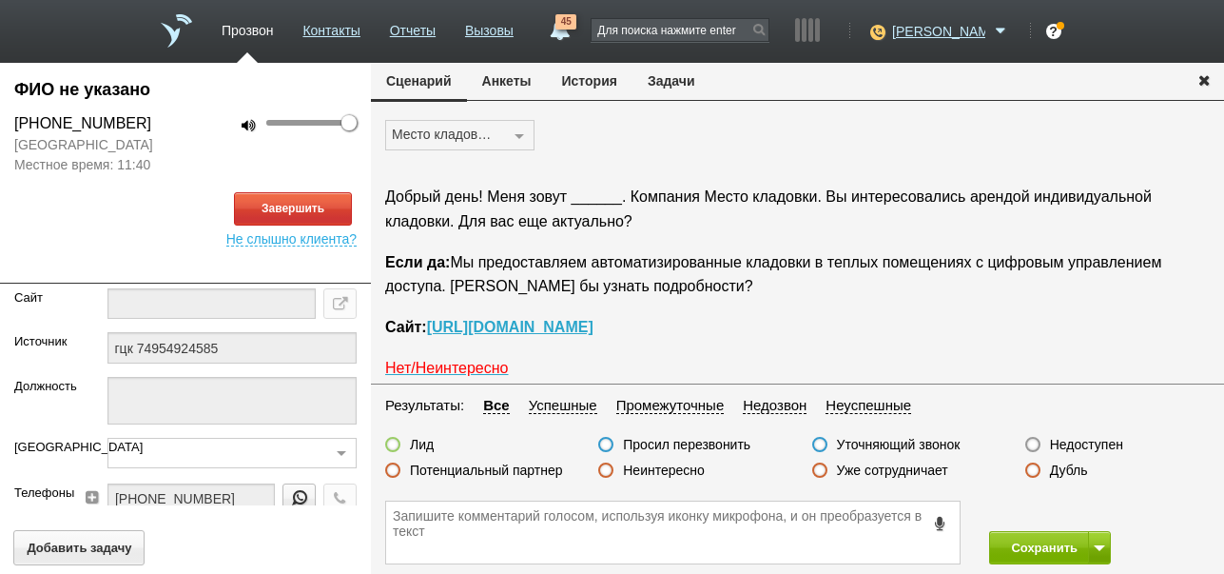
click at [578, 78] on button "История" at bounding box center [590, 81] width 86 height 36
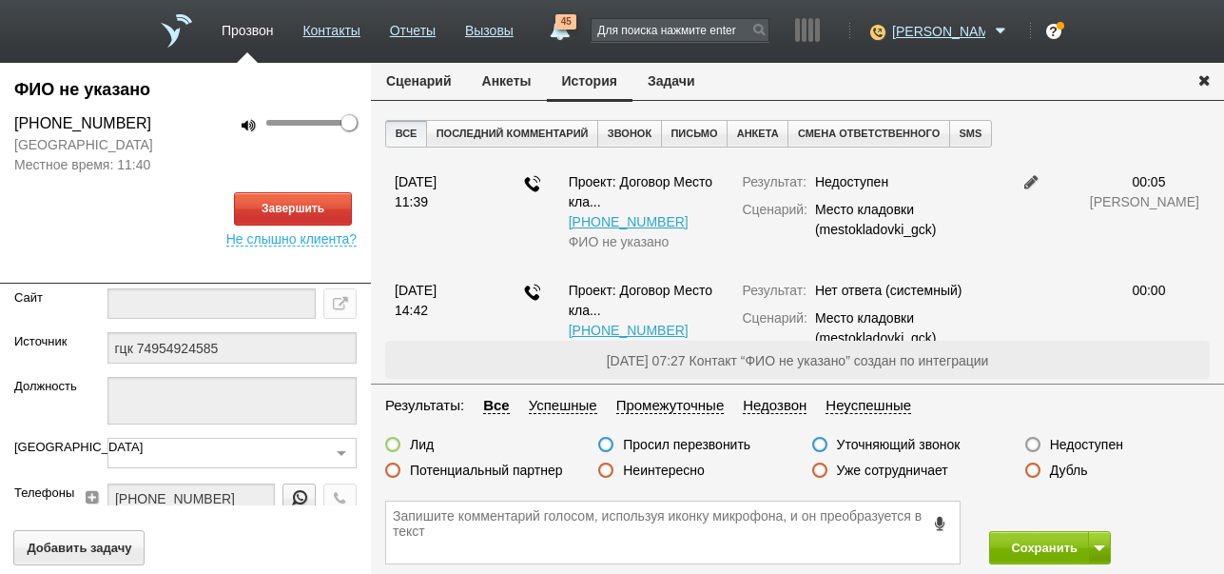
click at [437, 75] on button "Сценарий" at bounding box center [419, 81] width 96 height 36
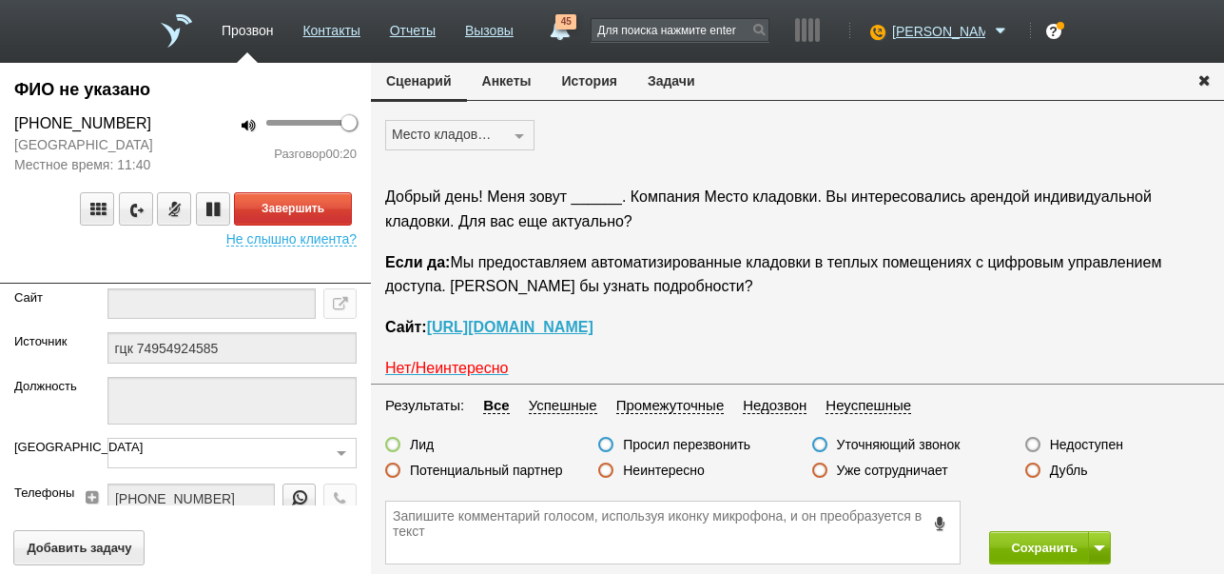
click at [665, 472] on label "Неинтересно" at bounding box center [664, 469] width 82 height 17
click at [0, 0] on input "Неинтересно" at bounding box center [0, 0] width 0 height 0
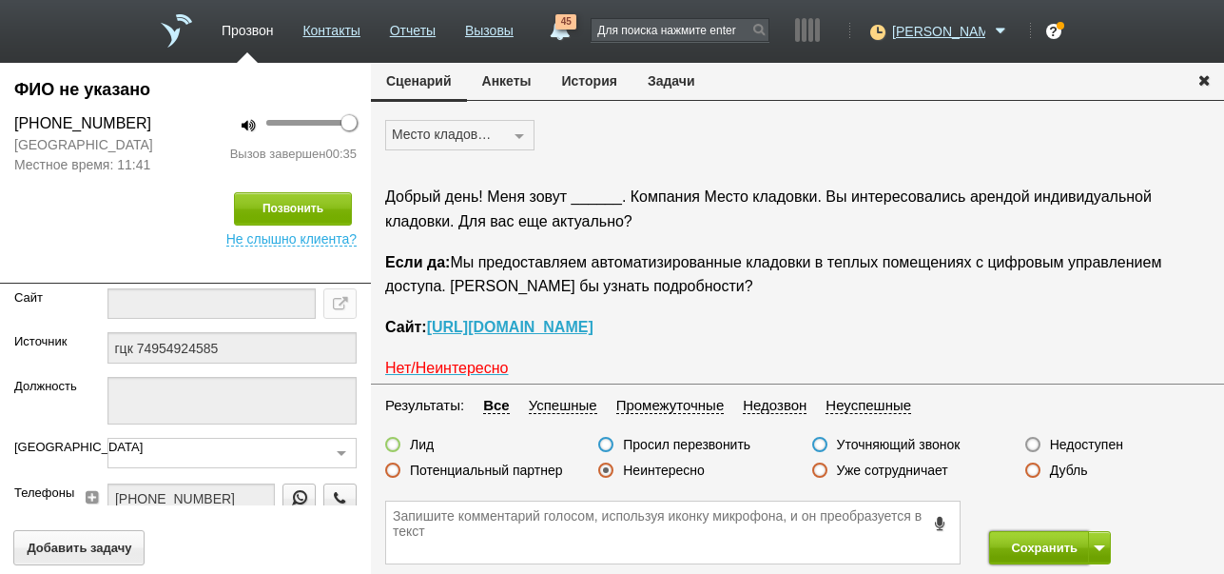
click at [1058, 548] on button "Сохранить" at bounding box center [1039, 547] width 100 height 33
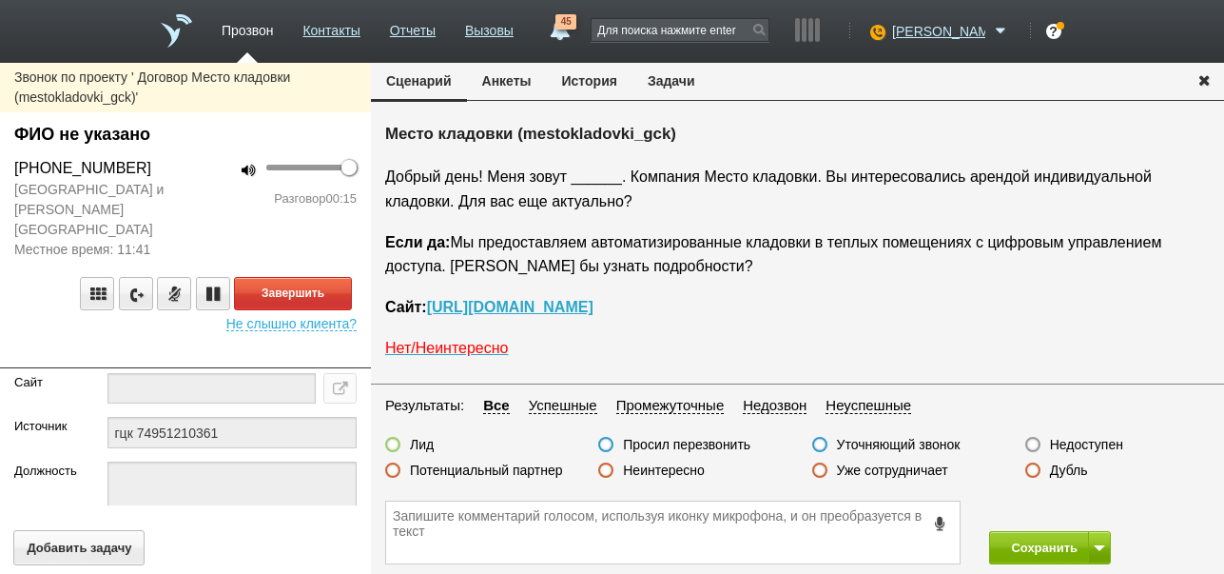
click at [690, 467] on label "Неинтересно" at bounding box center [664, 469] width 82 height 17
click at [0, 0] on input "Неинтересно" at bounding box center [0, 0] width 0 height 0
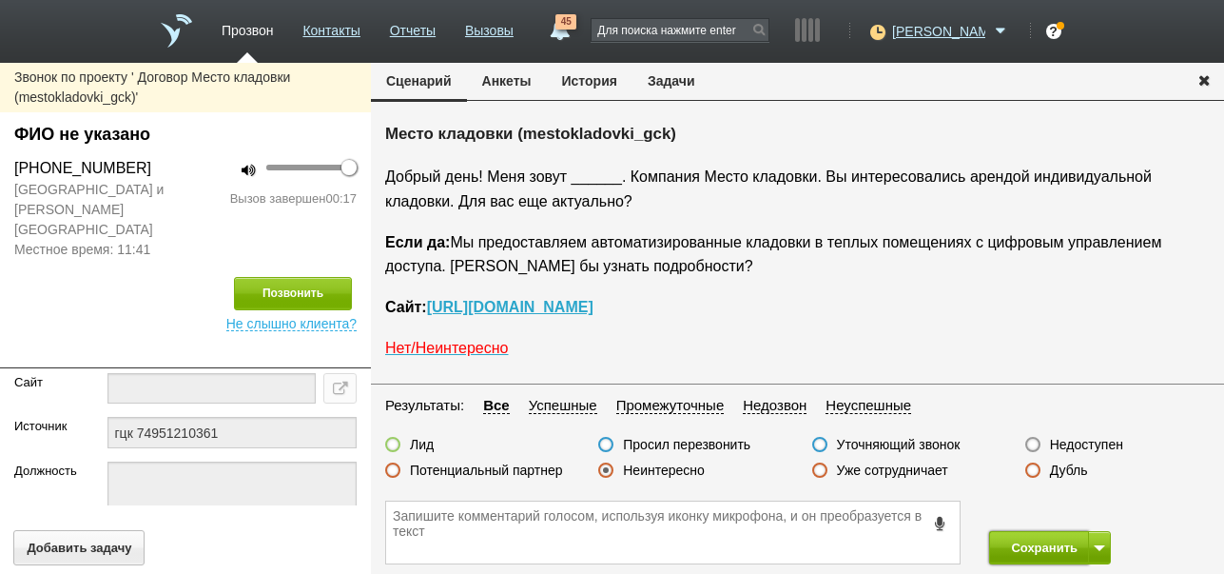
click at [1041, 548] on button "Сохранить" at bounding box center [1039, 547] width 100 height 33
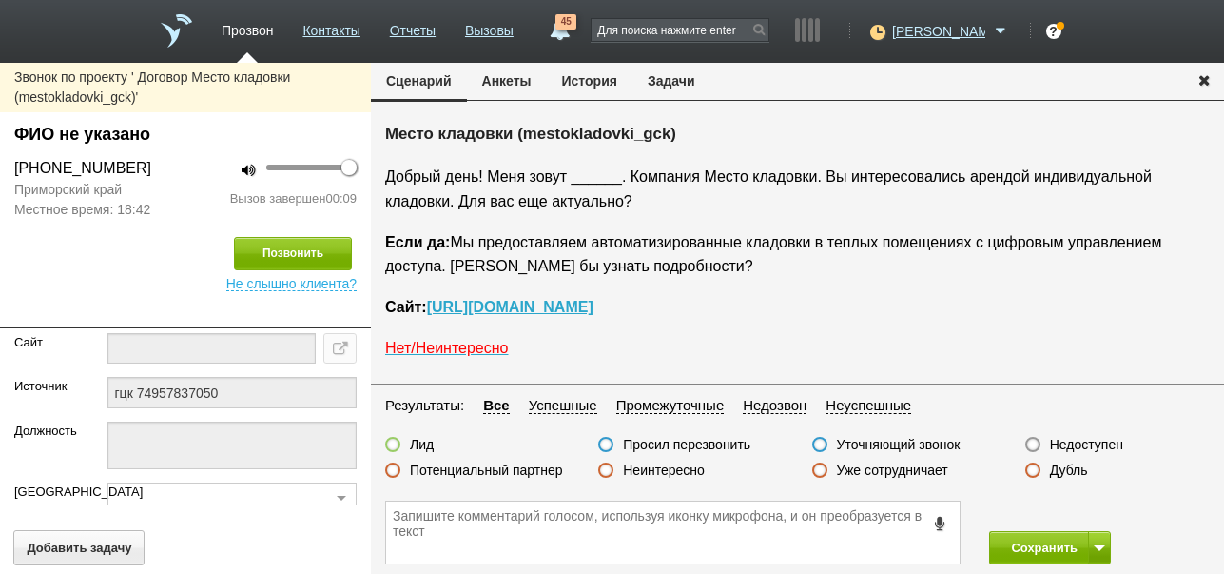
click at [654, 467] on label "Неинтересно" at bounding box center [664, 469] width 82 height 17
click at [0, 0] on input "Неинтересно" at bounding box center [0, 0] width 0 height 0
click at [1043, 551] on button "Сохранить" at bounding box center [1039, 547] width 100 height 33
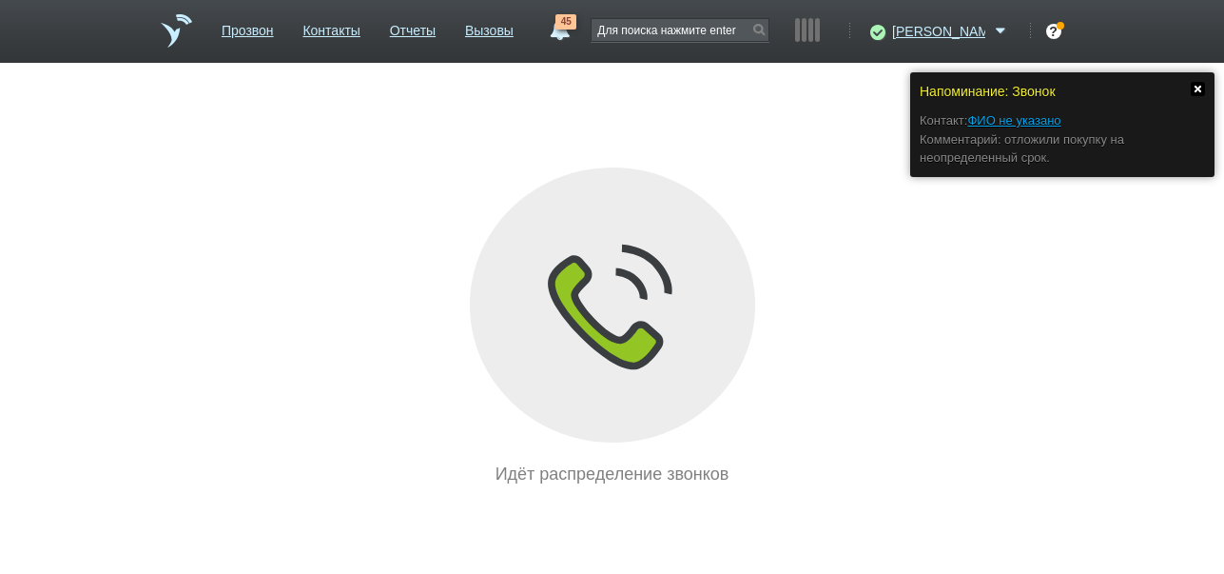
click at [1200, 87] on link at bounding box center [1198, 89] width 14 height 14
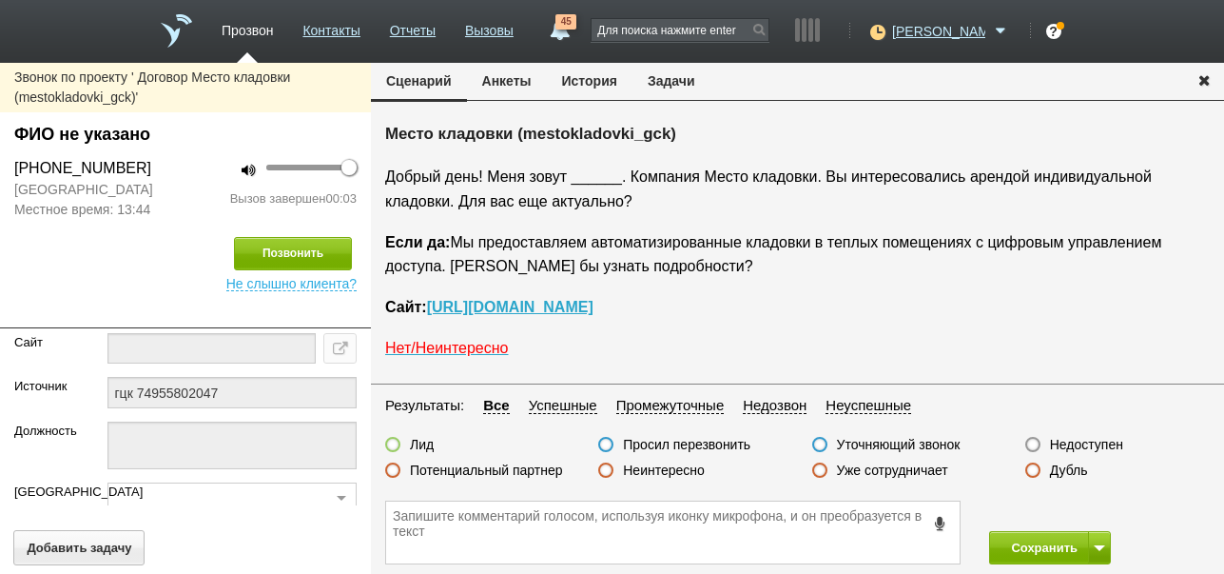
click at [1094, 448] on label "Недоступен" at bounding box center [1086, 444] width 73 height 17
click at [0, 0] on input "Недоступен" at bounding box center [0, 0] width 0 height 0
click at [268, 248] on button "Позвонить" at bounding box center [293, 253] width 118 height 33
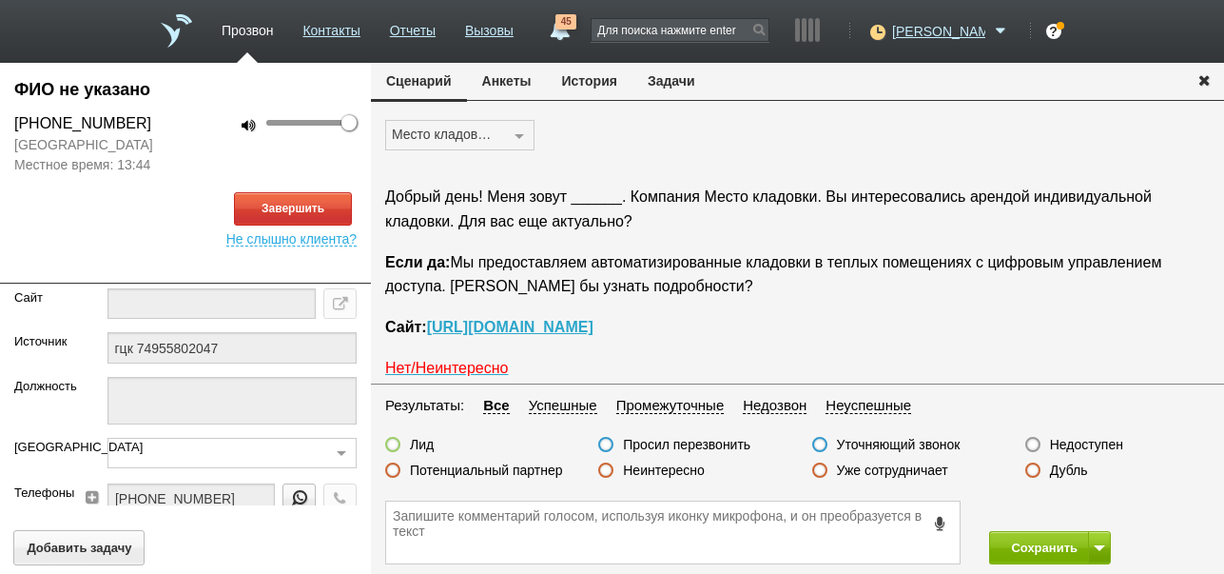
click at [598, 85] on button "История" at bounding box center [590, 81] width 86 height 36
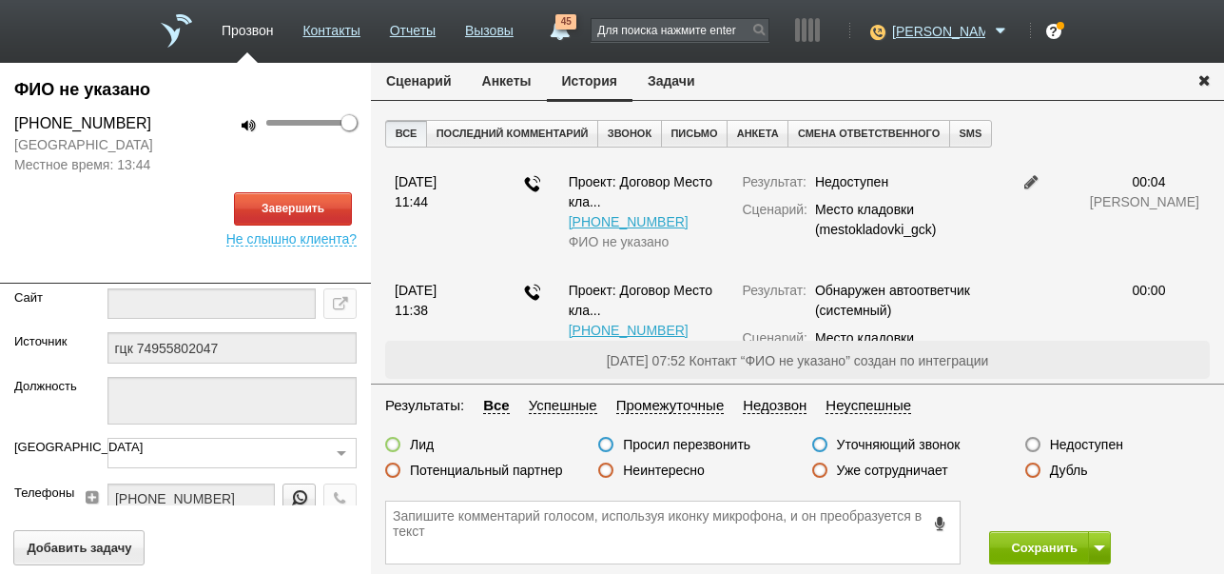
click at [430, 84] on button "Сценарий" at bounding box center [419, 81] width 96 height 36
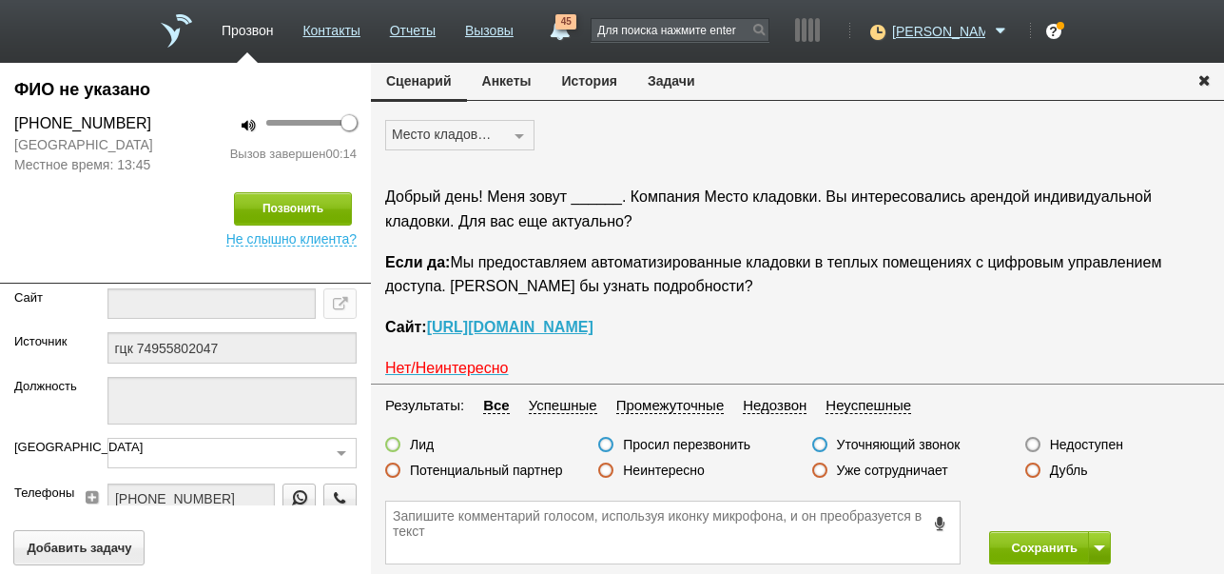
click at [679, 469] on label "Неинтересно" at bounding box center [664, 469] width 82 height 17
click at [0, 0] on input "Неинтересно" at bounding box center [0, 0] width 0 height 0
click at [1049, 549] on button "Сохранить" at bounding box center [1039, 547] width 100 height 33
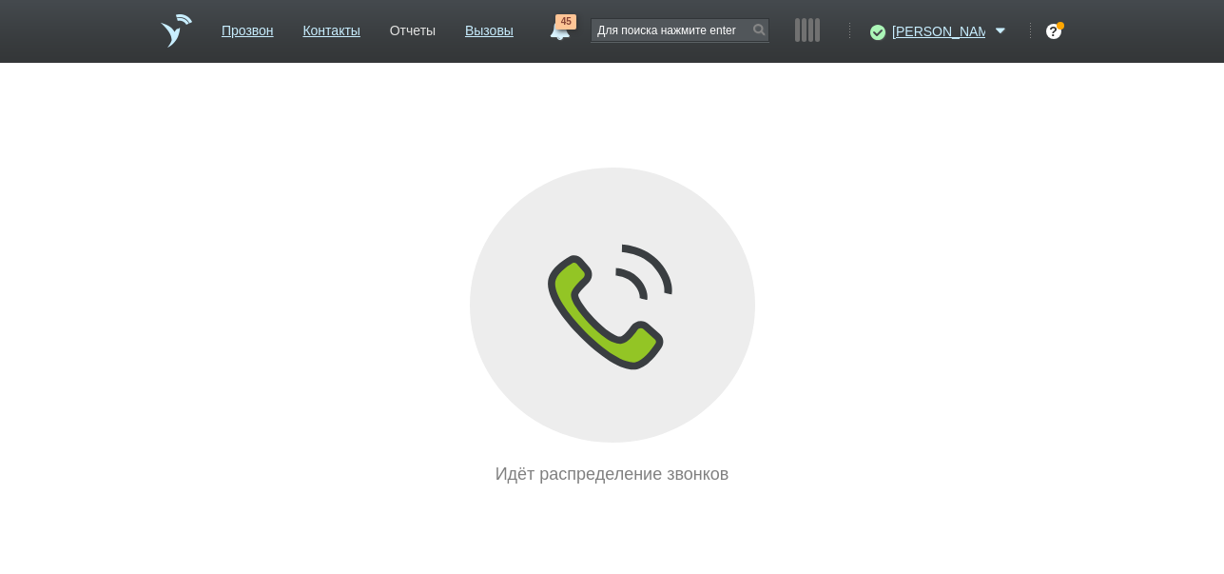
click at [436, 28] on link "Отчеты" at bounding box center [413, 27] width 46 height 28
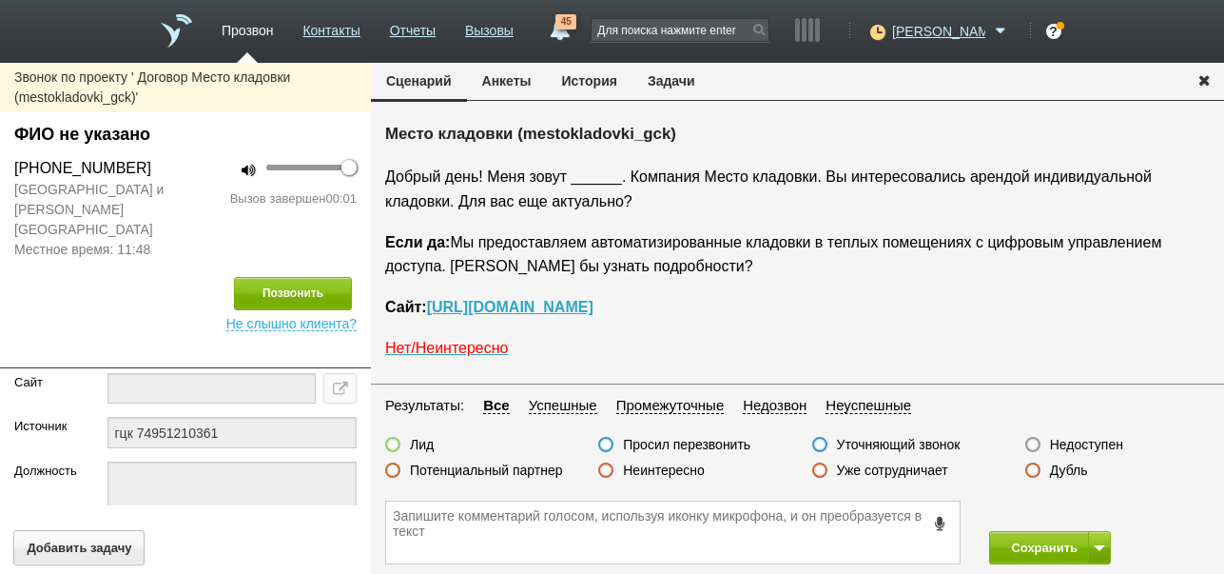
click at [1077, 440] on label "Недоступен" at bounding box center [1086, 444] width 73 height 17
click at [0, 0] on input "Недоступен" at bounding box center [0, 0] width 0 height 0
click at [1104, 551] on button at bounding box center [1099, 547] width 23 height 33
click at [1088, 519] on button "Сохранить и остаться" at bounding box center [1036, 512] width 147 height 33
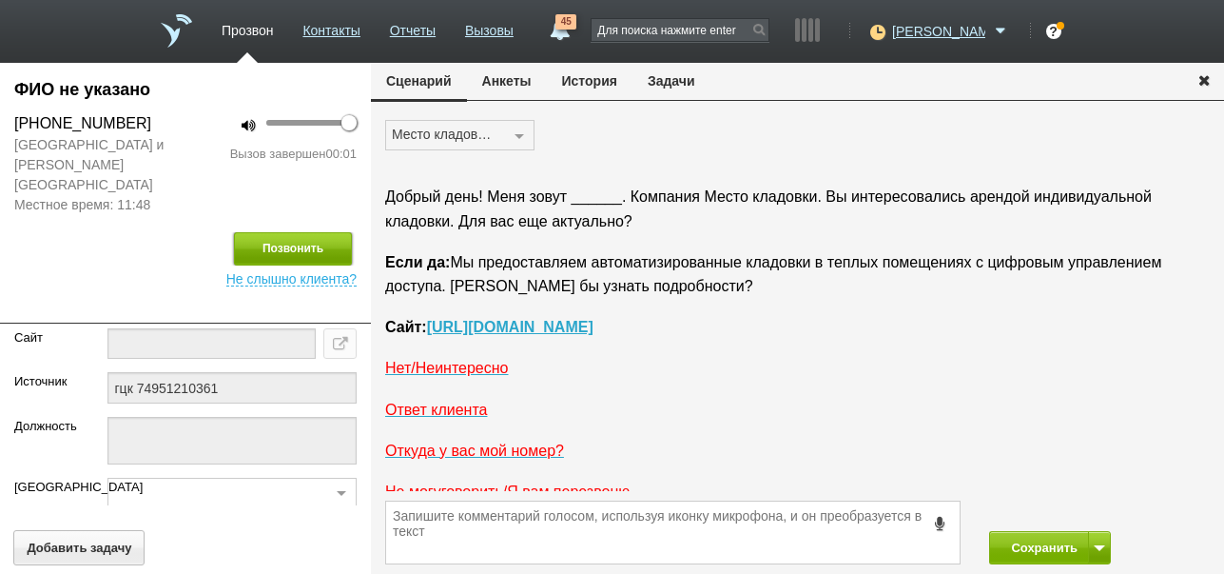
click at [303, 232] on button "Позвонить" at bounding box center [293, 248] width 118 height 33
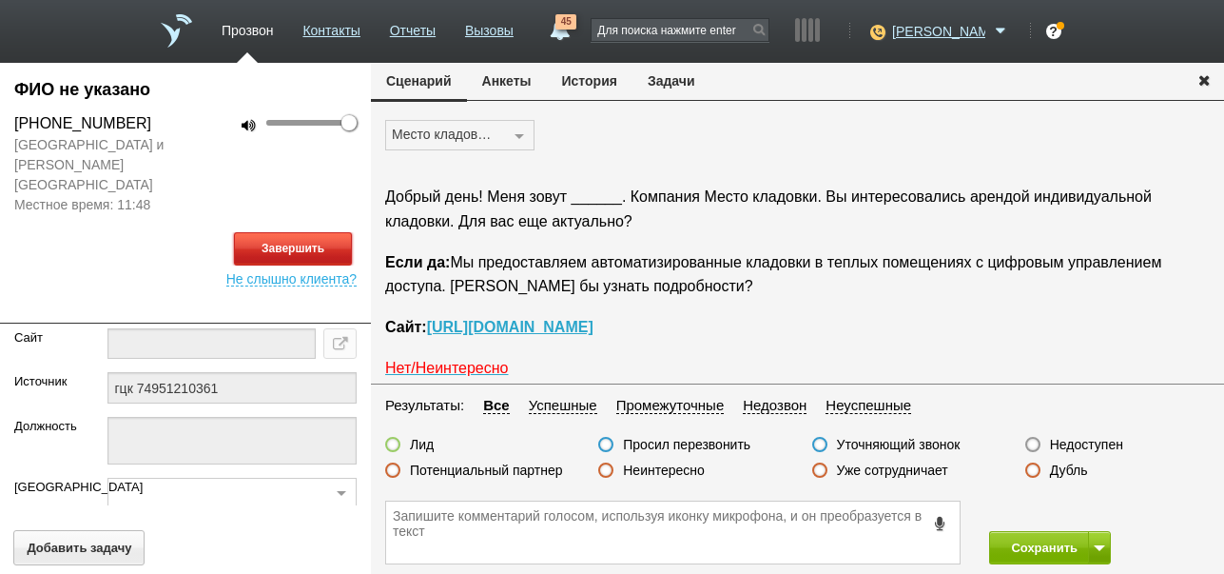
click at [290, 232] on button "Завершить" at bounding box center [293, 248] width 118 height 33
click at [1075, 446] on label "Недоступен" at bounding box center [1086, 444] width 73 height 17
click at [0, 0] on input "Недоступен" at bounding box center [0, 0] width 0 height 0
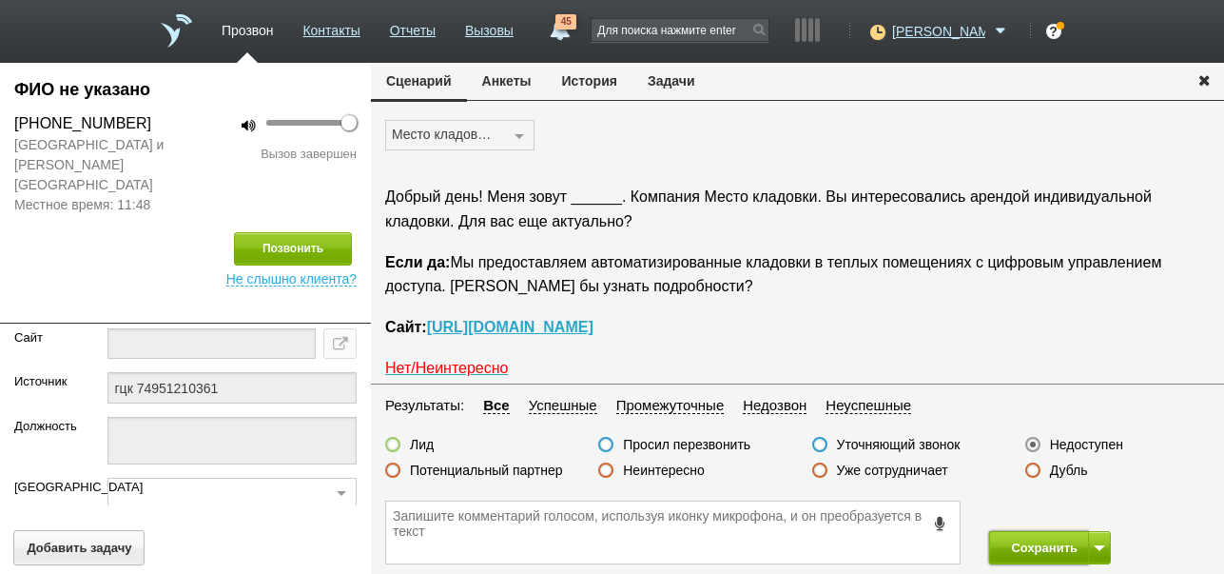
click at [1046, 546] on button "Сохранить" at bounding box center [1039, 547] width 100 height 33
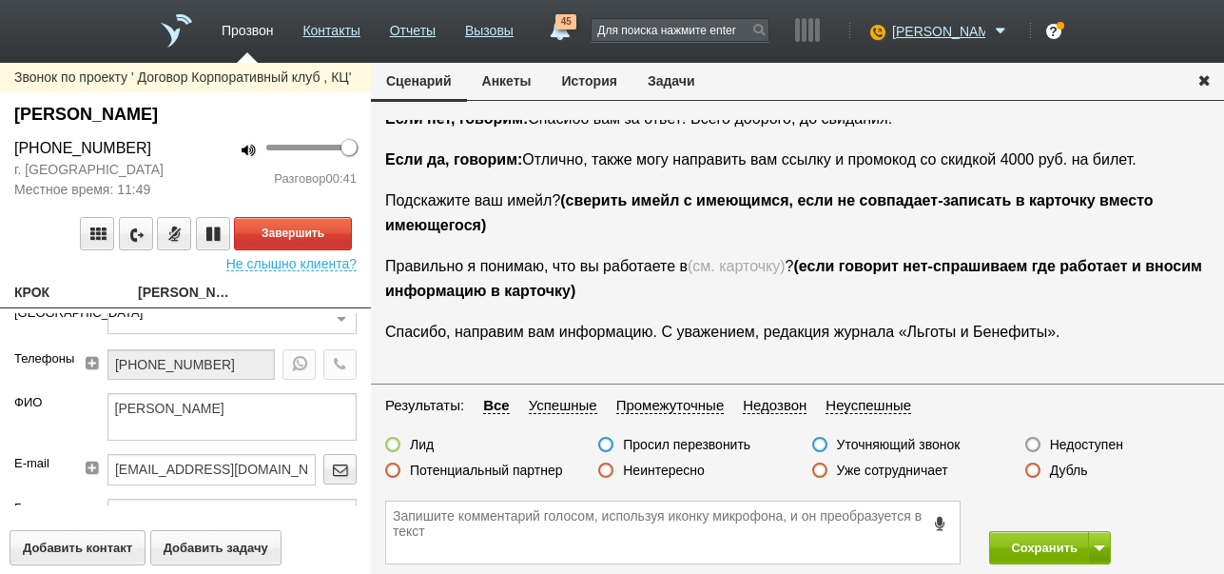
scroll to position [190, 0]
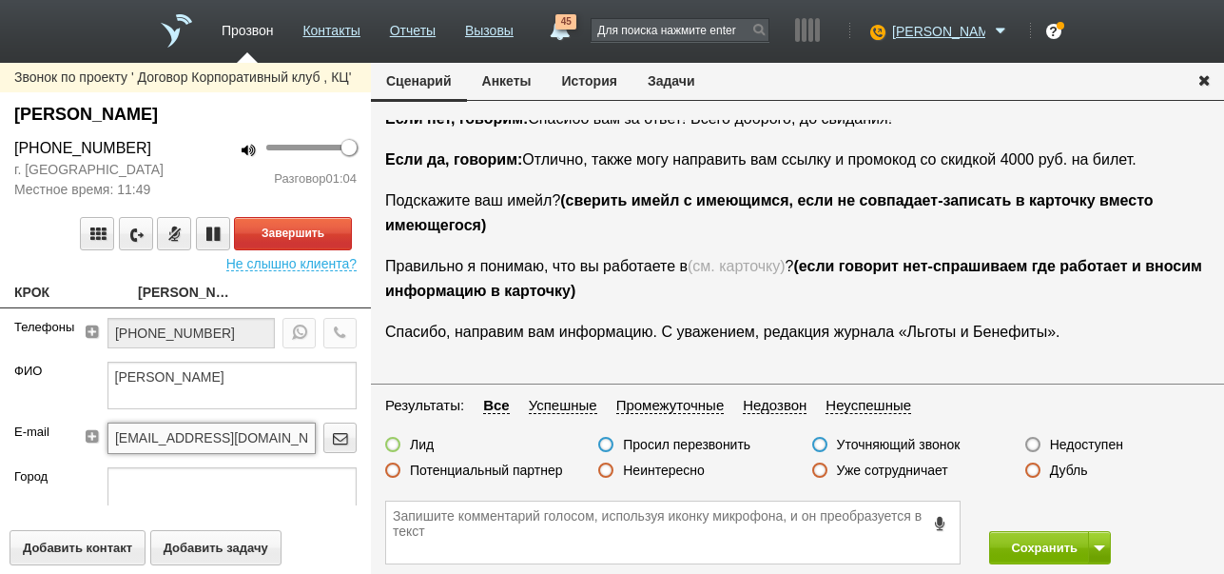
drag, startPoint x: 153, startPoint y: 439, endPoint x: 212, endPoint y: 439, distance: 59.0
click at [212, 439] on input "[EMAIL_ADDRESS][DOMAIN_NAME]" at bounding box center [211, 437] width 208 height 30
click at [482, 525] on textarea at bounding box center [673, 532] width 574 height 62
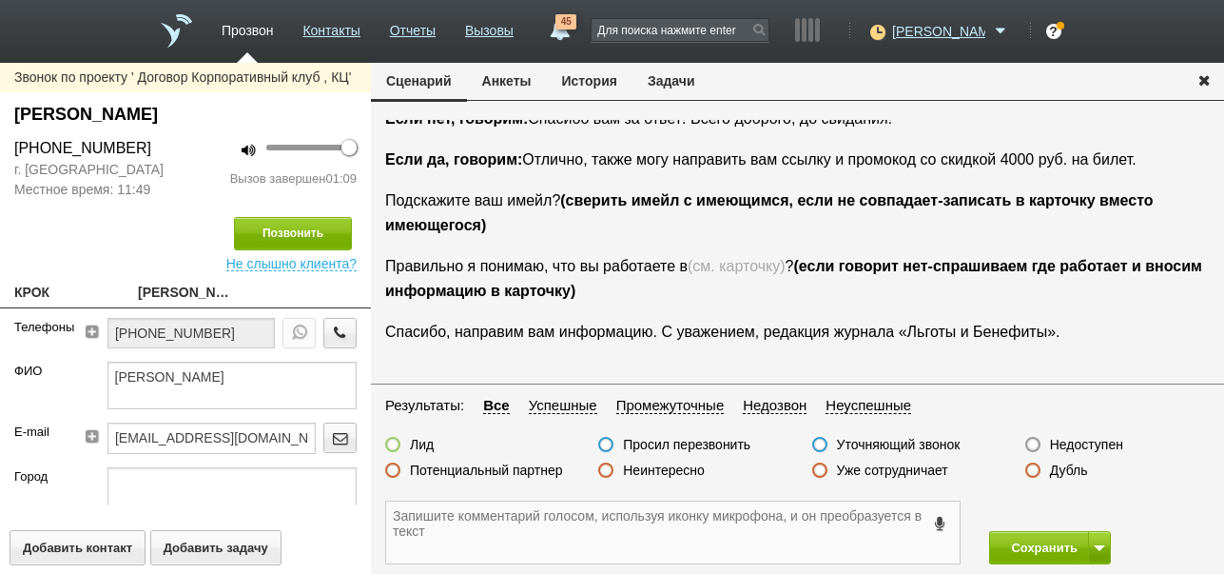
paste textarea "@[DOMAIN_NAME]"
click at [393, 516] on textarea "@[DOMAIN_NAME]" at bounding box center [673, 532] width 574 height 62
click at [487, 516] on textarea "[EMAIL_ADDRESS][DOMAIN_NAME]" at bounding box center [673, 532] width 574 height 62
drag, startPoint x: 18, startPoint y: 110, endPoint x: 240, endPoint y: 122, distance: 221.9
click at [240, 122] on div "[PERSON_NAME]" at bounding box center [185, 115] width 342 height 26
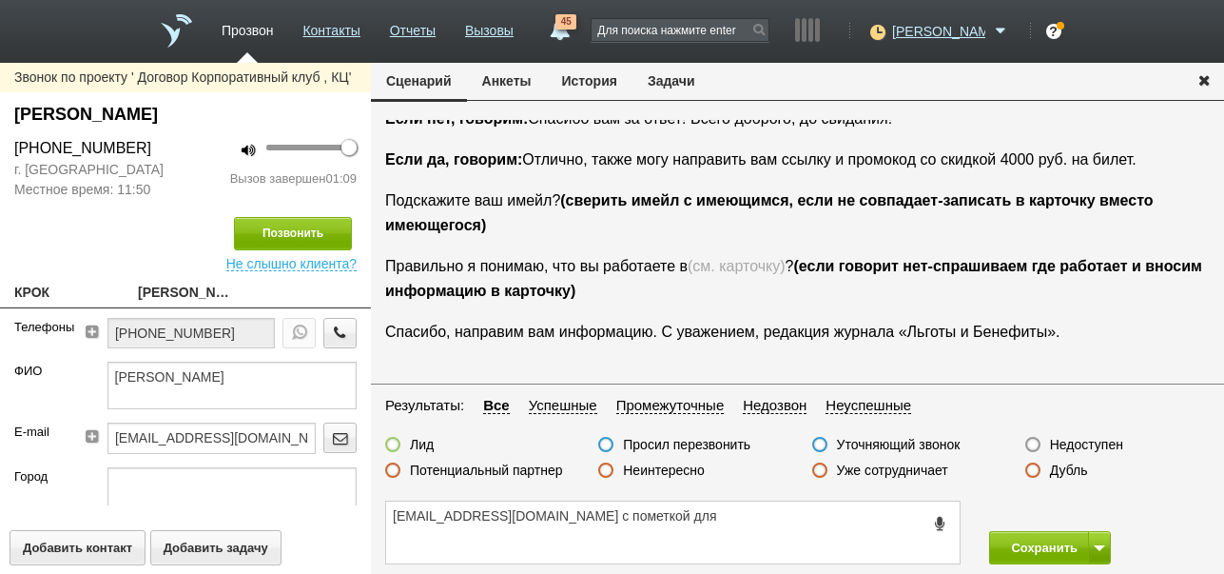
copy div "[PERSON_NAME]"
click at [574, 517] on textarea "[EMAIL_ADDRESS][DOMAIN_NAME] с пометкой для" at bounding box center [673, 532] width 574 height 62
paste textarea "[PERSON_NAME]"
drag, startPoint x: 392, startPoint y: 517, endPoint x: 467, endPoint y: 518, distance: 75.2
click at [467, 518] on textarea "[EMAIL_ADDRESS][DOMAIN_NAME] письмо на имя [PERSON_NAME]" at bounding box center [673, 532] width 574 height 62
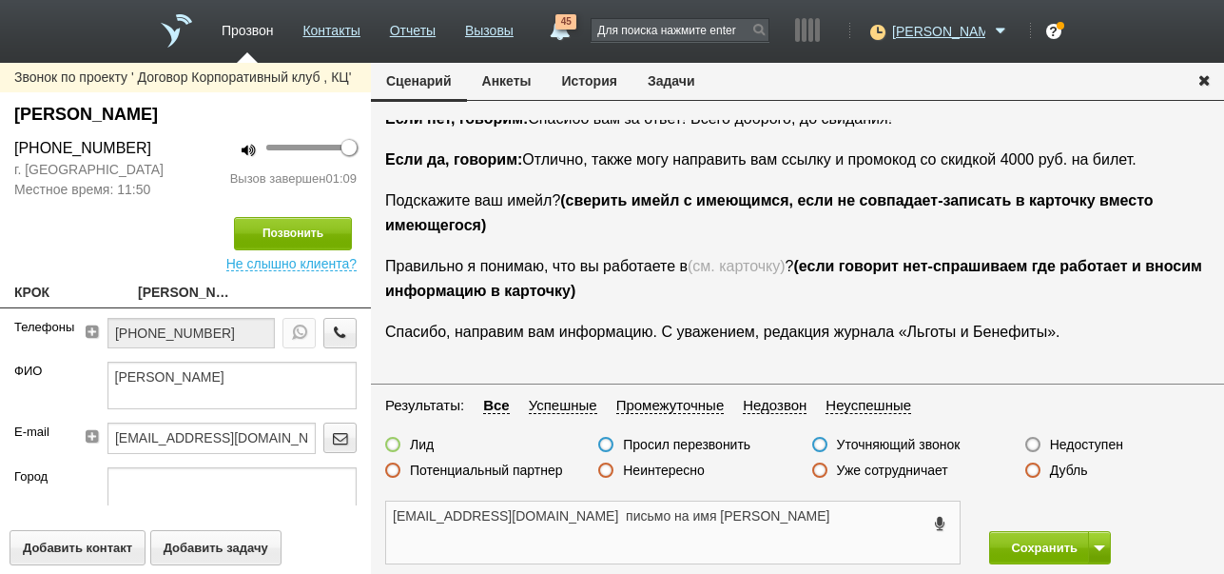
type textarea "[EMAIL_ADDRESS][DOMAIN_NAME] письмо на имя [PERSON_NAME]"
drag, startPoint x: 221, startPoint y: 443, endPoint x: 103, endPoint y: 438, distance: 118.1
click at [103, 438] on div "[EMAIL_ADDRESS][DOMAIN_NAME]" at bounding box center [223, 444] width 265 height 44
paste input "[EMAIL_ADDRESS][DOMAIN_NAME]"
type input "[EMAIL_ADDRESS][DOMAIN_NAME]"
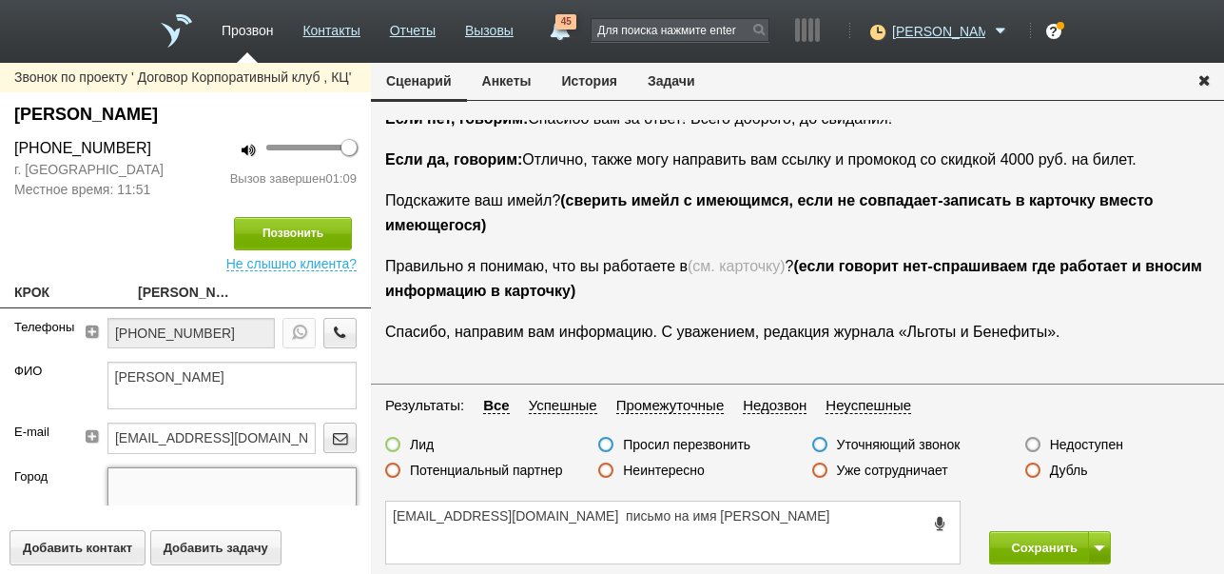
click at [194, 483] on textarea at bounding box center [232, 491] width 250 height 48
click at [390, 439] on label at bounding box center [392, 444] width 15 height 15
click at [0, 0] on input "Лид" at bounding box center [0, 0] width 0 height 0
click at [1037, 541] on button "Сохранить" at bounding box center [1039, 547] width 100 height 33
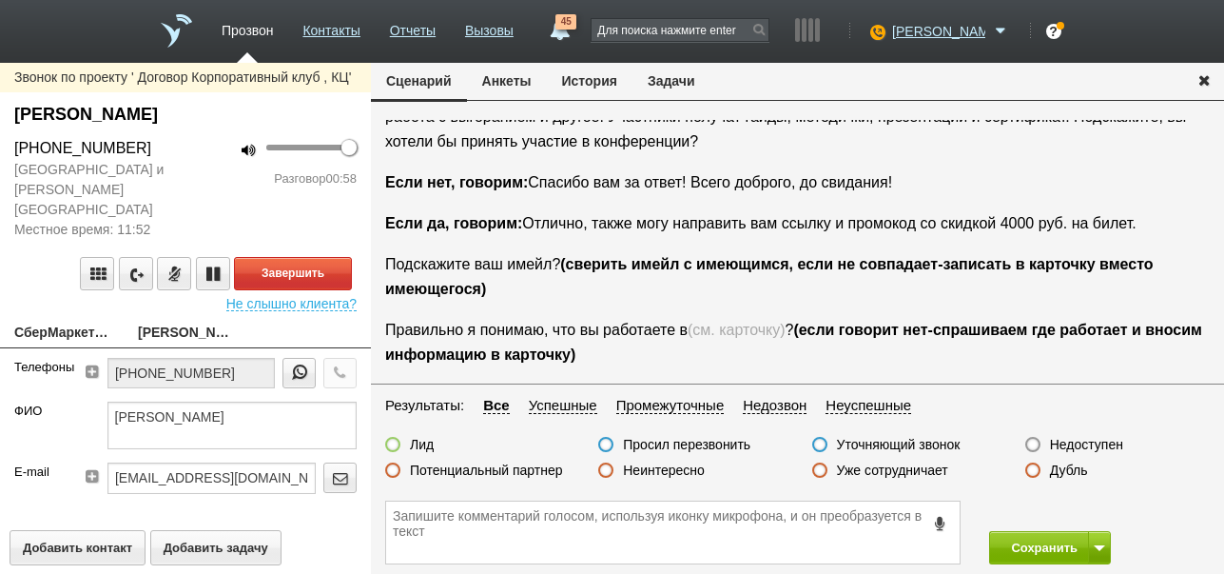
scroll to position [222, 0]
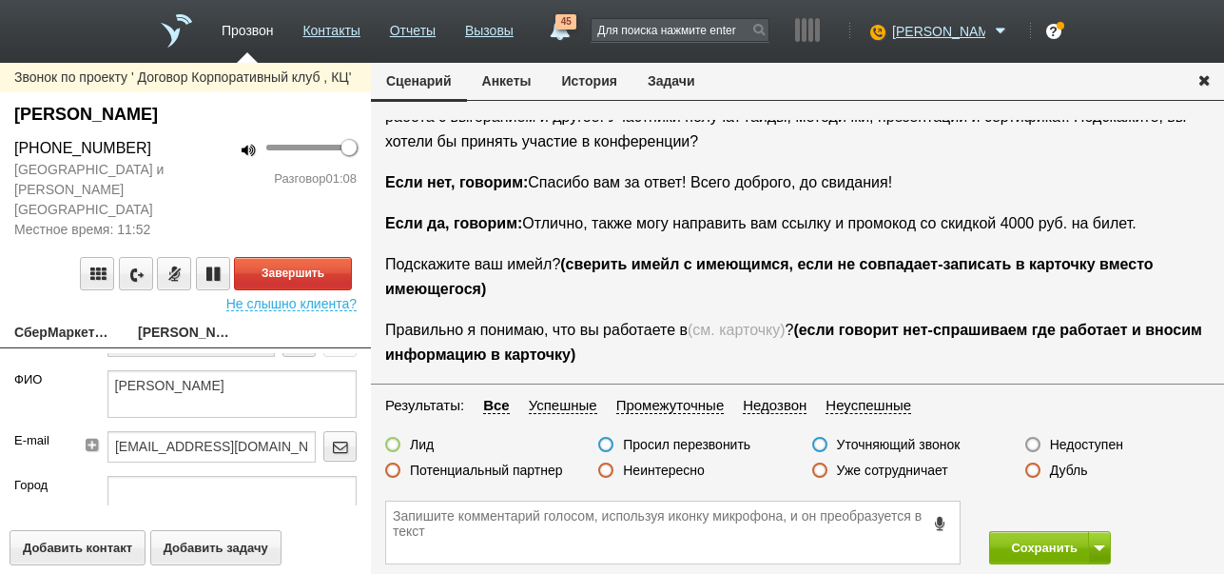
click at [688, 470] on label "Неинтересно" at bounding box center [664, 469] width 82 height 17
click at [0, 0] on input "Неинтересно" at bounding box center [0, 0] width 0 height 0
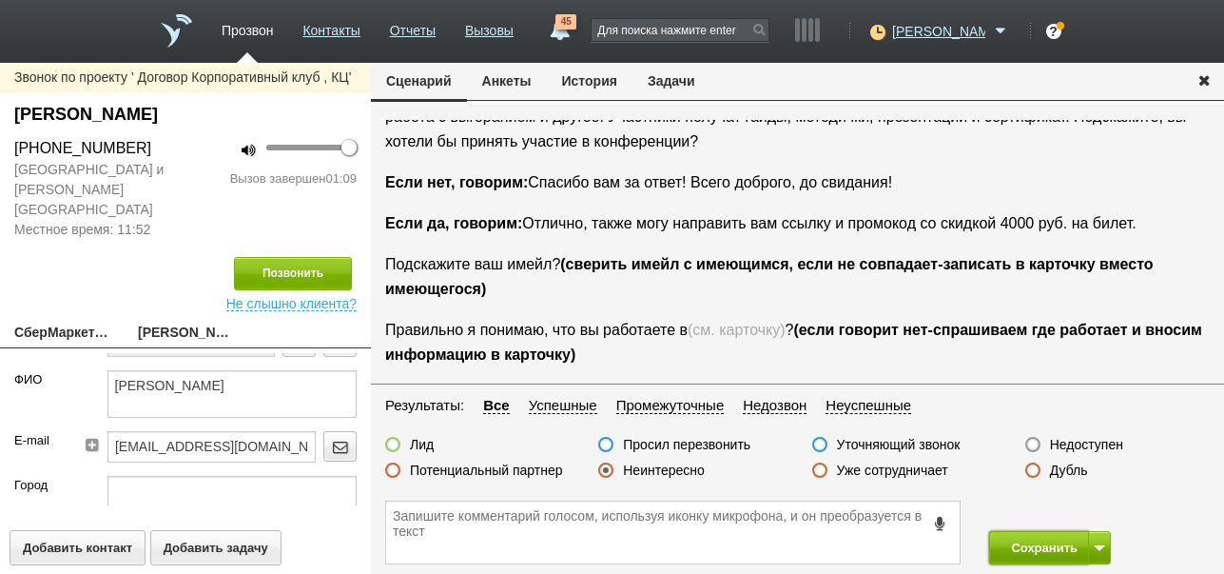
click at [1024, 540] on button "Сохранить" at bounding box center [1039, 547] width 100 height 33
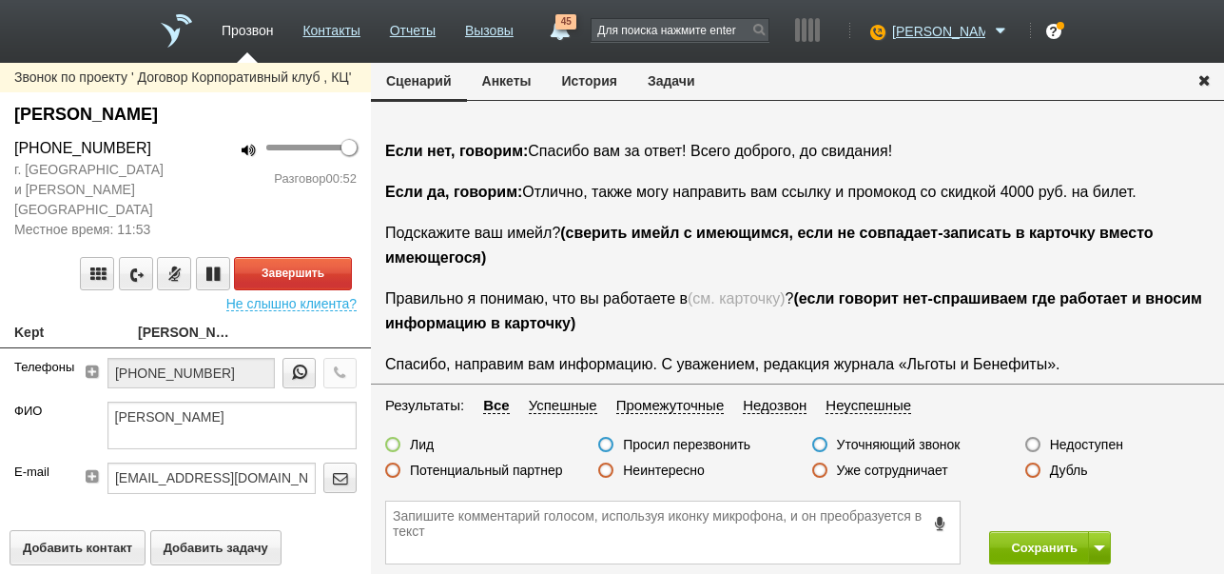
scroll to position [190, 0]
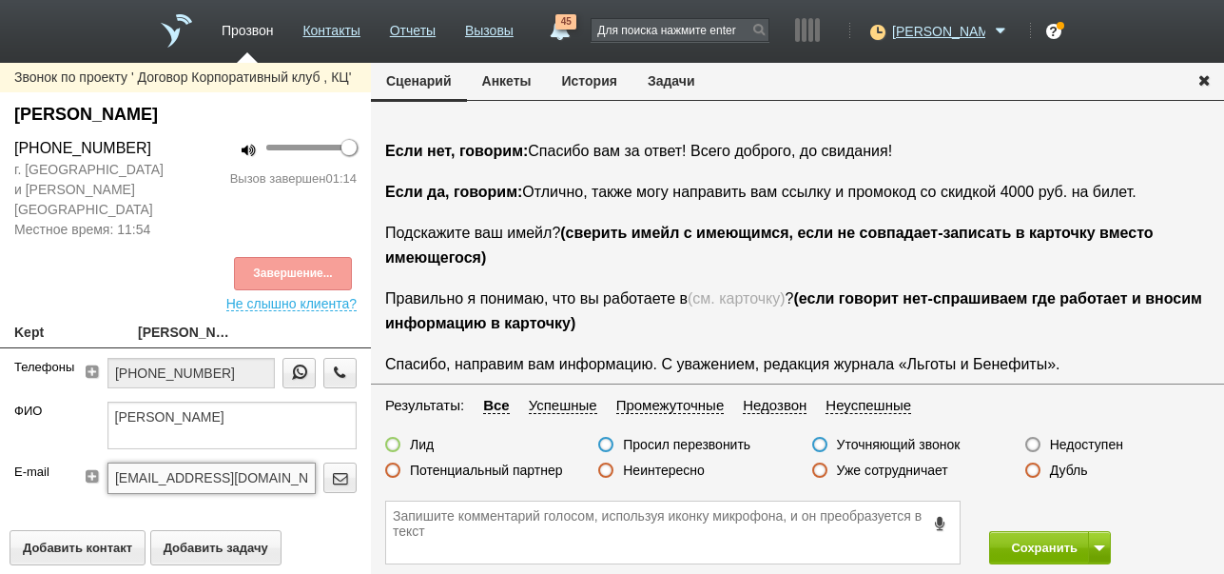
drag, startPoint x: 112, startPoint y: 456, endPoint x: 226, endPoint y: 461, distance: 114.3
click at [226, 462] on input "[EMAIL_ADDRESS][DOMAIN_NAME]" at bounding box center [211, 477] width 208 height 30
click at [507, 534] on textarea at bounding box center [673, 532] width 574 height 62
paste textarea "[EMAIL_ADDRESS][DOMAIN_NAME]"
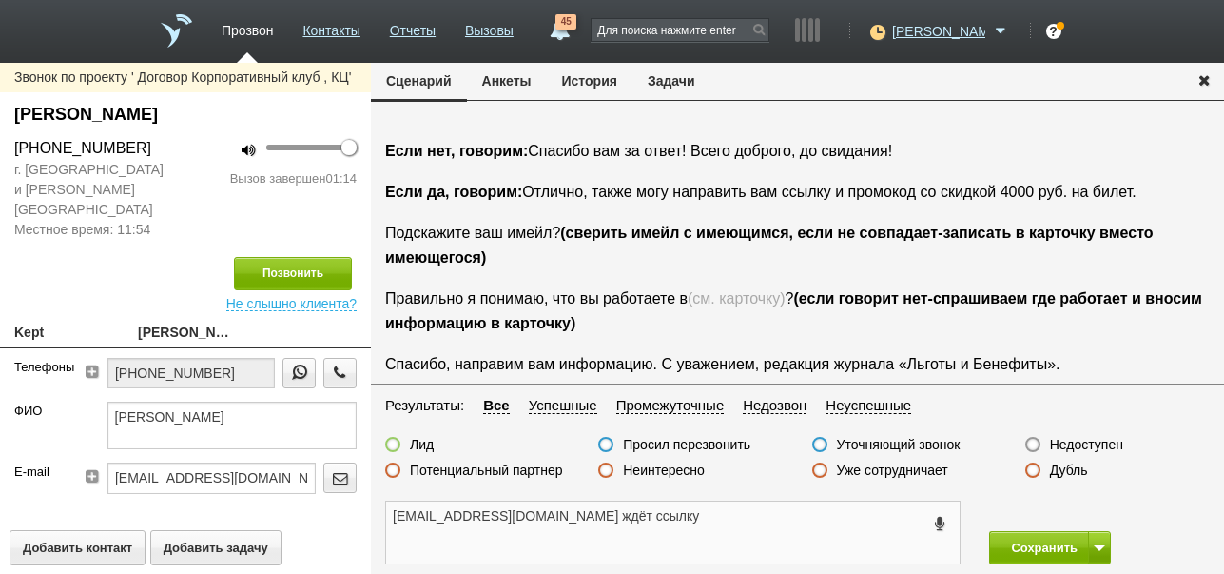
type textarea "[EMAIL_ADDRESS][DOMAIN_NAME] ждёт ссылку"
click at [393, 446] on label at bounding box center [392, 444] width 15 height 15
click at [0, 0] on input "Лид" at bounding box center [0, 0] width 0 height 0
click at [1006, 547] on button "Сохранить" at bounding box center [1039, 547] width 100 height 33
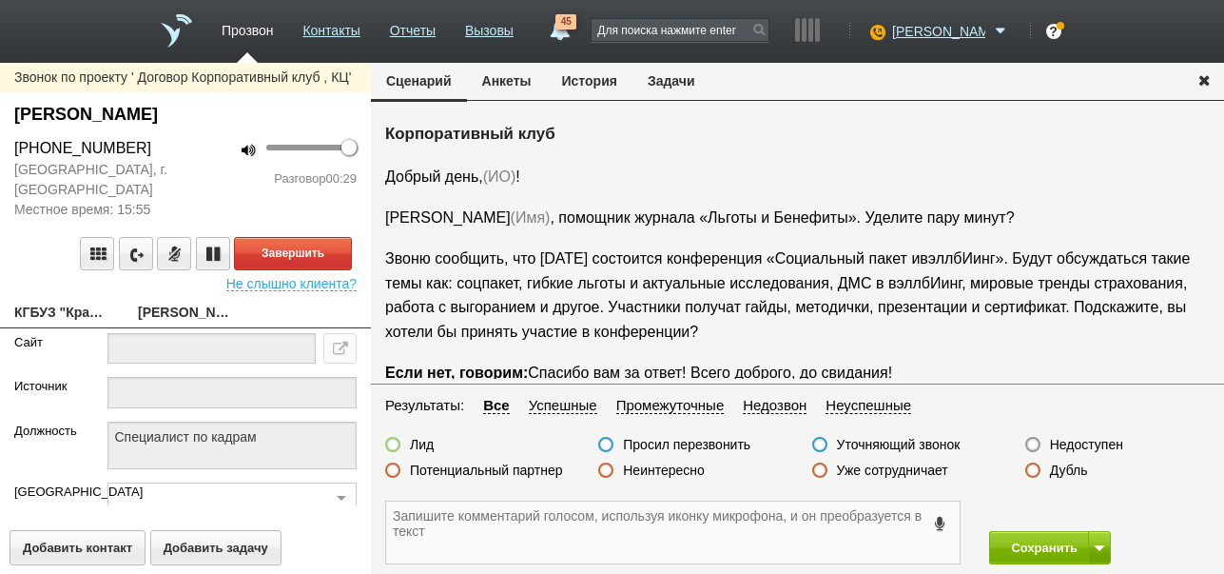
click at [731, 540] on textarea at bounding box center [673, 532] width 574 height 62
click at [410, 515] on textarea "[PHONE_NUMBER]" at bounding box center [673, 532] width 574 height 62
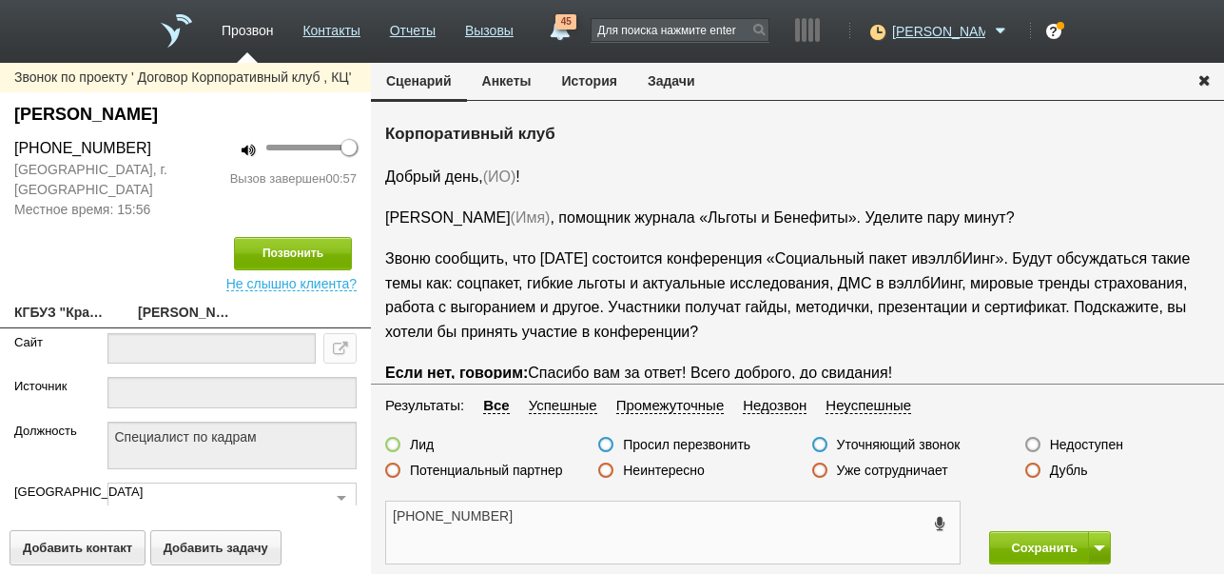
click at [517, 509] on textarea "[PHONE_NUMBER]" at bounding box center [673, 532] width 574 height 62
drag, startPoint x: 394, startPoint y: 514, endPoint x: 434, endPoint y: 512, distance: 40.0
click at [434, 512] on textarea "[PHONE_NUMBER]" at bounding box center [673, 532] width 574 height 62
click at [542, 536] on textarea "[PHONE_NUMBER]" at bounding box center [673, 532] width 574 height 62
drag, startPoint x: 9, startPoint y: 106, endPoint x: 331, endPoint y: 131, distance: 323.5
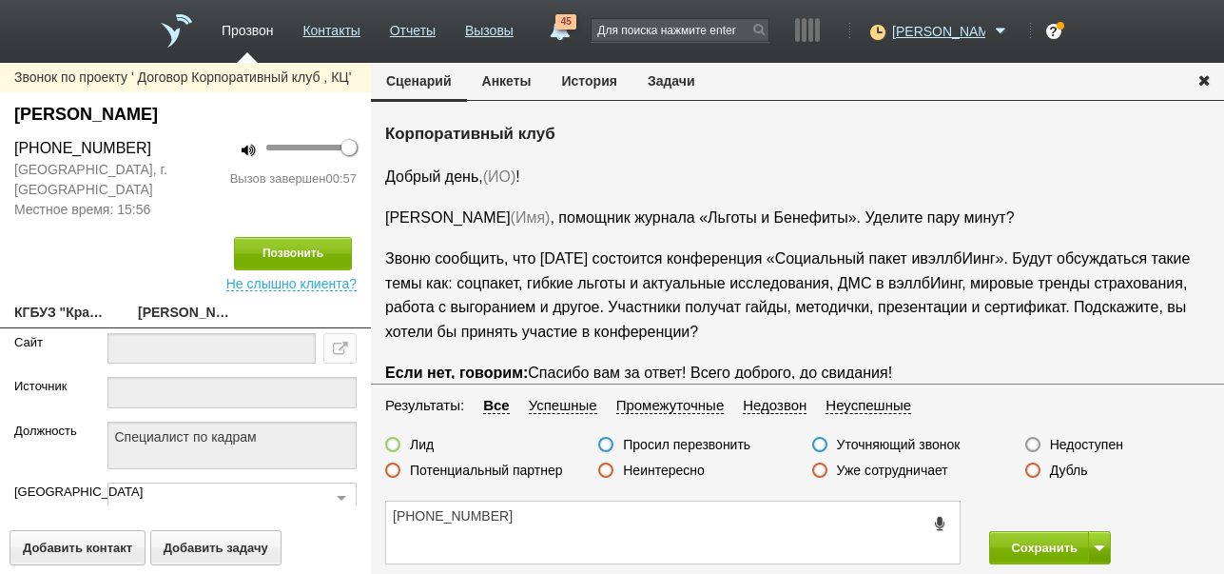
click at [331, 131] on div "[PERSON_NAME]" at bounding box center [185, 119] width 371 height 35
copy div "[PERSON_NAME]"
click at [608, 529] on textarea "[PHONE_NUMBER]" at bounding box center [673, 532] width 574 height 62
paste textarea "[PERSON_NAME]"
drag, startPoint x: 390, startPoint y: 513, endPoint x: 490, endPoint y: 517, distance: 100.0
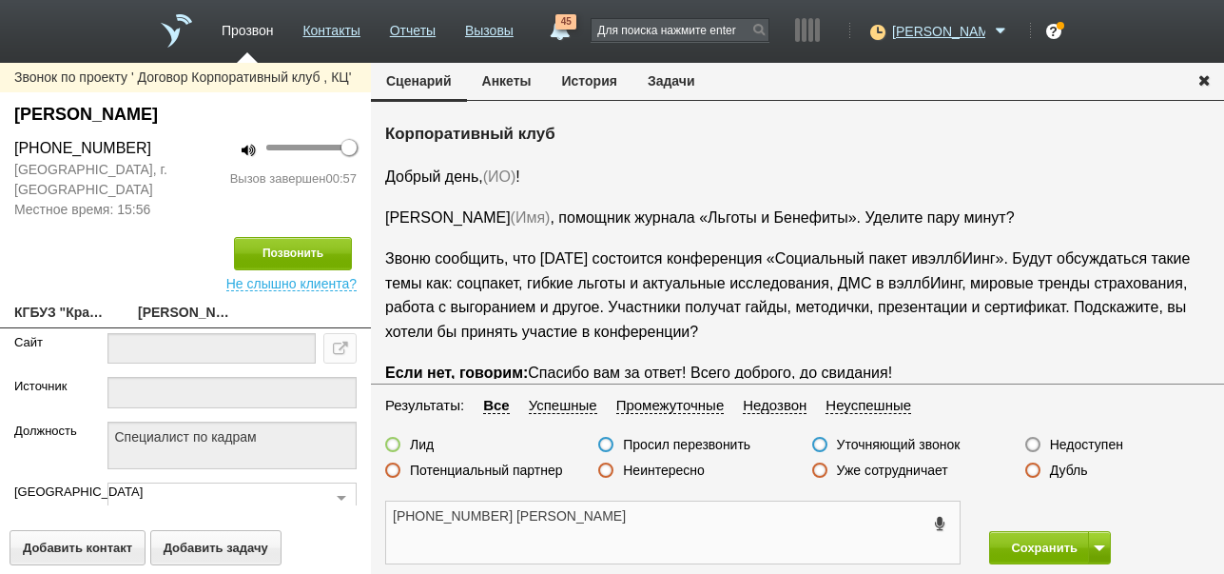
click at [490, 517] on textarea "[PHONE_NUMBER] [PERSON_NAME]" at bounding box center [673, 532] width 574 height 62
type textarea "[PHONE_NUMBER] [PERSON_NAME]"
click at [716, 443] on label "Просил перезвонить" at bounding box center [686, 444] width 127 height 17
click at [0, 0] on input "Просил перезвонить" at bounding box center [0, 0] width 0 height 0
click at [107, 544] on button "Добавить контакт" at bounding box center [78, 547] width 136 height 35
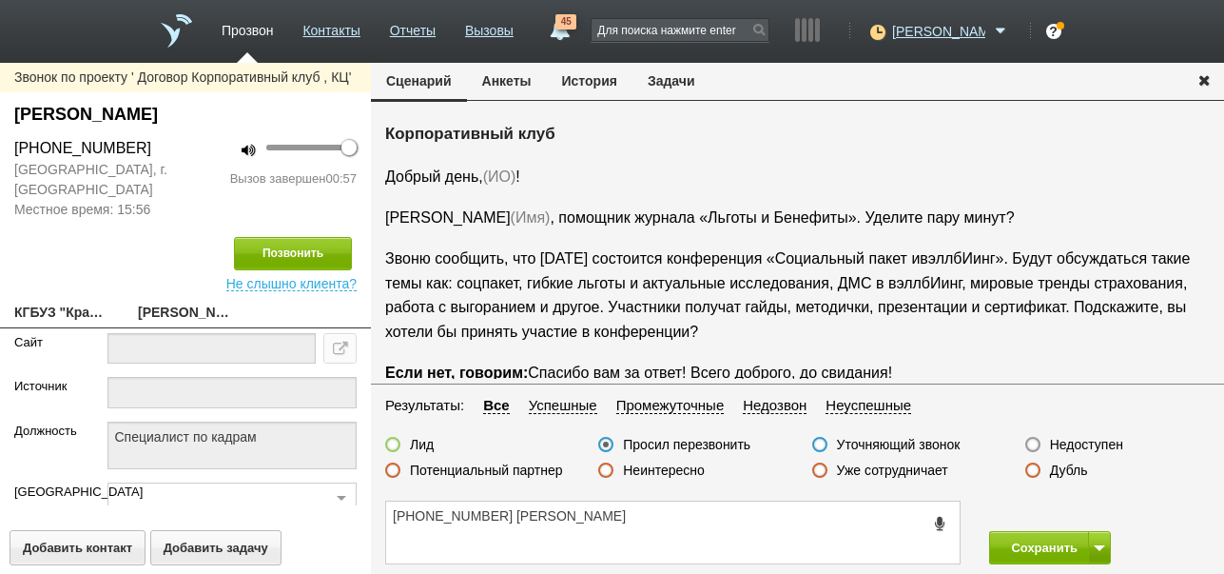
type textarea "Новый контакт"
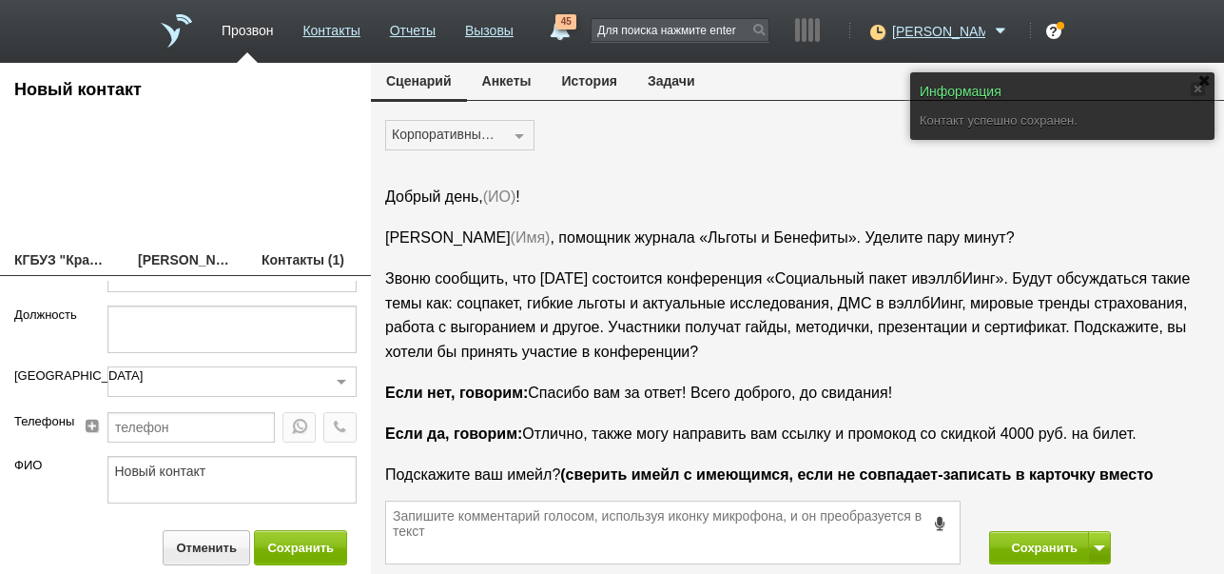
scroll to position [95, 0]
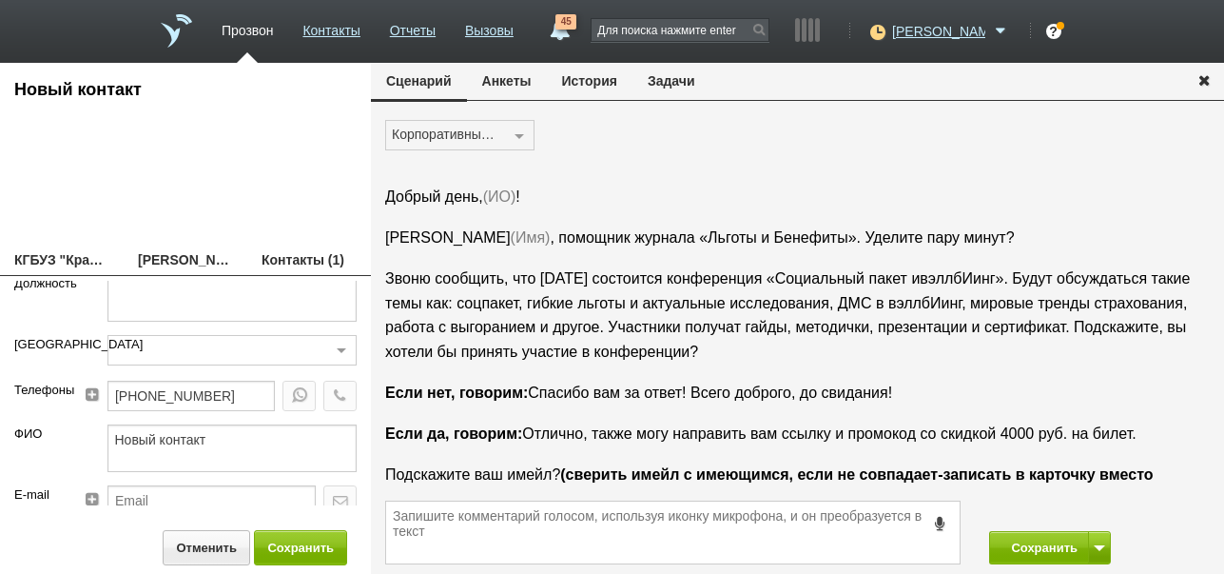
type input "[PHONE_NUMBER]"
click at [588, 77] on button "История" at bounding box center [590, 81] width 86 height 36
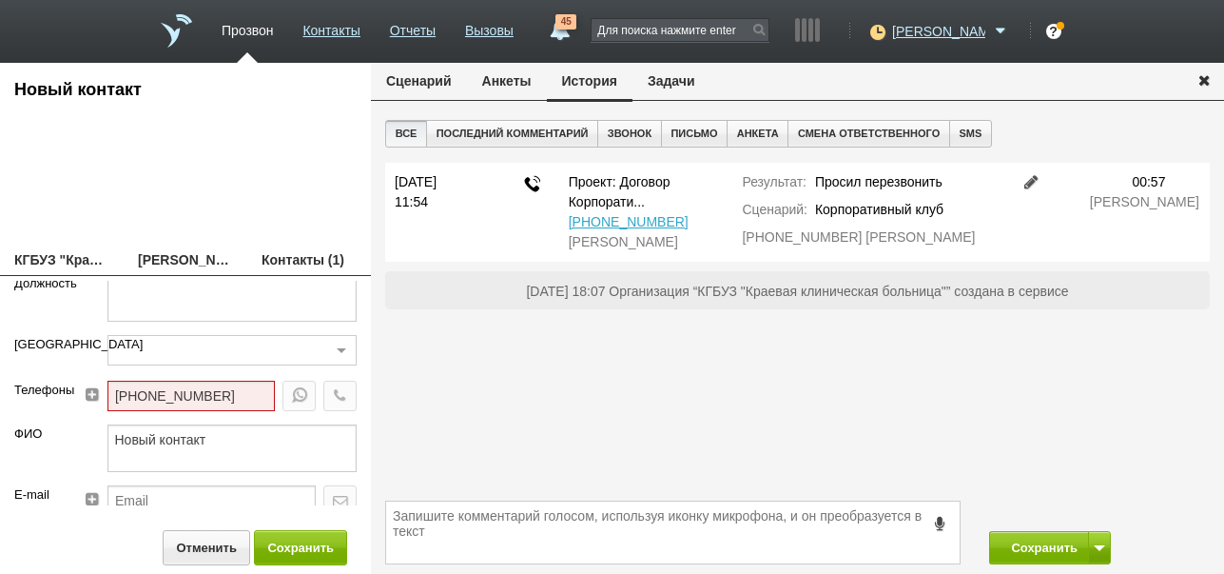
drag, startPoint x: 841, startPoint y: 232, endPoint x: 833, endPoint y: 255, distance: 24.1
click at [833, 247] on div "[PHONE_NUMBER] [PERSON_NAME]" at bounding box center [866, 237] width 249 height 20
copy div "[PERSON_NAME]"
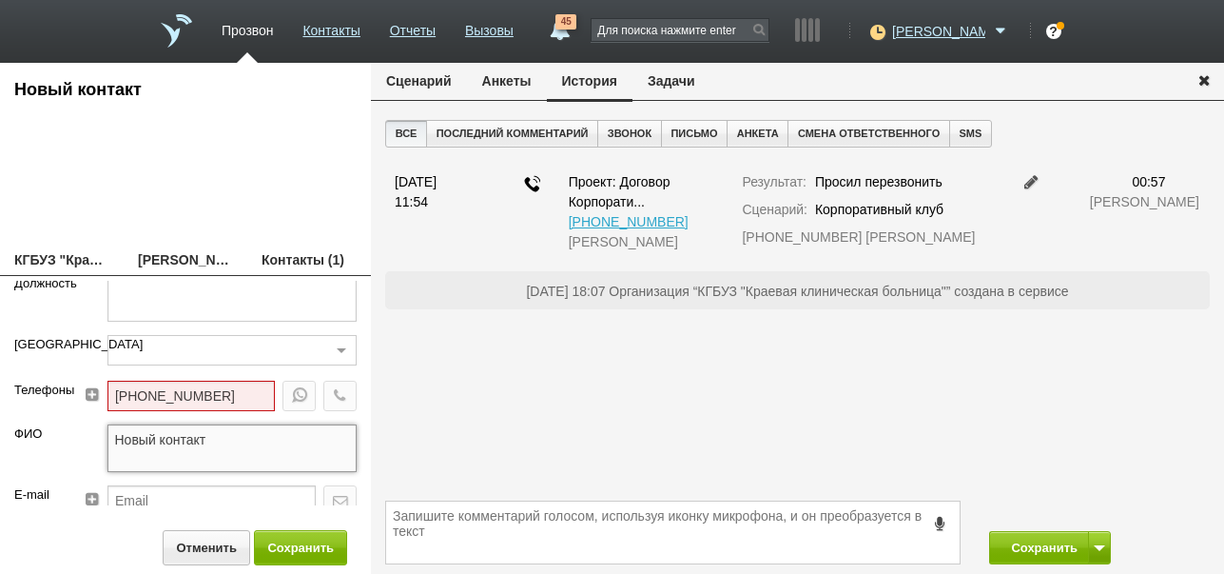
drag, startPoint x: 202, startPoint y: 440, endPoint x: 92, endPoint y: 441, distance: 109.4
click at [93, 441] on div "Новый контакт" at bounding box center [232, 454] width 279 height 61
paste textarea "[PERSON_NAME]"
type textarea "[PERSON_NAME]"
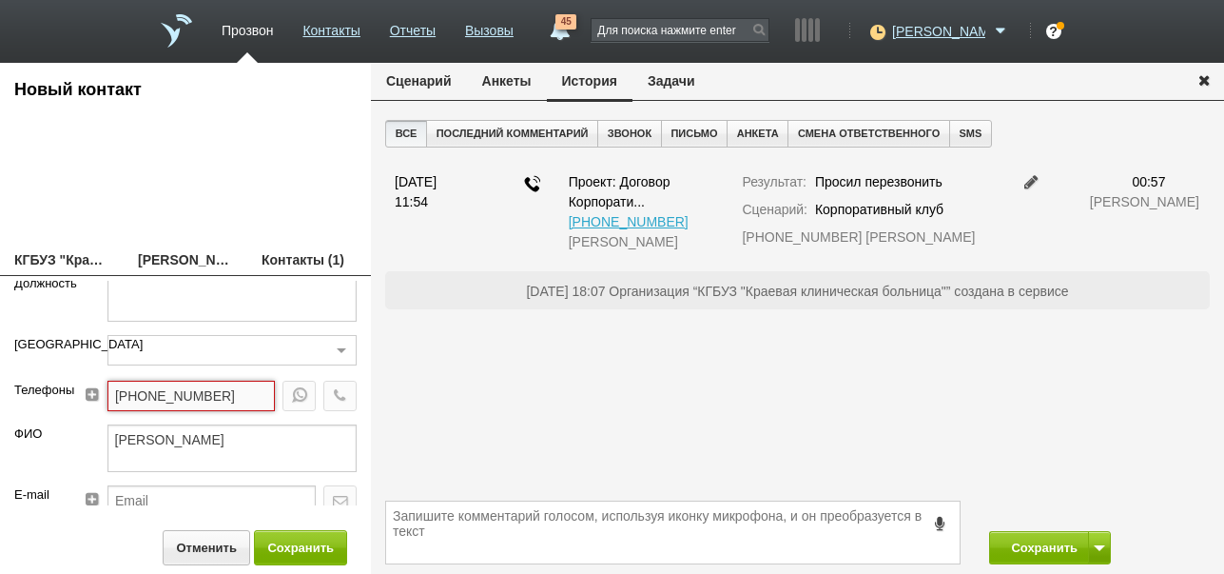
click at [125, 395] on input "[PHONE_NUMBER]" at bounding box center [190, 396] width 167 height 30
click at [168, 396] on input "[PHONE_NUMBER]" at bounding box center [190, 396] width 167 height 30
click at [213, 395] on input "[PHONE_NUMBER]" at bounding box center [190, 396] width 167 height 30
type input "[PHONE_NUMBER]"
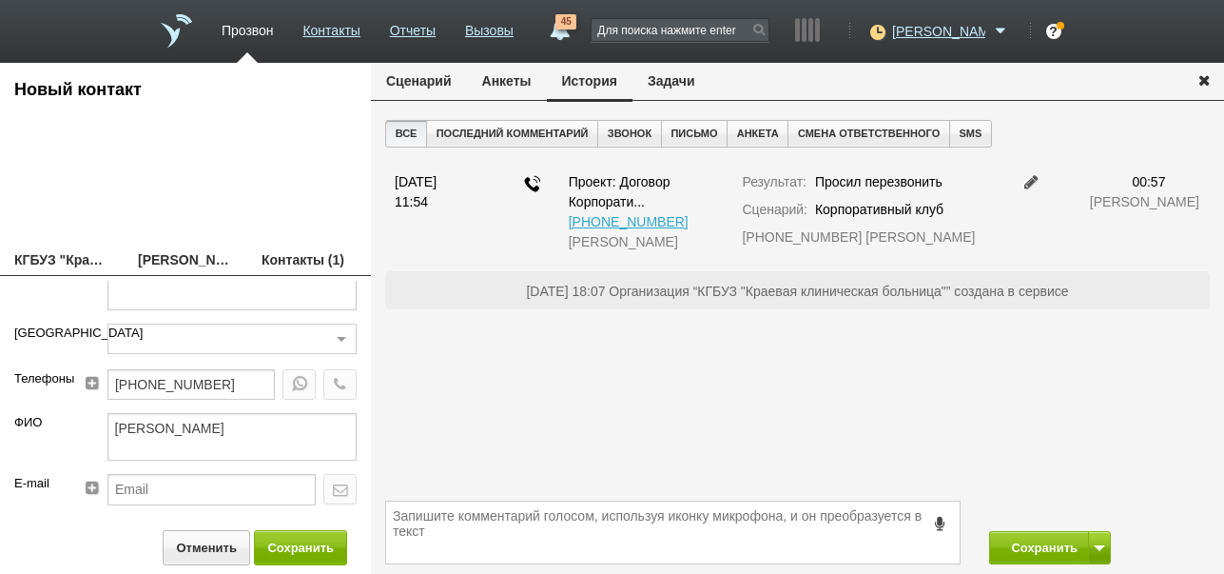
drag, startPoint x: 71, startPoint y: 433, endPoint x: 236, endPoint y: 486, distance: 173.0
click at [71, 433] on div "ФИО" at bounding box center [46, 443] width 93 height 61
click at [299, 542] on button "Сохранить" at bounding box center [300, 547] width 93 height 35
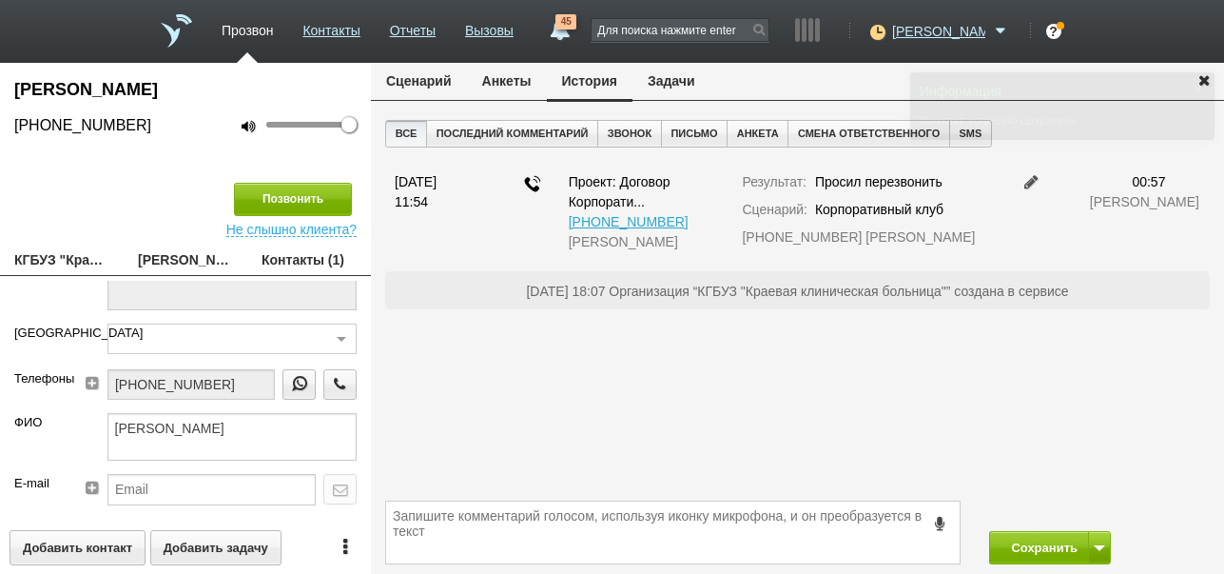
click at [427, 81] on button "Сценарий" at bounding box center [419, 81] width 96 height 36
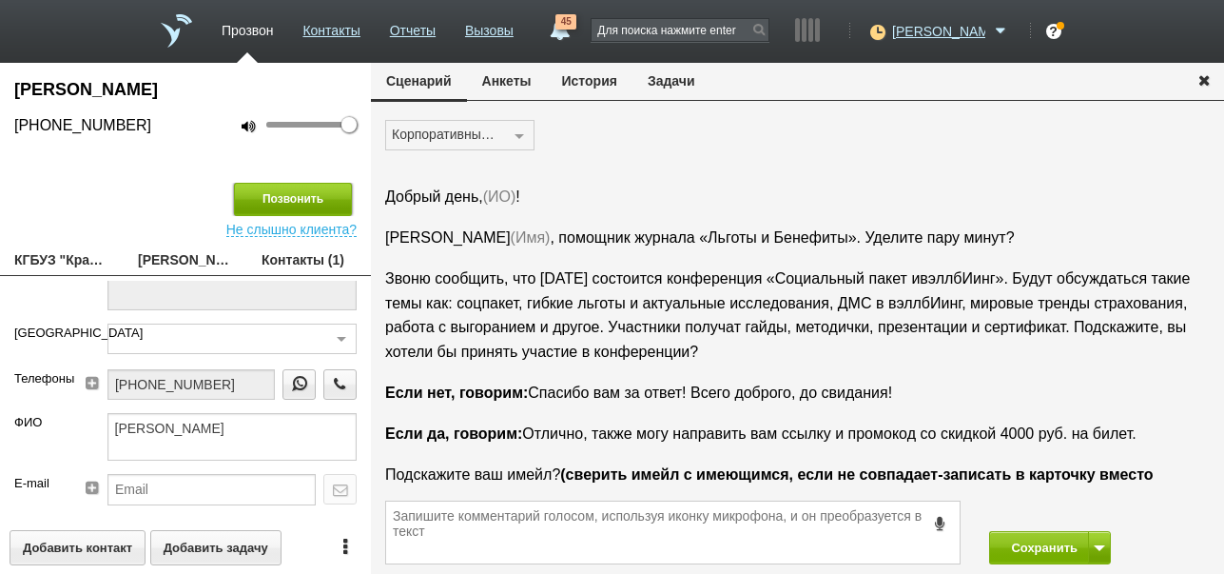
click at [298, 199] on button "Позвонить" at bounding box center [293, 199] width 118 height 33
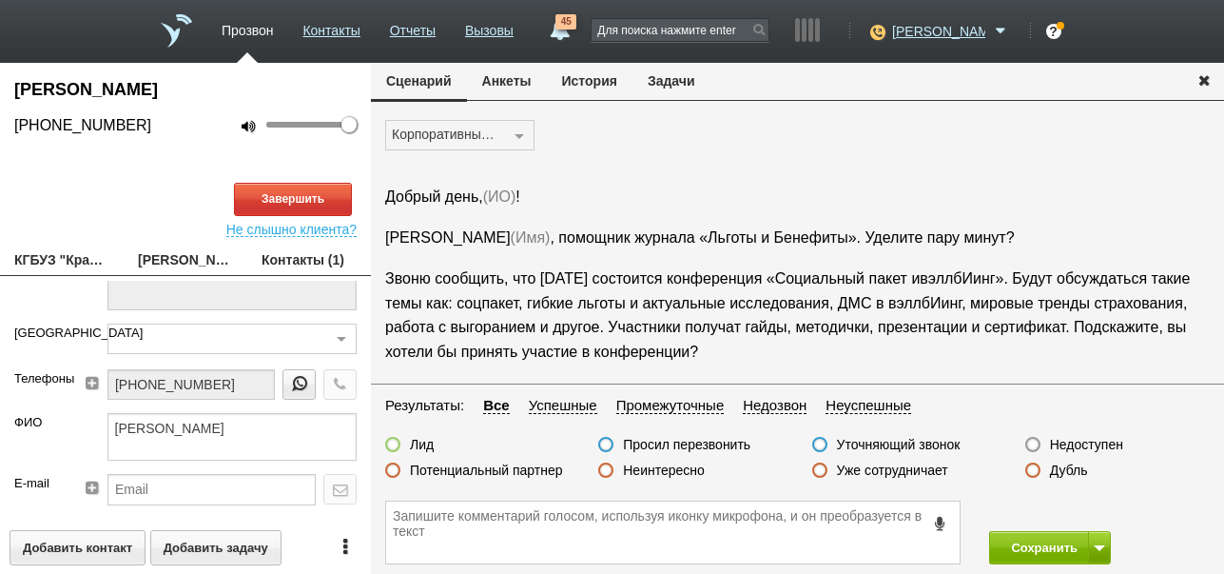
scroll to position [64, 0]
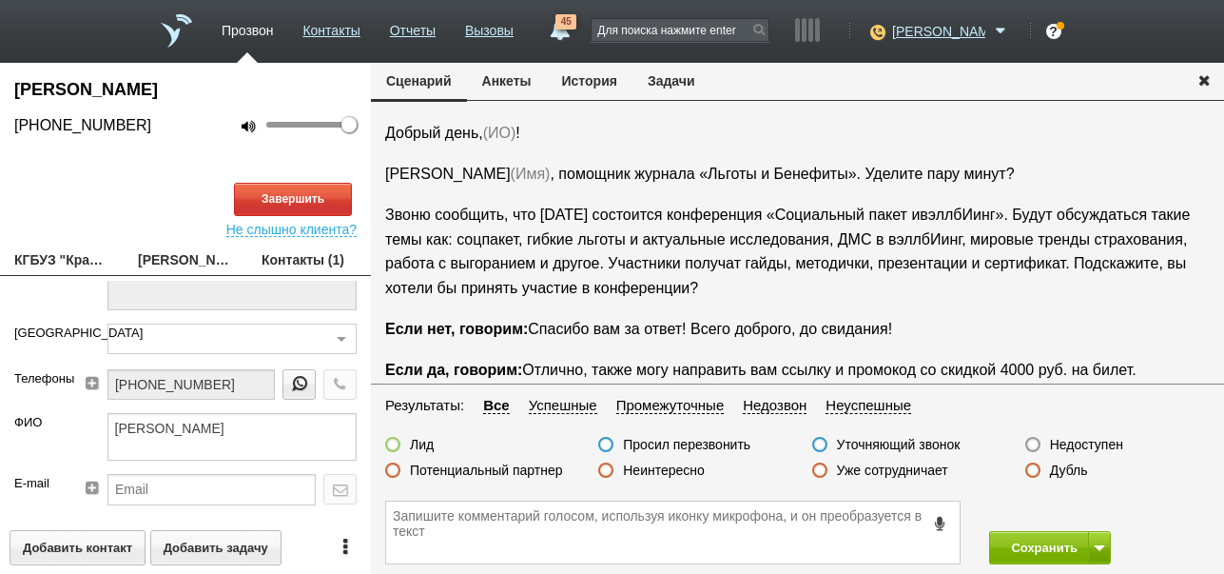
click at [596, 83] on button "История" at bounding box center [590, 81] width 86 height 36
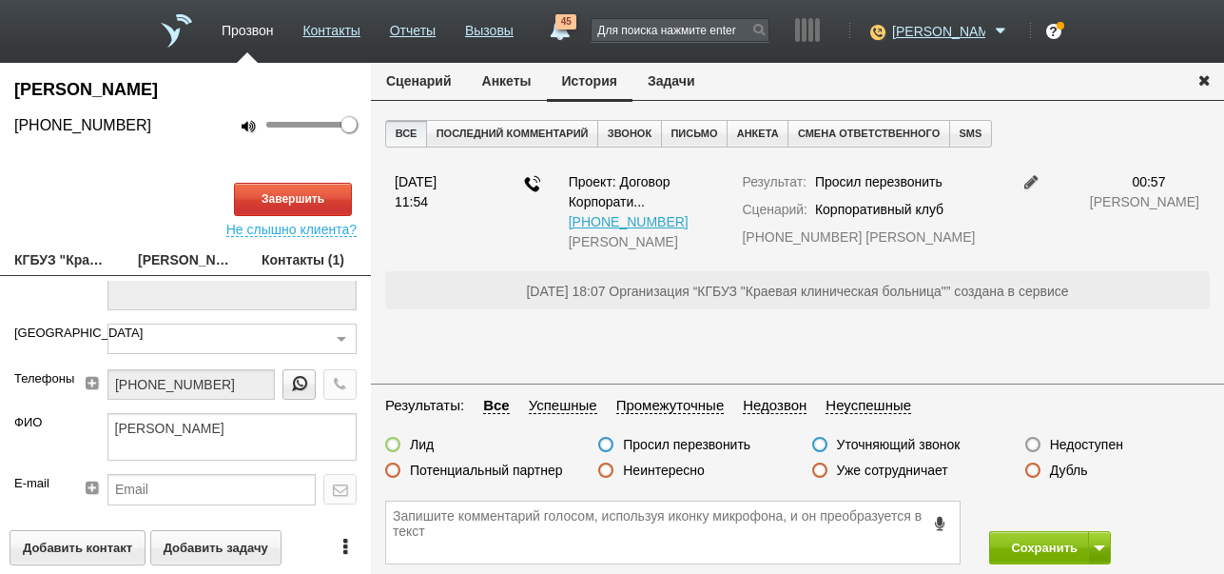
scroll to position [0, 0]
click at [432, 83] on button "Сценарий" at bounding box center [419, 81] width 96 height 36
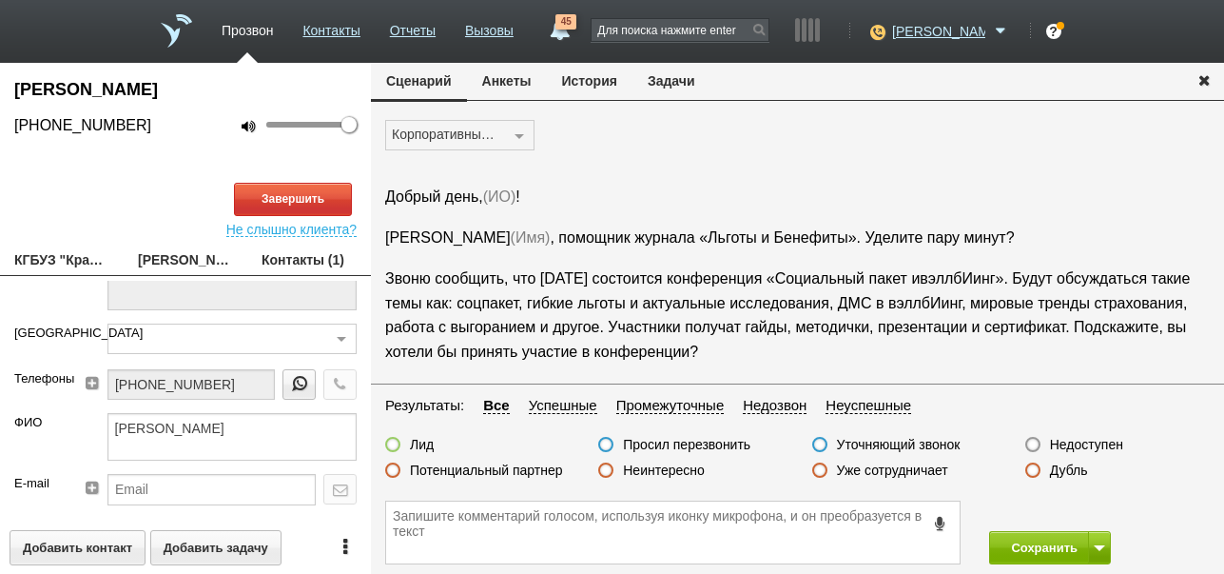
scroll to position [64, 0]
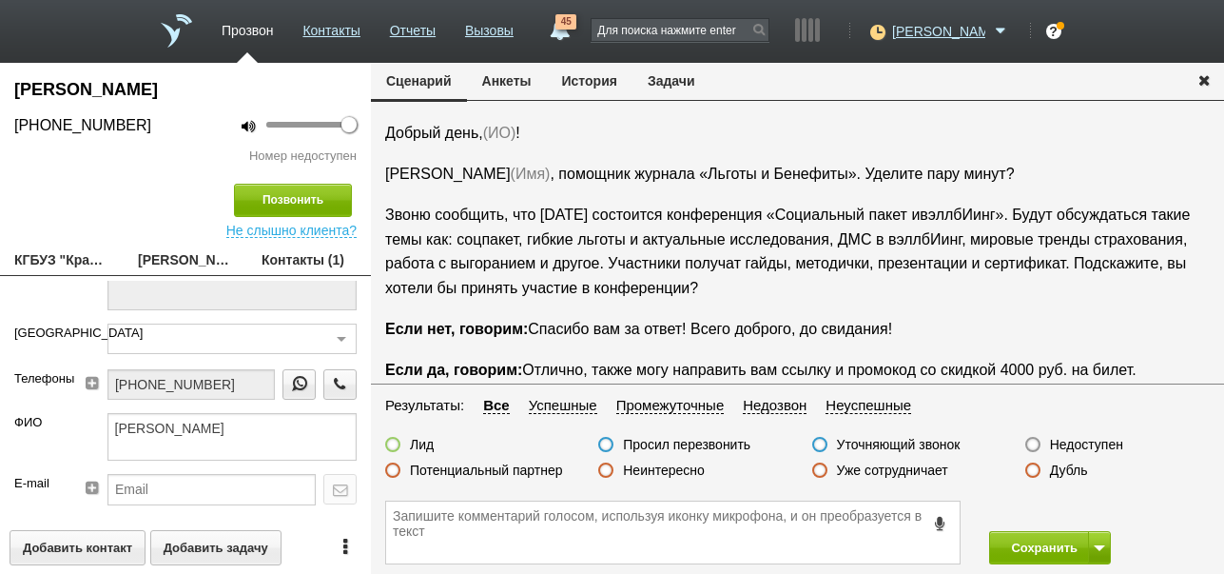
click at [1102, 446] on label "Недоступен" at bounding box center [1086, 444] width 73 height 17
click at [0, 0] on input "Недоступен" at bounding box center [0, 0] width 0 height 0
click at [1031, 545] on button "Сохранить" at bounding box center [1039, 547] width 100 height 33
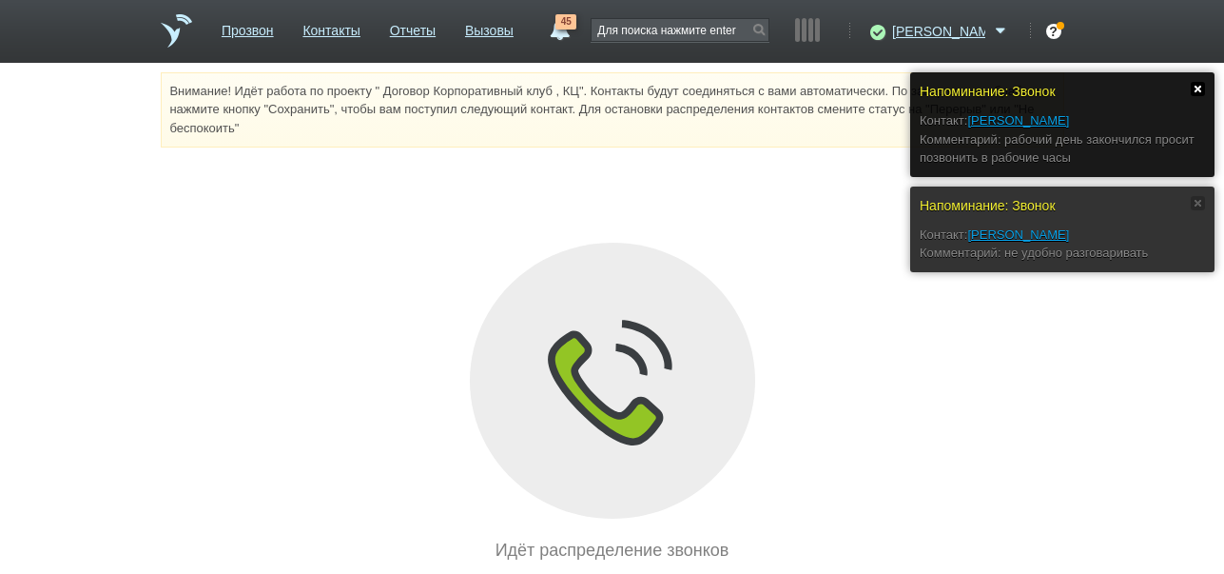
click at [1200, 86] on link at bounding box center [1198, 89] width 14 height 14
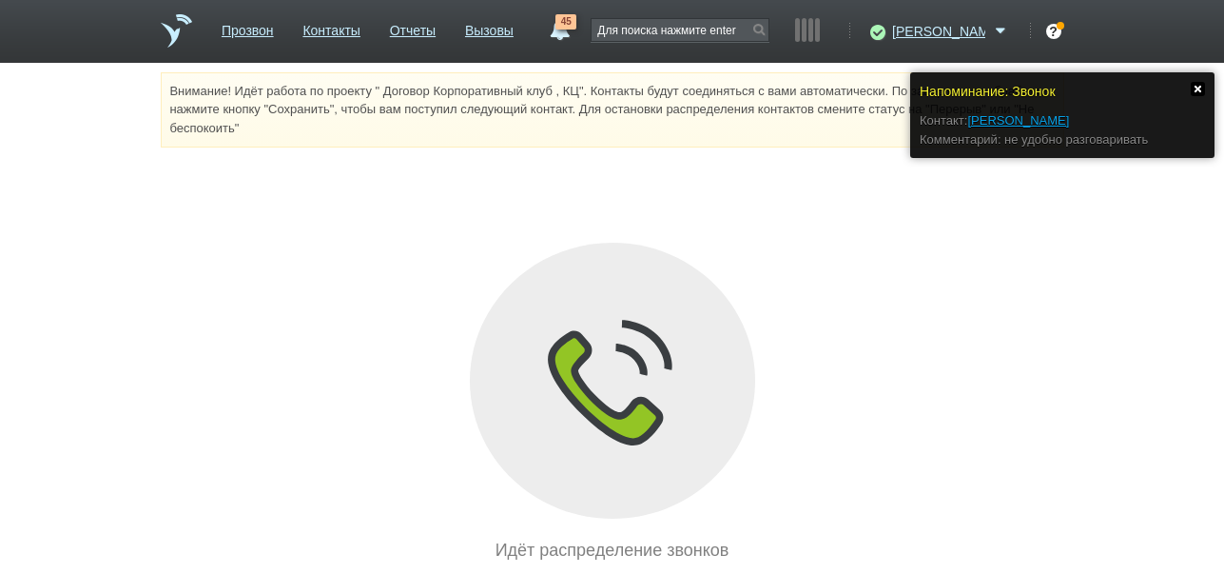
click at [1200, 91] on link at bounding box center [1198, 89] width 14 height 14
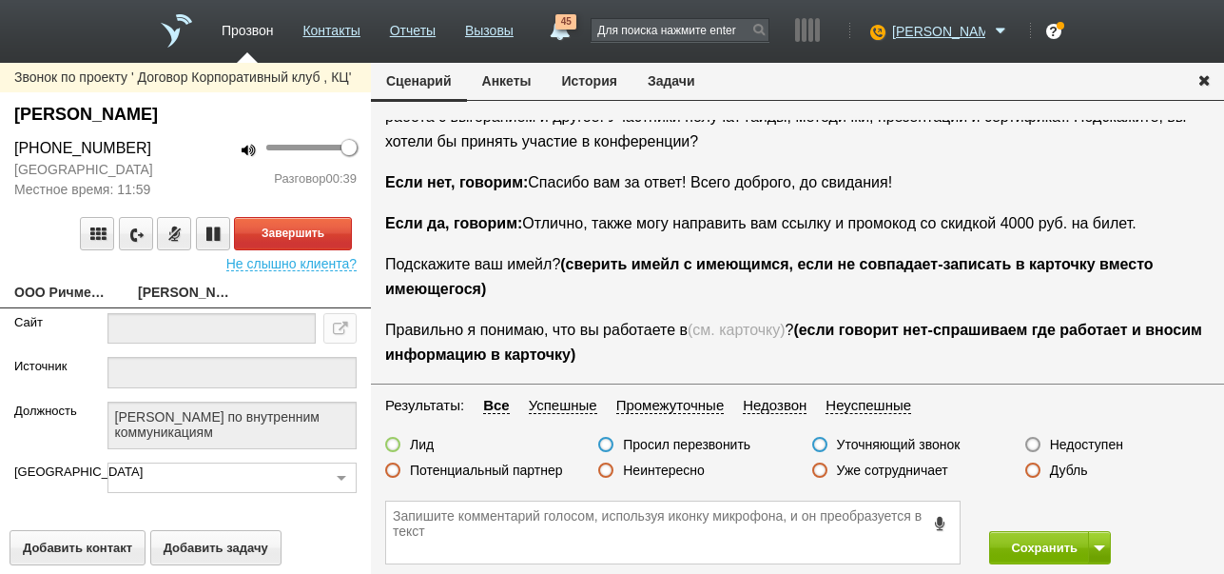
scroll to position [254, 0]
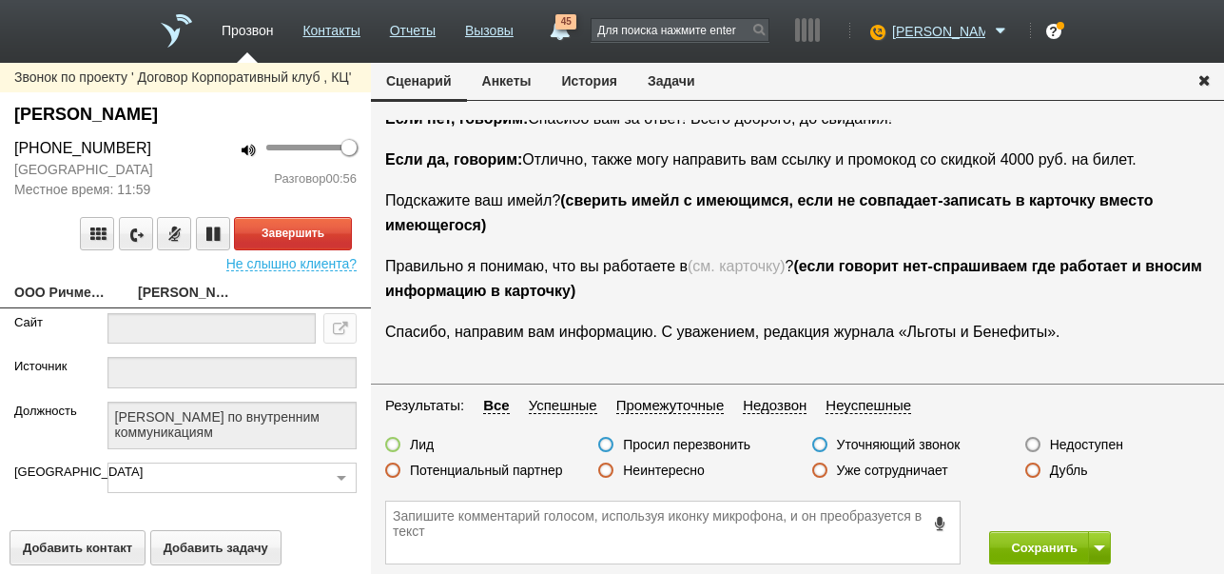
click at [683, 470] on label "Неинтересно" at bounding box center [664, 469] width 82 height 17
click at [0, 0] on input "Неинтересно" at bounding box center [0, 0] width 0 height 0
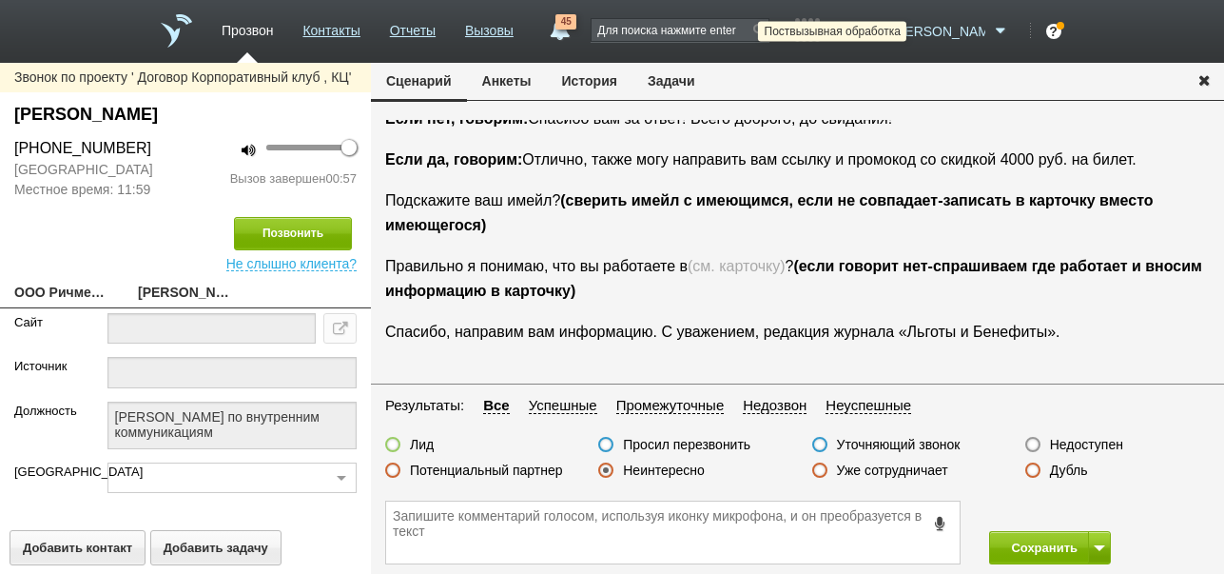
click at [888, 37] on icon at bounding box center [876, 31] width 26 height 19
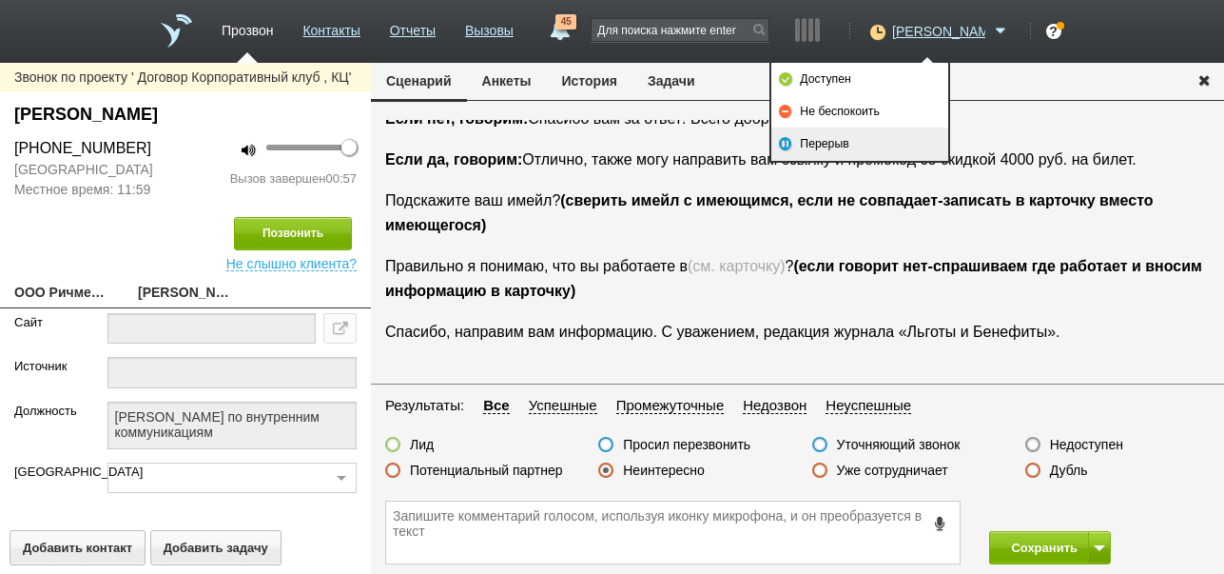
click at [880, 141] on link "Перерыв" at bounding box center [859, 143] width 177 height 32
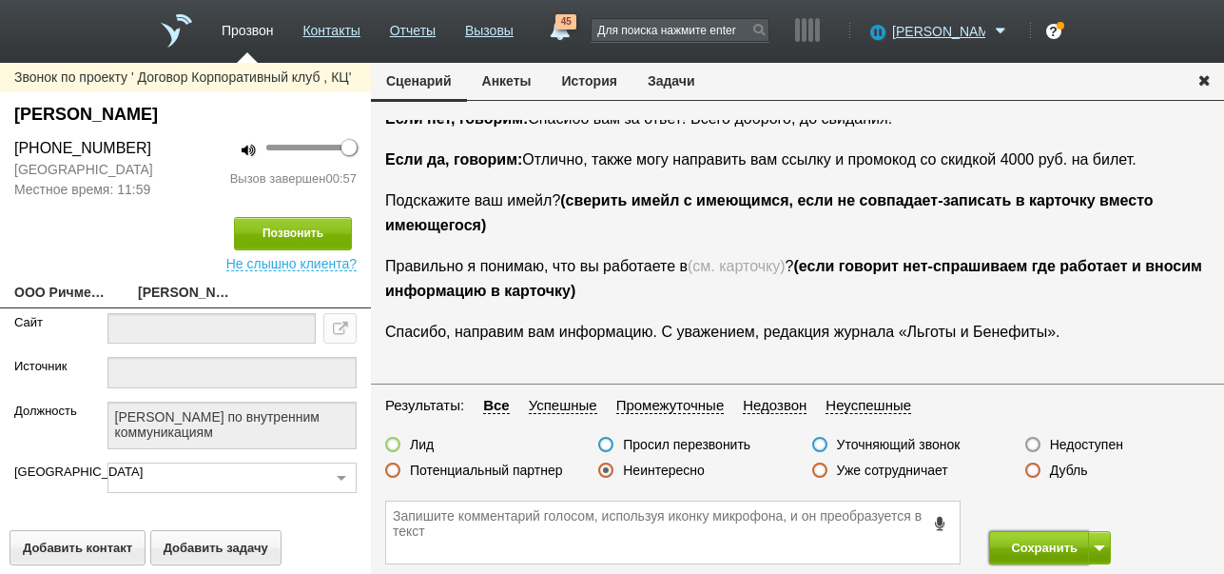
click at [1032, 546] on button "Сохранить" at bounding box center [1039, 547] width 100 height 33
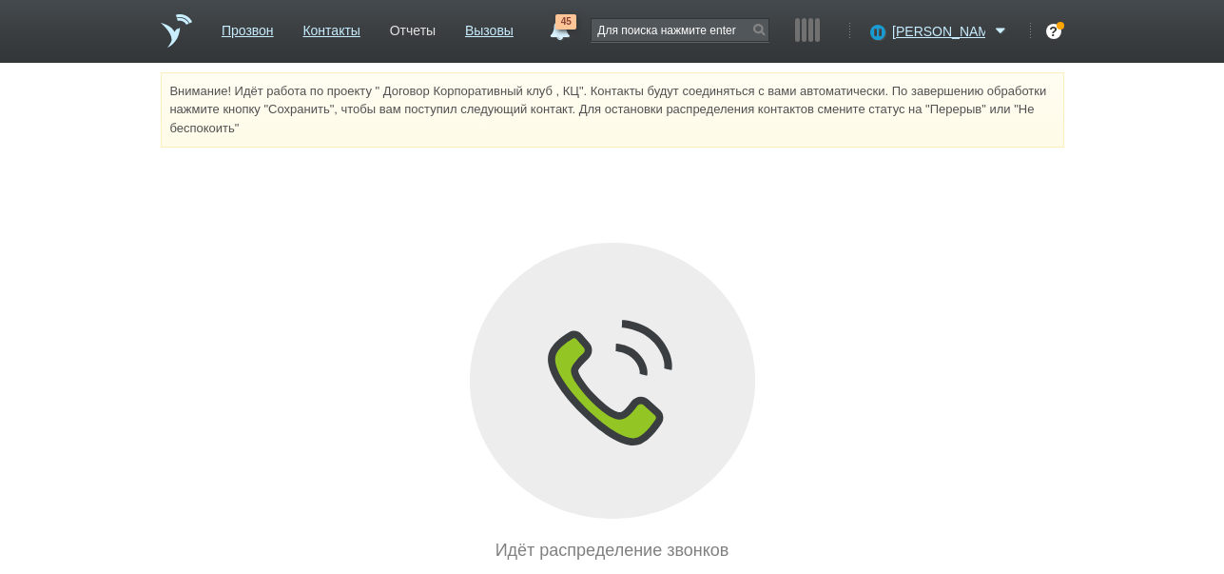
click at [436, 29] on link "Отчеты" at bounding box center [413, 27] width 46 height 28
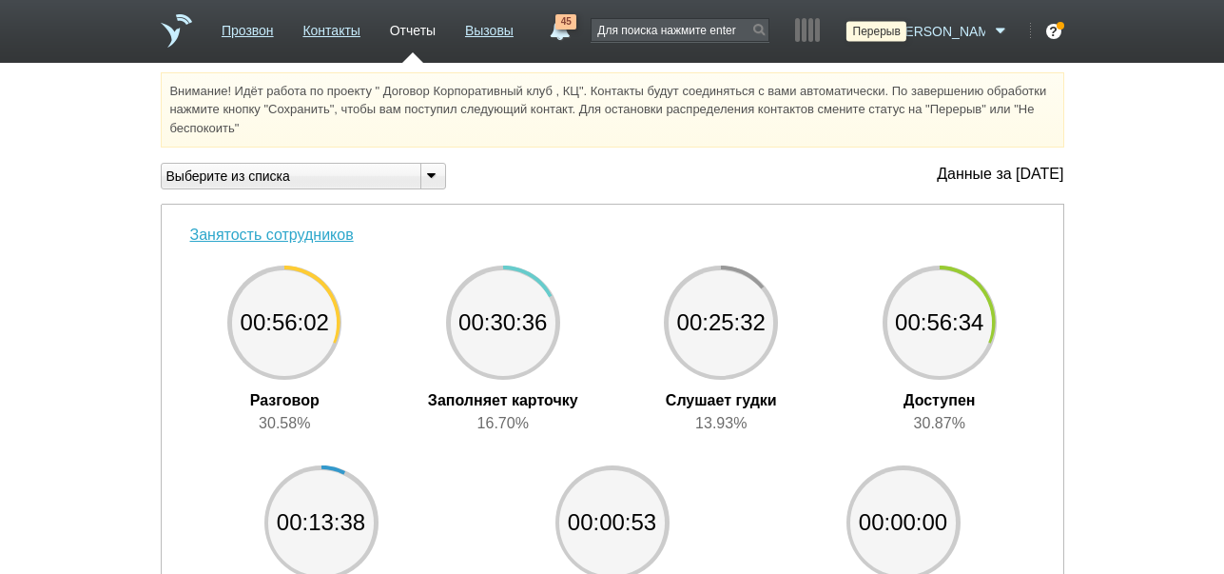
click at [888, 39] on icon at bounding box center [876, 31] width 26 height 19
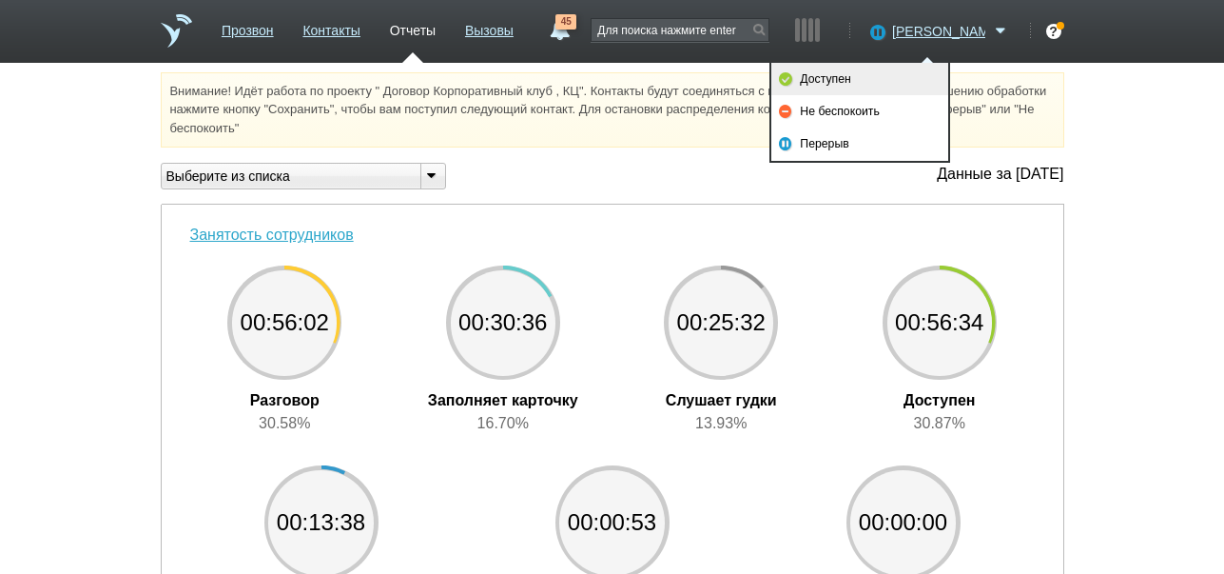
click at [911, 66] on link "Доступен" at bounding box center [859, 79] width 177 height 32
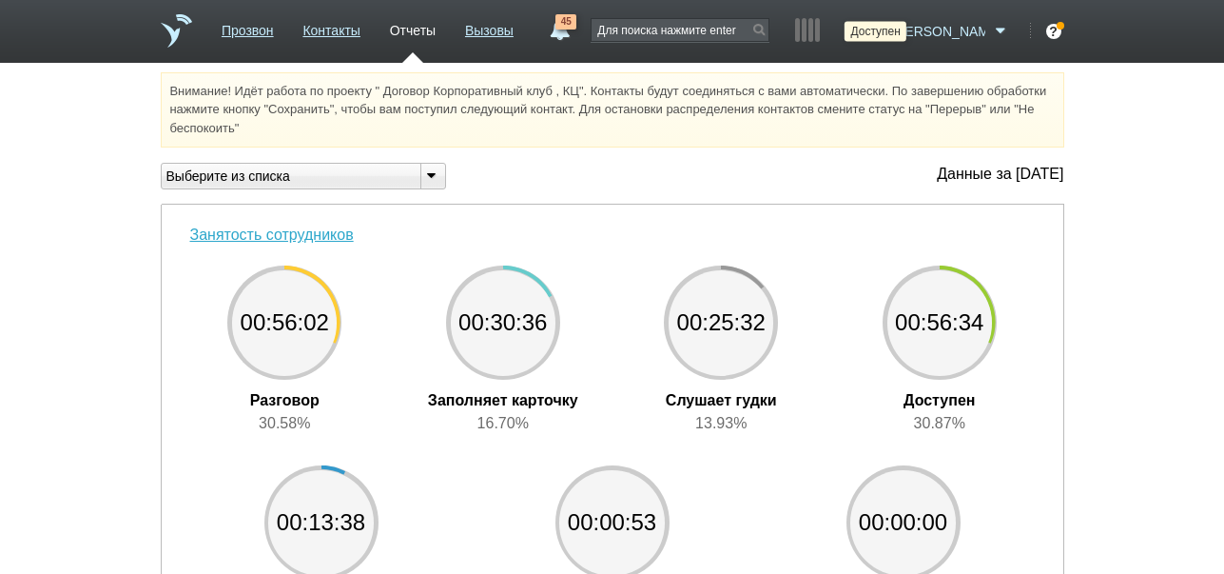
click at [888, 35] on icon at bounding box center [876, 31] width 26 height 19
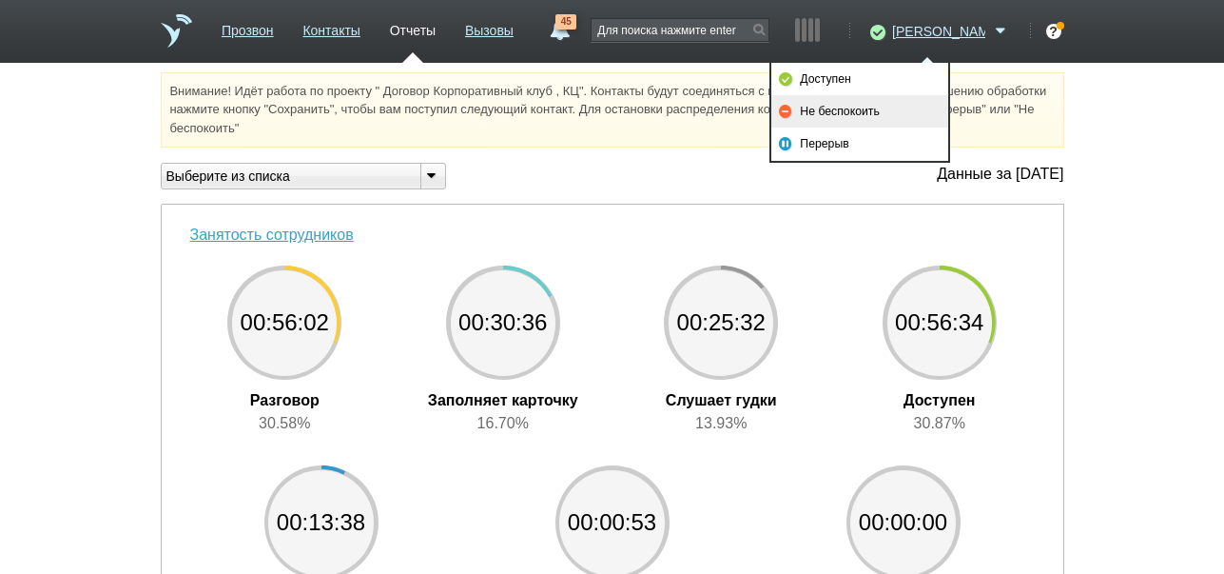
click at [877, 109] on link "Не беспокоить" at bounding box center [859, 111] width 177 height 32
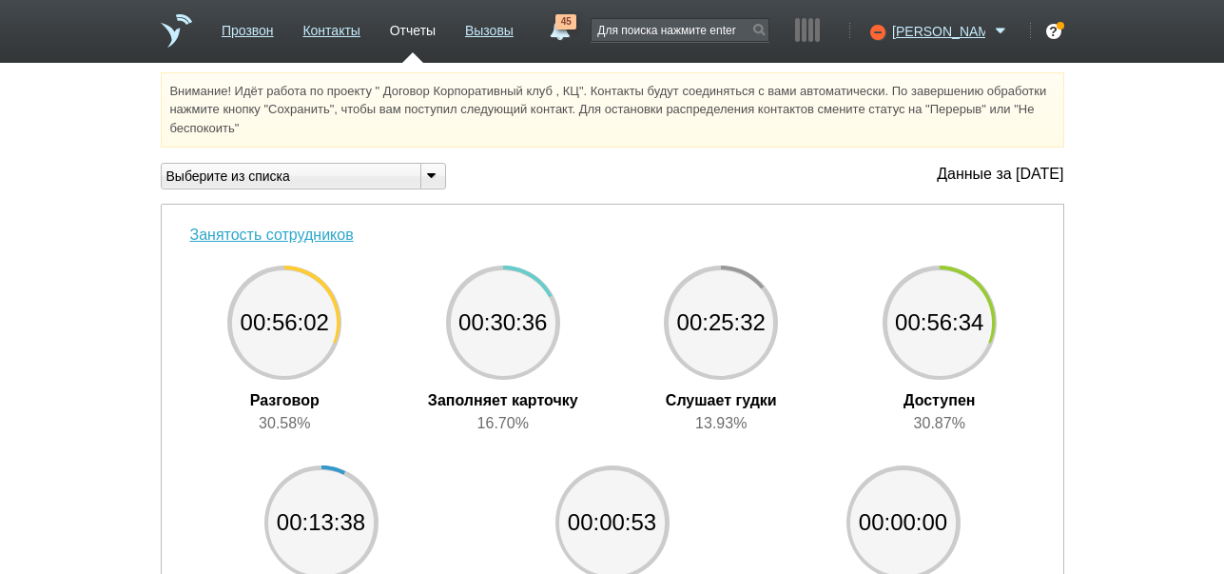
click at [576, 29] on span "45" at bounding box center [566, 21] width 21 height 15
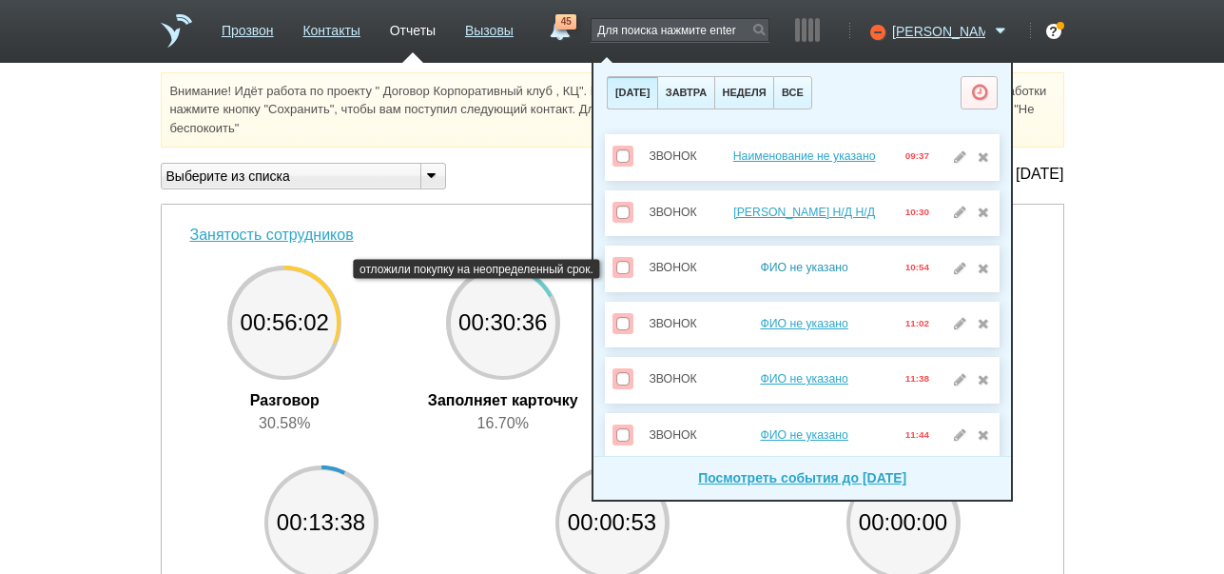
click at [813, 261] on link "ФИО не указано" at bounding box center [804, 267] width 88 height 13
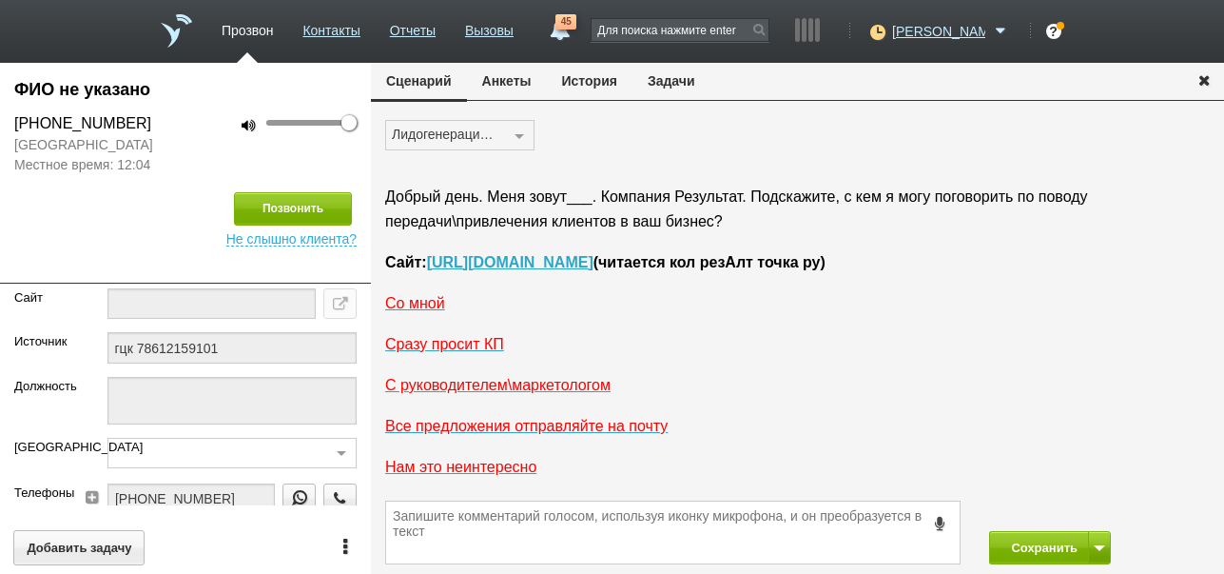
click at [615, 87] on button "История" at bounding box center [590, 81] width 86 height 36
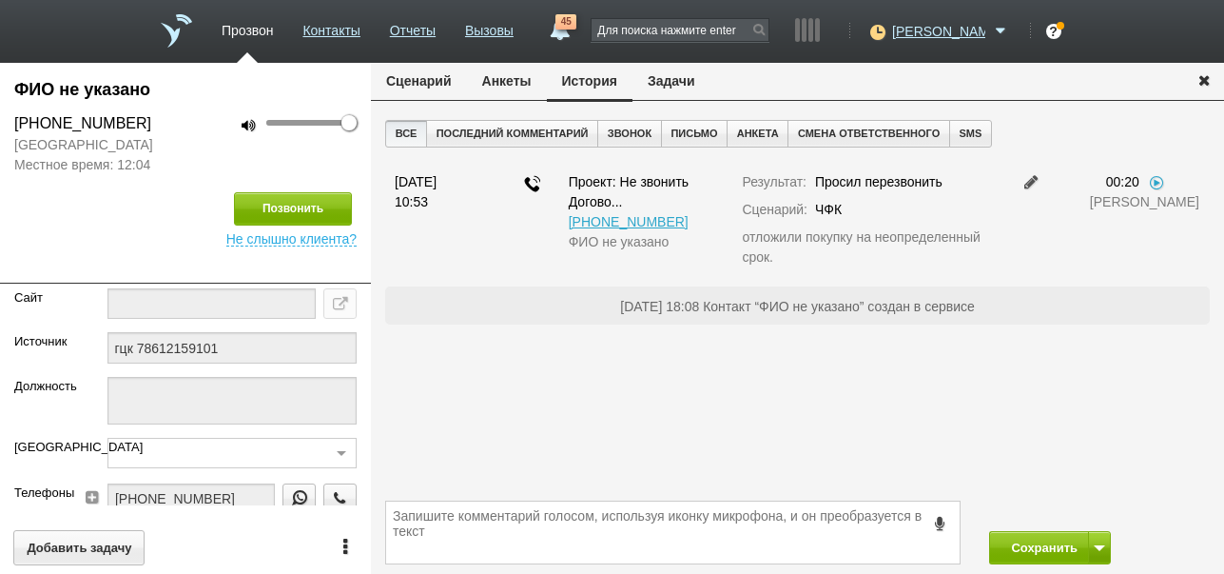
click at [1200, 85] on icon "button" at bounding box center [1204, 79] width 21 height 14
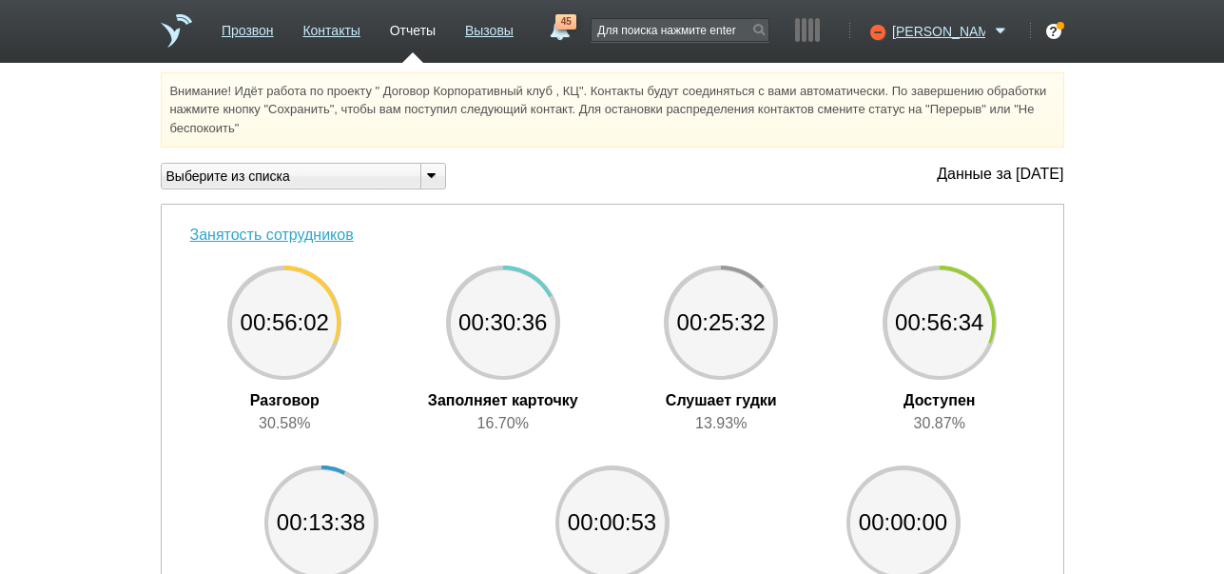
click at [576, 30] on link "45" at bounding box center [559, 25] width 34 height 23
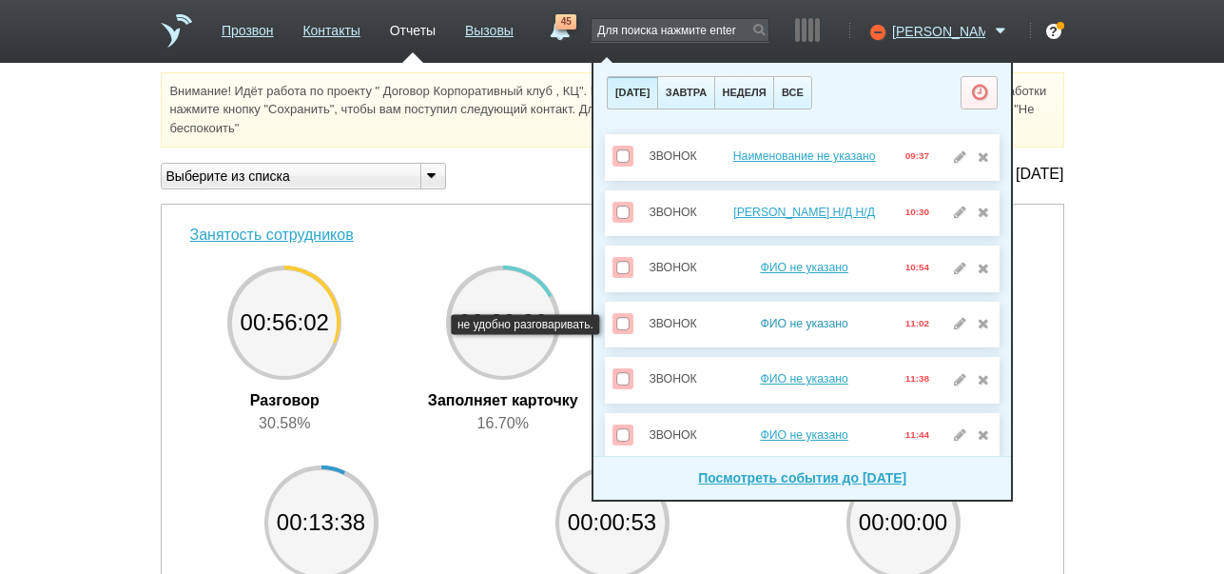
click at [788, 322] on link "ФИО не указано" at bounding box center [804, 323] width 88 height 13
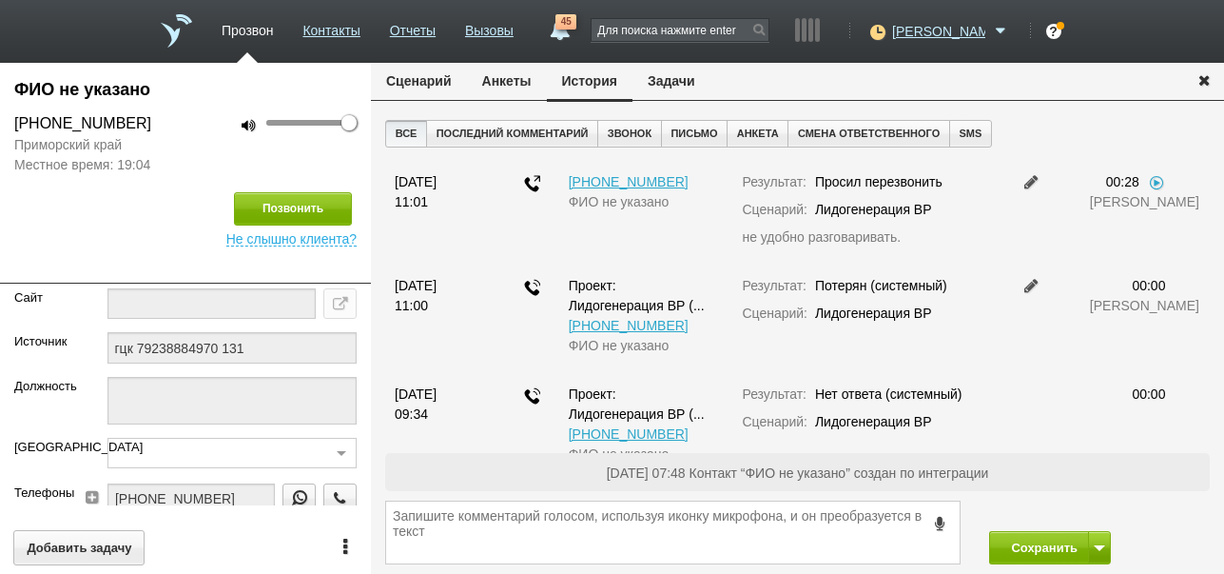
click at [664, 80] on button "Задачи" at bounding box center [672, 81] width 78 height 36
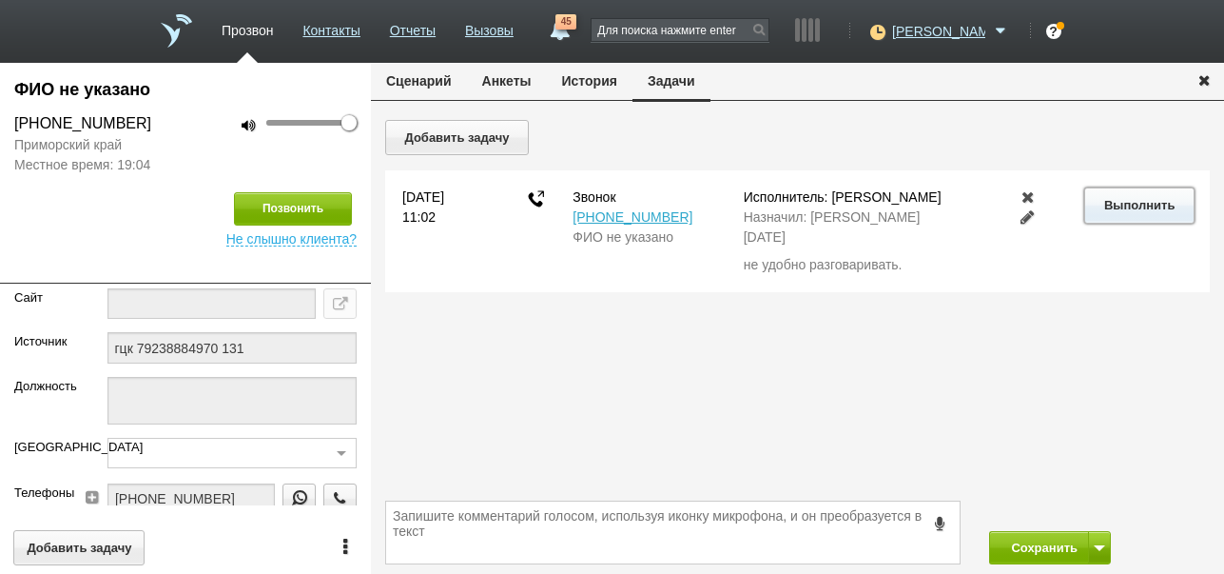
click at [1106, 209] on button "Выполнить" at bounding box center [1138, 204] width 109 height 35
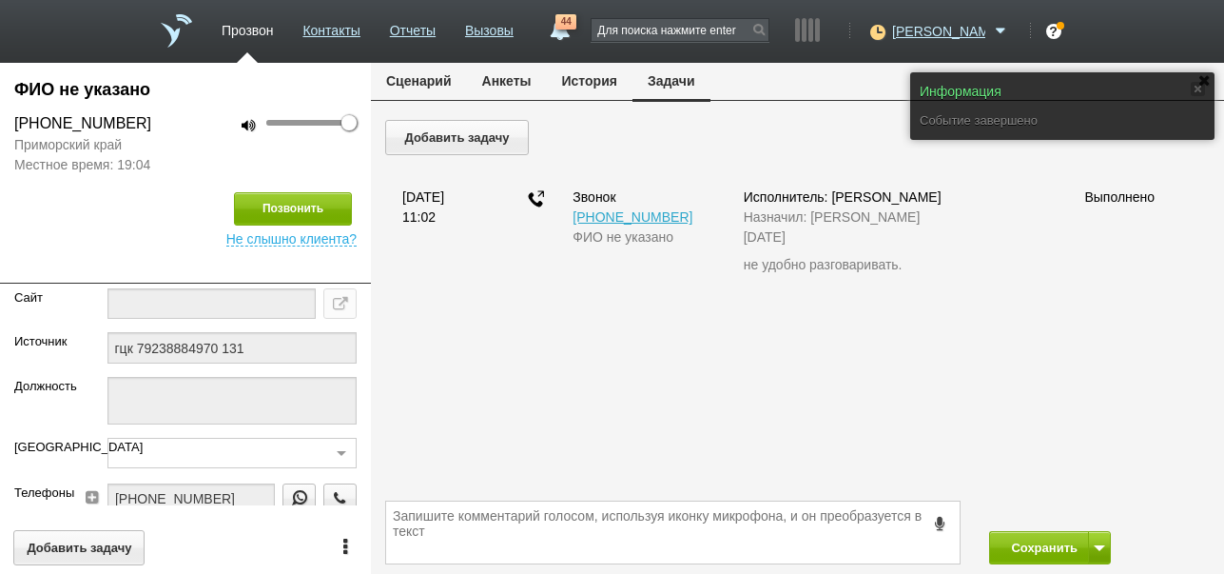
click at [403, 71] on button "Сценарий" at bounding box center [419, 81] width 96 height 36
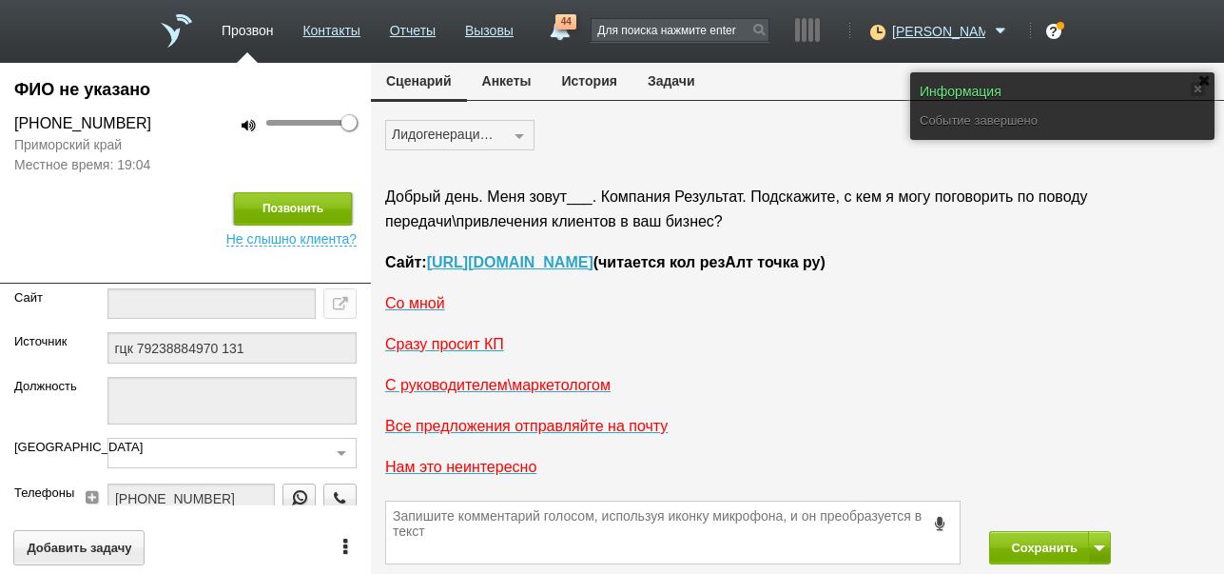
click at [336, 202] on button "Позвонить" at bounding box center [293, 208] width 118 height 33
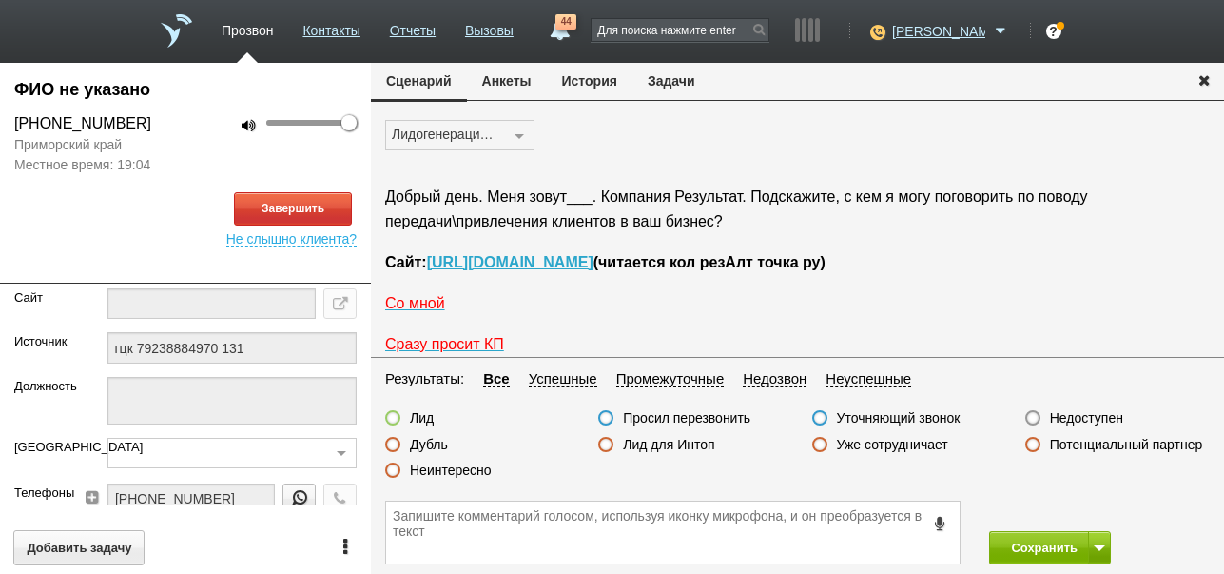
click at [577, 77] on button "История" at bounding box center [590, 81] width 86 height 36
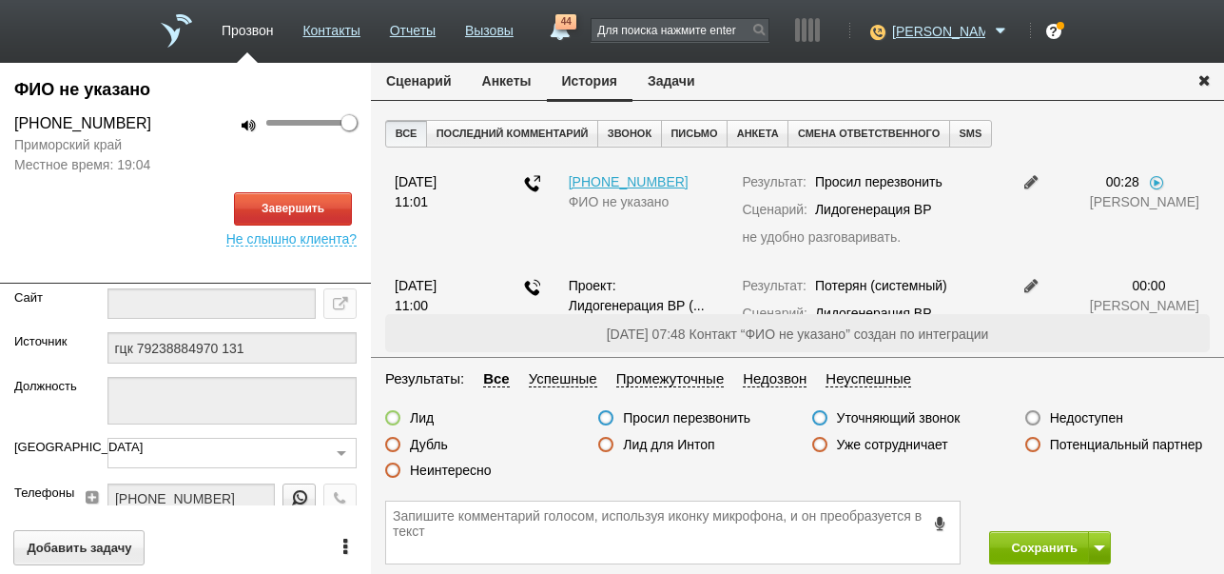
click at [424, 75] on button "Сценарий" at bounding box center [419, 81] width 96 height 36
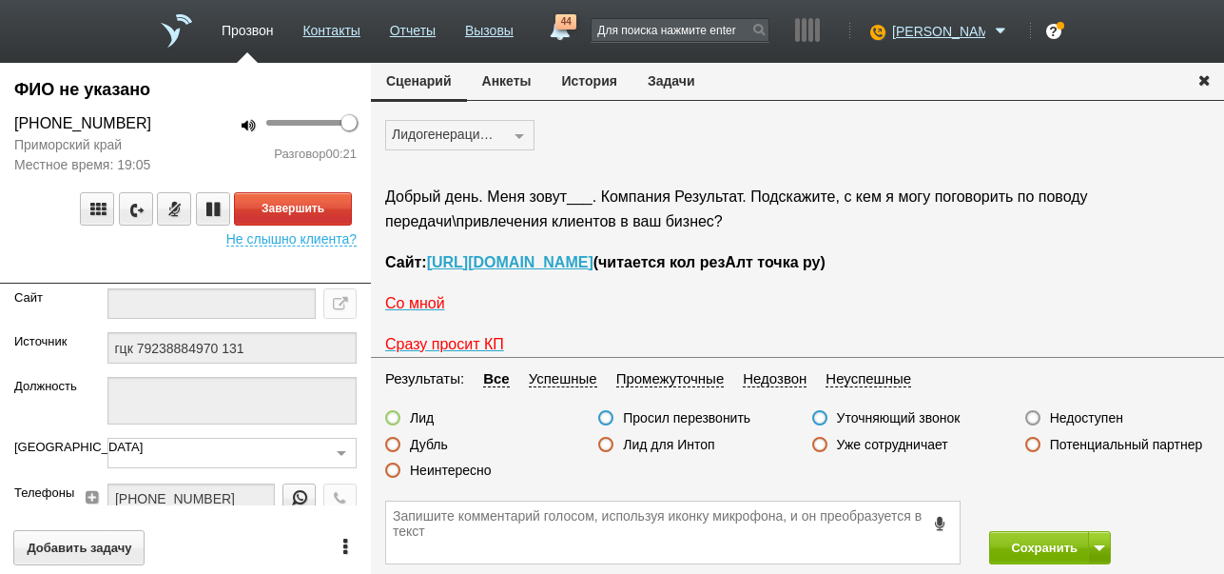
click at [465, 471] on label "Неинтересно" at bounding box center [451, 469] width 82 height 17
click at [0, 0] on input "Неинтересно" at bounding box center [0, 0] width 0 height 0
click at [332, 218] on button "Завершить" at bounding box center [293, 208] width 118 height 33
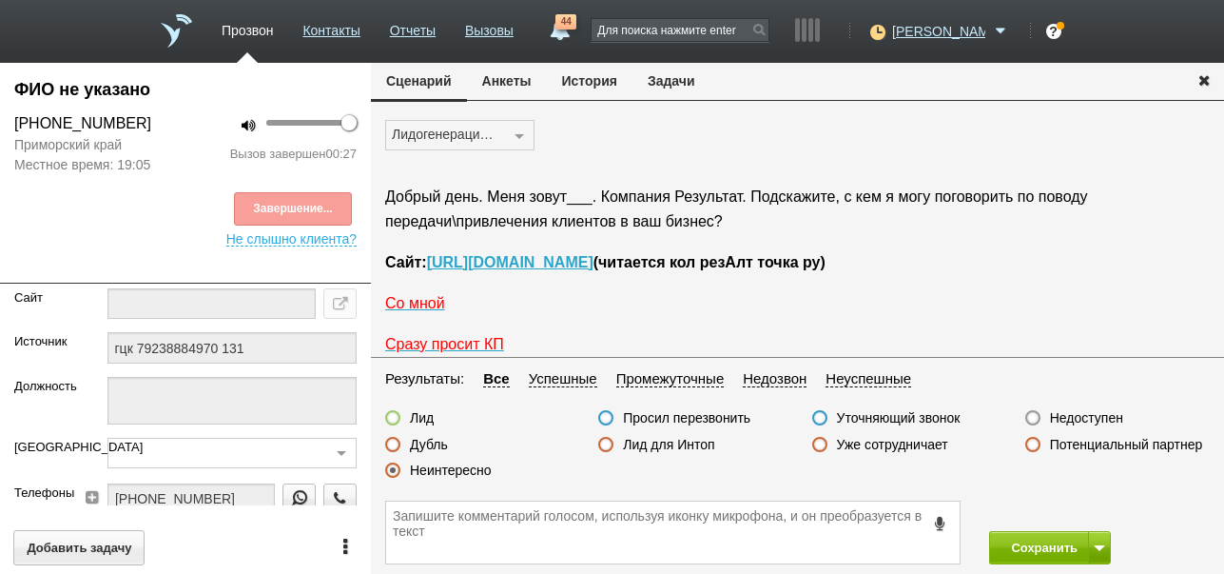
click at [663, 77] on button "Задачи" at bounding box center [672, 81] width 78 height 36
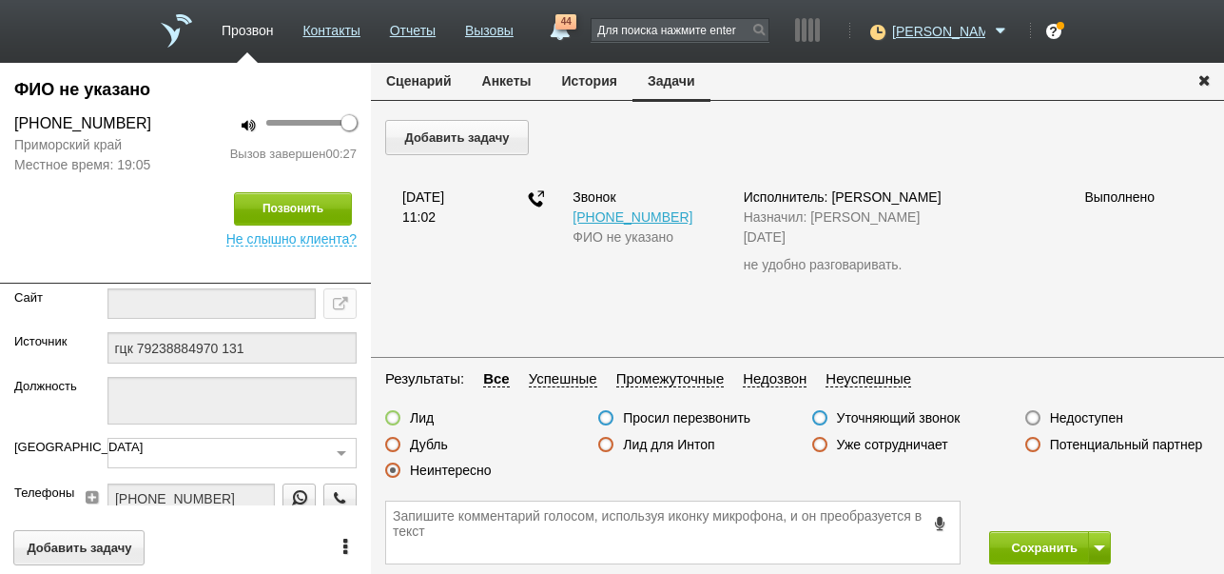
click at [439, 87] on button "Сценарий" at bounding box center [419, 81] width 96 height 36
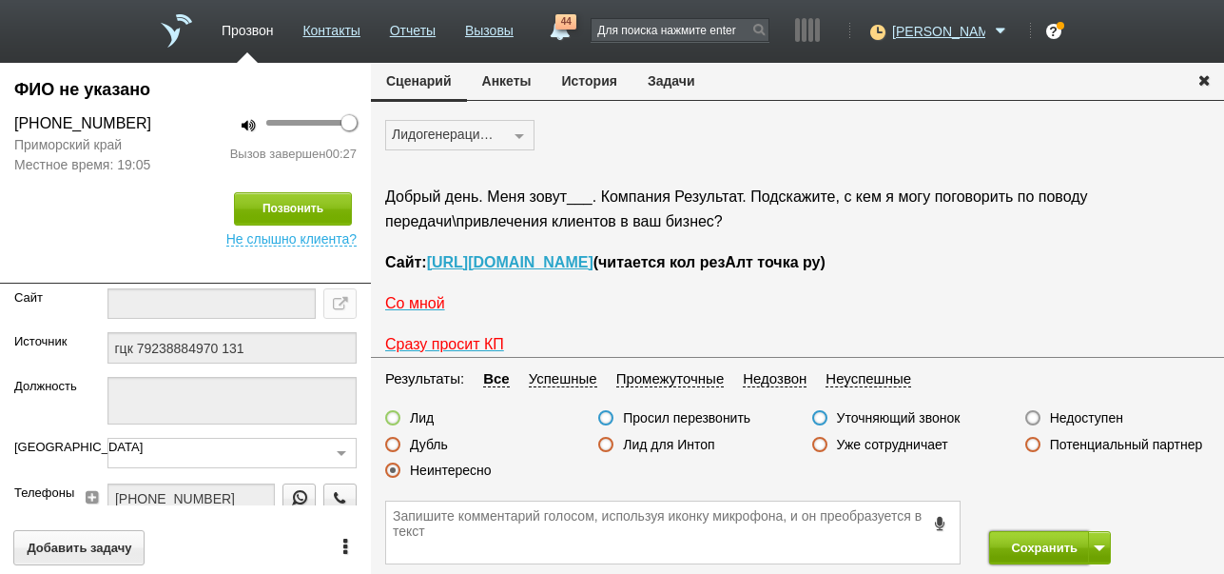
click at [1053, 546] on button "Сохранить" at bounding box center [1039, 547] width 100 height 33
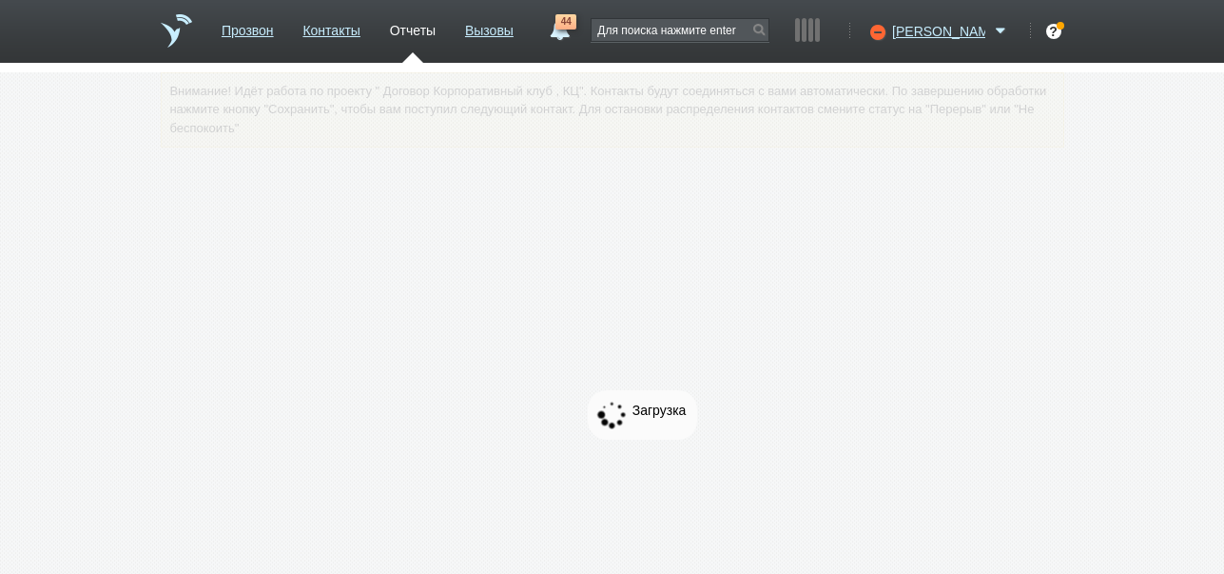
click at [576, 34] on link "44" at bounding box center [559, 25] width 34 height 23
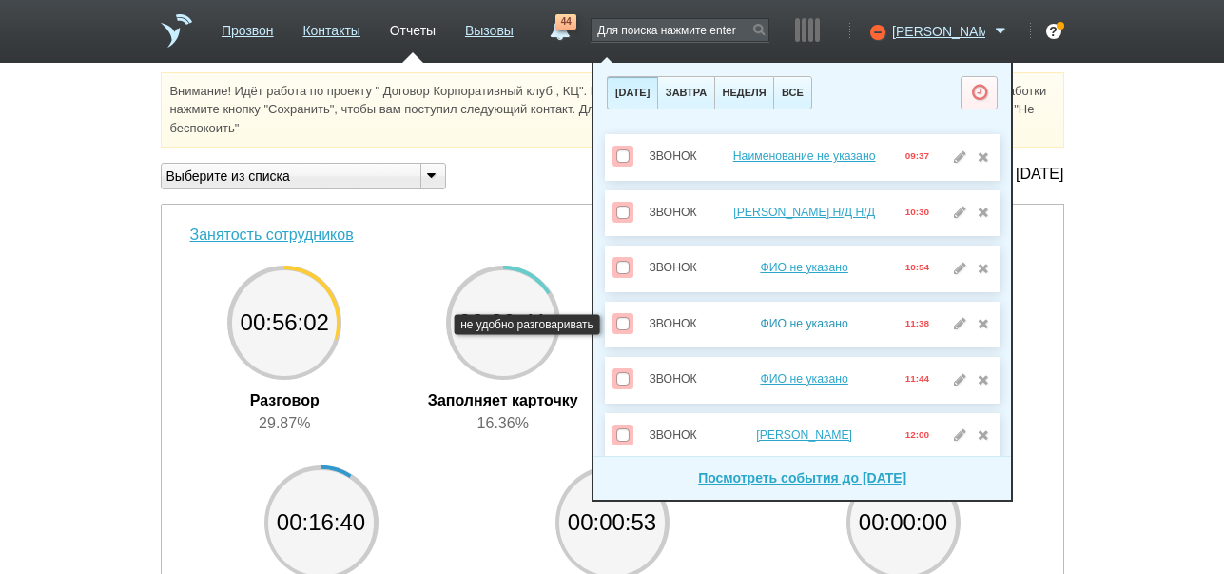
click at [783, 320] on link "ФИО не указано" at bounding box center [804, 323] width 88 height 13
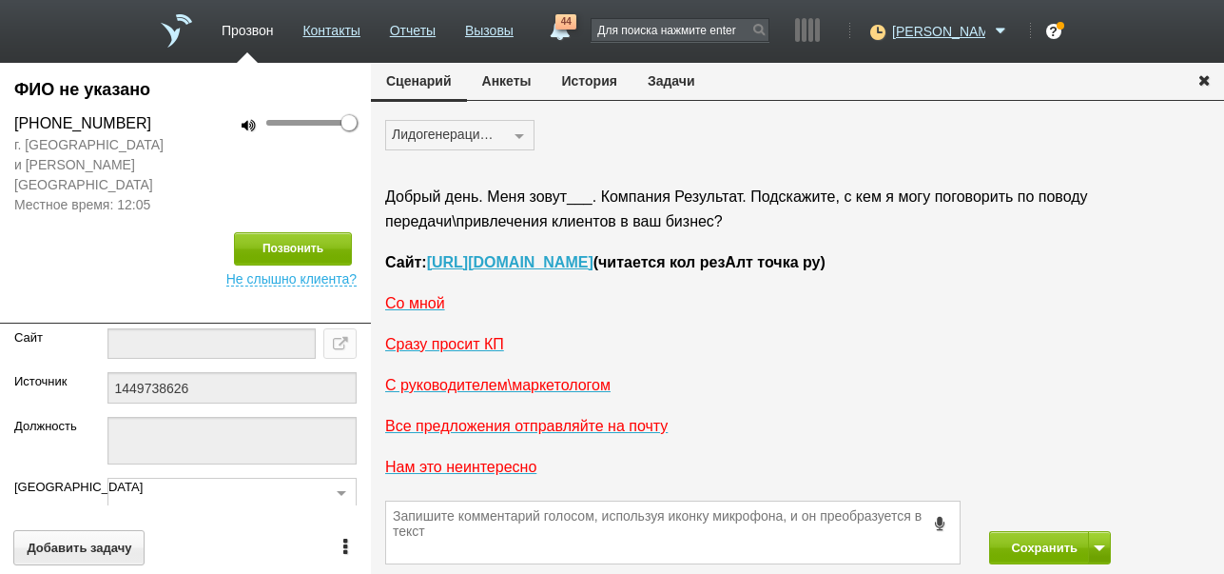
click at [599, 88] on button "История" at bounding box center [590, 81] width 86 height 36
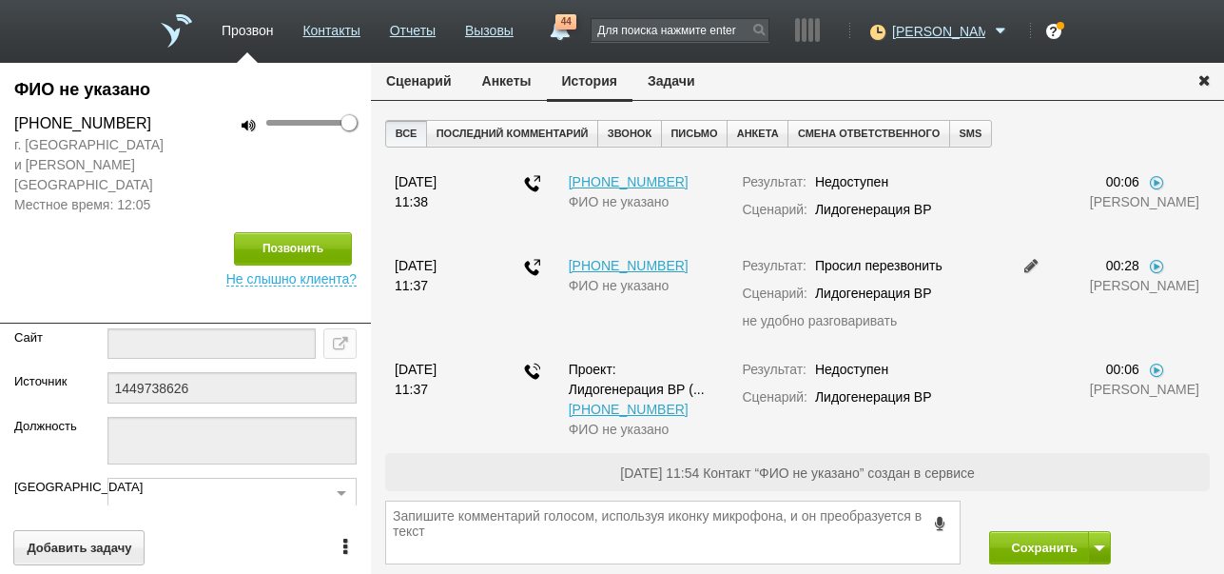
click at [667, 80] on button "Задачи" at bounding box center [672, 81] width 78 height 36
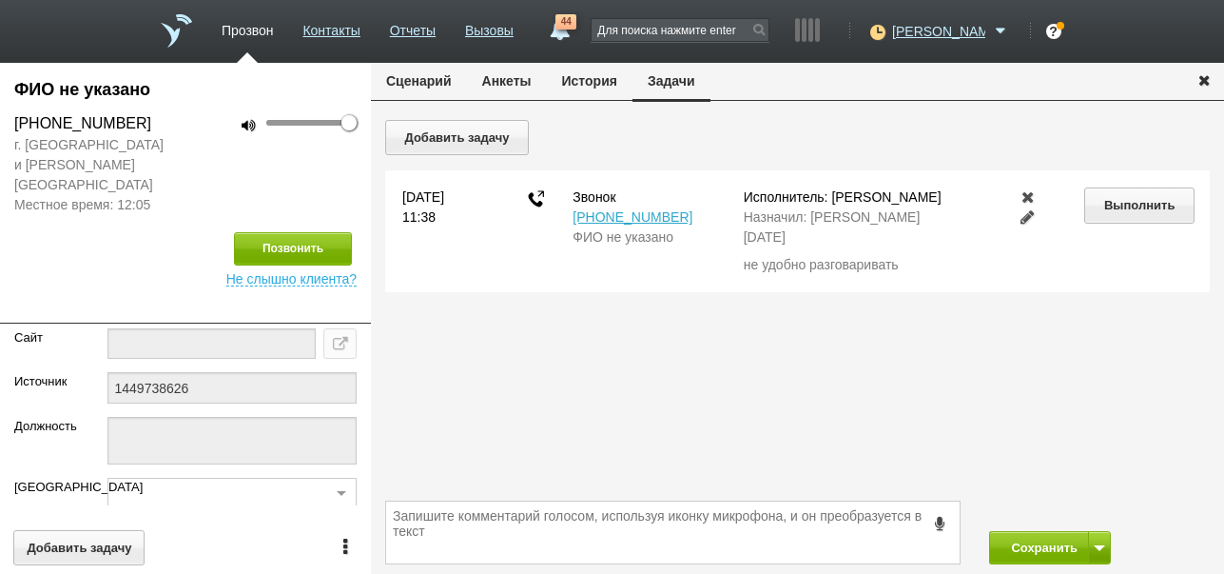
click at [601, 83] on button "История" at bounding box center [590, 81] width 86 height 36
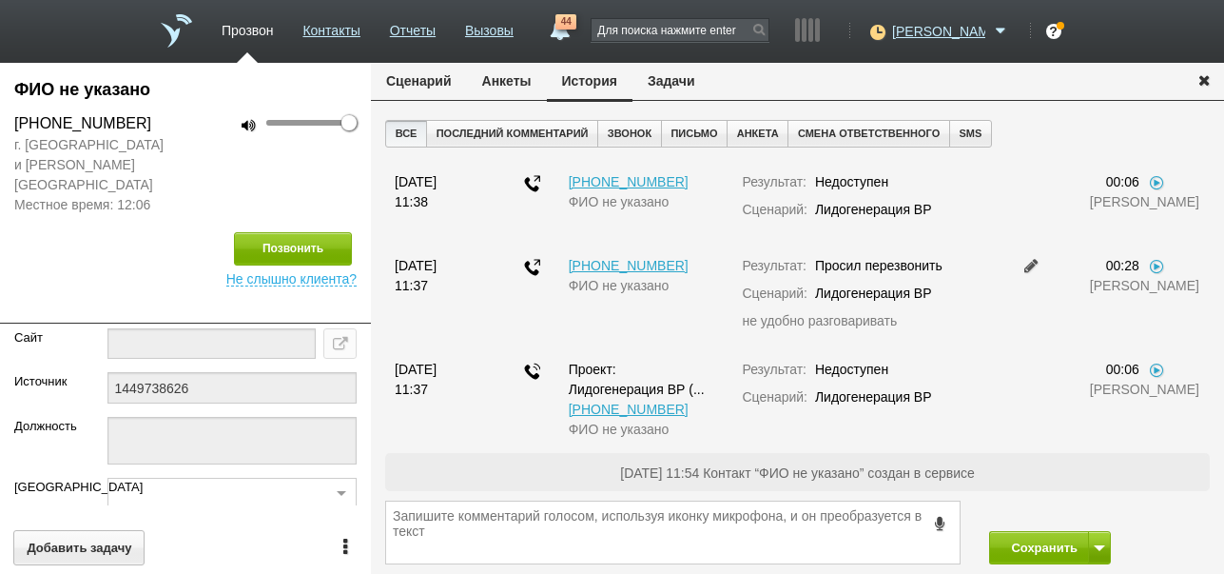
click at [429, 73] on button "Сценарий" at bounding box center [419, 81] width 96 height 36
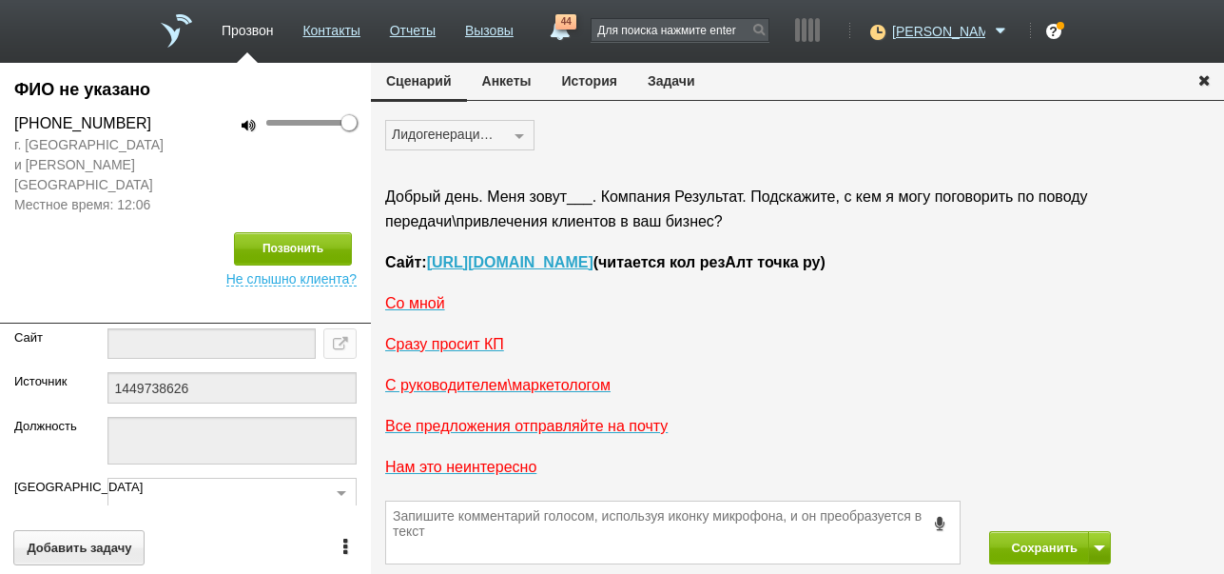
click at [655, 81] on button "Задачи" at bounding box center [672, 81] width 78 height 36
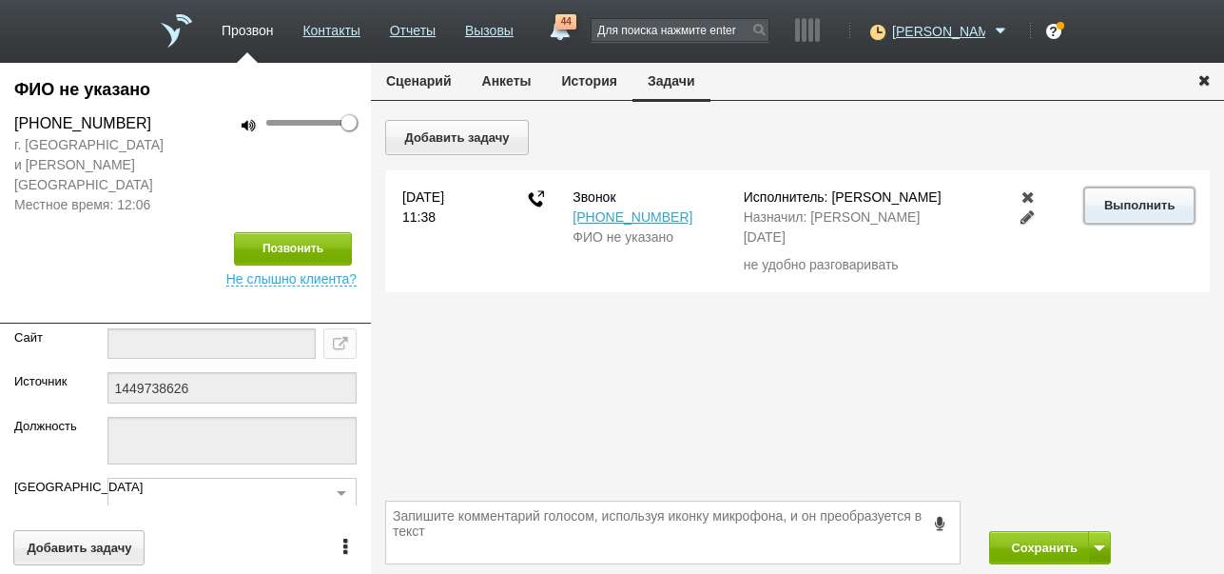
click at [1115, 207] on button "Выполнить" at bounding box center [1138, 204] width 109 height 35
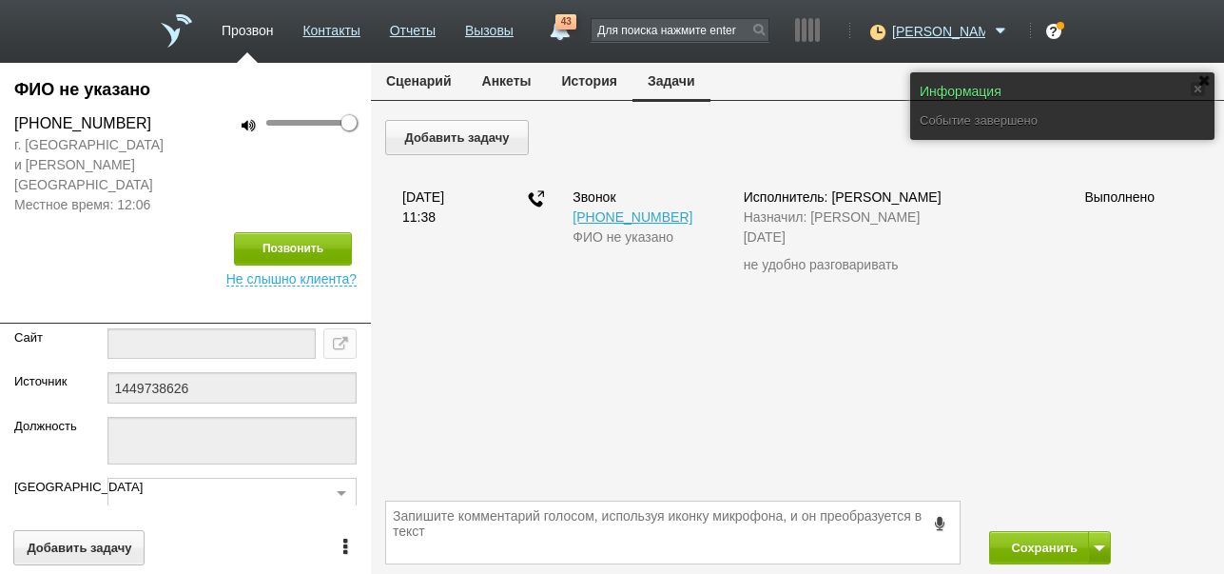
click at [426, 76] on button "Сценарий" at bounding box center [419, 81] width 96 height 36
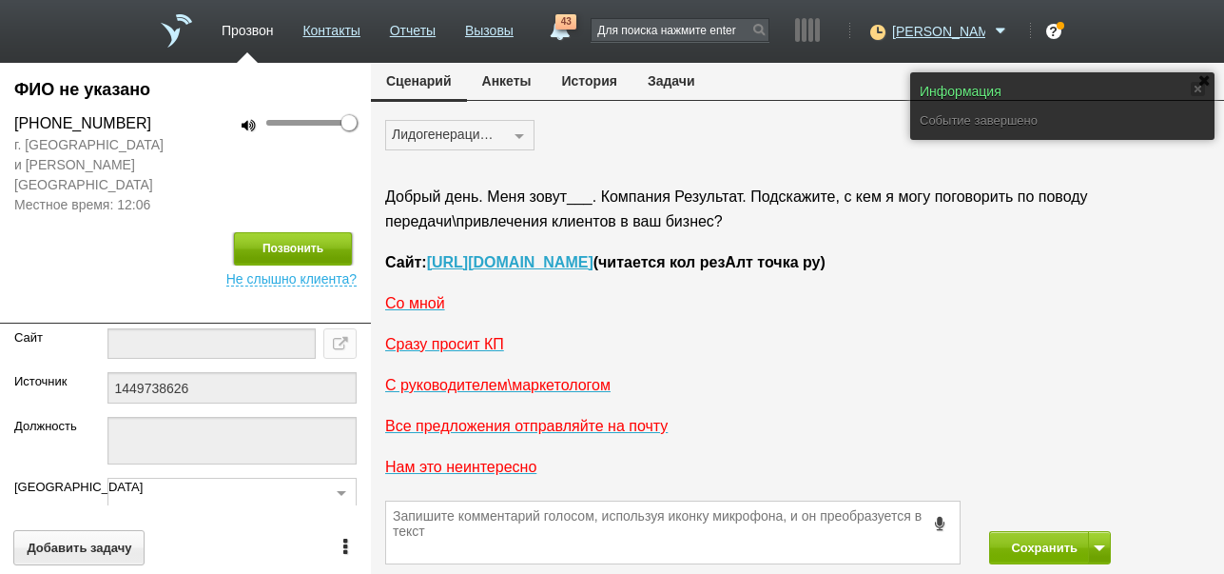
click at [318, 232] on button "Позвонить" at bounding box center [293, 248] width 118 height 33
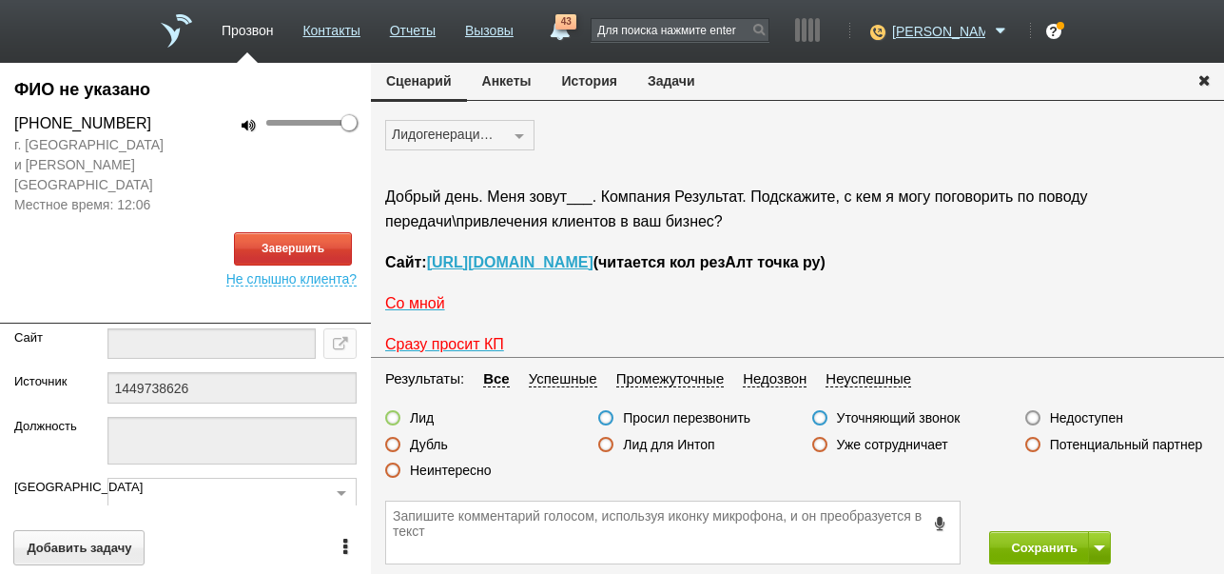
click at [580, 88] on button "История" at bounding box center [590, 81] width 86 height 36
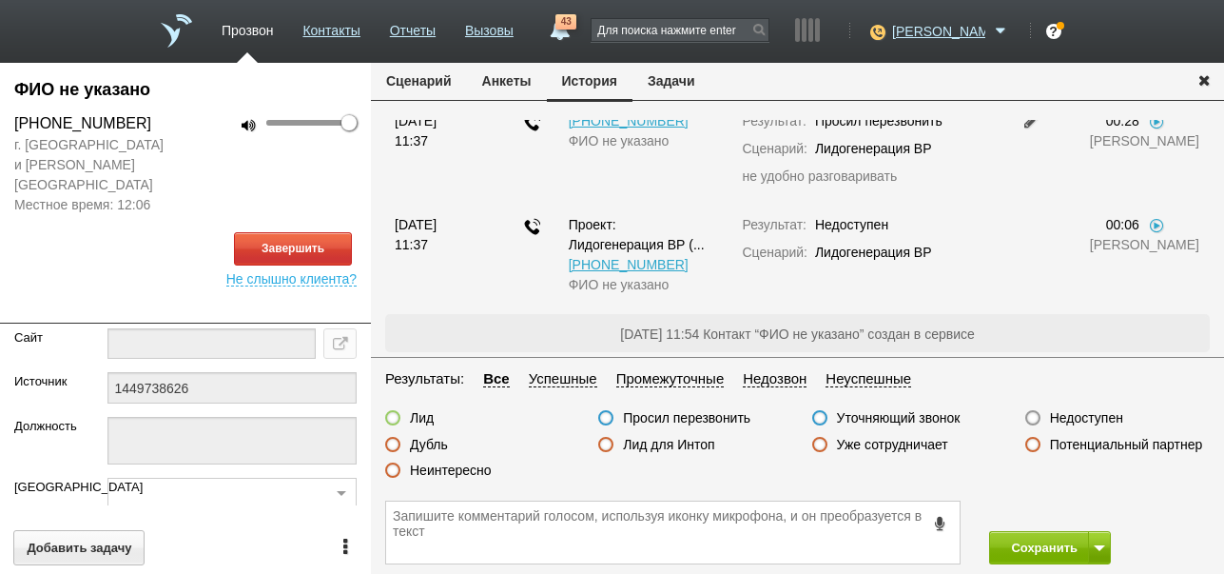
scroll to position [48, 0]
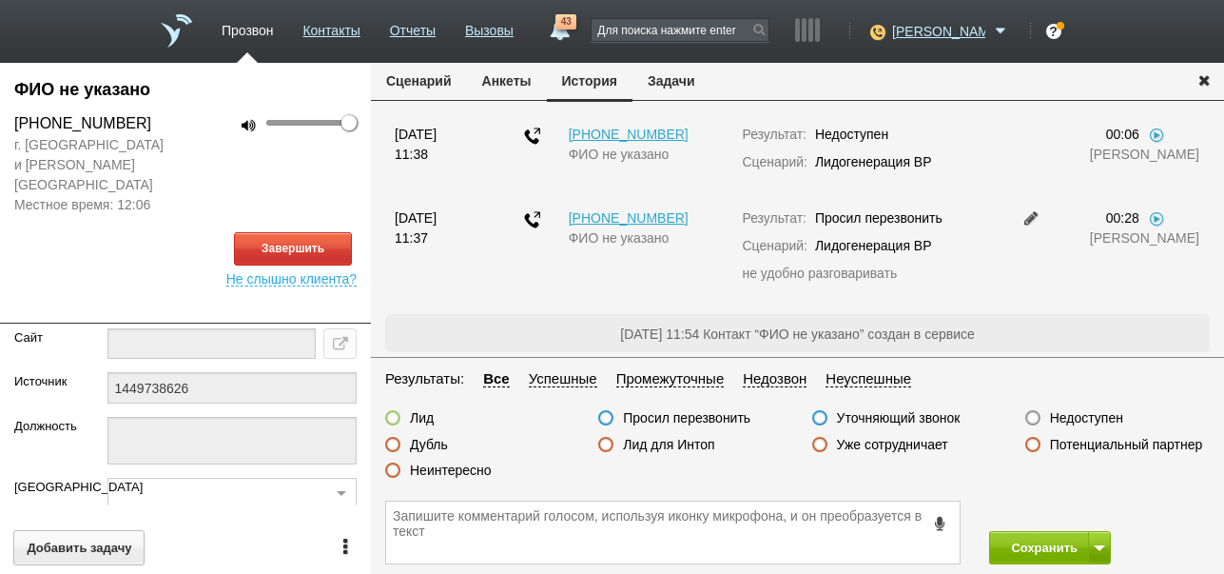
click at [436, 82] on button "Сценарий" at bounding box center [419, 81] width 96 height 36
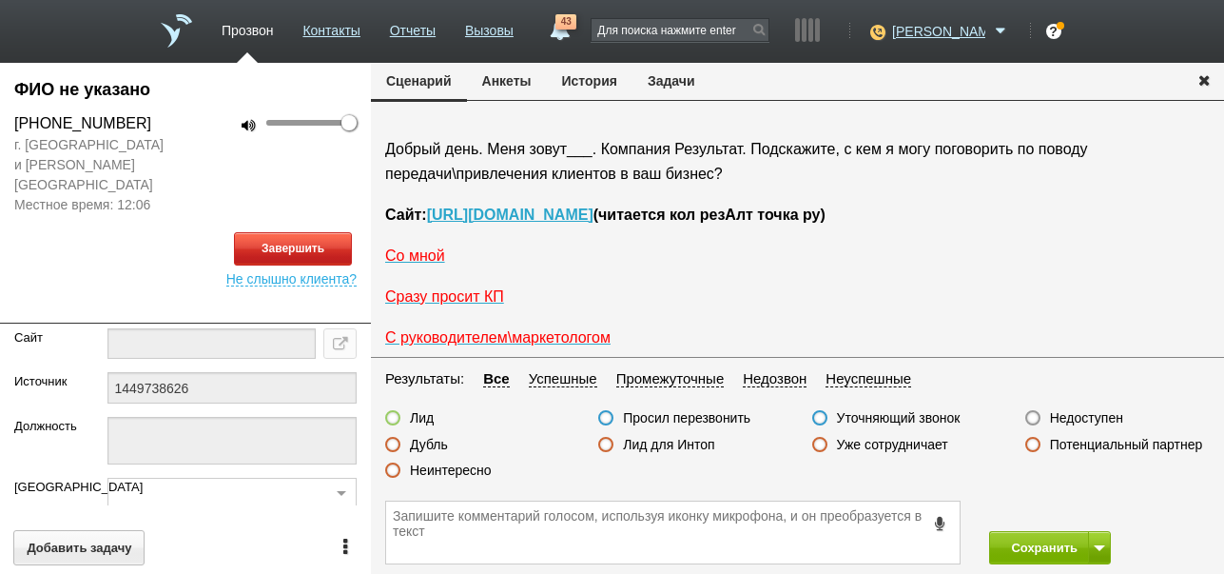
scroll to position [0, 0]
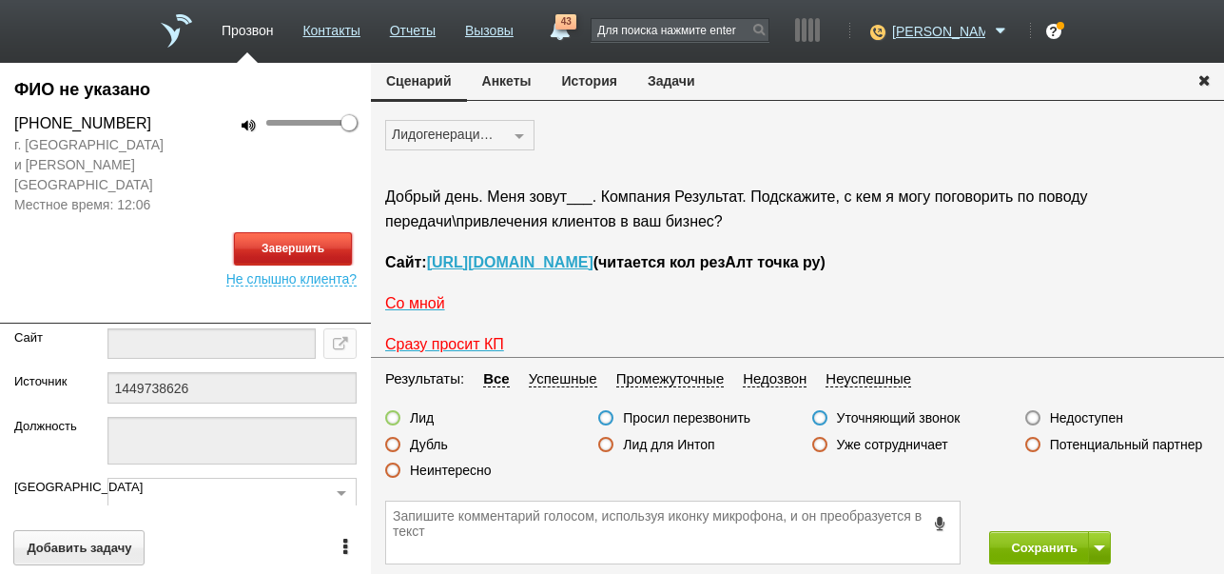
click at [335, 232] on button "Завершить" at bounding box center [293, 248] width 118 height 33
click at [1080, 413] on label "Недоступен" at bounding box center [1086, 417] width 73 height 17
click at [0, 0] on input "Недоступен" at bounding box center [0, 0] width 0 height 0
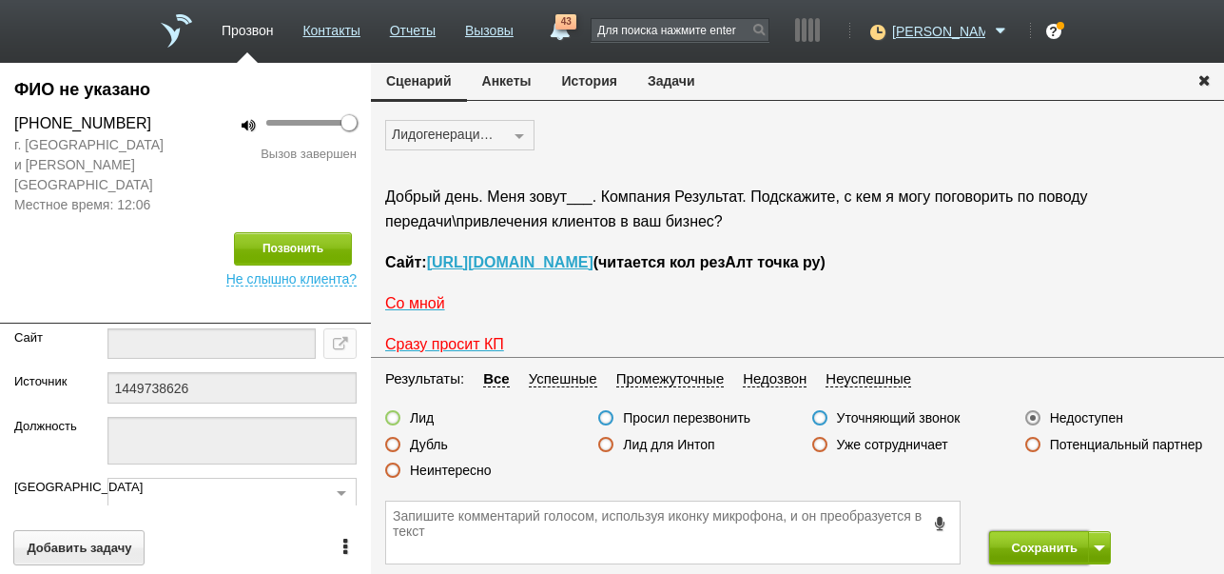
click at [1049, 543] on button "Сохранить" at bounding box center [1039, 547] width 100 height 33
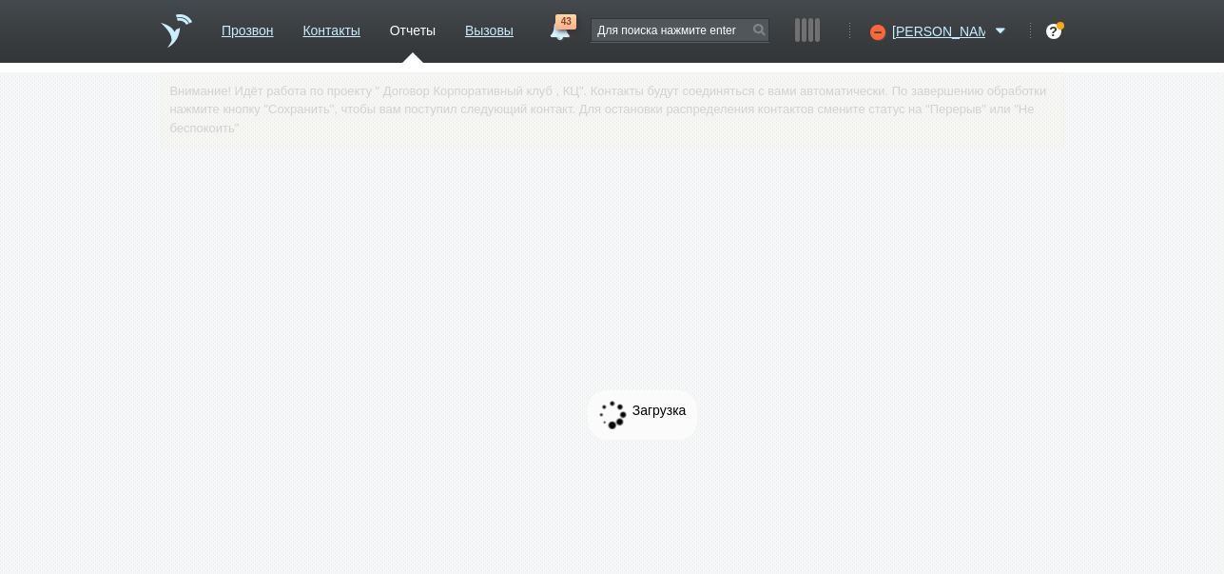
click at [576, 37] on link "43" at bounding box center [559, 25] width 34 height 23
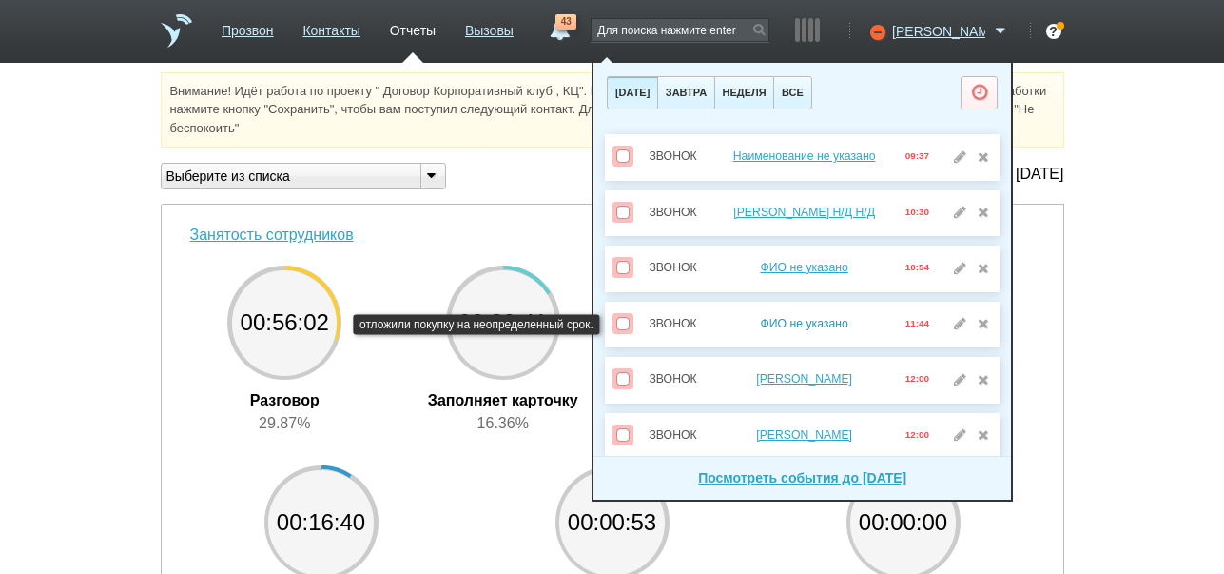
click at [819, 326] on link "ФИО не указано" at bounding box center [804, 323] width 88 height 13
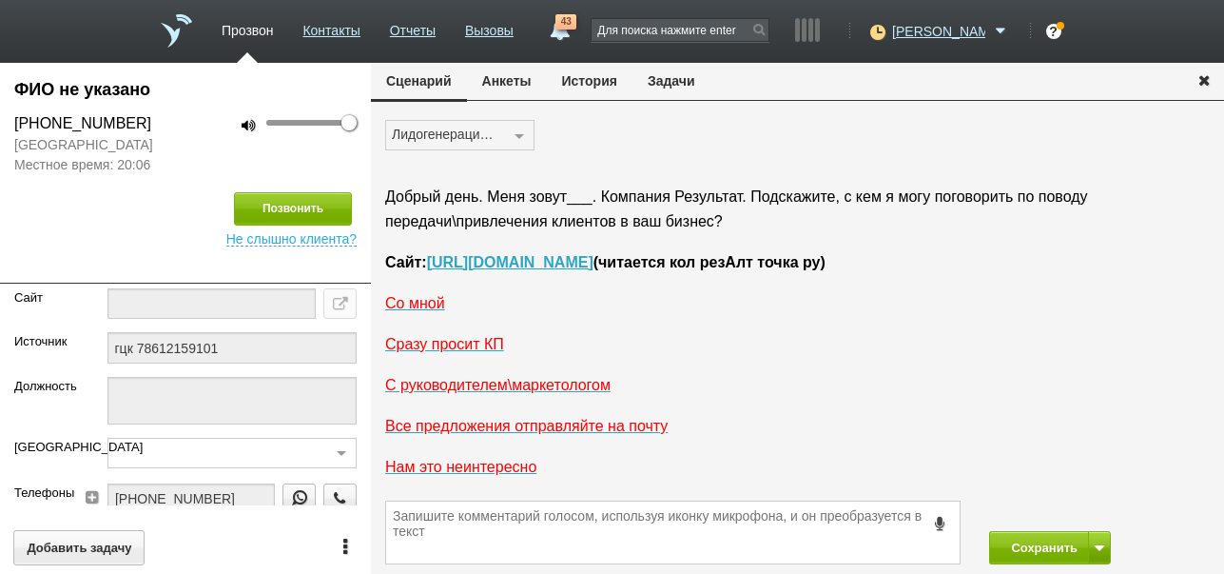
click at [608, 85] on button "История" at bounding box center [590, 81] width 86 height 36
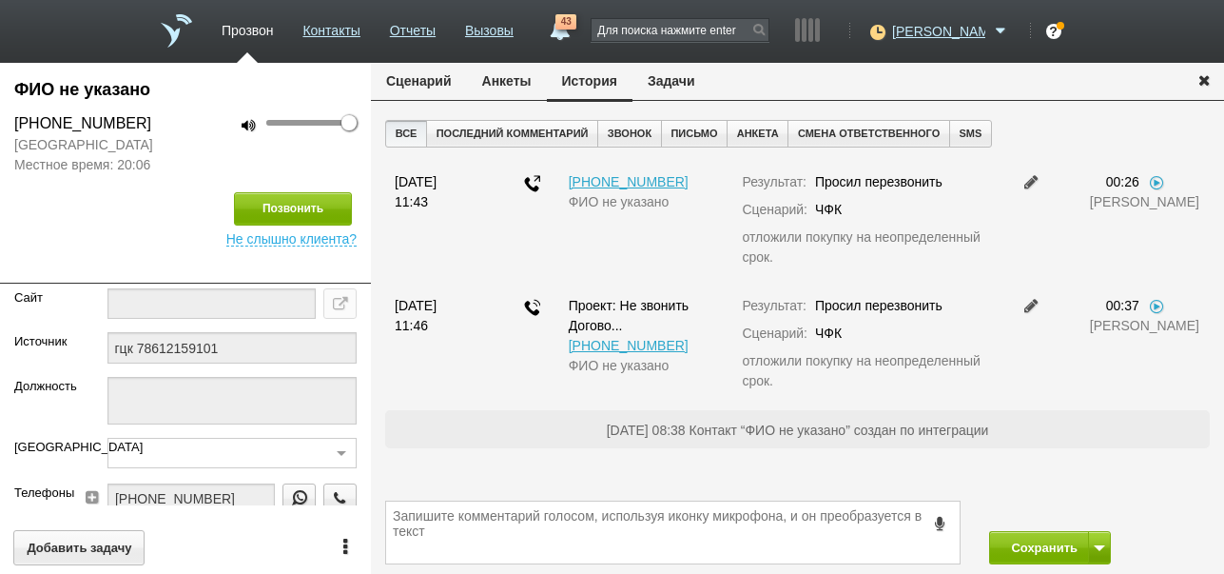
click at [1205, 78] on icon "button" at bounding box center [1204, 79] width 21 height 14
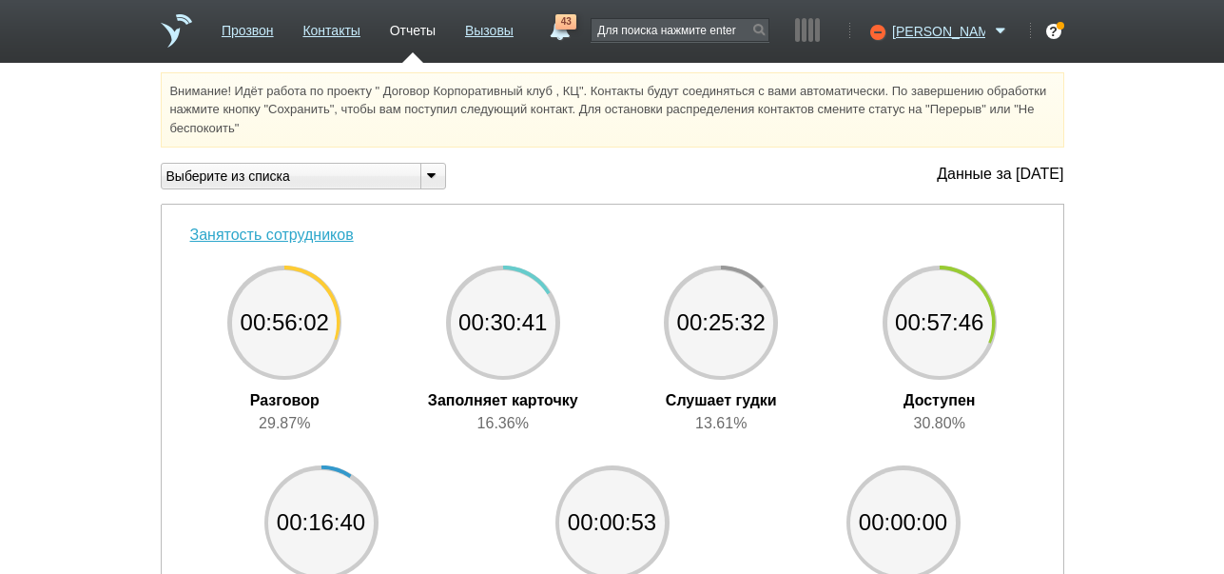
click at [576, 29] on link "43" at bounding box center [559, 25] width 34 height 23
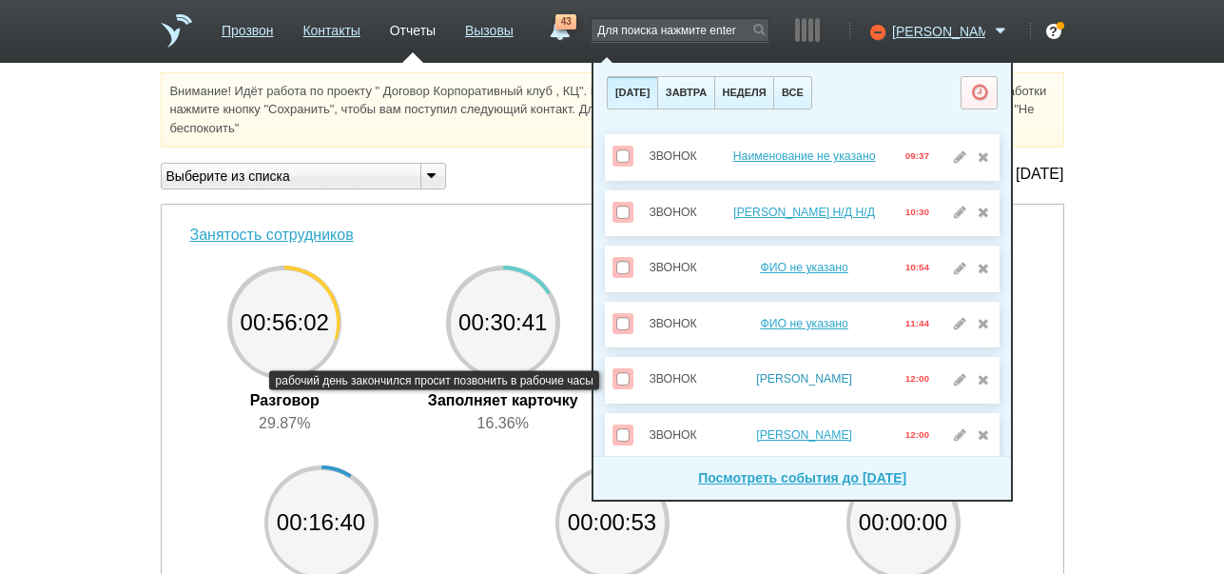
click at [788, 374] on link "[PERSON_NAME]" at bounding box center [804, 378] width 96 height 13
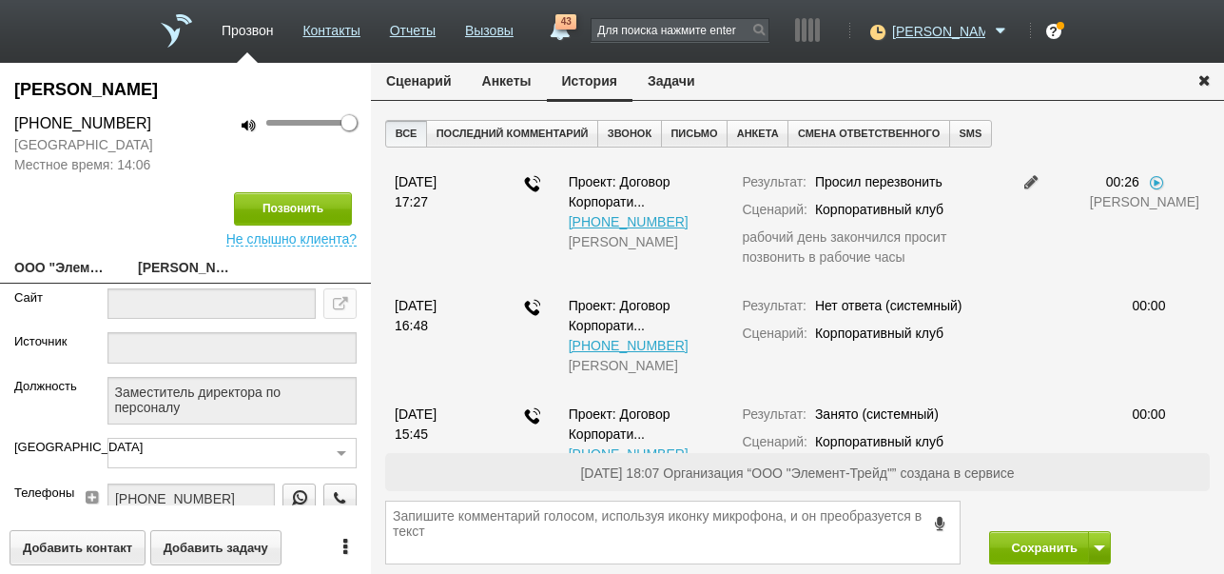
click at [678, 77] on button "Задачи" at bounding box center [672, 81] width 78 height 36
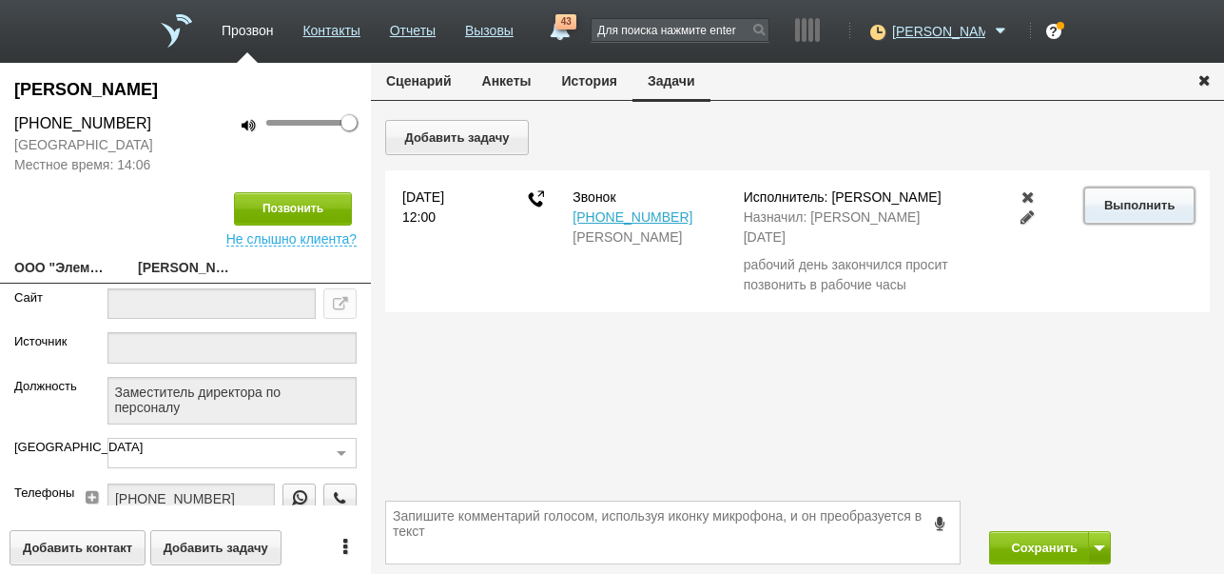
click at [1123, 199] on button "Выполнить" at bounding box center [1138, 204] width 109 height 35
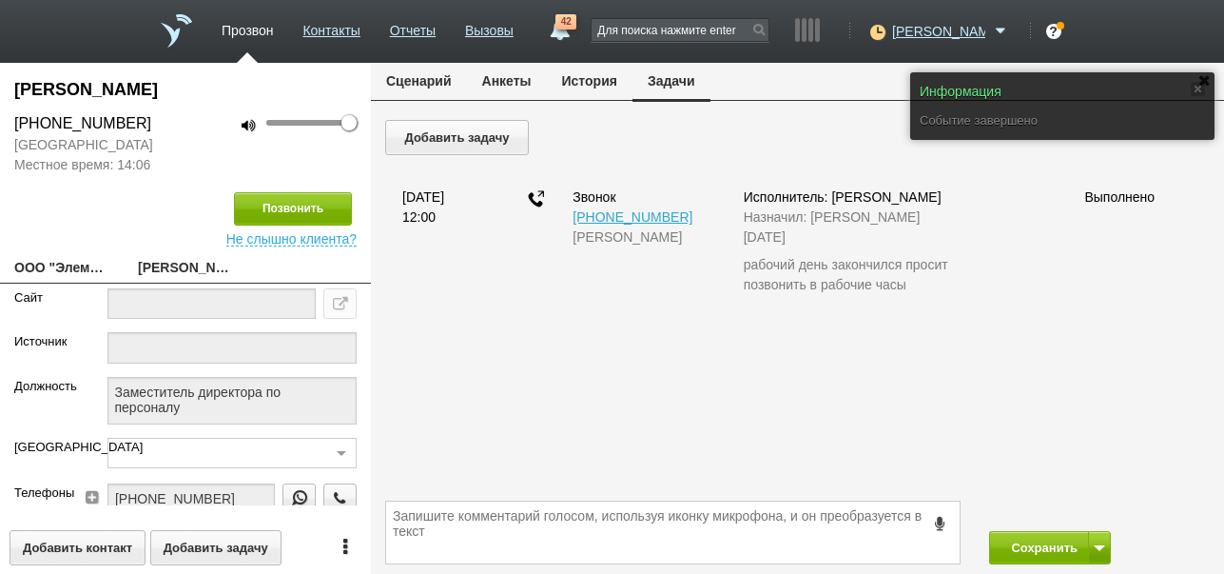
click at [427, 80] on button "Сценарий" at bounding box center [419, 81] width 96 height 36
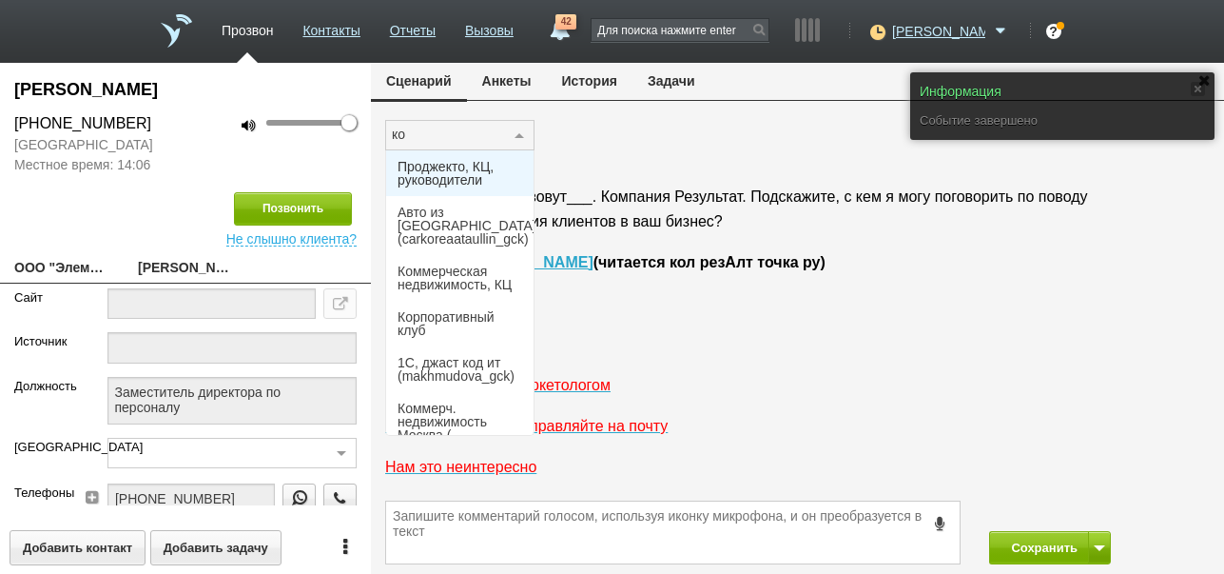
type input "кор"
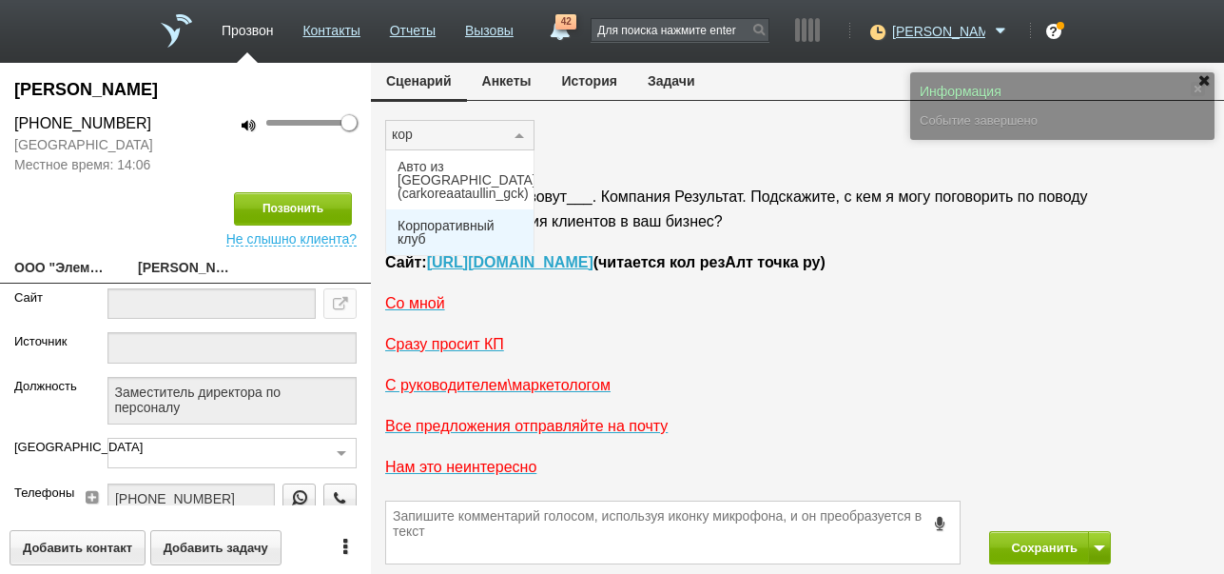
click at [428, 219] on span "Корпоративный клуб" at bounding box center [460, 232] width 125 height 27
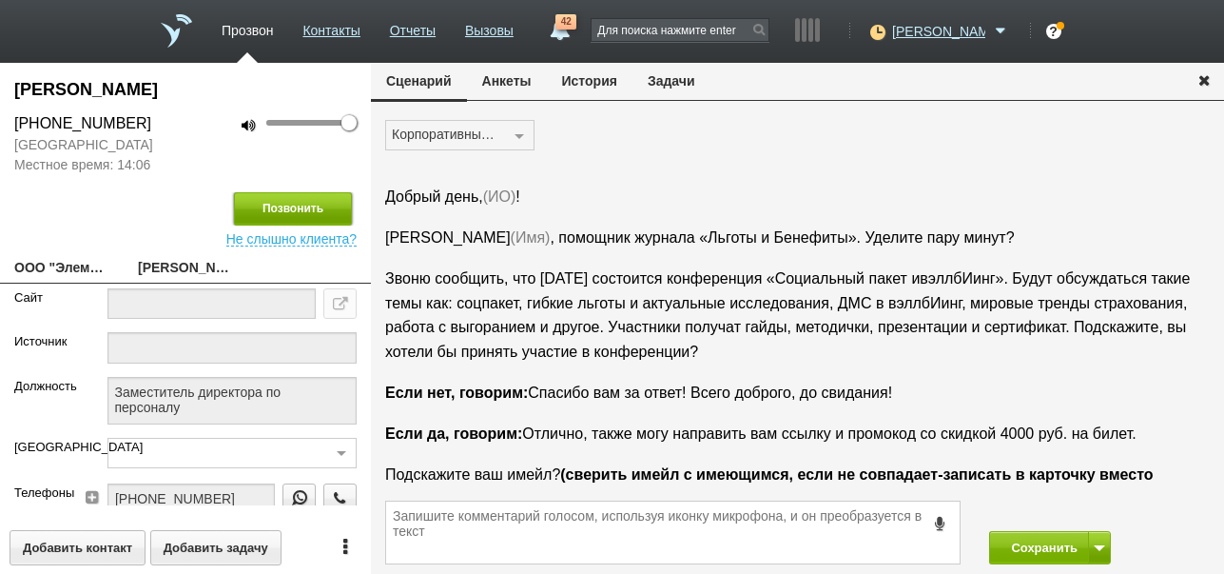
click at [332, 212] on button "Позвонить" at bounding box center [293, 208] width 118 height 33
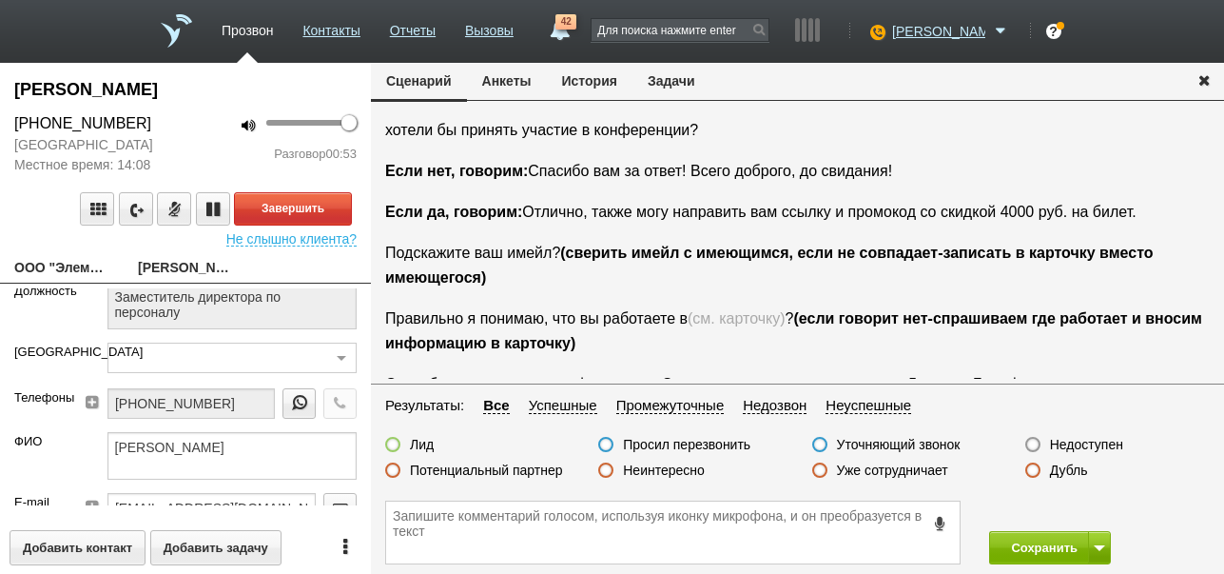
scroll to position [159, 0]
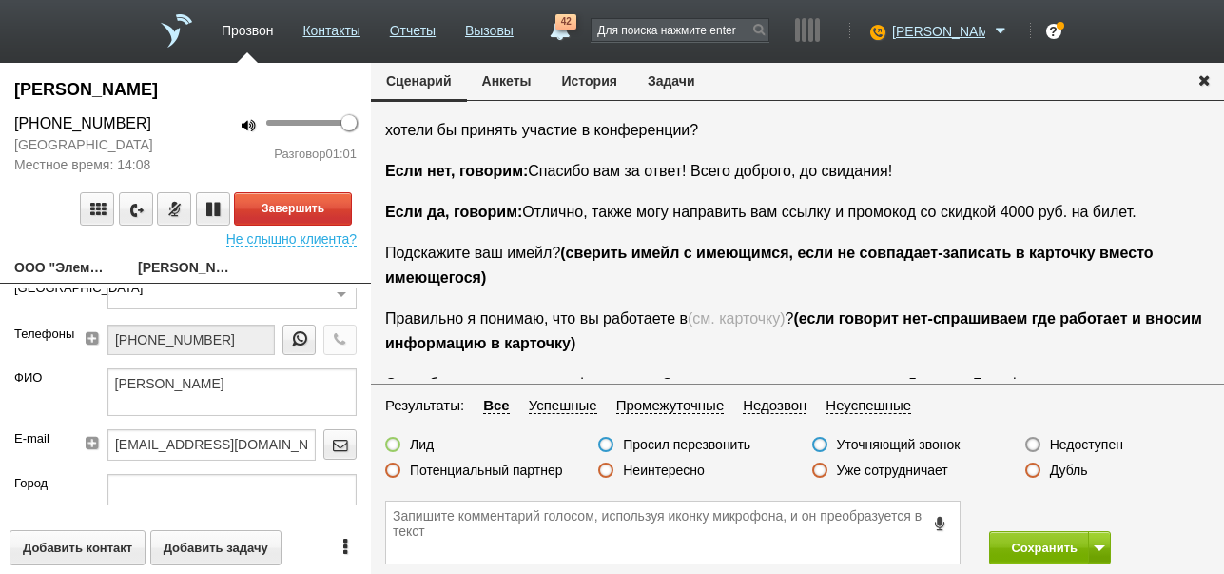
click at [580, 89] on button "История" at bounding box center [590, 81] width 86 height 36
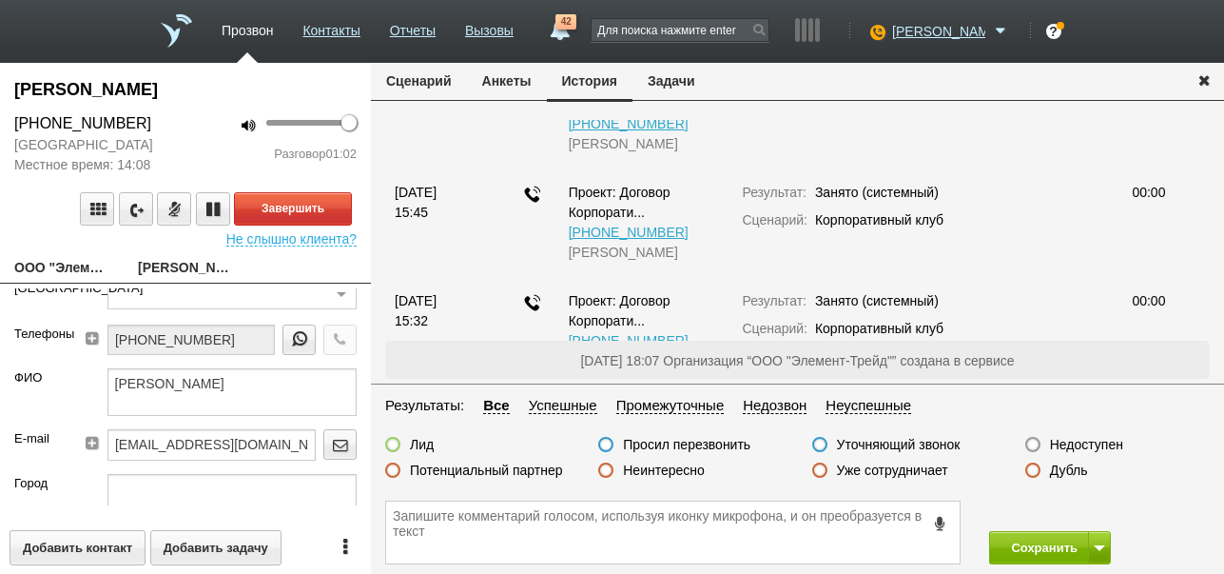
scroll to position [0, 0]
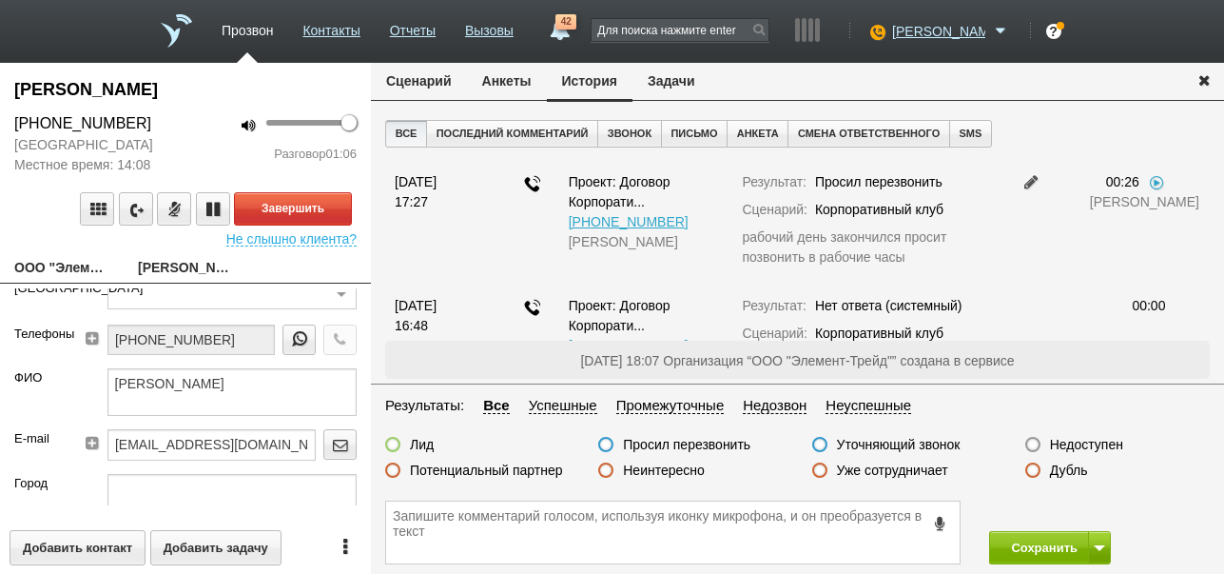
click at [436, 88] on button "Сценарий" at bounding box center [419, 81] width 96 height 36
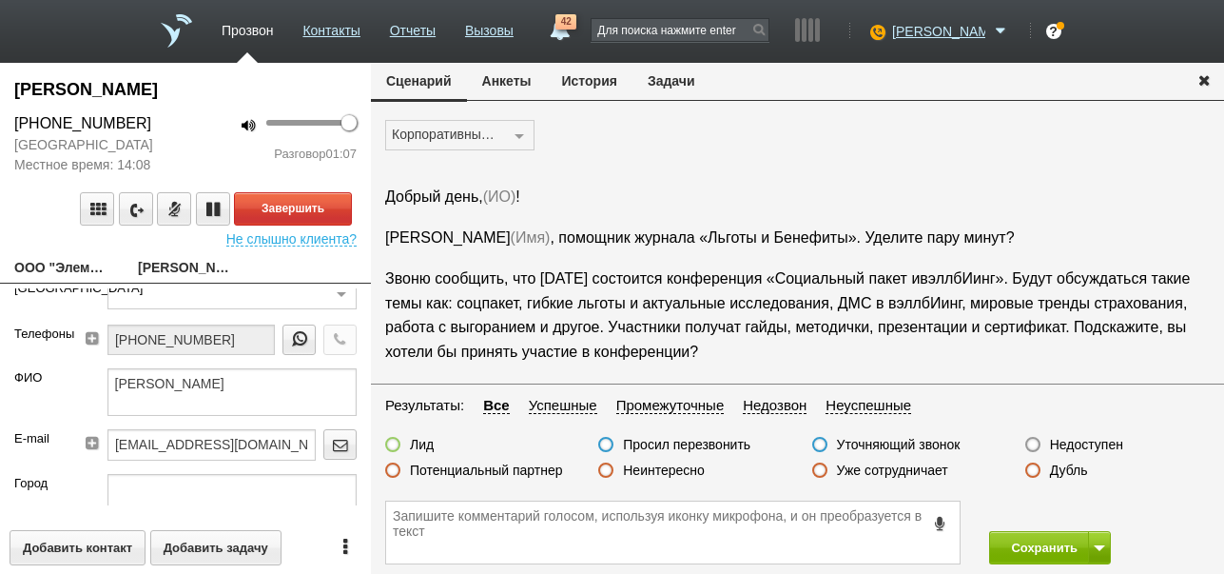
scroll to position [222, 0]
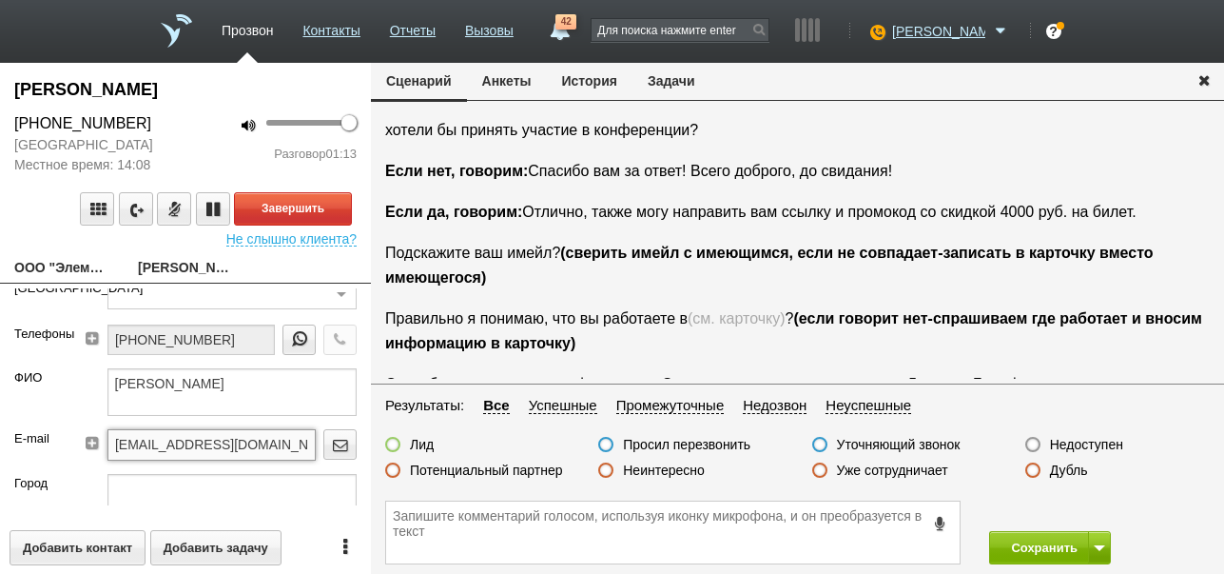
drag, startPoint x: 108, startPoint y: 444, endPoint x: 250, endPoint y: 445, distance: 141.7
click at [250, 445] on input "[EMAIL_ADDRESS][DOMAIN_NAME]" at bounding box center [211, 444] width 208 height 30
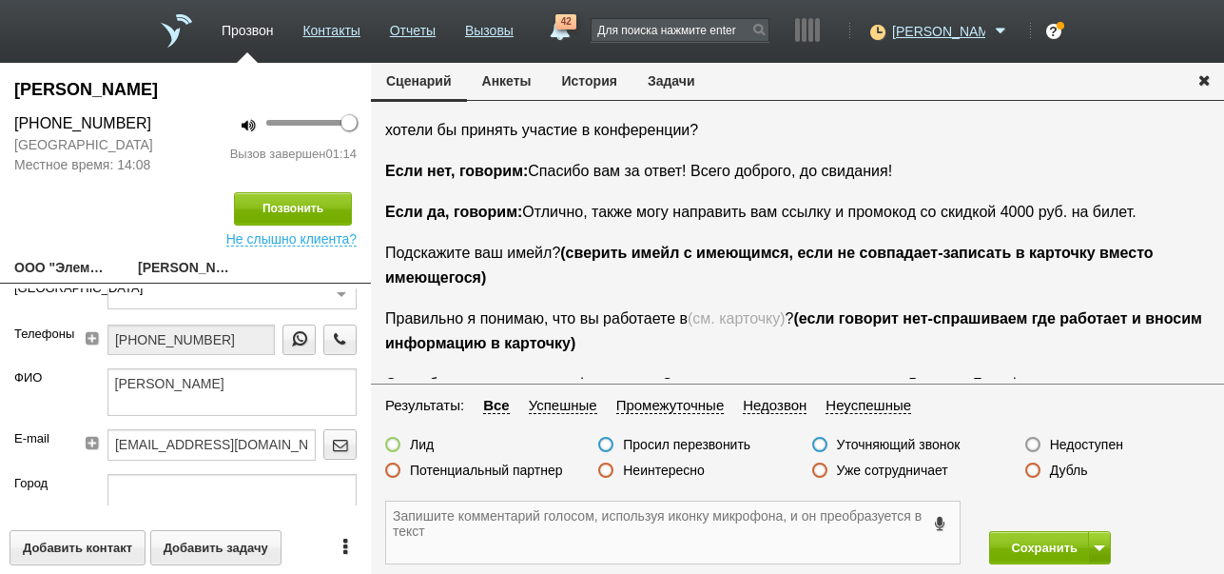
click at [452, 525] on textarea at bounding box center [673, 532] width 574 height 62
paste textarea "[EMAIL_ADDRESS][DOMAIN_NAME]"
type textarea "[EMAIL_ADDRESS][DOMAIN_NAME] ждёт ссылку"
click at [390, 444] on label at bounding box center [392, 444] width 15 height 15
click at [0, 0] on input "Лид" at bounding box center [0, 0] width 0 height 0
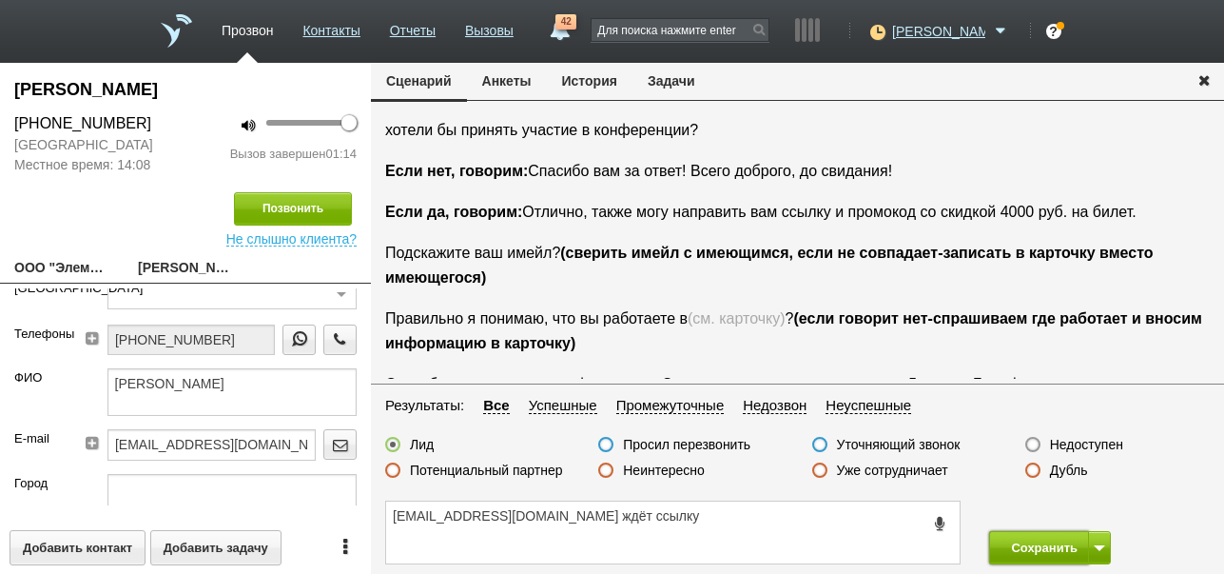
click at [1016, 541] on button "Сохранить" at bounding box center [1039, 547] width 100 height 33
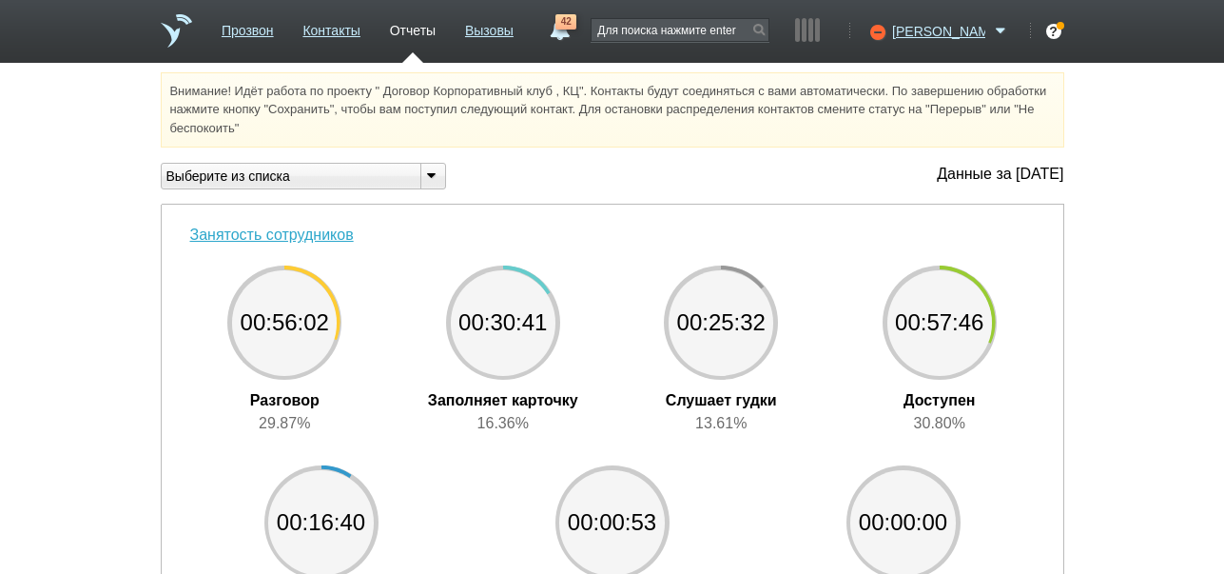
click at [576, 28] on span "42" at bounding box center [566, 21] width 21 height 15
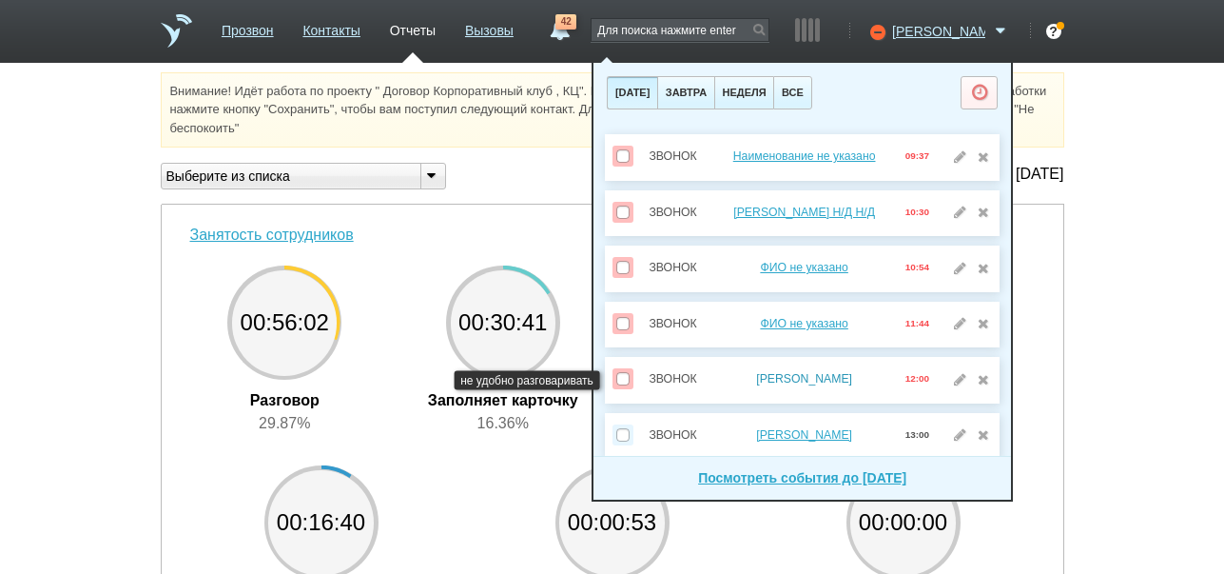
click at [802, 373] on link "[PERSON_NAME]" at bounding box center [804, 378] width 96 height 13
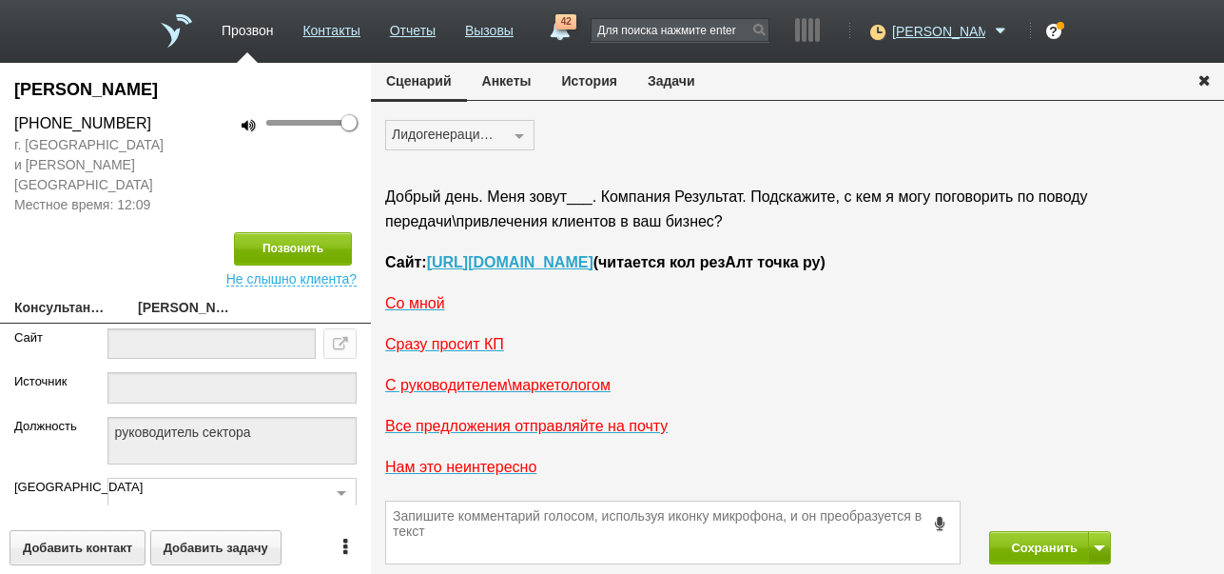
click at [594, 87] on button "История" at bounding box center [590, 81] width 86 height 36
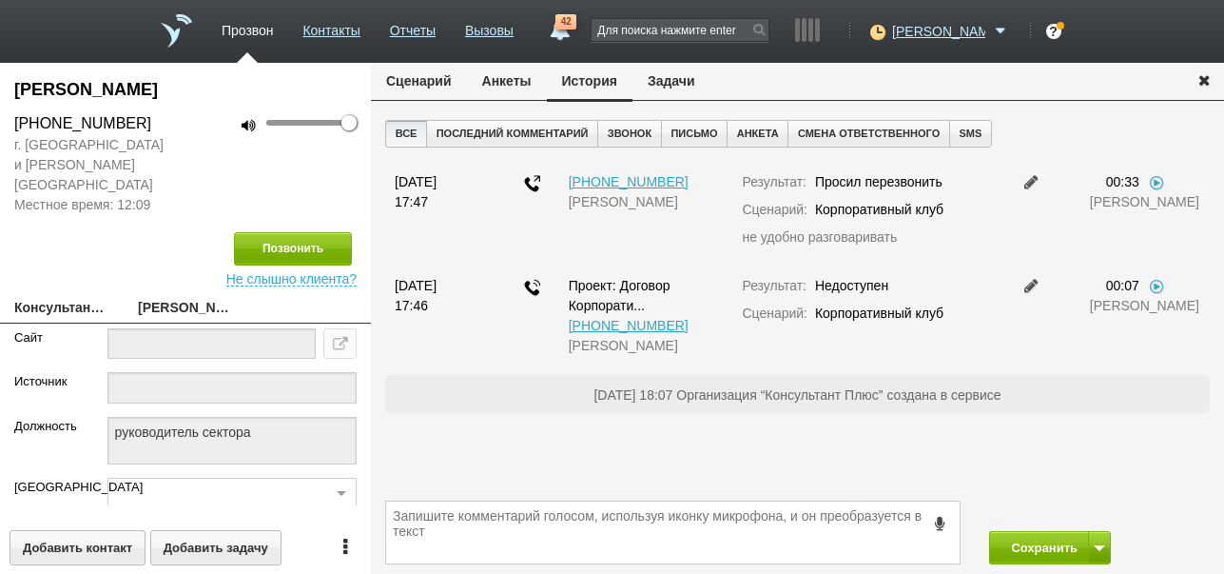
click at [676, 77] on button "Задачи" at bounding box center [672, 81] width 78 height 36
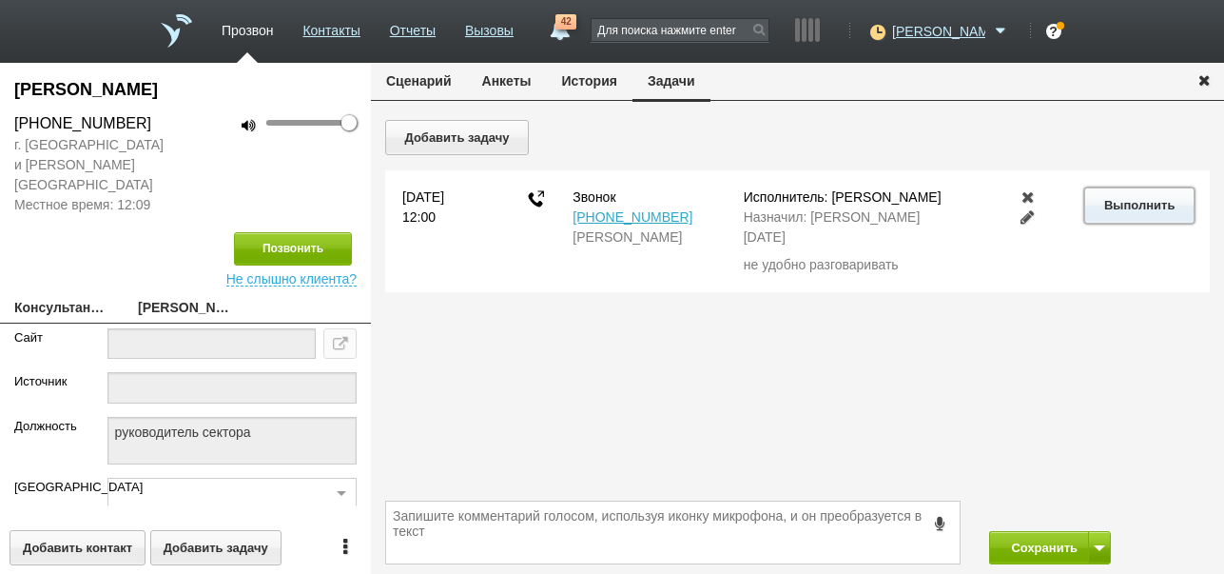
click at [1123, 205] on button "Выполнить" at bounding box center [1138, 204] width 109 height 35
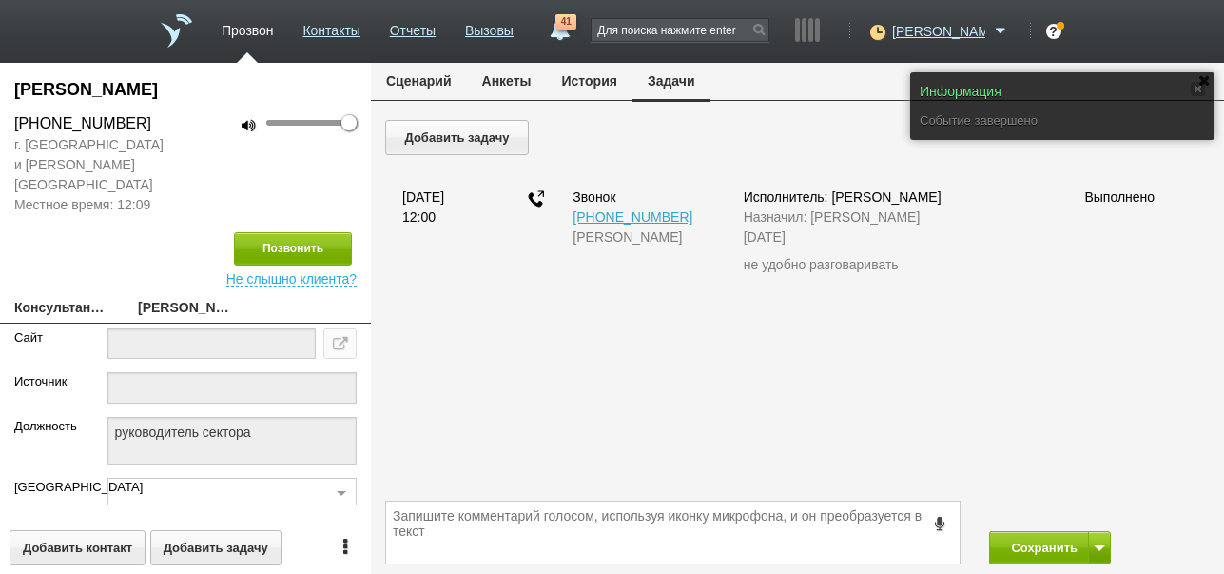
click at [432, 73] on button "Сценарий" at bounding box center [419, 81] width 96 height 36
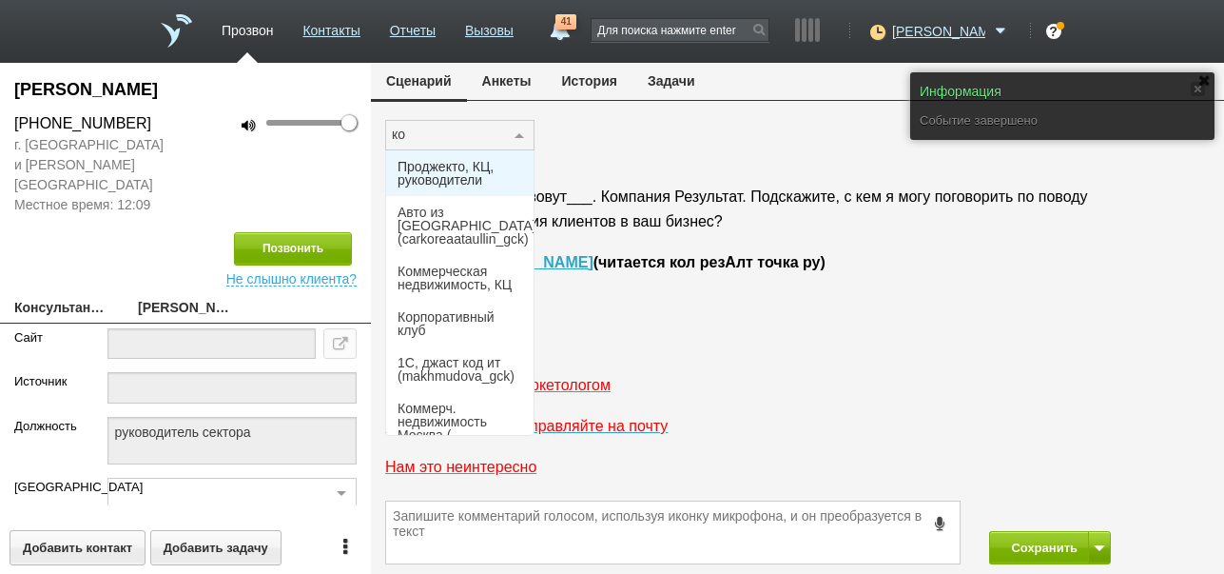
type input "кор"
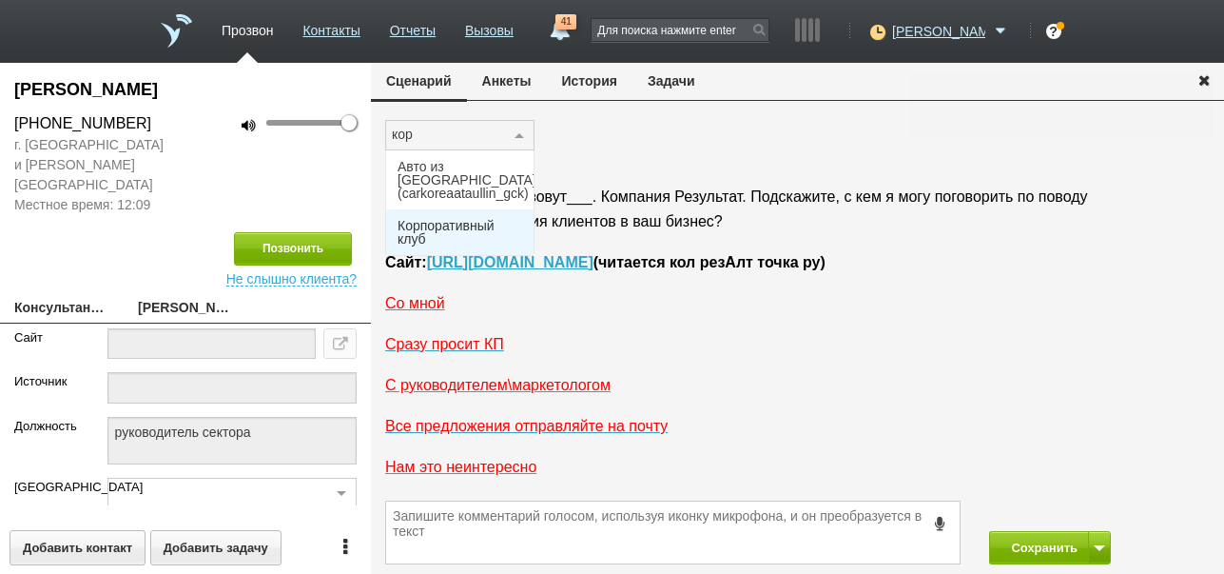
click at [422, 227] on span "Корпоративный клуб" at bounding box center [460, 232] width 125 height 27
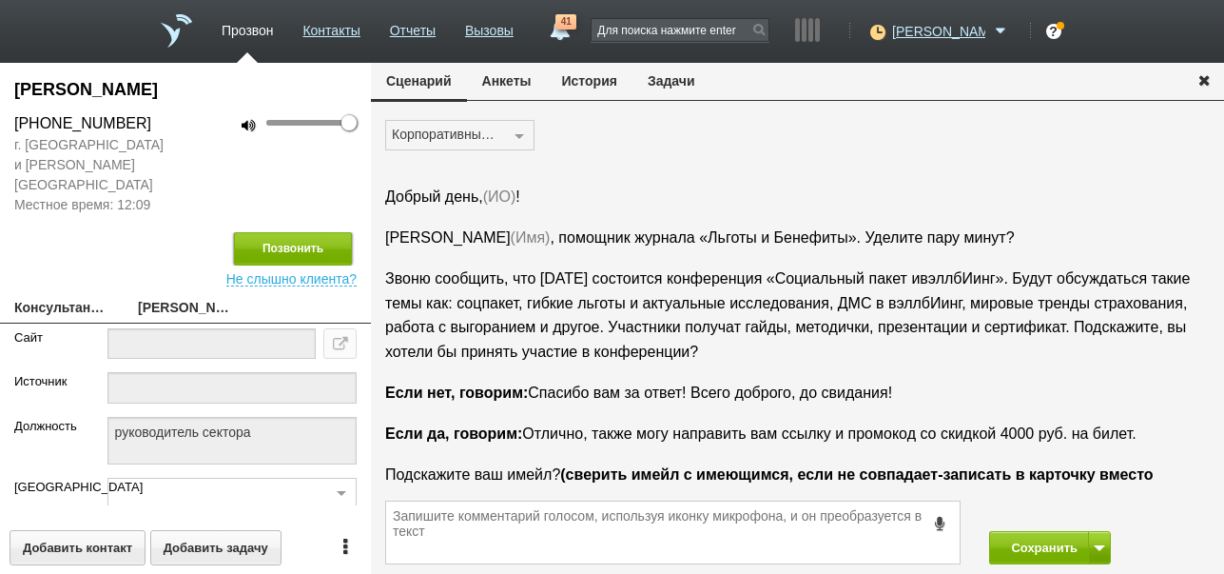
click at [320, 235] on button "Позвонить" at bounding box center [293, 248] width 118 height 33
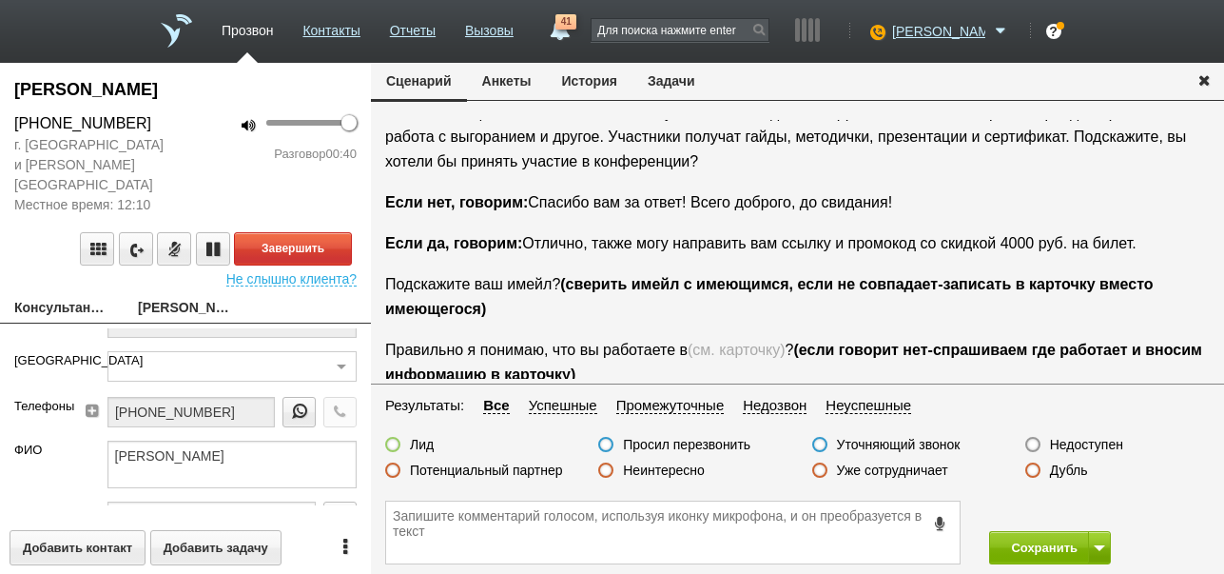
scroll to position [190, 0]
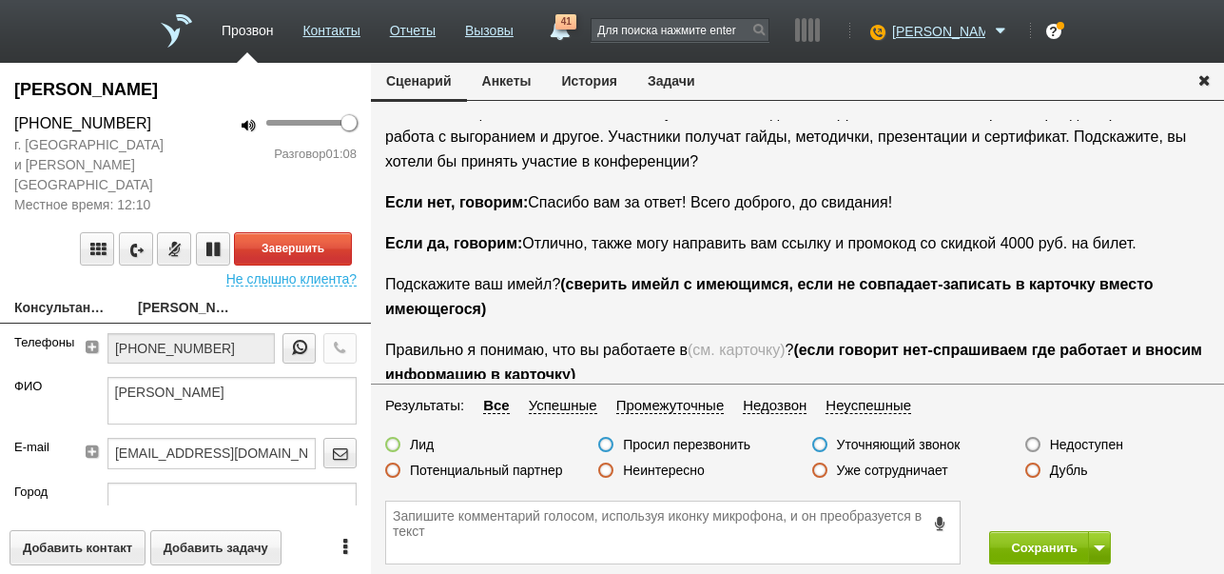
click at [587, 82] on button "История" at bounding box center [590, 81] width 86 height 36
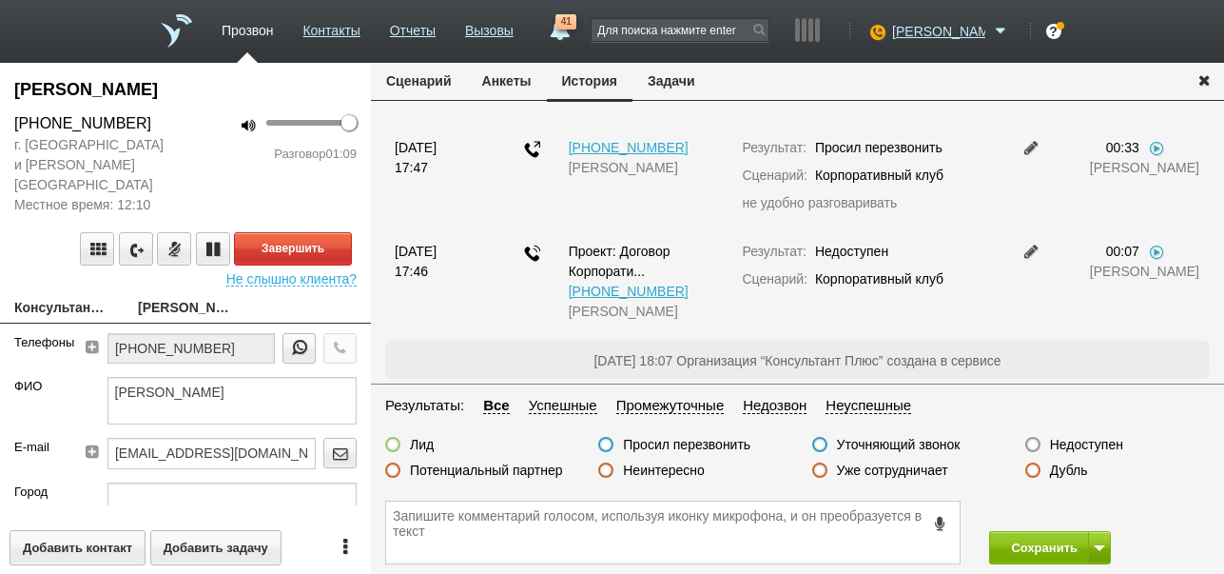
scroll to position [0, 0]
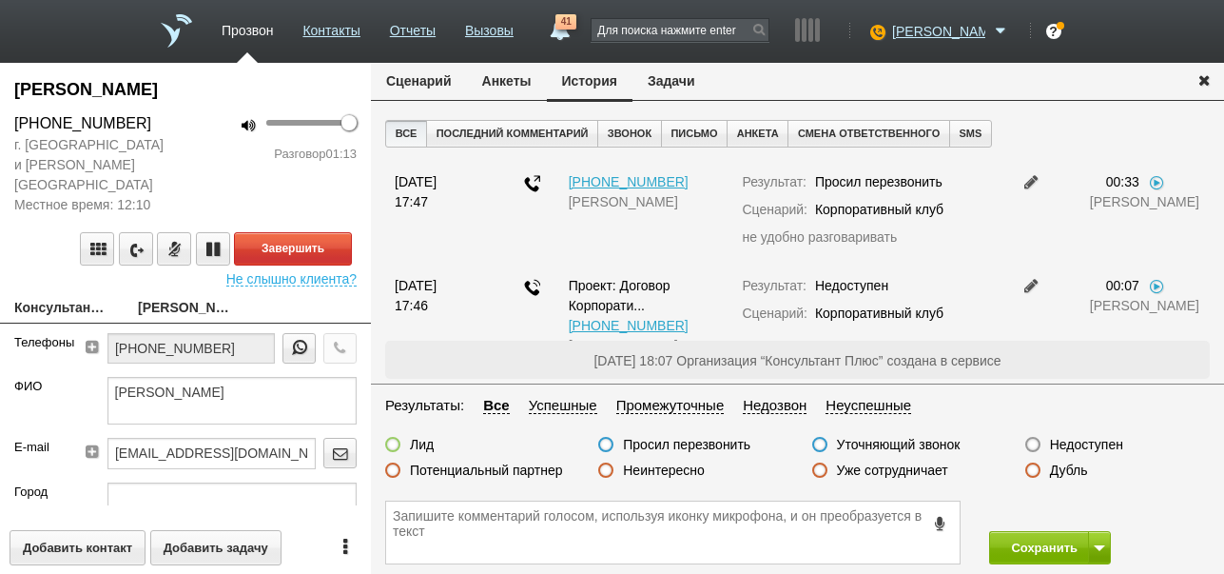
click at [434, 83] on button "Сценарий" at bounding box center [419, 81] width 96 height 36
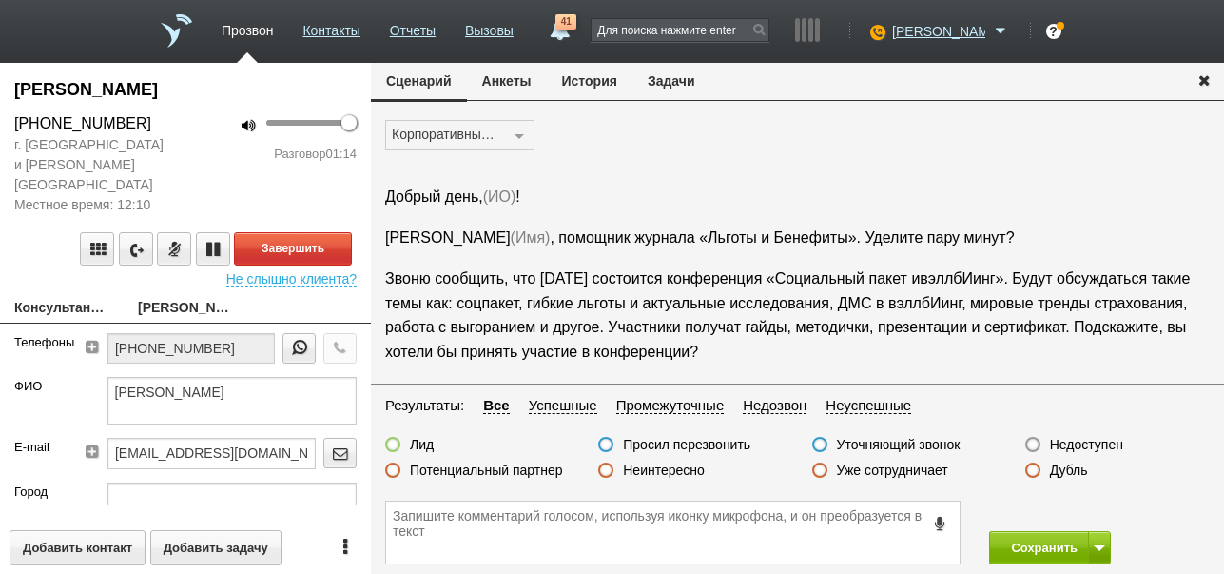
scroll to position [190, 0]
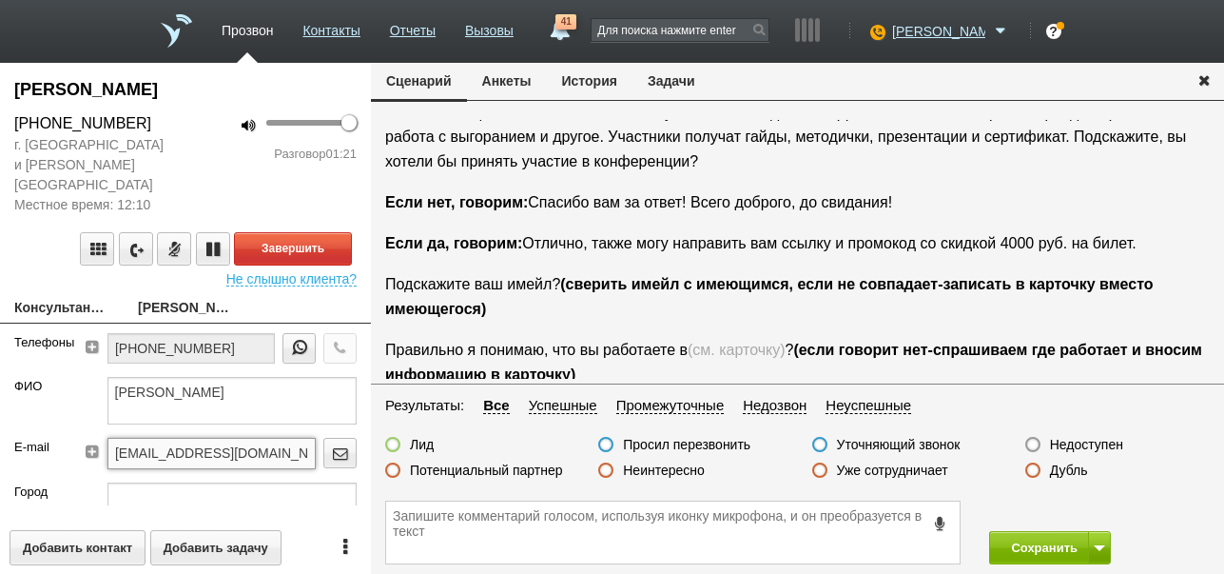
drag, startPoint x: 108, startPoint y: 430, endPoint x: 285, endPoint y: 430, distance: 176.9
click at [285, 438] on input "[EMAIL_ADDRESS][DOMAIN_NAME]" at bounding box center [211, 453] width 208 height 30
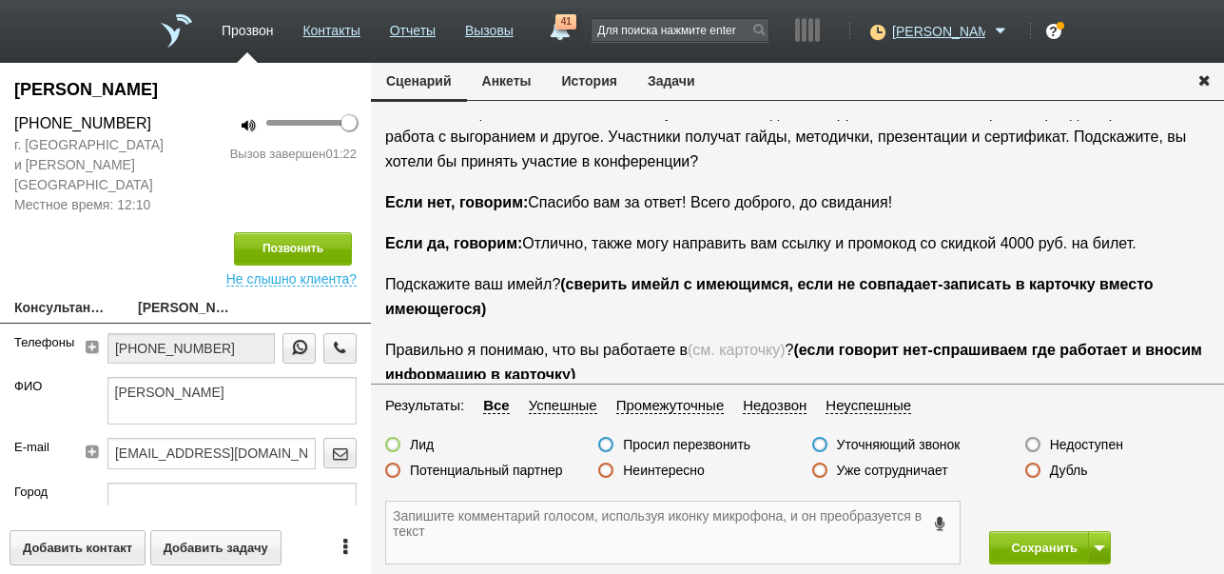
click at [492, 525] on textarea at bounding box center [673, 532] width 574 height 62
paste textarea "[EMAIL_ADDRESS][DOMAIN_NAME]"
type textarea "[PERSON_NAME][EMAIL_ADDRESS][DOMAIN_NAME] ждёт ссылку"
click at [391, 446] on label at bounding box center [392, 444] width 15 height 15
click at [0, 0] on input "Лид" at bounding box center [0, 0] width 0 height 0
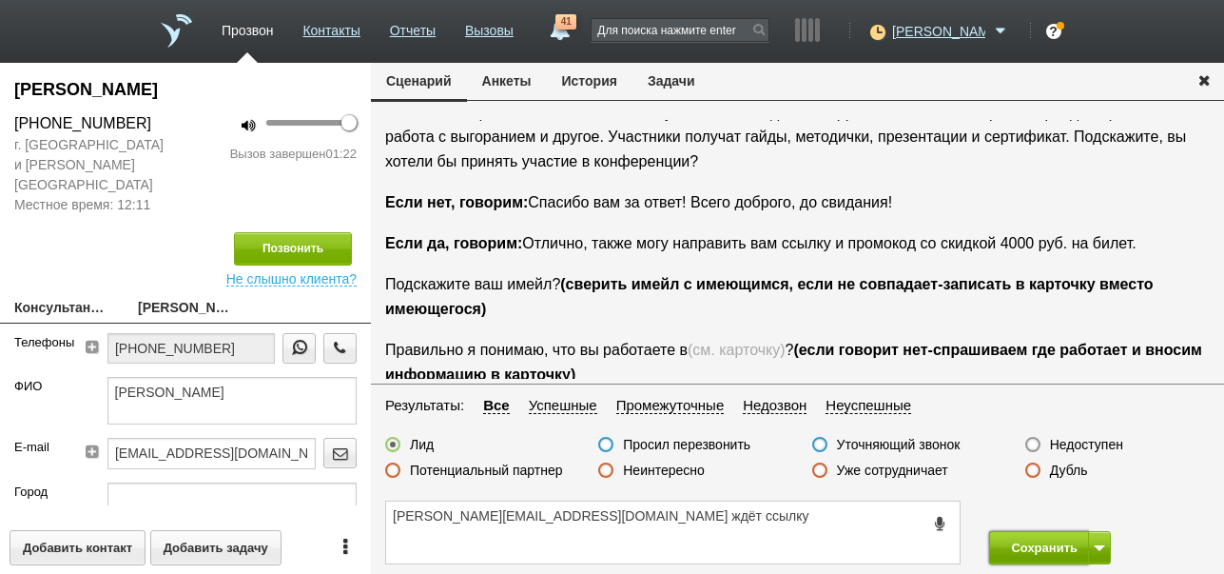
click at [1024, 542] on button "Сохранить" at bounding box center [1039, 547] width 100 height 33
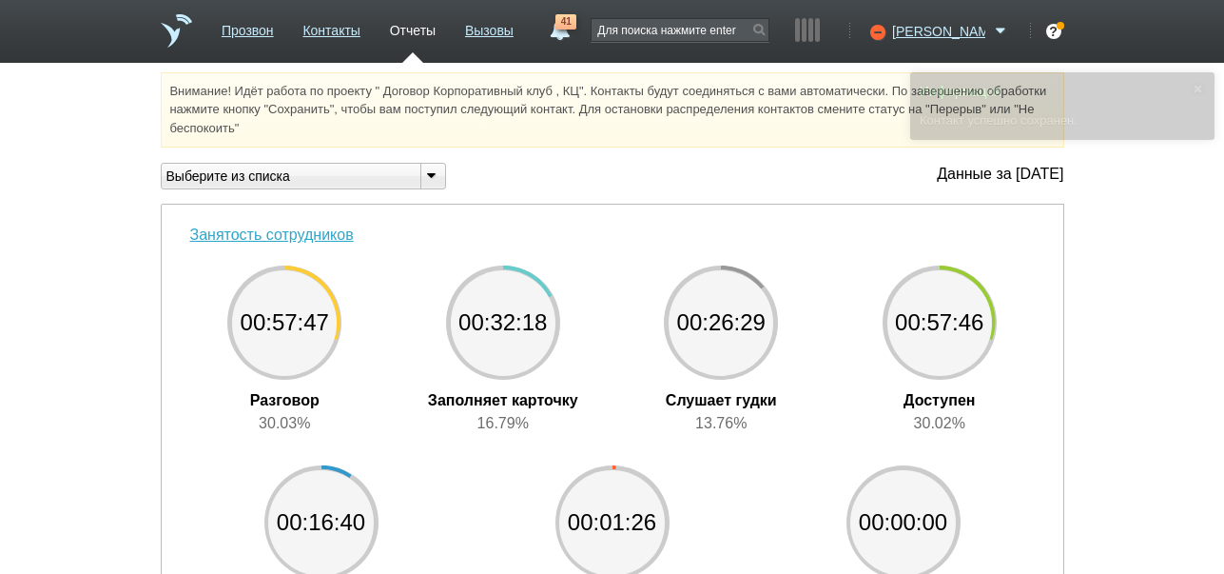
click at [576, 31] on link "41" at bounding box center [559, 25] width 34 height 23
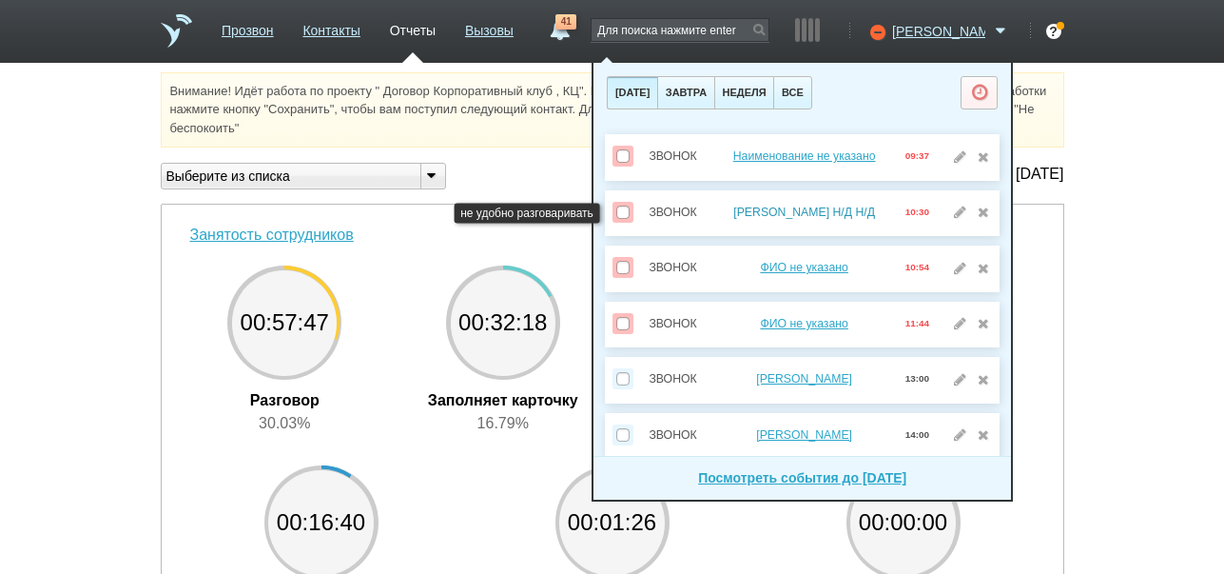
click at [769, 211] on link "[PERSON_NAME] Н/Д Н/Д" at bounding box center [804, 211] width 142 height 13
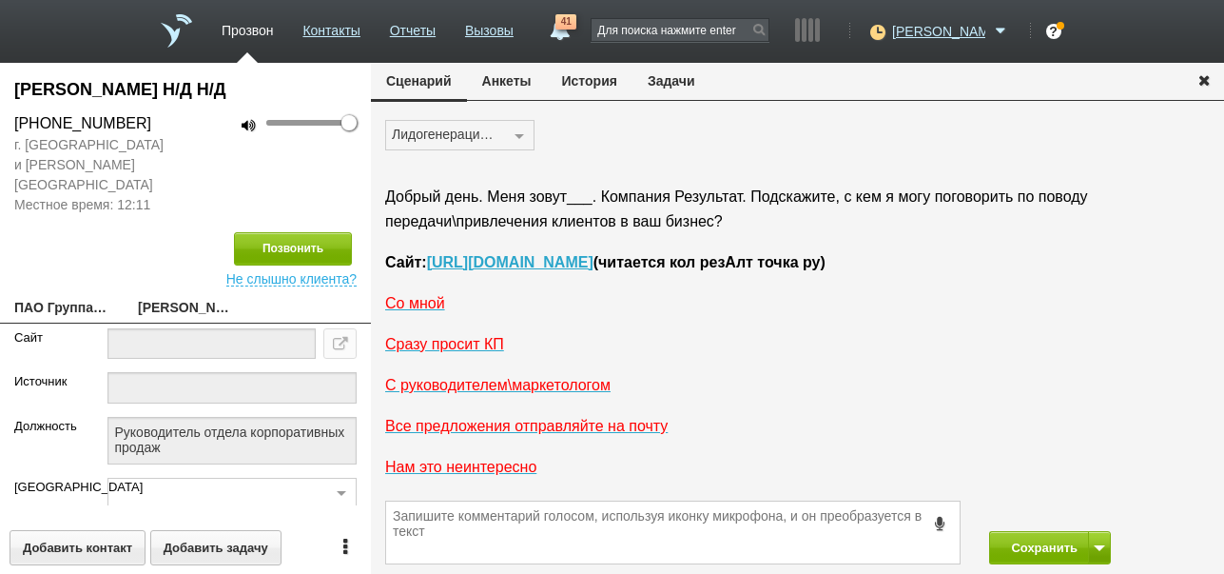
click at [588, 81] on button "История" at bounding box center [590, 81] width 86 height 36
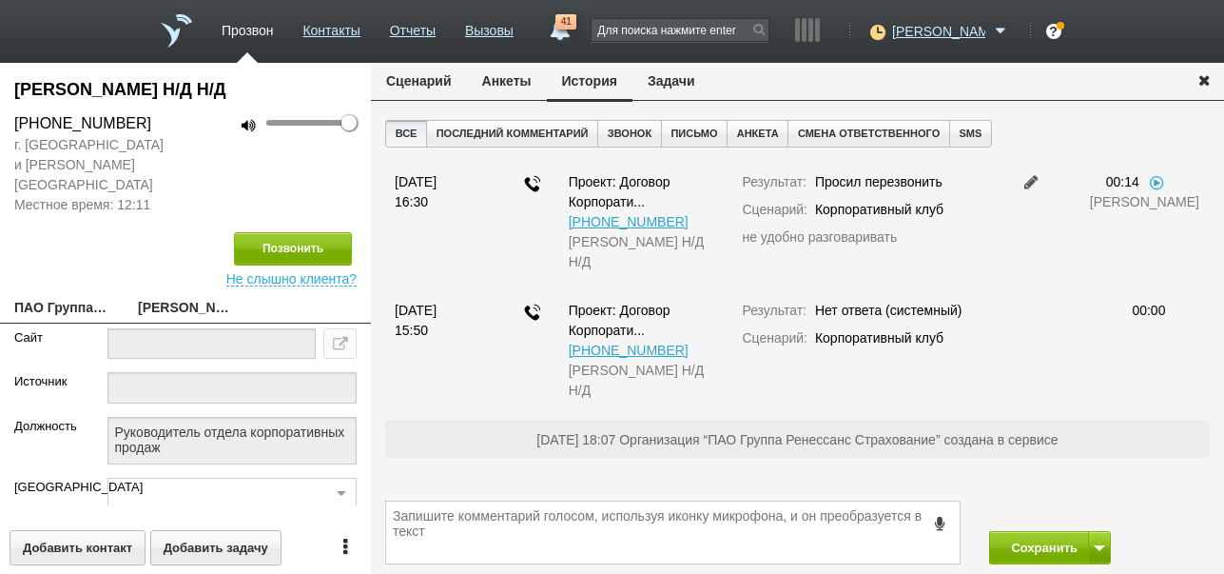
click at [676, 81] on button "Задачи" at bounding box center [672, 81] width 78 height 36
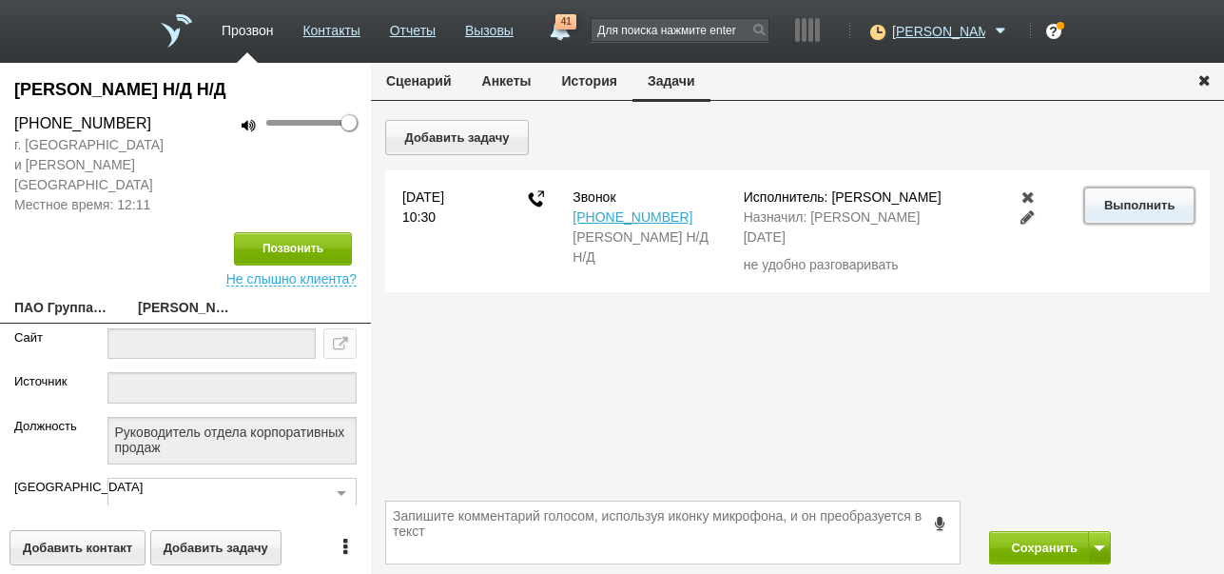
click at [1152, 205] on button "Выполнить" at bounding box center [1138, 204] width 109 height 35
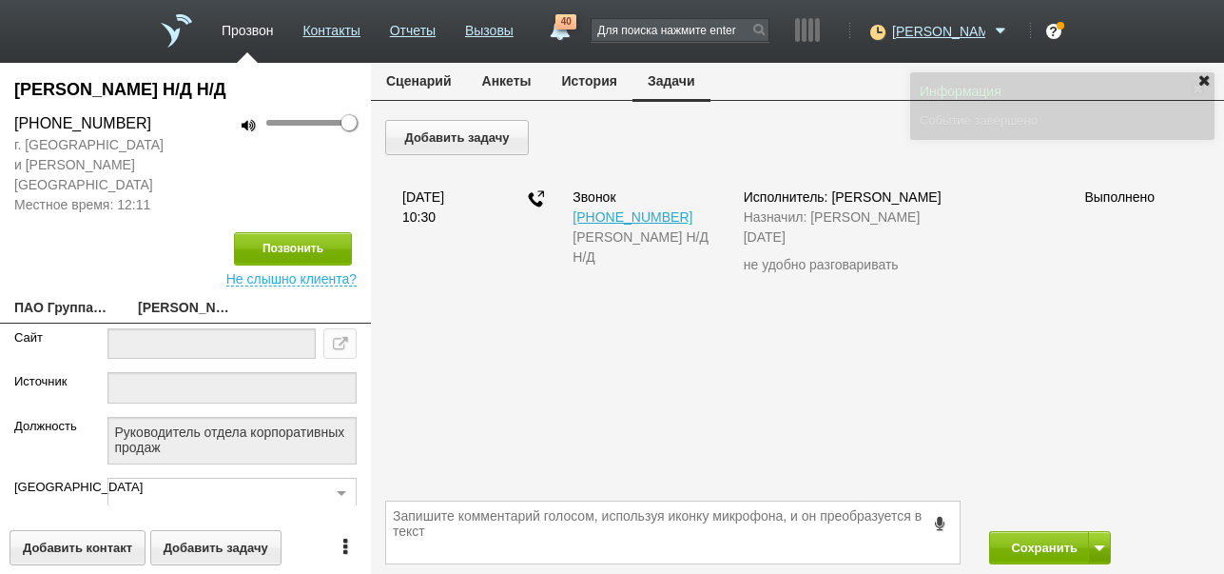
click at [424, 79] on button "Сценарий" at bounding box center [419, 81] width 96 height 36
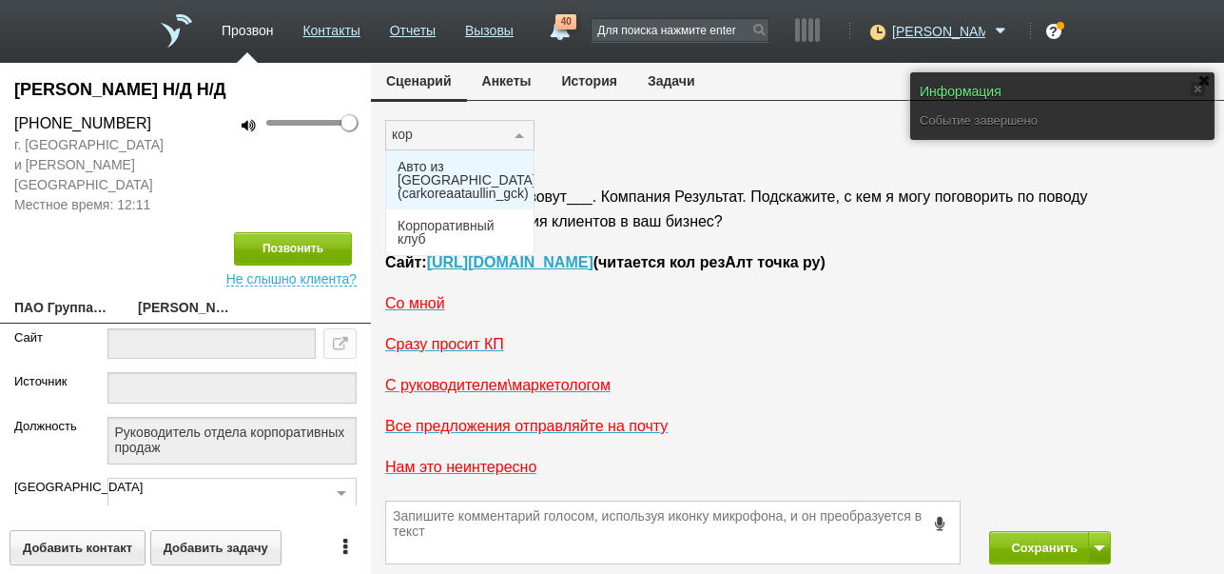
type input "корп"
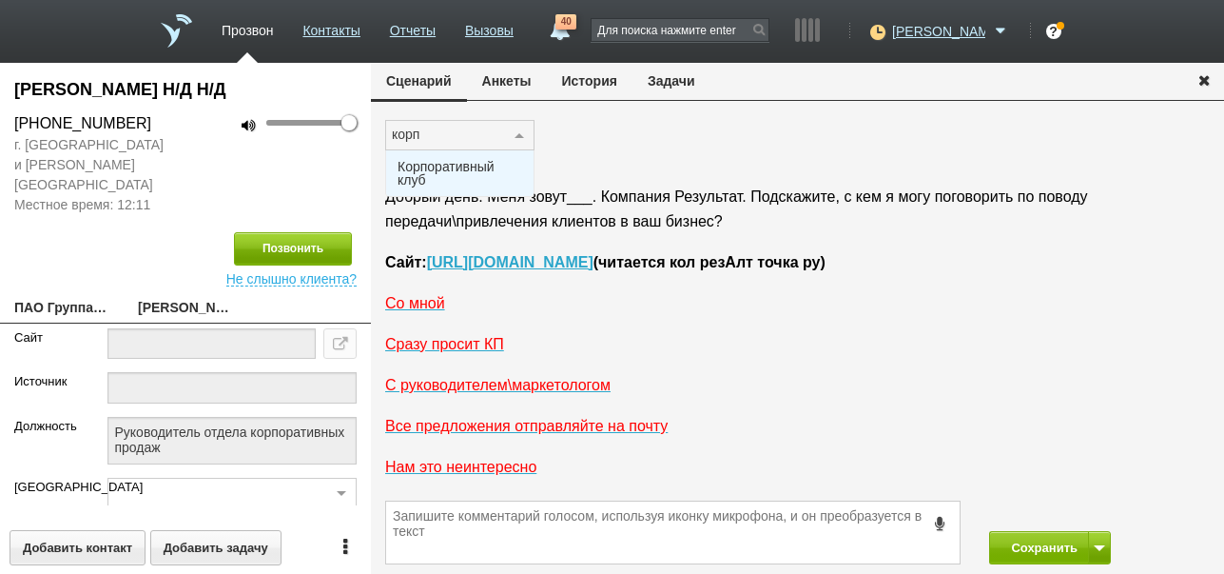
drag, startPoint x: 435, startPoint y: 178, endPoint x: 283, endPoint y: 229, distance: 159.7
click at [436, 178] on span "Корпоративный клуб" at bounding box center [460, 173] width 125 height 27
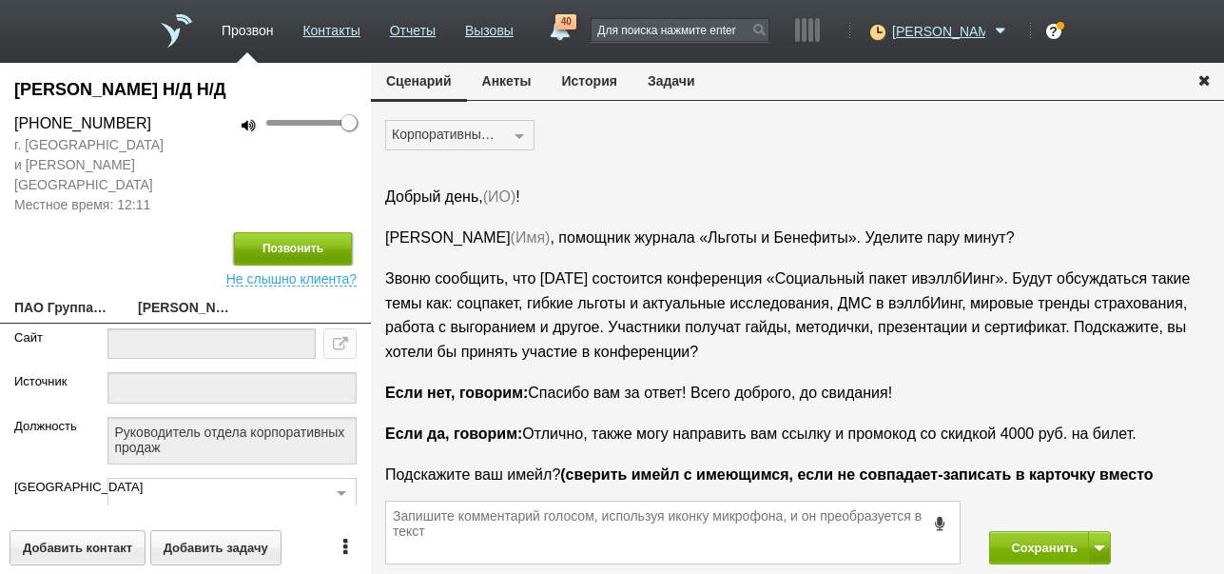
click at [283, 232] on button "Позвонить" at bounding box center [293, 248] width 118 height 33
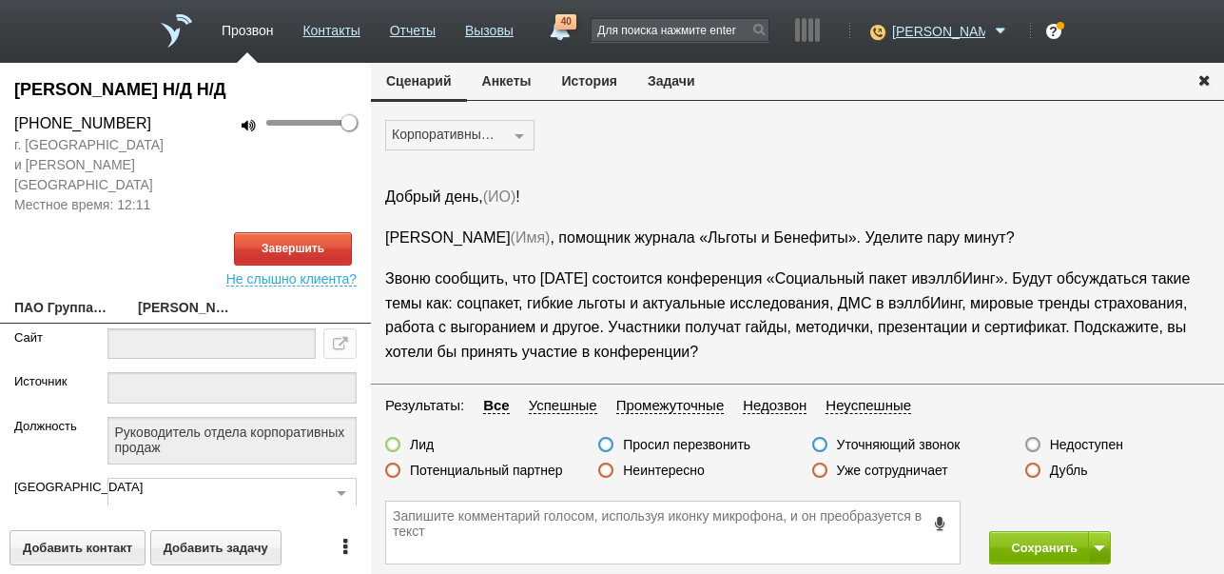
click at [576, 35] on link "40" at bounding box center [559, 25] width 34 height 23
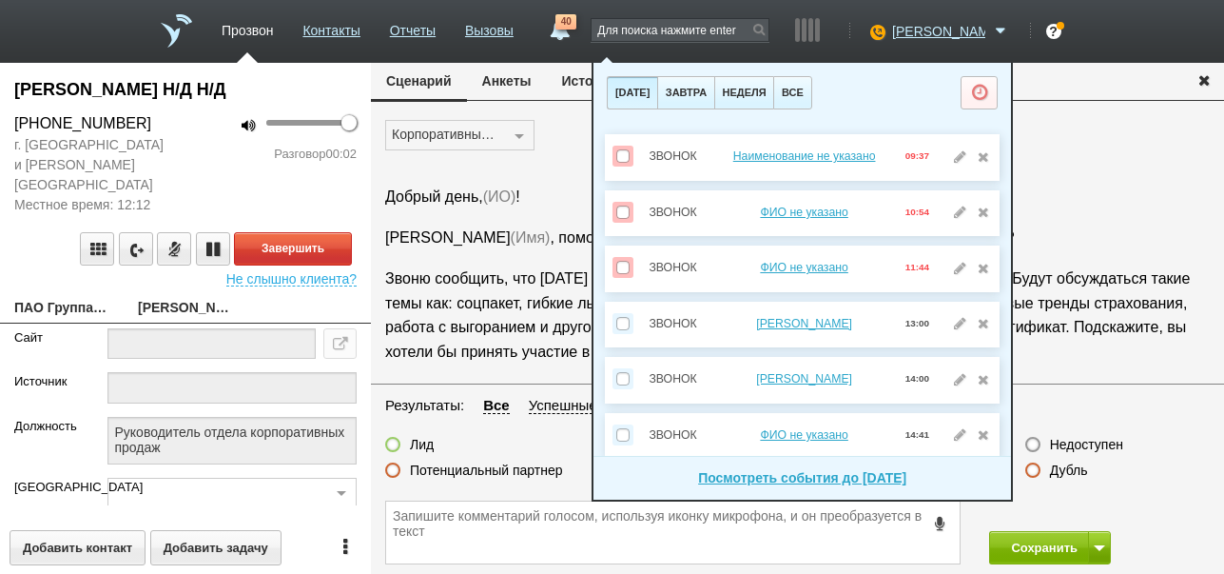
click at [565, 142] on div "Корпоративный клуб ЖК Дзен парк (dzen_gck) ЖК Эво (evo_gck ) Право, КЦ Прозвон …" at bounding box center [797, 143] width 853 height 46
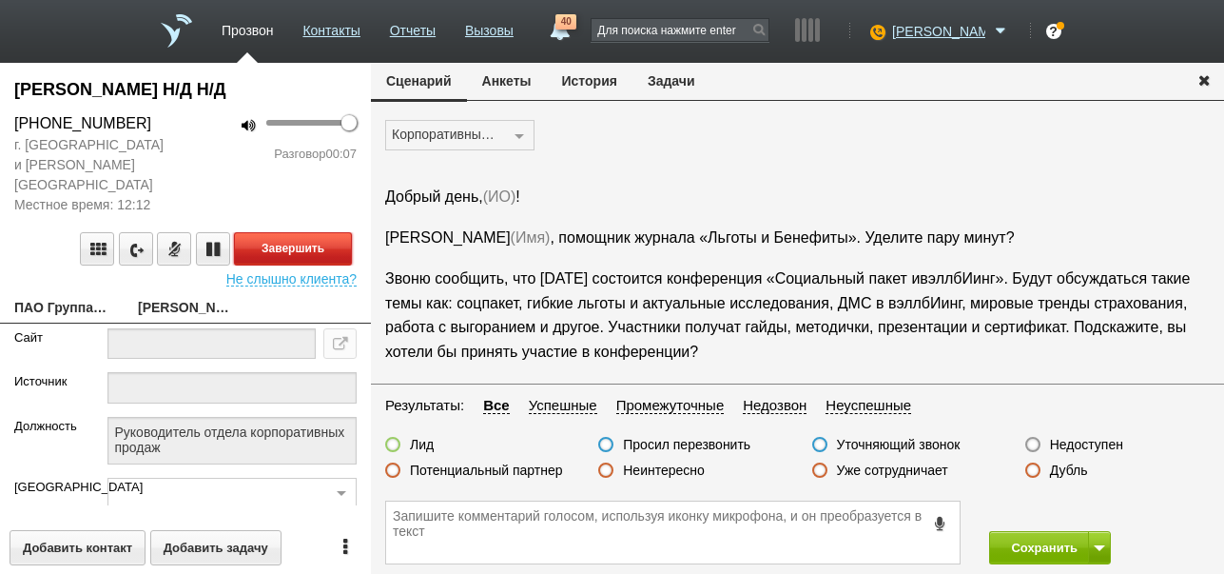
click at [318, 232] on button "Завершить" at bounding box center [293, 248] width 118 height 33
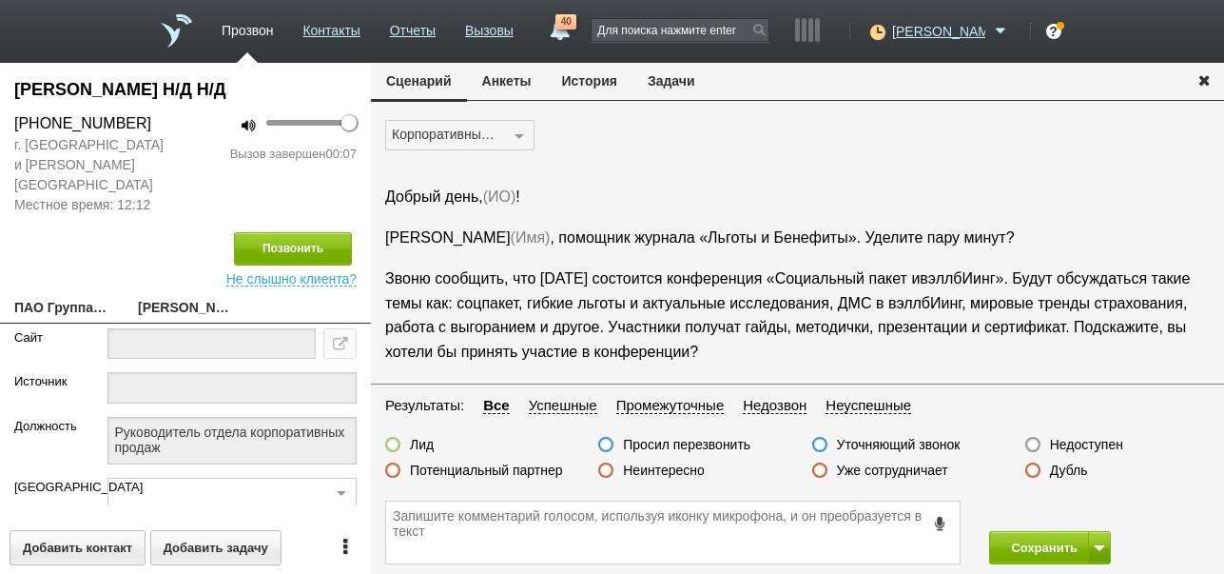
click at [1094, 443] on label "Недоступен" at bounding box center [1086, 444] width 73 height 17
click at [0, 0] on input "Недоступен" at bounding box center [0, 0] width 0 height 0
click at [1039, 548] on button "Сохранить" at bounding box center [1039, 547] width 100 height 33
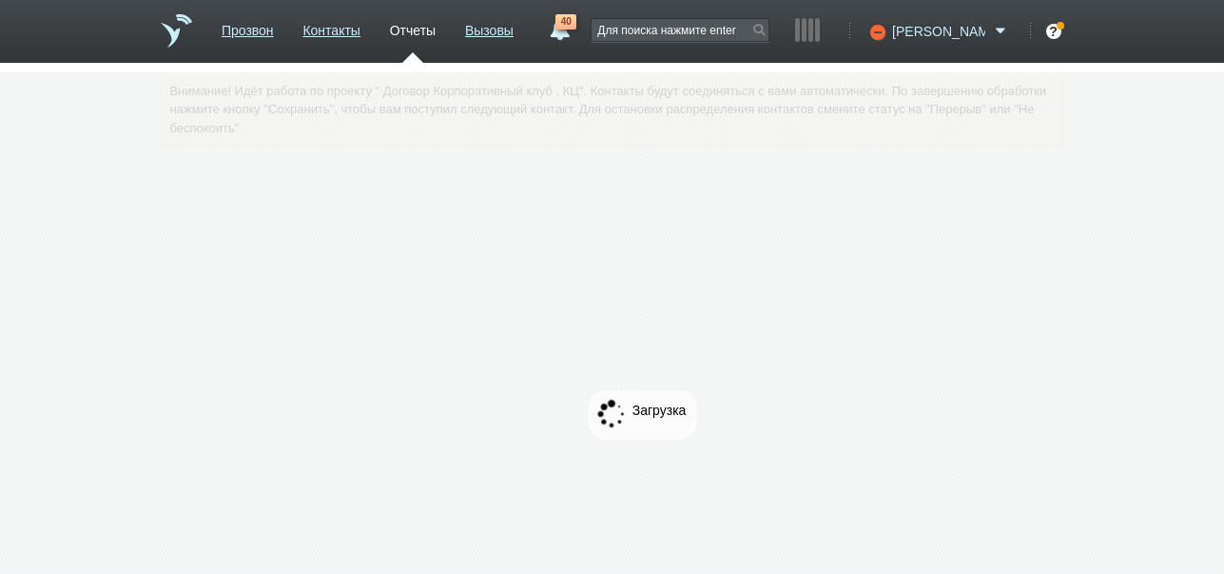
click at [888, 32] on icon at bounding box center [876, 31] width 26 height 19
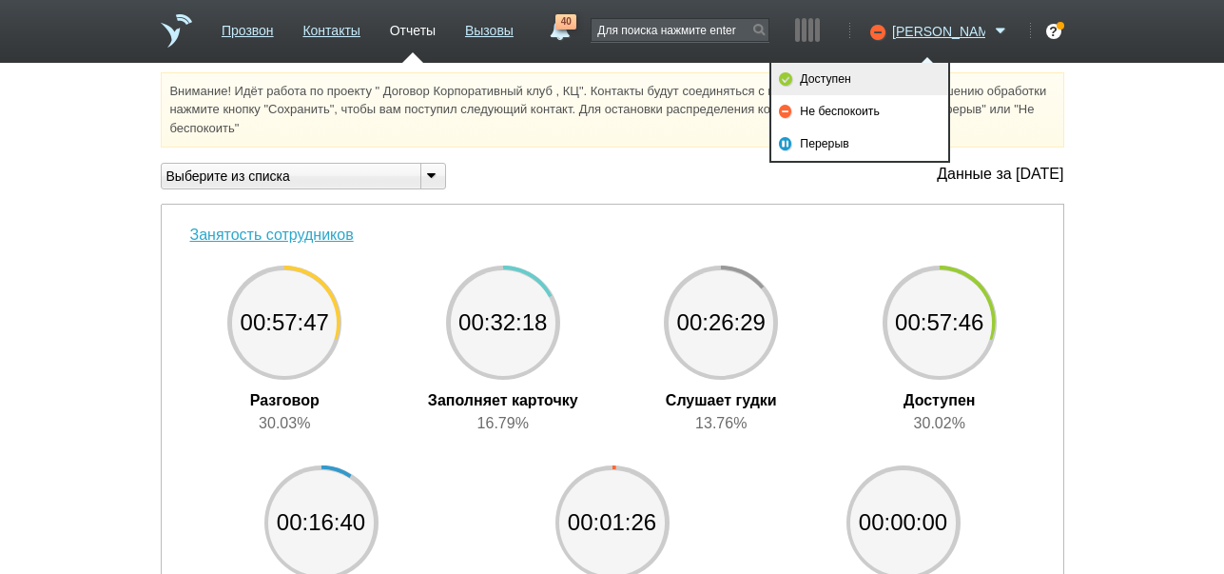
click at [883, 84] on link "Доступен" at bounding box center [859, 79] width 177 height 32
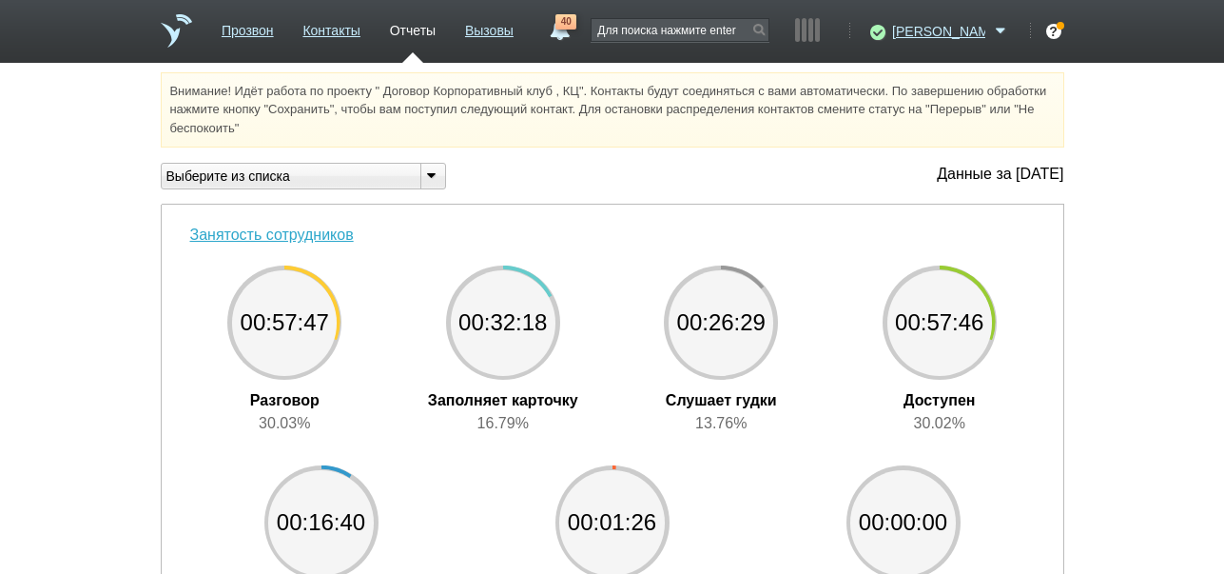
click at [576, 25] on span "40" at bounding box center [566, 21] width 21 height 15
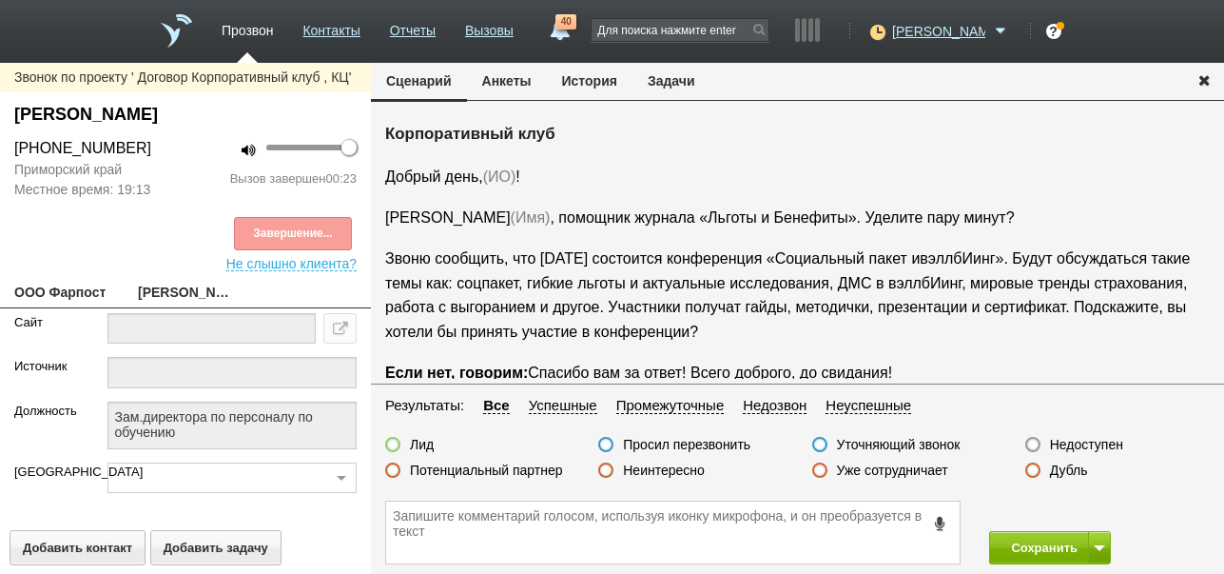
click at [685, 473] on label "Неинтересно" at bounding box center [664, 469] width 82 height 17
click at [0, 0] on input "Неинтересно" at bounding box center [0, 0] width 0 height 0
click at [998, 538] on button "Сохранить" at bounding box center [1039, 547] width 100 height 33
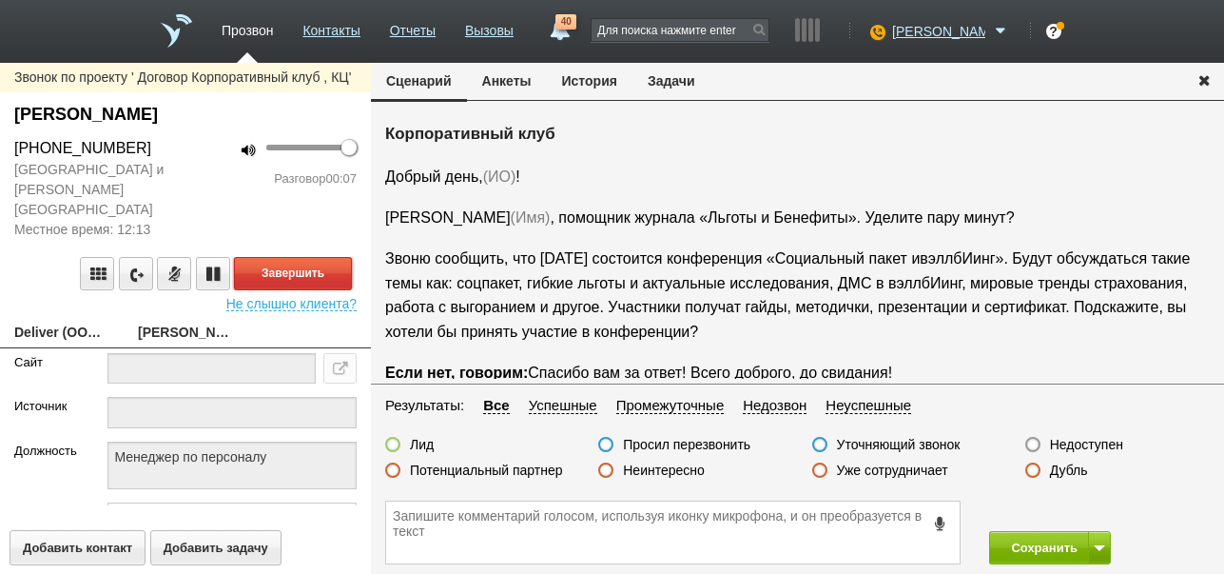
drag, startPoint x: 302, startPoint y: 257, endPoint x: 548, endPoint y: 262, distance: 245.5
click at [304, 257] on button "Завершить" at bounding box center [293, 273] width 118 height 33
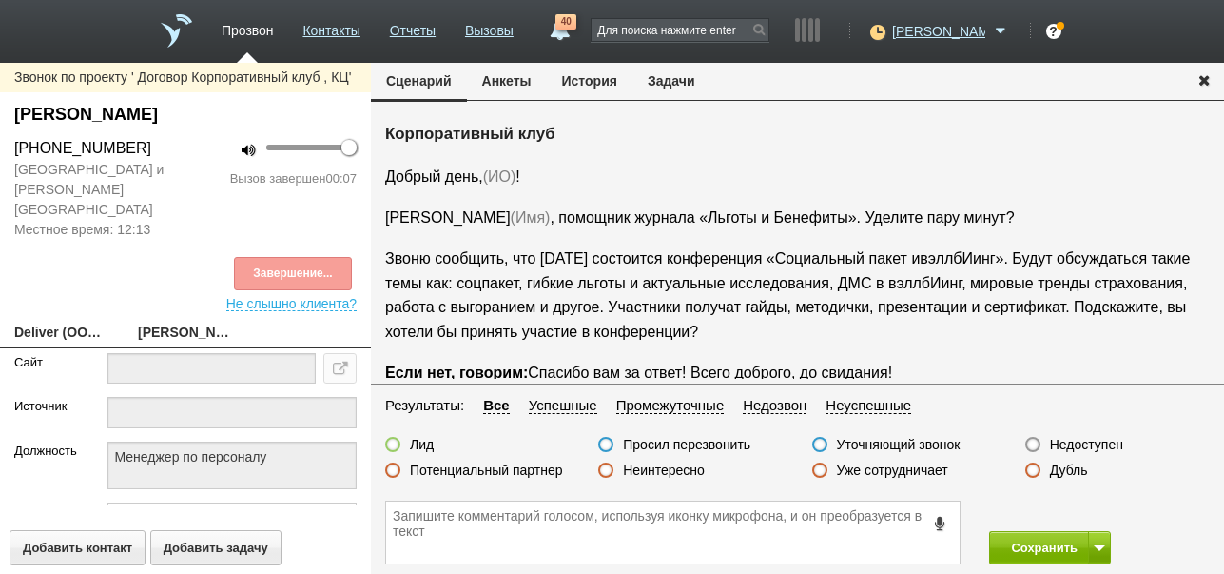
click at [1091, 442] on label "Недоступен" at bounding box center [1086, 444] width 73 height 17
click at [0, 0] on input "Недоступен" at bounding box center [0, 0] width 0 height 0
click at [1092, 539] on button at bounding box center [1099, 547] width 23 height 33
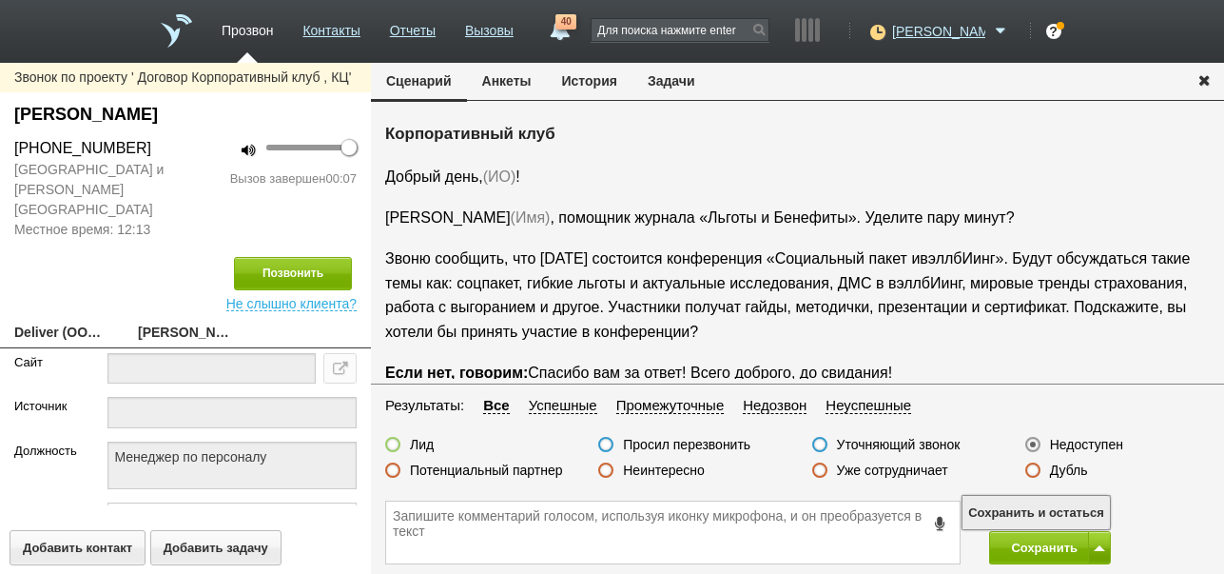
click at [1068, 510] on button "Сохранить и остаться" at bounding box center [1036, 512] width 147 height 33
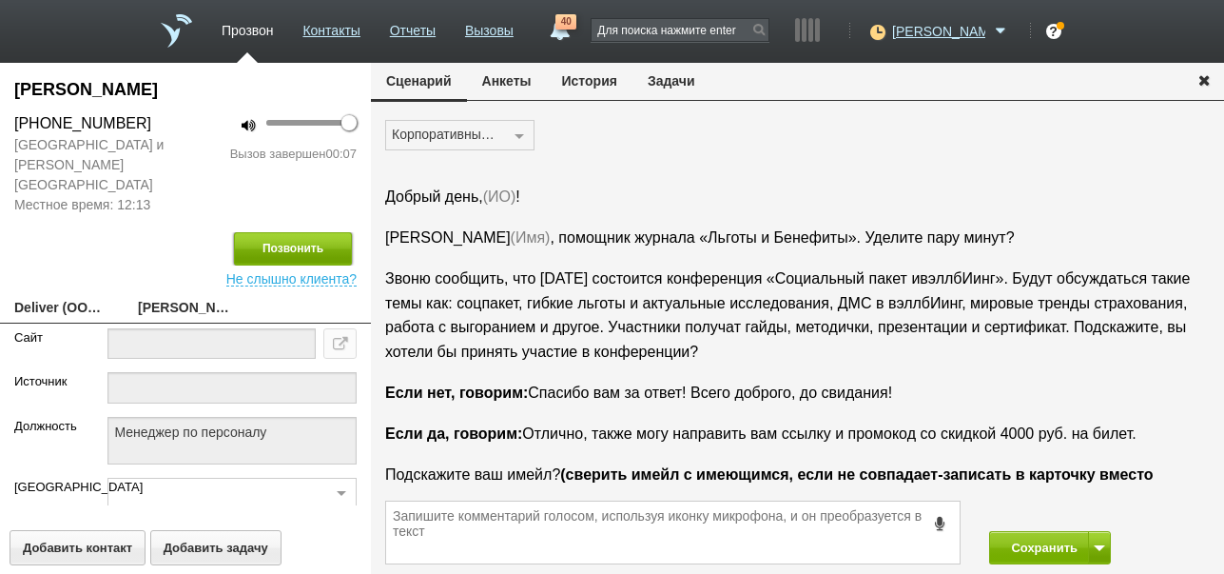
click at [324, 238] on button "Позвонить" at bounding box center [293, 248] width 118 height 33
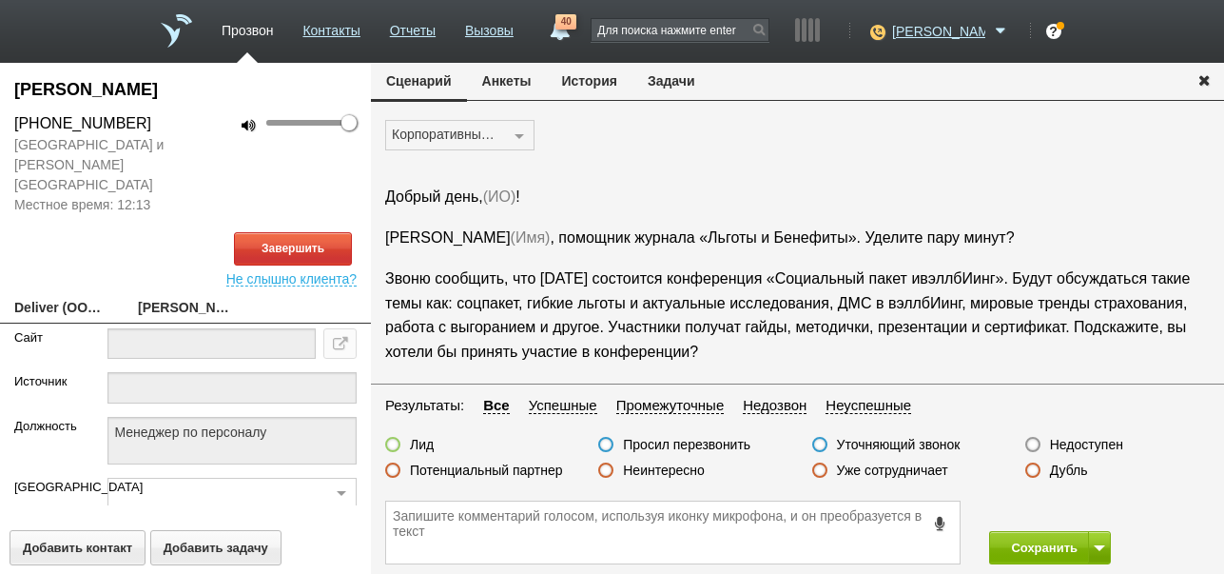
click at [582, 78] on button "История" at bounding box center [590, 81] width 86 height 36
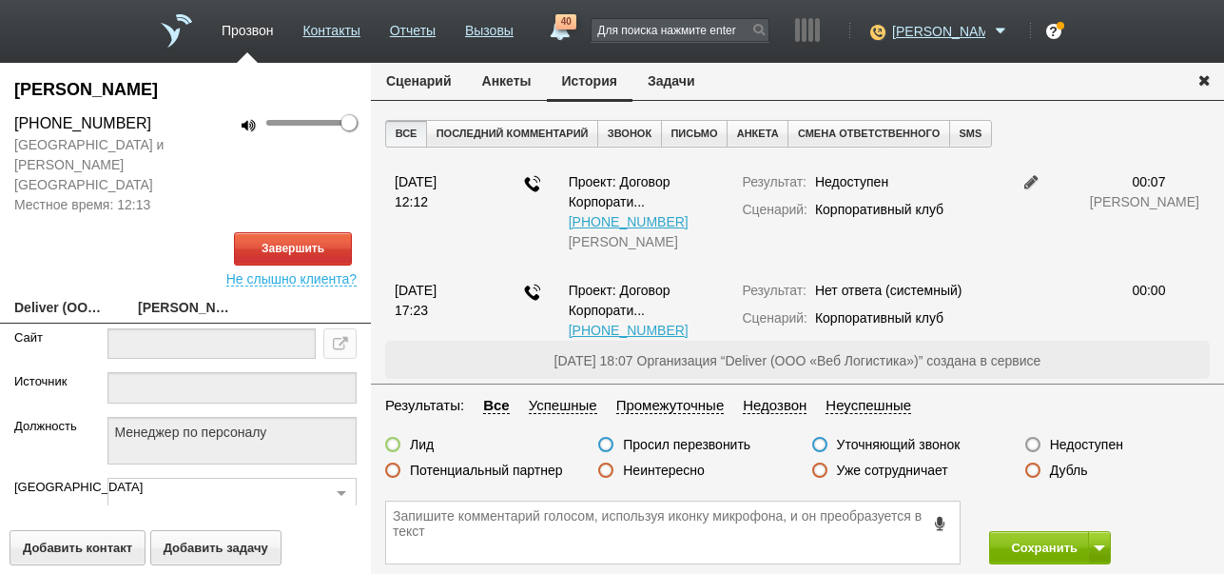
click at [408, 74] on button "Сценарий" at bounding box center [419, 81] width 96 height 36
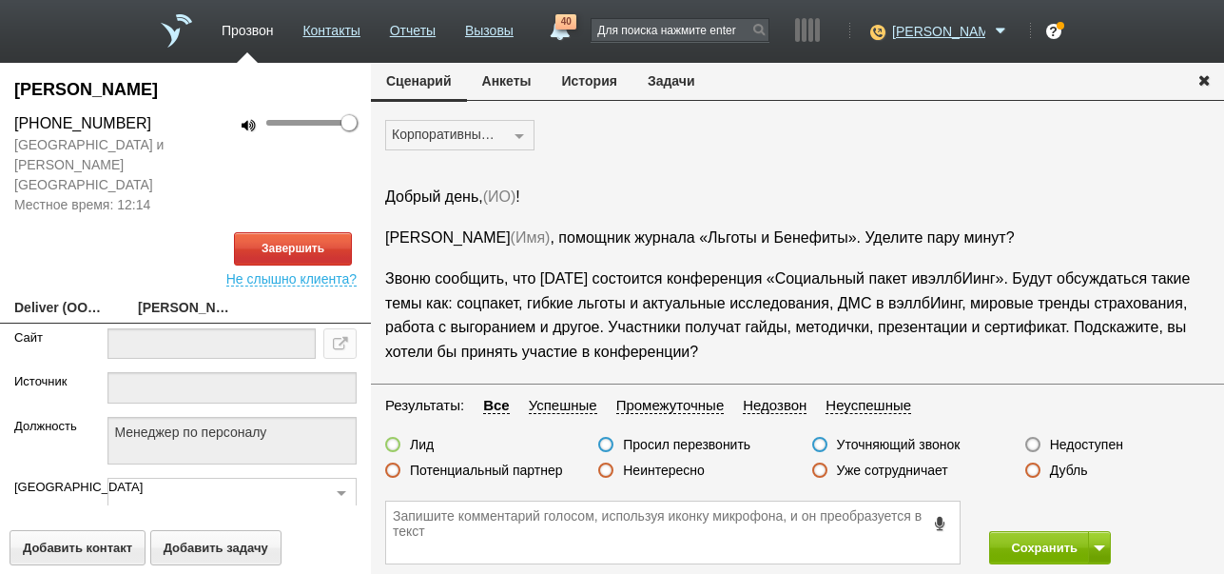
click at [593, 88] on button "История" at bounding box center [590, 81] width 86 height 36
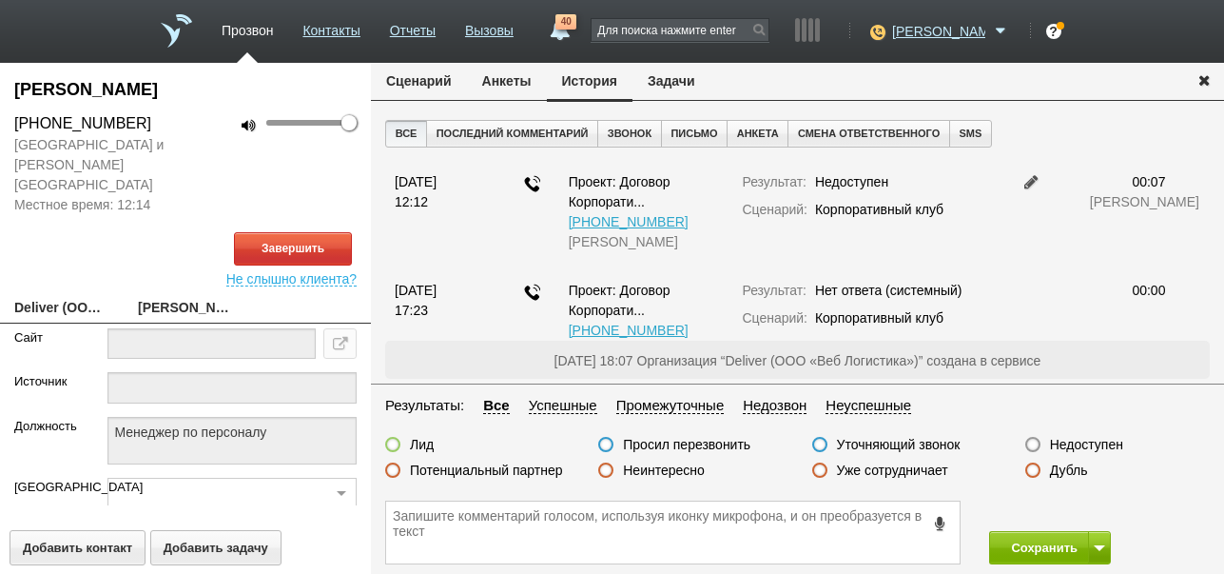
click at [435, 78] on button "Сценарий" at bounding box center [419, 81] width 96 height 36
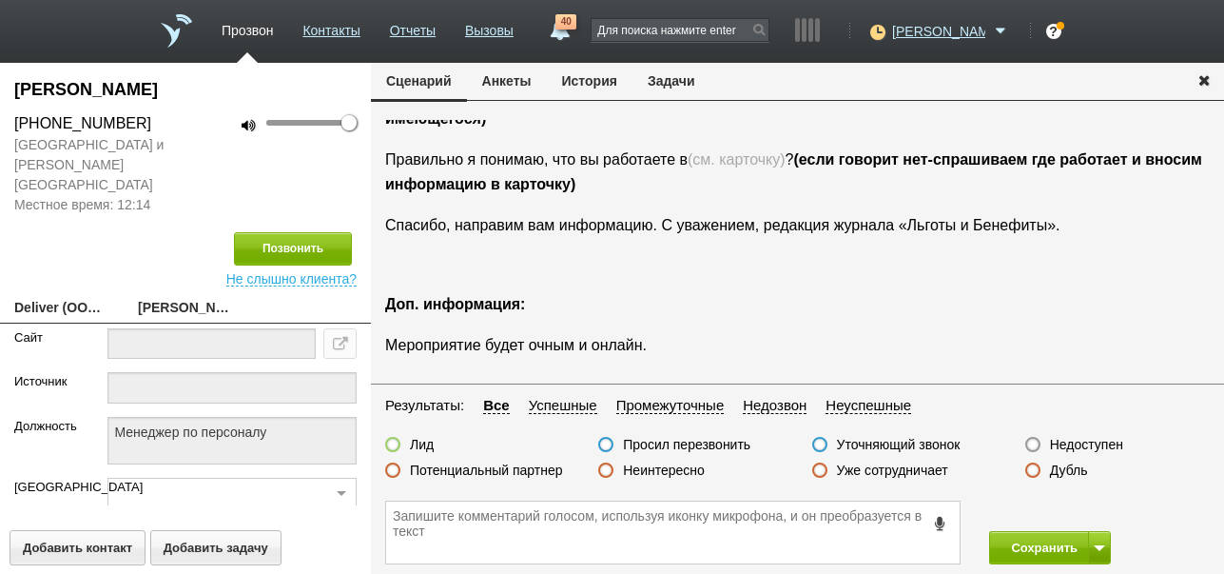
scroll to position [412, 0]
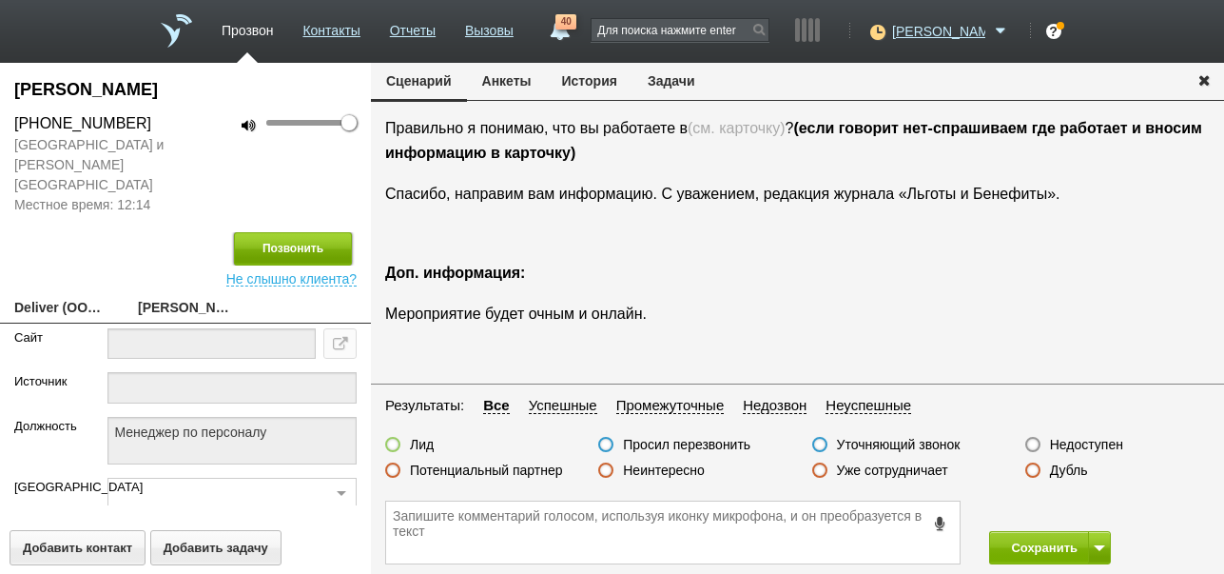
click at [309, 232] on button "Позвонить" at bounding box center [293, 248] width 118 height 33
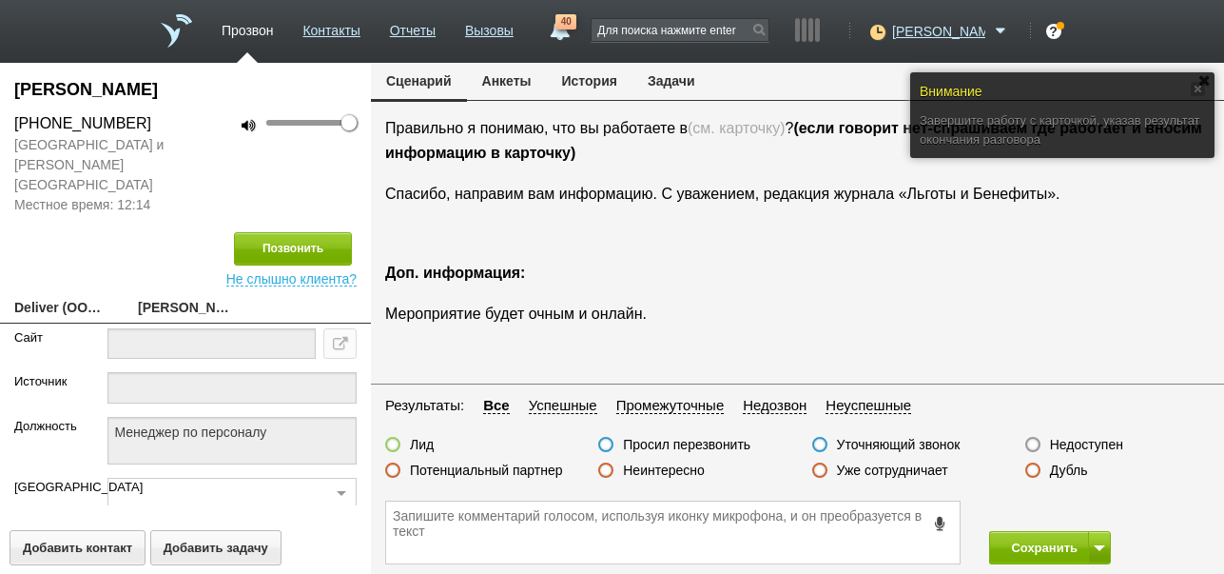
click at [1085, 449] on label "Недоступен" at bounding box center [1086, 444] width 73 height 17
click at [0, 0] on input "Недоступен" at bounding box center [0, 0] width 0 height 0
drag, startPoint x: 1032, startPoint y: 545, endPoint x: 950, endPoint y: 387, distance: 177.8
click at [1031, 545] on button "Сохранить" at bounding box center [1039, 547] width 100 height 33
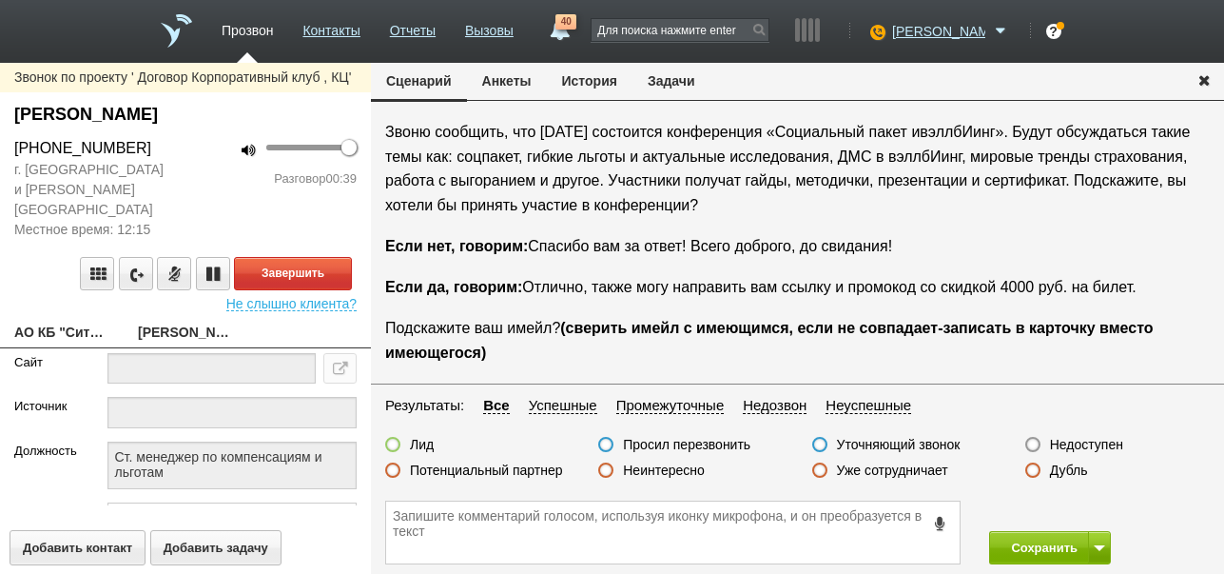
scroll to position [159, 0]
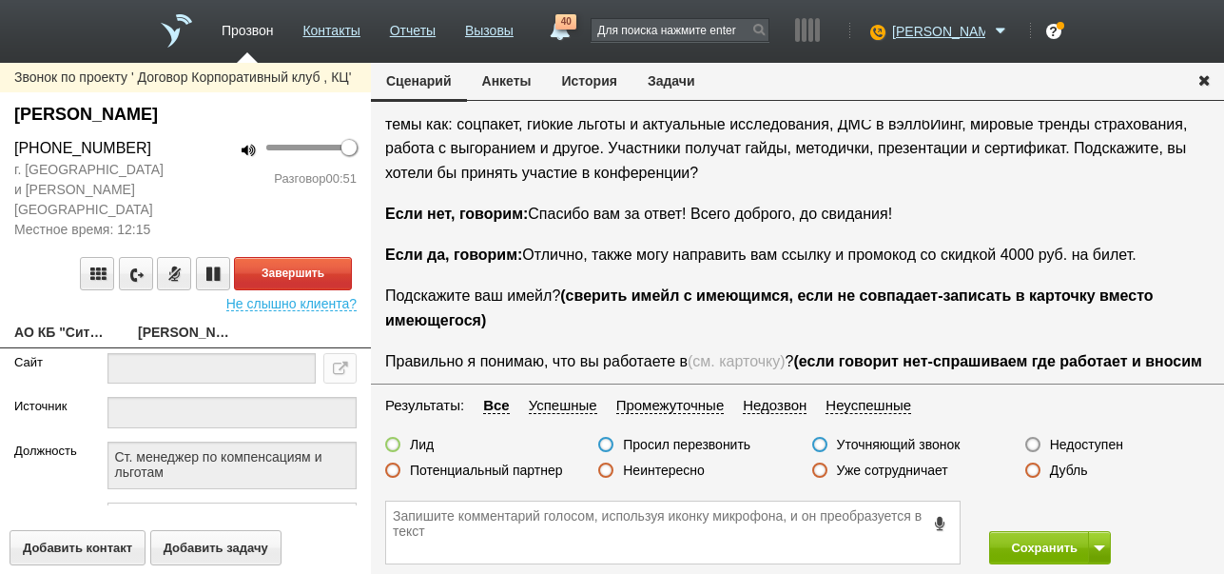
click at [688, 469] on label "Неинтересно" at bounding box center [664, 469] width 82 height 17
click at [0, 0] on input "Неинтересно" at bounding box center [0, 0] width 0 height 0
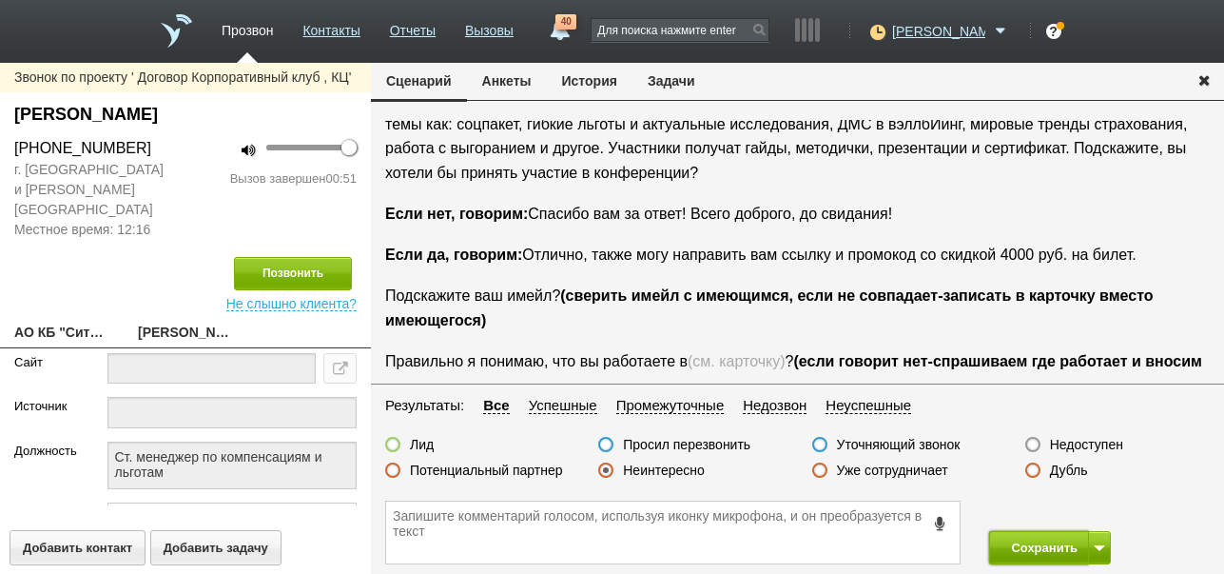
click at [1037, 541] on button "Сохранить" at bounding box center [1039, 547] width 100 height 33
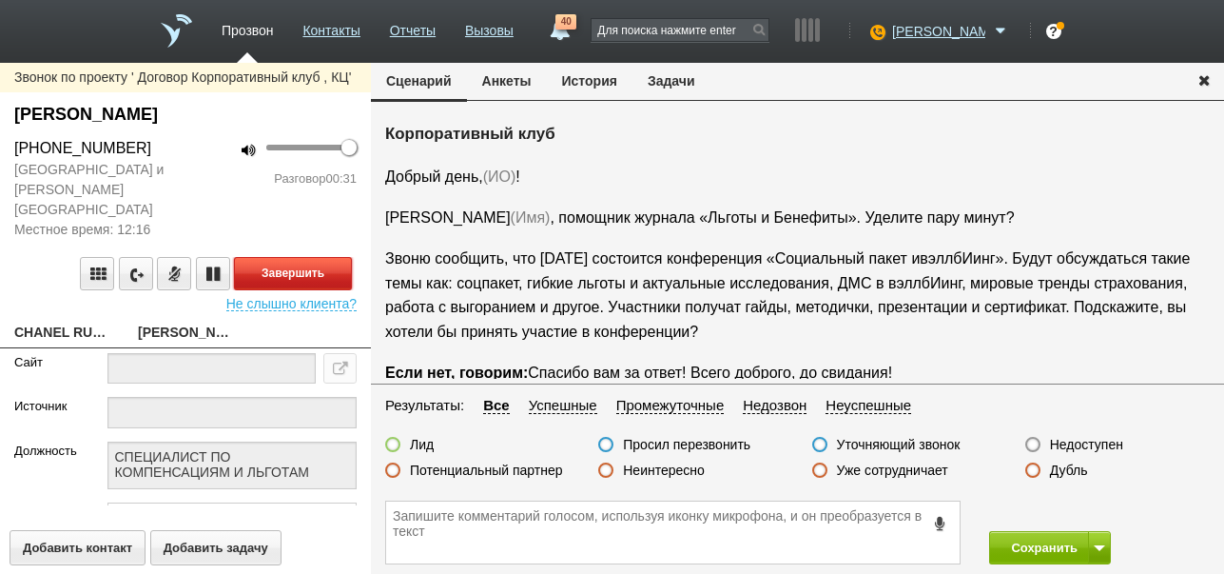
click at [322, 257] on button "Завершить" at bounding box center [293, 273] width 118 height 33
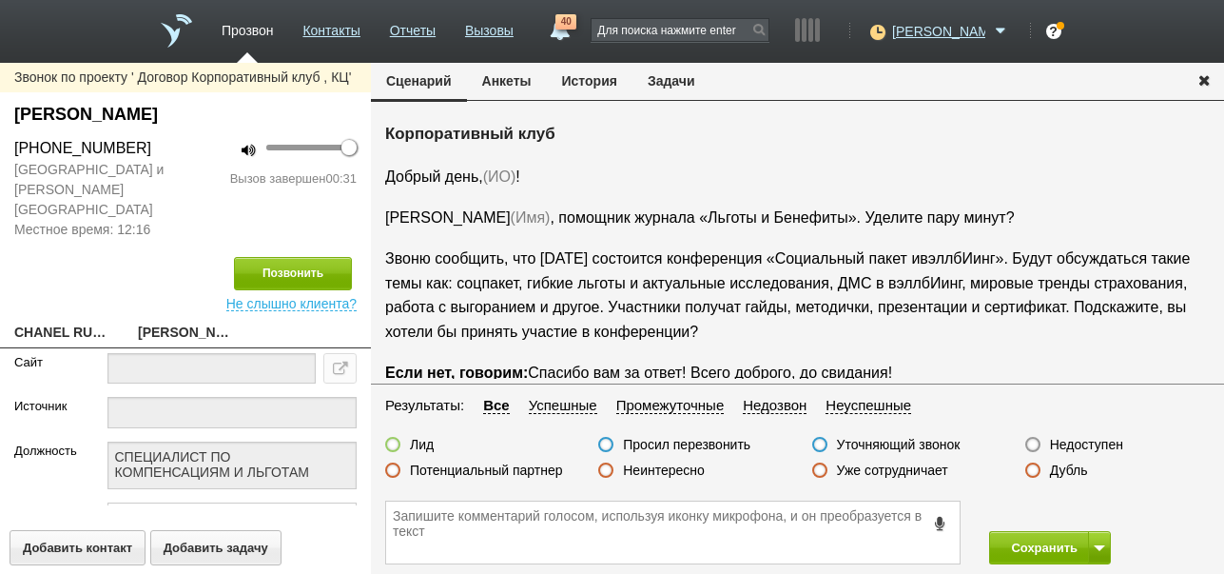
click at [1075, 442] on label "Недоступен" at bounding box center [1086, 444] width 73 height 17
click at [0, 0] on input "Недоступен" at bounding box center [0, 0] width 0 height 0
click at [1096, 547] on span at bounding box center [1099, 548] width 11 height 6
click at [1088, 520] on button "Сохранить и остаться" at bounding box center [1036, 512] width 147 height 33
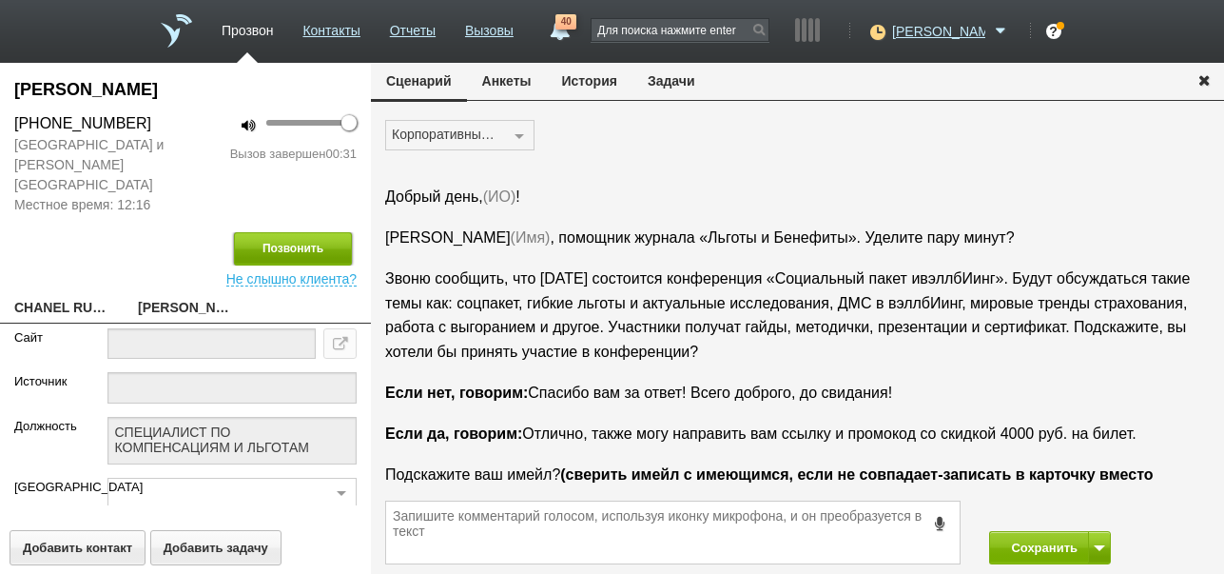
click at [273, 232] on button "Позвонить" at bounding box center [293, 248] width 118 height 33
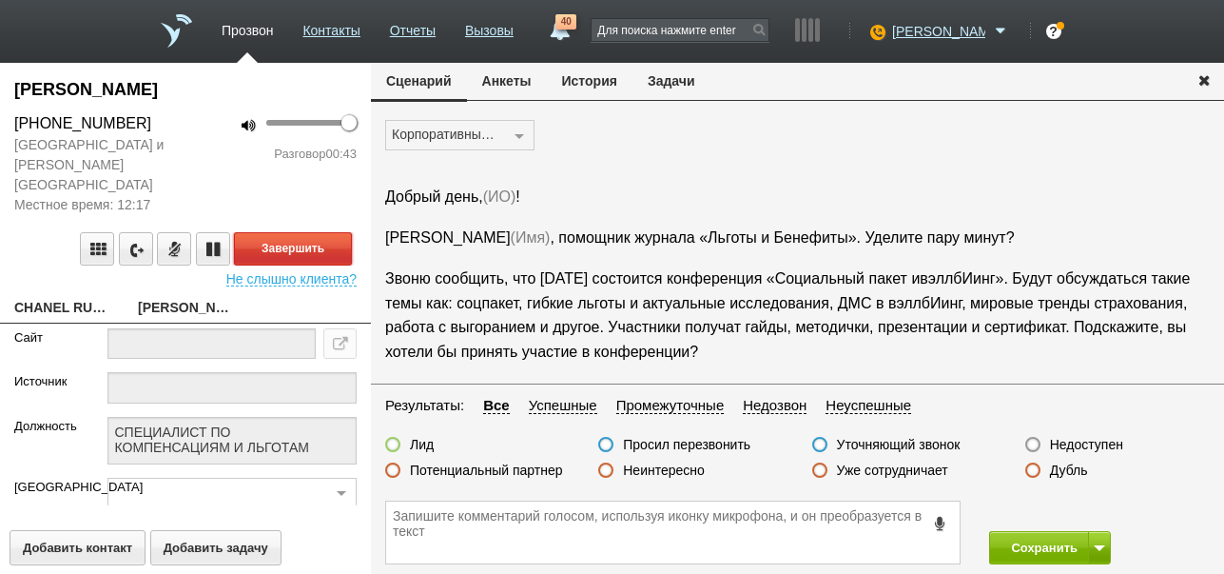
click at [331, 233] on button "Завершить" at bounding box center [293, 248] width 118 height 33
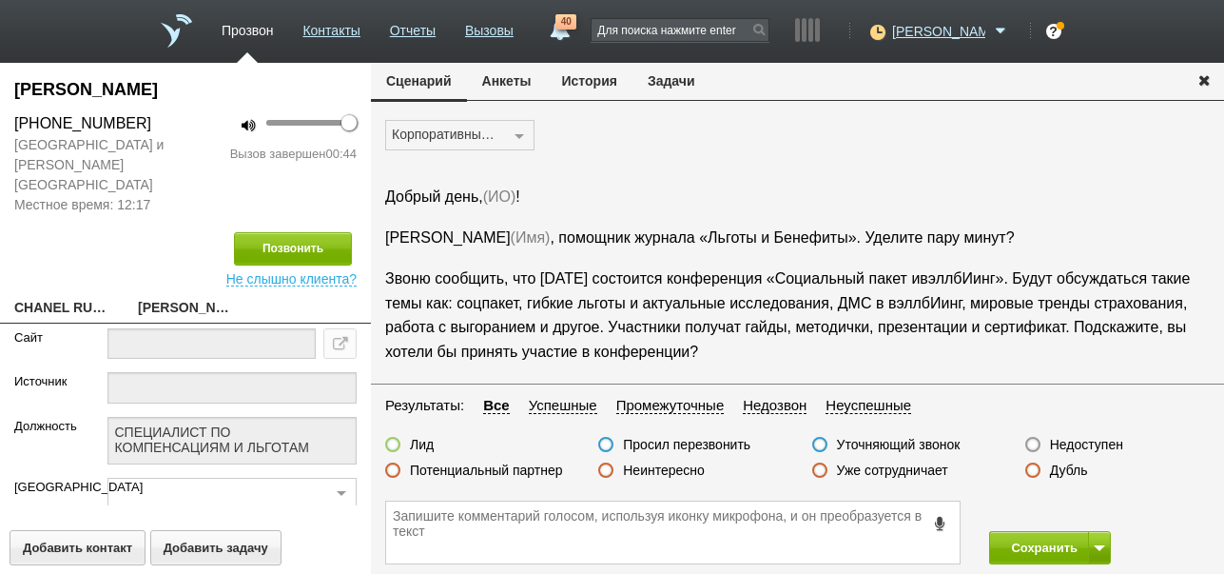
click at [1078, 445] on label "Недоступен" at bounding box center [1086, 444] width 73 height 17
click at [0, 0] on input "Недоступен" at bounding box center [0, 0] width 0 height 0
click at [1026, 549] on button "Сохранить" at bounding box center [1039, 547] width 100 height 33
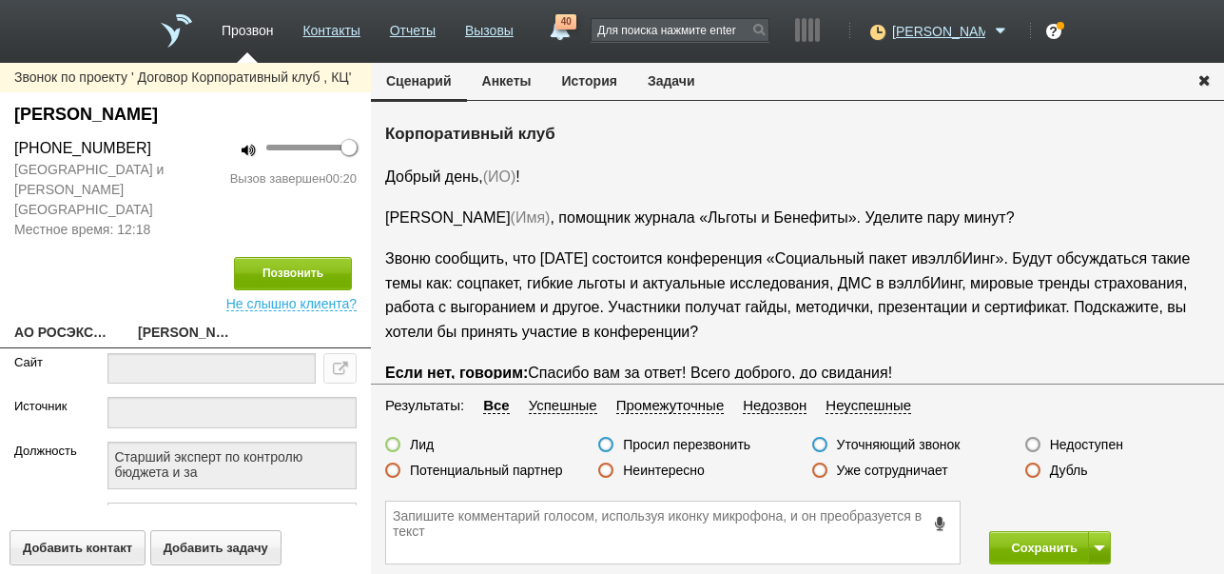
click at [941, 523] on icon at bounding box center [940, 523] width 21 height 14
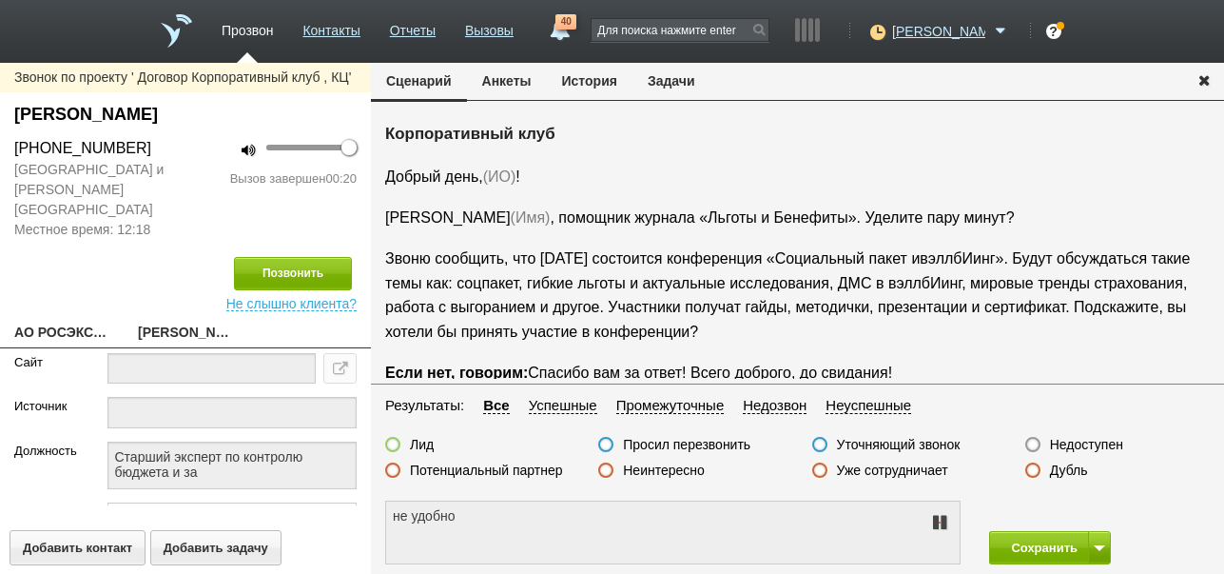
type textarea "не удобно разговаривать"
click at [941, 523] on icon at bounding box center [939, 522] width 23 height 15
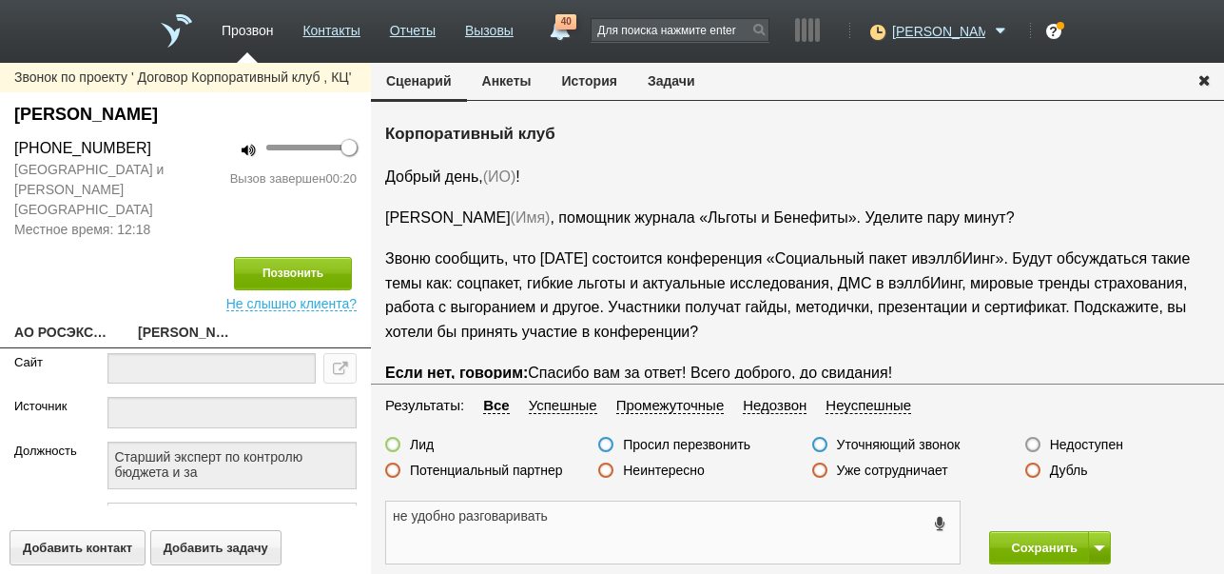
drag, startPoint x: 391, startPoint y: 518, endPoint x: 556, endPoint y: 523, distance: 165.6
click at [556, 523] on textarea "не удобно разговаривать" at bounding box center [673, 532] width 574 height 62
click at [693, 76] on button "Задачи" at bounding box center [672, 81] width 78 height 36
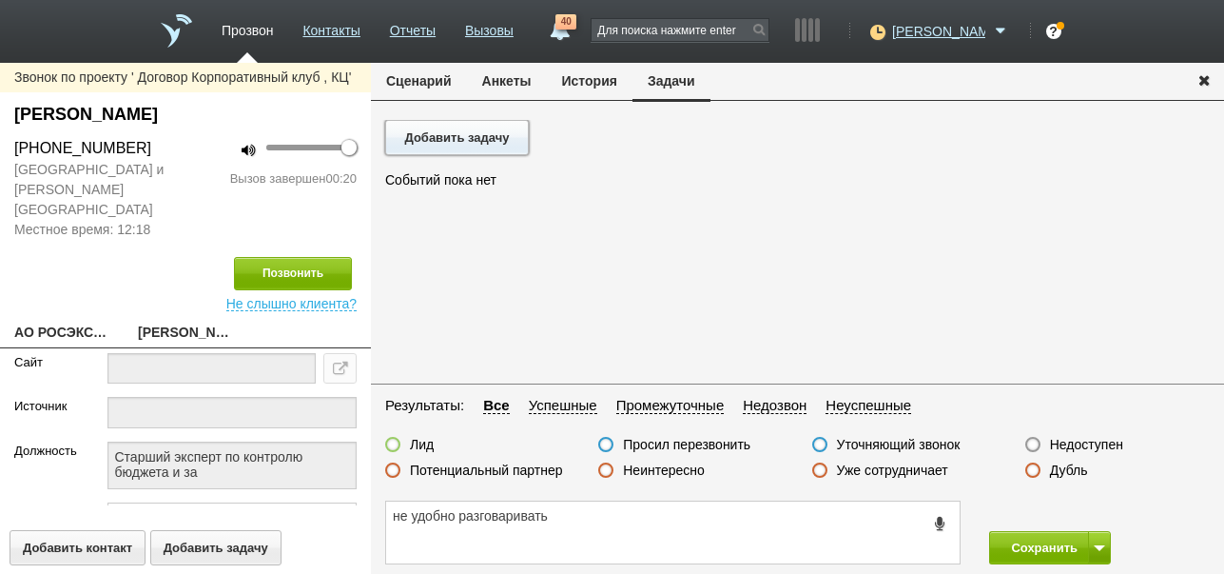
click at [508, 146] on button "Добавить задачу" at bounding box center [457, 137] width 144 height 35
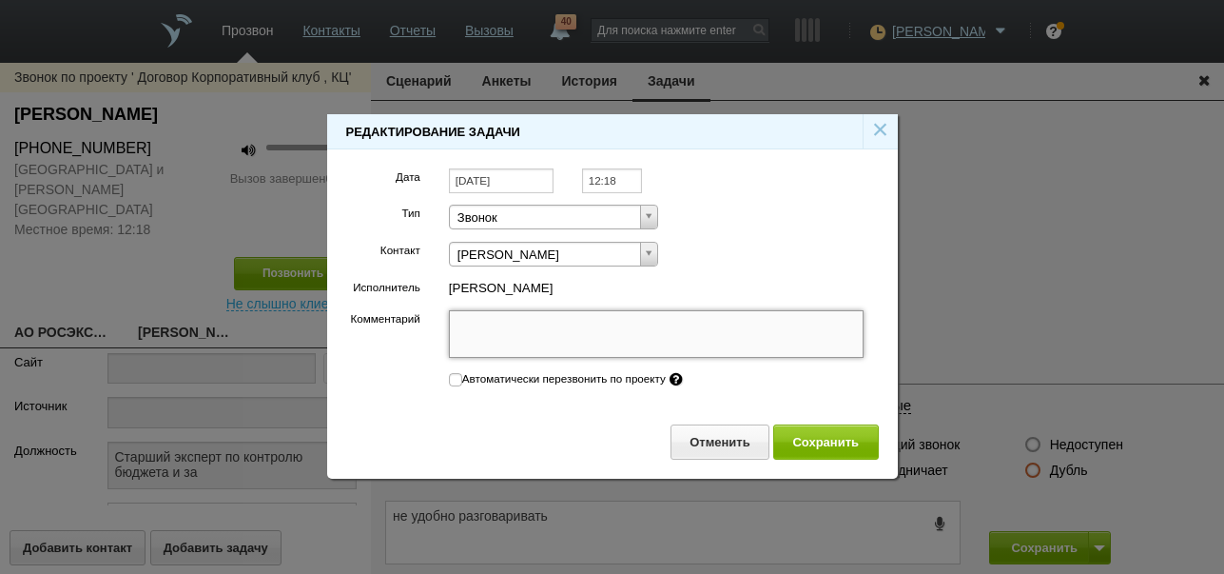
click at [539, 342] on textarea "Комментарий" at bounding box center [657, 334] width 416 height 48
paste textarea "не удобно разговаривать"
type textarea "не удобно разговаривать"
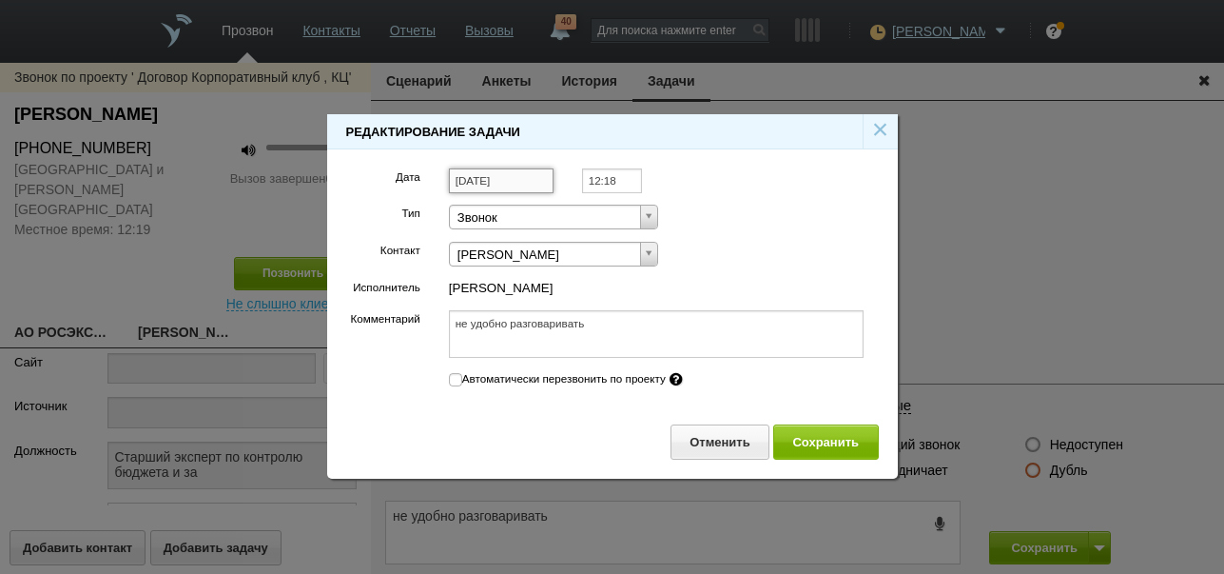
type textarea "не удобно разговаривать"
click at [528, 183] on input "[DATE]" at bounding box center [501, 181] width 105 height 26
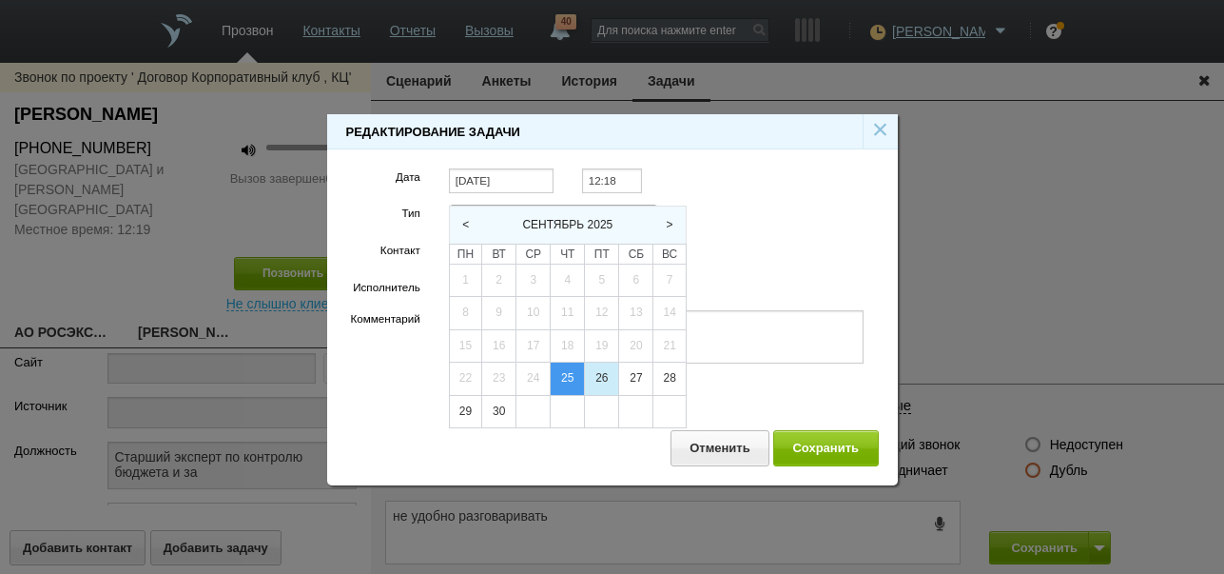
click at [602, 374] on div "26" at bounding box center [601, 378] width 33 height 32
type input "[DATE]"
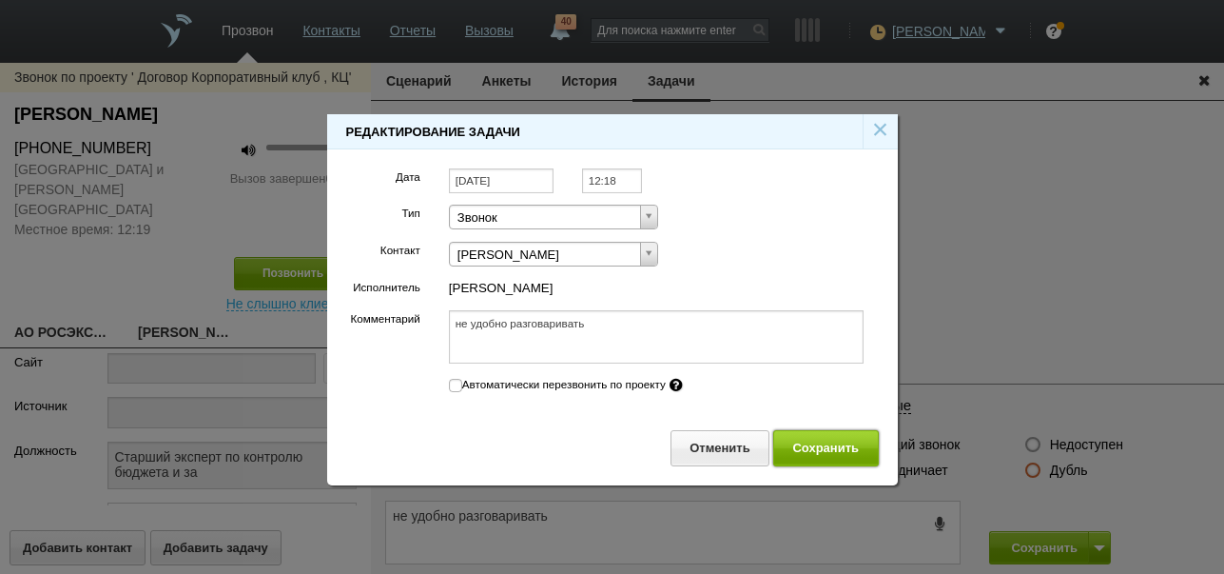
click at [808, 455] on button "Сохранить" at bounding box center [826, 447] width 106 height 35
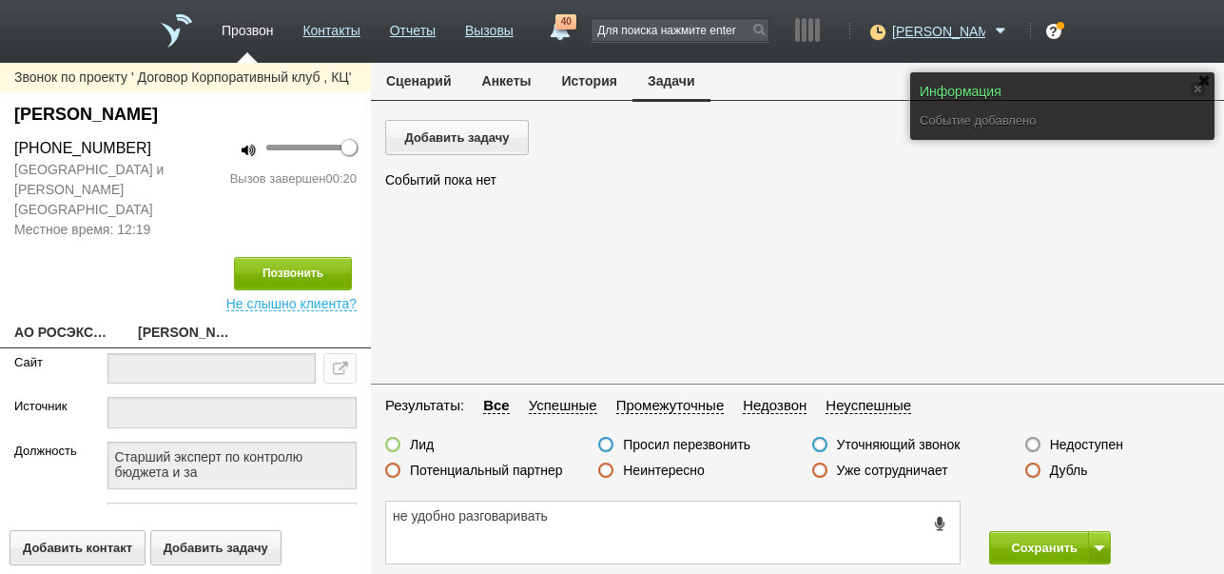
click at [419, 77] on button "Сценарий" at bounding box center [419, 81] width 96 height 36
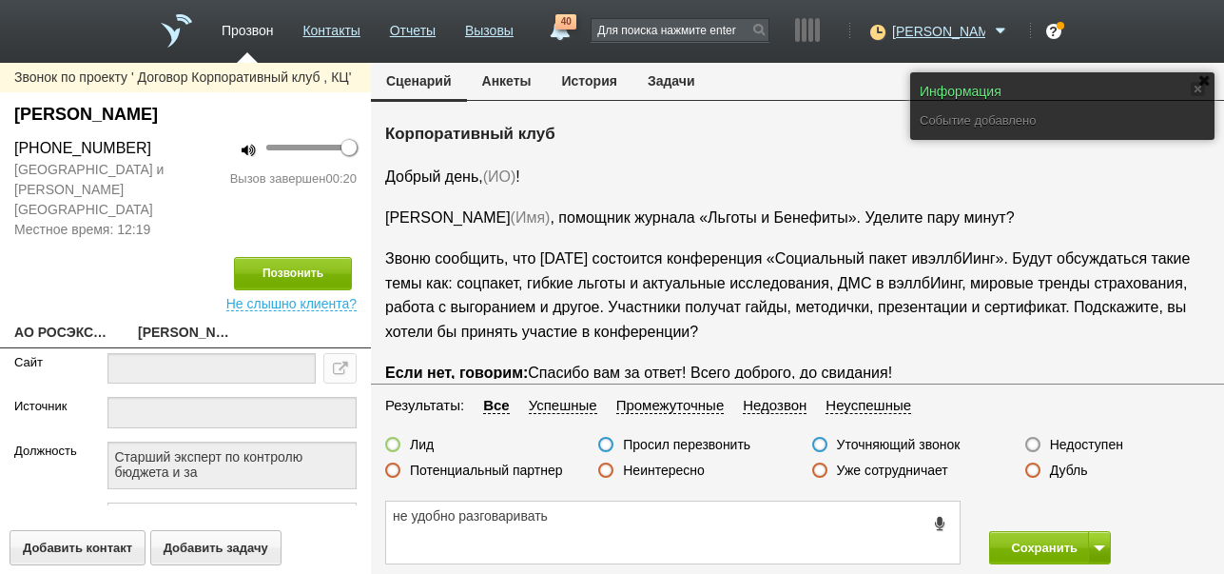
click at [705, 443] on label "Просил перезвонить" at bounding box center [686, 444] width 127 height 17
click at [0, 0] on input "Просил перезвонить" at bounding box center [0, 0] width 0 height 0
click at [1012, 544] on button "Сохранить" at bounding box center [1039, 547] width 100 height 33
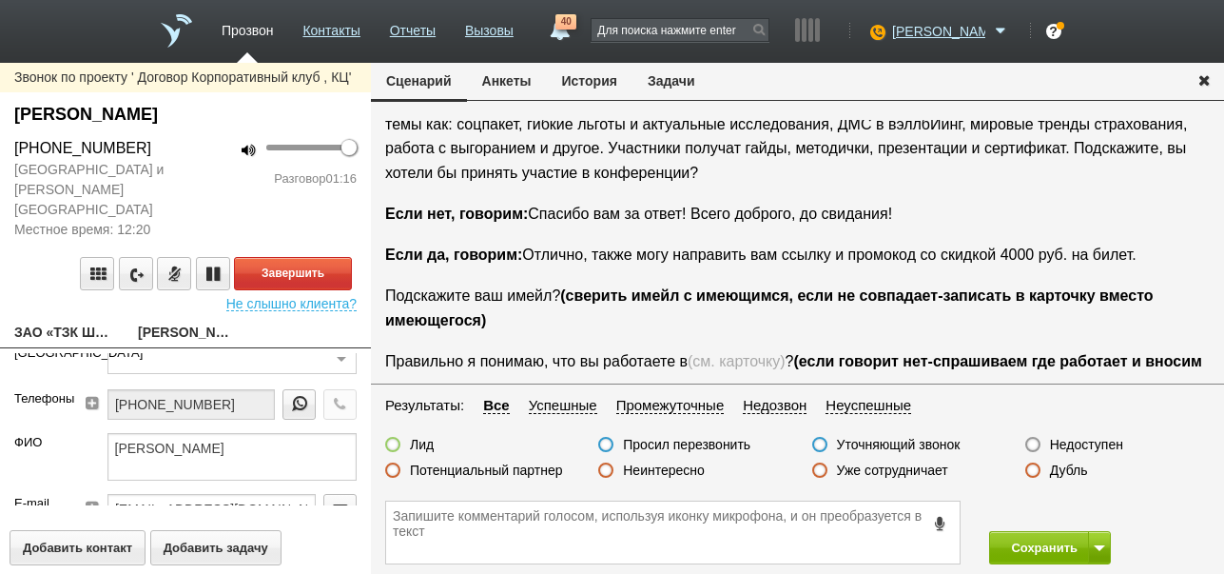
scroll to position [222, 0]
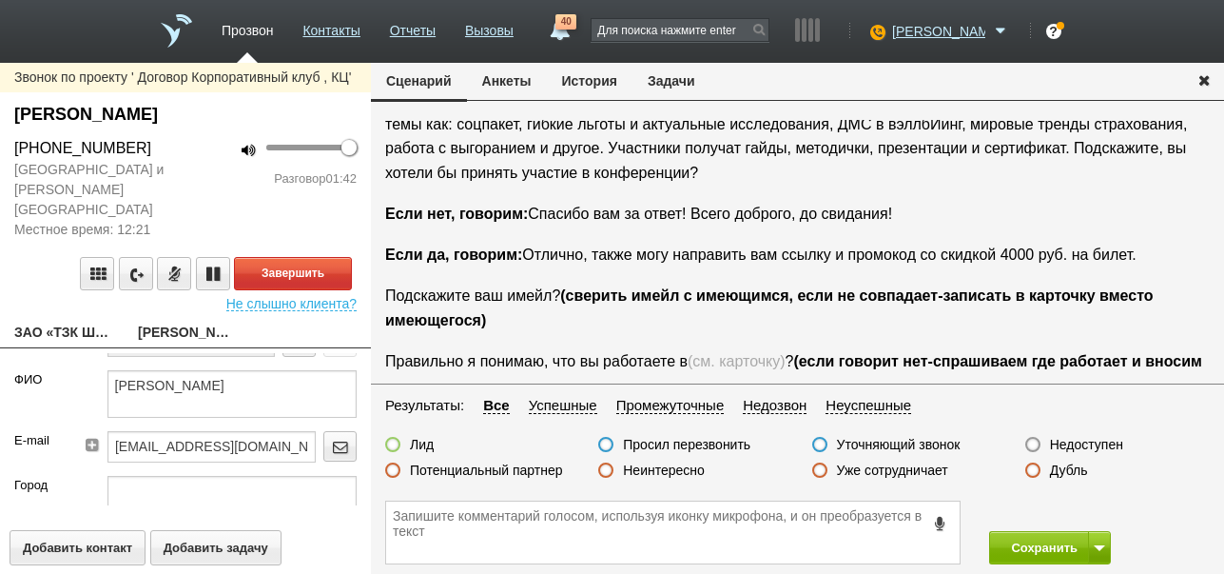
click at [586, 86] on button "История" at bounding box center [590, 81] width 86 height 36
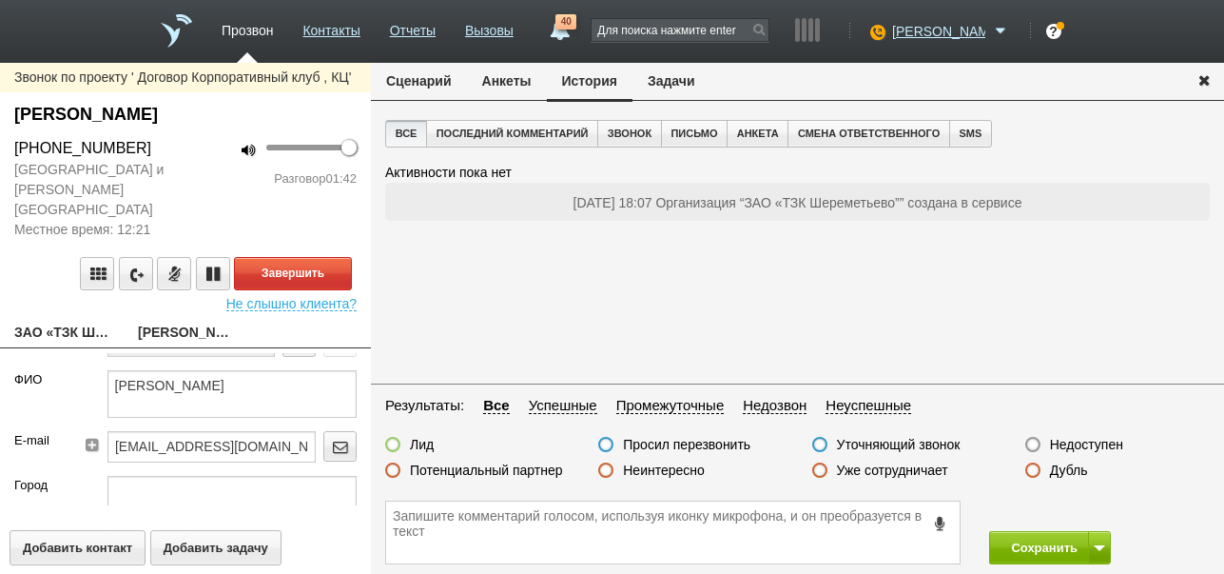
scroll to position [0, 0]
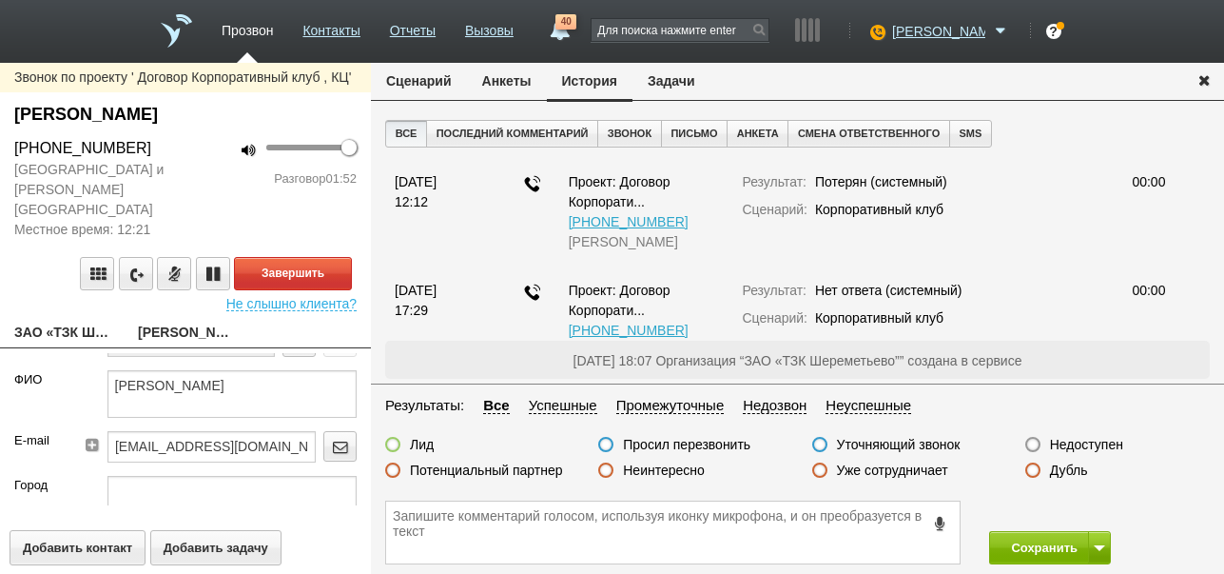
click at [443, 82] on button "Сценарий" at bounding box center [419, 81] width 96 height 36
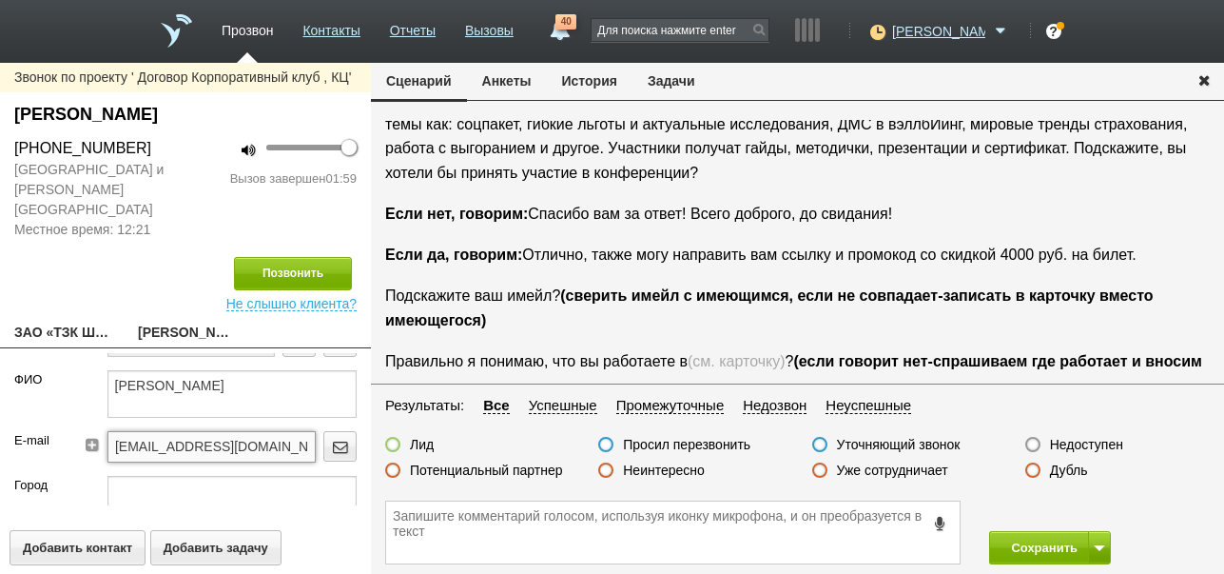
scroll to position [0, 19]
drag, startPoint x: 110, startPoint y: 423, endPoint x: 285, endPoint y: 427, distance: 175.1
click at [303, 438] on div "[EMAIL_ADDRESS][DOMAIN_NAME]" at bounding box center [231, 453] width 249 height 44
click at [537, 517] on textarea at bounding box center [673, 532] width 574 height 62
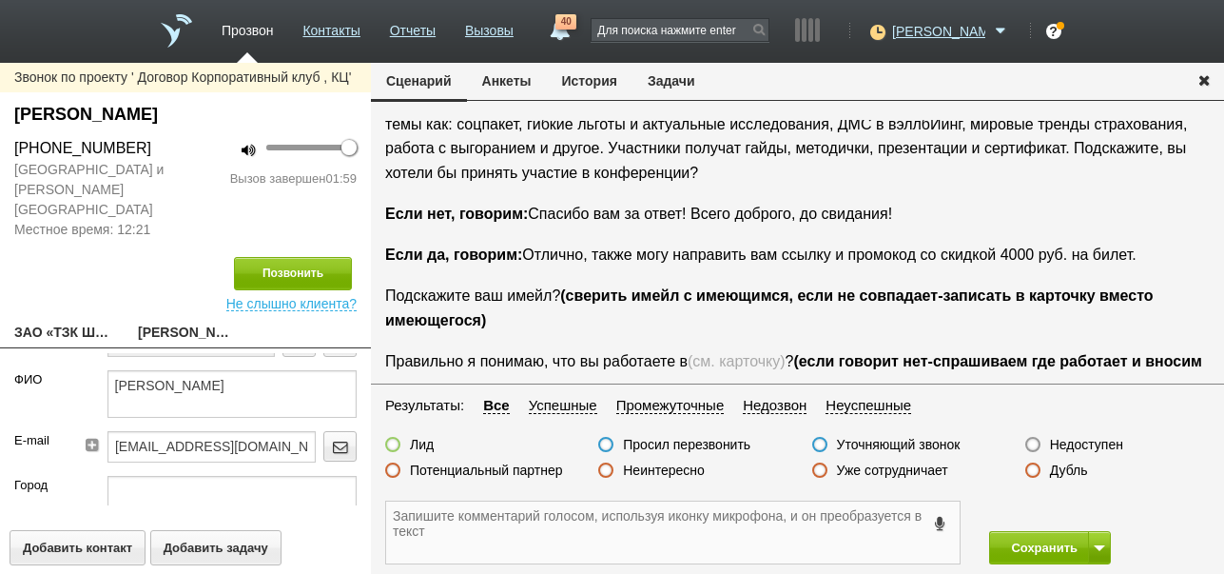
paste textarea "[EMAIL_ADDRESS][DOMAIN_NAME]"
type textarea "[EMAIL_ADDRESS][DOMAIN_NAME] ждёт ссылку"
click at [393, 444] on label at bounding box center [392, 444] width 15 height 15
click at [0, 0] on input "Лид" at bounding box center [0, 0] width 0 height 0
click at [1024, 545] on button "Сохранить" at bounding box center [1039, 547] width 100 height 33
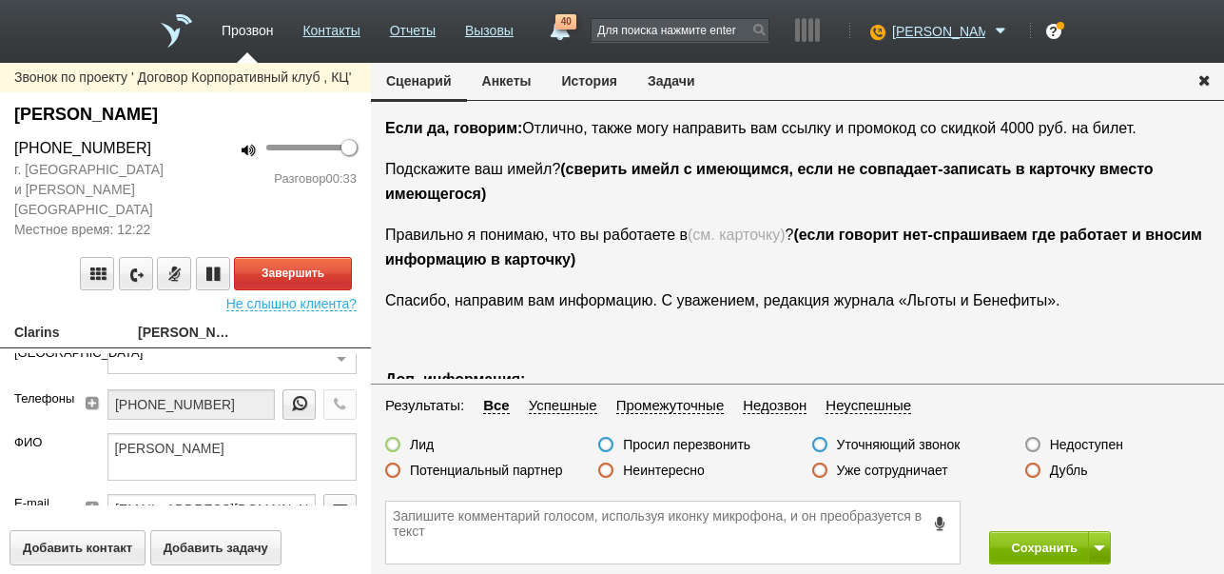
scroll to position [190, 0]
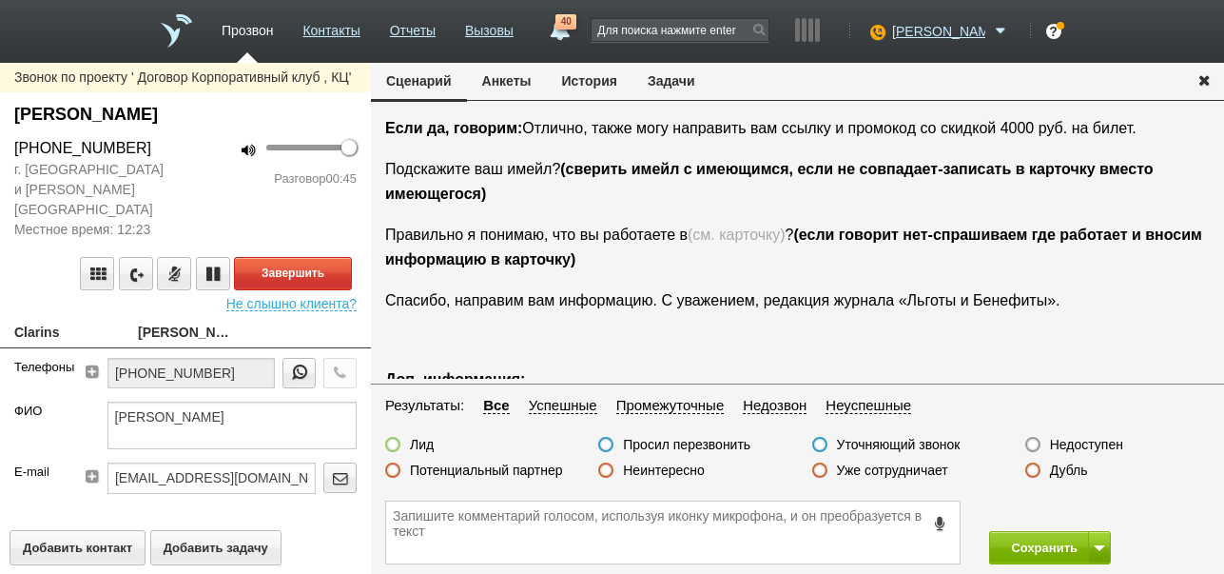
click at [584, 79] on button "История" at bounding box center [590, 81] width 86 height 36
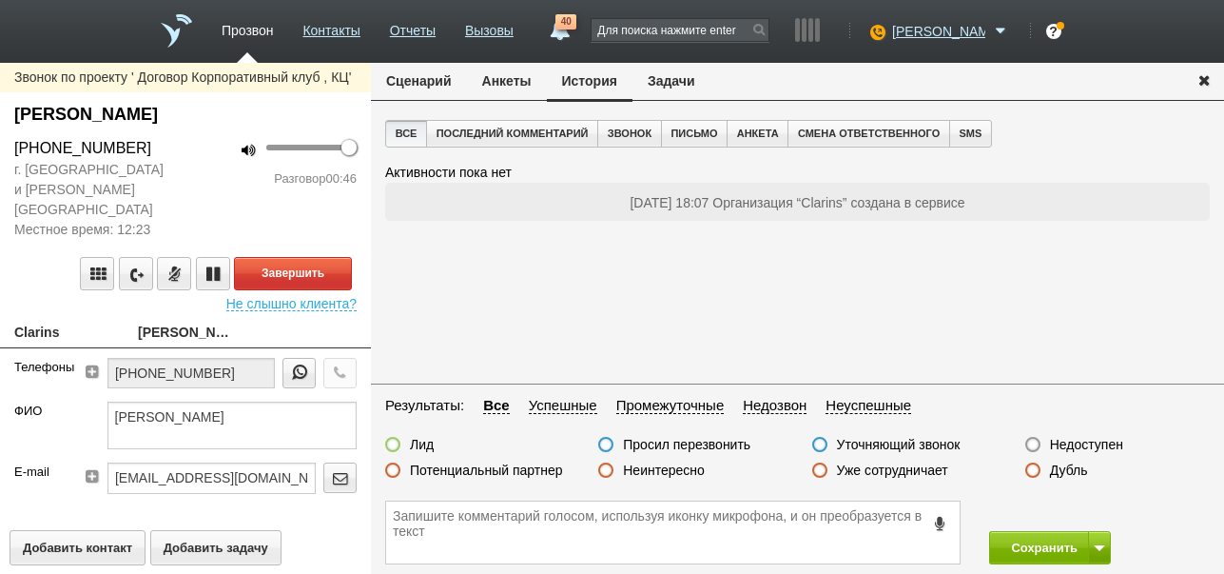
scroll to position [0, 0]
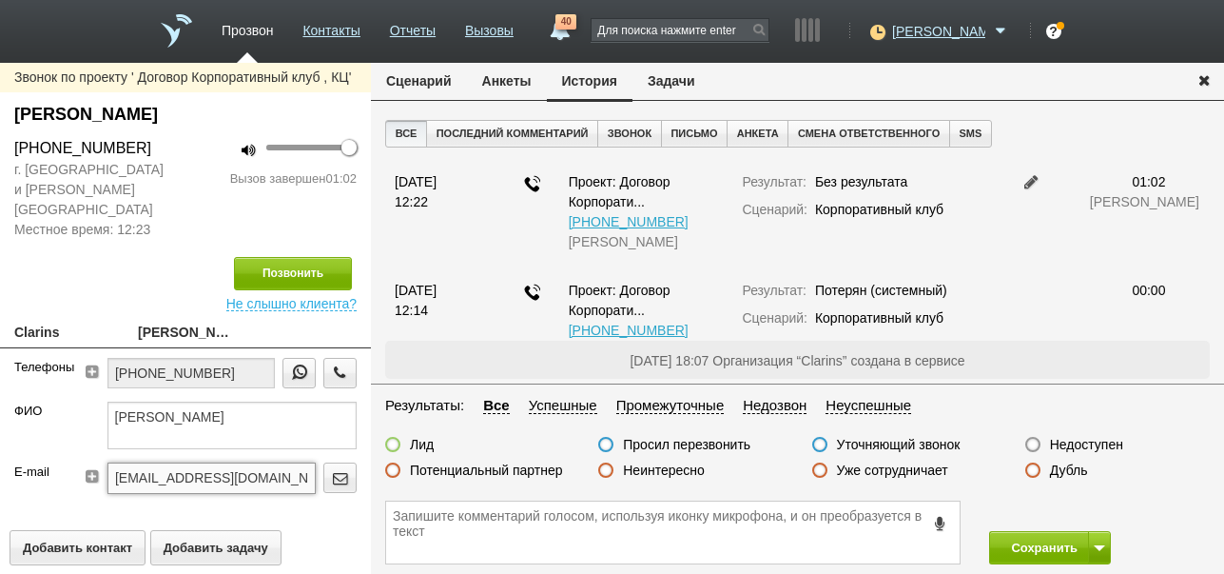
drag, startPoint x: 106, startPoint y: 453, endPoint x: 283, endPoint y: 454, distance: 177.9
click at [283, 462] on input "[EMAIL_ADDRESS][DOMAIN_NAME]" at bounding box center [211, 477] width 208 height 30
click at [487, 529] on textarea at bounding box center [673, 532] width 574 height 62
paste textarea "[EMAIL_ADDRESS][DOMAIN_NAME]"
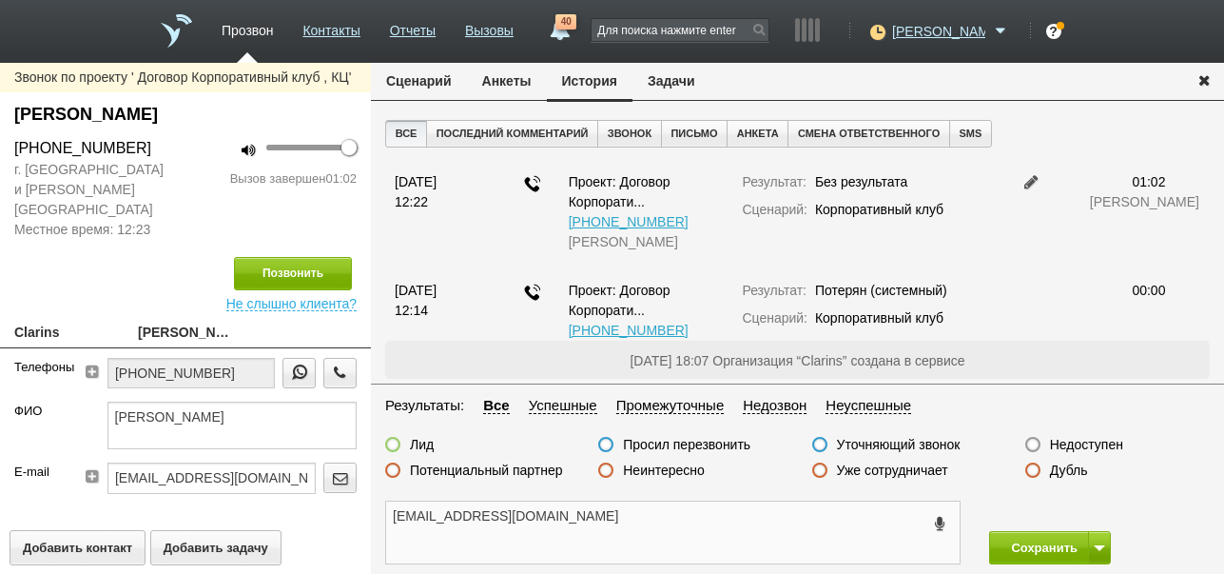
click at [523, 513] on textarea "[EMAIL_ADDRESS][DOMAIN_NAME]" at bounding box center [673, 532] width 574 height 62
click at [562, 519] on textarea "[EMAIL_ADDRESS][DOMAIN_NAME]" at bounding box center [673, 532] width 574 height 62
click at [681, 516] on textarea "[EMAIL_ADDRESS][DOMAIN_NAME] работает в организации х5 групп" at bounding box center [673, 532] width 574 height 62
drag, startPoint x: 387, startPoint y: 515, endPoint x: 525, endPoint y: 529, distance: 138.7
click at [525, 529] on textarea "[EMAIL_ADDRESS][DOMAIN_NAME] работает в организации: х5 групп" at bounding box center [673, 532] width 574 height 62
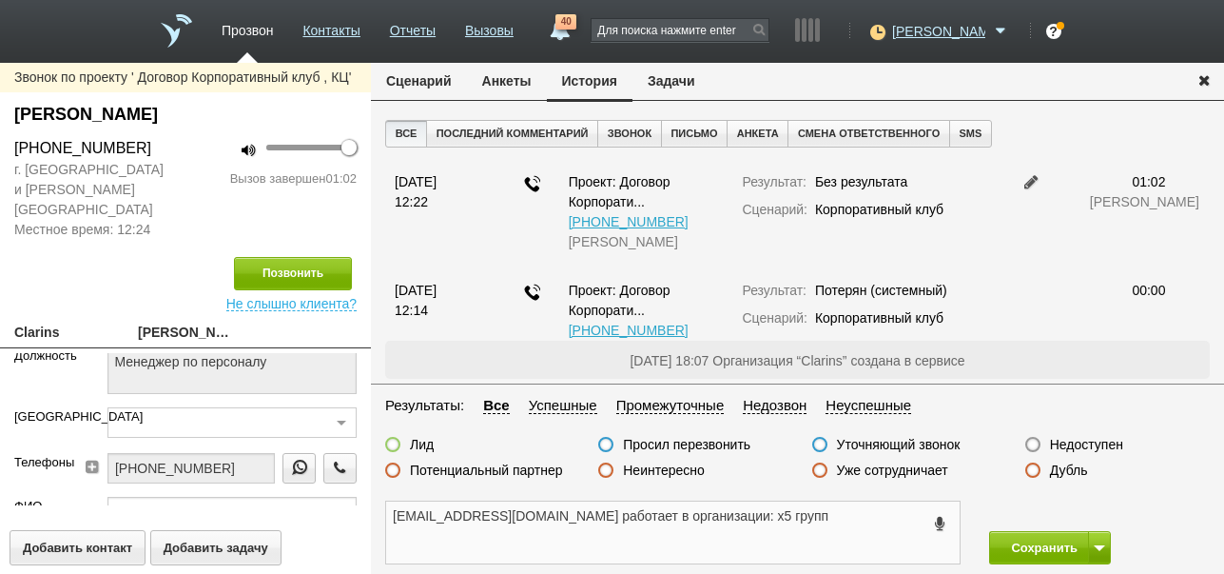
scroll to position [190, 0]
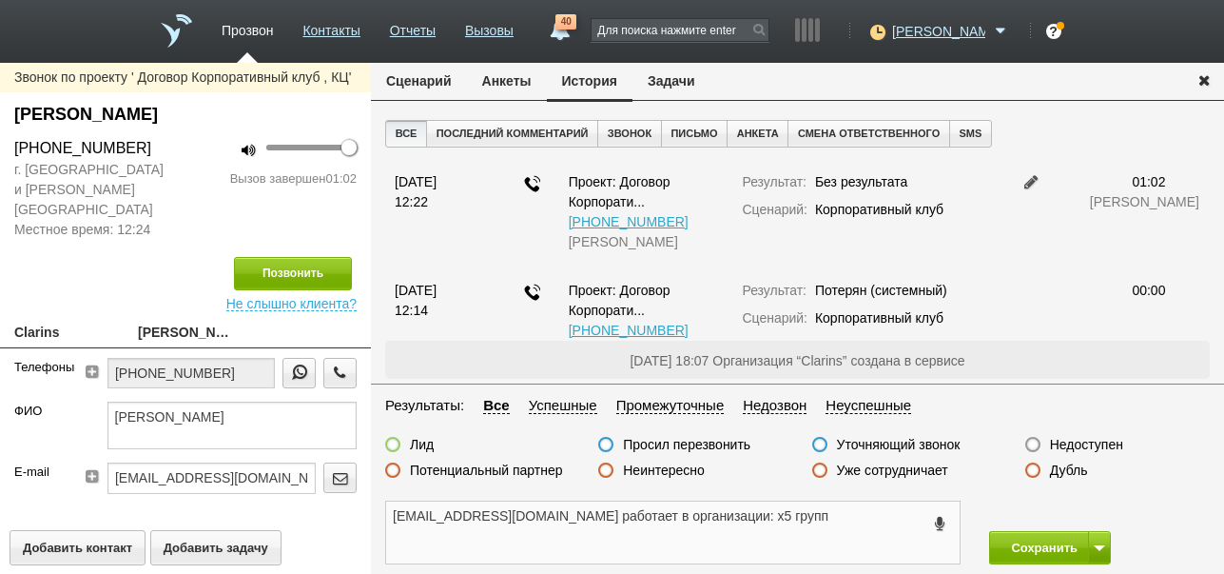
type textarea "[EMAIL_ADDRESS][DOMAIN_NAME] работает в организации: х5 групп"
drag, startPoint x: 272, startPoint y: 460, endPoint x: 88, endPoint y: 457, distance: 183.6
click at [91, 462] on div "[EMAIL_ADDRESS][DOMAIN_NAME]" at bounding box center [223, 484] width 265 height 44
paste input "[EMAIL_ADDRESS][DOMAIN_NAME]"
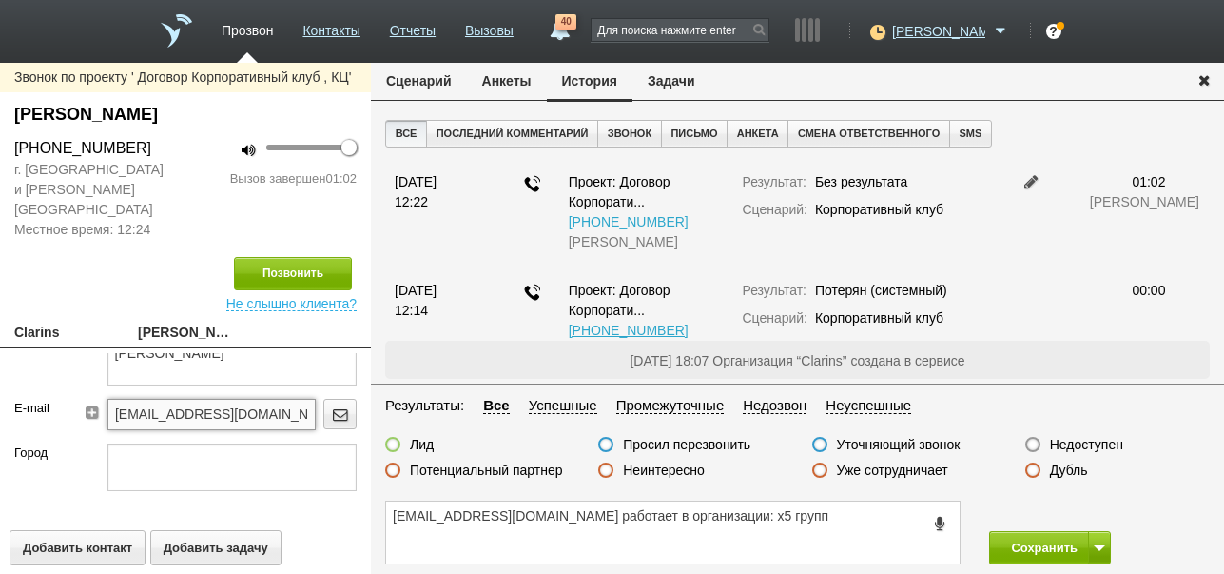
type input "[EMAIL_ADDRESS][DOMAIN_NAME]"
click at [207, 456] on textarea at bounding box center [232, 467] width 250 height 48
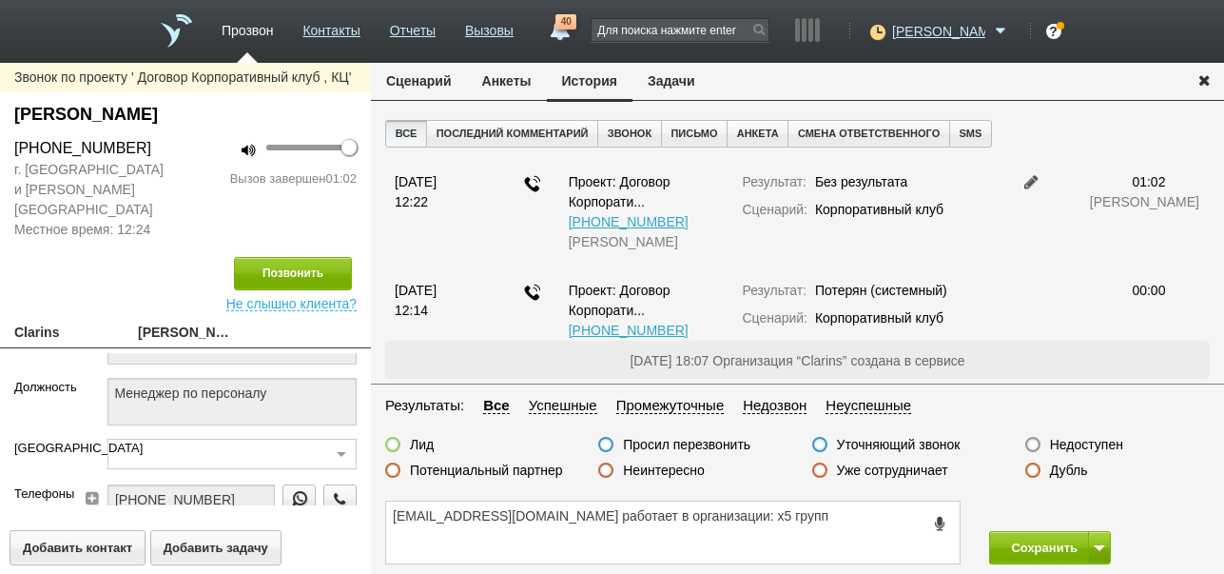
scroll to position [0, 0]
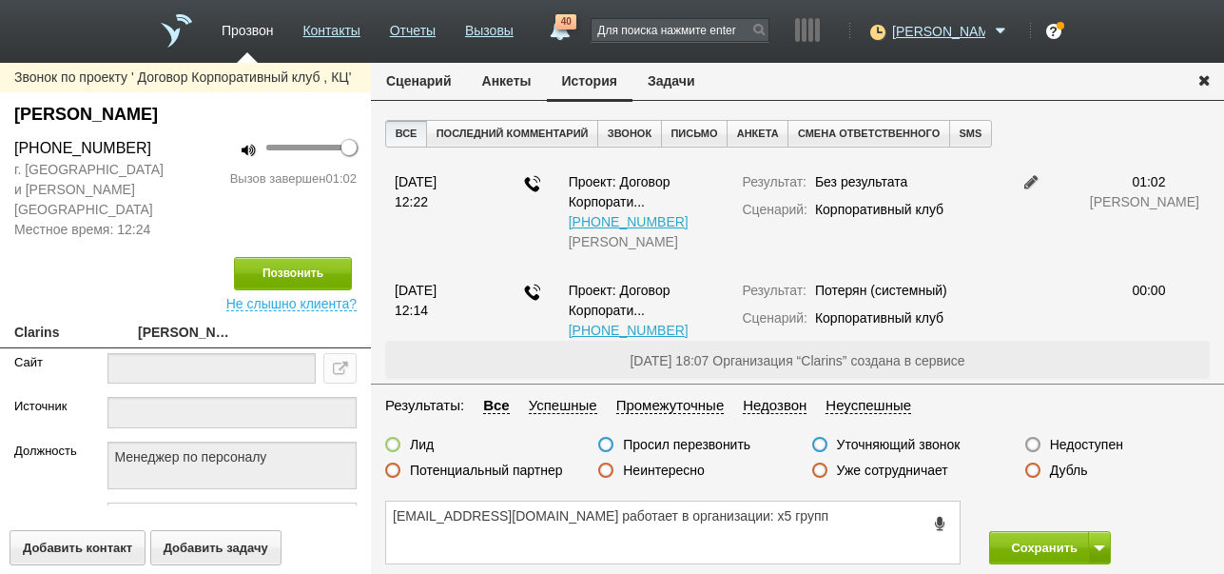
click at [36, 321] on link "Clarins" at bounding box center [61, 334] width 95 height 27
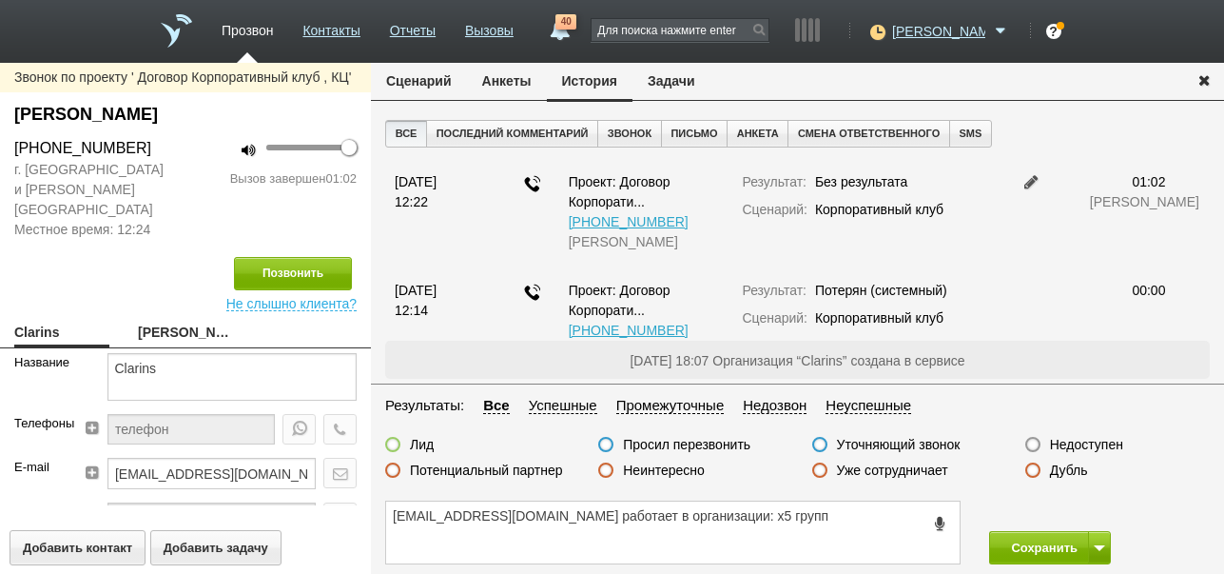
type input "[EMAIL_ADDRESS][DOMAIN_NAME]"
click at [182, 358] on textarea "Clarins" at bounding box center [232, 377] width 250 height 48
drag, startPoint x: 160, startPoint y: 346, endPoint x: 200, endPoint y: 366, distance: 44.7
click at [110, 353] on textarea "Clarins" at bounding box center [232, 377] width 250 height 48
type textarea "Х5ГРУПП"
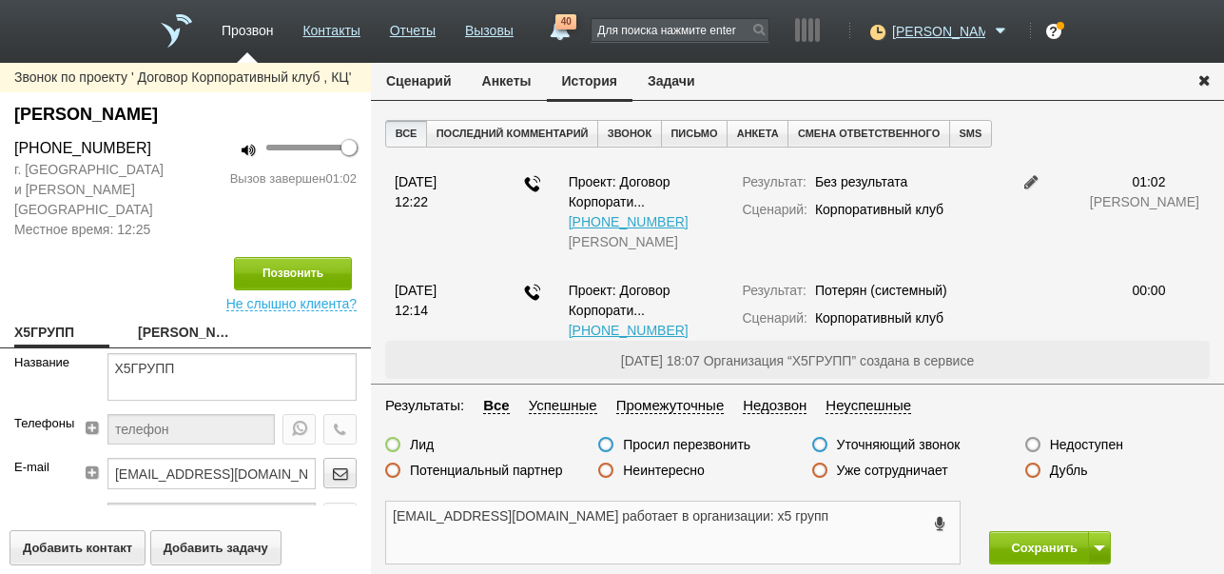
click at [785, 534] on textarea "[EMAIL_ADDRESS][DOMAIN_NAME] работает в организации: х5 групп" at bounding box center [673, 532] width 574 height 62
click at [390, 443] on label at bounding box center [392, 444] width 15 height 15
click at [0, 0] on input "Лид" at bounding box center [0, 0] width 0 height 0
click at [434, 79] on button "Сценарий" at bounding box center [419, 81] width 96 height 36
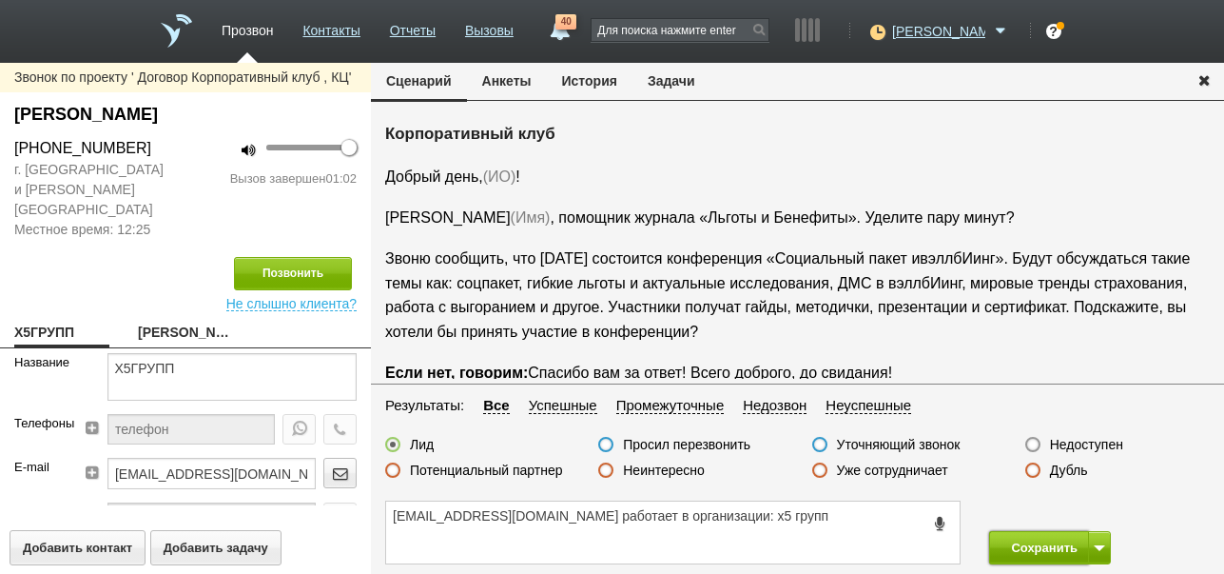
click at [1048, 547] on button "Сохранить" at bounding box center [1039, 547] width 100 height 33
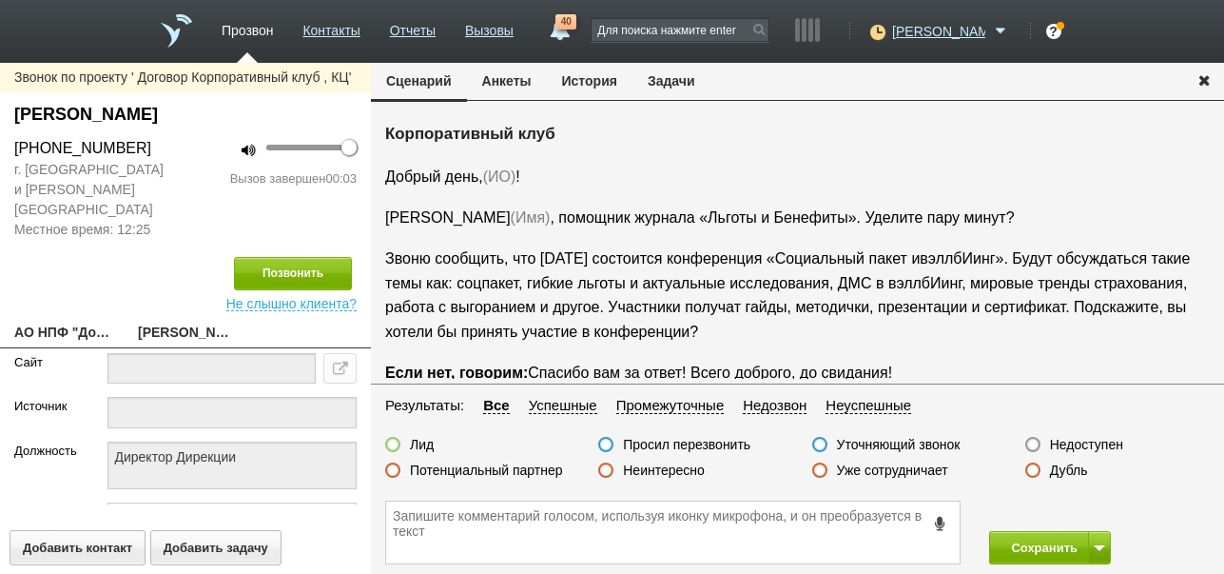
click at [1103, 445] on label "Недоступен" at bounding box center [1086, 444] width 73 height 17
click at [0, 0] on input "Недоступен" at bounding box center [0, 0] width 0 height 0
click at [580, 77] on button "История" at bounding box center [590, 81] width 86 height 36
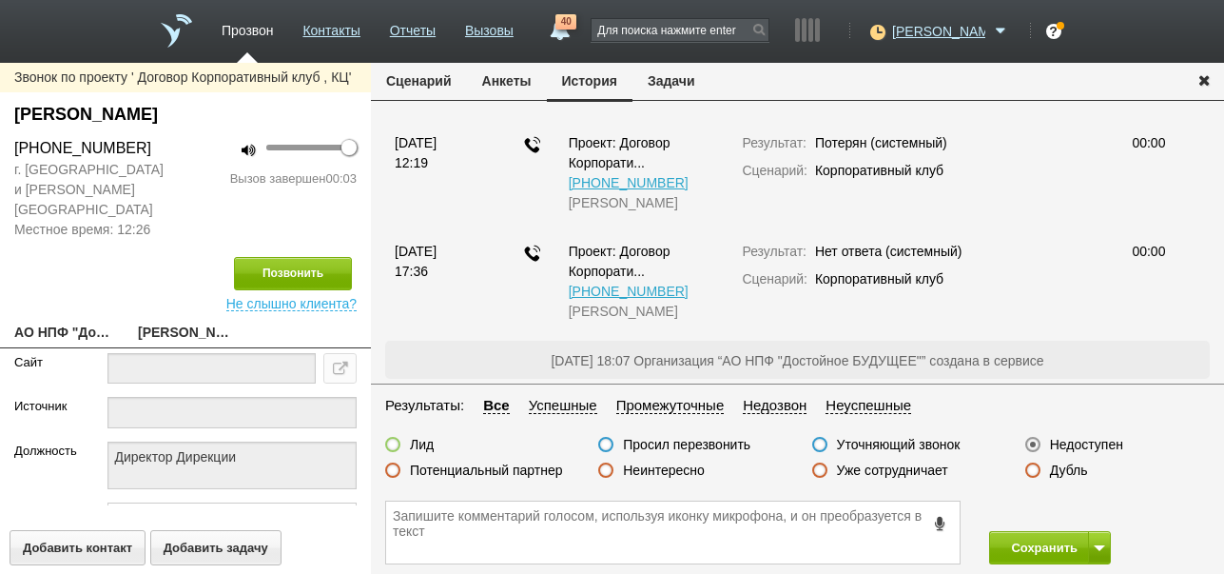
scroll to position [49, 0]
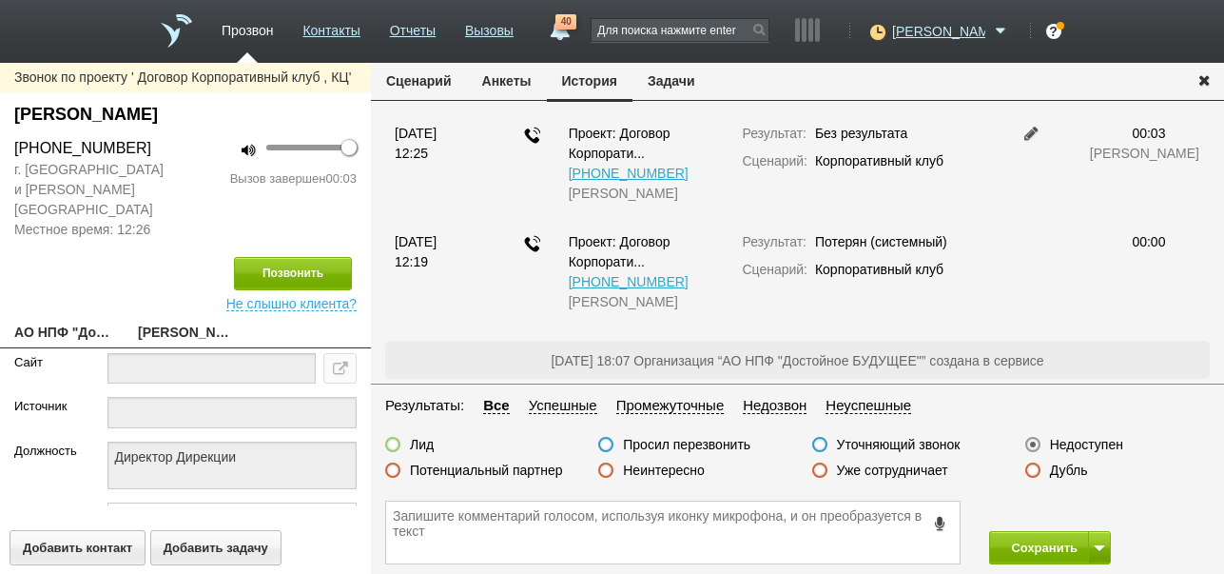
click at [434, 78] on button "Сценарий" at bounding box center [419, 81] width 96 height 36
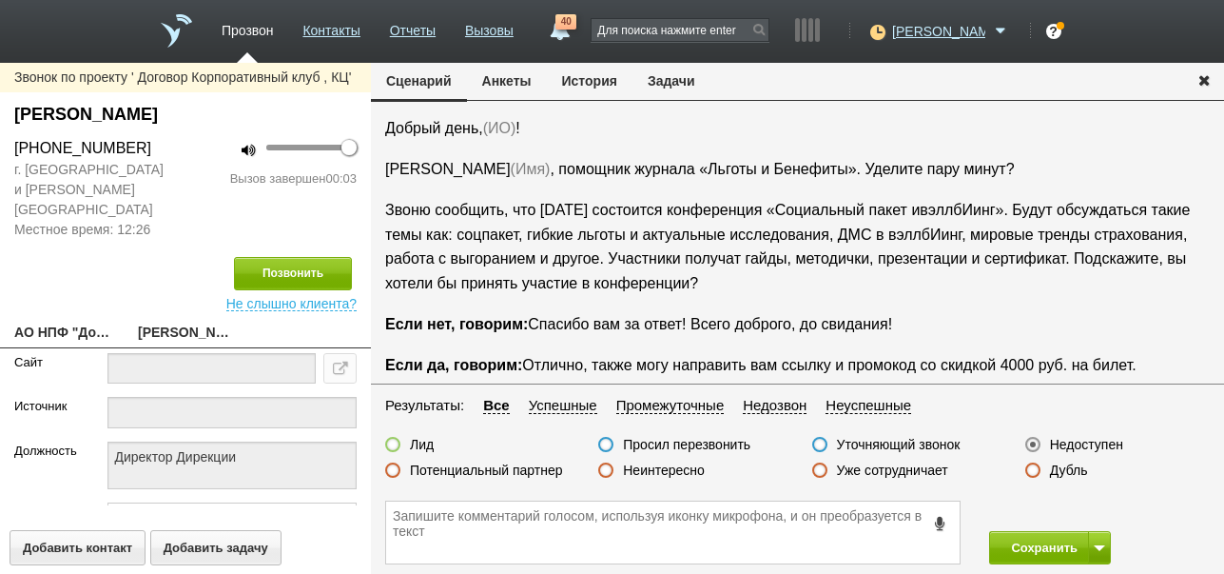
scroll to position [0, 0]
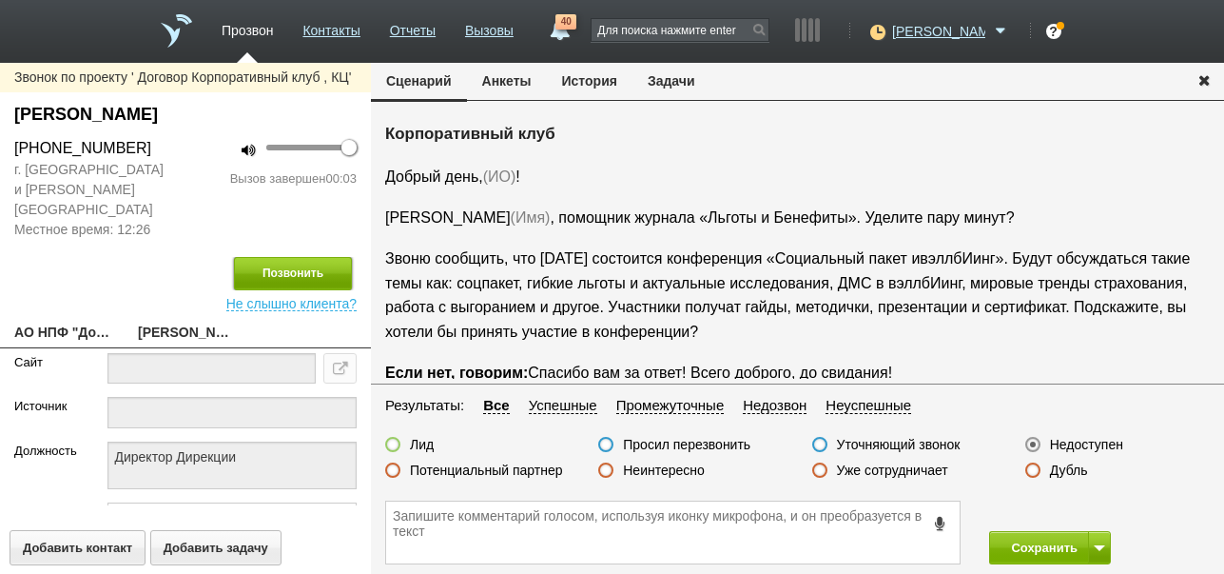
click at [324, 257] on button "Позвонить" at bounding box center [293, 273] width 118 height 33
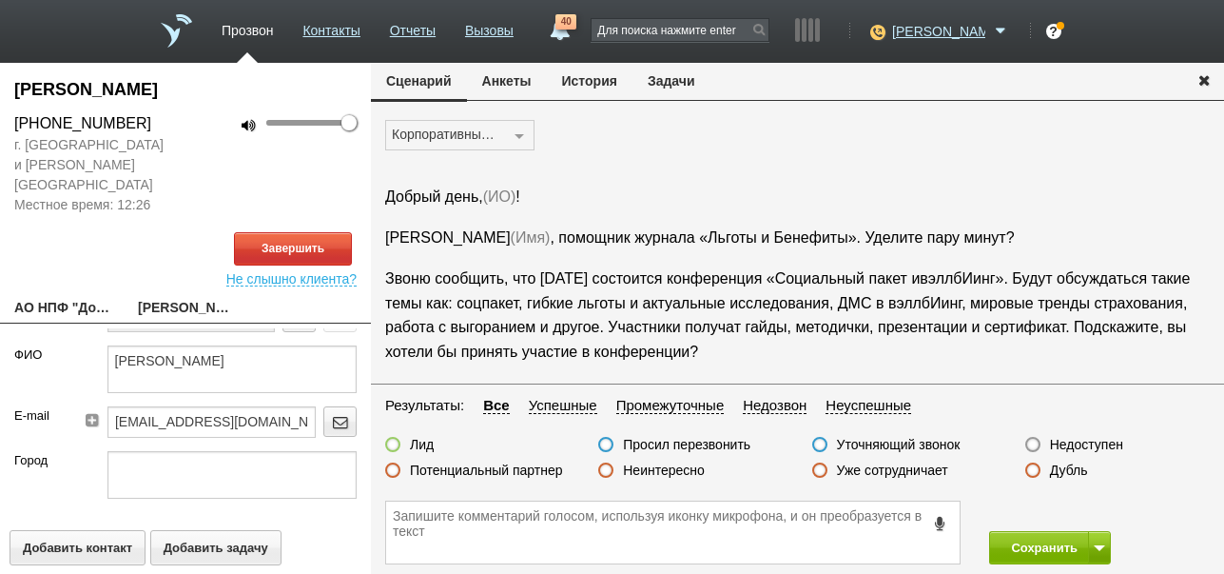
scroll to position [254, 0]
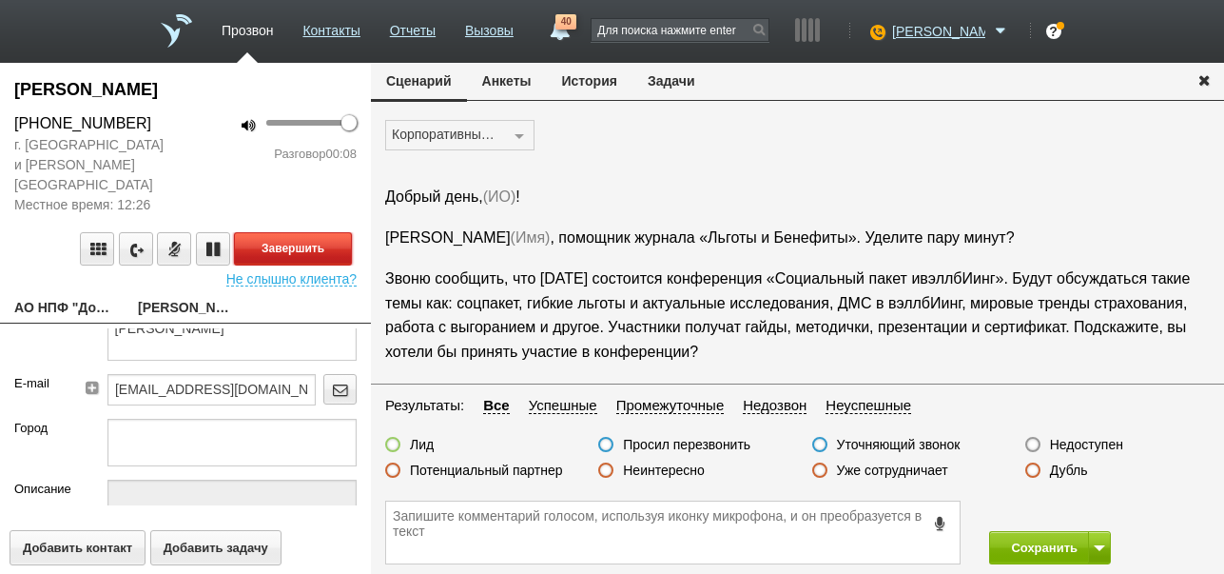
click at [291, 234] on button "Завершить" at bounding box center [293, 248] width 118 height 33
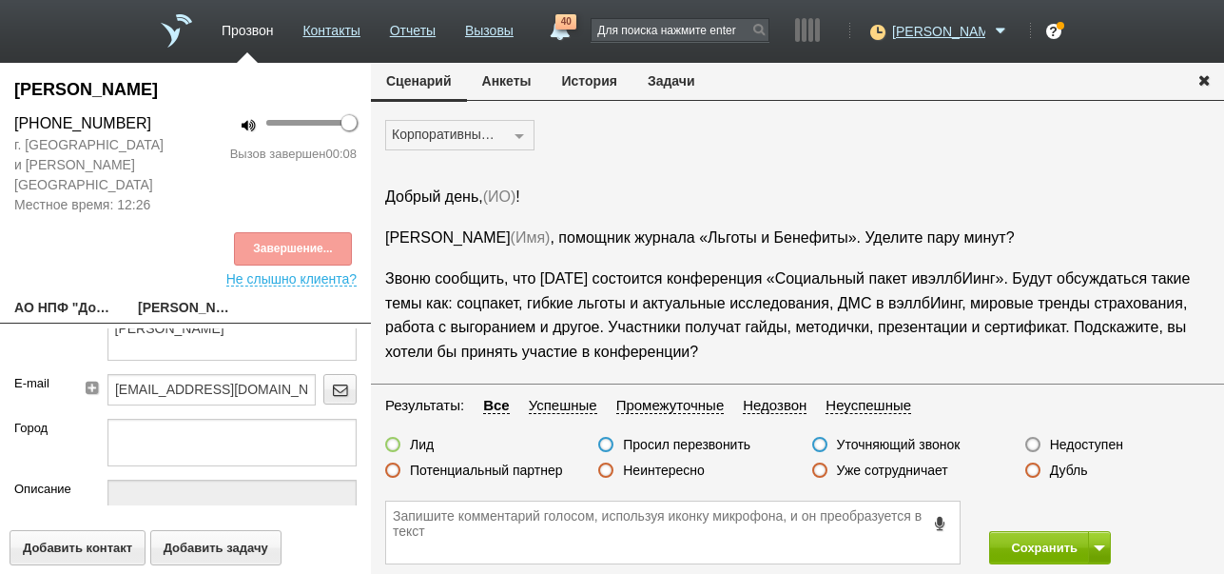
click at [1090, 445] on label "Недоступен" at bounding box center [1086, 444] width 73 height 17
click at [0, 0] on input "Недоступен" at bounding box center [0, 0] width 0 height 0
click at [1049, 542] on button "Сохранить" at bounding box center [1039, 547] width 100 height 33
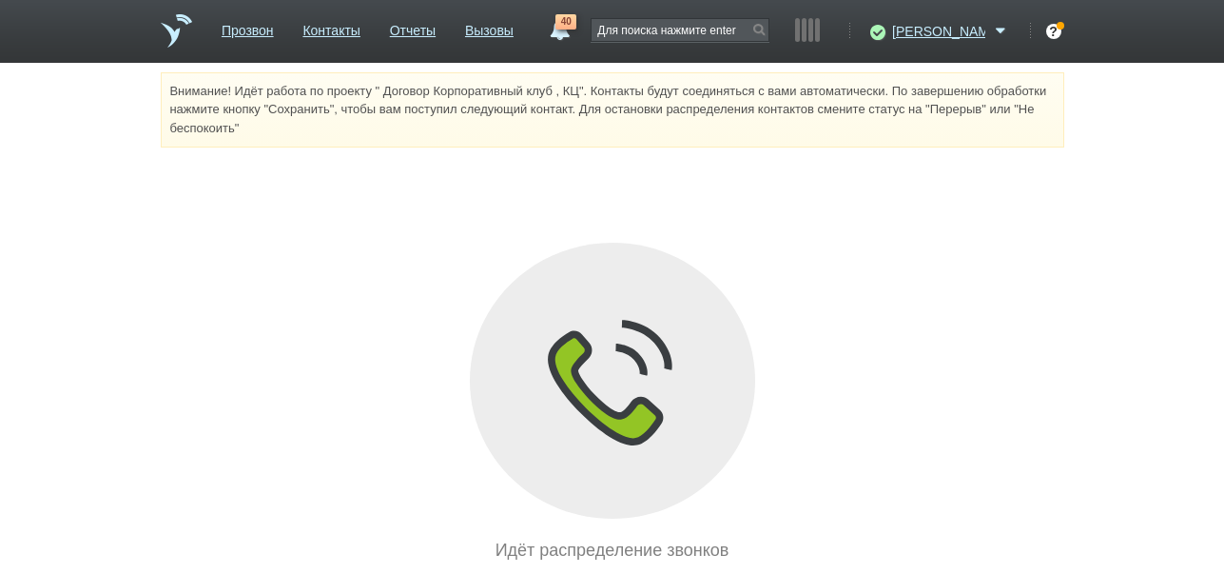
click at [576, 31] on link "40" at bounding box center [559, 25] width 34 height 23
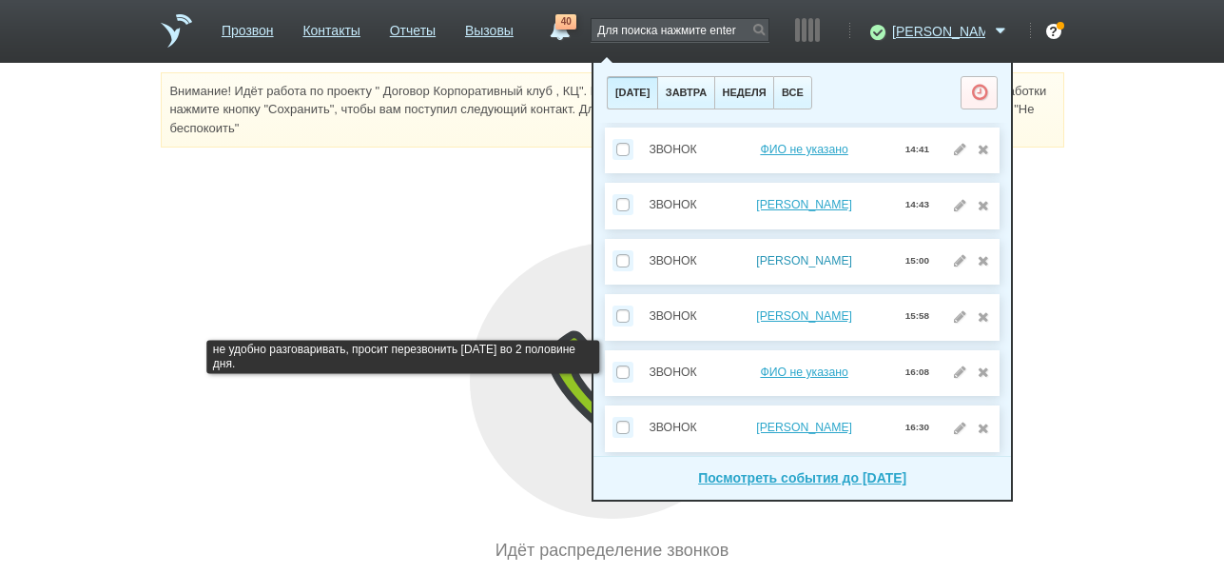
scroll to position [317, 0]
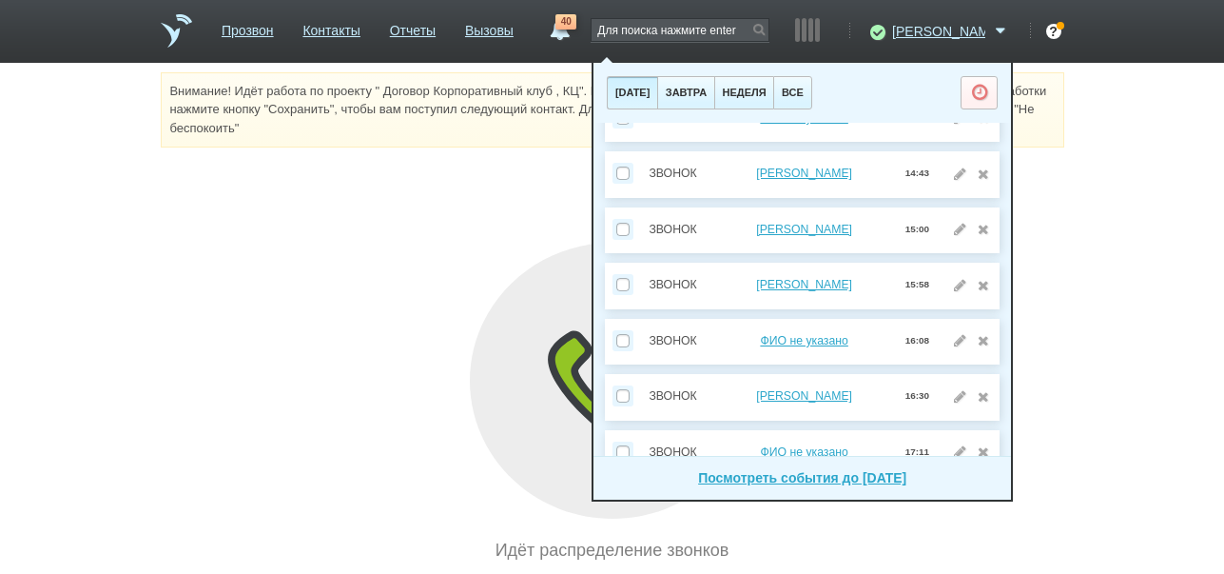
click at [421, 266] on div "Идёт распределение звонков" at bounding box center [613, 403] width 904 height 320
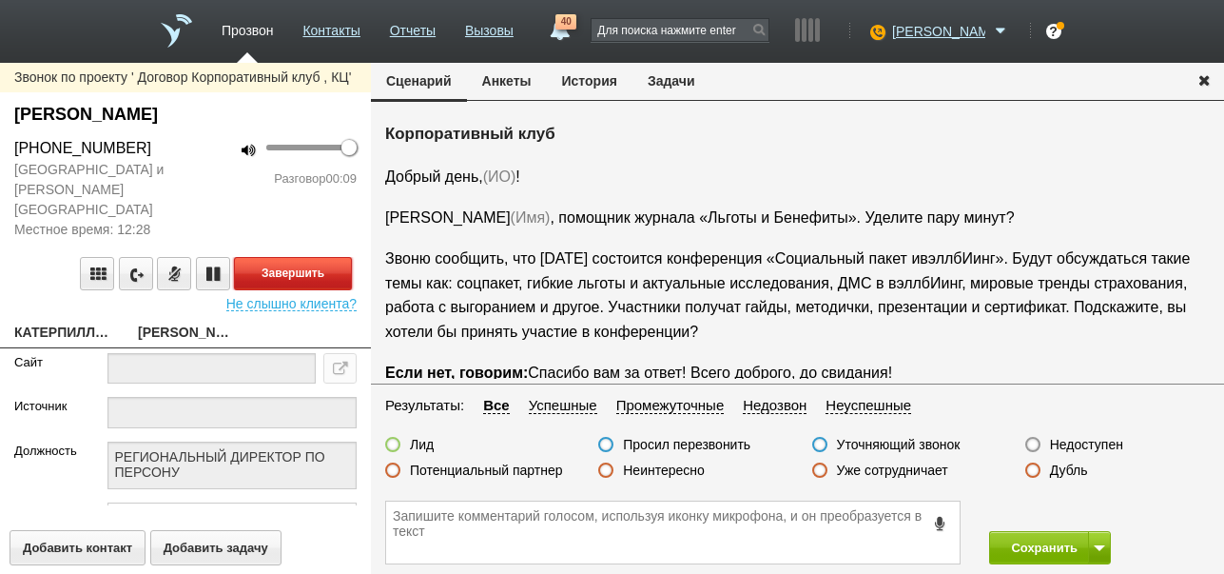
click at [318, 257] on button "Завершить" at bounding box center [293, 273] width 118 height 33
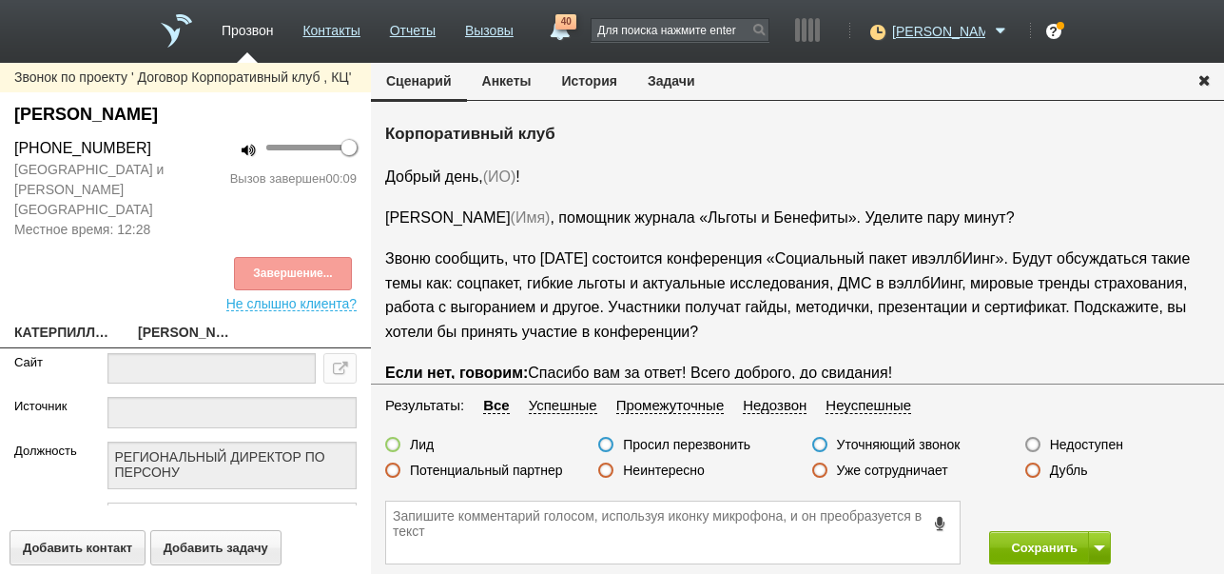
click at [1098, 439] on label "Недоступен" at bounding box center [1086, 444] width 73 height 17
click at [0, 0] on input "Недоступен" at bounding box center [0, 0] width 0 height 0
click at [337, 257] on button "Позвонить" at bounding box center [293, 273] width 118 height 33
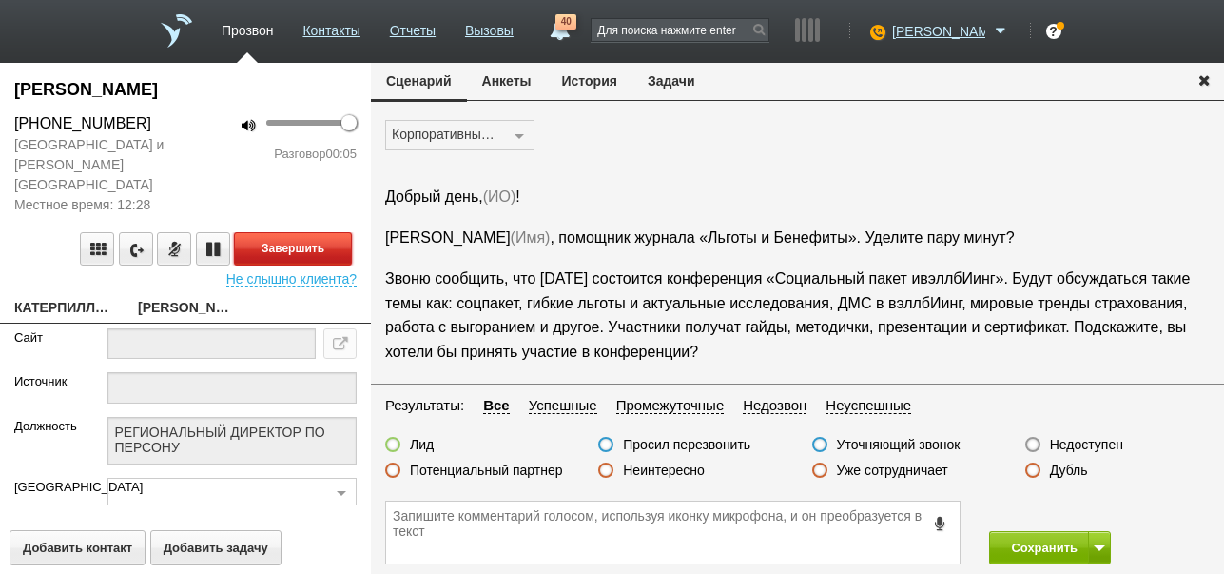
click at [325, 232] on button "Завершить" at bounding box center [293, 248] width 118 height 33
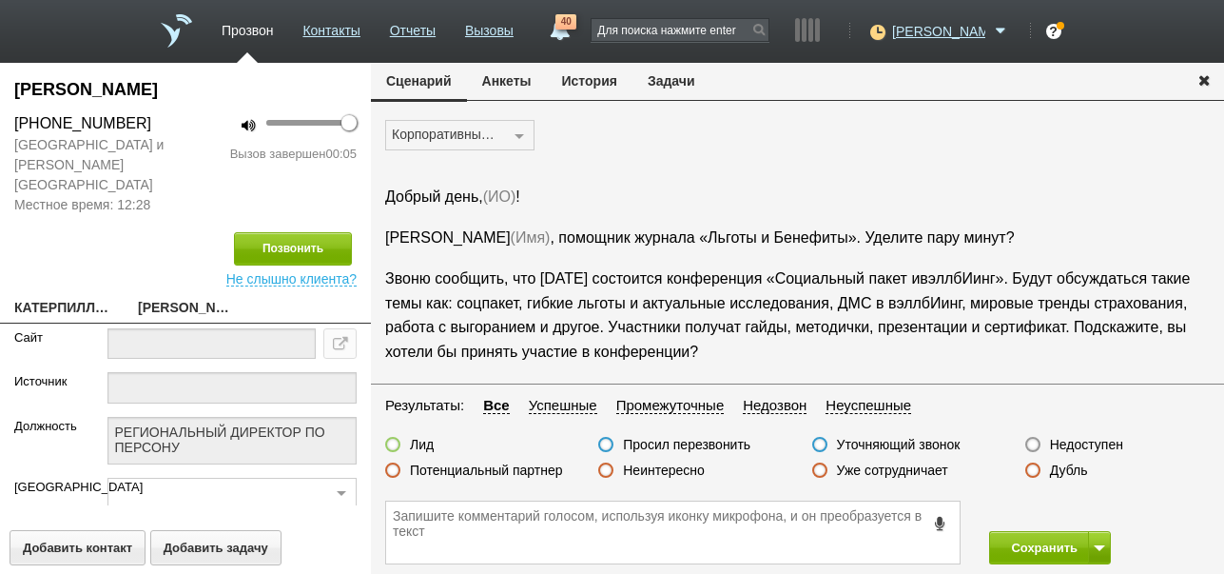
click at [1078, 443] on label "Недоступен" at bounding box center [1086, 444] width 73 height 17
click at [0, 0] on input "Недоступен" at bounding box center [0, 0] width 0 height 0
click at [1022, 551] on button "Сохранить" at bounding box center [1039, 547] width 100 height 33
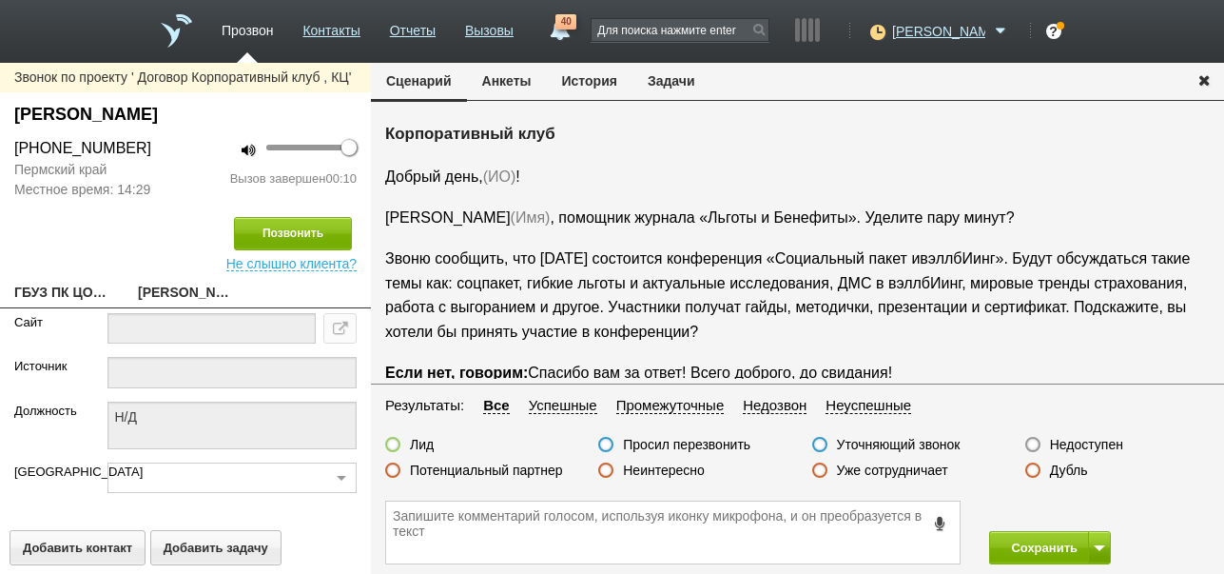
click at [1108, 443] on label "Недоступен" at bounding box center [1086, 444] width 73 height 17
click at [0, 0] on input "Недоступен" at bounding box center [0, 0] width 0 height 0
click at [1045, 544] on button "Сохранить" at bounding box center [1039, 547] width 100 height 33
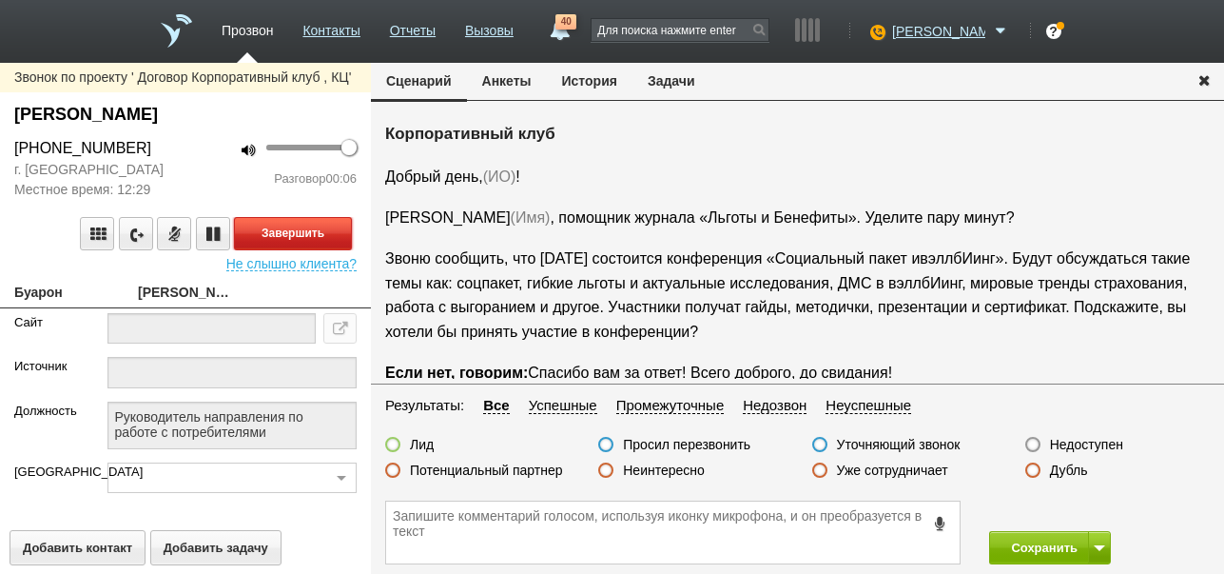
click at [331, 237] on button "Завершить" at bounding box center [293, 233] width 118 height 33
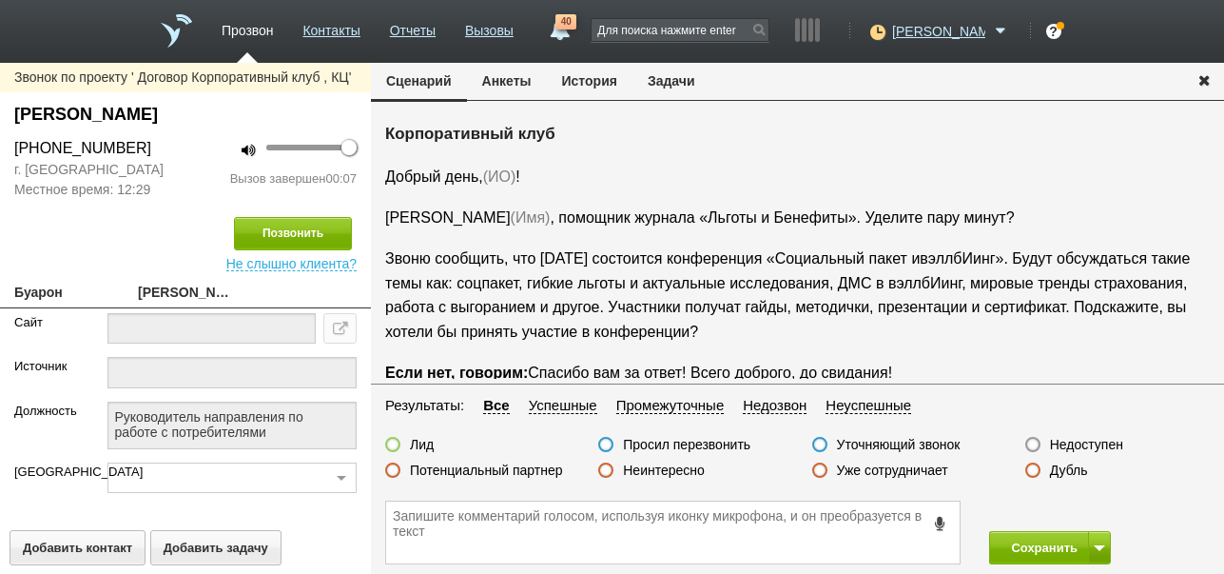
click at [1095, 443] on label "Недоступен" at bounding box center [1086, 444] width 73 height 17
click at [0, 0] on input "Недоступен" at bounding box center [0, 0] width 0 height 0
click at [262, 220] on button "Позвонить" at bounding box center [293, 233] width 118 height 33
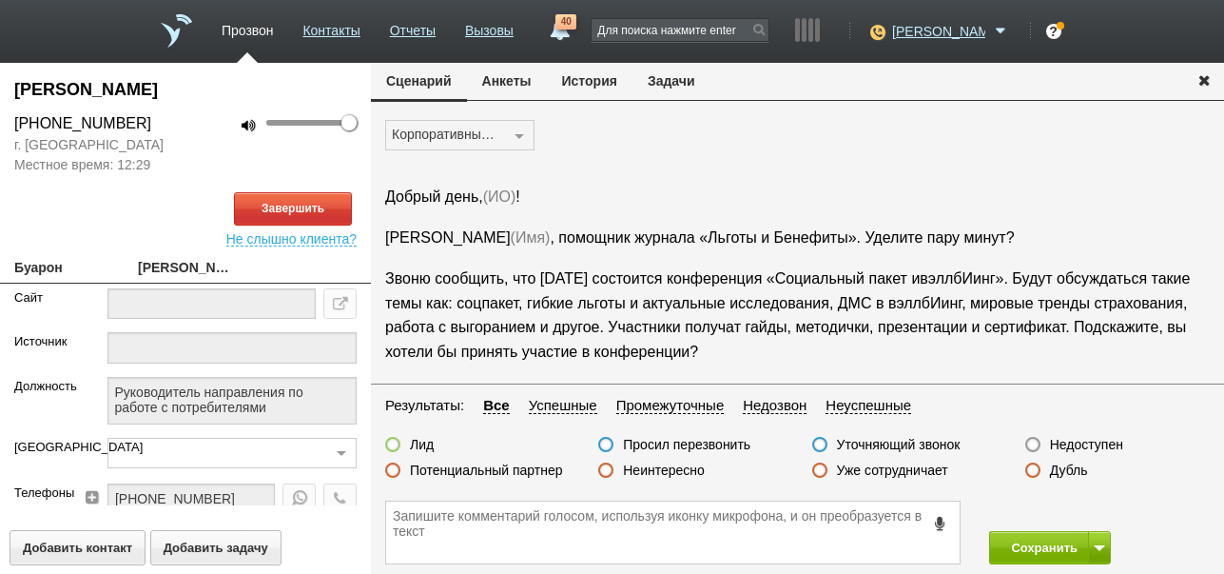
click at [598, 83] on button "История" at bounding box center [590, 81] width 86 height 36
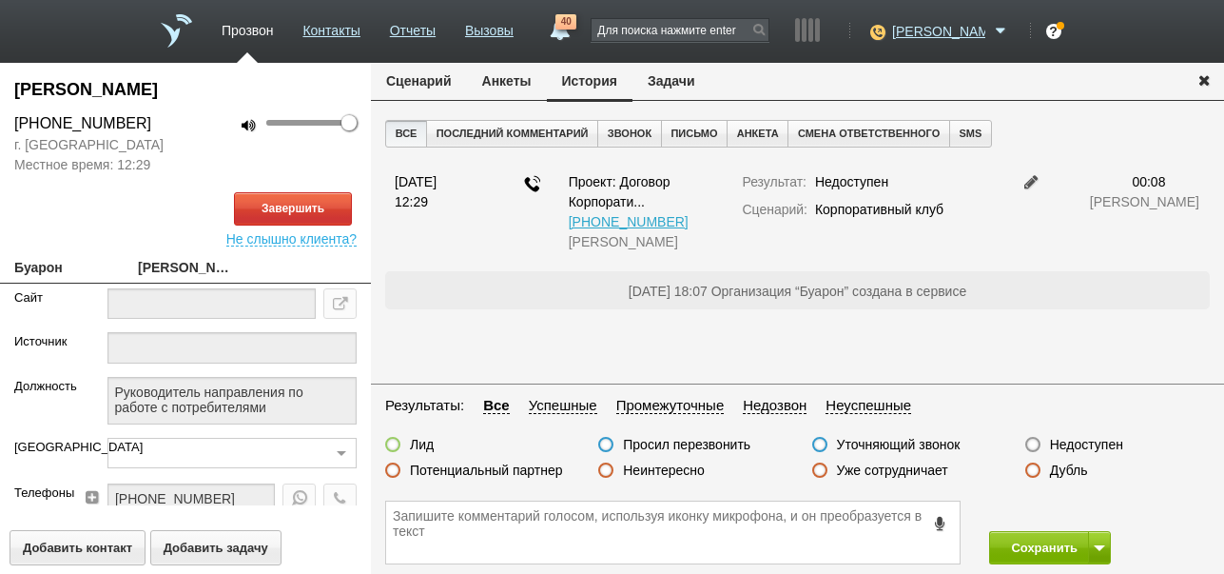
click at [407, 88] on button "Сценарий" at bounding box center [419, 81] width 96 height 36
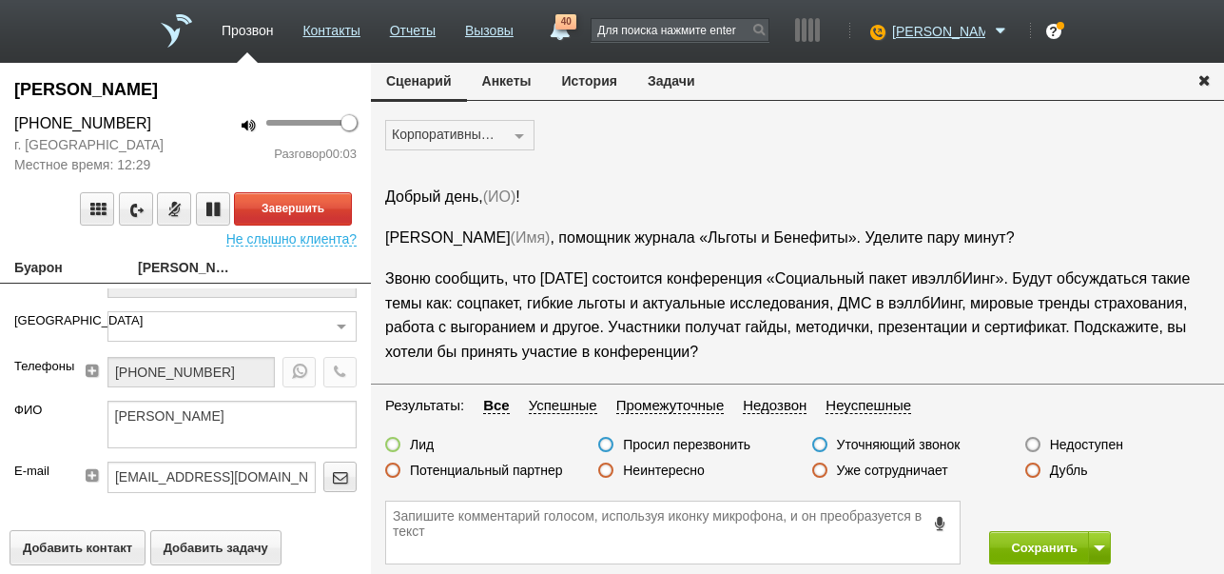
scroll to position [190, 0]
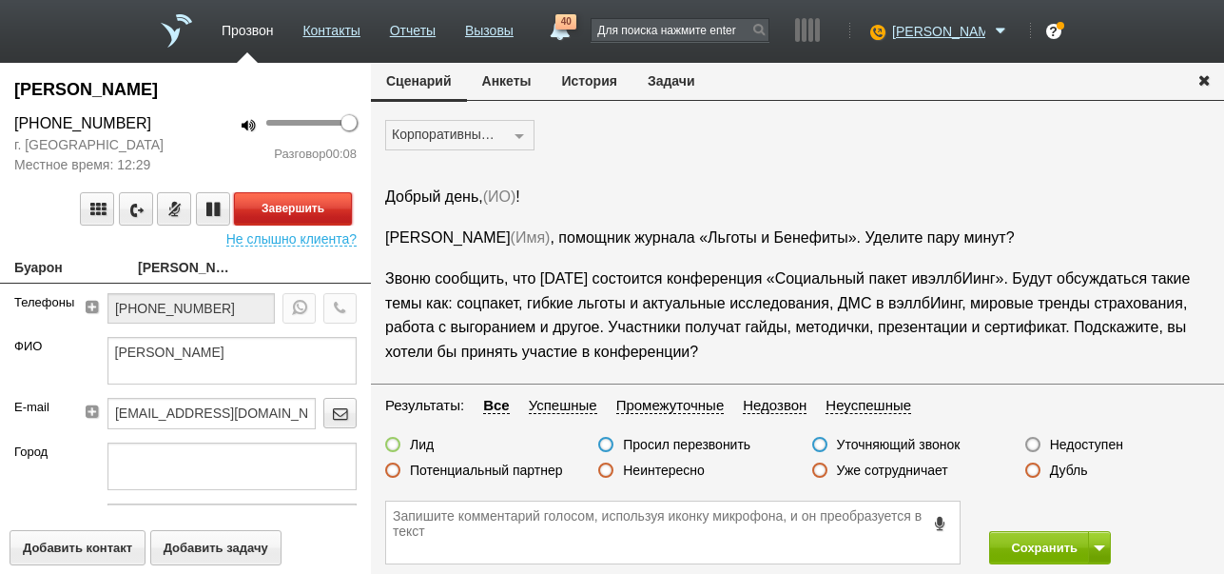
click at [312, 203] on button "Завершить" at bounding box center [293, 208] width 118 height 33
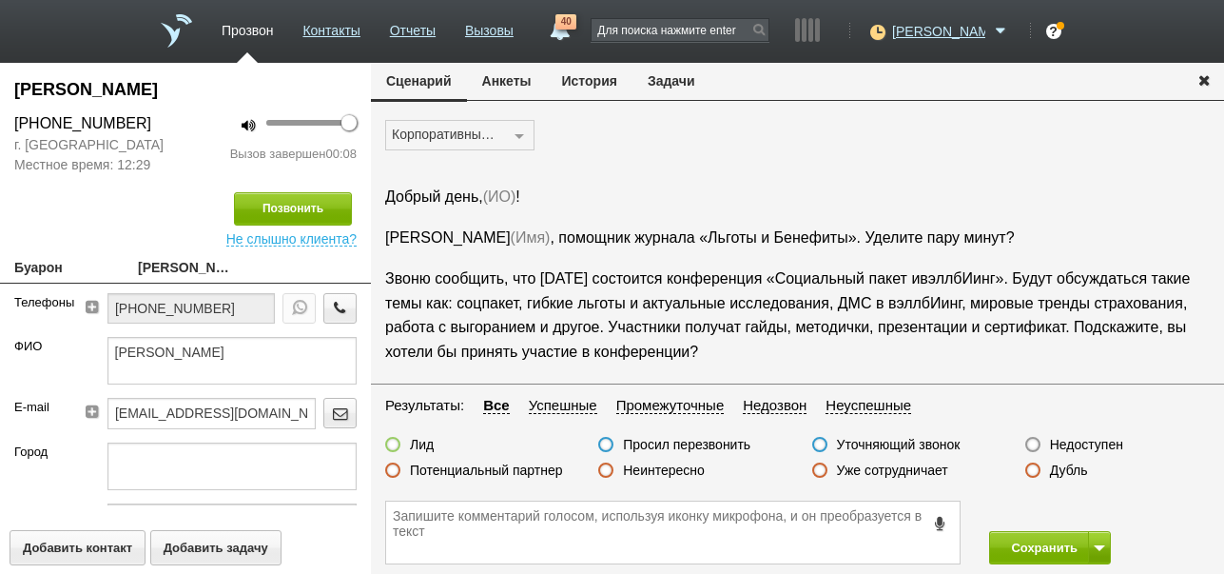
click at [1090, 443] on label "Недоступен" at bounding box center [1086, 444] width 73 height 17
click at [0, 0] on input "Недоступен" at bounding box center [0, 0] width 0 height 0
click at [1036, 537] on button "Сохранить" at bounding box center [1039, 547] width 100 height 33
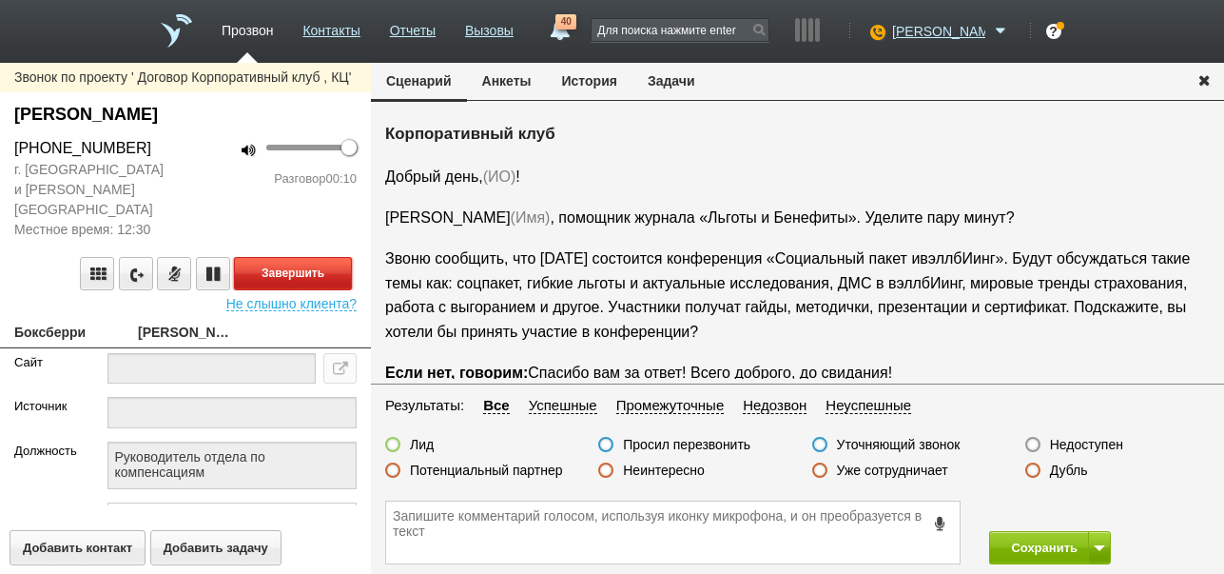
click at [330, 257] on button "Завершить" at bounding box center [293, 273] width 118 height 33
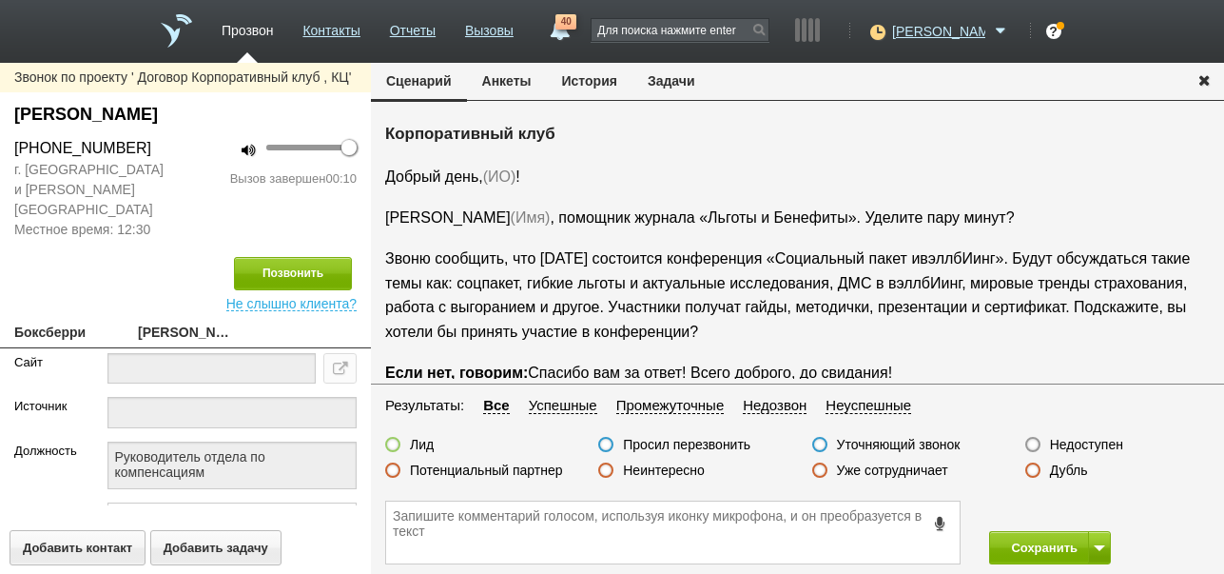
click at [1086, 447] on label "Недоступен" at bounding box center [1086, 444] width 73 height 17
click at [0, 0] on input "Недоступен" at bounding box center [0, 0] width 0 height 0
click at [1099, 537] on button at bounding box center [1099, 547] width 23 height 33
click at [1094, 503] on button "Сохранить и остаться" at bounding box center [1036, 512] width 147 height 33
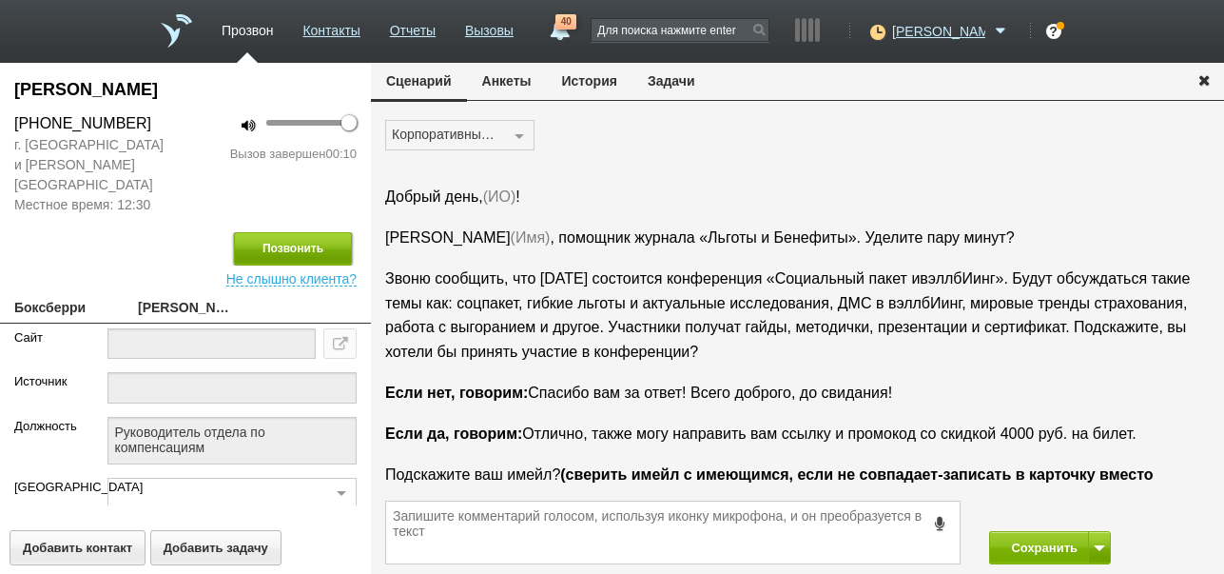
click at [298, 232] on button "Позвонить" at bounding box center [293, 248] width 118 height 33
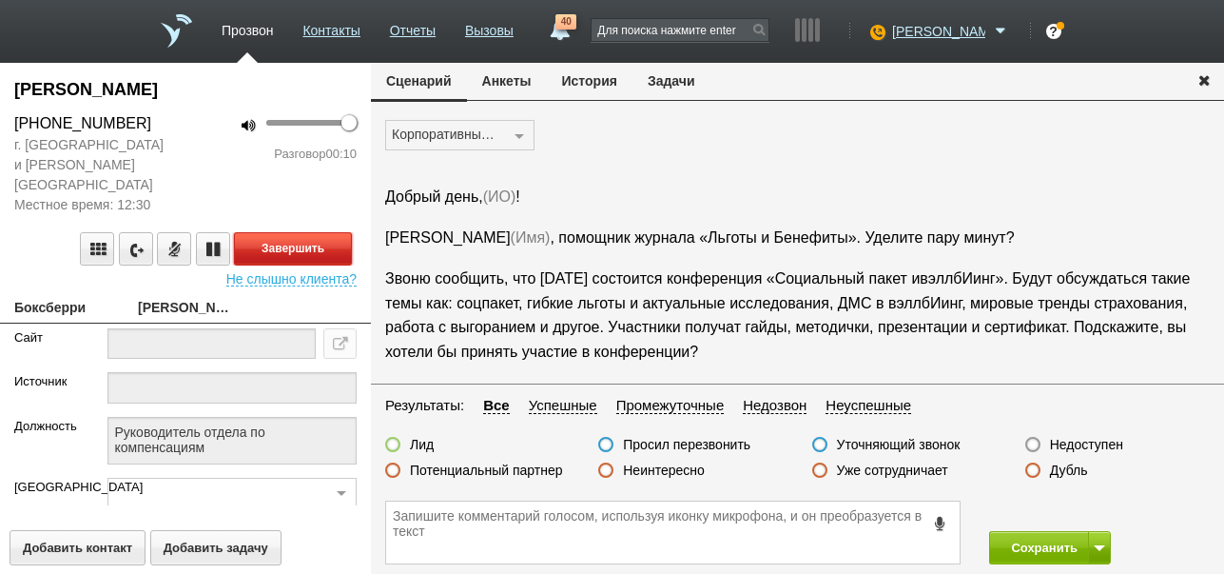
click at [330, 232] on button "Завершить" at bounding box center [293, 248] width 118 height 33
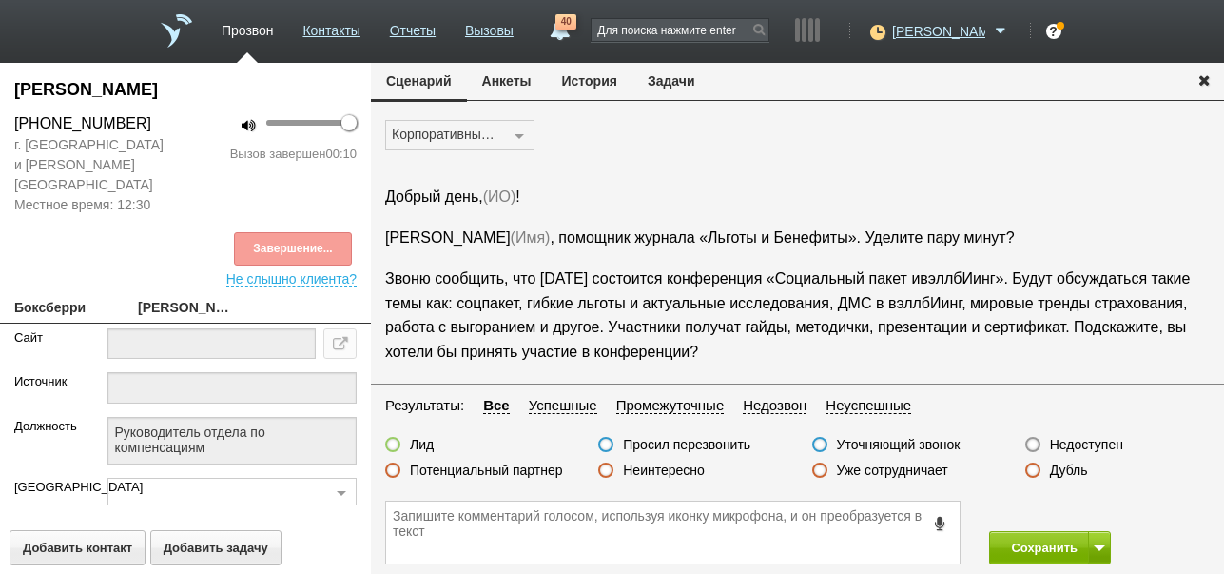
click at [1099, 442] on label "Недоступен" at bounding box center [1086, 444] width 73 height 17
click at [0, 0] on input "Недоступен" at bounding box center [0, 0] width 0 height 0
click at [1017, 553] on button "Сохранить" at bounding box center [1039, 547] width 100 height 33
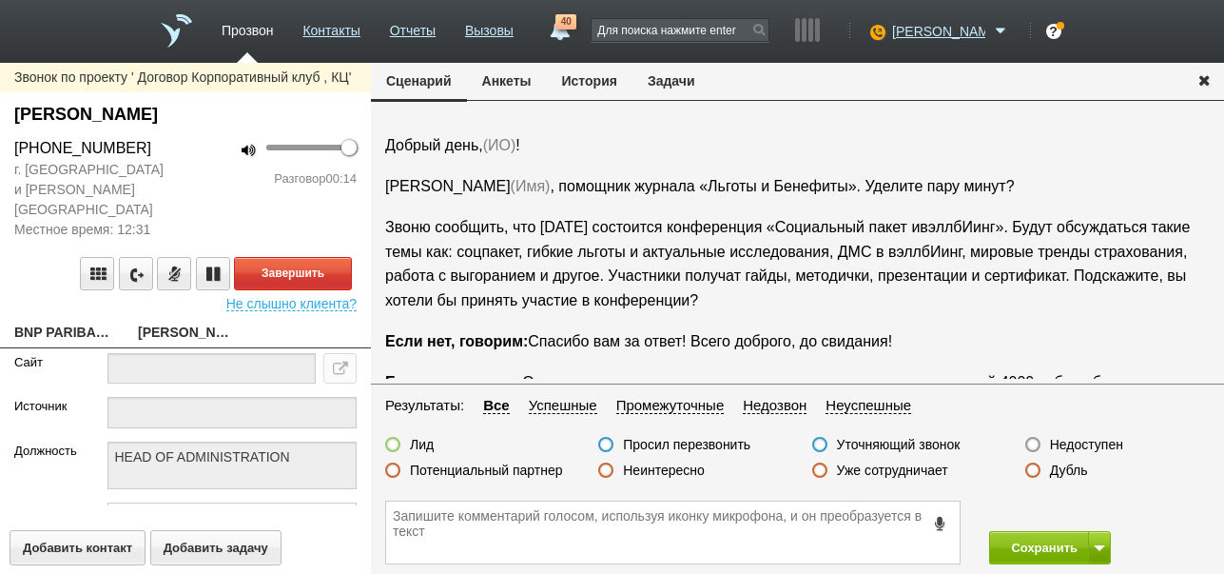
scroll to position [64, 0]
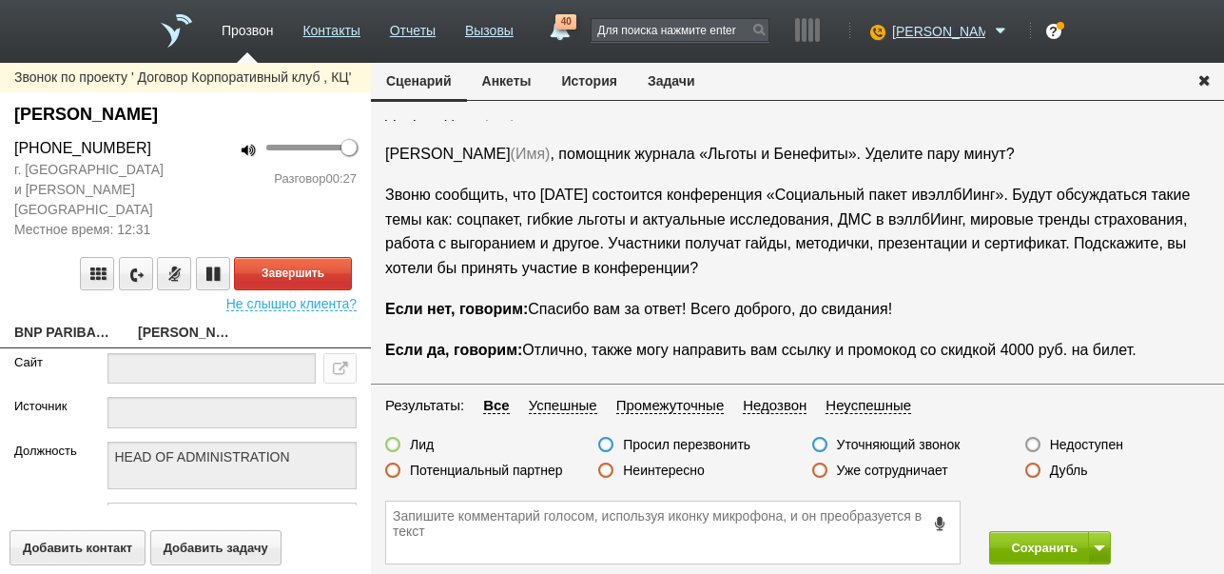
click at [695, 468] on label "Неинтересно" at bounding box center [664, 469] width 82 height 17
click at [0, 0] on input "Неинтересно" at bounding box center [0, 0] width 0 height 0
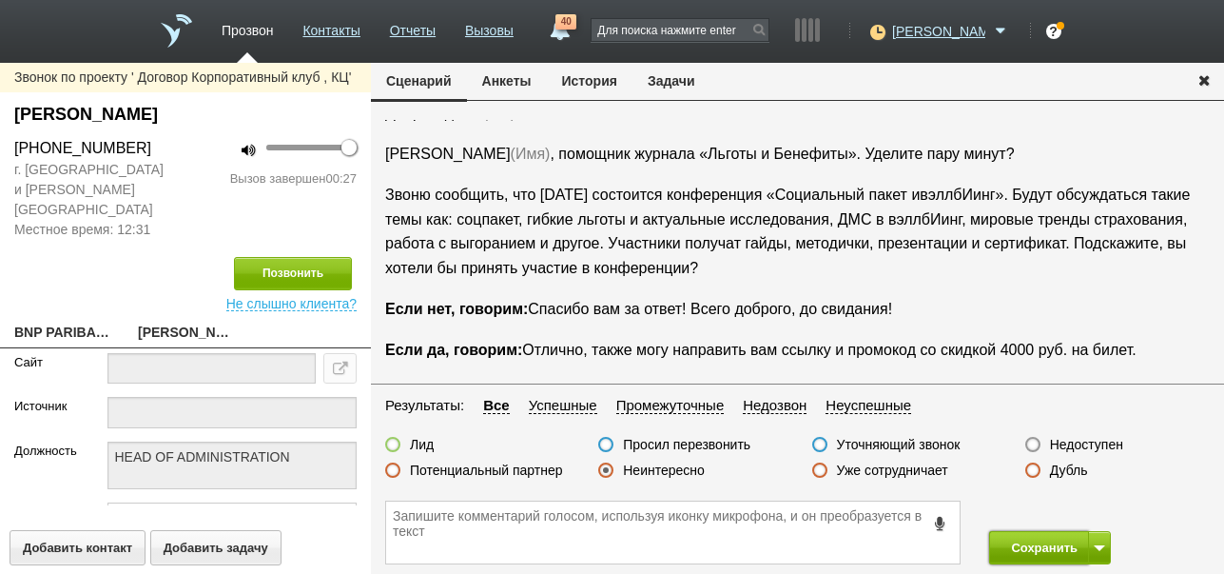
click at [1012, 544] on button "Сохранить" at bounding box center [1039, 547] width 100 height 33
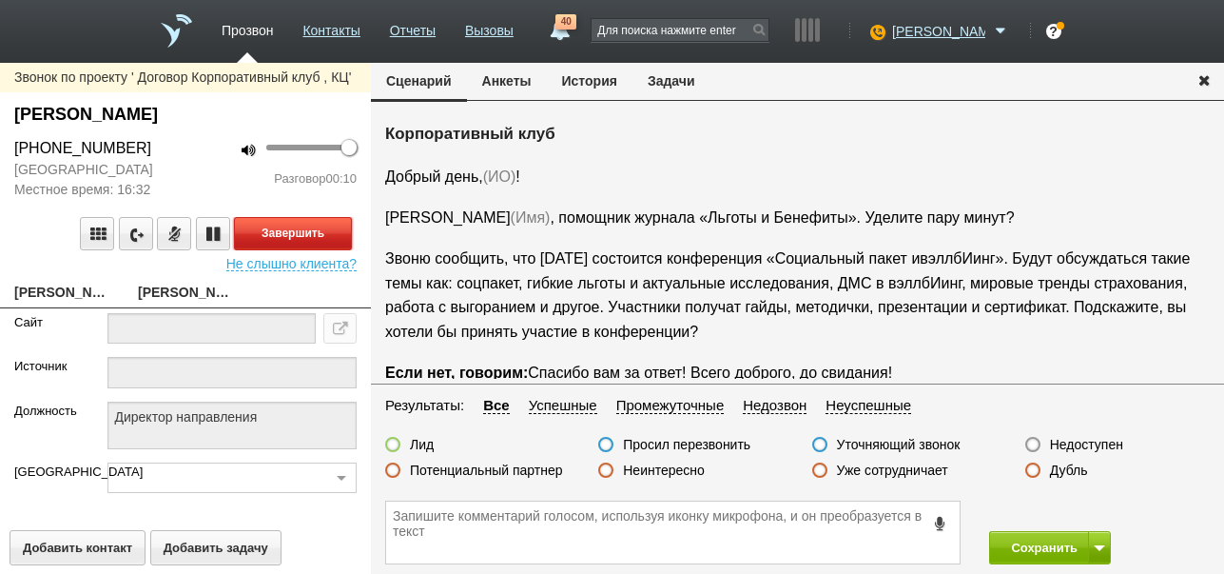
click at [320, 238] on button "Завершить" at bounding box center [293, 233] width 118 height 33
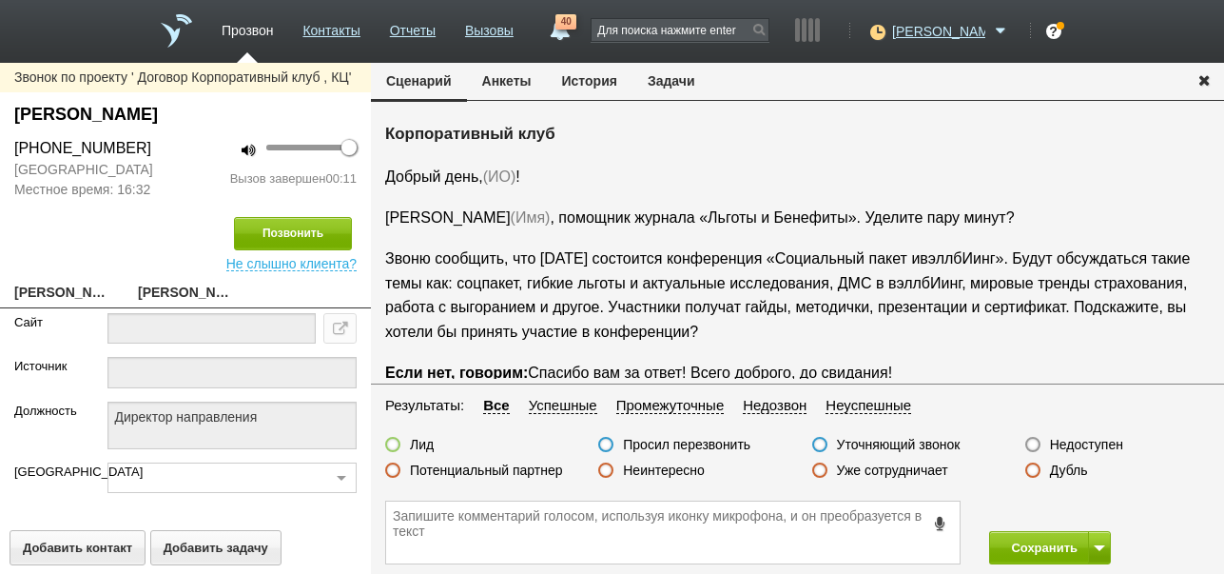
click at [1109, 439] on label "Недоступен" at bounding box center [1086, 444] width 73 height 17
click at [0, 0] on input "Недоступен" at bounding box center [0, 0] width 0 height 0
click at [1106, 545] on button at bounding box center [1099, 547] width 23 height 33
click at [1096, 512] on button "Сохранить и остаться" at bounding box center [1036, 512] width 147 height 33
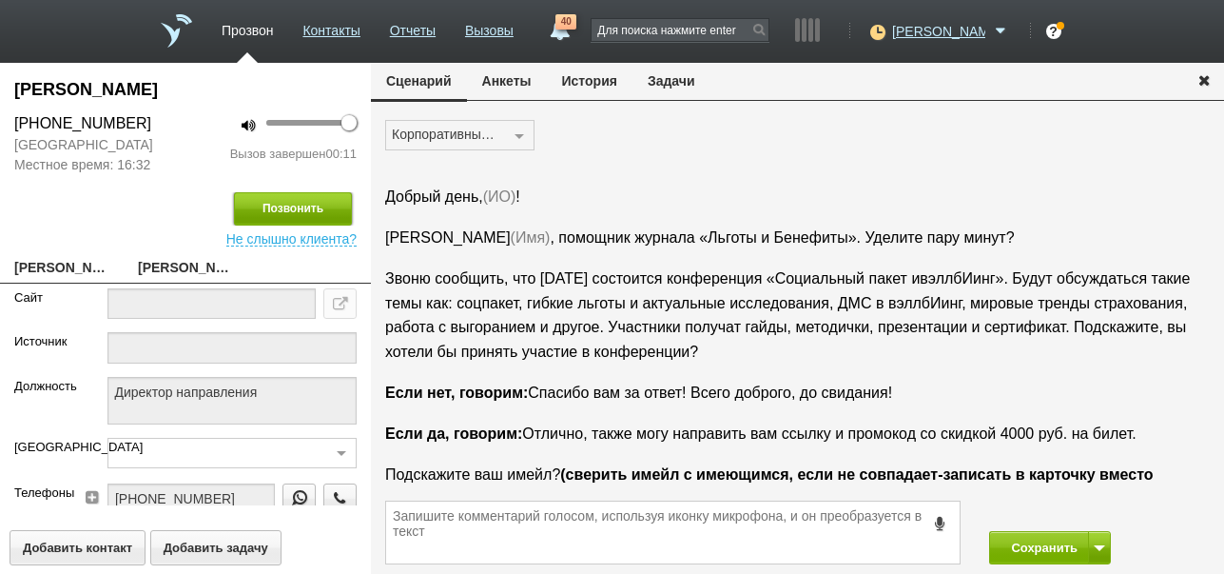
click at [322, 216] on button "Позвонить" at bounding box center [293, 208] width 118 height 33
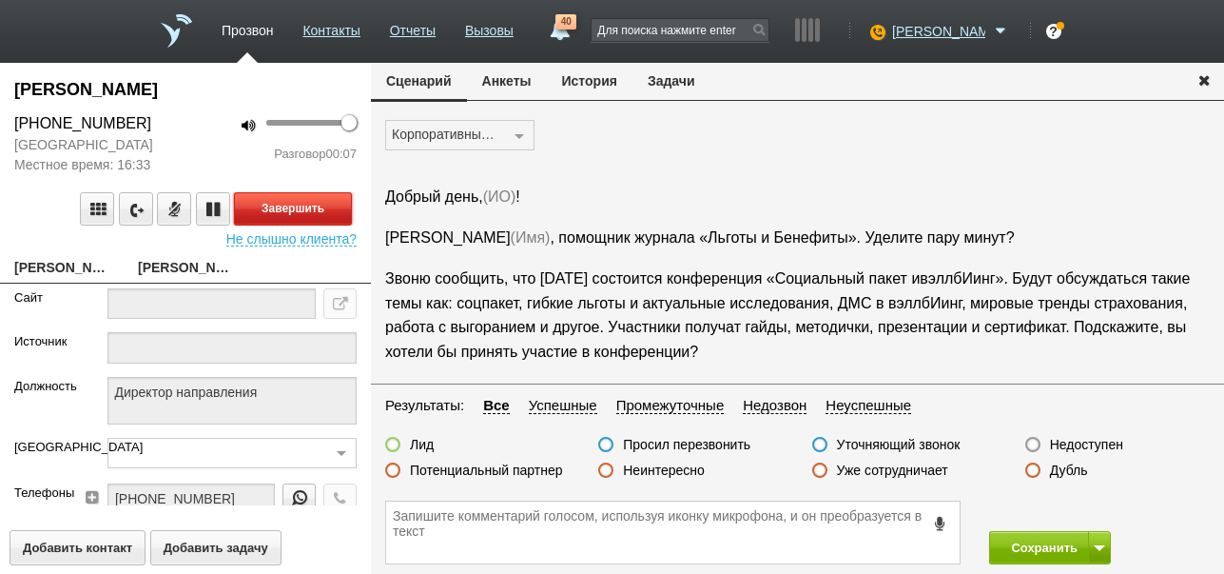
click at [322, 221] on button "Завершить" at bounding box center [293, 208] width 118 height 33
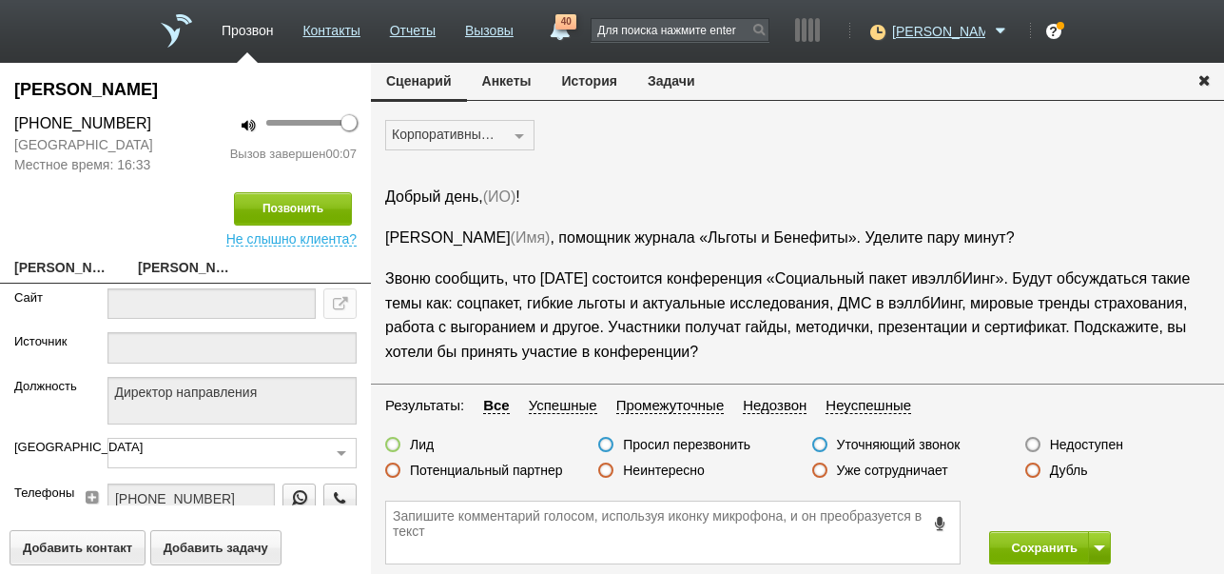
click at [1094, 445] on label "Недоступен" at bounding box center [1086, 444] width 73 height 17
click at [0, 0] on input "Недоступен" at bounding box center [0, 0] width 0 height 0
click at [1046, 544] on button "Сохранить" at bounding box center [1039, 547] width 100 height 33
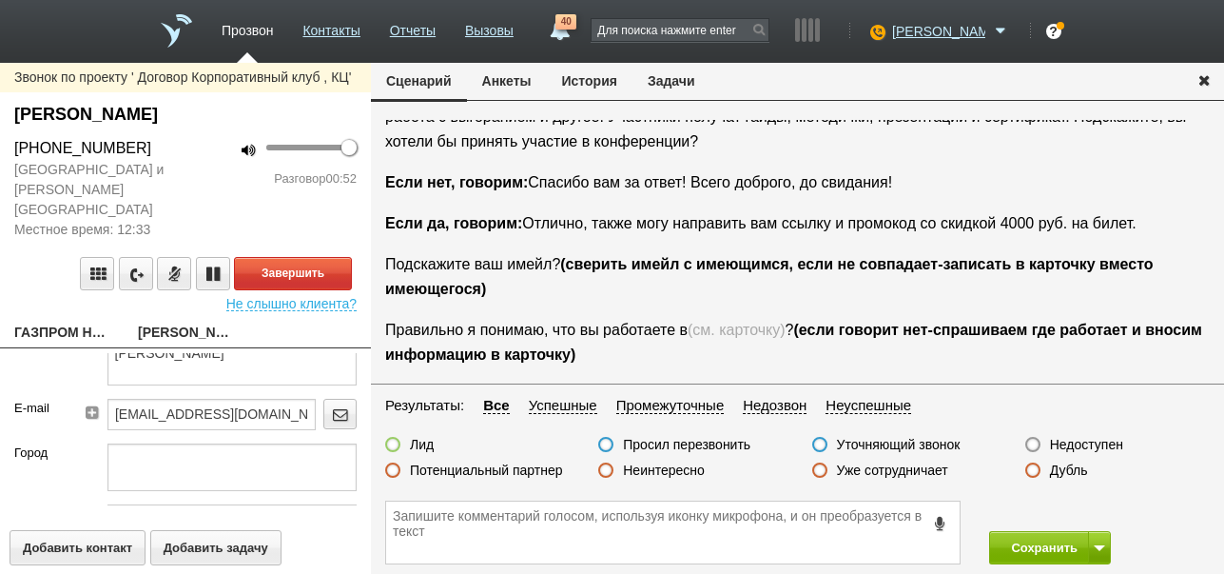
scroll to position [222, 0]
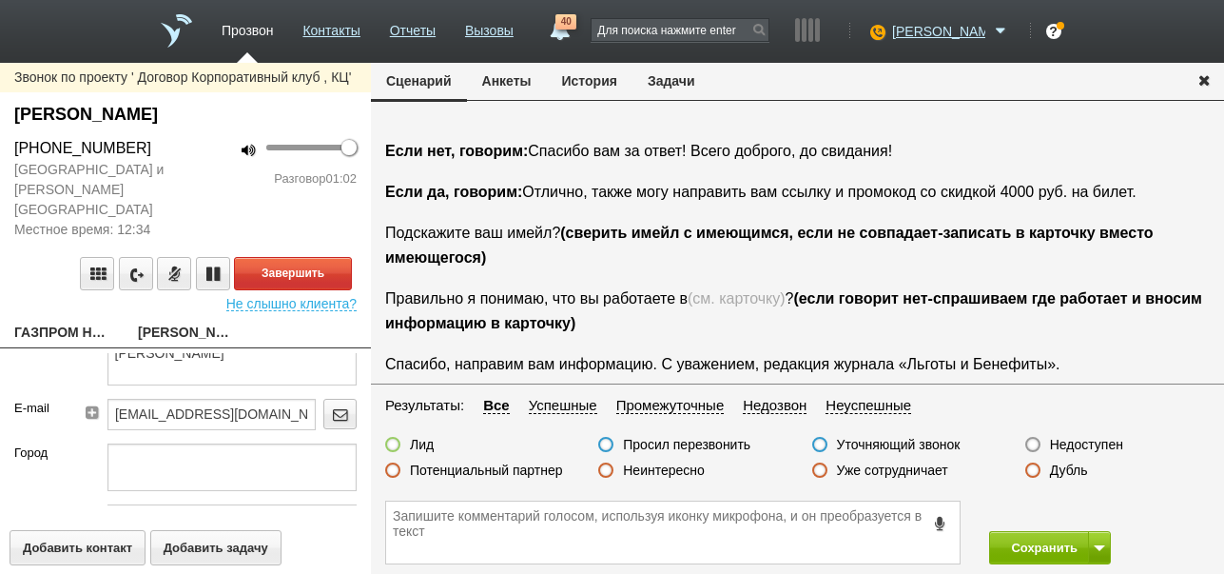
click at [683, 471] on label "Неинтересно" at bounding box center [664, 469] width 82 height 17
click at [0, 0] on input "Неинтересно" at bounding box center [0, 0] width 0 height 0
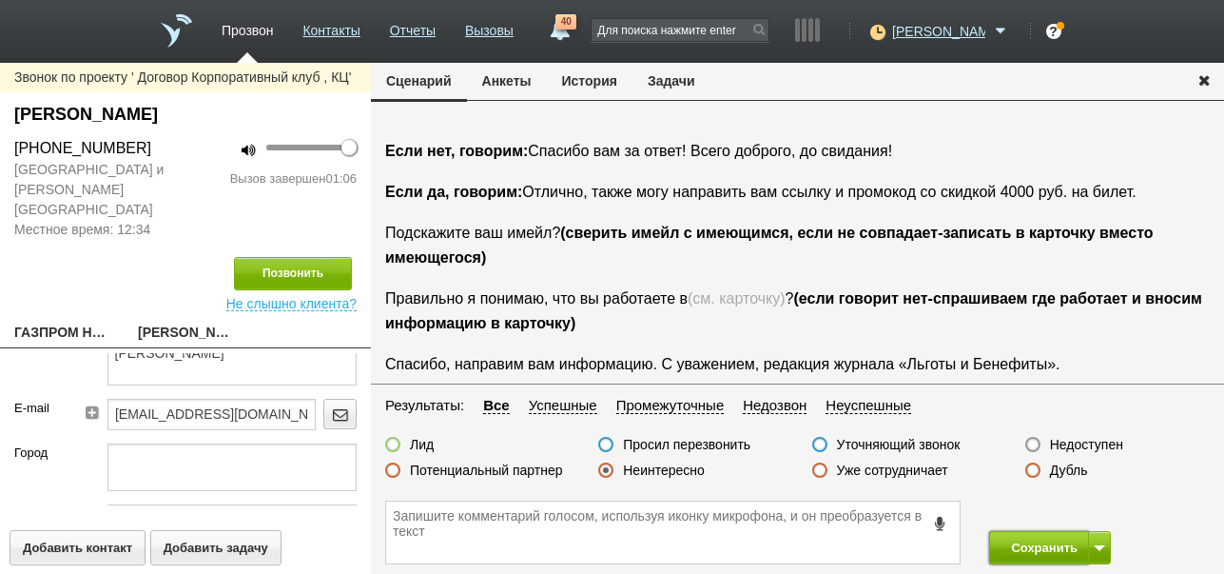
click at [1022, 545] on button "Сохранить" at bounding box center [1039, 547] width 100 height 33
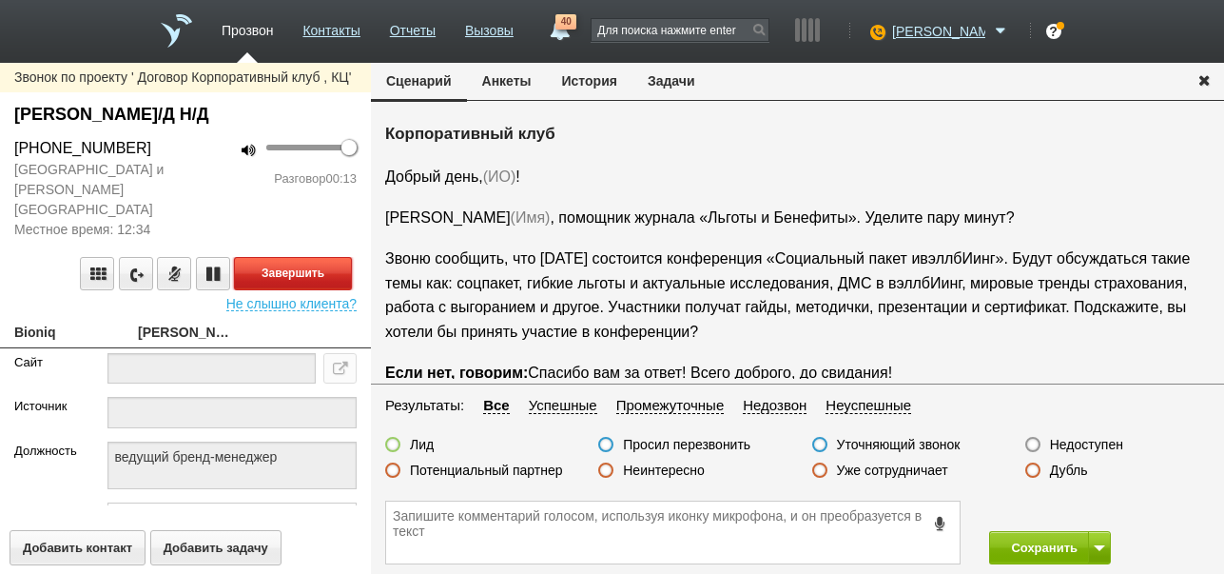
click at [307, 283] on button "Завершить" at bounding box center [293, 273] width 118 height 33
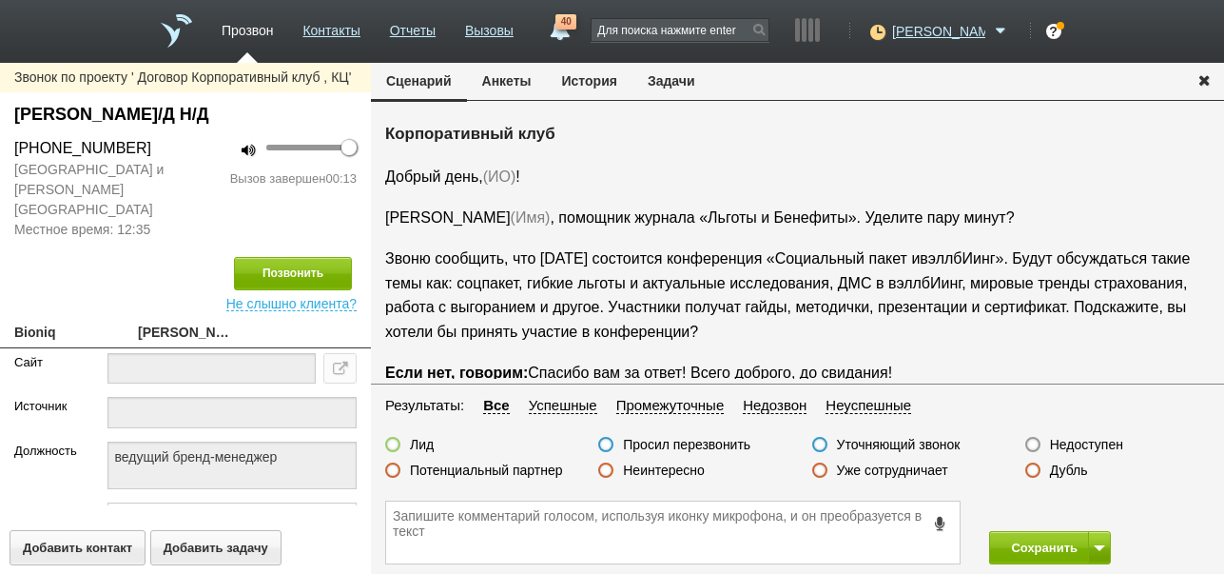
click at [1060, 445] on label "Недоступен" at bounding box center [1086, 444] width 73 height 17
click at [0, 0] on input "Недоступен" at bounding box center [0, 0] width 0 height 0
click at [308, 267] on button "Позвонить" at bounding box center [293, 273] width 118 height 33
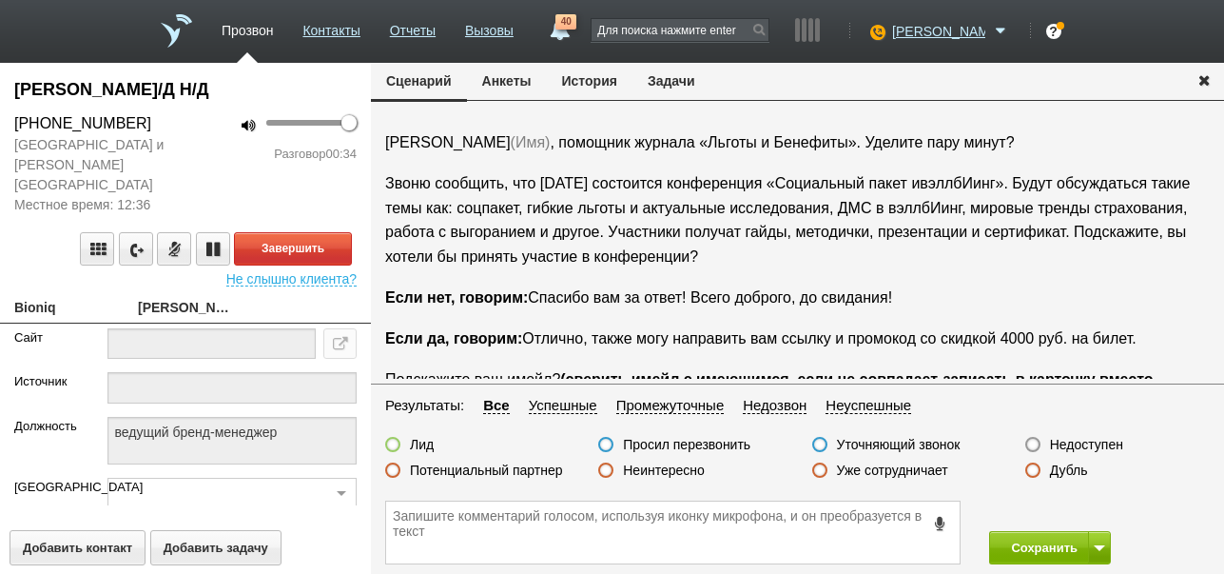
scroll to position [159, 0]
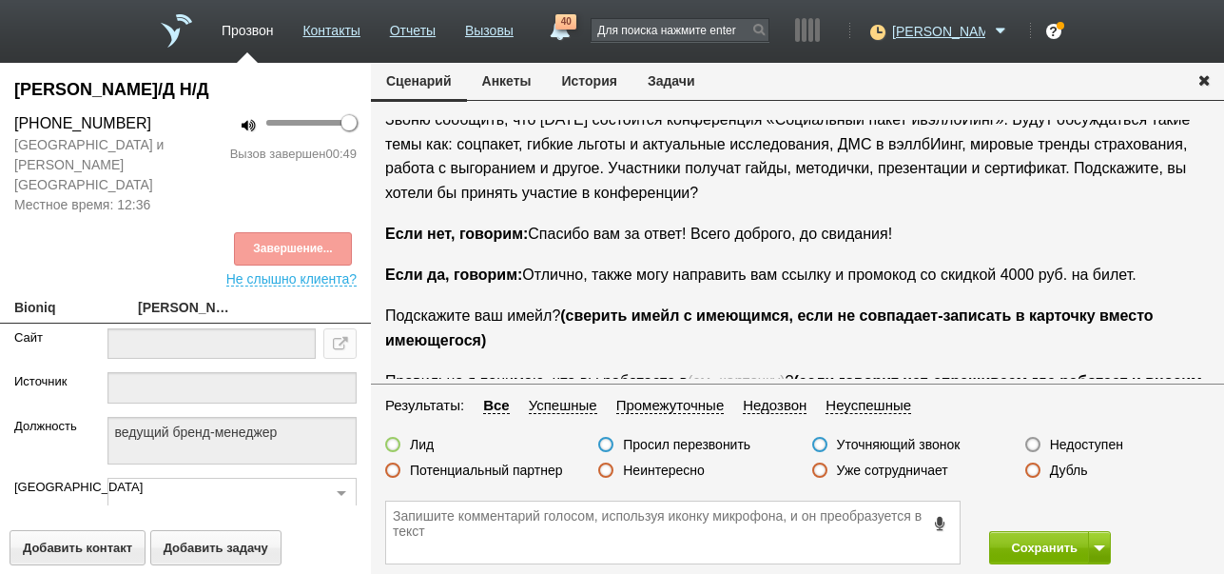
click at [692, 472] on label "Неинтересно" at bounding box center [664, 469] width 82 height 17
click at [0, 0] on input "Неинтересно" at bounding box center [0, 0] width 0 height 0
click at [1006, 543] on button "Сохранить" at bounding box center [1039, 547] width 100 height 33
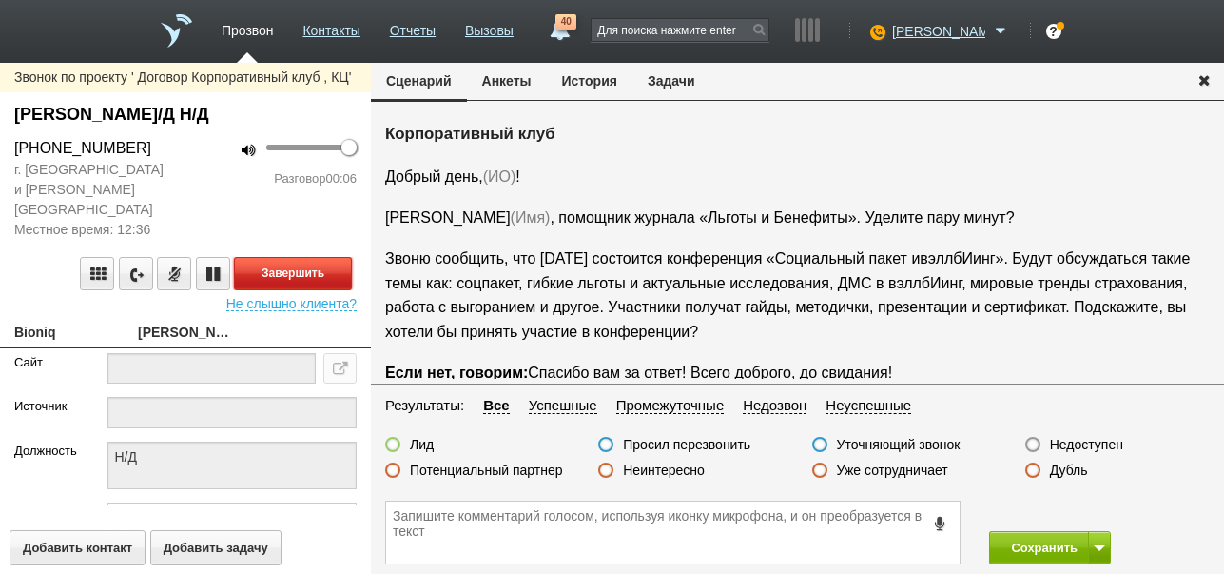
click at [338, 257] on button "Завершить" at bounding box center [293, 273] width 118 height 33
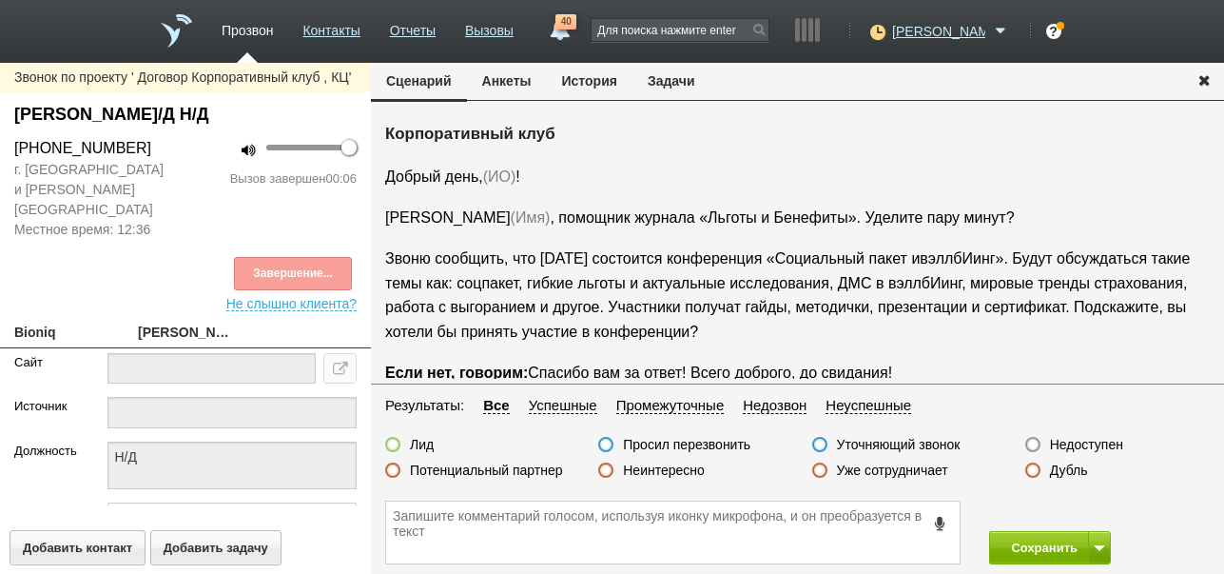
click at [1097, 447] on label "Недоступен" at bounding box center [1086, 444] width 73 height 17
click at [0, 0] on input "Недоступен" at bounding box center [0, 0] width 0 height 0
click at [1099, 543] on button at bounding box center [1099, 547] width 23 height 33
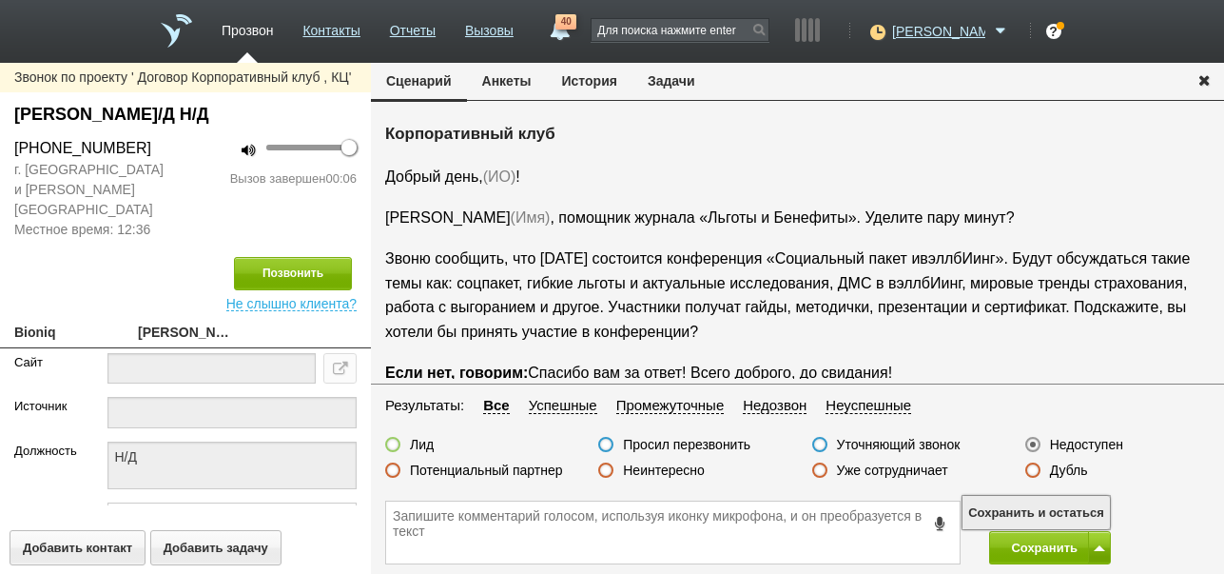
click at [1081, 513] on button "Сохранить и остаться" at bounding box center [1036, 512] width 147 height 33
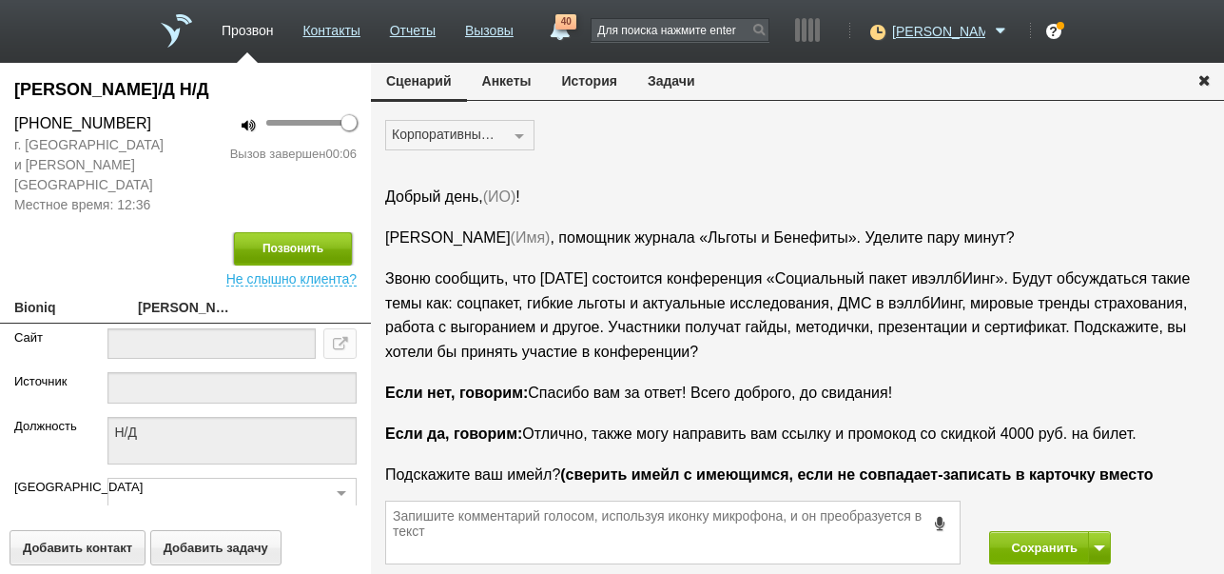
click at [285, 232] on button "Позвонить" at bounding box center [293, 248] width 118 height 33
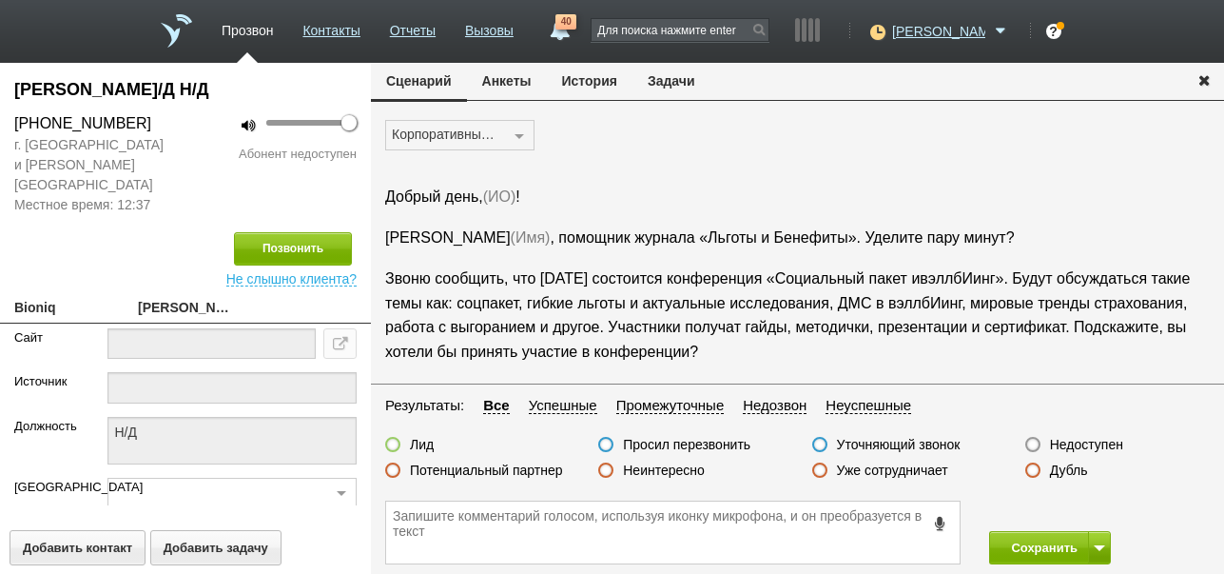
click at [1091, 444] on label "Недоступен" at bounding box center [1086, 444] width 73 height 17
click at [0, 0] on input "Недоступен" at bounding box center [0, 0] width 0 height 0
click at [1028, 546] on button "Сохранить" at bounding box center [1039, 547] width 100 height 33
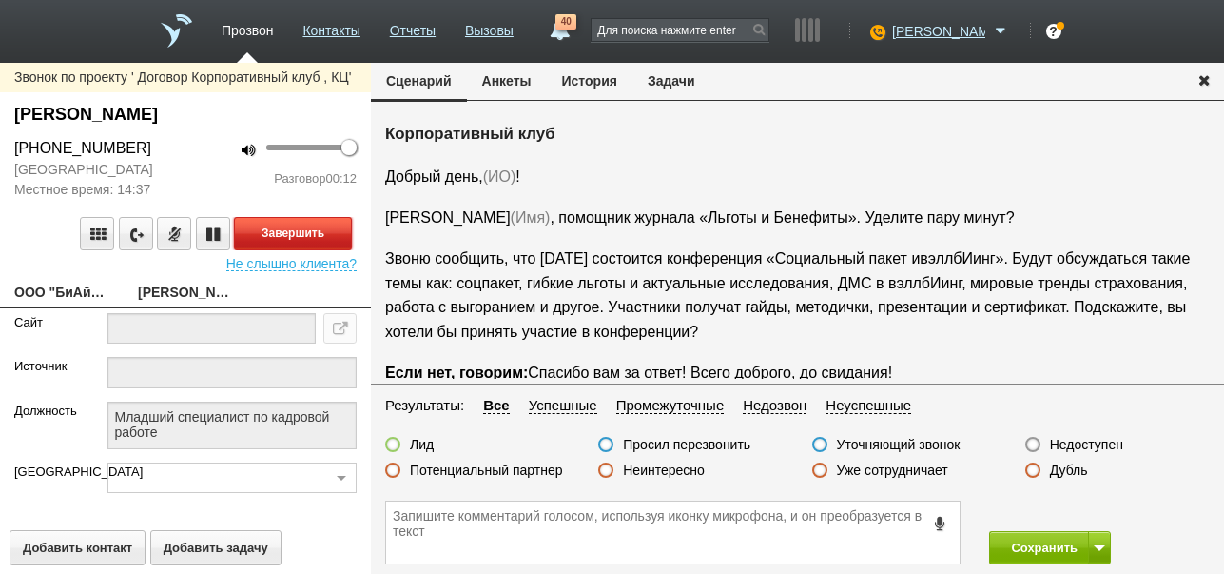
click at [301, 250] on button "Завершить" at bounding box center [293, 233] width 118 height 33
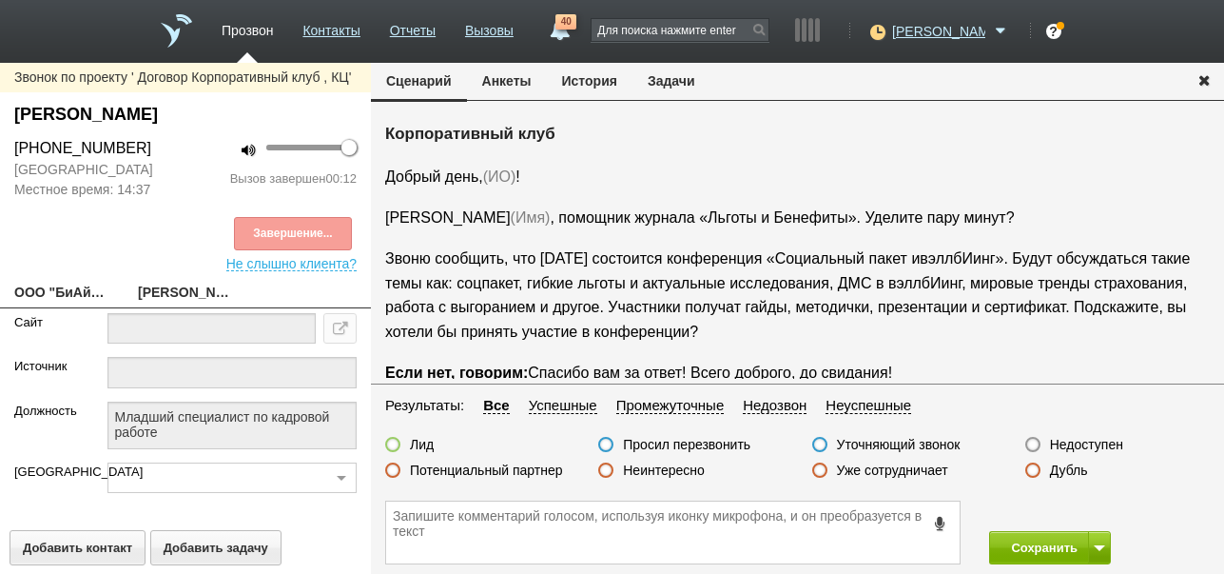
click at [1100, 442] on label "Недоступен" at bounding box center [1086, 444] width 73 height 17
click at [0, 0] on input "Недоступен" at bounding box center [0, 0] width 0 height 0
click at [331, 250] on button "Позвонить" at bounding box center [293, 233] width 118 height 33
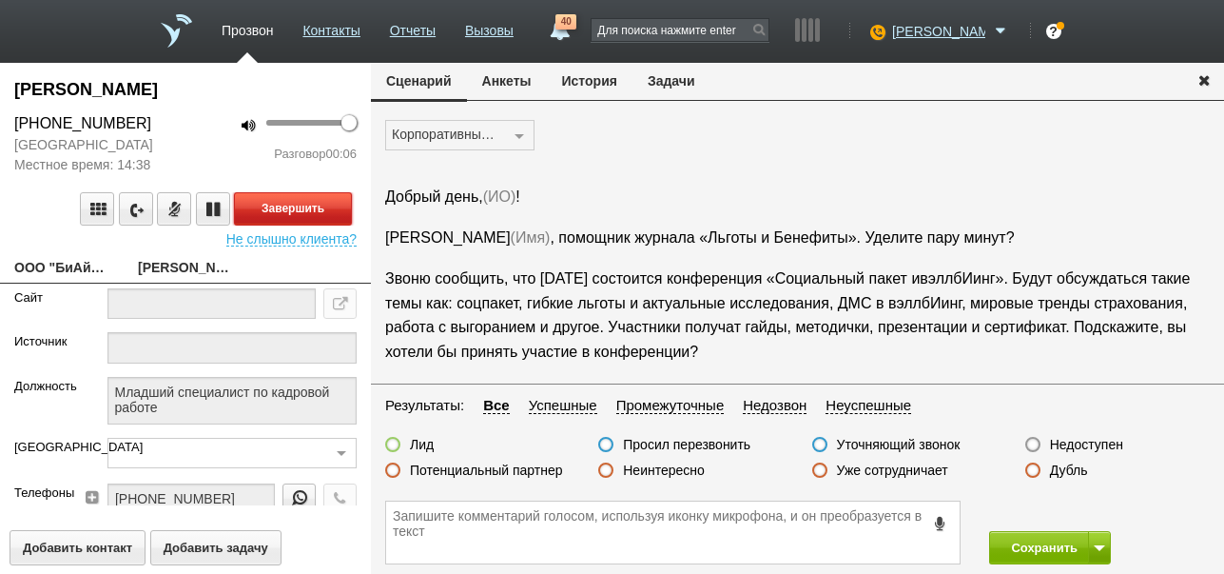
click at [332, 225] on button "Завершить" at bounding box center [293, 208] width 118 height 33
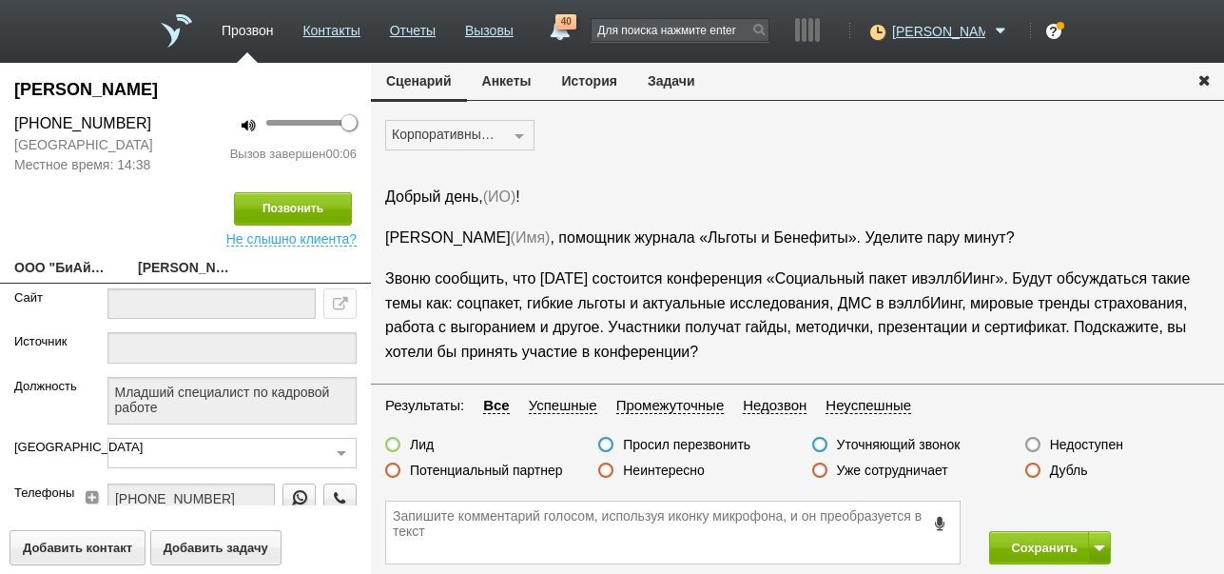
click at [1100, 447] on label "Недоступен" at bounding box center [1086, 444] width 73 height 17
click at [0, 0] on input "Недоступен" at bounding box center [0, 0] width 0 height 0
click at [1048, 538] on button "Сохранить" at bounding box center [1039, 547] width 100 height 33
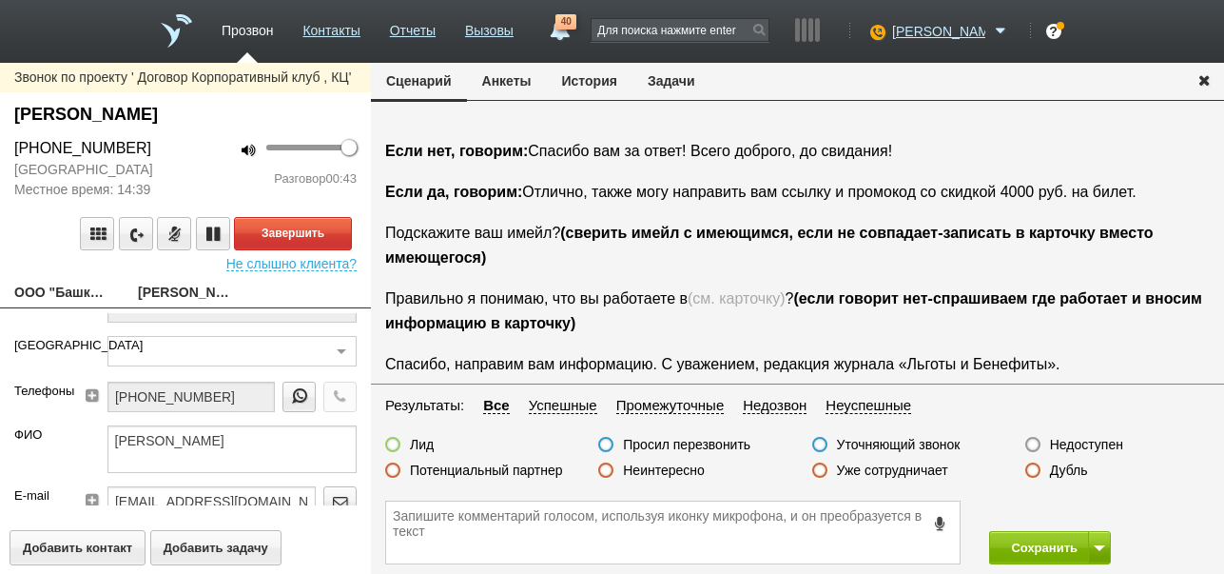
scroll to position [190, 0]
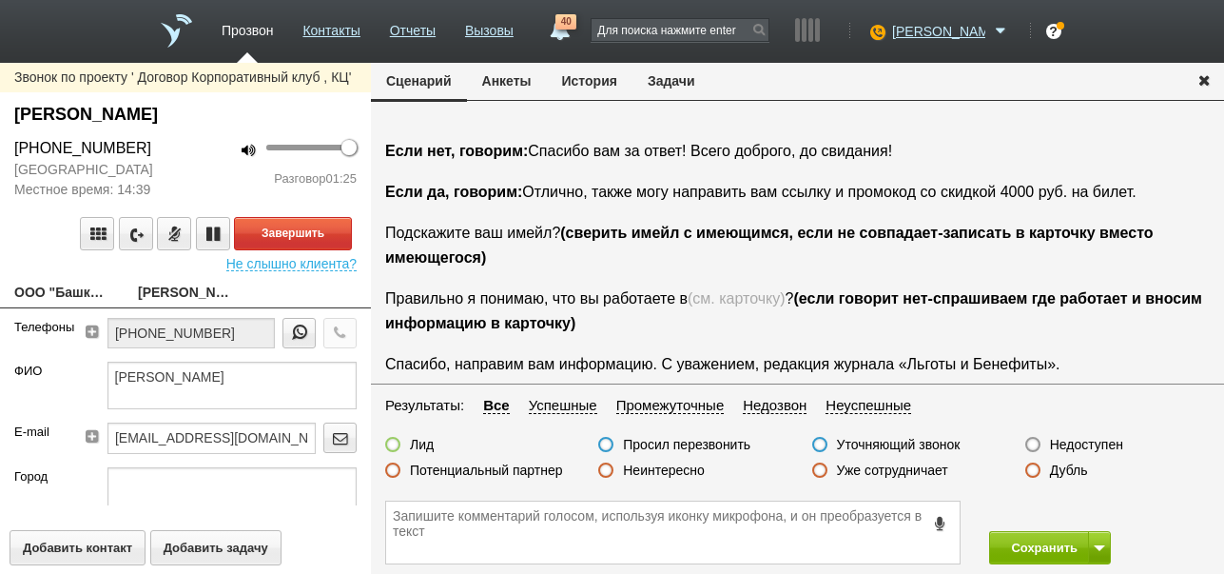
click at [585, 76] on button "История" at bounding box center [590, 81] width 86 height 36
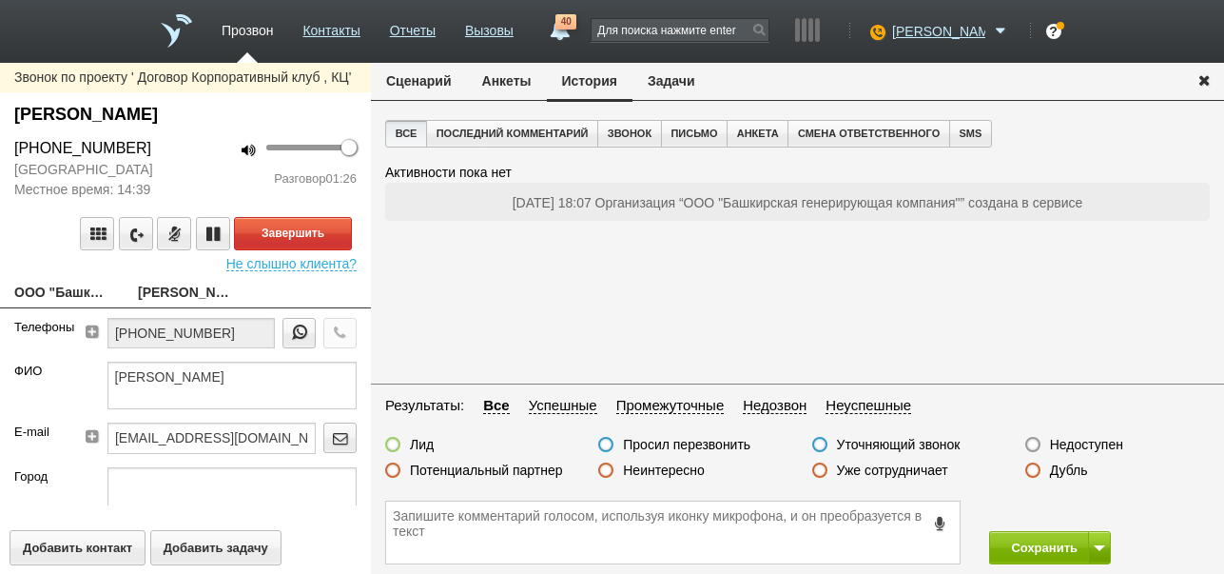
scroll to position [0, 0]
click at [436, 79] on button "Сценарий" at bounding box center [419, 81] width 96 height 36
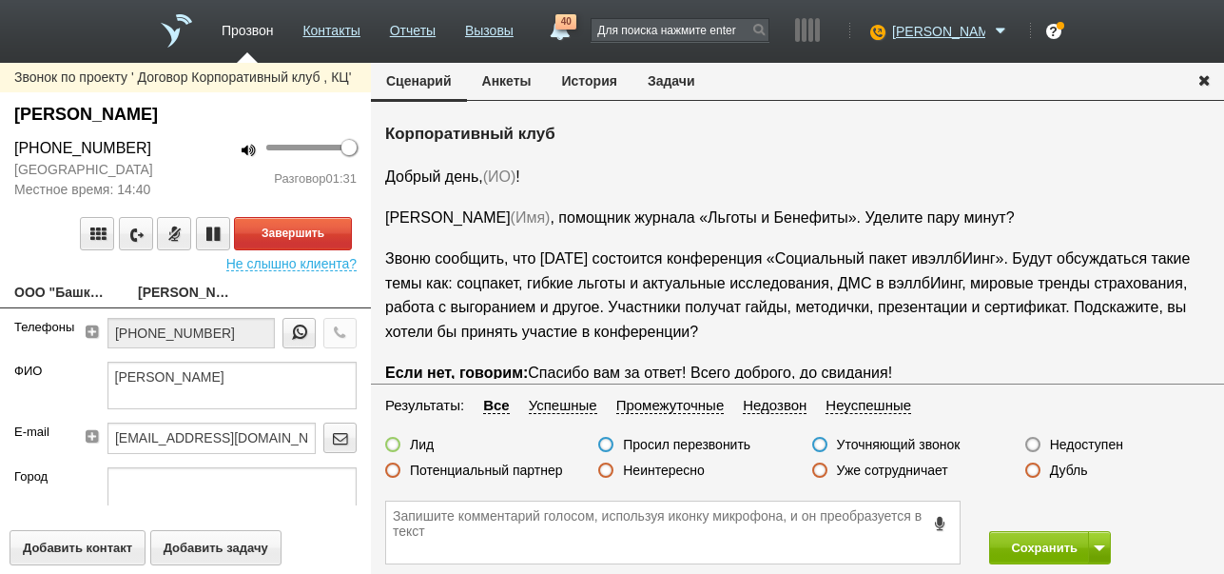
scroll to position [222, 0]
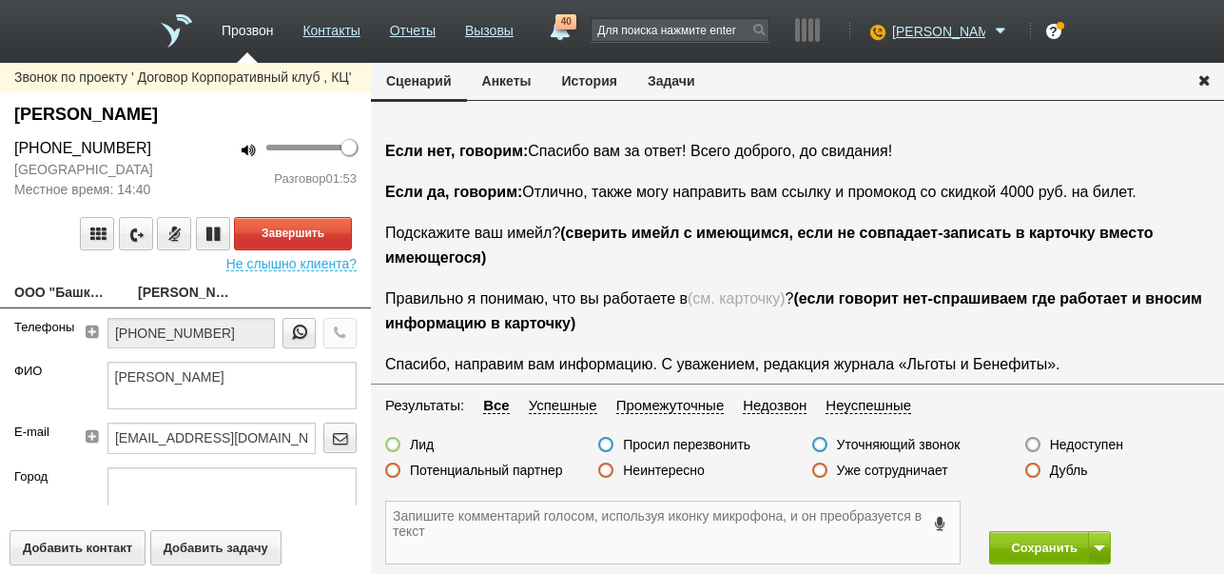
click at [502, 518] on textarea at bounding box center [673, 532] width 574 height 62
click at [395, 513] on textarea "9173410774" at bounding box center [673, 532] width 574 height 62
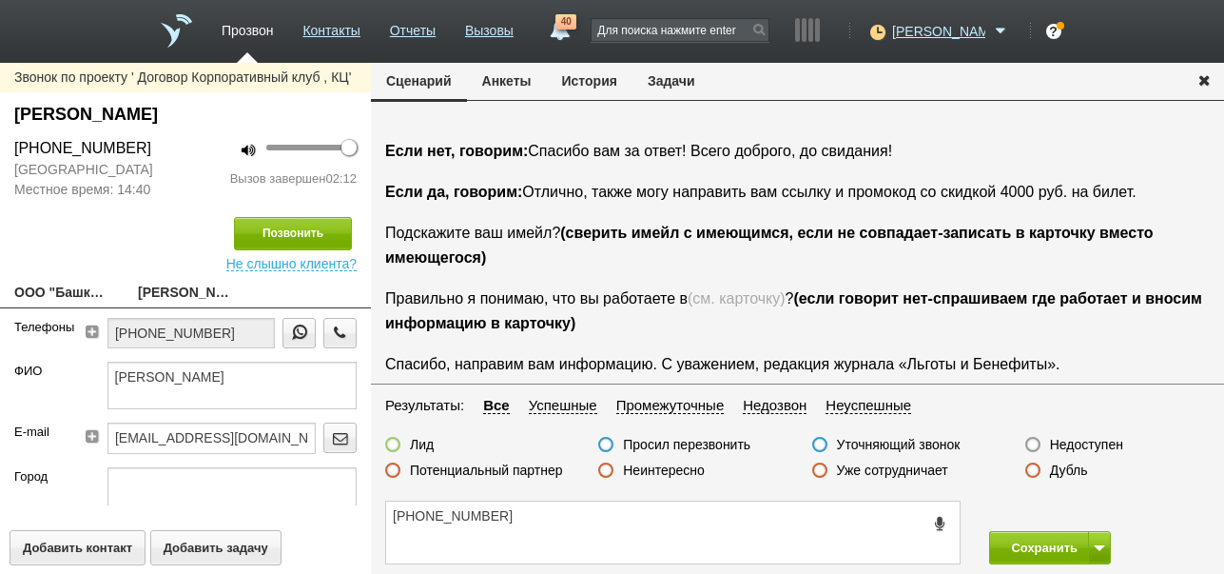
drag, startPoint x: 15, startPoint y: 105, endPoint x: 243, endPoint y: 117, distance: 227.7
click at [243, 117] on div "[PERSON_NAME]" at bounding box center [185, 115] width 342 height 26
copy div "[PERSON_NAME]"
click at [559, 517] on textarea "[PHONE_NUMBER]" at bounding box center [673, 532] width 574 height 62
paste textarea "[PERSON_NAME]"
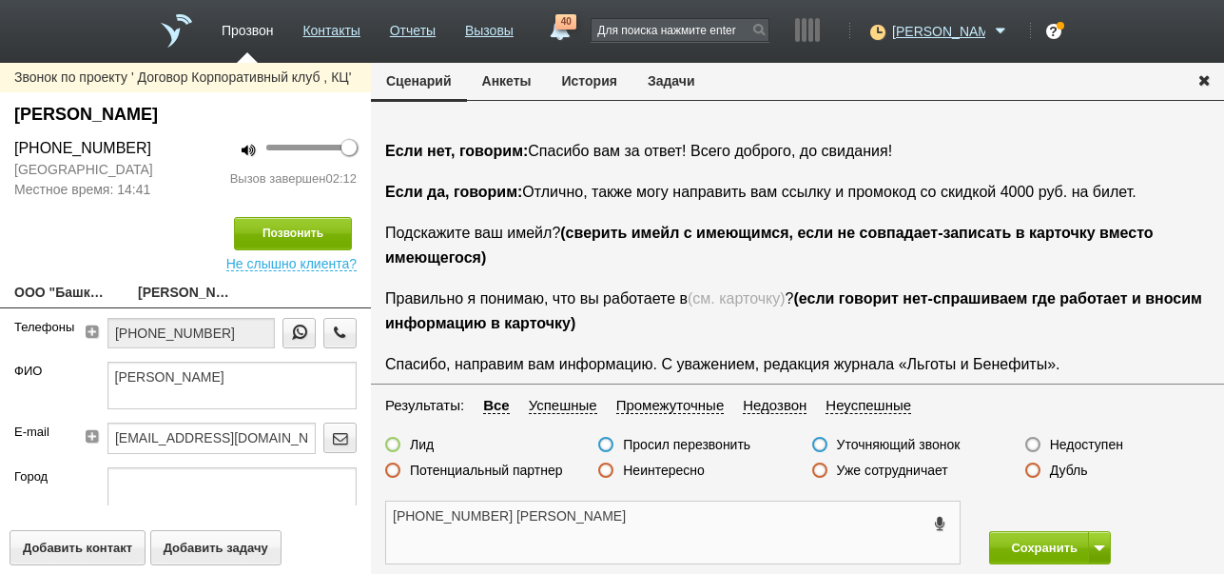
click at [393, 517] on textarea "[PHONE_NUMBER] [PERSON_NAME]" at bounding box center [673, 532] width 574 height 62
drag, startPoint x: 108, startPoint y: 456, endPoint x: 259, endPoint y: 462, distance: 150.4
click at [259, 453] on input "[EMAIL_ADDRESS][DOMAIN_NAME]" at bounding box center [211, 437] width 208 height 30
click at [389, 513] on textarea "[PHONE_NUMBER] [PERSON_NAME]" at bounding box center [673, 532] width 574 height 62
paste textarea "[EMAIL_ADDRESS][DOMAIN_NAME]"
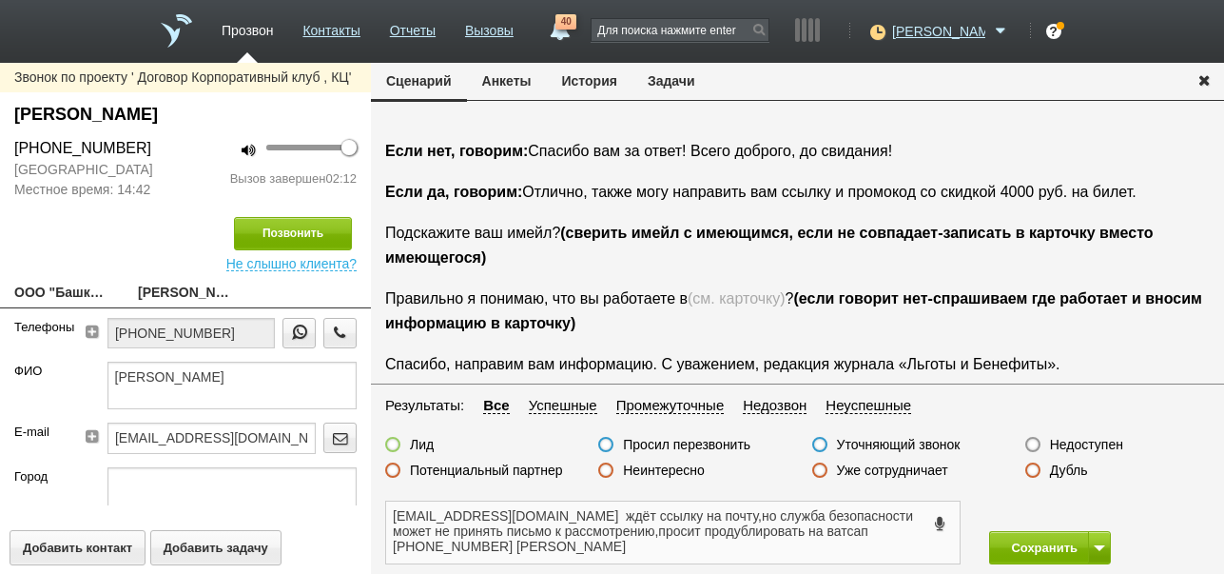
type textarea "[EMAIL_ADDRESS][DOMAIN_NAME] ждёт ссылку на почту,но служба безопасности может …"
click at [391, 444] on label at bounding box center [392, 444] width 15 height 15
click at [0, 0] on input "Лид" at bounding box center [0, 0] width 0 height 0
click at [1047, 543] on button "Сохранить" at bounding box center [1039, 547] width 100 height 33
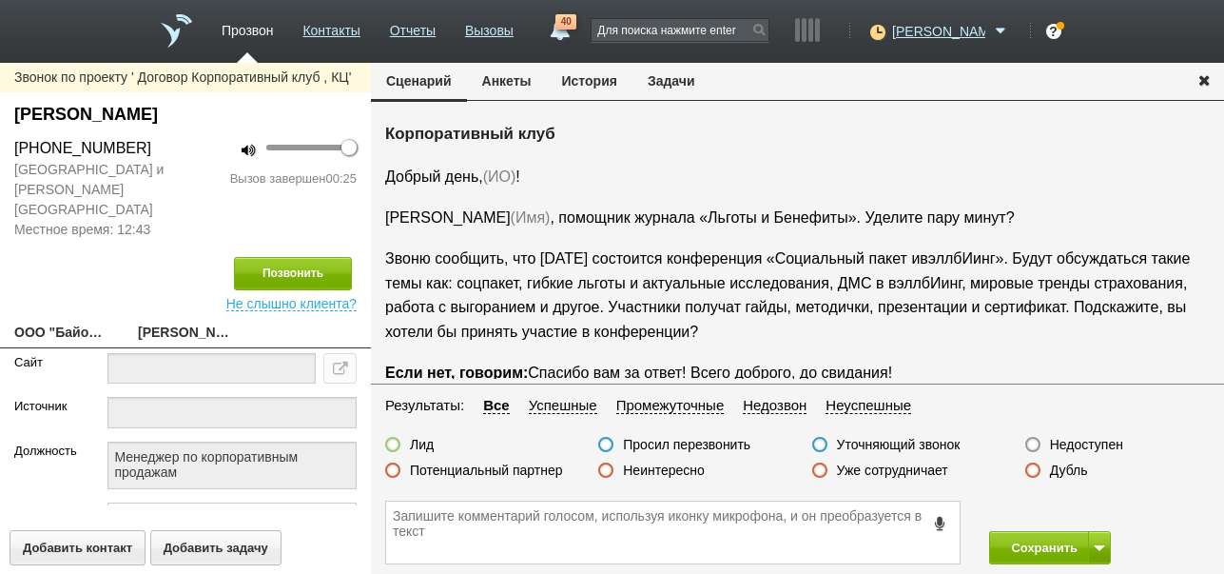
click at [693, 467] on label "Неинтересно" at bounding box center [664, 469] width 82 height 17
click at [0, 0] on input "Неинтересно" at bounding box center [0, 0] width 0 height 0
click at [1040, 537] on button "Сохранить" at bounding box center [1039, 547] width 100 height 33
click at [945, 519] on icon at bounding box center [940, 523] width 21 height 14
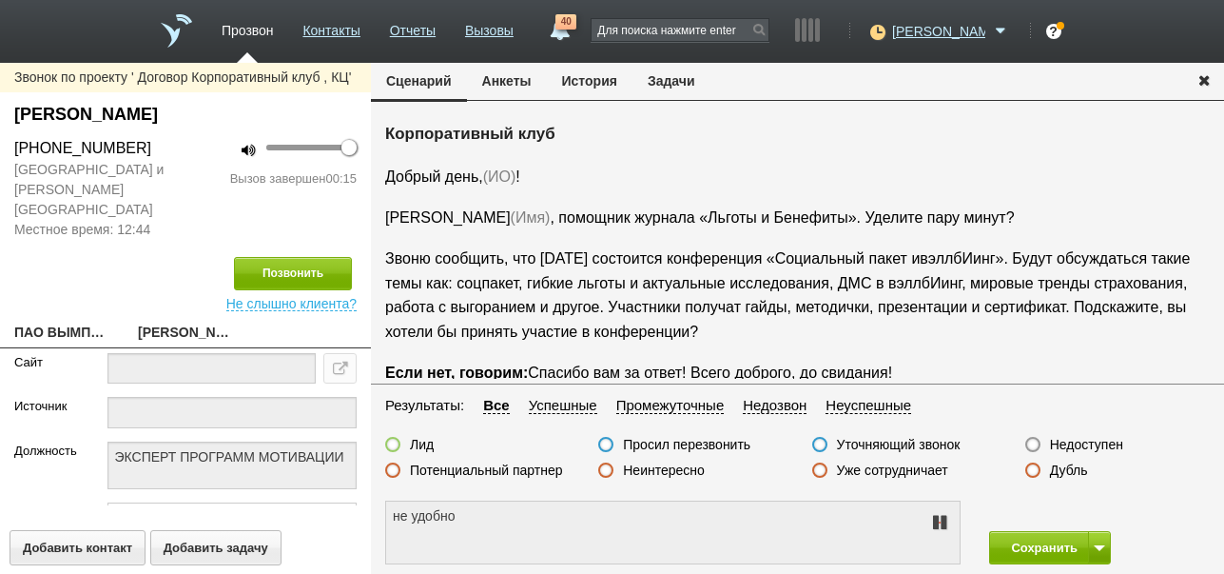
type textarea "не удобно разговаривать"
click at [945, 518] on icon at bounding box center [939, 522] width 23 height 15
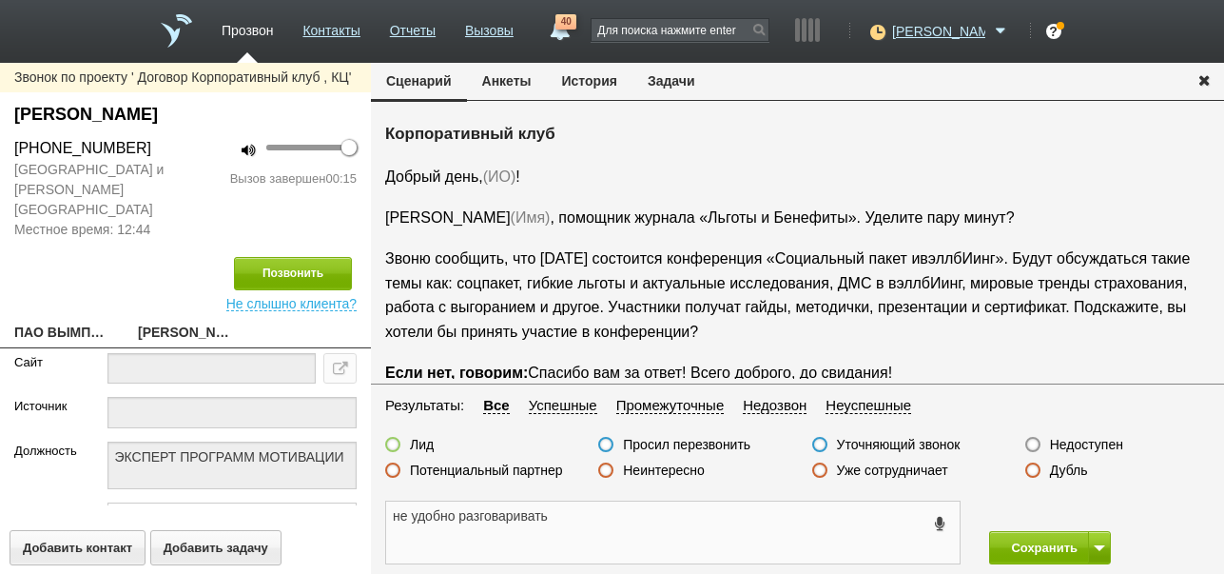
drag, startPoint x: 387, startPoint y: 519, endPoint x: 609, endPoint y: 518, distance: 221.6
click at [609, 518] on textarea "не удобно разговаривать" at bounding box center [673, 532] width 574 height 62
click at [677, 75] on button "Задачи" at bounding box center [672, 81] width 78 height 36
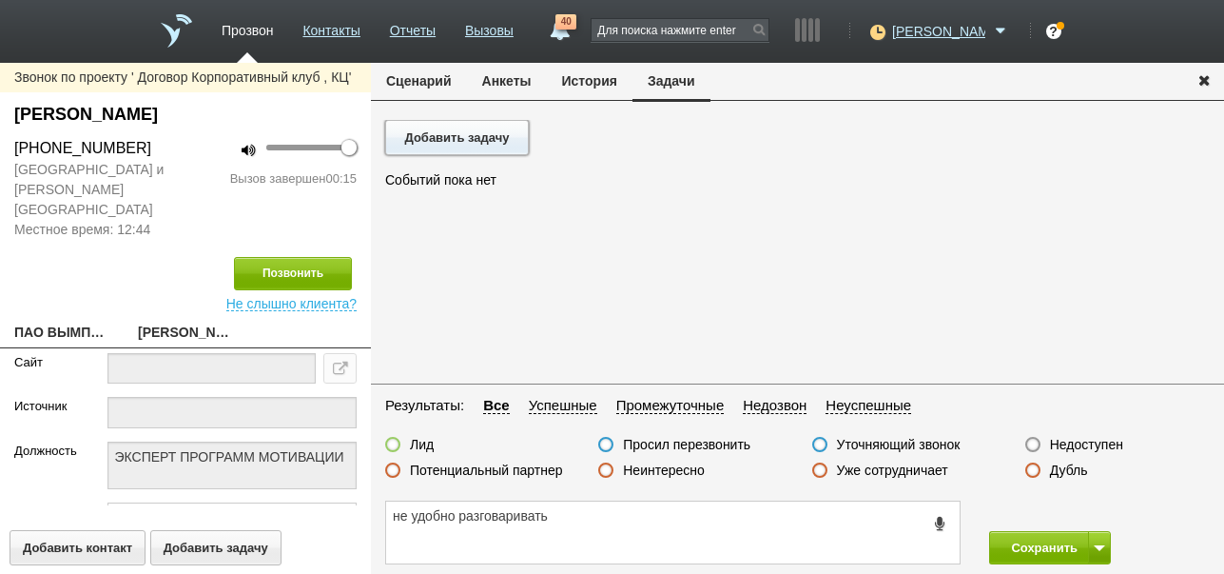
click at [504, 131] on button "Добавить задачу" at bounding box center [457, 137] width 144 height 35
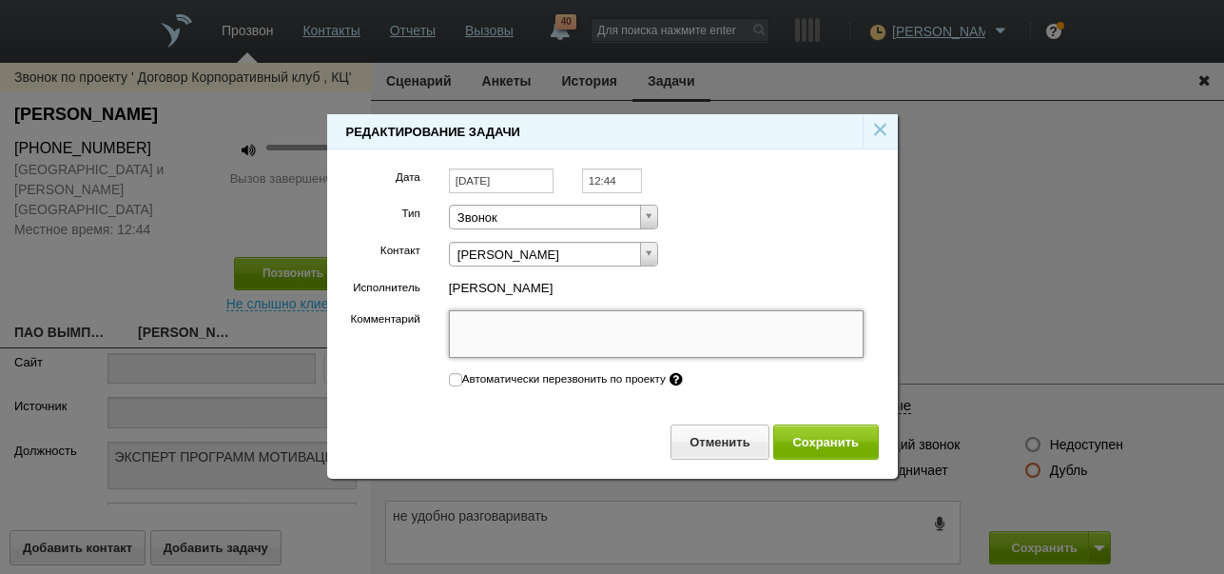
click at [657, 330] on textarea "Комментарий" at bounding box center [657, 334] width 416 height 48
paste textarea "не удобно разговаривать"
type textarea "не удобно разговаривать"
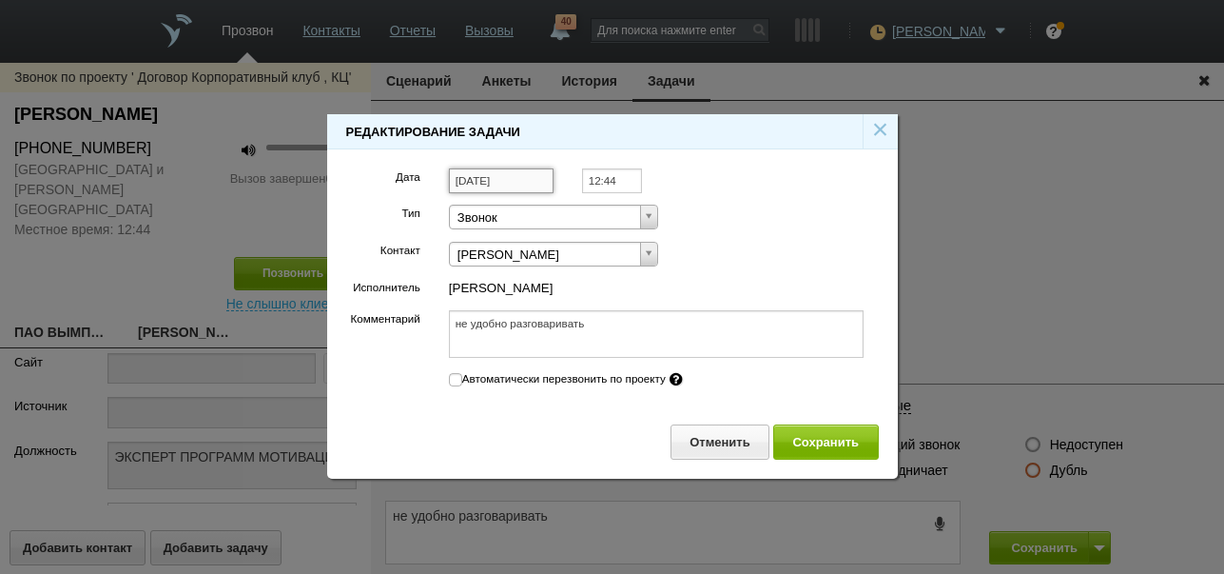
type textarea "не удобно разговаривать"
click at [519, 177] on input "[DATE]" at bounding box center [501, 181] width 105 height 26
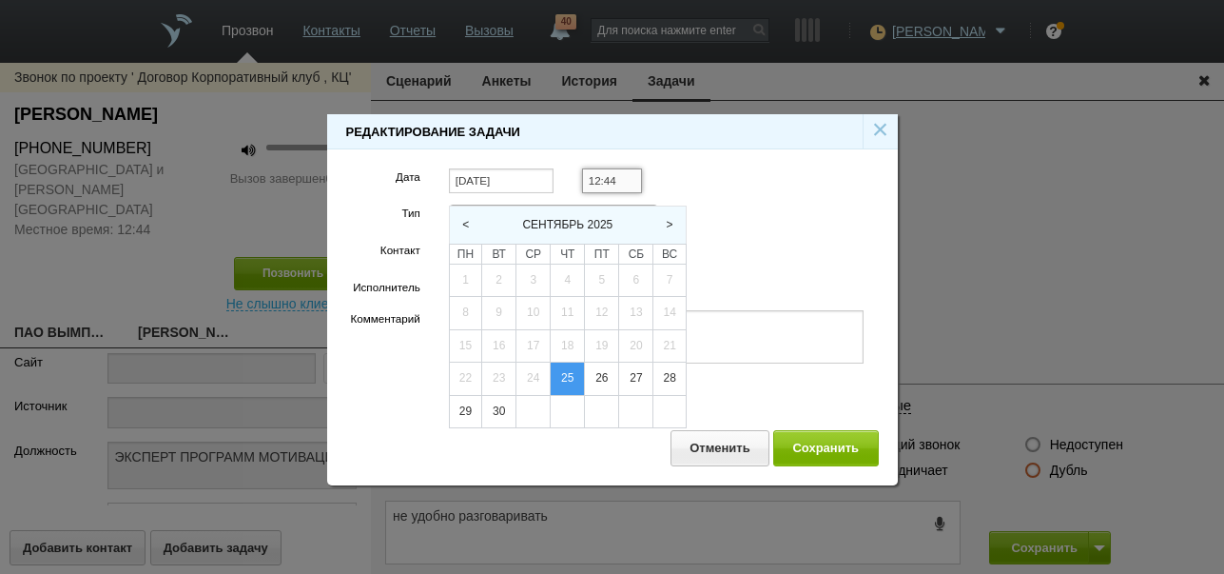
click at [636, 176] on input "12:44" at bounding box center [612, 181] width 60 height 26
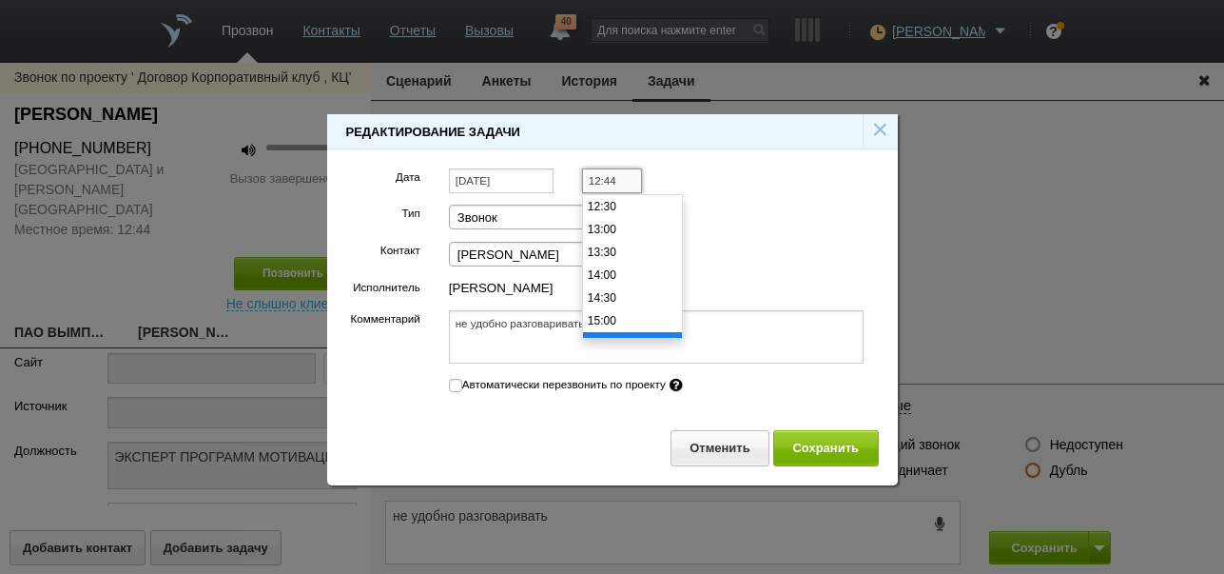
scroll to position [634, 0]
click at [624, 278] on li "15:30" at bounding box center [632, 279] width 99 height 23
type input "15:30"
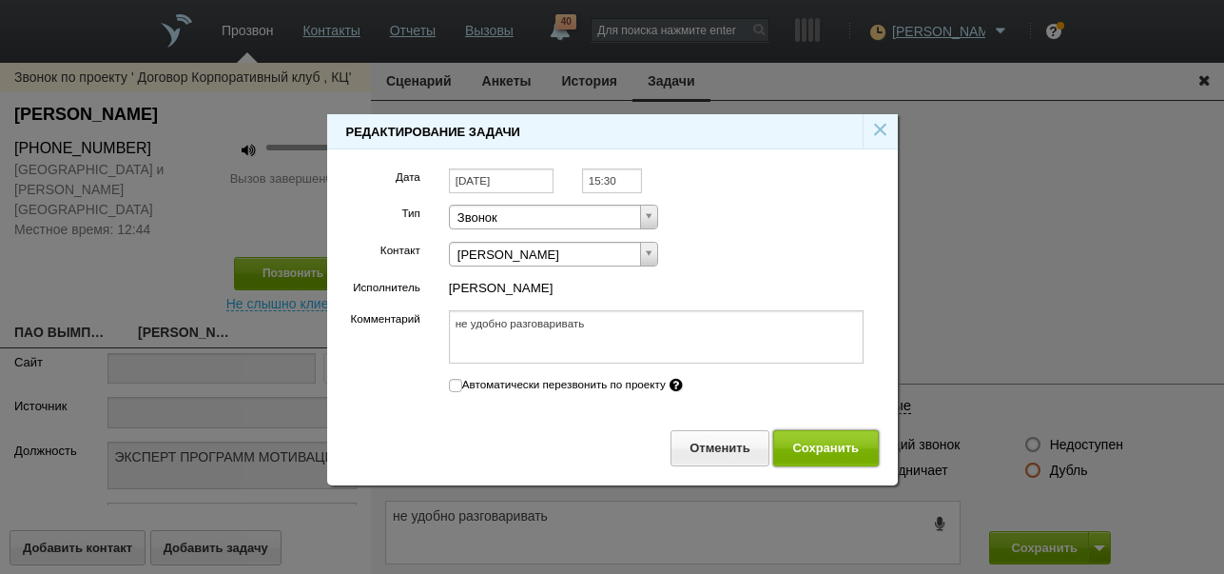
click at [816, 446] on button "Сохранить" at bounding box center [826, 447] width 106 height 35
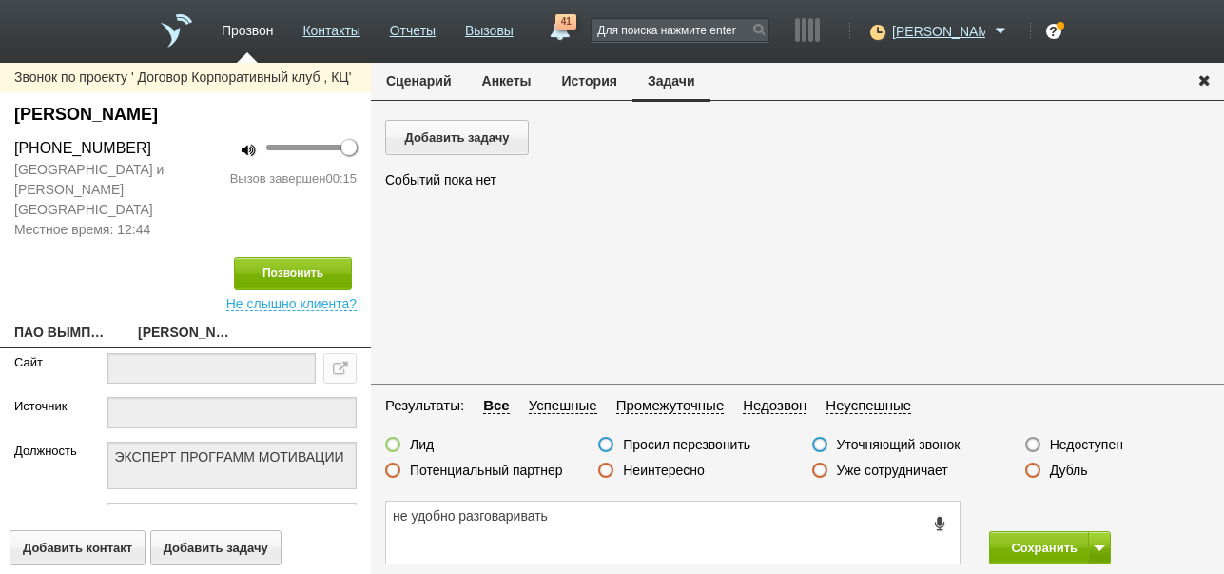
click at [400, 80] on button "Сценарий" at bounding box center [419, 81] width 96 height 36
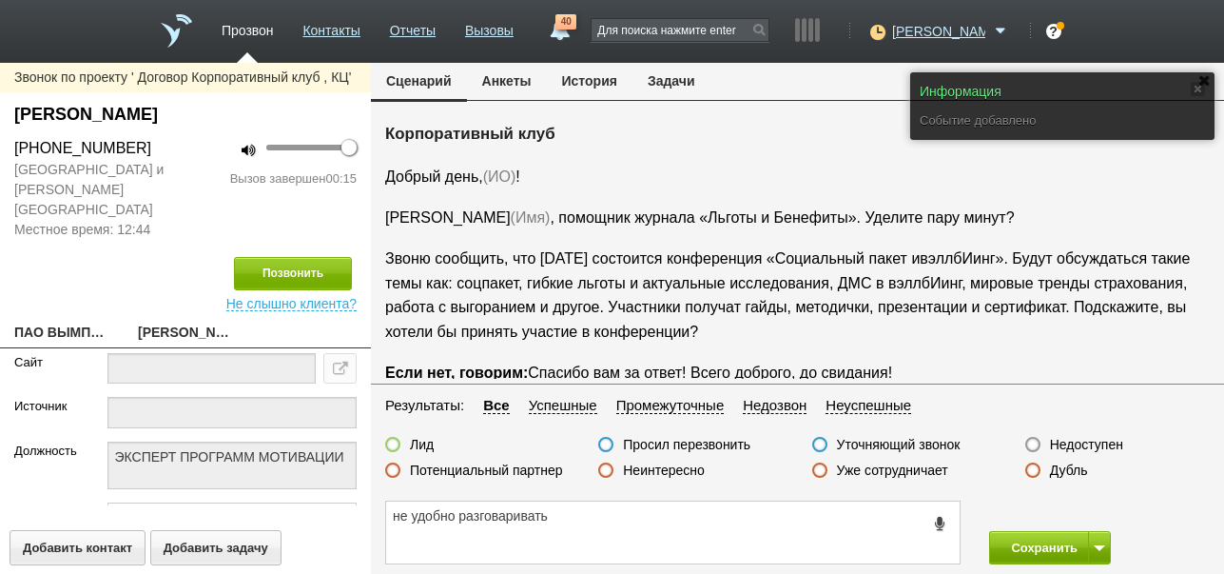
click at [710, 447] on label "Просил перезвонить" at bounding box center [686, 444] width 127 height 17
click at [0, 0] on input "Просил перезвонить" at bounding box center [0, 0] width 0 height 0
click at [1033, 544] on button "Сохранить" at bounding box center [1039, 547] width 100 height 33
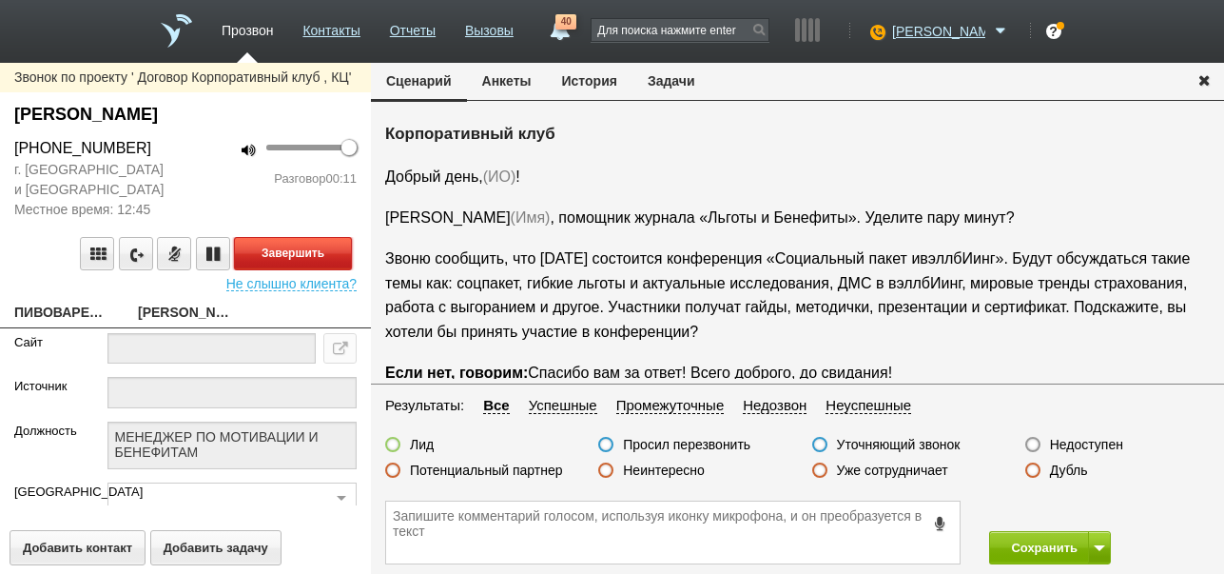
click at [302, 245] on button "Завершить" at bounding box center [293, 253] width 118 height 33
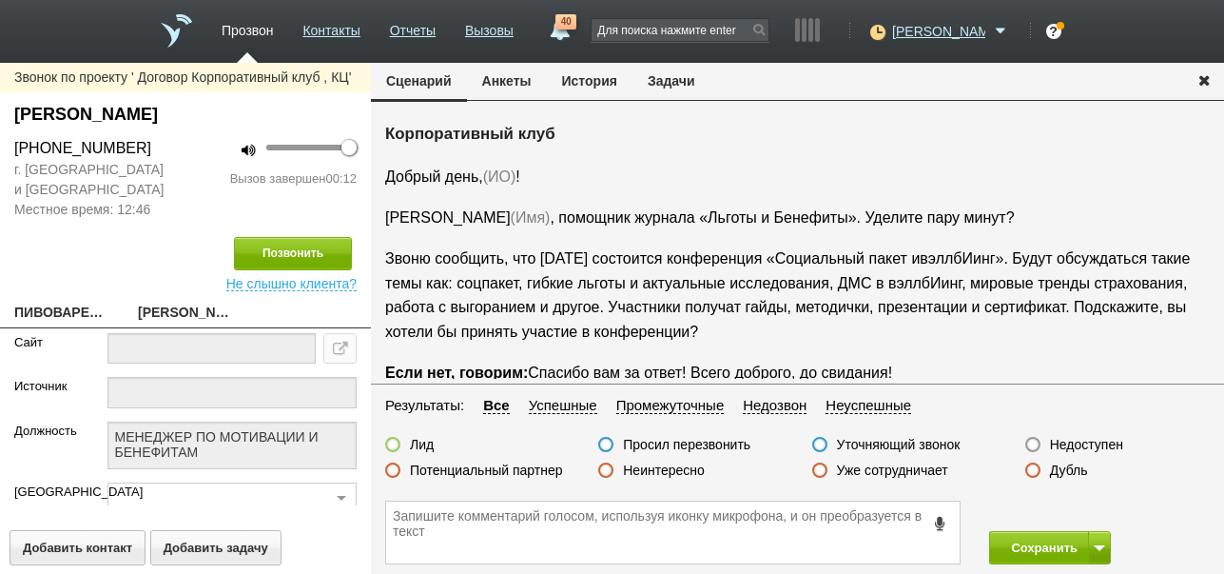
click at [1064, 443] on label "Недоступен" at bounding box center [1086, 444] width 73 height 17
click at [0, 0] on input "Недоступен" at bounding box center [0, 0] width 0 height 0
click at [319, 259] on button "Позвонить" at bounding box center [293, 253] width 118 height 33
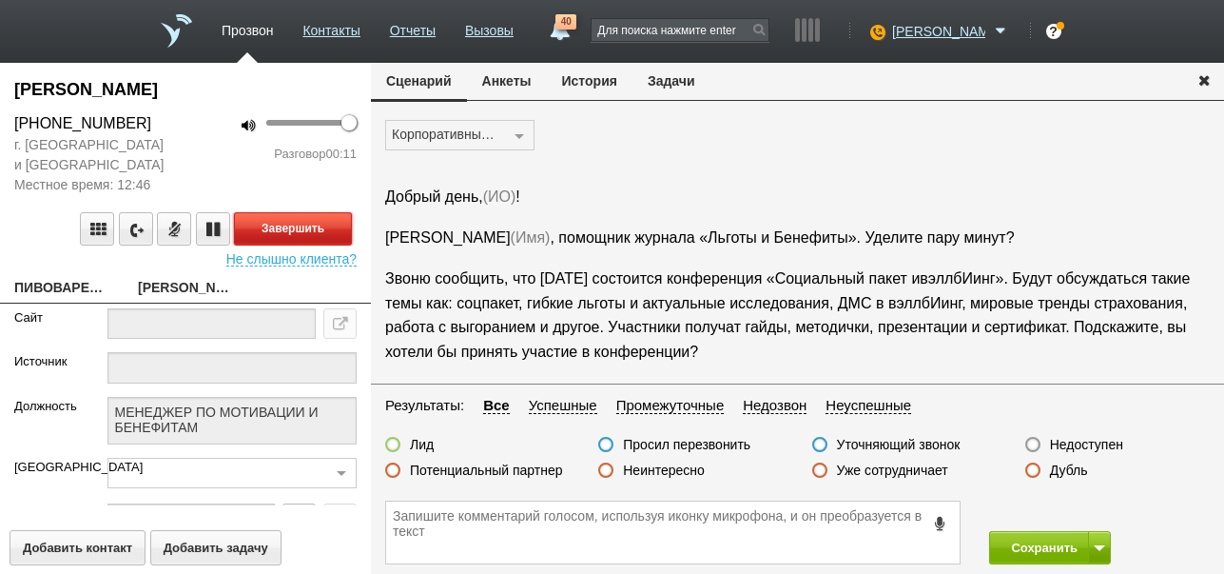
click at [343, 237] on button "Завершить" at bounding box center [293, 228] width 118 height 33
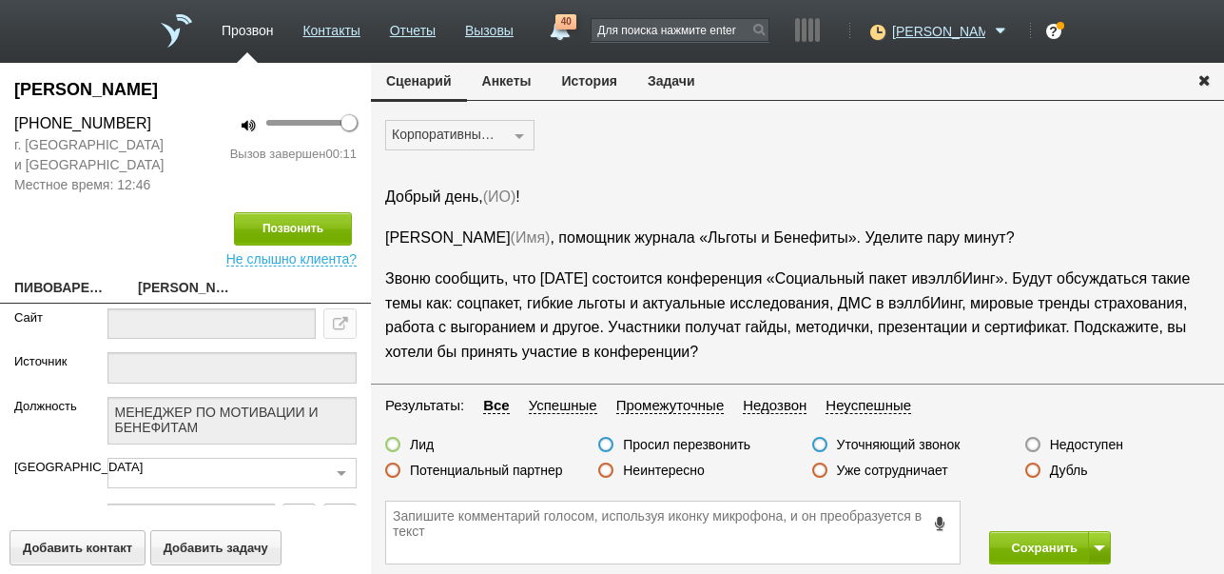
click at [1116, 441] on label "Недоступен" at bounding box center [1086, 444] width 73 height 17
click at [0, 0] on input "Недоступен" at bounding box center [0, 0] width 0 height 0
click at [1051, 545] on button "Сохранить" at bounding box center [1039, 547] width 100 height 33
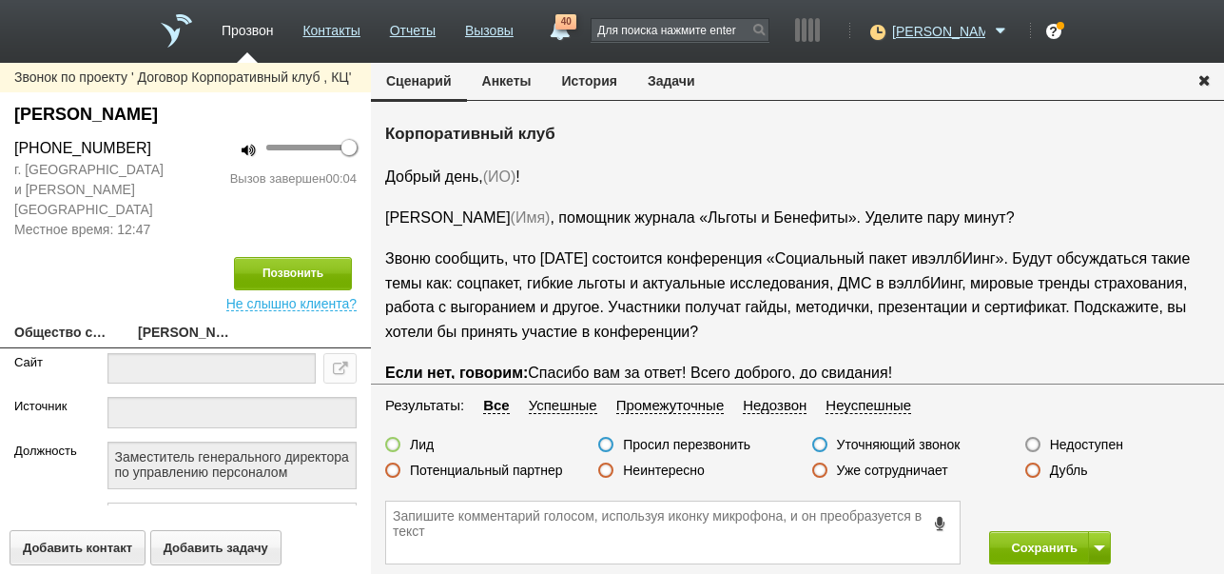
click at [1067, 446] on label "Недоступен" at bounding box center [1086, 444] width 73 height 17
click at [0, 0] on input "Недоступен" at bounding box center [0, 0] width 0 height 0
click at [337, 257] on button "Позвонить" at bounding box center [293, 273] width 118 height 33
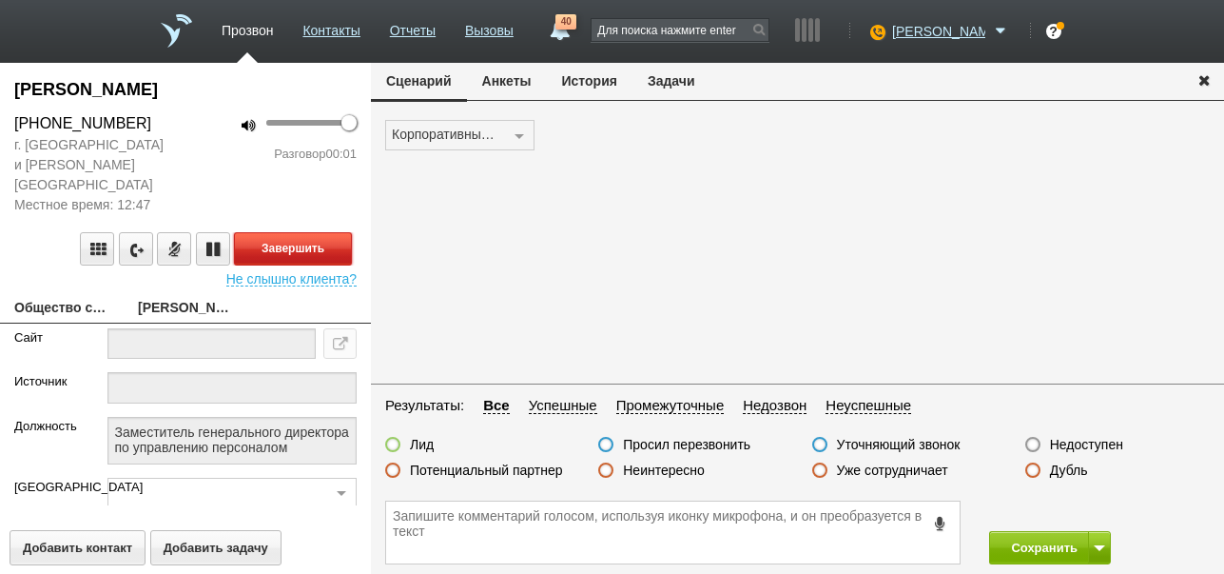
click at [311, 232] on button "Завершить" at bounding box center [293, 248] width 118 height 33
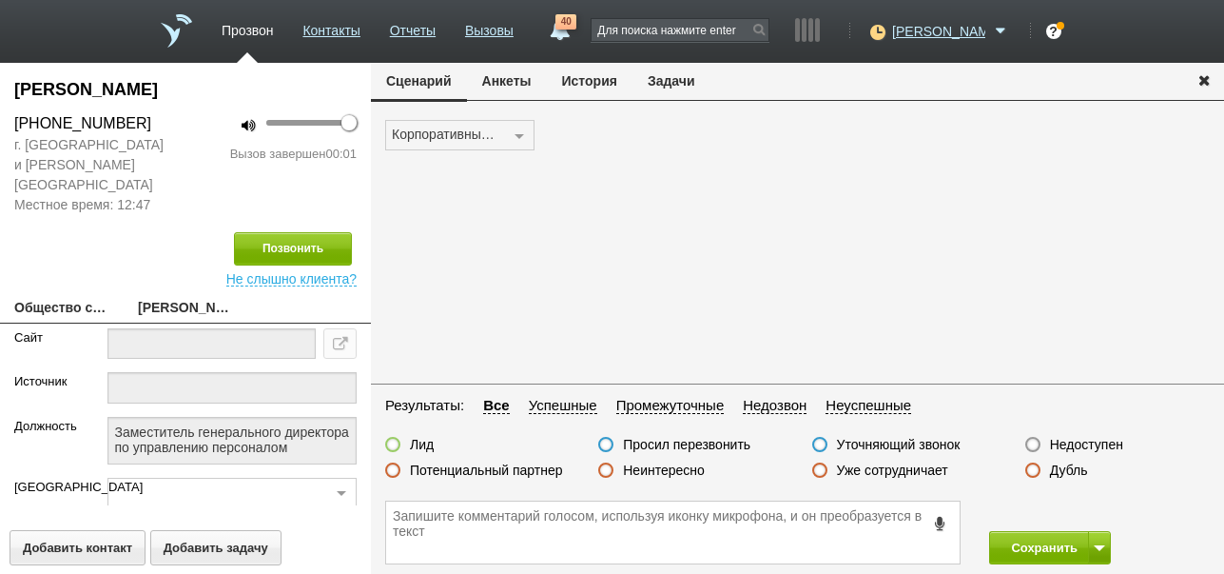
click at [1082, 442] on label "Недоступен" at bounding box center [1086, 444] width 73 height 17
click at [0, 0] on input "Недоступен" at bounding box center [0, 0] width 0 height 0
click at [1048, 547] on button "Сохранить" at bounding box center [1039, 547] width 100 height 33
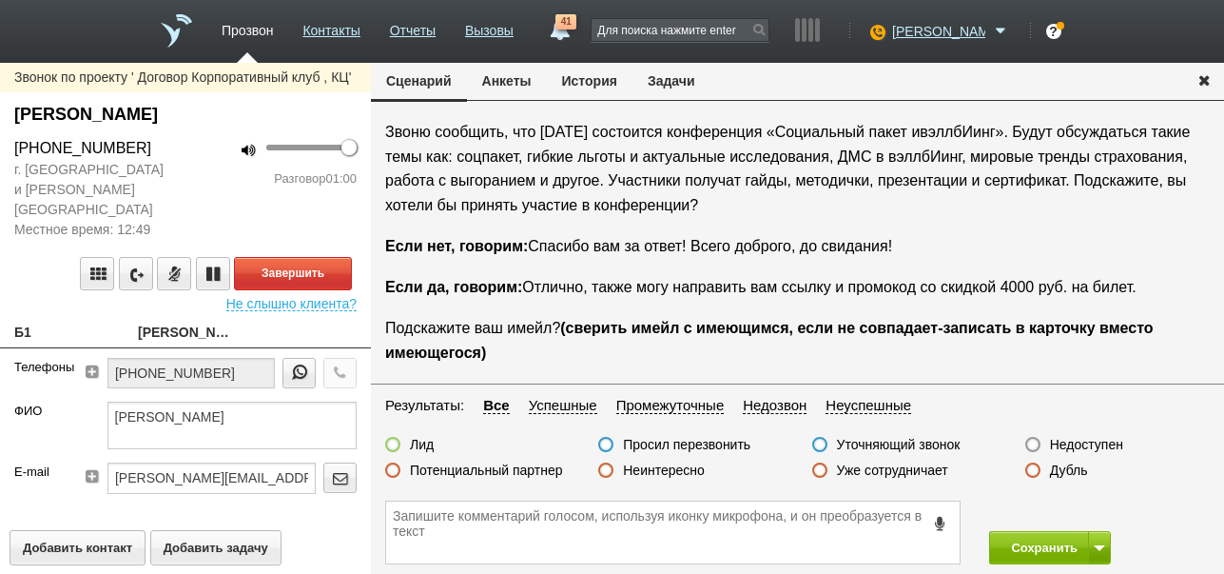
scroll to position [254, 0]
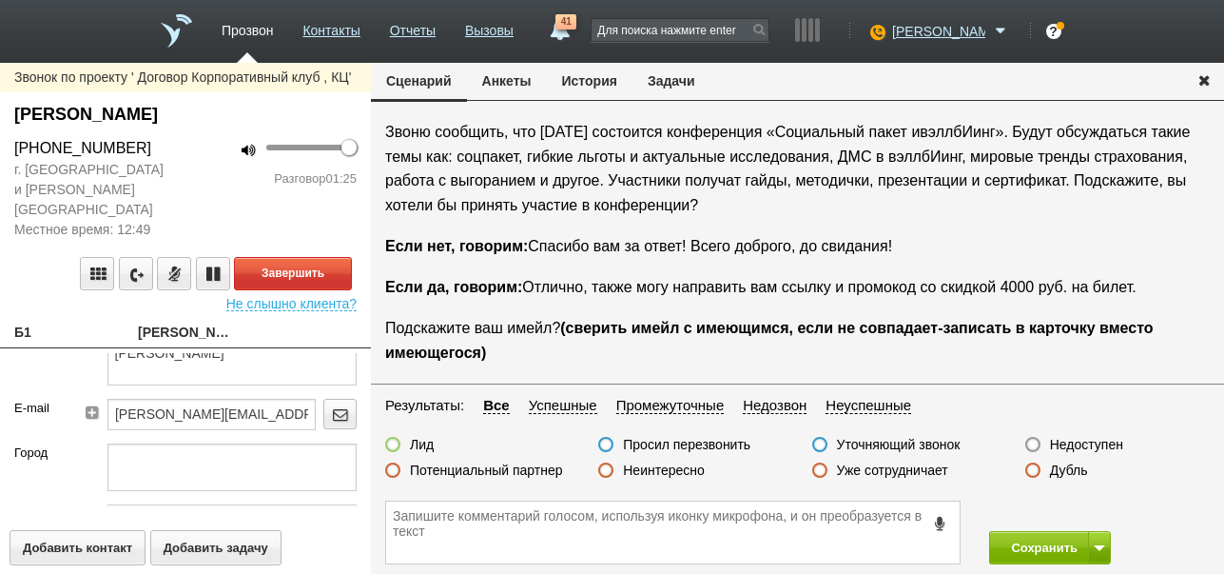
click at [577, 75] on button "История" at bounding box center [590, 81] width 86 height 36
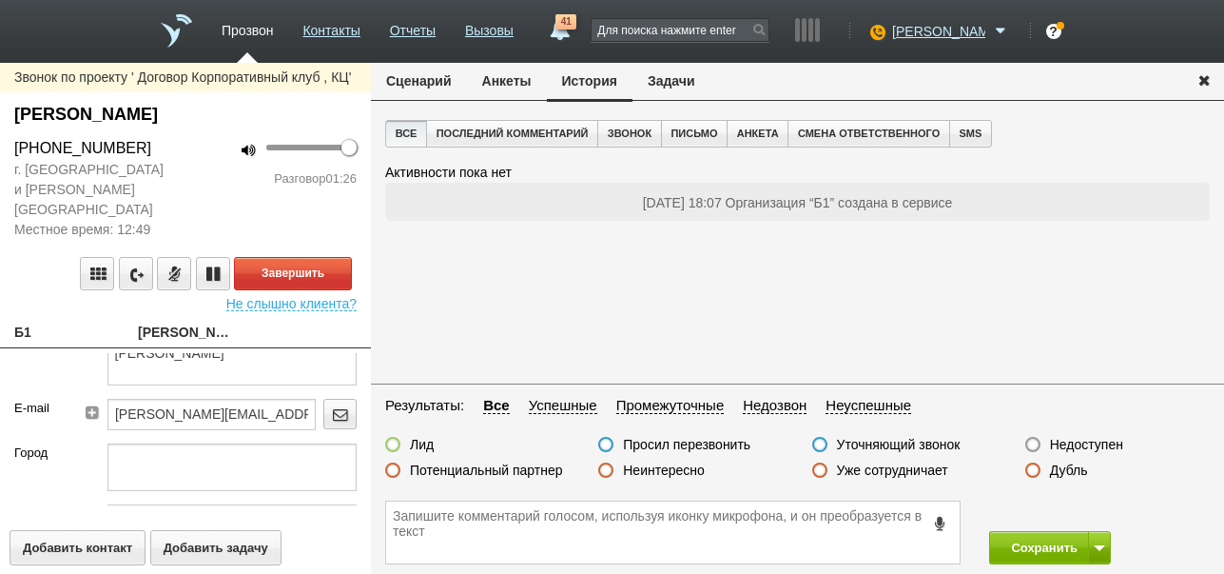
scroll to position [0, 0]
click at [435, 79] on button "Сценарий" at bounding box center [419, 81] width 96 height 36
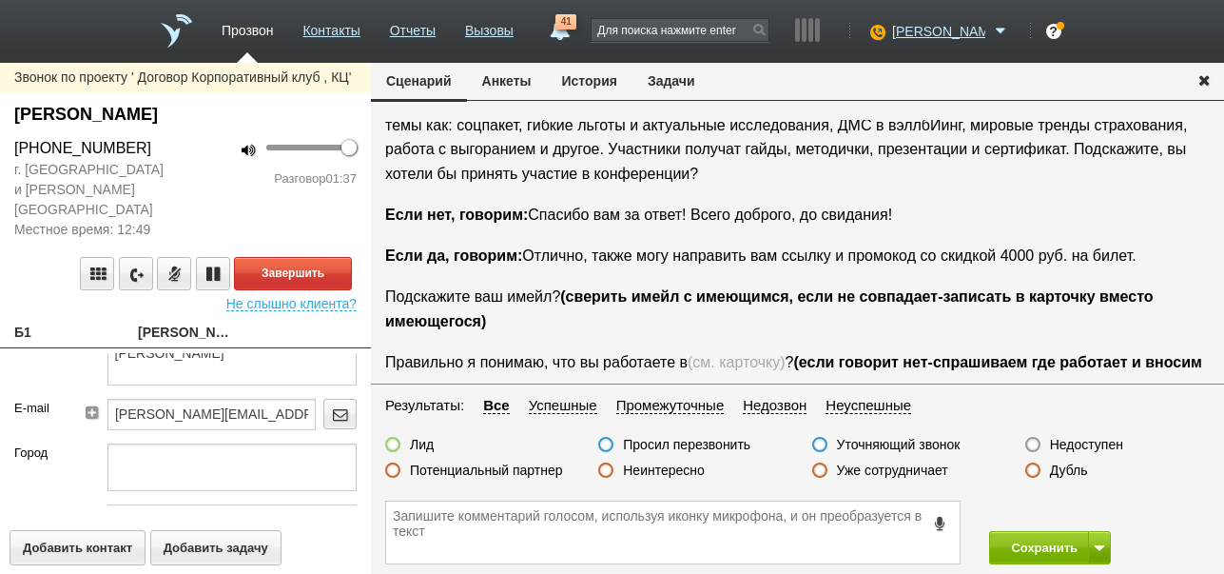
scroll to position [190, 0]
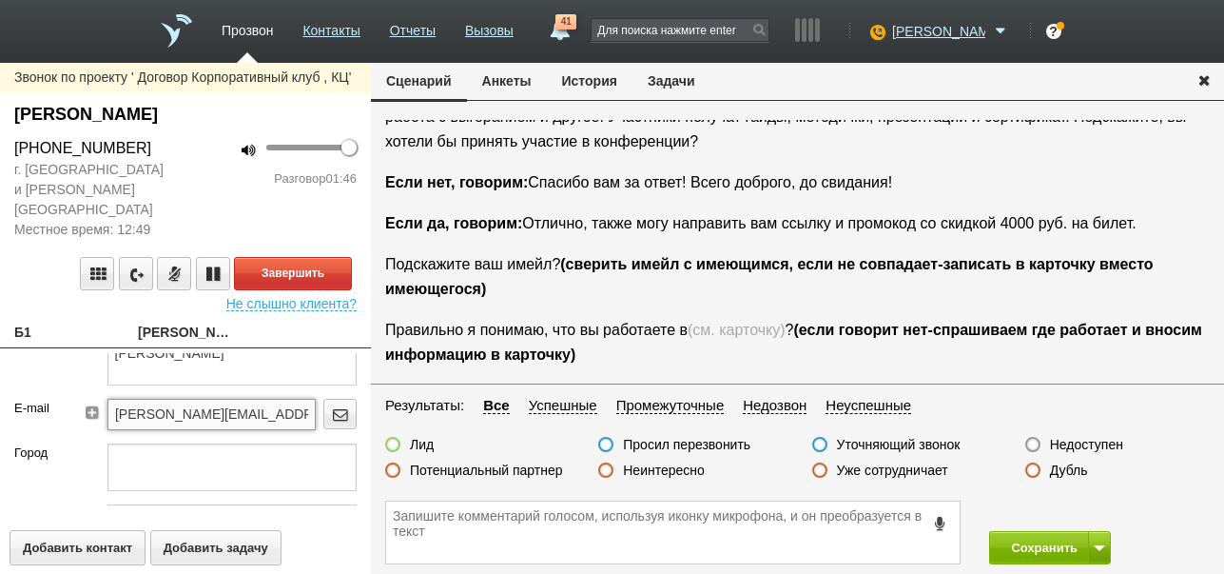
drag, startPoint x: 105, startPoint y: 392, endPoint x: 290, endPoint y: 394, distance: 185.5
click at [290, 399] on input "[PERSON_NAME][EMAIL_ADDRESS][DOMAIN_NAME]" at bounding box center [211, 414] width 208 height 30
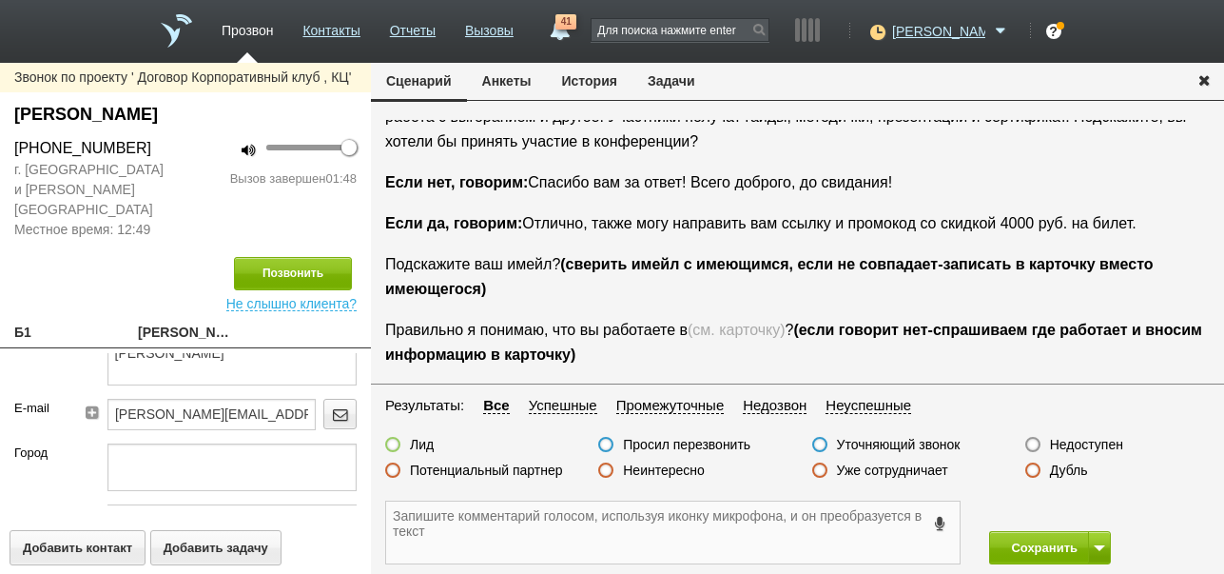
click at [485, 522] on textarea at bounding box center [673, 532] width 574 height 62
paste textarea "[PERSON_NAME][EMAIL_ADDRESS][DOMAIN_NAME]"
type textarea "[PERSON_NAME][EMAIL_ADDRESS][DOMAIN_NAME] ждёт ссылку"
click at [1091, 448] on label "Недоступен" at bounding box center [1086, 444] width 73 height 17
click at [0, 0] on input "Недоступен" at bounding box center [0, 0] width 0 height 0
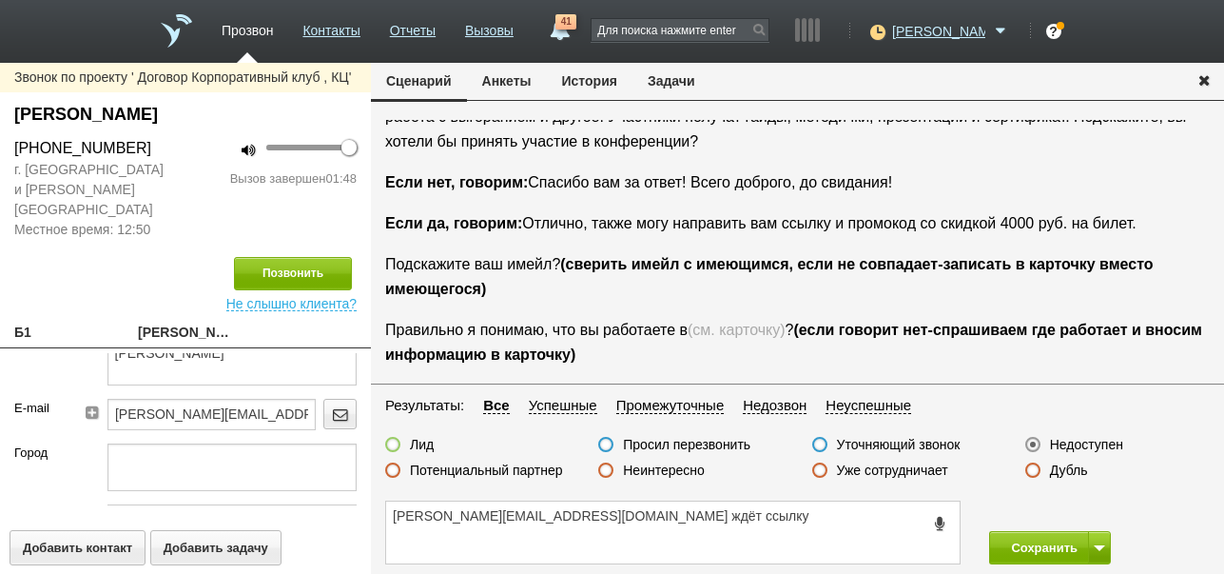
click at [397, 442] on label at bounding box center [392, 444] width 15 height 15
click at [0, 0] on input "Лид" at bounding box center [0, 0] width 0 height 0
click at [1038, 542] on button "Сохранить" at bounding box center [1039, 547] width 100 height 33
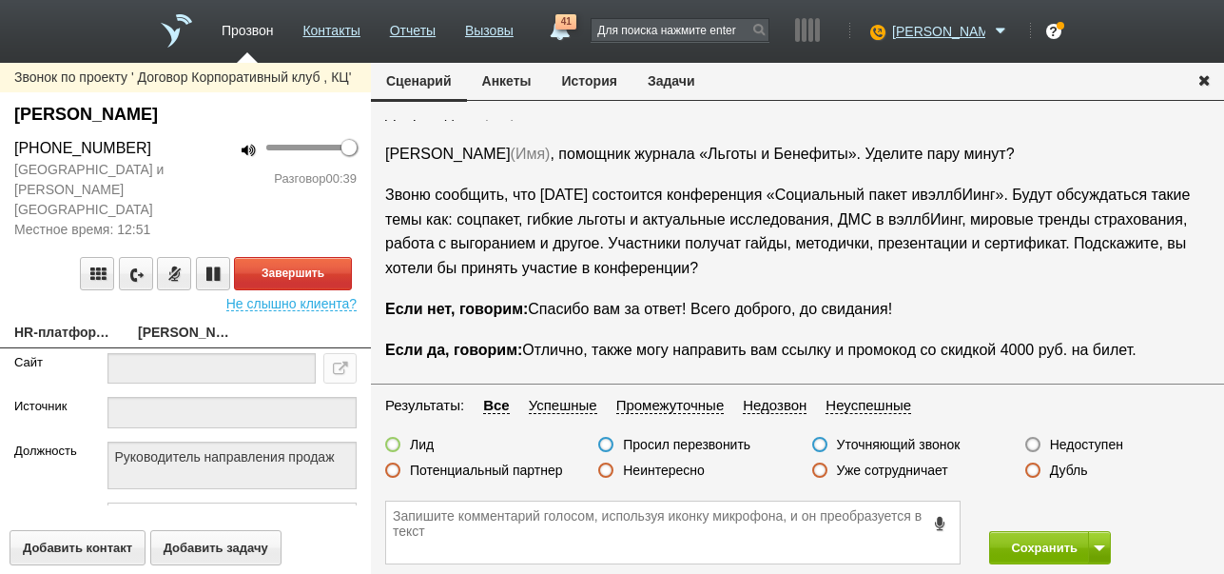
scroll to position [127, 0]
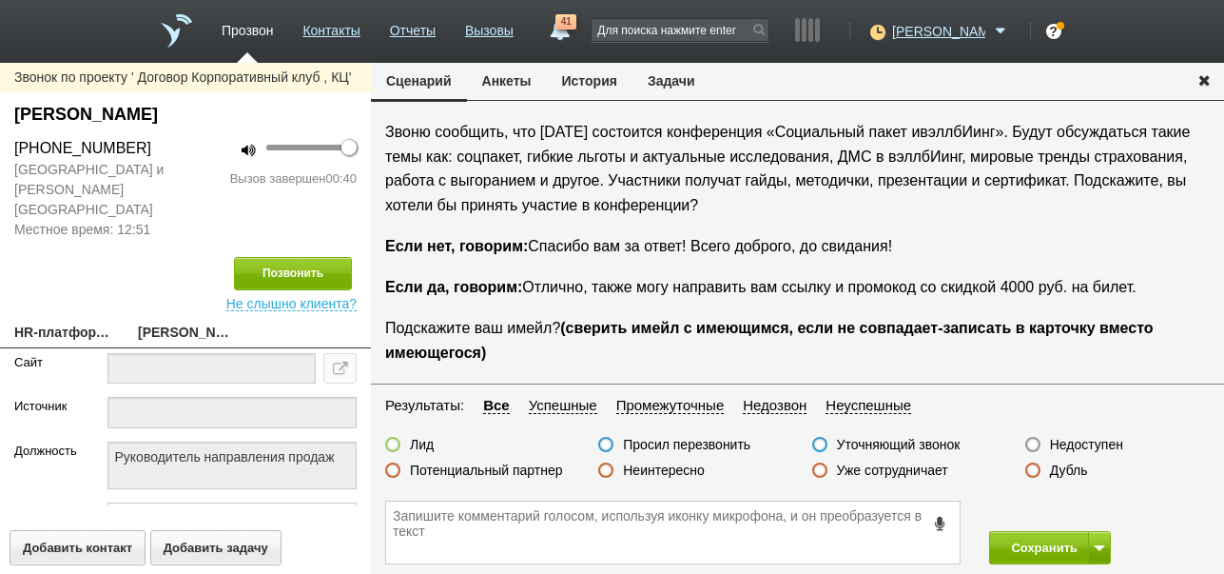
click at [679, 471] on label "Неинтересно" at bounding box center [664, 469] width 82 height 17
click at [0, 0] on input "Неинтересно" at bounding box center [0, 0] width 0 height 0
click at [1030, 547] on button "Сохранить" at bounding box center [1039, 547] width 100 height 33
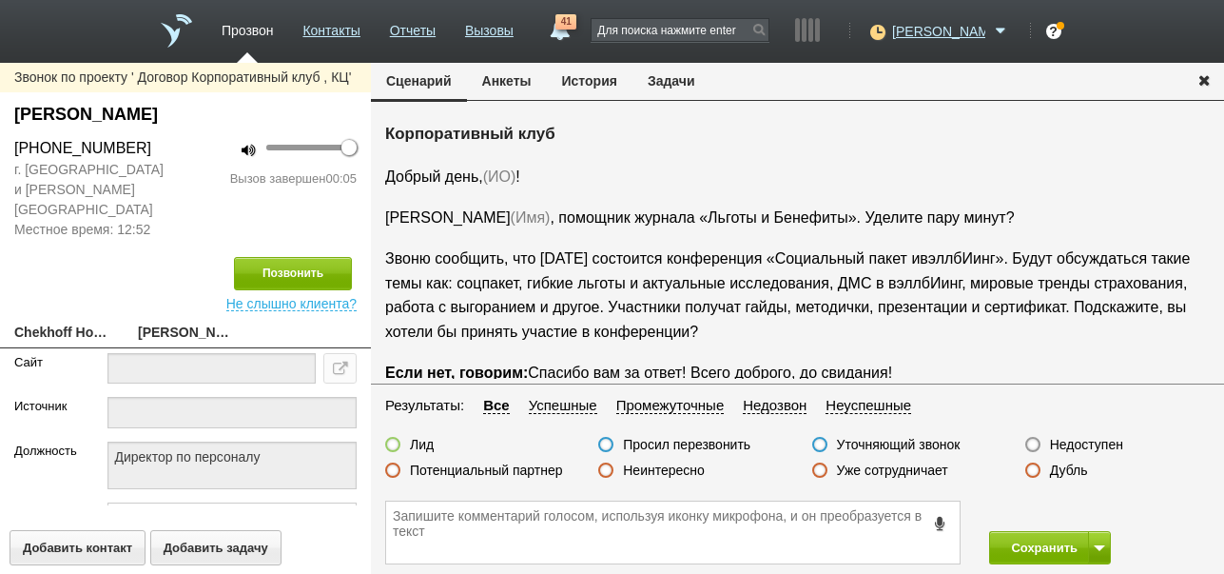
click at [1109, 443] on label "Недоступен" at bounding box center [1086, 444] width 73 height 17
click at [0, 0] on input "Недоступен" at bounding box center [0, 0] width 0 height 0
click at [327, 257] on button "Позвонить" at bounding box center [293, 273] width 118 height 33
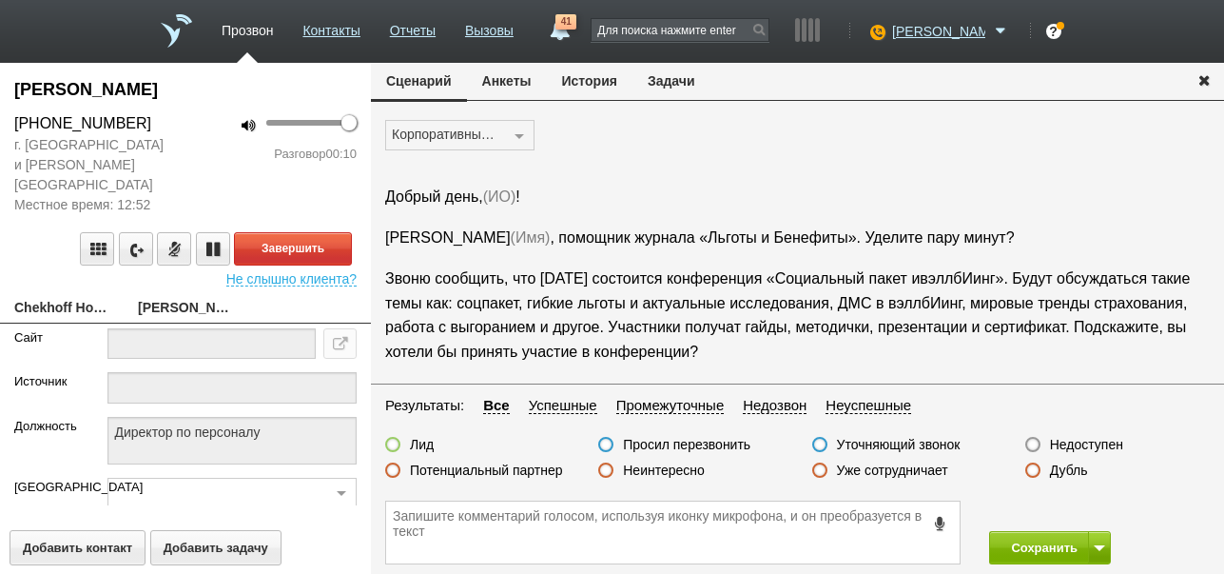
click at [770, 146] on div "Корпоративный клуб Лидогенерация ВР БФЛ НН (bfl_nn_gck) Гарантия (garantiya_gck…" at bounding box center [797, 143] width 853 height 46
click at [328, 232] on button "Завершить" at bounding box center [293, 248] width 118 height 33
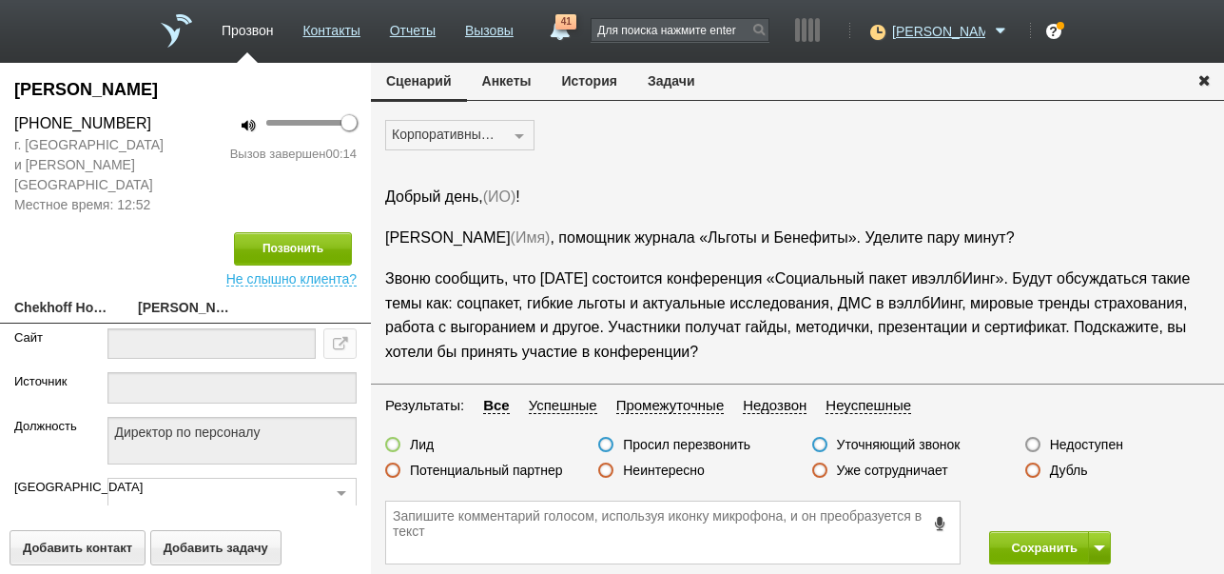
click at [1100, 444] on label "Недоступен" at bounding box center [1086, 444] width 73 height 17
click at [0, 0] on input "Недоступен" at bounding box center [0, 0] width 0 height 0
click at [1044, 549] on button "Сохранить" at bounding box center [1039, 547] width 100 height 33
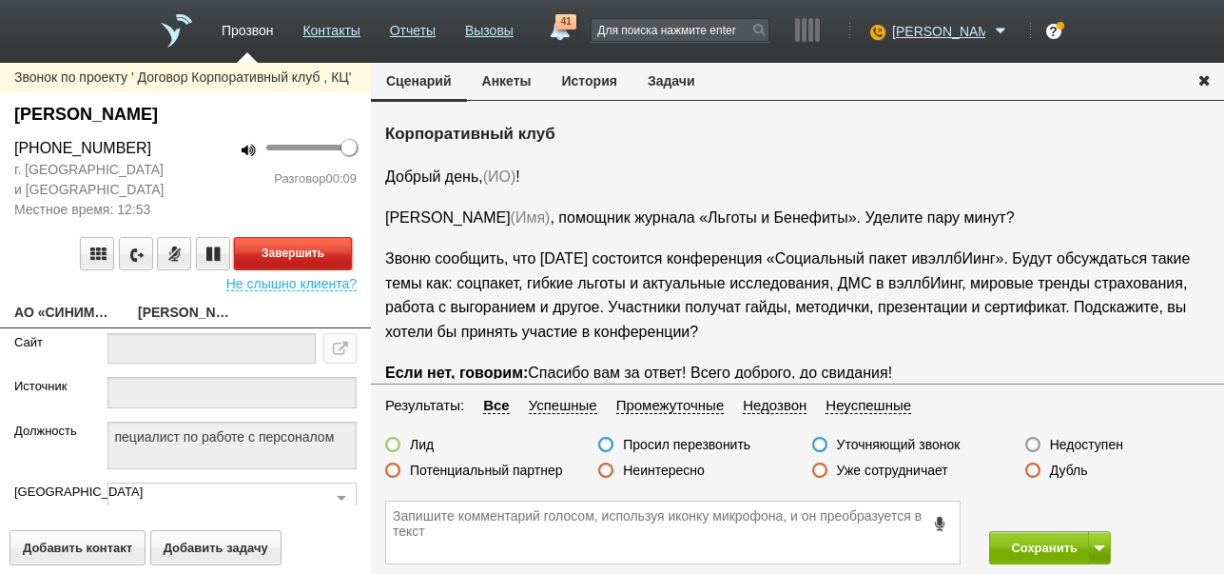
click at [328, 258] on button "Завершить" at bounding box center [293, 253] width 118 height 33
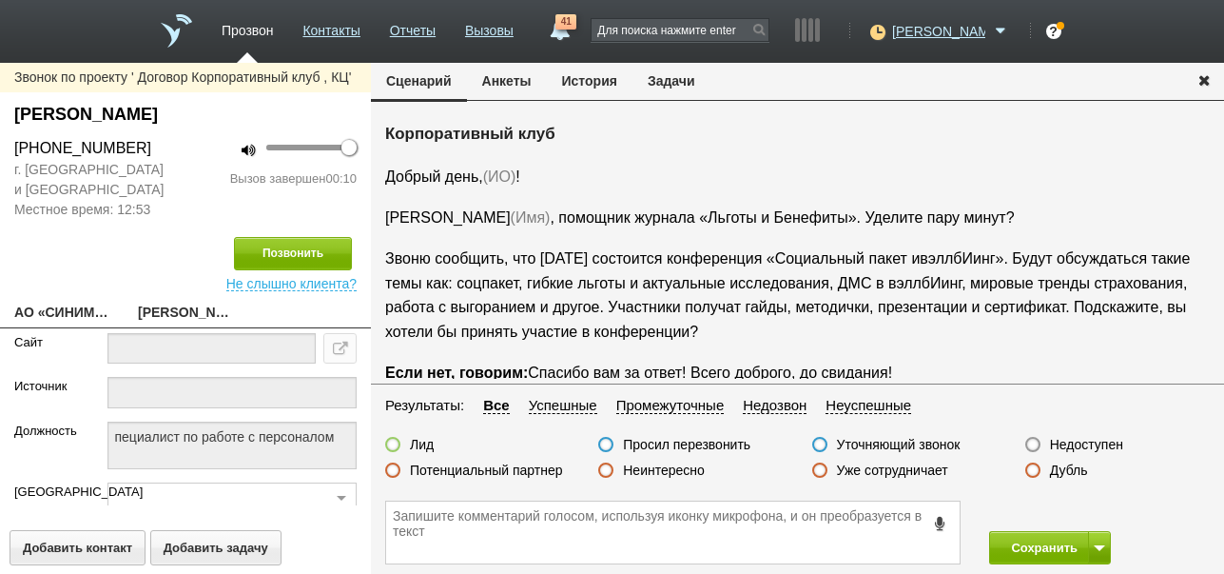
click at [1087, 440] on label "Недоступен" at bounding box center [1086, 444] width 73 height 17
click at [0, 0] on input "Недоступен" at bounding box center [0, 0] width 0 height 0
click at [1034, 541] on button "Сохранить" at bounding box center [1039, 547] width 100 height 33
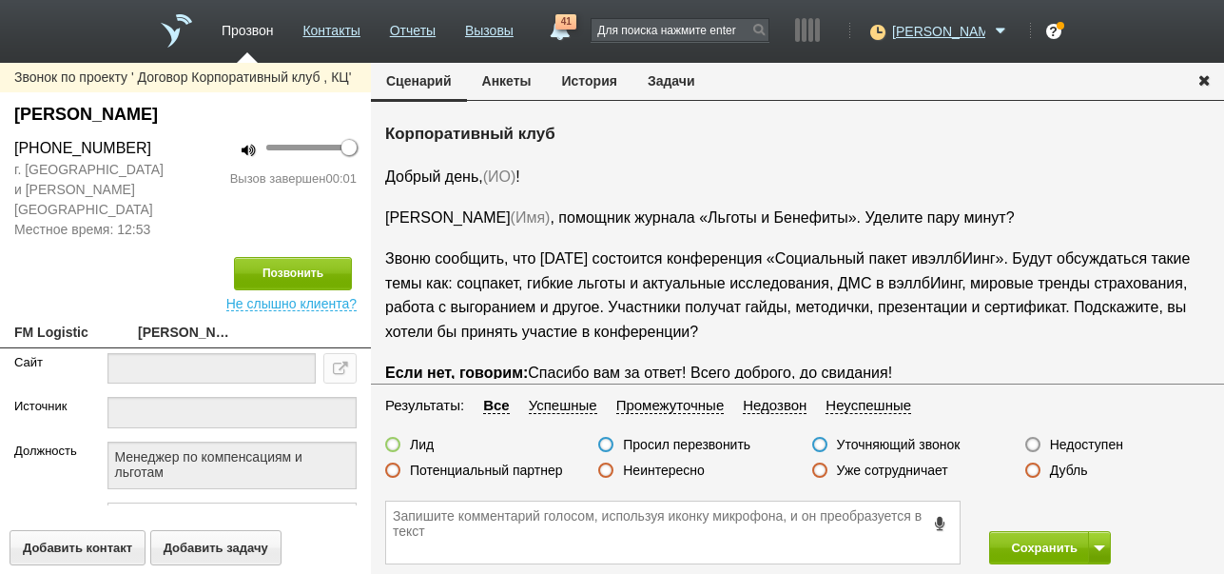
click at [1105, 444] on label "Недоступен" at bounding box center [1086, 444] width 73 height 17
click at [0, 0] on input "Недоступен" at bounding box center [0, 0] width 0 height 0
click at [318, 257] on button "Позвонить" at bounding box center [293, 273] width 118 height 33
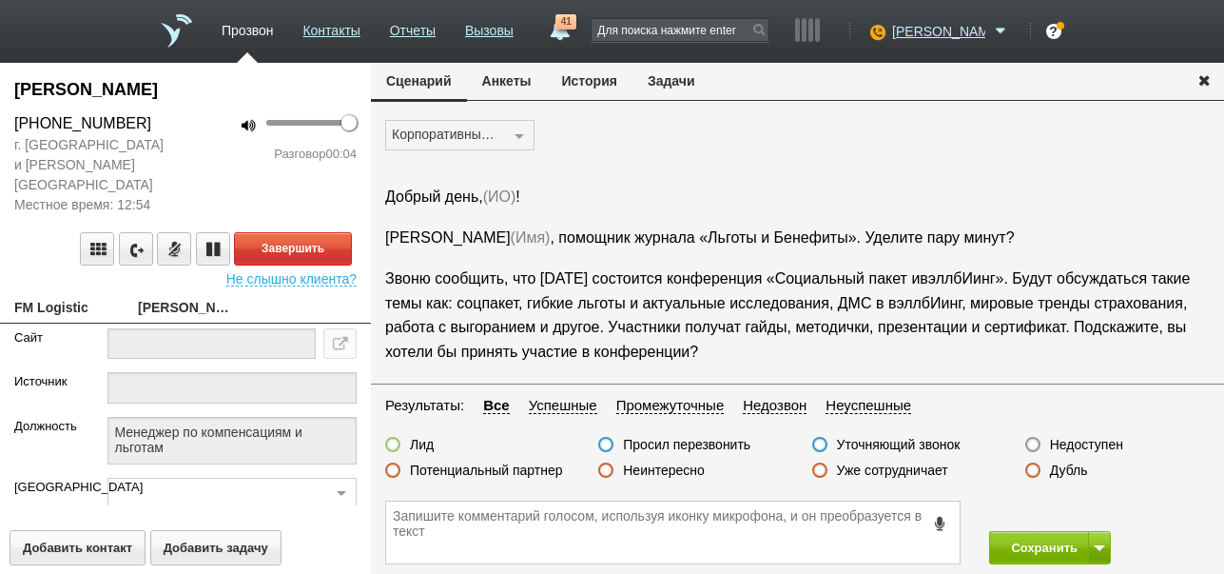
click at [830, 203] on p "Добрый день, (ИО) !" at bounding box center [797, 197] width 825 height 25
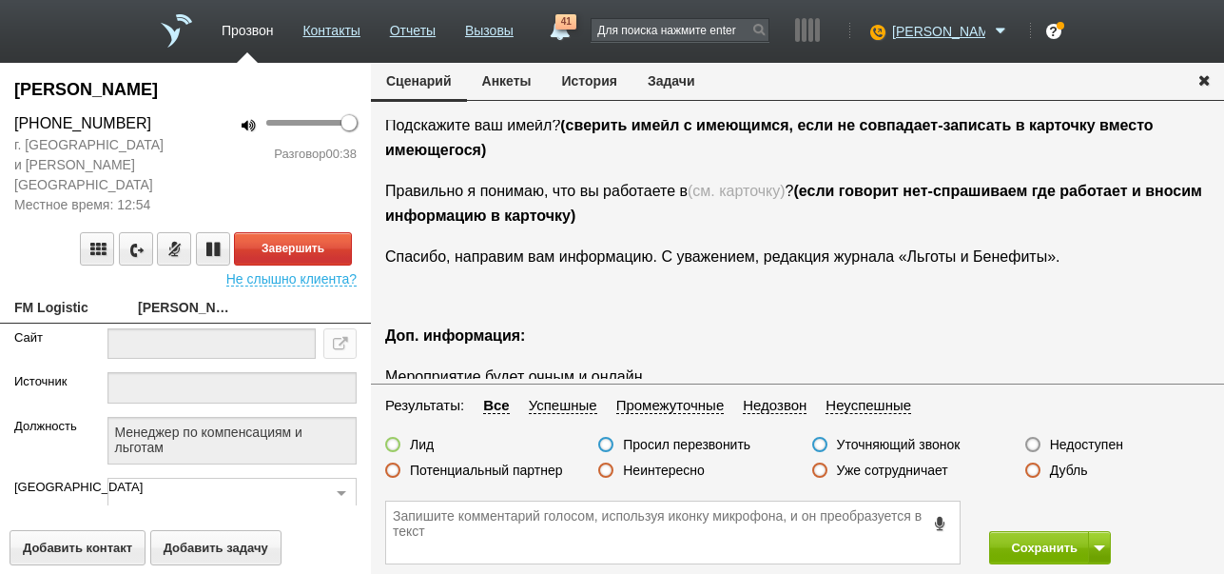
scroll to position [64, 0]
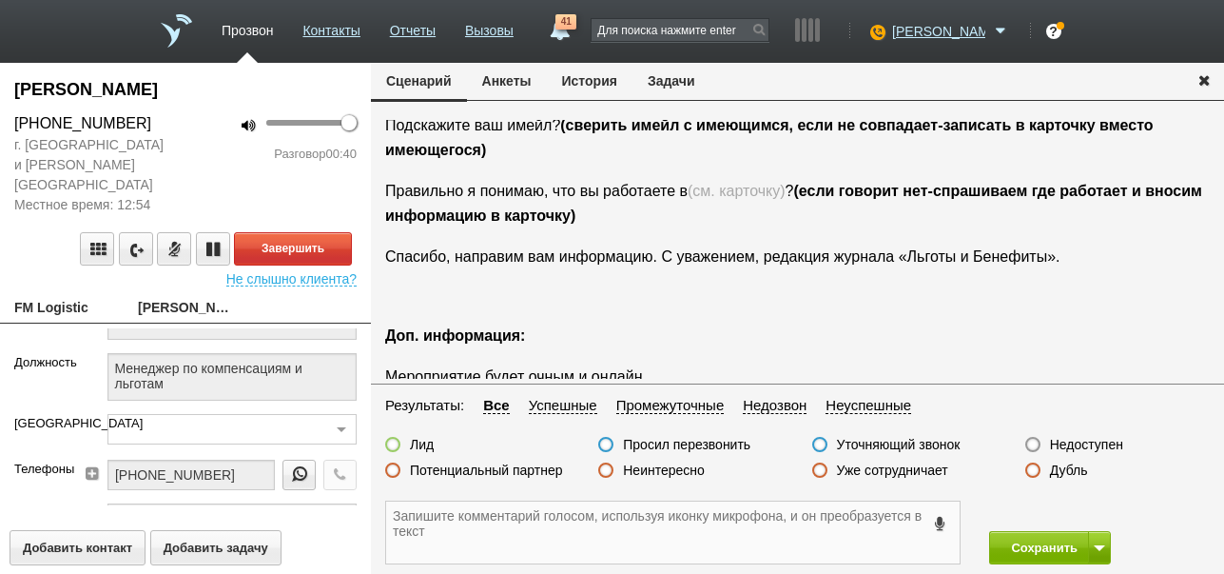
click at [451, 531] on textarea at bounding box center [673, 532] width 574 height 62
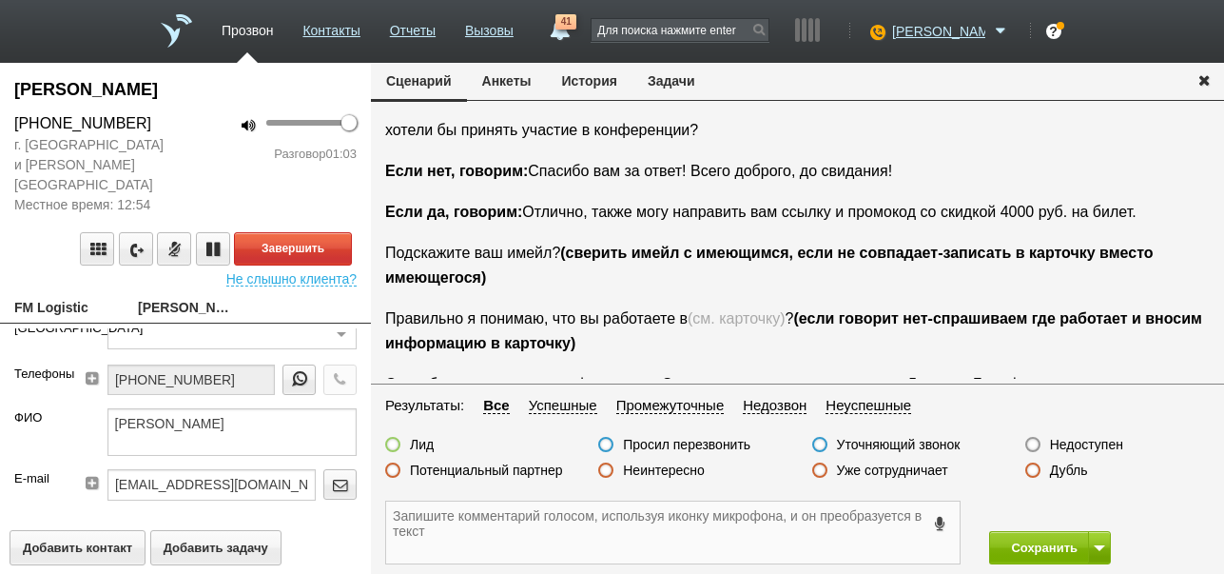
scroll to position [222, 0]
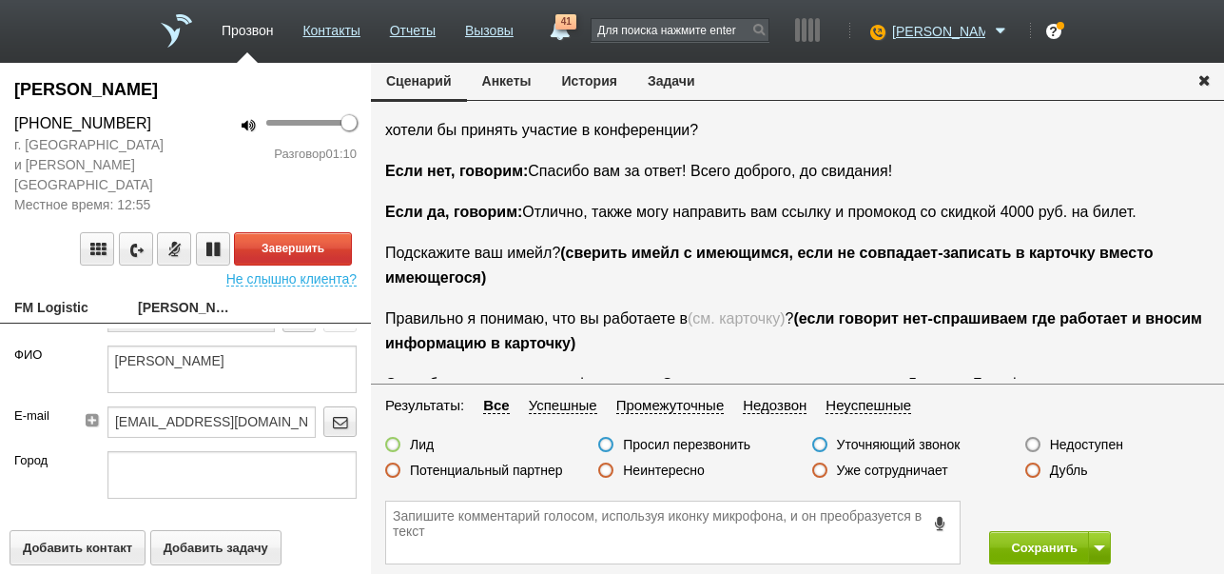
click at [615, 82] on button "История" at bounding box center [590, 81] width 86 height 36
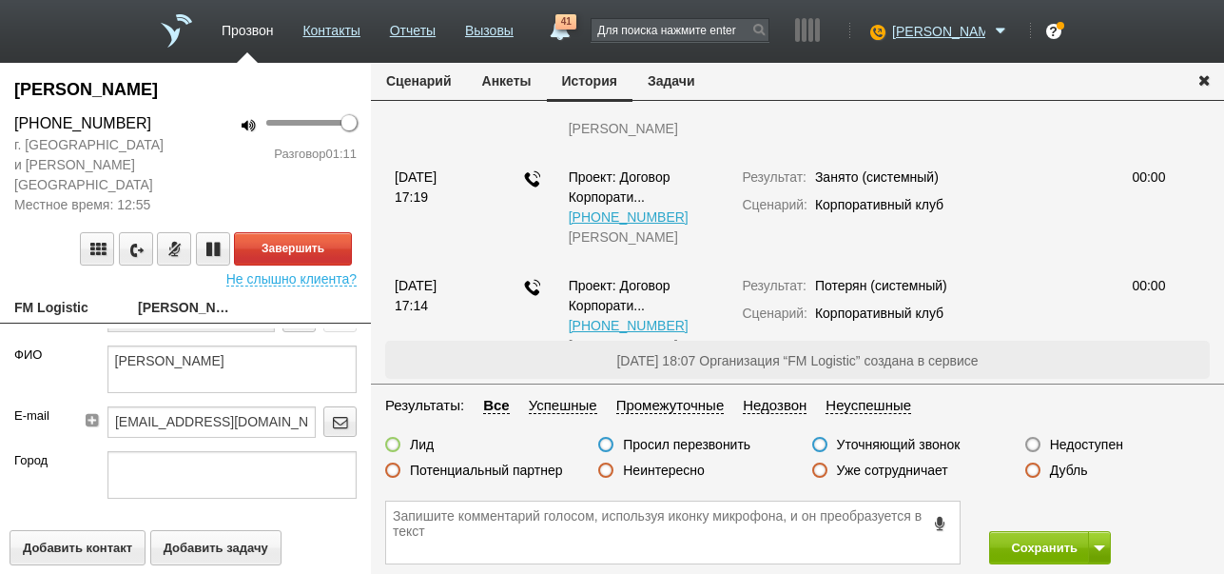
scroll to position [0, 0]
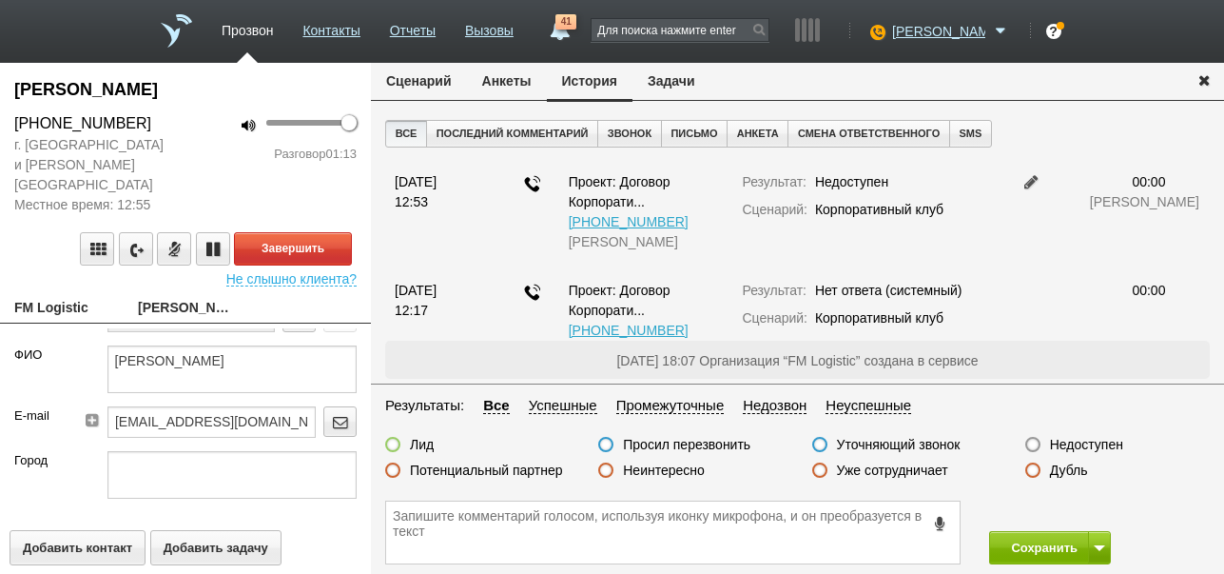
click at [432, 83] on button "Сценарий" at bounding box center [419, 81] width 96 height 36
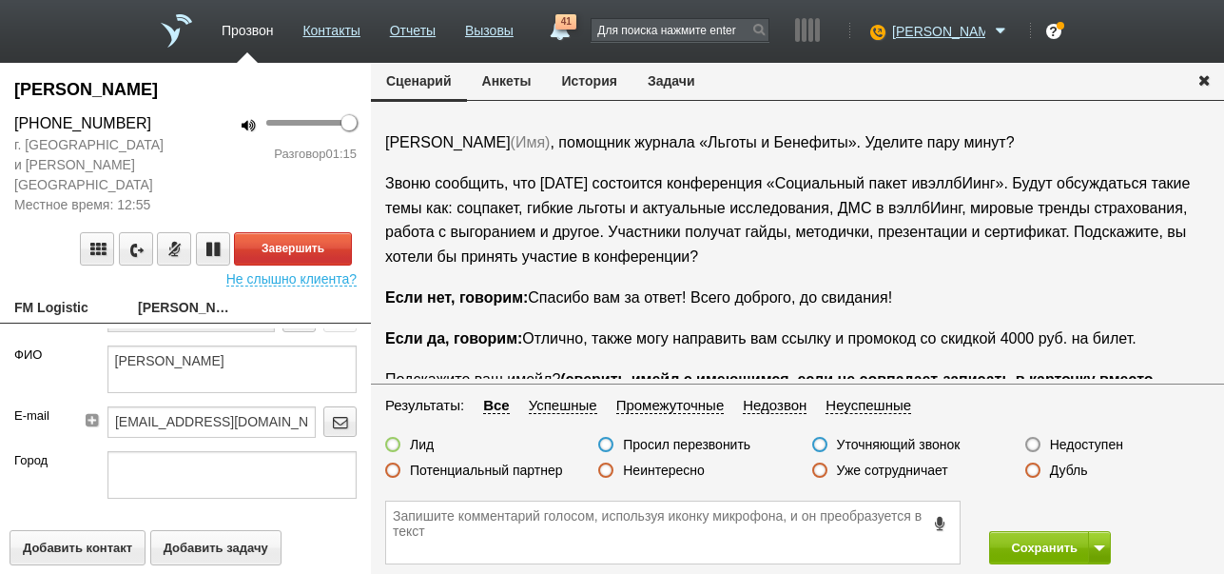
scroll to position [190, 0]
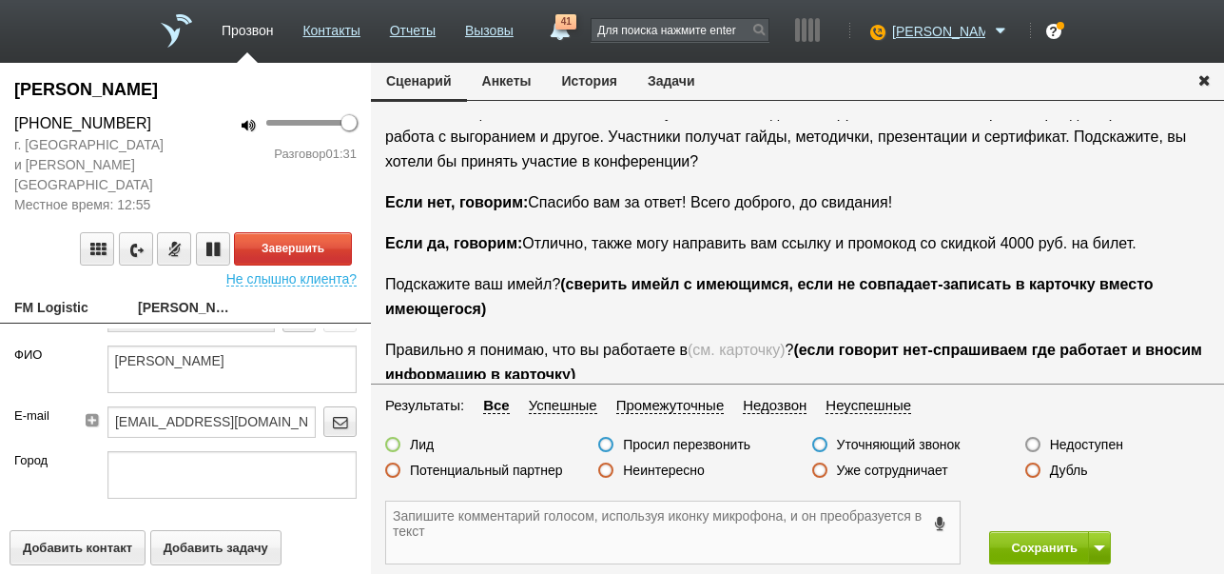
click at [605, 520] on textarea at bounding box center [673, 532] width 574 height 62
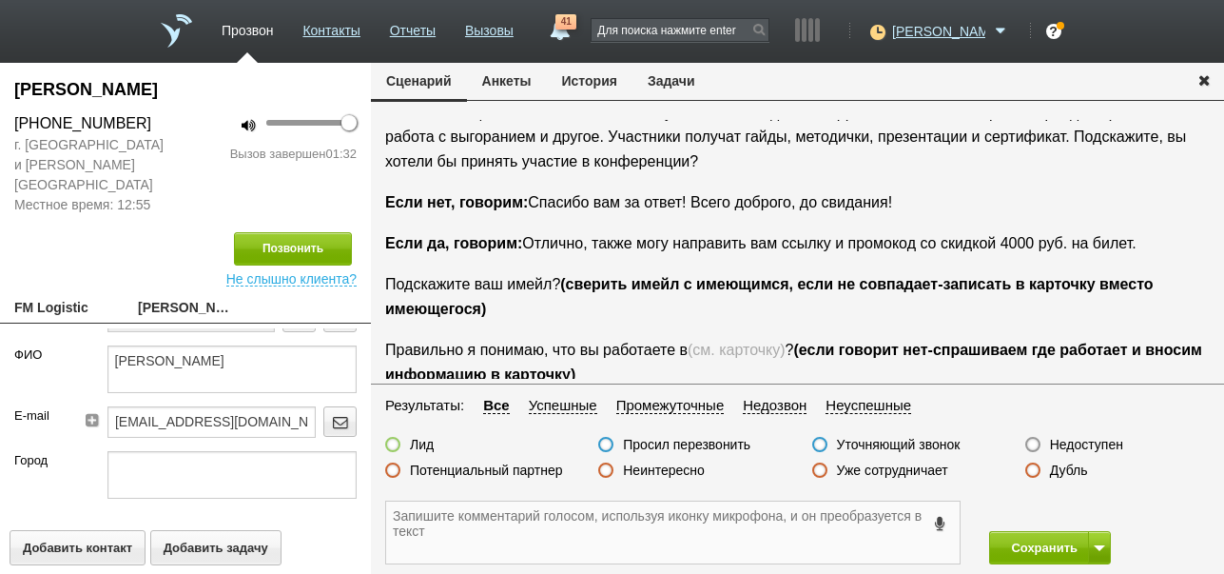
type textarea "v"
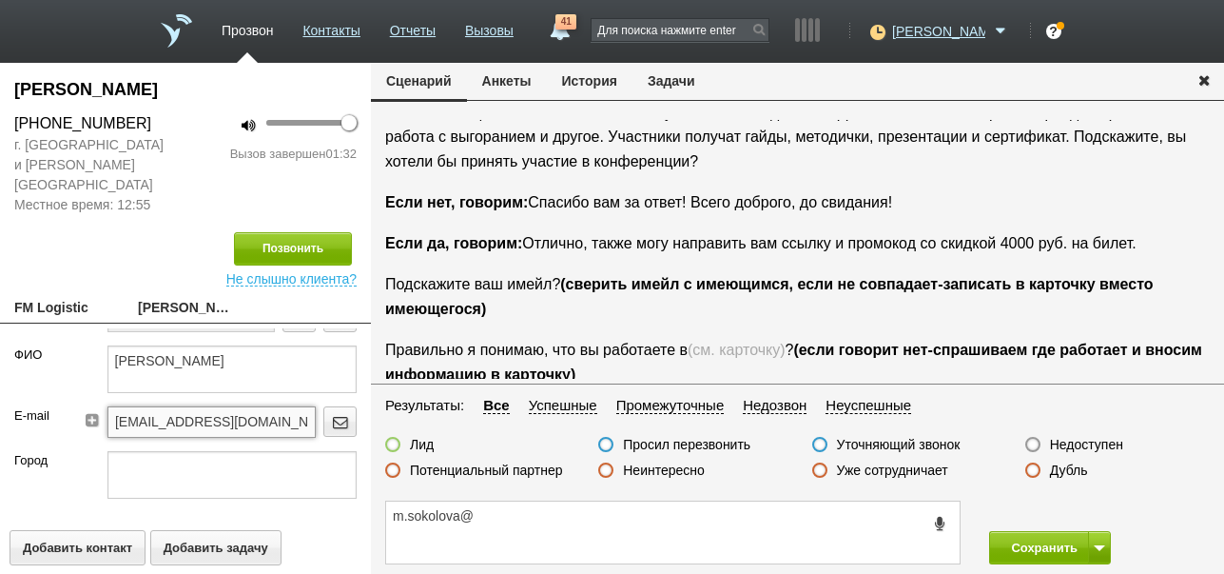
drag, startPoint x: 181, startPoint y: 400, endPoint x: 261, endPoint y: 401, distance: 79.9
click at [275, 406] on input "[EMAIL_ADDRESS][DOMAIN_NAME]" at bounding box center [211, 421] width 208 height 30
click at [490, 506] on textarea "m.sokolova@" at bounding box center [673, 532] width 574 height 62
paste textarea "[DOMAIN_NAME]"
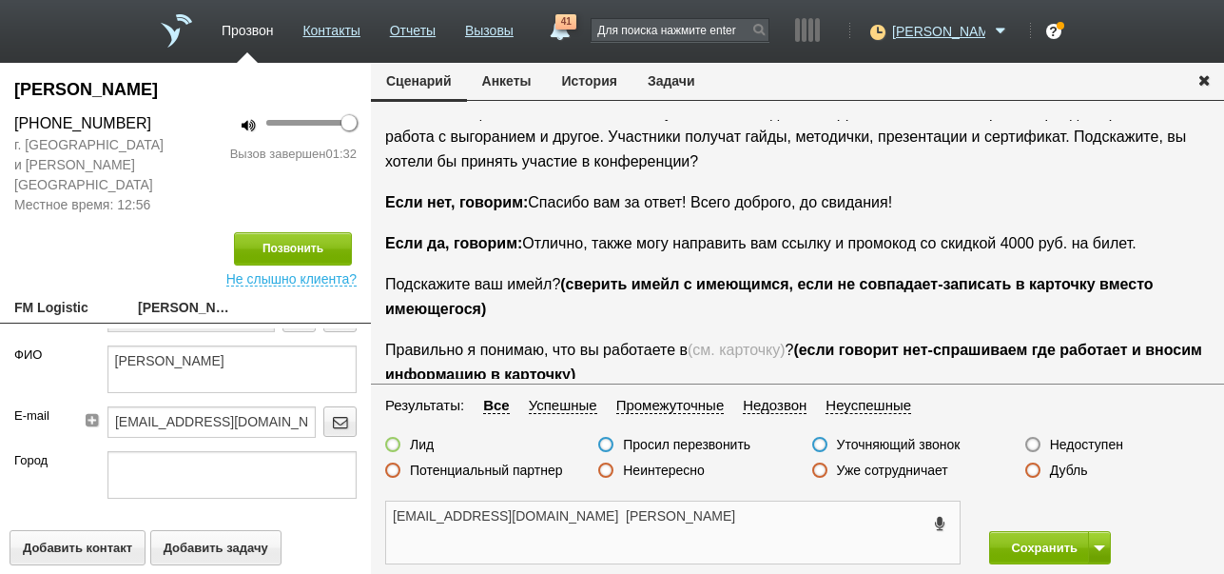
drag, startPoint x: 390, startPoint y: 515, endPoint x: 560, endPoint y: 521, distance: 170.4
click at [560, 521] on textarea "[EMAIL_ADDRESS][DOMAIN_NAME] [PERSON_NAME]" at bounding box center [673, 532] width 574 height 62
click at [685, 525] on textarea "[EMAIL_ADDRESS][DOMAIN_NAME] [PERSON_NAME]" at bounding box center [673, 532] width 574 height 62
drag, startPoint x: 392, startPoint y: 516, endPoint x: 556, endPoint y: 520, distance: 164.6
click at [556, 520] on textarea "[EMAIL_ADDRESS][DOMAIN_NAME] [PERSON_NAME]" at bounding box center [673, 532] width 574 height 62
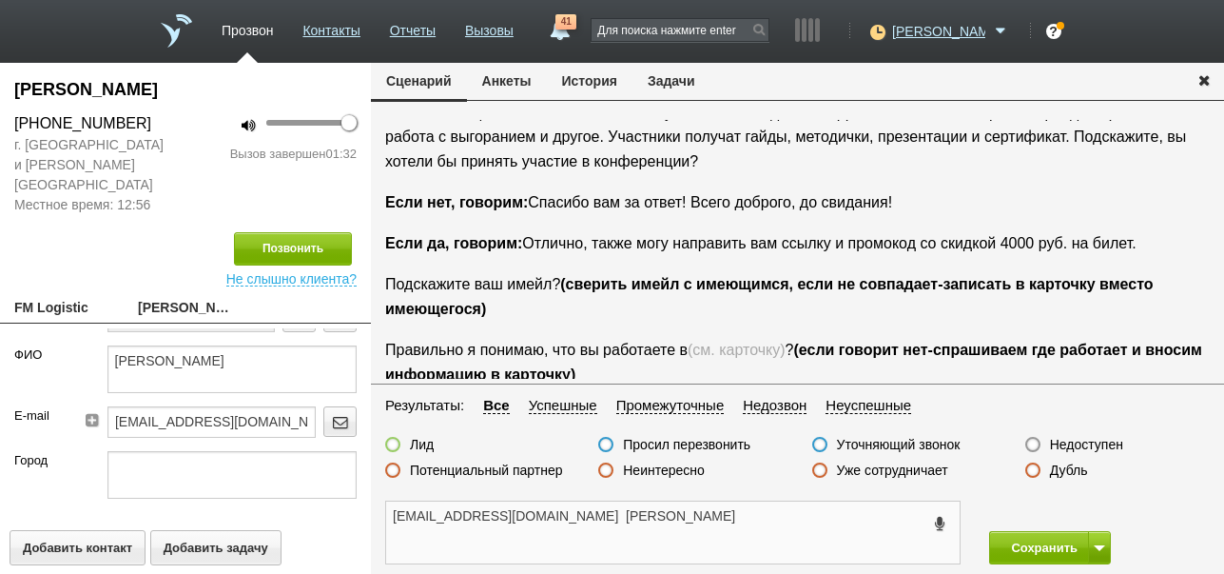
type textarea "[EMAIL_ADDRESS][DOMAIN_NAME] [PERSON_NAME]"
click at [58, 296] on link "FM Logistic" at bounding box center [61, 309] width 95 height 27
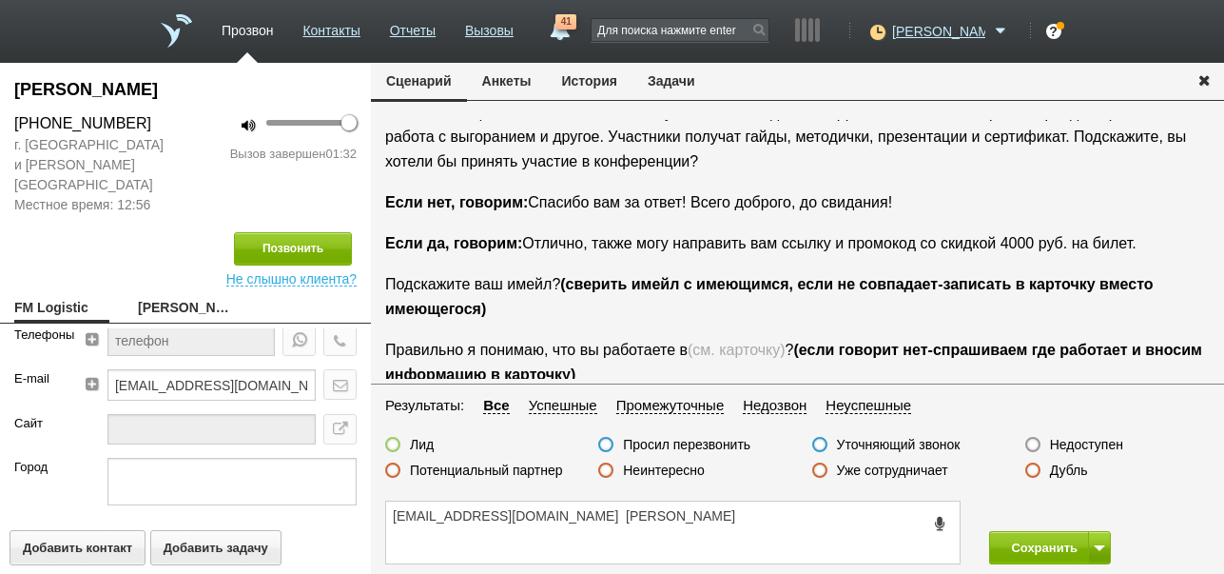
scroll to position [95, 0]
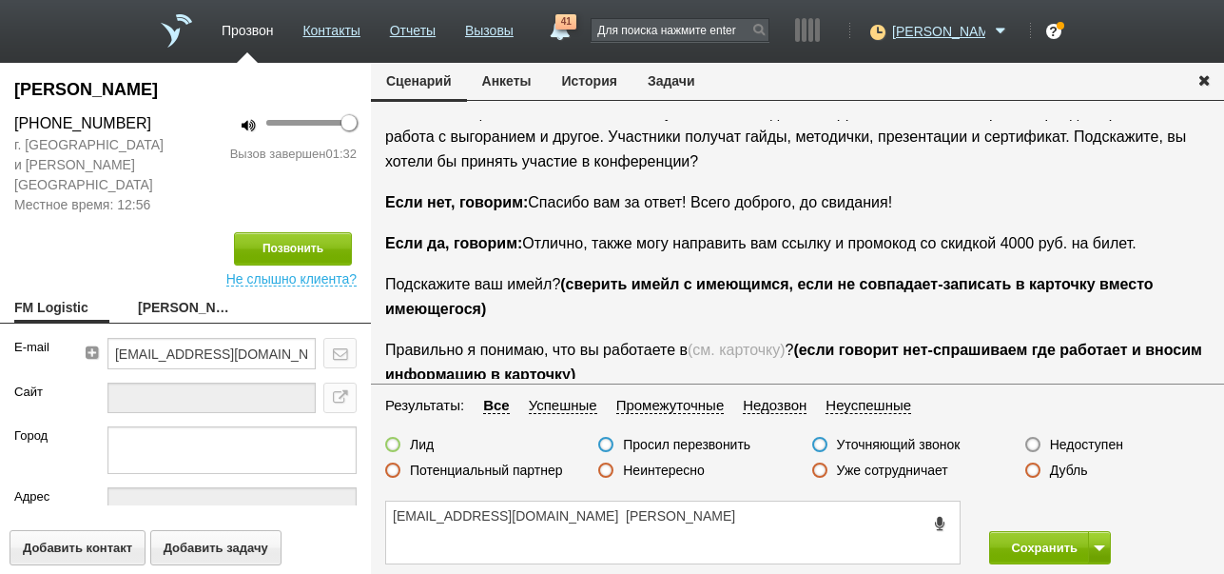
type input "[EMAIL_ADDRESS][DOMAIN_NAME]"
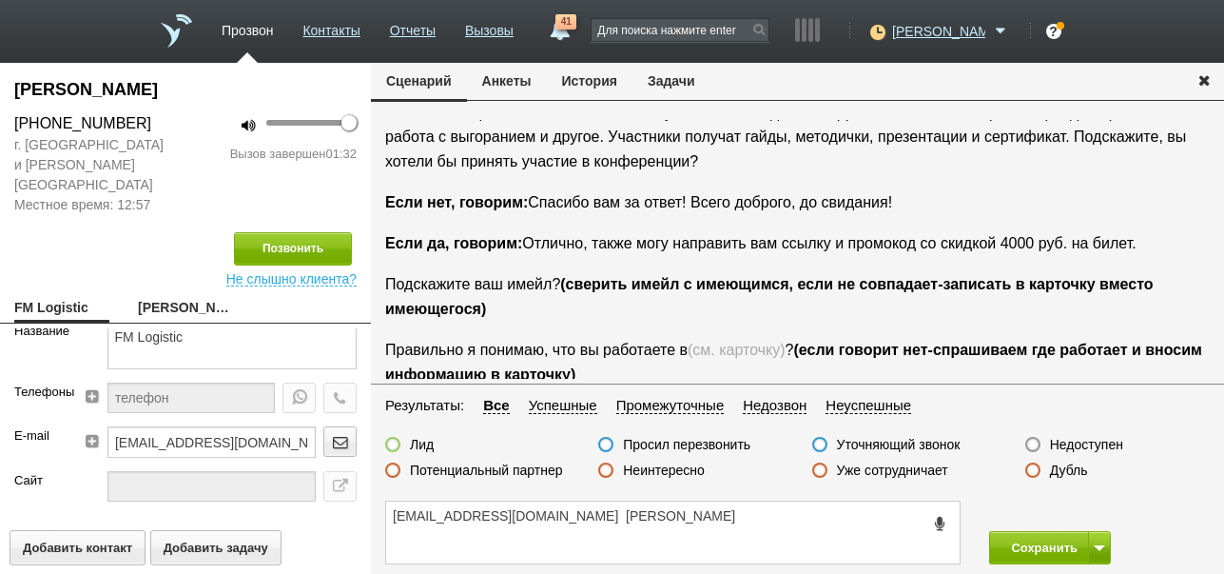
scroll to position [0, 0]
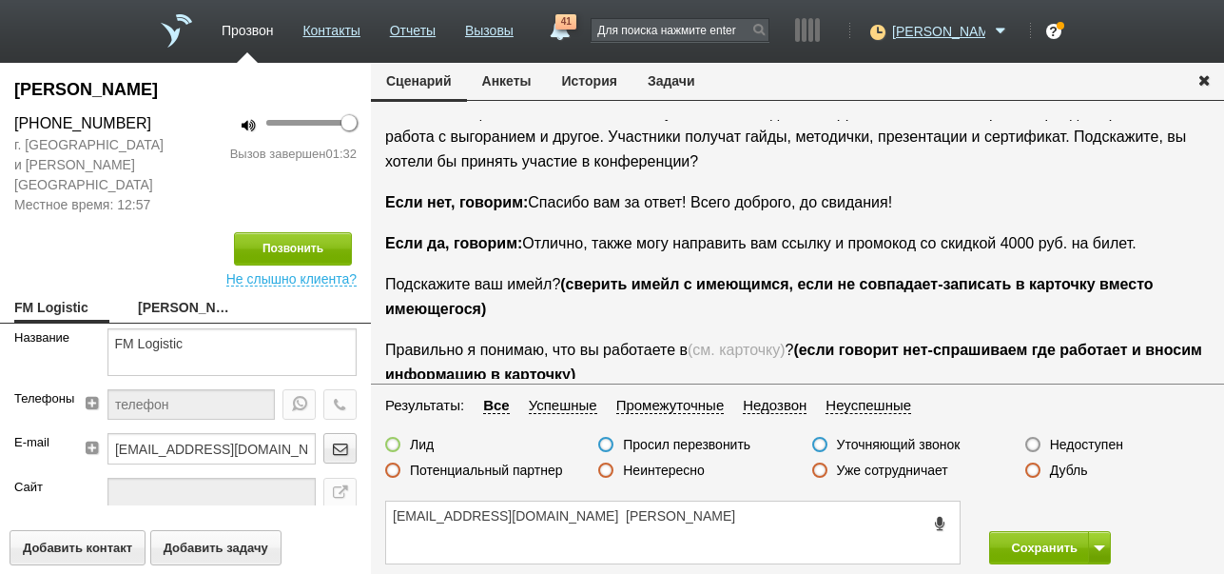
click at [209, 296] on link "[PERSON_NAME]" at bounding box center [185, 309] width 95 height 27
type textarea "[PERSON_NAME]"
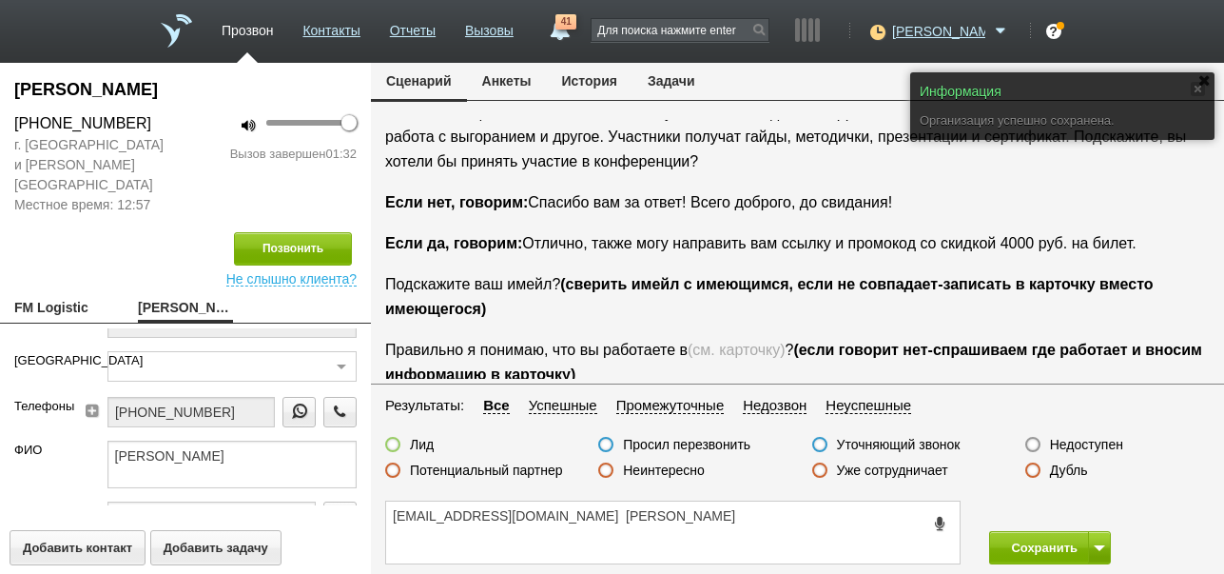
scroll to position [190, 0]
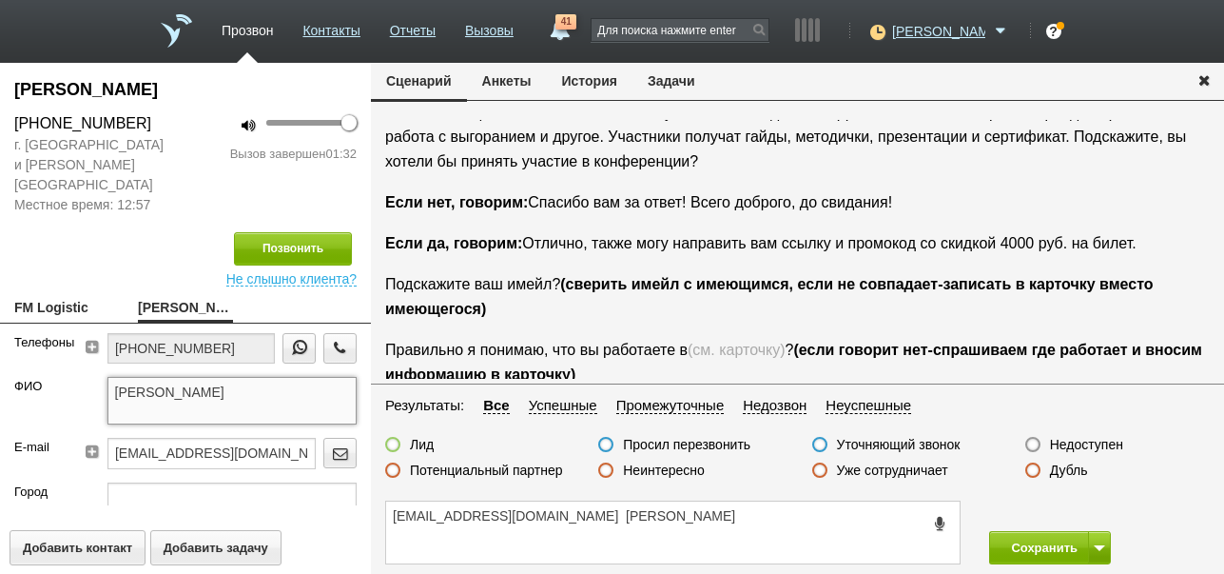
drag, startPoint x: 270, startPoint y: 374, endPoint x: 99, endPoint y: 365, distance: 171.4
click at [99, 377] on div "[PERSON_NAME]" at bounding box center [232, 407] width 279 height 61
type textarea "[PERSON_NAME]"
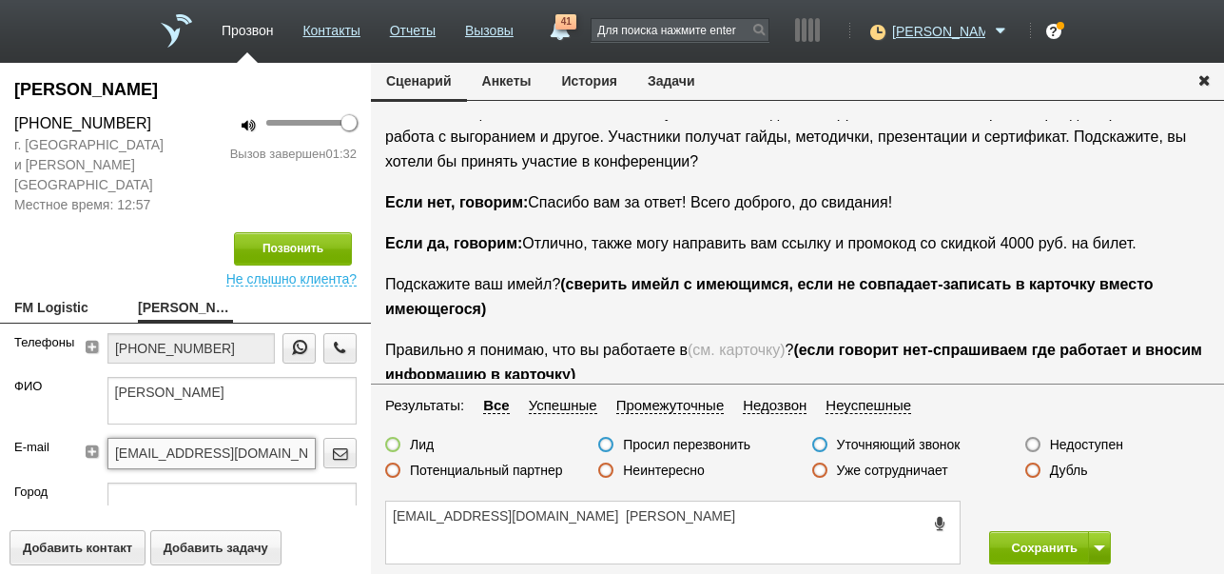
drag, startPoint x: 221, startPoint y: 428, endPoint x: 91, endPoint y: 422, distance: 129.5
click at [91, 438] on div "[EMAIL_ADDRESS][DOMAIN_NAME]" at bounding box center [223, 460] width 265 height 44
paste input "[EMAIL_ADDRESS][DOMAIN_NAME]"
type input "[EMAIL_ADDRESS][DOMAIN_NAME]"
click at [168, 482] on textarea at bounding box center [232, 506] width 250 height 48
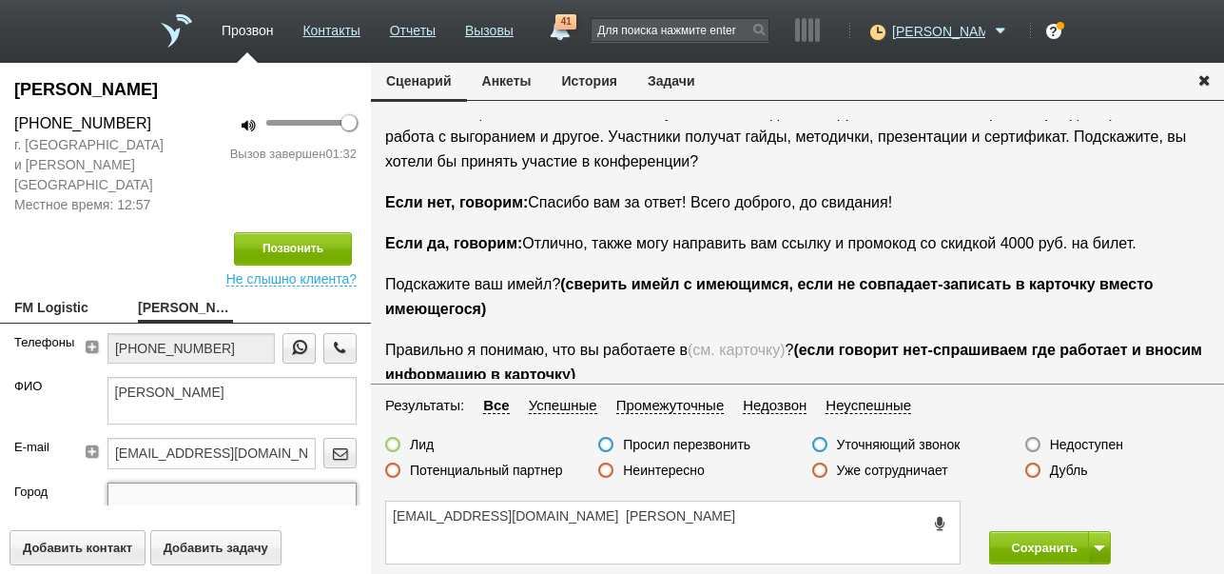
scroll to position [95, 0]
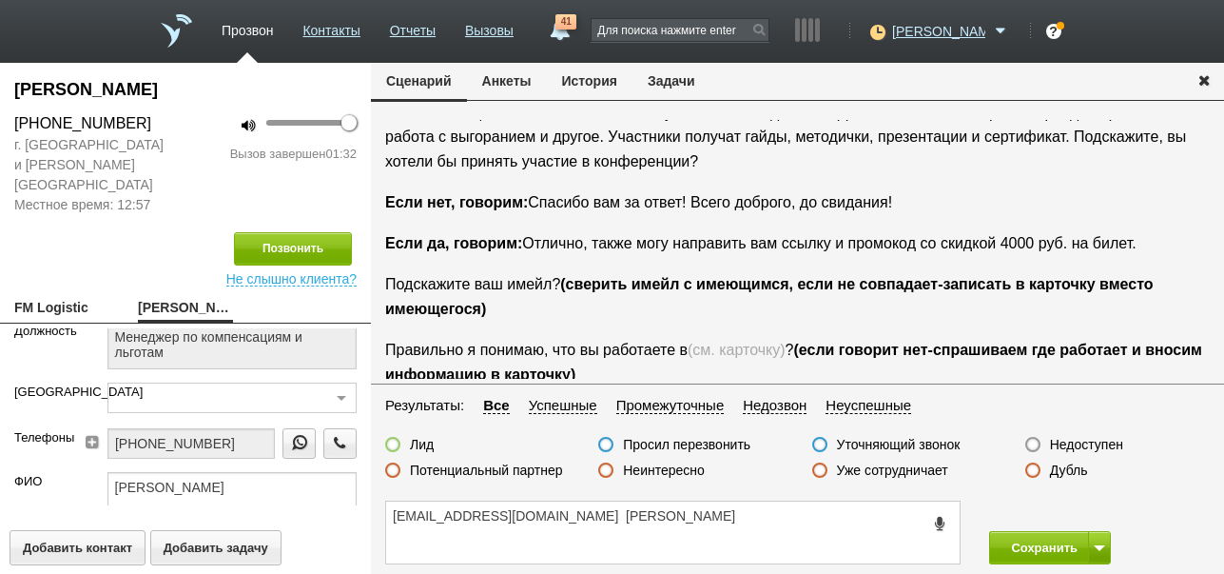
click at [390, 446] on label at bounding box center [392, 444] width 15 height 15
click at [0, 0] on input "Лид" at bounding box center [0, 0] width 0 height 0
click at [1041, 545] on button "Сохранить" at bounding box center [1039, 547] width 100 height 33
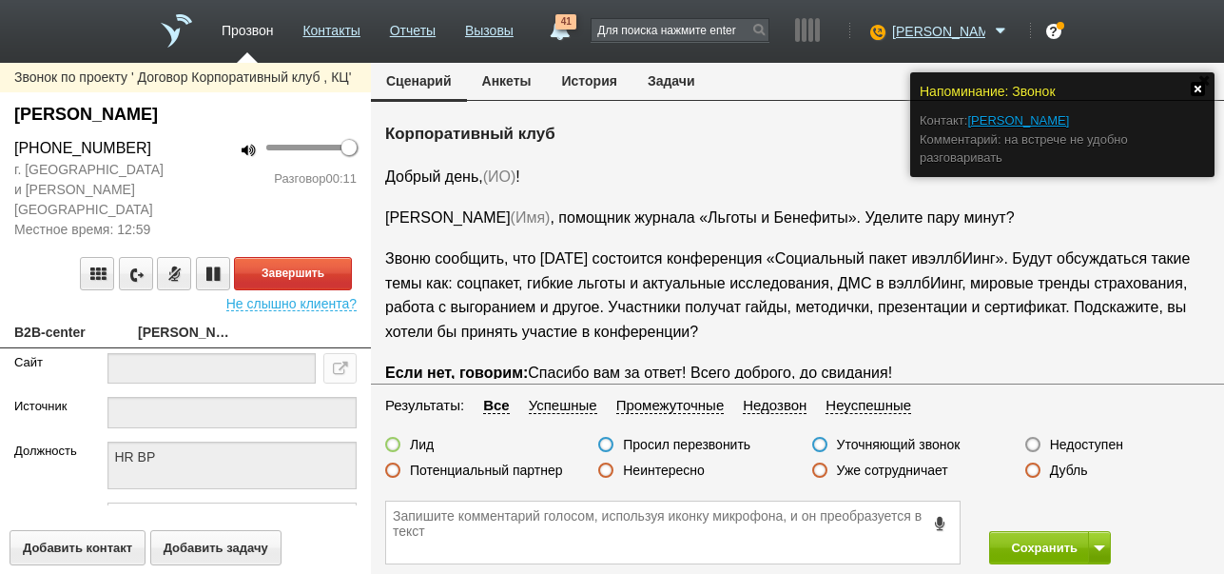
click at [1198, 88] on link at bounding box center [1198, 89] width 14 height 14
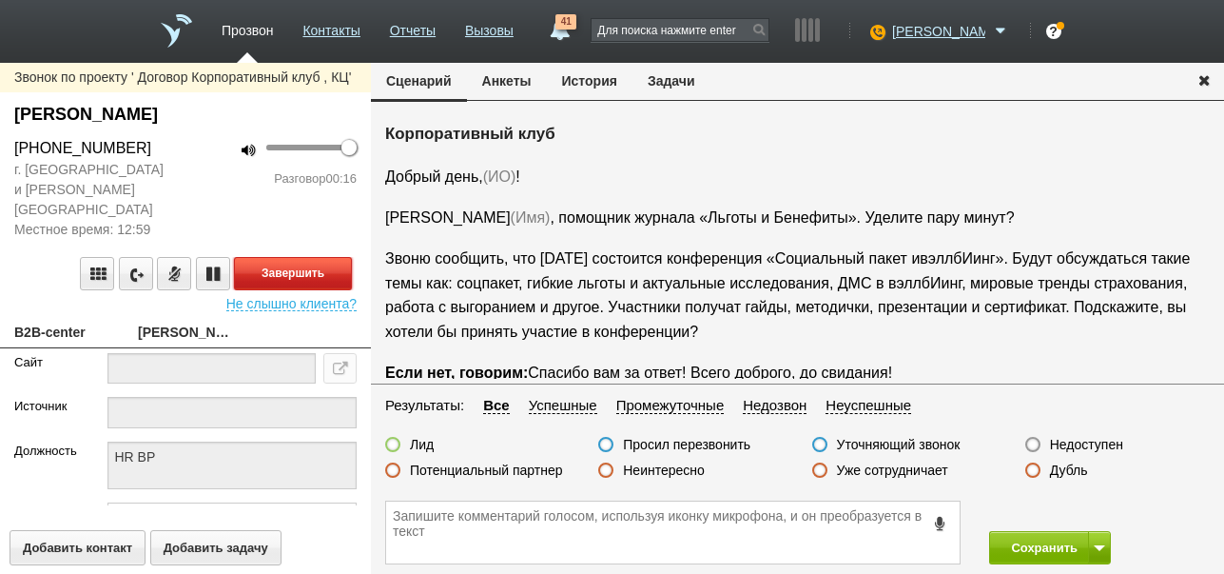
click at [314, 257] on button "Завершить" at bounding box center [293, 273] width 118 height 33
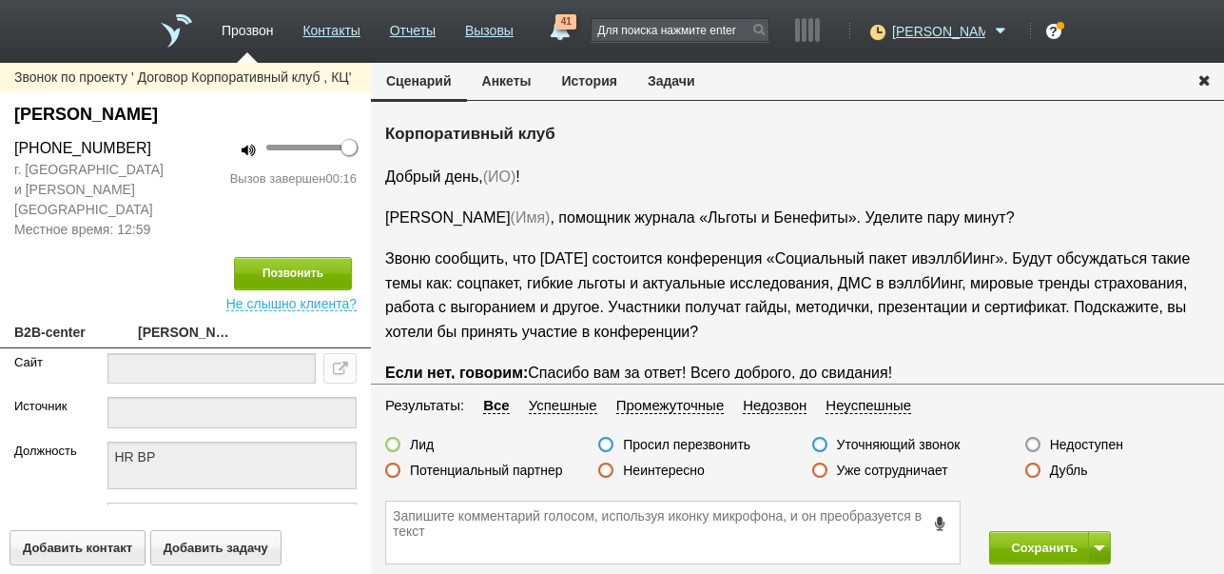
click at [1104, 445] on label "Недоступен" at bounding box center [1086, 444] width 73 height 17
click at [0, 0] on input "Недоступен" at bounding box center [0, 0] width 0 height 0
click at [1101, 551] on button at bounding box center [1099, 547] width 23 height 33
click at [1096, 513] on button "Сохранить и остаться" at bounding box center [1036, 512] width 147 height 33
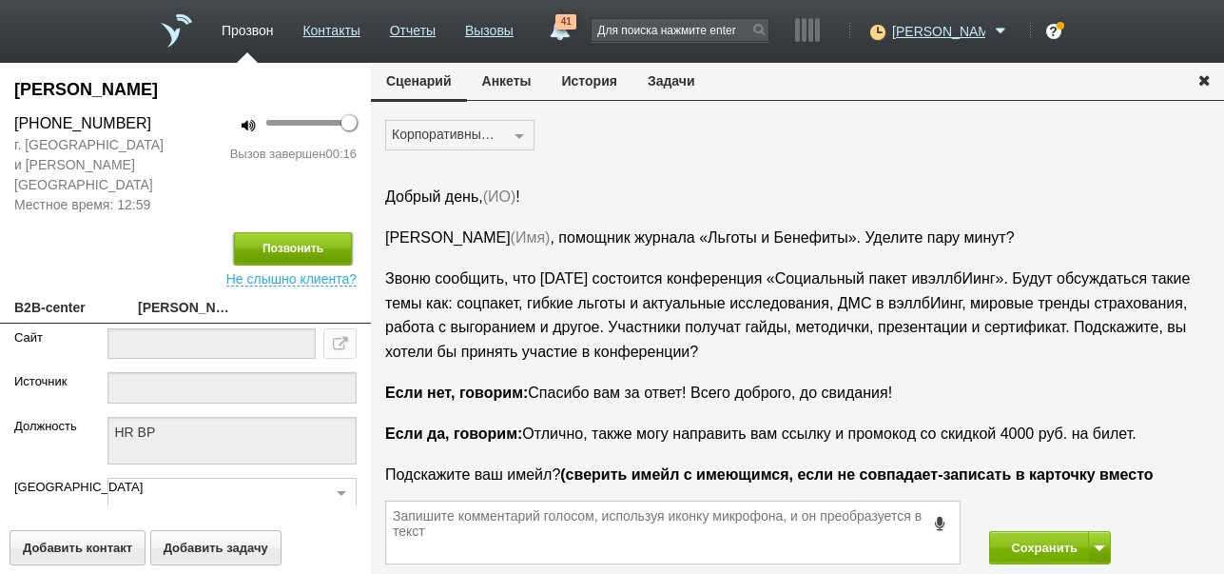
click at [318, 232] on button "Позвонить" at bounding box center [293, 248] width 118 height 33
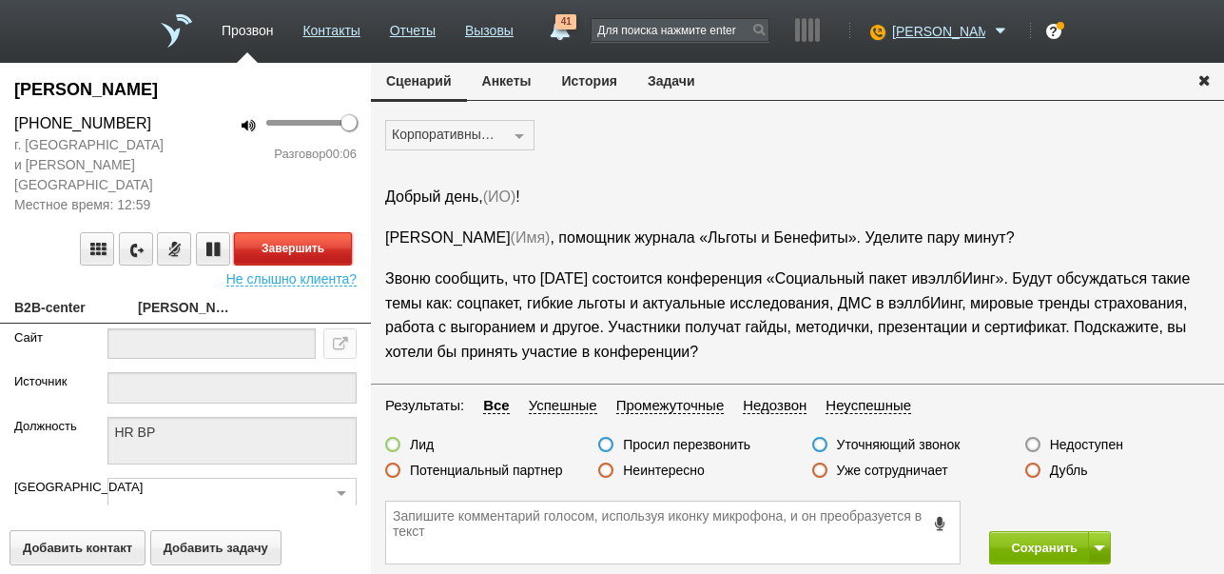
click at [340, 232] on button "Завершить" at bounding box center [293, 248] width 118 height 33
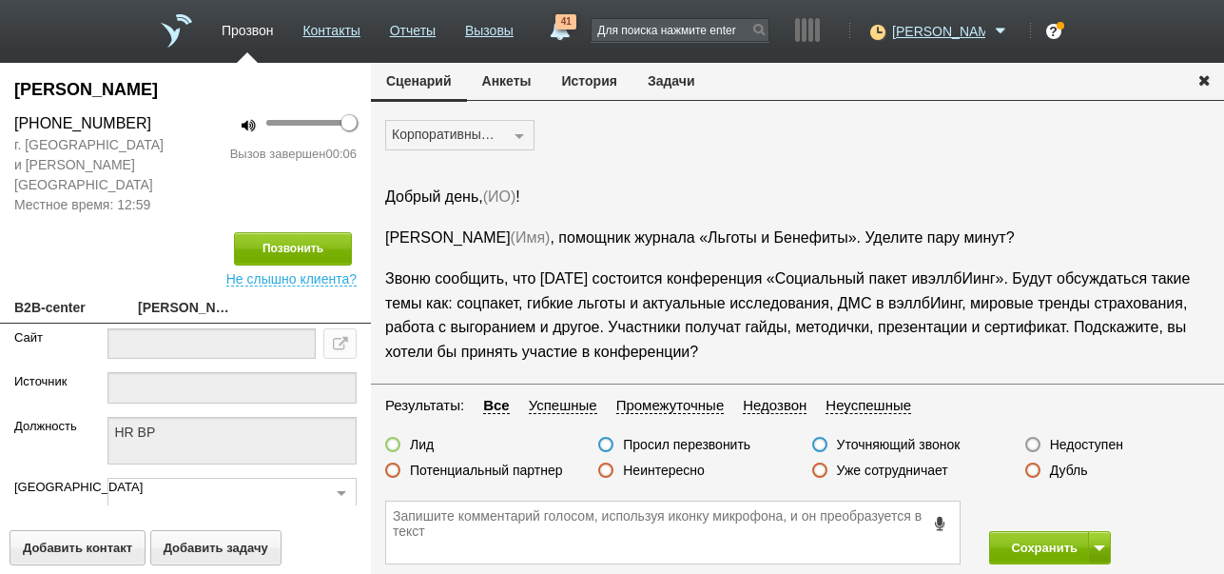
click at [1093, 445] on label "Недоступен" at bounding box center [1086, 444] width 73 height 17
click at [0, 0] on input "Недоступен" at bounding box center [0, 0] width 0 height 0
click at [1042, 540] on button "Сохранить" at bounding box center [1039, 547] width 100 height 33
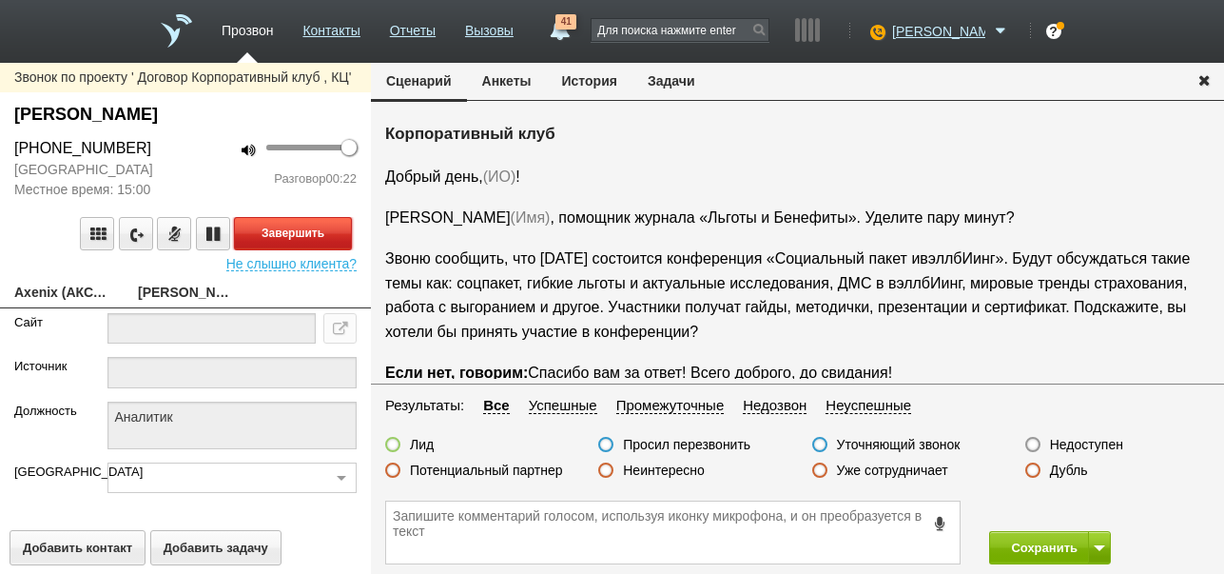
click at [318, 250] on button "Завершить" at bounding box center [293, 233] width 118 height 33
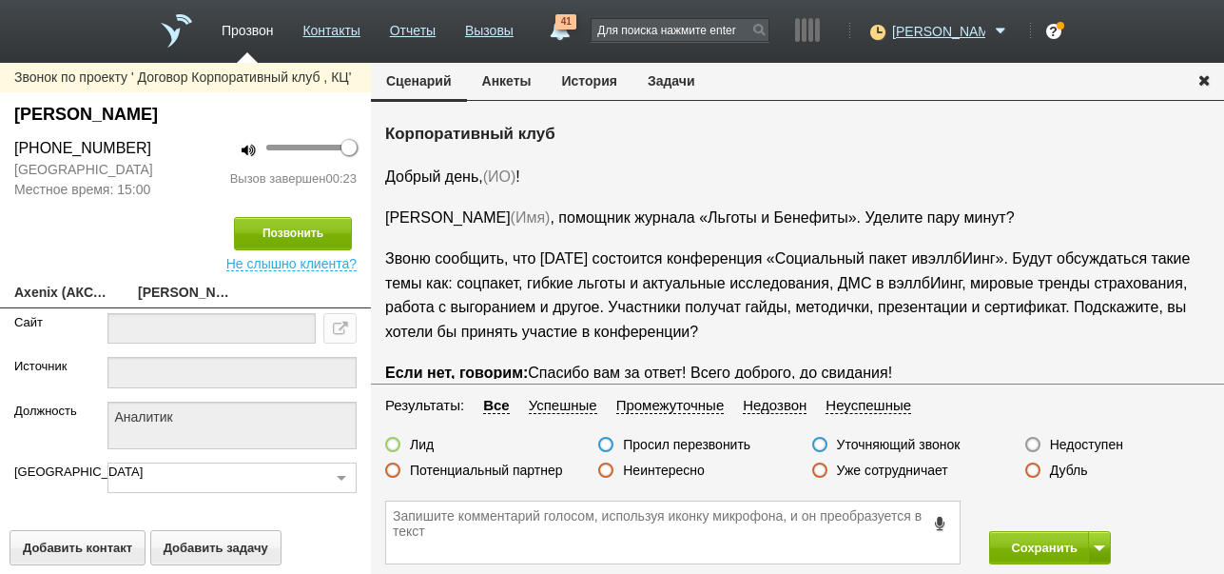
click at [1074, 448] on label "Недоступен" at bounding box center [1086, 444] width 73 height 17
click at [0, 0] on input "Недоступен" at bounding box center [0, 0] width 0 height 0
click at [262, 244] on button "Позвонить" at bounding box center [293, 233] width 118 height 33
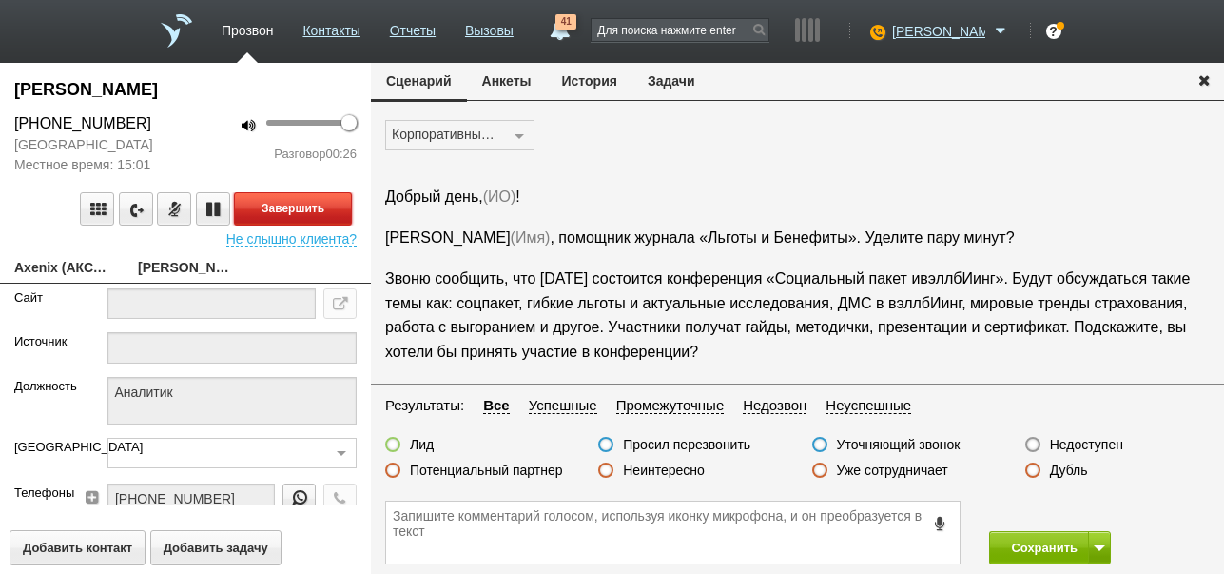
click at [317, 225] on button "Завершить" at bounding box center [293, 208] width 118 height 33
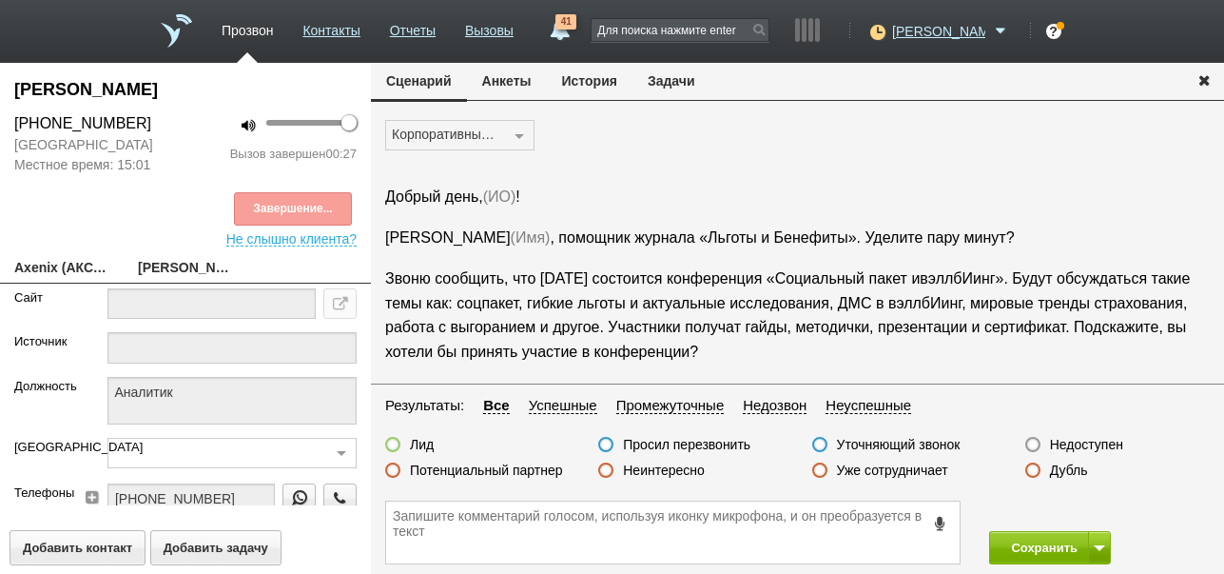
click at [1078, 444] on label "Недоступен" at bounding box center [1086, 444] width 73 height 17
click at [0, 0] on input "Недоступен" at bounding box center [0, 0] width 0 height 0
click at [1017, 549] on button "Сохранить" at bounding box center [1039, 547] width 100 height 33
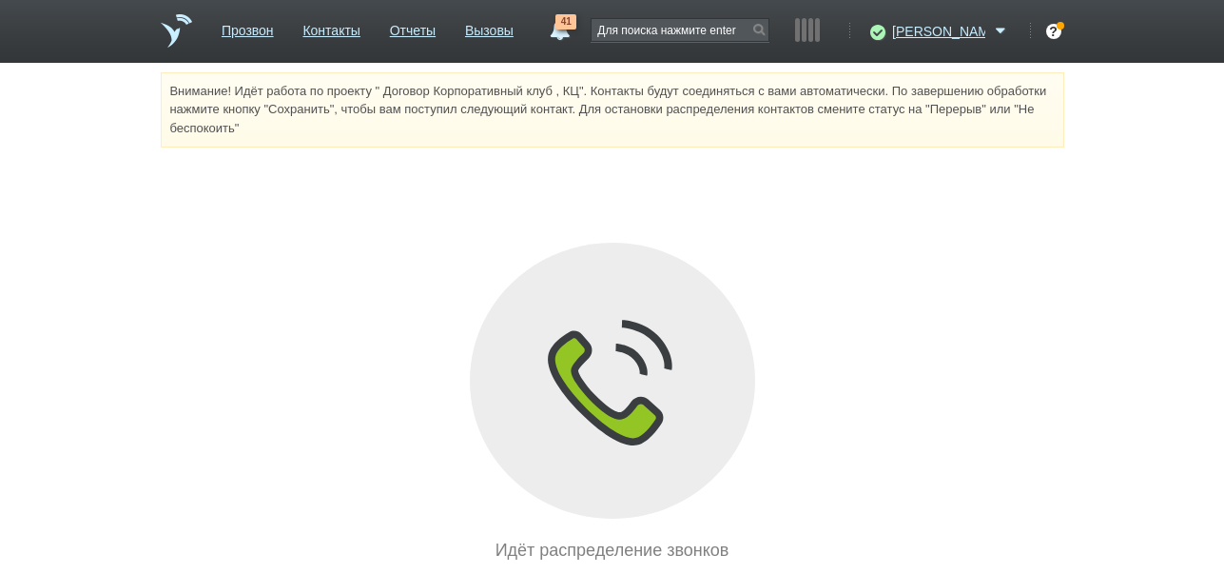
click at [436, 29] on link "Отчеты" at bounding box center [413, 27] width 46 height 28
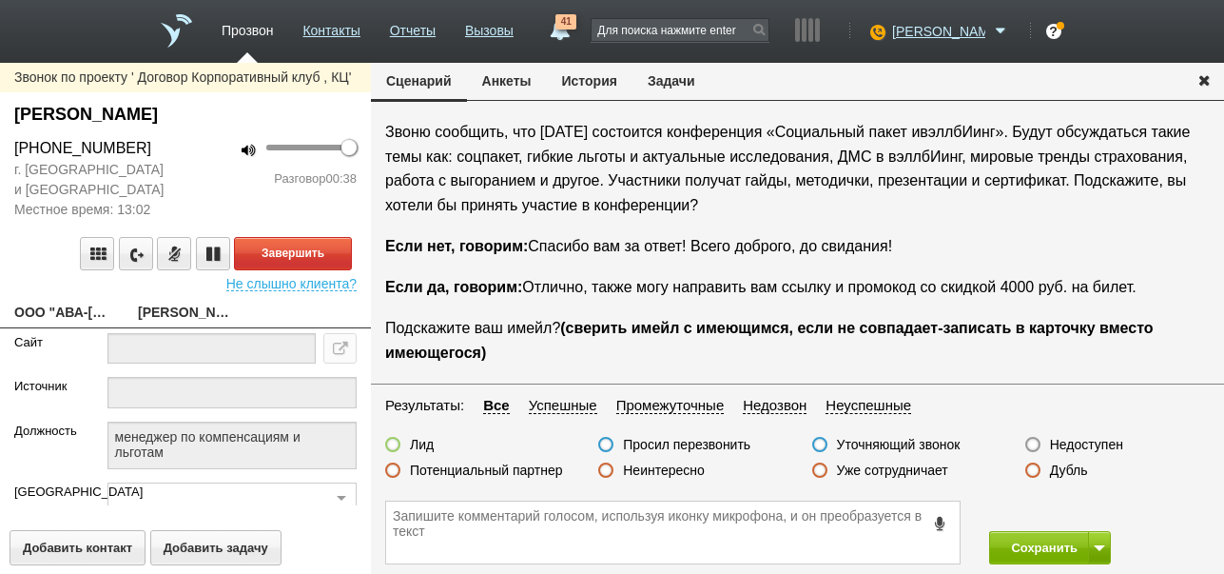
scroll to position [159, 0]
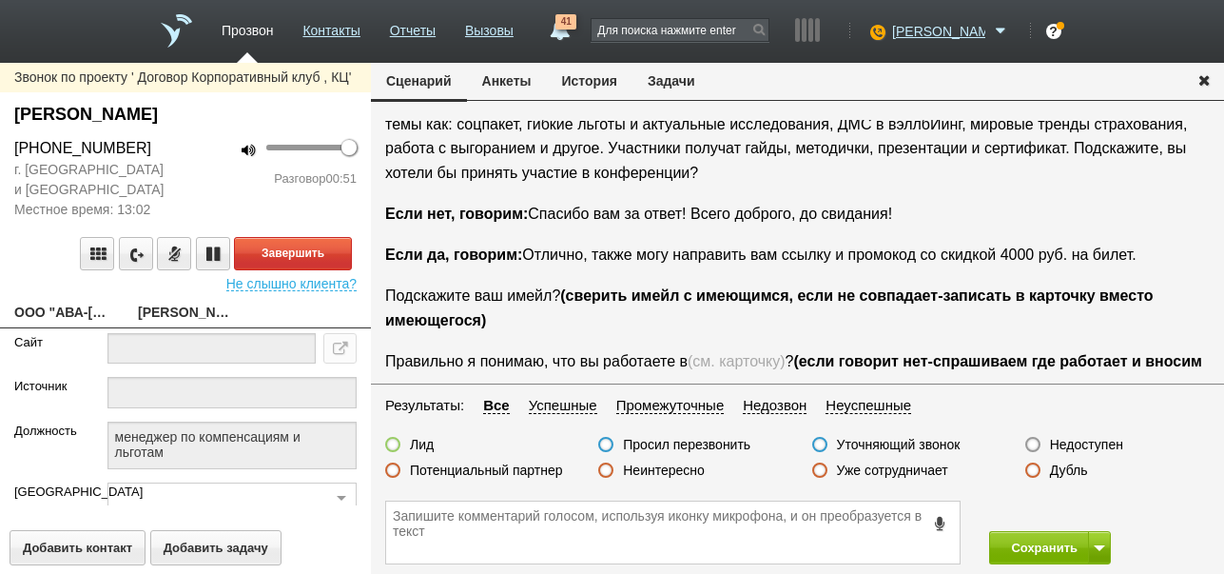
click at [663, 471] on label "Неинтересно" at bounding box center [664, 469] width 82 height 17
click at [0, 0] on input "Неинтересно" at bounding box center [0, 0] width 0 height 0
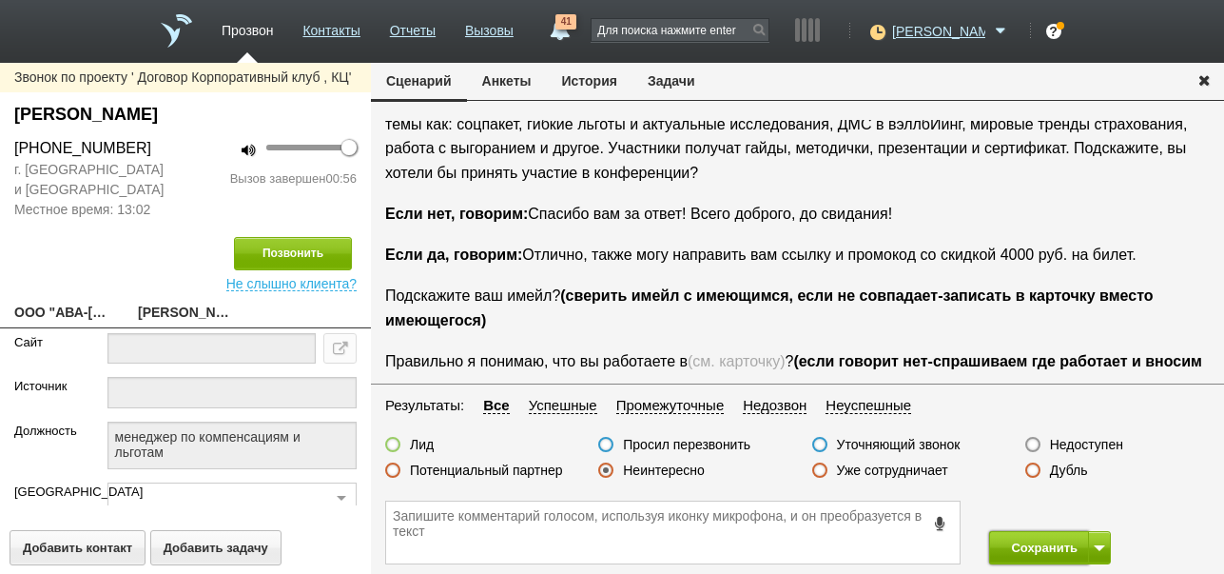
click at [1019, 543] on button "Сохранить" at bounding box center [1039, 547] width 100 height 33
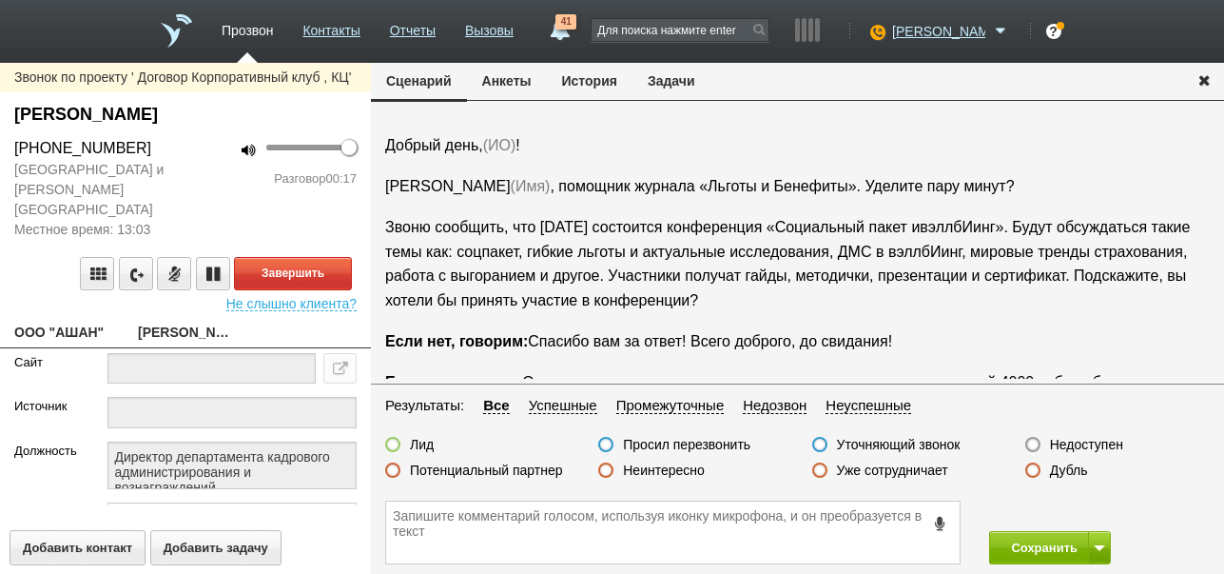
scroll to position [64, 0]
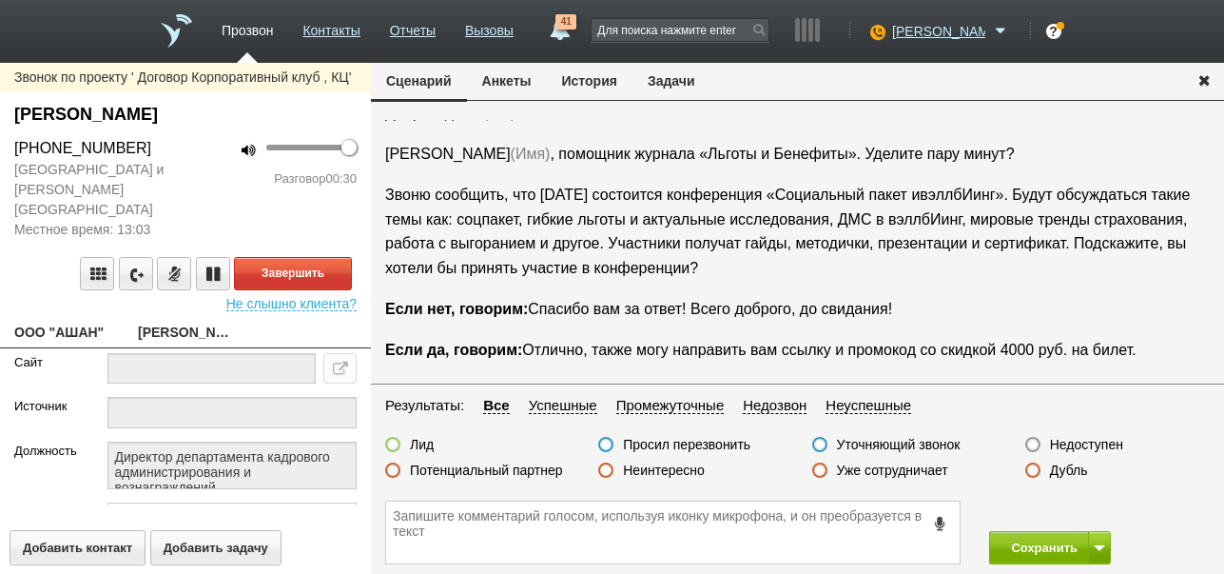
click at [670, 470] on label "Неинтересно" at bounding box center [664, 469] width 82 height 17
click at [0, 0] on input "Неинтересно" at bounding box center [0, 0] width 0 height 0
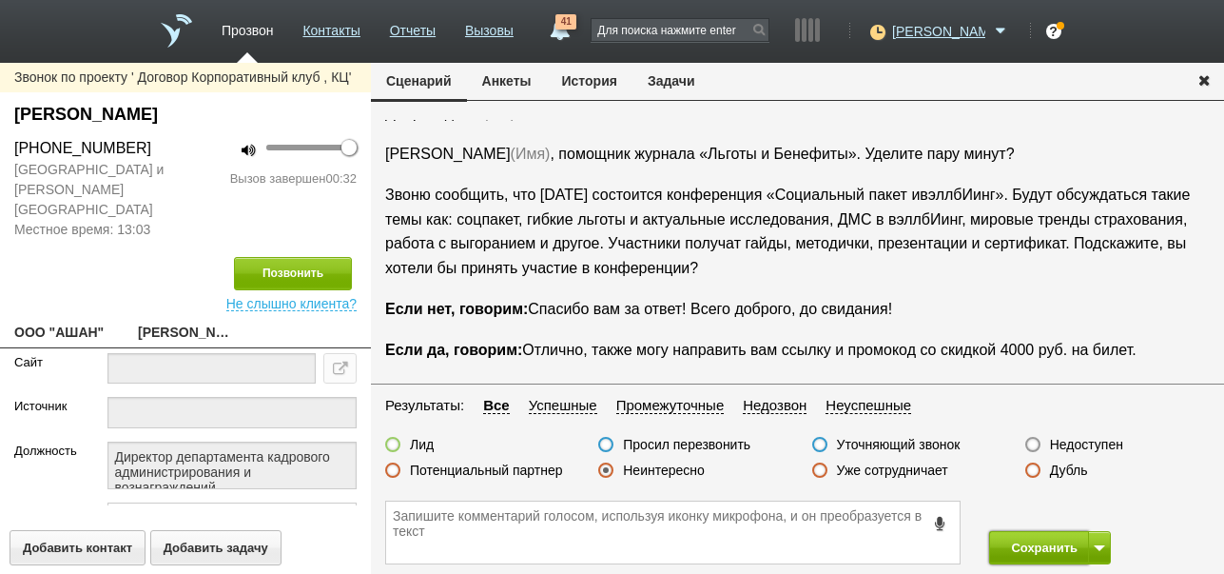
click at [1024, 536] on button "Сохранить" at bounding box center [1039, 547] width 100 height 33
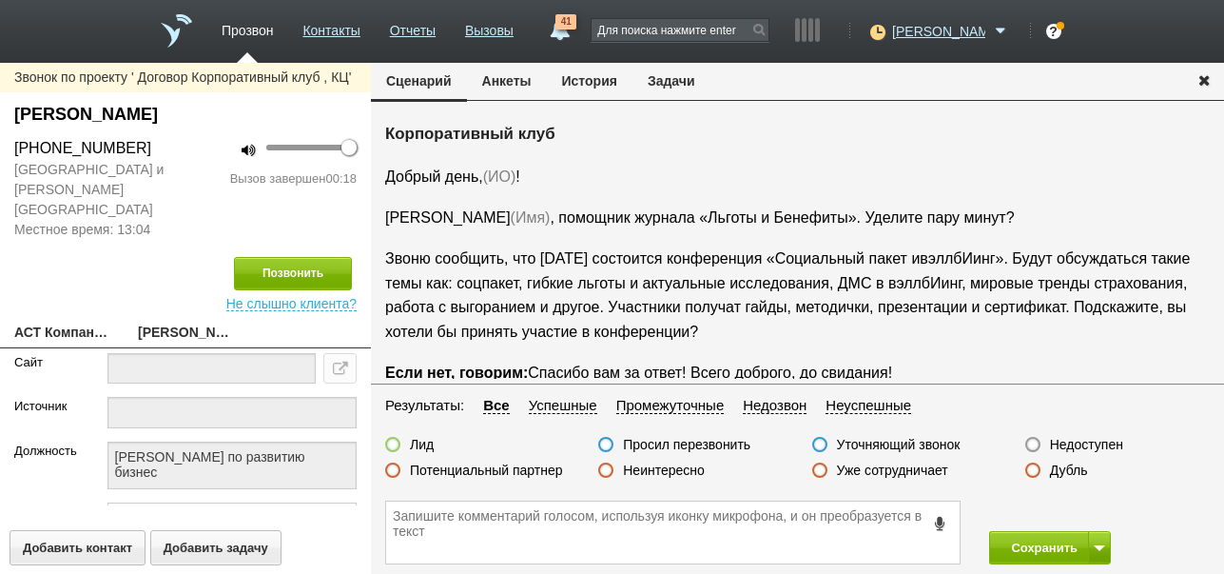
click at [938, 525] on icon at bounding box center [940, 523] width 21 height 14
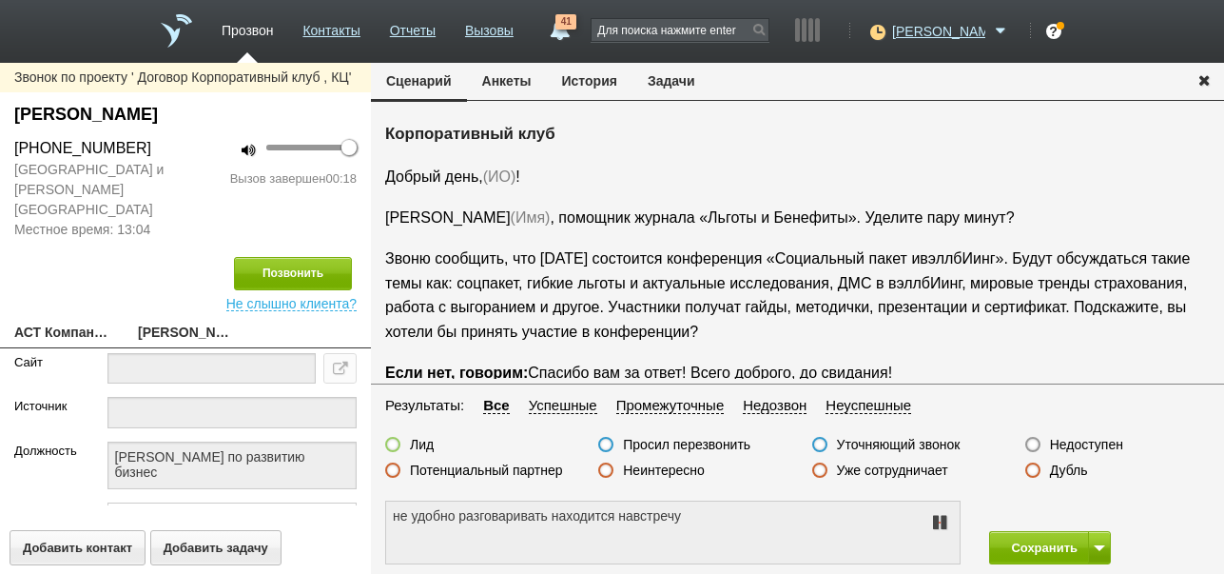
type textarea "не удобно разговаривать находится на встрече"
click at [938, 525] on icon at bounding box center [939, 522] width 23 height 15
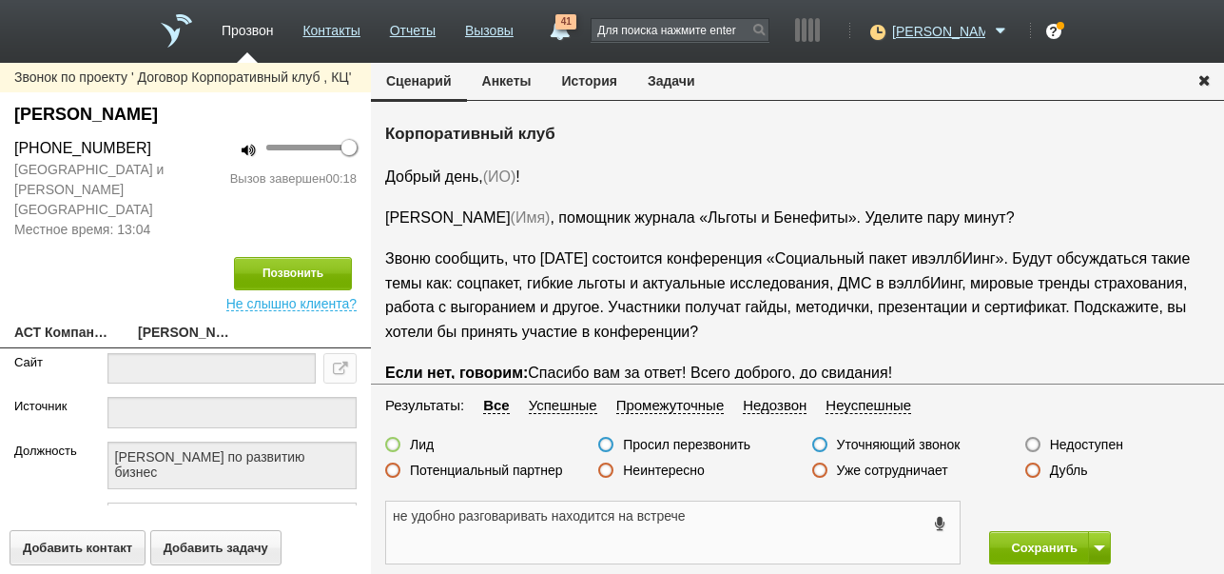
drag, startPoint x: 390, startPoint y: 516, endPoint x: 739, endPoint y: 536, distance: 349.7
click at [739, 536] on textarea "не удобно разговаривать находится на встрече" at bounding box center [673, 532] width 574 height 62
click at [665, 83] on button "Задачи" at bounding box center [672, 81] width 78 height 36
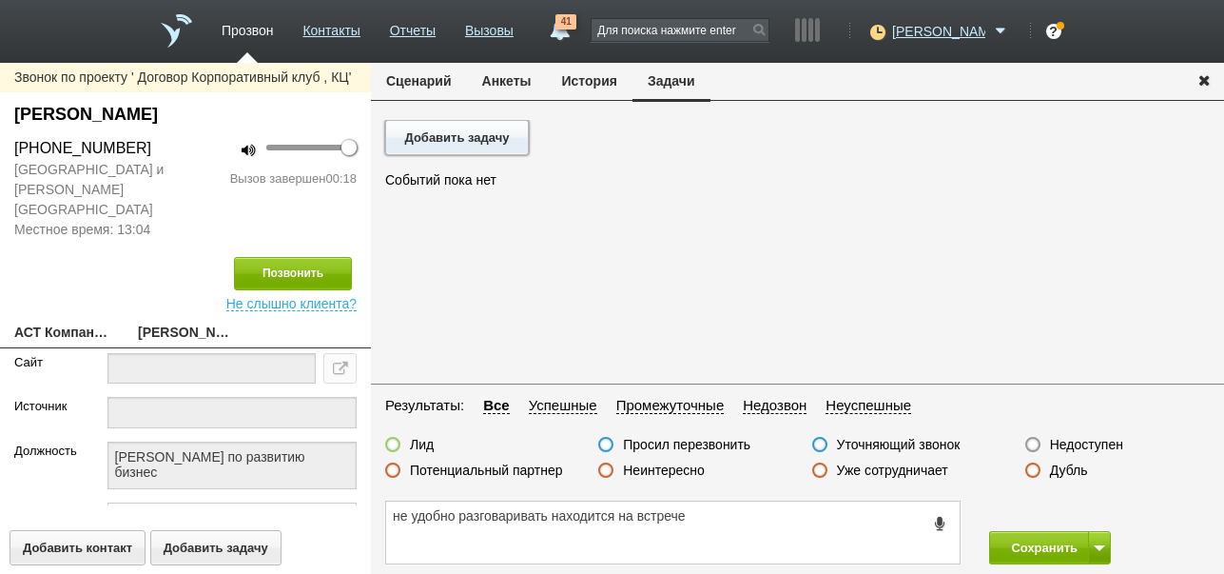
click at [512, 137] on button "Добавить задачу" at bounding box center [457, 137] width 144 height 35
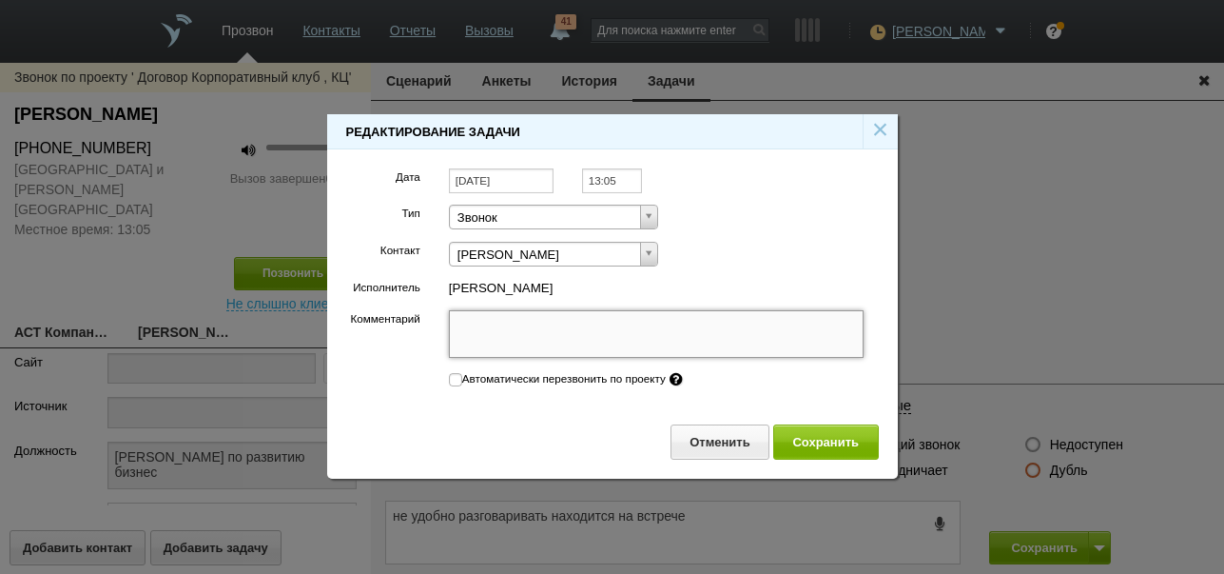
click at [557, 318] on textarea "Комментарий" at bounding box center [657, 334] width 416 height 48
paste textarea "не удобно разговаривать находится на встрече"
type textarea "не удобно разговаривать находится на встрече"
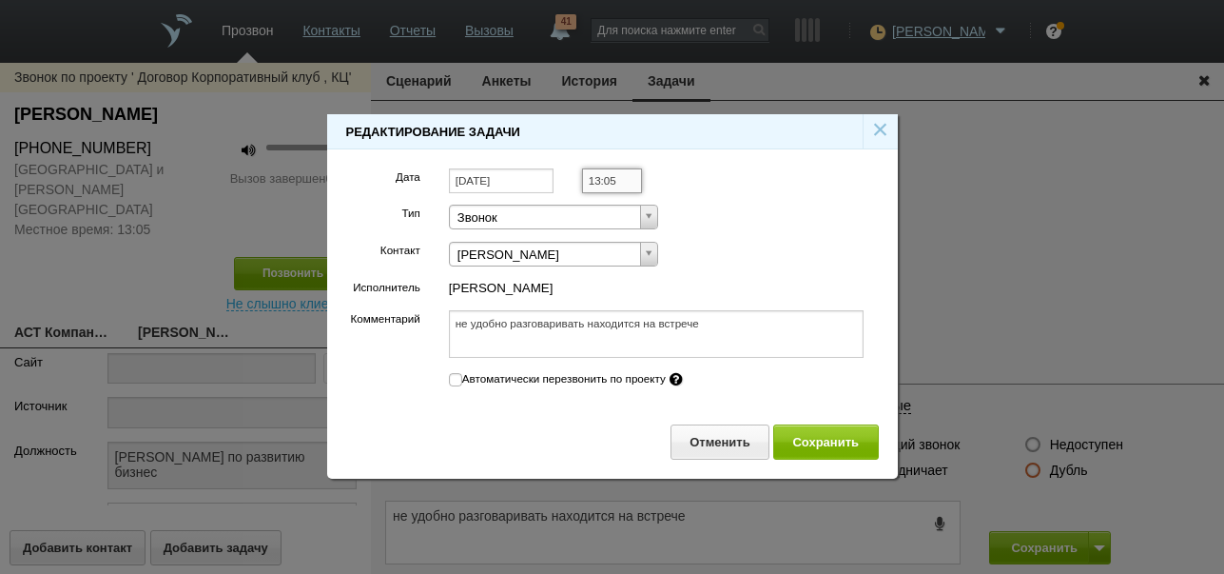
click at [622, 176] on input "13:05" at bounding box center [612, 181] width 60 height 26
type textarea "не удобно разговаривать находится на встрече"
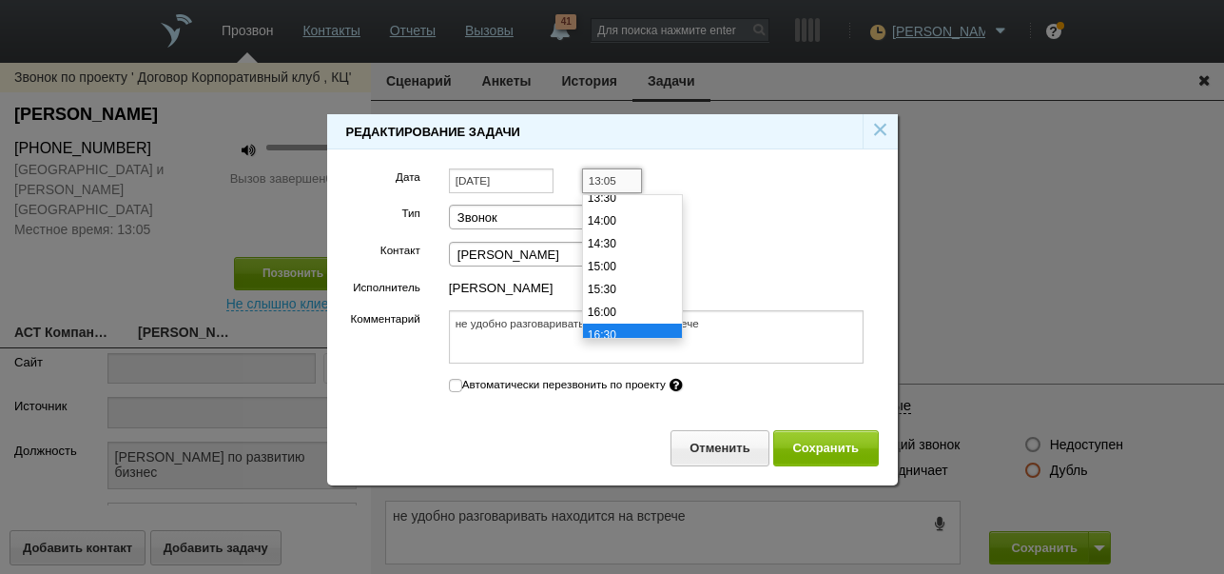
scroll to position [689, 0]
click at [620, 225] on li "15:30" at bounding box center [632, 225] width 99 height 23
type input "15:30"
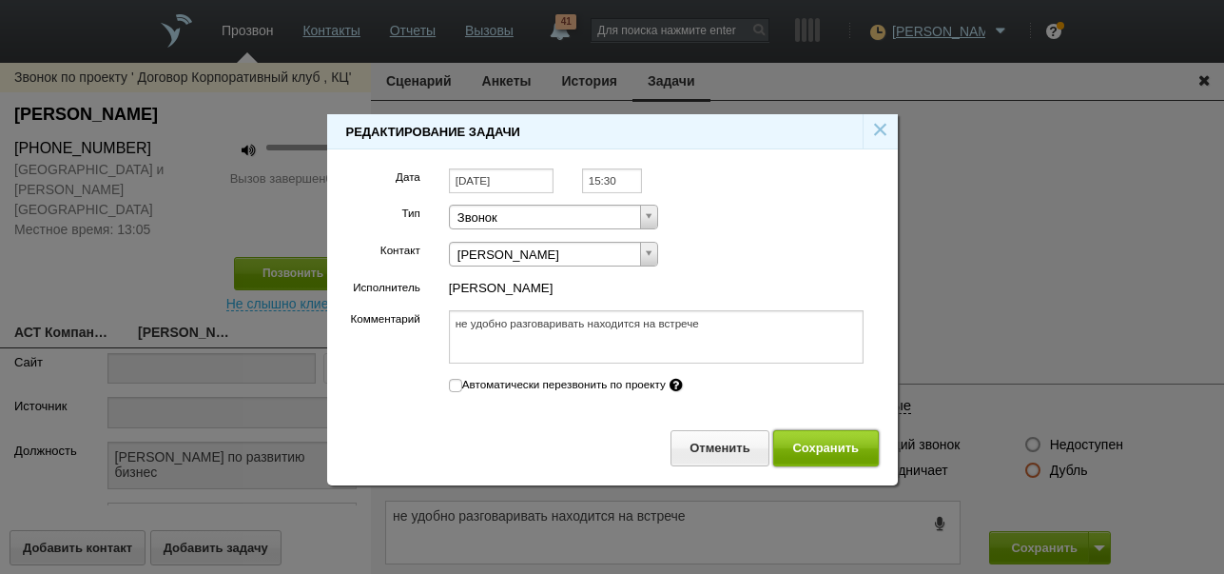
click at [812, 448] on button "Сохранить" at bounding box center [826, 447] width 106 height 35
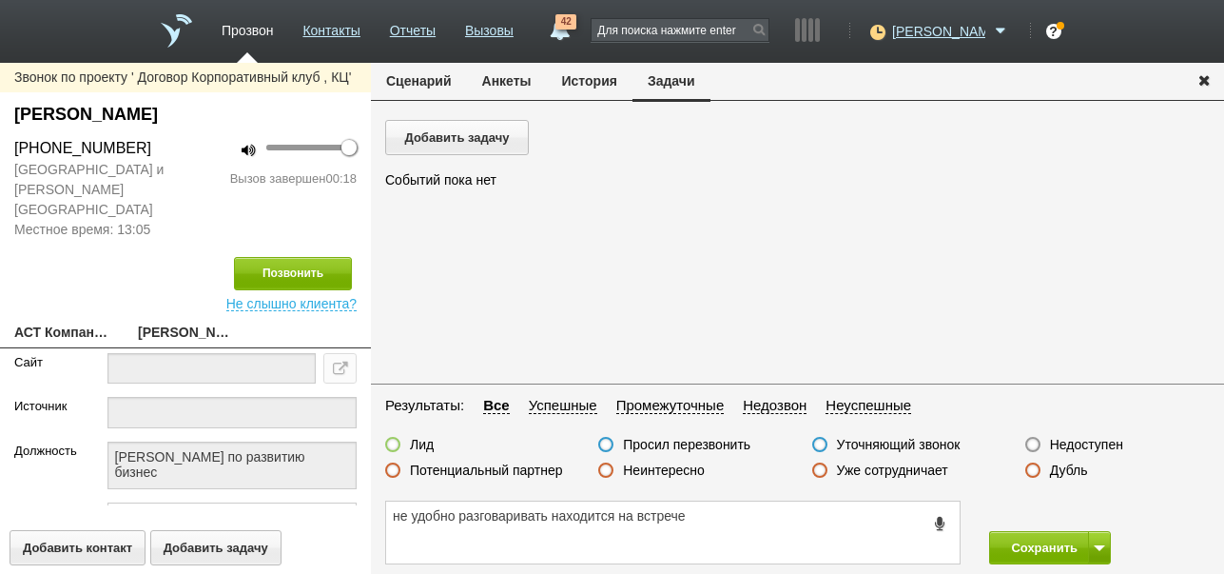
click at [416, 75] on button "Сценарий" at bounding box center [419, 81] width 96 height 36
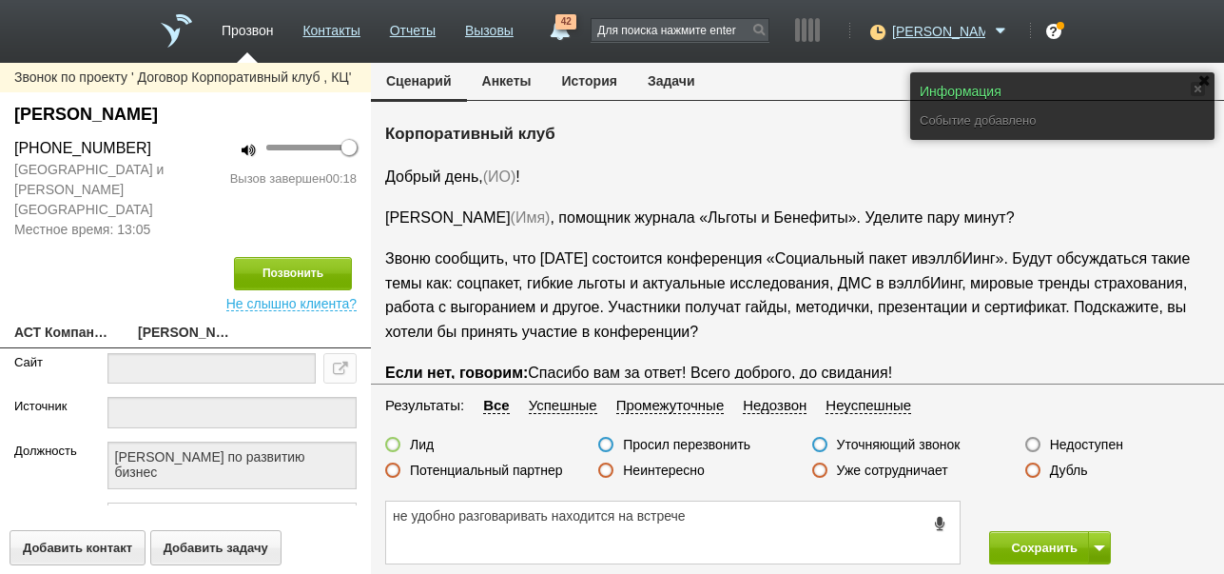
click at [741, 441] on label "Просил перезвонить" at bounding box center [686, 444] width 127 height 17
click at [0, 0] on input "Просил перезвонить" at bounding box center [0, 0] width 0 height 0
click at [1029, 545] on button "Сохранить" at bounding box center [1039, 547] width 100 height 33
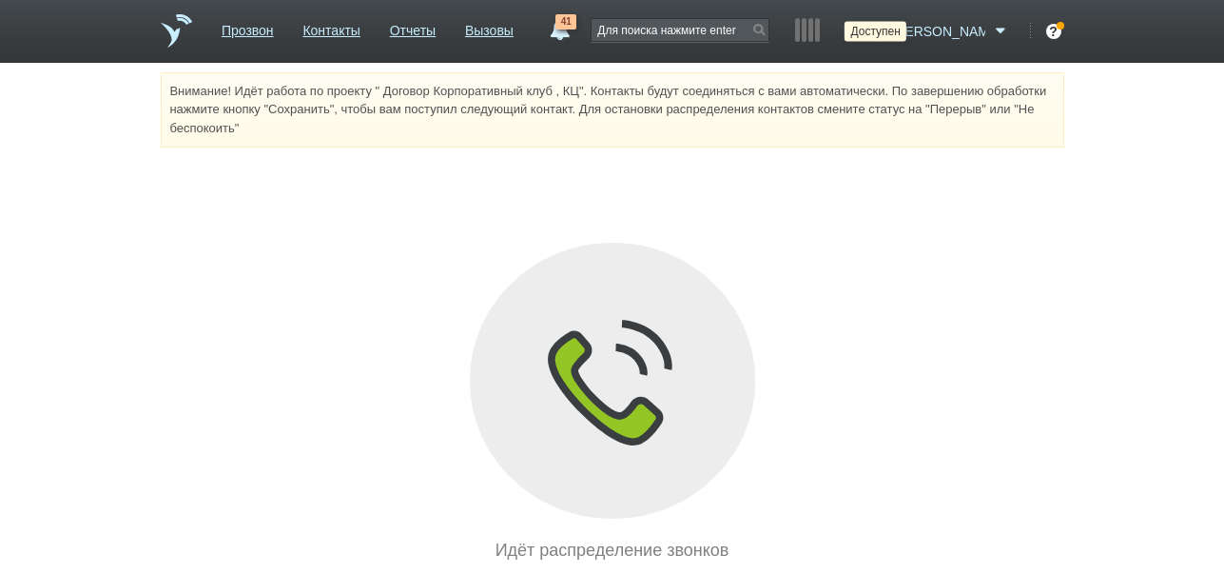
click at [888, 24] on icon at bounding box center [876, 31] width 26 height 19
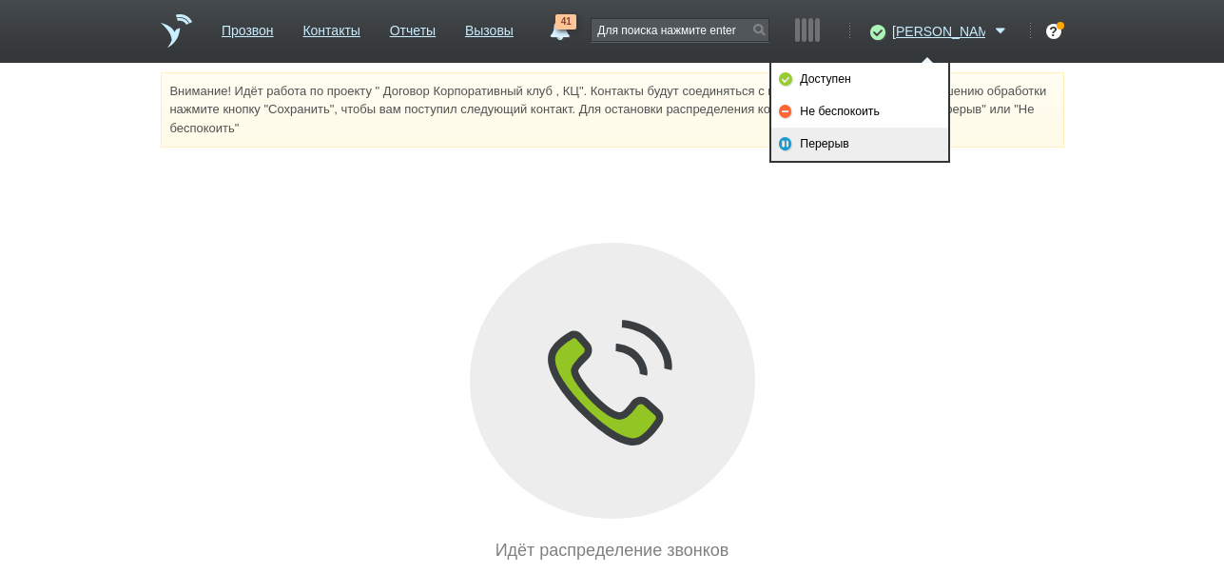
click at [874, 144] on link "Перерыв" at bounding box center [859, 143] width 177 height 32
